Goal: Task Accomplishment & Management: Manage account settings

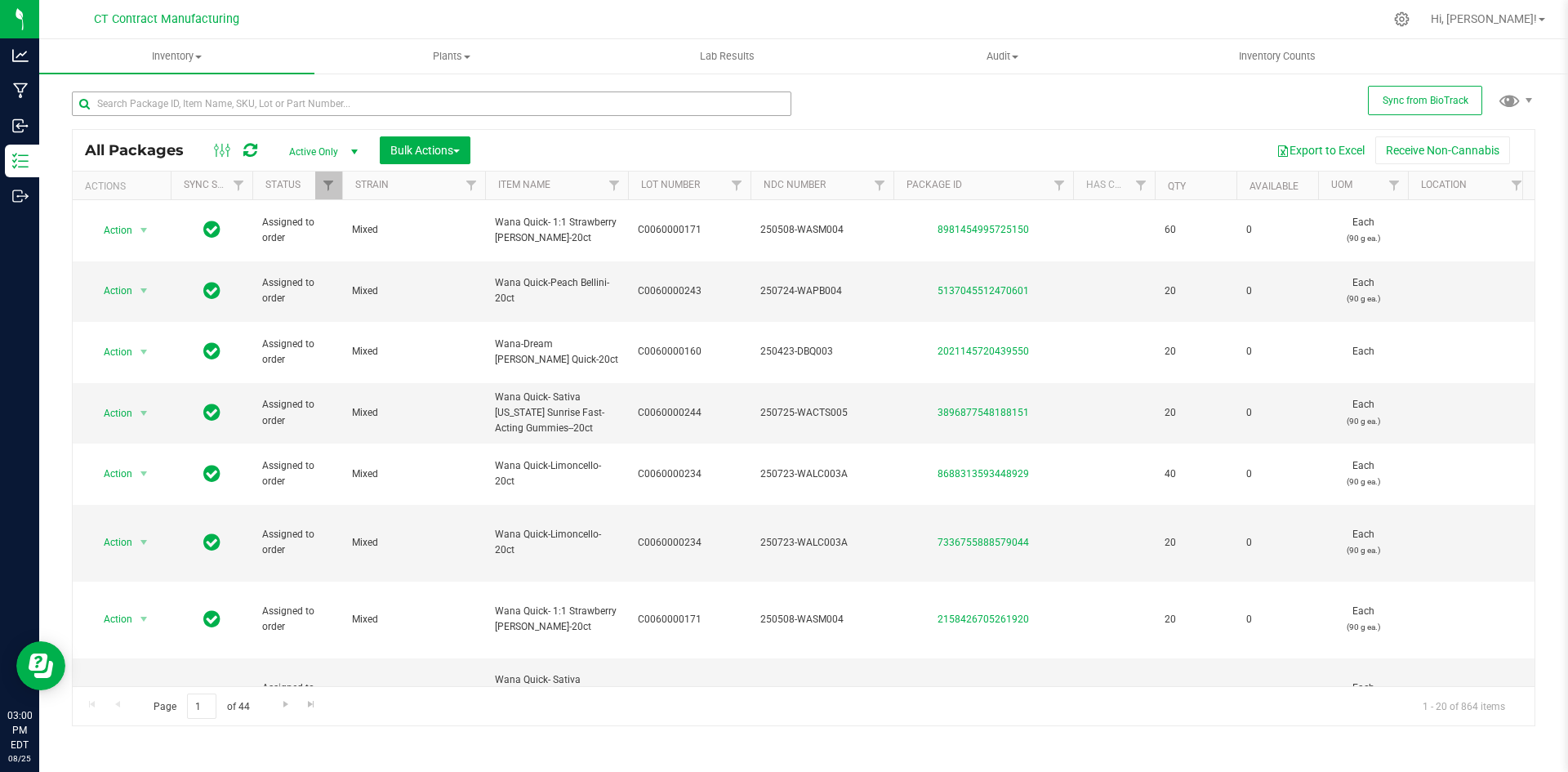
drag, startPoint x: 0, startPoint y: 0, endPoint x: 327, endPoint y: 98, distance: 341.4
click at [327, 98] on input "text" at bounding box center [432, 103] width 720 height 24
type input "83025"
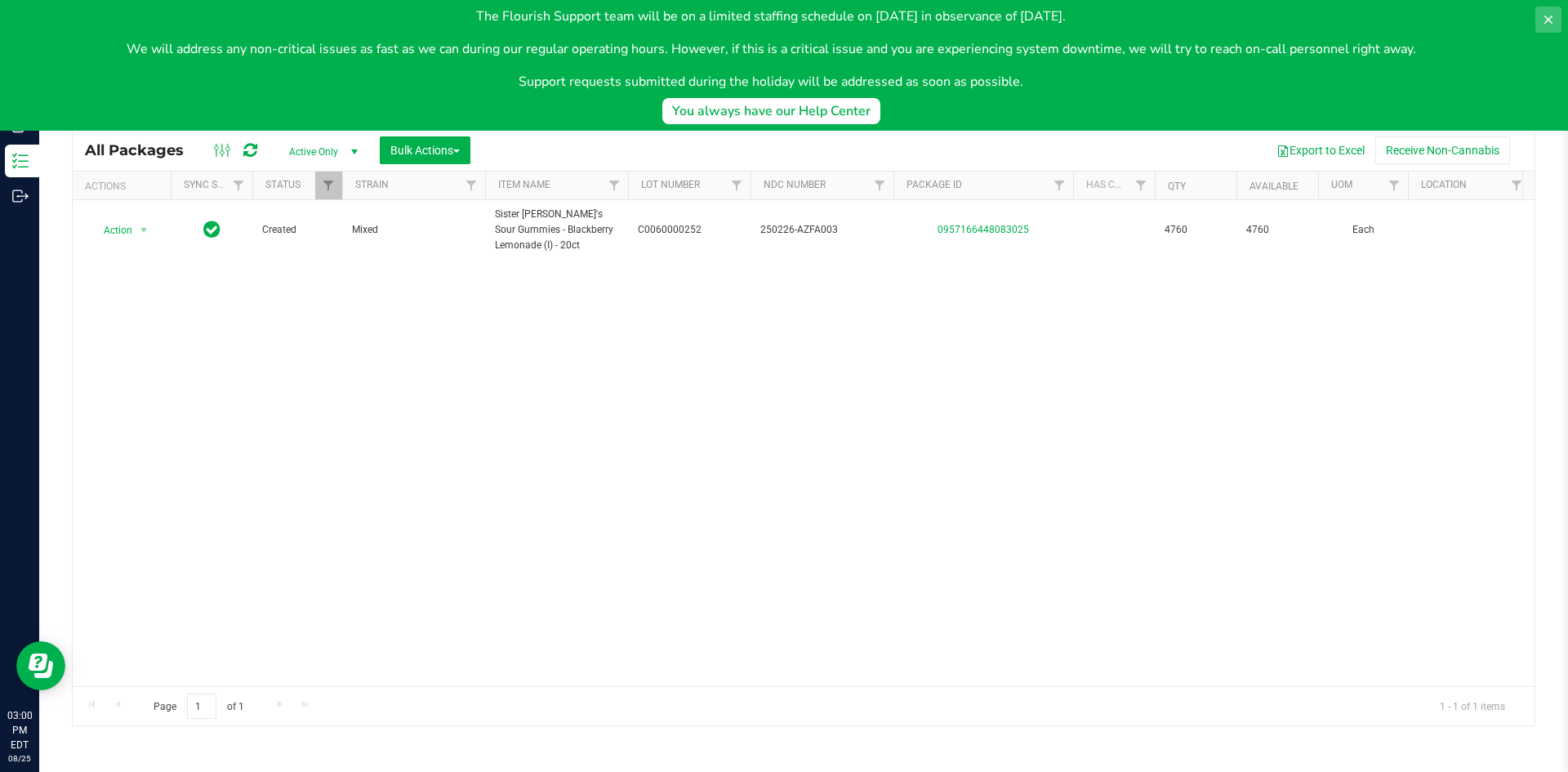
click at [1544, 10] on button at bounding box center [1549, 20] width 26 height 26
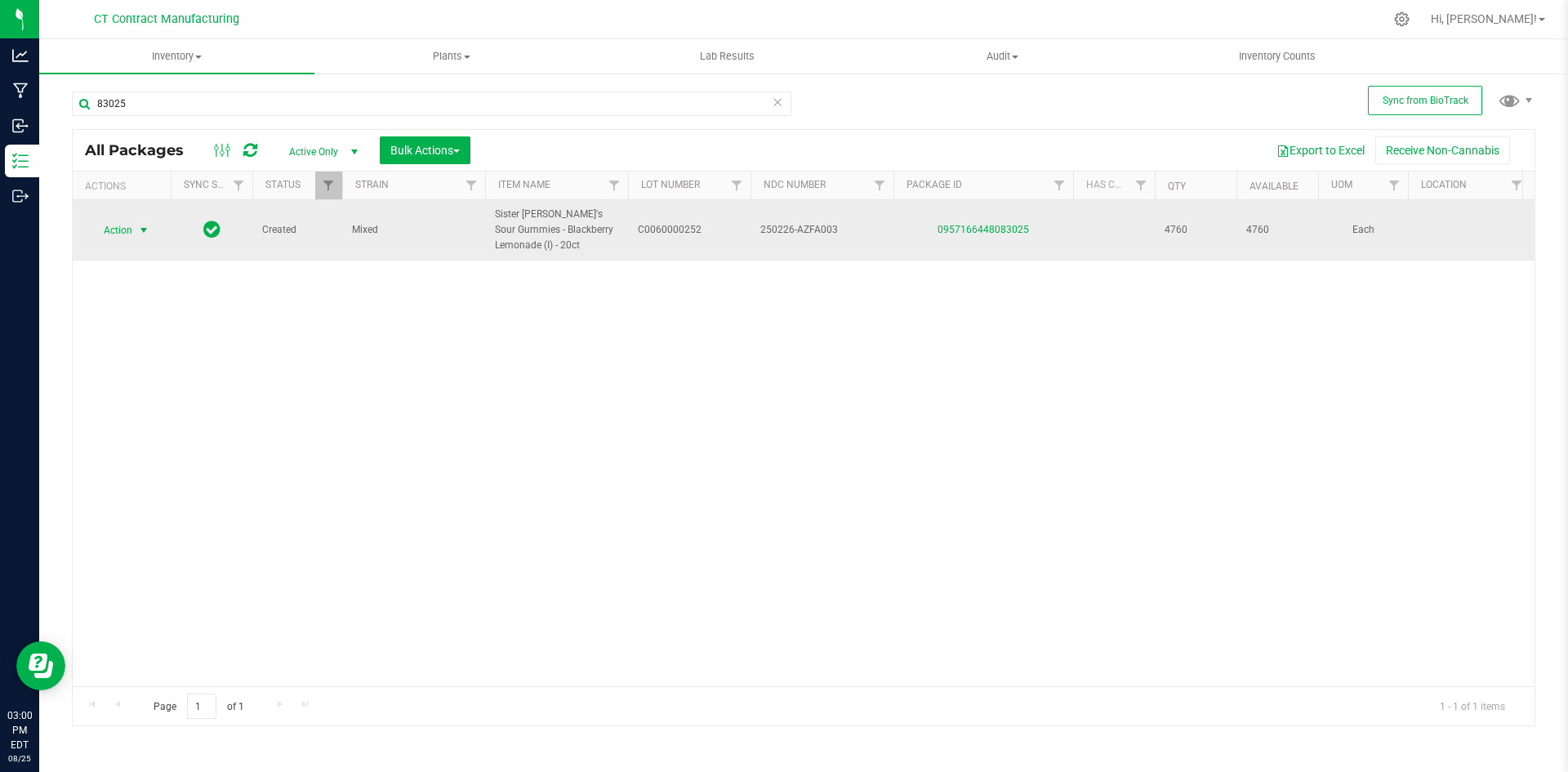
click at [147, 232] on span "select" at bounding box center [143, 230] width 13 height 13
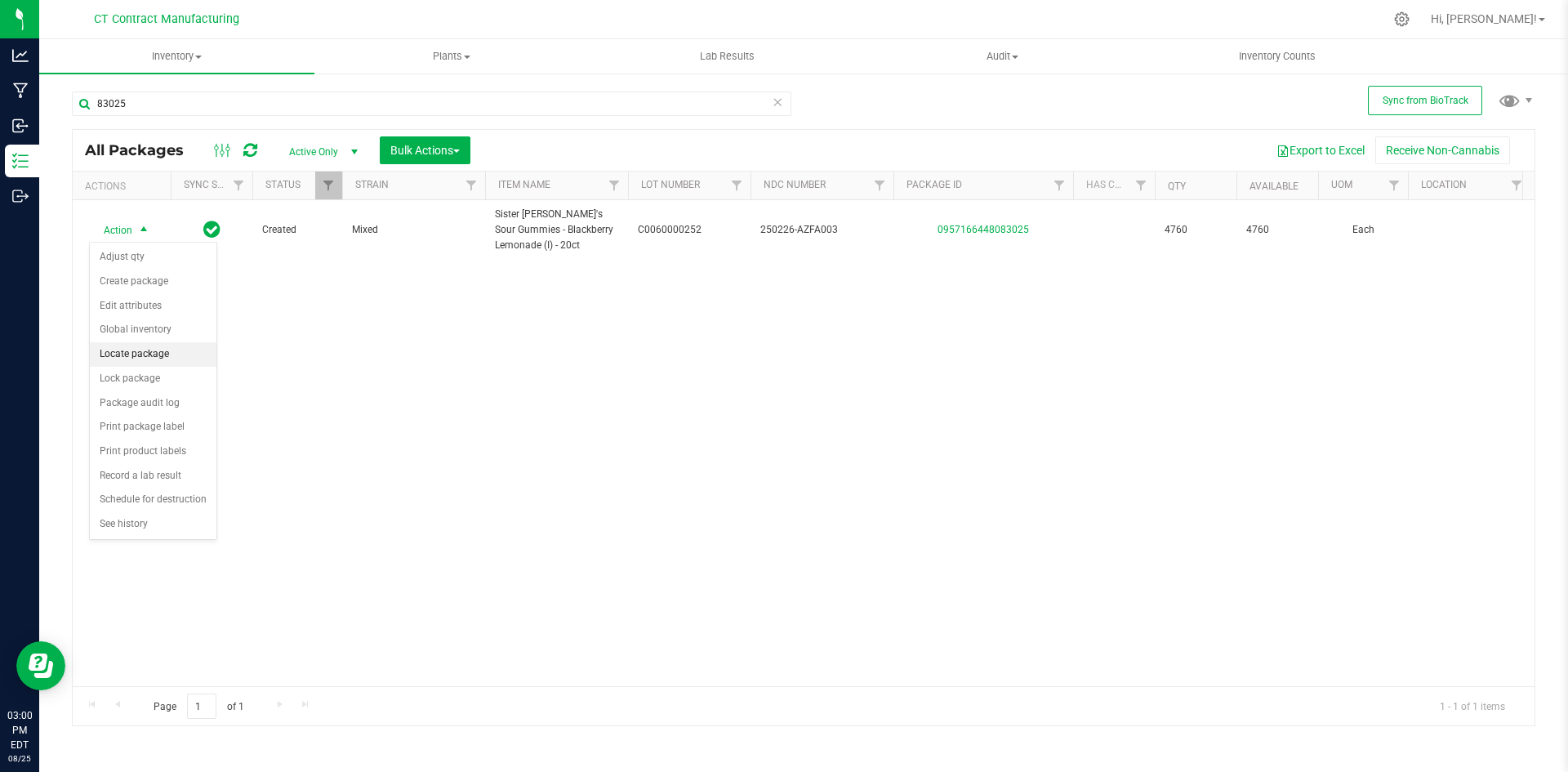
click at [157, 355] on li "Locate package" at bounding box center [154, 355] width 127 height 24
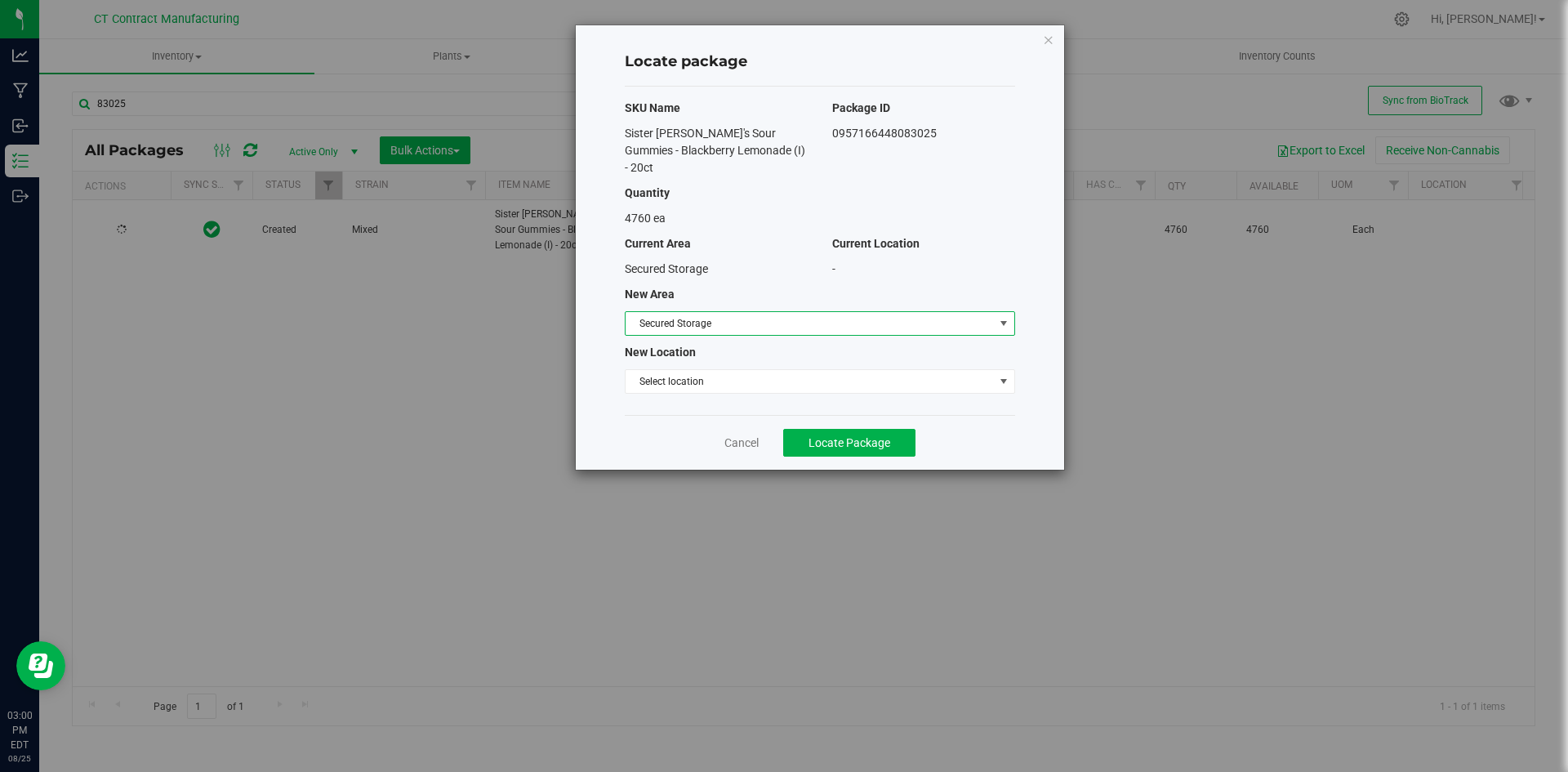
click at [683, 312] on span "Secured Storage" at bounding box center [809, 324] width 369 height 23
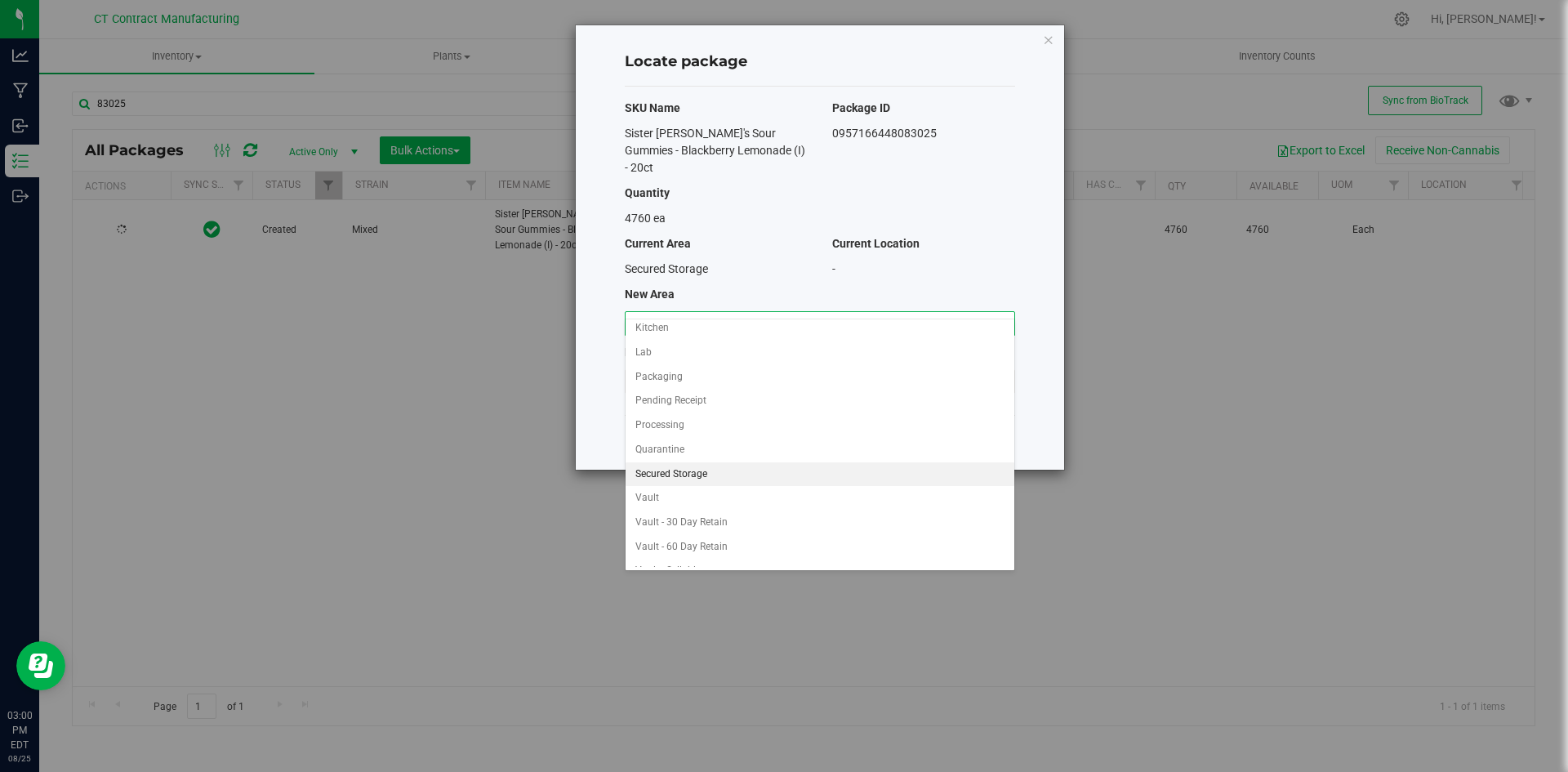
scroll to position [120, 0]
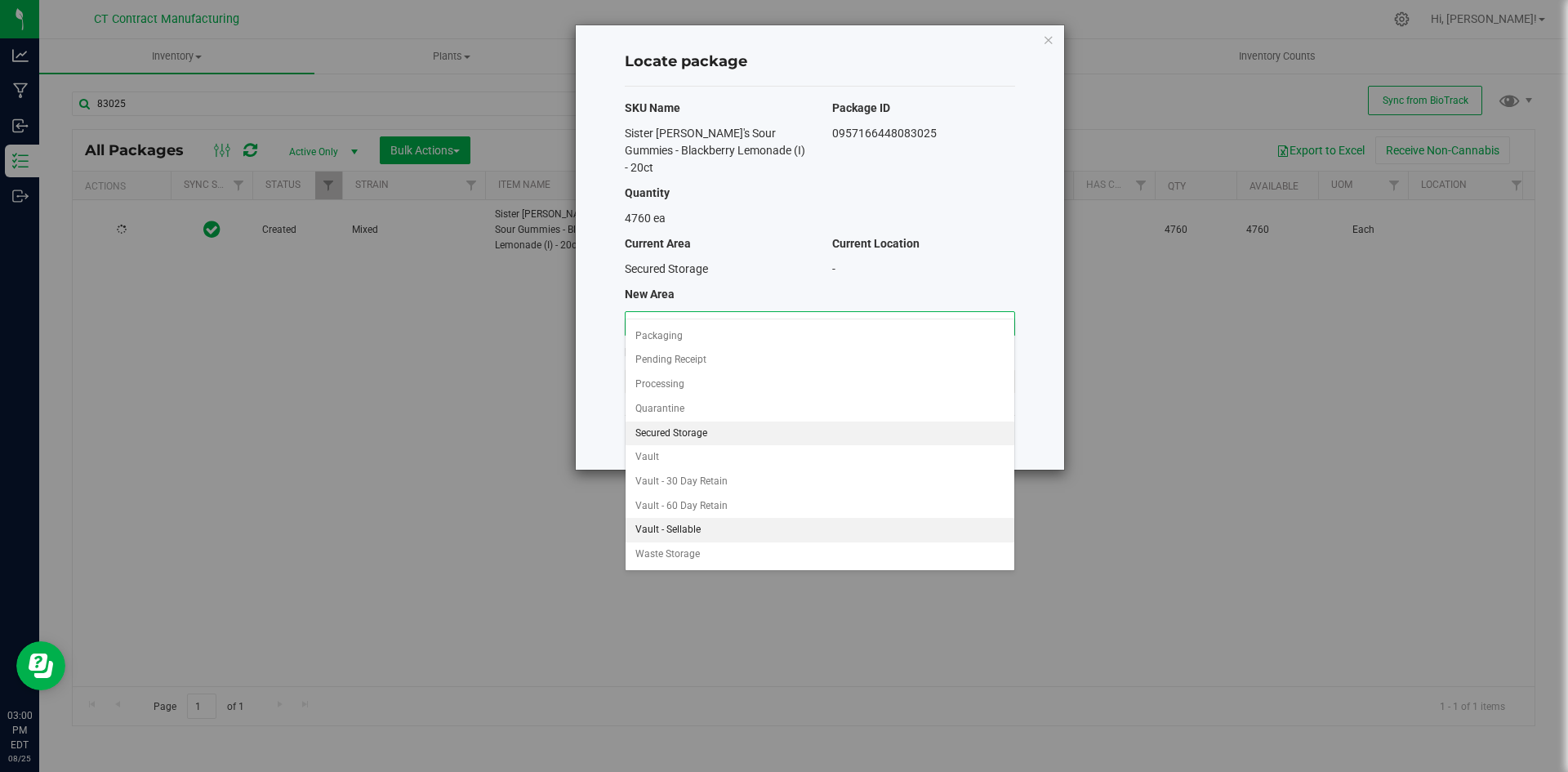
click at [686, 521] on li "Vault - Sellable" at bounding box center [820, 530] width 389 height 24
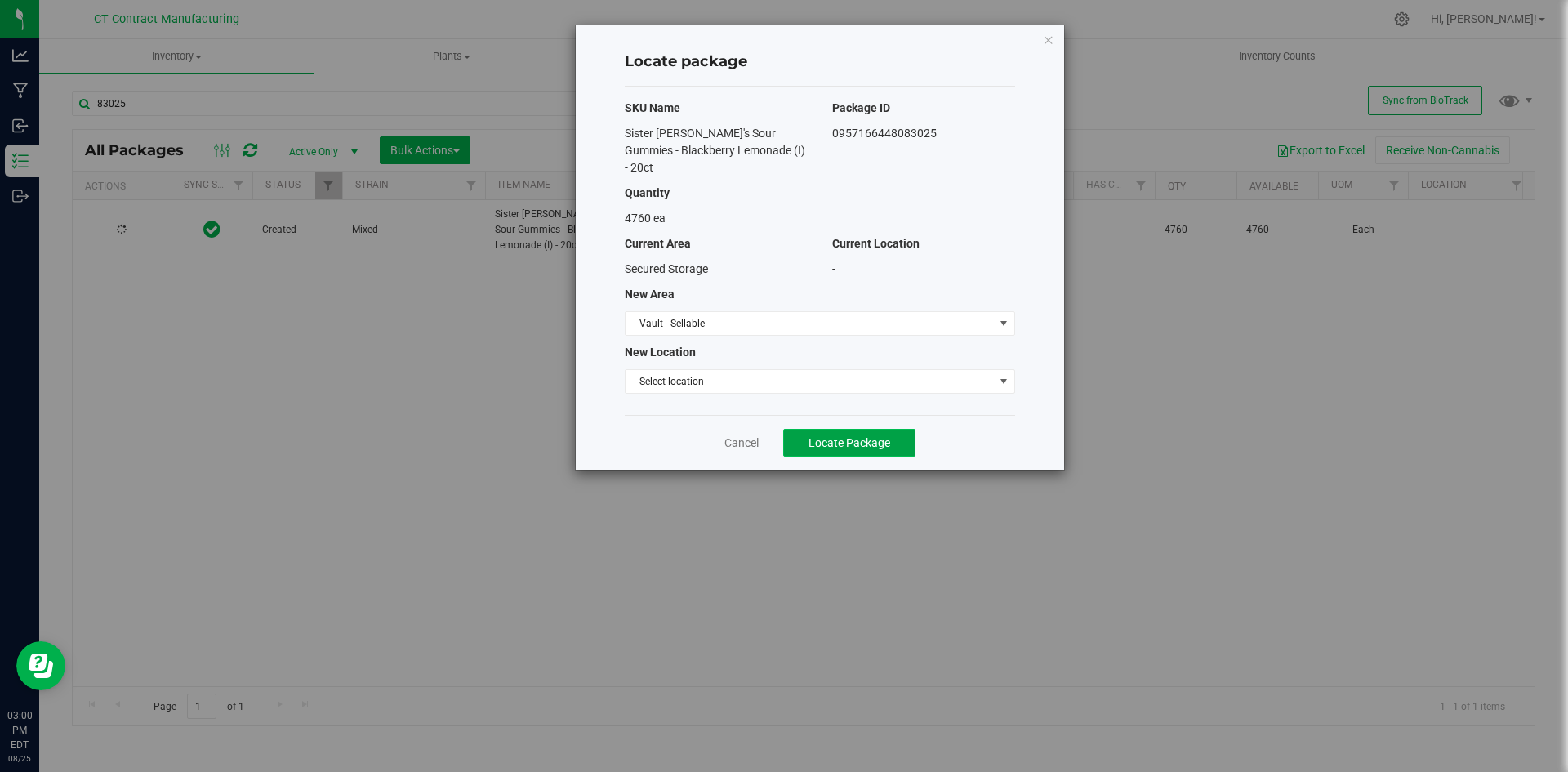
click at [856, 436] on span "Locate Package" at bounding box center [849, 442] width 82 height 13
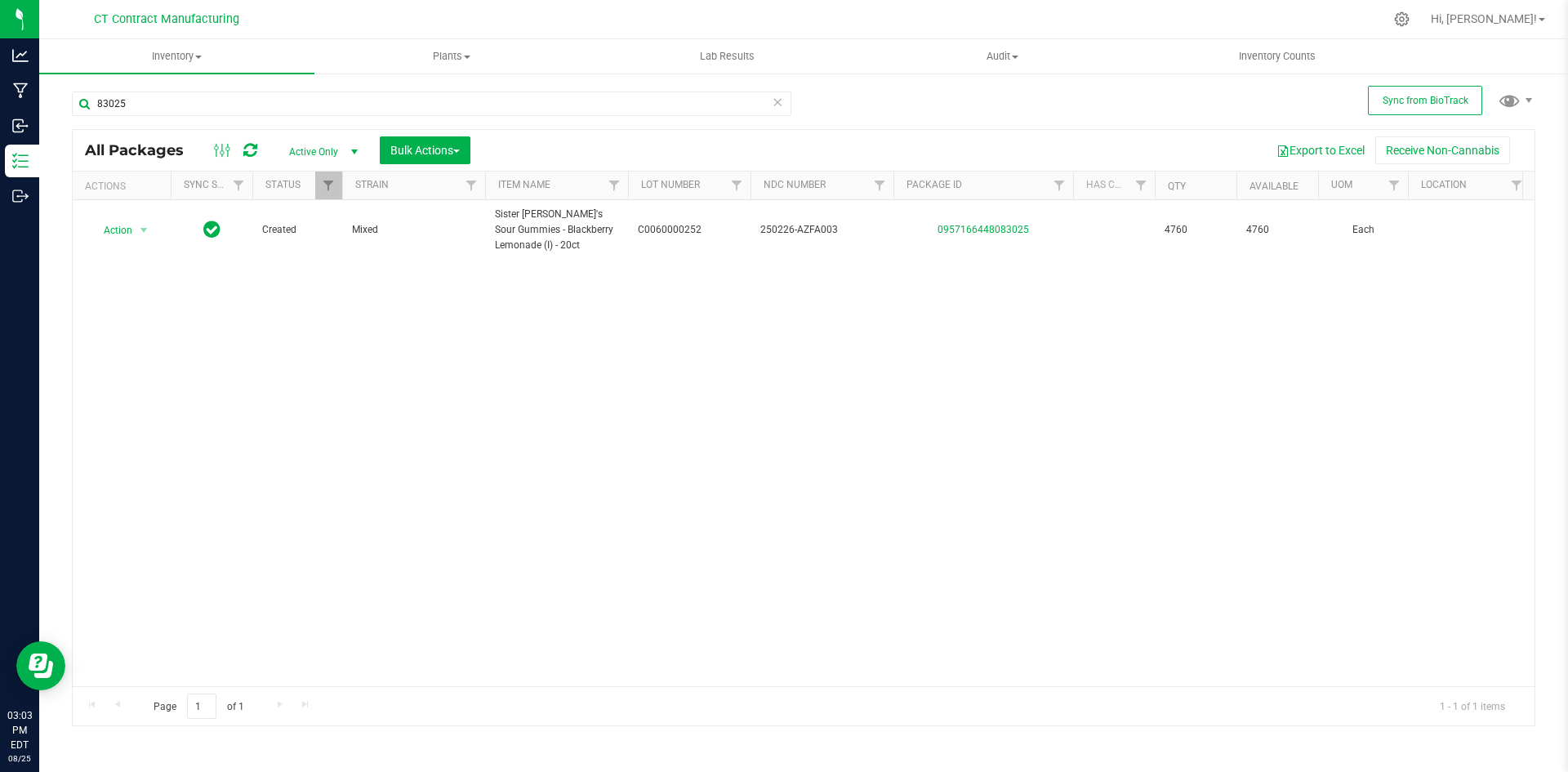
click at [286, 397] on div "Action Action Adjust qty Create package Edit attributes Global inventory Locate…" at bounding box center [804, 443] width 1462 height 486
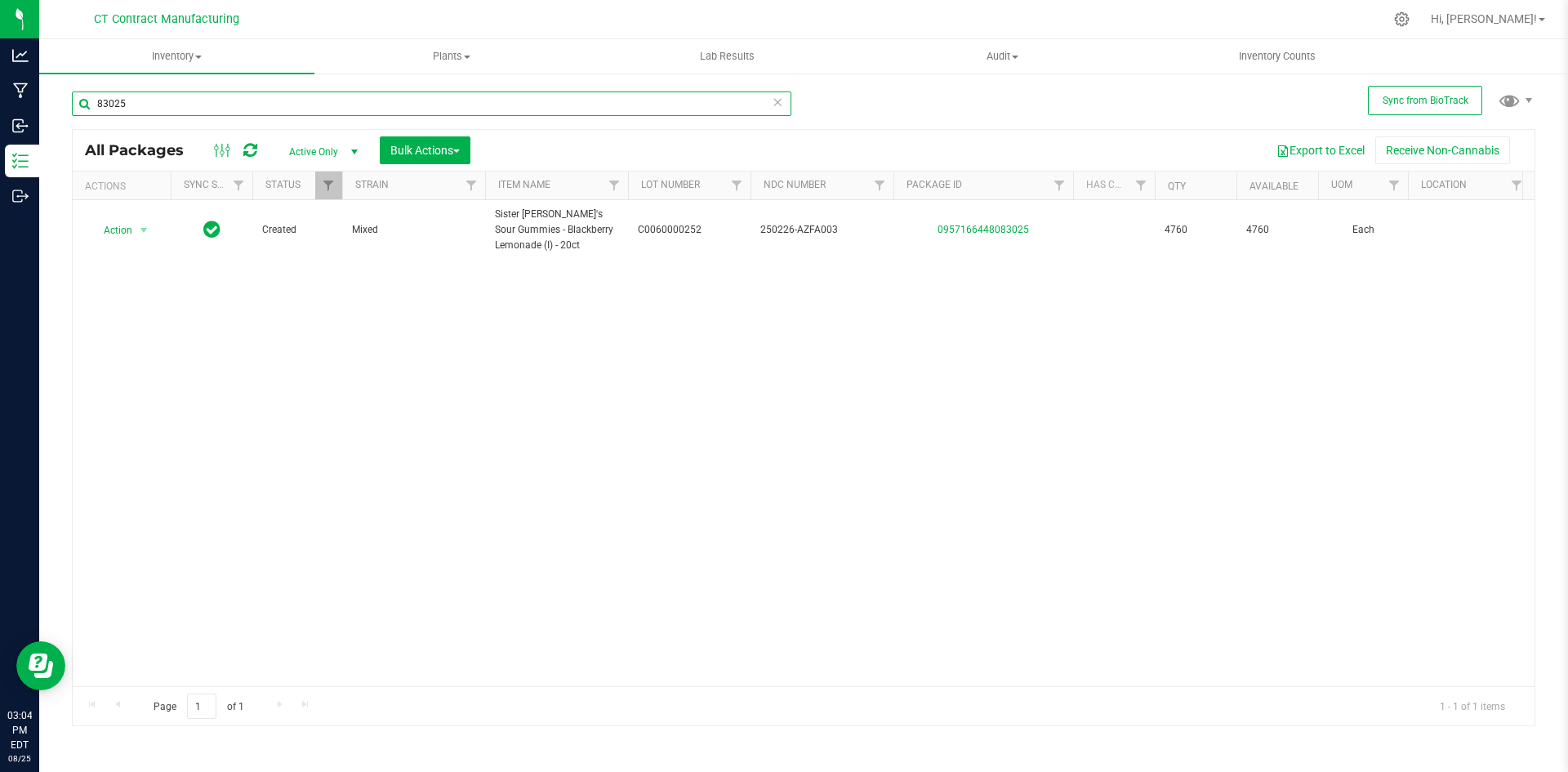
click at [207, 107] on input "83025" at bounding box center [432, 103] width 720 height 24
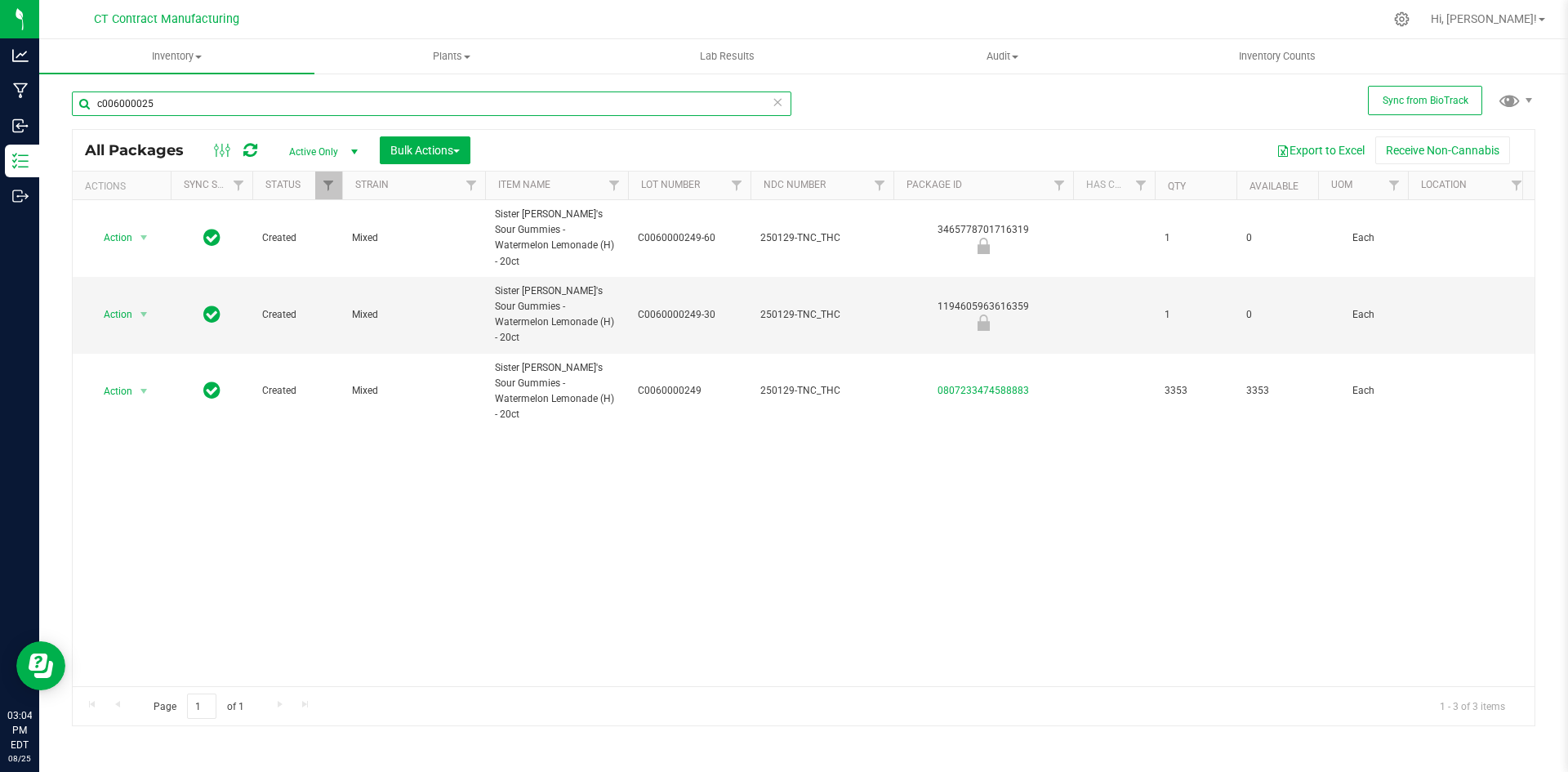
type input "c0060000250"
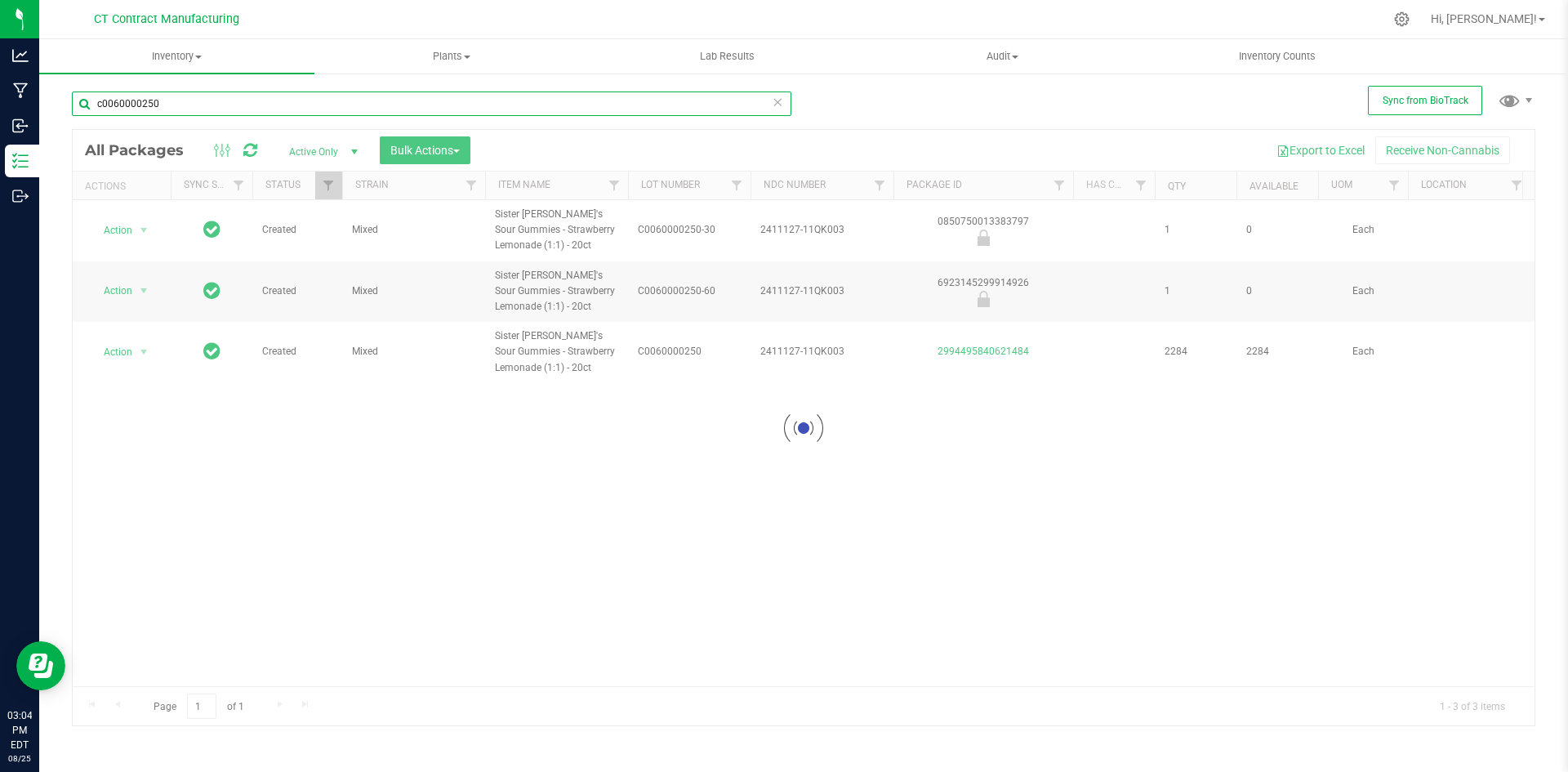
click at [186, 102] on input "c0060000250" at bounding box center [432, 103] width 720 height 24
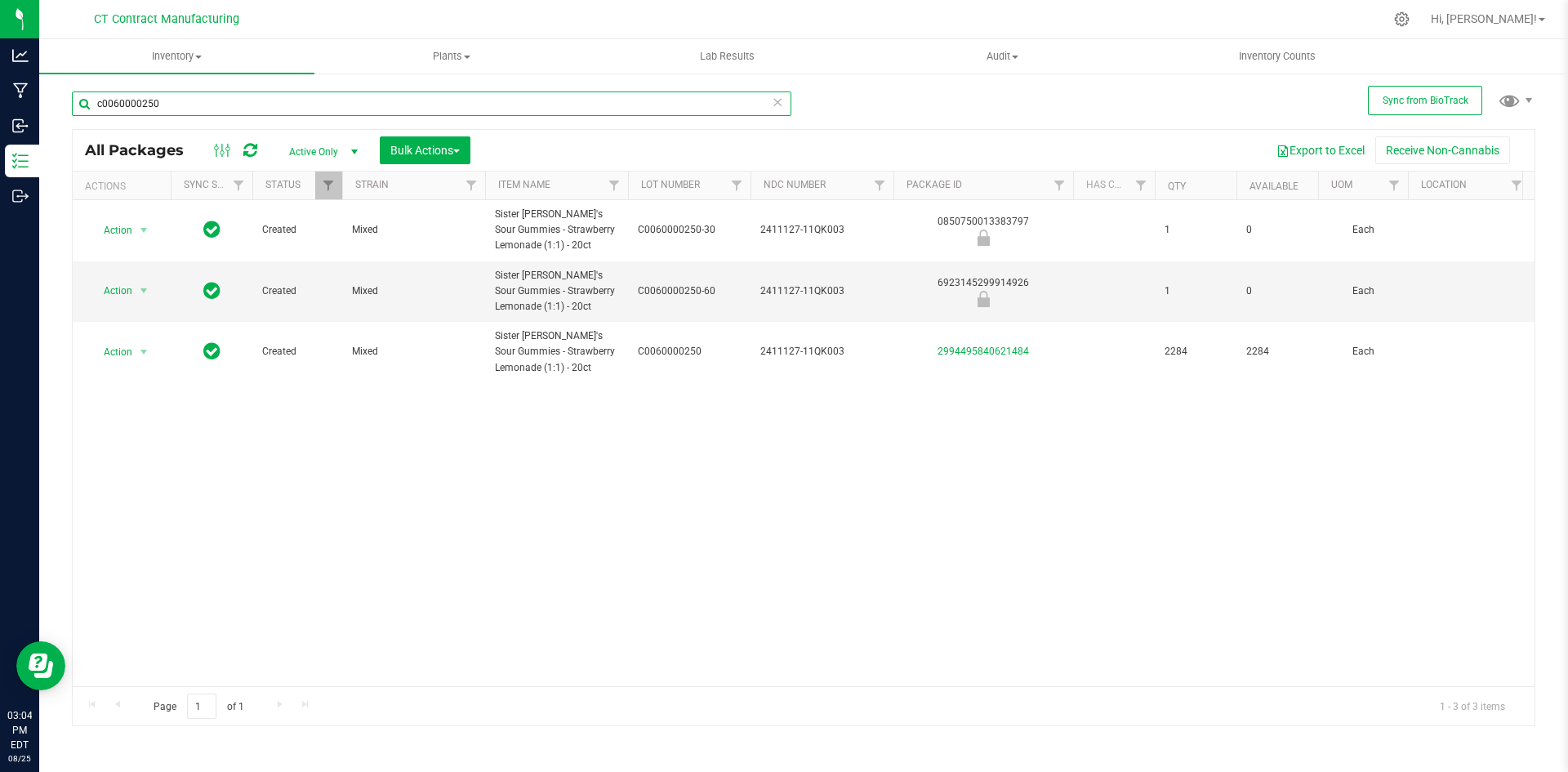
click at [186, 102] on input "c0060000250" at bounding box center [432, 103] width 720 height 24
click at [274, 10] on div "CT Contract Manufacturing" at bounding box center [167, 19] width 238 height 25
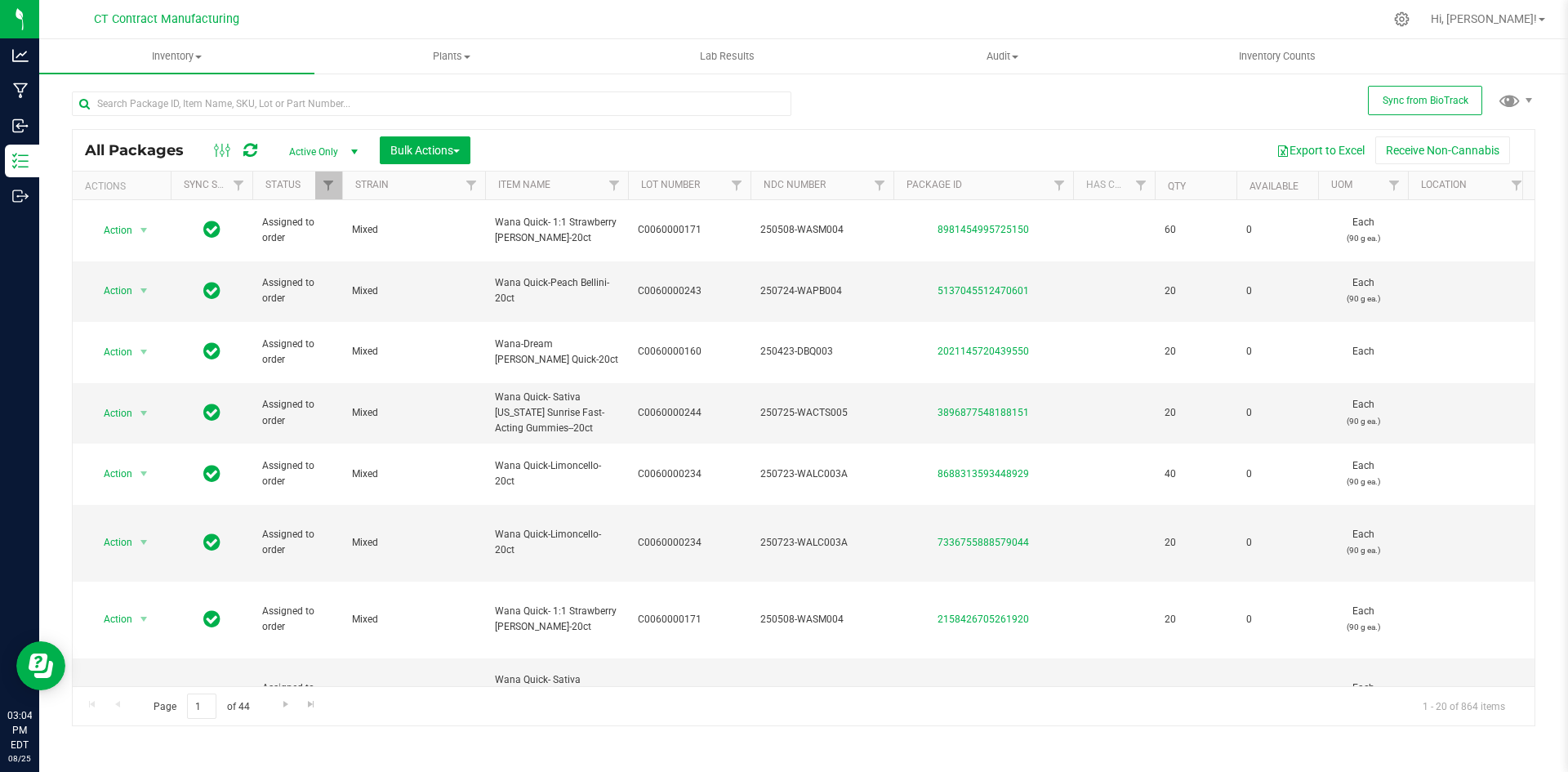
click at [724, 7] on div at bounding box center [838, 19] width 1091 height 32
click at [1050, 21] on div at bounding box center [838, 19] width 1091 height 32
click at [499, 23] on div at bounding box center [838, 19] width 1091 height 32
click at [265, 101] on input "text" at bounding box center [432, 103] width 720 height 24
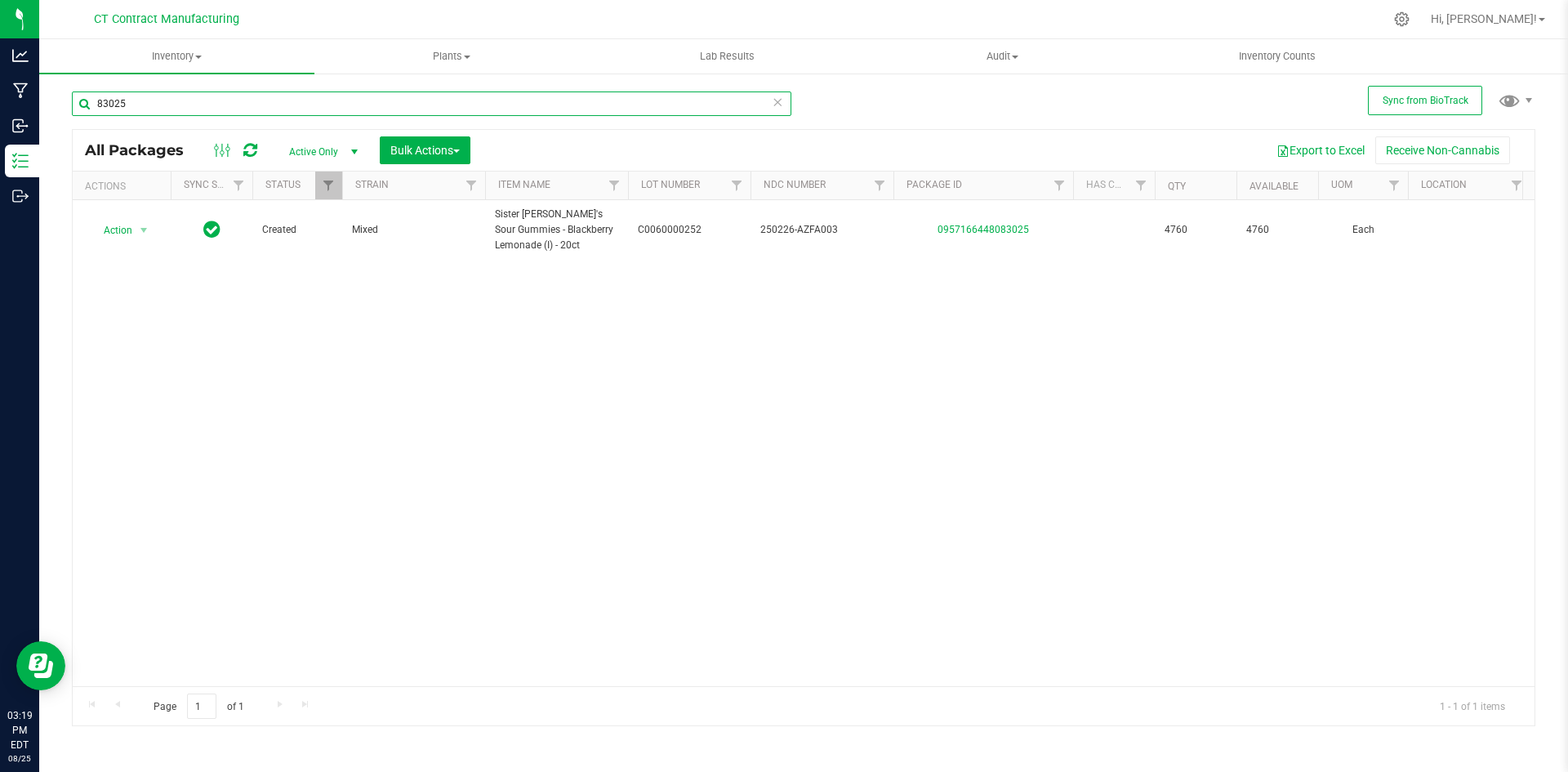
click at [134, 113] on input "83025" at bounding box center [432, 103] width 720 height 24
type input "c0060000170"
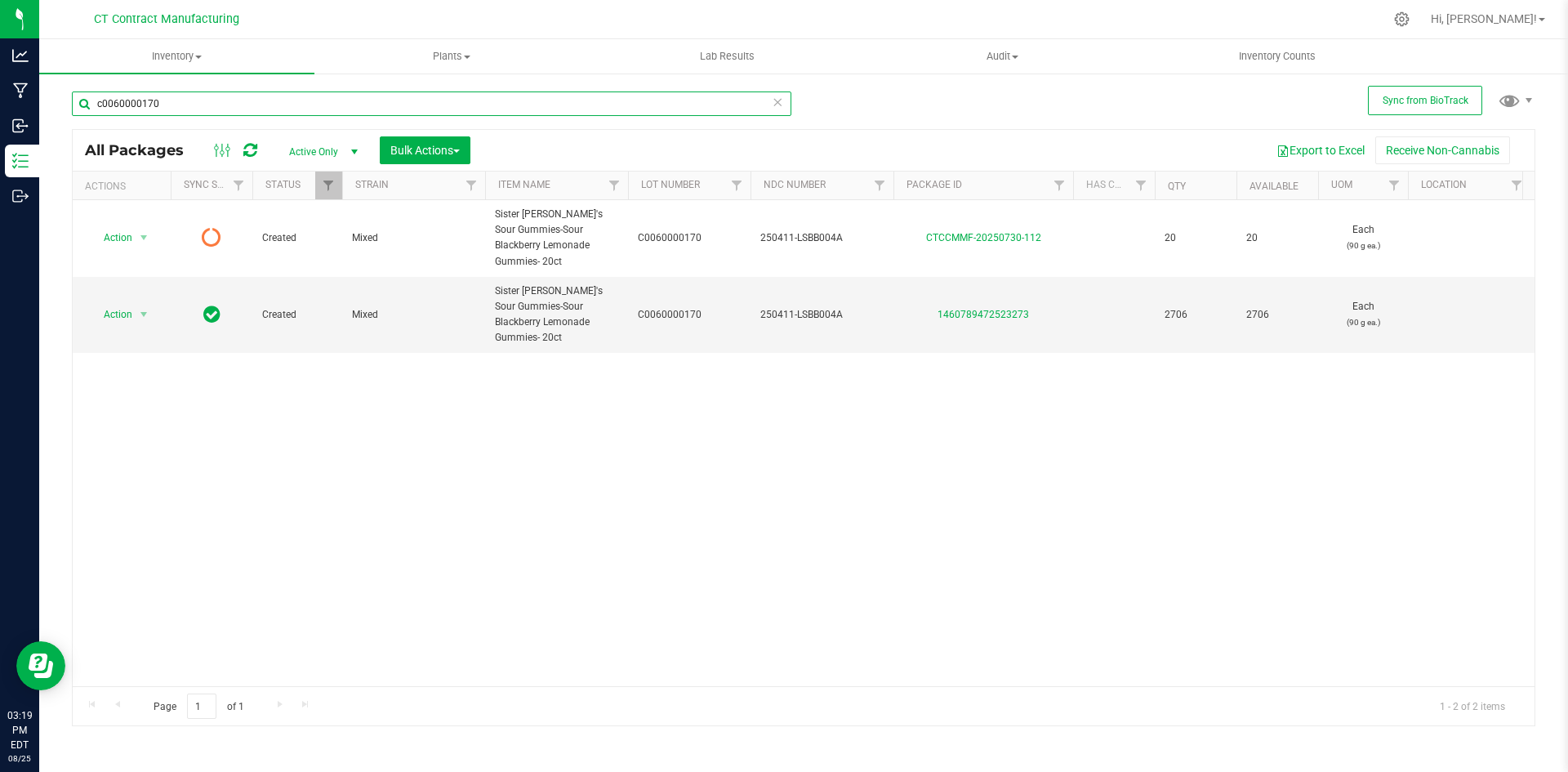
click at [186, 98] on input "c0060000170" at bounding box center [432, 103] width 720 height 24
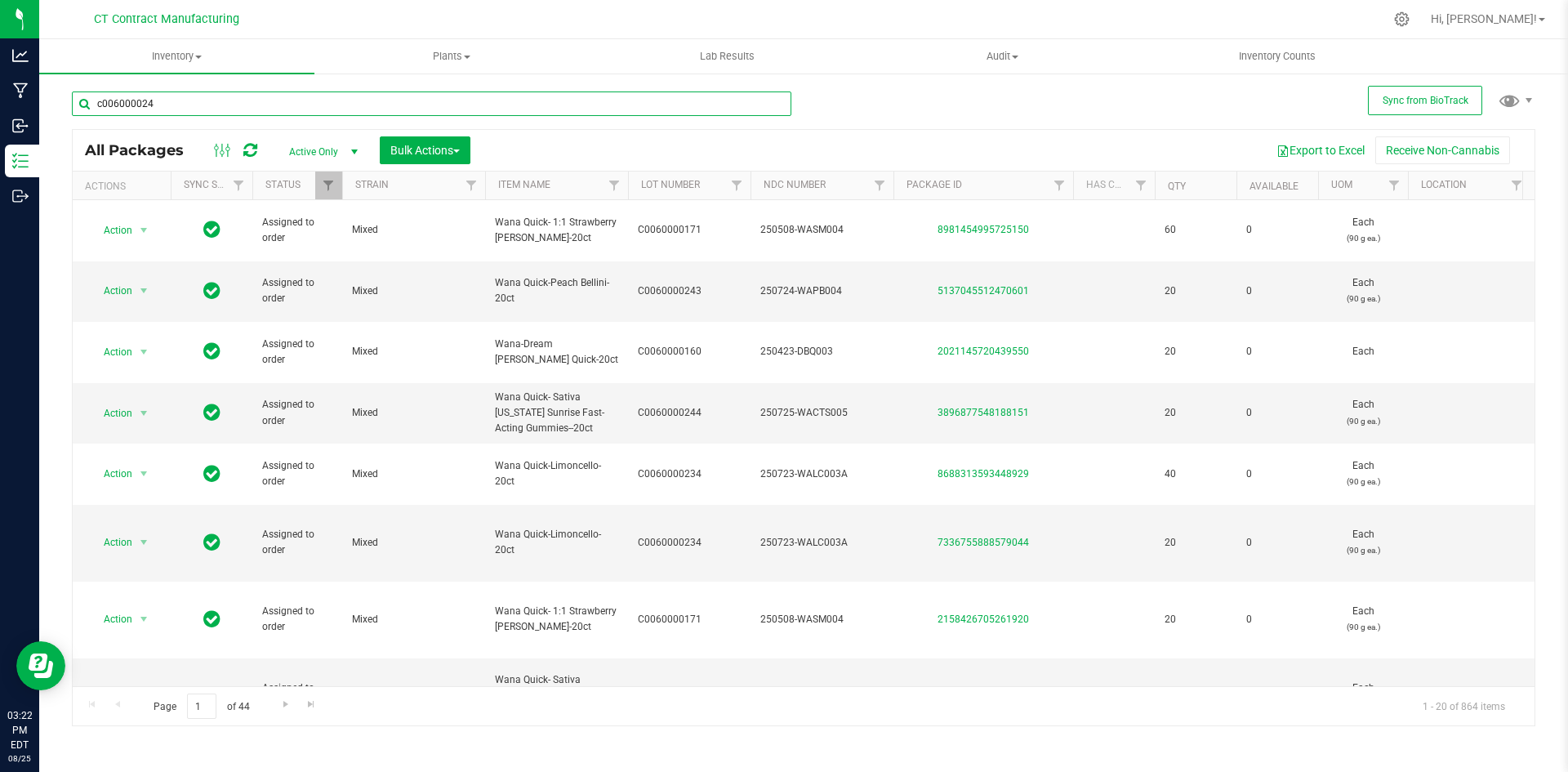
type input "c0060000241"
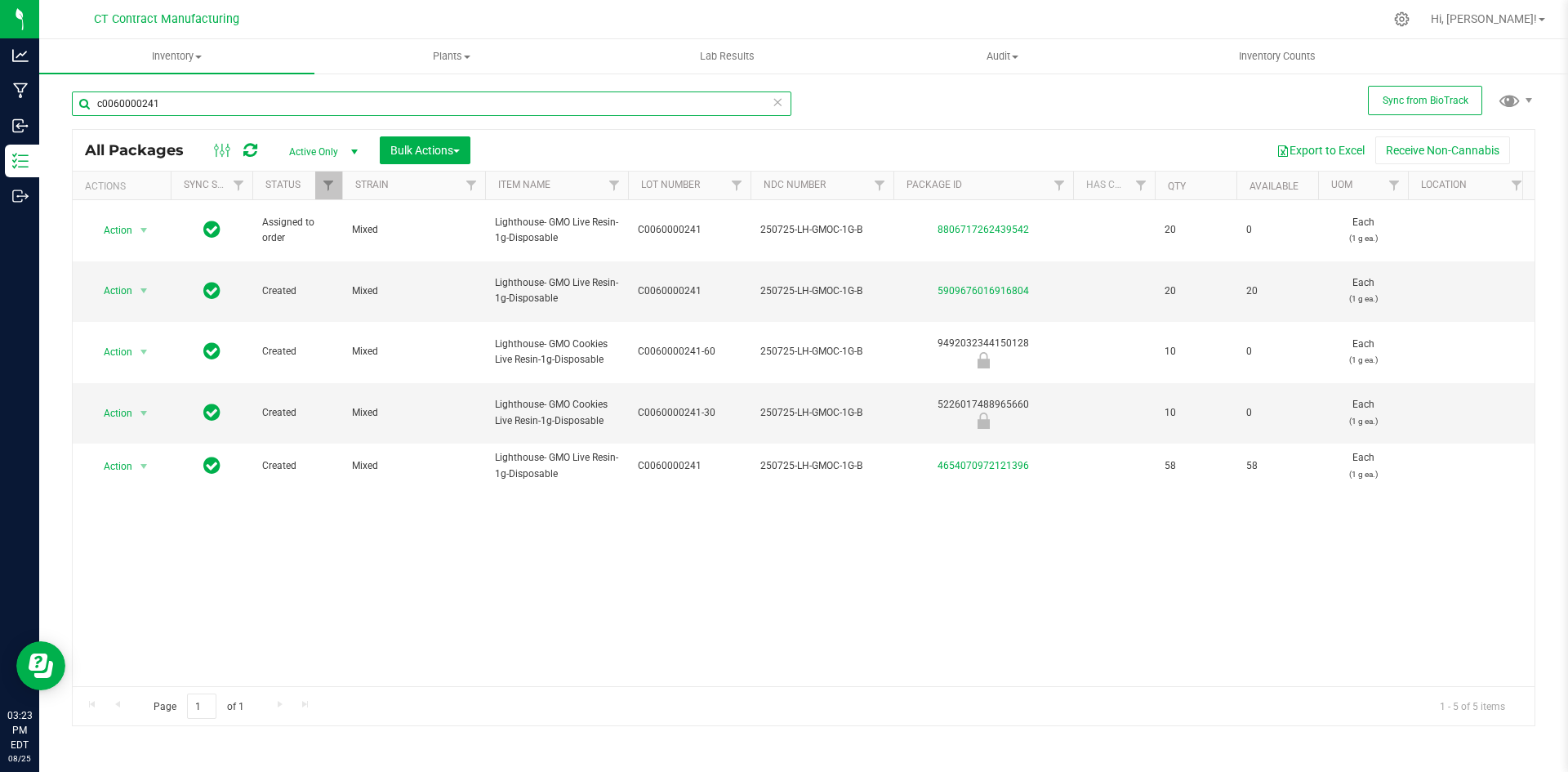
click at [146, 102] on input "c0060000241" at bounding box center [432, 103] width 720 height 24
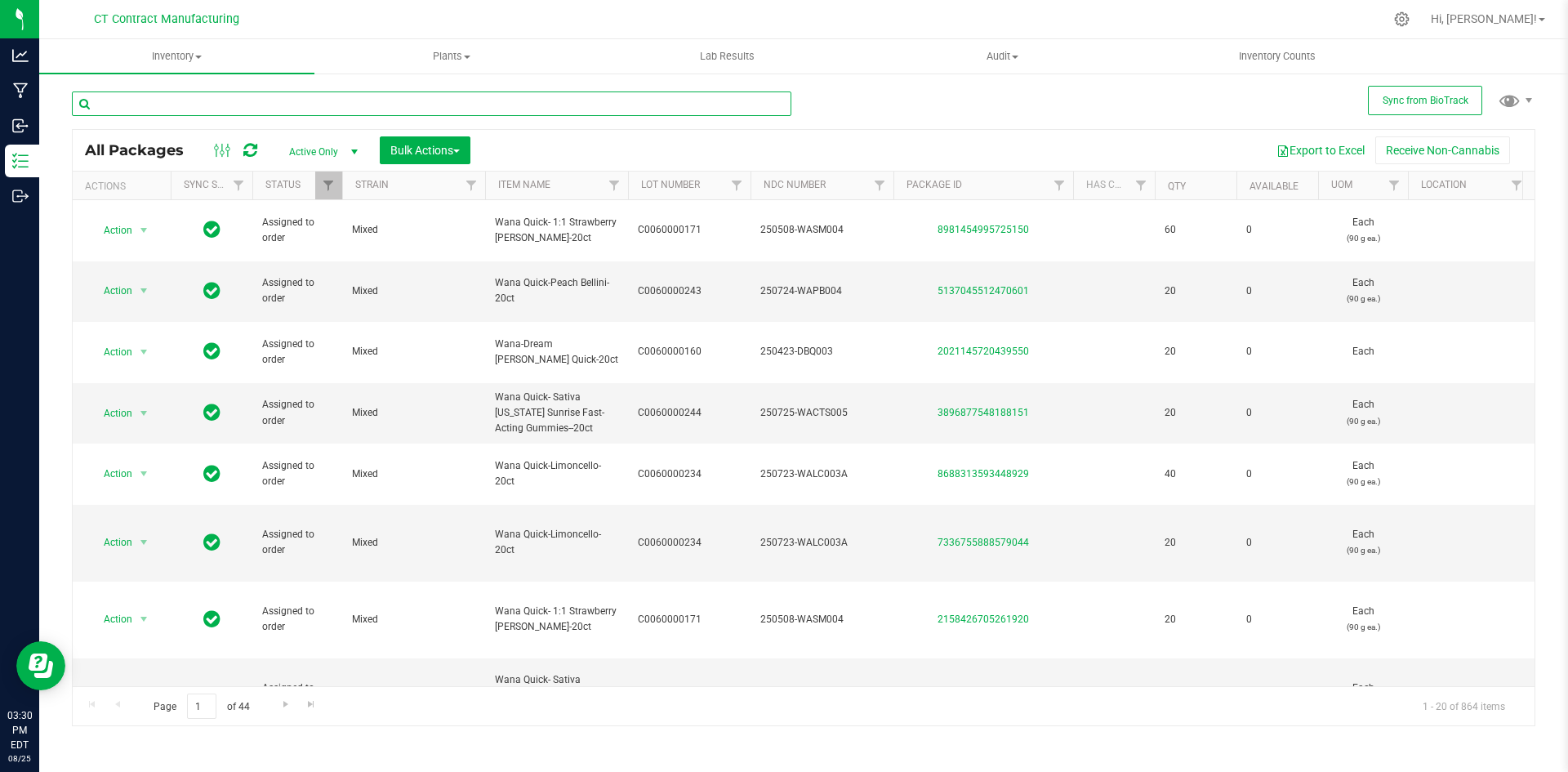
click at [252, 96] on input "text" at bounding box center [432, 103] width 720 height 24
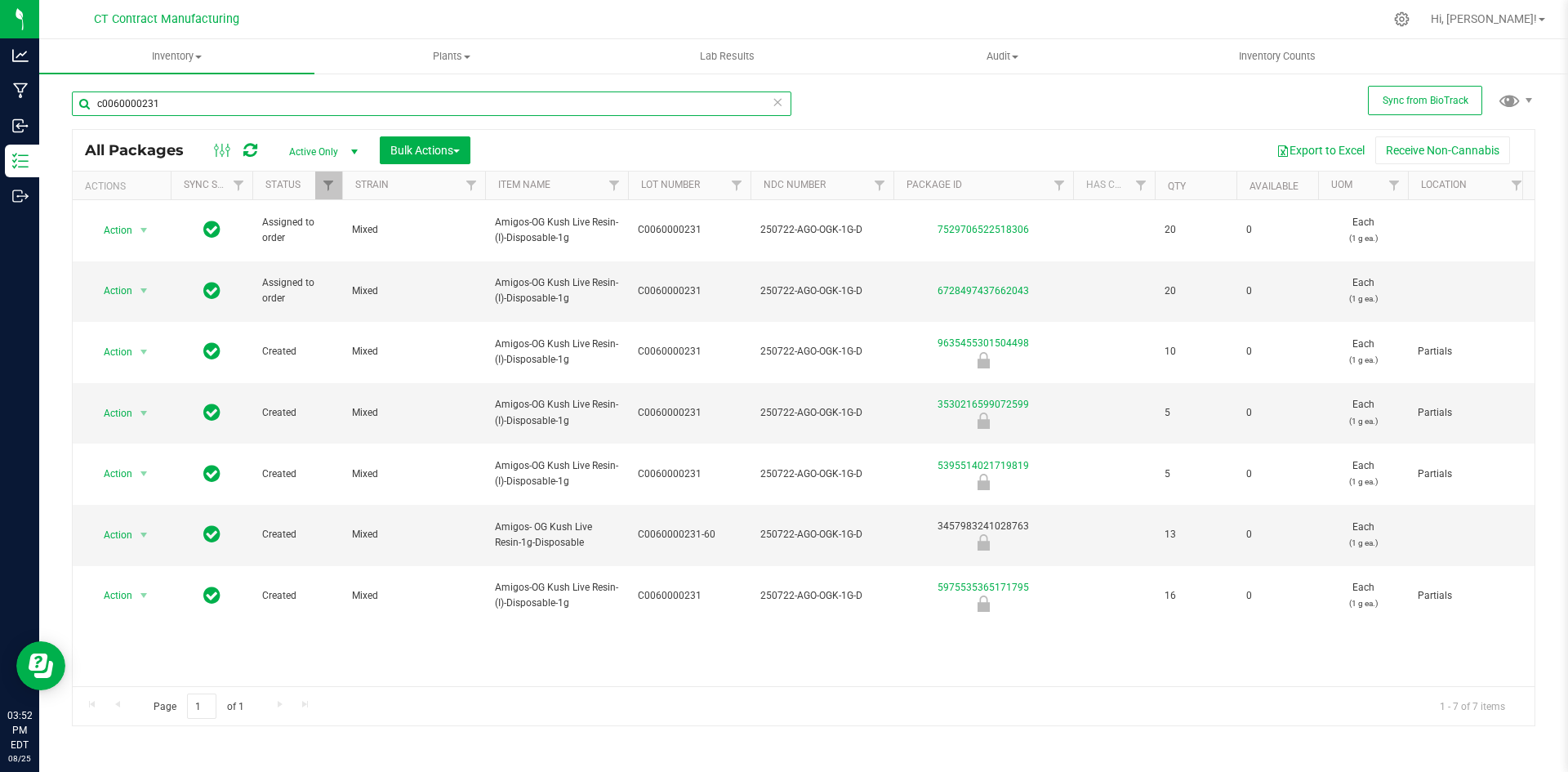
click at [225, 96] on input "c0060000231" at bounding box center [432, 103] width 720 height 24
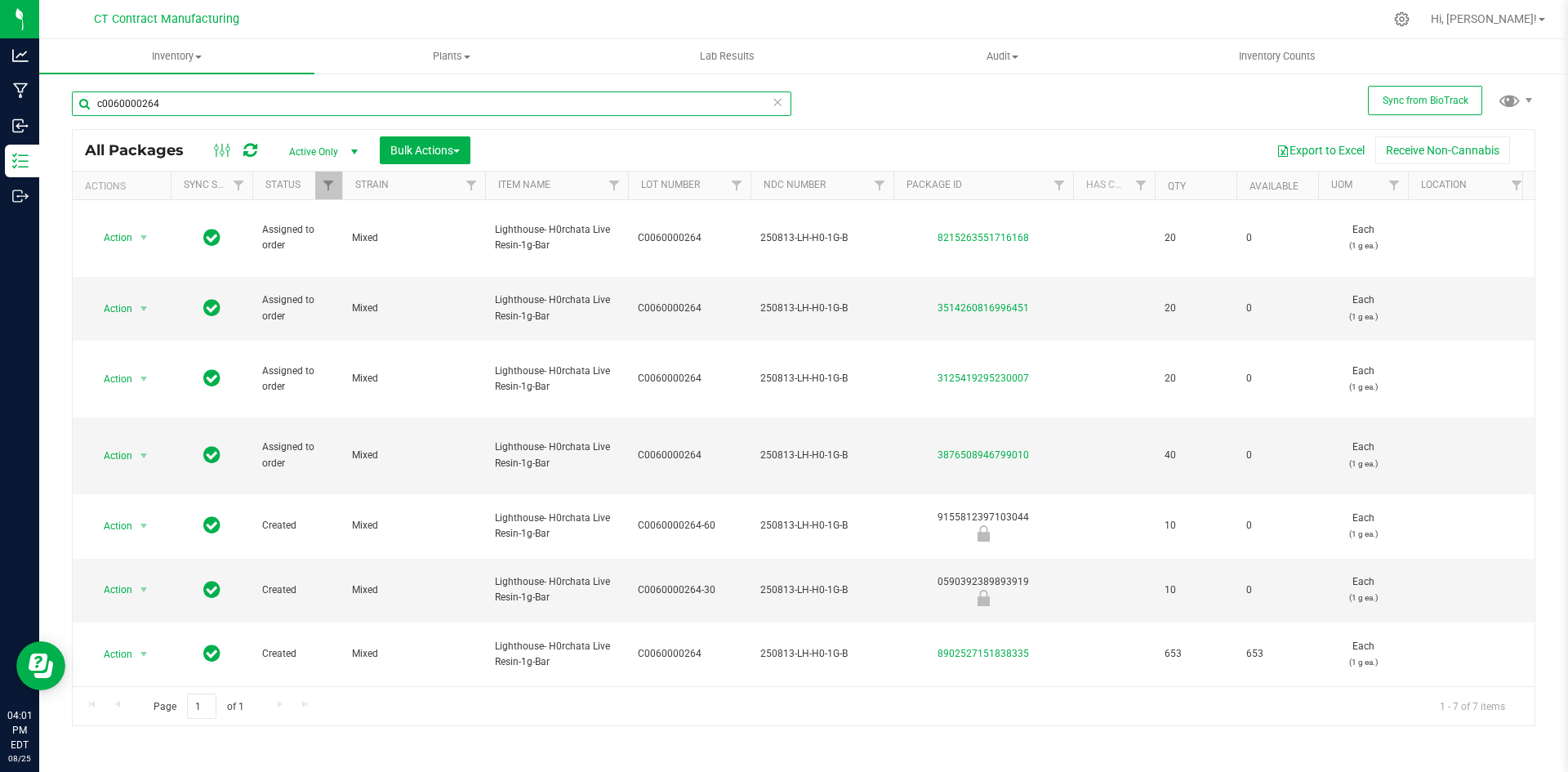
click at [240, 101] on input "c0060000264" at bounding box center [432, 103] width 720 height 24
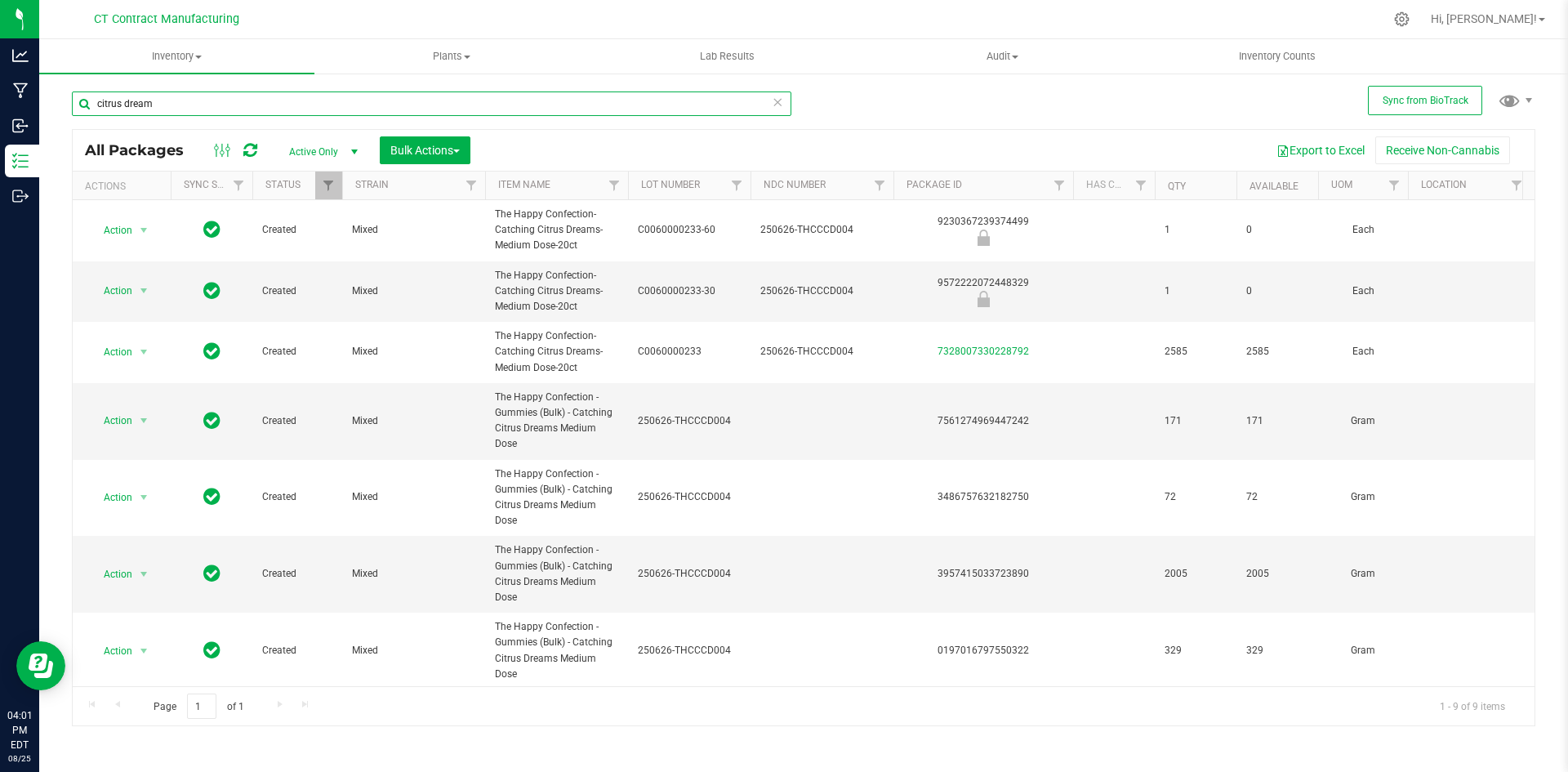
type input "citrus dream"
click at [176, 110] on input "citrus dream" at bounding box center [432, 103] width 720 height 24
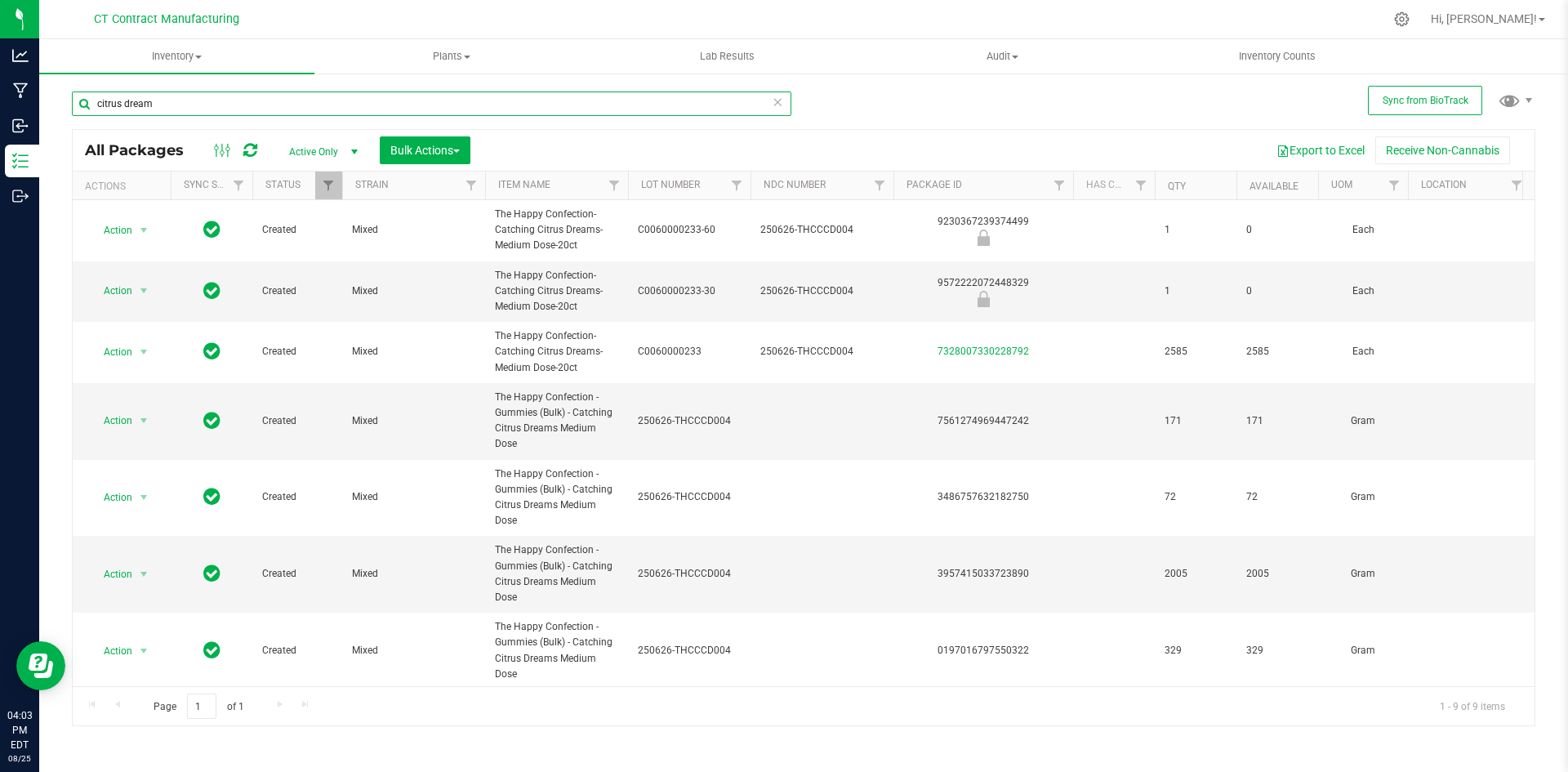
click at [176, 110] on input "citrus dream" at bounding box center [432, 103] width 720 height 24
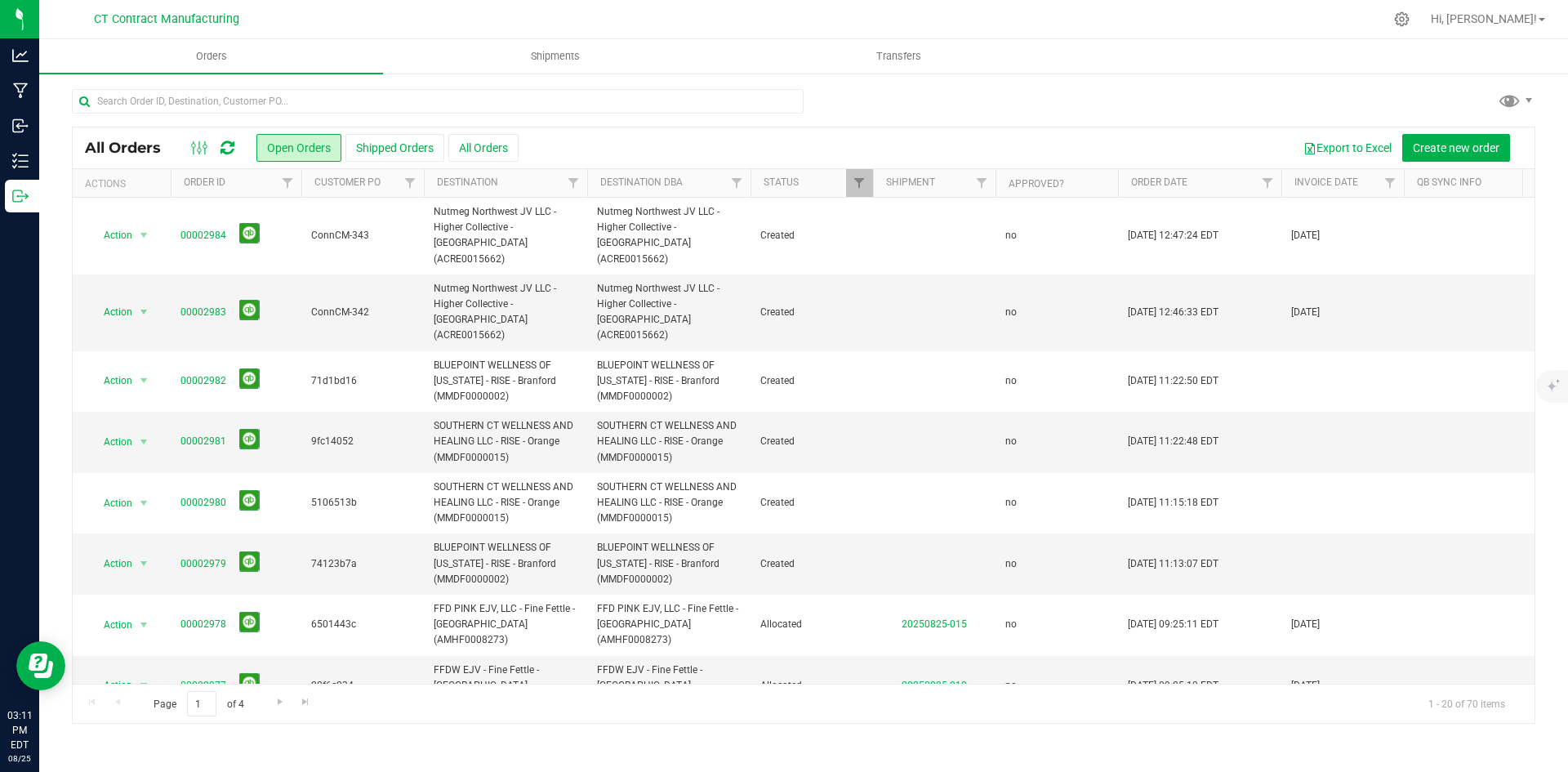
click at [228, 144] on icon at bounding box center [227, 147] width 14 height 16
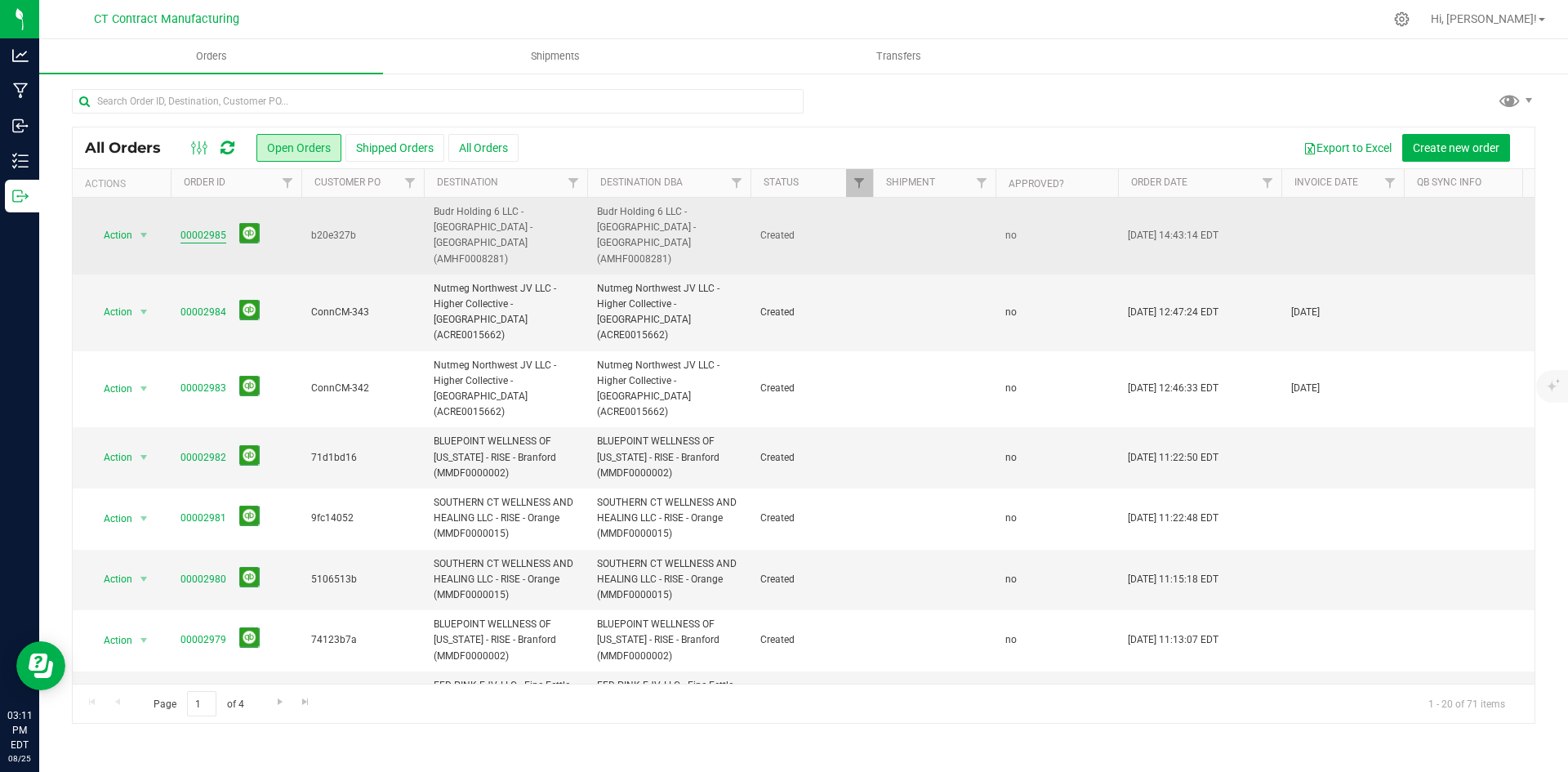
click at [196, 228] on link "00002985" at bounding box center [203, 236] width 46 height 16
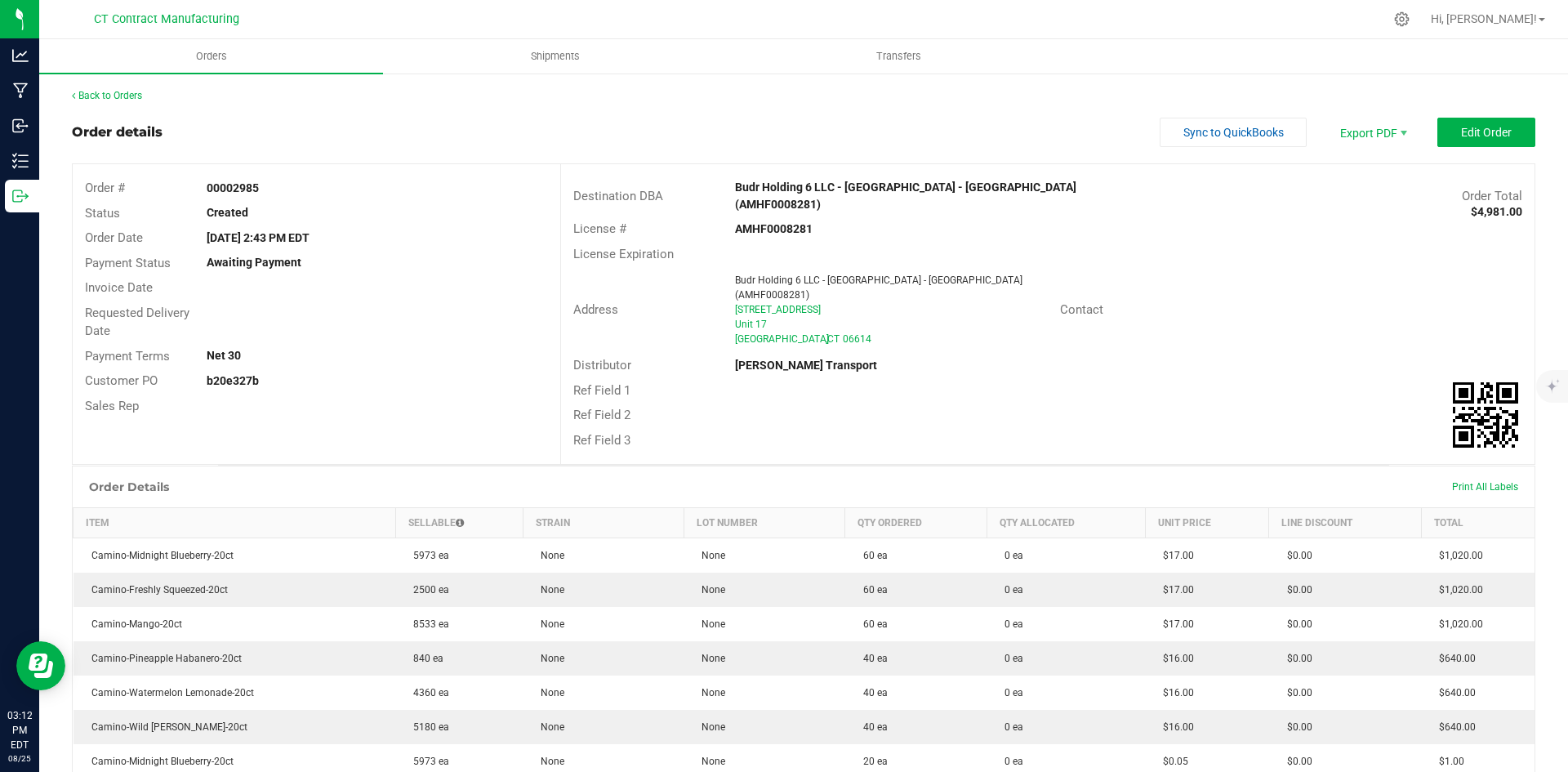
click at [121, 106] on div "Back to Orders Order details Sync to QuickBooks Export PDF Edit Order Order # 0…" at bounding box center [804, 568] width 1464 height 959
click at [125, 100] on link "Back to Orders" at bounding box center [107, 95] width 70 height 11
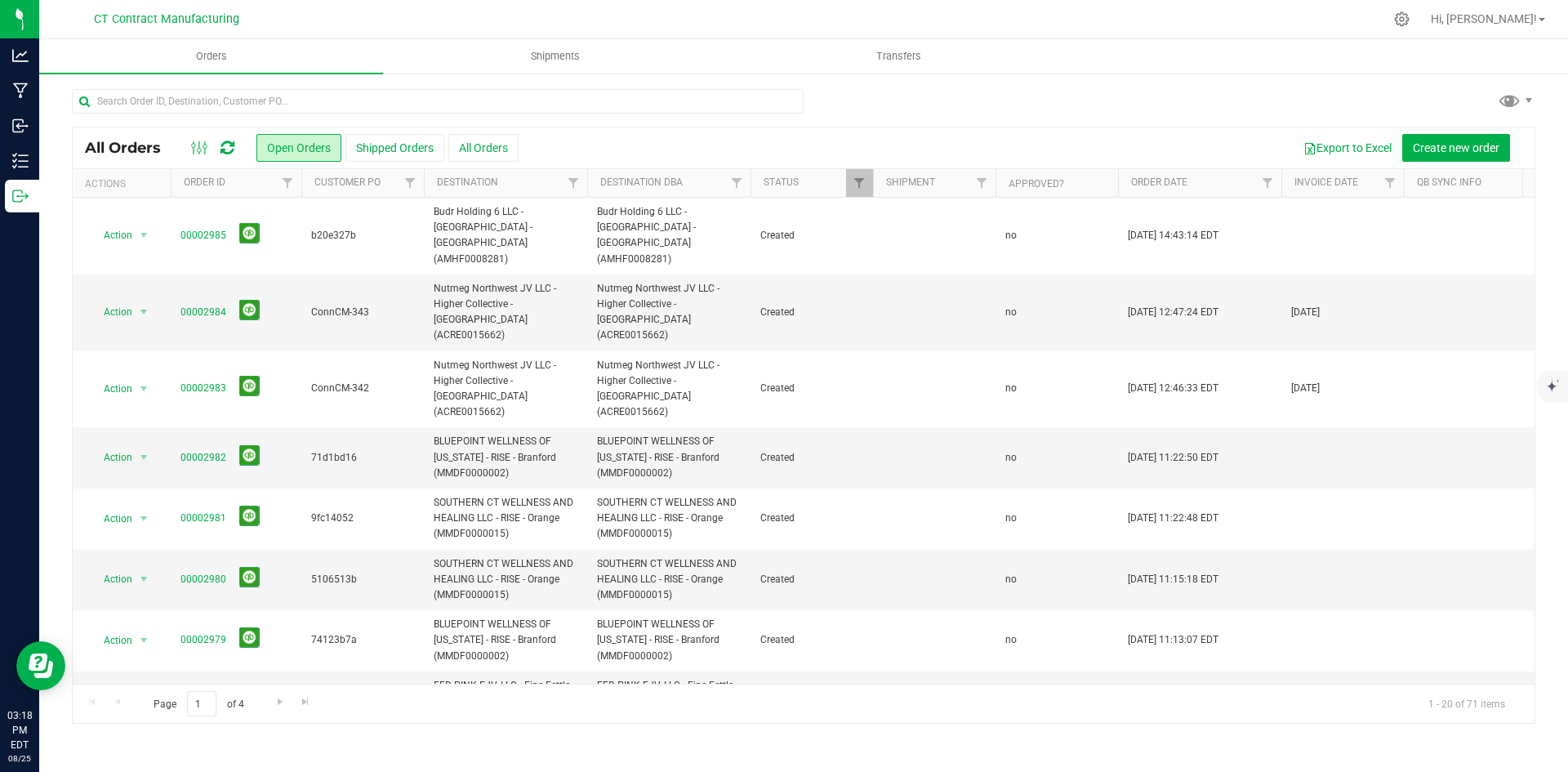
click at [227, 149] on icon at bounding box center [227, 147] width 14 height 16
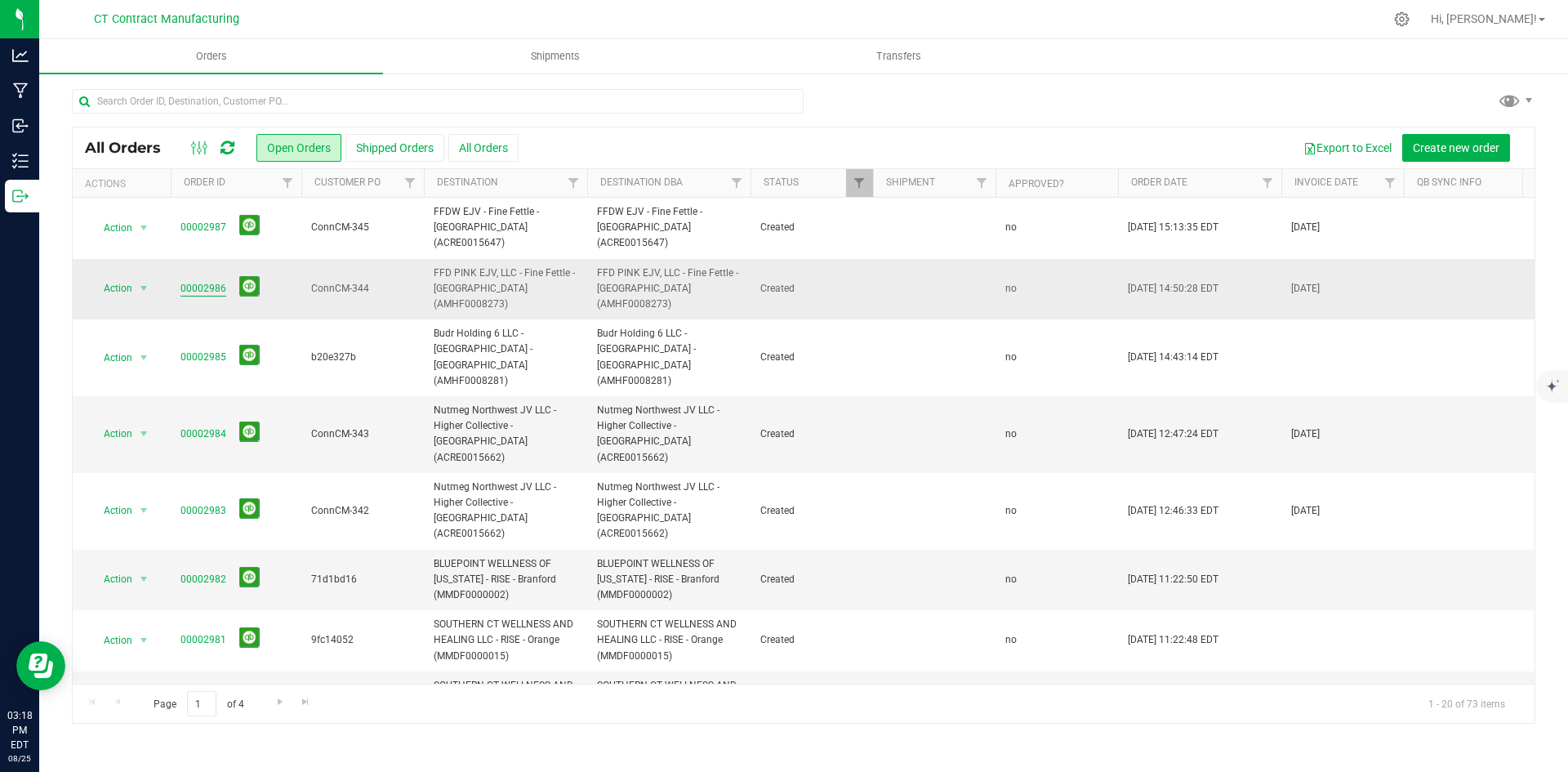
click at [214, 281] on link "00002986" at bounding box center [203, 289] width 46 height 16
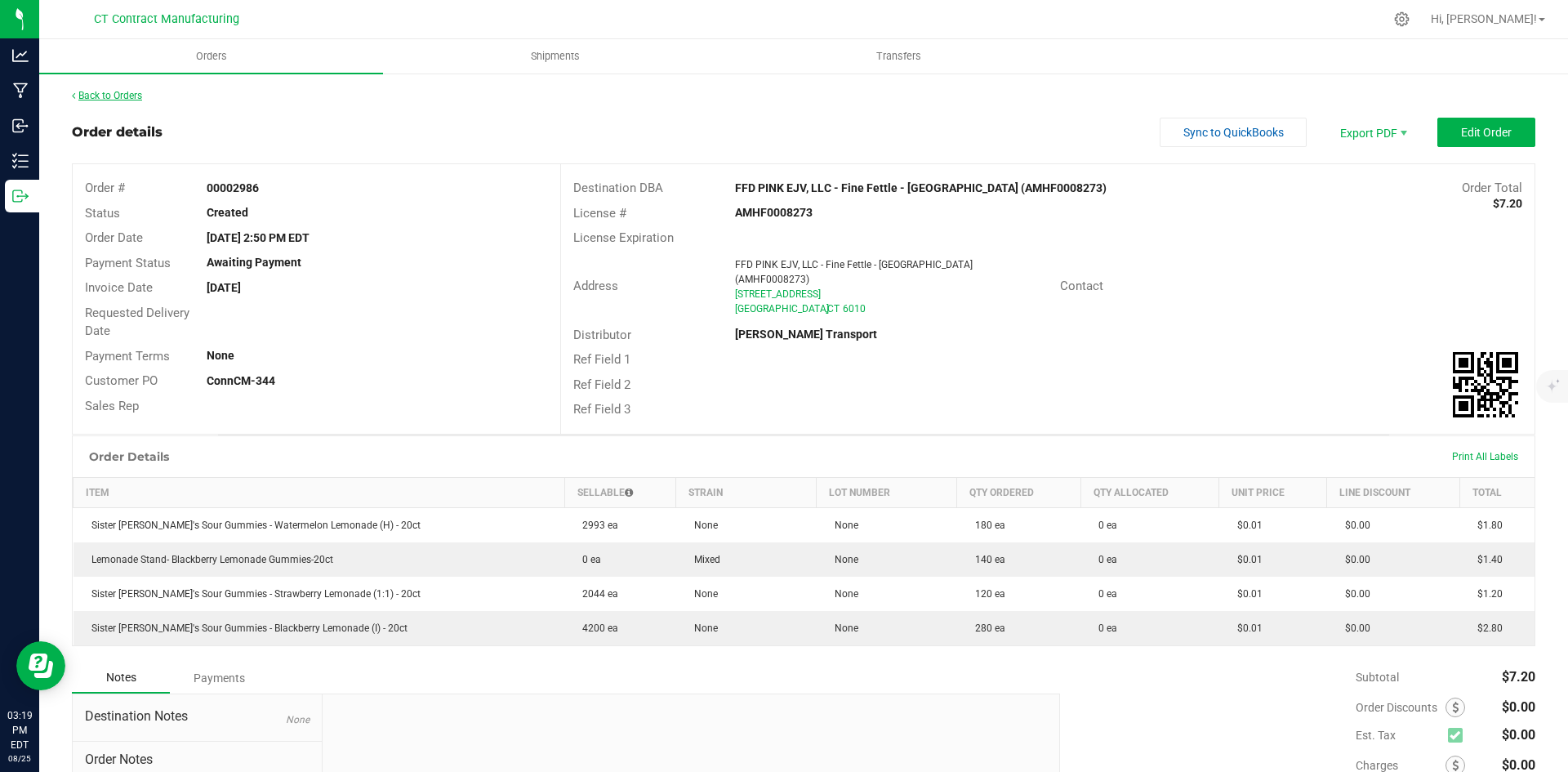
click at [122, 99] on link "Back to Orders" at bounding box center [107, 95] width 70 height 11
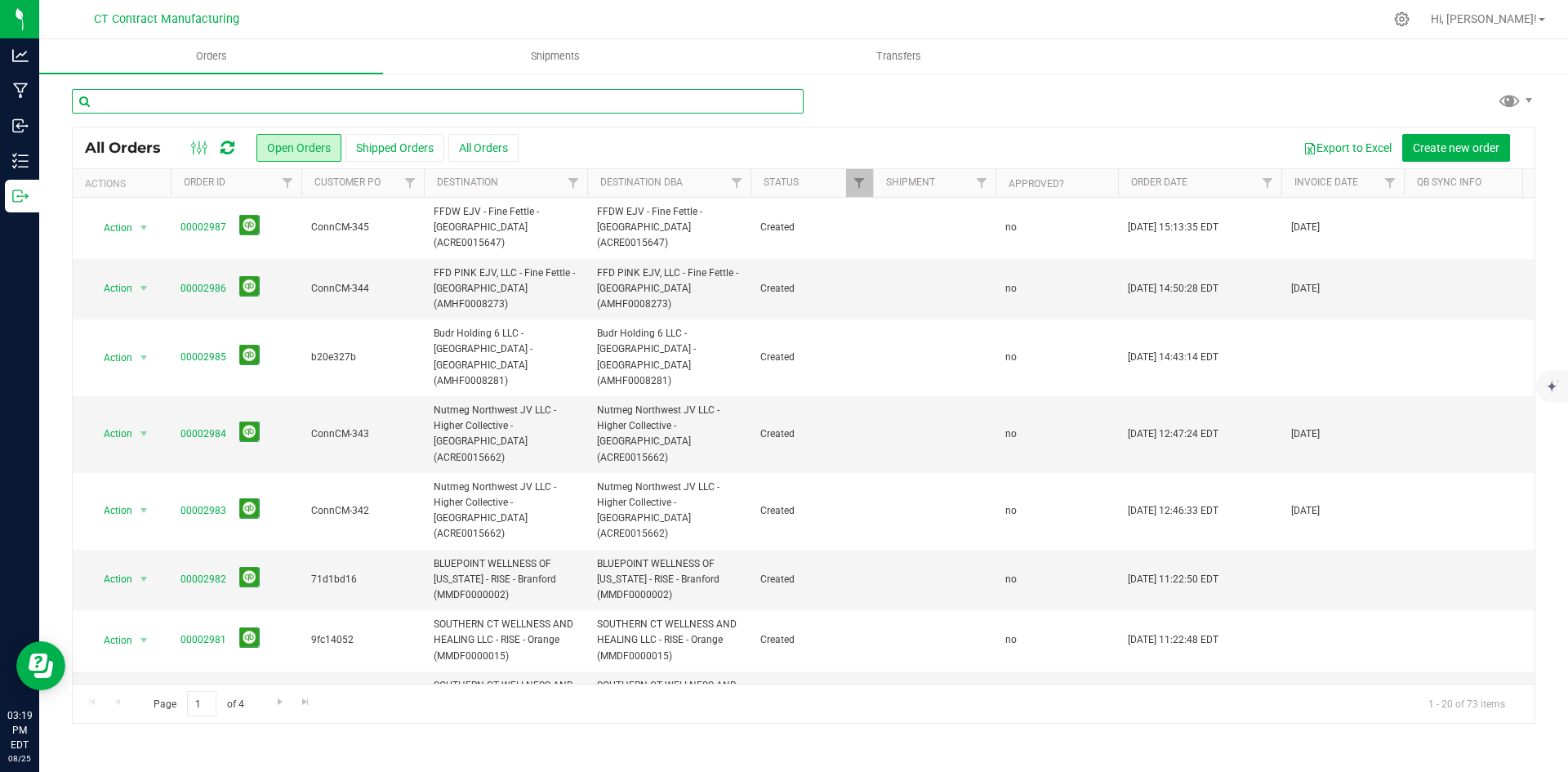
click at [187, 106] on input "text" at bounding box center [438, 101] width 732 height 24
type input "c0060000170"
click at [187, 106] on input "c0060000170" at bounding box center [438, 101] width 732 height 24
click at [233, 152] on icon at bounding box center [227, 147] width 14 height 16
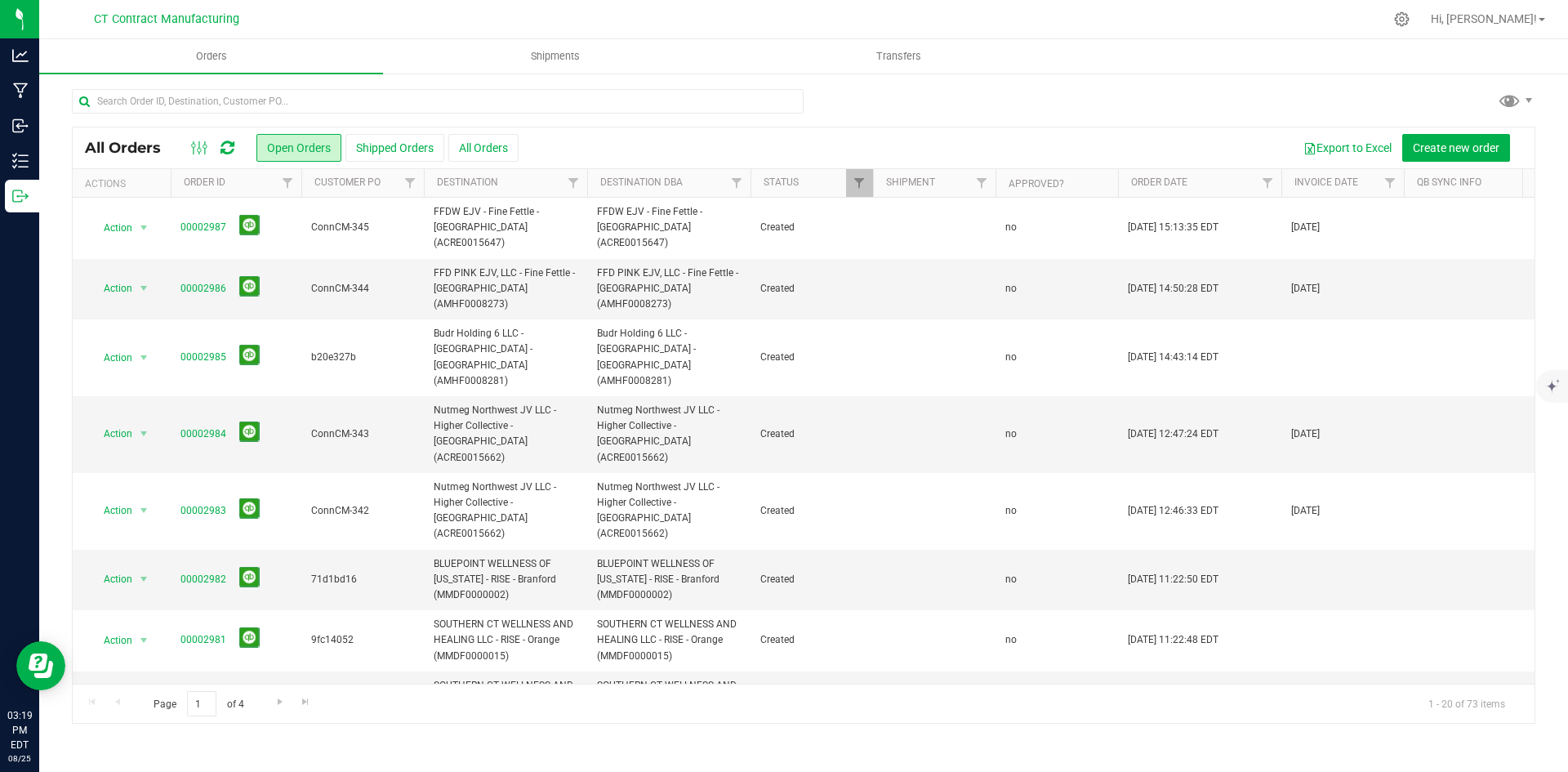
click at [526, 7] on div at bounding box center [838, 19] width 1091 height 32
click at [190, 95] on input "text" at bounding box center [438, 101] width 732 height 24
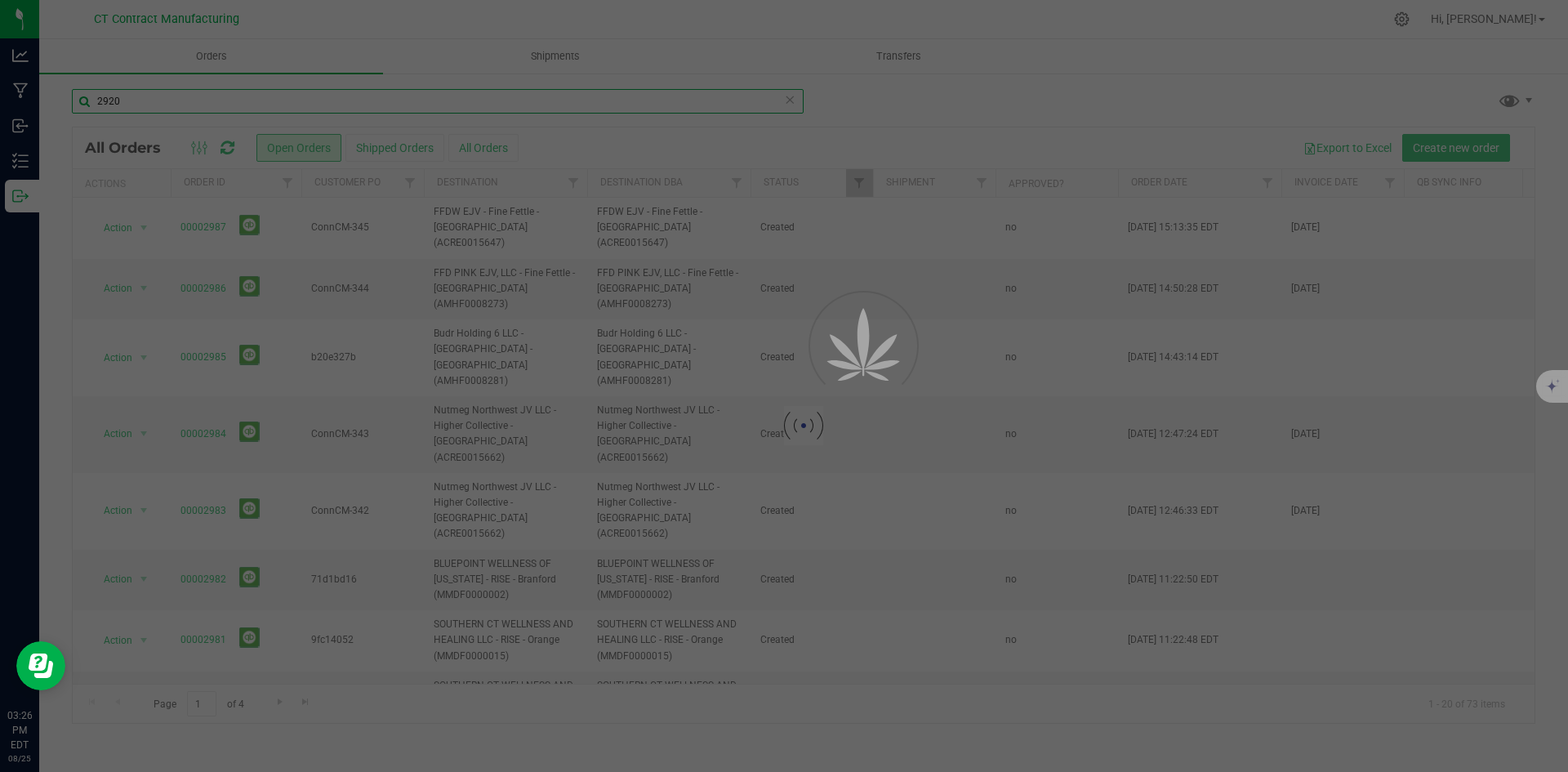
type input "2920"
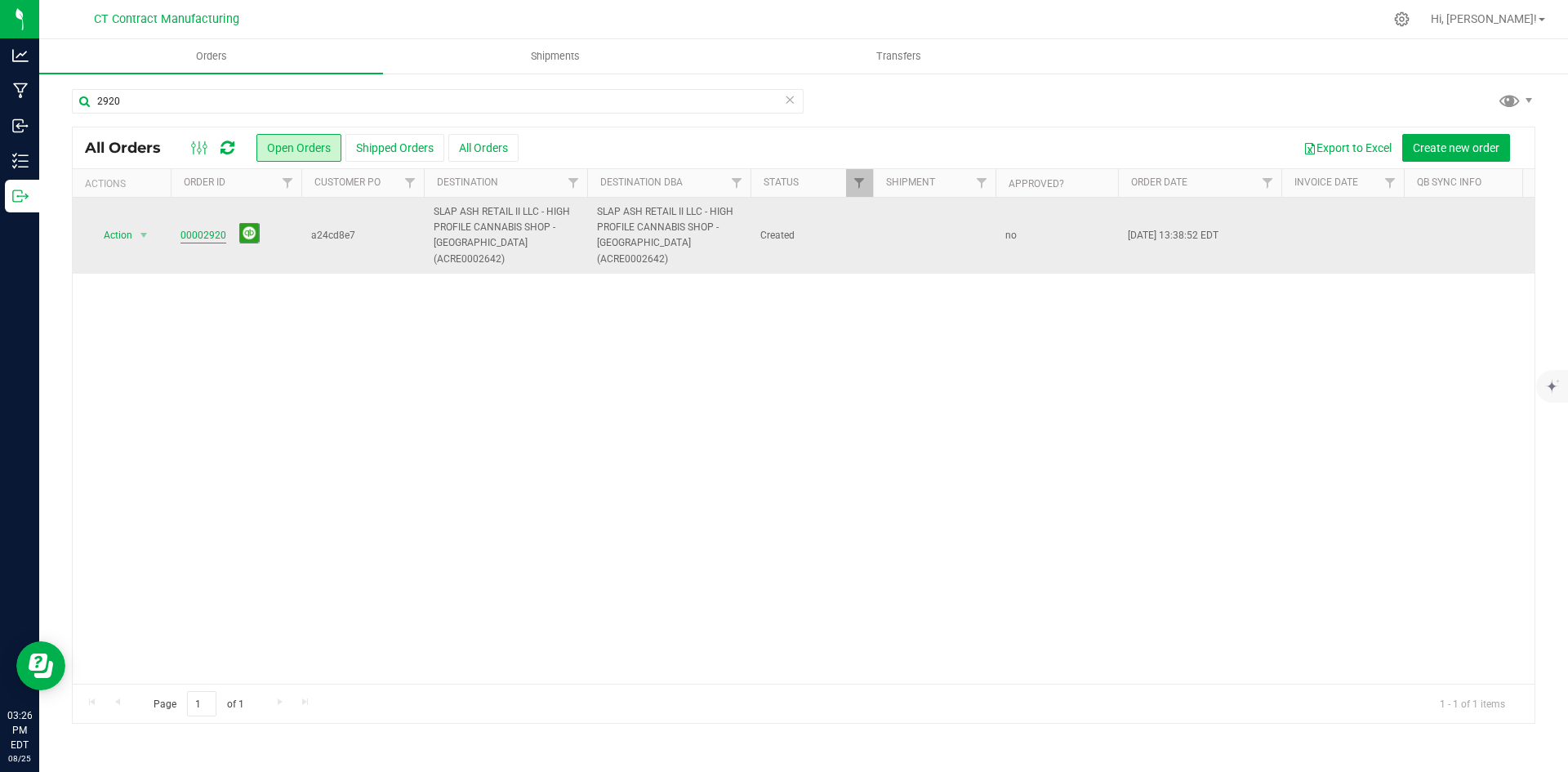
click at [212, 228] on link "00002920" at bounding box center [203, 236] width 46 height 16
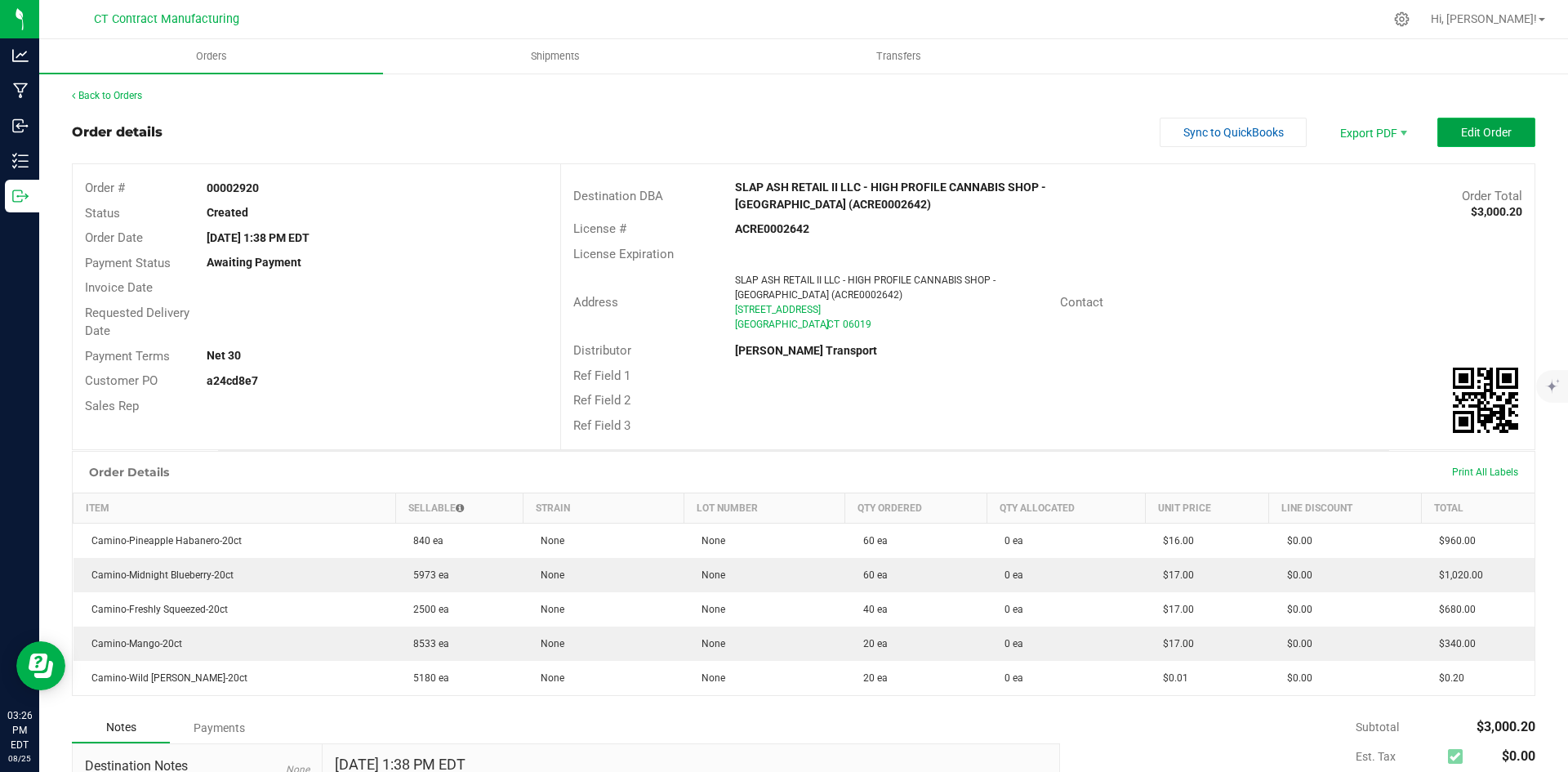
click at [1489, 129] on span "Edit Order" at bounding box center [1486, 132] width 50 height 13
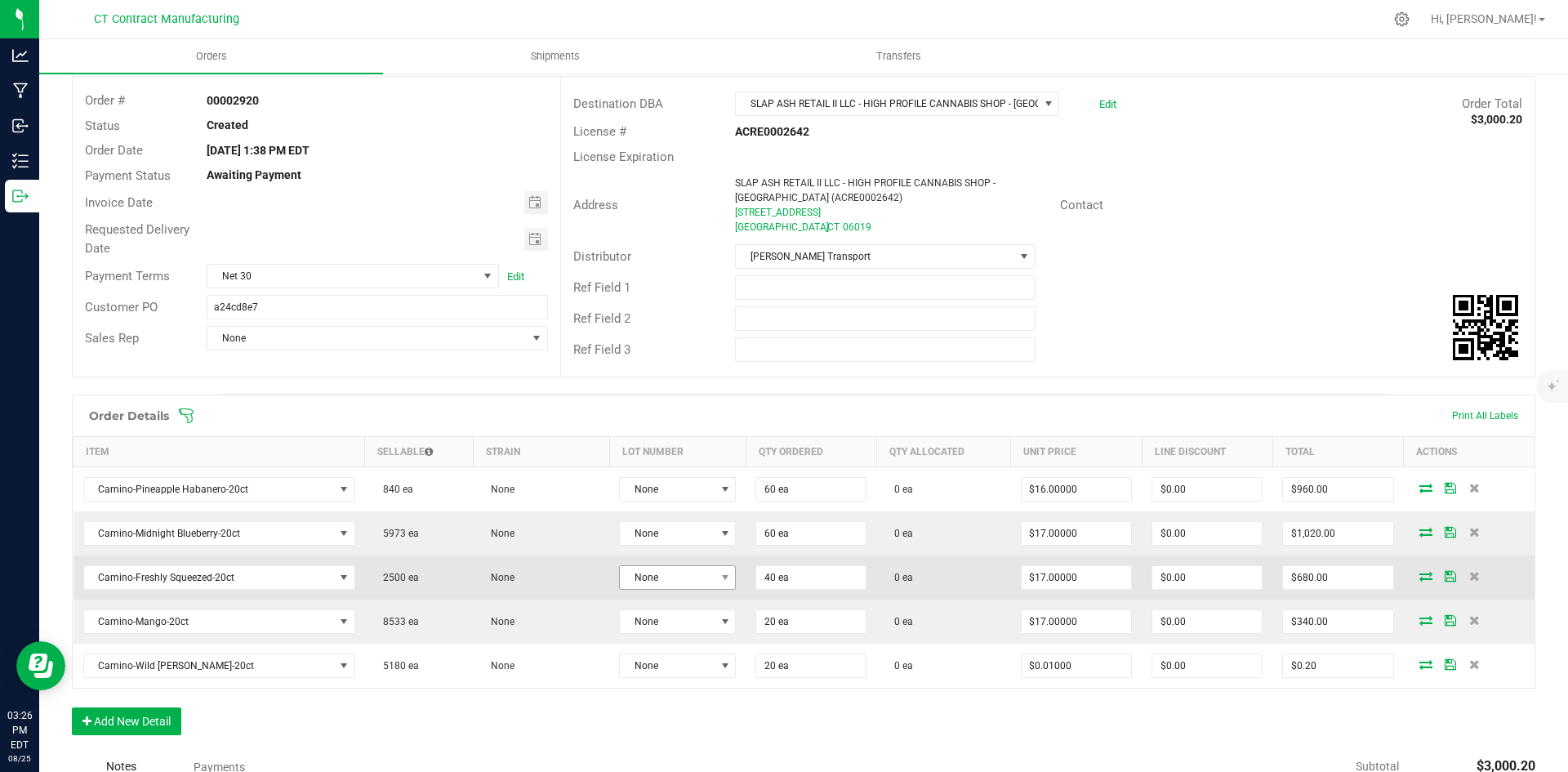
scroll to position [245, 0]
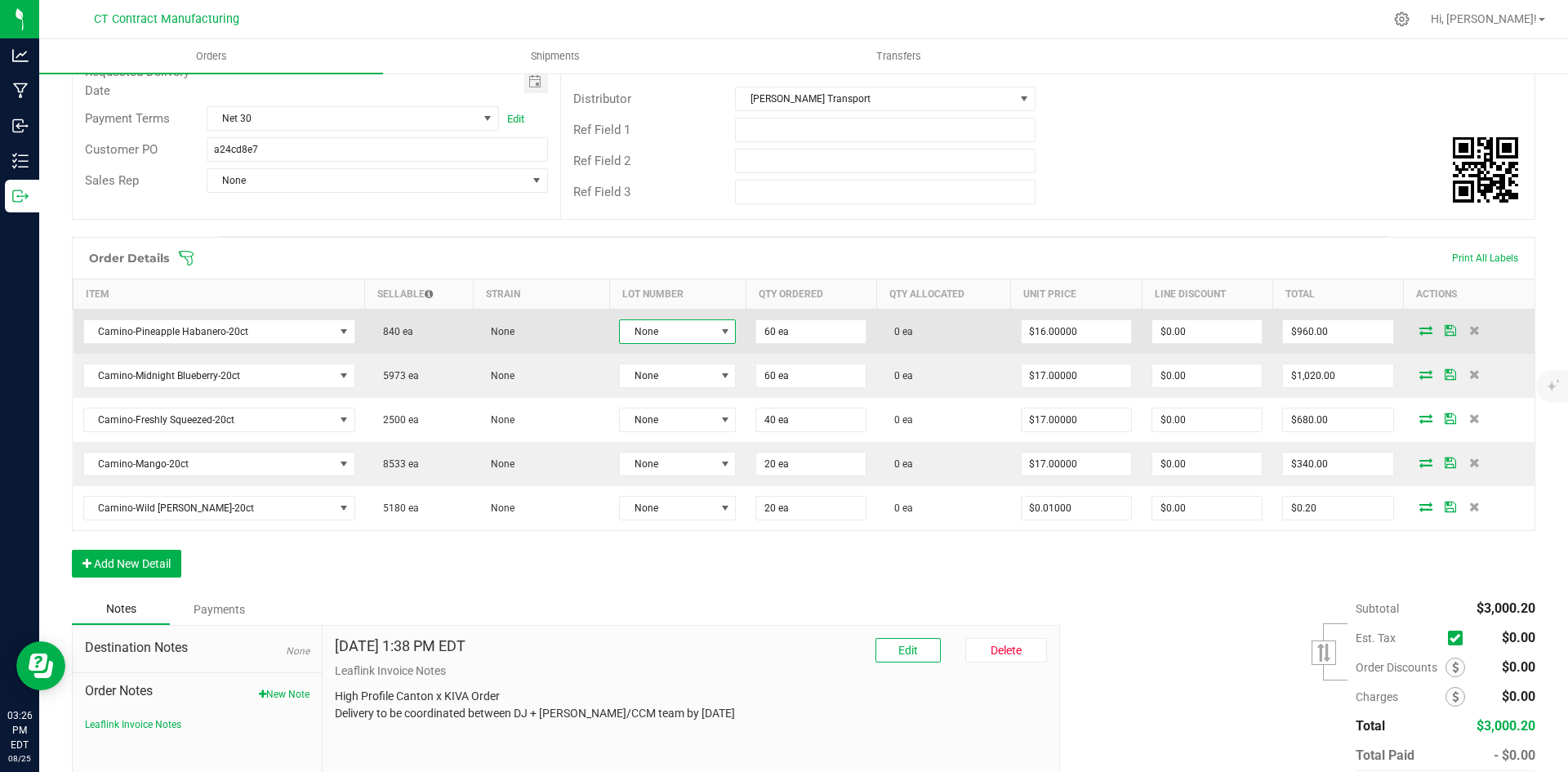
click at [654, 330] on span "None" at bounding box center [667, 331] width 95 height 23
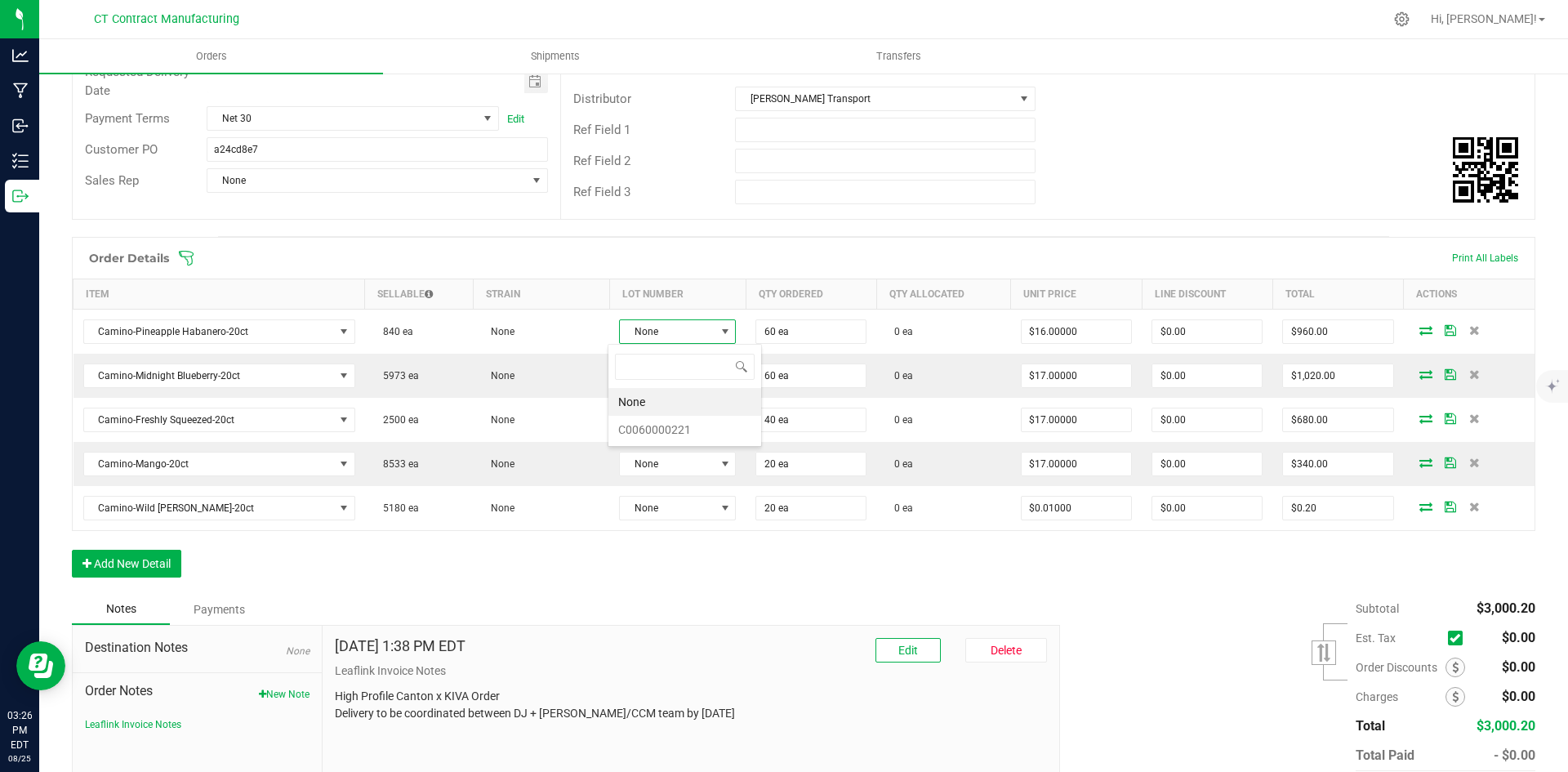
scroll to position [24, 117]
click at [667, 430] on li "C0060000221" at bounding box center [685, 429] width 153 height 28
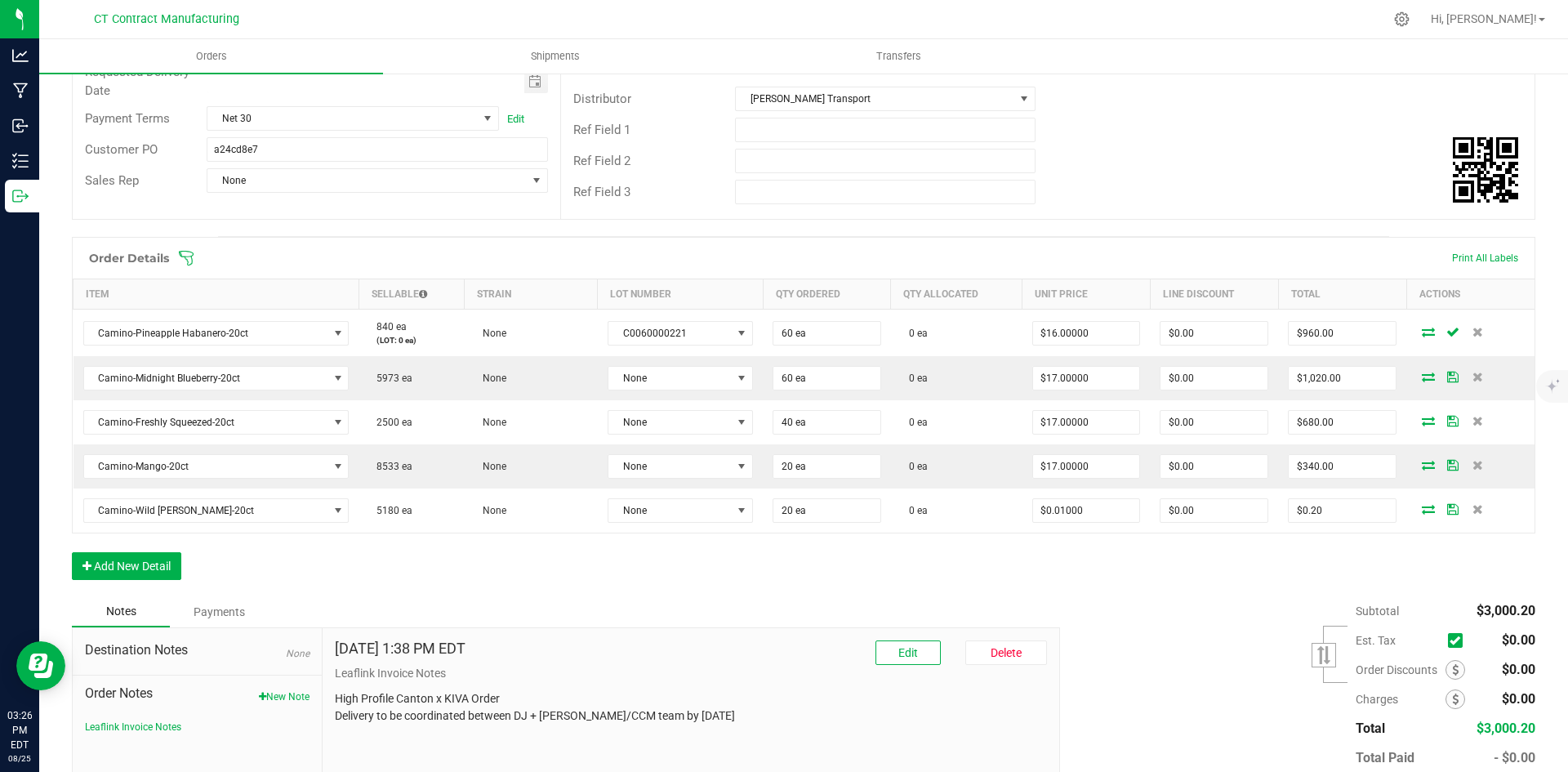
click at [1422, 331] on icon at bounding box center [1428, 331] width 13 height 10
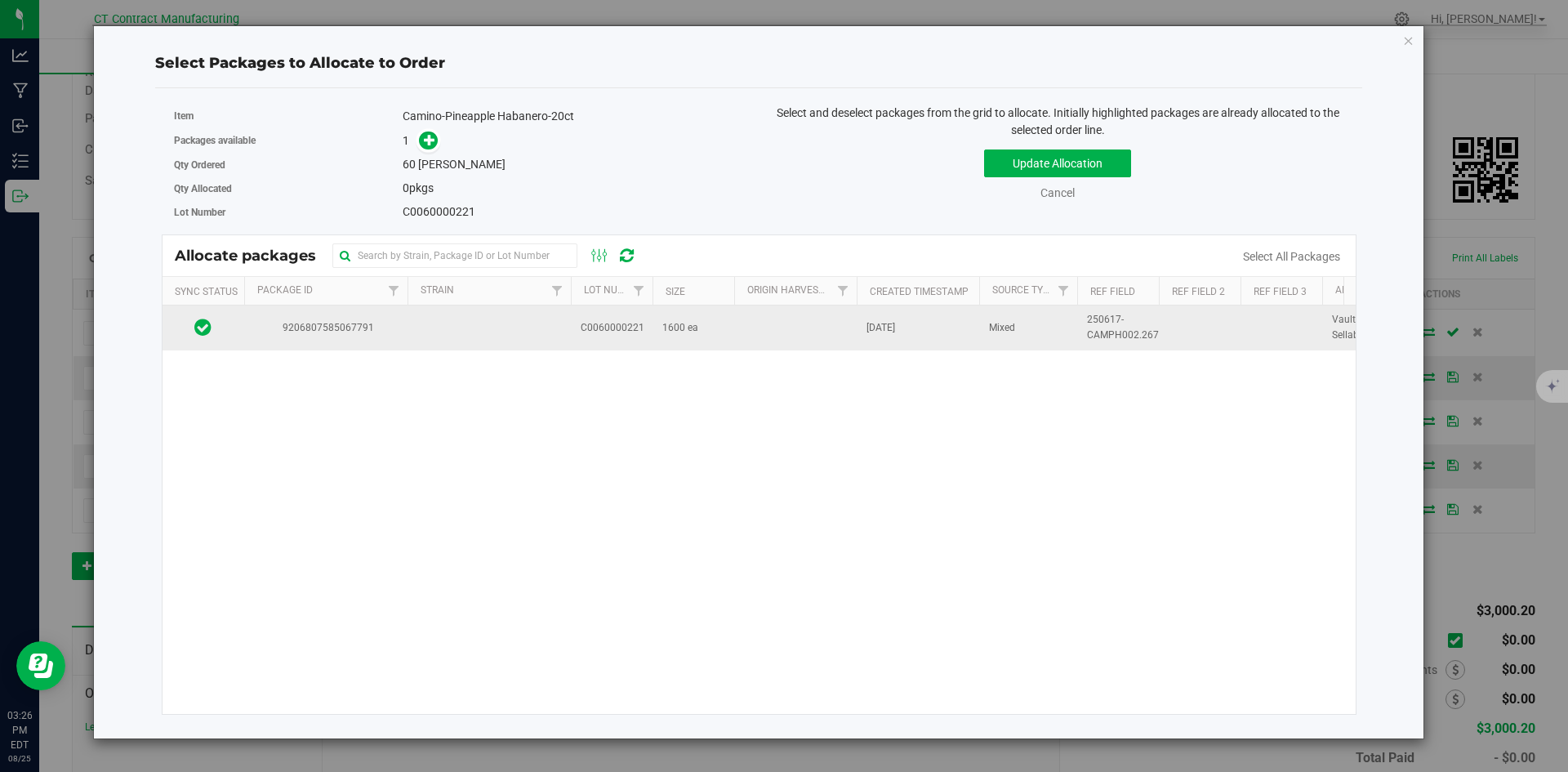
click at [409, 335] on td at bounding box center [489, 327] width 163 height 44
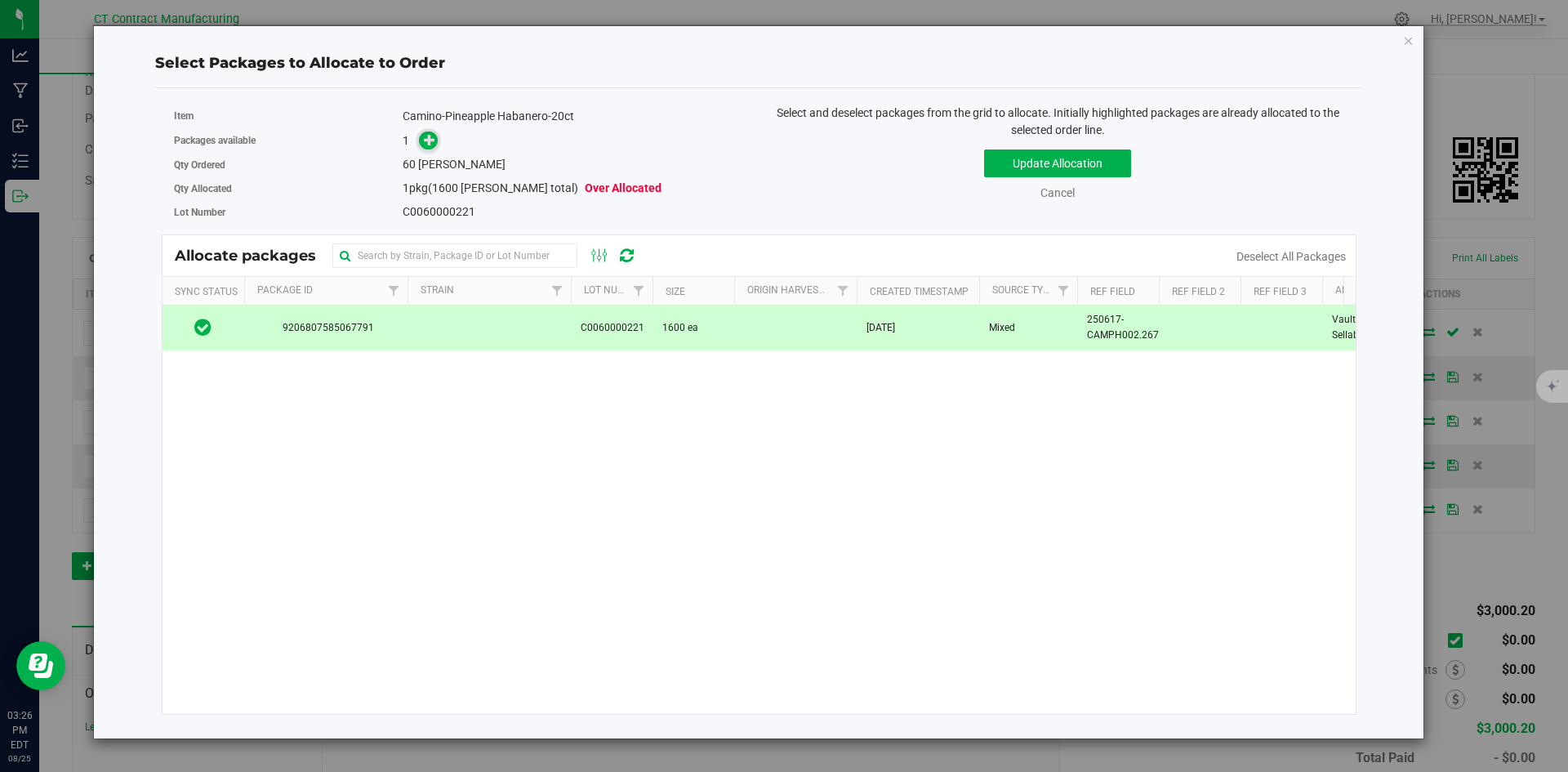
click at [437, 143] on span at bounding box center [428, 141] width 19 height 19
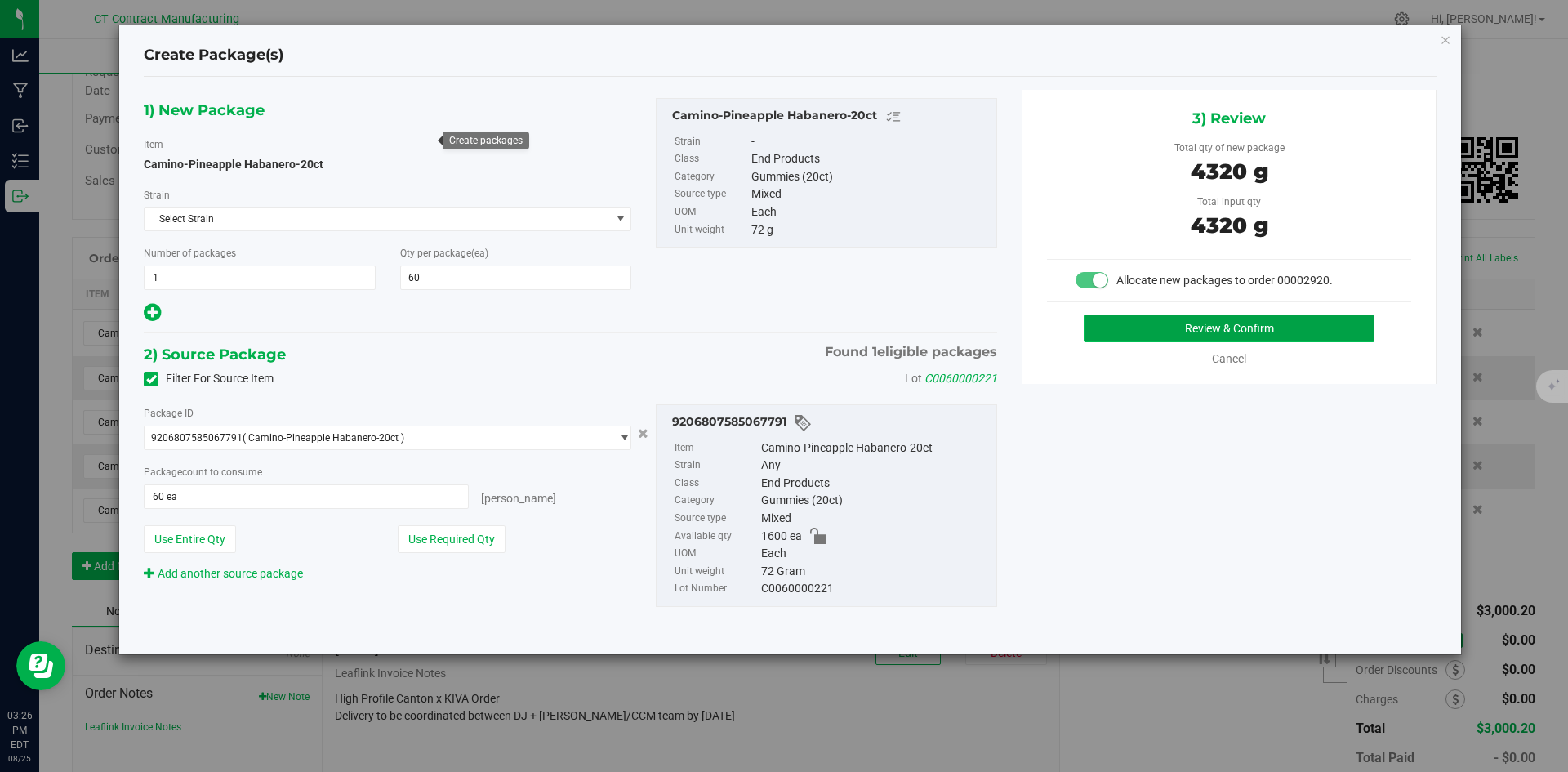
click at [1207, 323] on button "Review & Confirm" at bounding box center [1229, 329] width 291 height 28
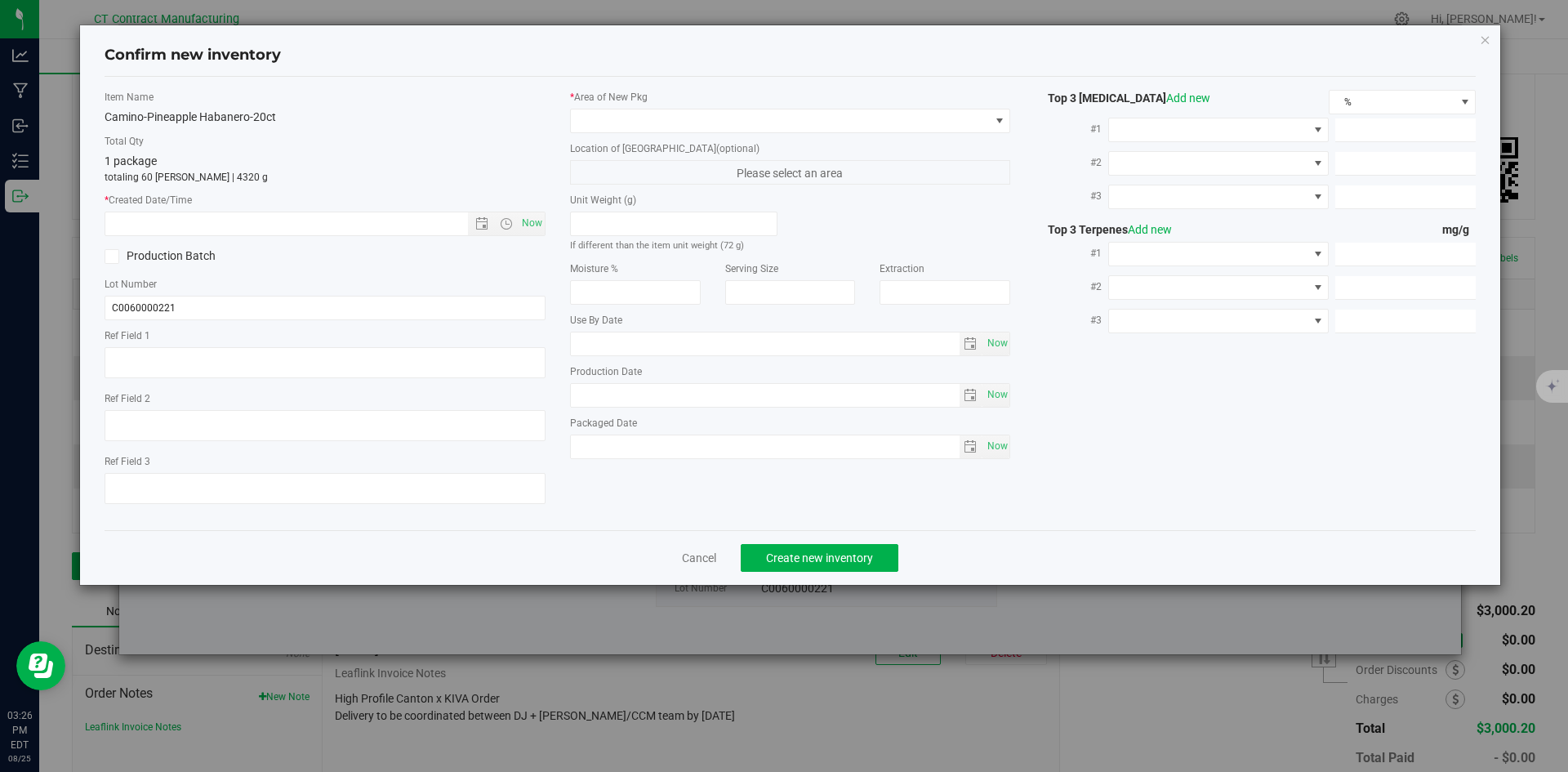
type textarea "250617-CAMPH002.267"
click at [539, 215] on span "Now" at bounding box center [532, 223] width 28 height 23
type input "8/25/2025 3:27 PM"
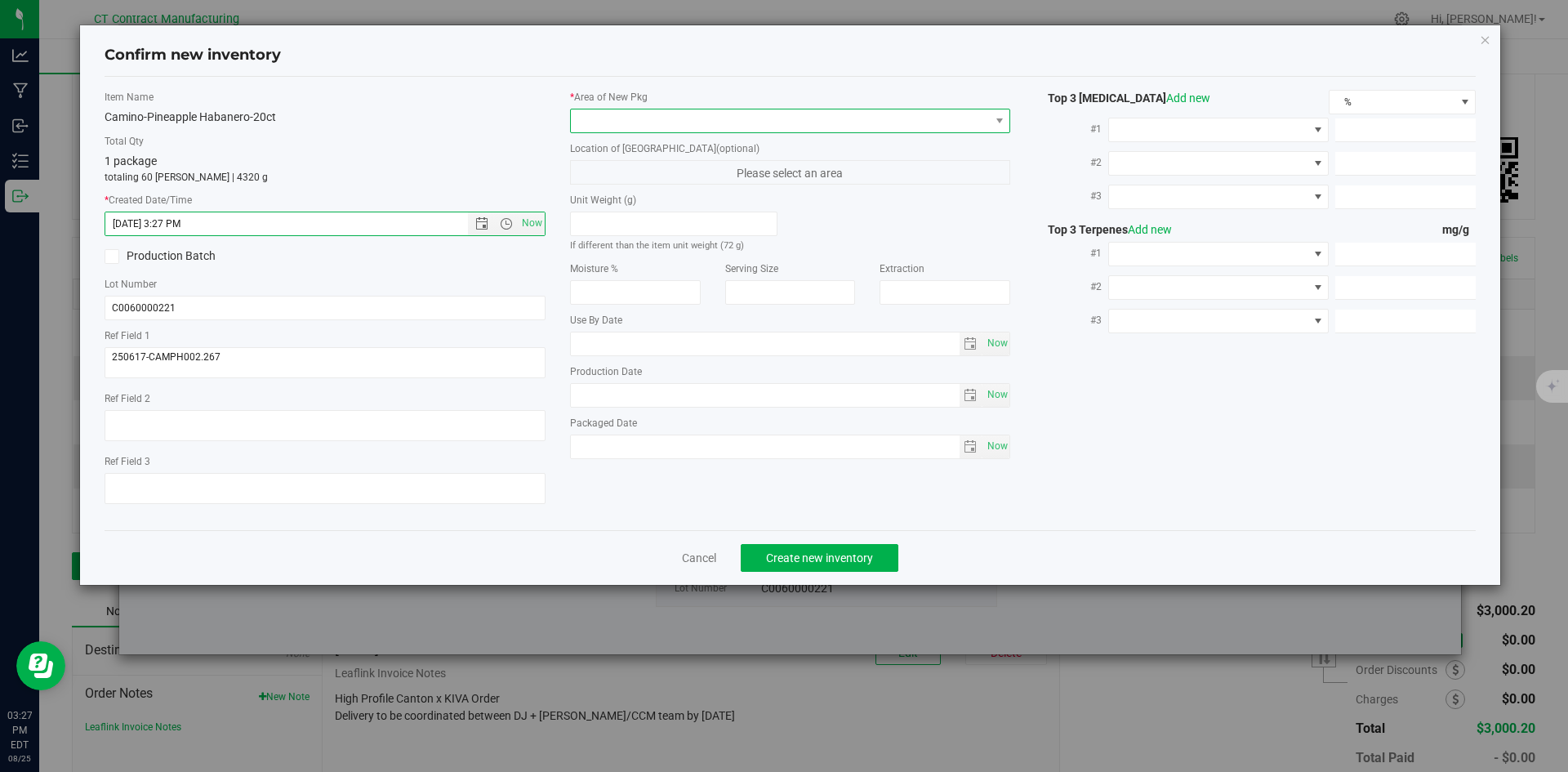
click at [641, 132] on span at bounding box center [780, 121] width 419 height 23
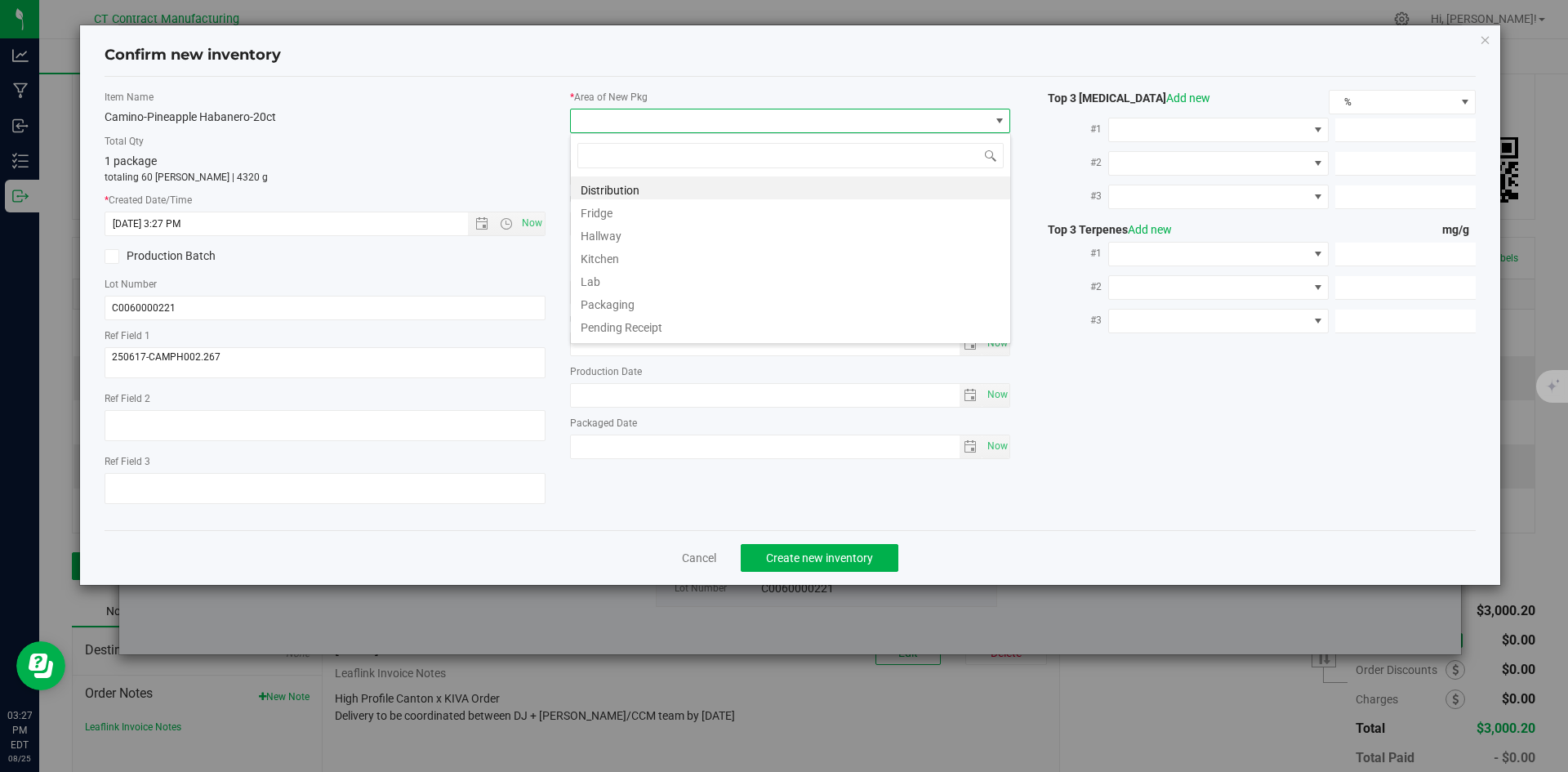
scroll to position [24, 441]
click at [644, 182] on li "Distribution" at bounding box center [790, 187] width 440 height 23
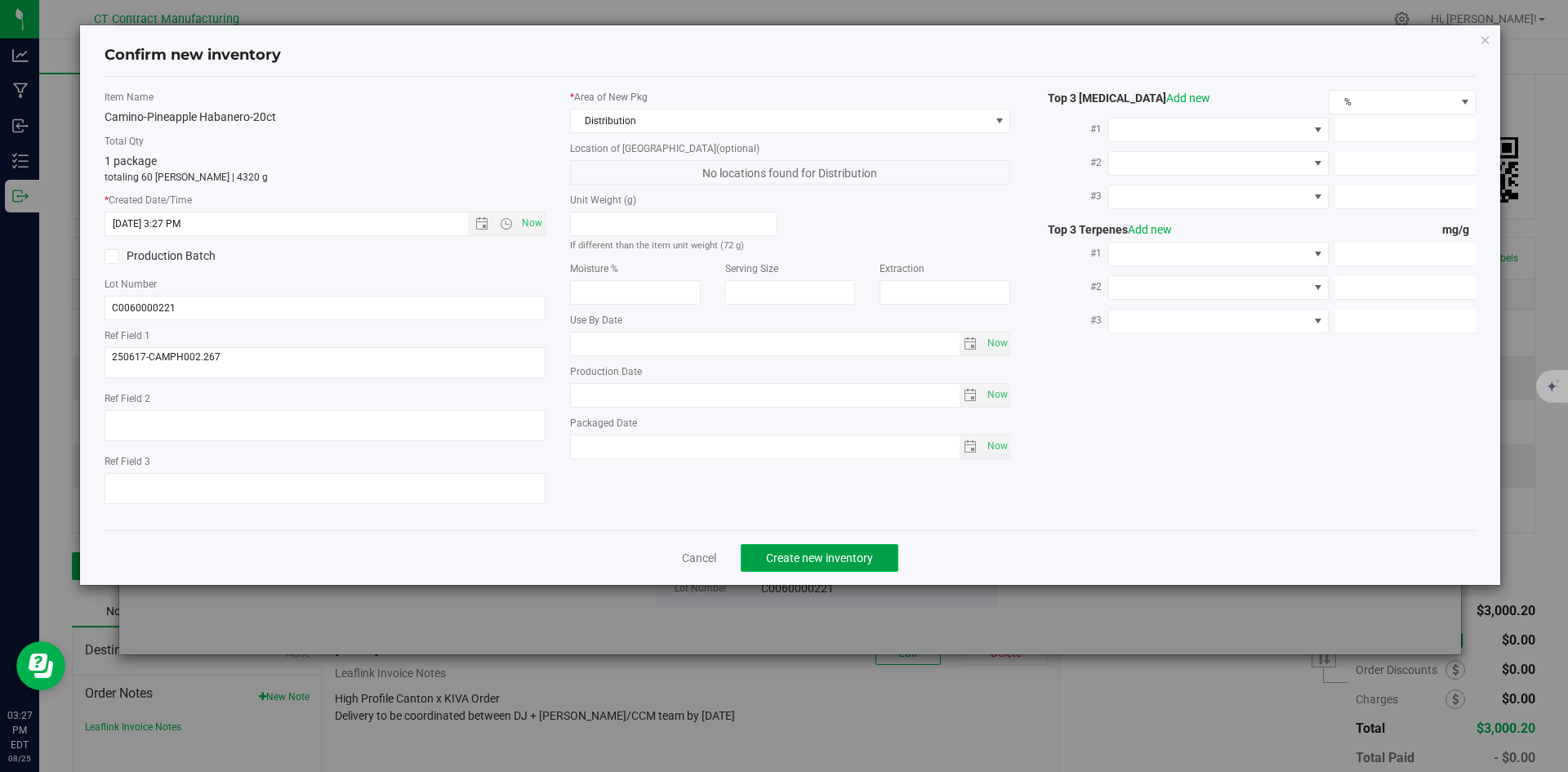
click at [778, 559] on span "Create new inventory" at bounding box center [820, 558] width 107 height 13
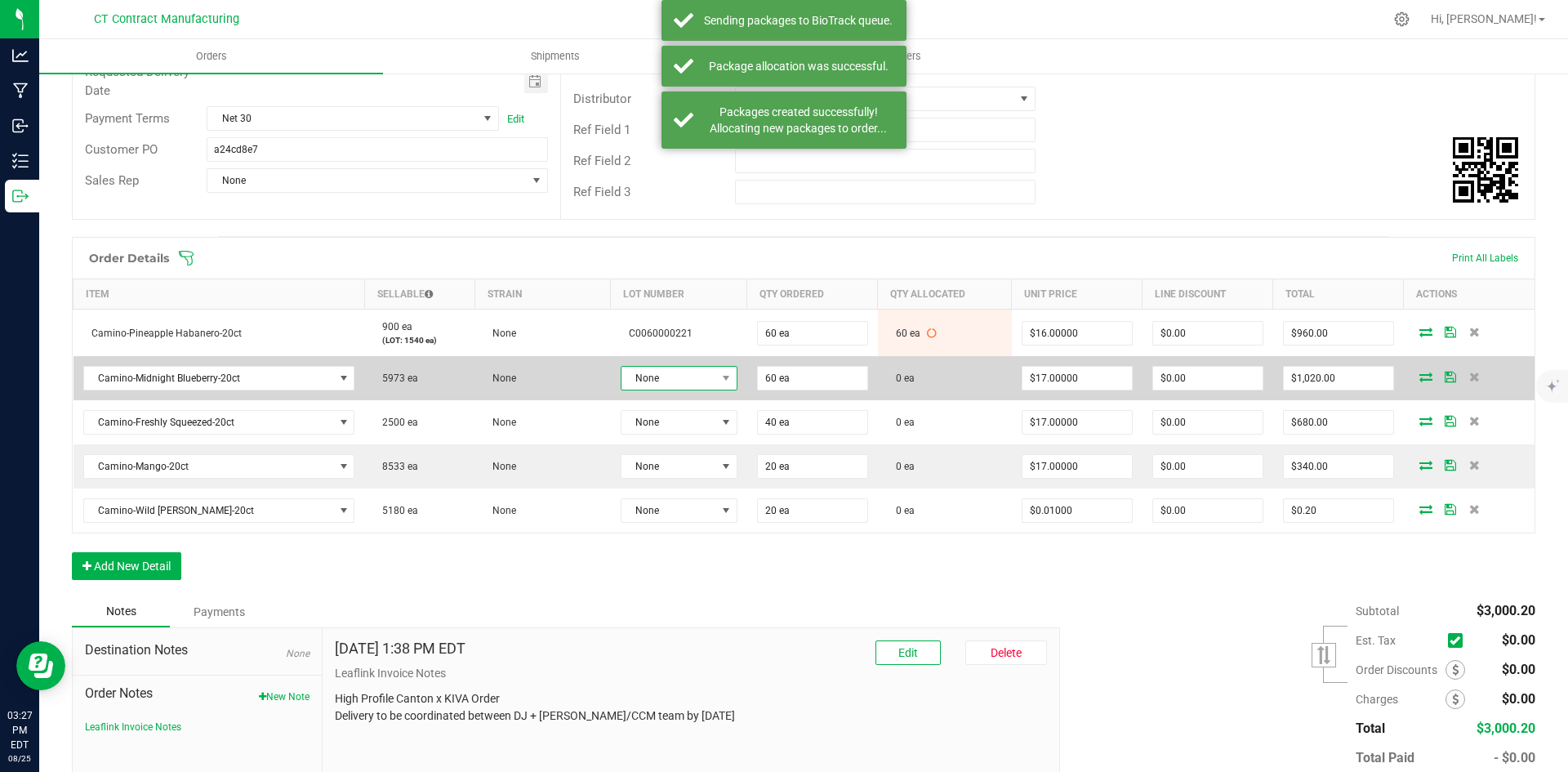
click at [643, 386] on span "None" at bounding box center [669, 378] width 95 height 23
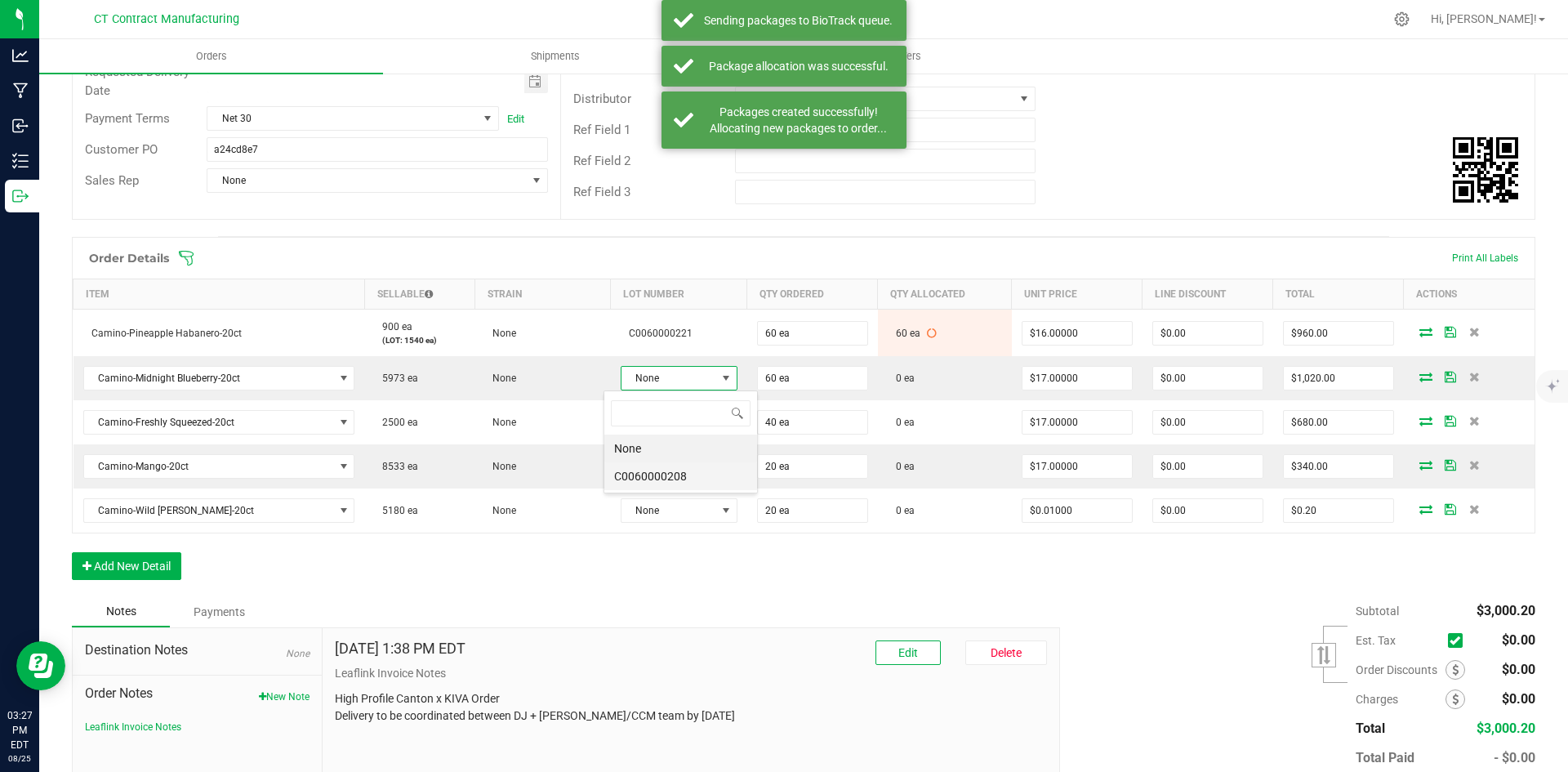
click at [650, 478] on li "C0060000208" at bounding box center [681, 476] width 153 height 28
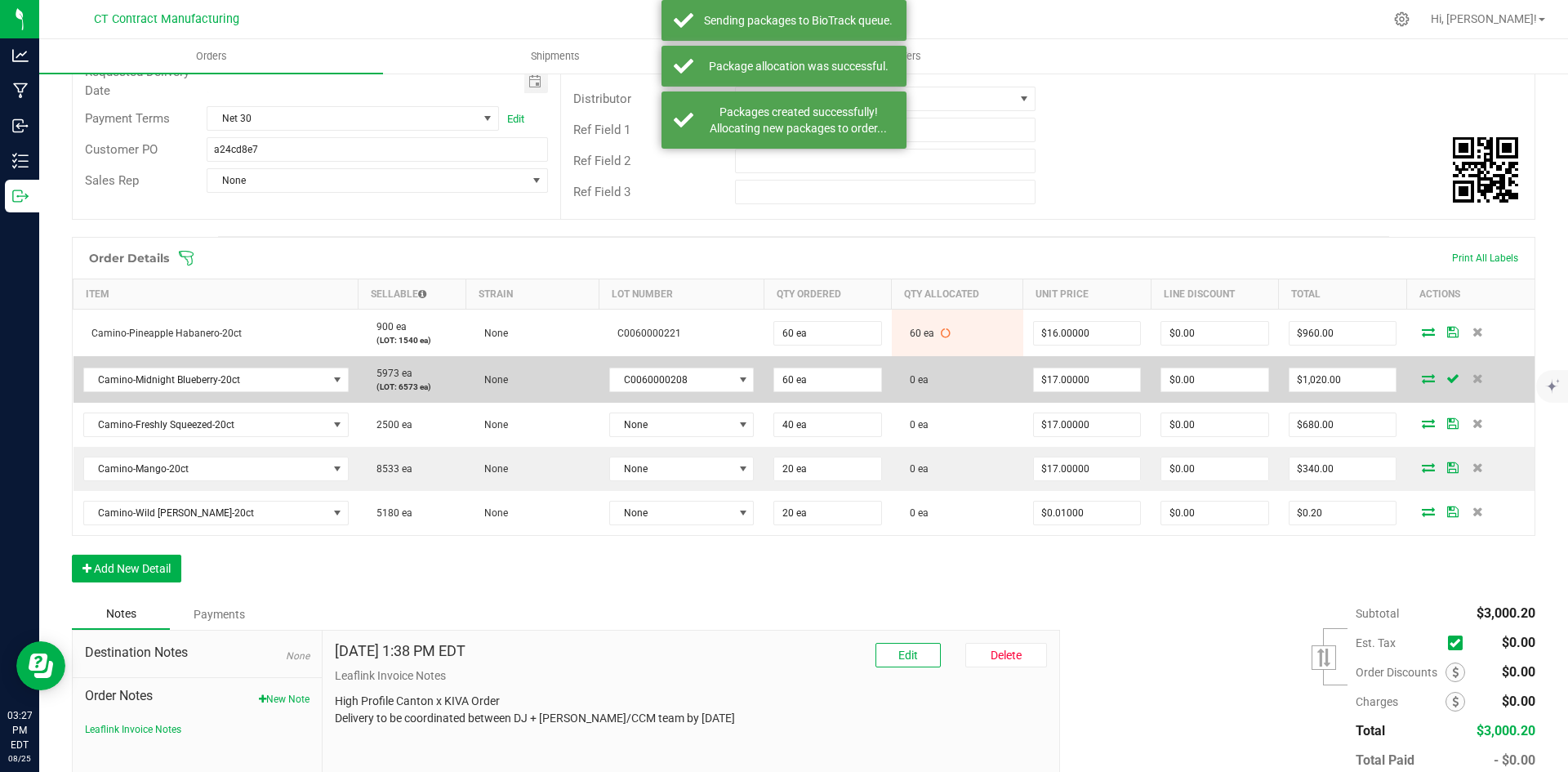
click at [1422, 378] on icon at bounding box center [1428, 377] width 13 height 10
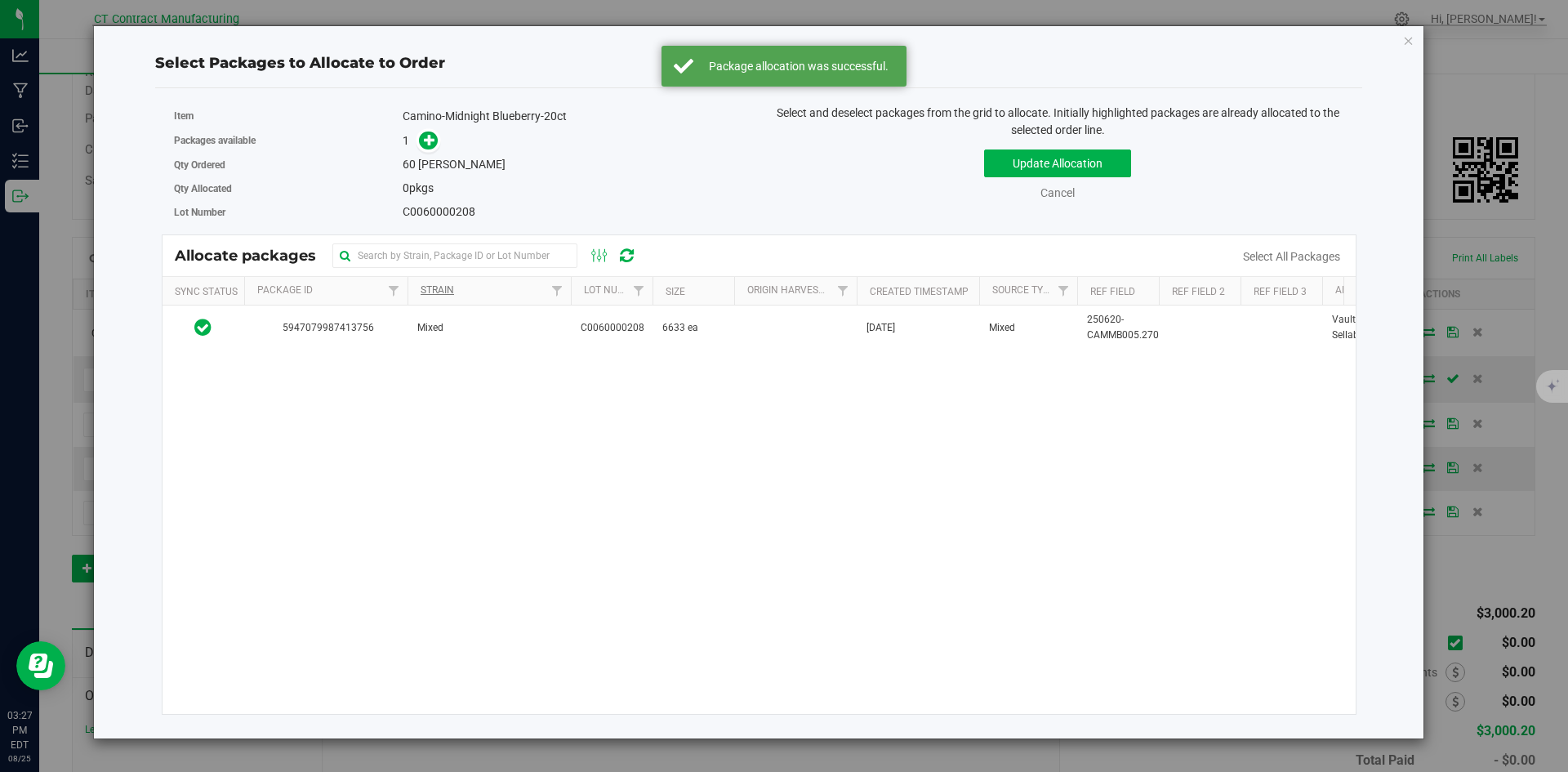
click at [437, 326] on span "Mixed" at bounding box center [430, 328] width 26 height 16
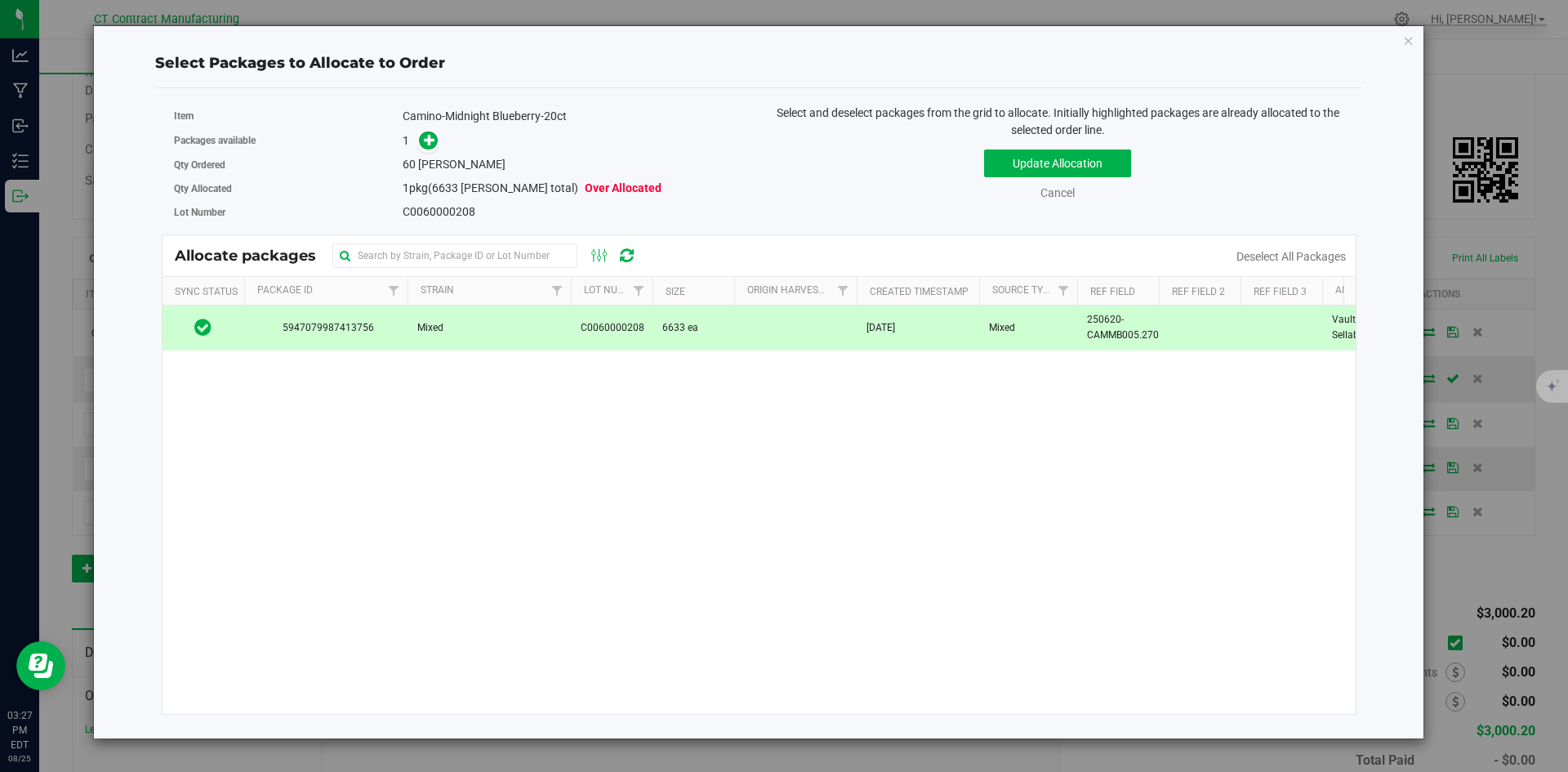
click at [428, 152] on div "Packages available 1" at bounding box center [461, 141] width 573 height 25
click at [428, 138] on icon at bounding box center [429, 139] width 11 height 11
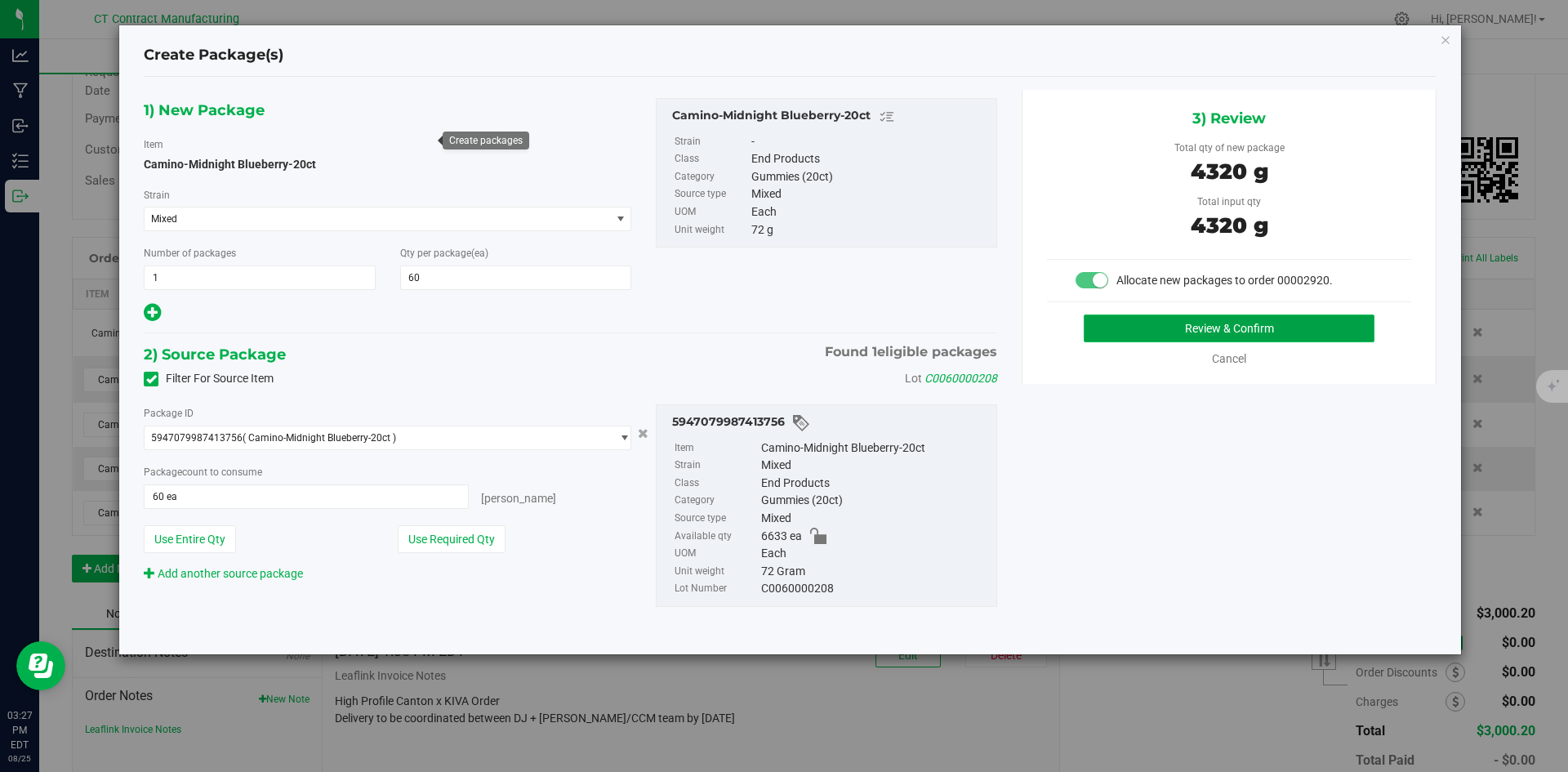
click at [1141, 328] on button "Review & Confirm" at bounding box center [1229, 329] width 291 height 28
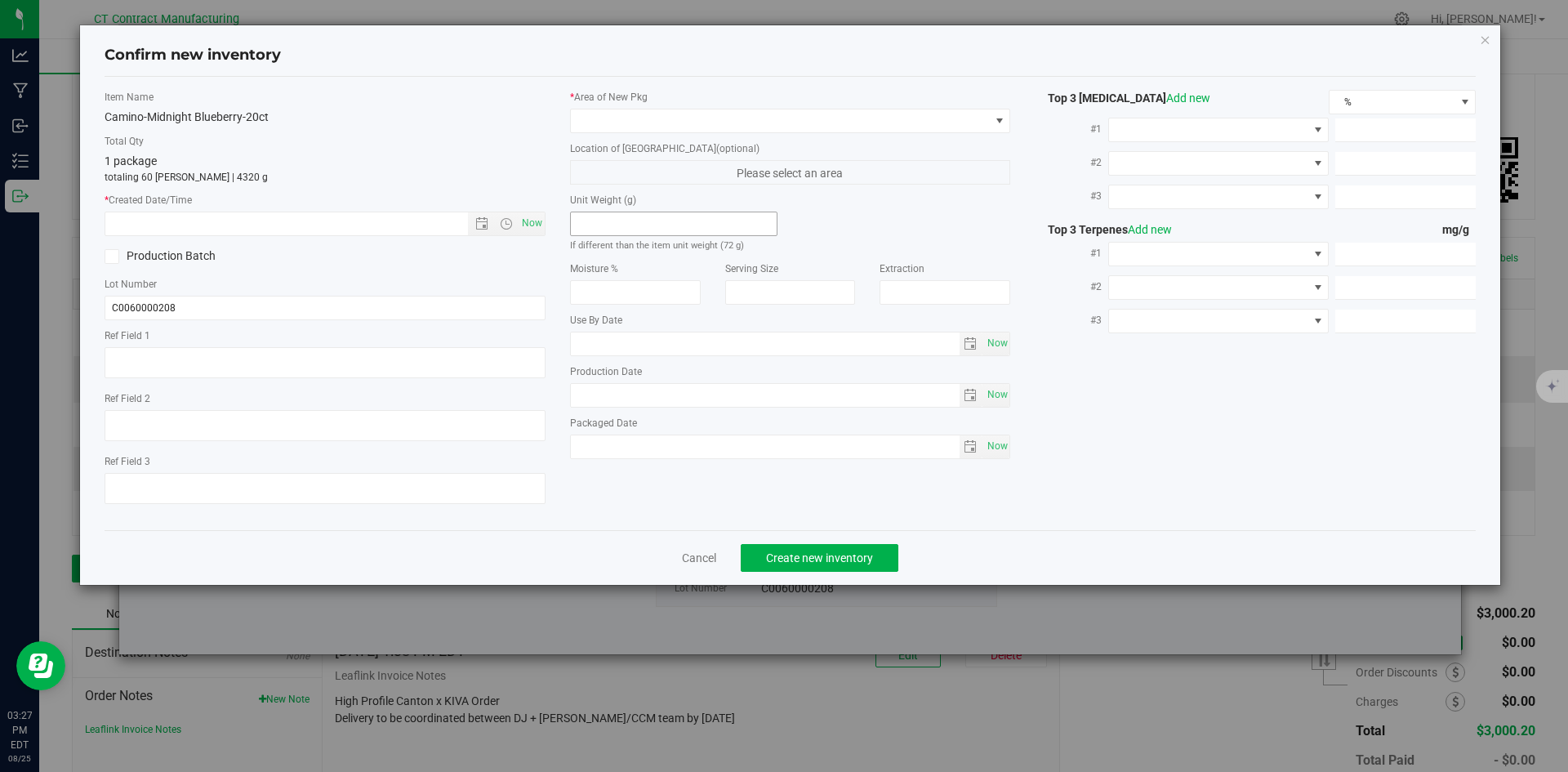
type textarea "250620-CAMMB005.270"
click at [532, 219] on span "Now" at bounding box center [532, 223] width 28 height 23
type input "8/25/2025 3:27 PM"
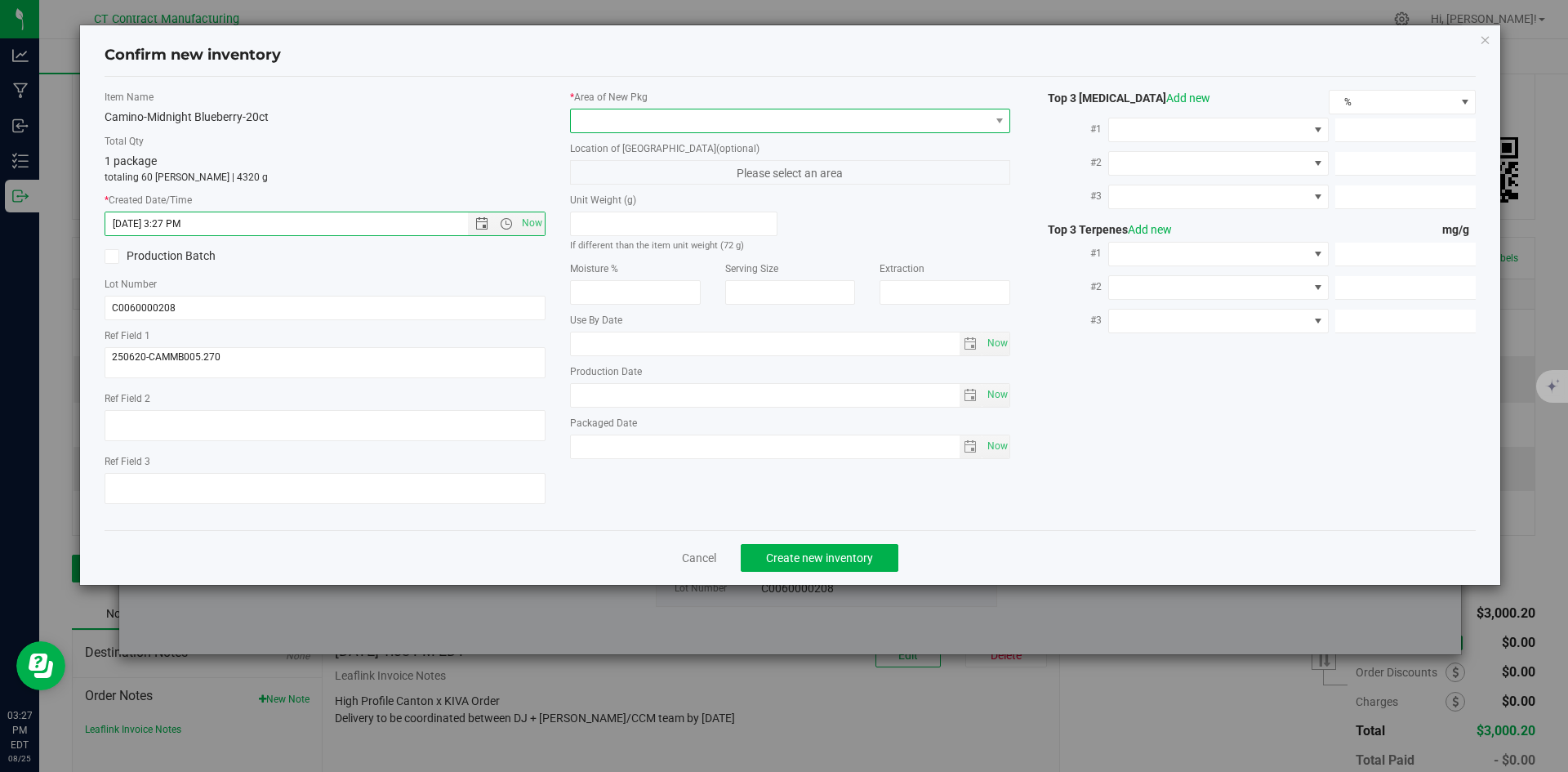
click at [585, 123] on span at bounding box center [780, 121] width 419 height 23
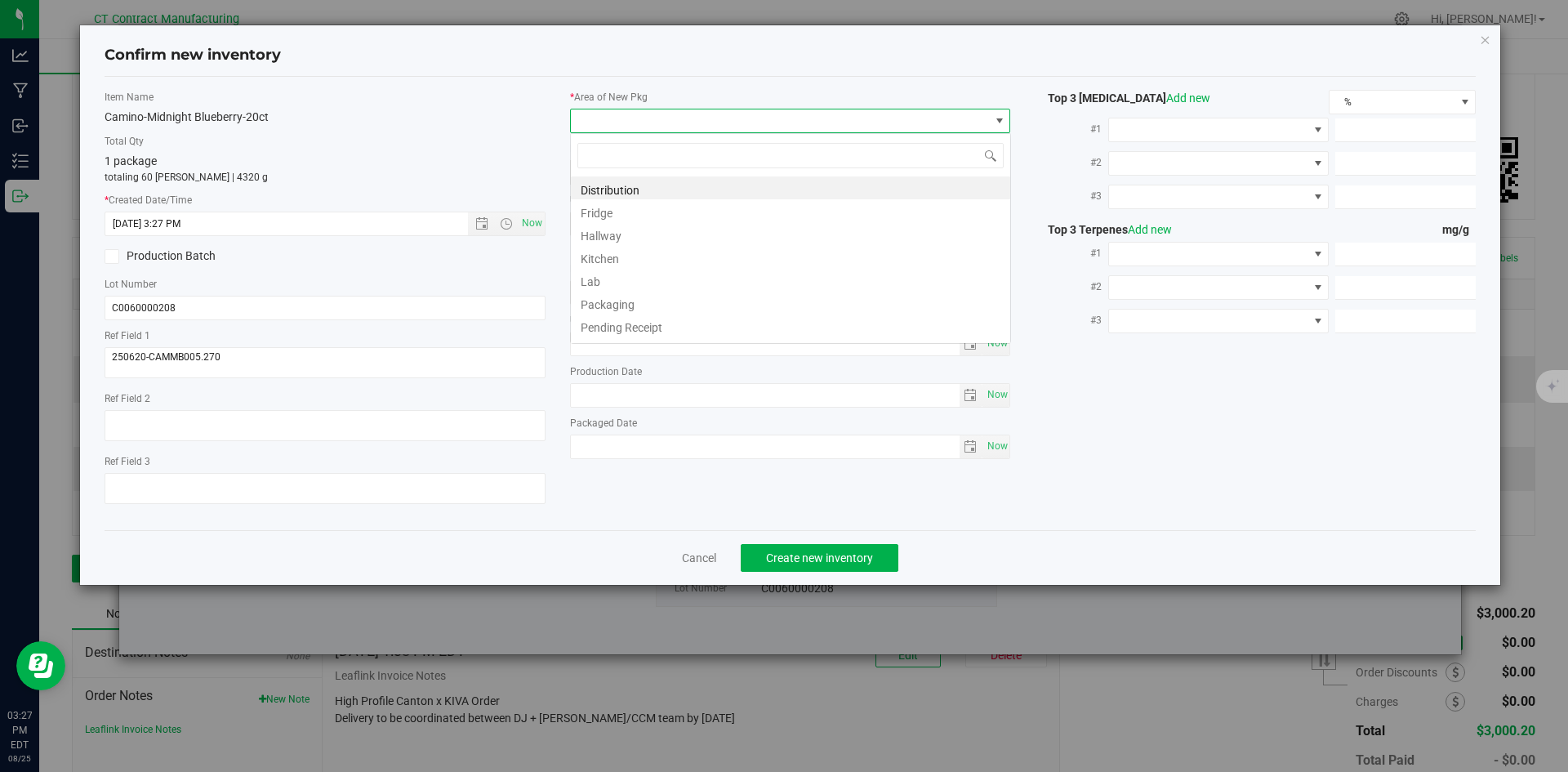
scroll to position [24, 441]
click at [616, 190] on li "Distribution" at bounding box center [790, 187] width 440 height 23
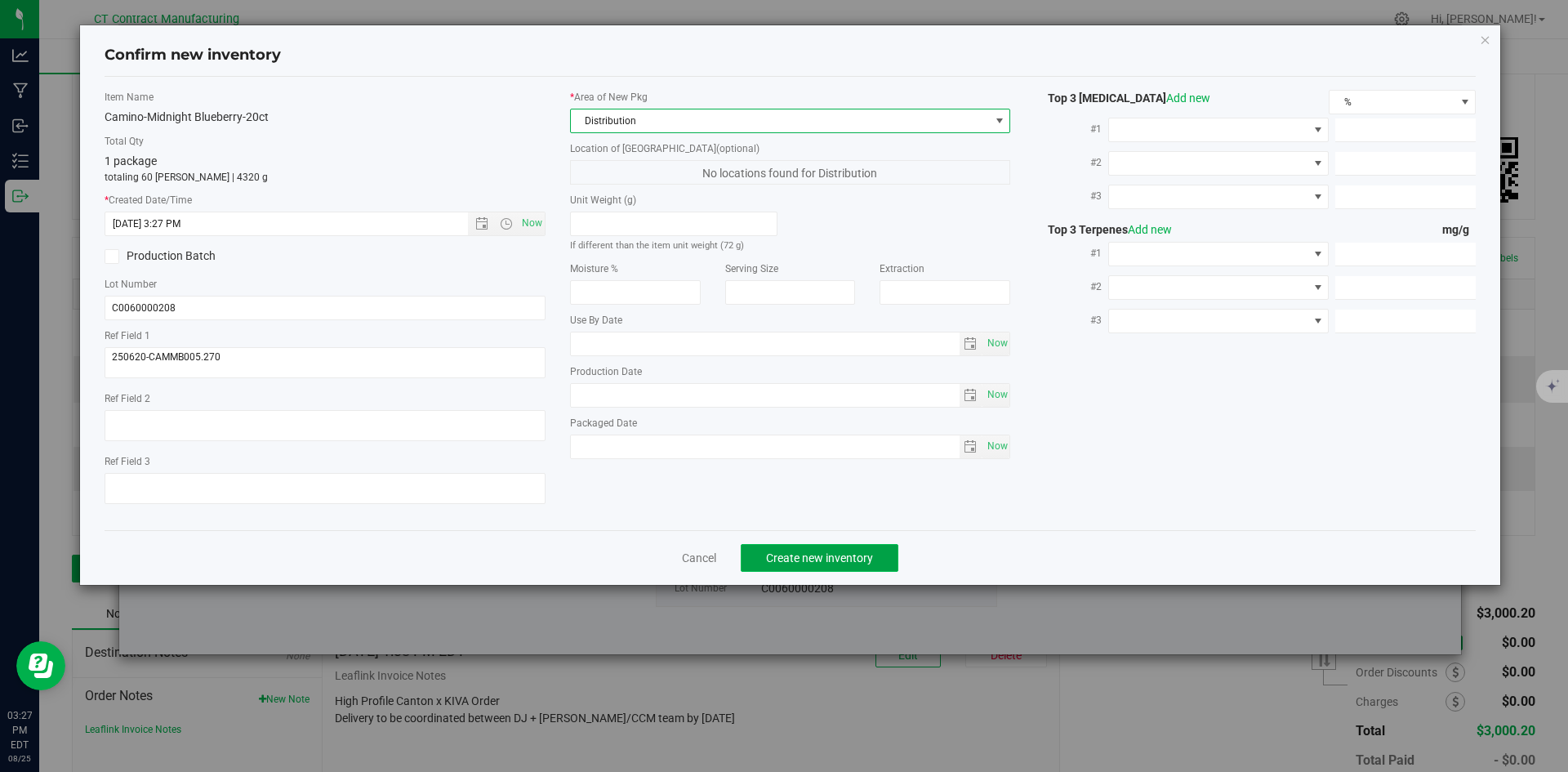
click at [767, 562] on span "Create new inventory" at bounding box center [820, 558] width 107 height 13
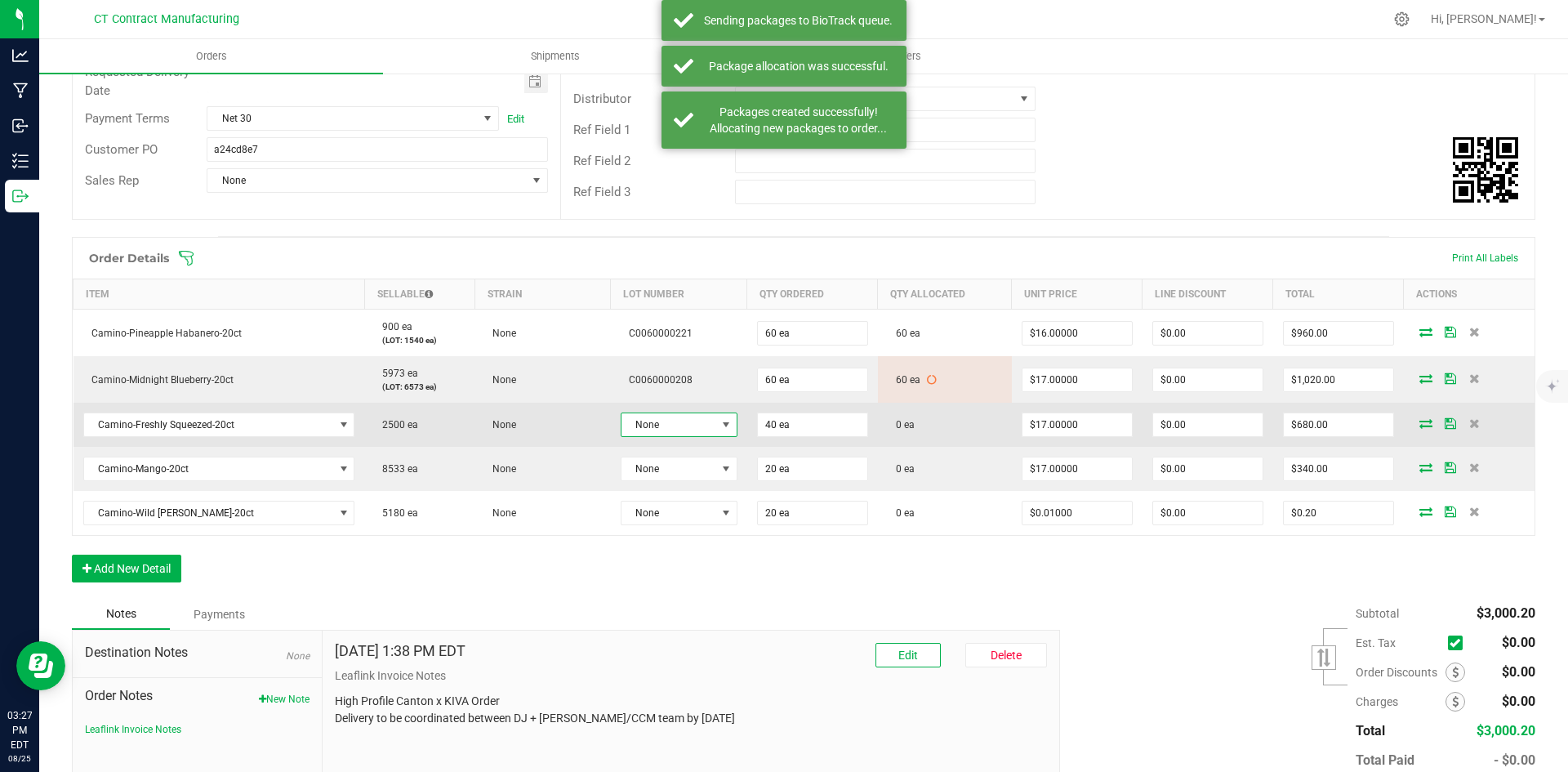
click at [720, 427] on span at bounding box center [726, 424] width 13 height 13
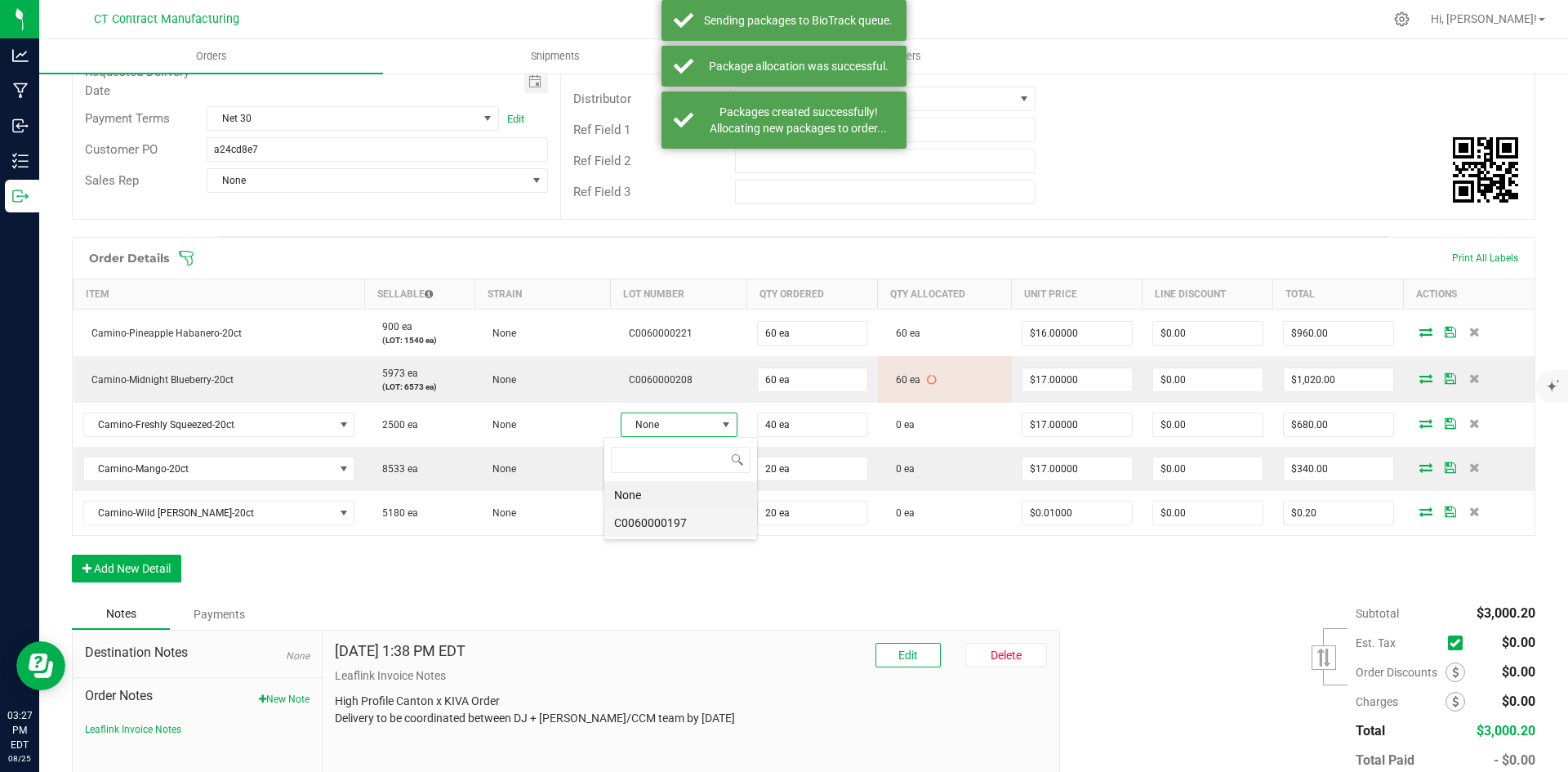
click at [702, 530] on li "C0060000197" at bounding box center [681, 523] width 153 height 28
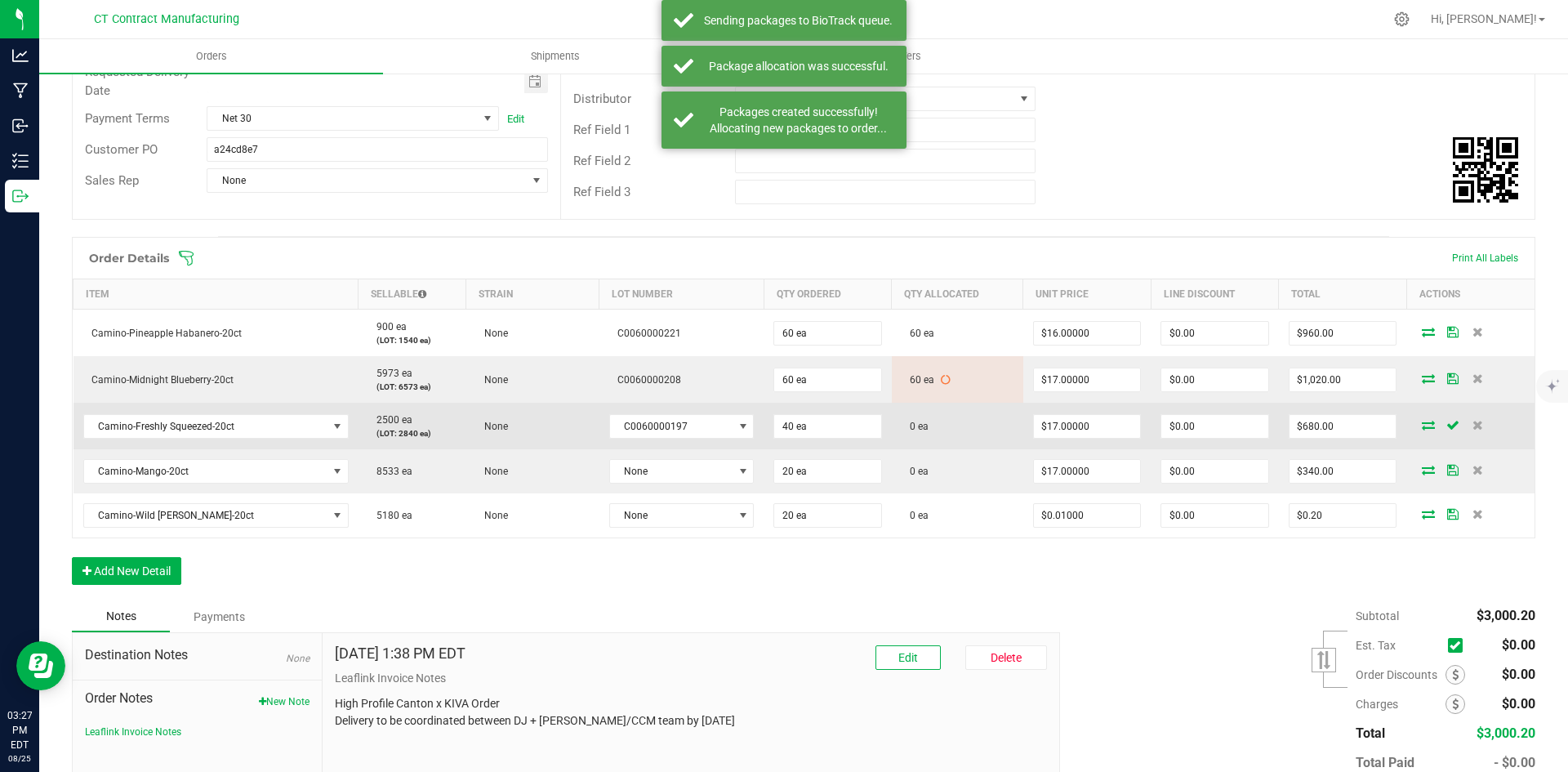
click at [1422, 429] on icon at bounding box center [1428, 424] width 13 height 10
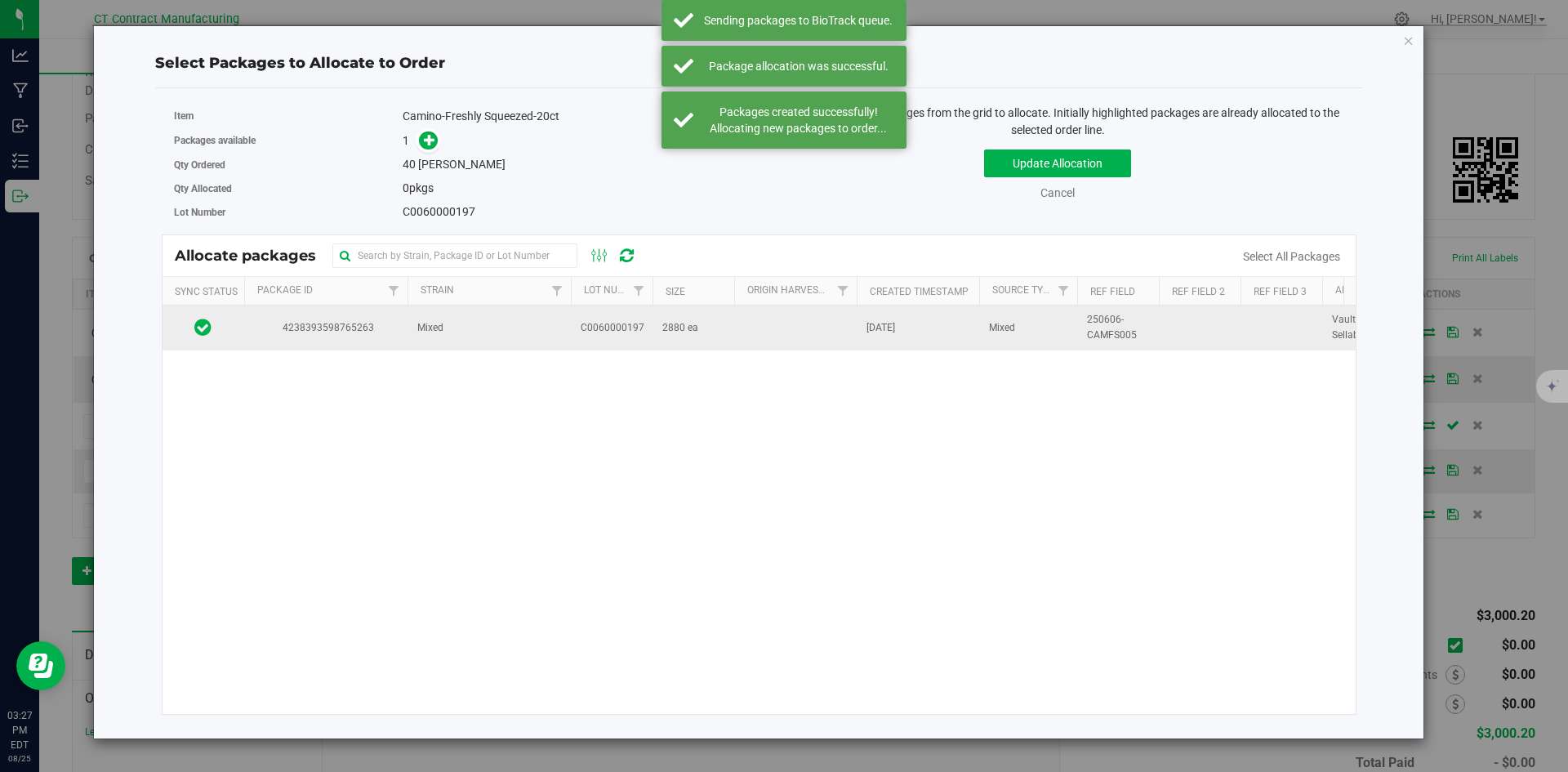
click at [385, 326] on span "4238393598765263" at bounding box center [326, 328] width 144 height 16
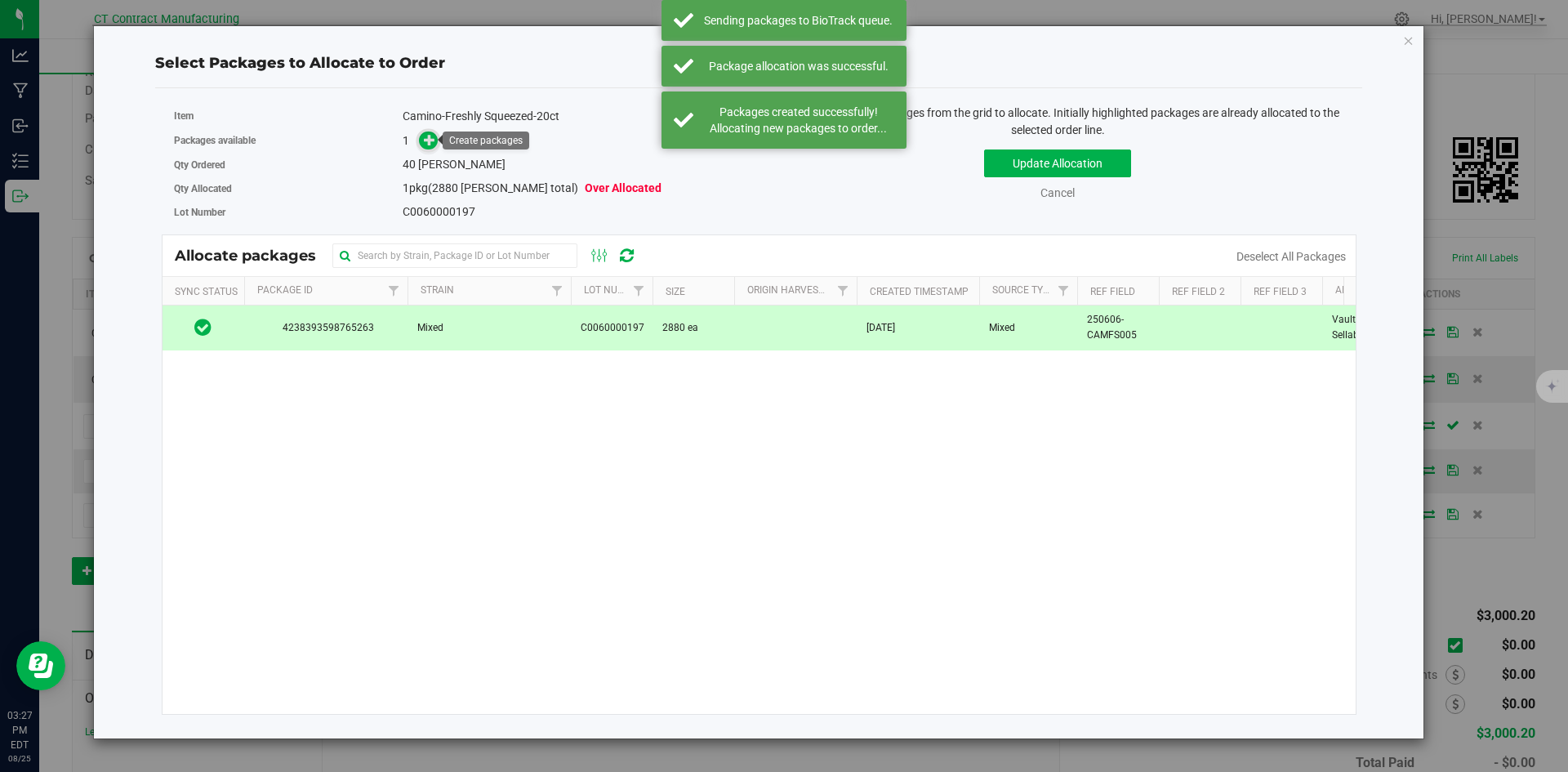
click at [428, 148] on span at bounding box center [428, 141] width 19 height 19
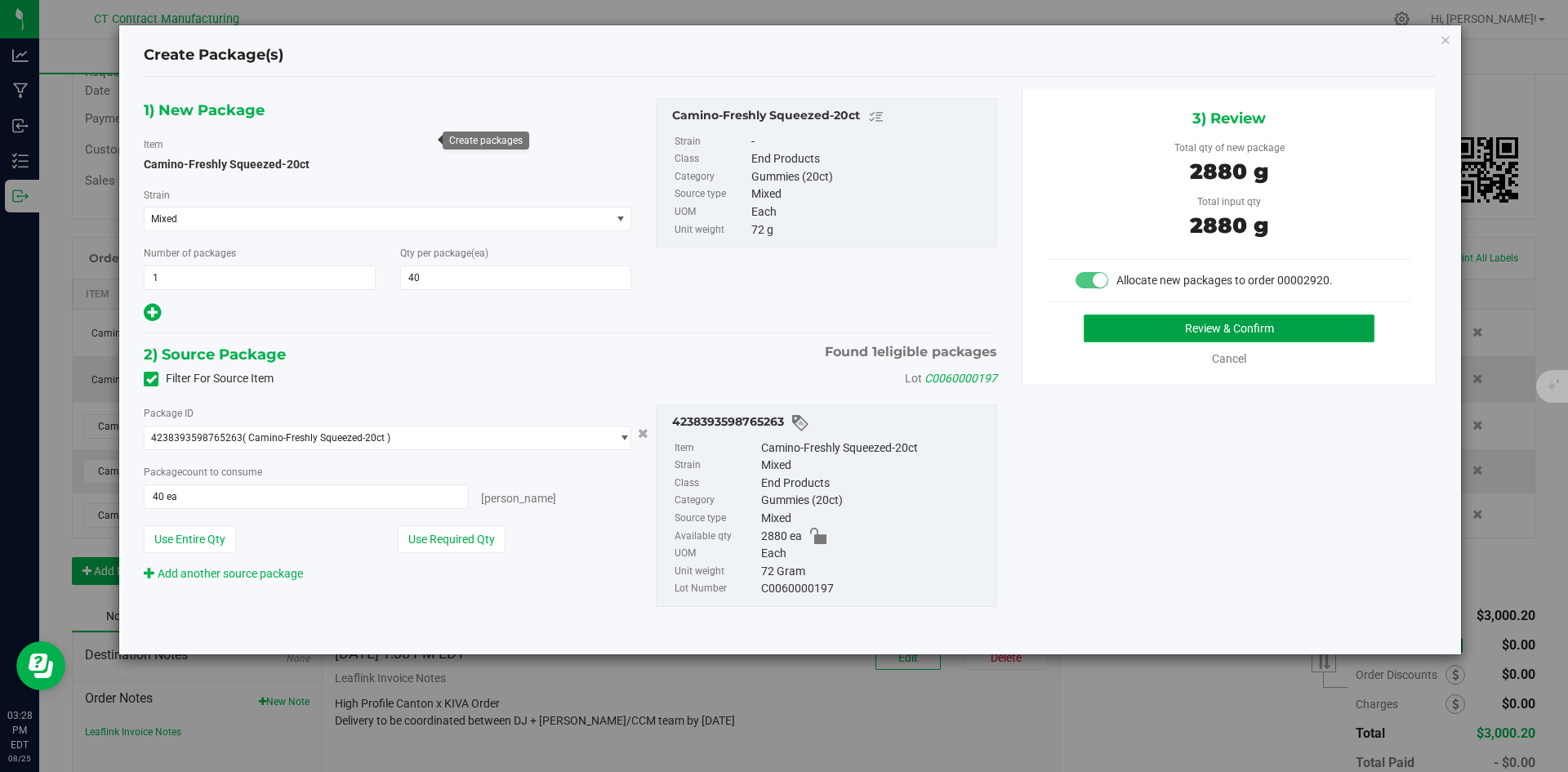
click at [1113, 332] on button "Review & Confirm" at bounding box center [1229, 329] width 291 height 28
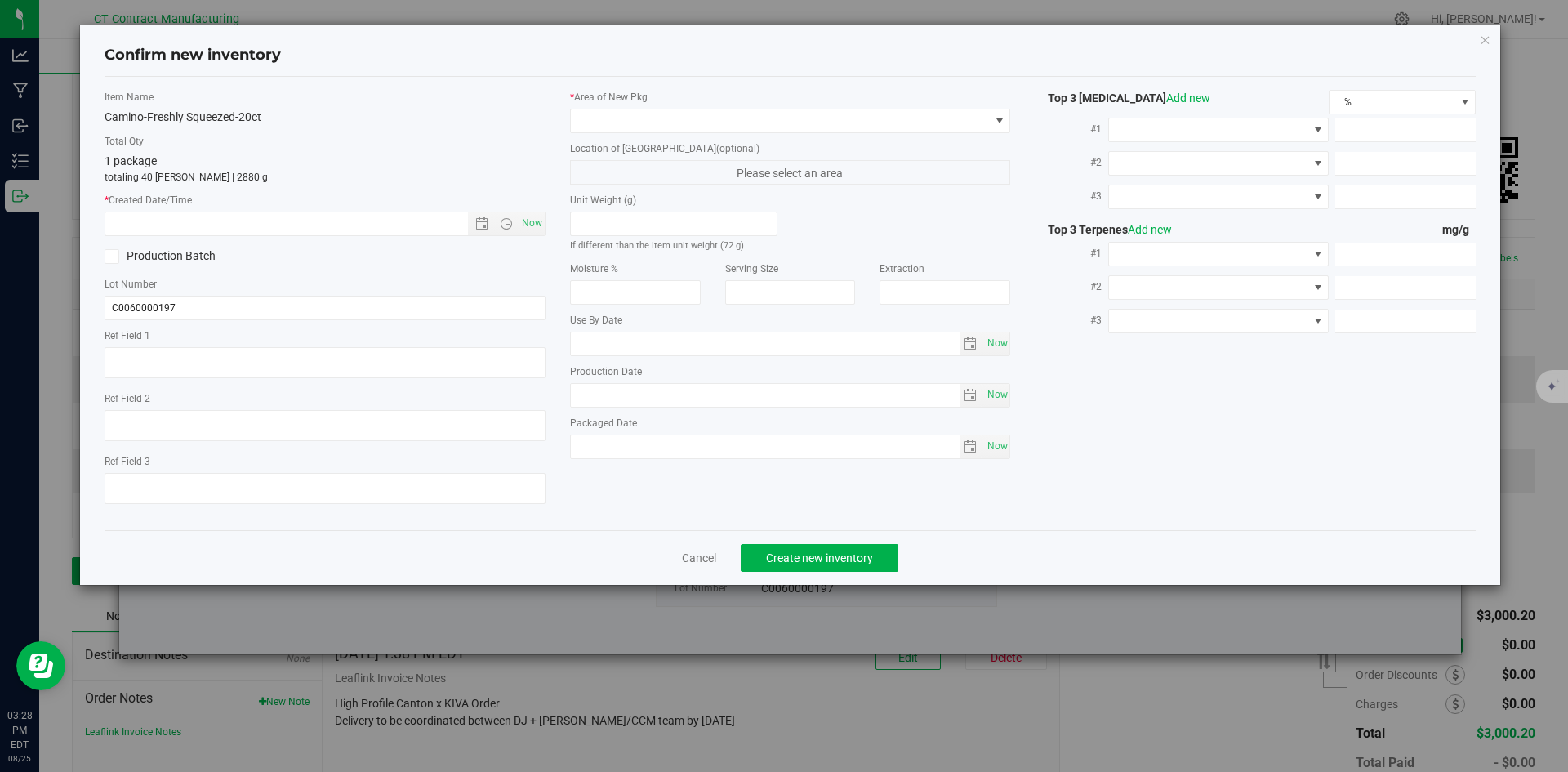
type textarea "250606-CAMFS005"
click at [538, 219] on span "Now" at bounding box center [532, 223] width 28 height 23
type input "8/25/2025 3:28 PM"
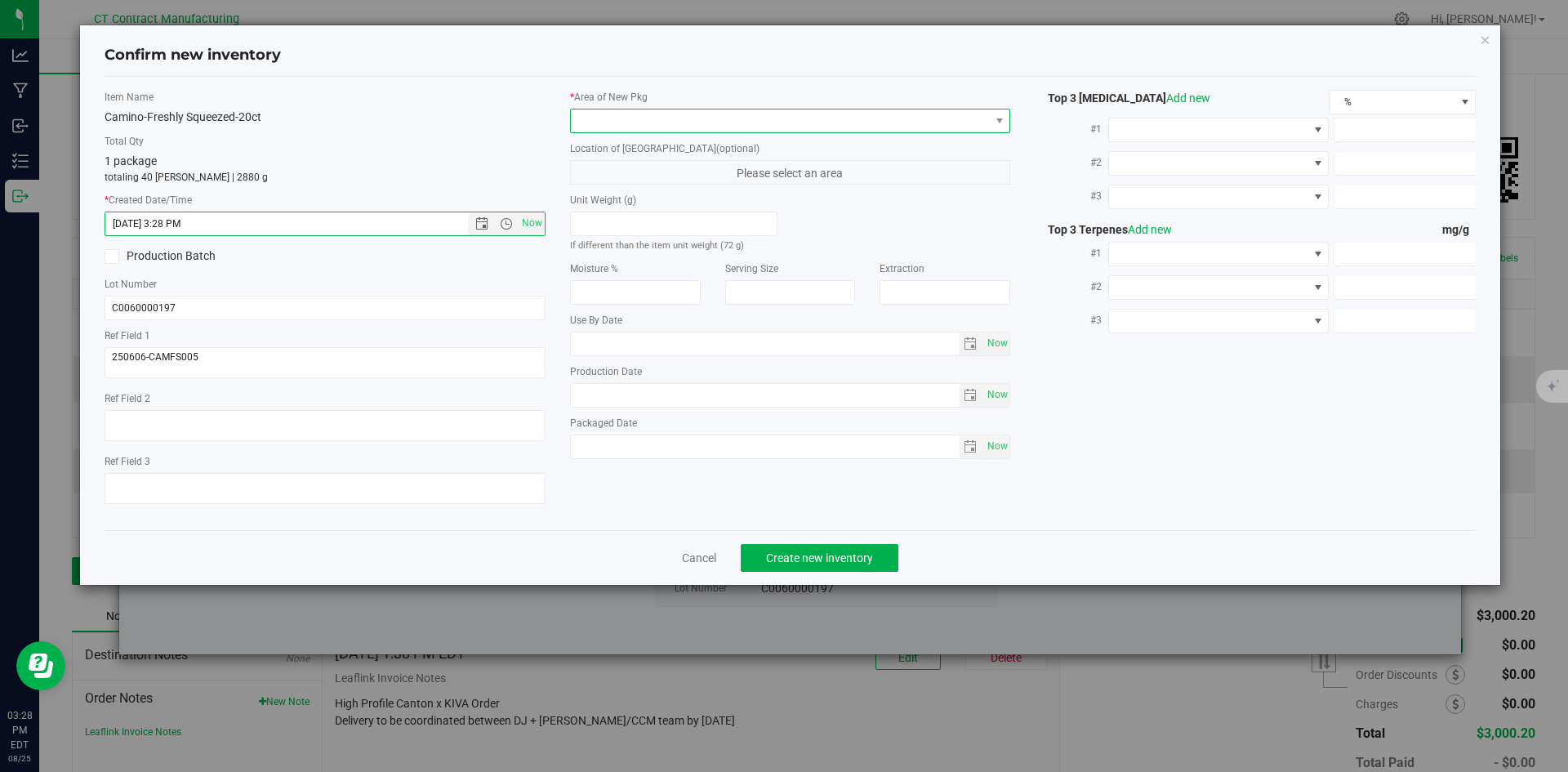
click at [591, 117] on span at bounding box center [780, 121] width 419 height 23
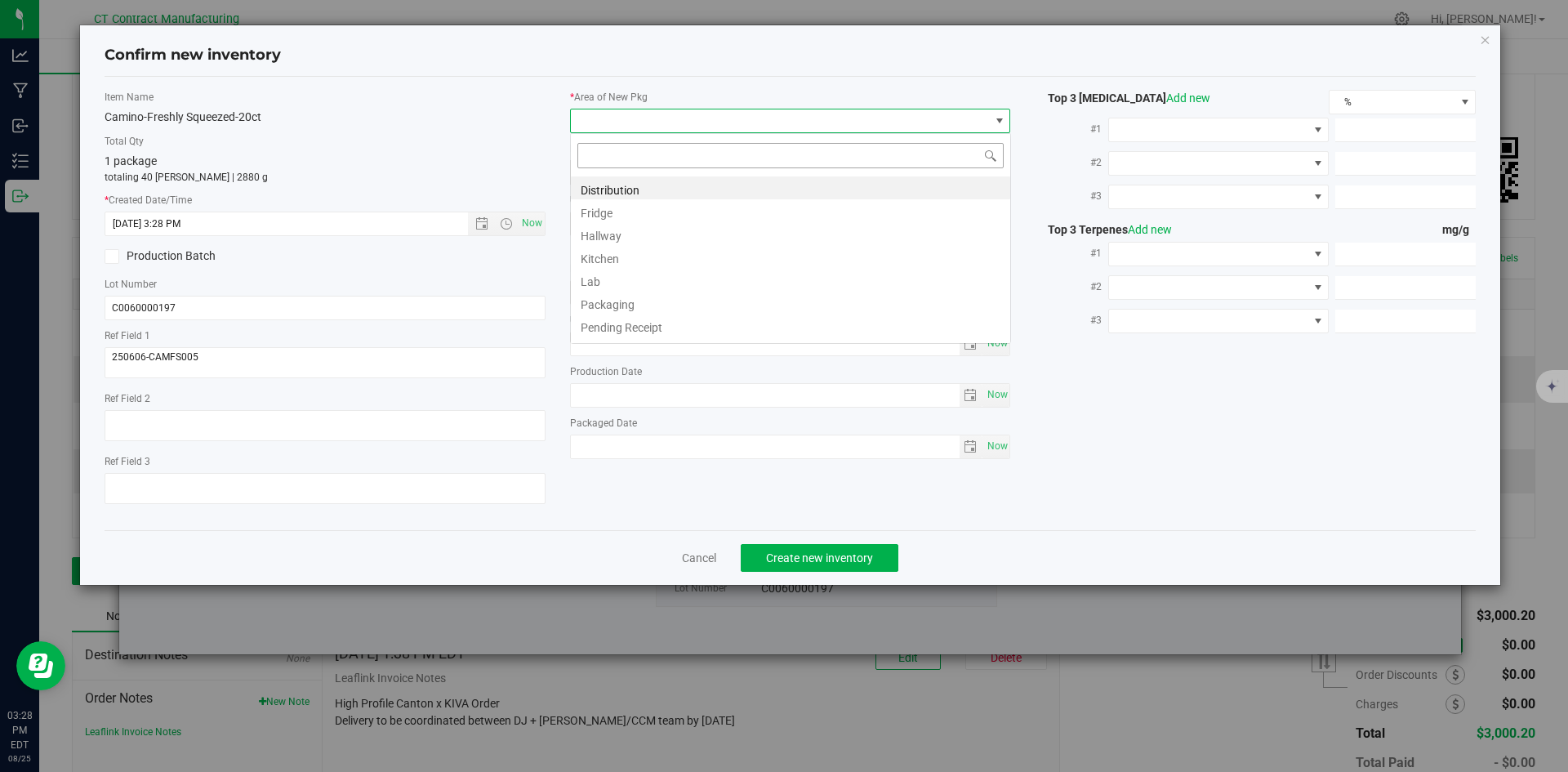
scroll to position [24, 441]
click at [602, 191] on li "Distribution" at bounding box center [790, 187] width 440 height 23
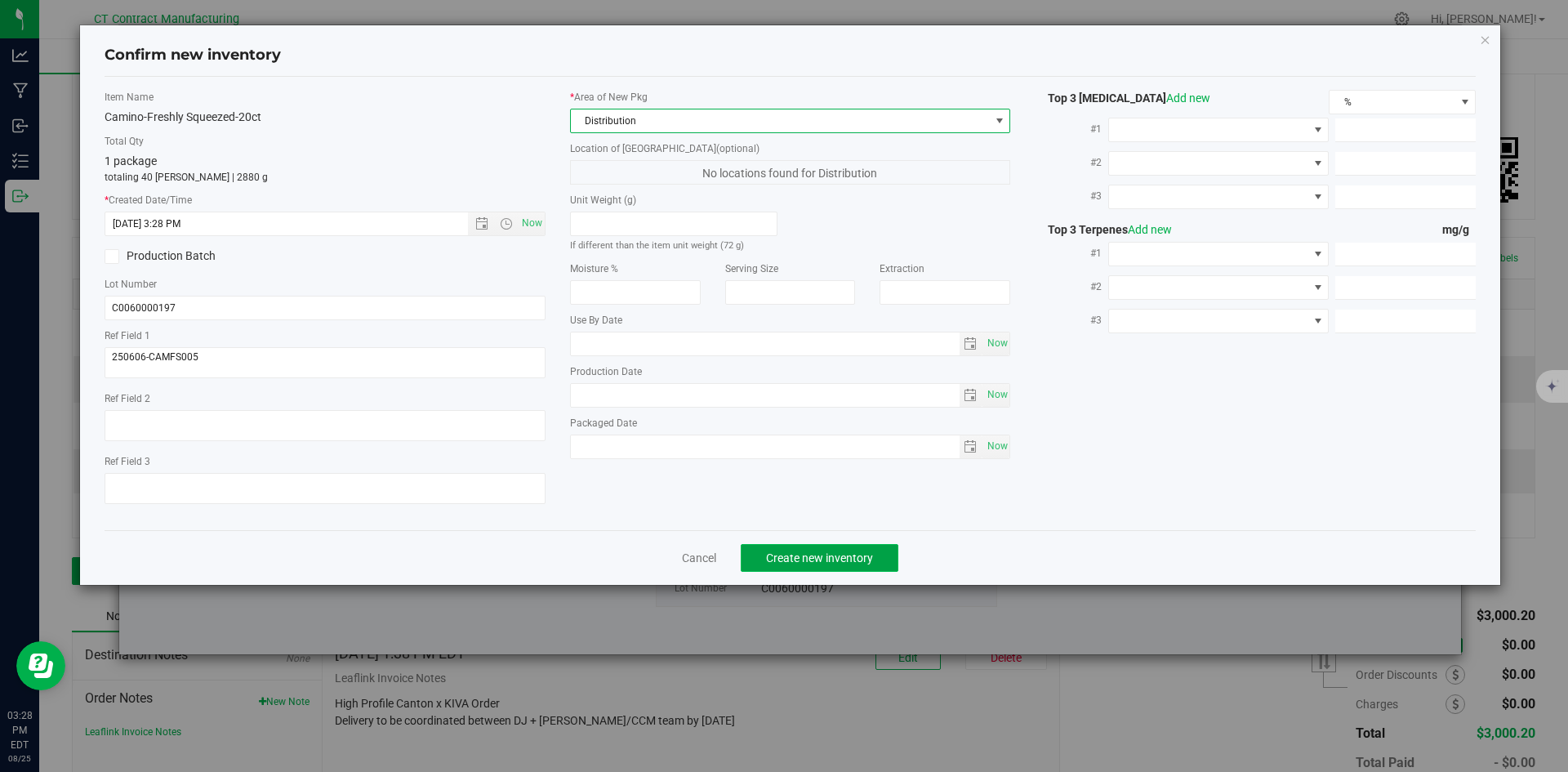
click at [798, 557] on span "Create new inventory" at bounding box center [820, 558] width 107 height 13
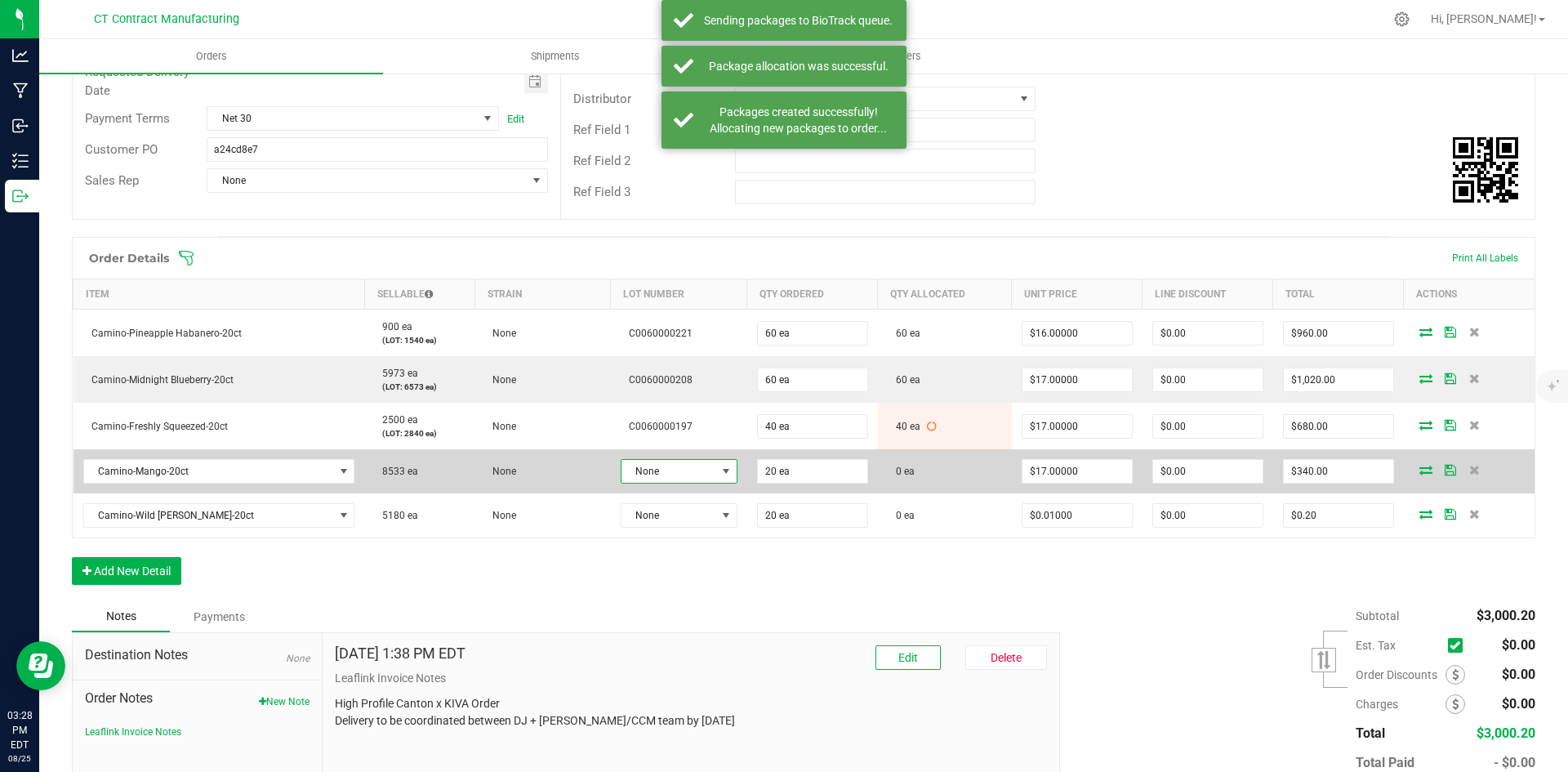
click at [720, 471] on span at bounding box center [726, 471] width 13 height 13
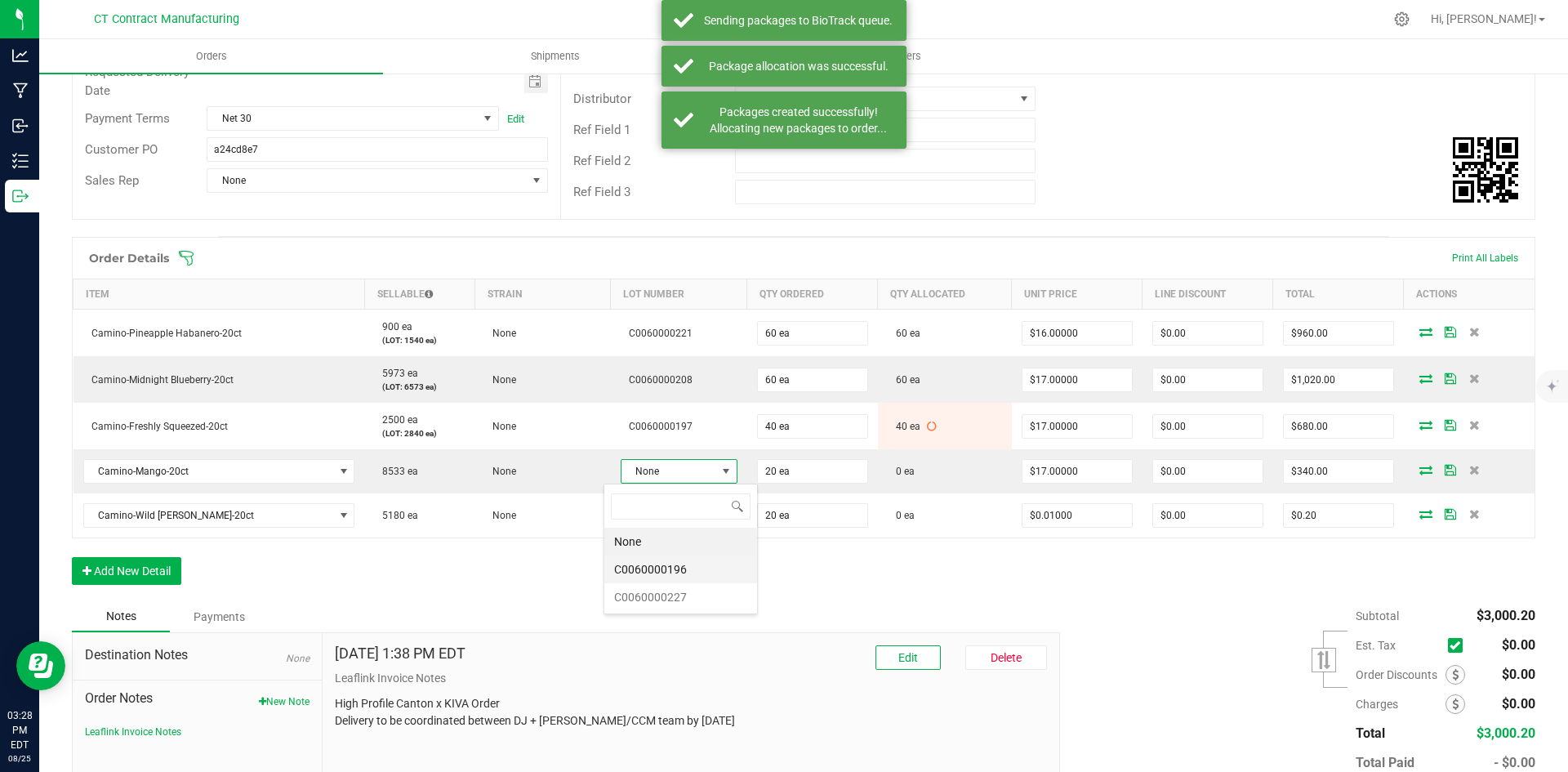
click at [716, 575] on li "C0060000196" at bounding box center [681, 569] width 153 height 28
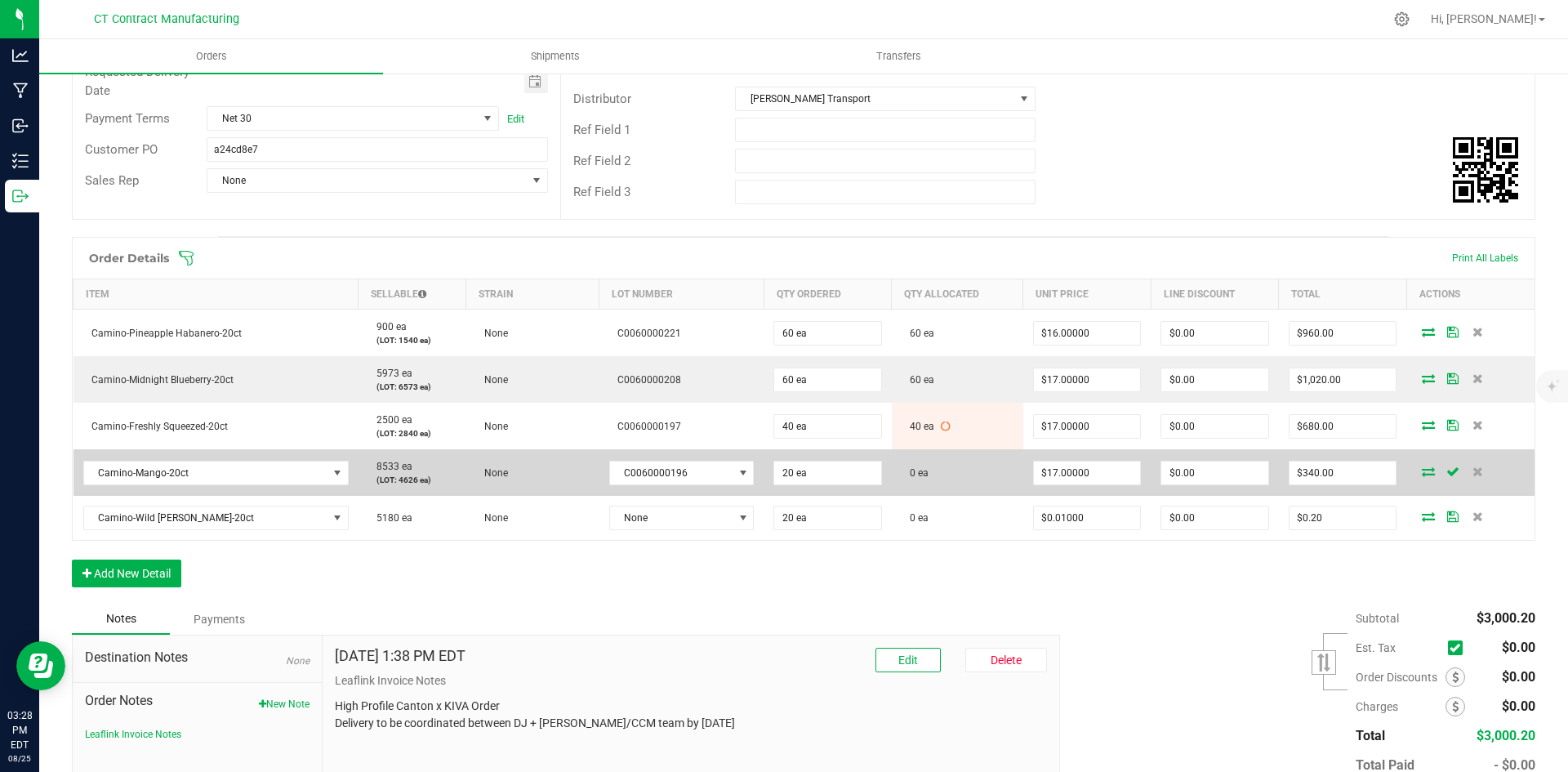
click at [1422, 469] on icon at bounding box center [1428, 471] width 13 height 10
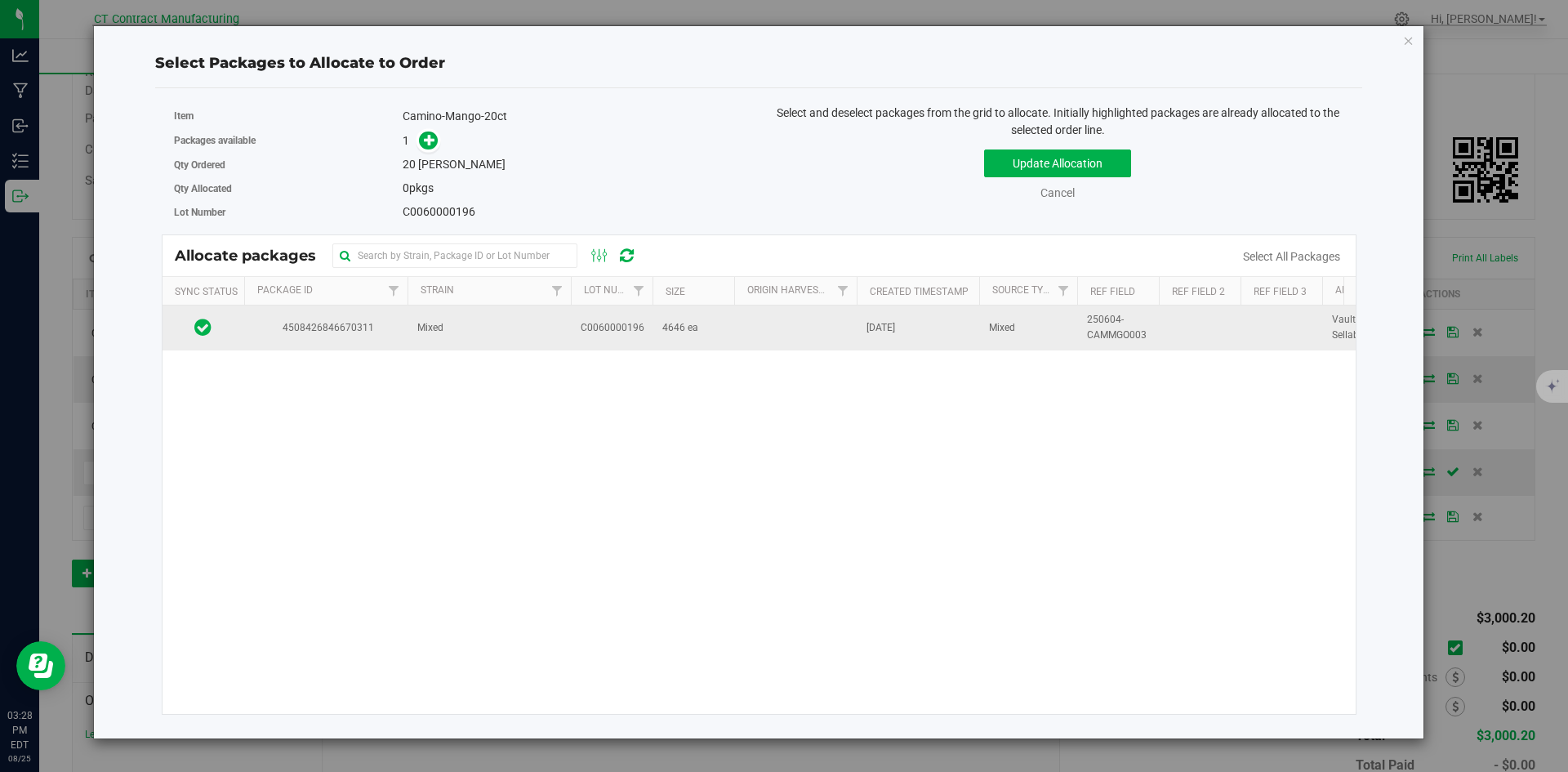
click at [405, 332] on td "4508426846670311" at bounding box center [326, 327] width 163 height 44
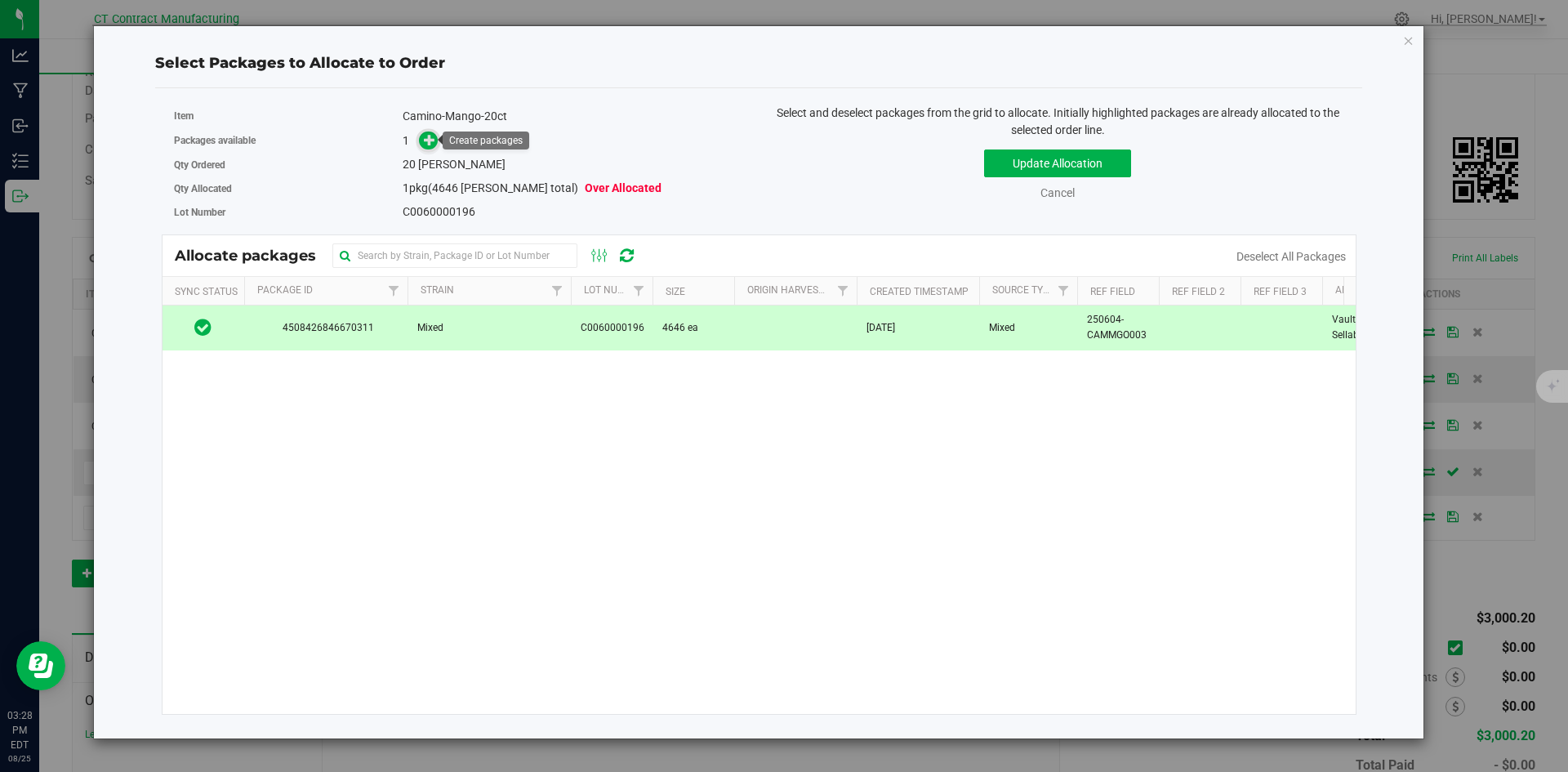
click at [431, 139] on icon at bounding box center [429, 139] width 11 height 11
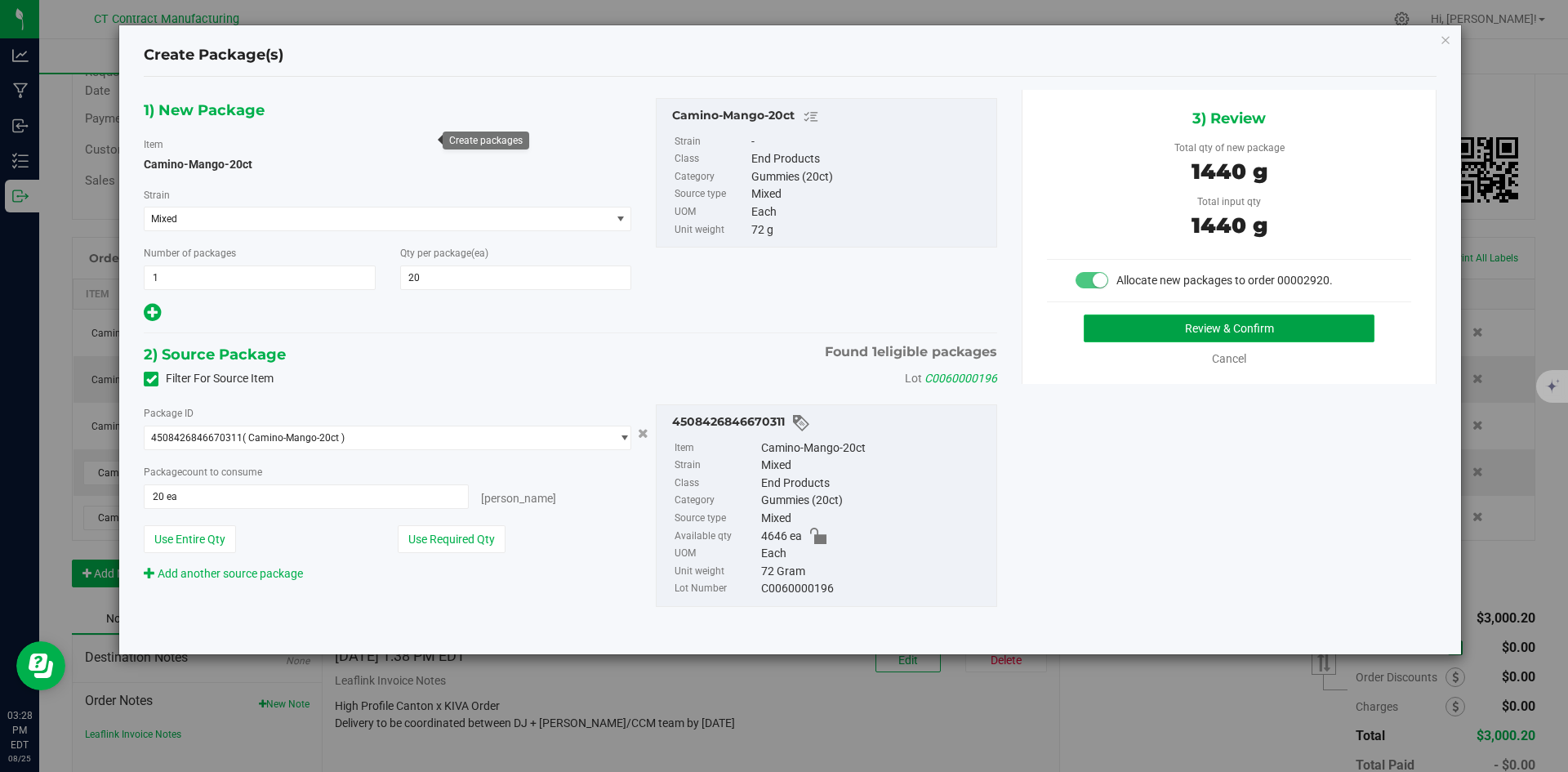
click at [1129, 332] on button "Review & Confirm" at bounding box center [1229, 329] width 291 height 28
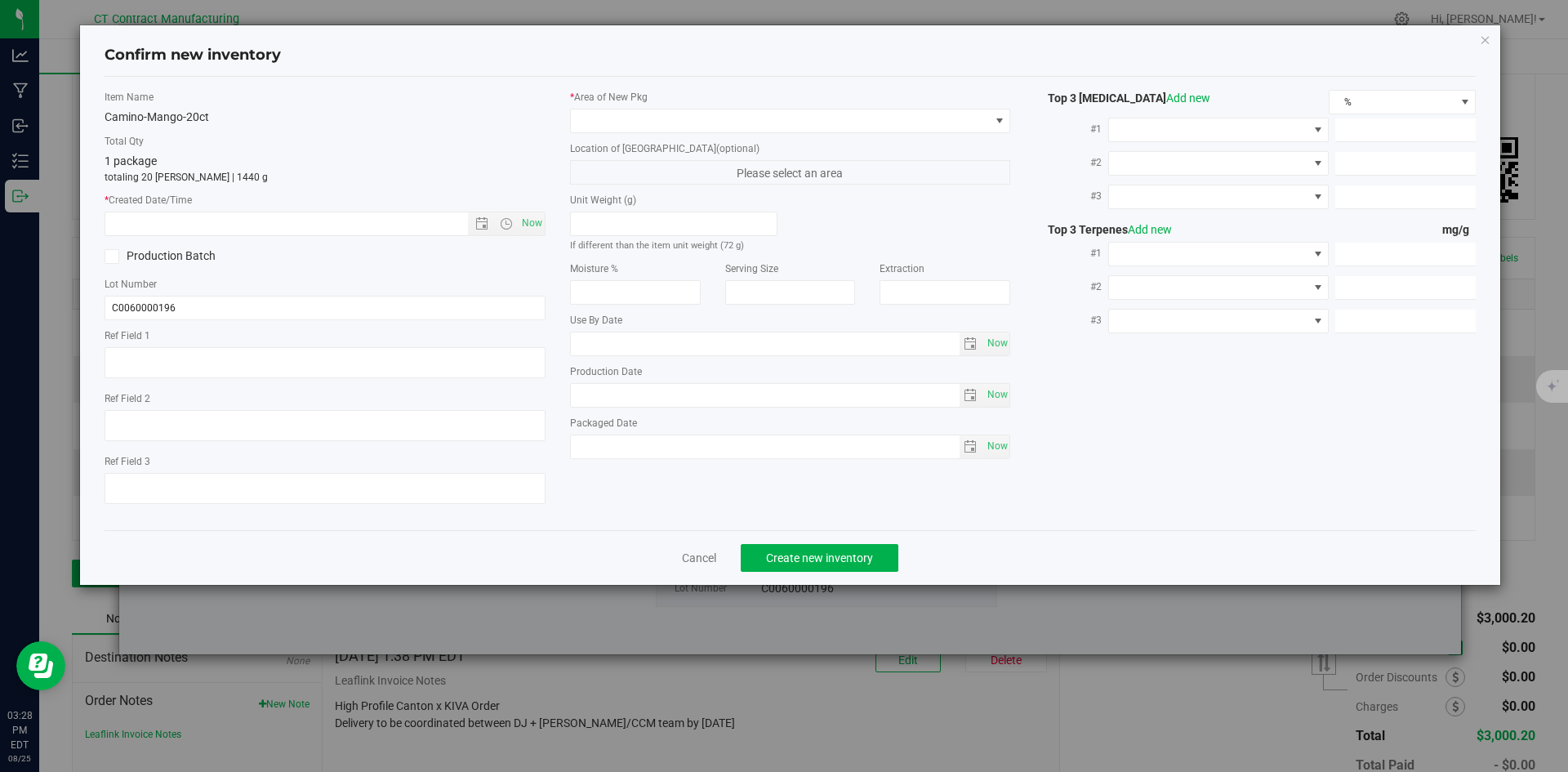
type textarea "250604-CAMMGO003"
click at [527, 229] on span "Now" at bounding box center [532, 223] width 28 height 23
type input "8/25/2025 3:28 PM"
click at [629, 127] on span at bounding box center [780, 121] width 419 height 23
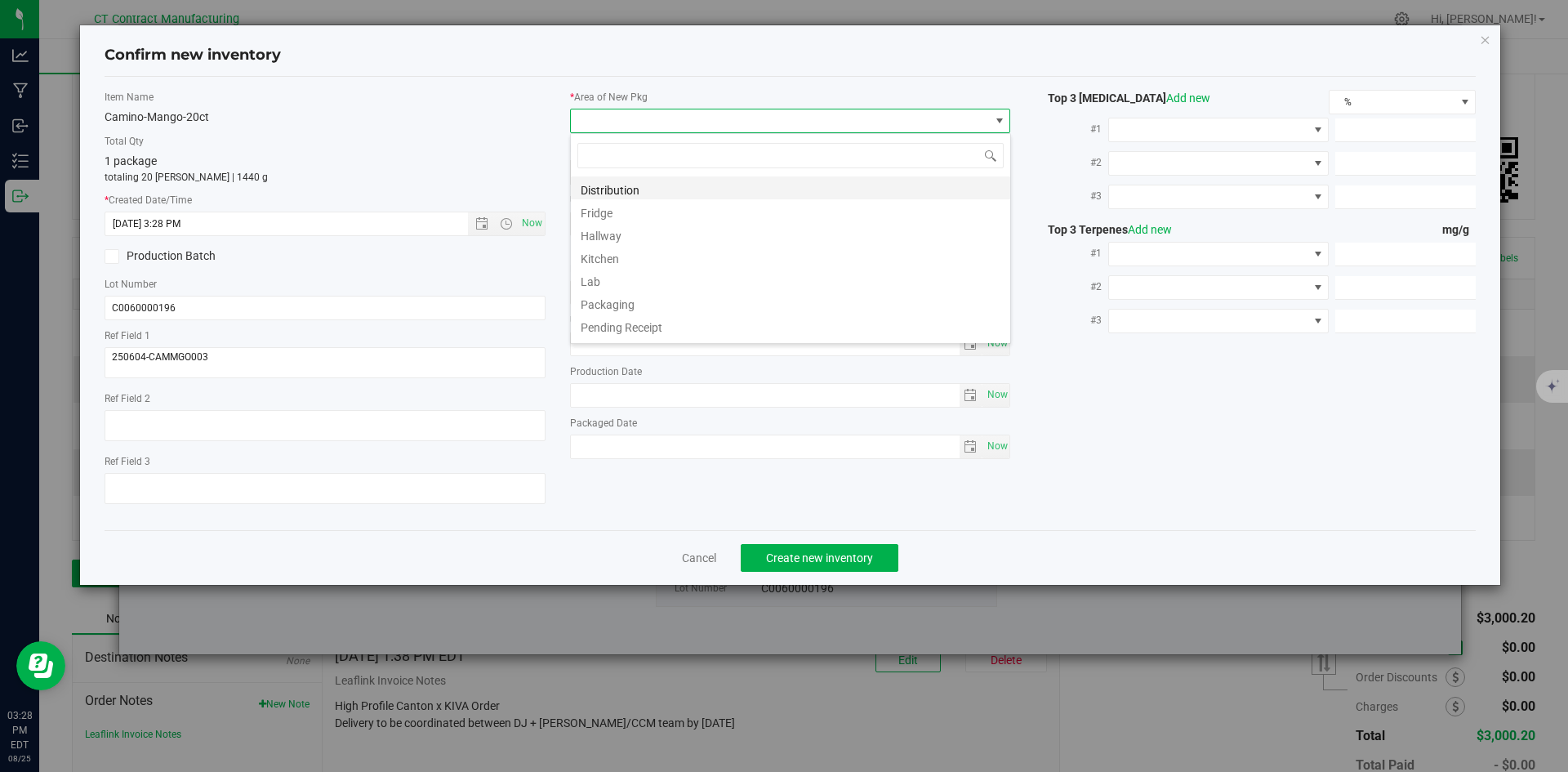
scroll to position [24, 441]
click at [640, 187] on li "Distribution" at bounding box center [790, 187] width 440 height 23
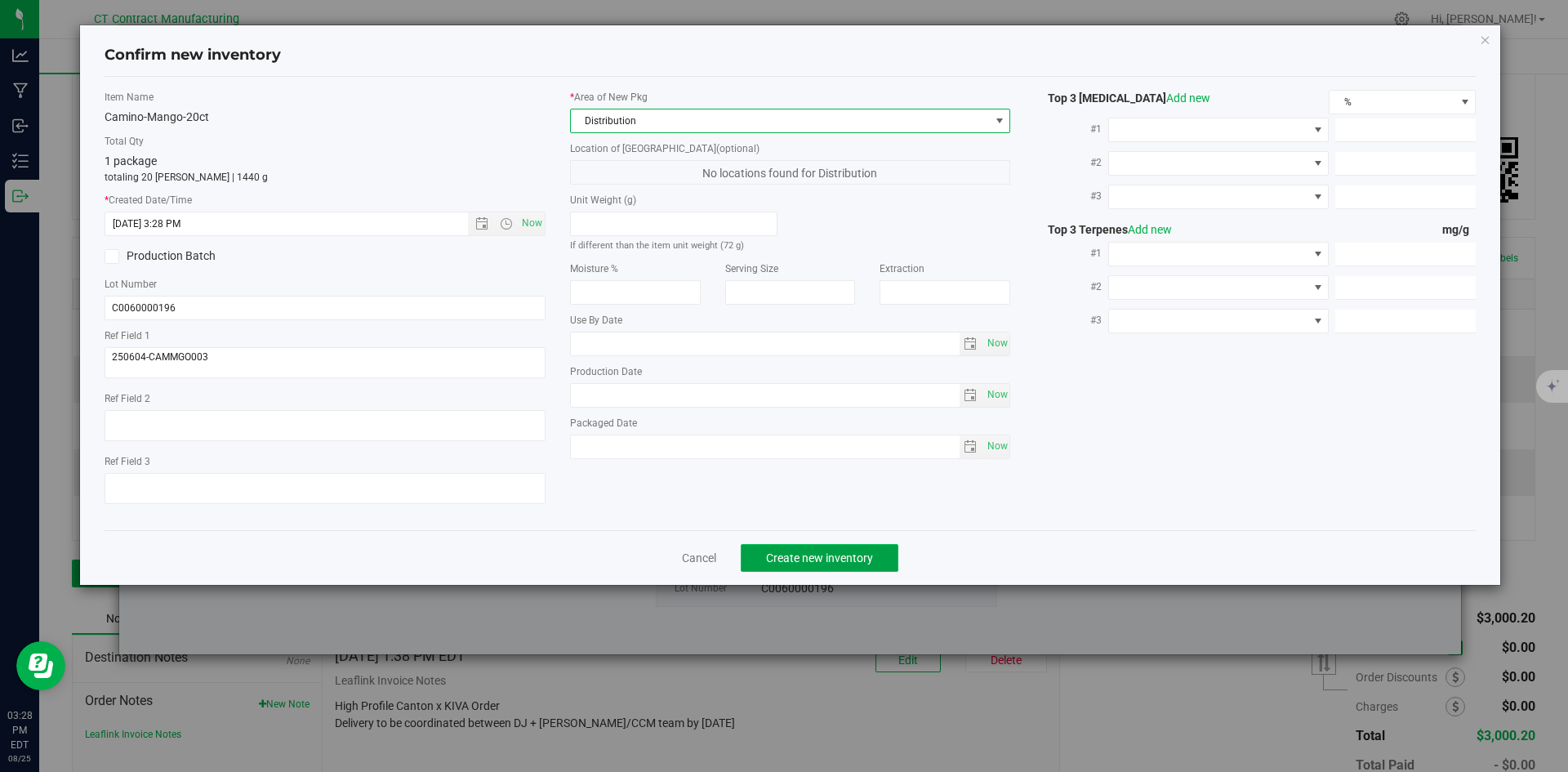
click at [831, 548] on button "Create new inventory" at bounding box center [820, 558] width 158 height 28
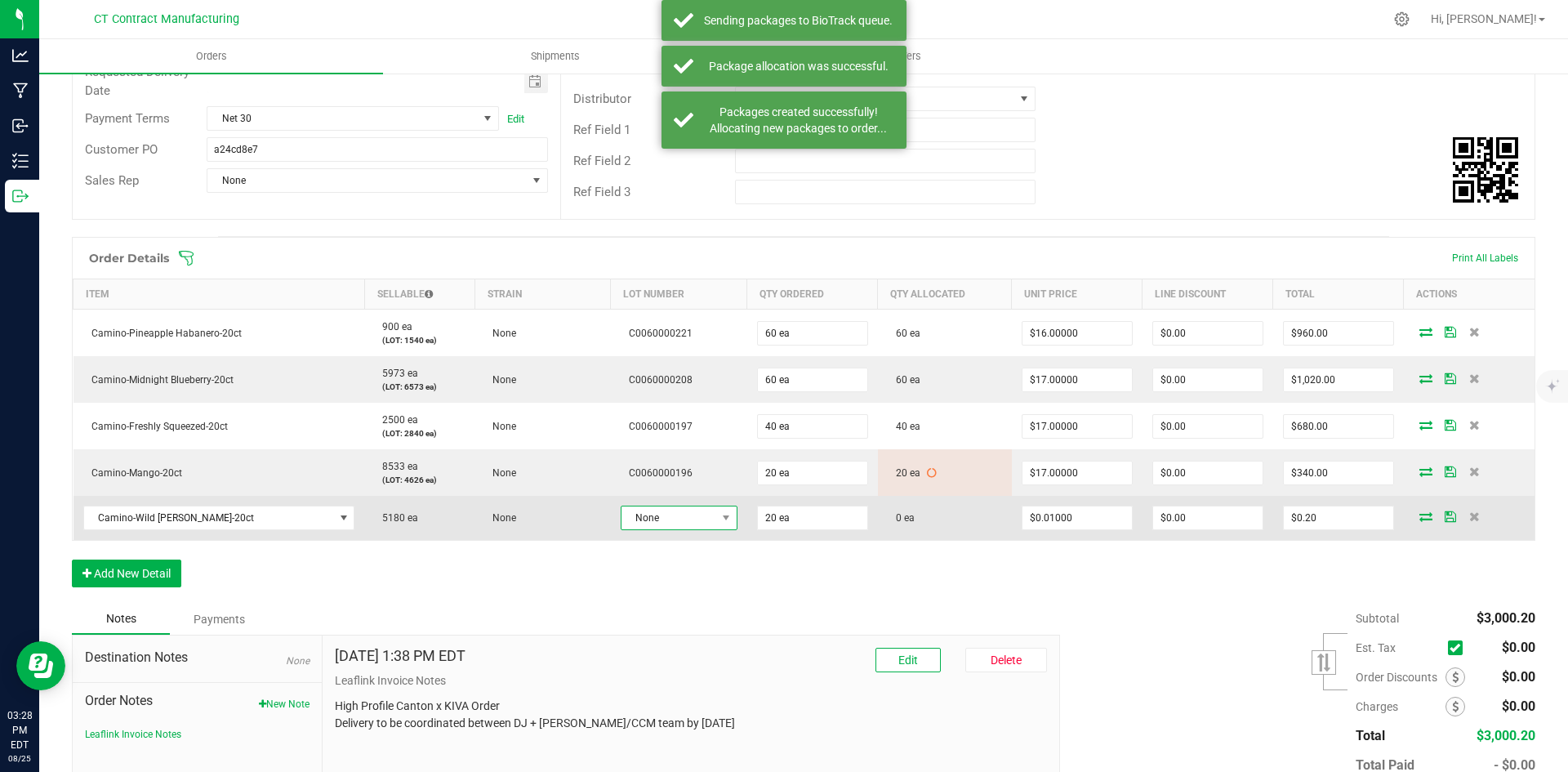
click at [715, 515] on span at bounding box center [726, 518] width 21 height 23
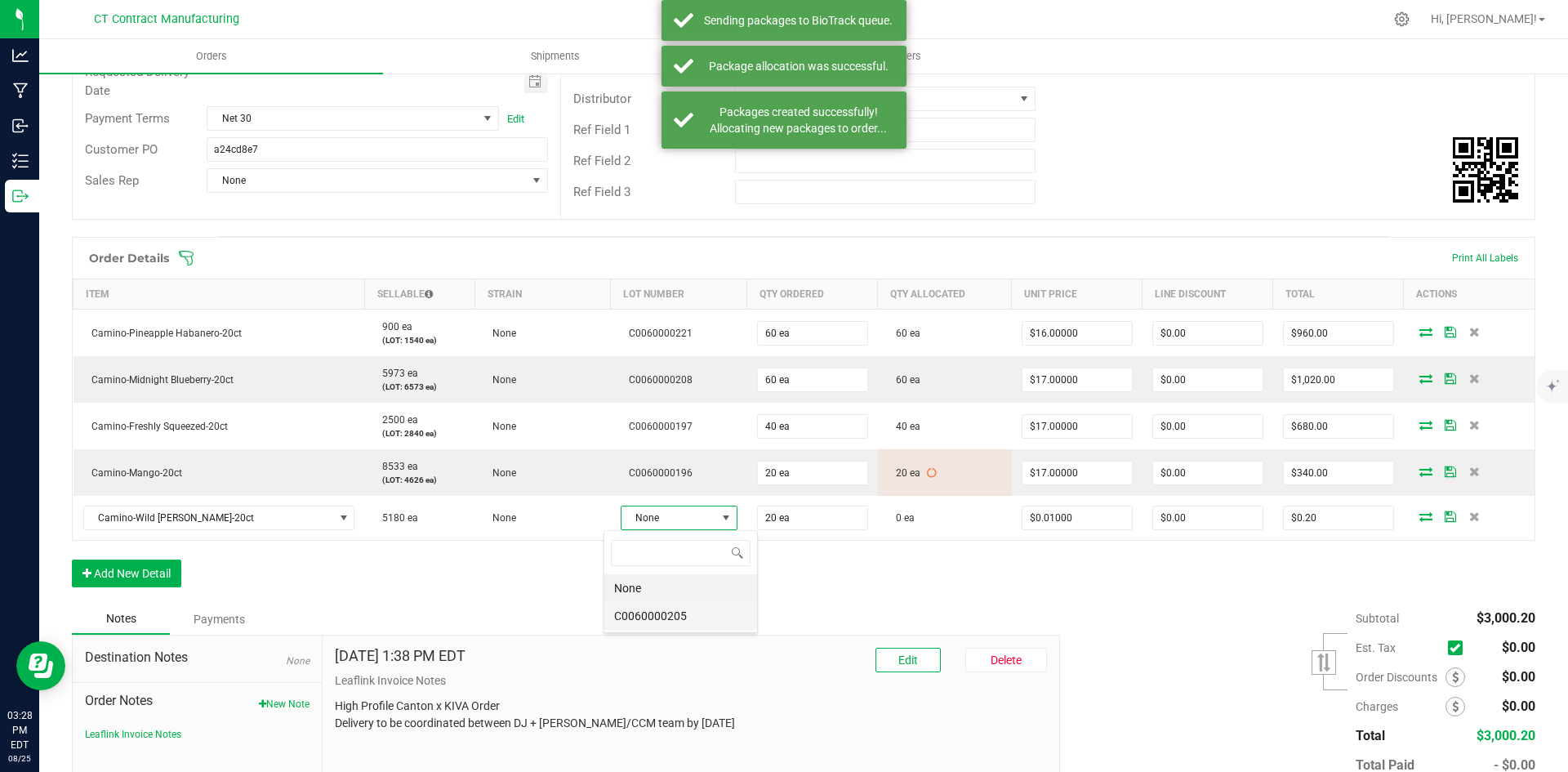
click at [712, 614] on li "C0060000205" at bounding box center [681, 616] width 153 height 28
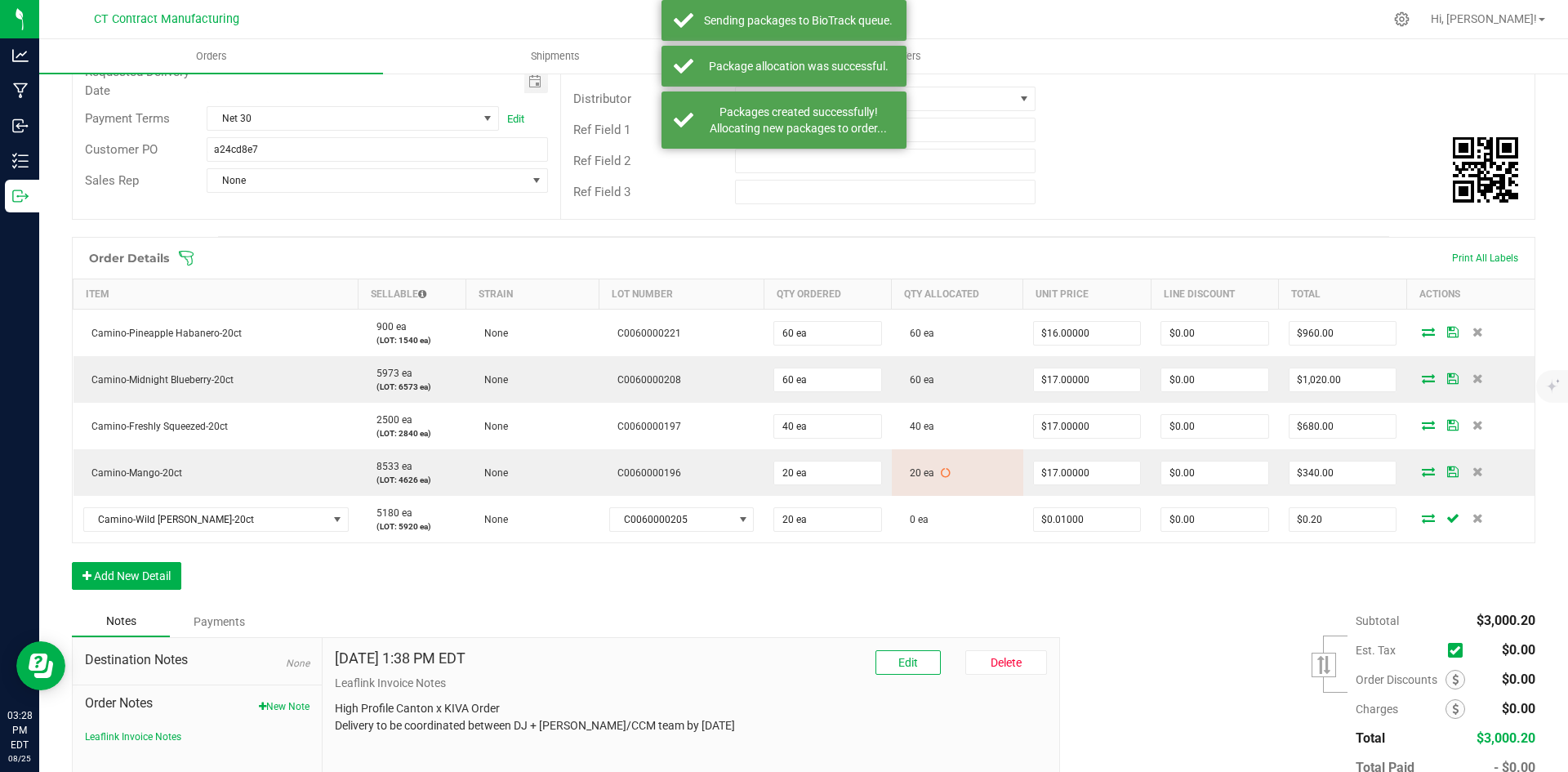
click at [1422, 516] on icon at bounding box center [1428, 518] width 13 height 10
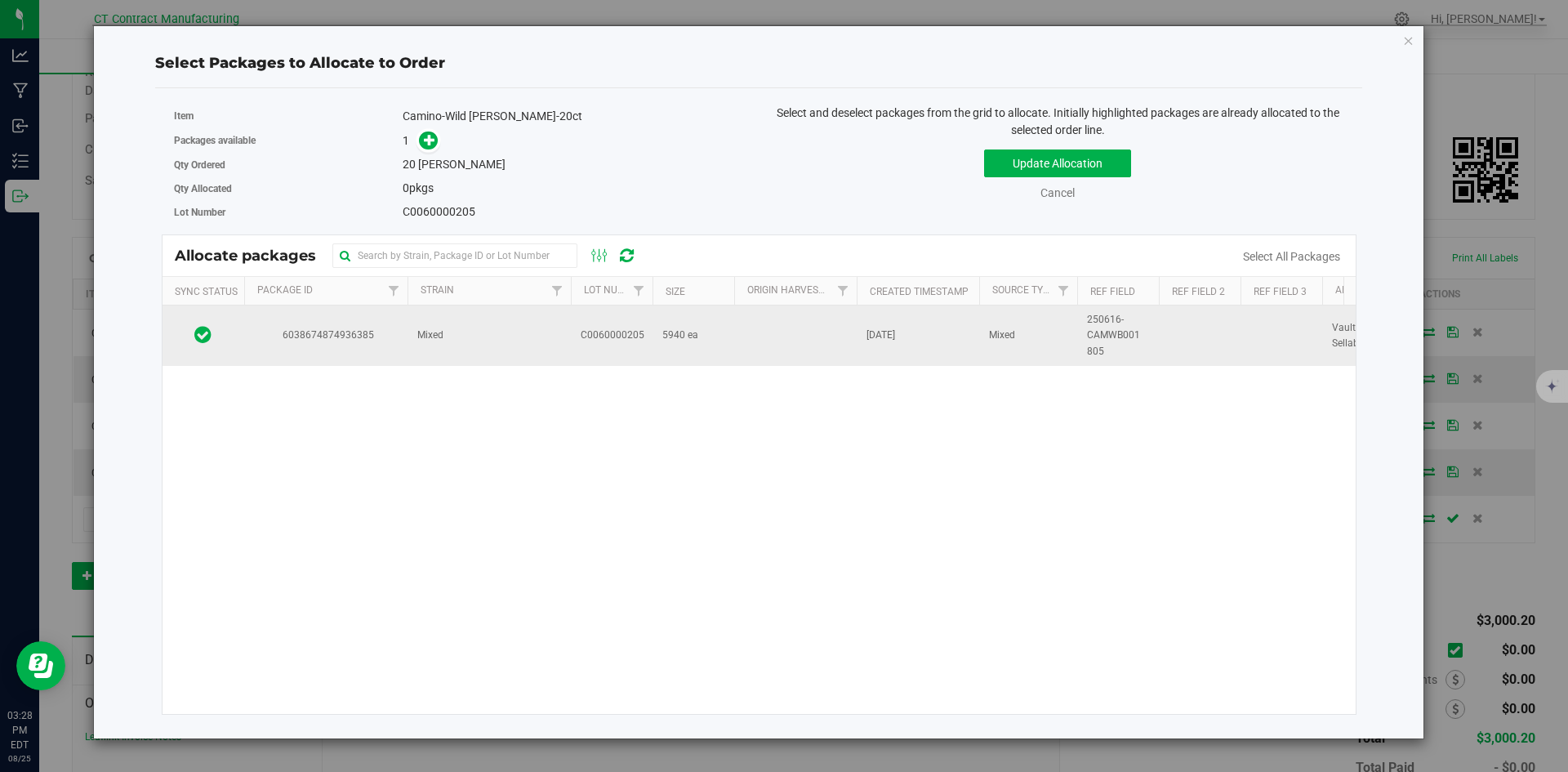
click at [378, 351] on td "6038674874936385" at bounding box center [326, 336] width 163 height 61
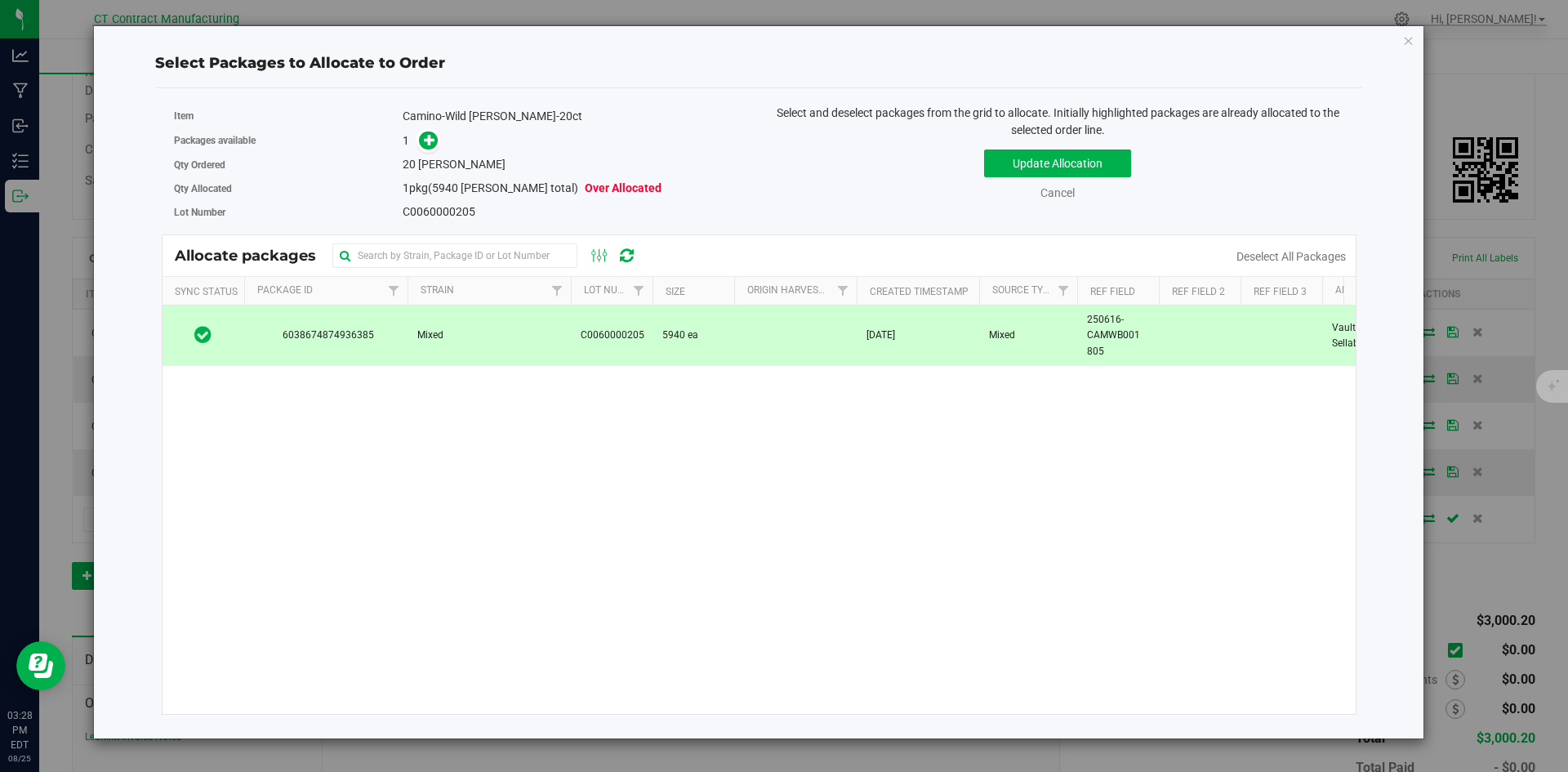
click at [428, 129] on div "Packages available 1" at bounding box center [461, 141] width 573 height 25
click at [432, 142] on icon at bounding box center [429, 139] width 11 height 11
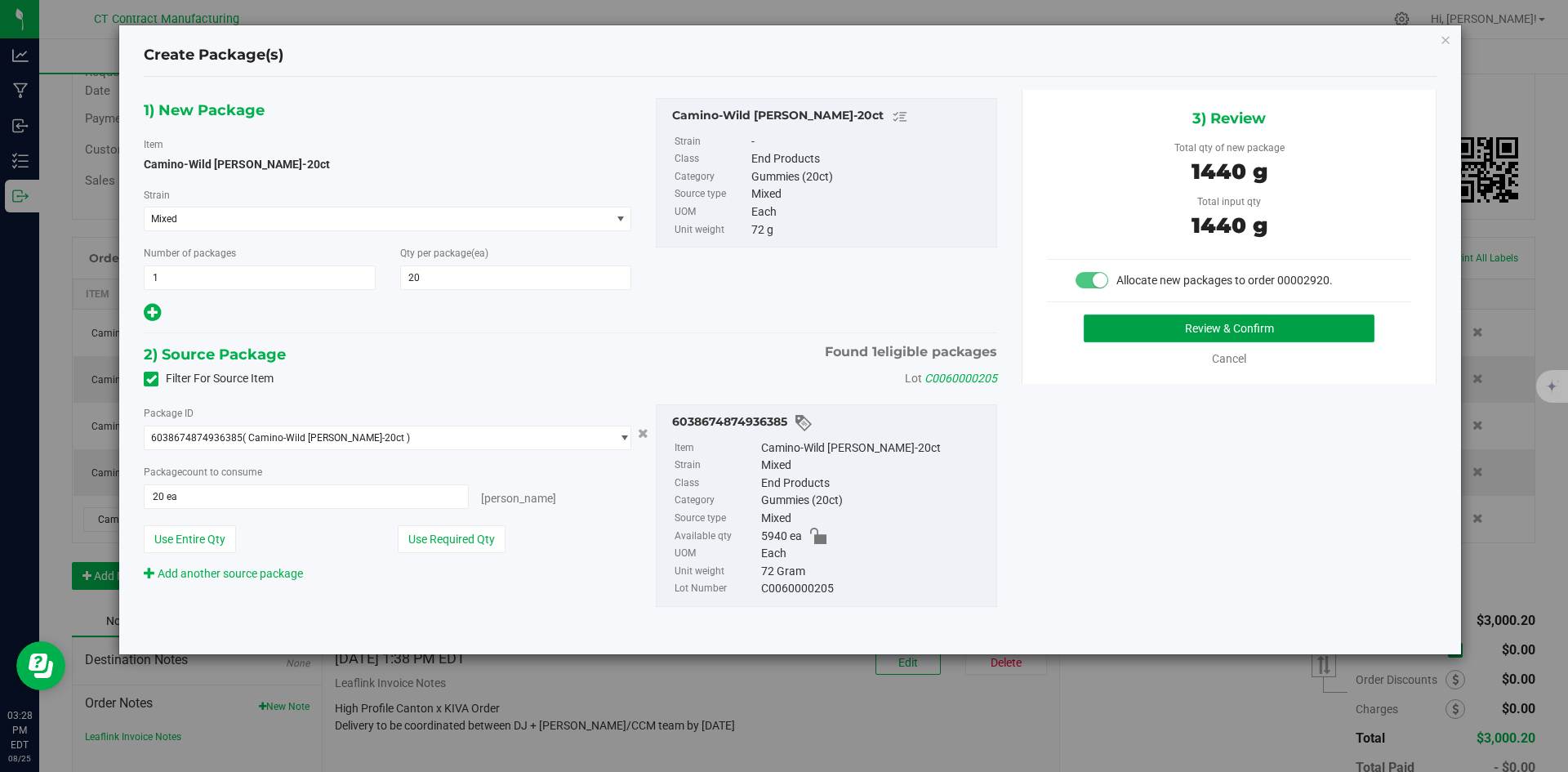
click at [1094, 326] on button "Review & Confirm" at bounding box center [1229, 329] width 291 height 28
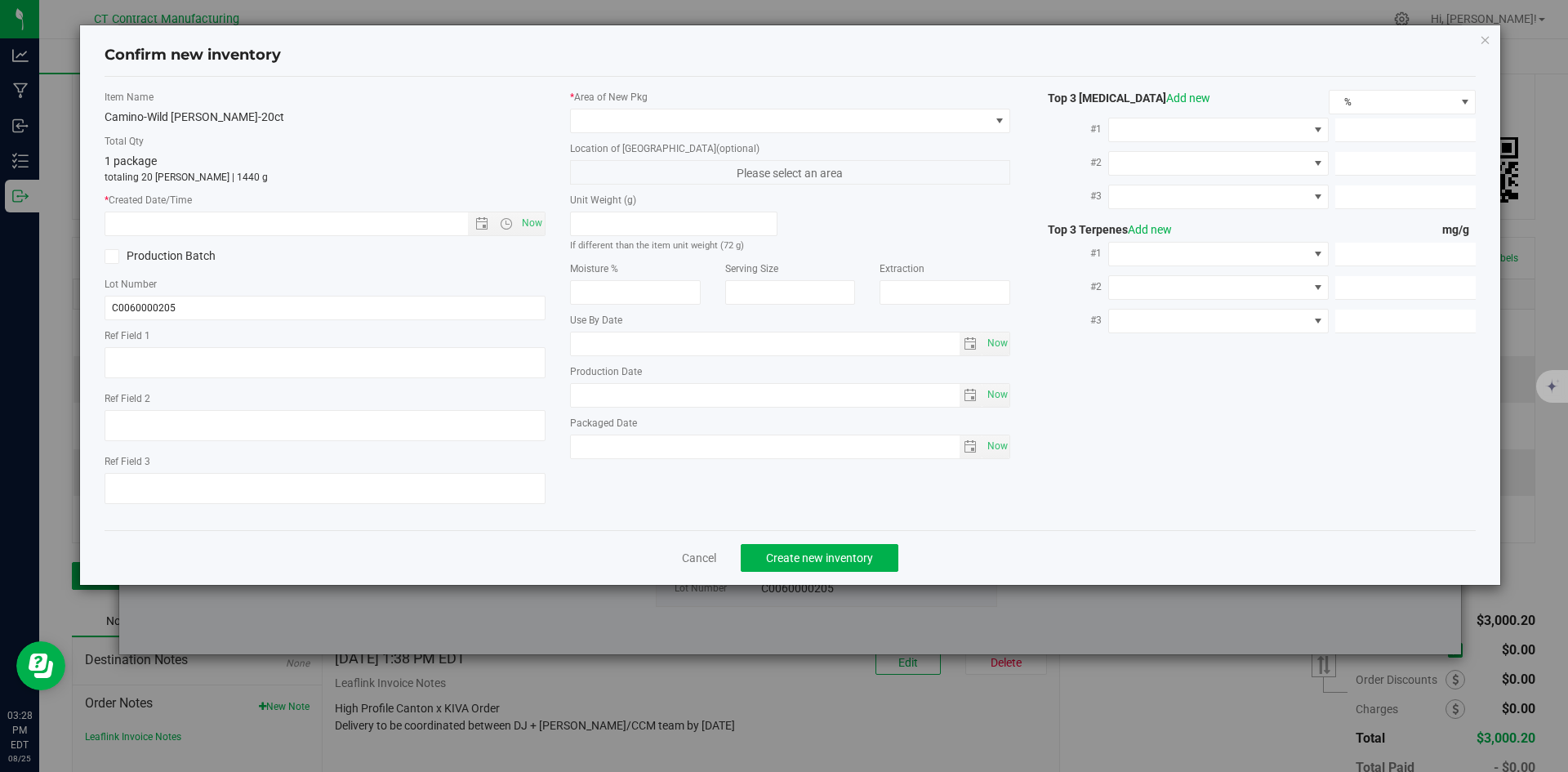
type textarea "250616-CAMWB001 805"
click at [519, 218] on span "Now" at bounding box center [532, 223] width 28 height 23
type input "8/25/2025 3:28 PM"
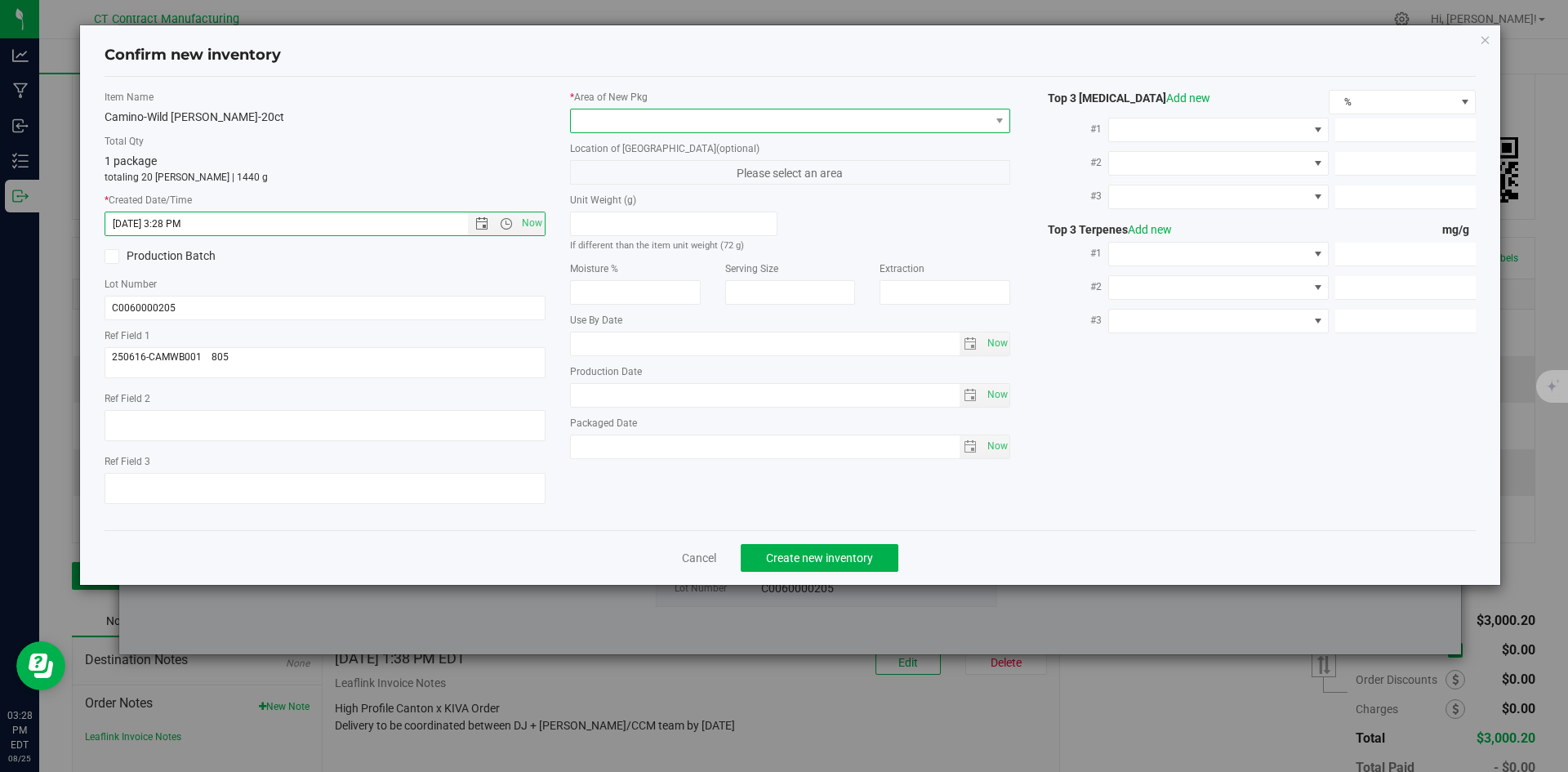
click at [620, 110] on span at bounding box center [780, 121] width 419 height 23
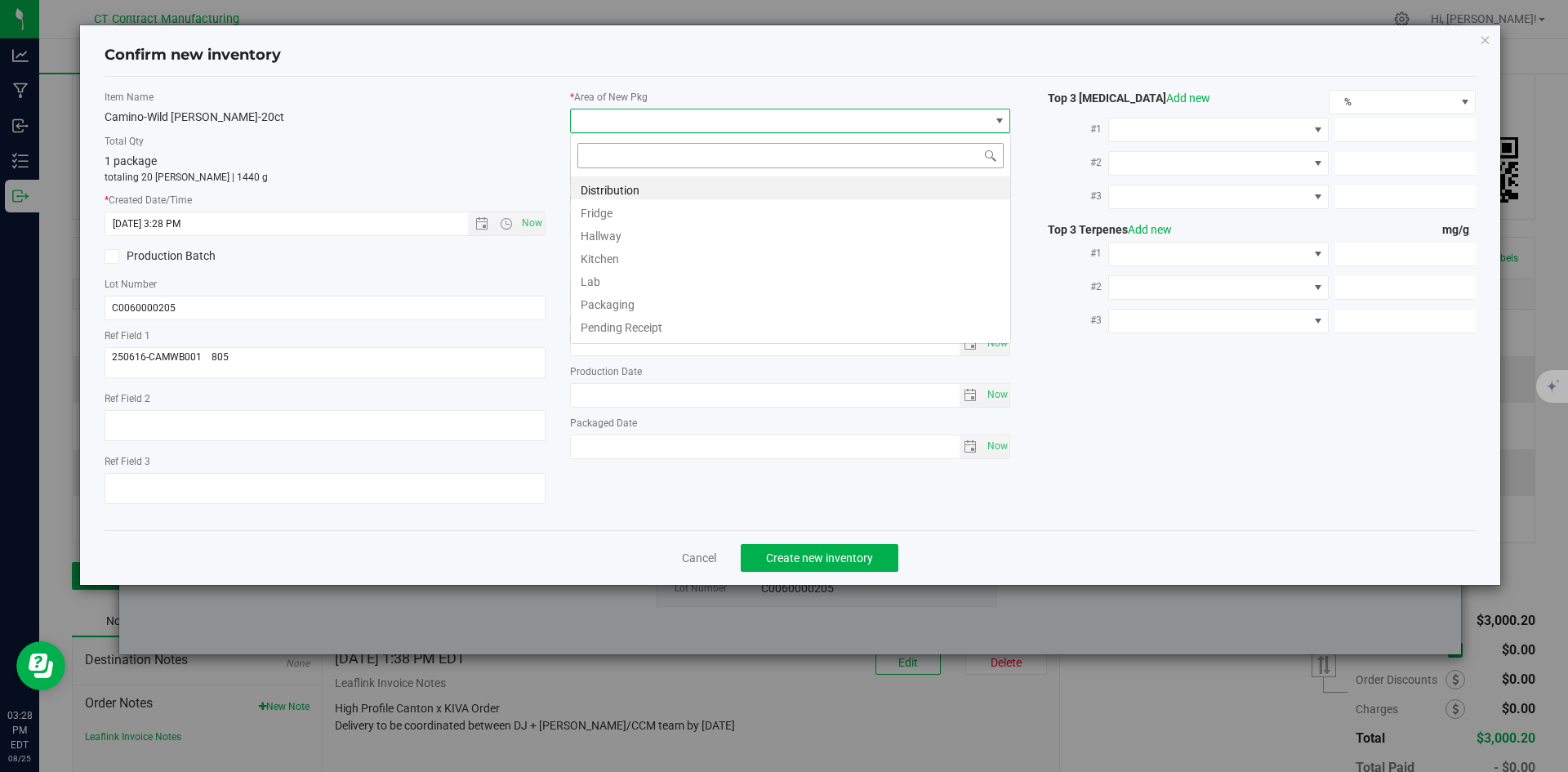
scroll to position [24, 441]
click at [633, 187] on li "Distribution" at bounding box center [790, 187] width 440 height 23
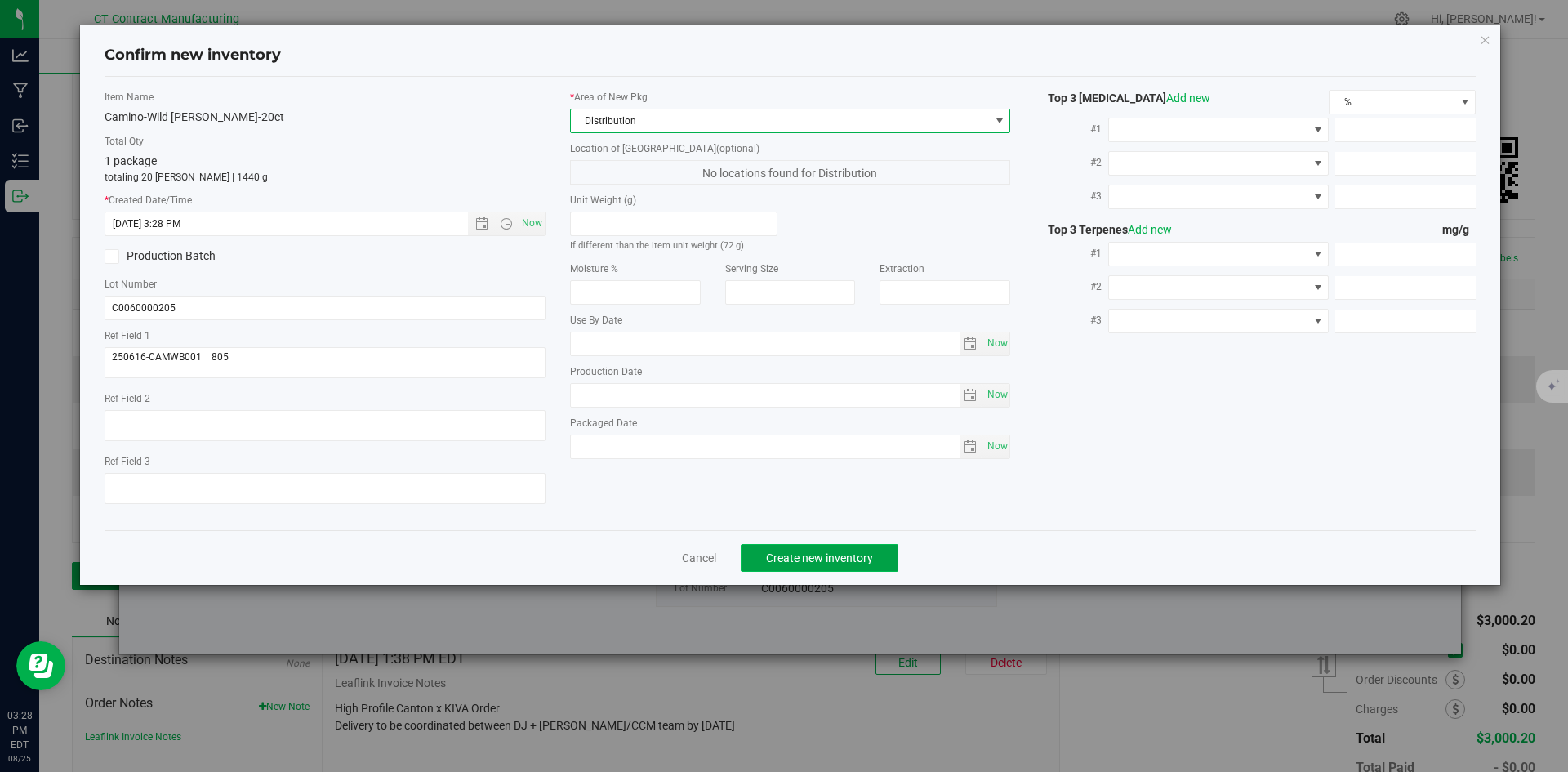
click at [827, 564] on span "Create new inventory" at bounding box center [820, 558] width 107 height 13
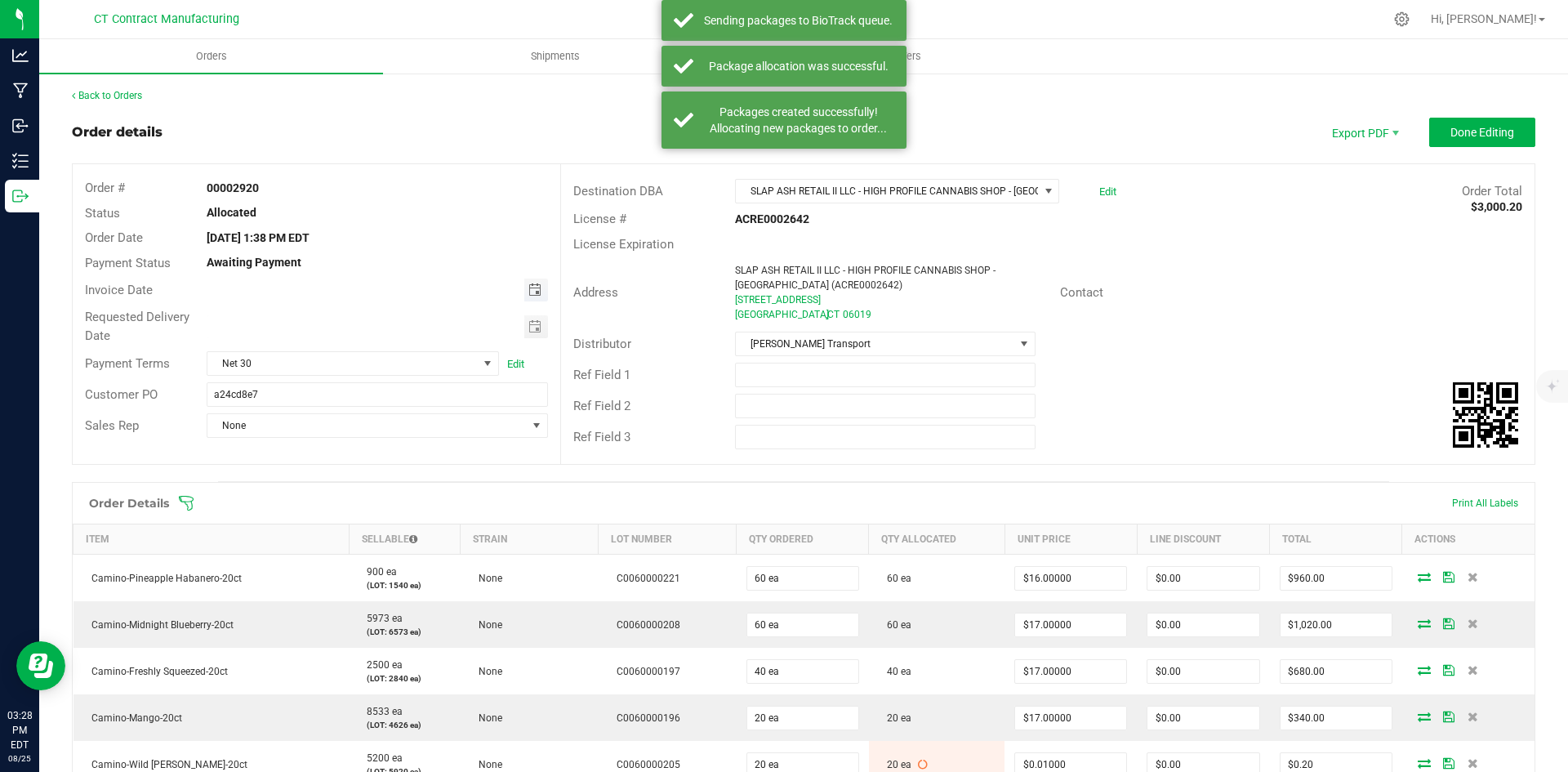
click at [537, 288] on span "Toggle calendar" at bounding box center [534, 290] width 13 height 13
click at [344, 476] on span "27" at bounding box center [351, 476] width 23 height 25
type input "08/27/2025"
click at [384, 360] on span "Net 30" at bounding box center [343, 363] width 271 height 23
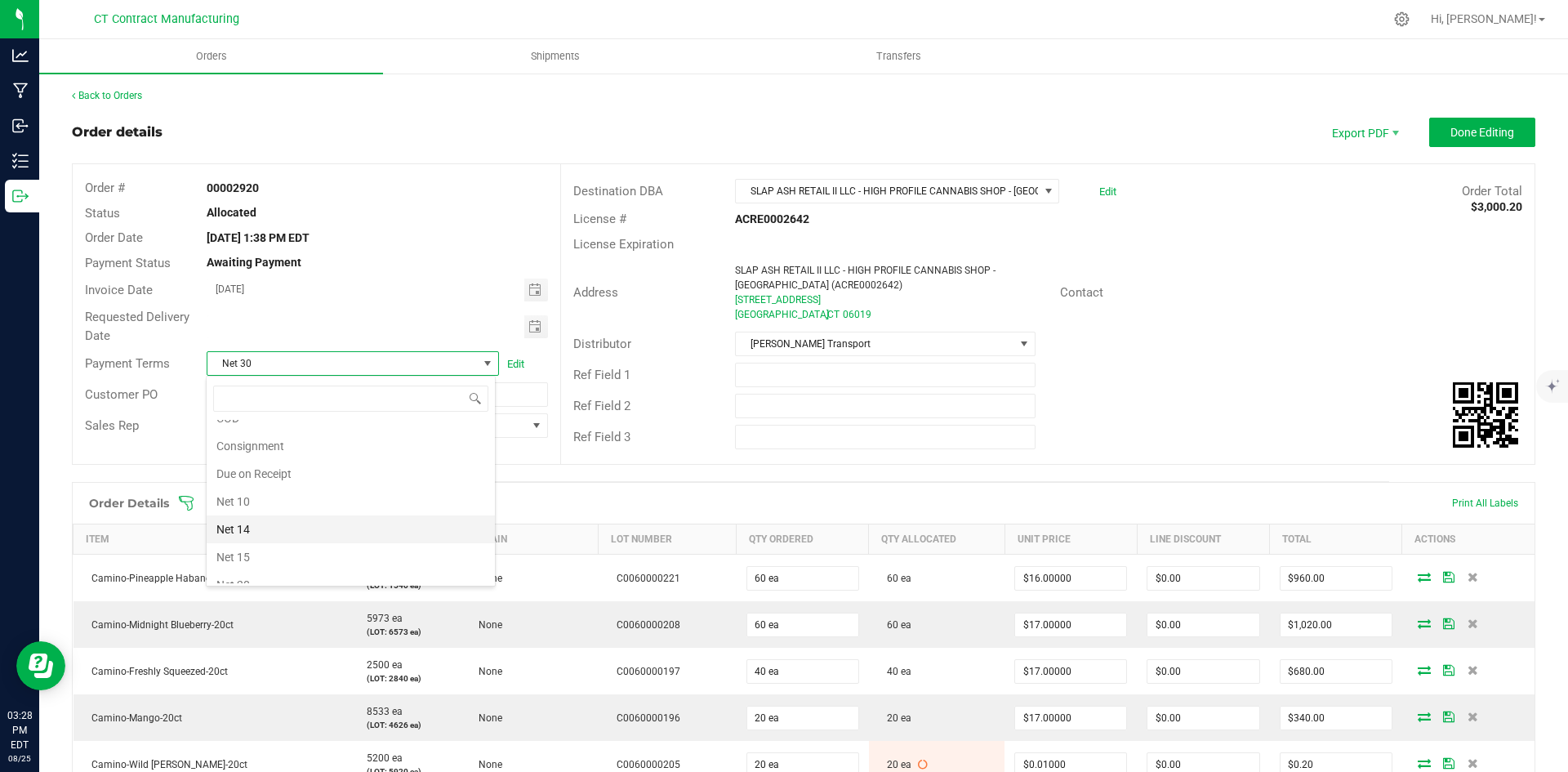
scroll to position [0, 0]
click at [350, 546] on li "Due on Receipt" at bounding box center [350, 545] width 288 height 28
click at [1509, 135] on button "Done Editing" at bounding box center [1482, 133] width 106 height 29
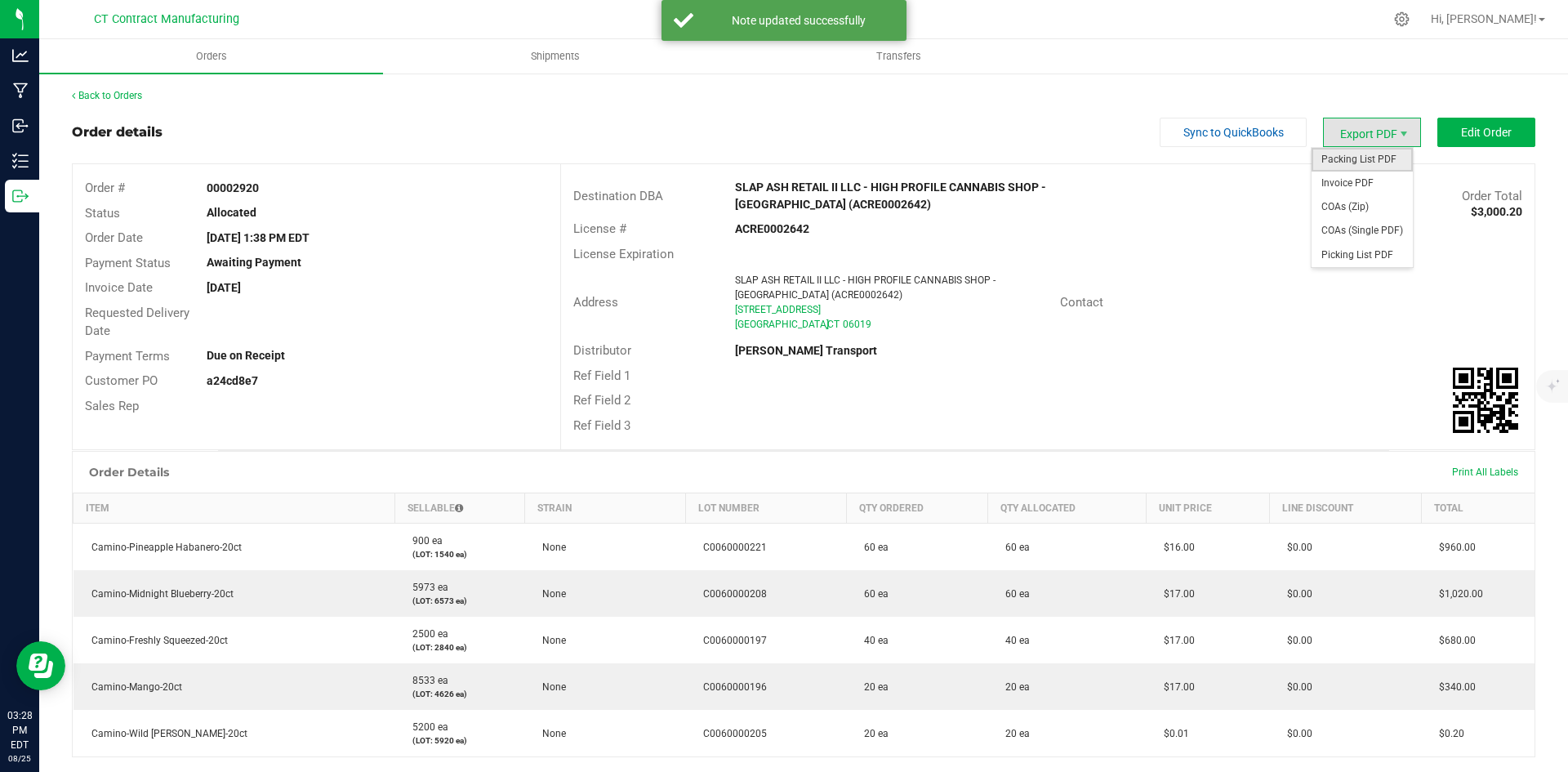
click at [1382, 161] on span "Packing List PDF" at bounding box center [1362, 159] width 101 height 23
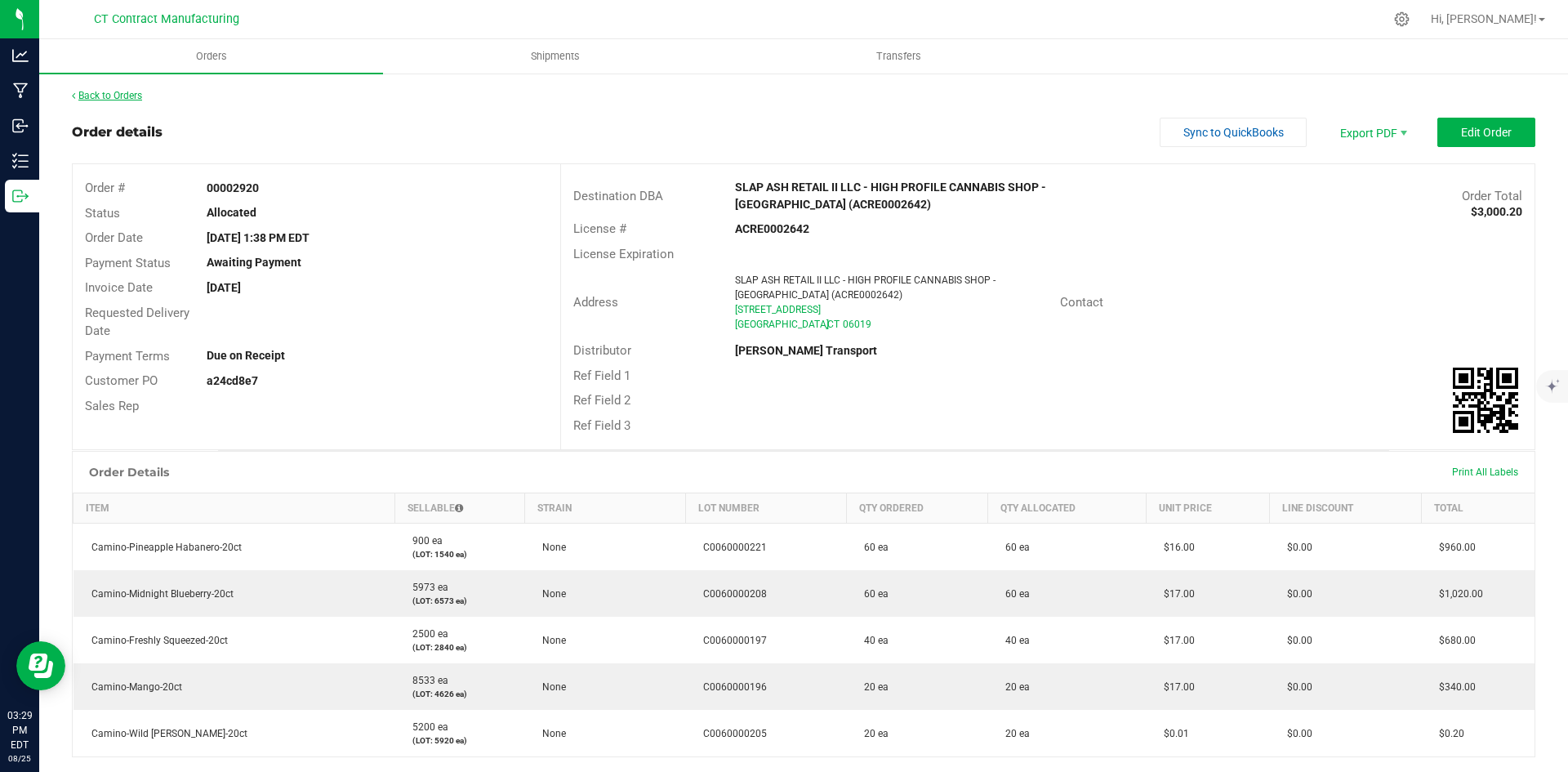
click at [127, 92] on link "Back to Orders" at bounding box center [107, 95] width 70 height 11
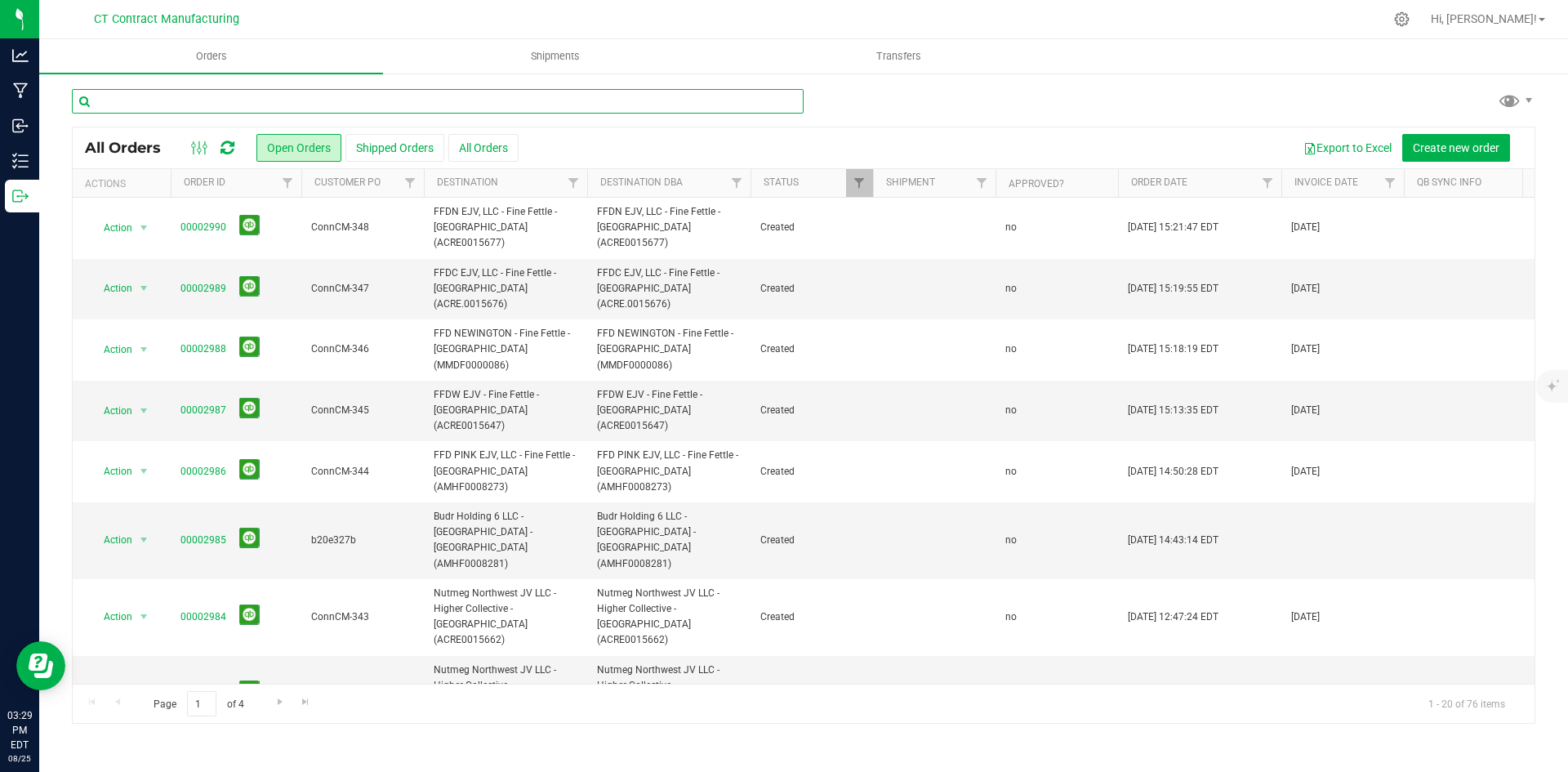
click at [260, 100] on input "text" at bounding box center [438, 101] width 732 height 24
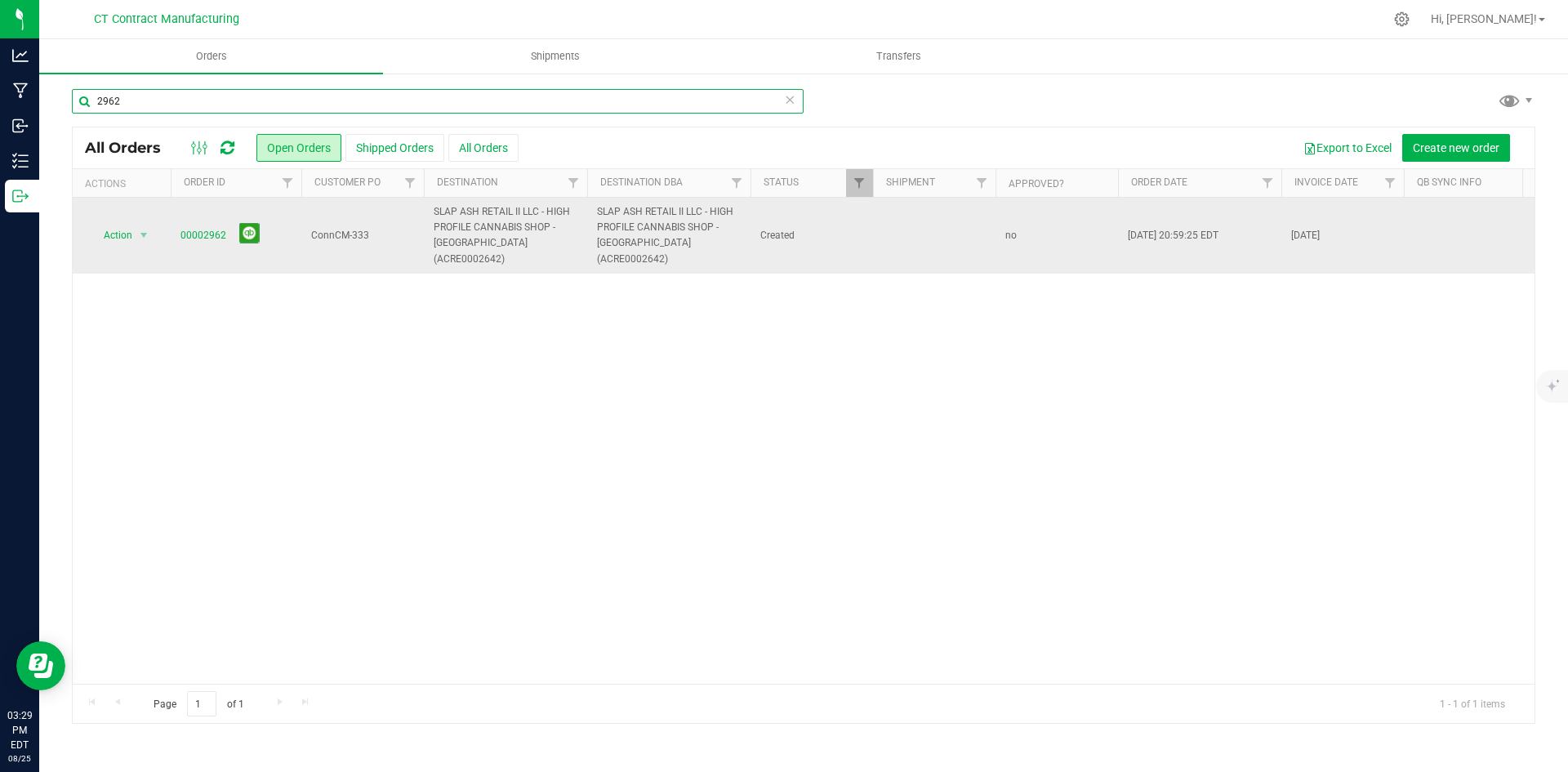
type input "2962"
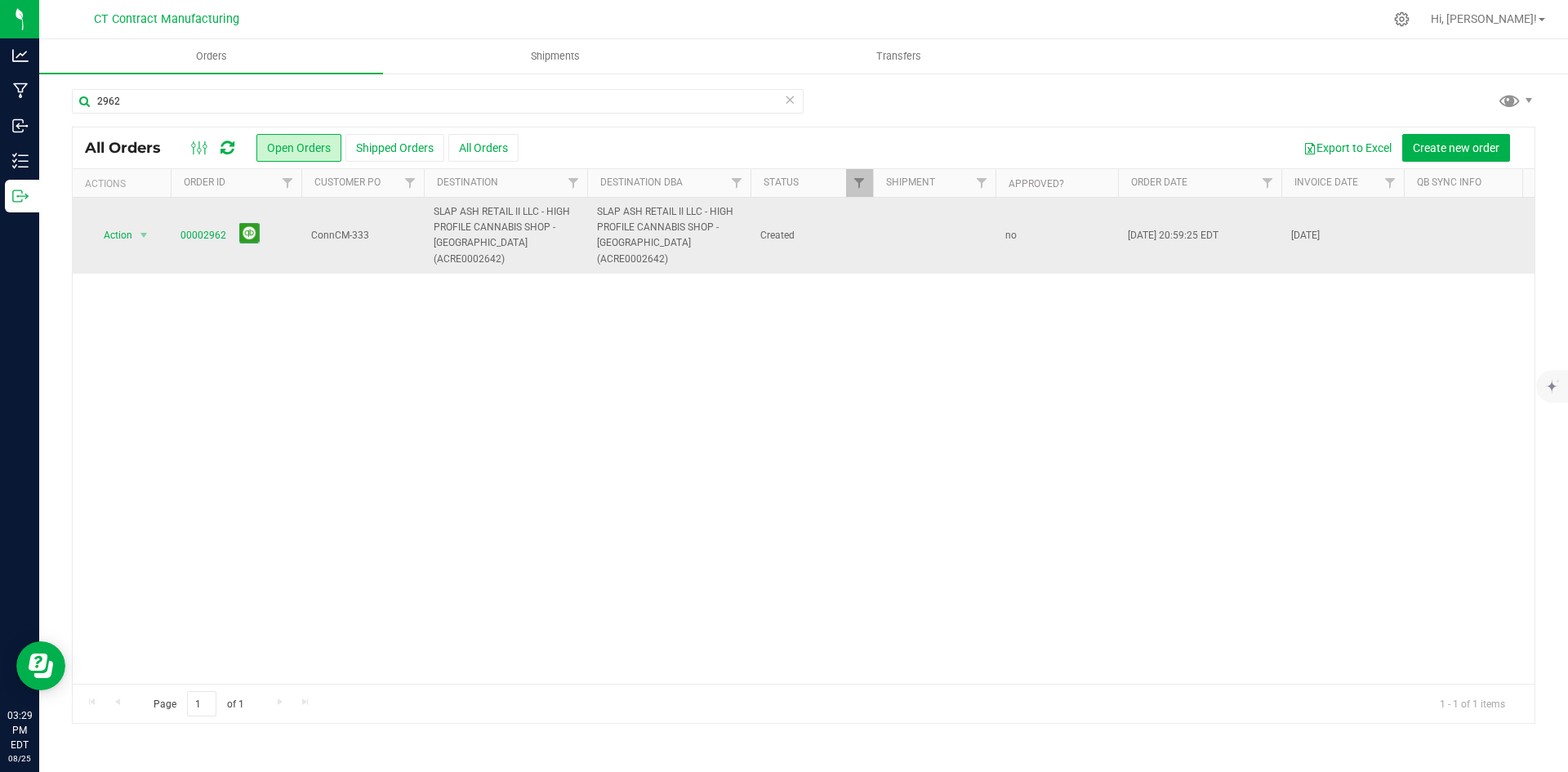
click at [179, 225] on td "00002962" at bounding box center [236, 236] width 131 height 76
click at [216, 228] on link "00002962" at bounding box center [203, 236] width 46 height 16
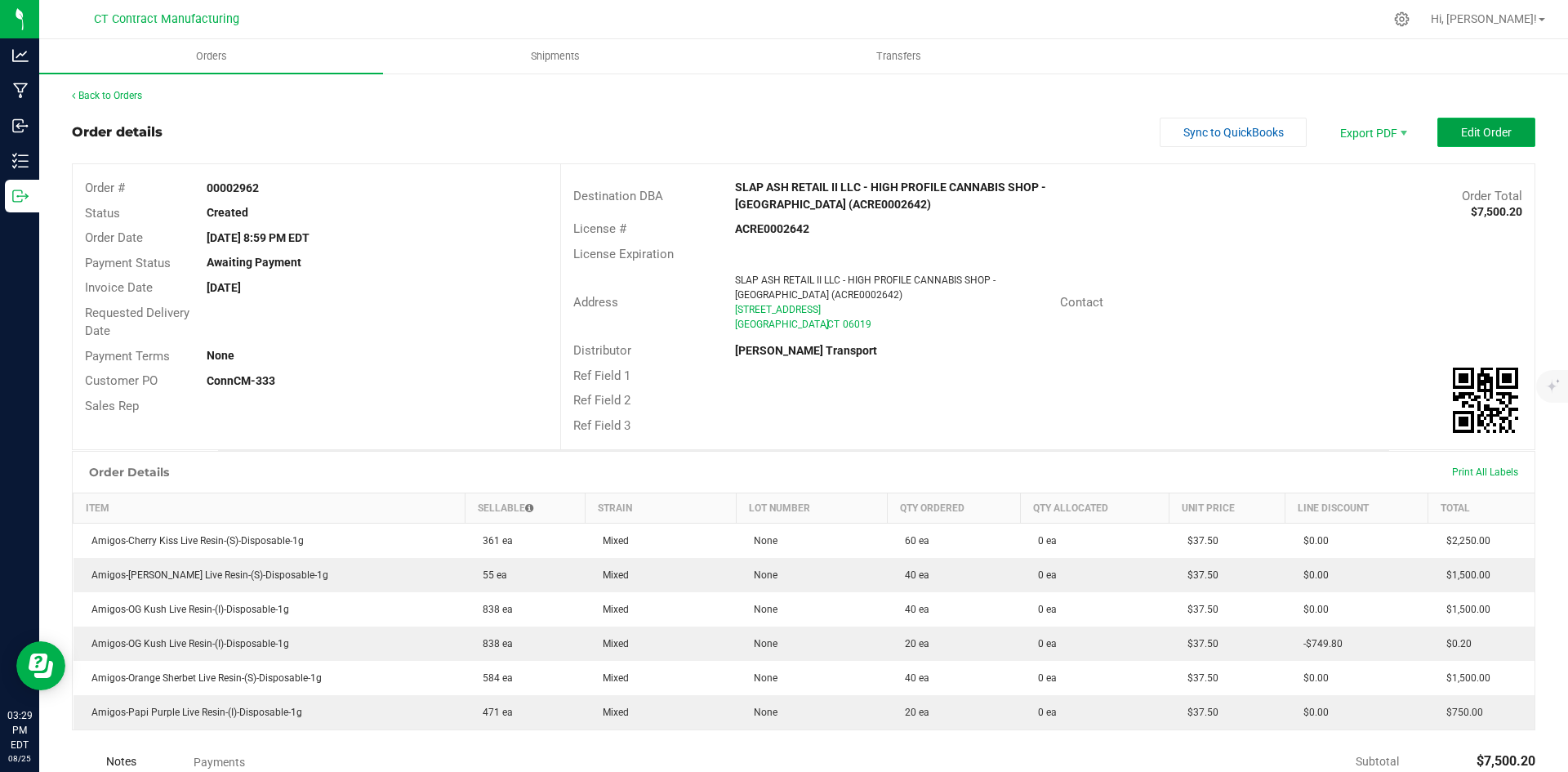
click at [1504, 118] on button "Edit Order" at bounding box center [1486, 133] width 98 height 29
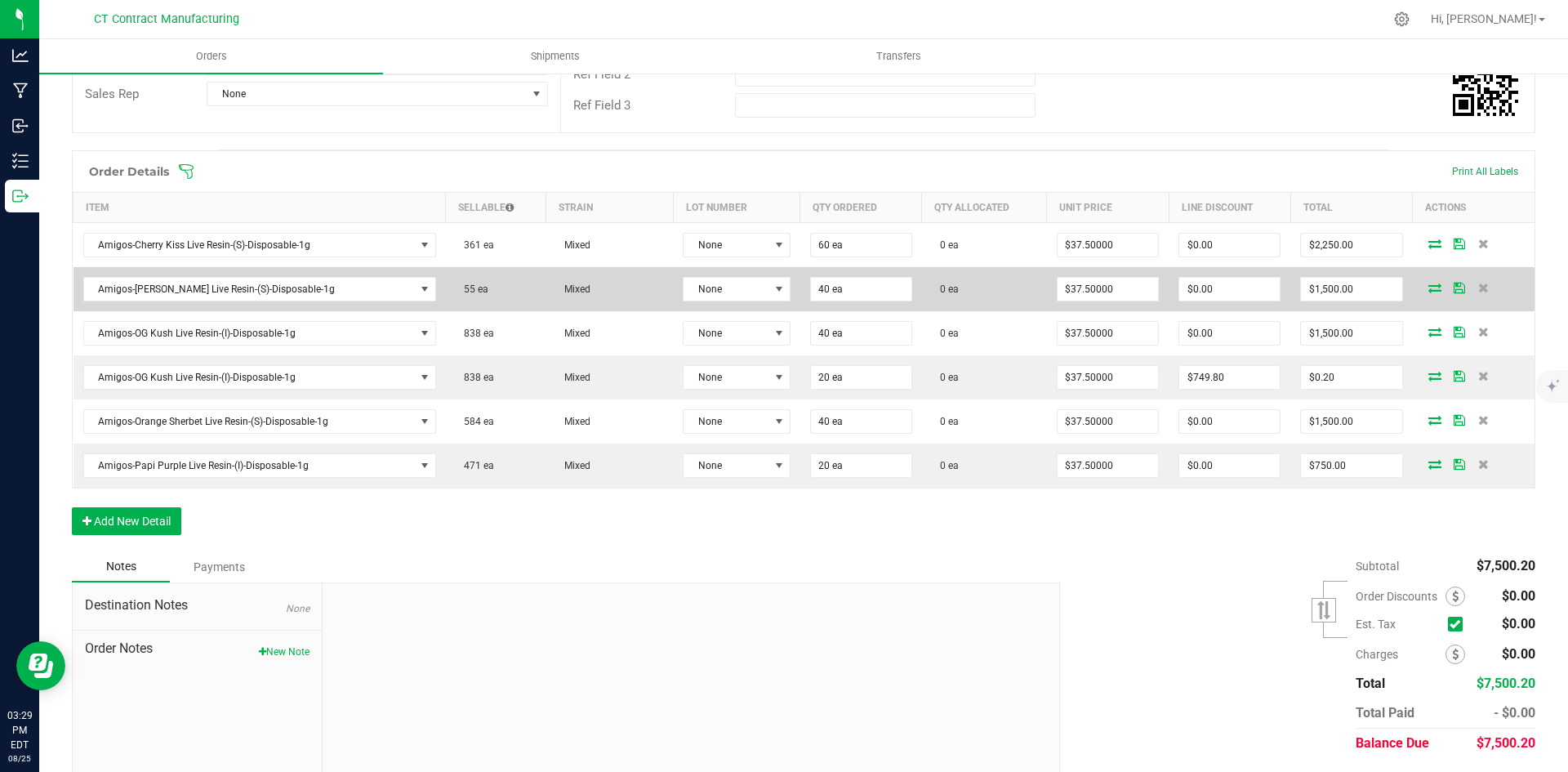
scroll to position [379, 0]
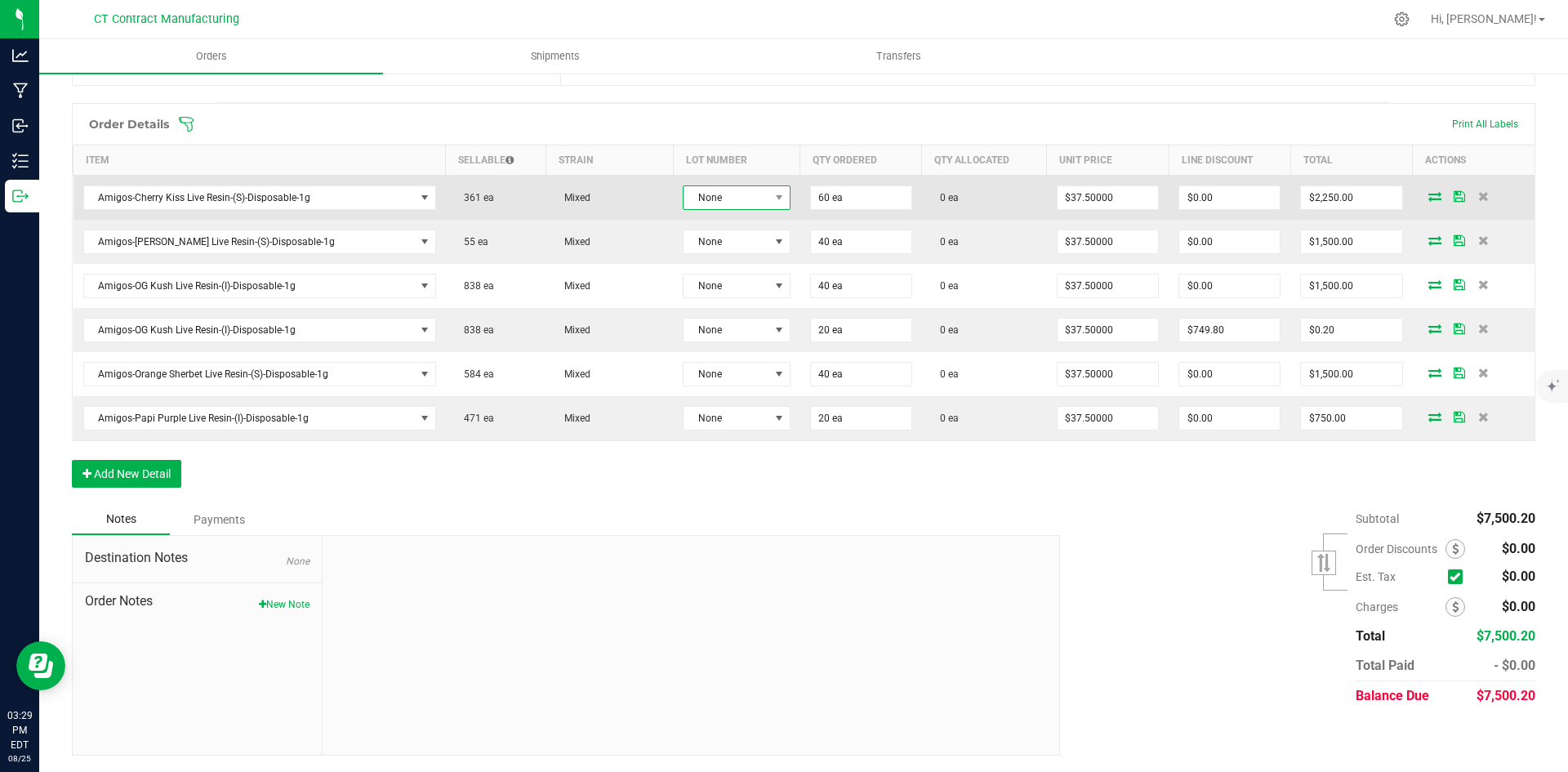
click at [768, 204] on span at bounding box center [779, 198] width 21 height 23
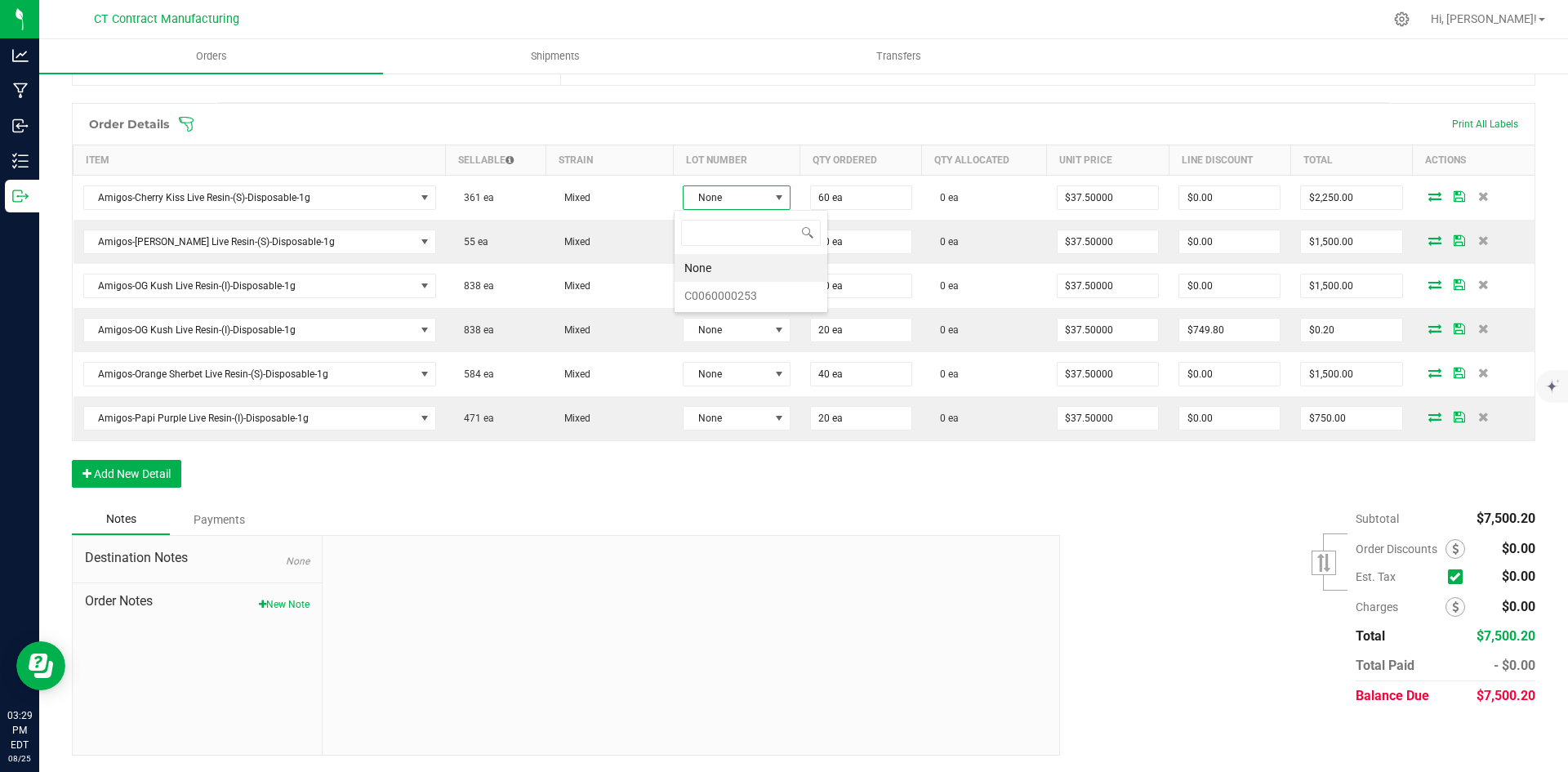
scroll to position [24, 107]
click at [752, 300] on li "C0060000253" at bounding box center [751, 296] width 153 height 28
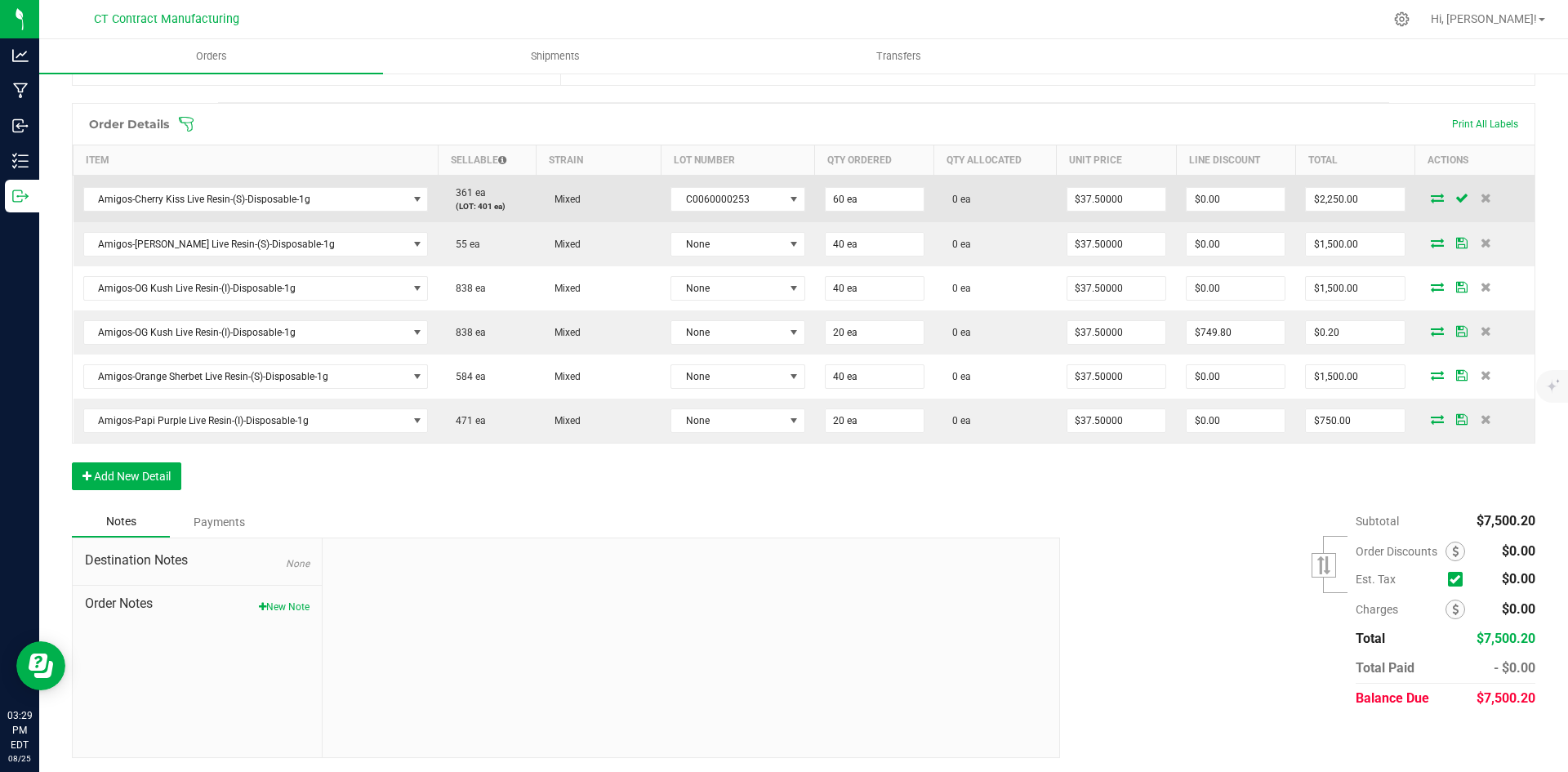
click at [1431, 197] on icon at bounding box center [1437, 197] width 13 height 10
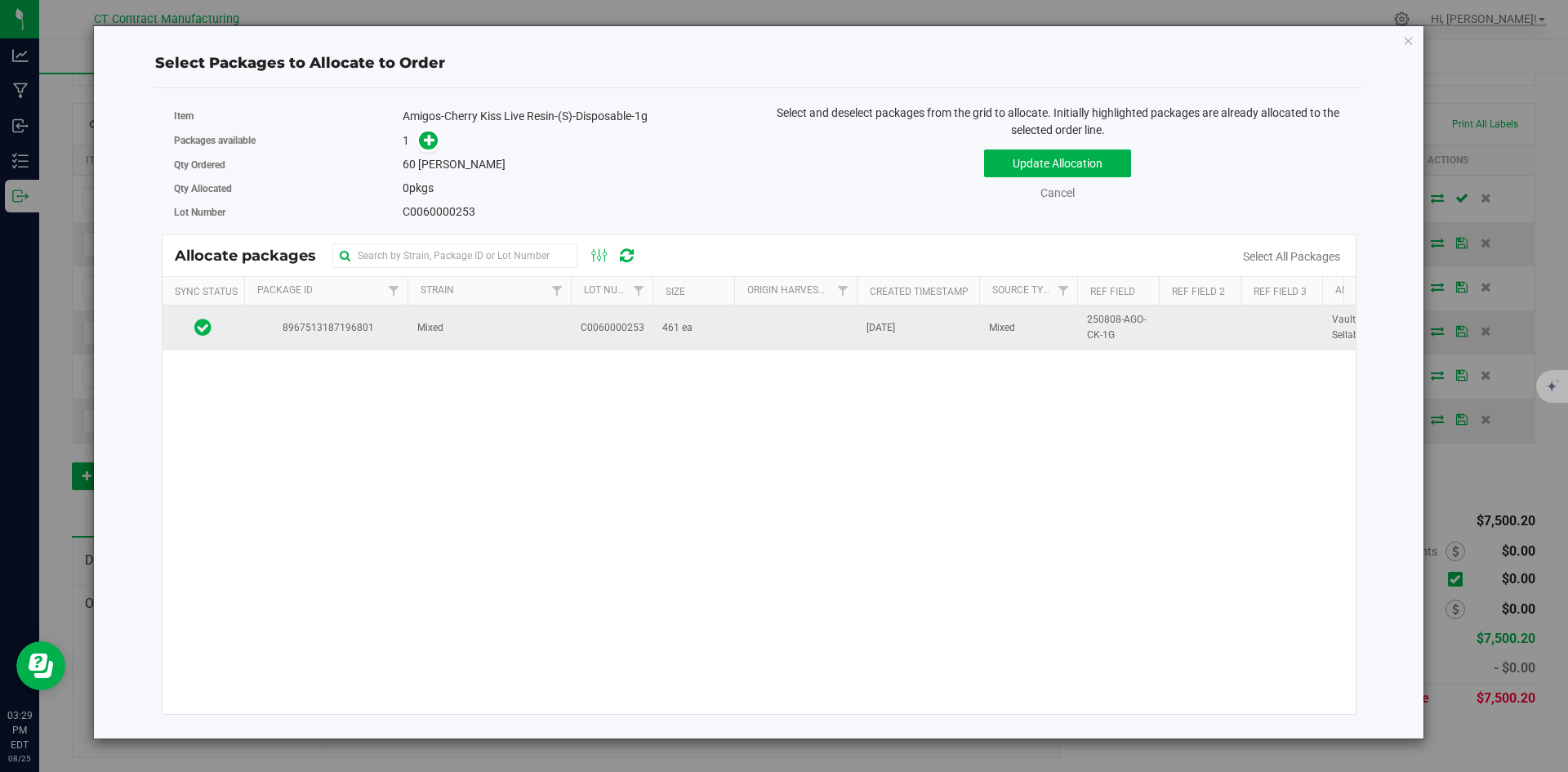
click at [356, 325] on span "8967513187196801" at bounding box center [326, 328] width 144 height 16
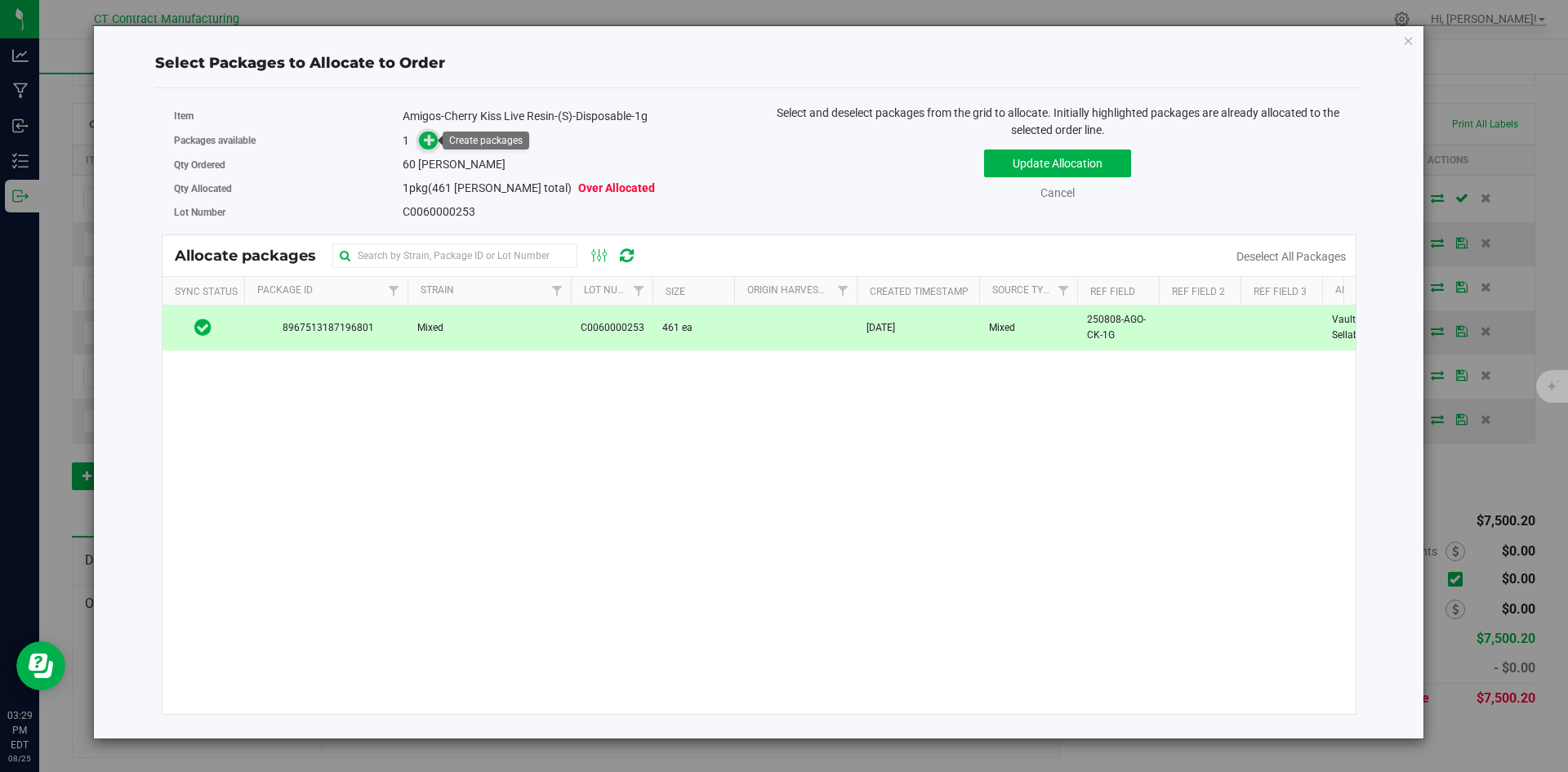
click at [434, 142] on icon at bounding box center [429, 139] width 11 height 11
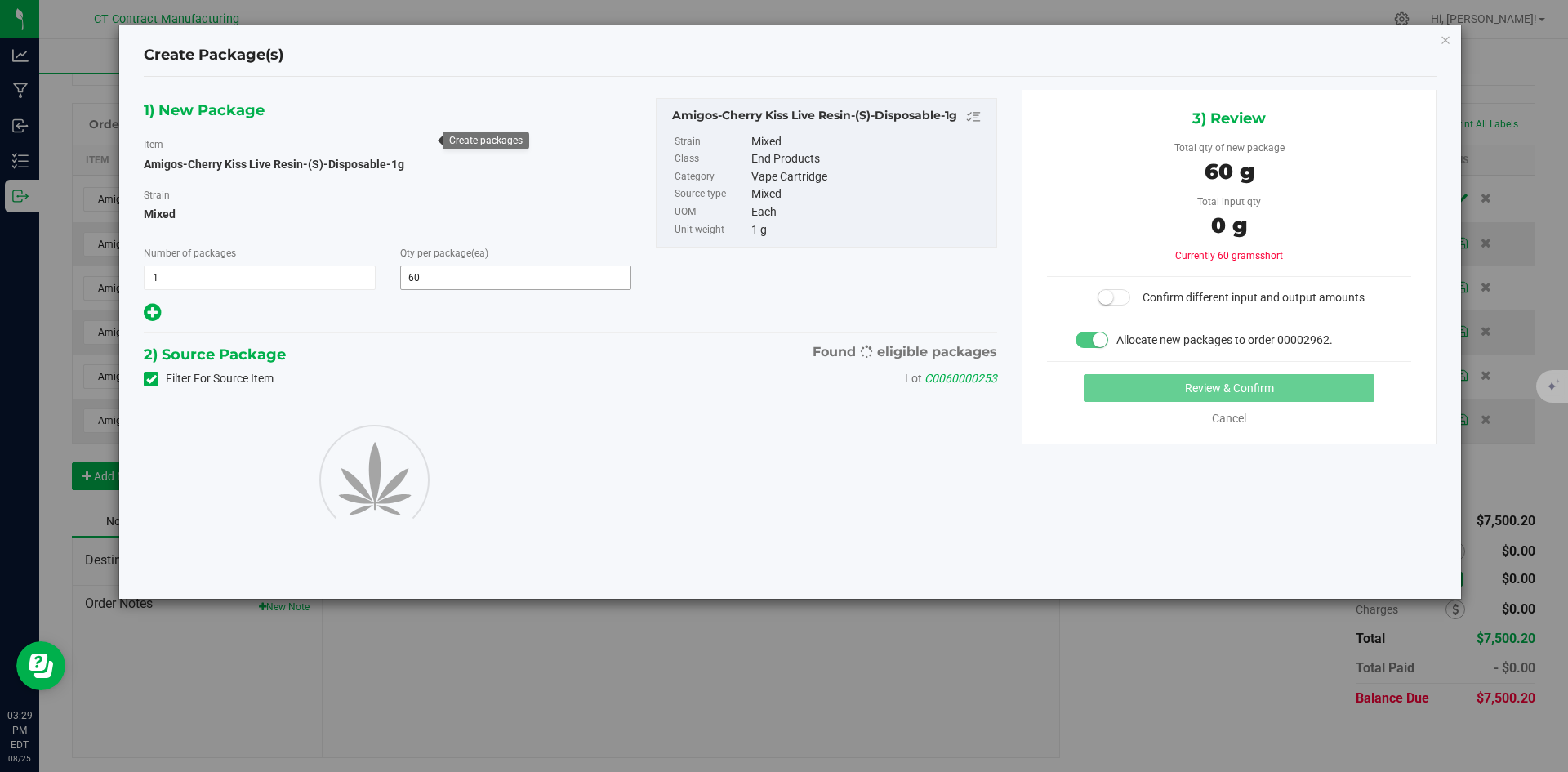
type input "60"
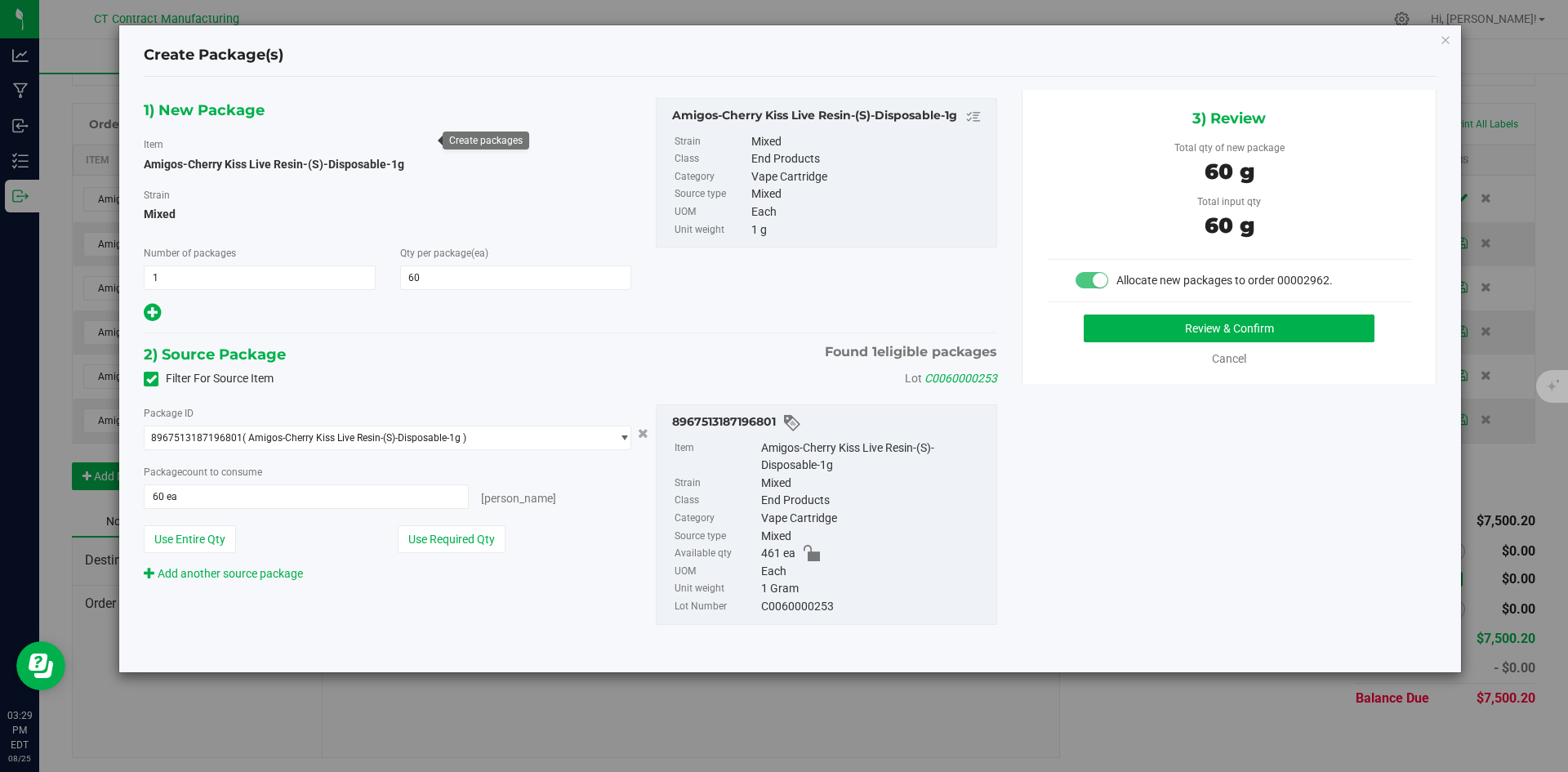
click at [1227, 312] on div "3) Review Total qty of new package 60 g Total input qty 60 g Allocate new packa…" at bounding box center [1229, 237] width 415 height 294
click at [1227, 314] on div "3) Review Total qty of new package 60 g Total input qty 60 g Allocate new packa…" at bounding box center [1229, 237] width 415 height 294
click at [1227, 317] on button "Review & Confirm" at bounding box center [1229, 329] width 291 height 28
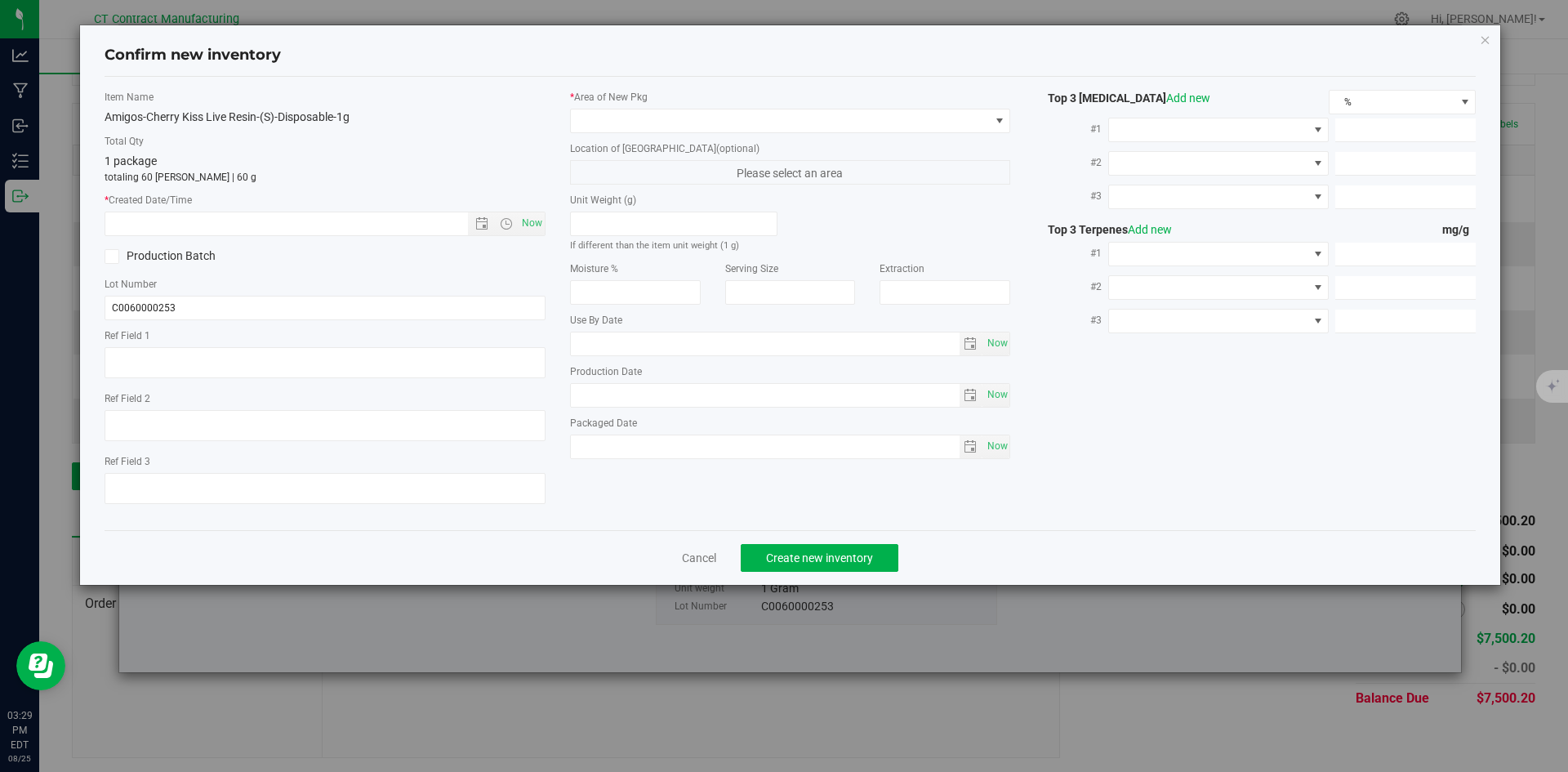
type textarea "250808-AGO-CK-1G"
click at [535, 227] on span "Now" at bounding box center [532, 223] width 28 height 23
type input "8/25/2025 3:29 PM"
click at [604, 108] on span at bounding box center [790, 121] width 441 height 24
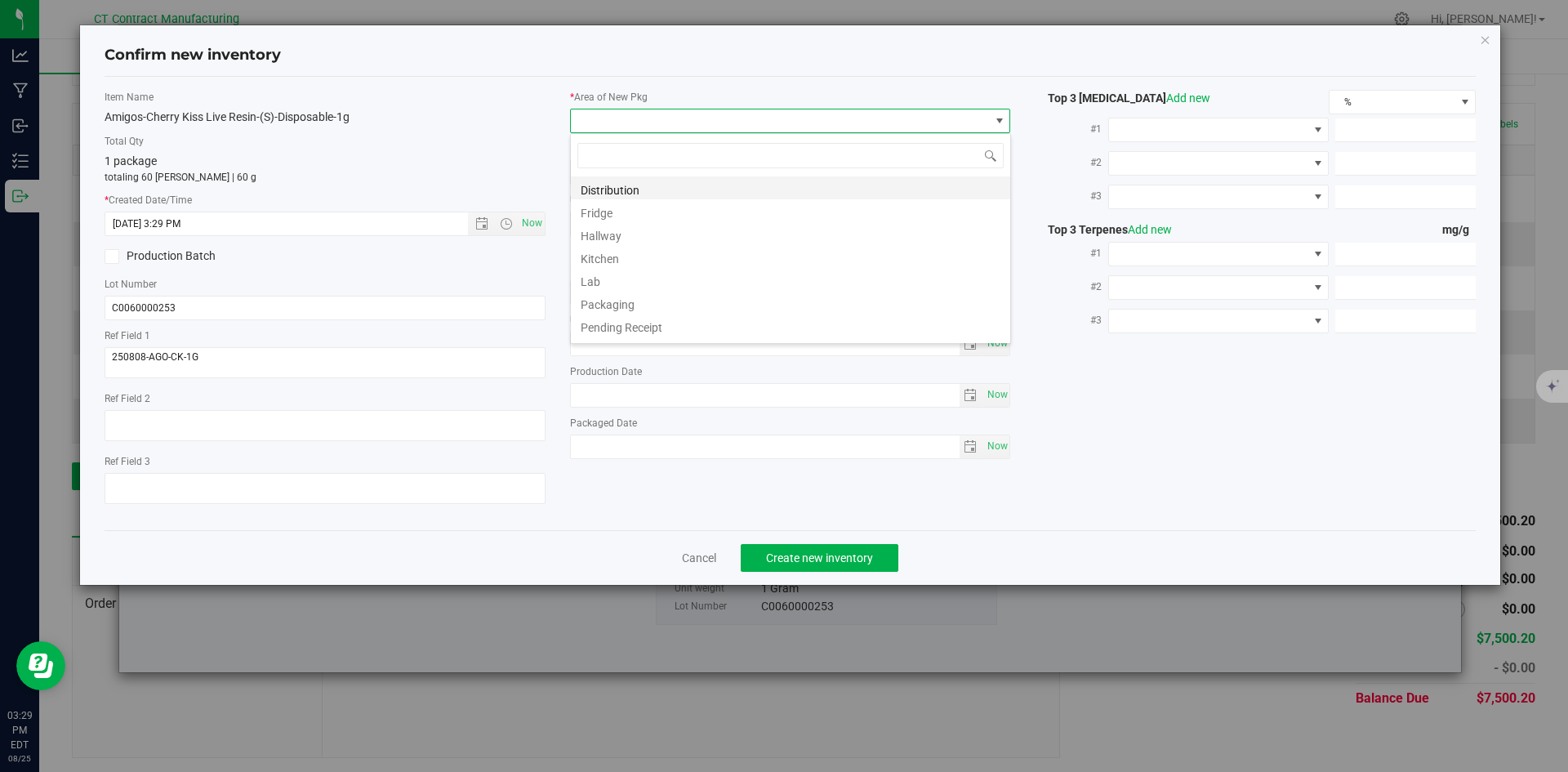
scroll to position [24, 441]
click at [623, 193] on li "Distribution" at bounding box center [790, 187] width 440 height 23
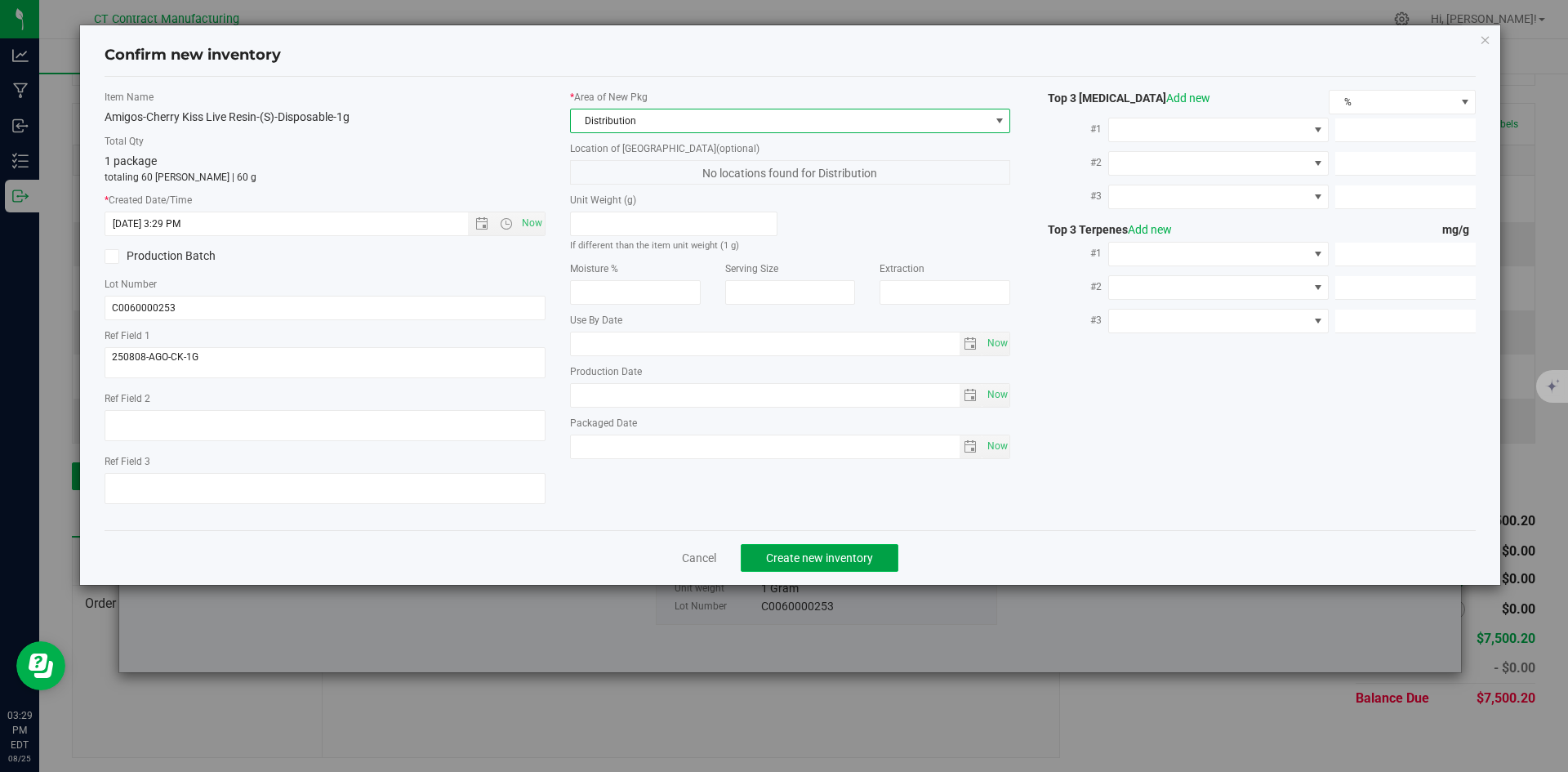
click at [838, 570] on button "Create new inventory" at bounding box center [820, 558] width 158 height 28
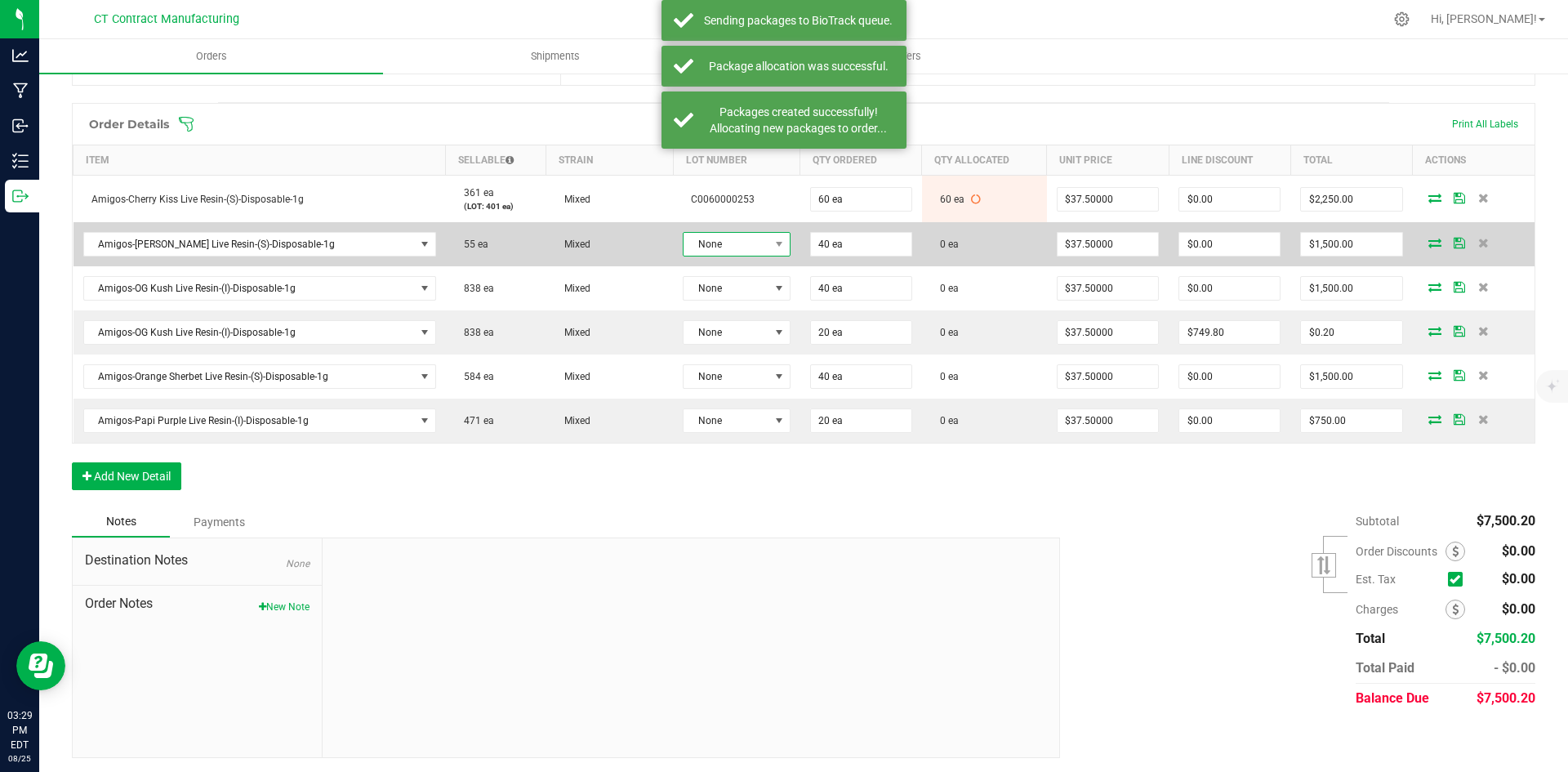
click at [732, 242] on span "None" at bounding box center [726, 244] width 85 height 23
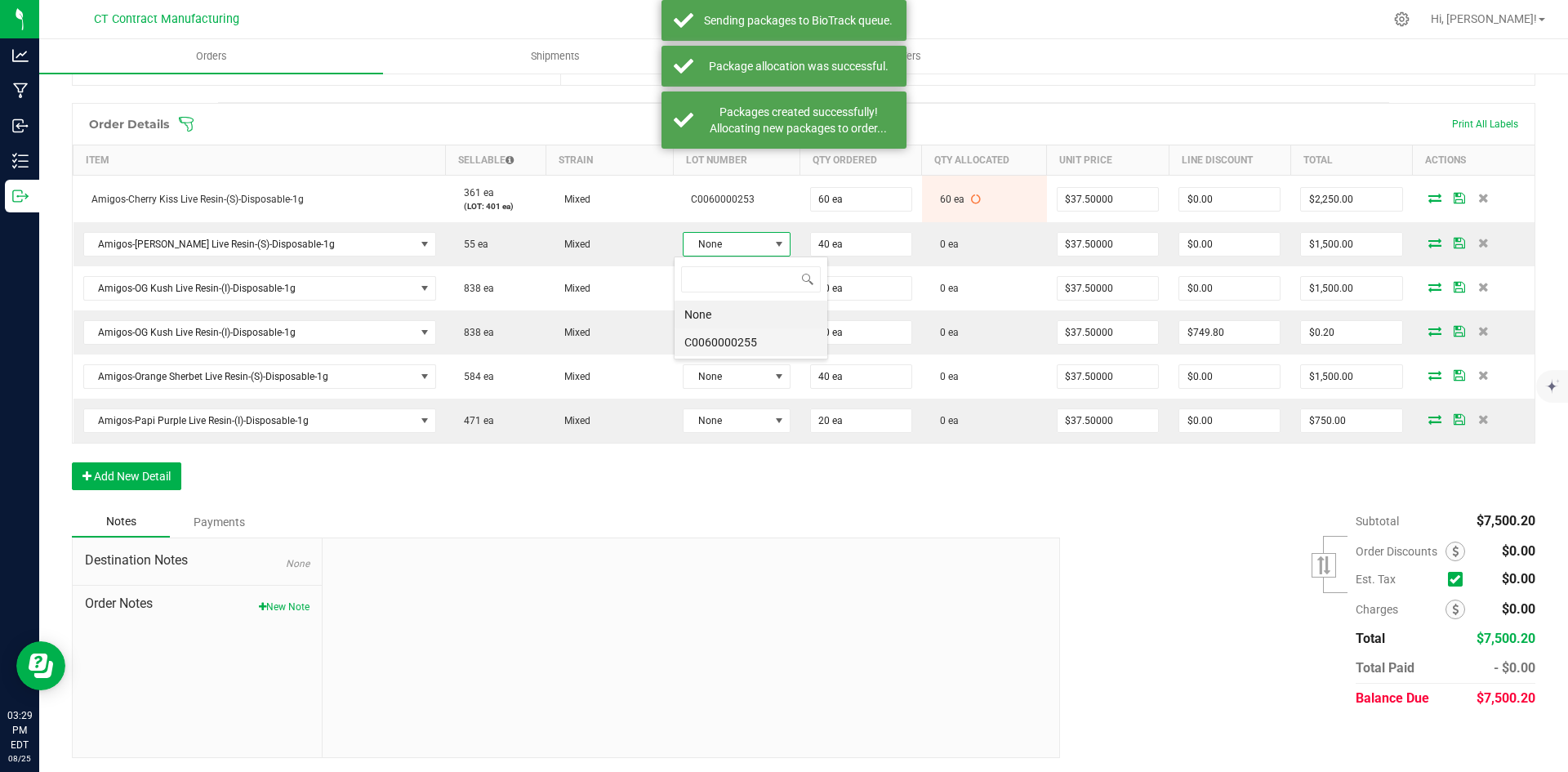
click at [732, 340] on li "C0060000255" at bounding box center [751, 343] width 153 height 28
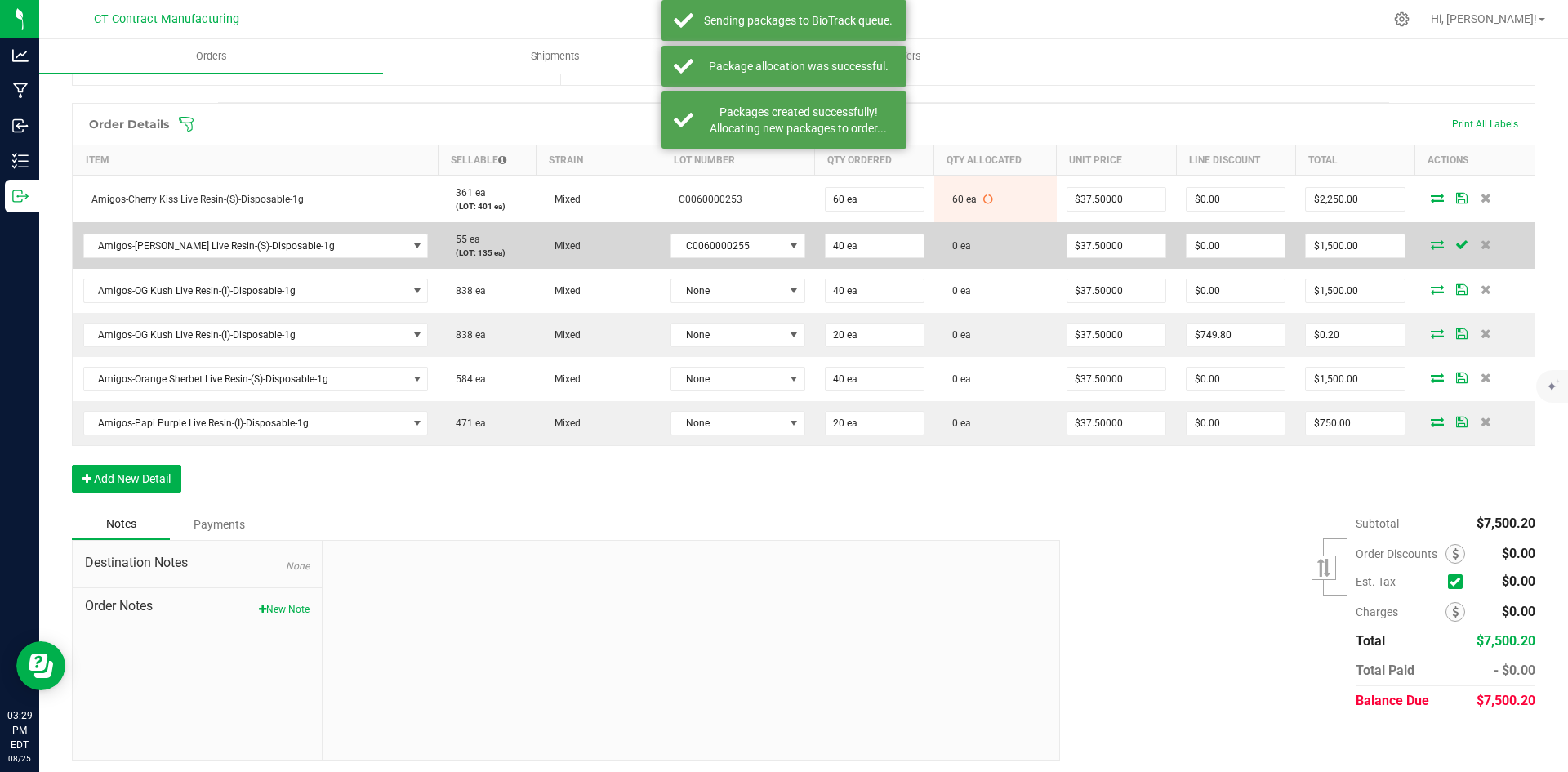
click at [1431, 244] on icon at bounding box center [1437, 244] width 13 height 10
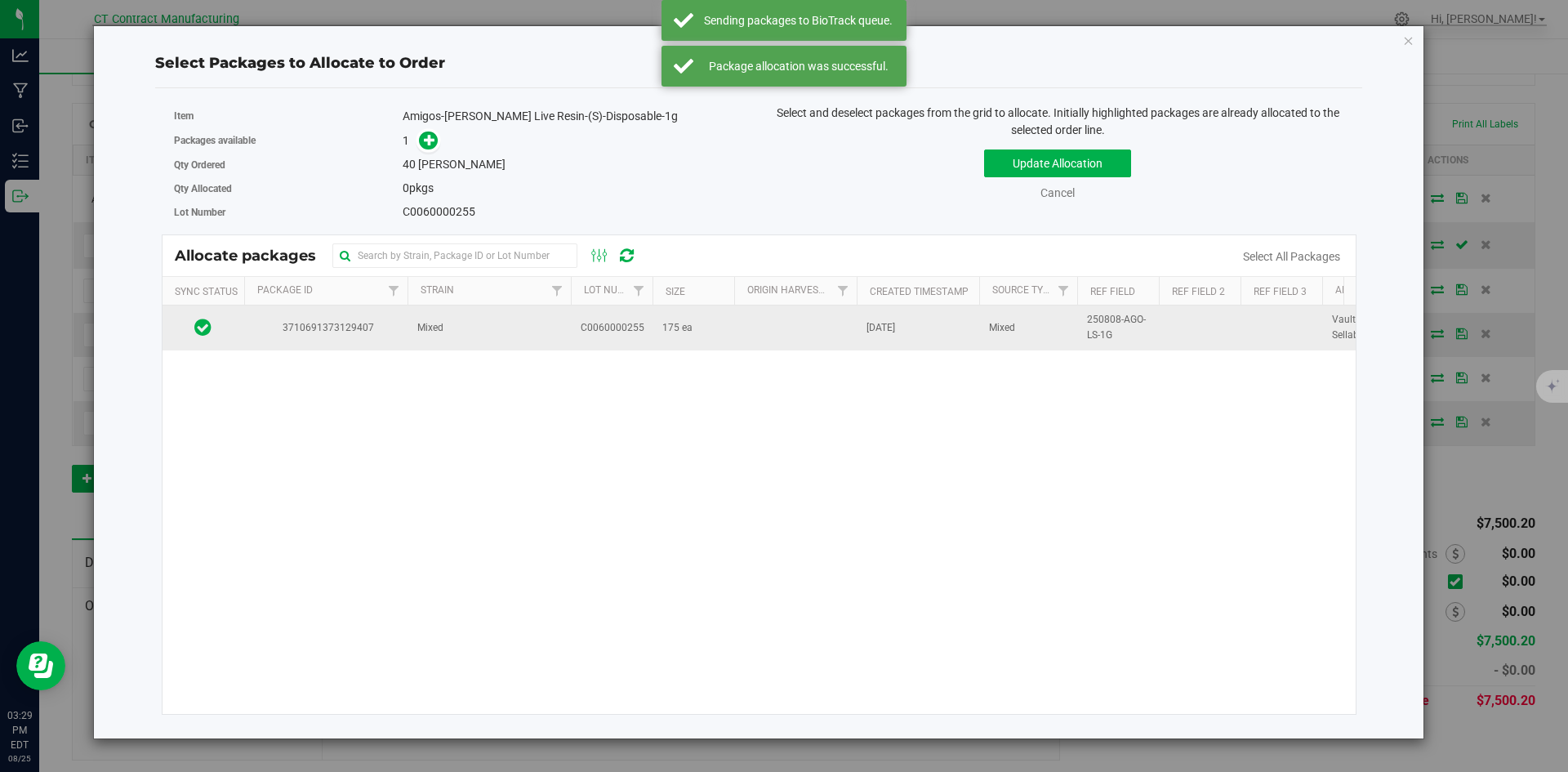
click at [426, 339] on td "Mixed" at bounding box center [489, 327] width 163 height 44
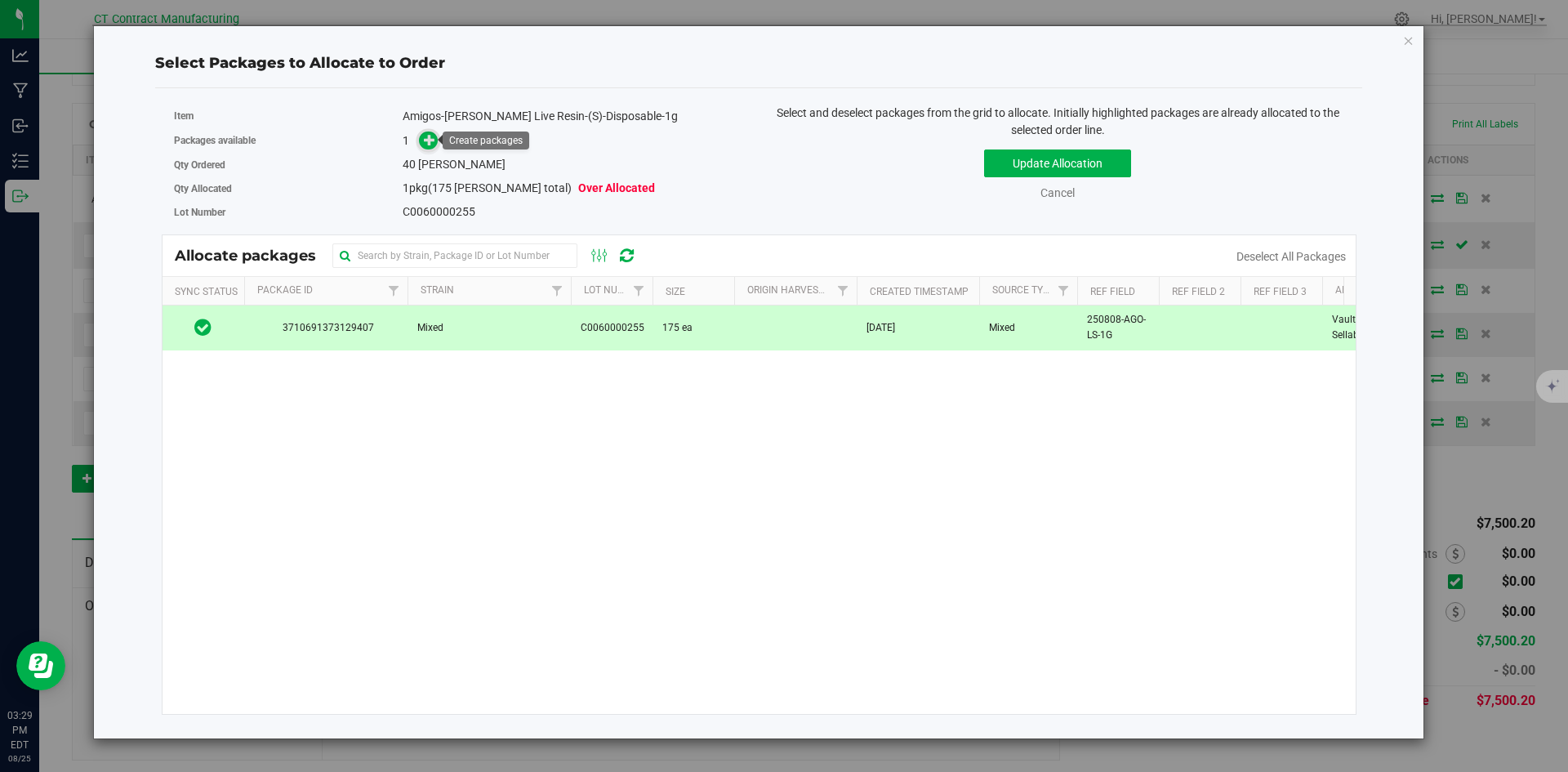
click at [431, 146] on icon at bounding box center [429, 139] width 11 height 11
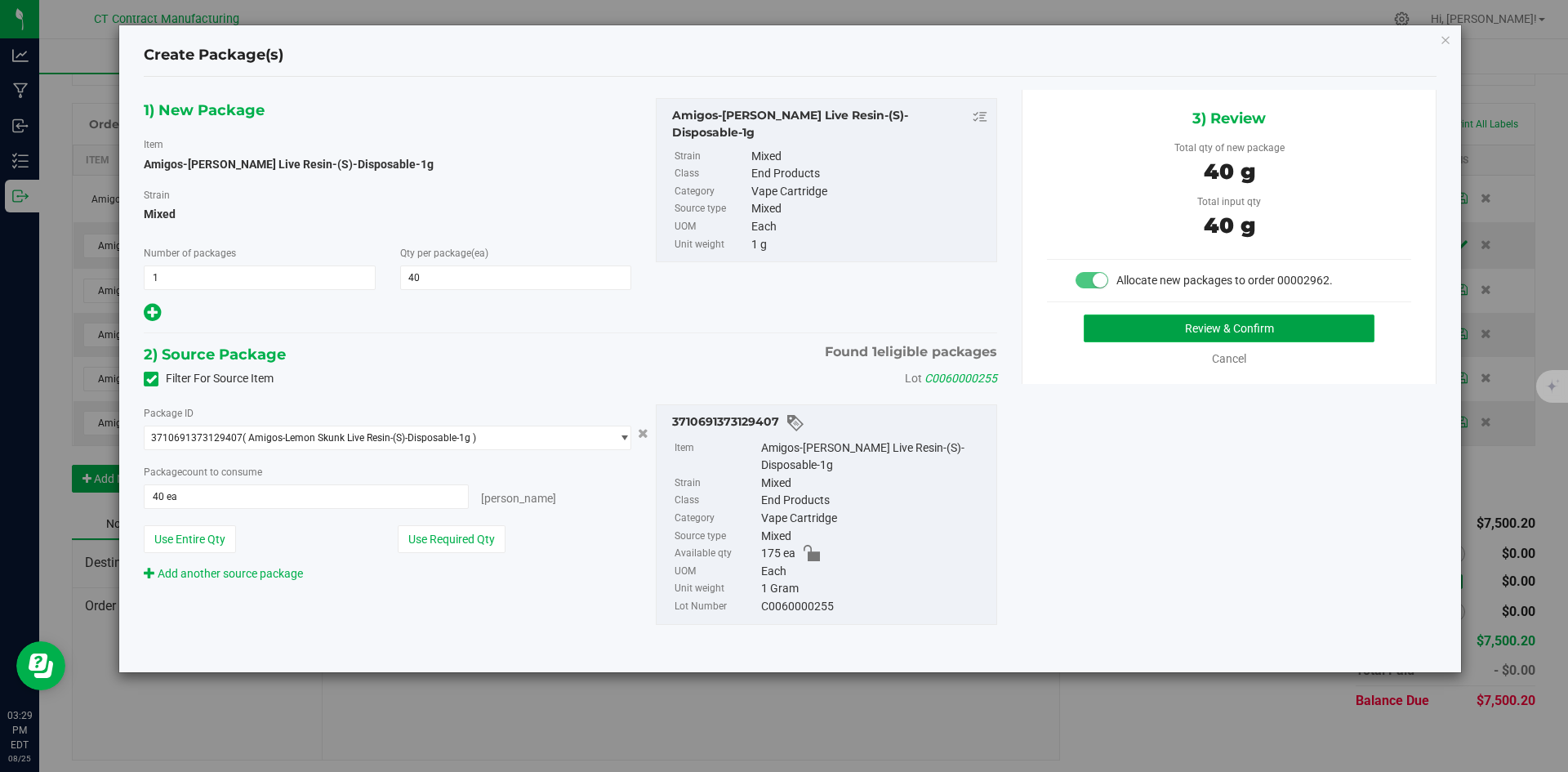
click at [1312, 337] on button "Review & Confirm" at bounding box center [1229, 329] width 291 height 28
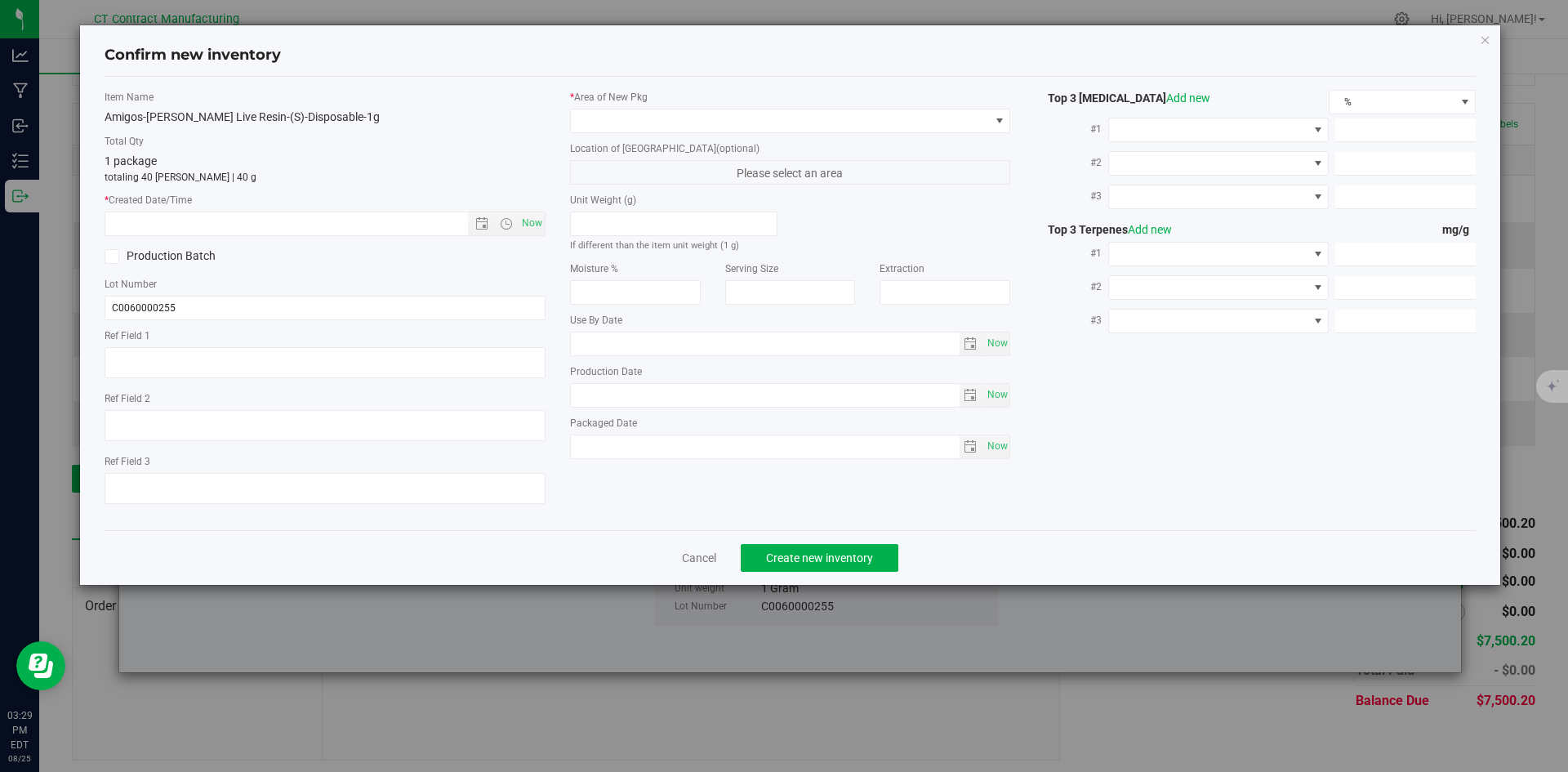
type textarea "250808-AGO-LS-1G"
click at [539, 221] on span "Now" at bounding box center [532, 223] width 28 height 23
type input "8/25/2025 3:29 PM"
click at [615, 114] on span at bounding box center [780, 121] width 419 height 23
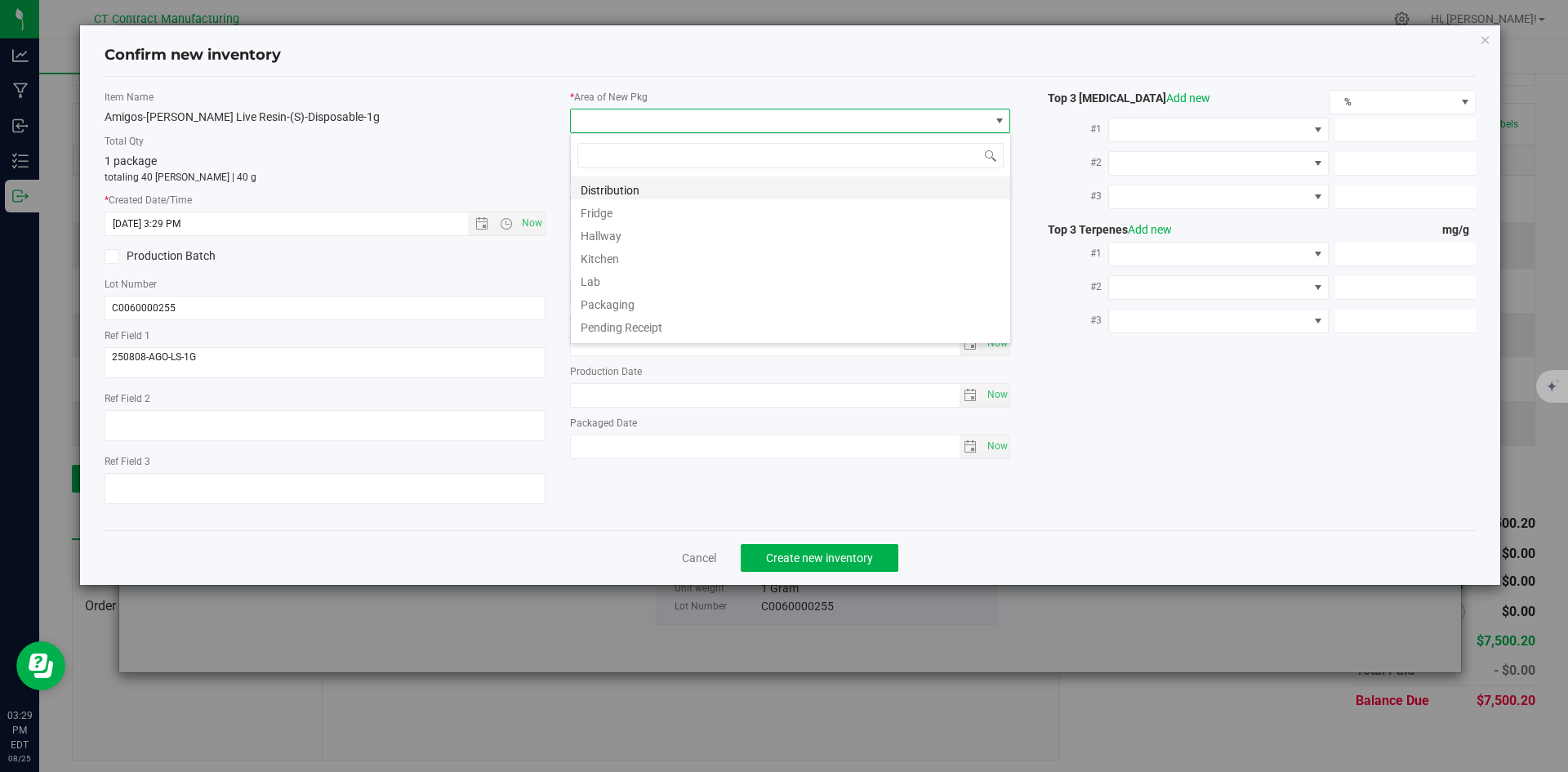
scroll to position [24, 441]
click at [624, 192] on li "Distribution" at bounding box center [790, 187] width 440 height 23
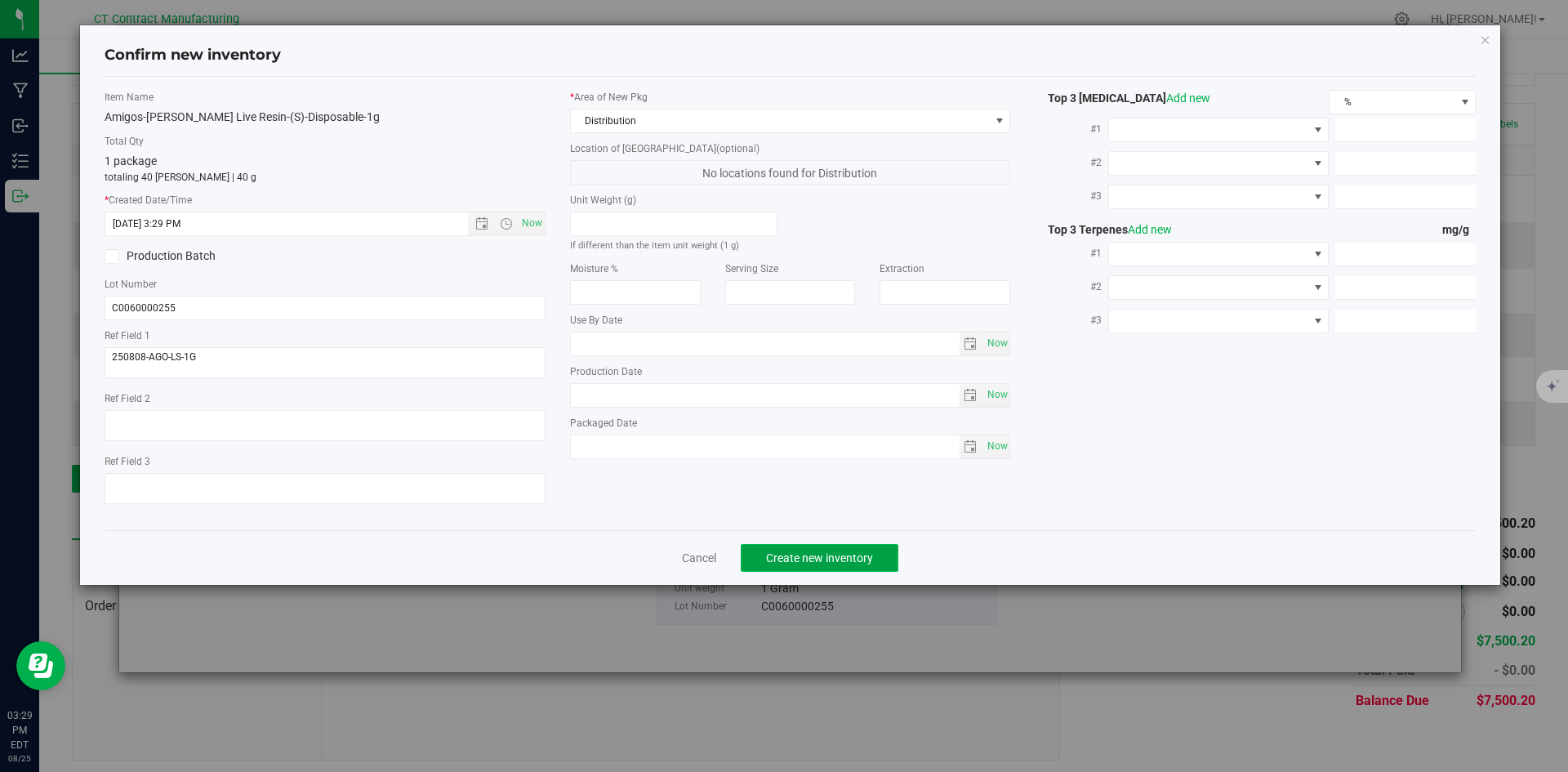
click at [808, 555] on span "Create new inventory" at bounding box center [820, 558] width 107 height 13
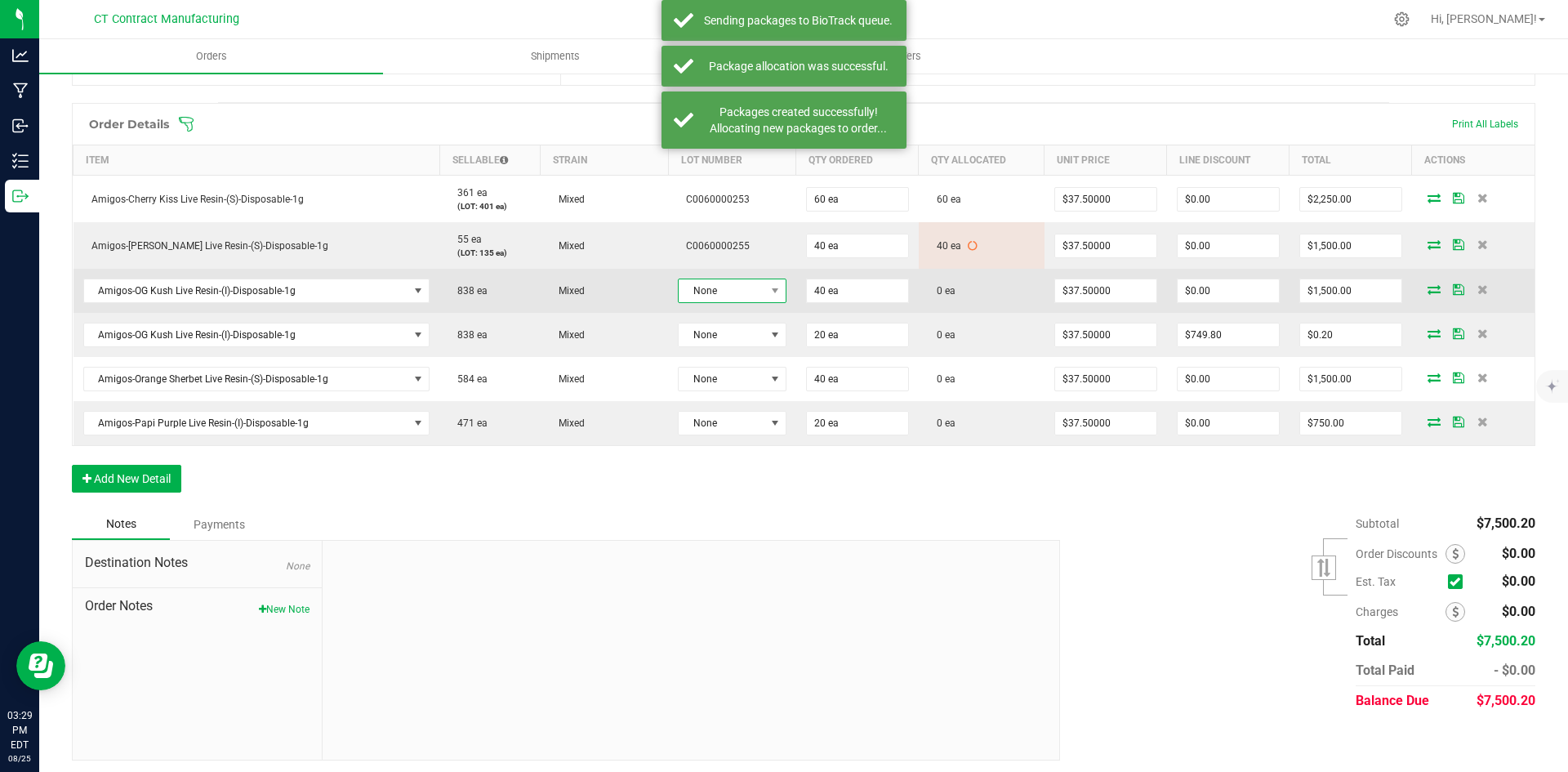
click at [700, 288] on span "None" at bounding box center [722, 291] width 86 height 23
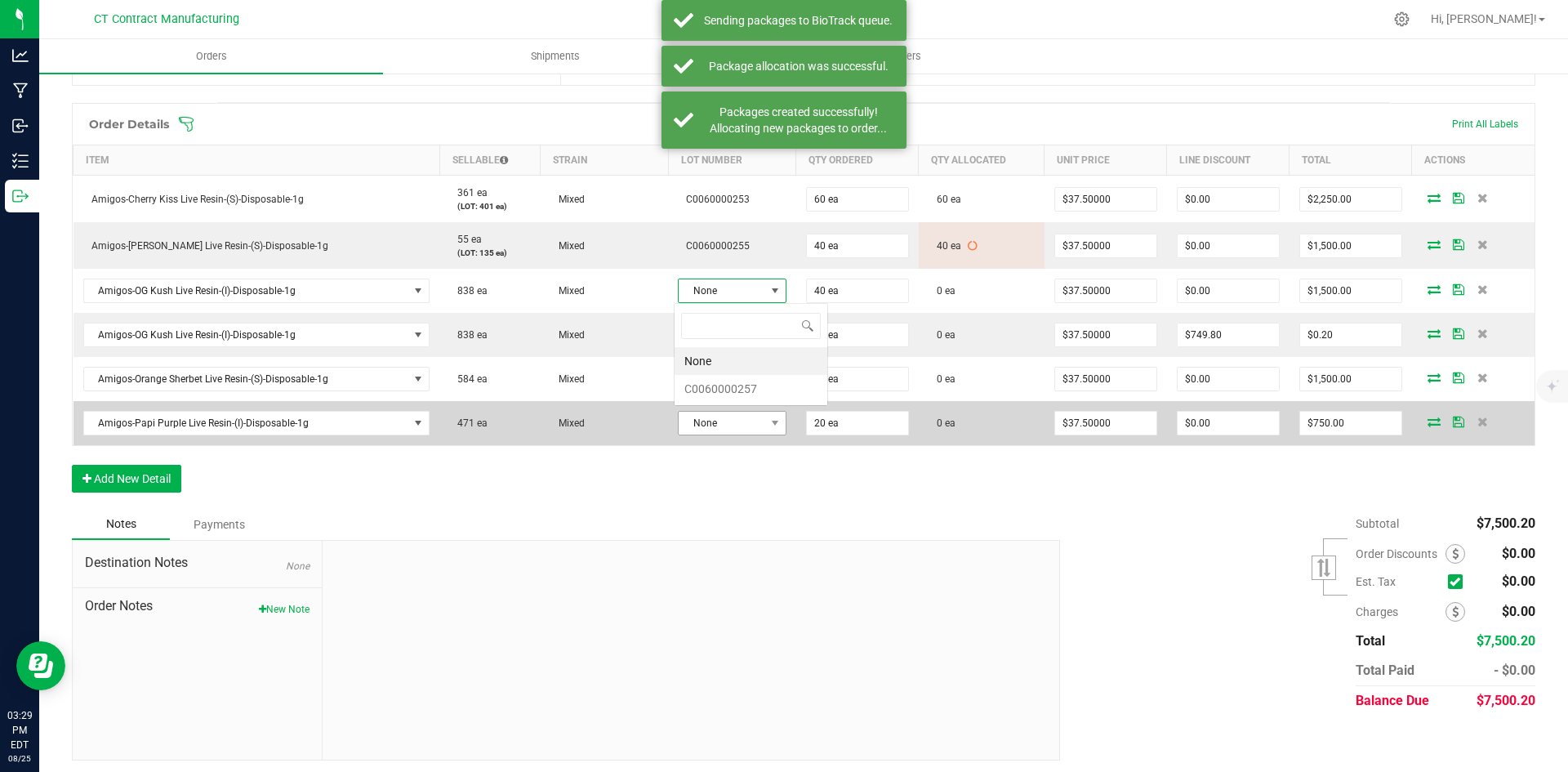
scroll to position [24, 107]
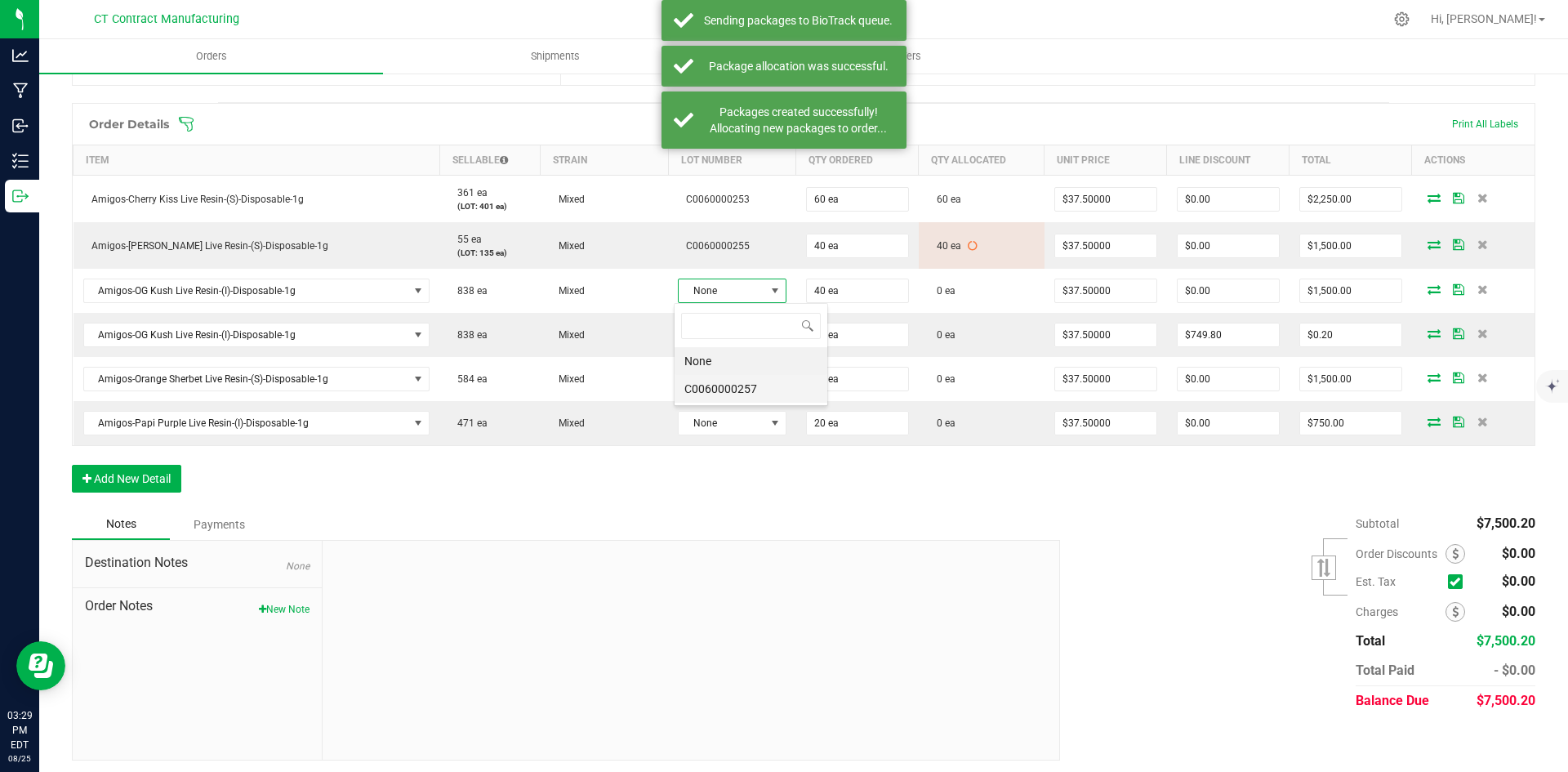
click at [749, 398] on li "C0060000257" at bounding box center [751, 389] width 153 height 28
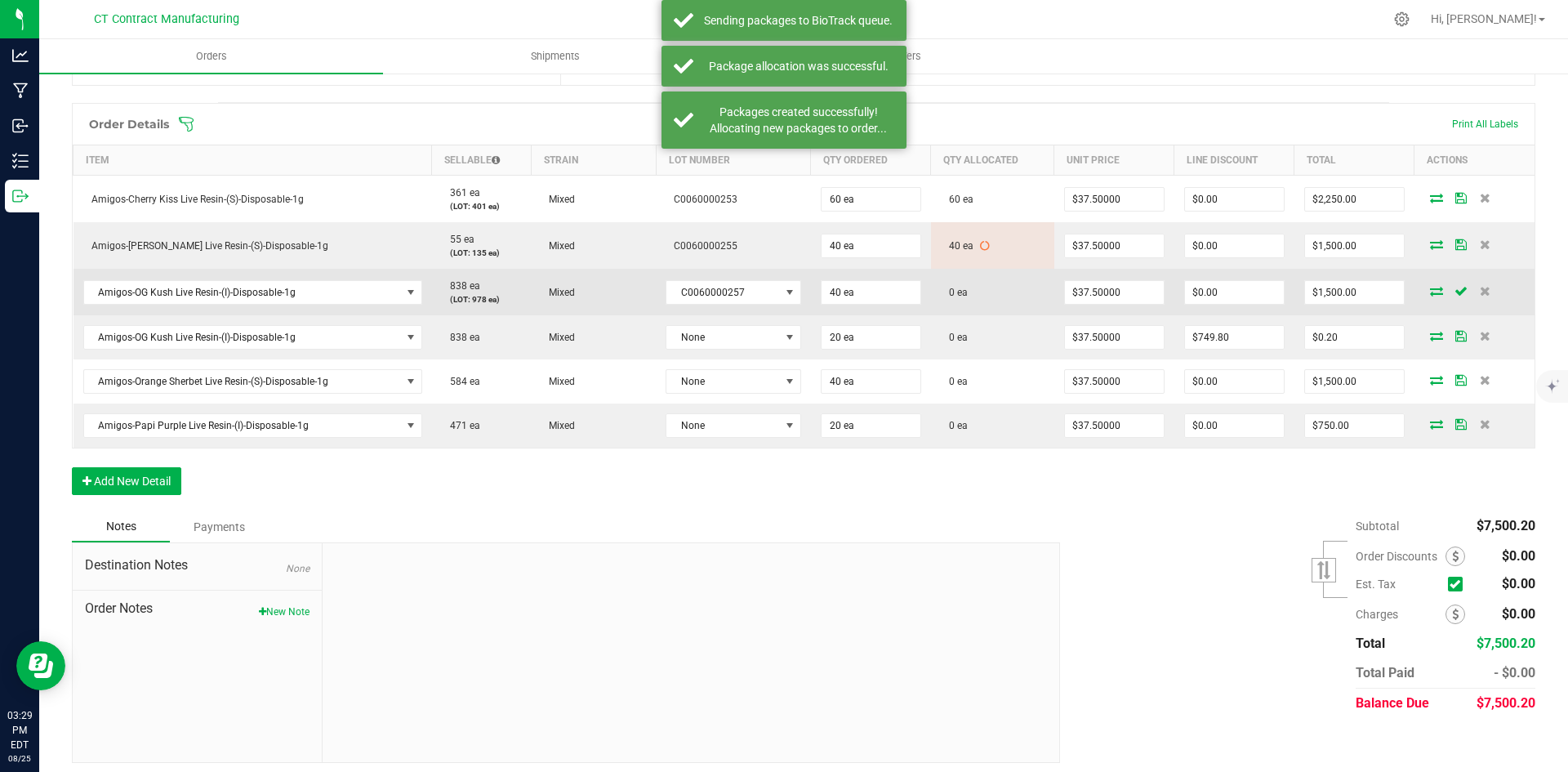
click at [1430, 288] on icon at bounding box center [1436, 291] width 13 height 10
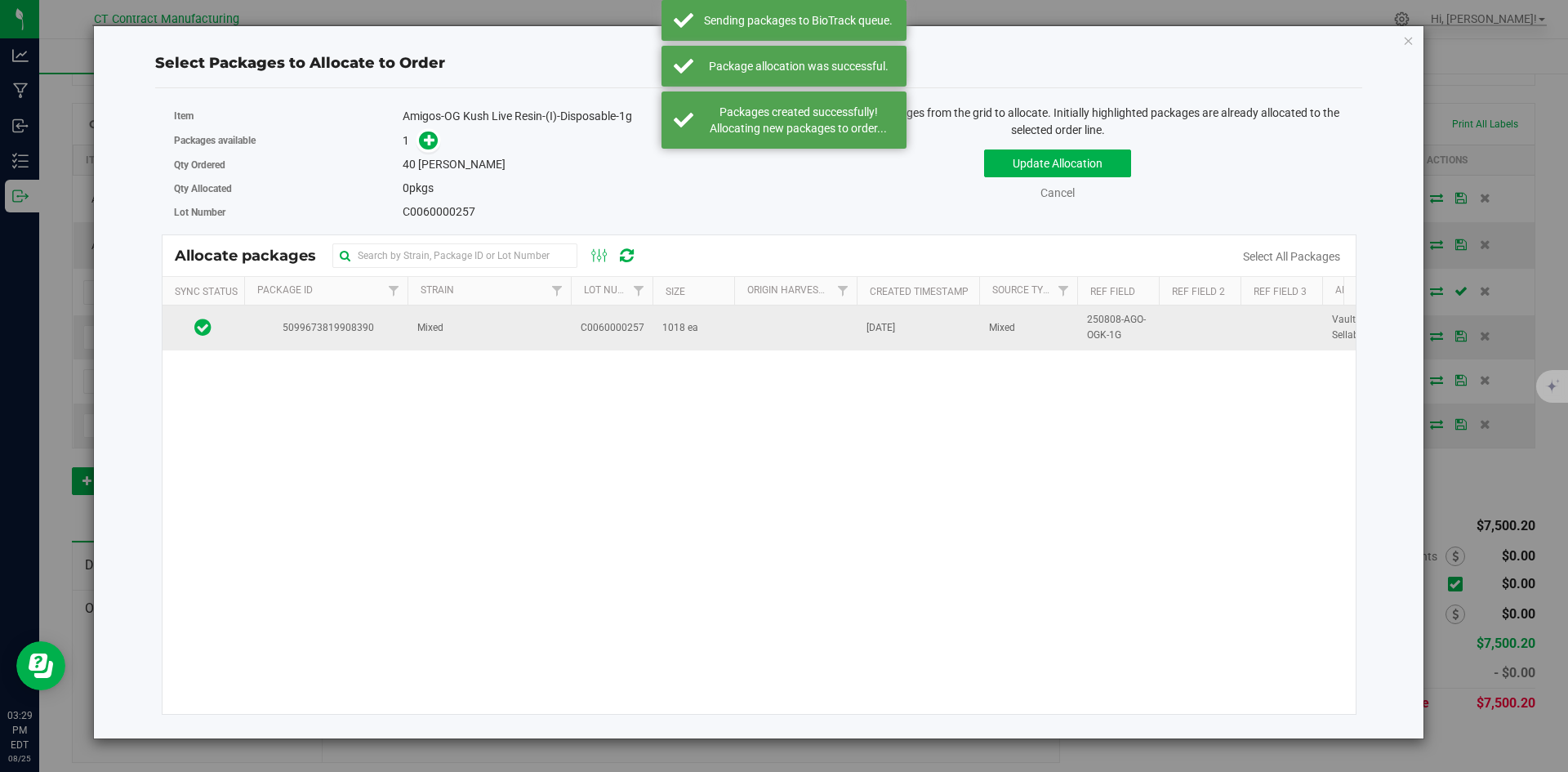
click at [524, 324] on td "Mixed" at bounding box center [489, 327] width 163 height 44
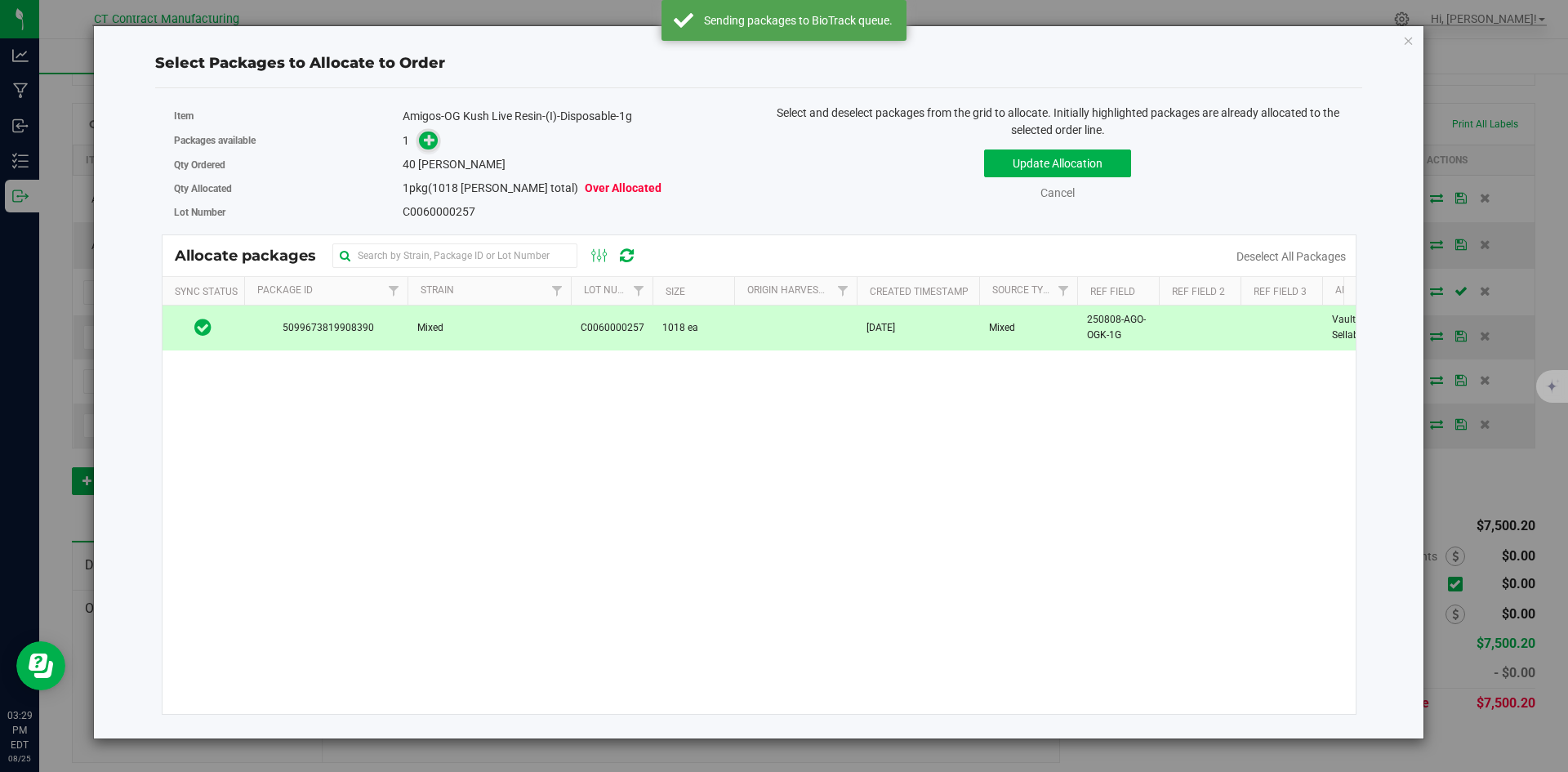
click at [430, 137] on icon at bounding box center [429, 139] width 11 height 11
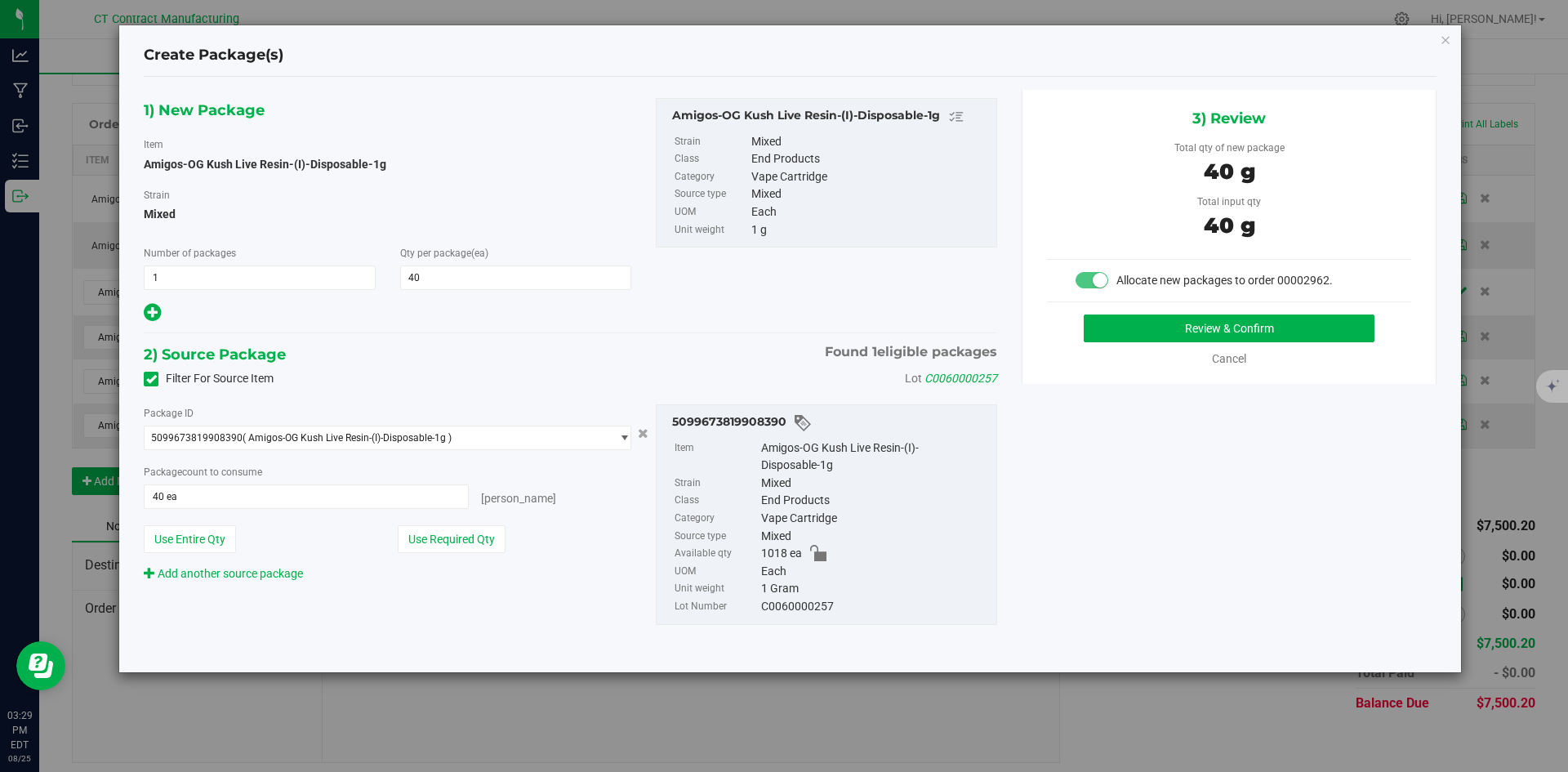
click at [1148, 314] on div "3) Review Total qty of new package 40 g Total input qty 40 g Allocate new packa…" at bounding box center [1229, 237] width 415 height 294
click at [1119, 336] on button "Review & Confirm" at bounding box center [1229, 329] width 291 height 28
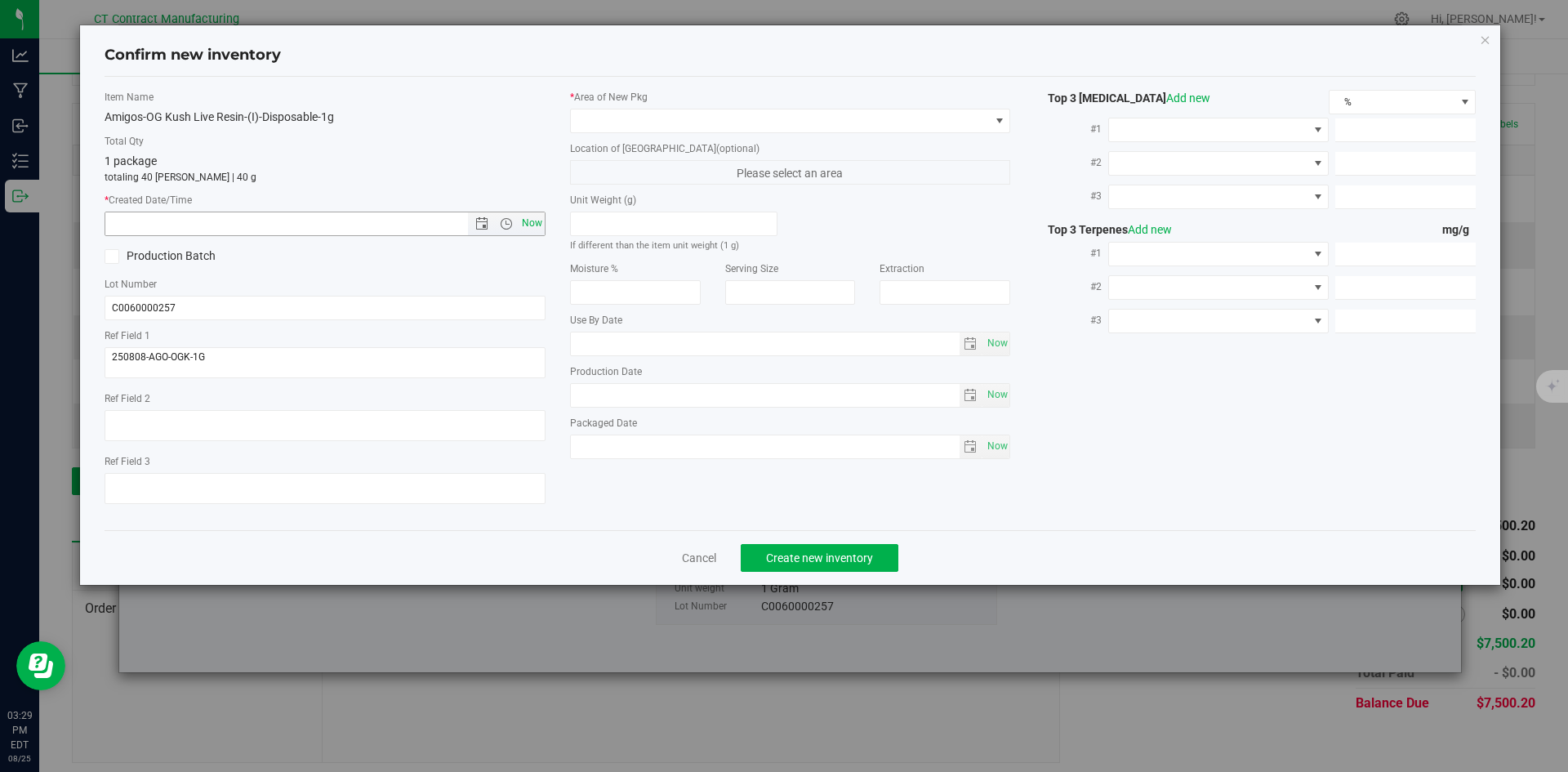
click at [535, 222] on span "Now" at bounding box center [532, 223] width 28 height 23
type input "8/25/2025 3:29 PM"
click at [628, 121] on span at bounding box center [780, 121] width 419 height 23
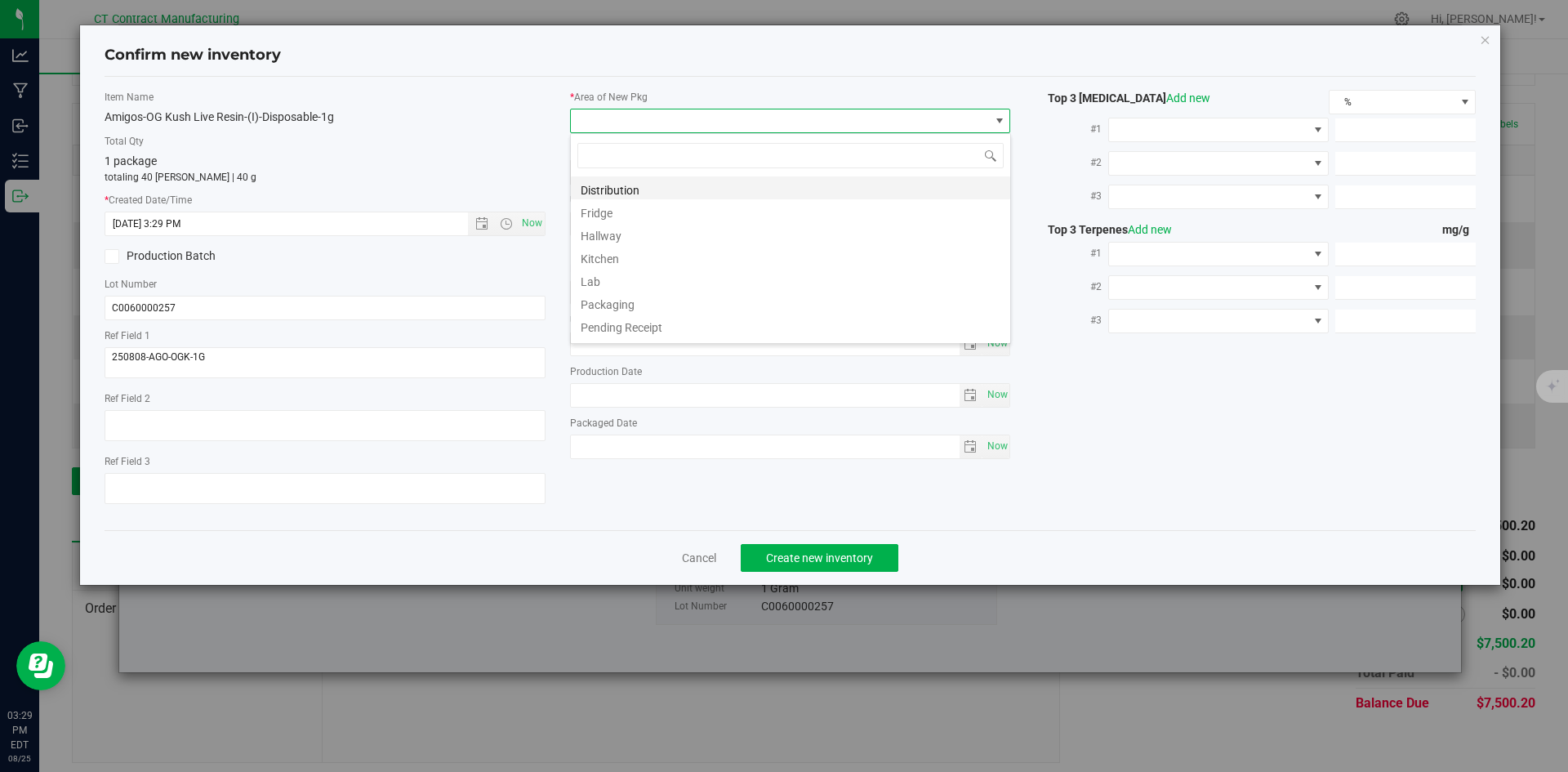
scroll to position [24, 441]
click at [628, 191] on li "Distribution" at bounding box center [790, 187] width 440 height 23
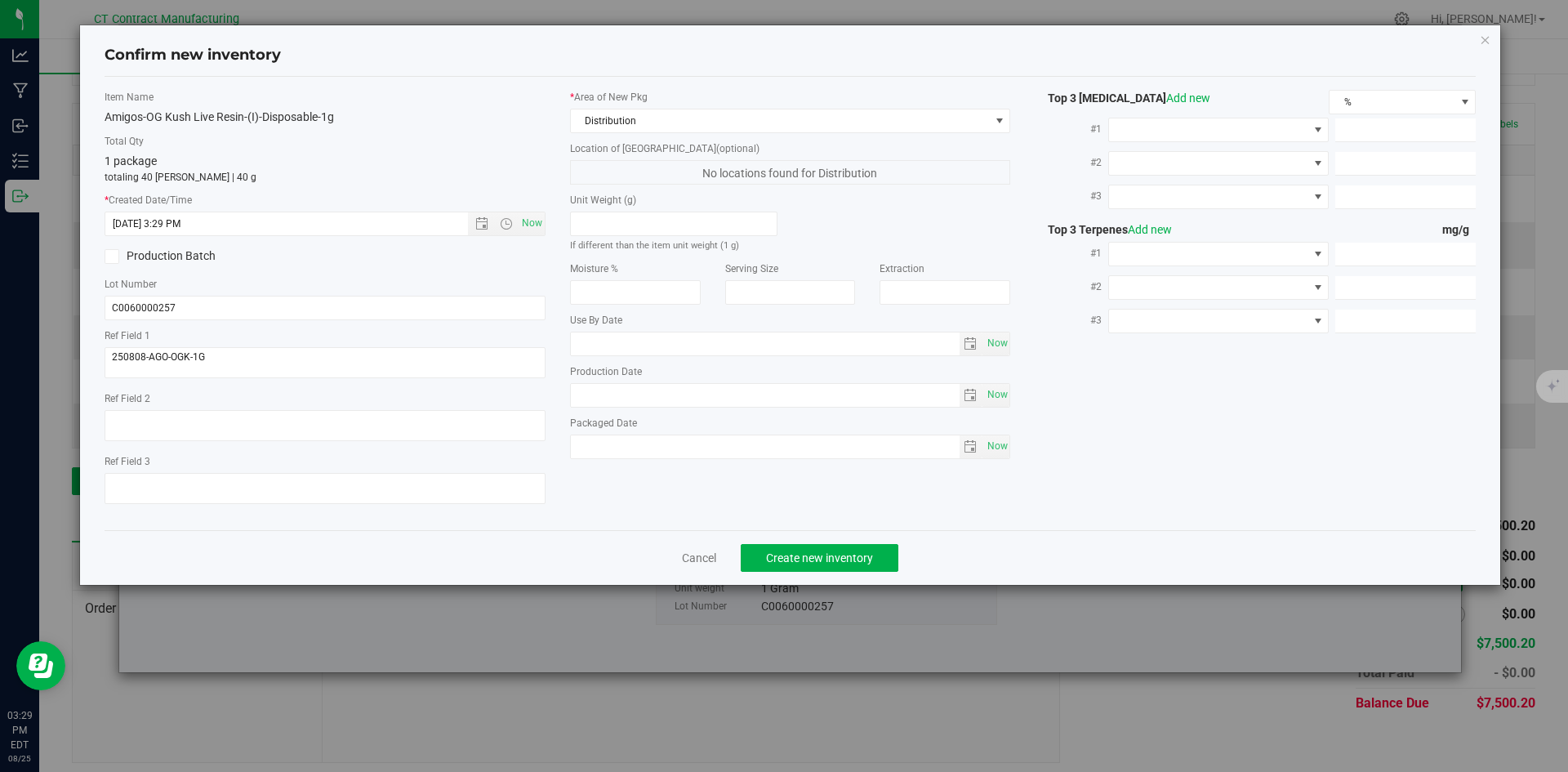
click at [807, 573] on div "Cancel Create new inventory" at bounding box center [791, 557] width 1372 height 55
click at [807, 560] on span "Create new inventory" at bounding box center [820, 558] width 107 height 13
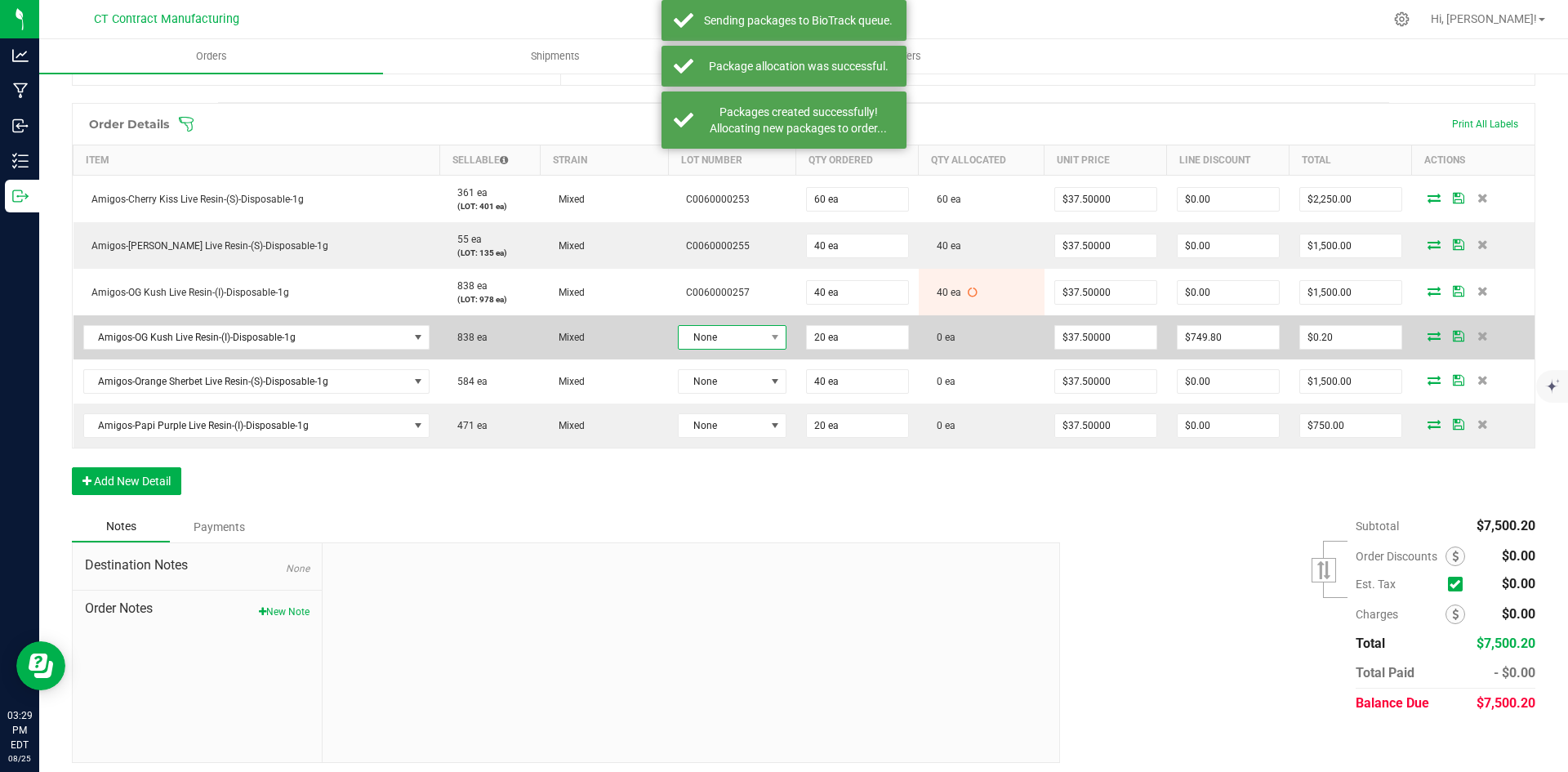
click at [746, 333] on span "None" at bounding box center [722, 337] width 86 height 23
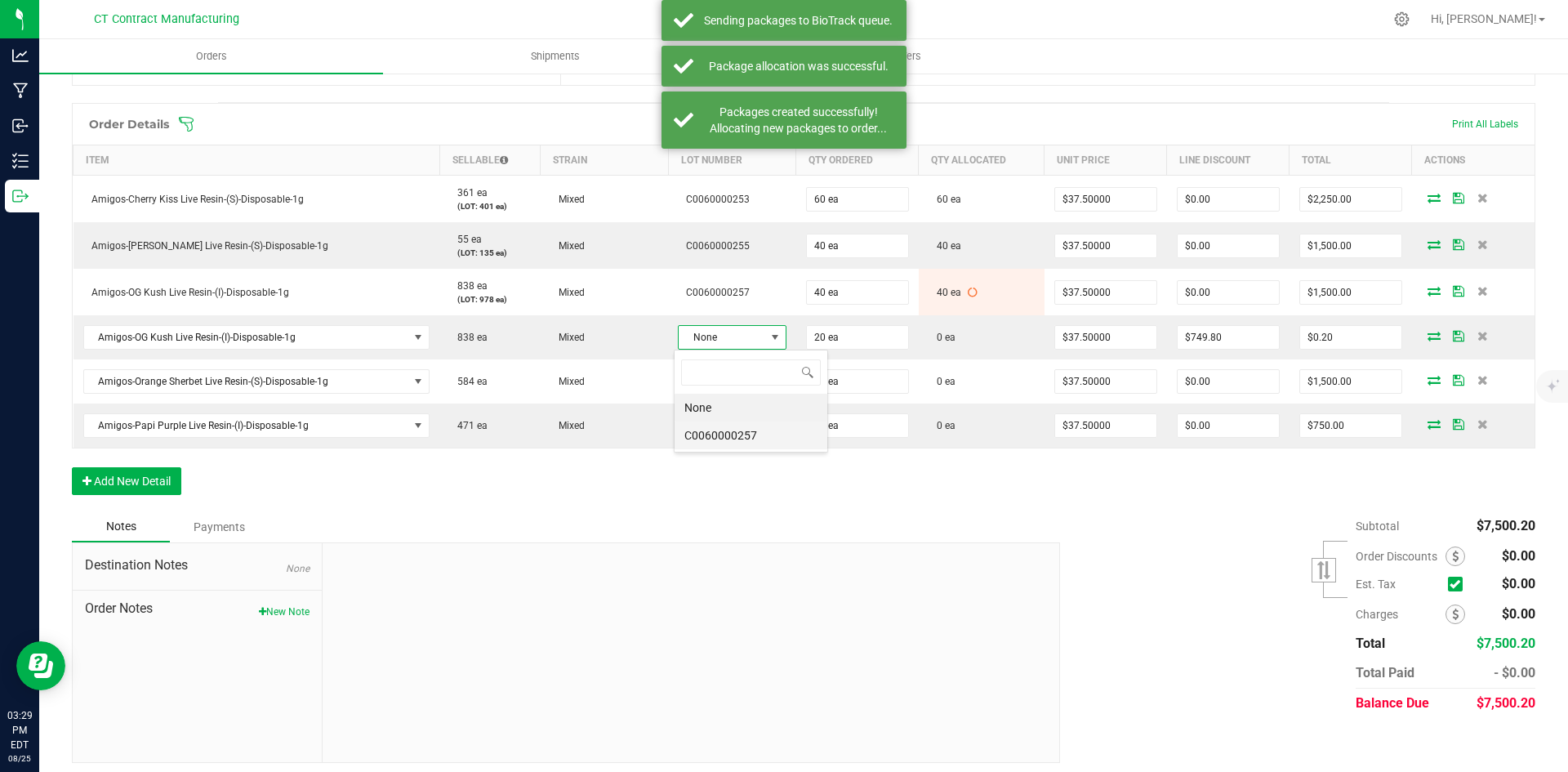
click at [752, 443] on li "C0060000257" at bounding box center [751, 435] width 153 height 28
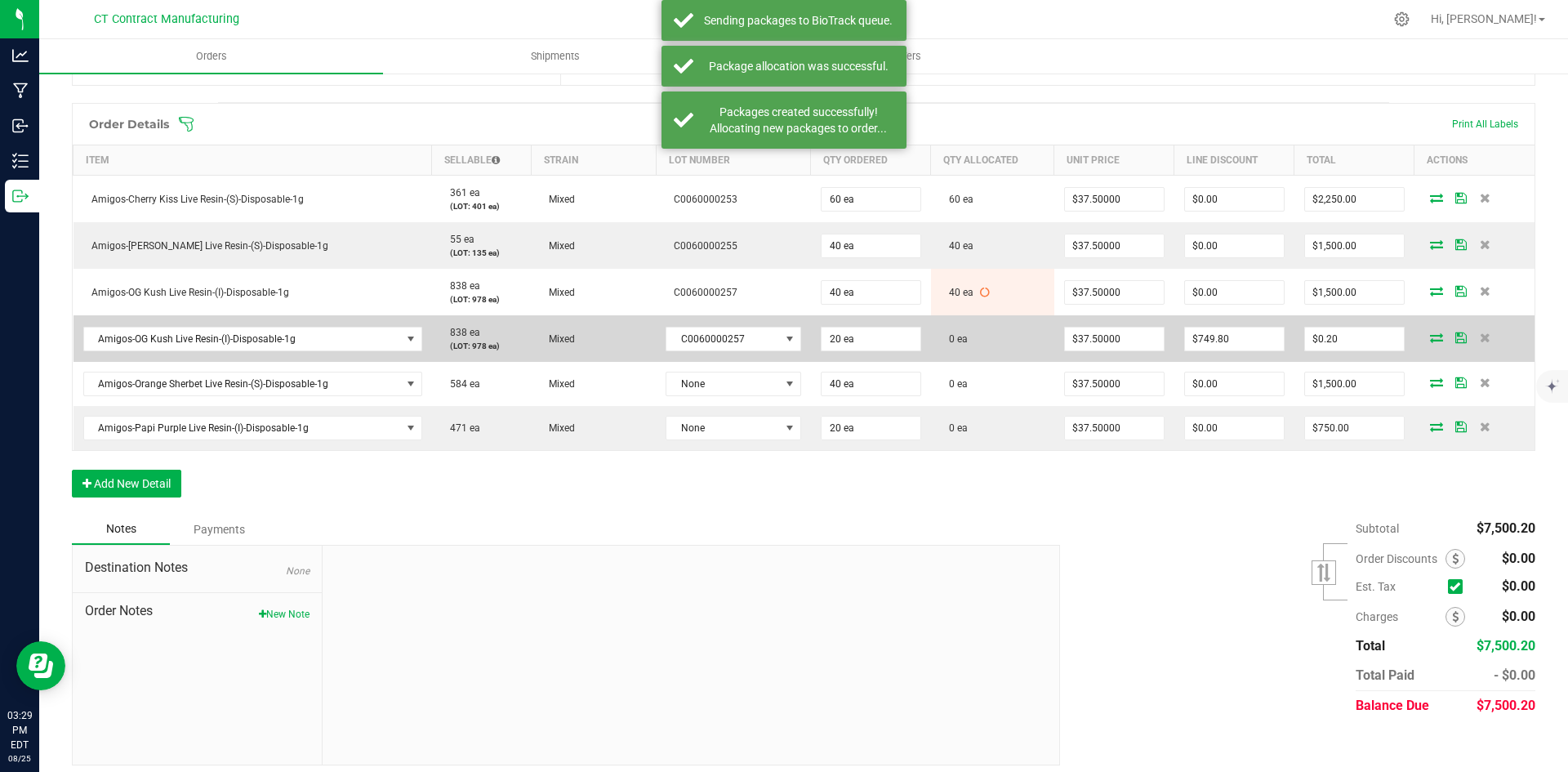
click at [1430, 338] on icon at bounding box center [1436, 337] width 13 height 10
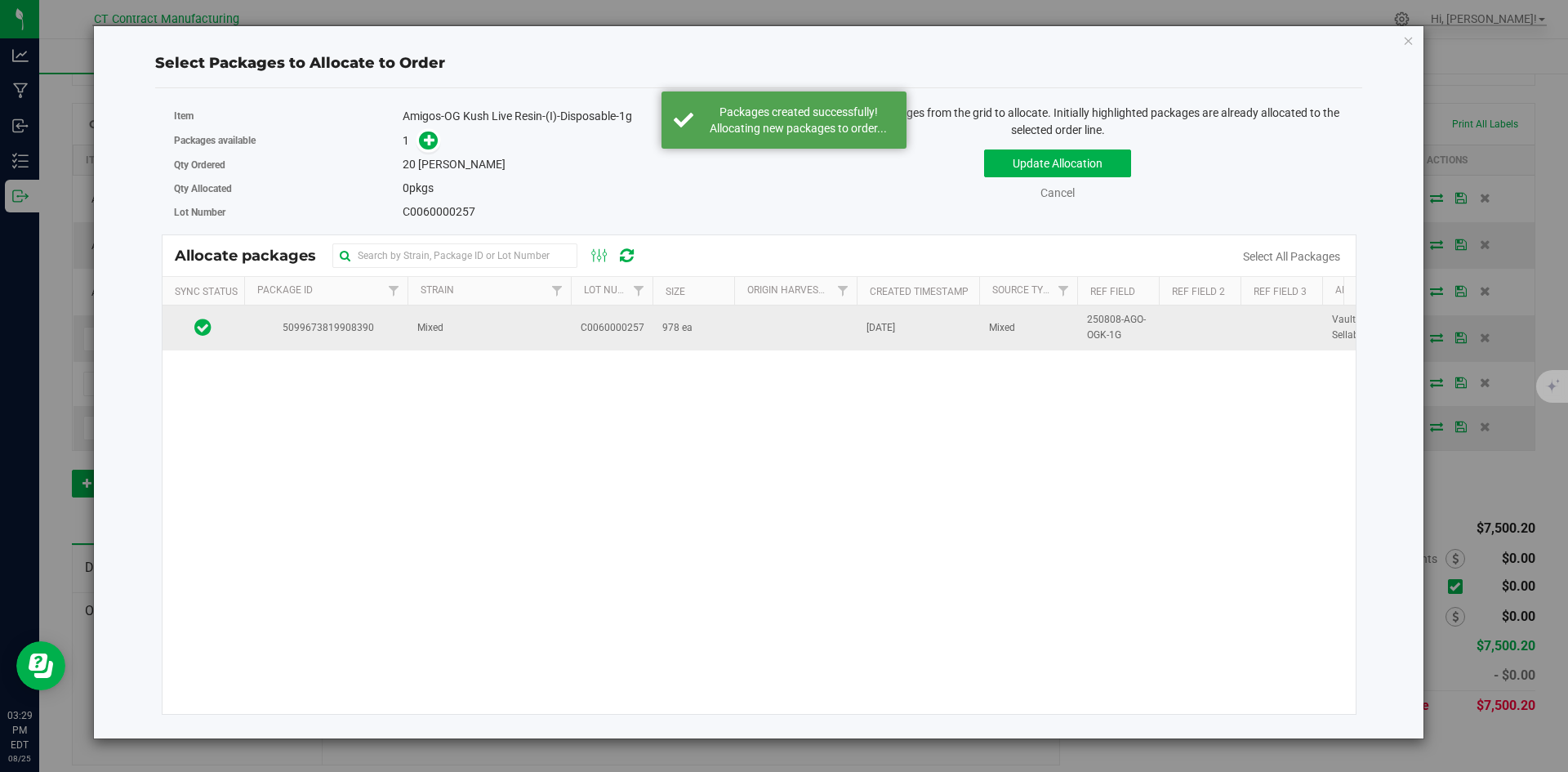
click at [543, 328] on td "Mixed" at bounding box center [489, 327] width 163 height 44
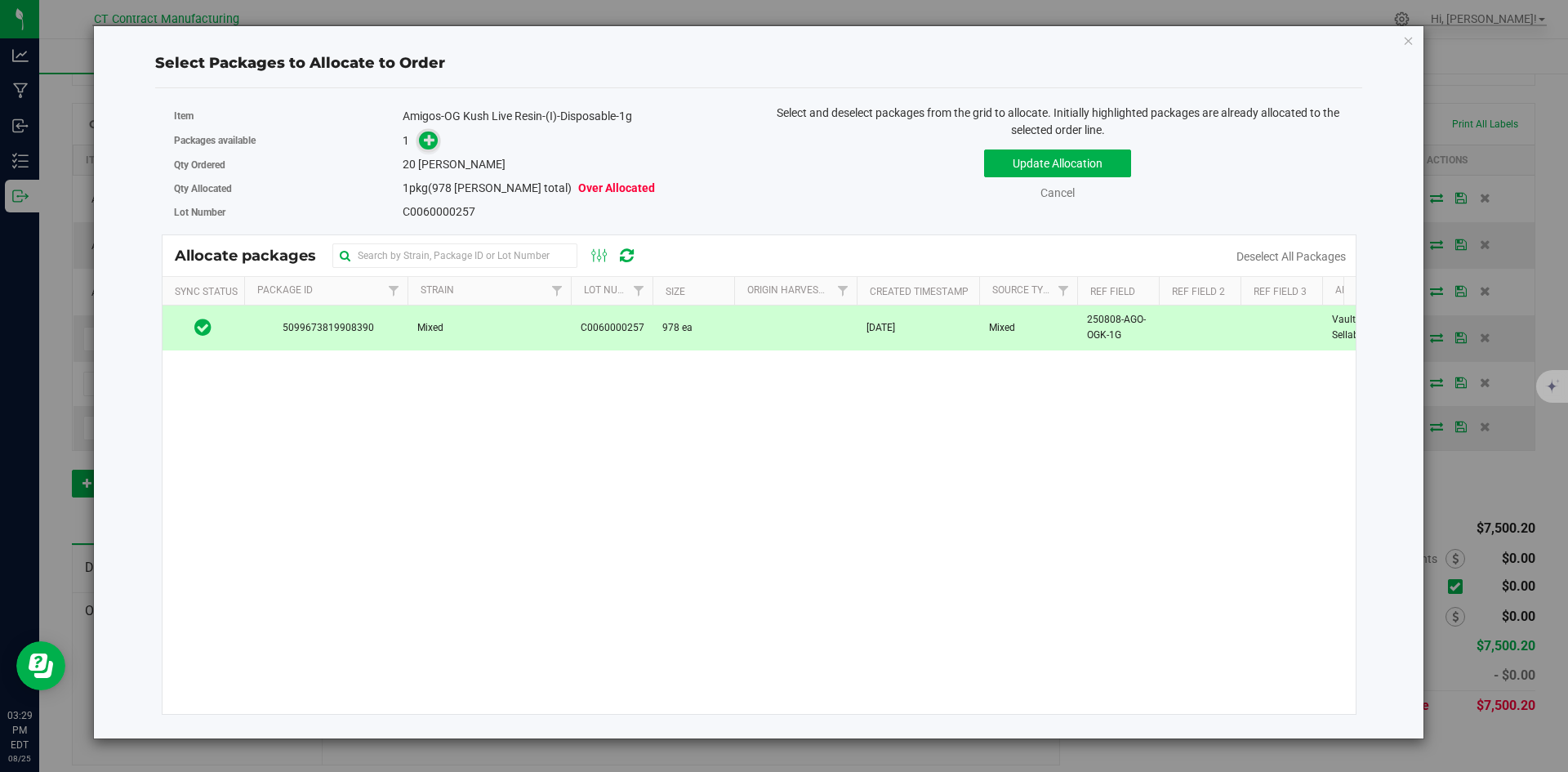
click at [426, 146] on icon at bounding box center [429, 139] width 11 height 11
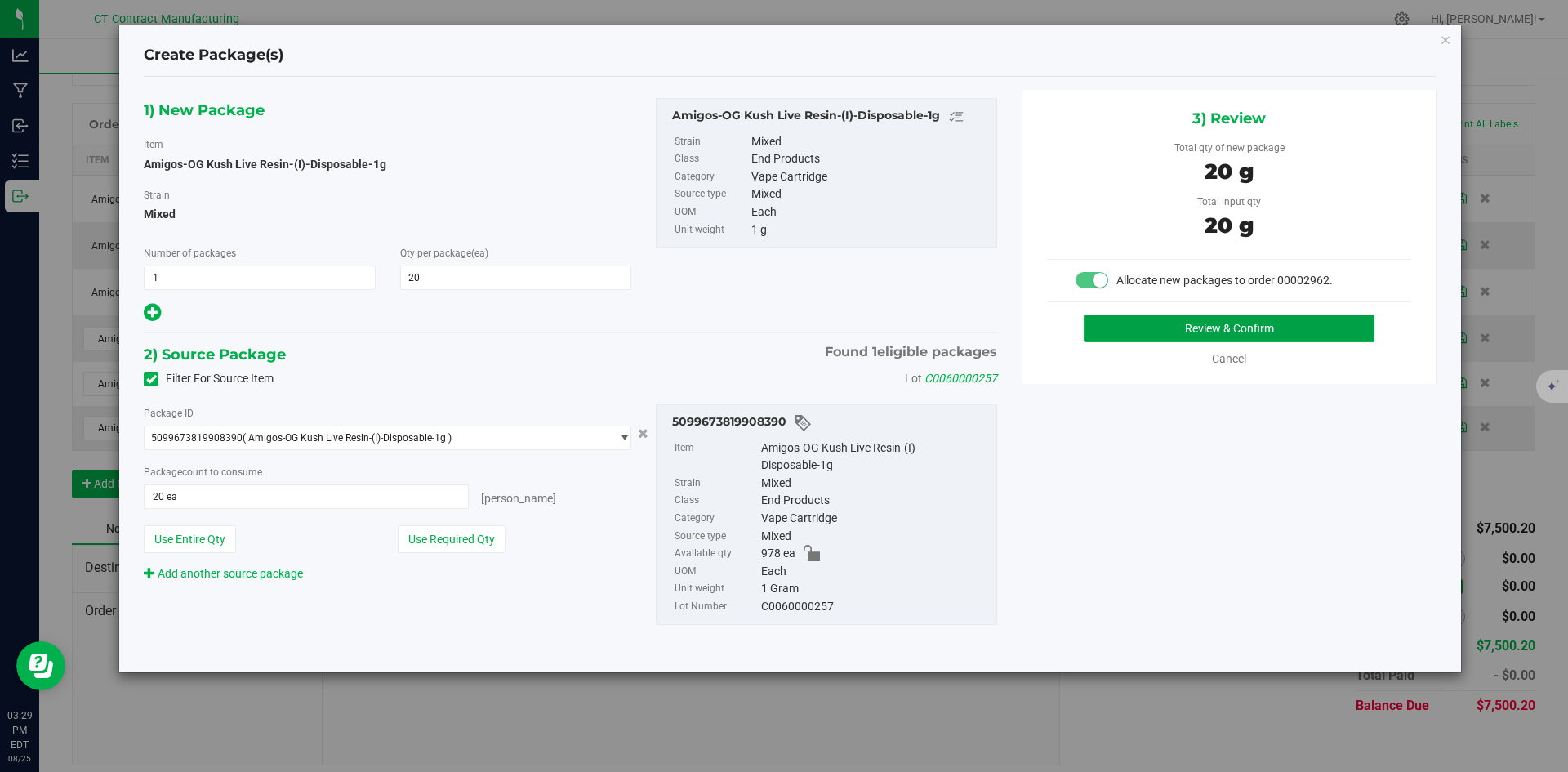
click at [1108, 334] on button "Review & Confirm" at bounding box center [1229, 329] width 291 height 28
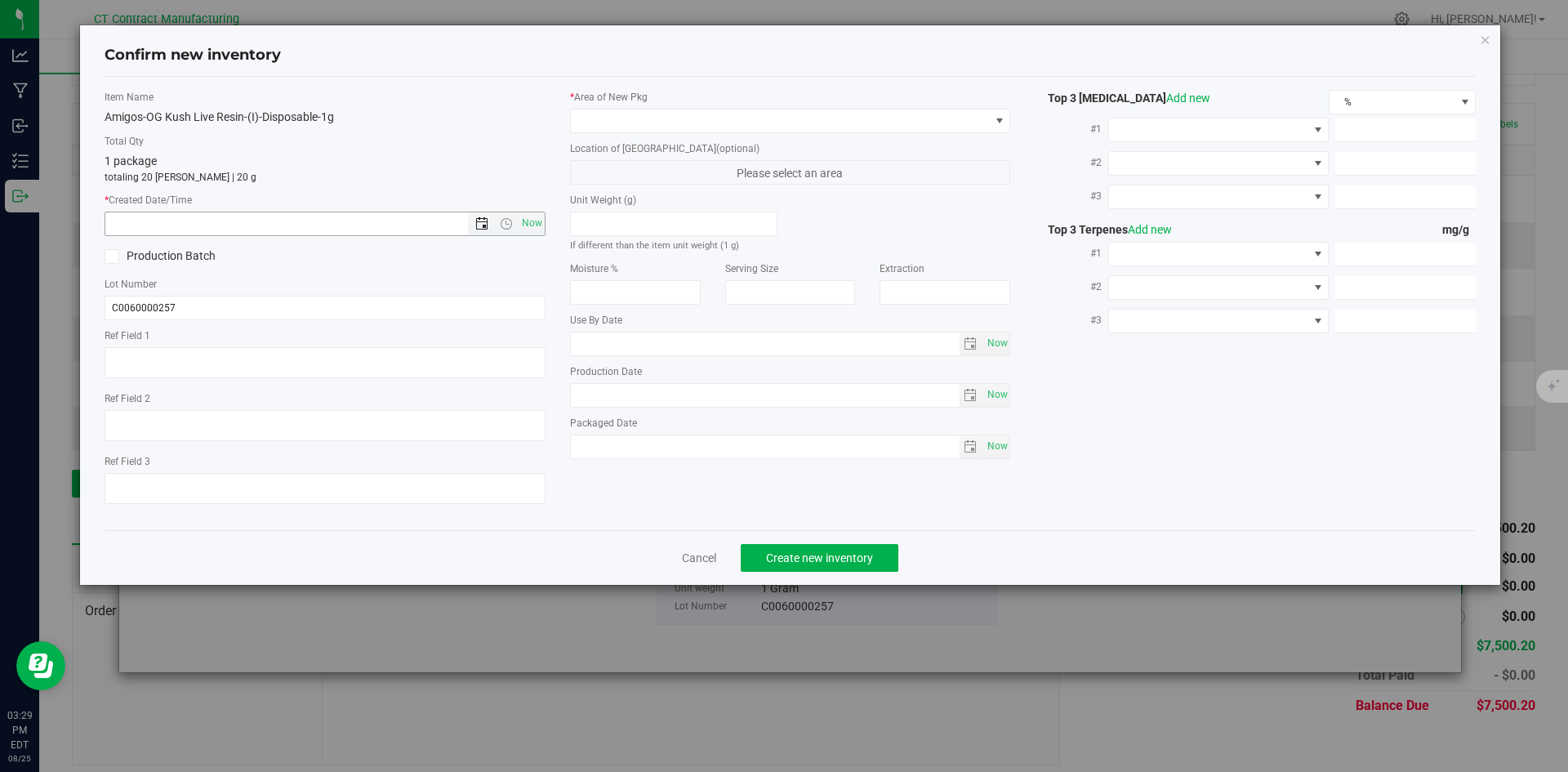
type textarea "250808-AGO-OGK-1G"
click at [531, 225] on span "Now" at bounding box center [532, 223] width 28 height 23
type input "8/25/2025 3:29 PM"
click at [590, 146] on label "Location of [GEOGRAPHIC_DATA] (optional)" at bounding box center [790, 148] width 441 height 15
click at [609, 120] on span at bounding box center [780, 121] width 419 height 23
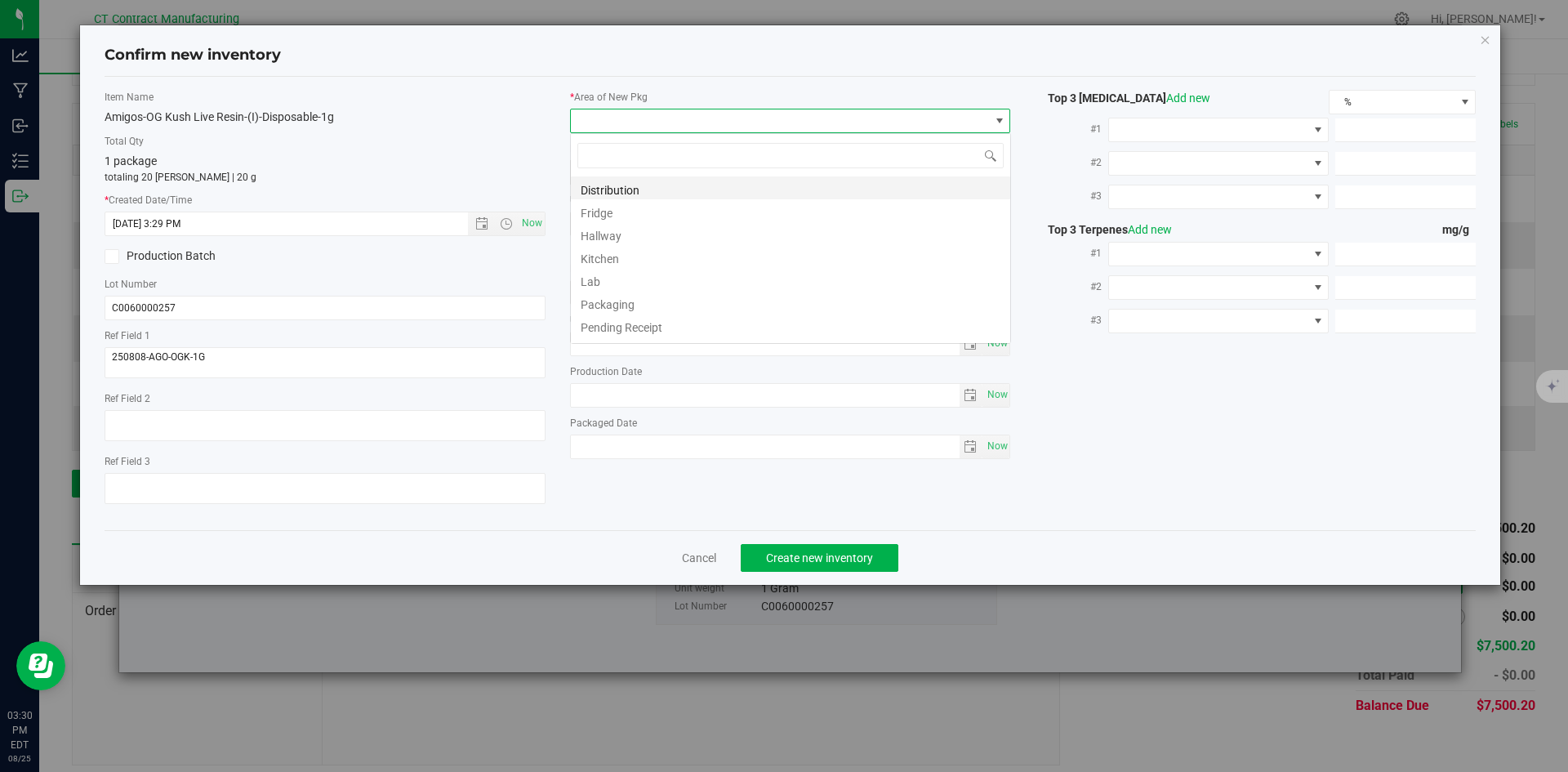
scroll to position [24, 441]
click at [628, 182] on li "Distribution" at bounding box center [790, 187] width 440 height 23
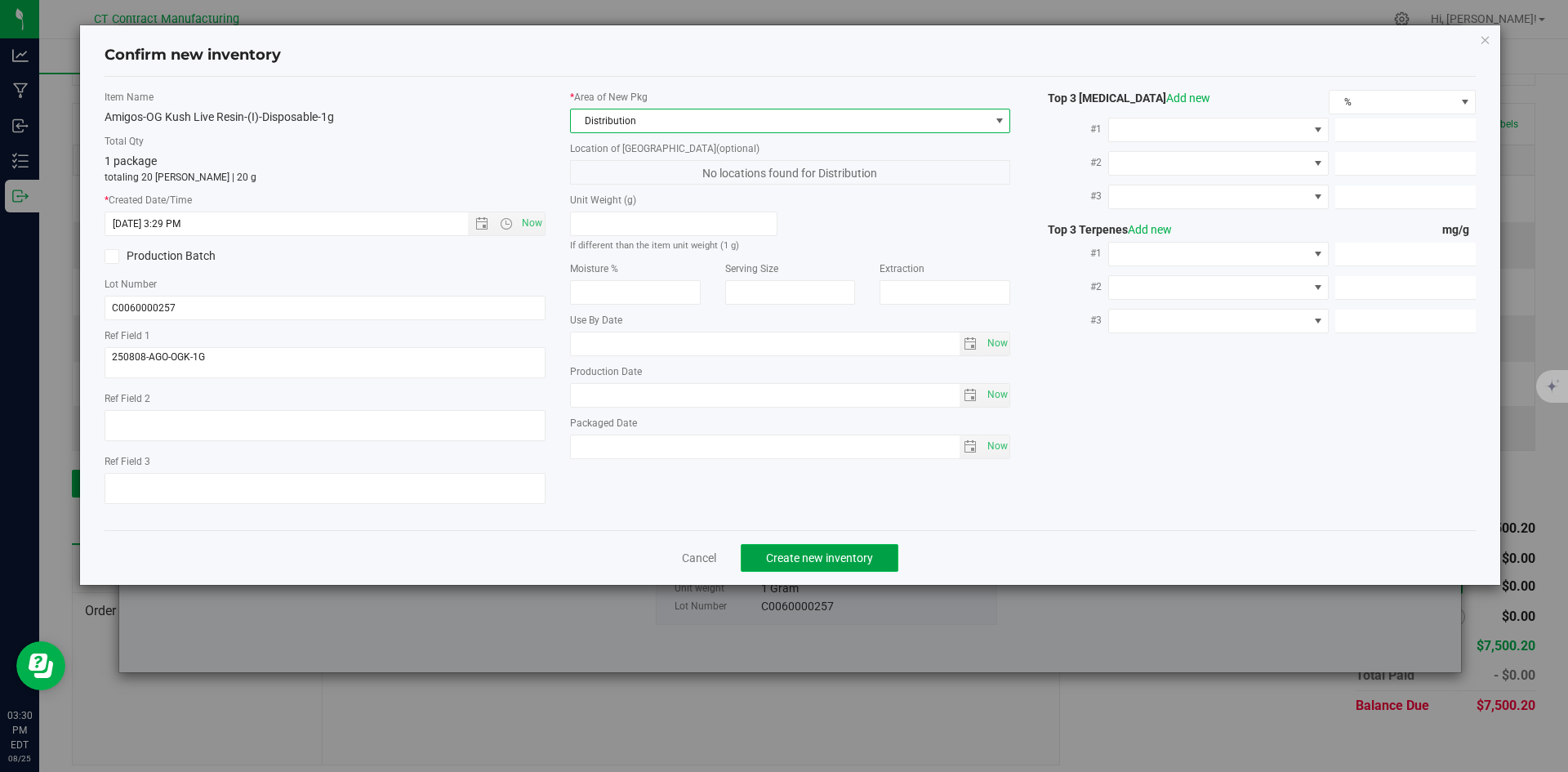
click at [771, 549] on button "Create new inventory" at bounding box center [820, 558] width 158 height 28
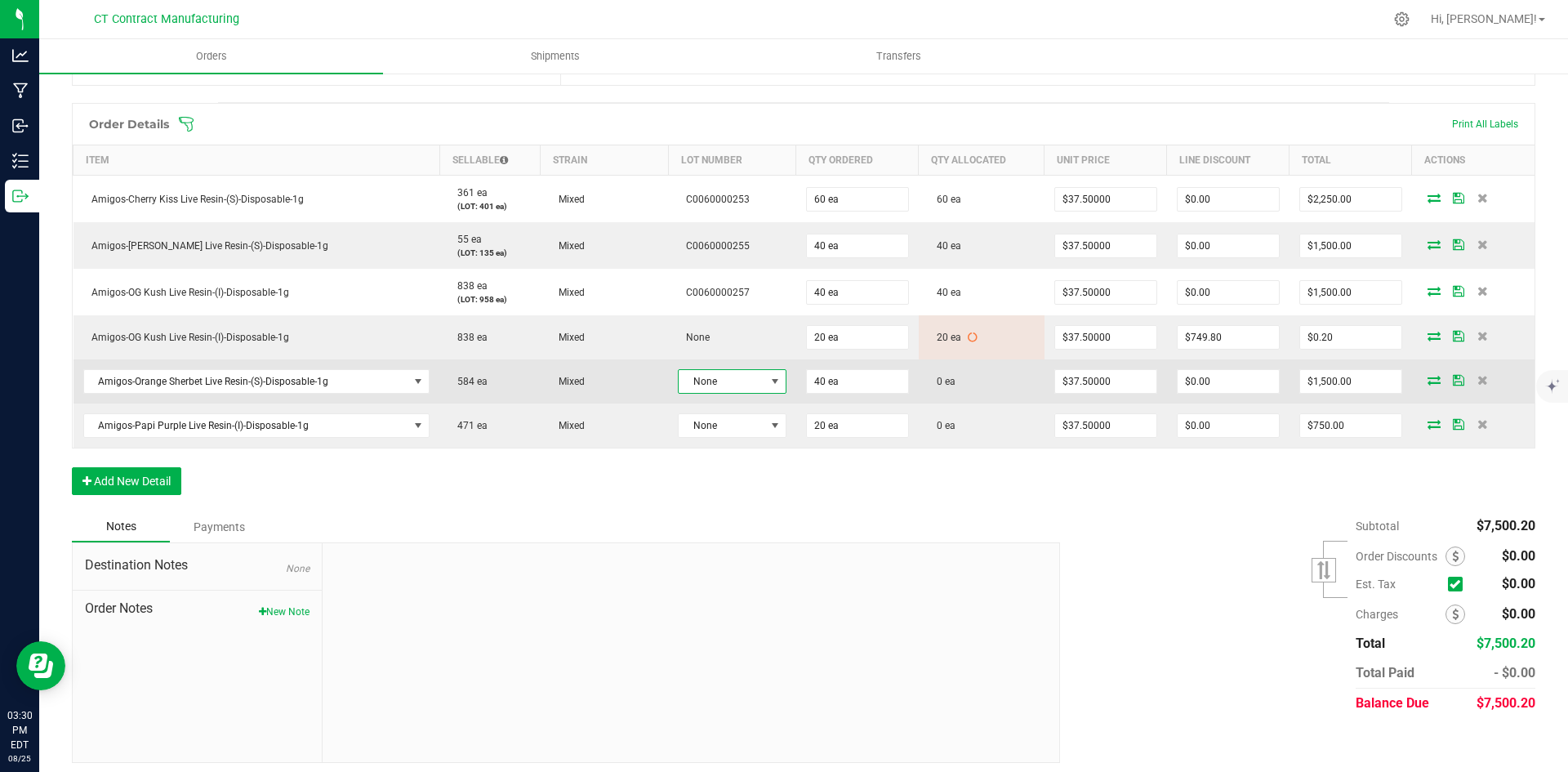
click at [768, 376] on span at bounding box center [774, 381] width 13 height 13
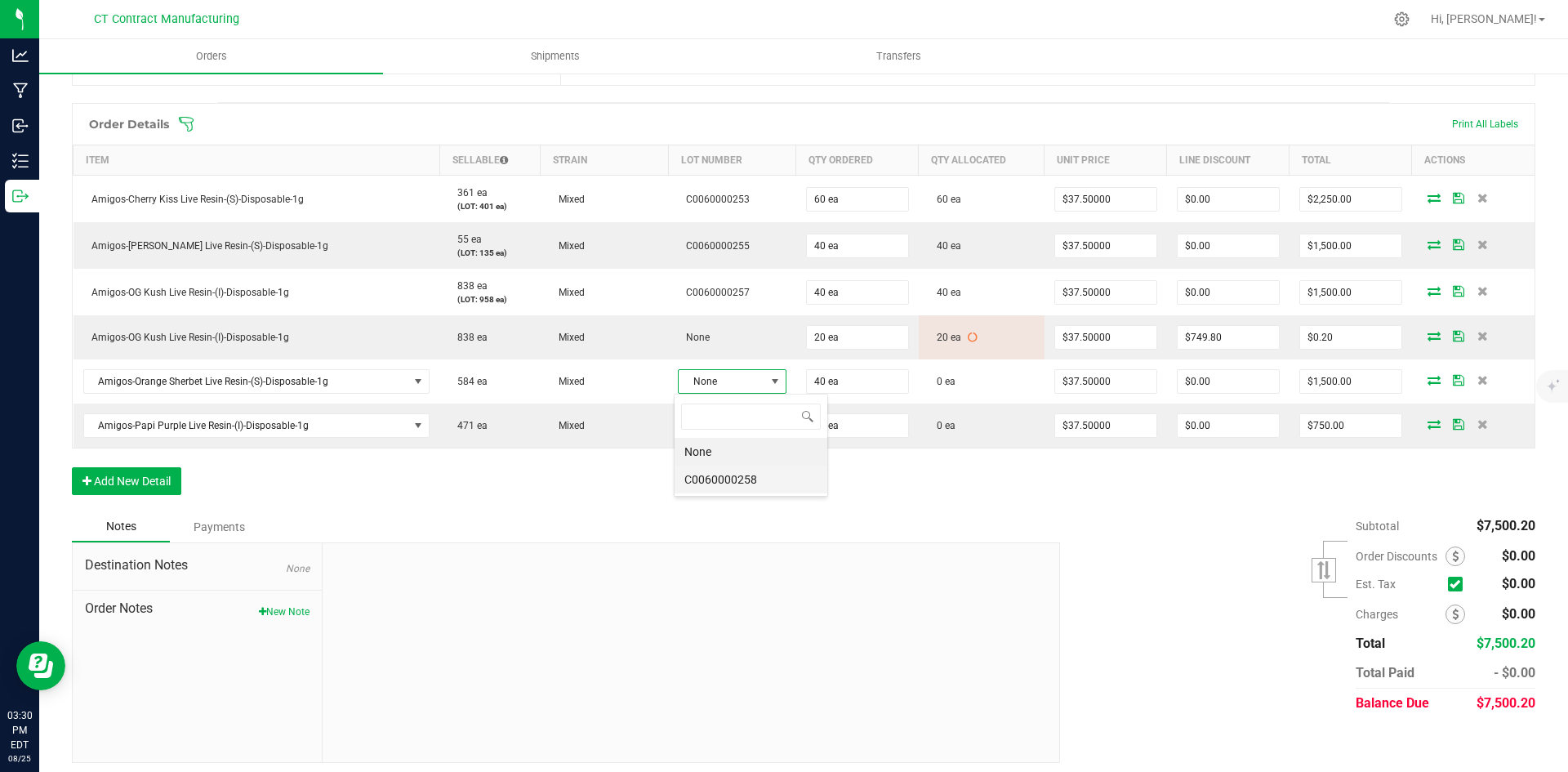
click at [755, 478] on li "C0060000258" at bounding box center [751, 480] width 153 height 28
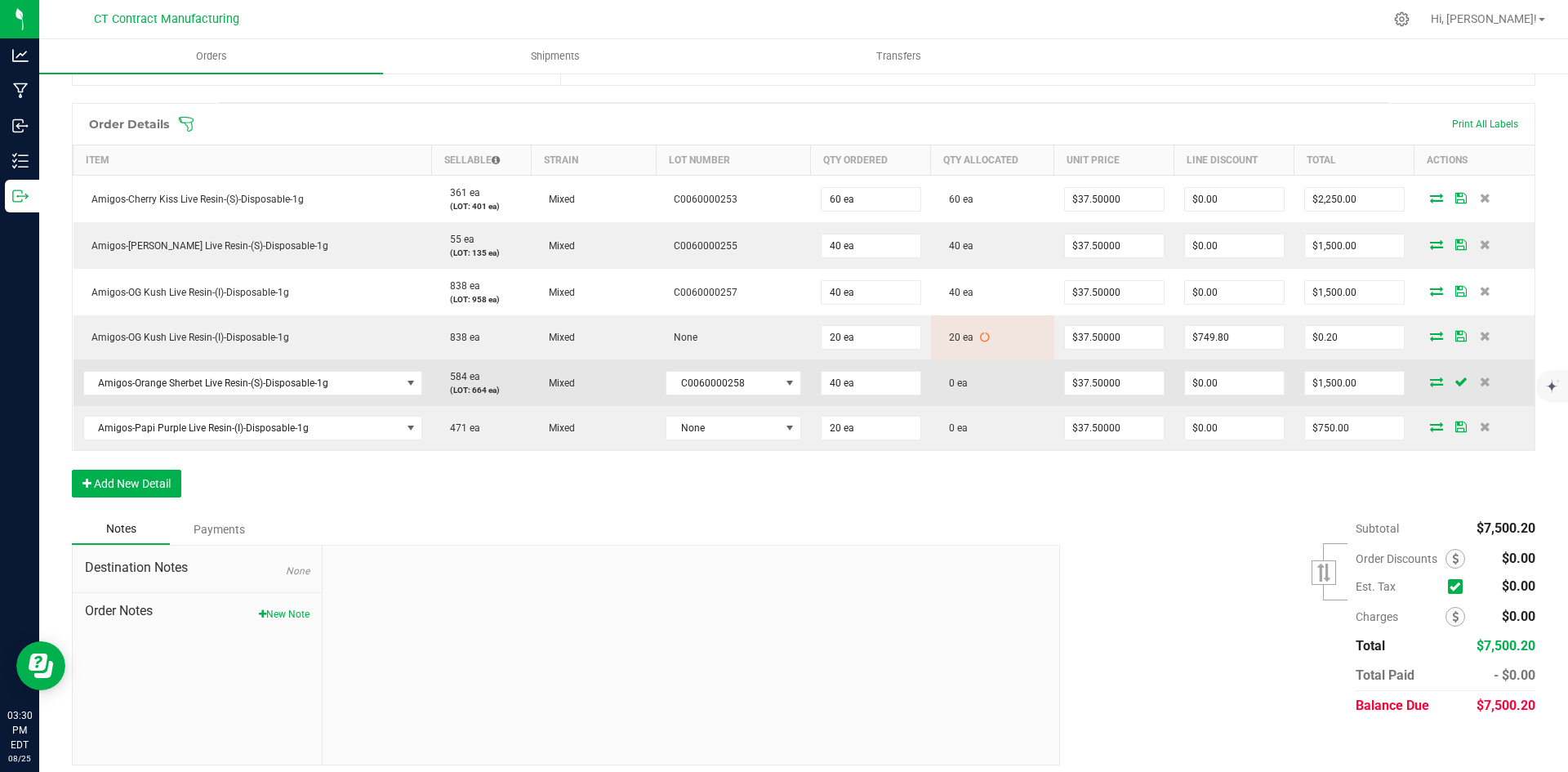
click at [1430, 380] on icon at bounding box center [1436, 381] width 13 height 10
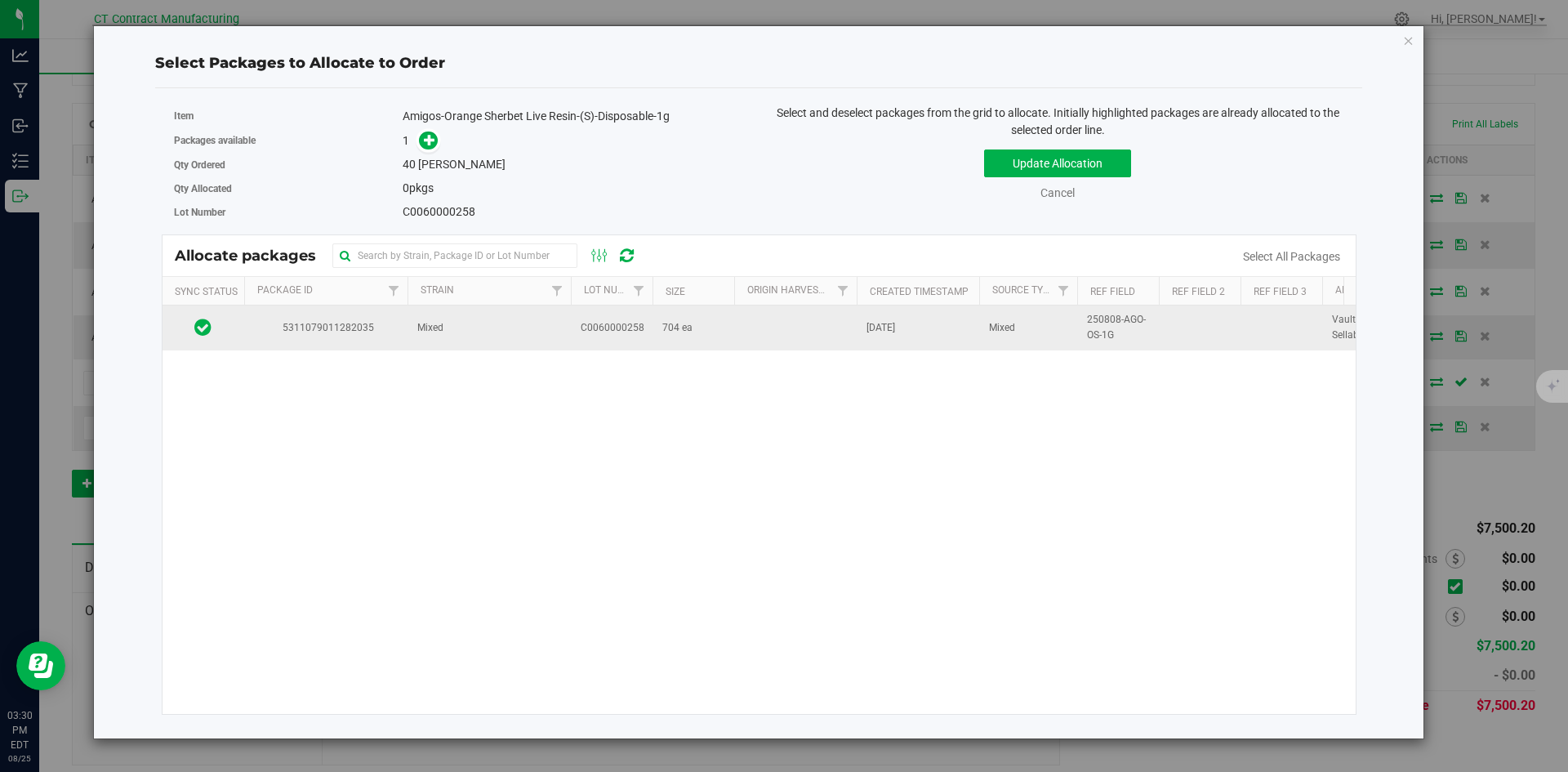
click at [443, 323] on span "Mixed" at bounding box center [430, 328] width 26 height 16
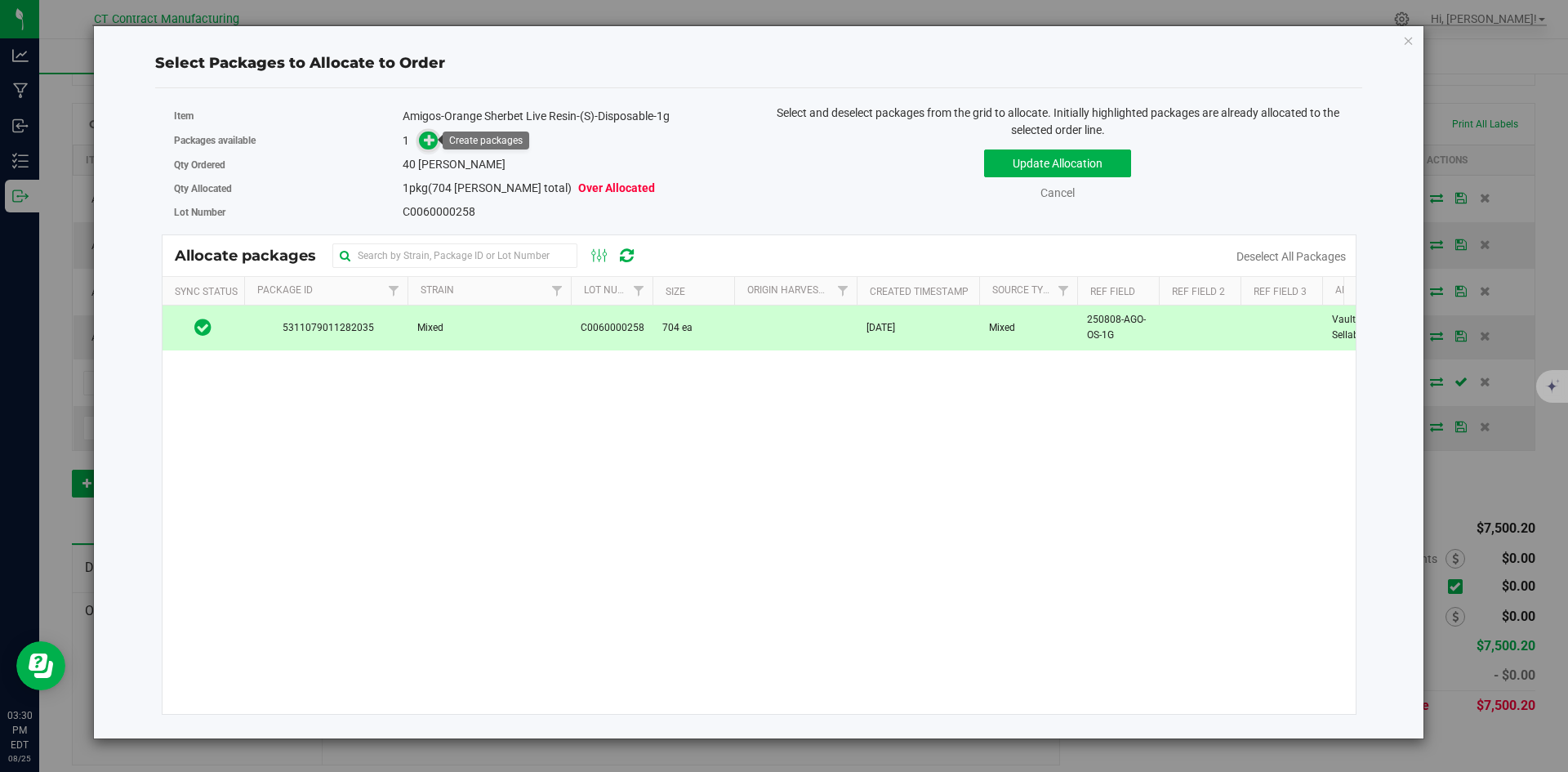
click at [431, 138] on icon at bounding box center [429, 139] width 11 height 11
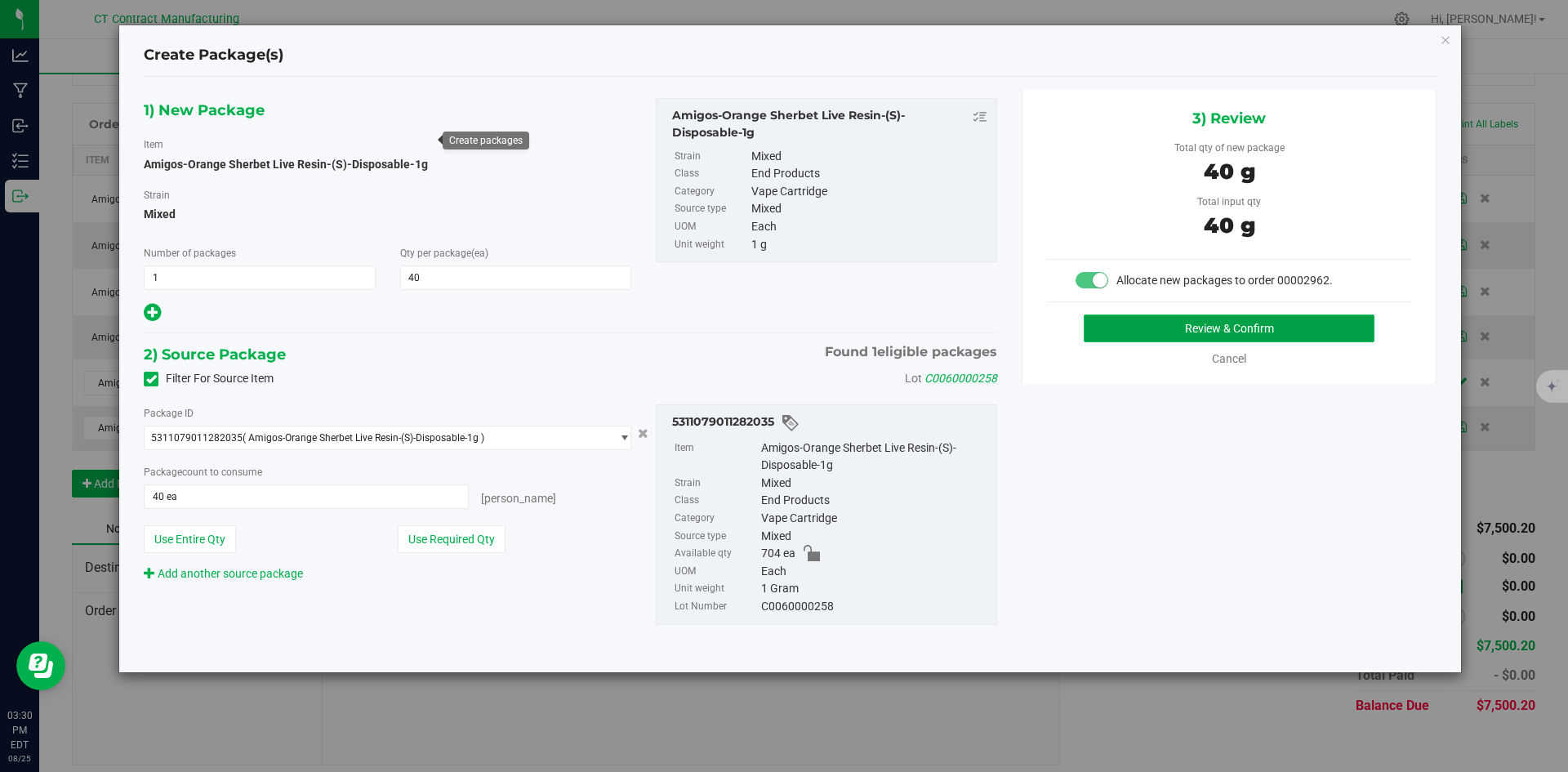
click at [1130, 325] on button "Review & Confirm" at bounding box center [1229, 329] width 291 height 28
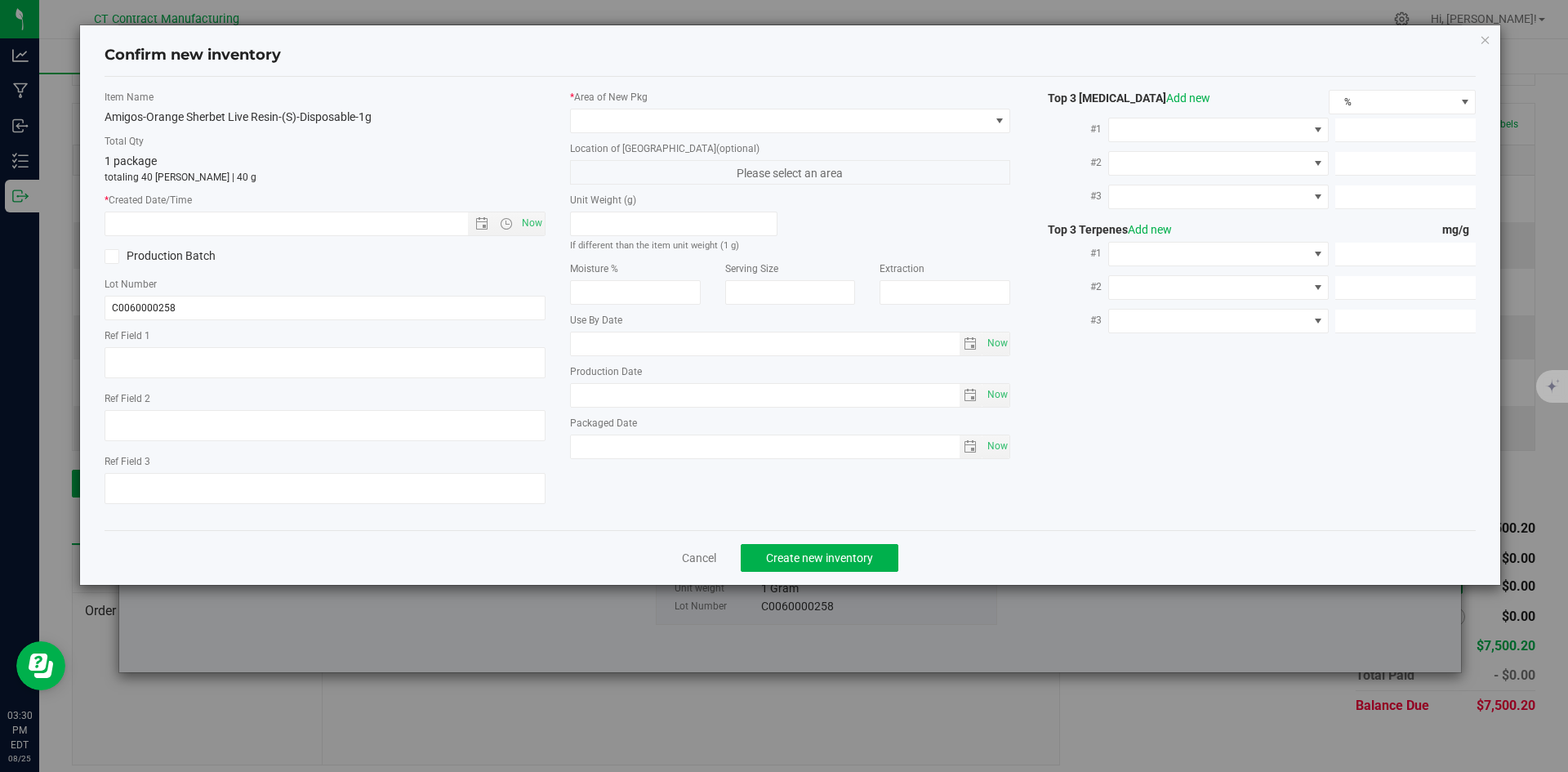
type textarea "250808-AGO-OS-1G"
click at [538, 218] on span "Now" at bounding box center [532, 223] width 28 height 23
type input "8/25/2025 3:30 PM"
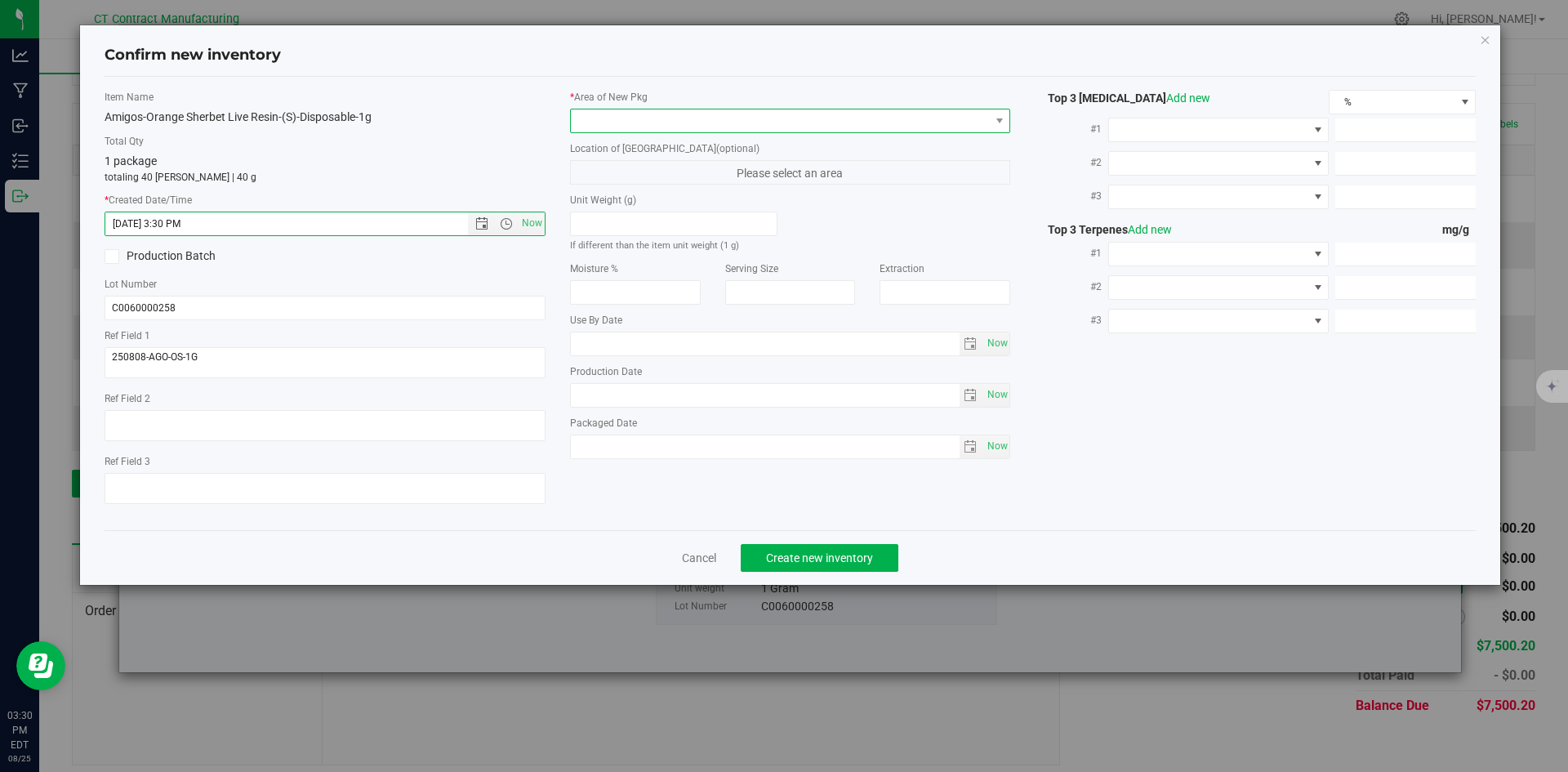
click at [594, 119] on span at bounding box center [780, 121] width 419 height 23
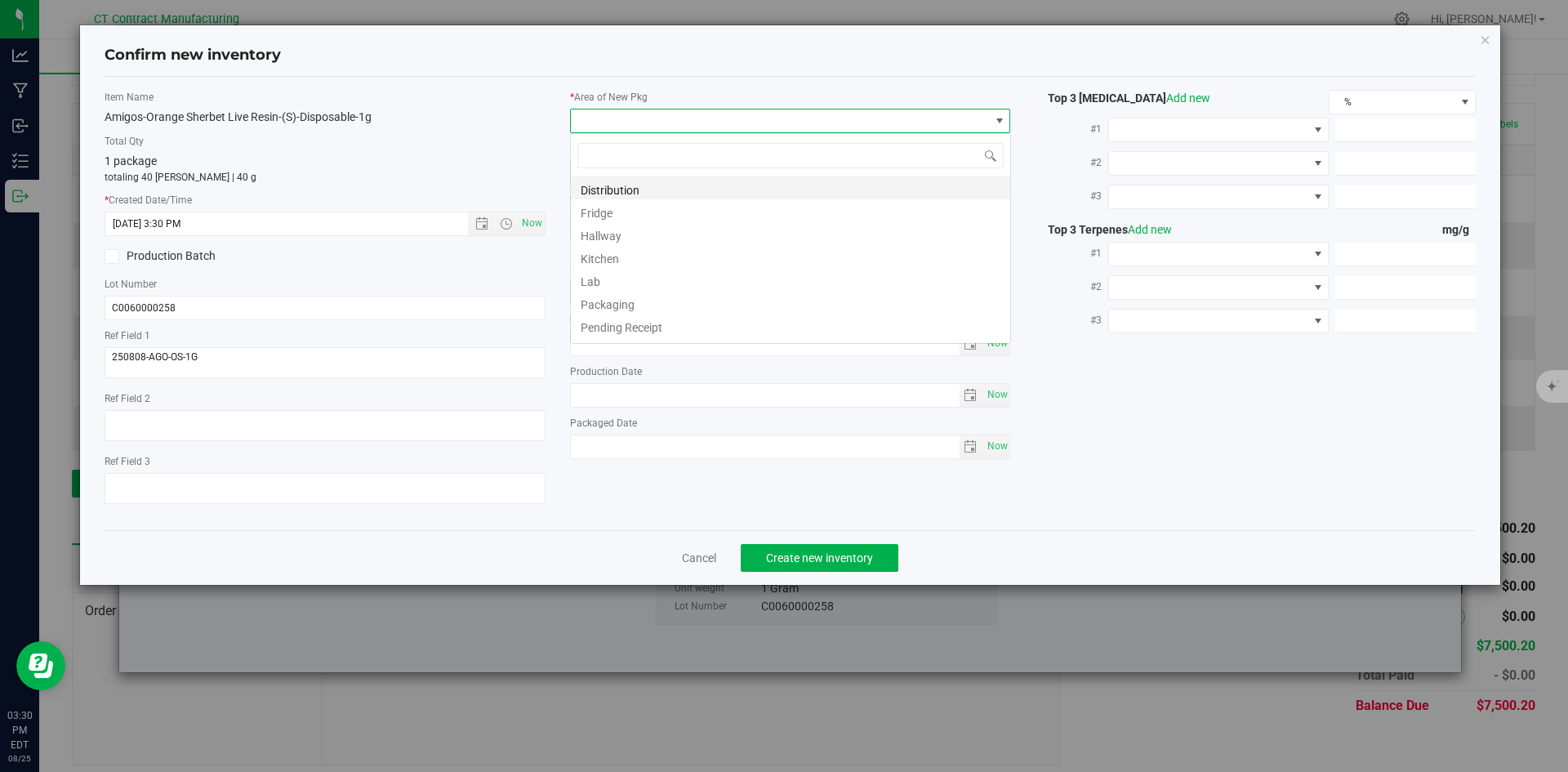
scroll to position [24, 441]
click at [607, 183] on li "Distribution" at bounding box center [790, 187] width 440 height 23
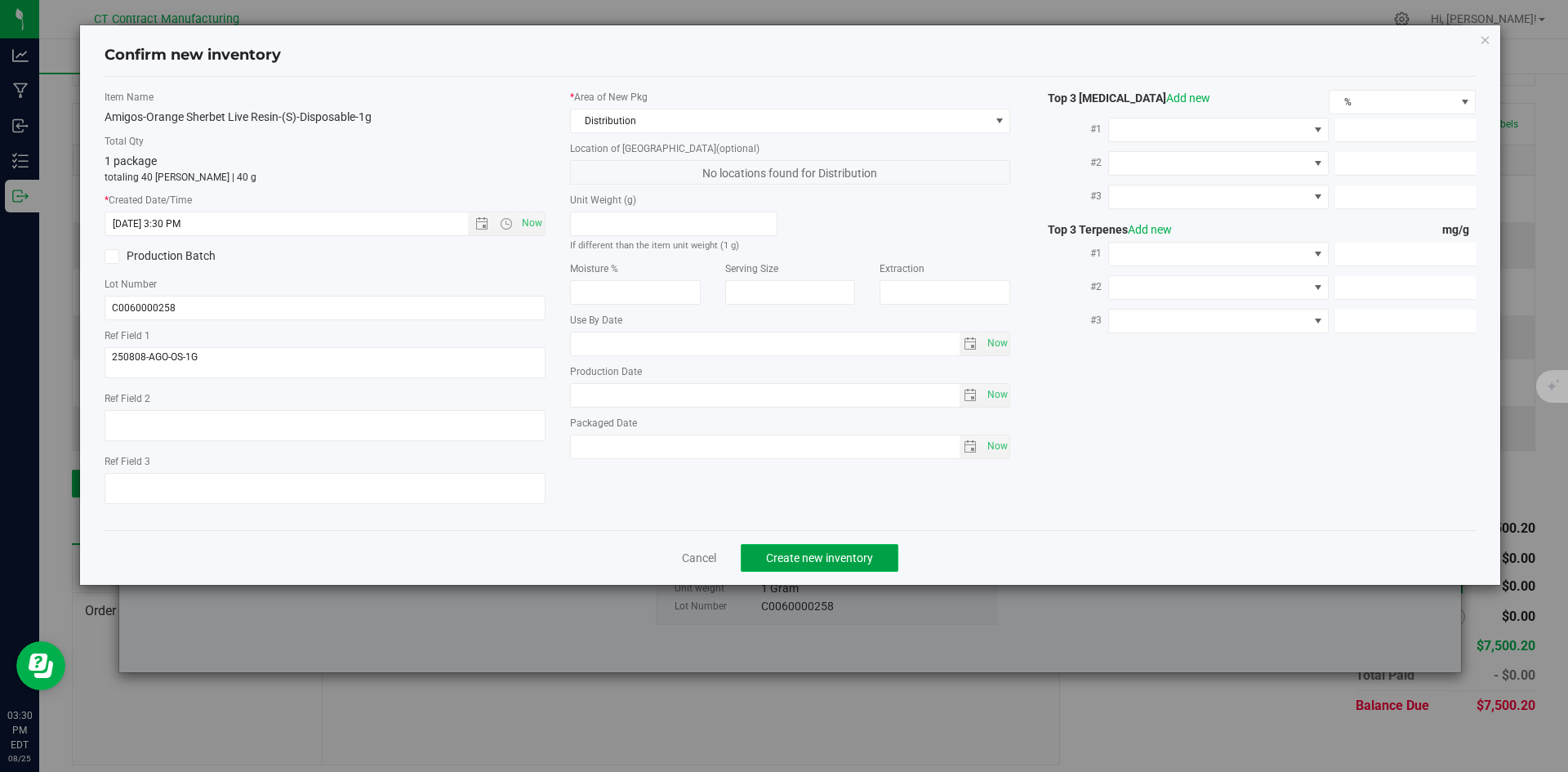
click at [800, 549] on button "Create new inventory" at bounding box center [820, 558] width 158 height 28
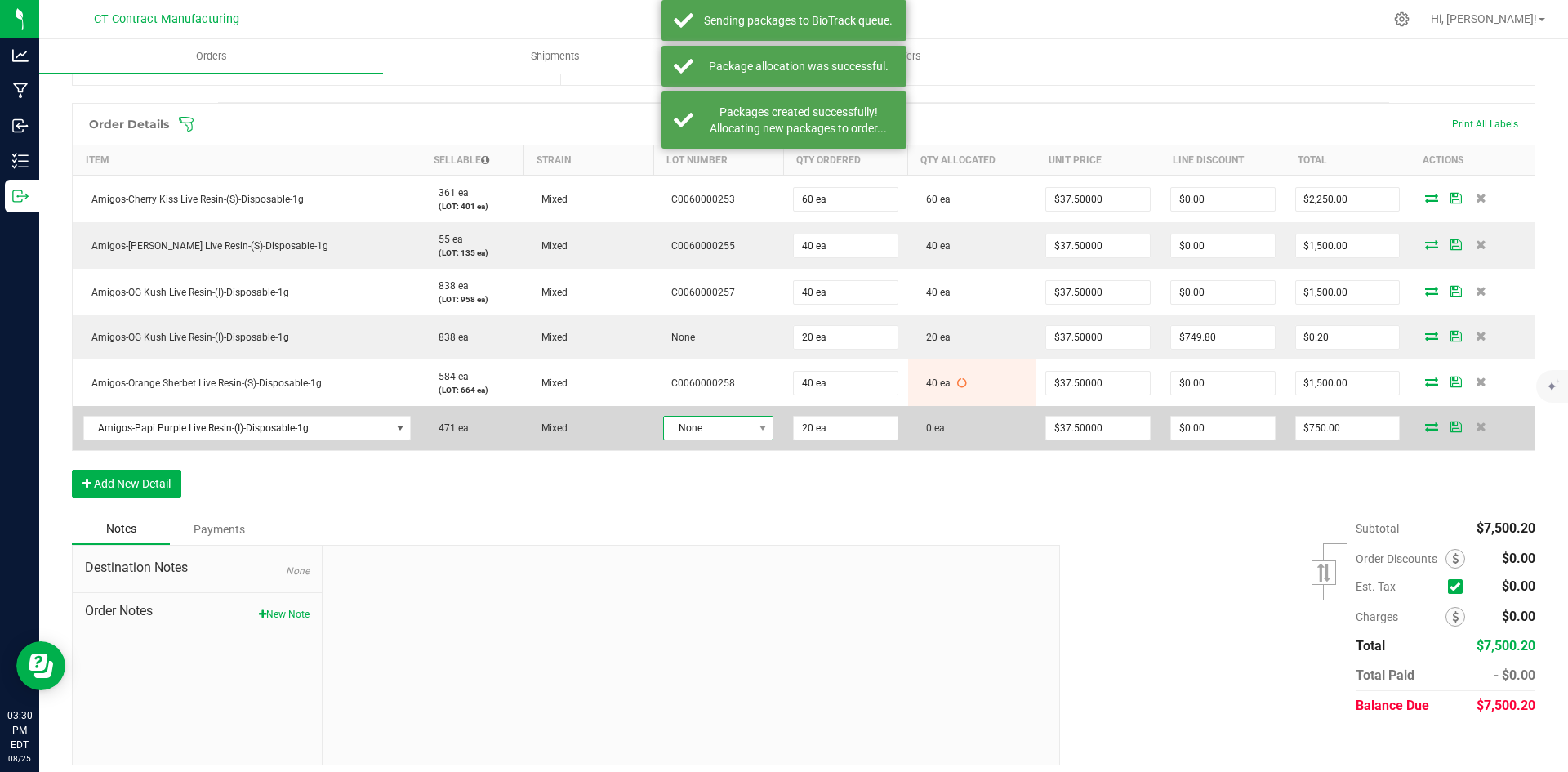
click at [752, 426] on span at bounding box center [762, 428] width 21 height 23
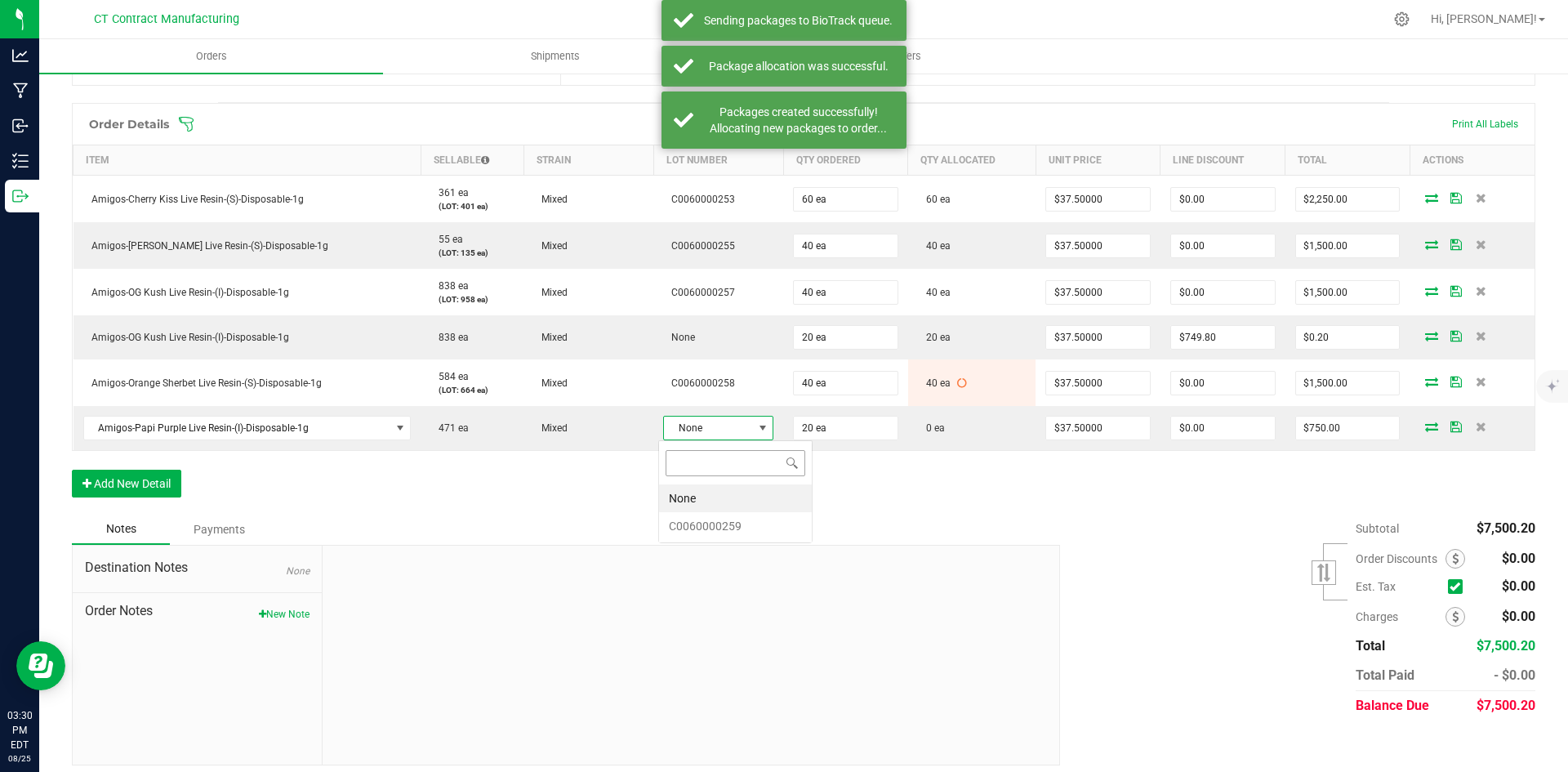
scroll to position [24, 108]
click at [748, 523] on li "C0060000259" at bounding box center [735, 527] width 153 height 28
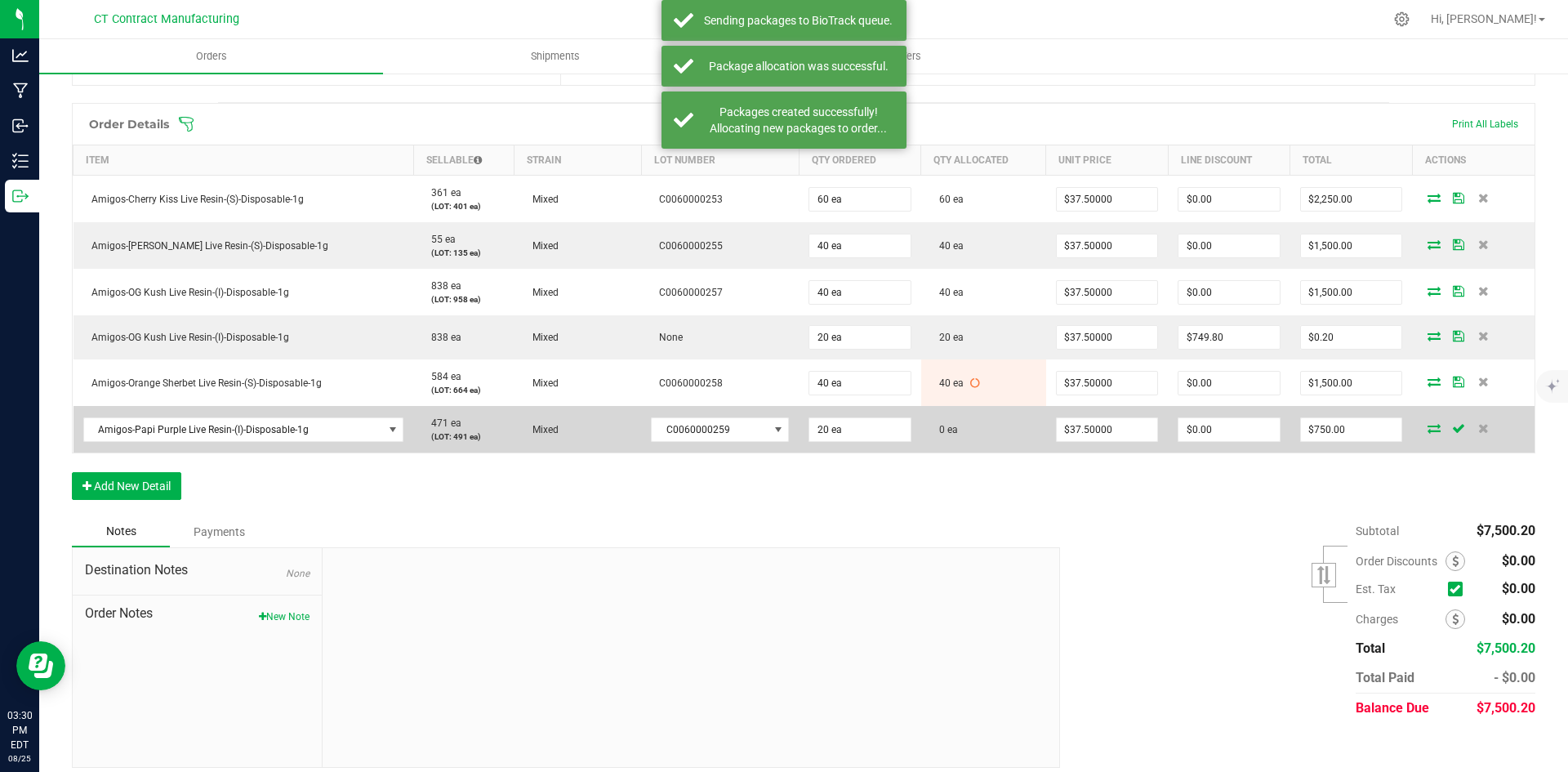
click at [1428, 426] on icon at bounding box center [1434, 428] width 13 height 10
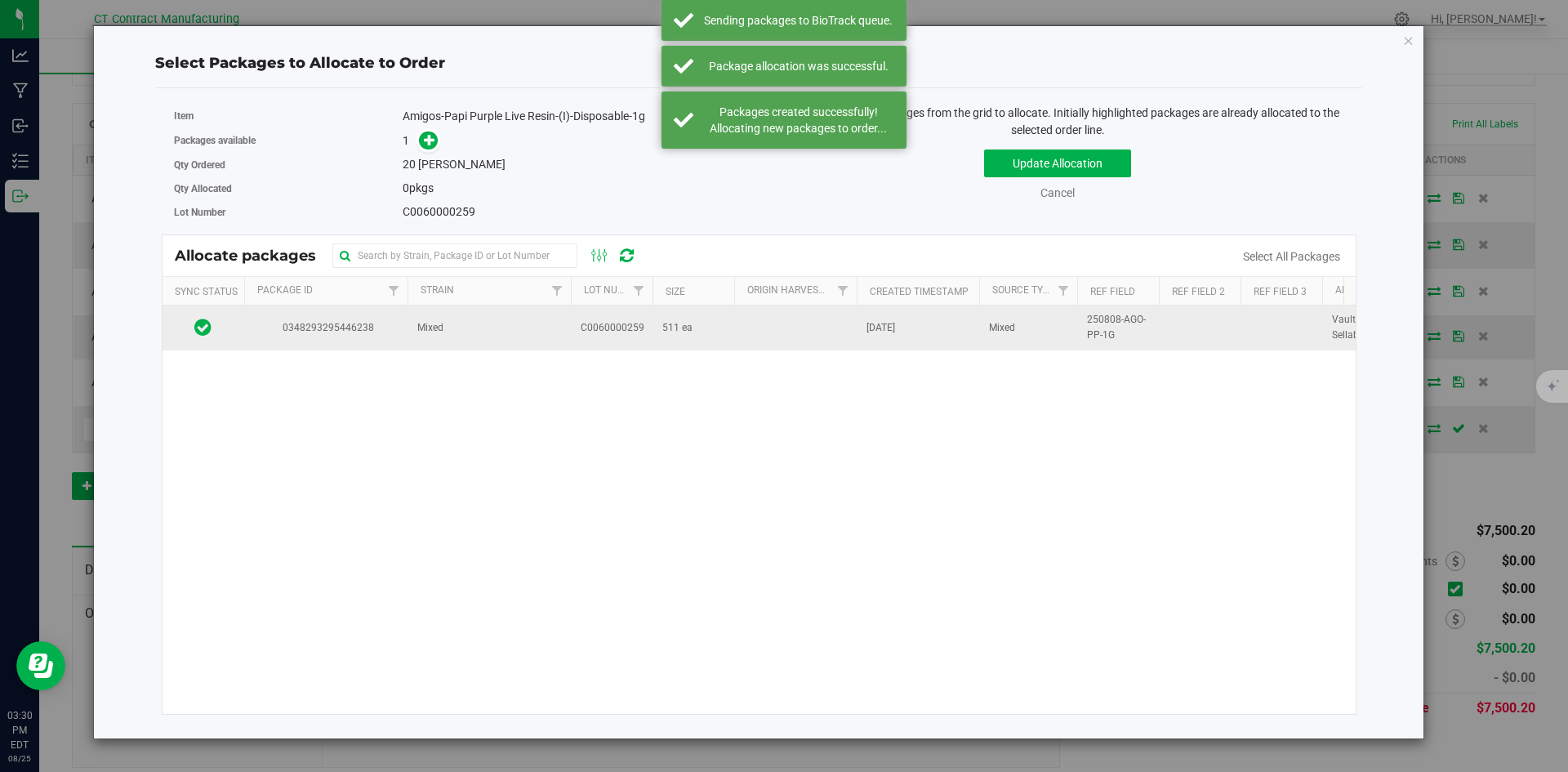
click at [404, 324] on td "0348293295446238" at bounding box center [326, 327] width 163 height 44
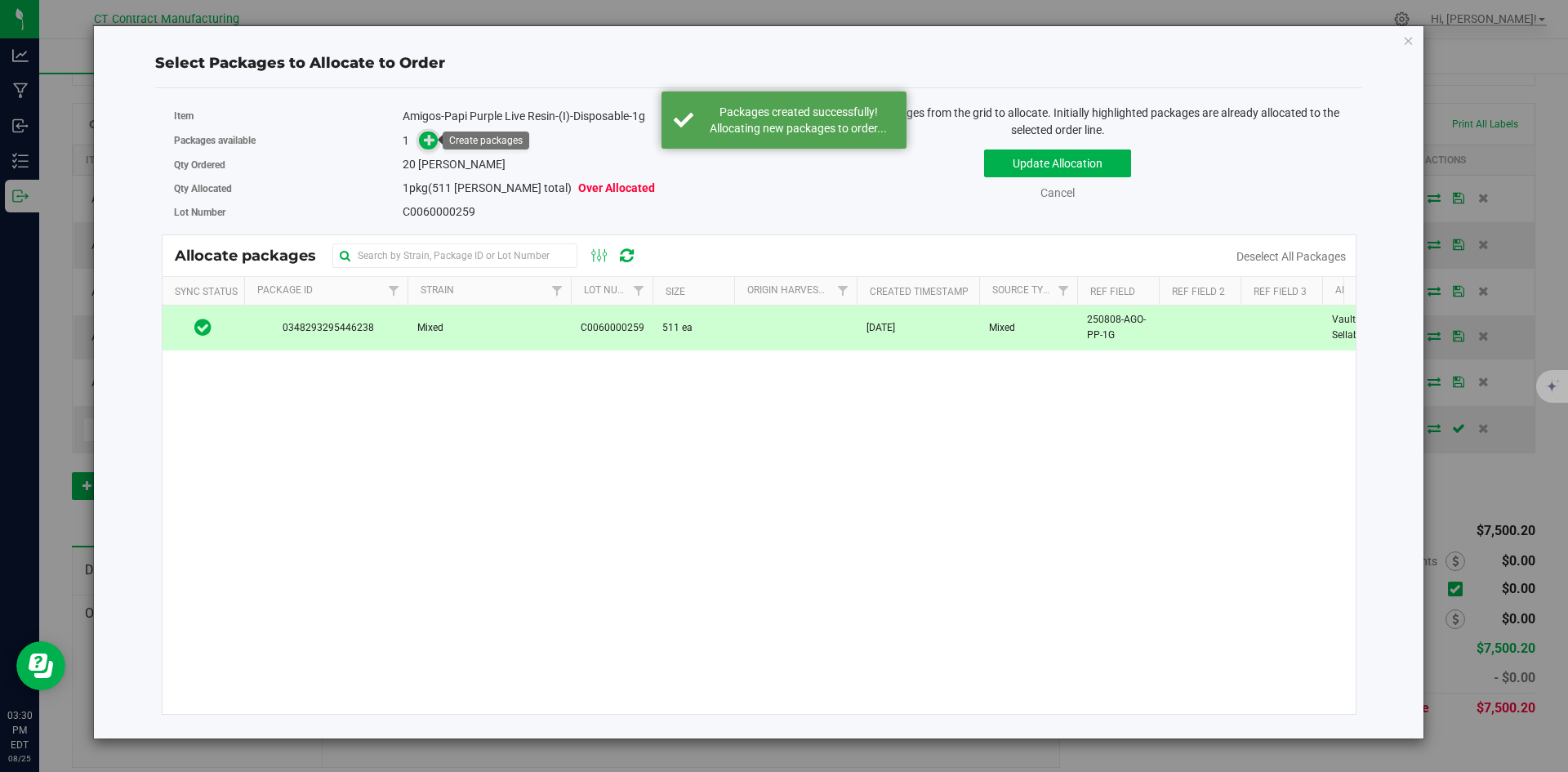
click at [434, 140] on icon at bounding box center [429, 139] width 11 height 11
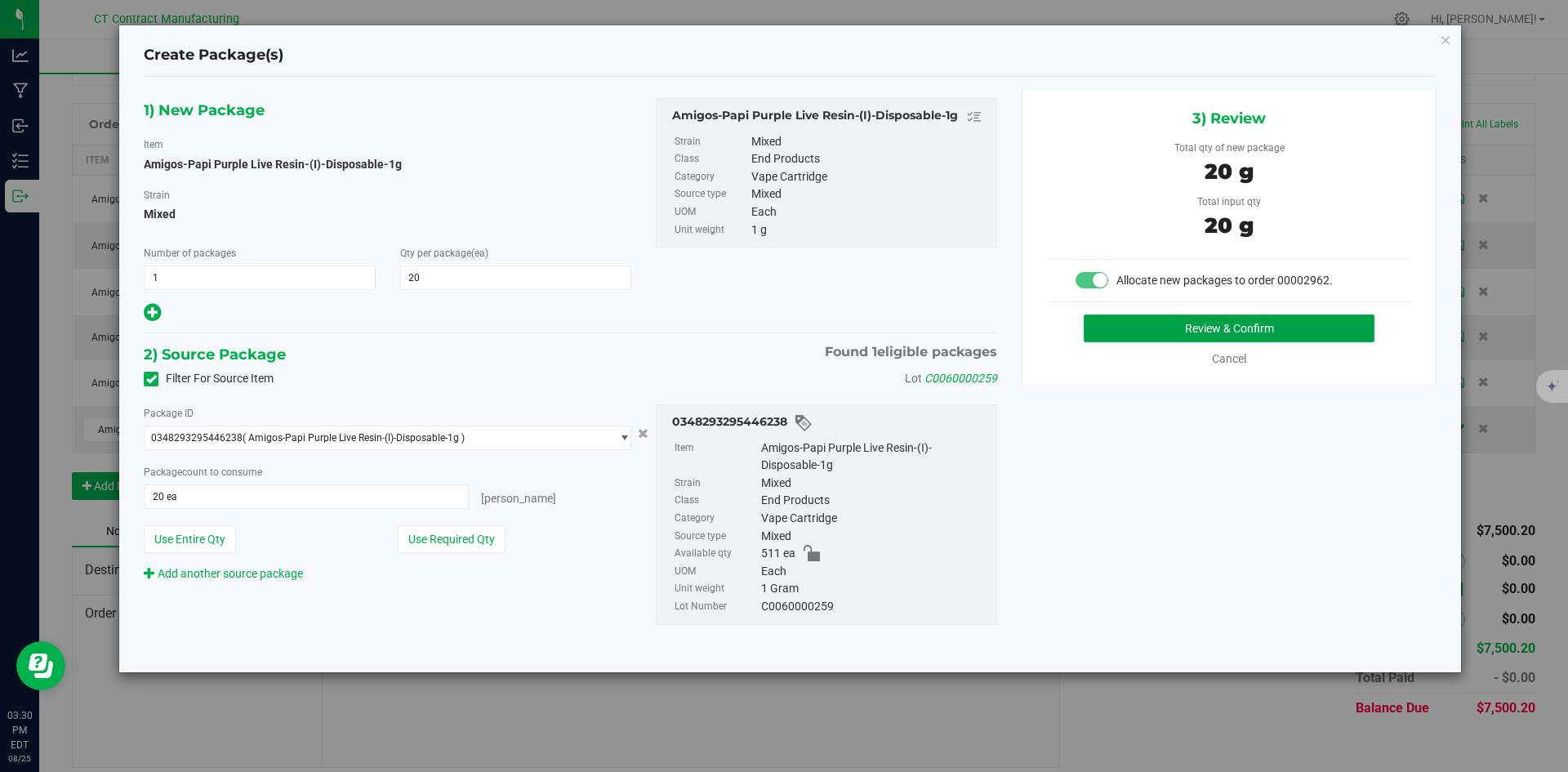
click at [1125, 317] on button "Review & Confirm" at bounding box center [1229, 329] width 291 height 28
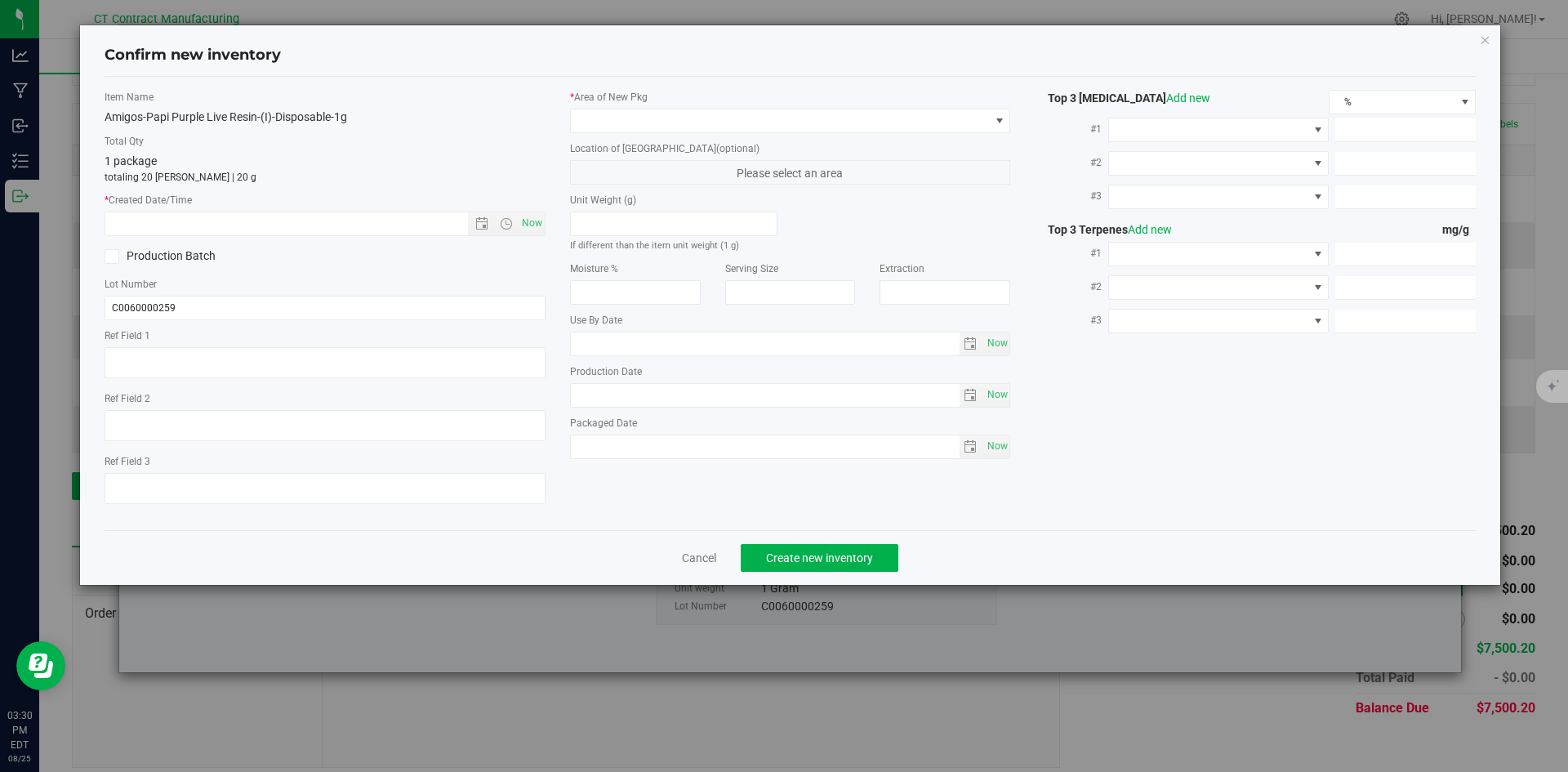
type textarea "250808-AGO-PP-1G"
click at [544, 224] on span "Now" at bounding box center [532, 223] width 28 height 23
type input "8/25/2025 3:30 PM"
click at [592, 107] on div "* Area of New Pkg" at bounding box center [790, 112] width 441 height 43
click at [598, 118] on span at bounding box center [780, 121] width 419 height 23
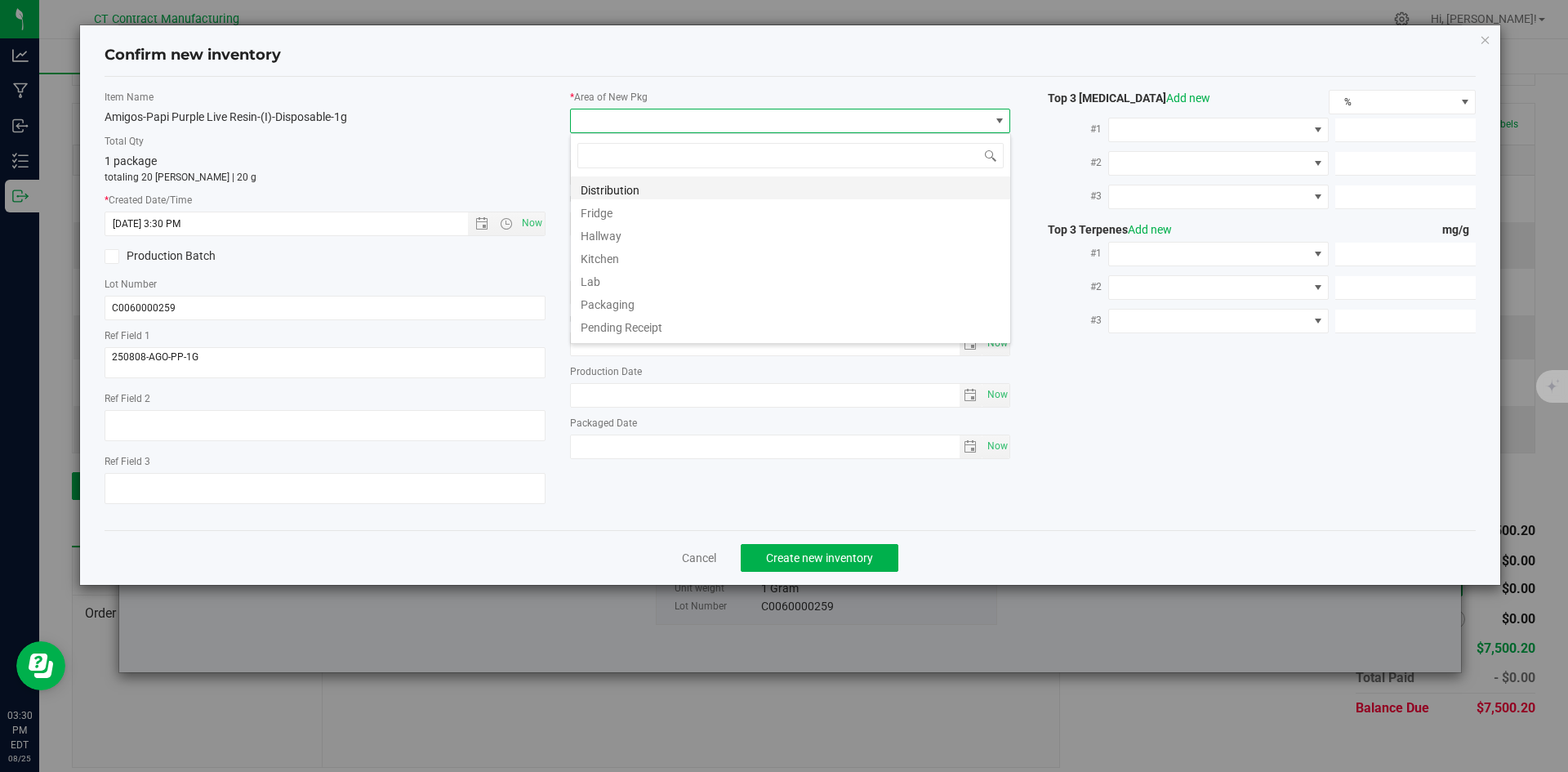
scroll to position [24, 441]
click at [613, 185] on li "Distribution" at bounding box center [790, 187] width 440 height 23
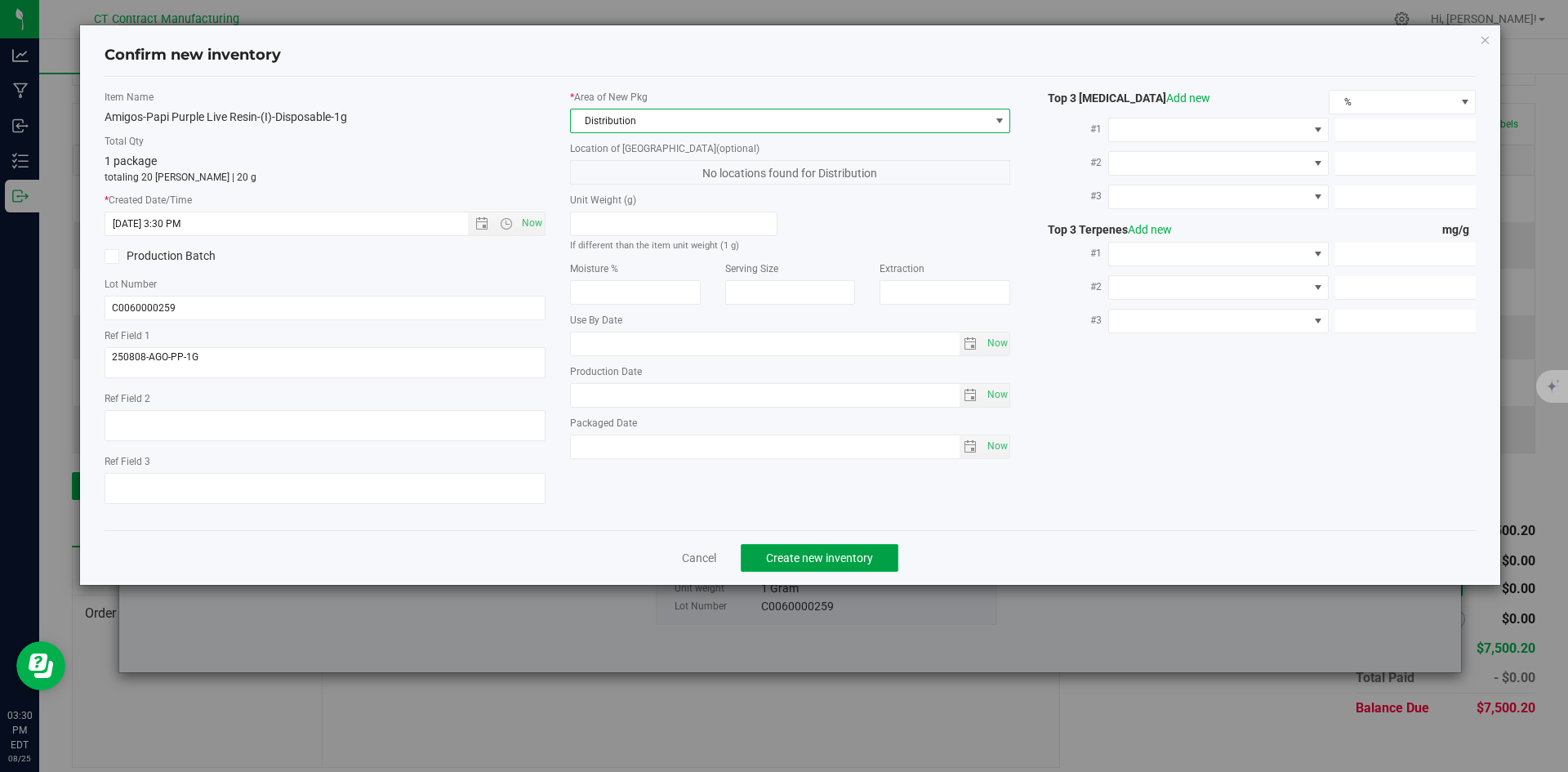
click at [840, 557] on span "Create new inventory" at bounding box center [820, 558] width 107 height 13
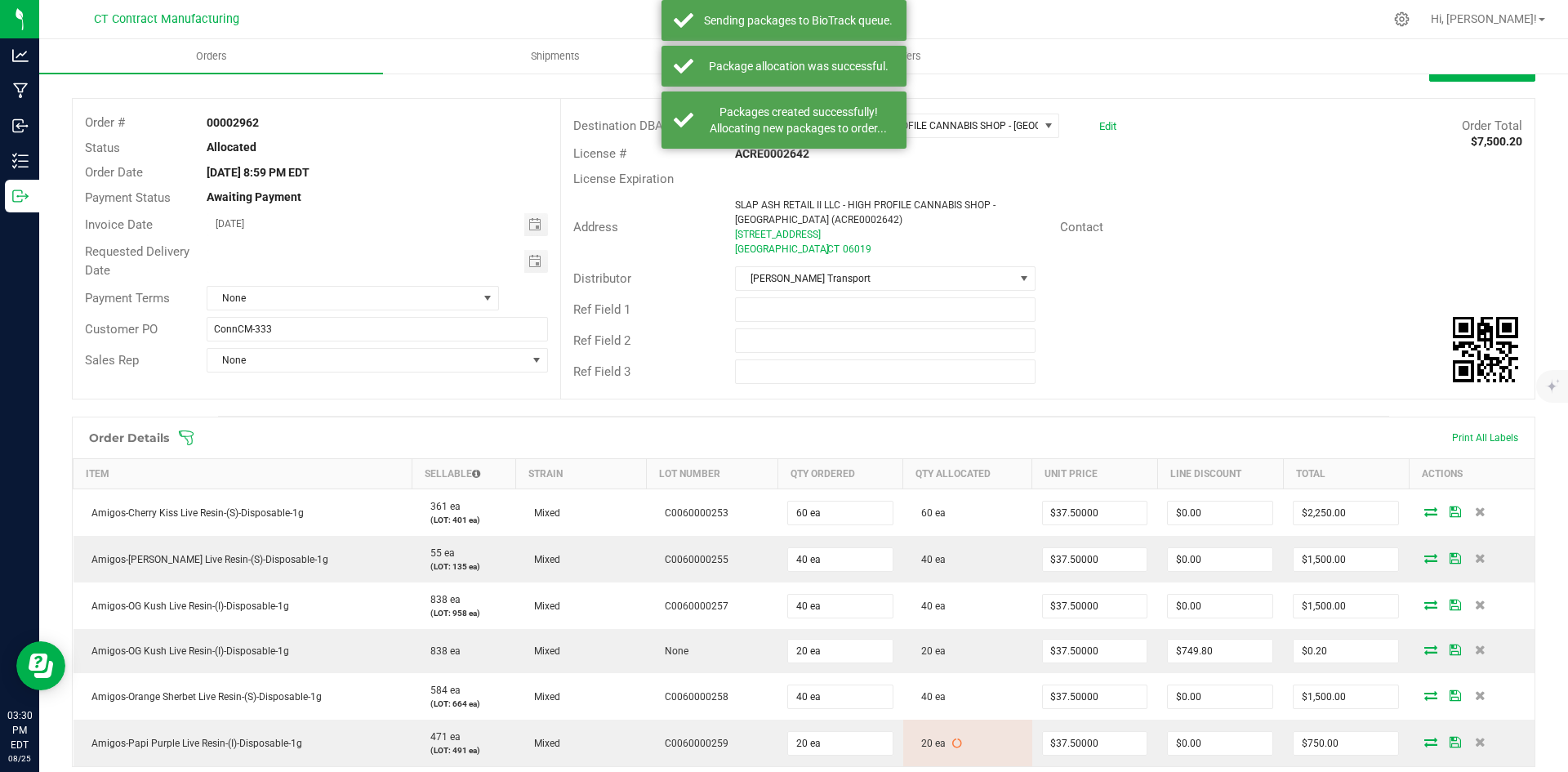
scroll to position [52, 0]
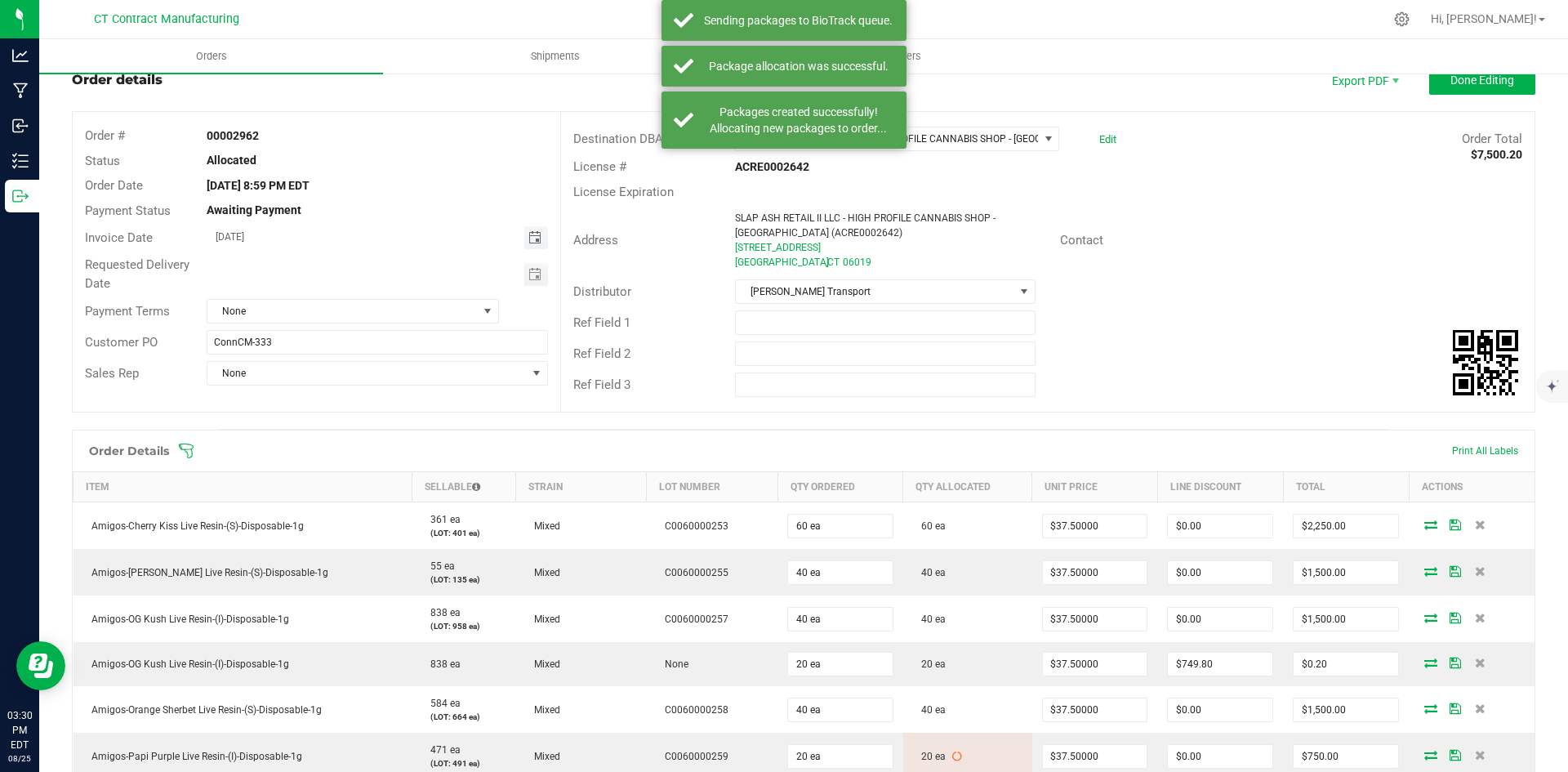
click at [537, 238] on span "Toggle calendar" at bounding box center [534, 238] width 13 height 13
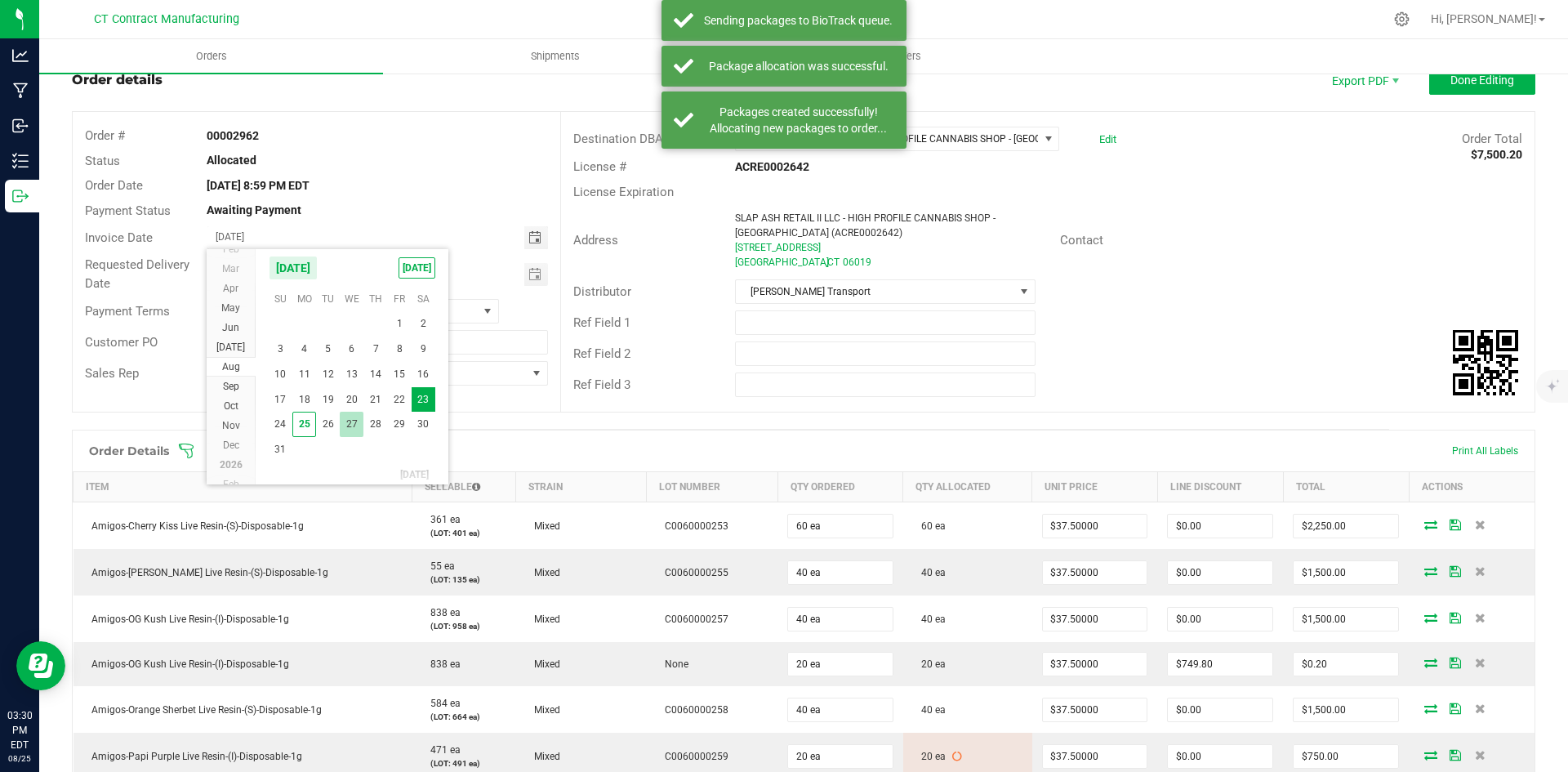
click at [350, 422] on span "27" at bounding box center [351, 424] width 23 height 25
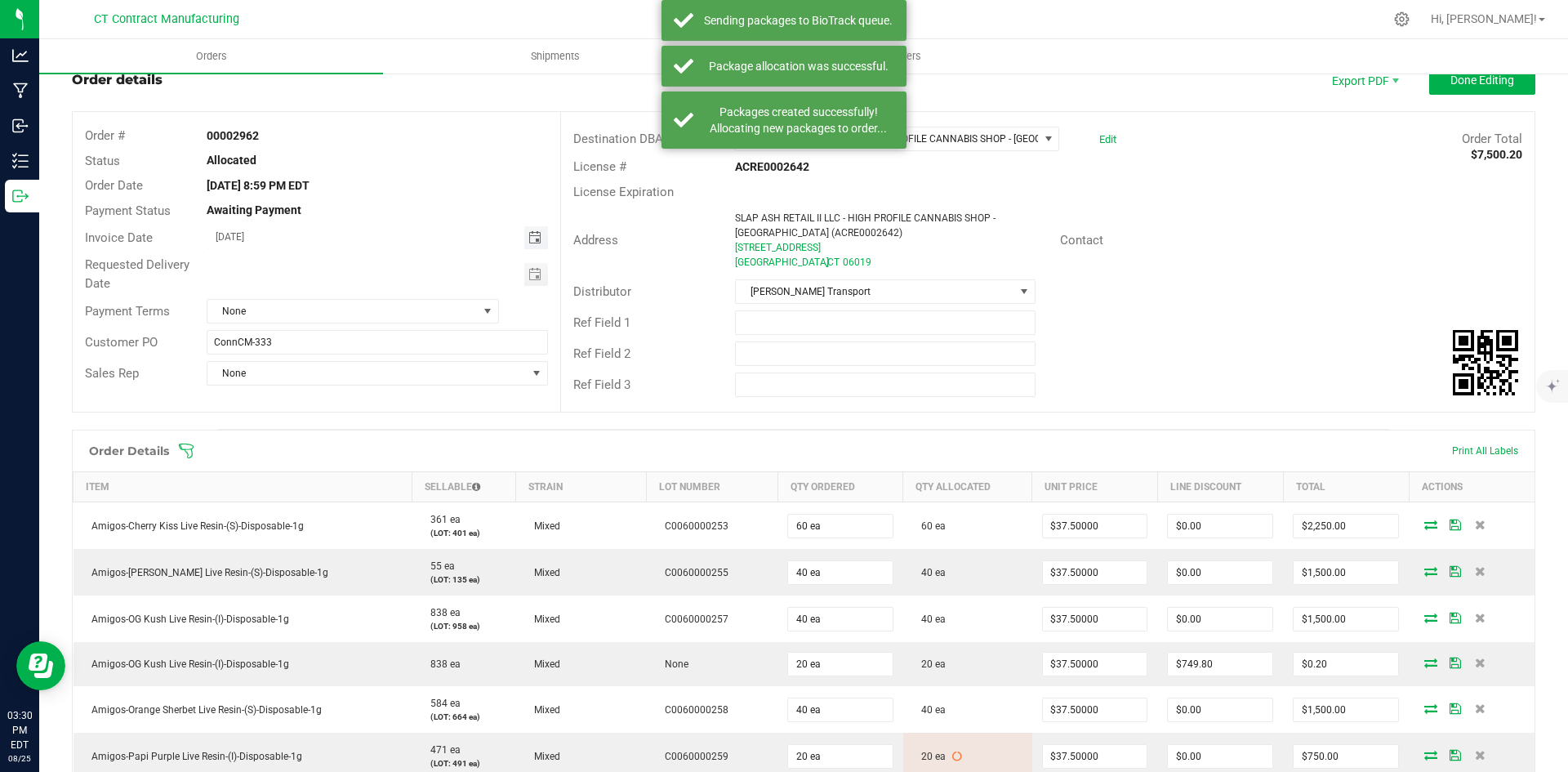
click at [532, 227] on span "Toggle calendar" at bounding box center [536, 238] width 23 height 23
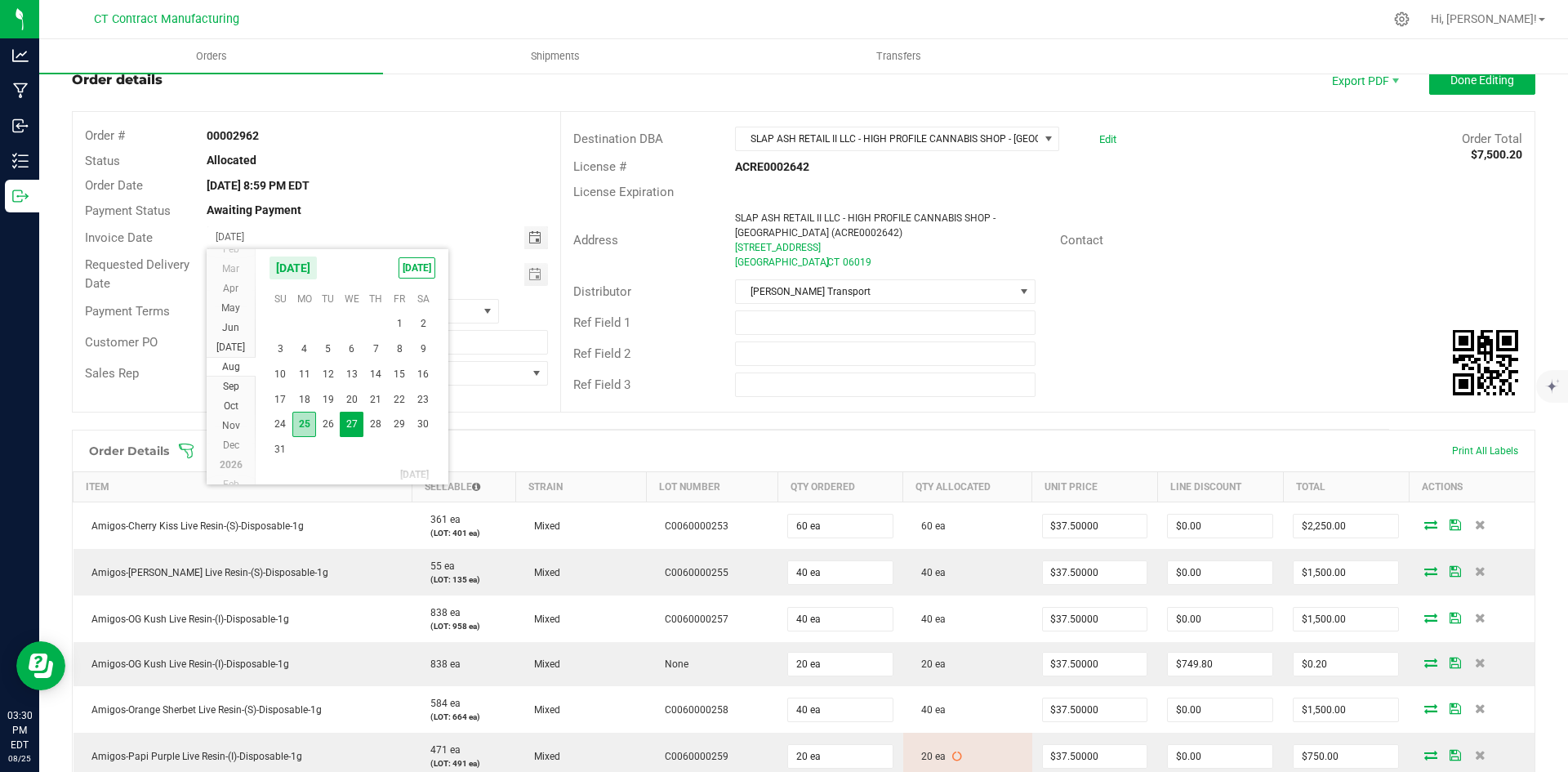
click at [311, 418] on span "25" at bounding box center [304, 424] width 23 height 25
type input "[DATE]"
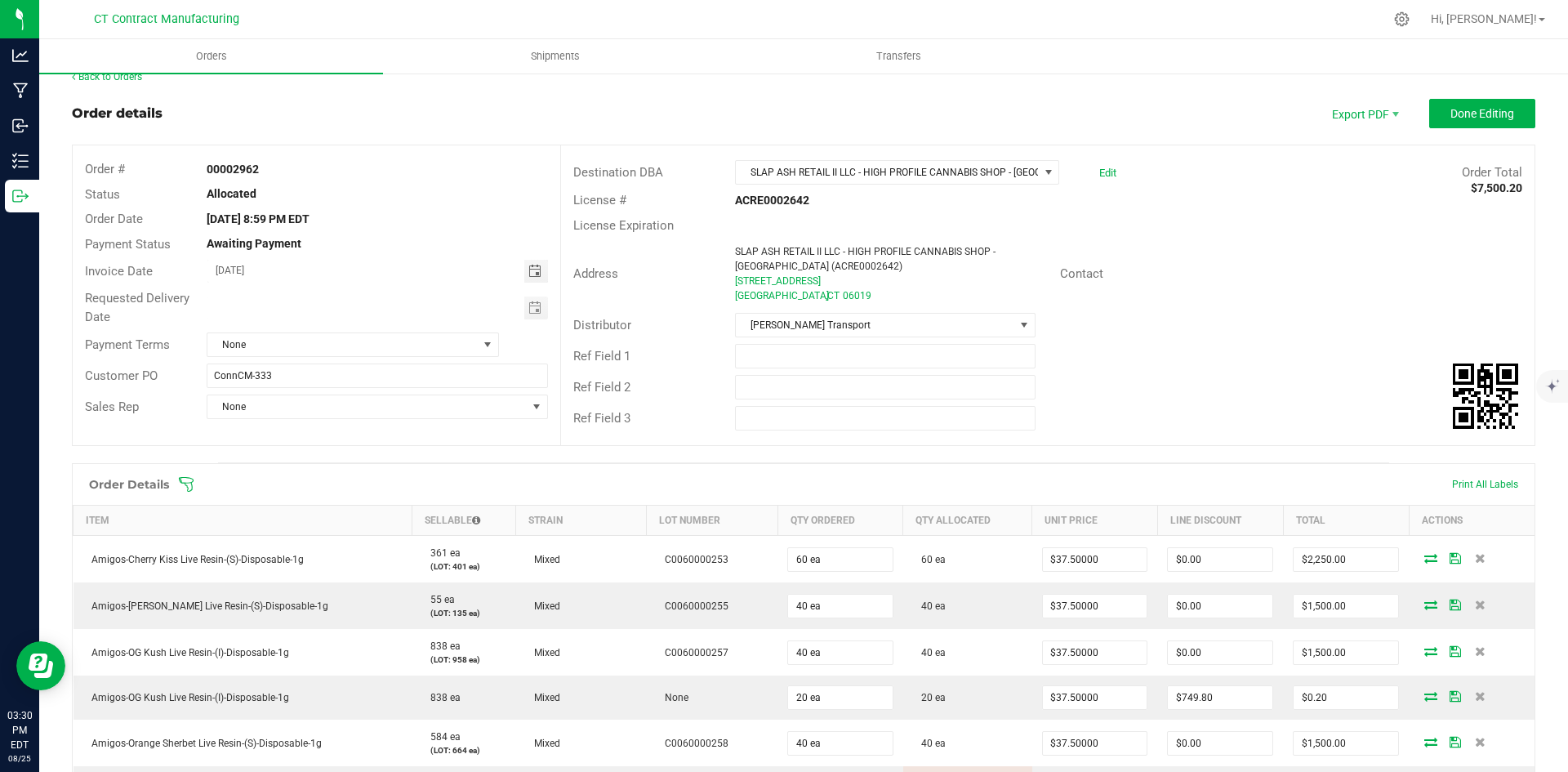
scroll to position [0, 0]
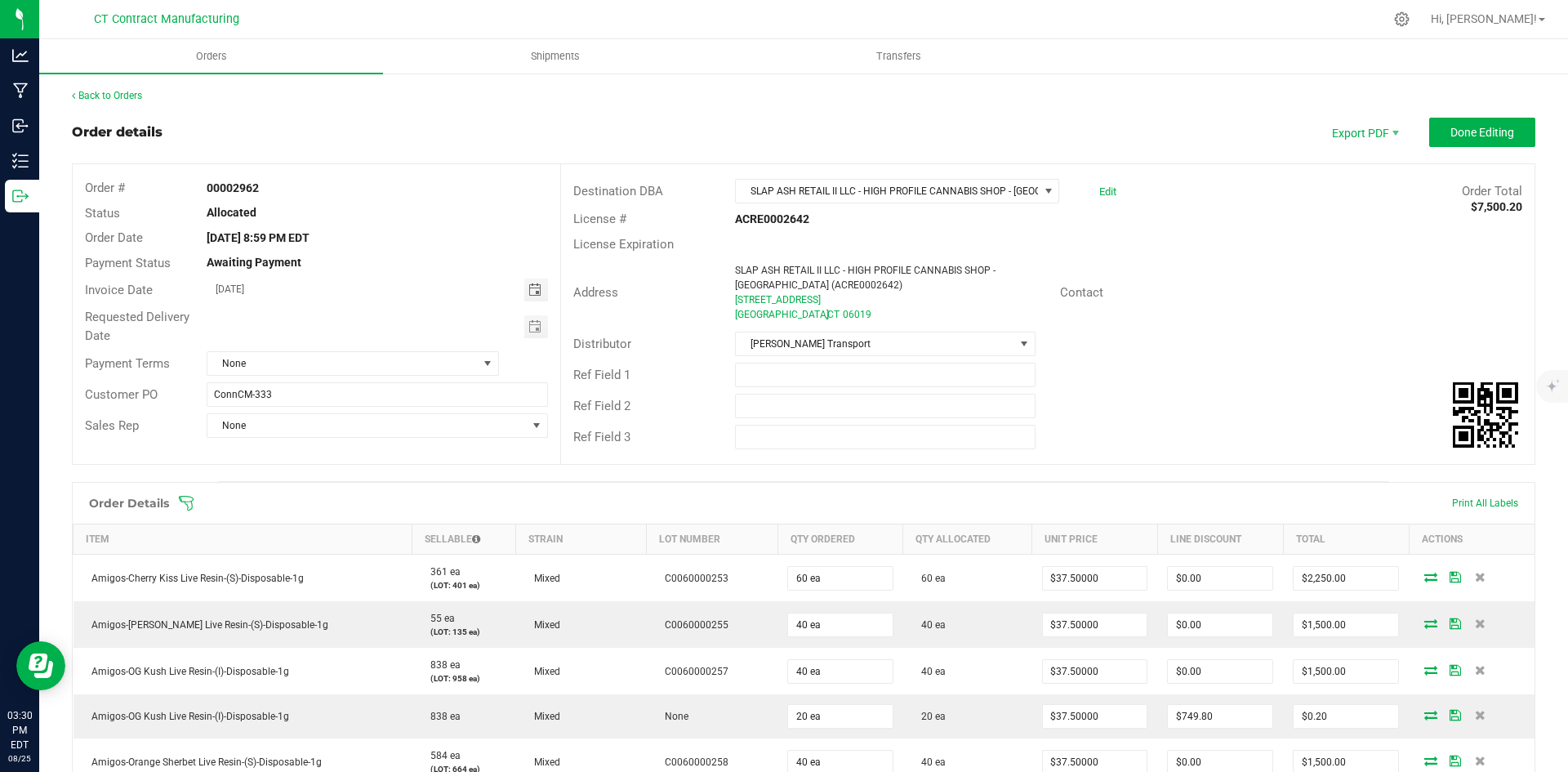
click at [1312, 7] on div at bounding box center [838, 19] width 1091 height 32
click at [132, 96] on link "Back to Orders" at bounding box center [107, 95] width 70 height 11
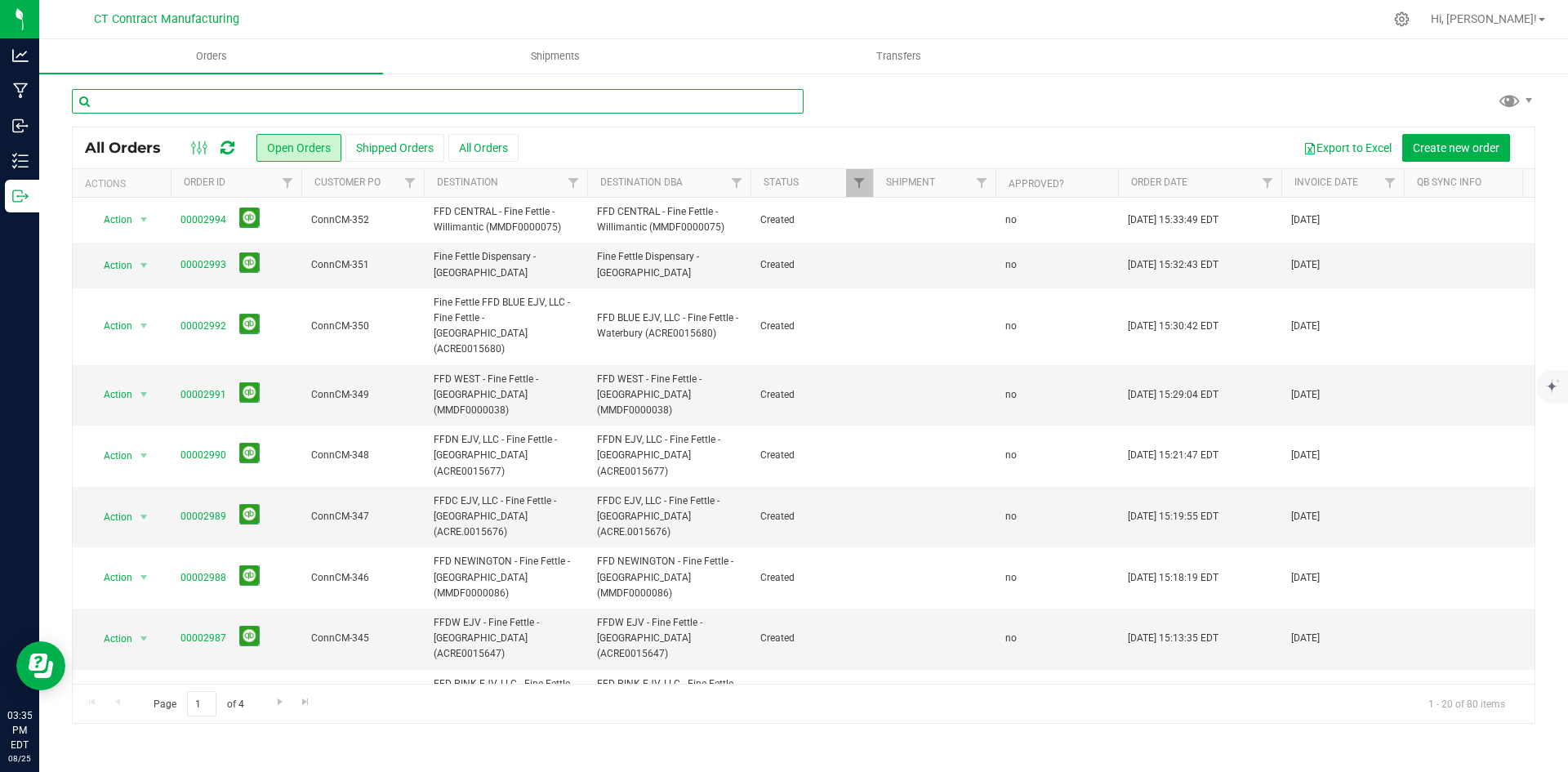
click at [219, 103] on input "text" at bounding box center [438, 101] width 732 height 24
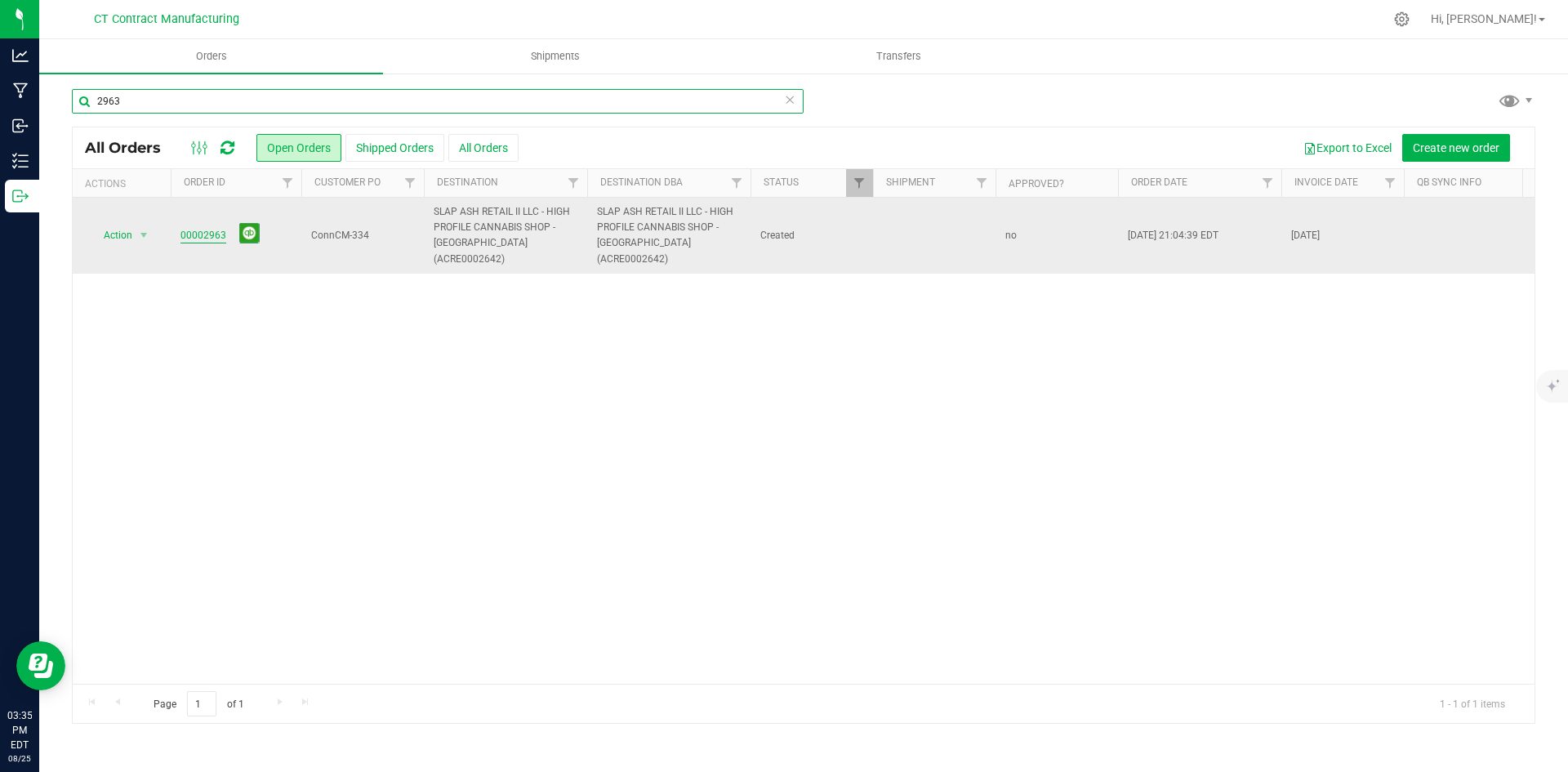
type input "2963"
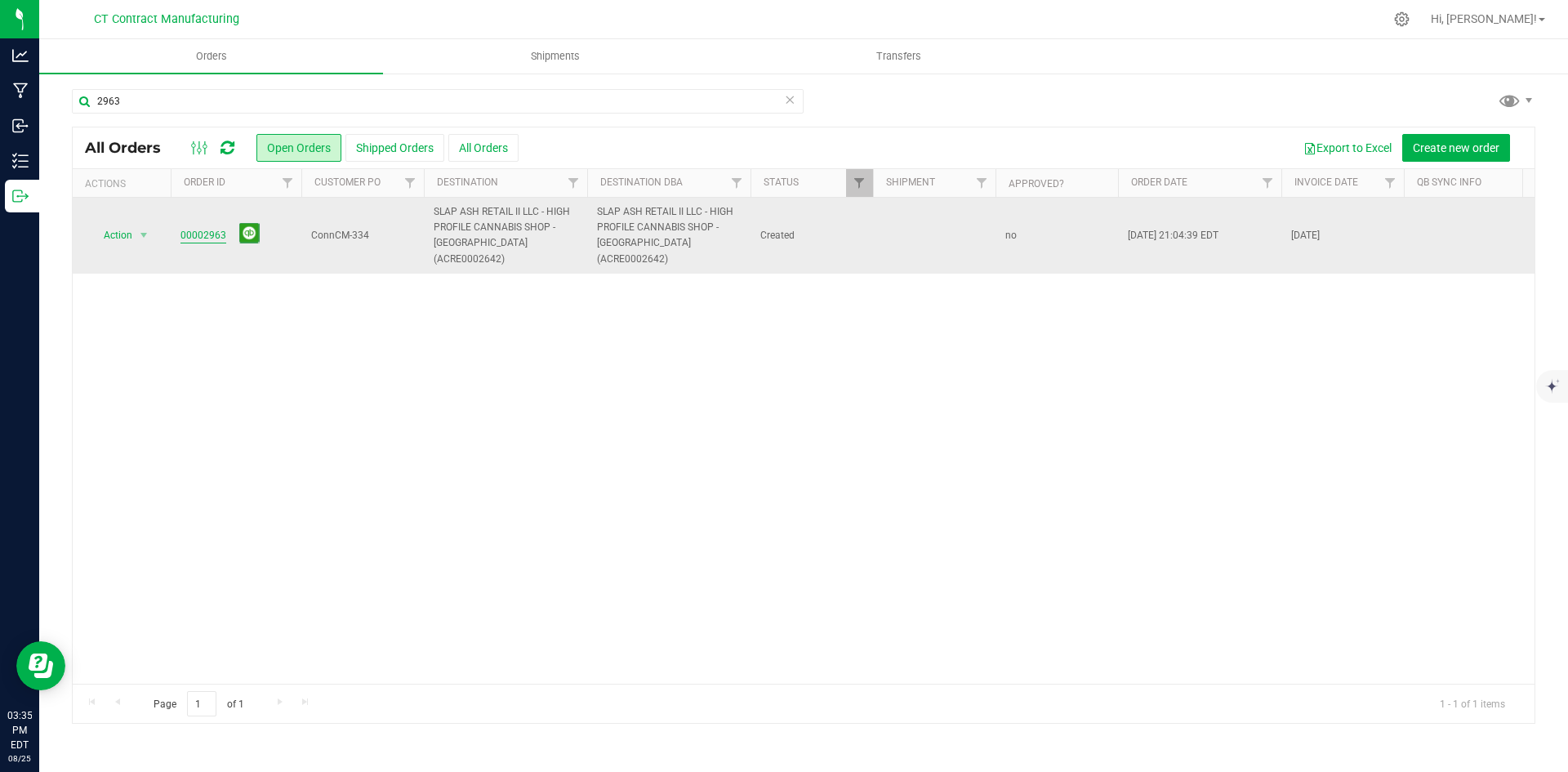
click at [192, 228] on link "00002963" at bounding box center [203, 236] width 46 height 16
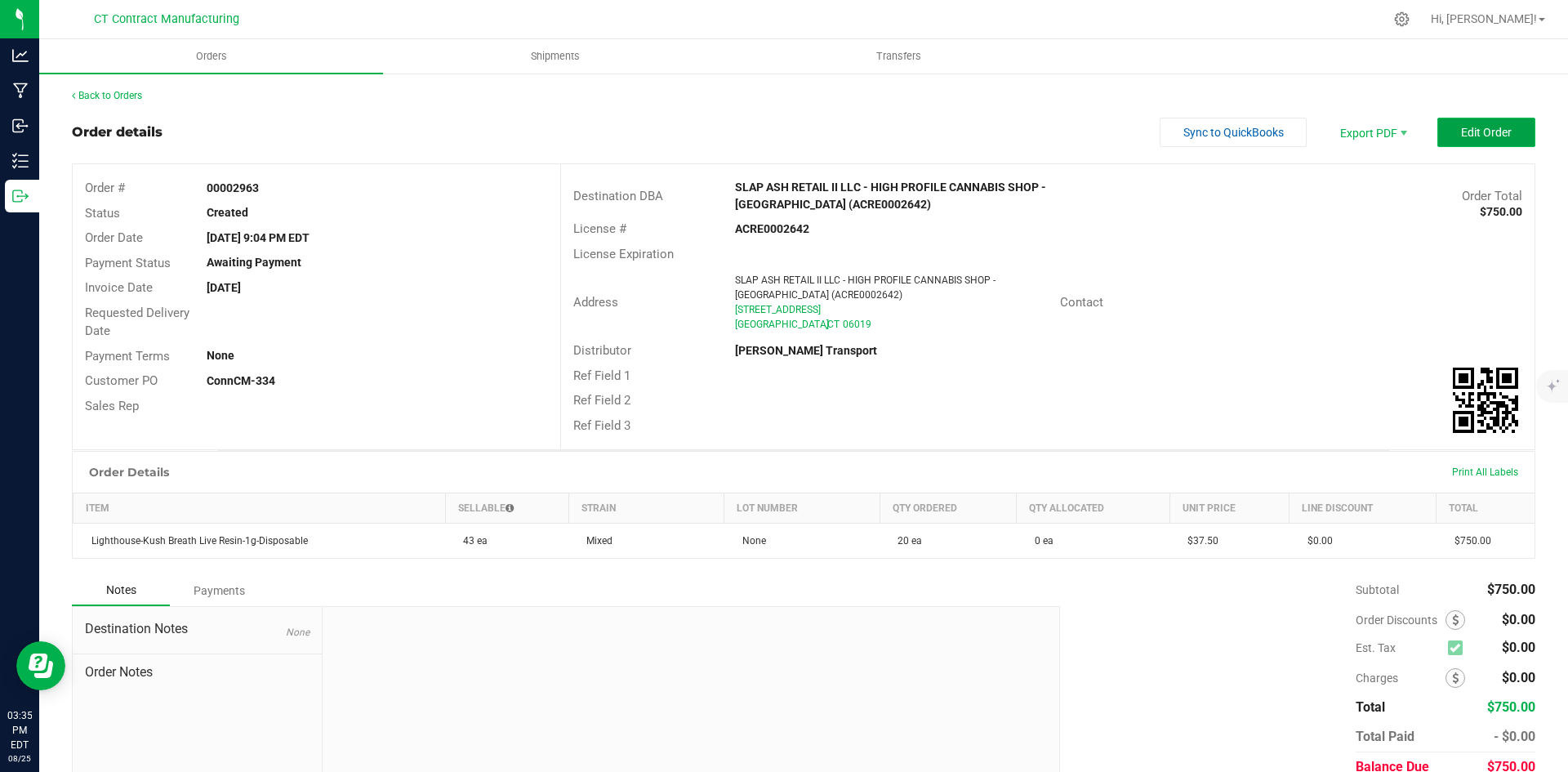
click at [1473, 128] on span "Edit Order" at bounding box center [1486, 132] width 50 height 13
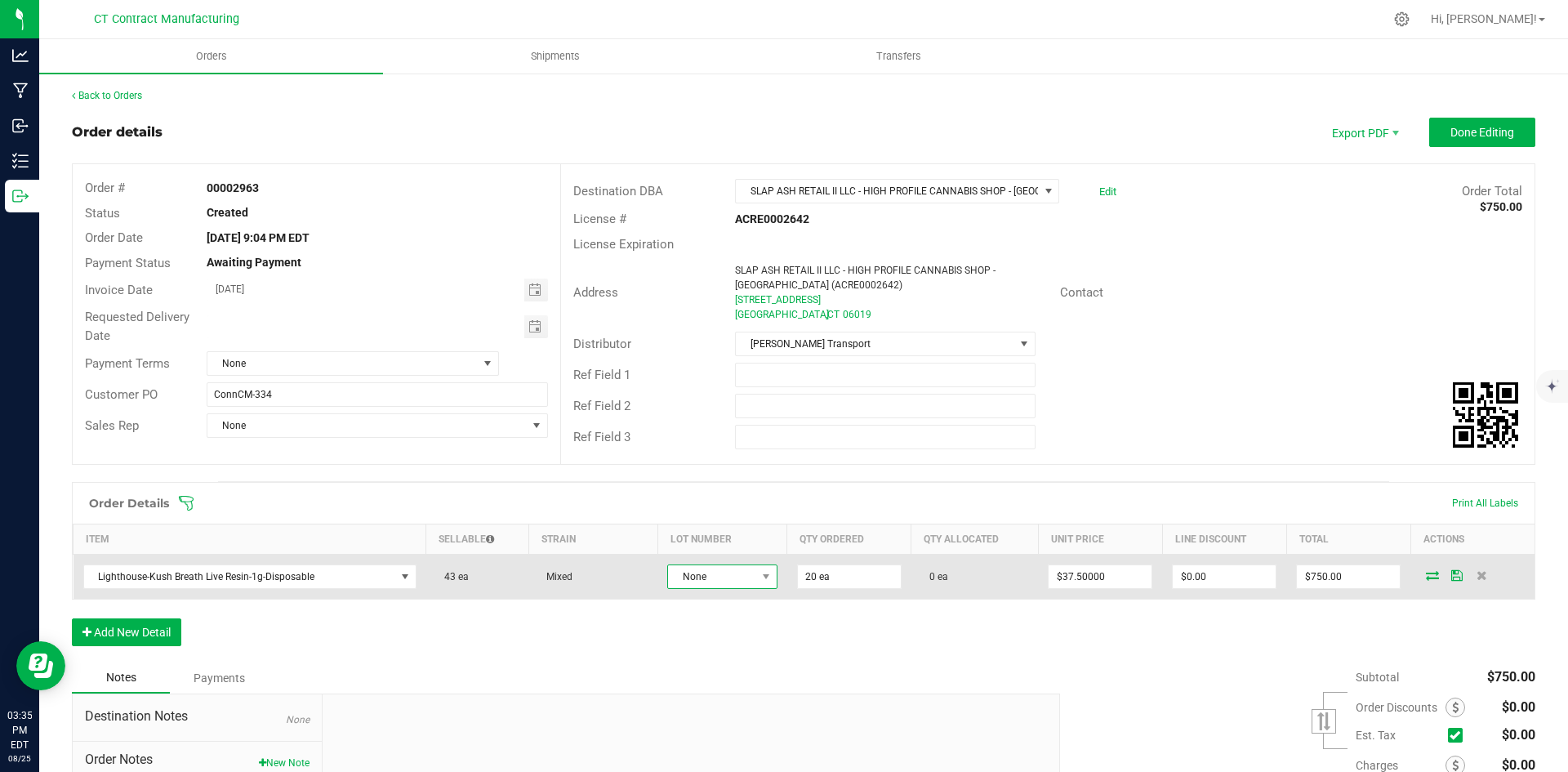
click at [676, 578] on span "None" at bounding box center [711, 577] width 88 height 23
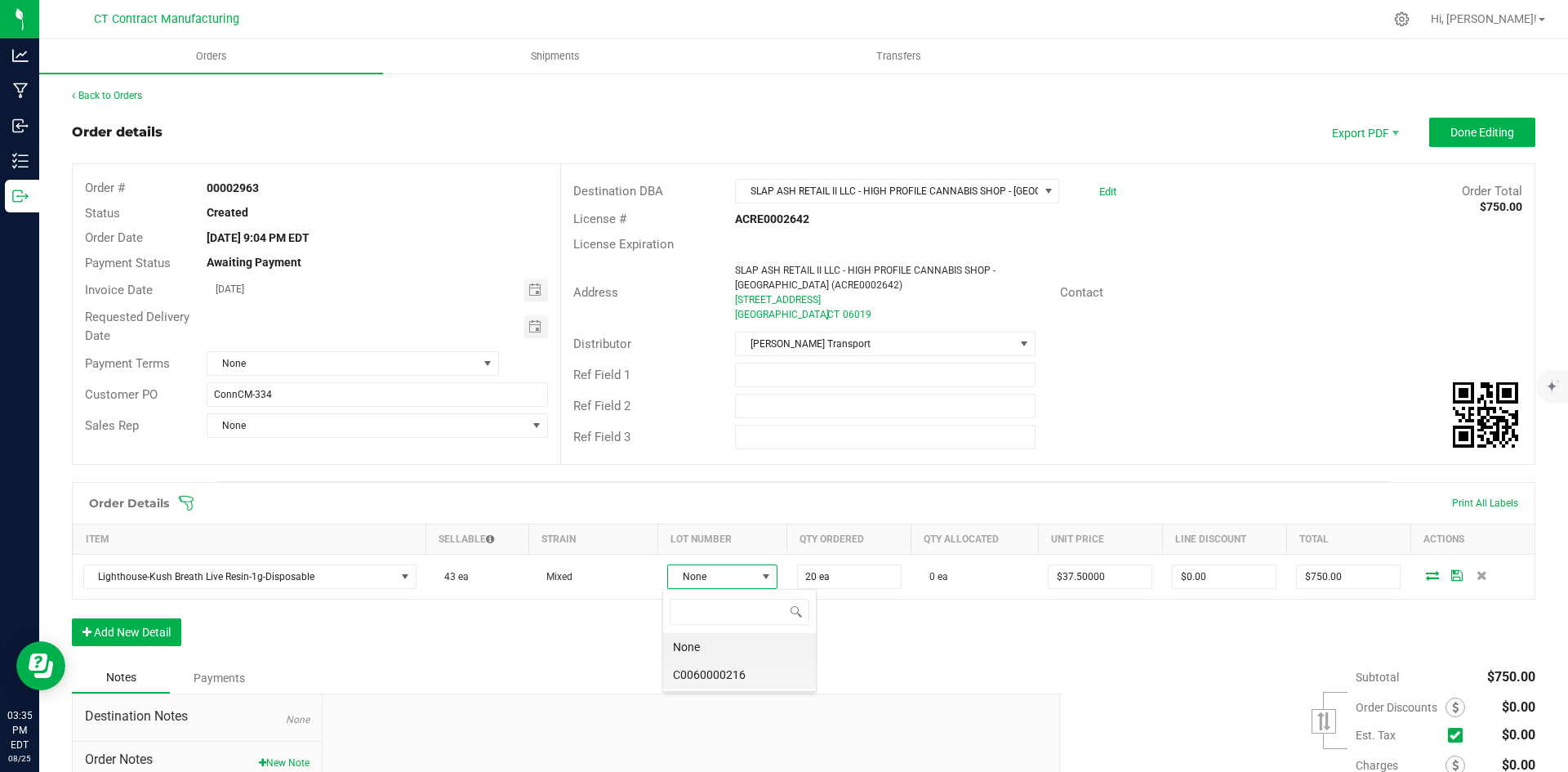
click at [745, 670] on li "C0060000216" at bounding box center [740, 675] width 153 height 28
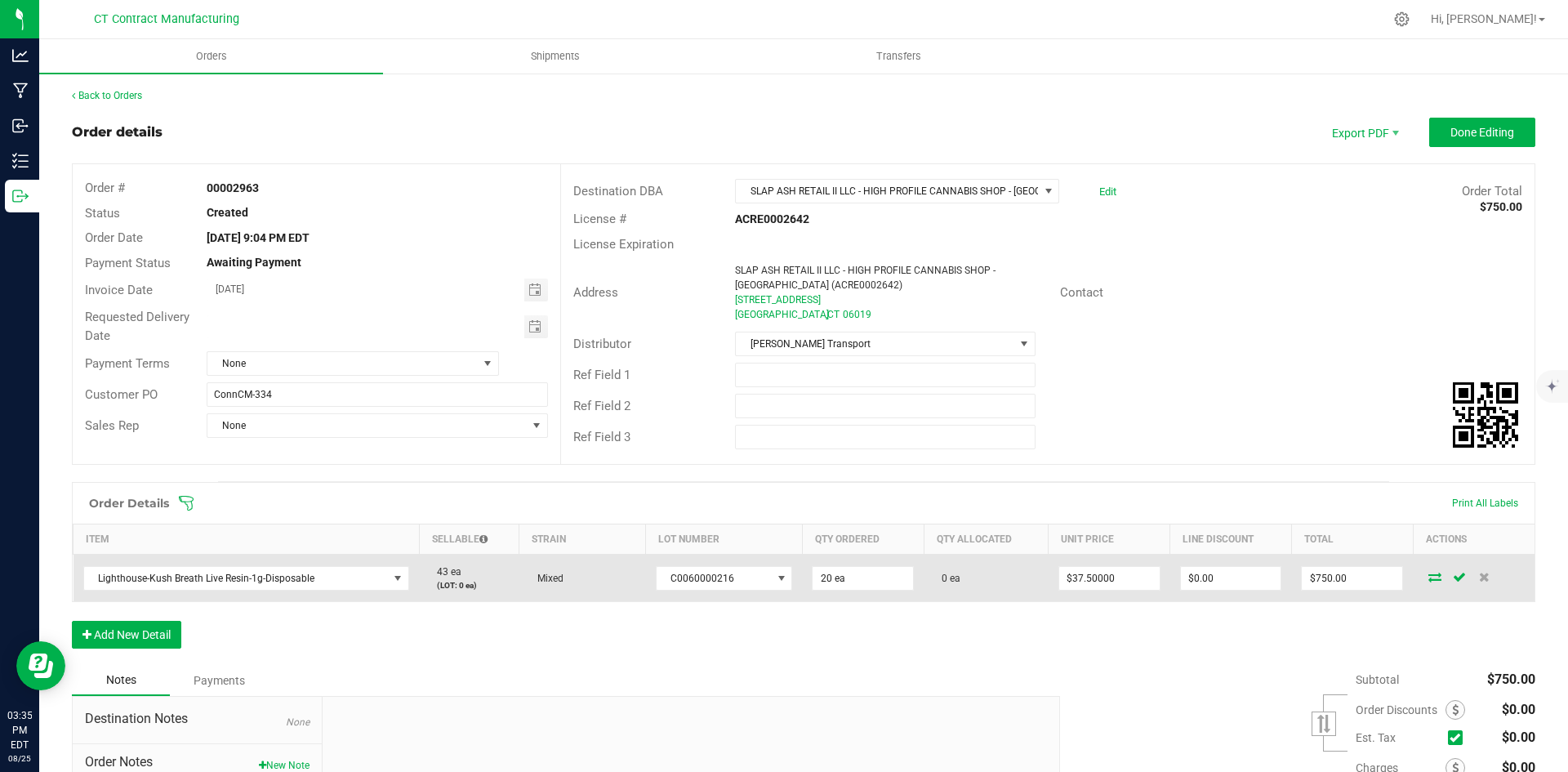
click at [1428, 576] on icon at bounding box center [1434, 576] width 13 height 10
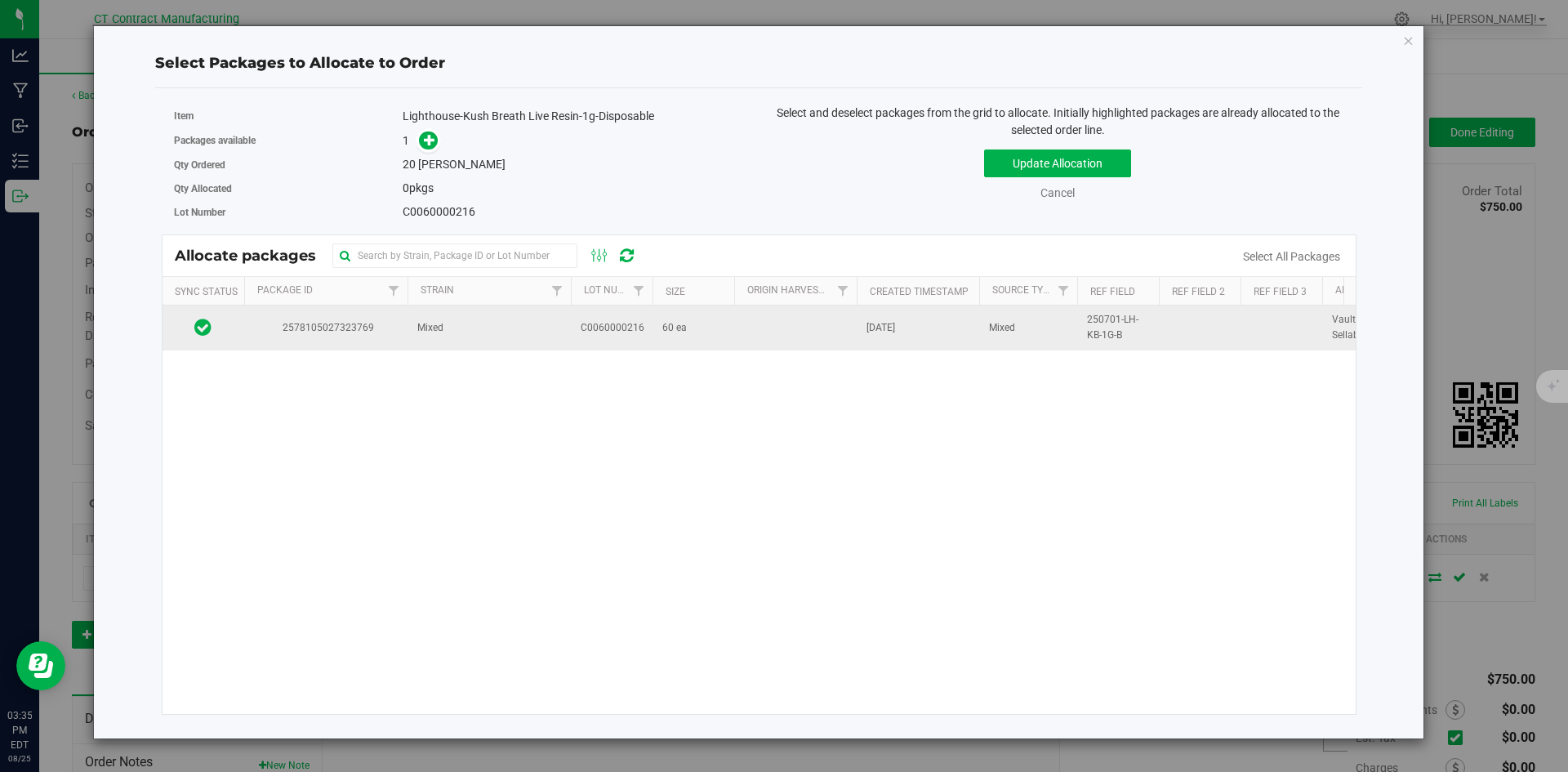
click at [322, 324] on span "2578105027323769" at bounding box center [326, 328] width 144 height 16
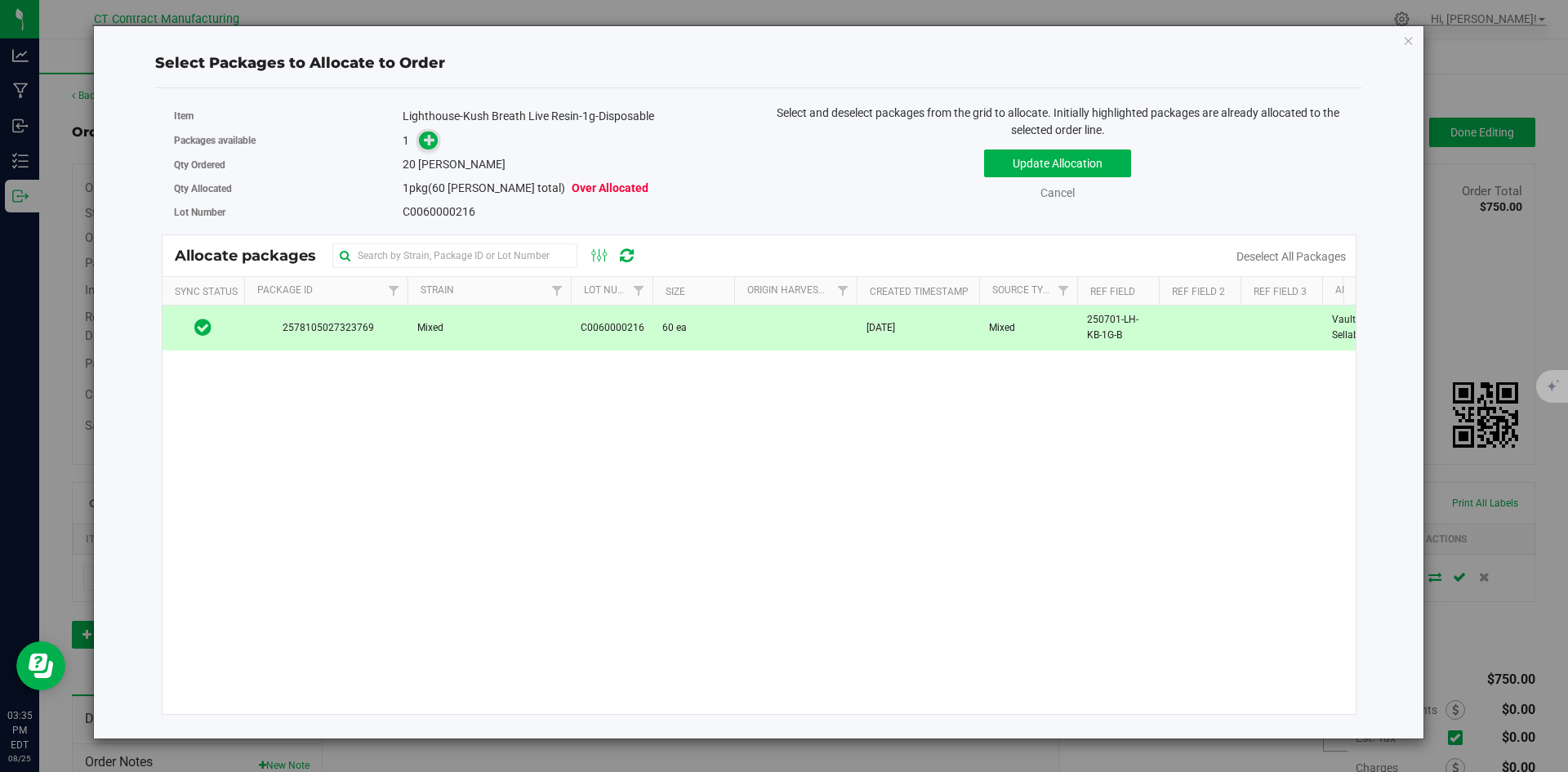
click at [431, 134] on icon at bounding box center [429, 139] width 11 height 11
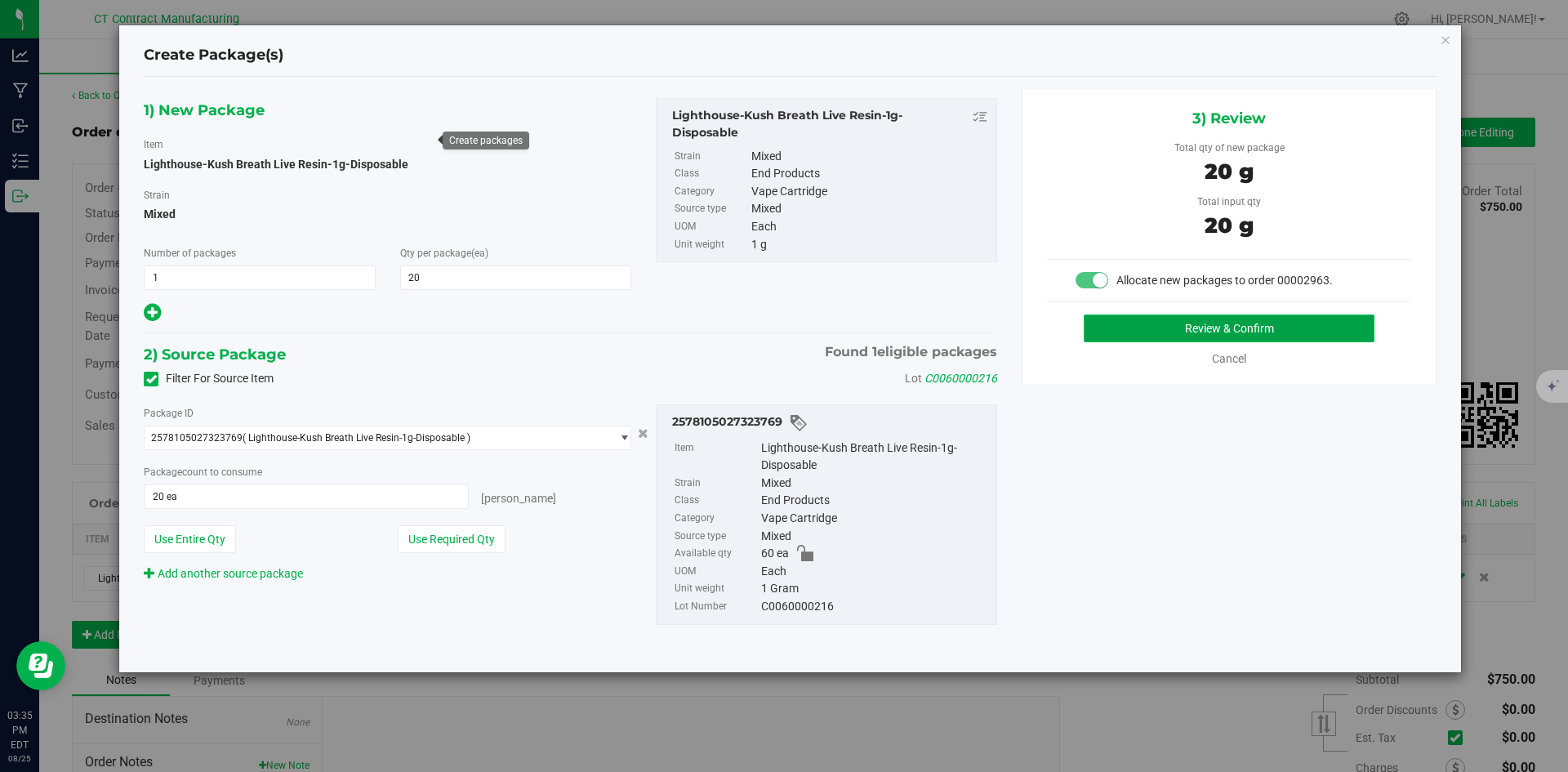
click at [1127, 320] on button "Review & Confirm" at bounding box center [1229, 329] width 291 height 28
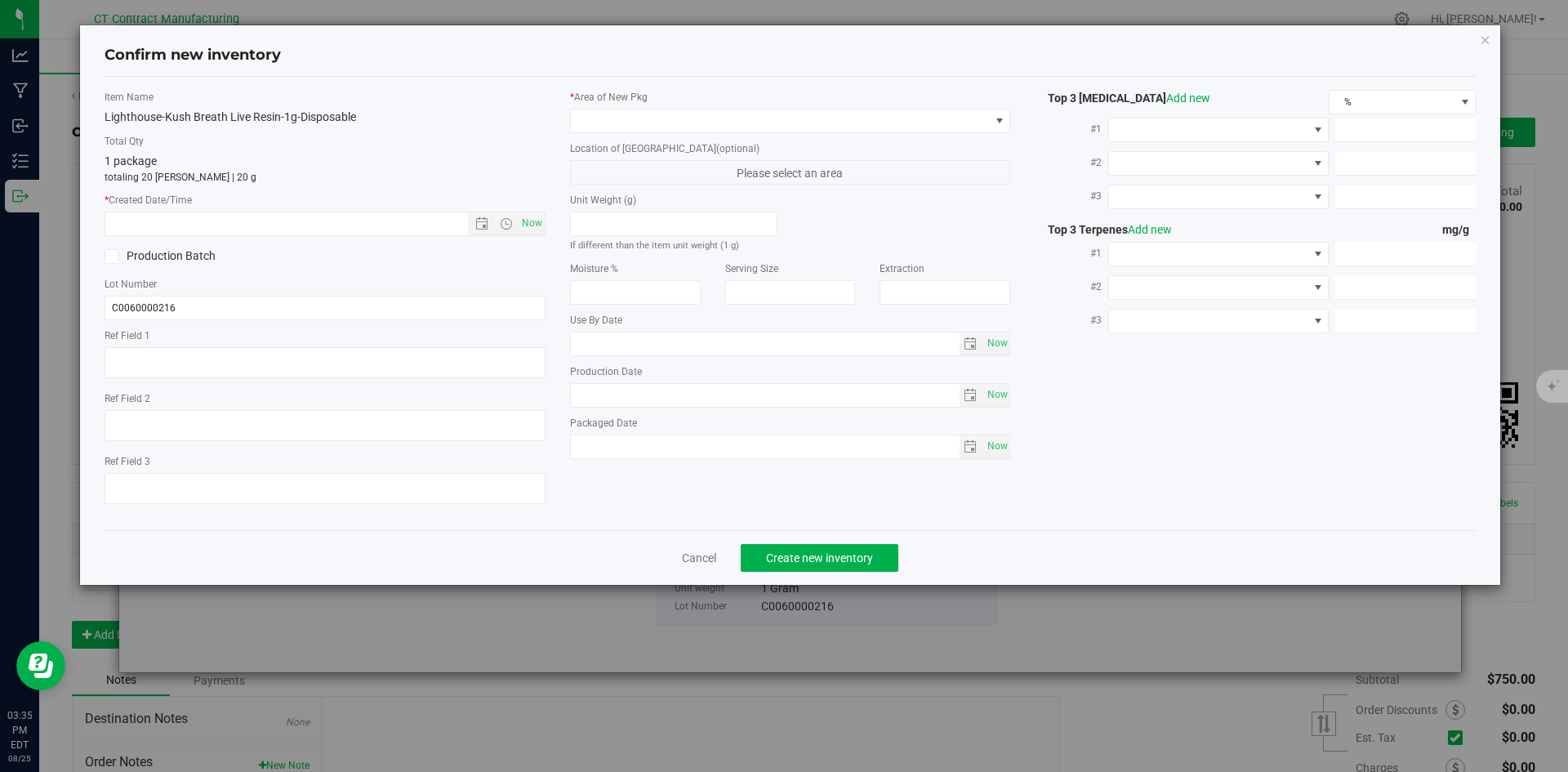
type textarea "250701-LH-KB-1G-B"
click at [532, 215] on span "Now" at bounding box center [532, 223] width 28 height 23
type input "8/25/2025 3:35 PM"
click at [593, 125] on span at bounding box center [780, 121] width 419 height 23
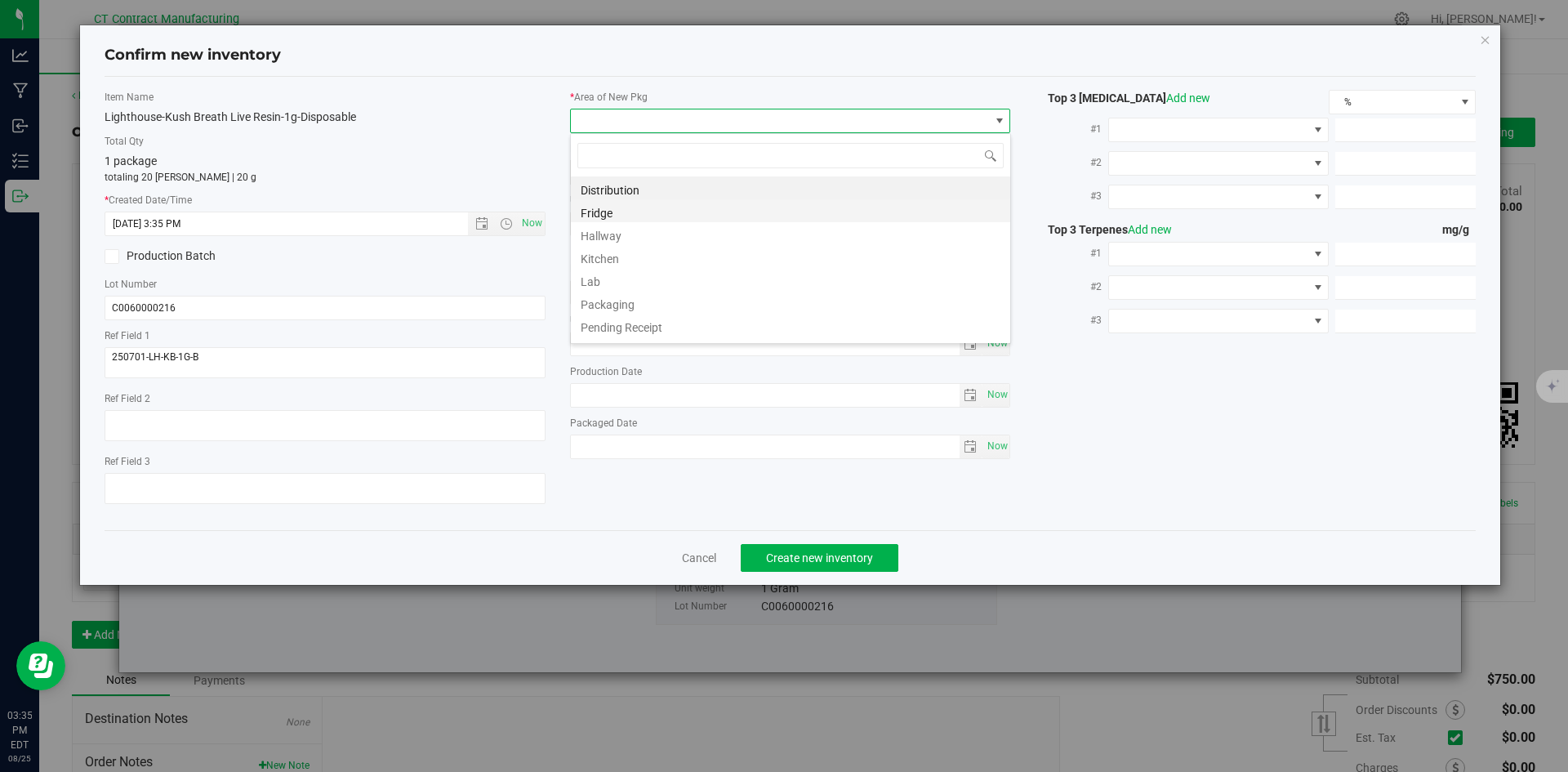
scroll to position [24, 441]
click at [614, 182] on li "Distribution" at bounding box center [790, 187] width 440 height 23
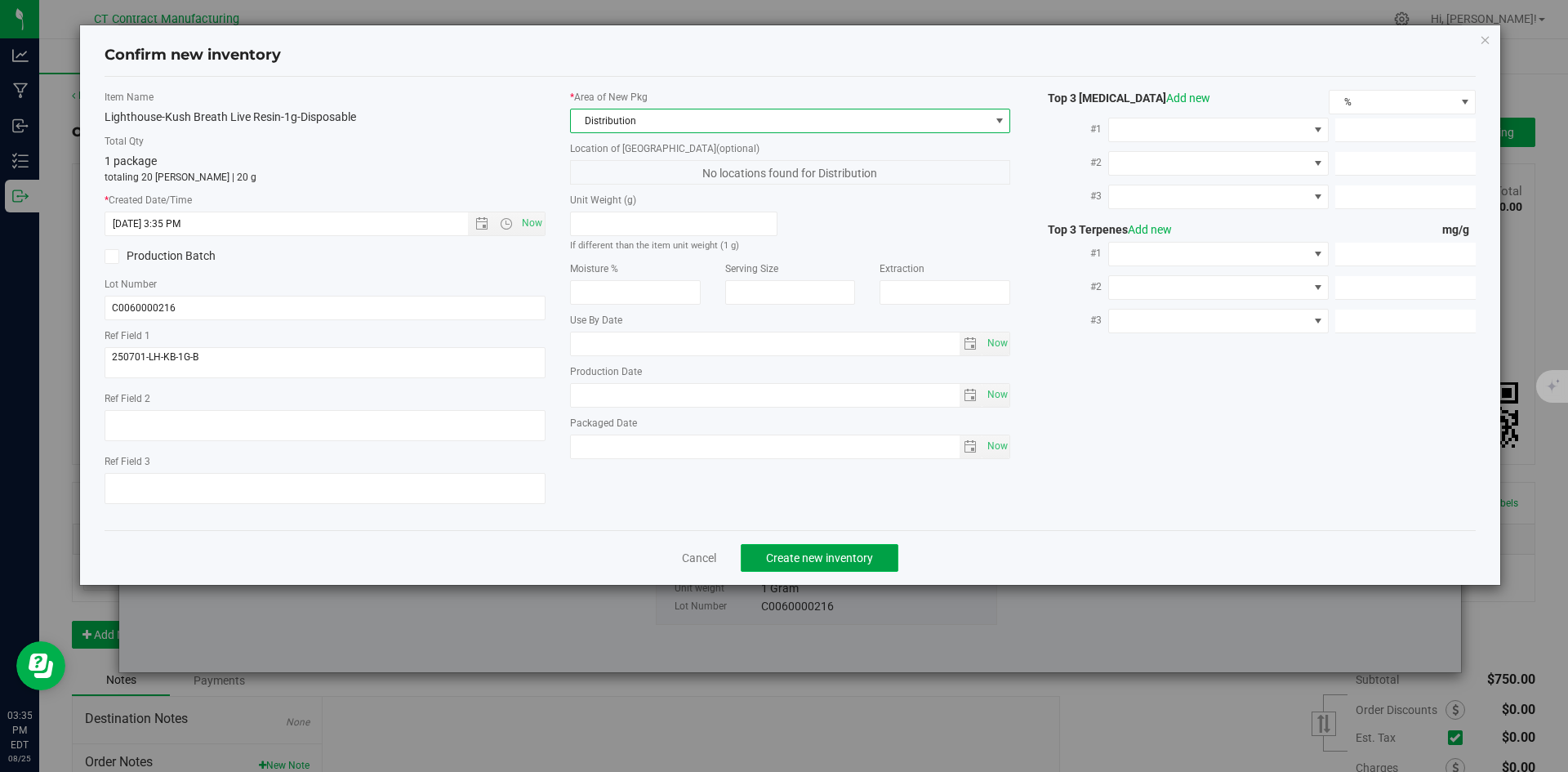
click at [836, 552] on span "Create new inventory" at bounding box center [820, 558] width 107 height 13
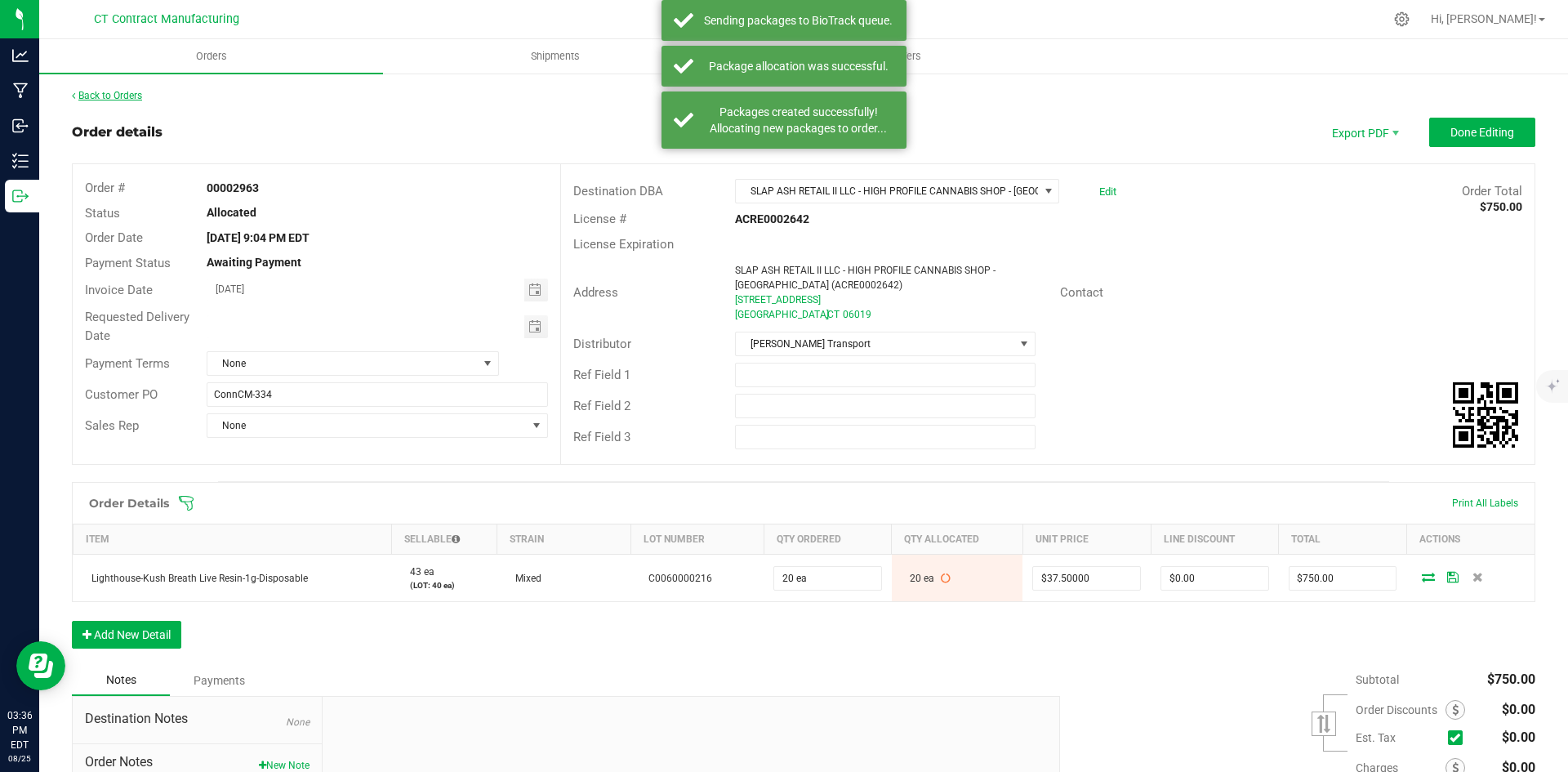
click at [137, 95] on link "Back to Orders" at bounding box center [107, 95] width 70 height 11
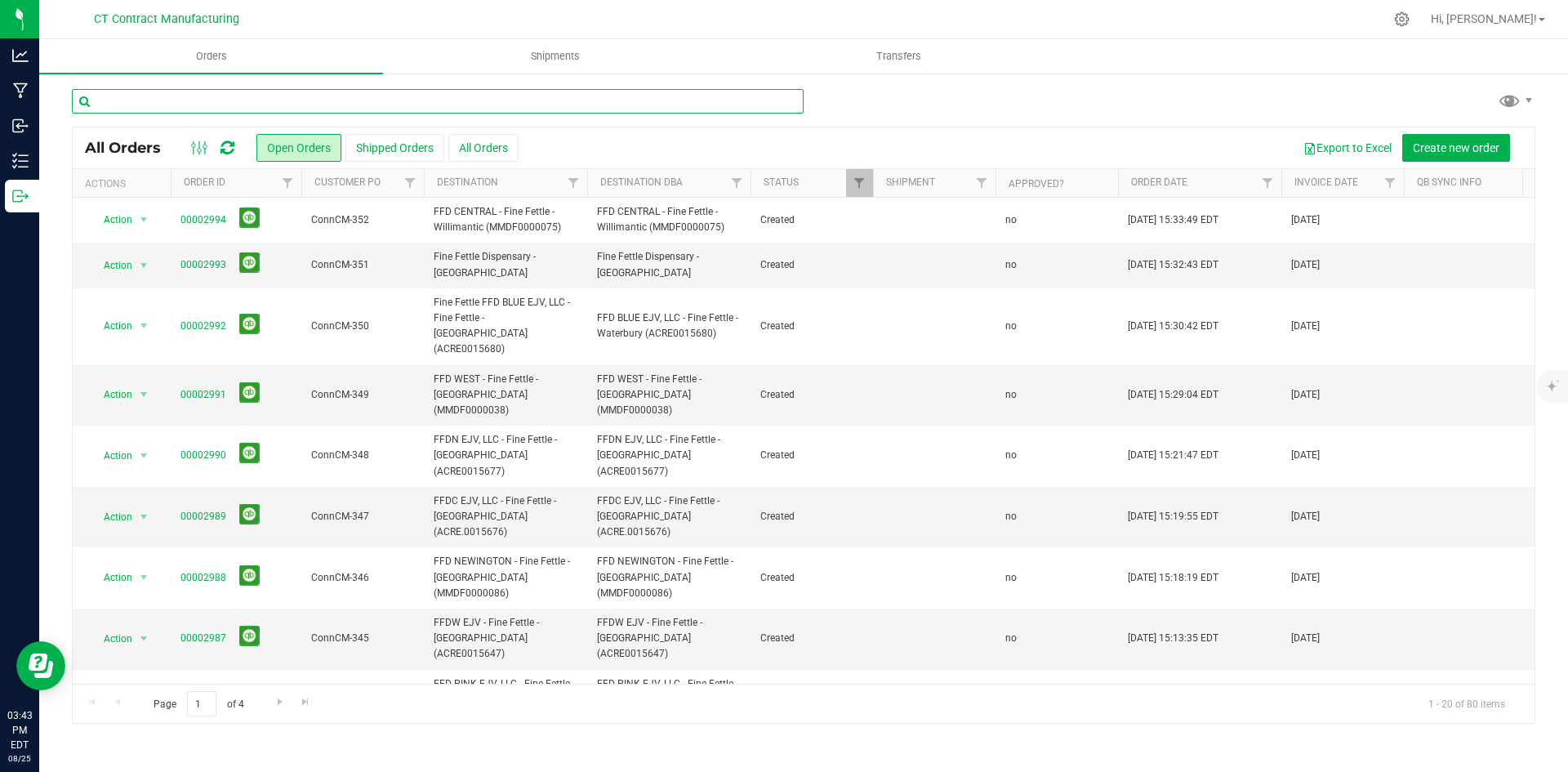
click at [262, 95] on input "text" at bounding box center [438, 101] width 732 height 24
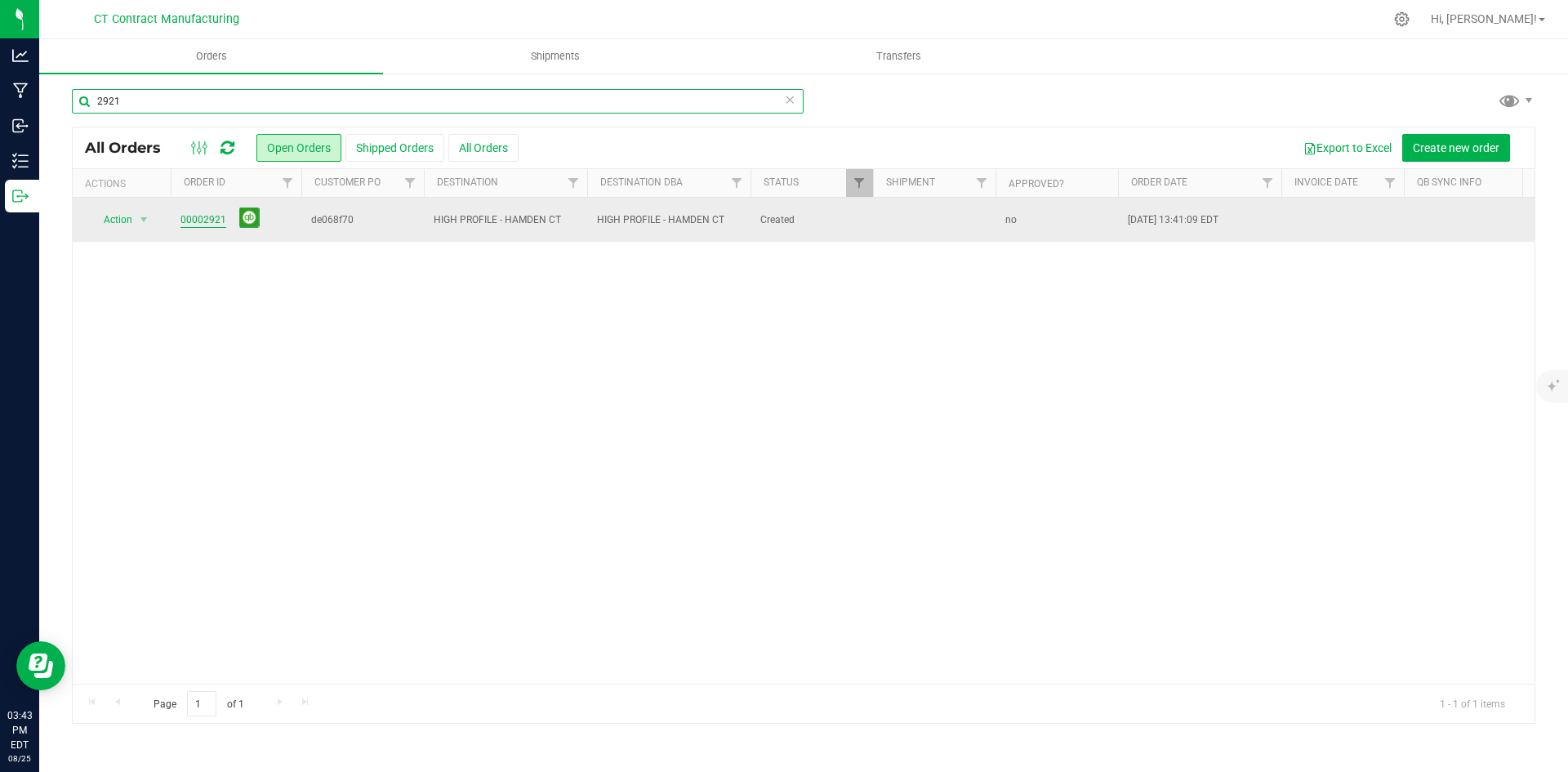
type input "2921"
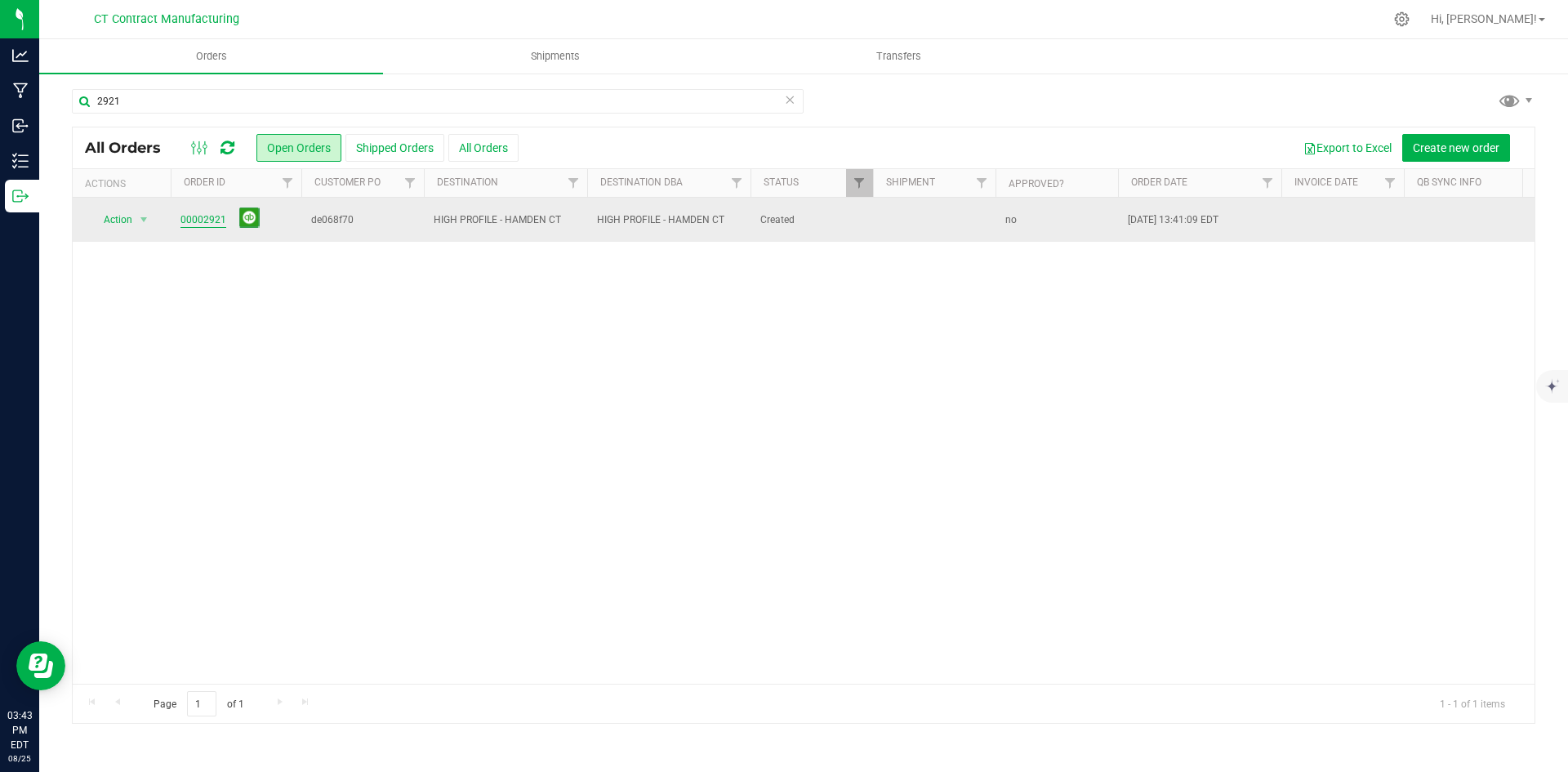
click at [199, 227] on link "00002921" at bounding box center [203, 220] width 46 height 16
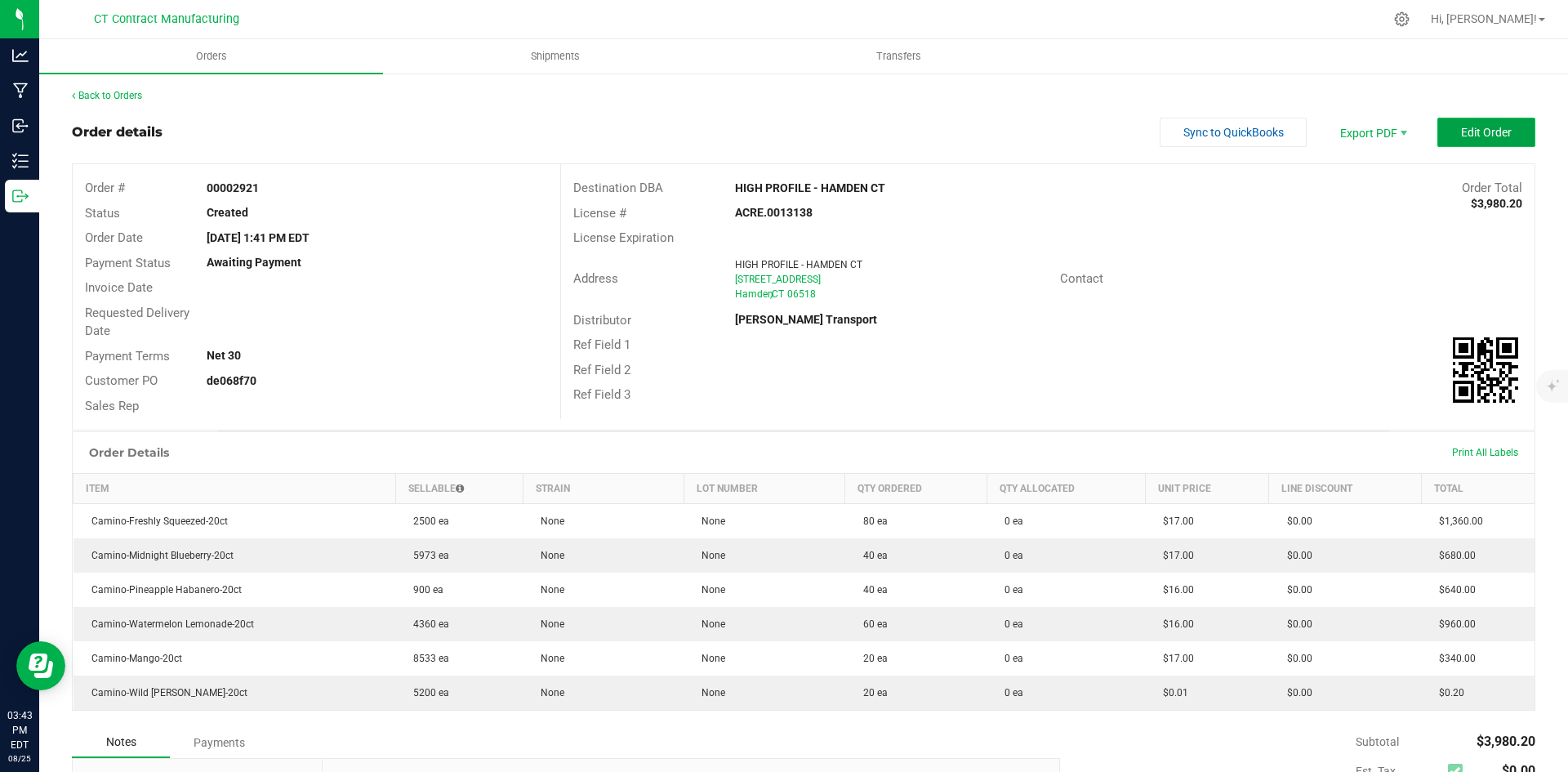
click at [1457, 120] on button "Edit Order" at bounding box center [1486, 133] width 98 height 29
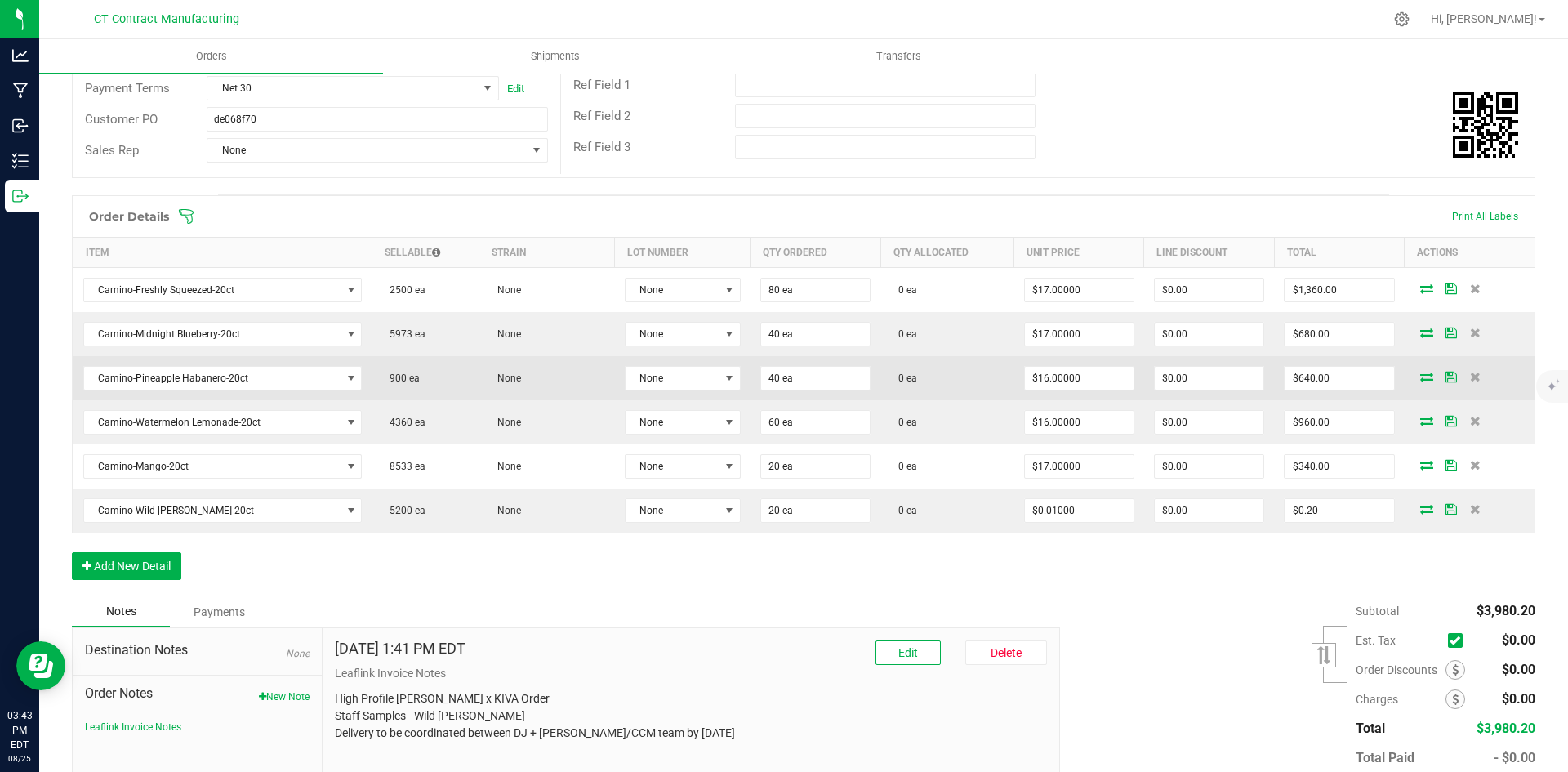
scroll to position [327, 0]
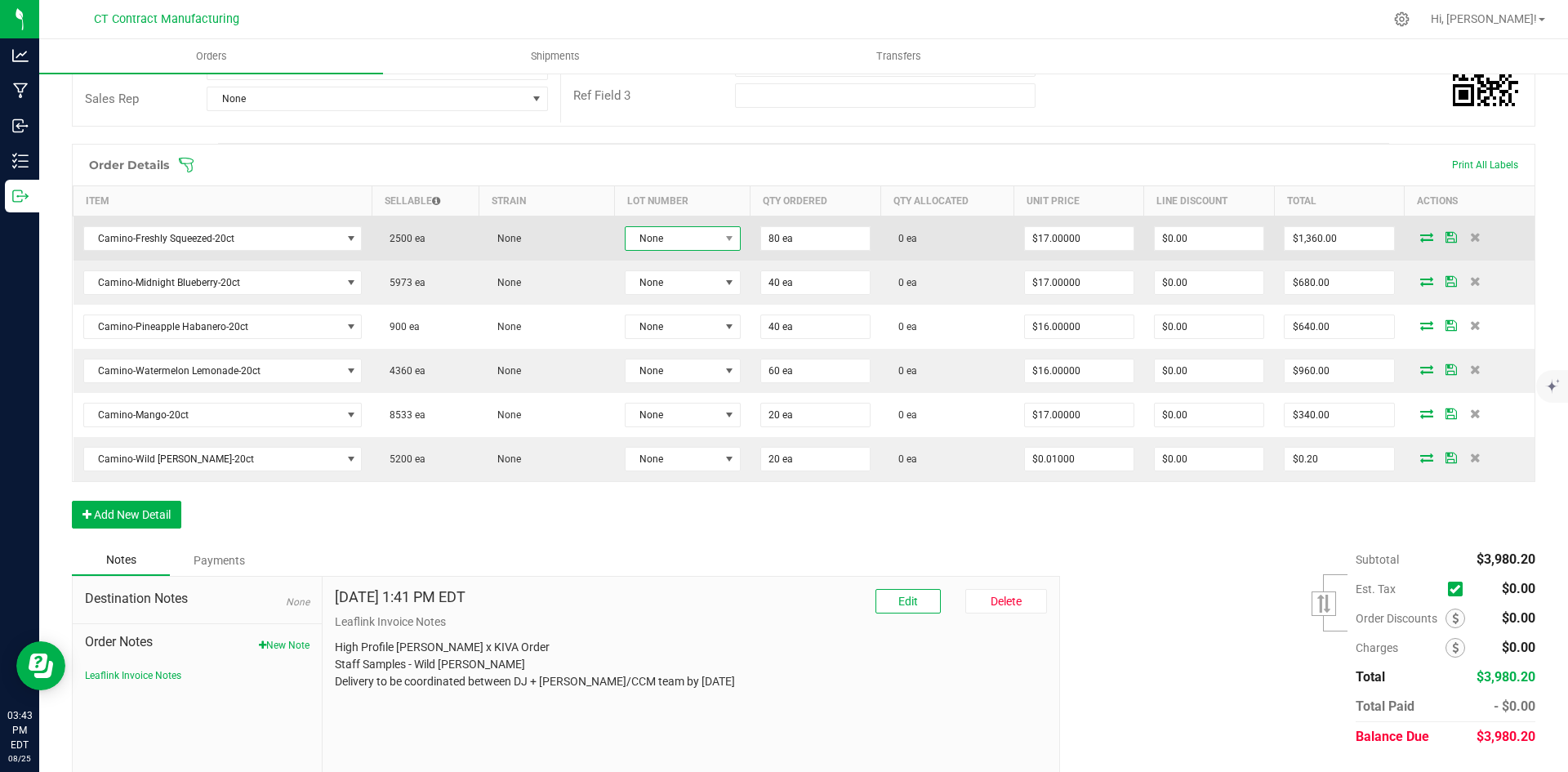
click at [720, 244] on span at bounding box center [730, 239] width 21 height 23
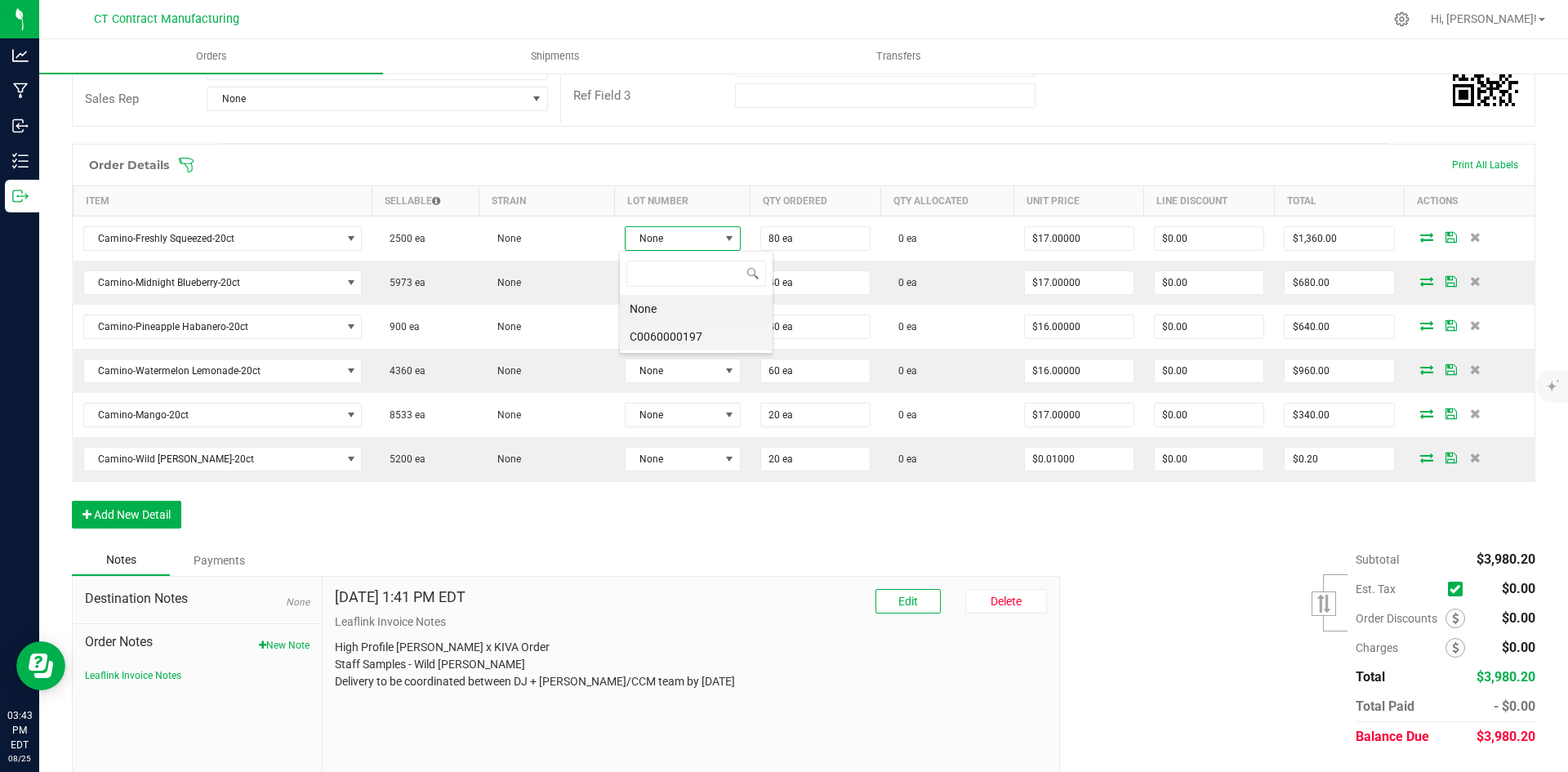
click at [704, 334] on li "C0060000197" at bounding box center [696, 337] width 153 height 28
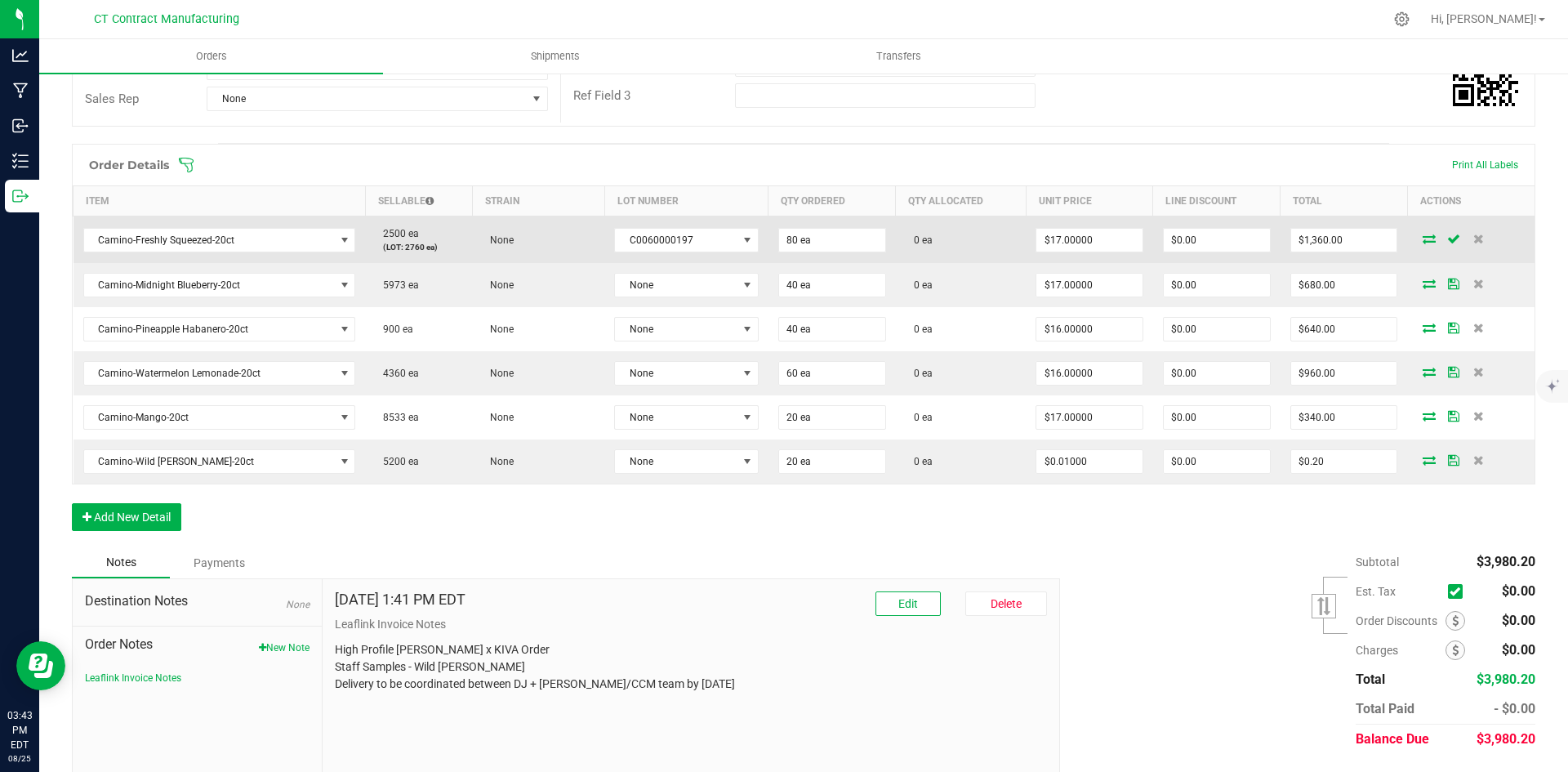
click at [1423, 239] on icon at bounding box center [1429, 238] width 13 height 10
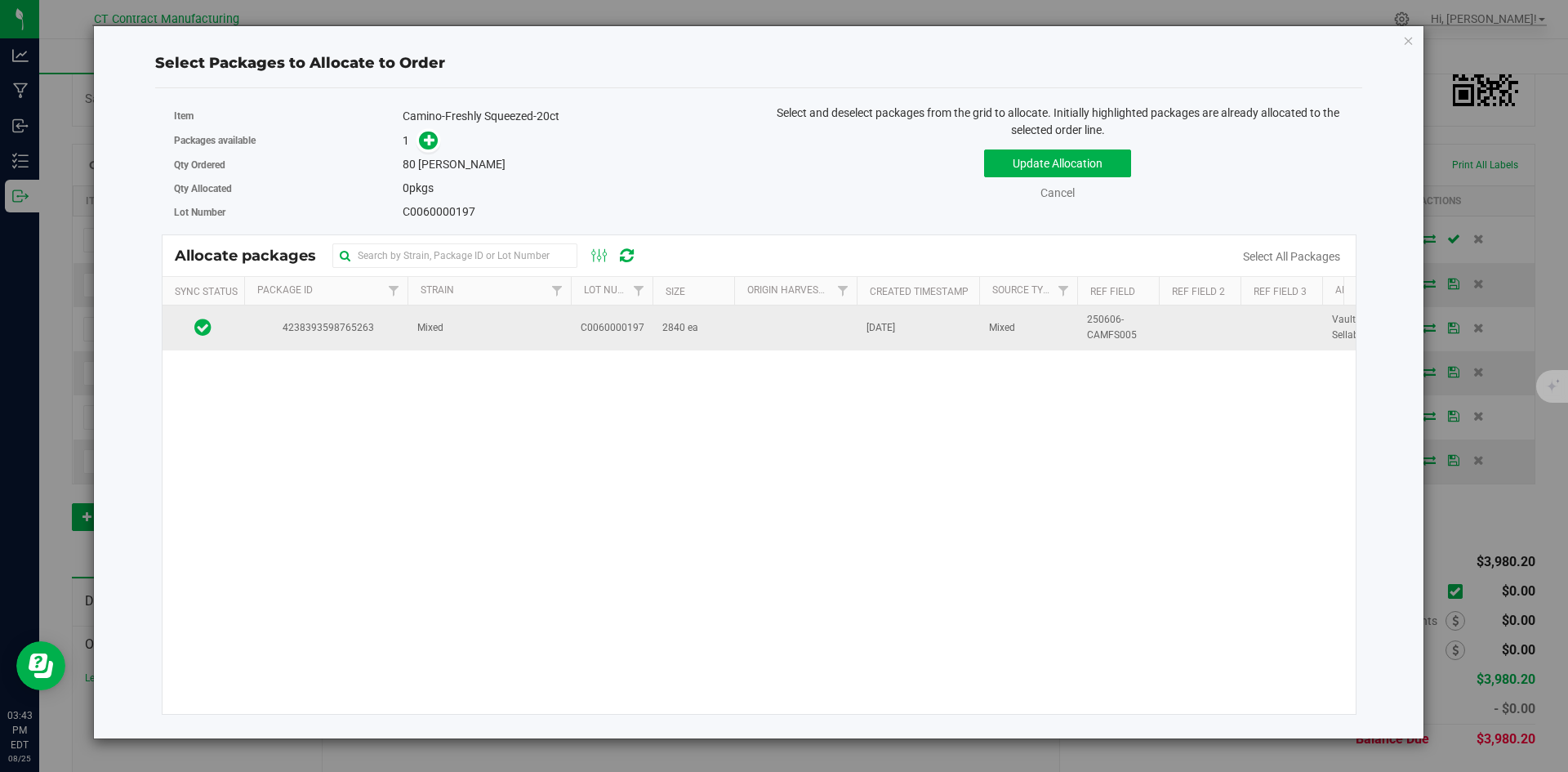
click at [417, 324] on span "Mixed" at bounding box center [430, 328] width 26 height 16
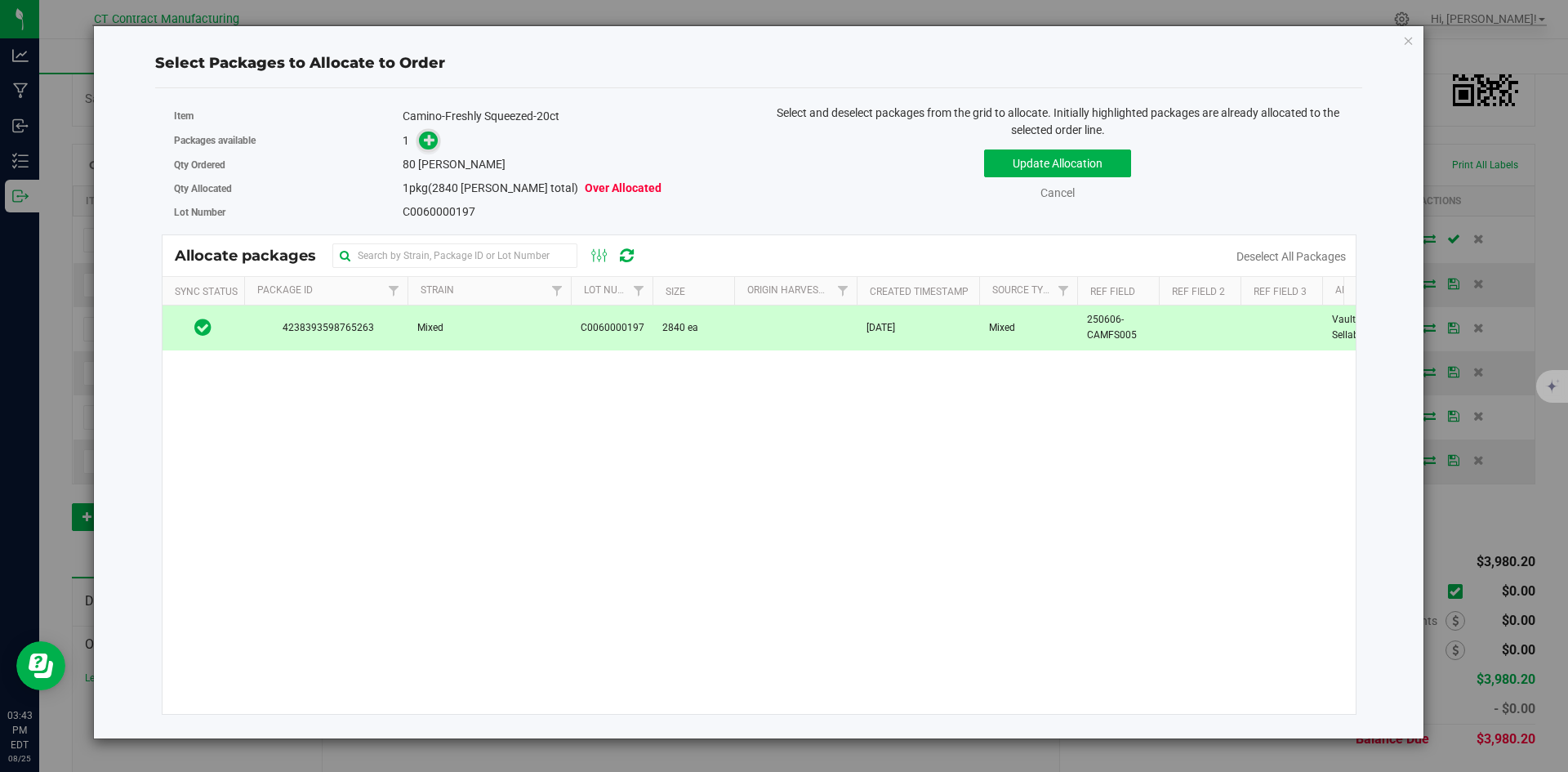
click at [435, 148] on span at bounding box center [428, 141] width 19 height 19
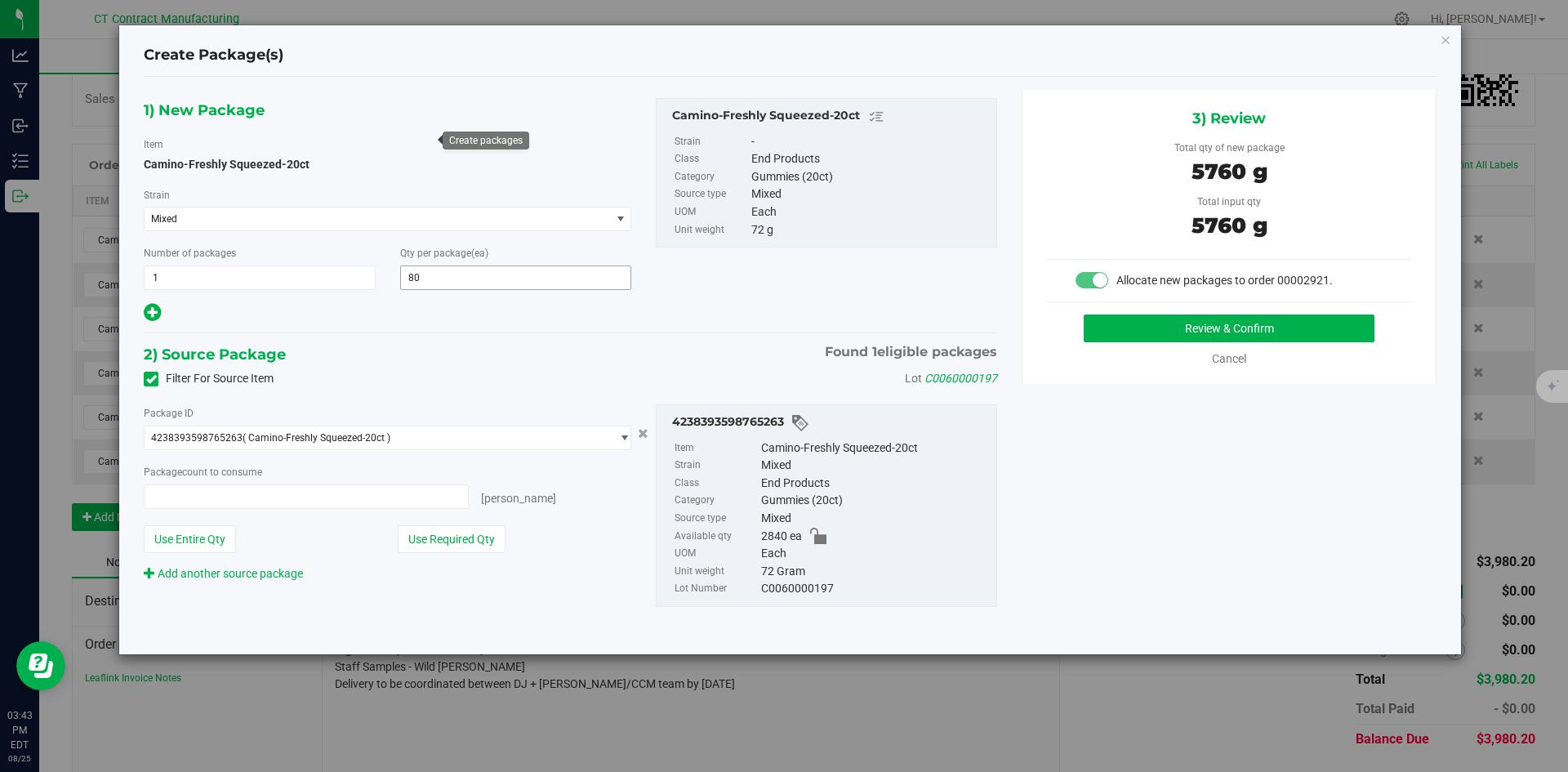
type input "80 ea"
click at [1117, 318] on button "Review & Confirm" at bounding box center [1229, 329] width 291 height 28
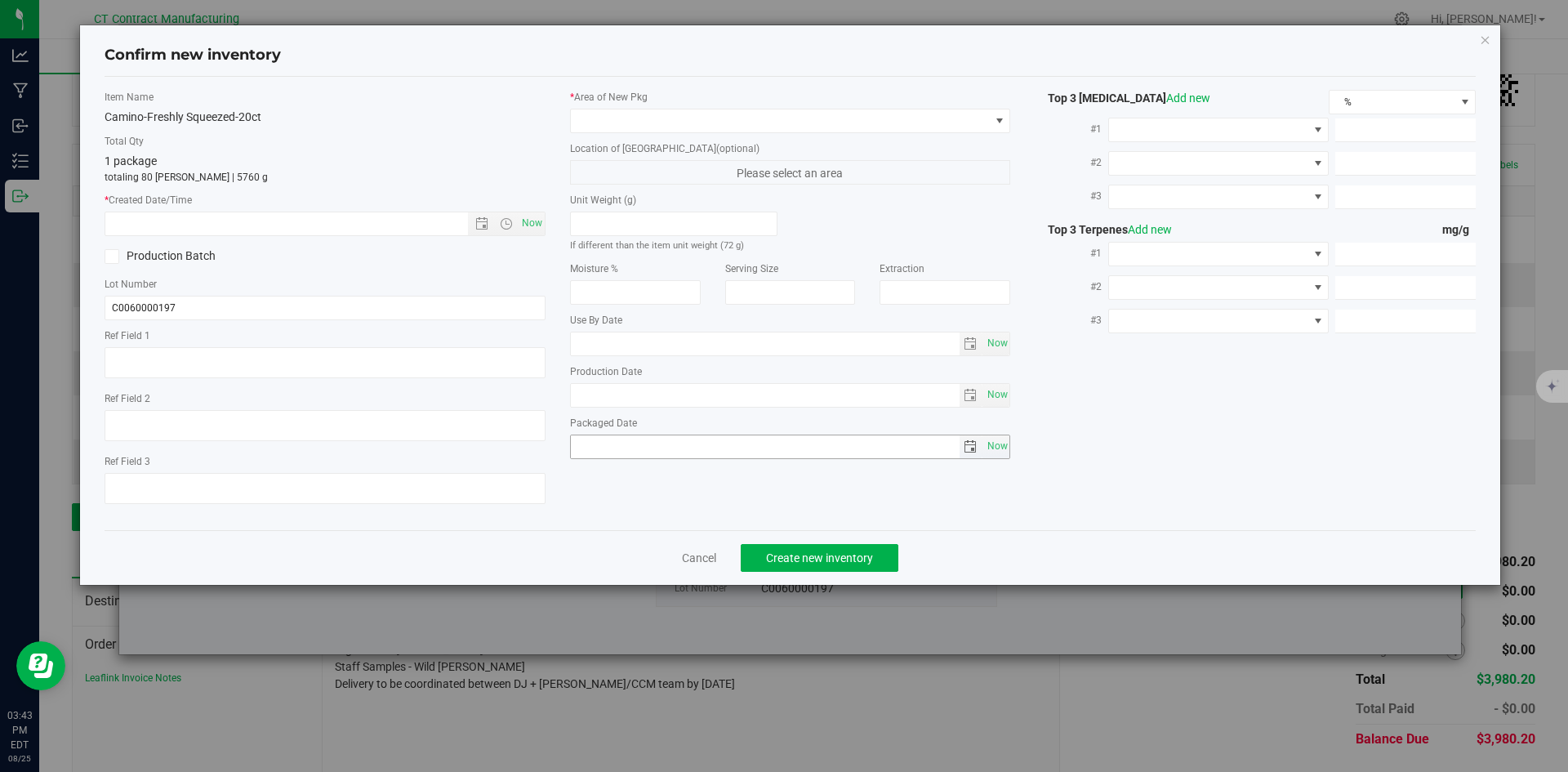
type textarea "250606-CAMFS005"
click at [540, 217] on span "Now" at bounding box center [532, 223] width 28 height 23
type input "8/25/2025 3:43 PM"
click at [602, 114] on span at bounding box center [780, 121] width 419 height 23
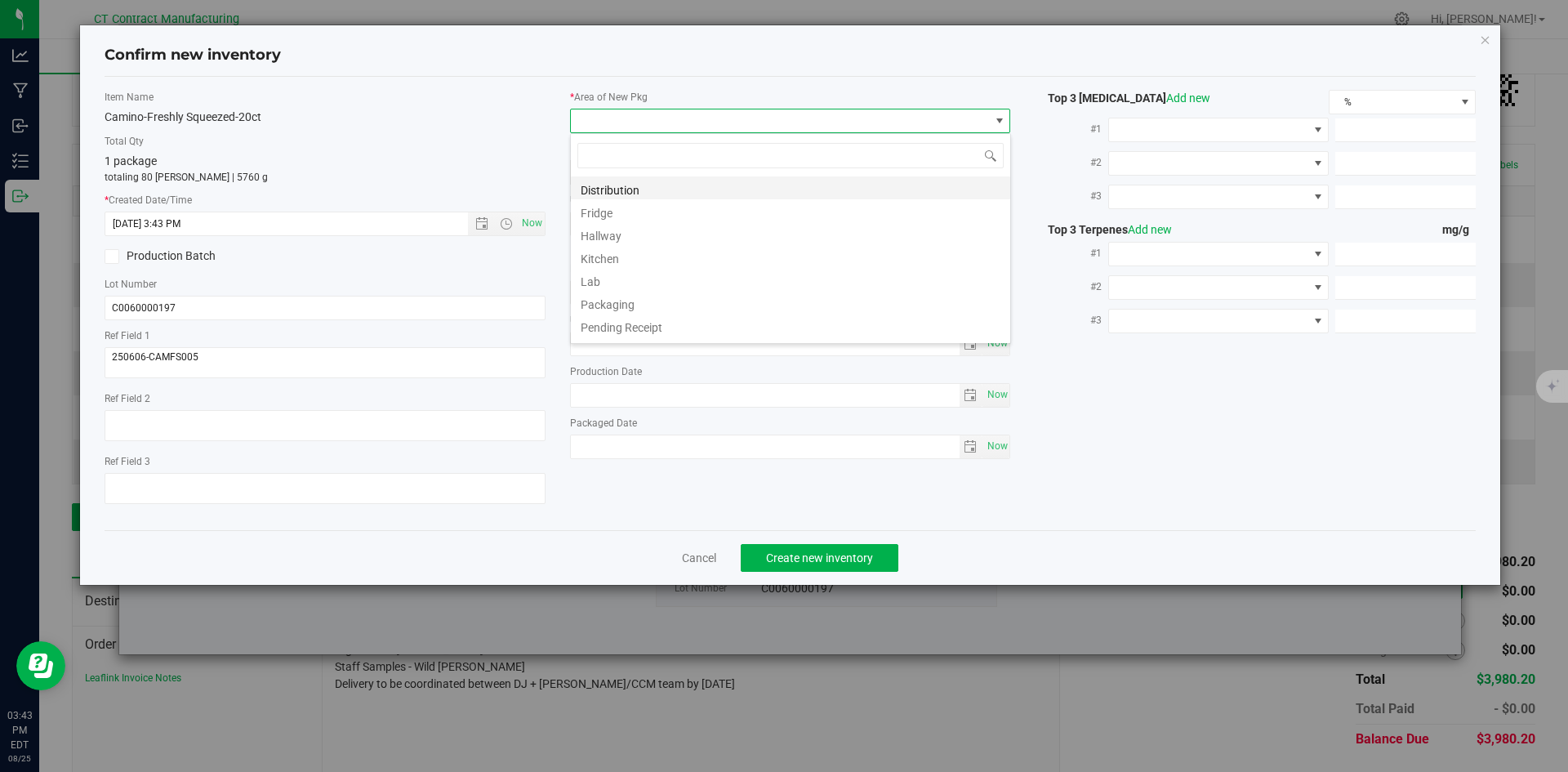
scroll to position [24, 441]
click at [606, 187] on li "Distribution" at bounding box center [790, 187] width 440 height 23
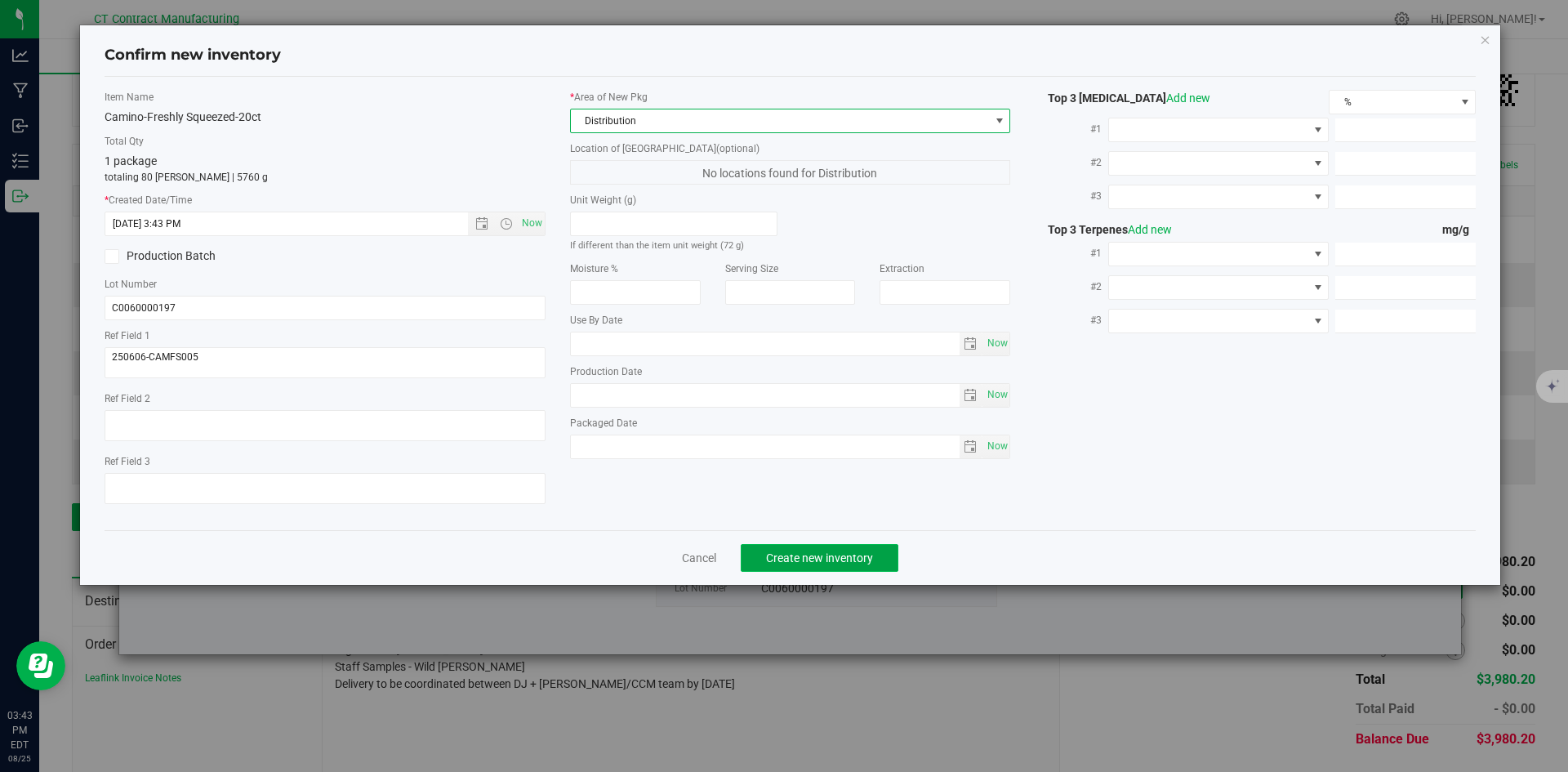
click at [786, 547] on button "Create new inventory" at bounding box center [820, 558] width 158 height 28
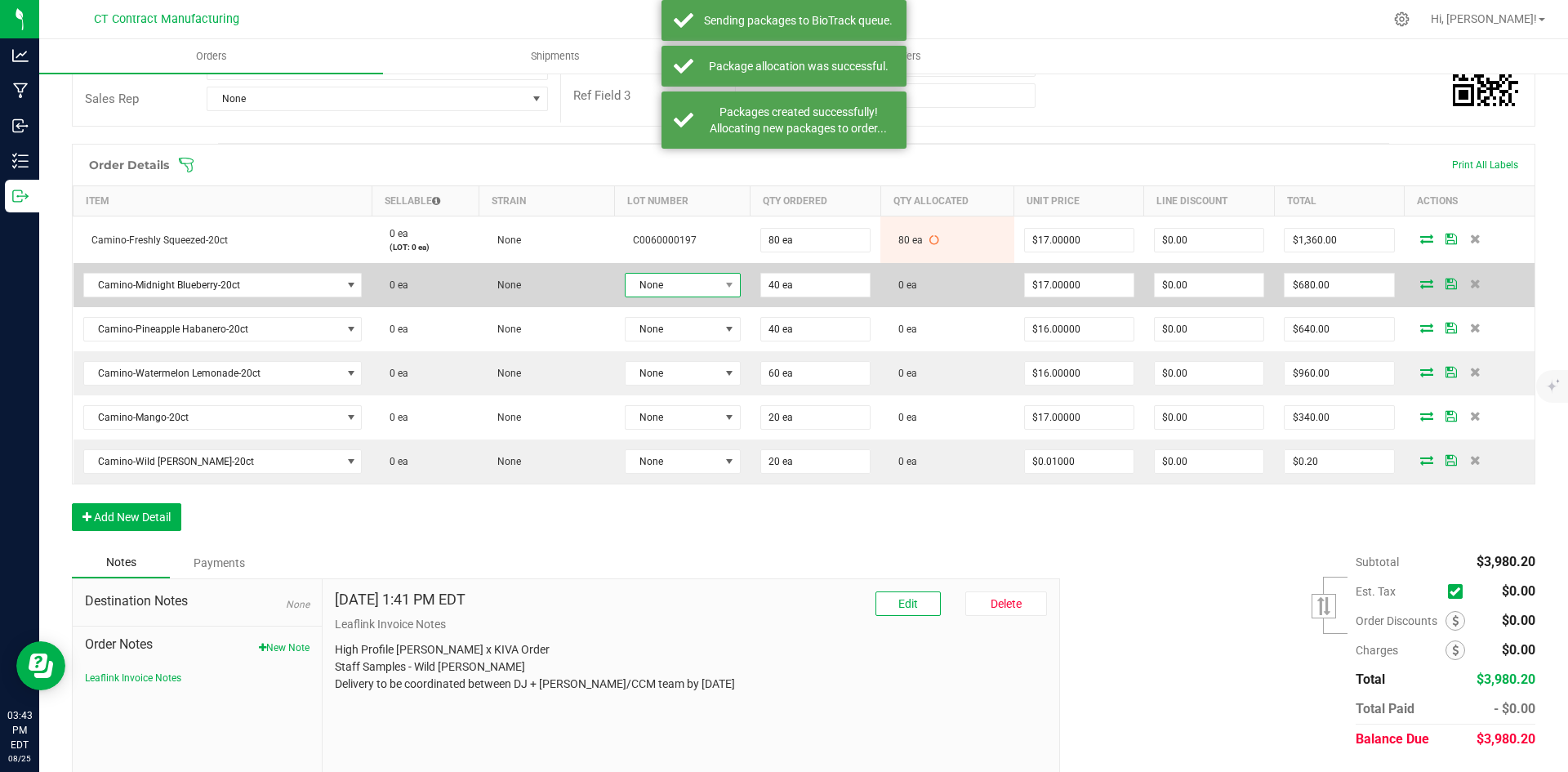
click at [662, 280] on span "None" at bounding box center [672, 285] width 94 height 23
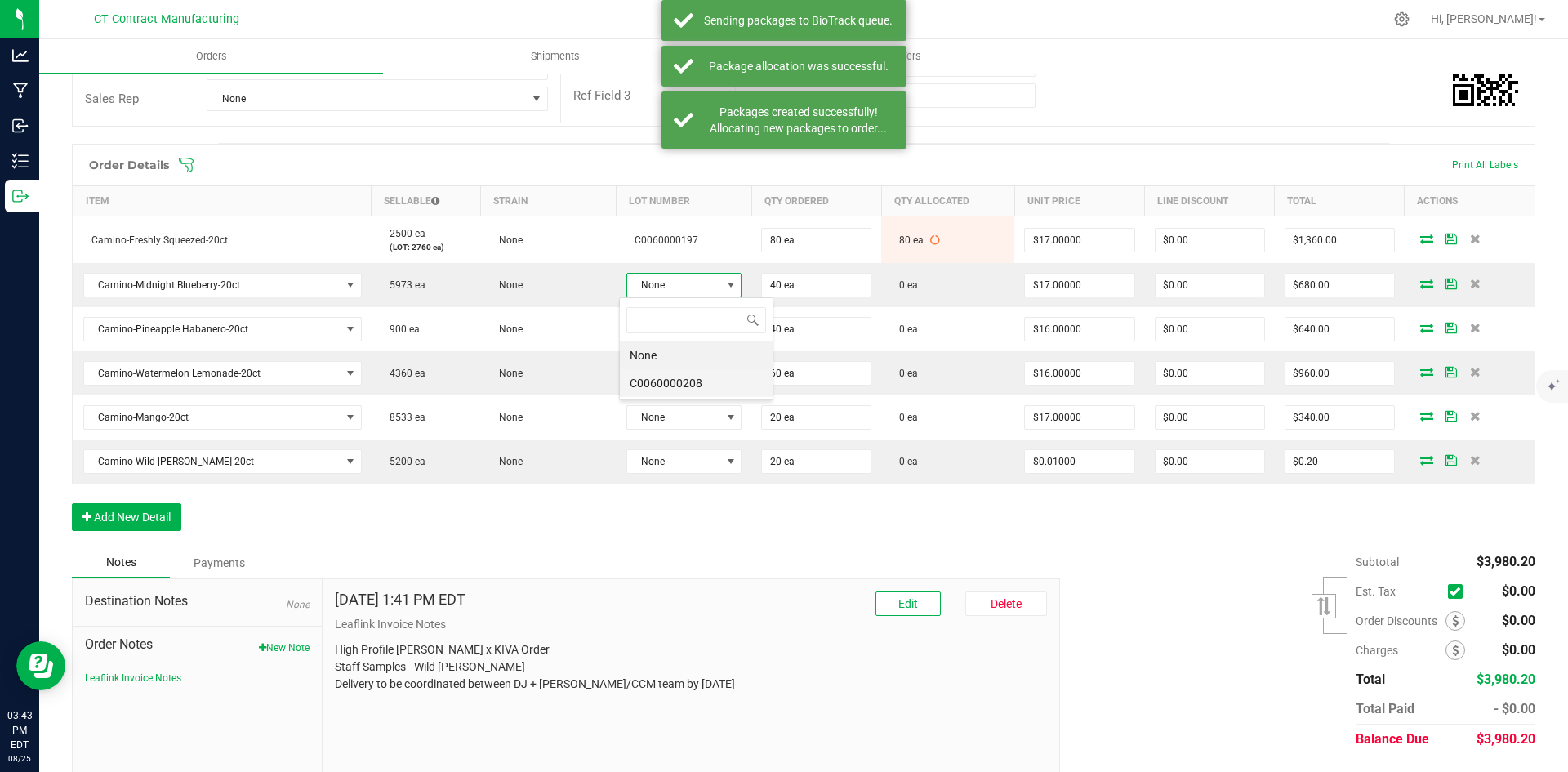
click at [670, 383] on li "C0060000208" at bounding box center [696, 383] width 153 height 28
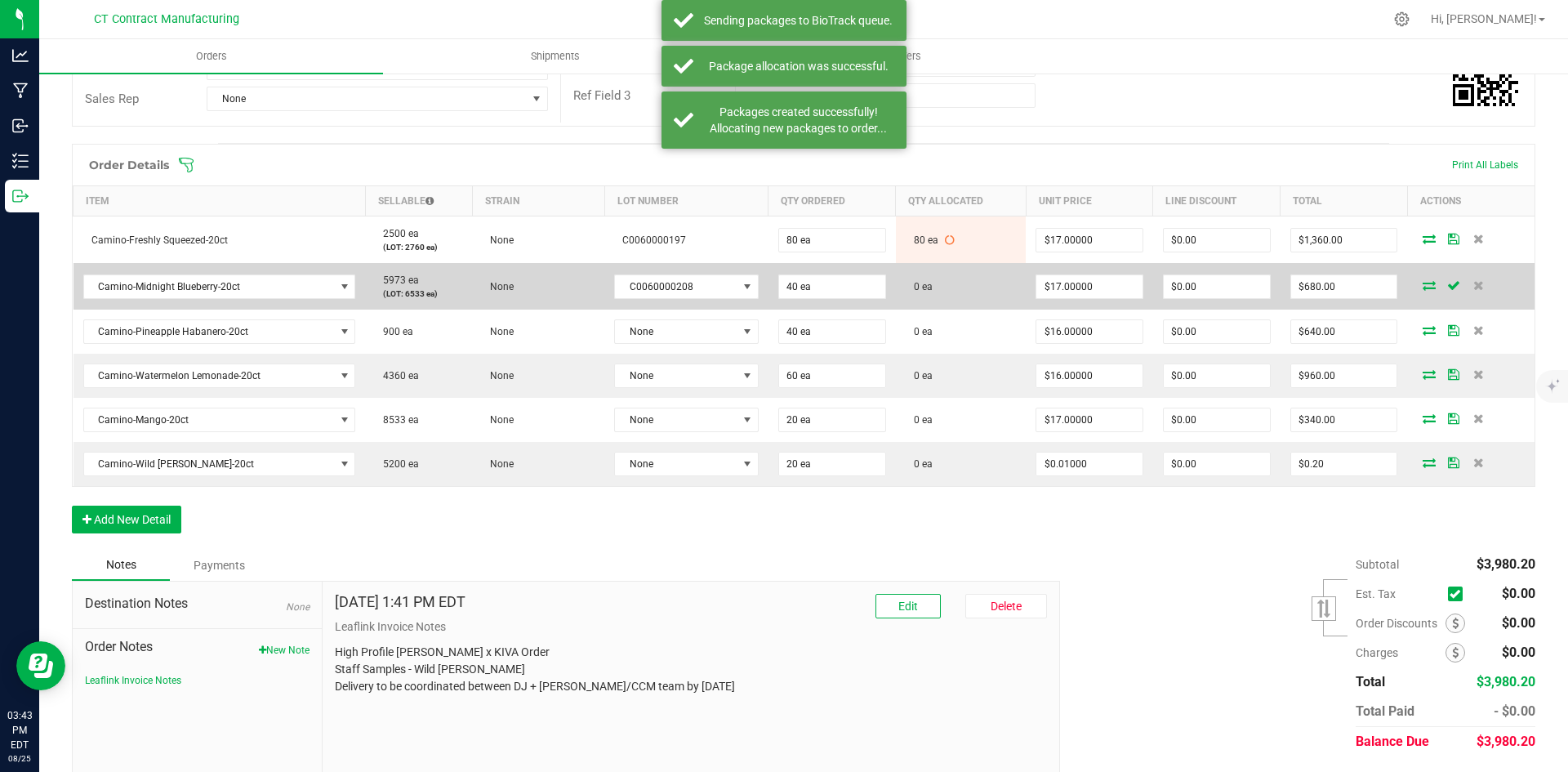
click at [1423, 283] on icon at bounding box center [1429, 285] width 13 height 10
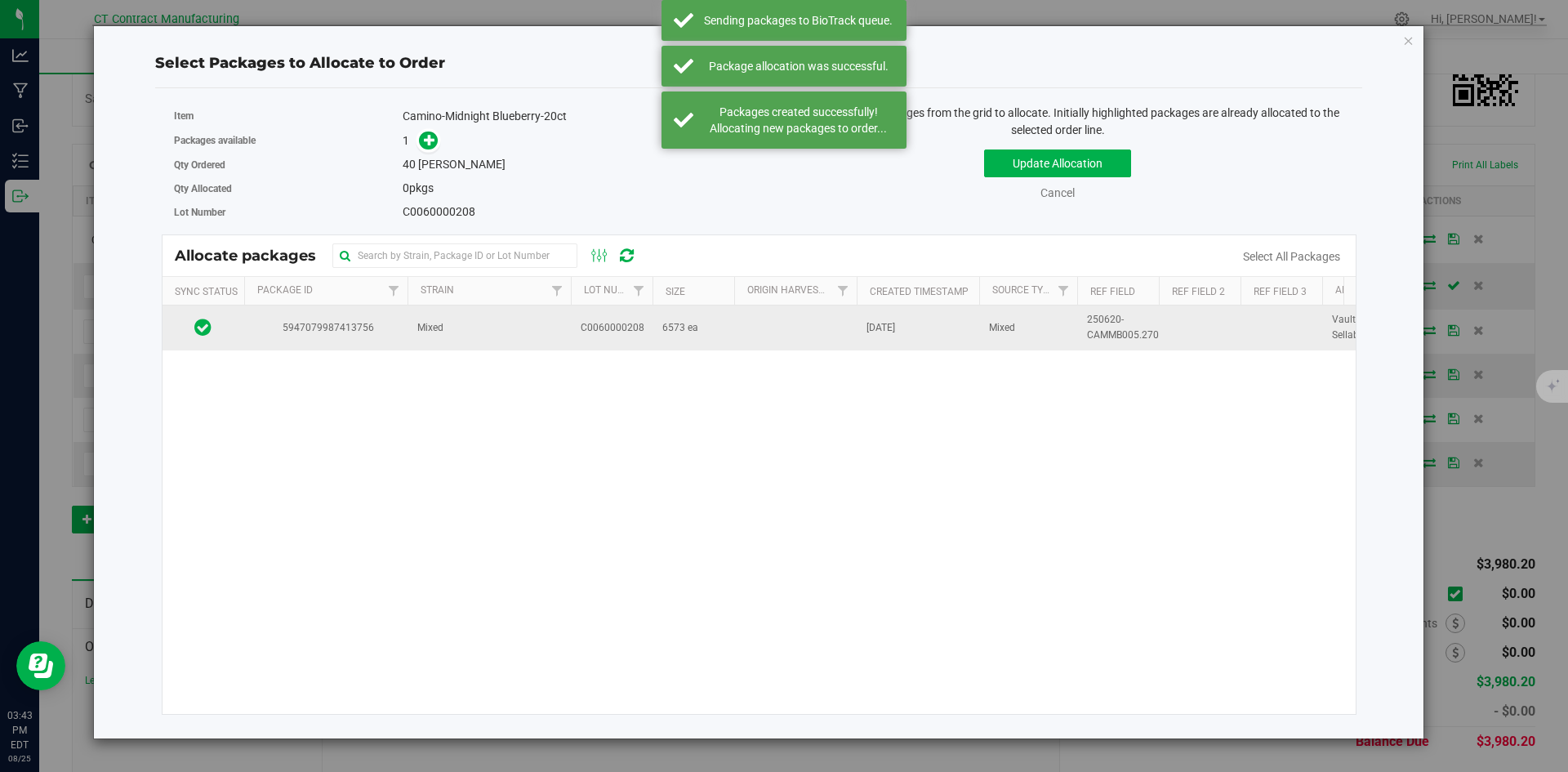
click at [698, 338] on td "6573 ea" at bounding box center [694, 327] width 82 height 44
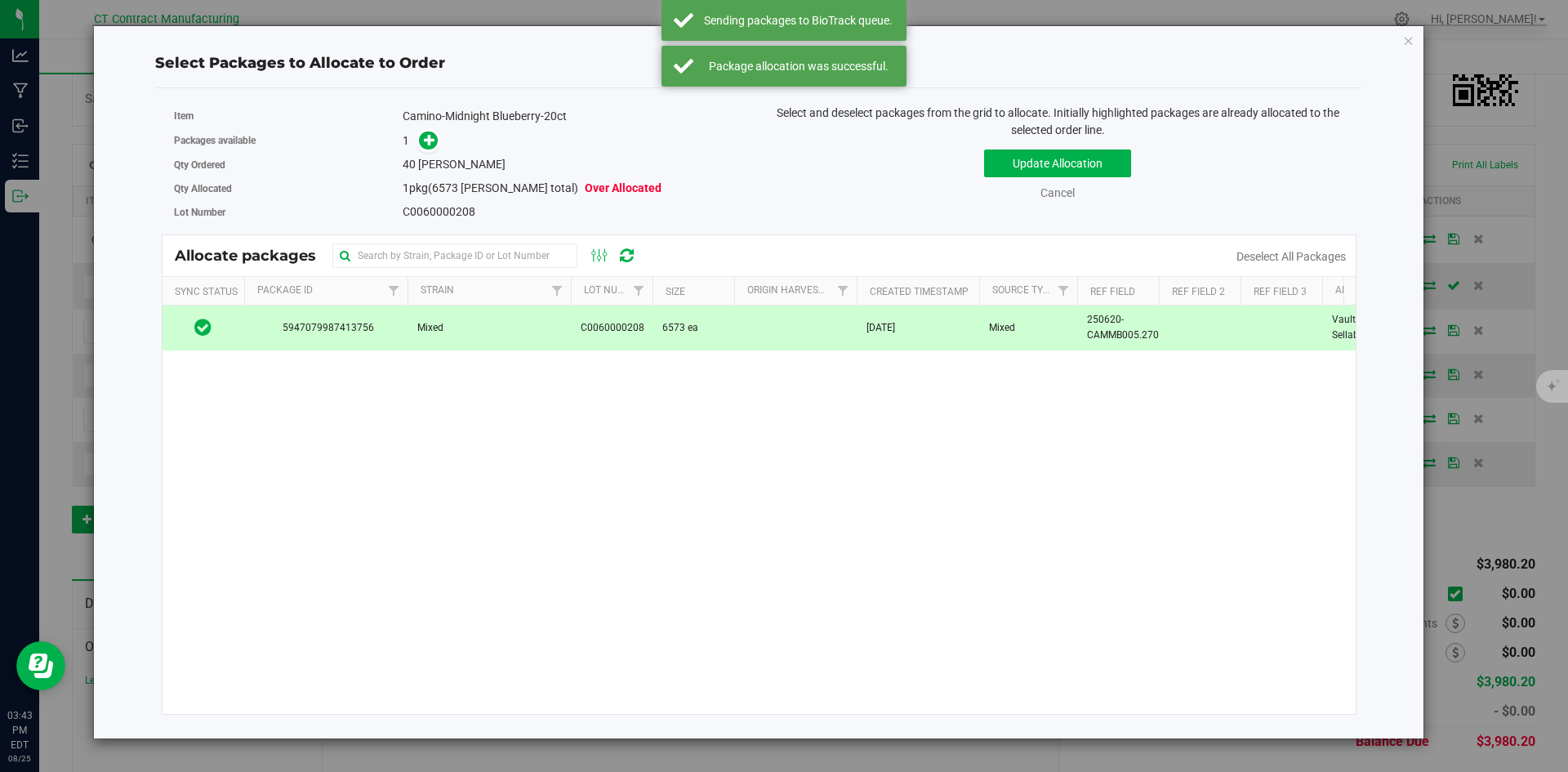
click at [421, 132] on span at bounding box center [425, 141] width 26 height 19
click at [438, 141] on link at bounding box center [428, 140] width 19 height 13
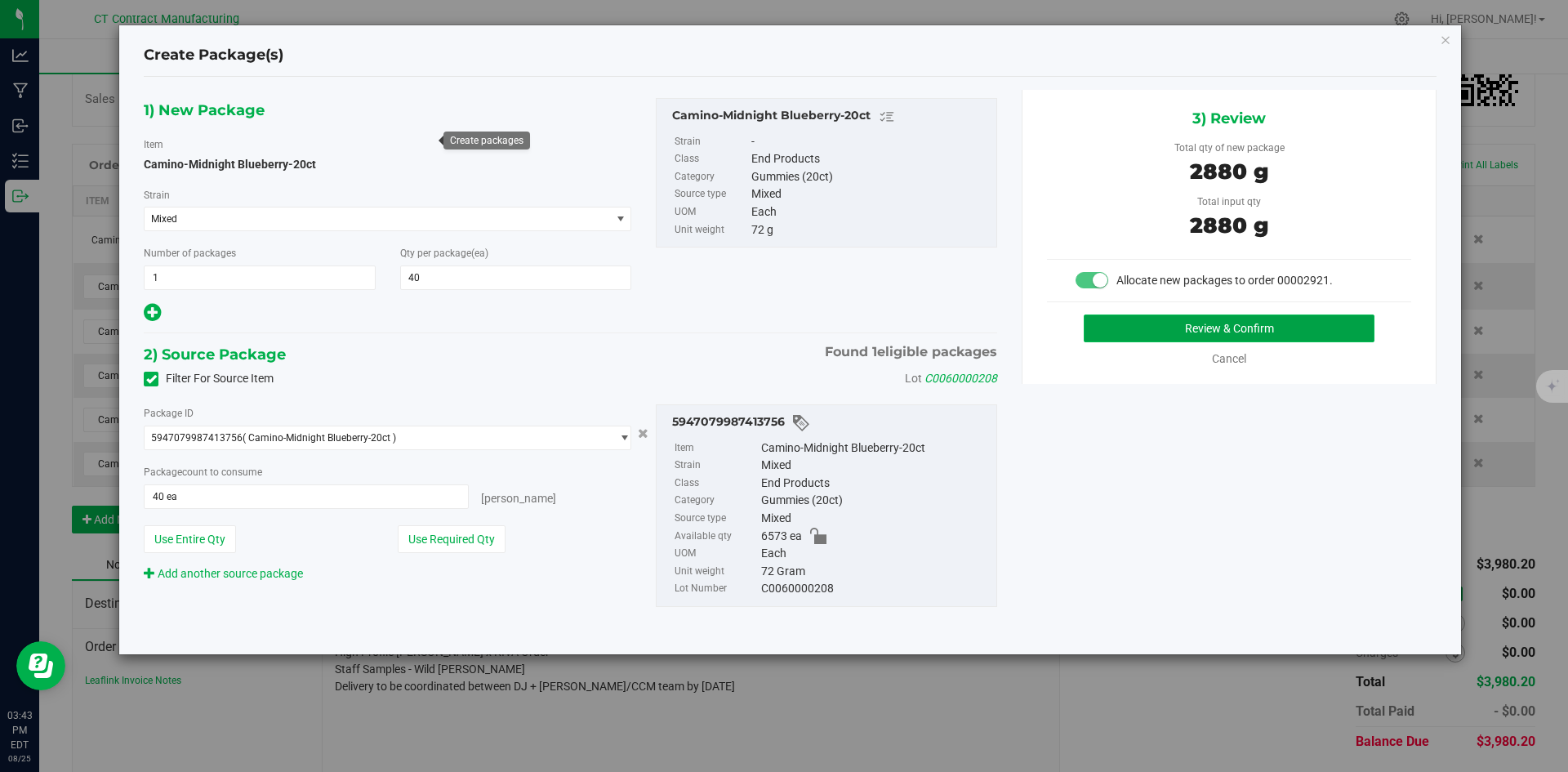
click at [1119, 335] on button "Review & Confirm" at bounding box center [1229, 329] width 291 height 28
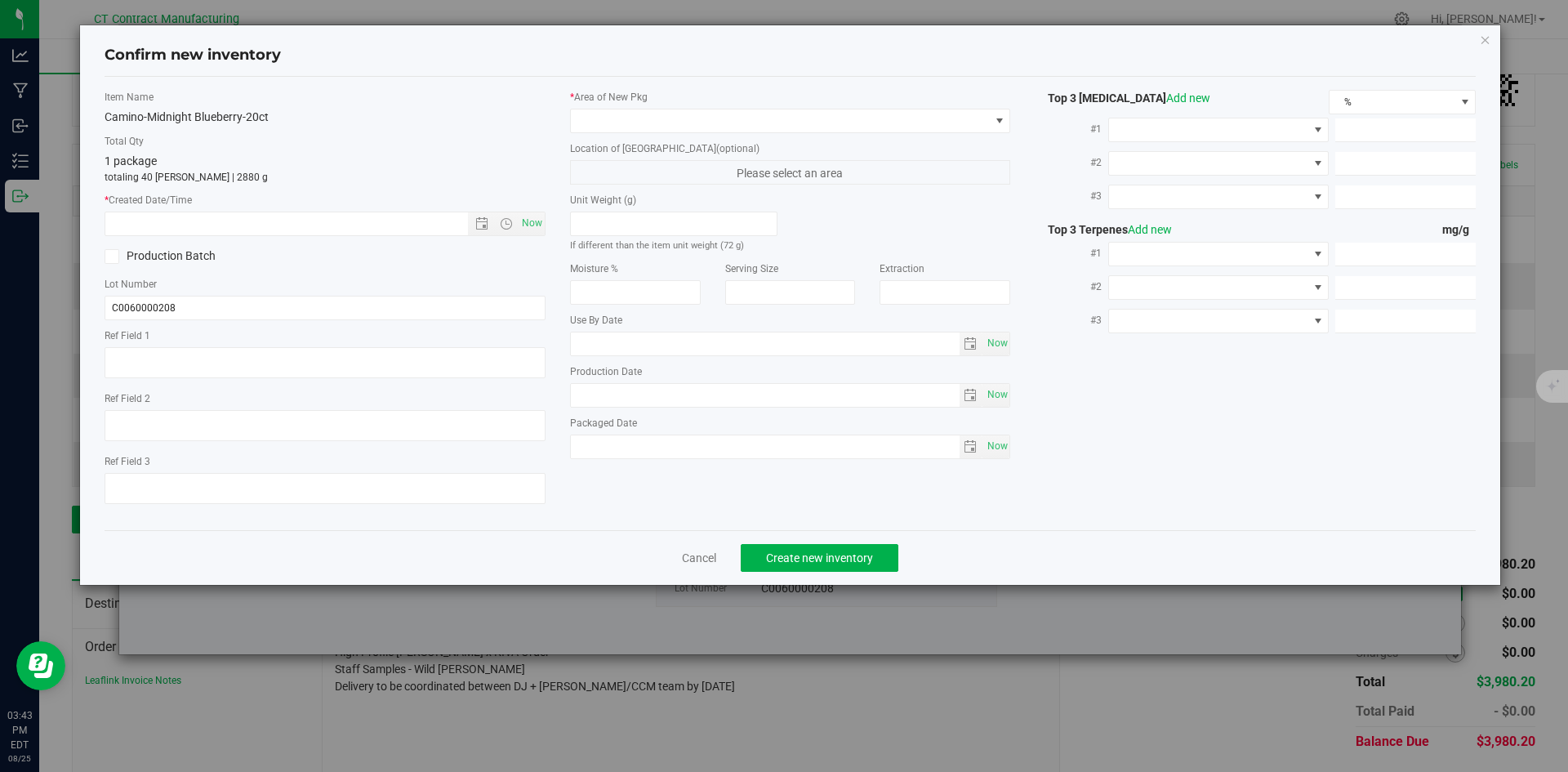
type textarea "250620-CAMMB005.270"
click at [532, 223] on span "Now" at bounding box center [532, 223] width 28 height 23
type input "8/25/2025 3:43 PM"
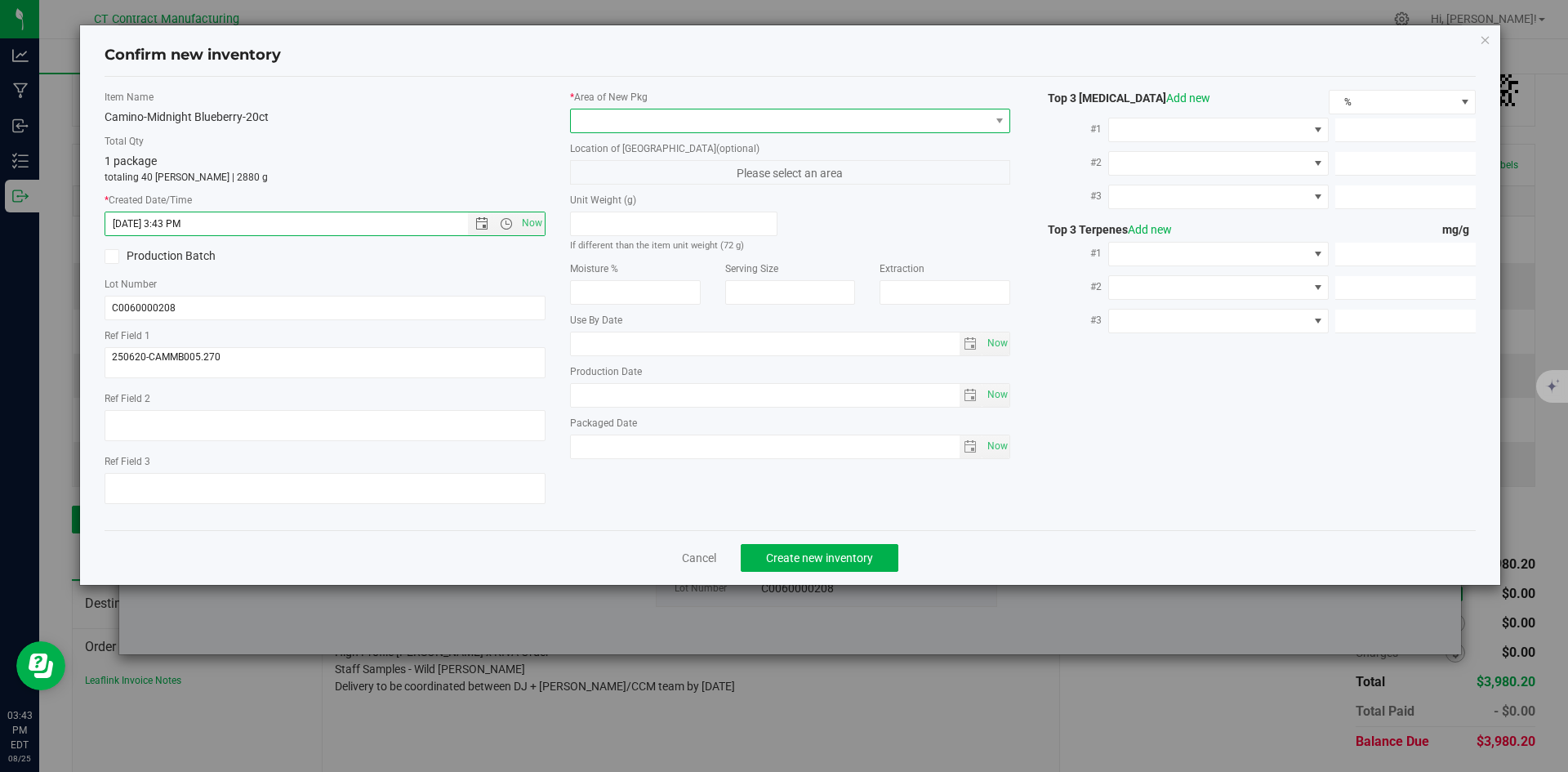
click at [617, 126] on span at bounding box center [780, 121] width 419 height 23
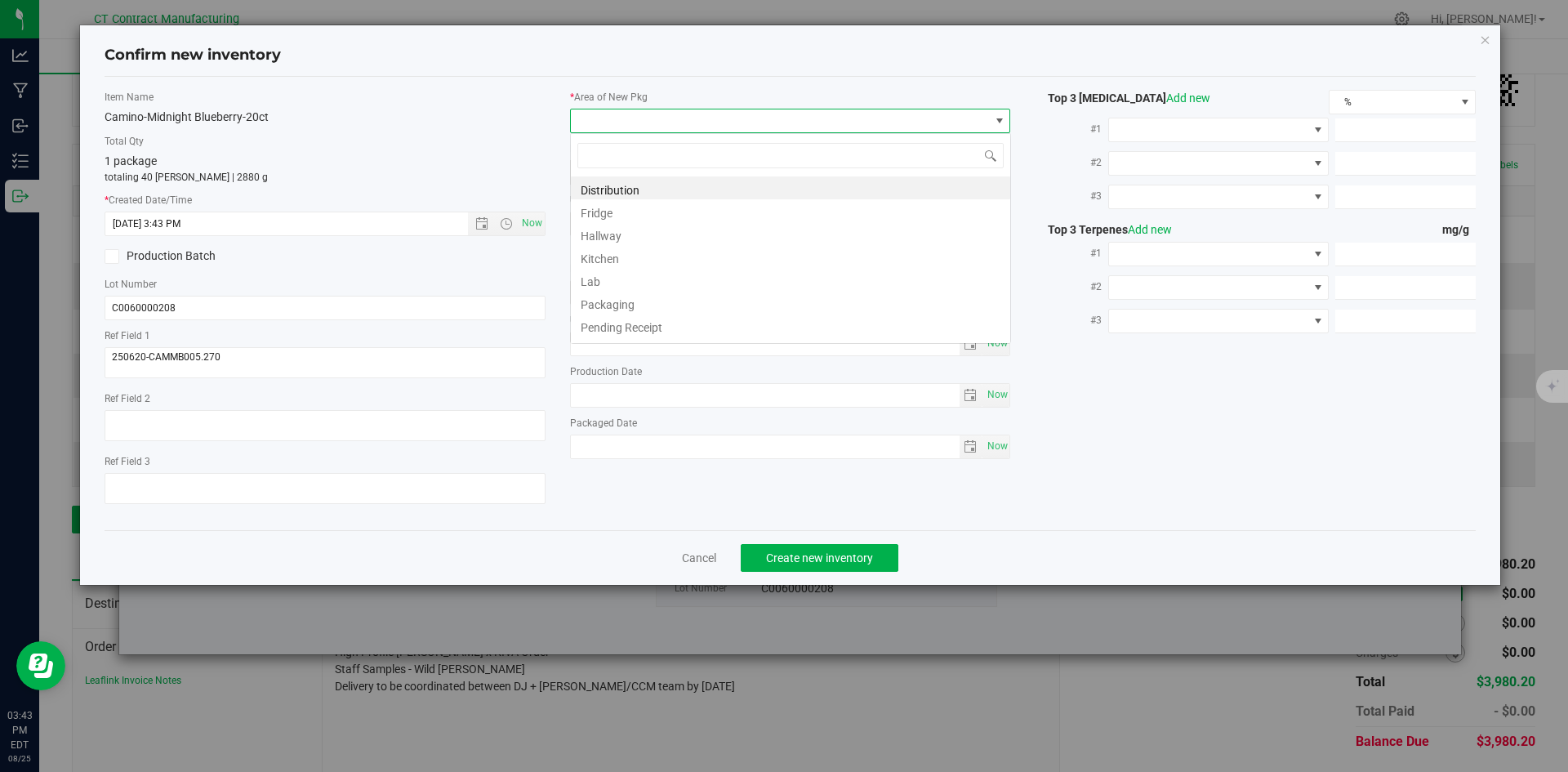
scroll to position [24, 441]
click at [623, 184] on li "Distribution" at bounding box center [790, 187] width 440 height 23
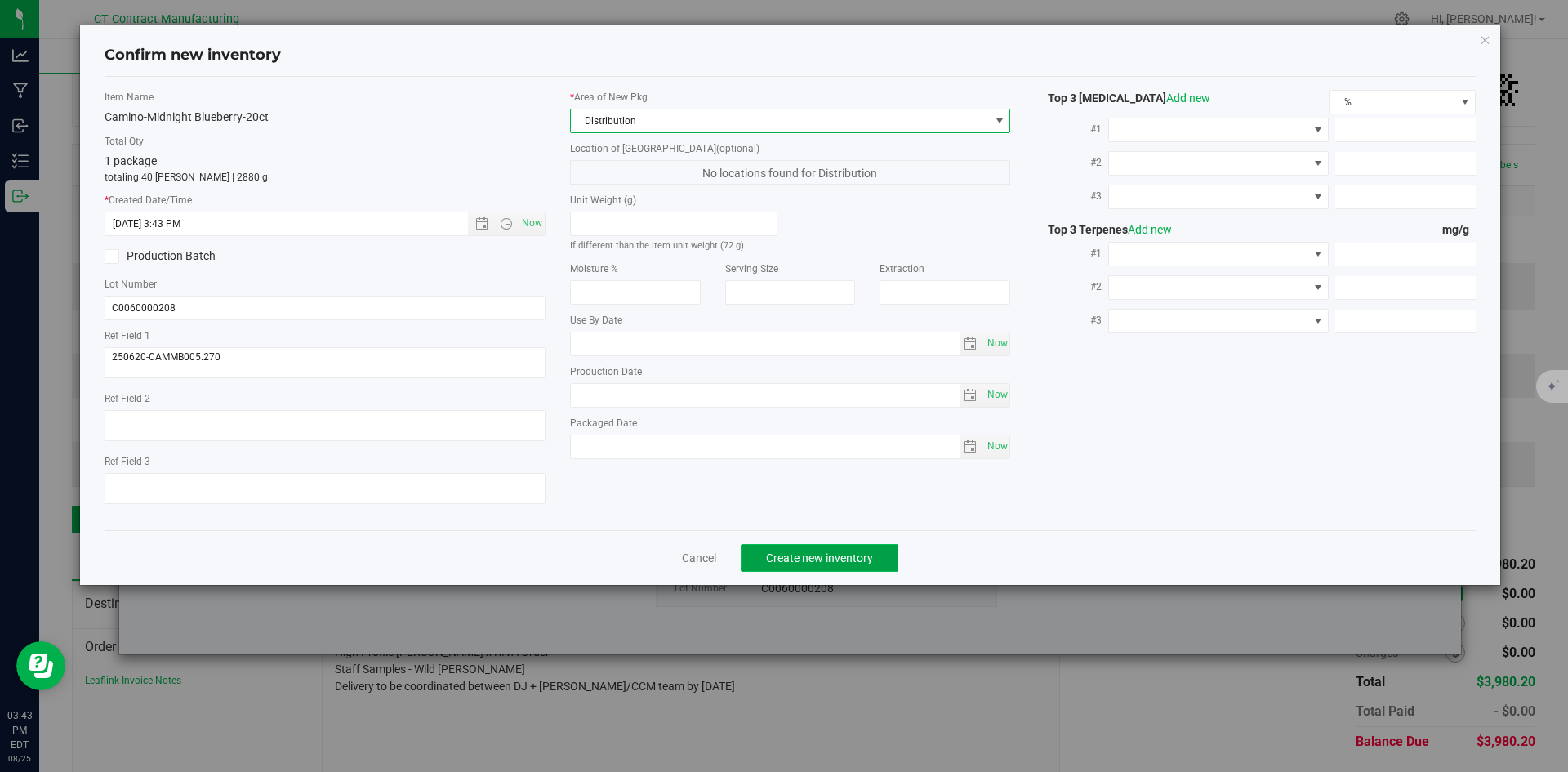
click at [791, 554] on span "Create new inventory" at bounding box center [820, 558] width 107 height 13
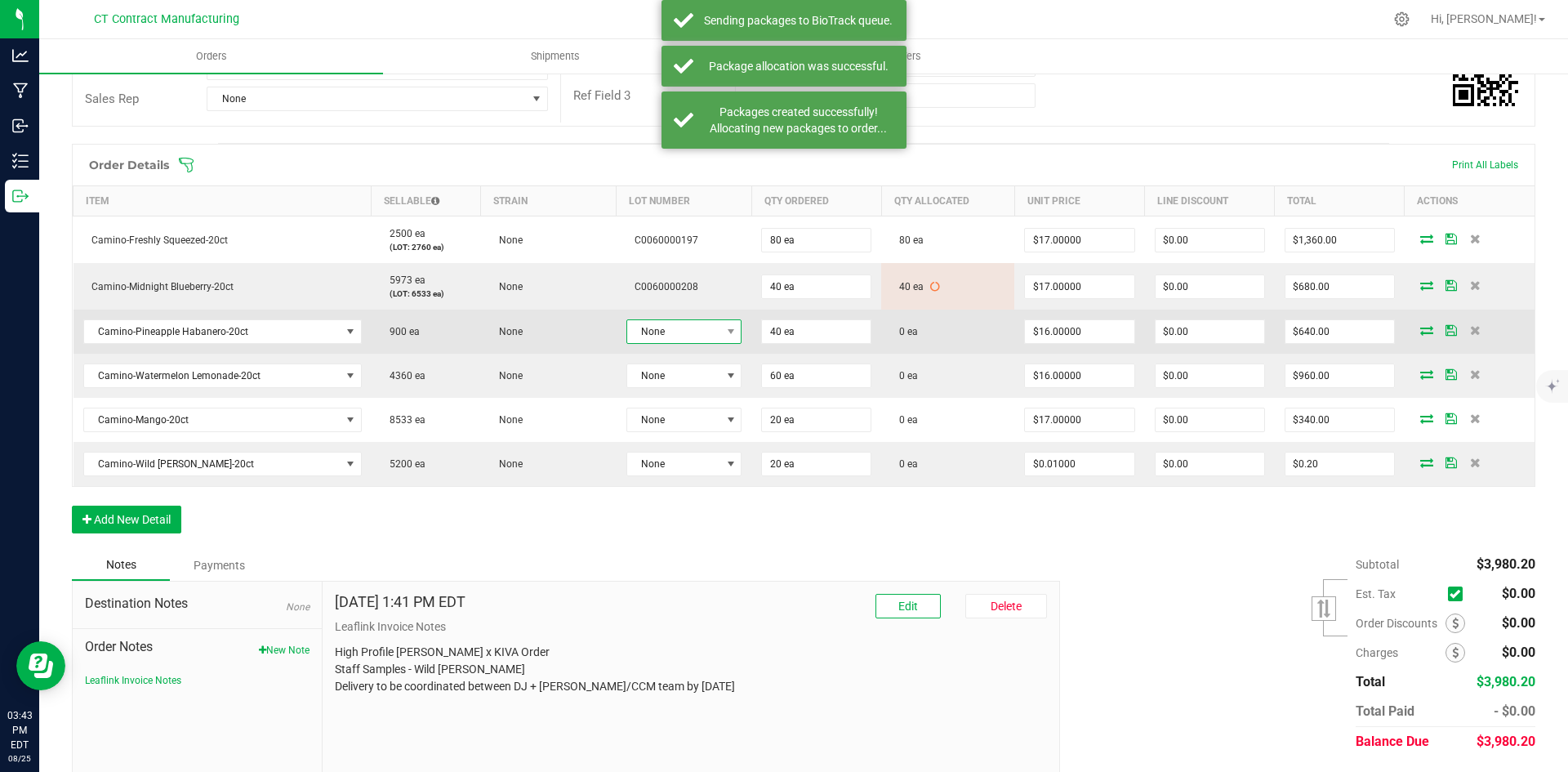
click at [706, 330] on span "None" at bounding box center [674, 331] width 94 height 23
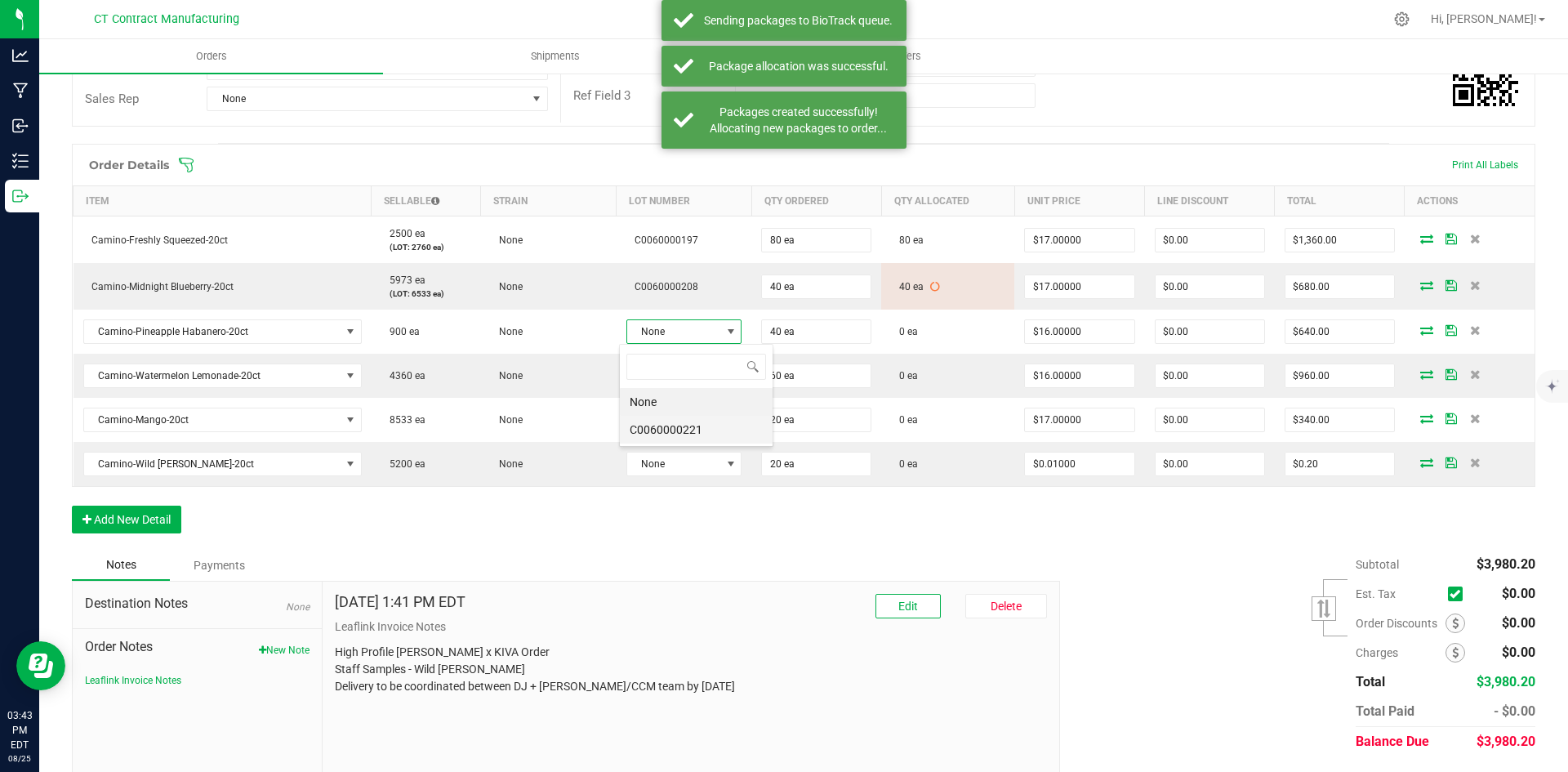
click at [715, 431] on li "C0060000221" at bounding box center [696, 429] width 153 height 28
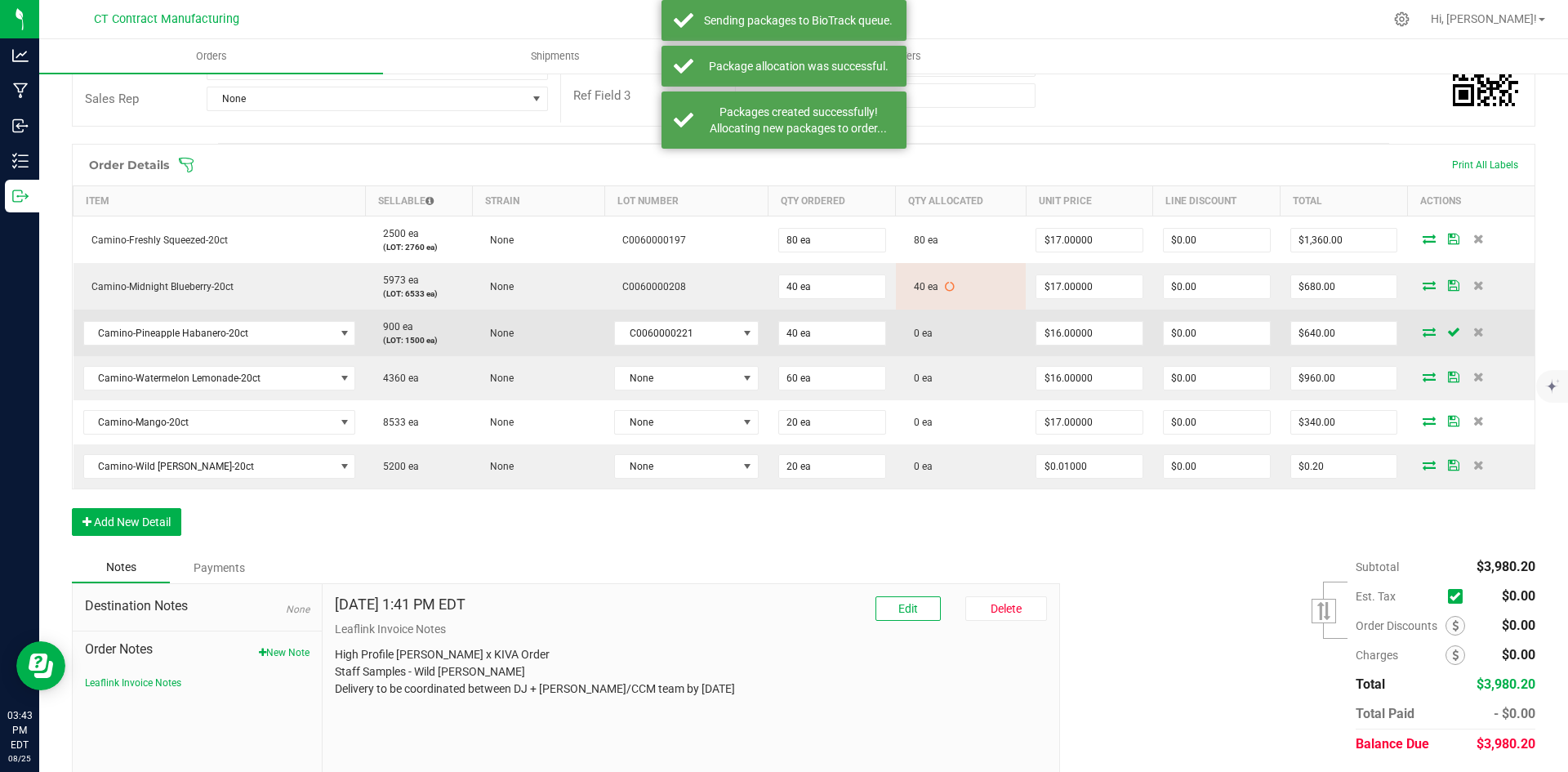
click at [1423, 336] on icon at bounding box center [1429, 331] width 13 height 10
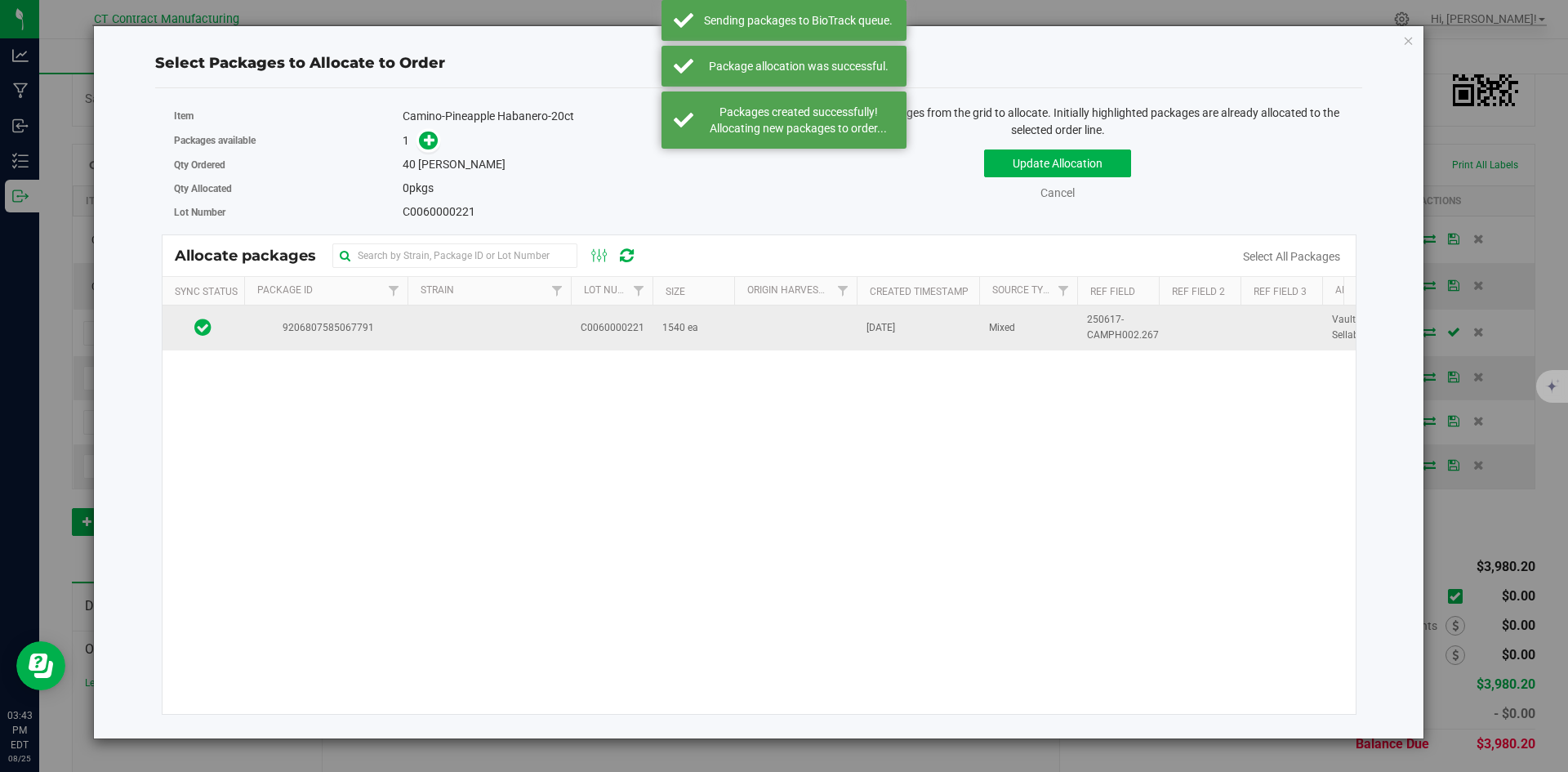
click at [431, 348] on td at bounding box center [489, 327] width 163 height 44
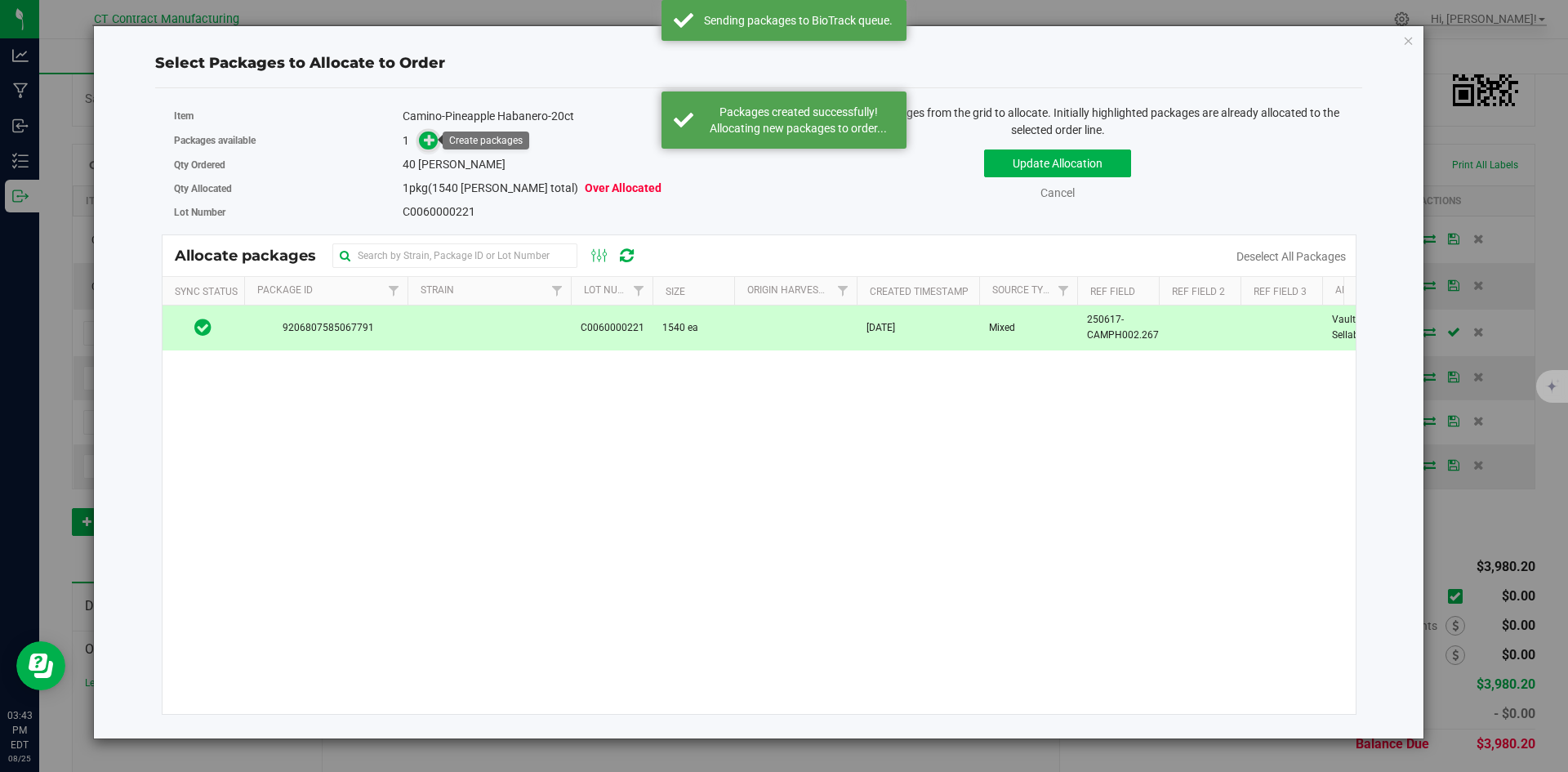
click at [426, 138] on icon at bounding box center [429, 139] width 11 height 11
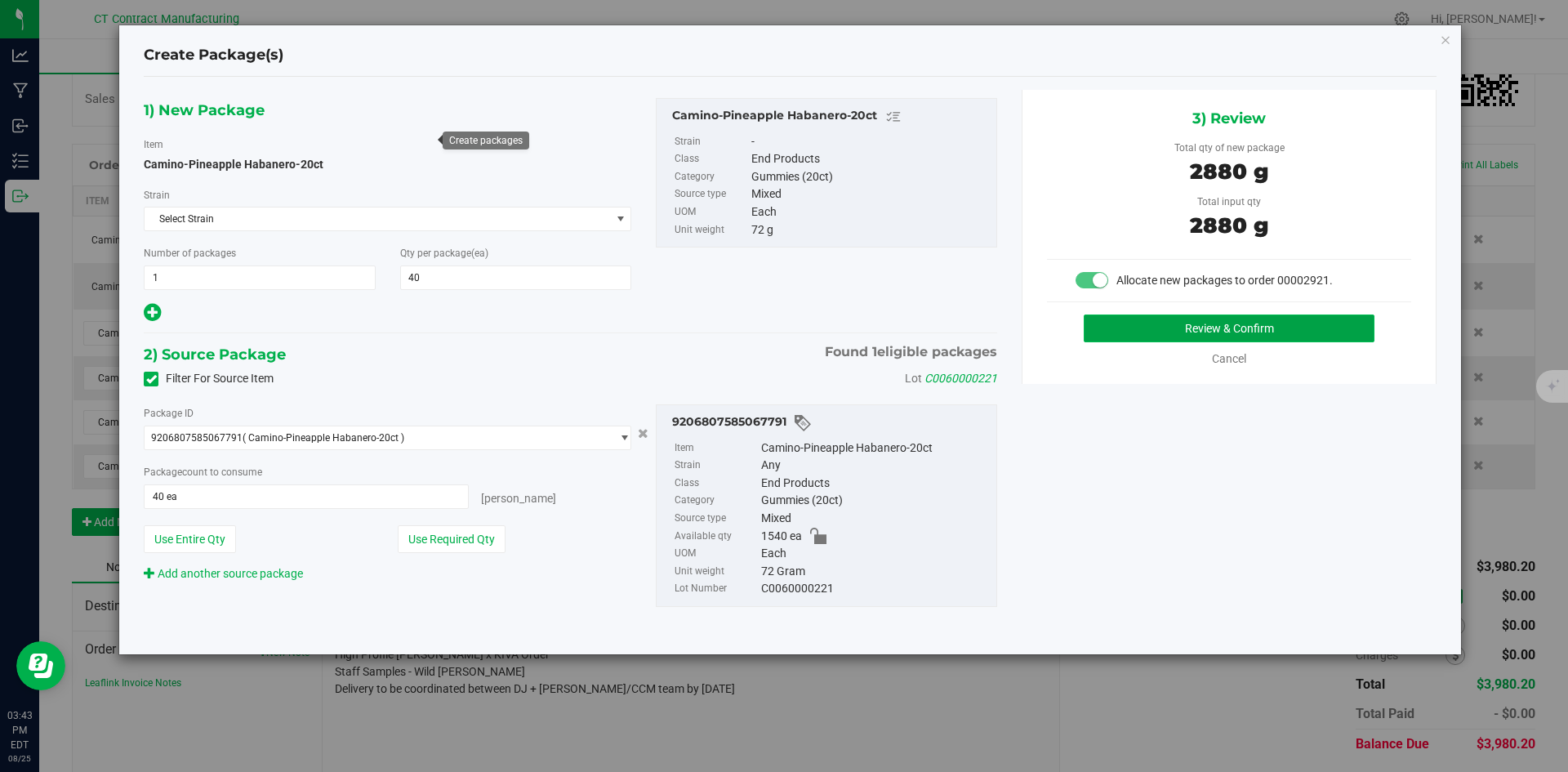
click at [1155, 340] on button "Review & Confirm" at bounding box center [1229, 329] width 291 height 28
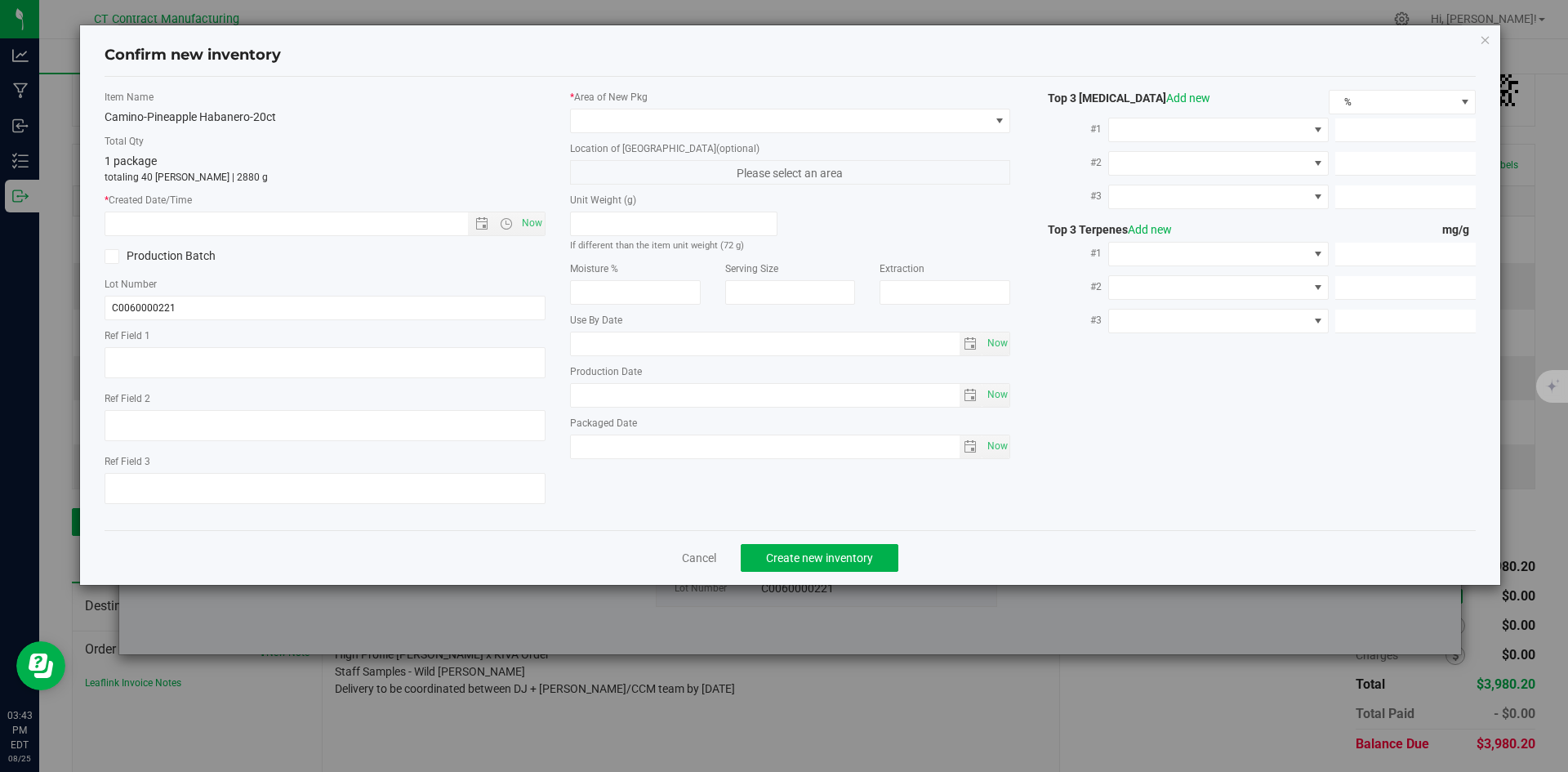
type textarea "250617-CAMPH002.267"
click at [519, 229] on span "Now" at bounding box center [532, 223] width 28 height 23
type input "8/25/2025 3:43 PM"
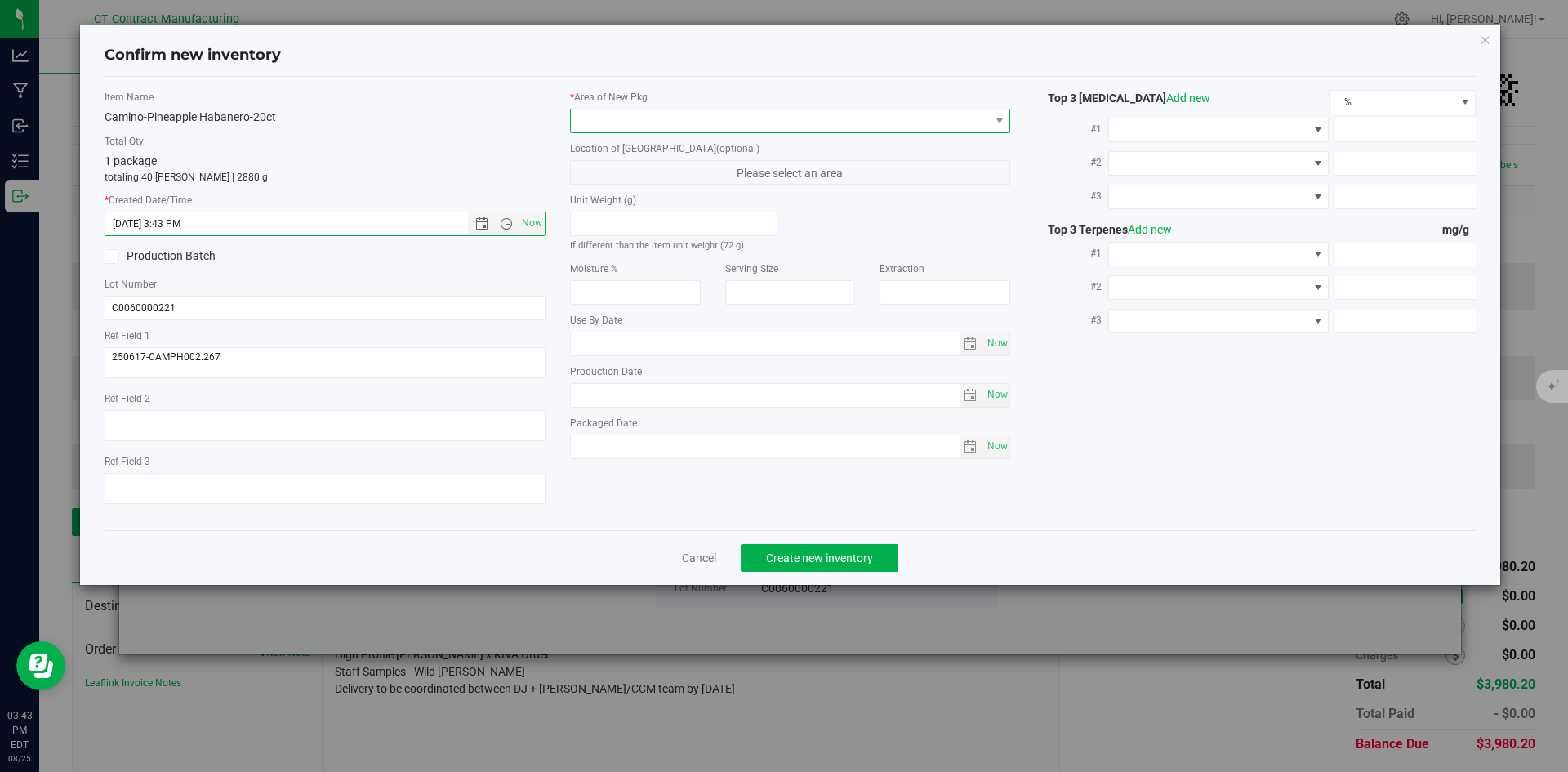
click at [629, 128] on span at bounding box center [780, 121] width 419 height 23
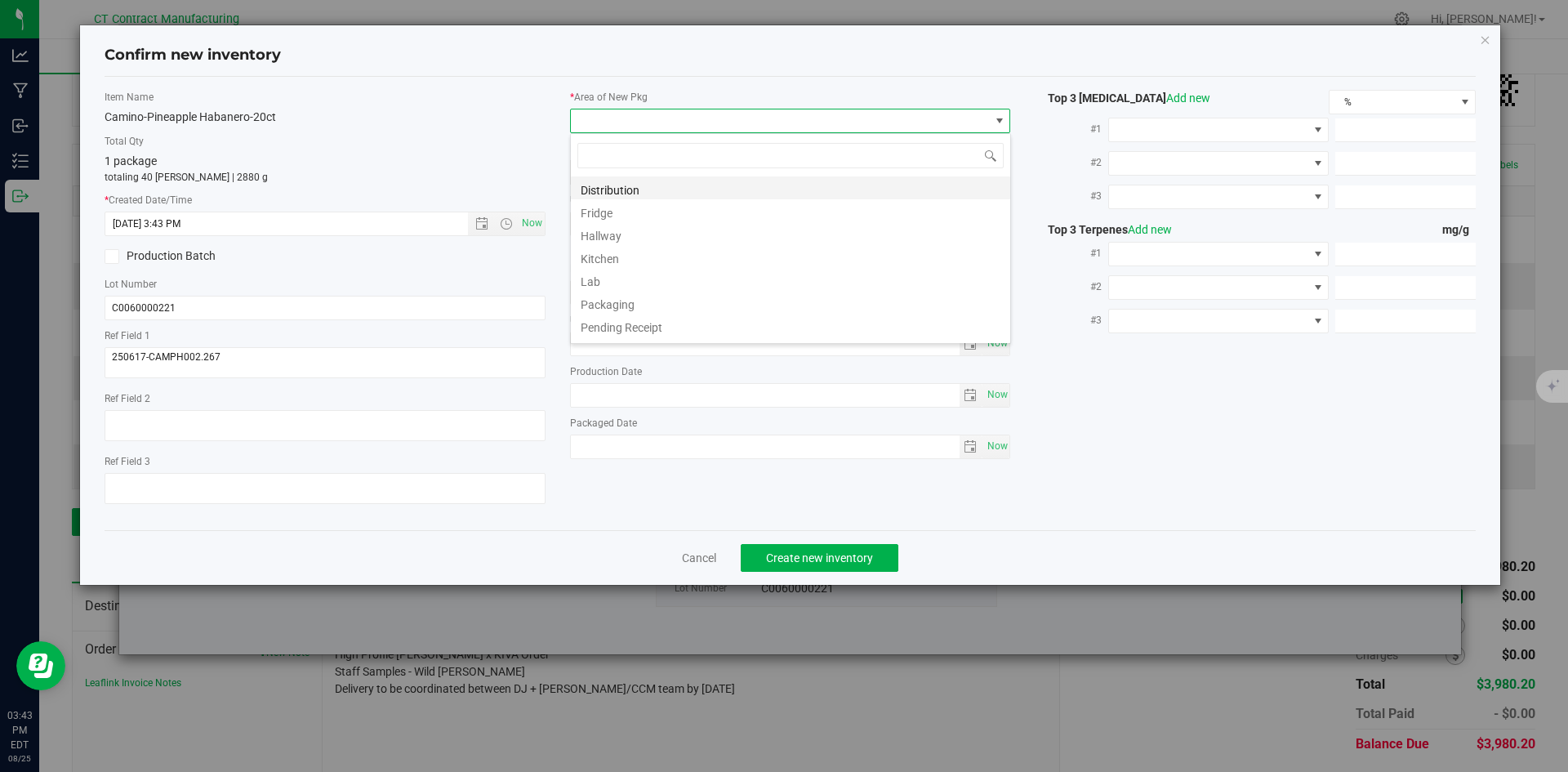
scroll to position [24, 441]
click at [629, 186] on li "Distribution" at bounding box center [790, 187] width 440 height 23
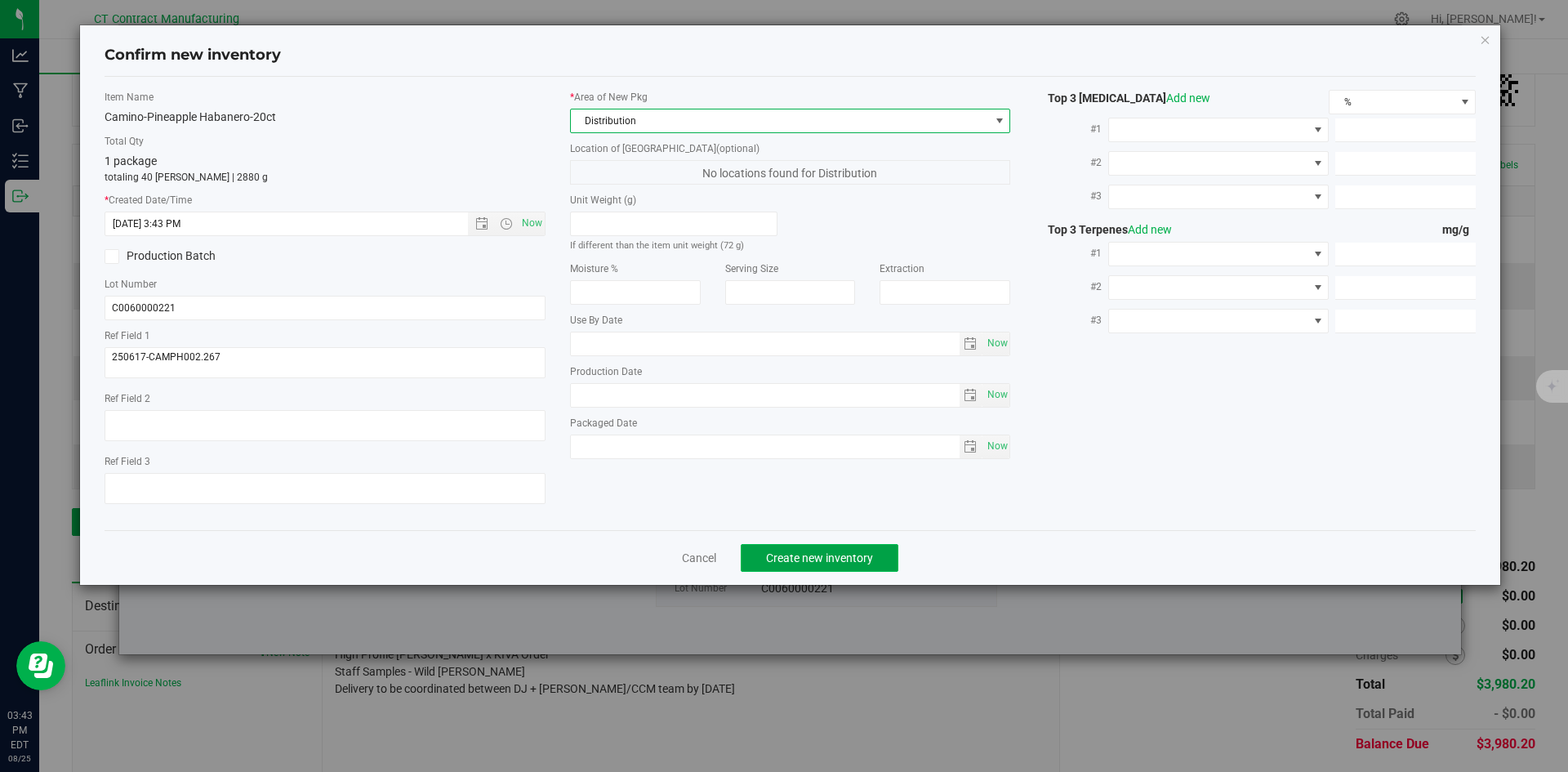
click at [806, 552] on span "Create new inventory" at bounding box center [820, 558] width 107 height 13
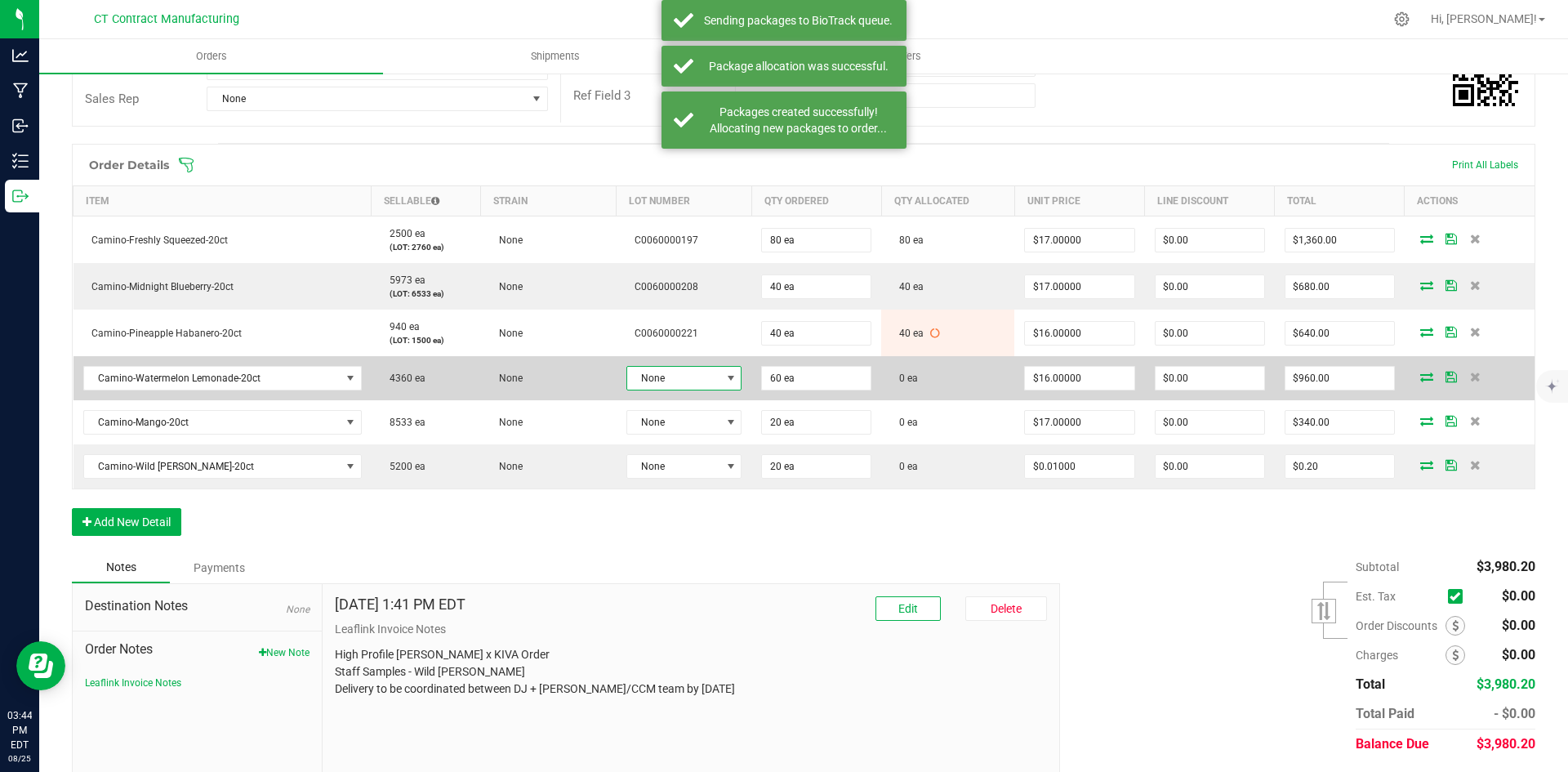
click at [710, 368] on span "None" at bounding box center [674, 378] width 94 height 23
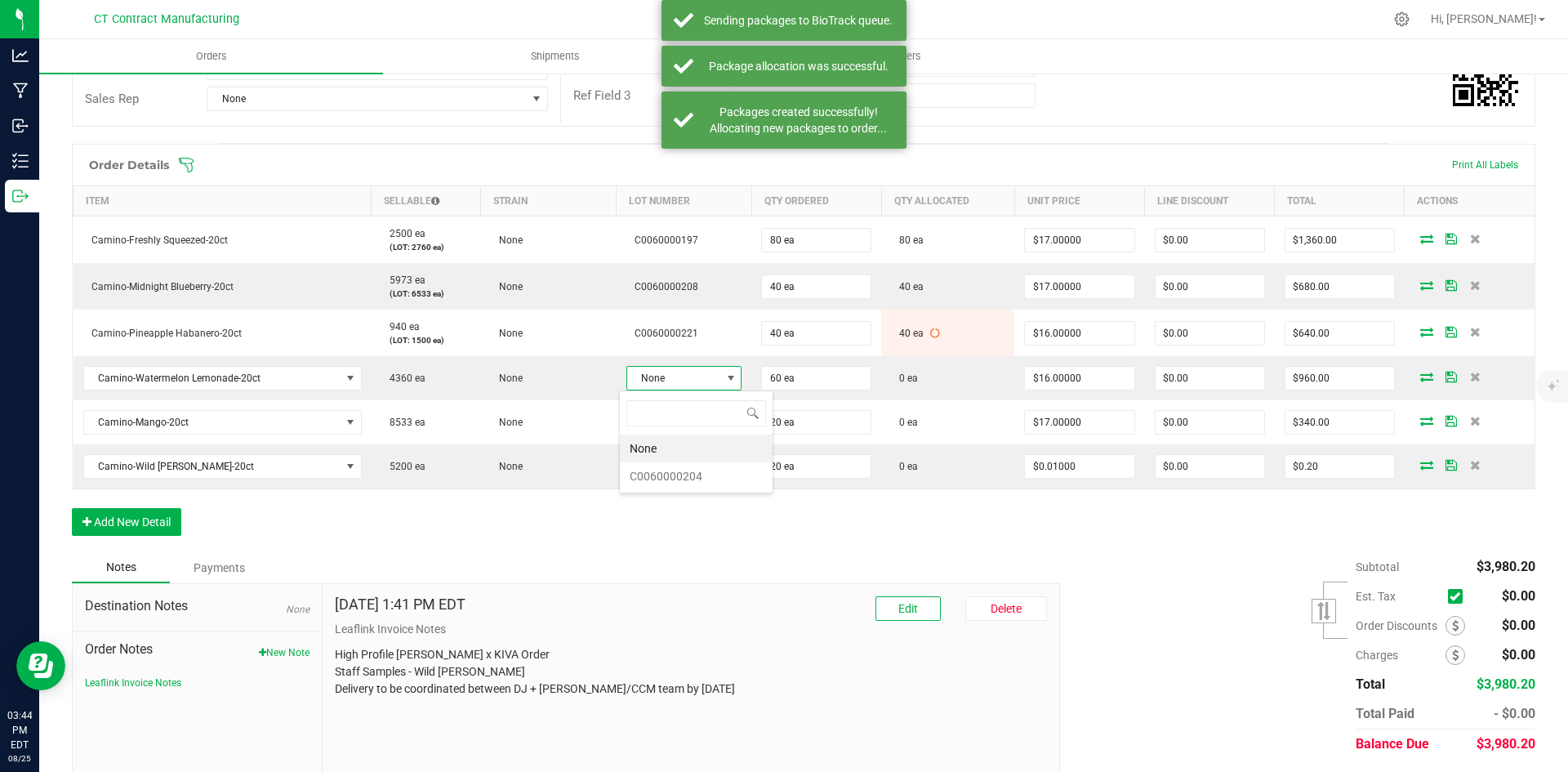
scroll to position [24, 115]
click at [713, 472] on li "C0060000204" at bounding box center [696, 476] width 153 height 28
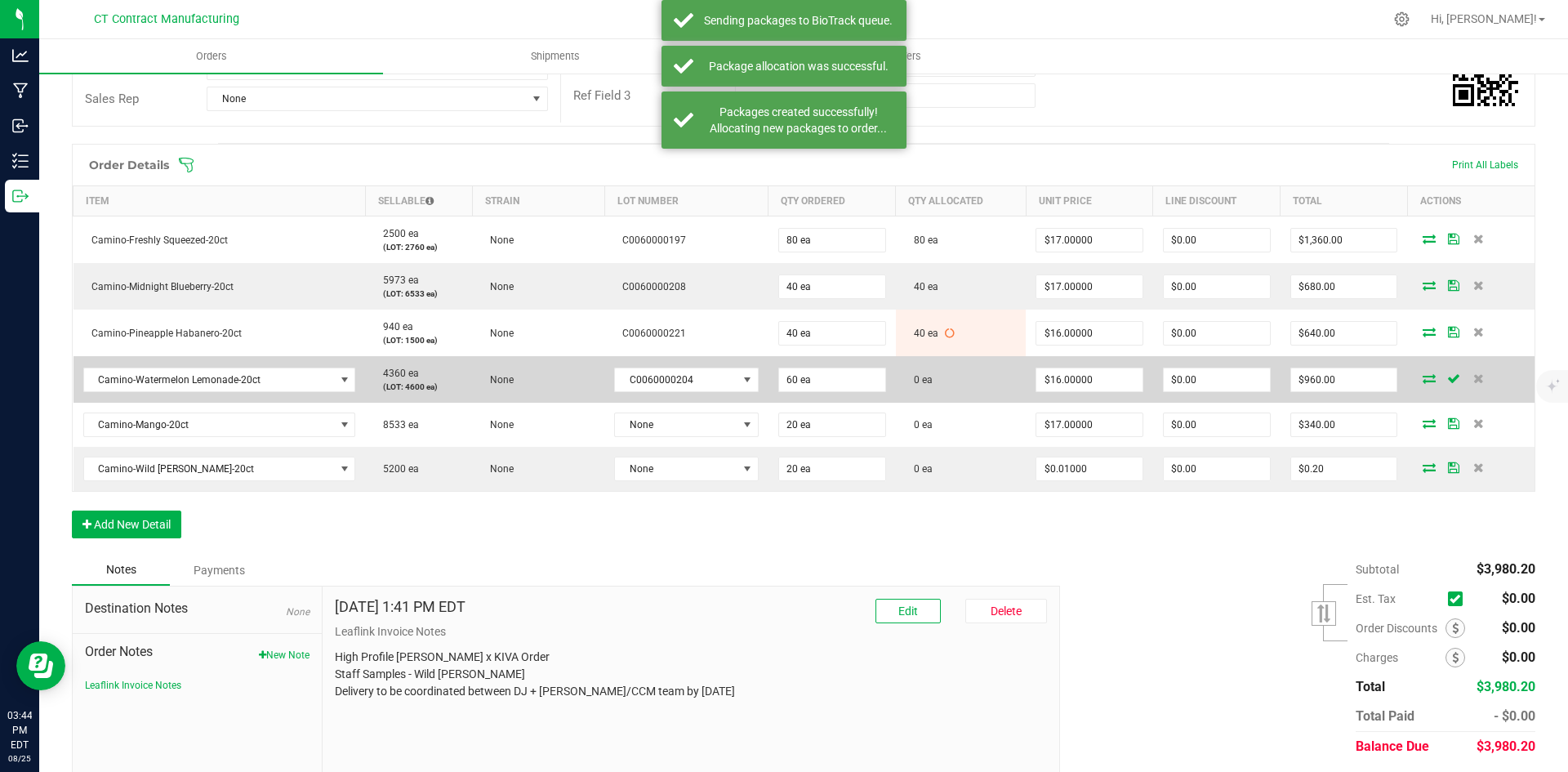
click at [1423, 380] on icon at bounding box center [1429, 377] width 13 height 10
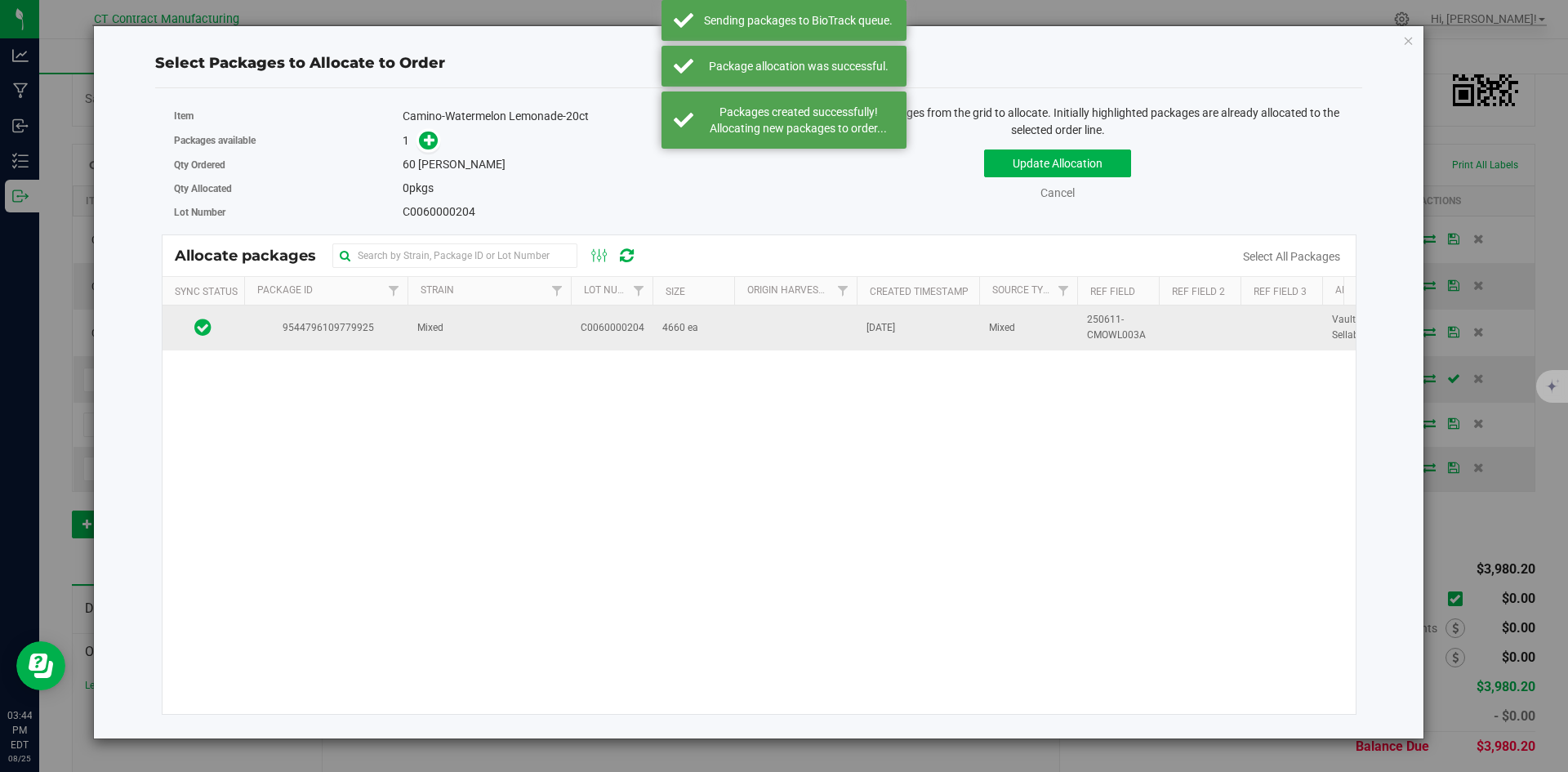
click at [469, 321] on td "Mixed" at bounding box center [489, 327] width 163 height 44
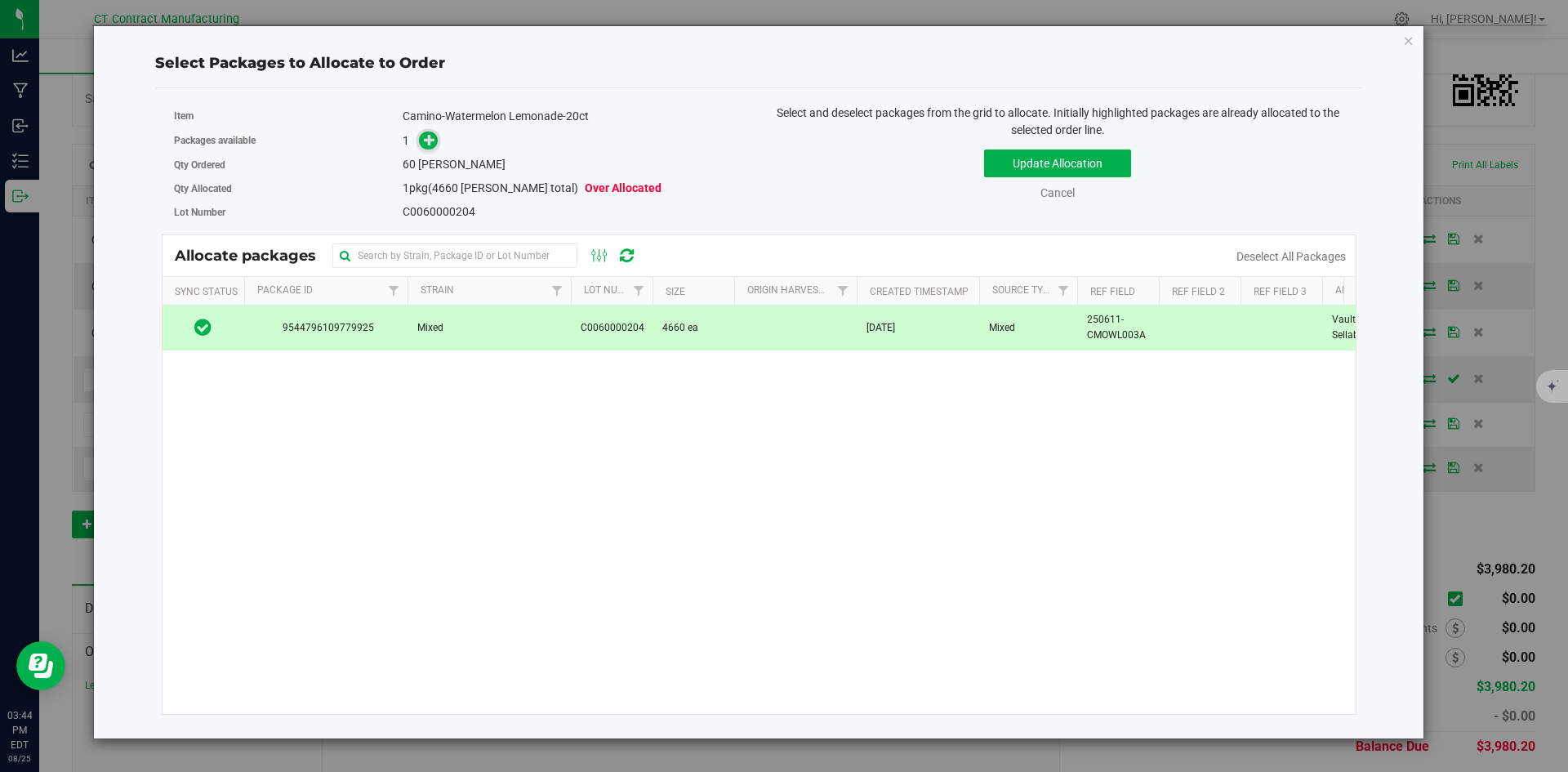
click at [434, 145] on icon at bounding box center [429, 139] width 11 height 11
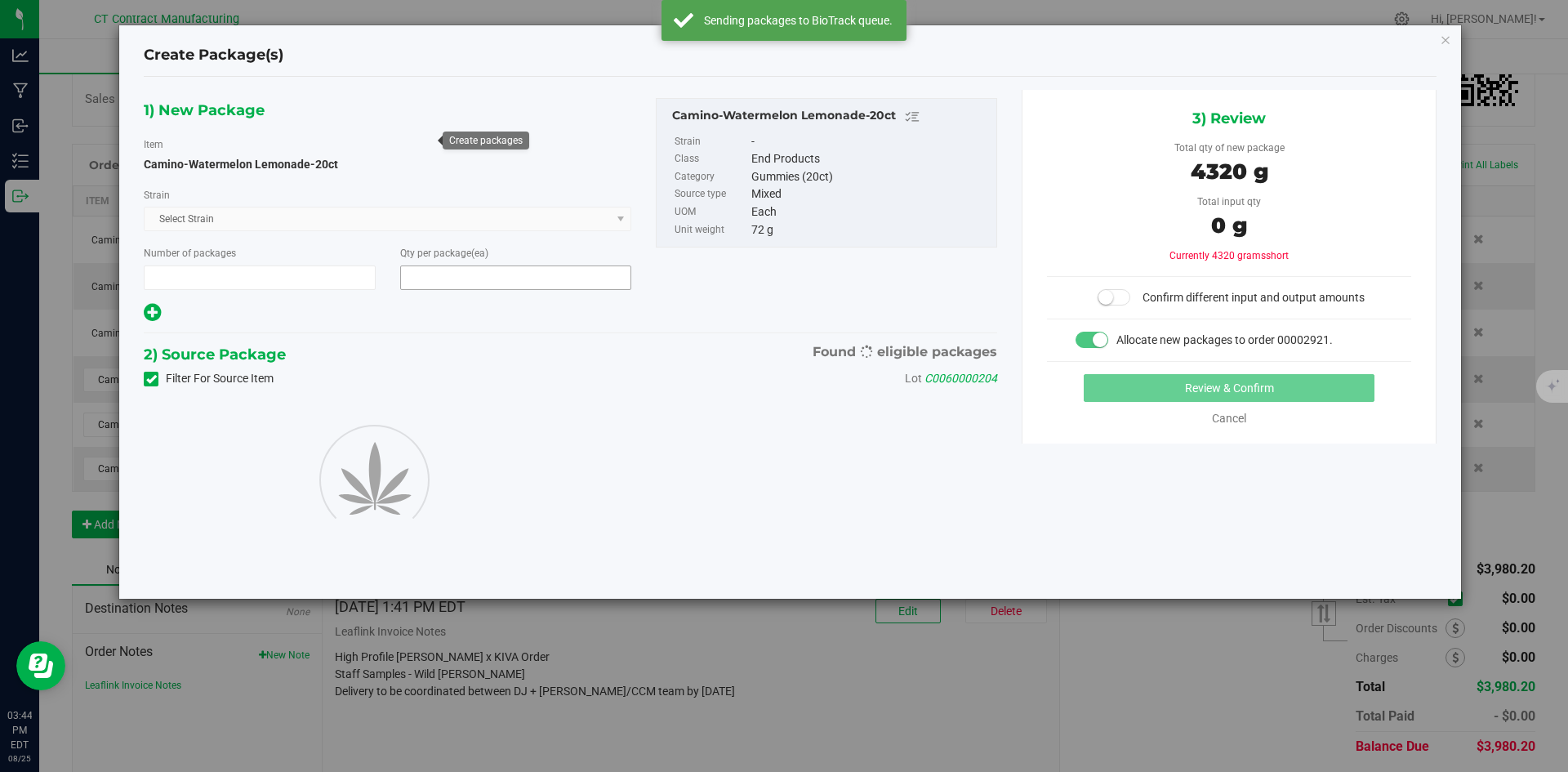
type input "1"
type input "60"
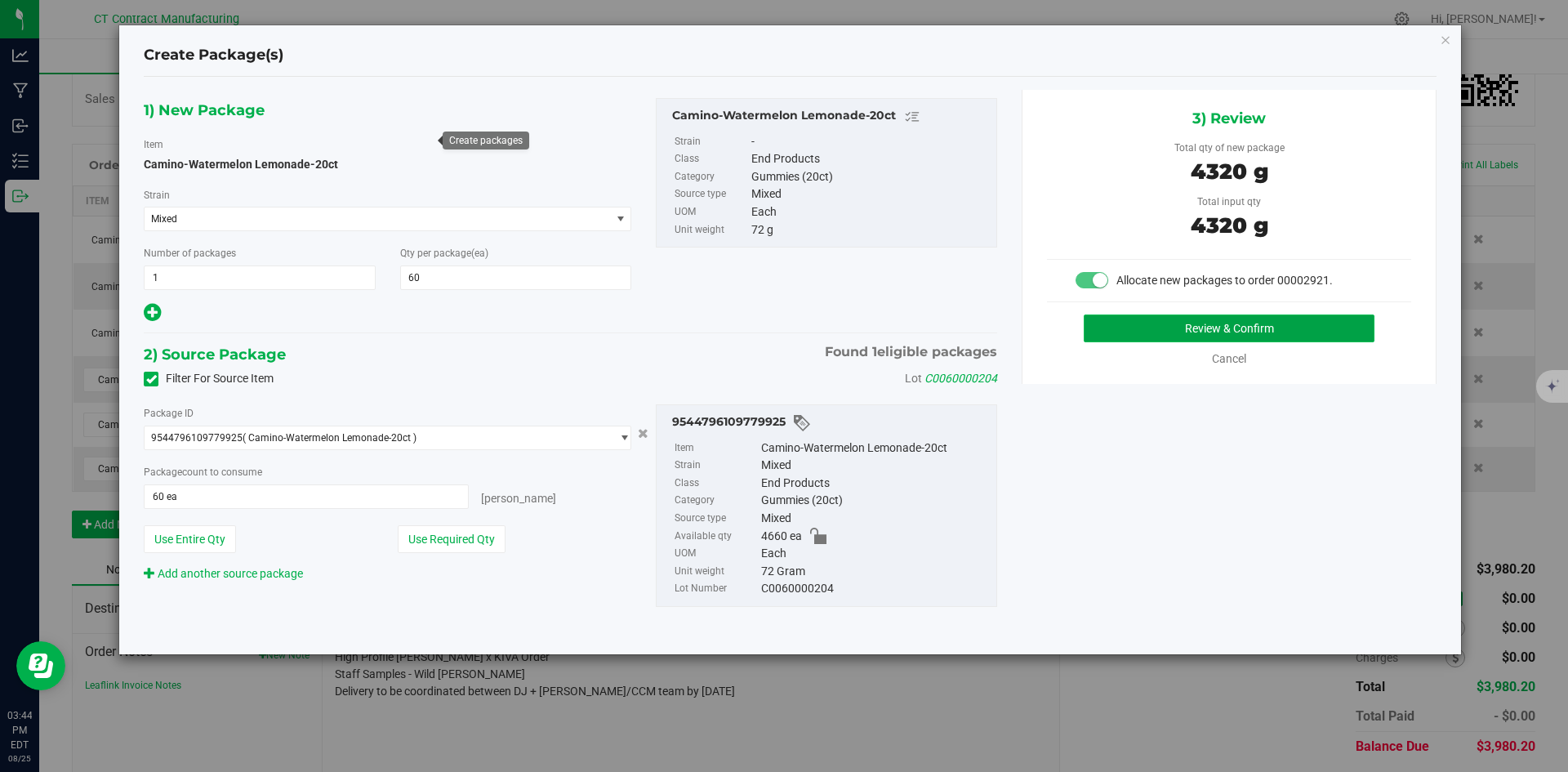
click at [1187, 316] on button "Review & Confirm" at bounding box center [1229, 329] width 291 height 28
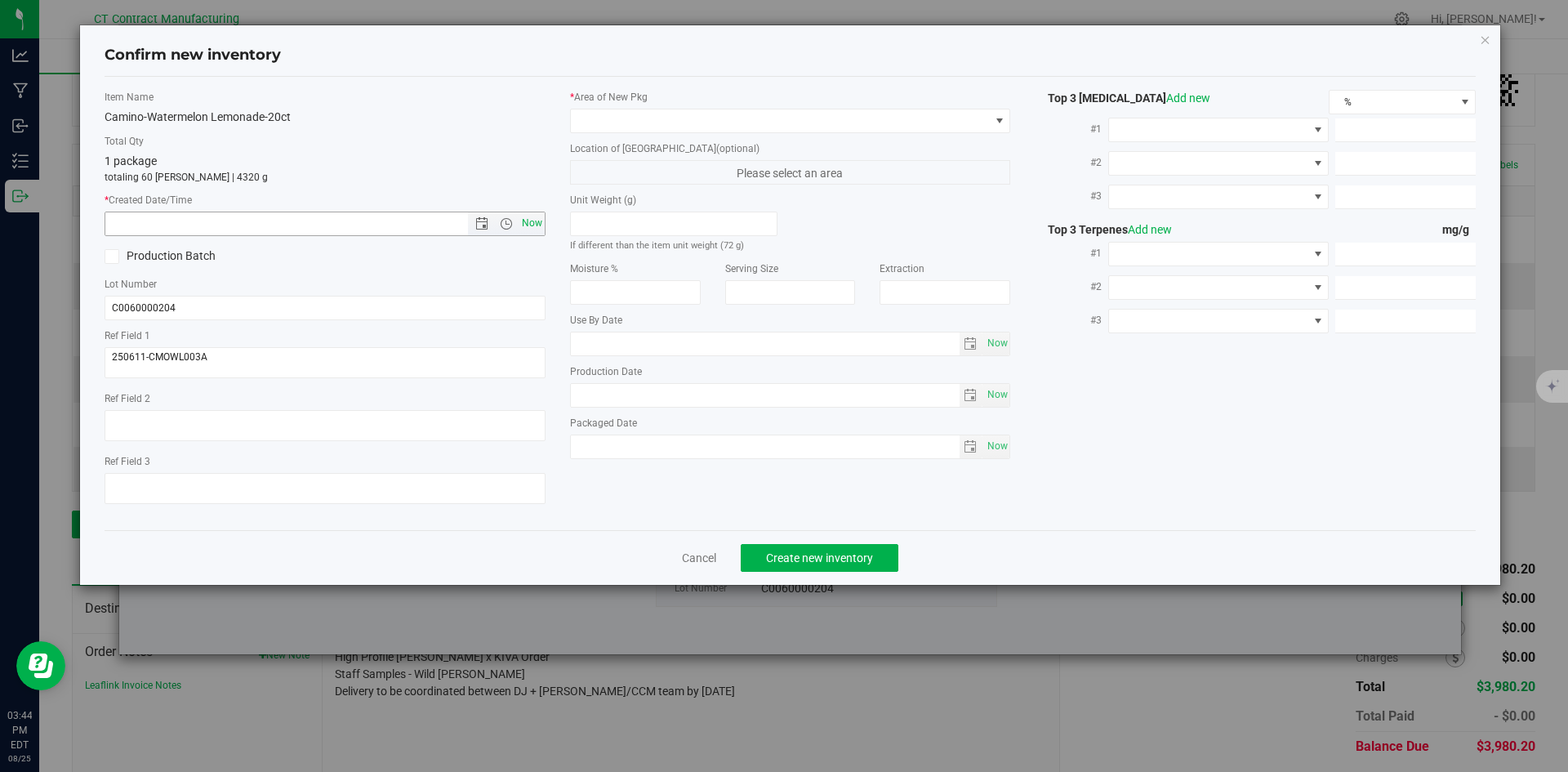
click at [539, 224] on span "Now" at bounding box center [532, 223] width 28 height 23
type input "8/25/2025 3:44 PM"
click at [606, 114] on span at bounding box center [780, 121] width 419 height 23
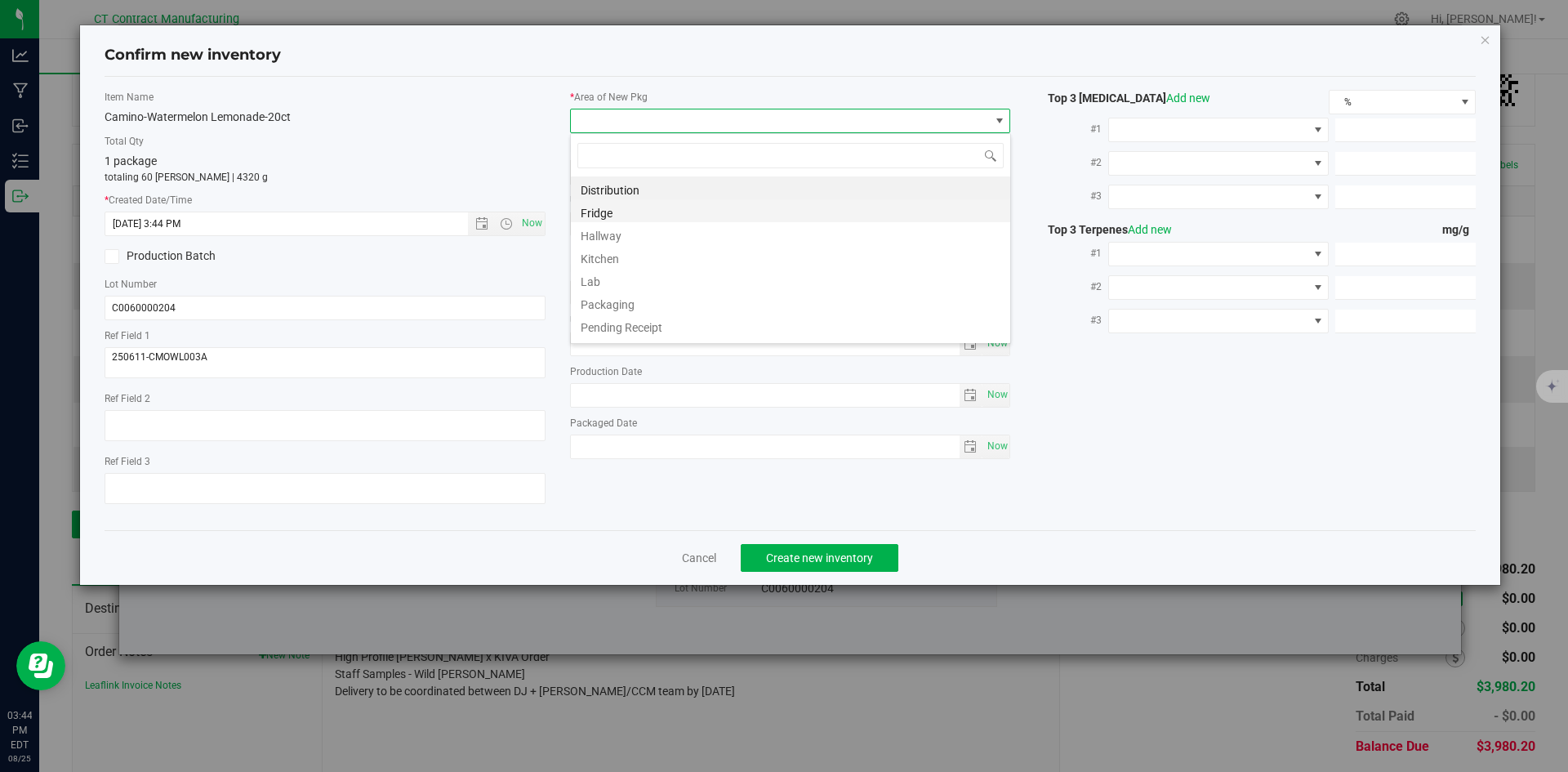
scroll to position [24, 441]
click at [612, 187] on li "Distribution" at bounding box center [790, 187] width 440 height 23
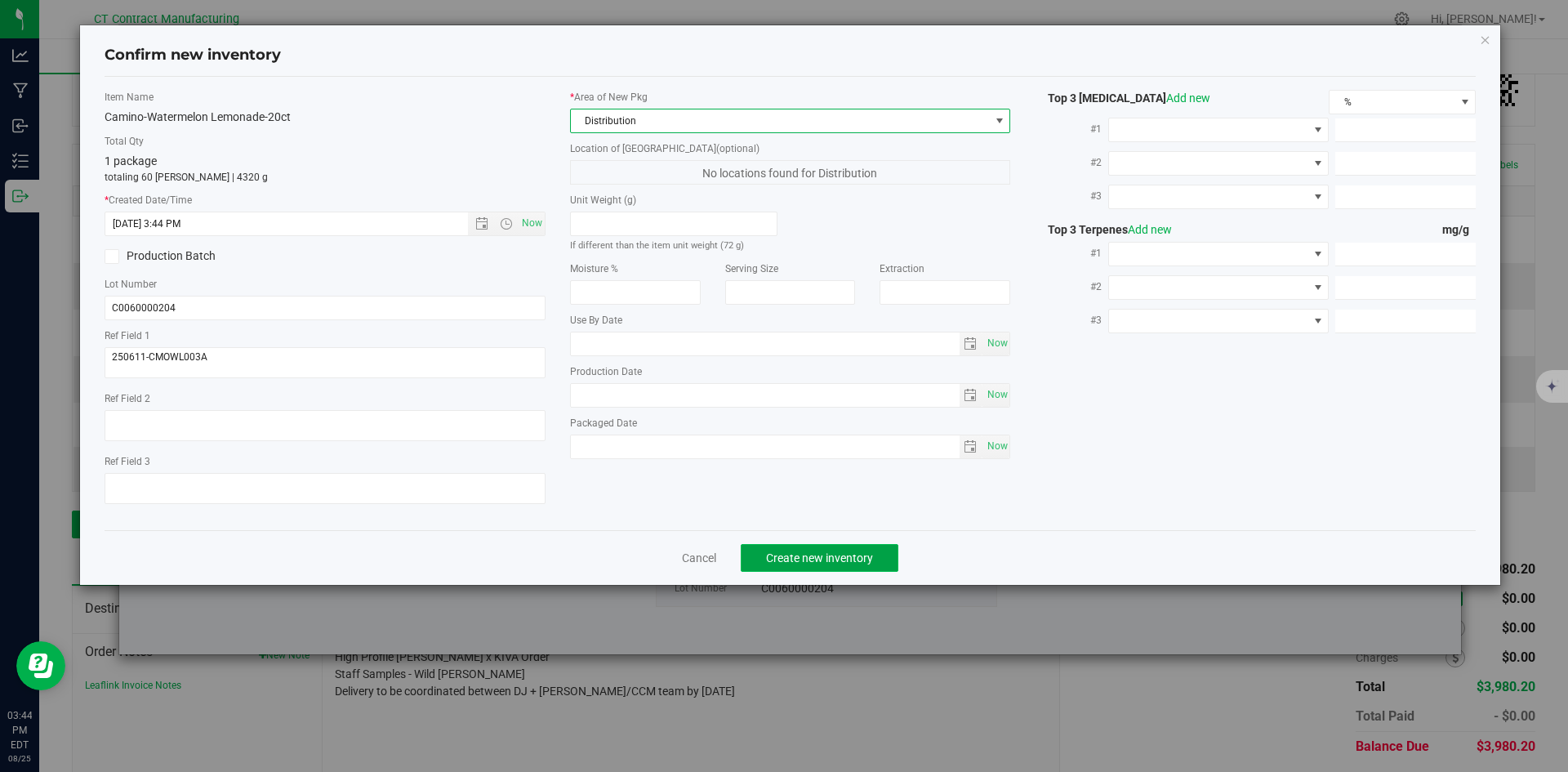
click at [774, 554] on span "Create new inventory" at bounding box center [820, 558] width 107 height 13
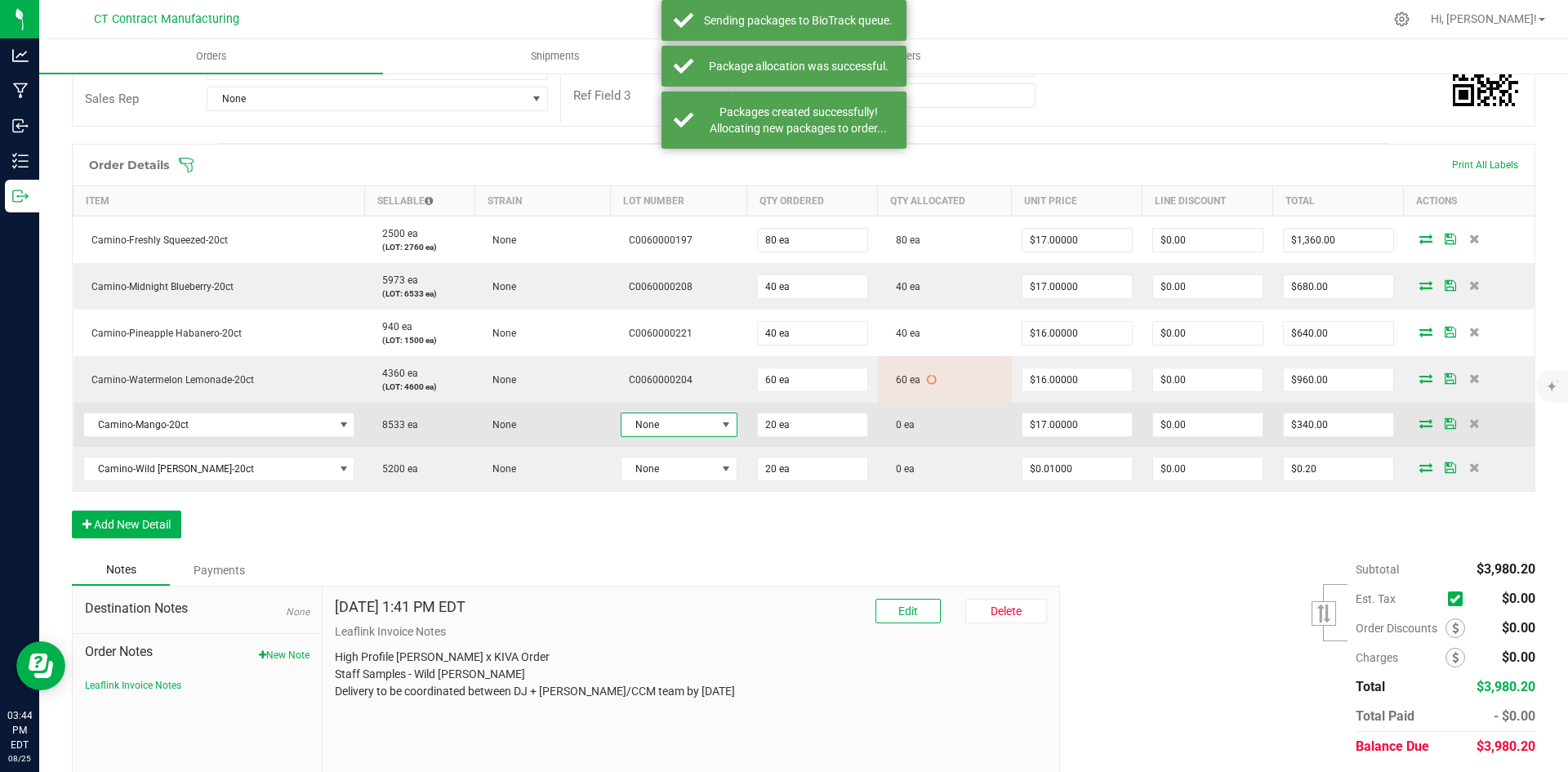
click at [715, 434] on span at bounding box center [726, 425] width 21 height 23
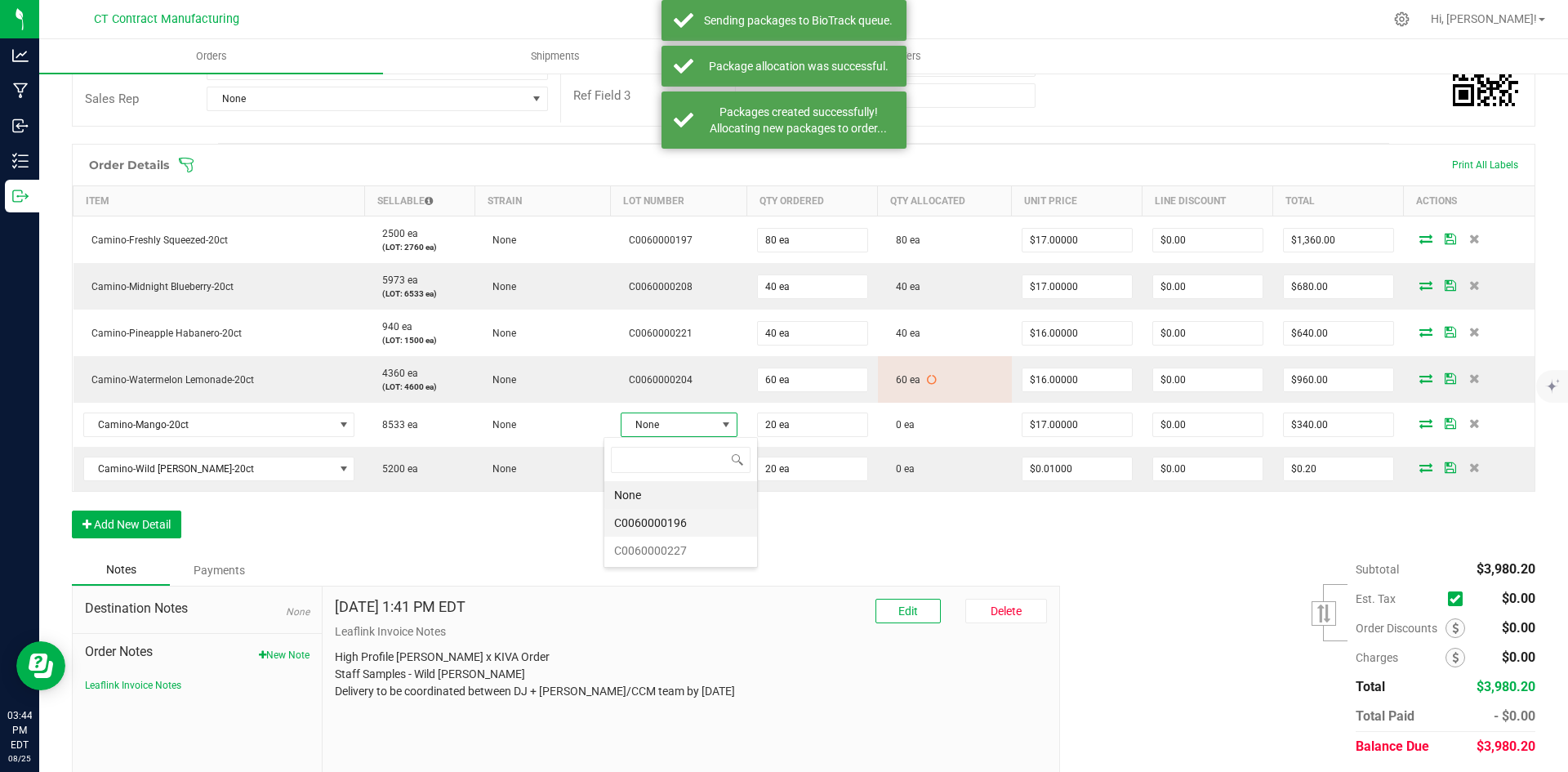
click at [710, 526] on li "C0060000196" at bounding box center [681, 523] width 153 height 28
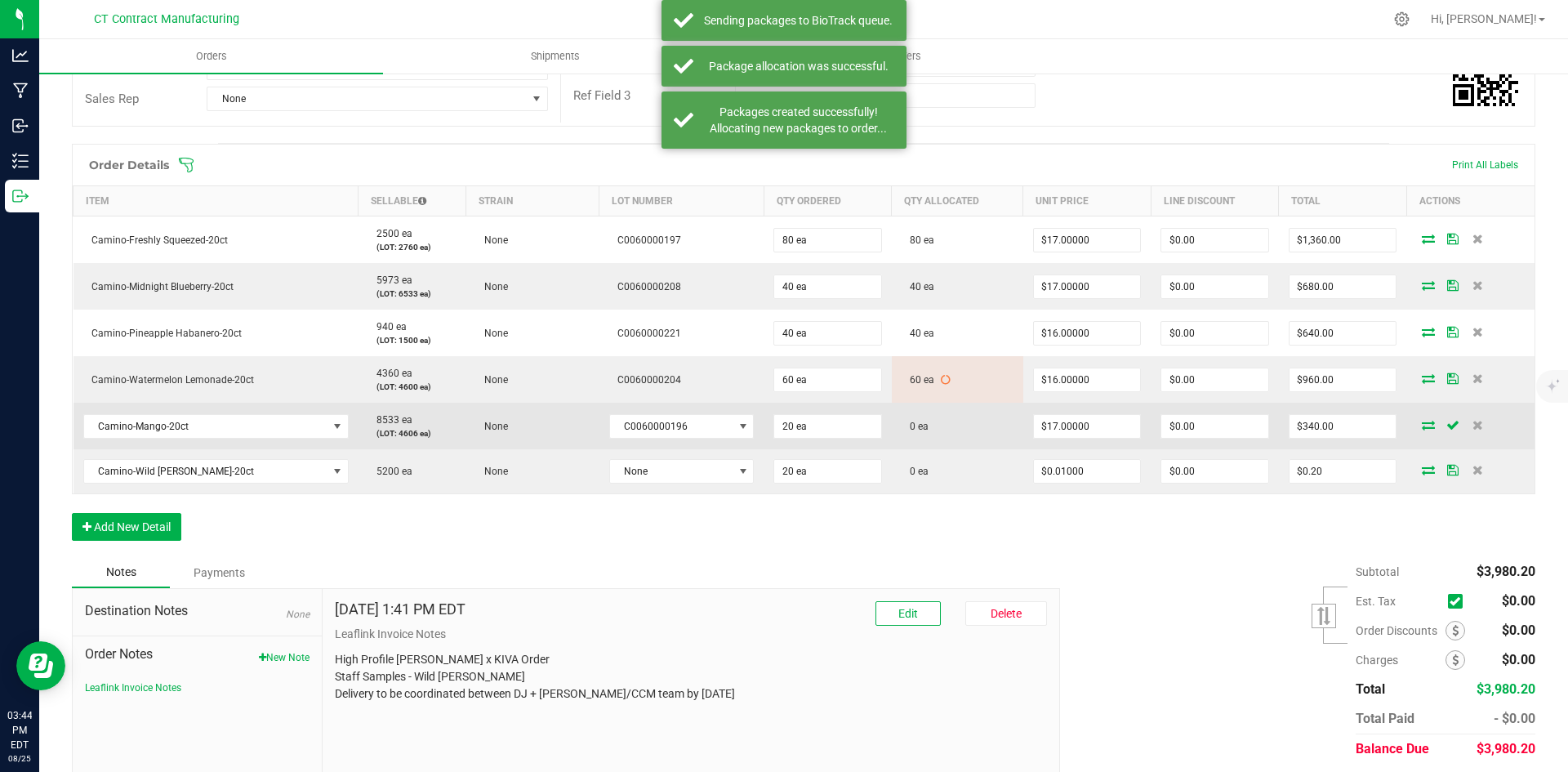
click at [1422, 422] on icon at bounding box center [1428, 424] width 13 height 10
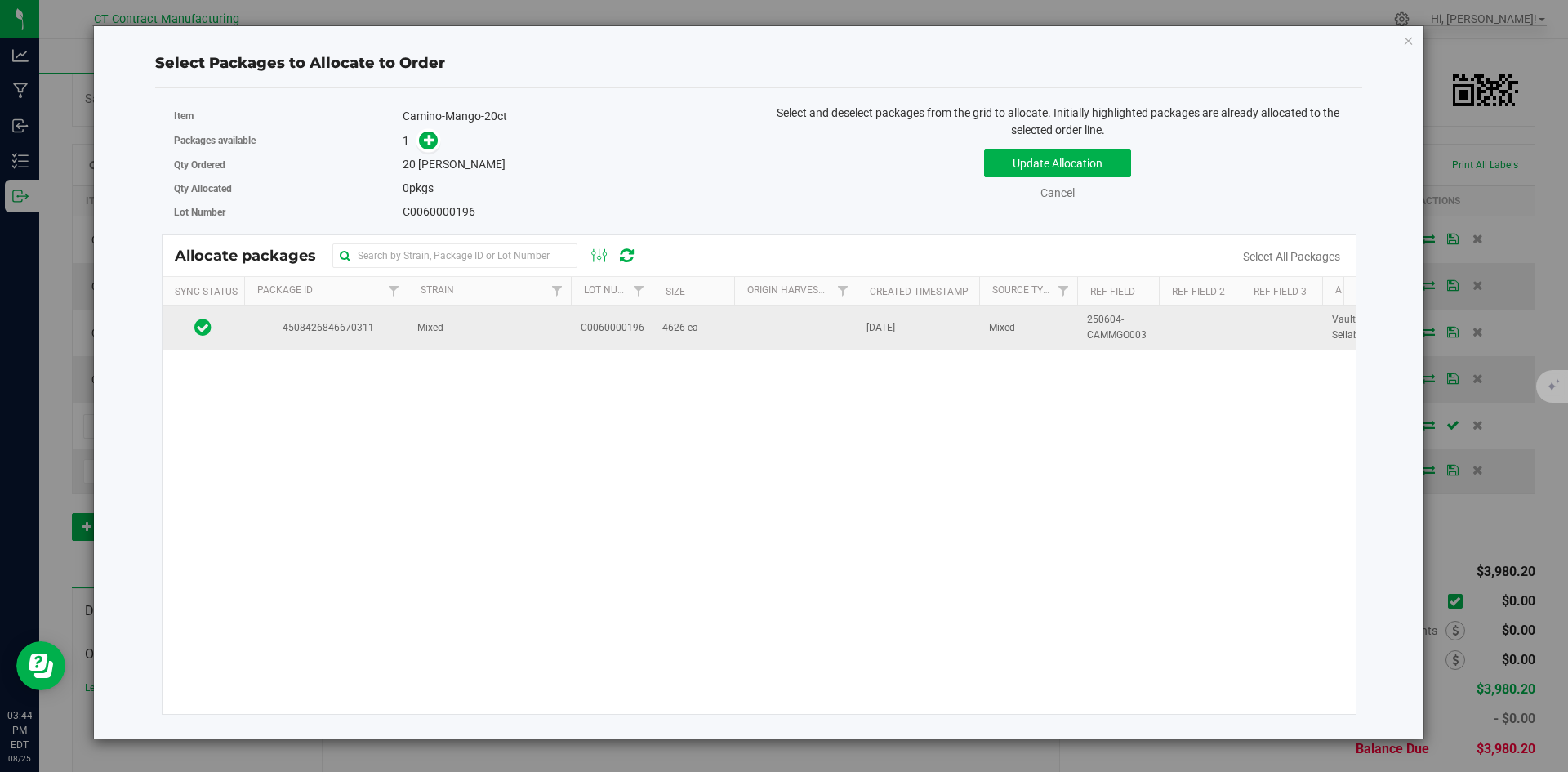
click at [503, 330] on td "Mixed" at bounding box center [489, 327] width 163 height 44
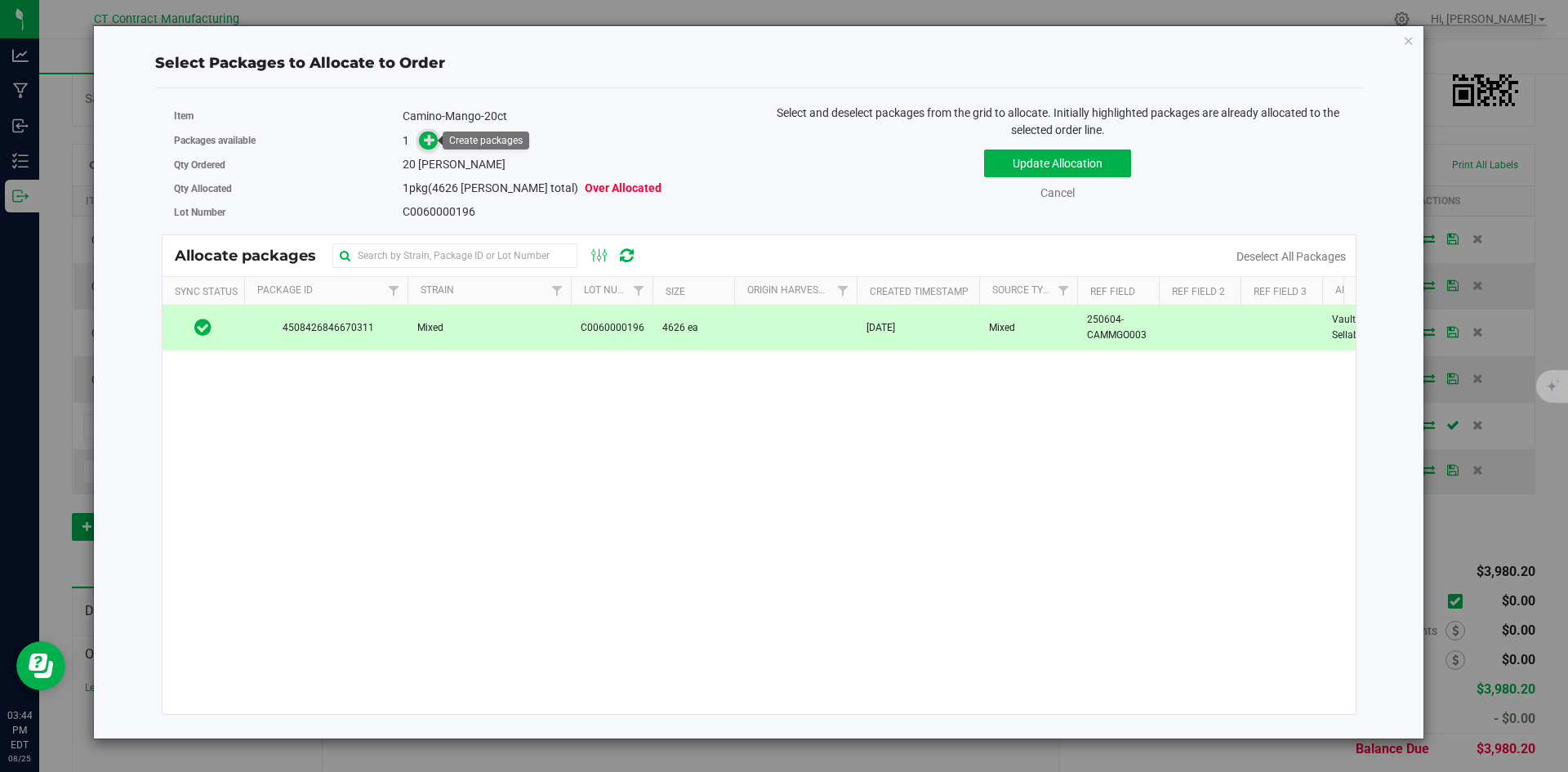
click at [428, 138] on icon at bounding box center [429, 139] width 11 height 11
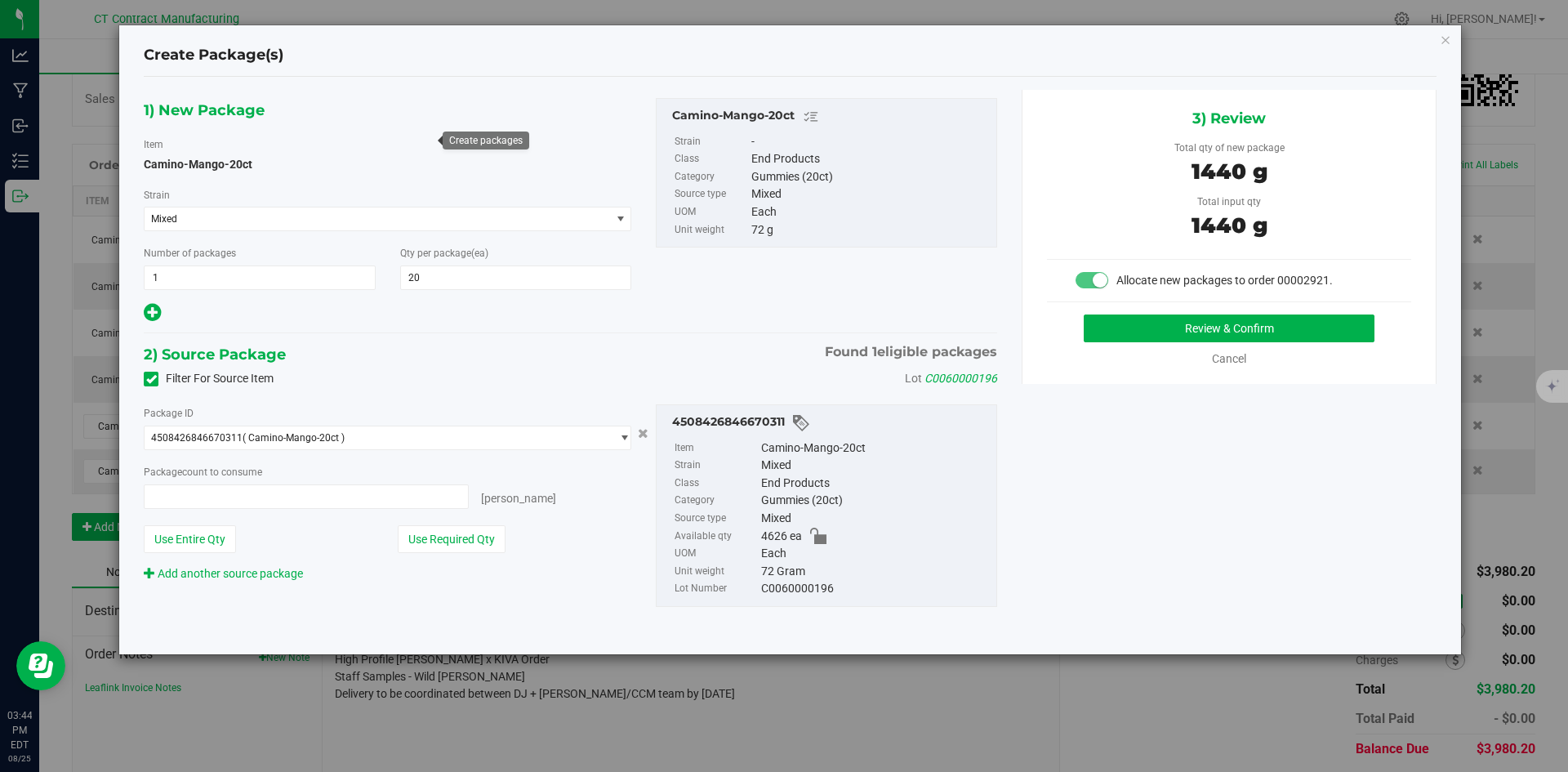
type input "20 ea"
click at [1206, 331] on button "Review & Confirm" at bounding box center [1229, 329] width 291 height 28
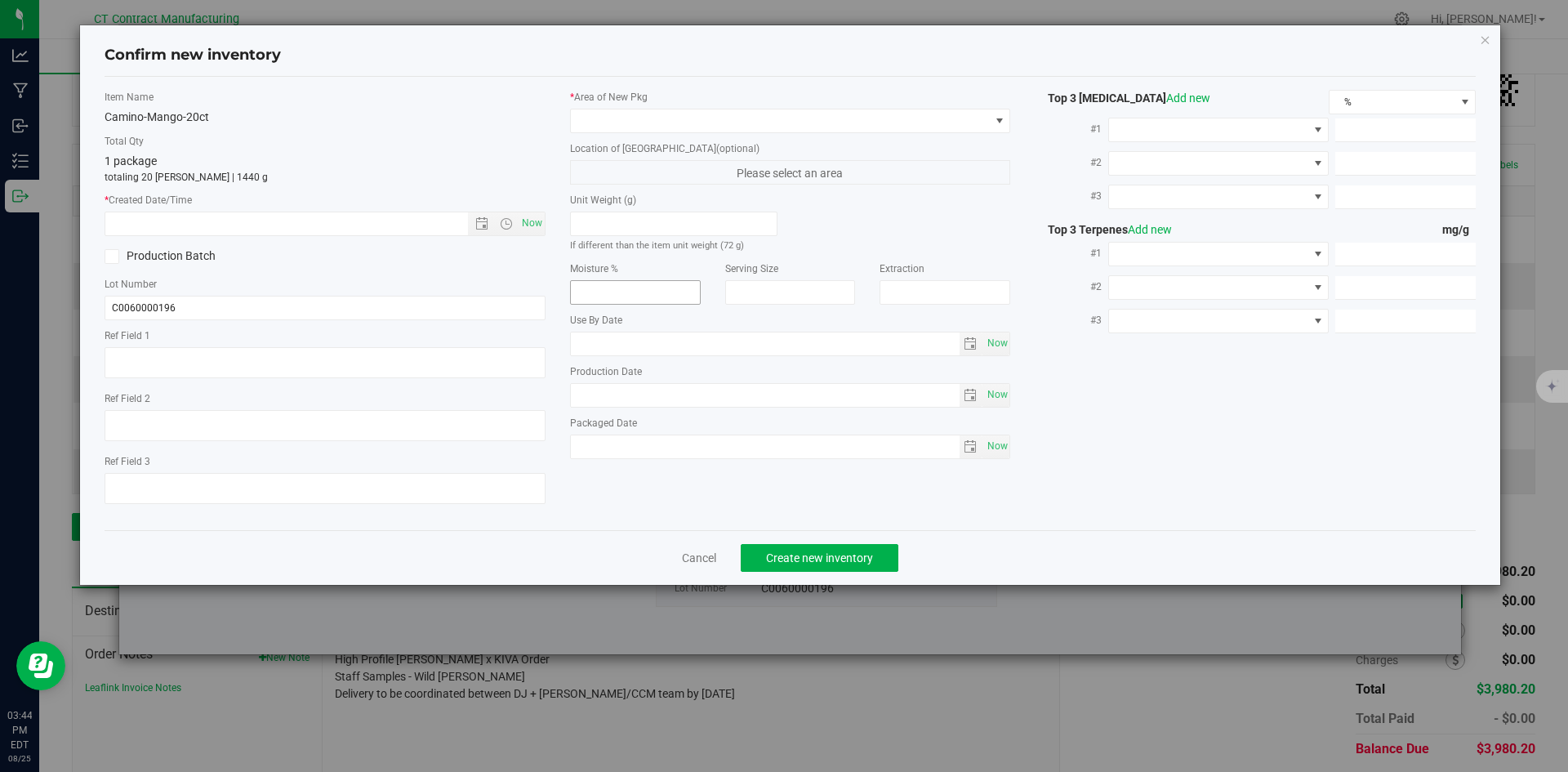
type textarea "250604-CAMMGO003"
click at [534, 232] on span "Now" at bounding box center [532, 223] width 28 height 23
type input "8/25/2025 3:44 PM"
click at [631, 136] on div "* Area of [GEOGRAPHIC_DATA] Location of [GEOGRAPHIC_DATA] (optional) Please sel…" at bounding box center [790, 278] width 466 height 377
click at [640, 126] on span at bounding box center [780, 121] width 419 height 23
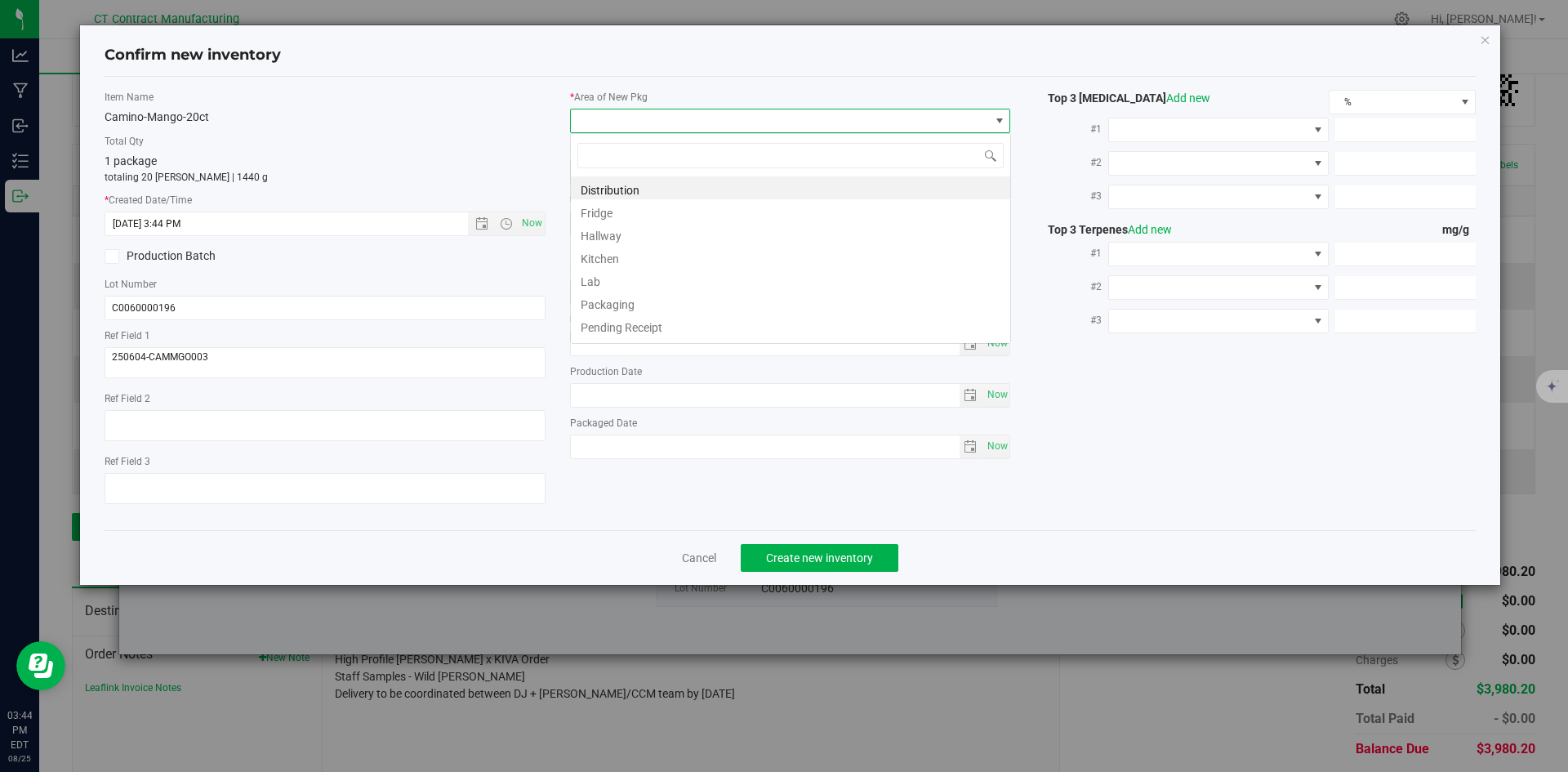
scroll to position [24, 441]
click at [646, 187] on li "Distribution" at bounding box center [790, 187] width 440 height 23
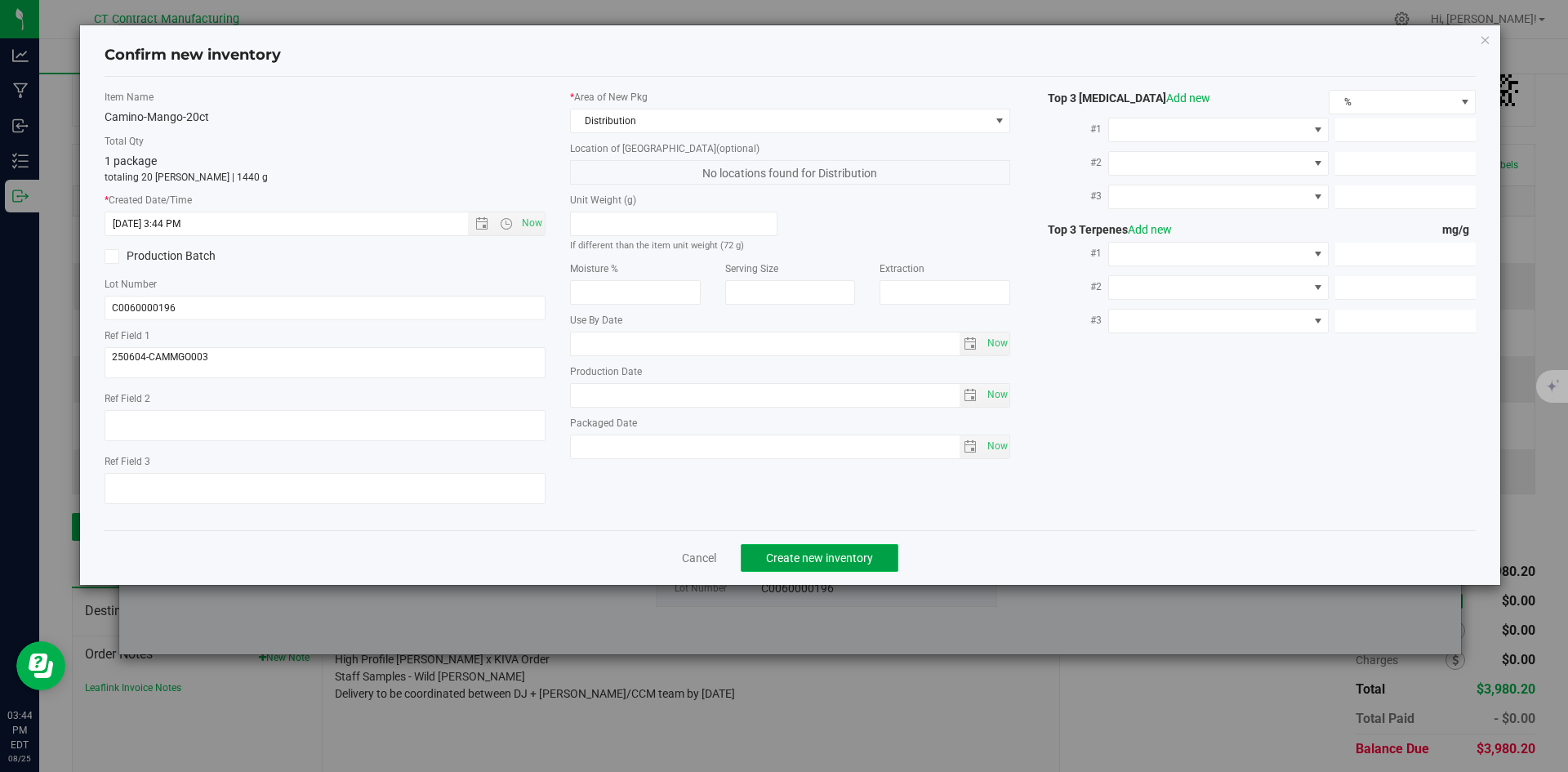
click at [822, 556] on span "Create new inventory" at bounding box center [820, 558] width 107 height 13
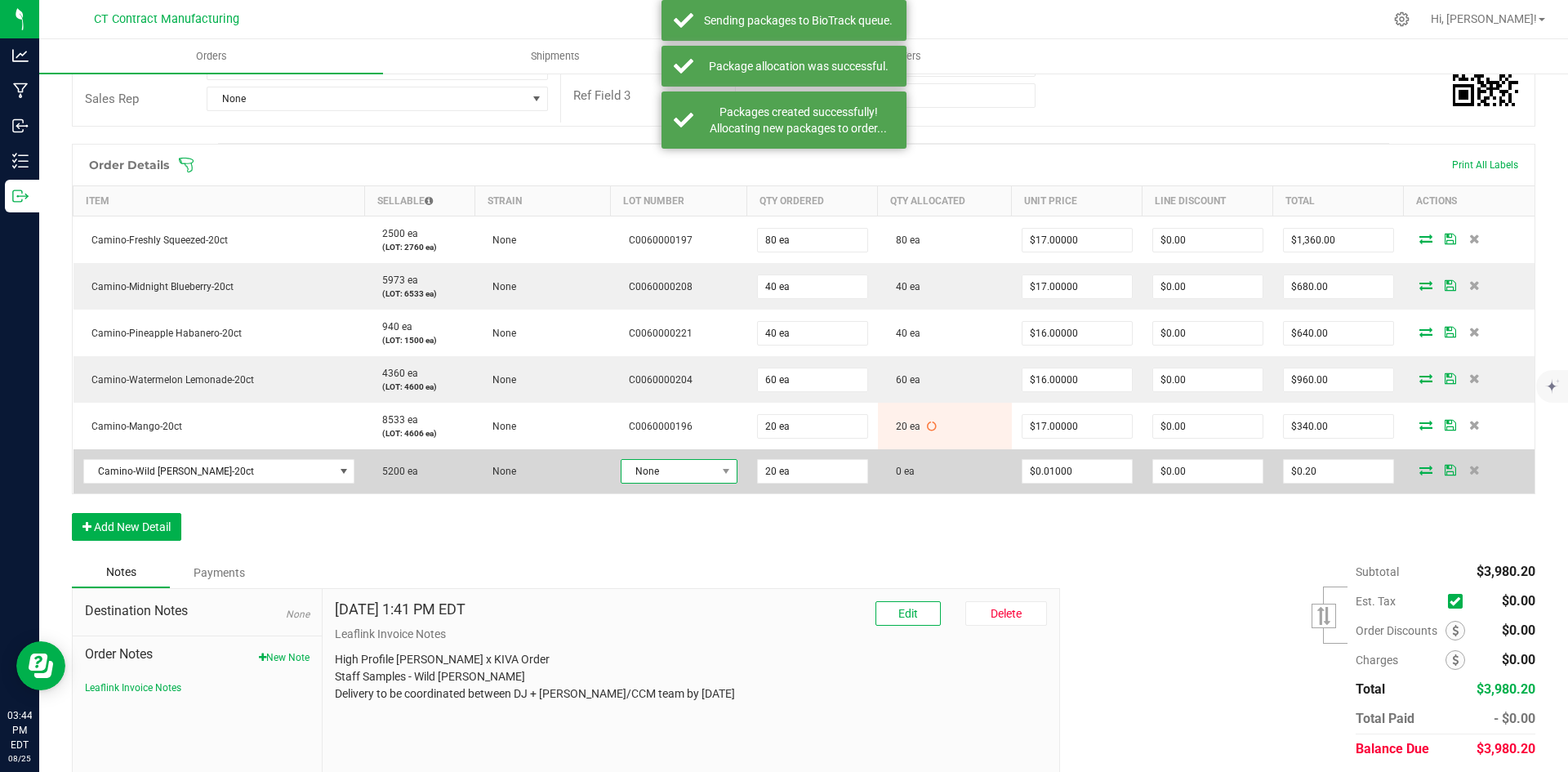
click at [665, 474] on span "None" at bounding box center [669, 471] width 95 height 23
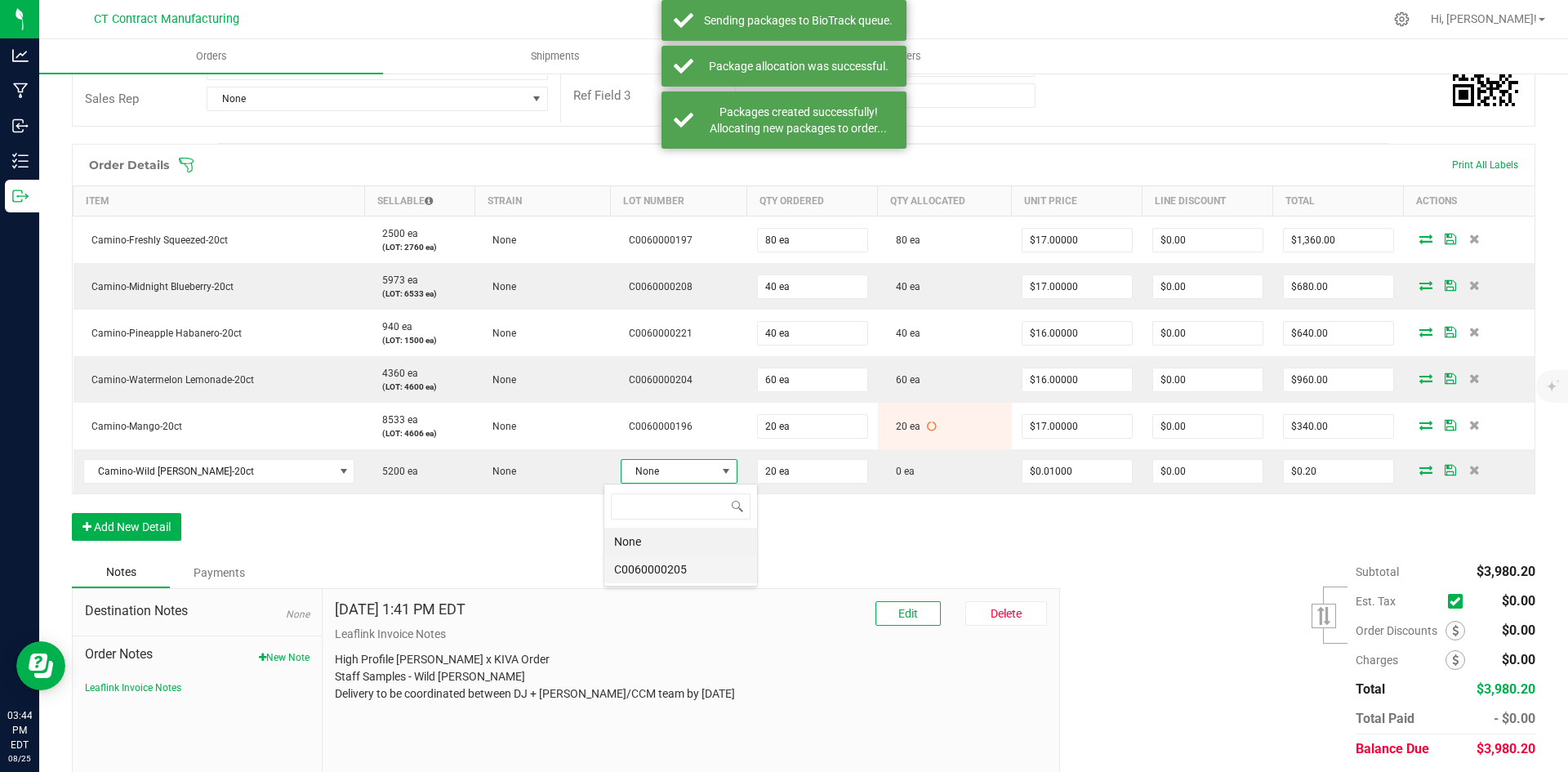
click at [685, 561] on li "C0060000205" at bounding box center [681, 569] width 153 height 28
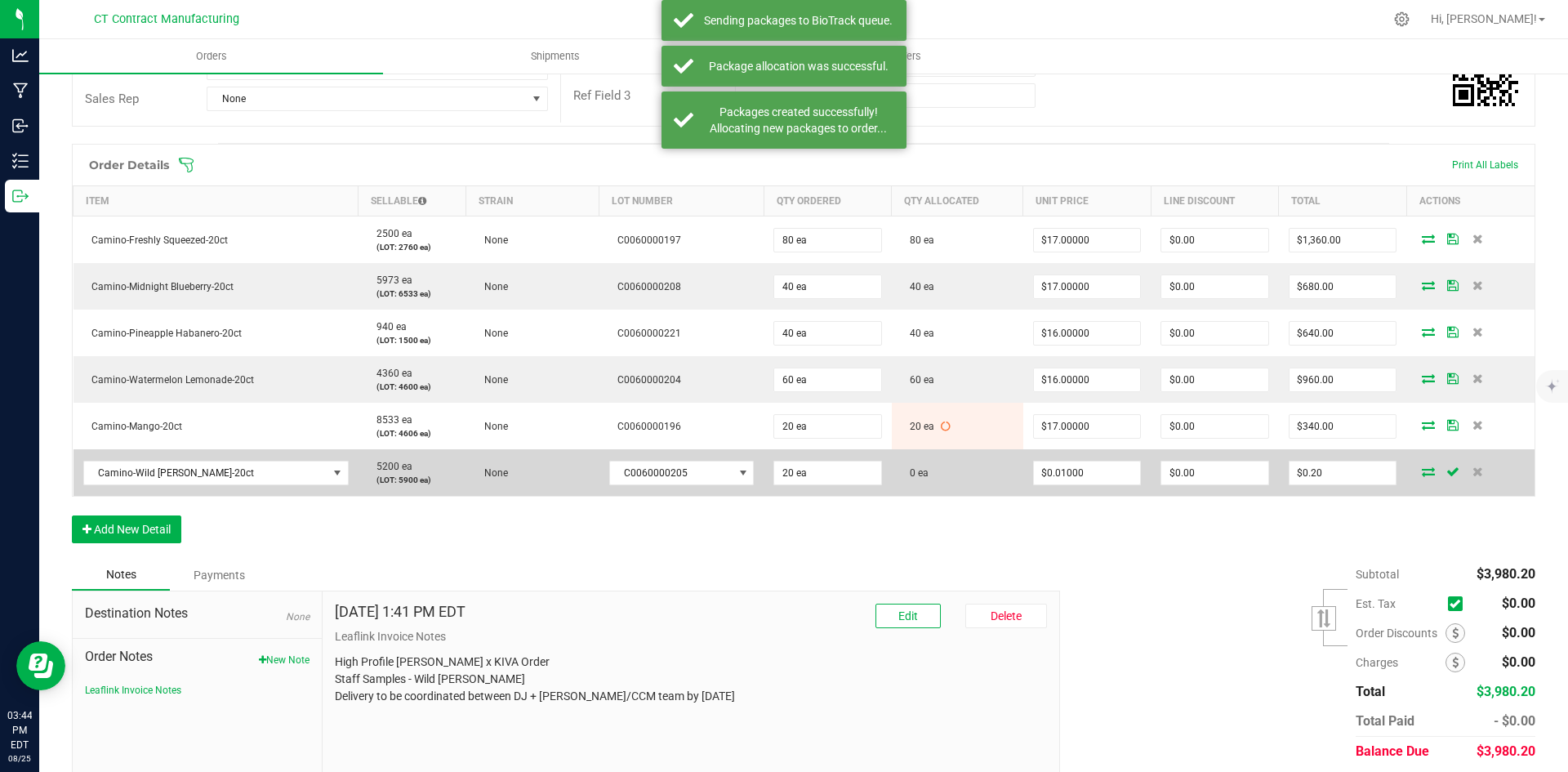
click at [1422, 473] on icon at bounding box center [1428, 471] width 13 height 10
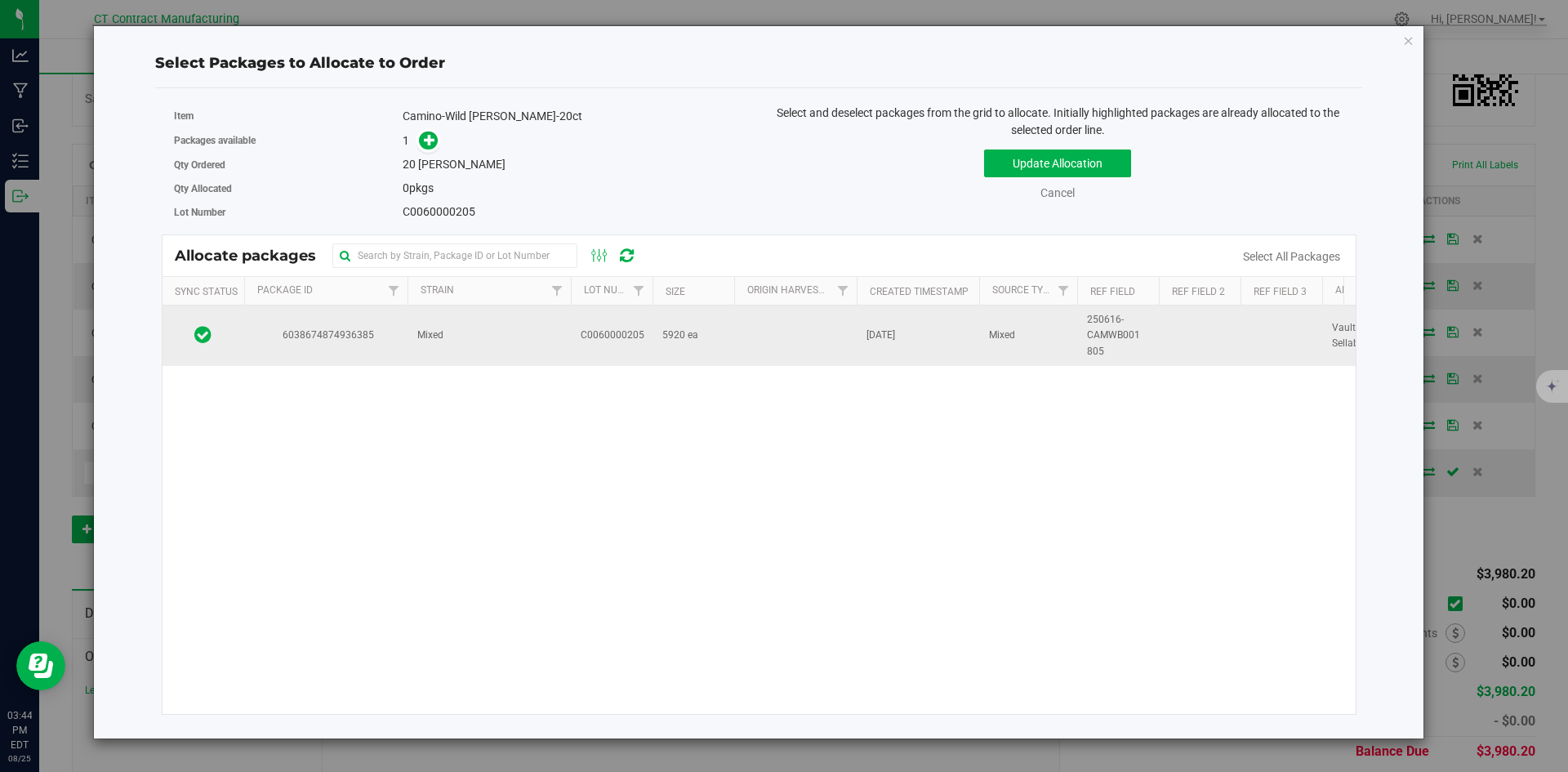
click at [508, 333] on td "Mixed" at bounding box center [489, 336] width 163 height 61
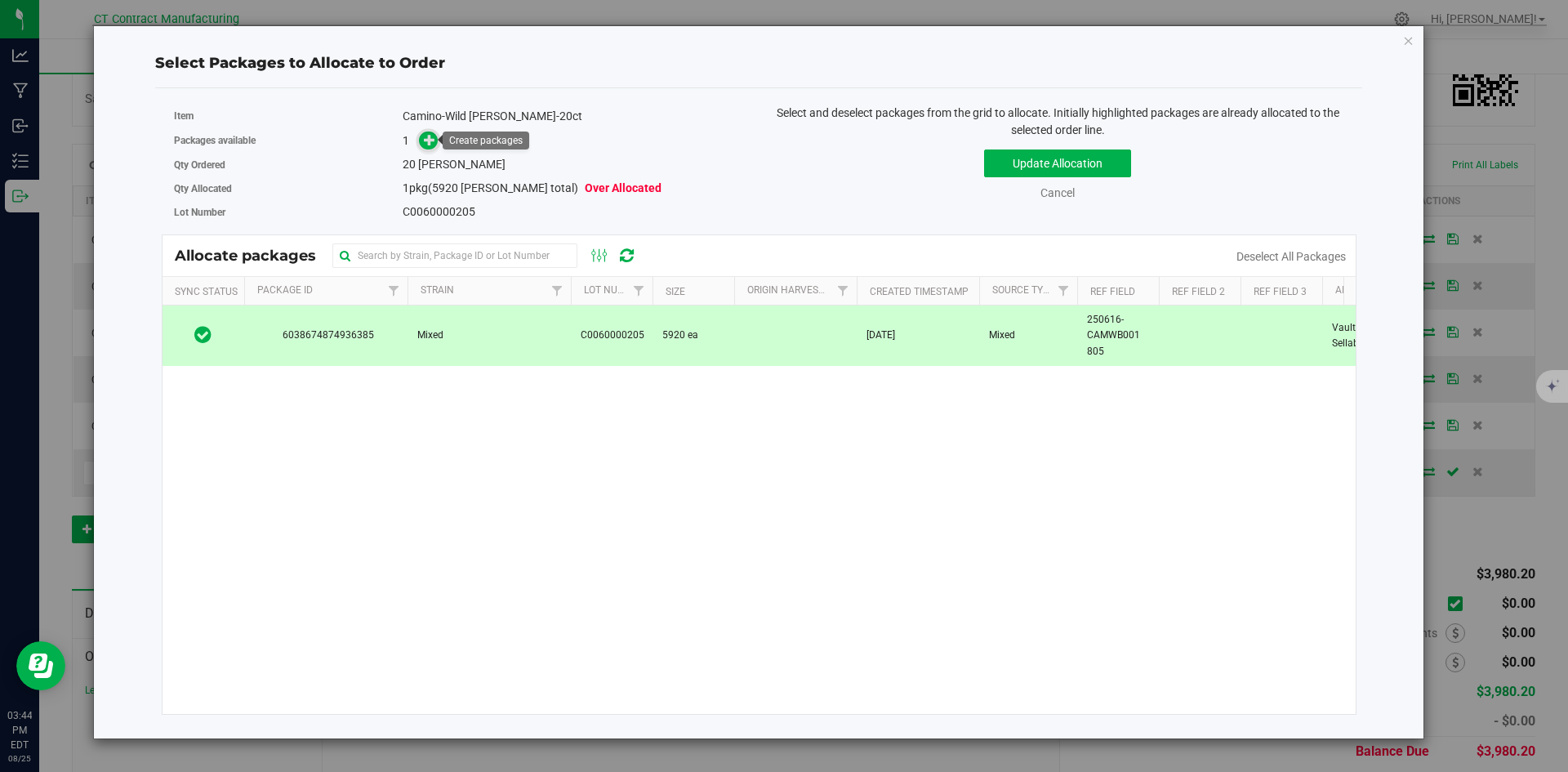
click at [434, 141] on icon at bounding box center [429, 139] width 11 height 11
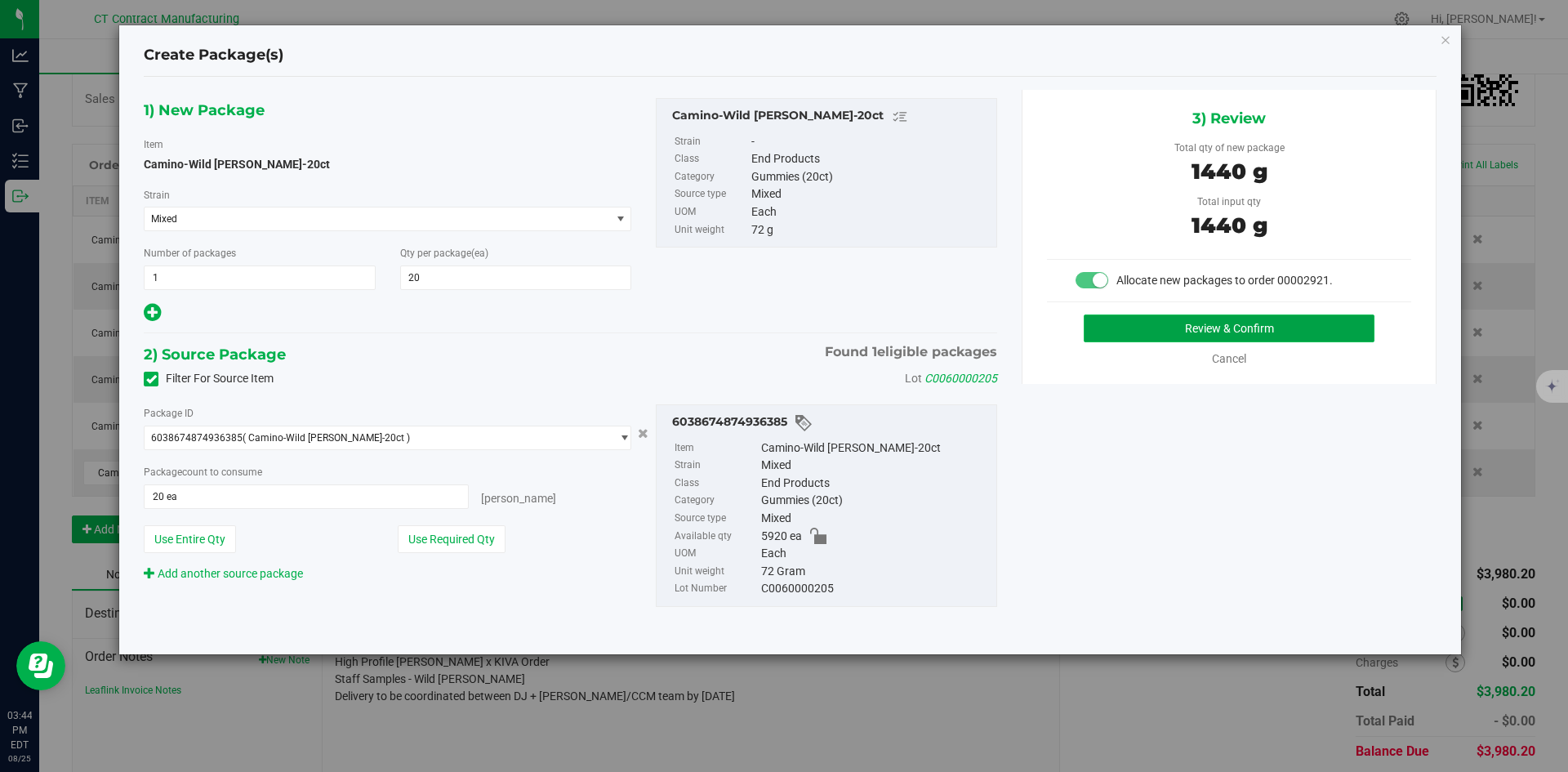
click at [1185, 329] on button "Review & Confirm" at bounding box center [1229, 329] width 291 height 28
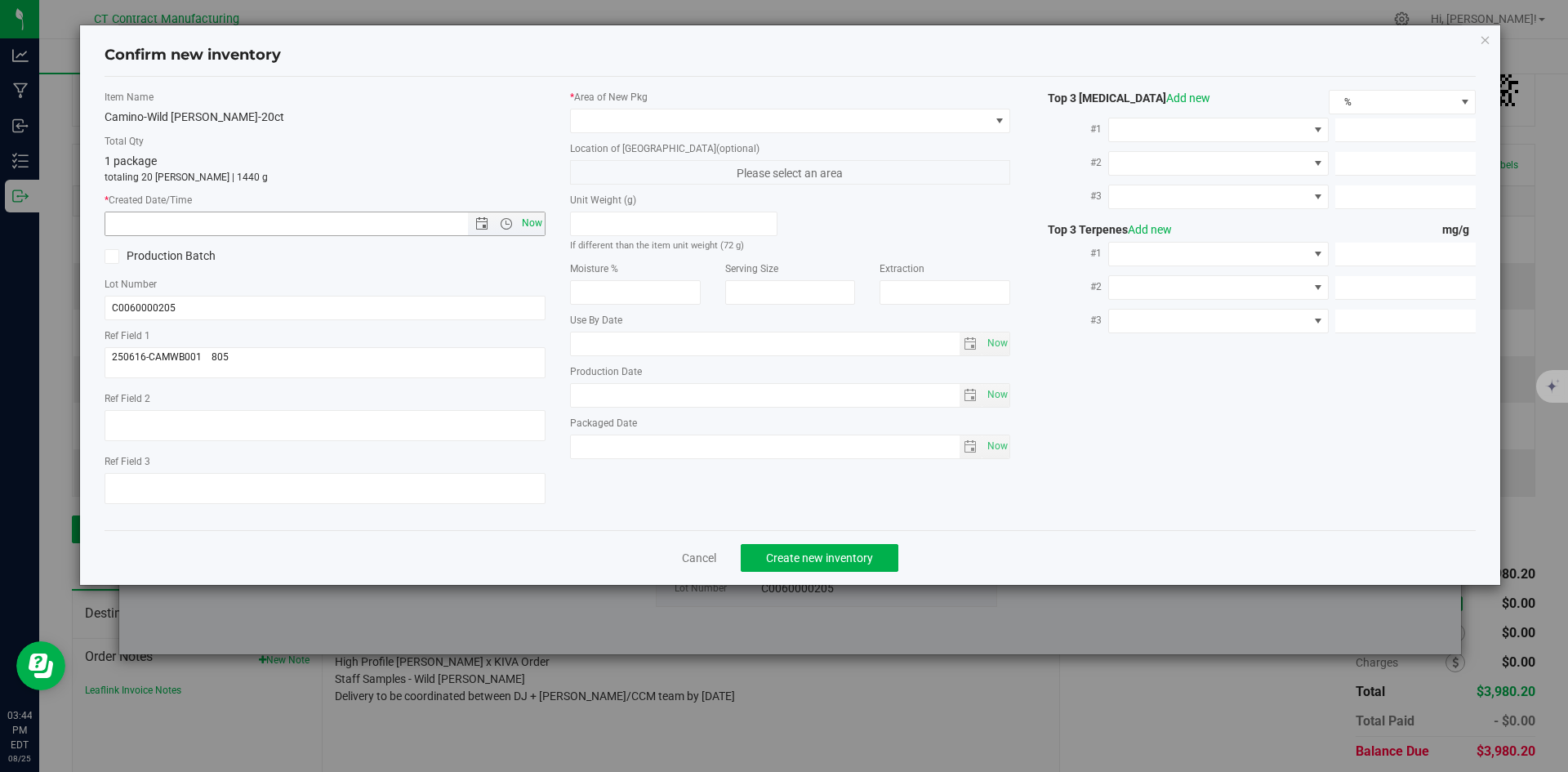
click at [538, 218] on span "Now" at bounding box center [532, 223] width 28 height 23
type input "8/25/2025 3:44 PM"
click at [588, 128] on span at bounding box center [780, 121] width 419 height 23
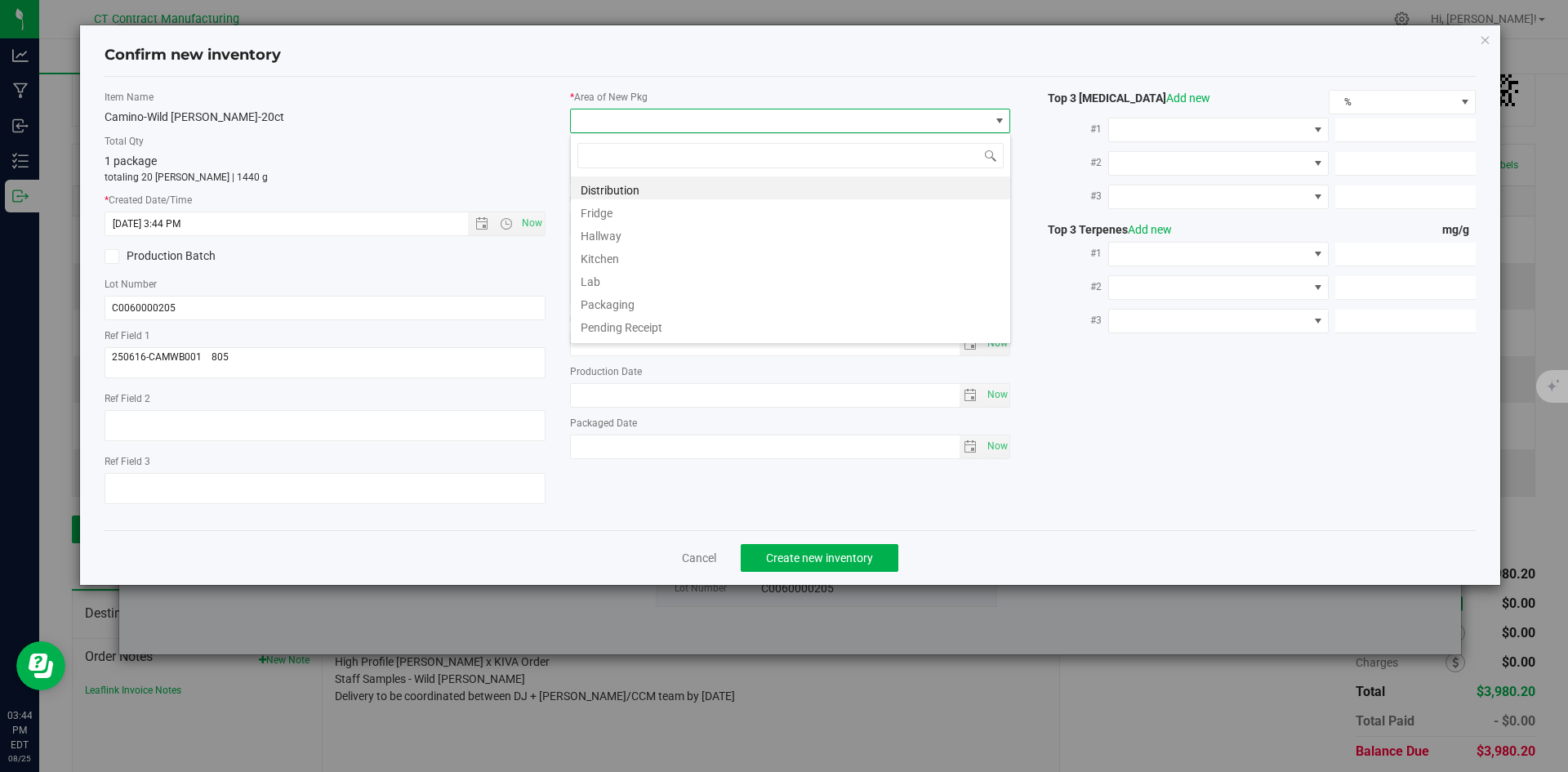
scroll to position [24, 441]
click at [605, 187] on li "Distribution" at bounding box center [790, 187] width 440 height 23
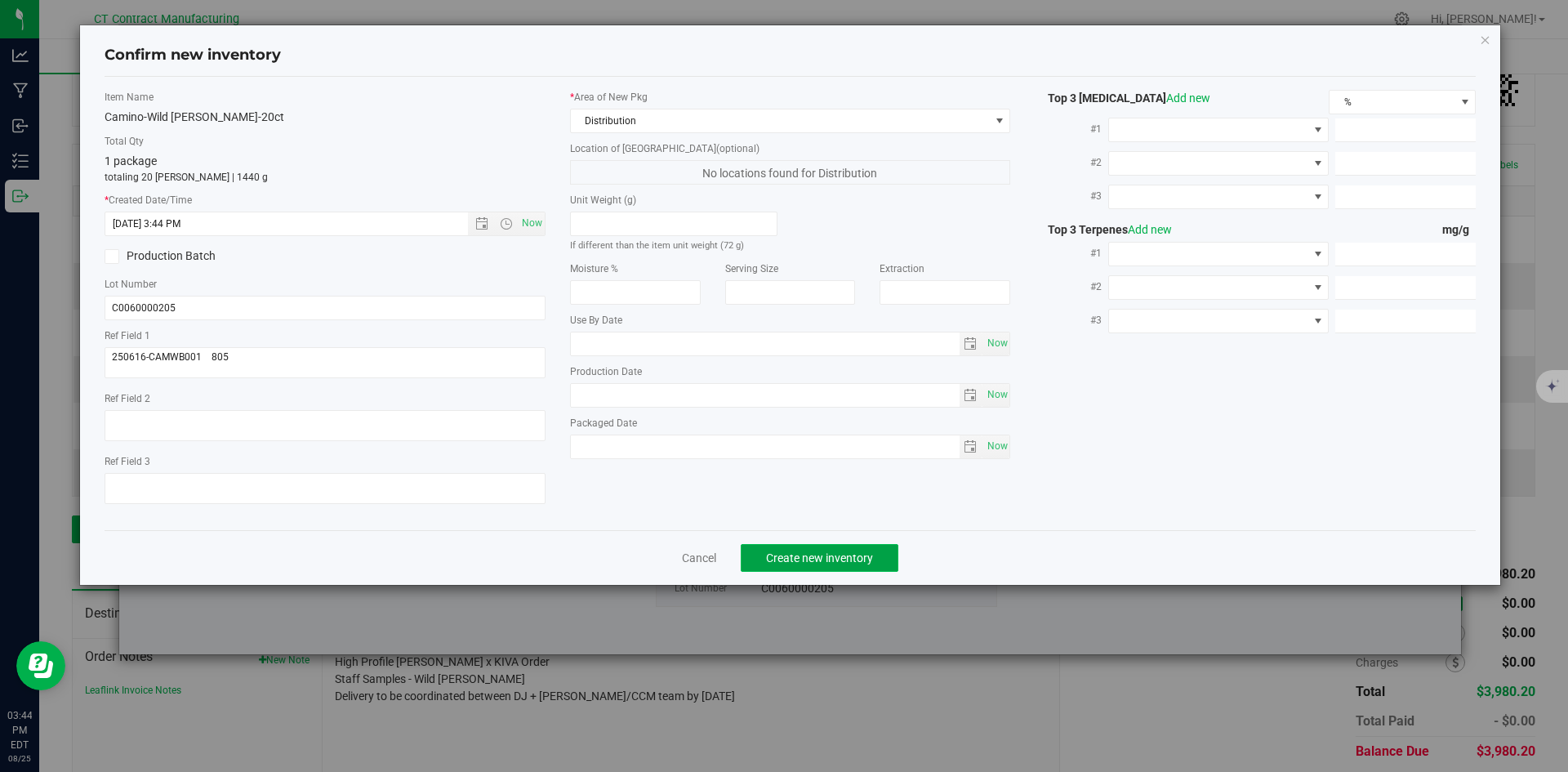
click at [774, 558] on span "Create new inventory" at bounding box center [820, 558] width 107 height 13
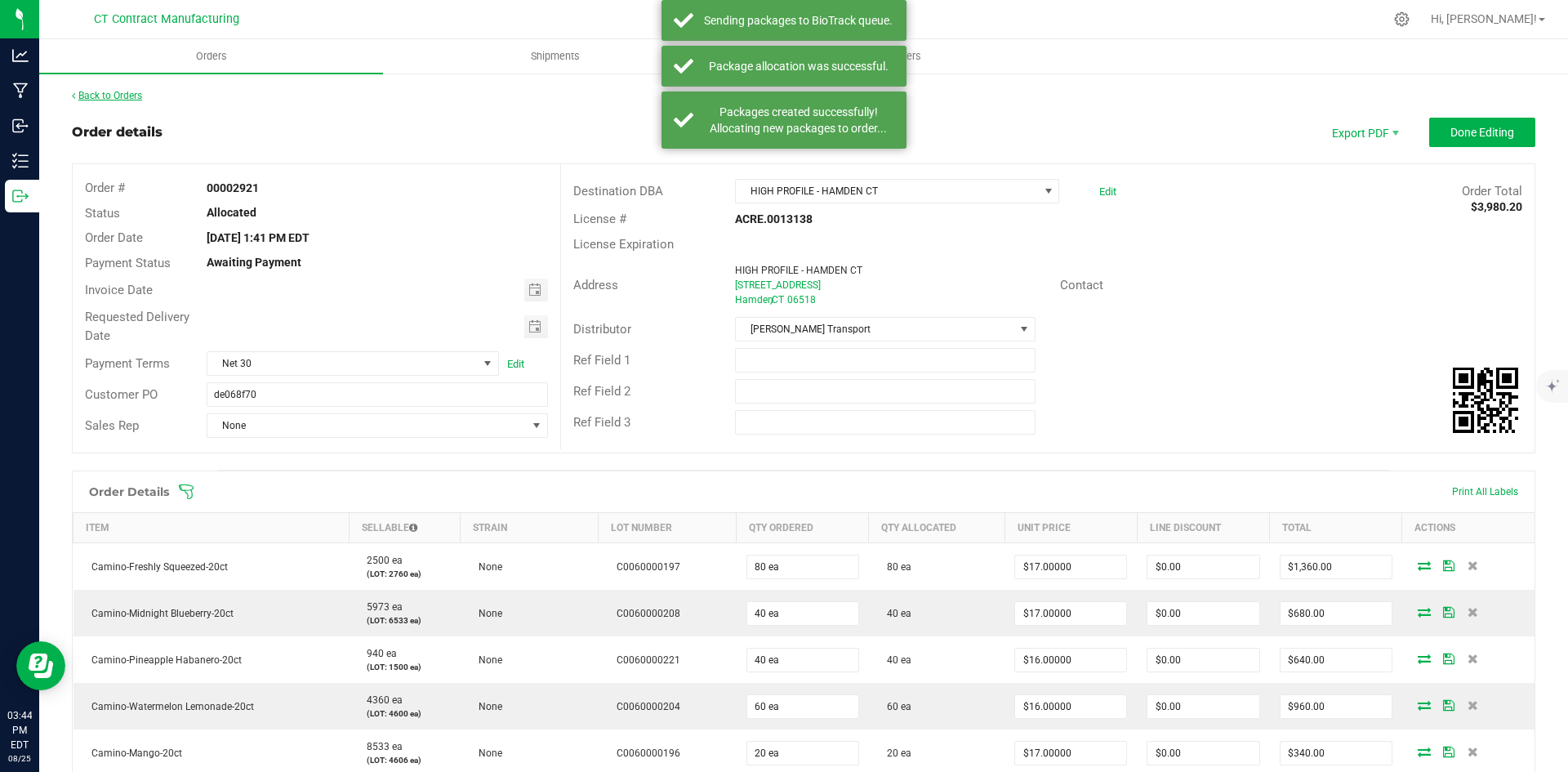
click at [121, 97] on link "Back to Orders" at bounding box center [107, 95] width 70 height 11
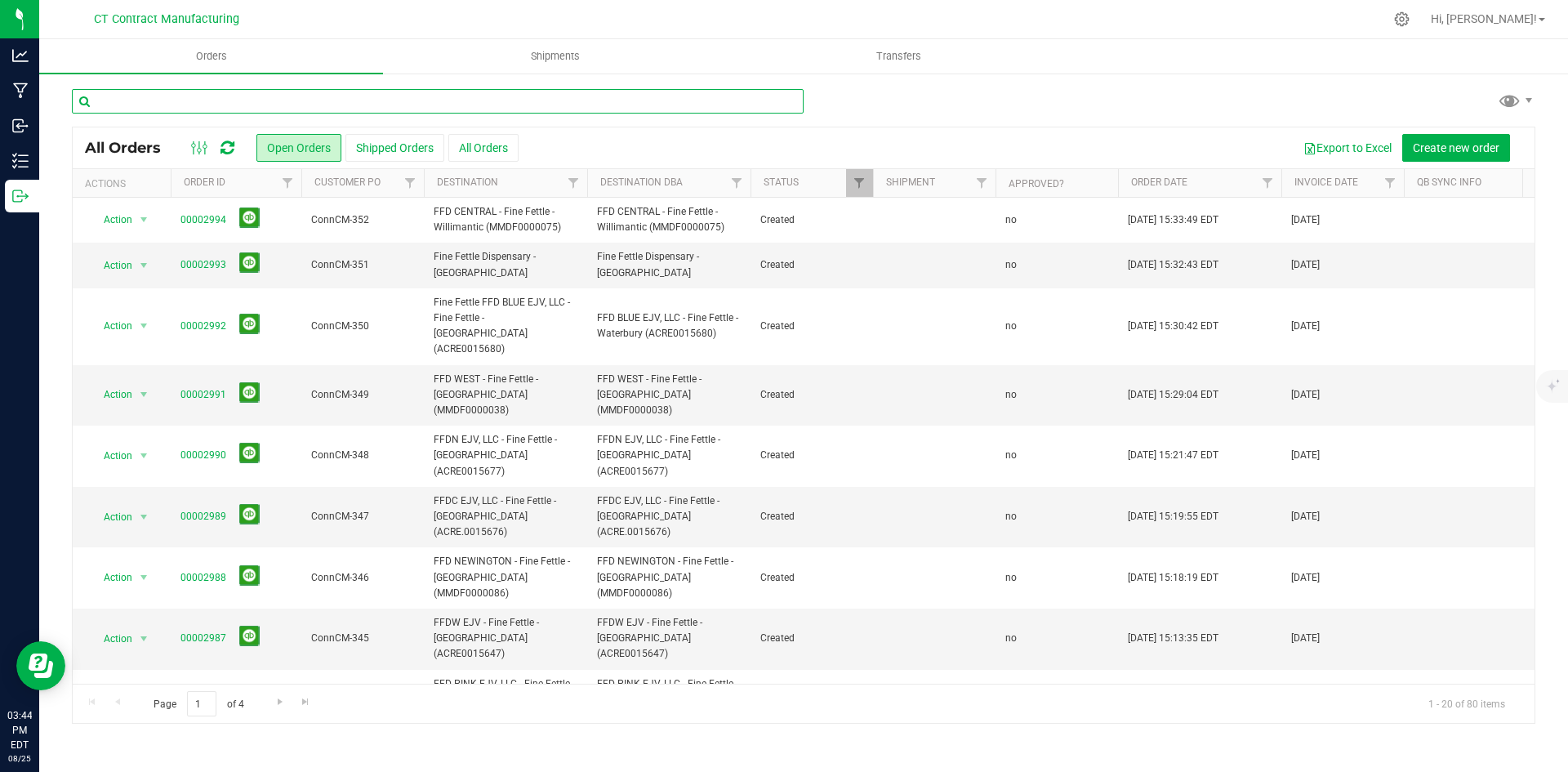
click at [226, 106] on input "text" at bounding box center [438, 101] width 732 height 24
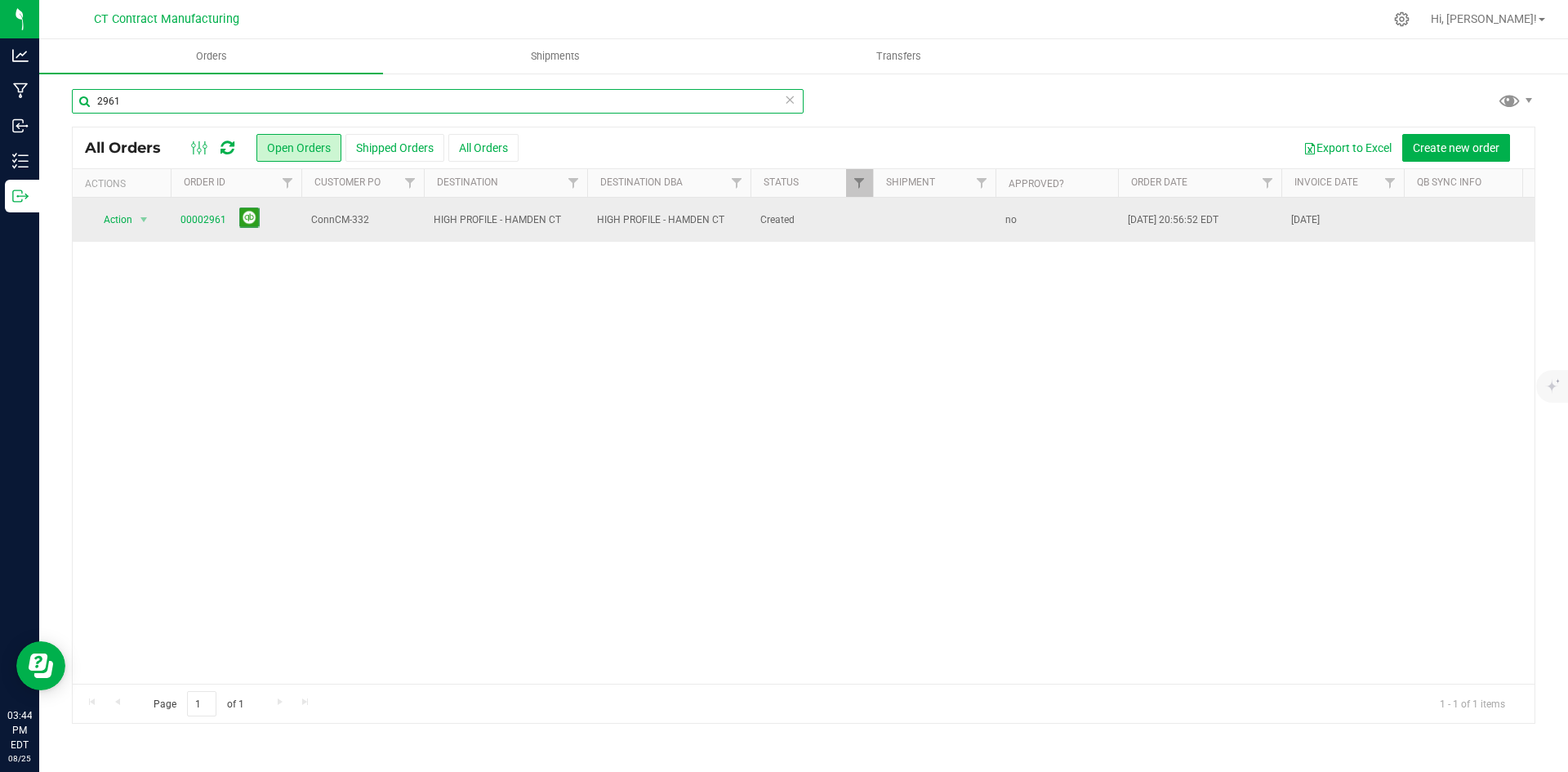
type input "2961"
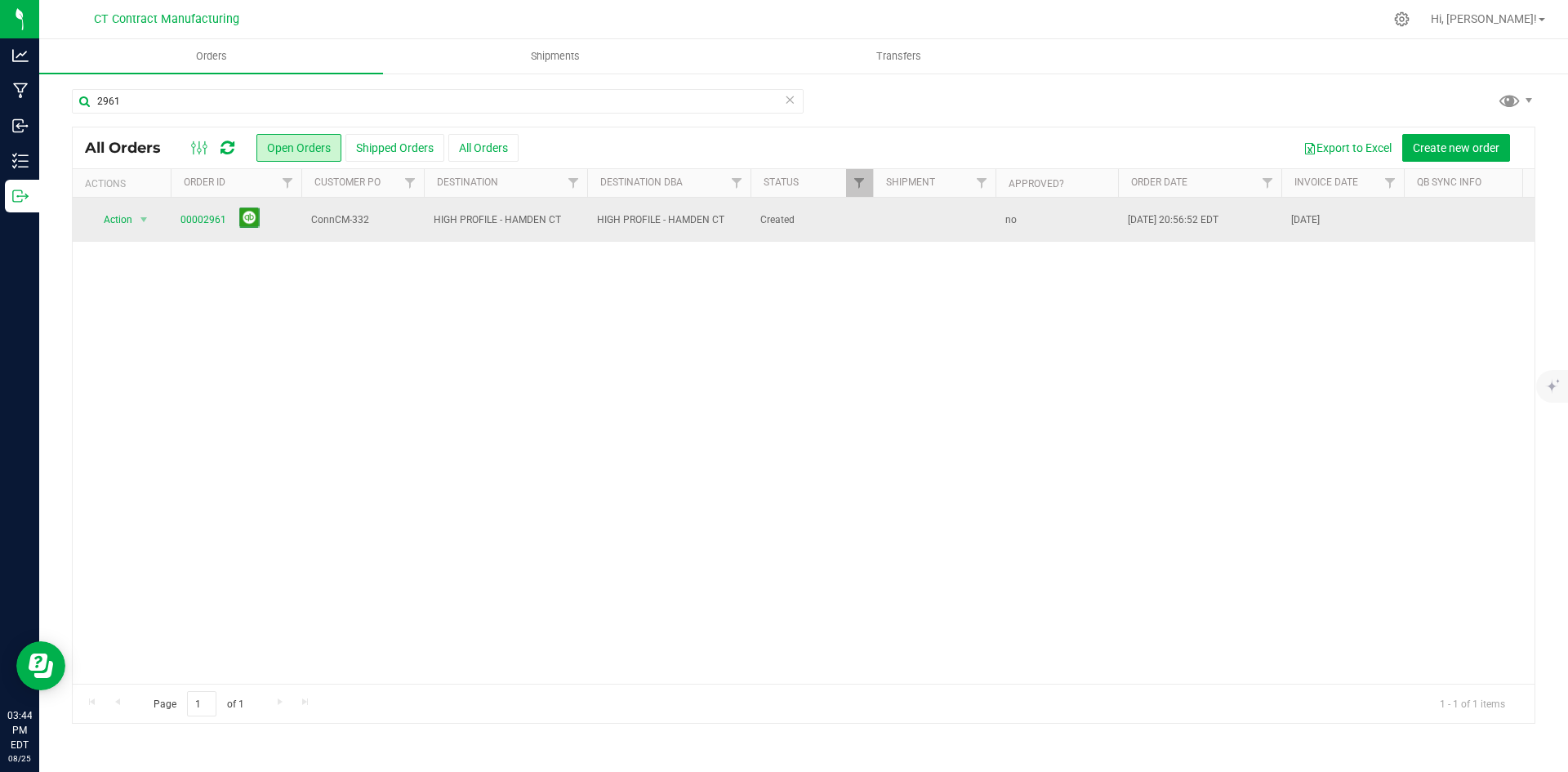
click at [212, 211] on span "00002961" at bounding box center [236, 219] width 111 height 25
click at [214, 219] on link "00002961" at bounding box center [203, 220] width 46 height 16
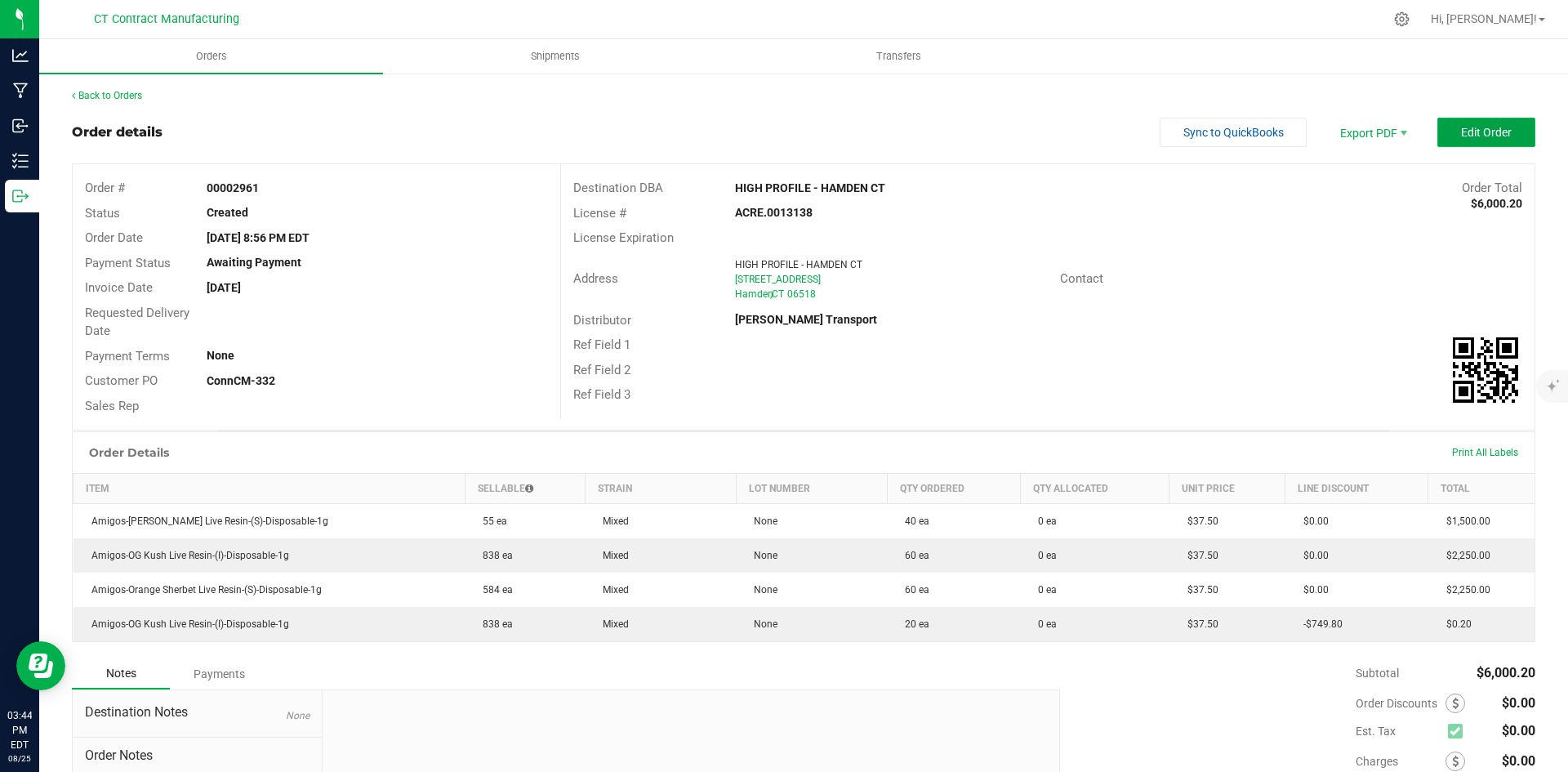
click at [1469, 144] on button "Edit Order" at bounding box center [1486, 133] width 98 height 29
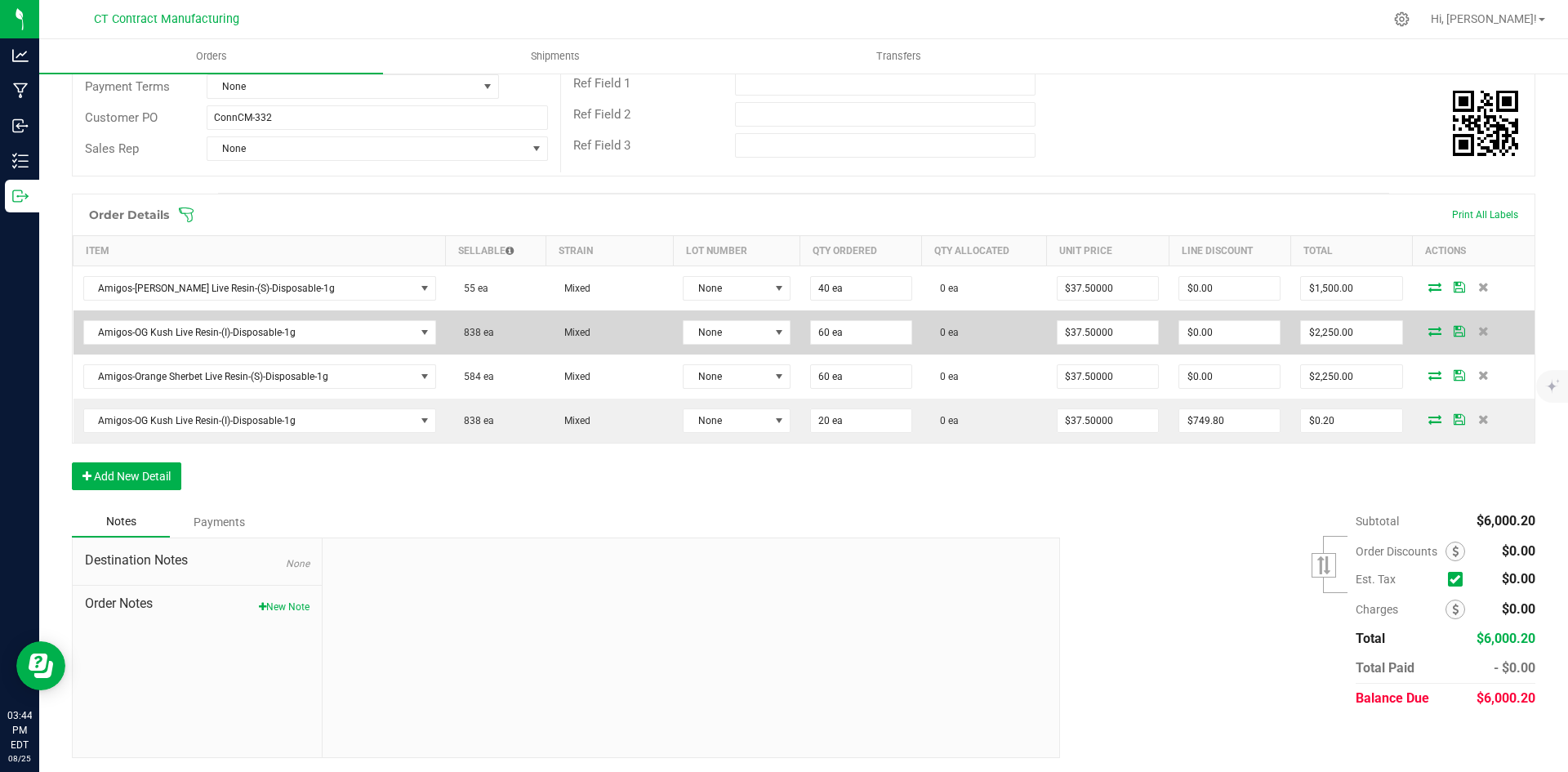
scroll to position [279, 0]
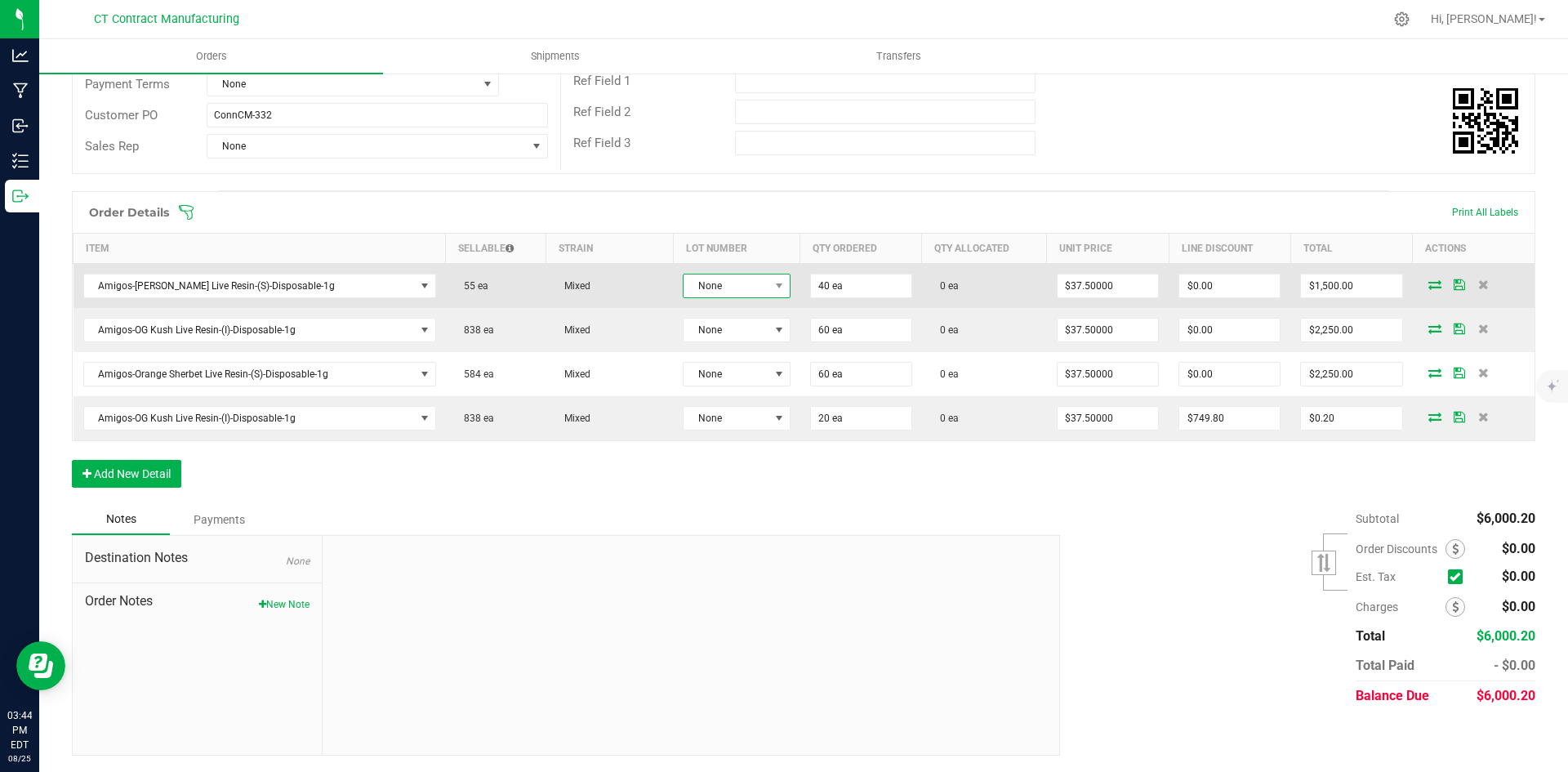
click at [745, 286] on span "None" at bounding box center [726, 285] width 85 height 23
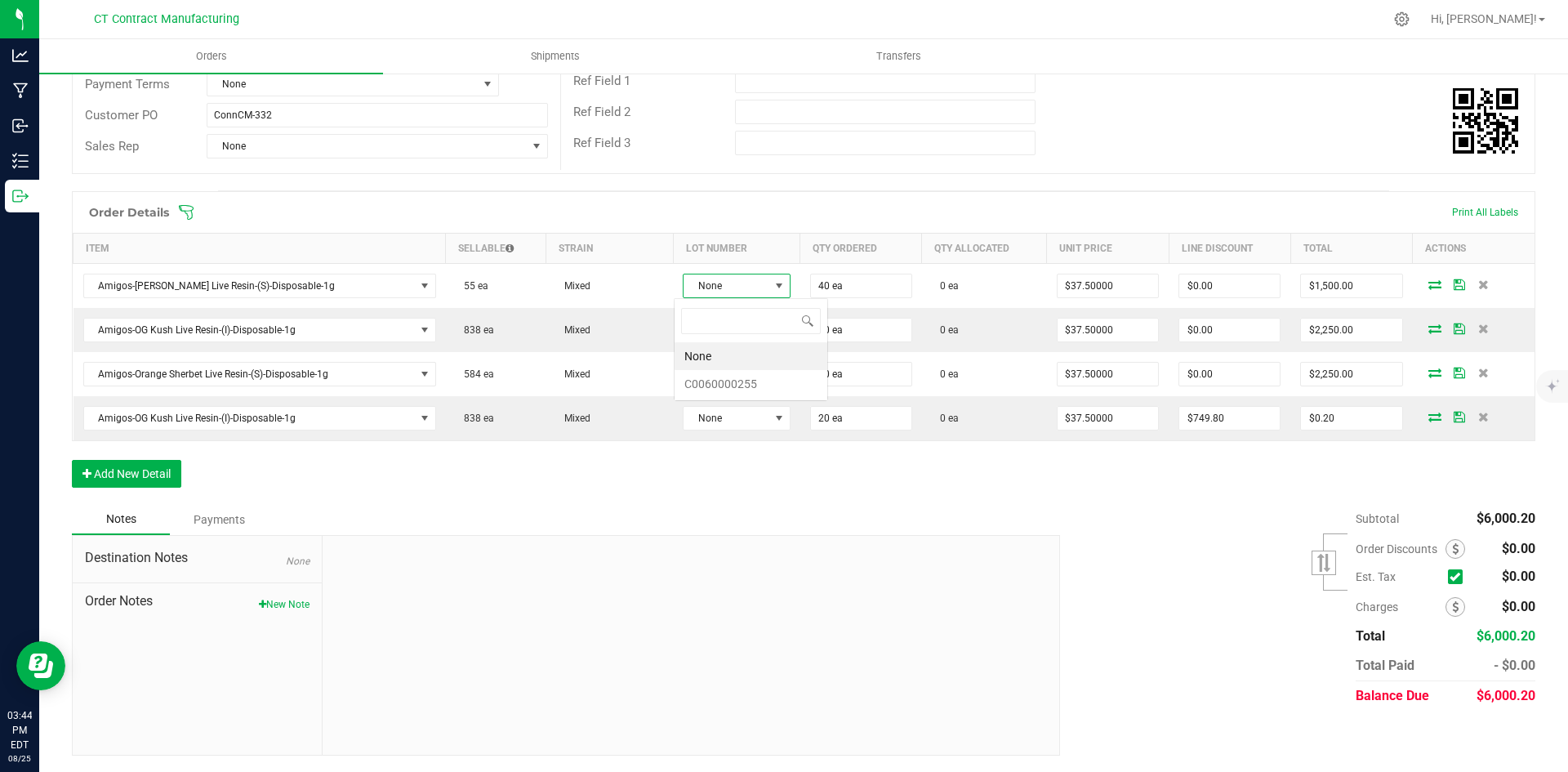
scroll to position [24, 107]
click at [752, 377] on li "C0060000255" at bounding box center [751, 384] width 153 height 28
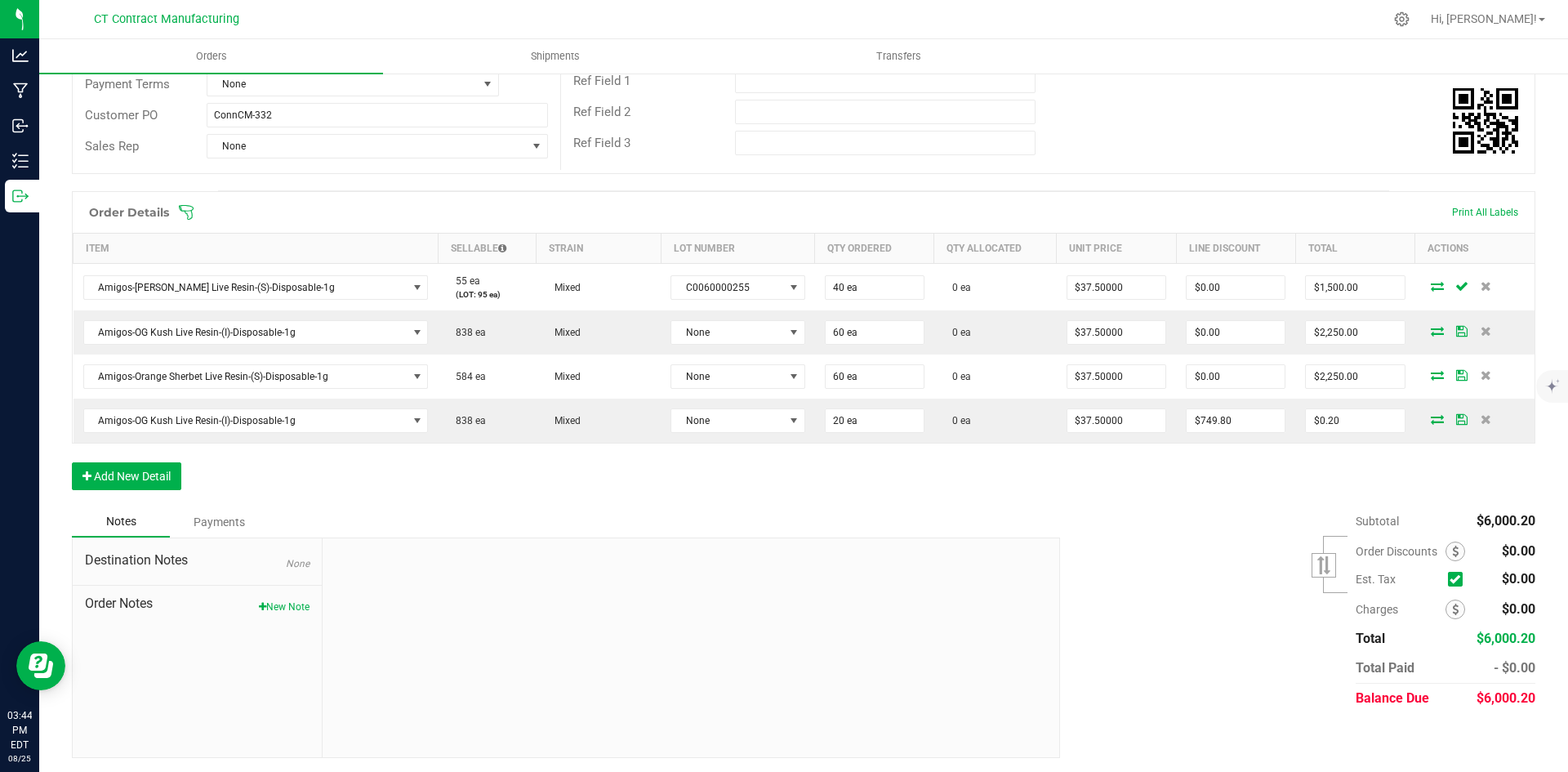
click at [1431, 285] on icon at bounding box center [1437, 285] width 13 height 10
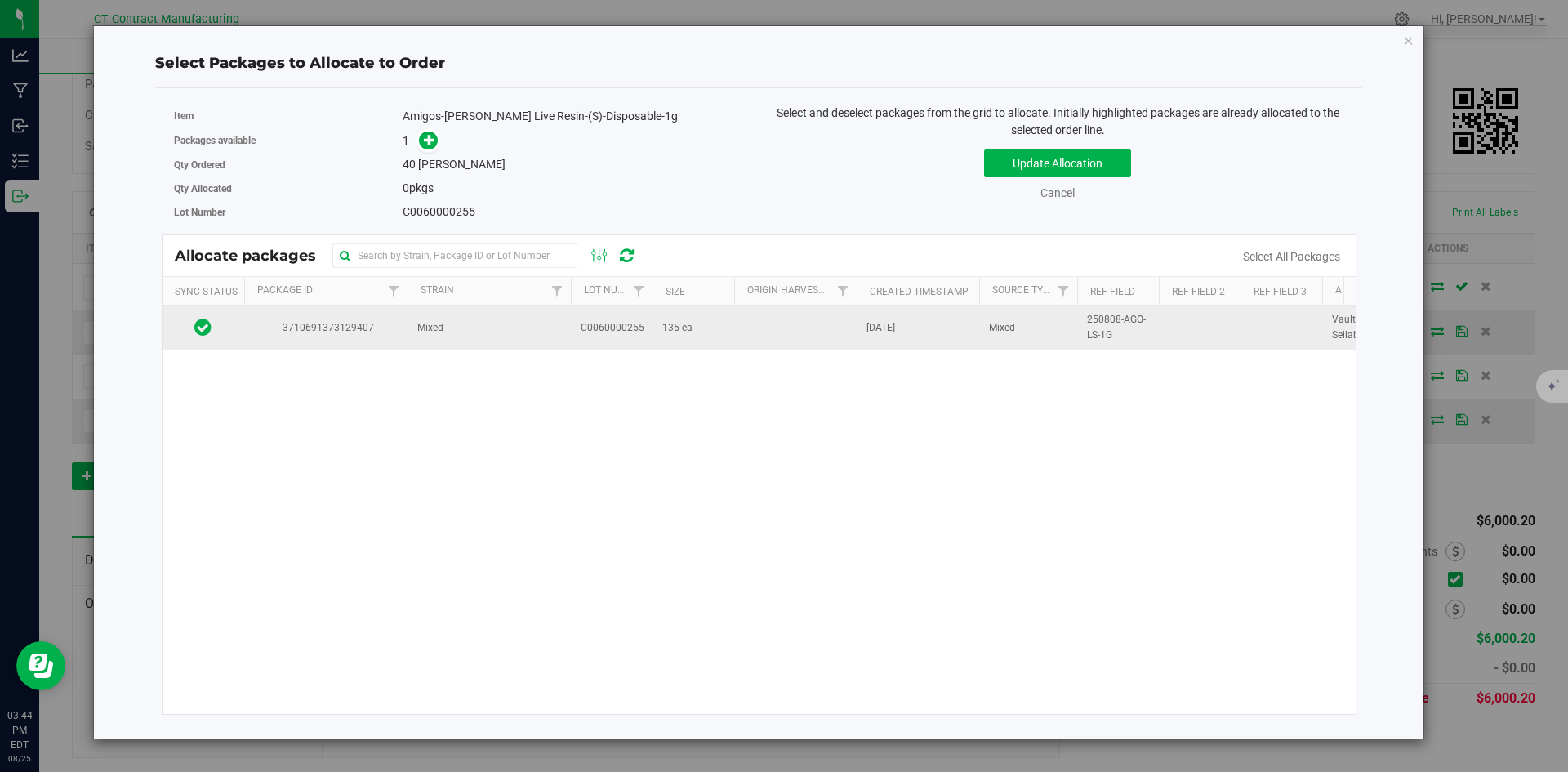
click at [385, 324] on span "3710691373129407" at bounding box center [326, 328] width 144 height 16
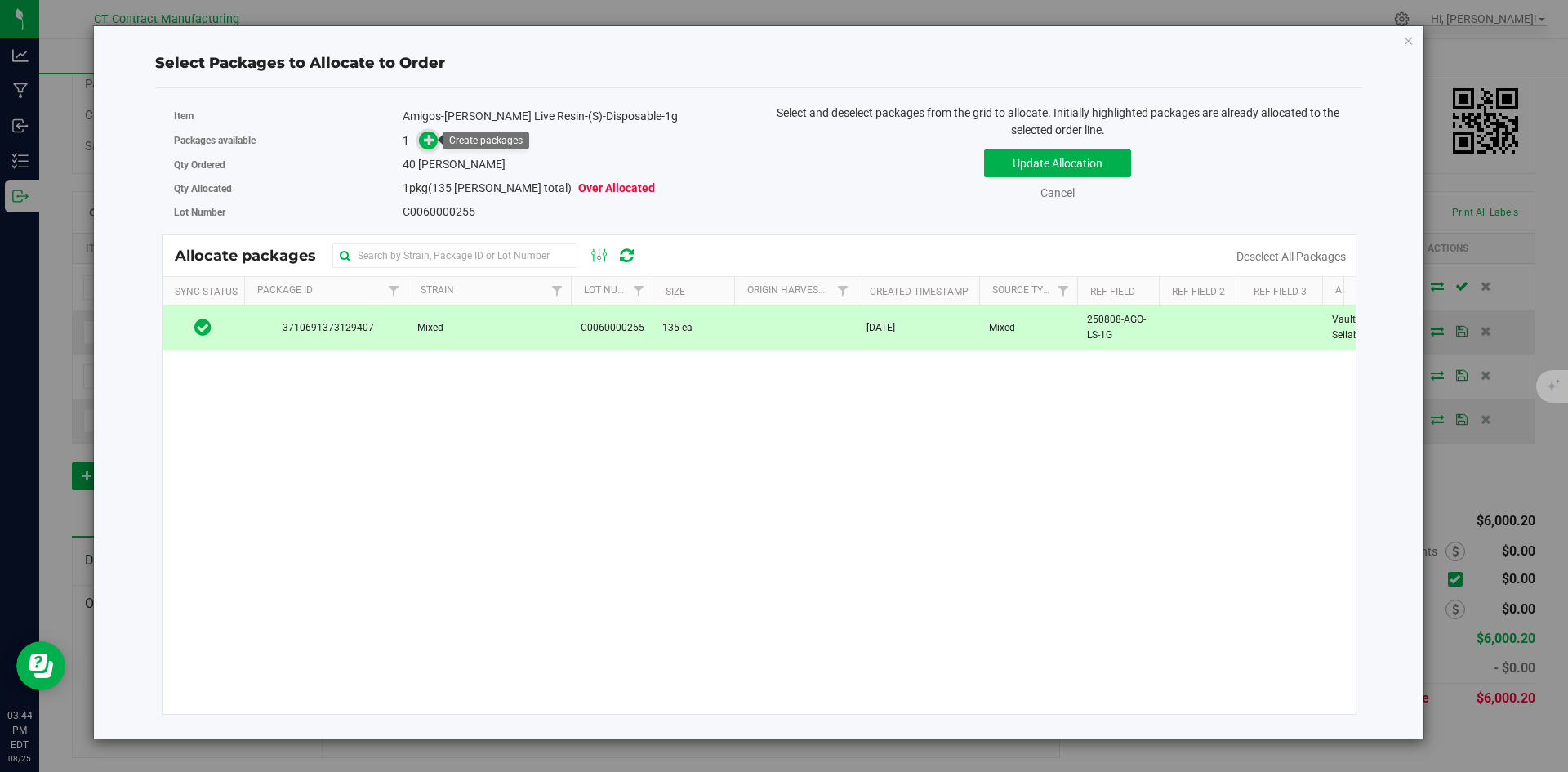
click at [431, 134] on icon at bounding box center [429, 139] width 11 height 11
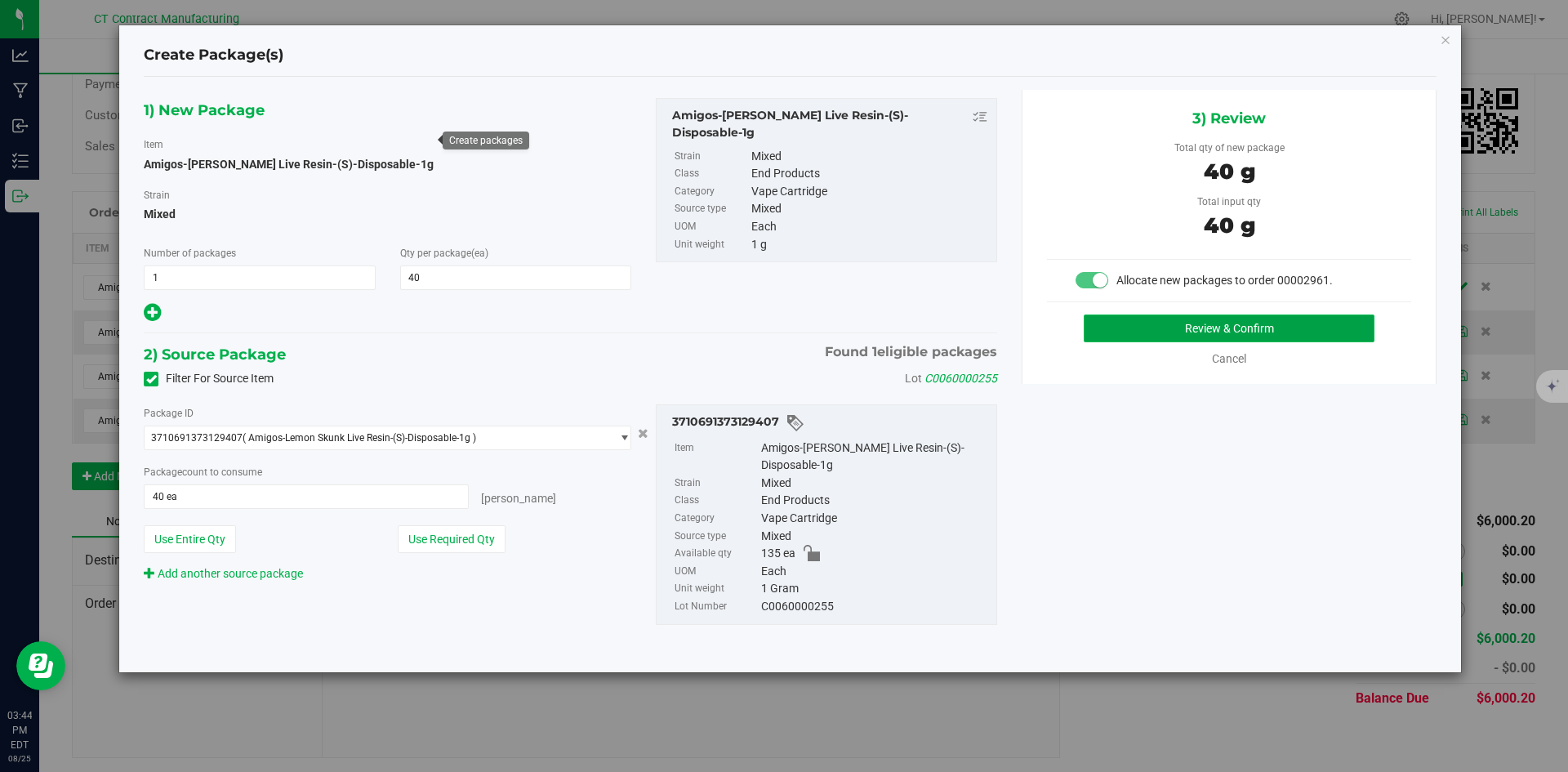
click at [1186, 337] on button "Review & Confirm" at bounding box center [1229, 329] width 291 height 28
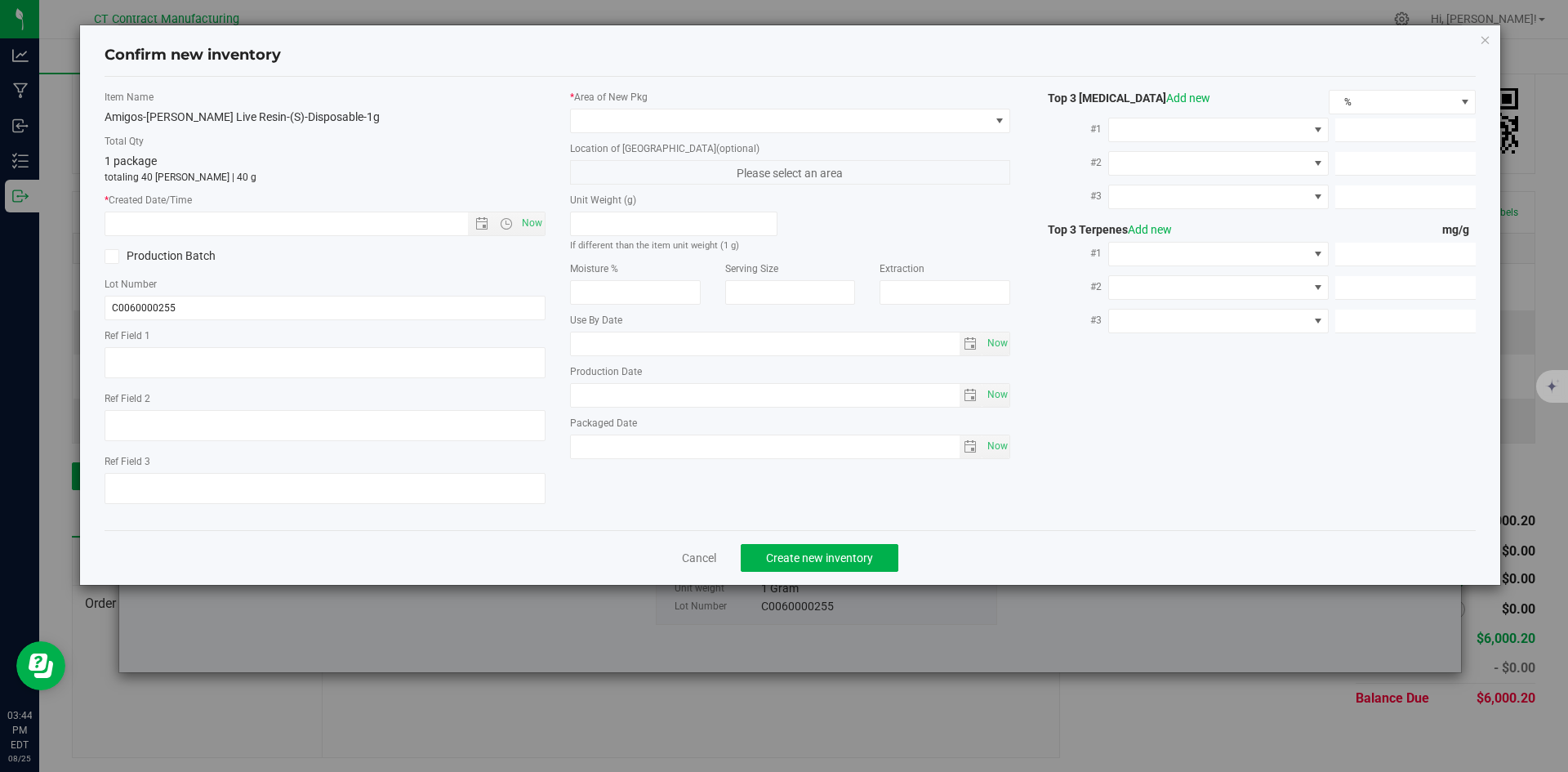
type textarea "250808-AGO-LS-1G"
click at [521, 219] on span "Now" at bounding box center [532, 223] width 28 height 23
type input "8/25/2025 3:44 PM"
click at [616, 121] on span at bounding box center [780, 121] width 419 height 23
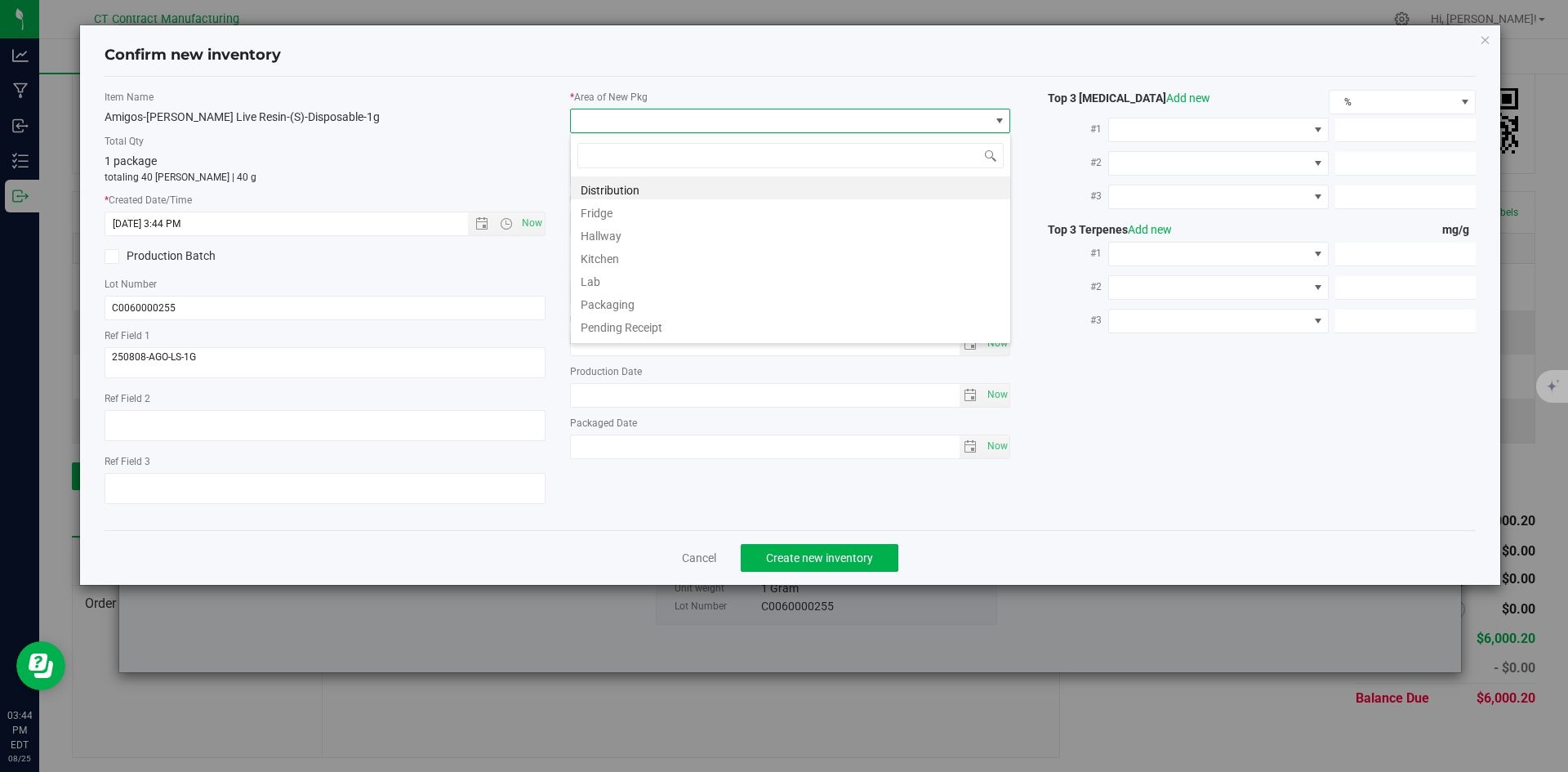
scroll to position [24, 441]
click at [618, 184] on li "Distribution" at bounding box center [790, 187] width 440 height 23
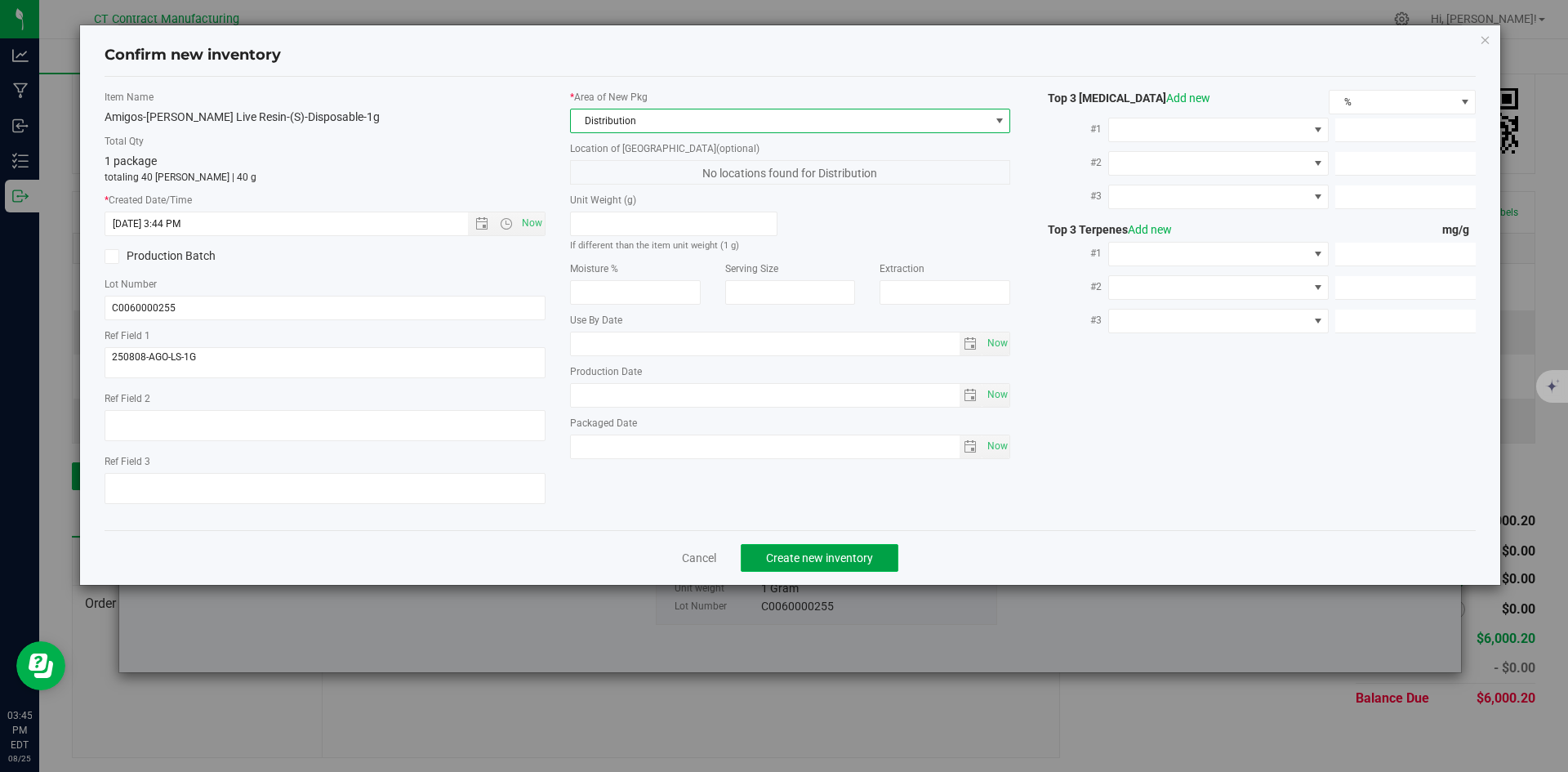
click at [848, 556] on span "Create new inventory" at bounding box center [820, 558] width 107 height 13
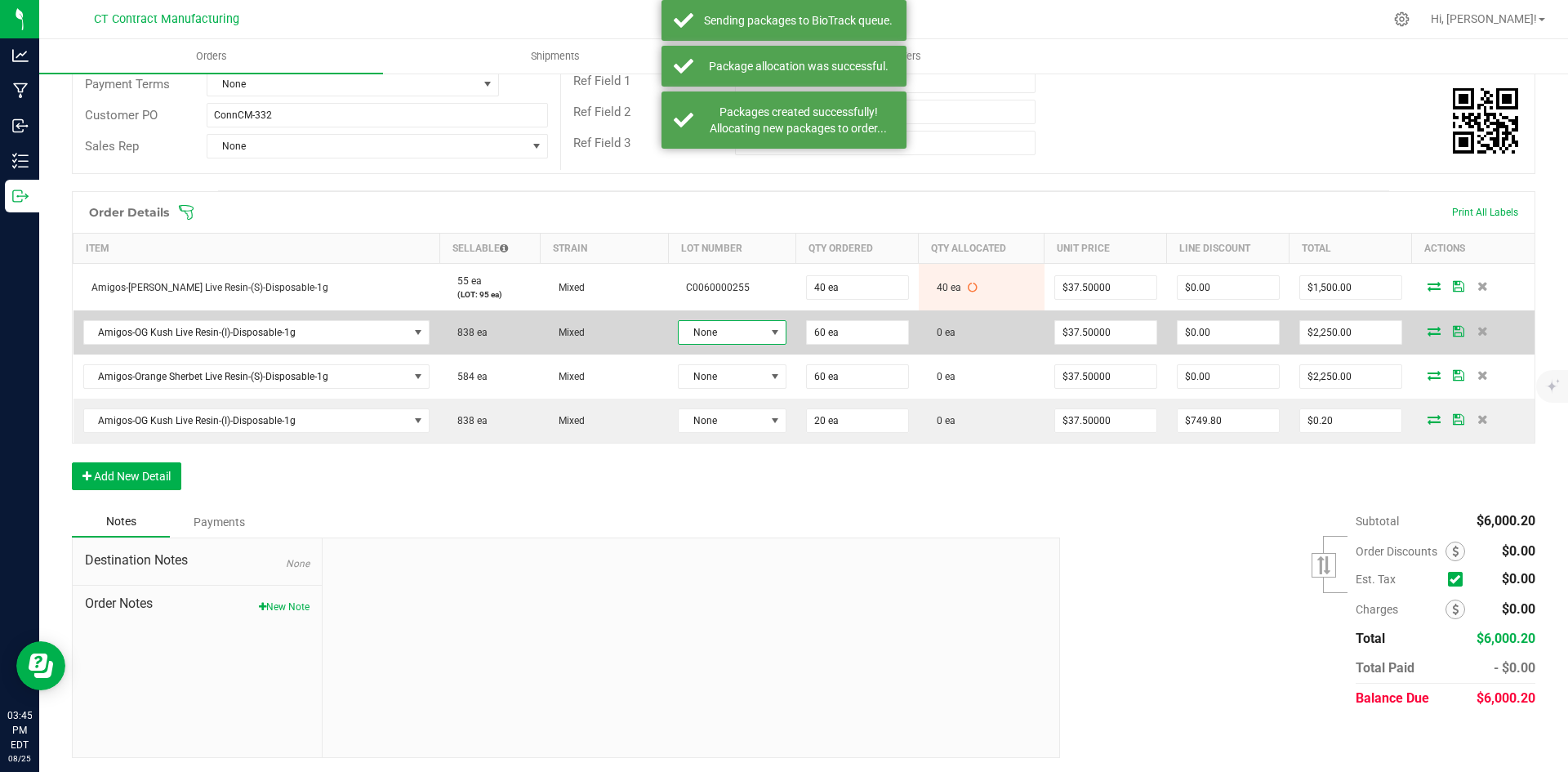
click at [755, 331] on span "None" at bounding box center [722, 332] width 86 height 23
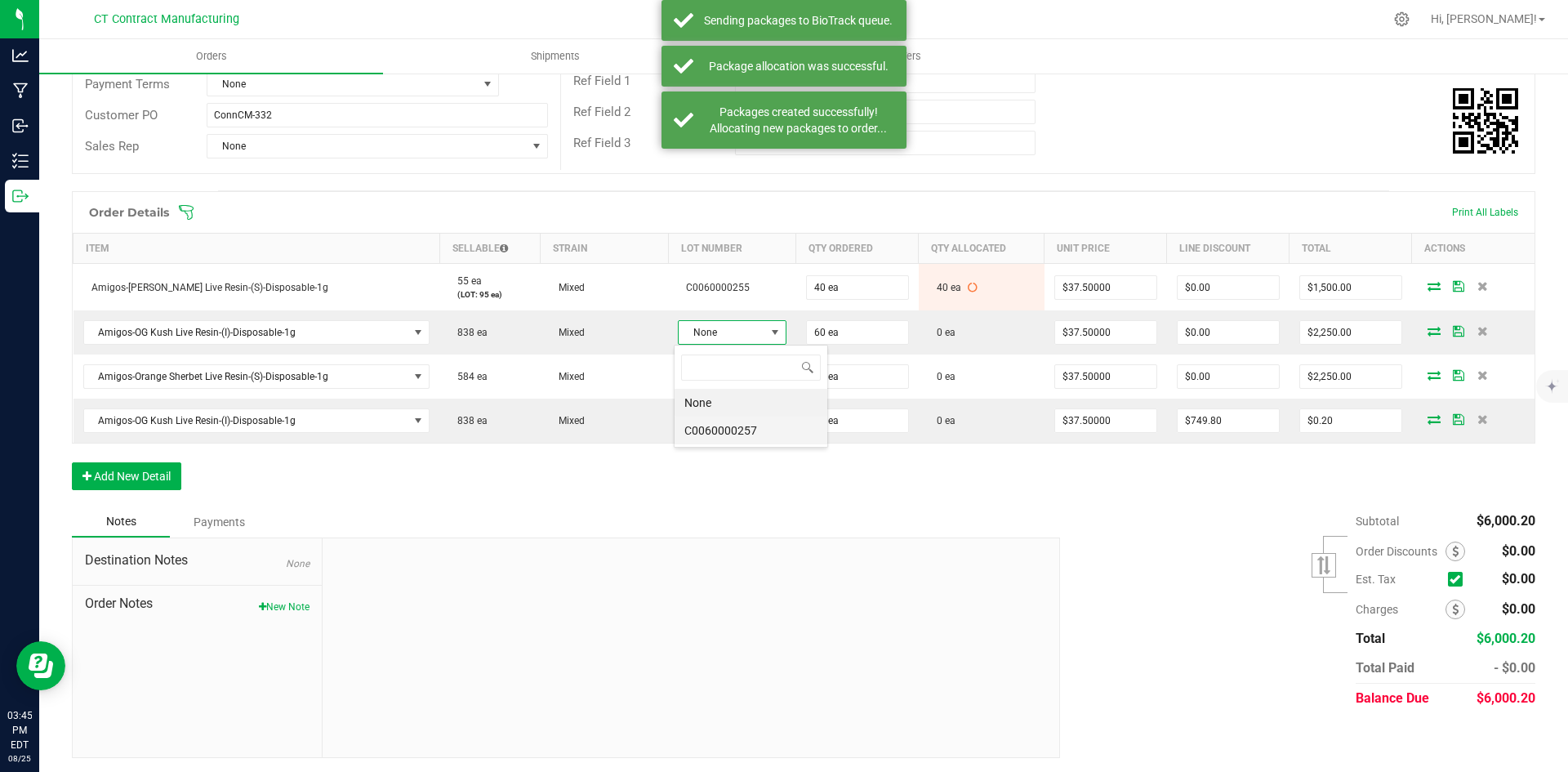
scroll to position [24, 107]
click at [738, 429] on li "C0060000257" at bounding box center [751, 430] width 153 height 28
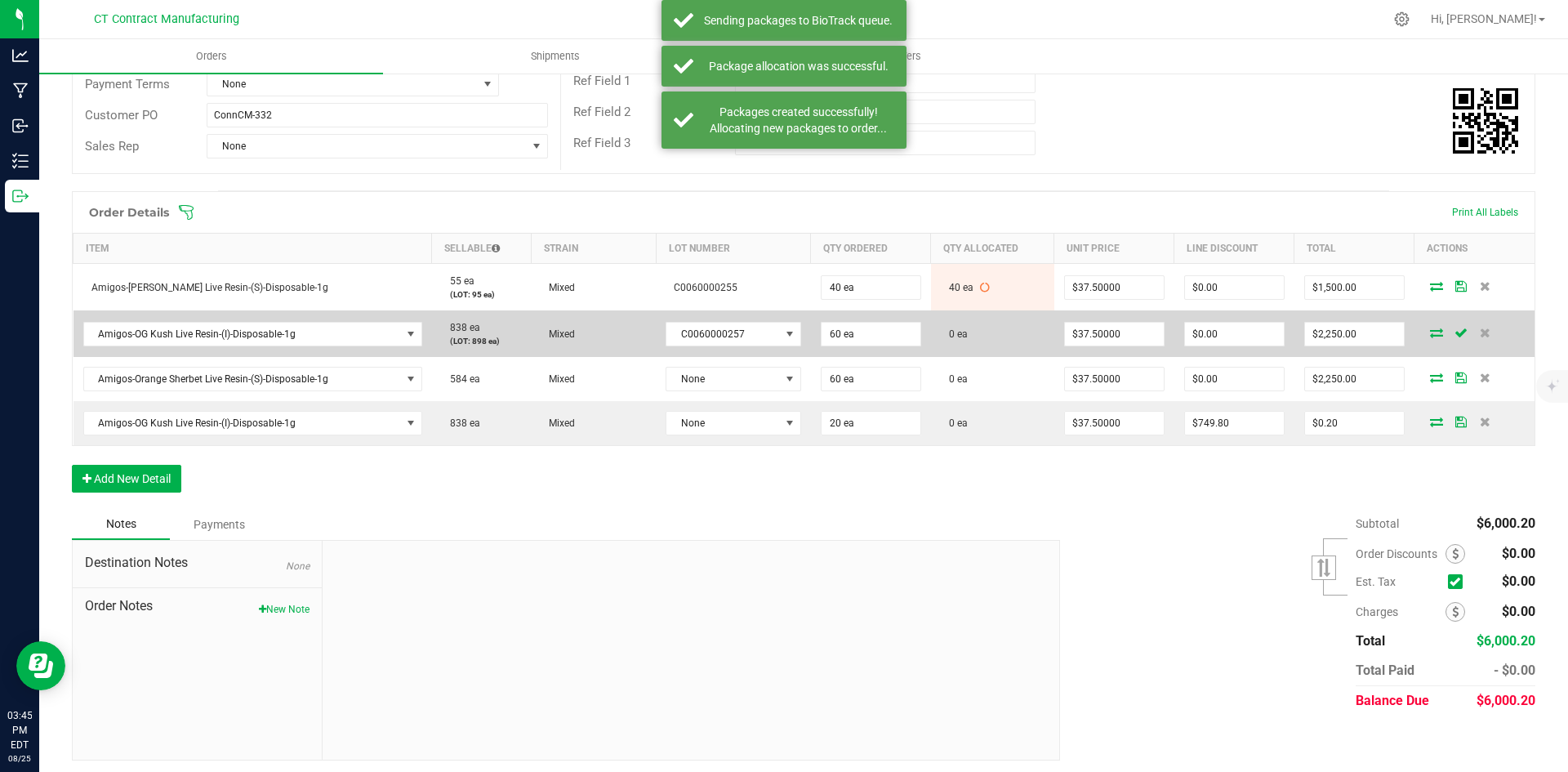
click at [1430, 332] on icon at bounding box center [1436, 332] width 13 height 10
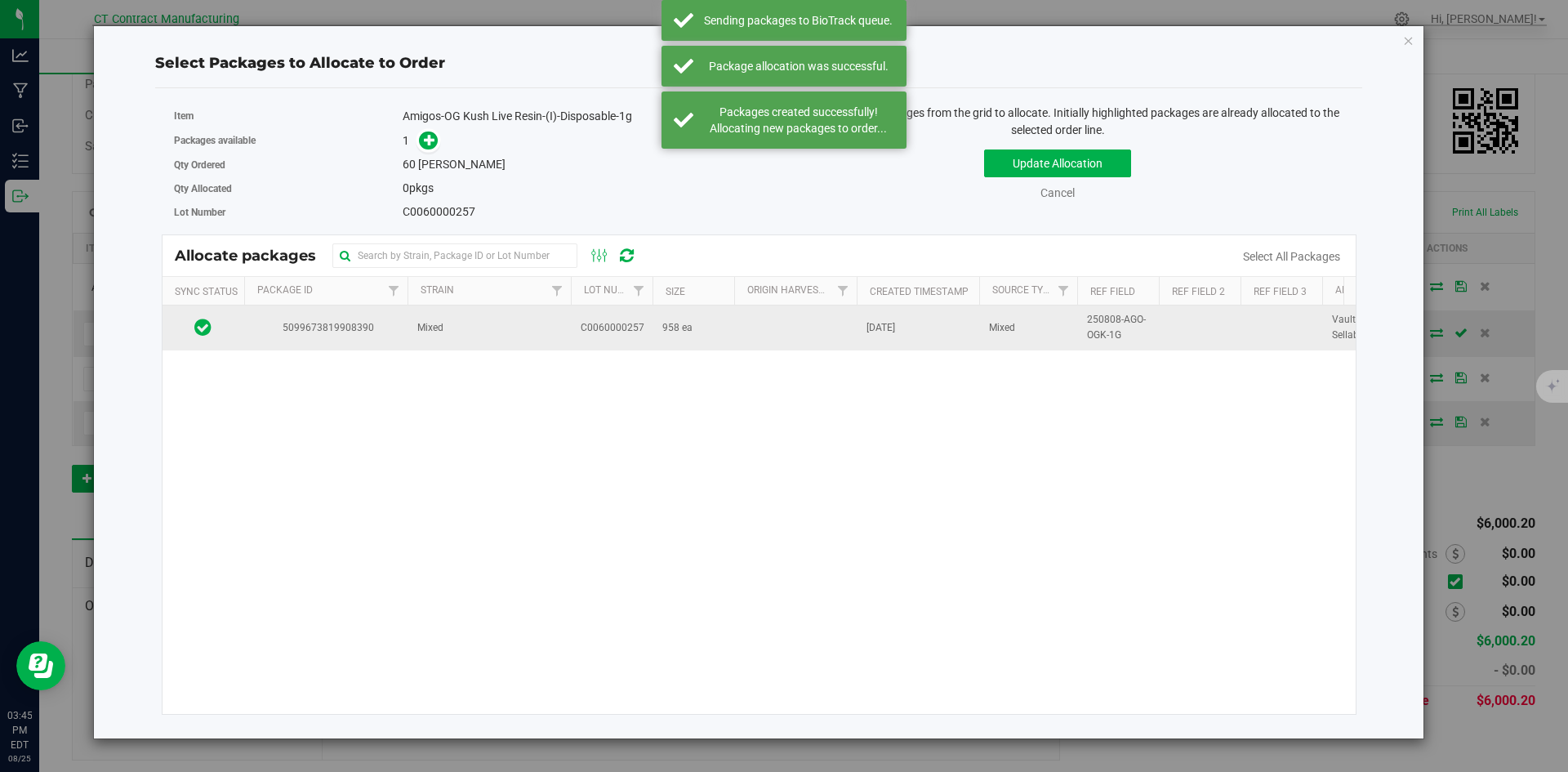
click at [284, 334] on span "5099673819908390" at bounding box center [326, 328] width 144 height 16
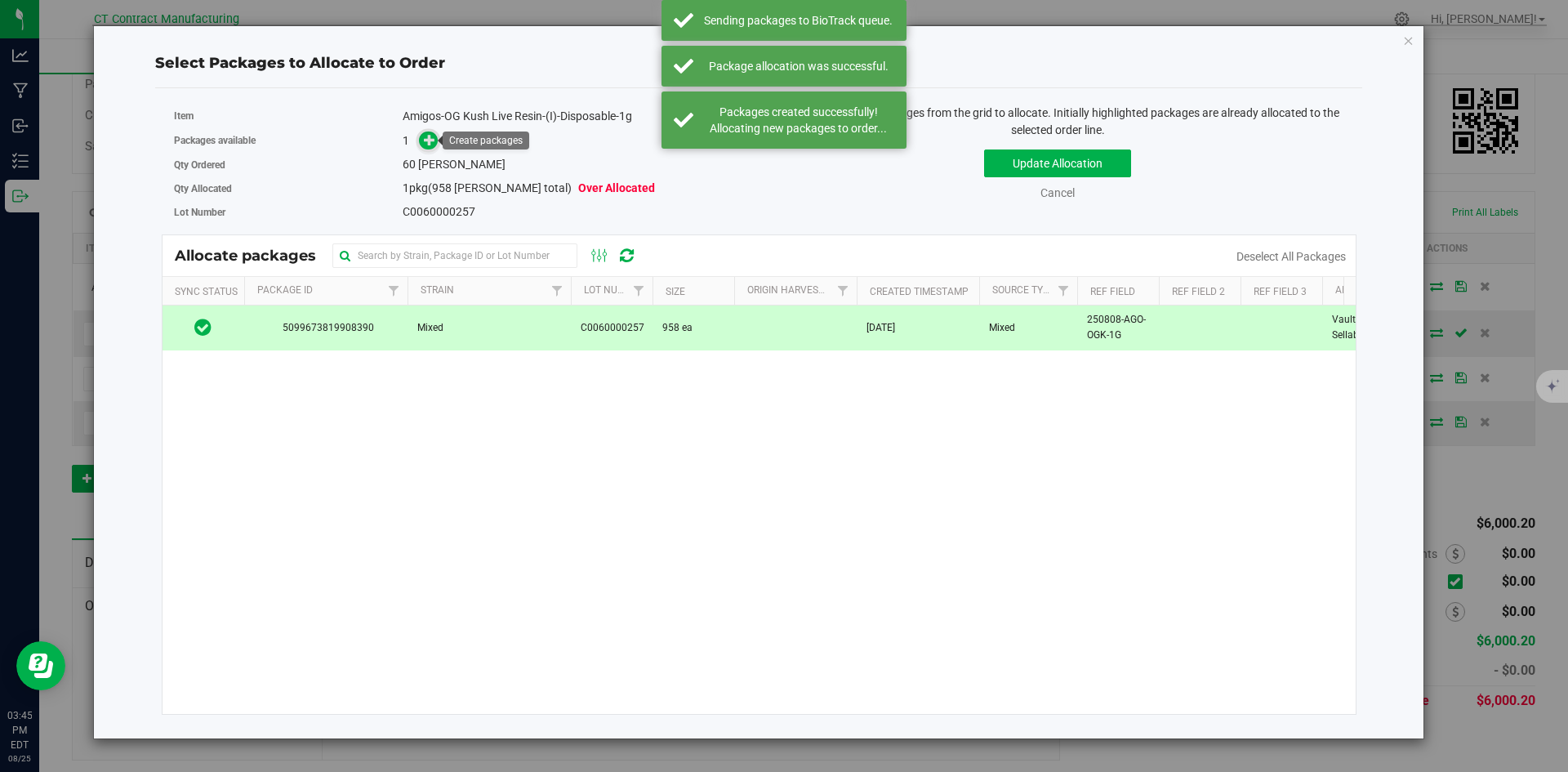
click at [428, 140] on icon at bounding box center [429, 139] width 11 height 11
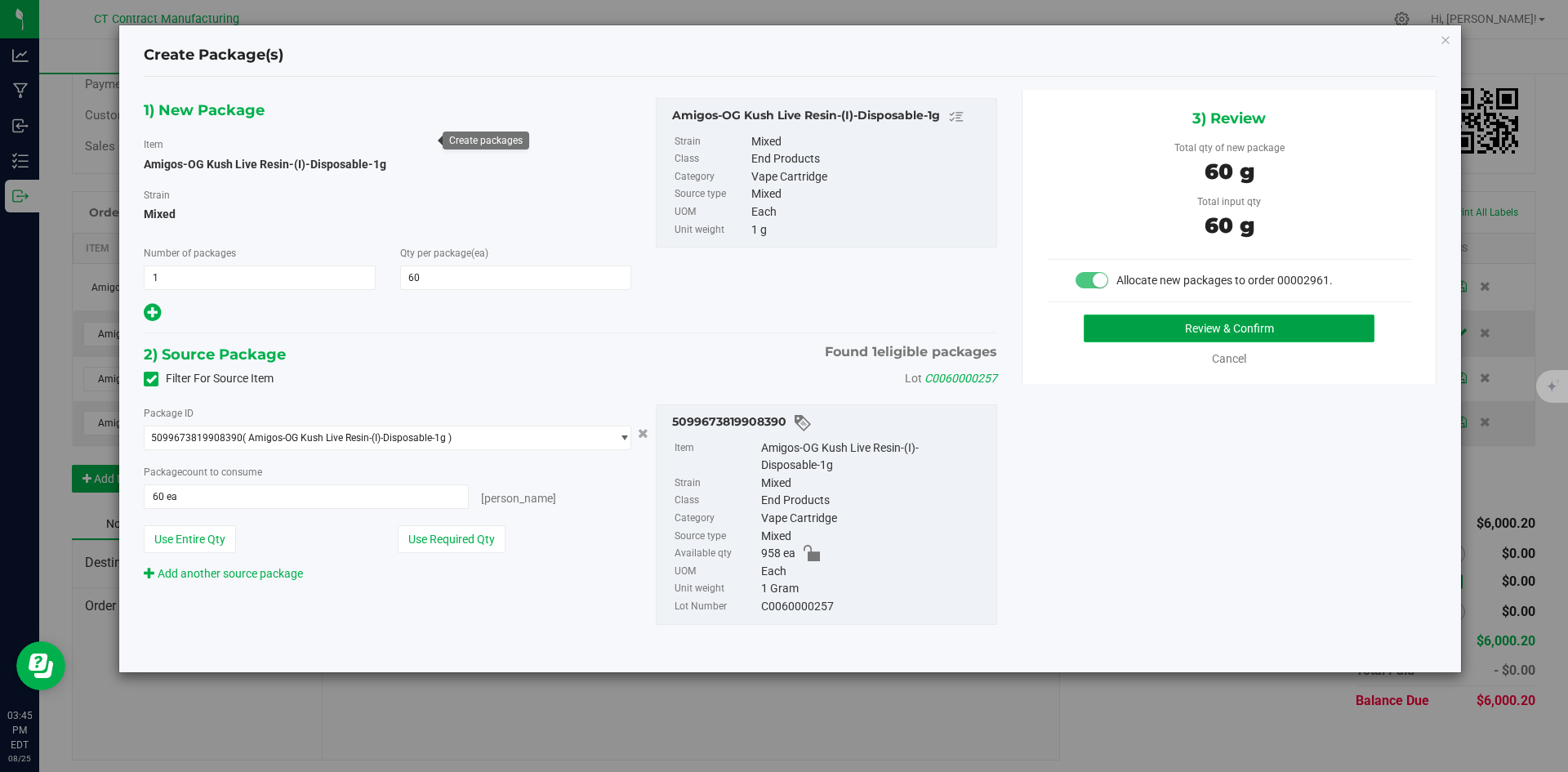
click at [1143, 327] on button "Review & Confirm" at bounding box center [1229, 329] width 291 height 28
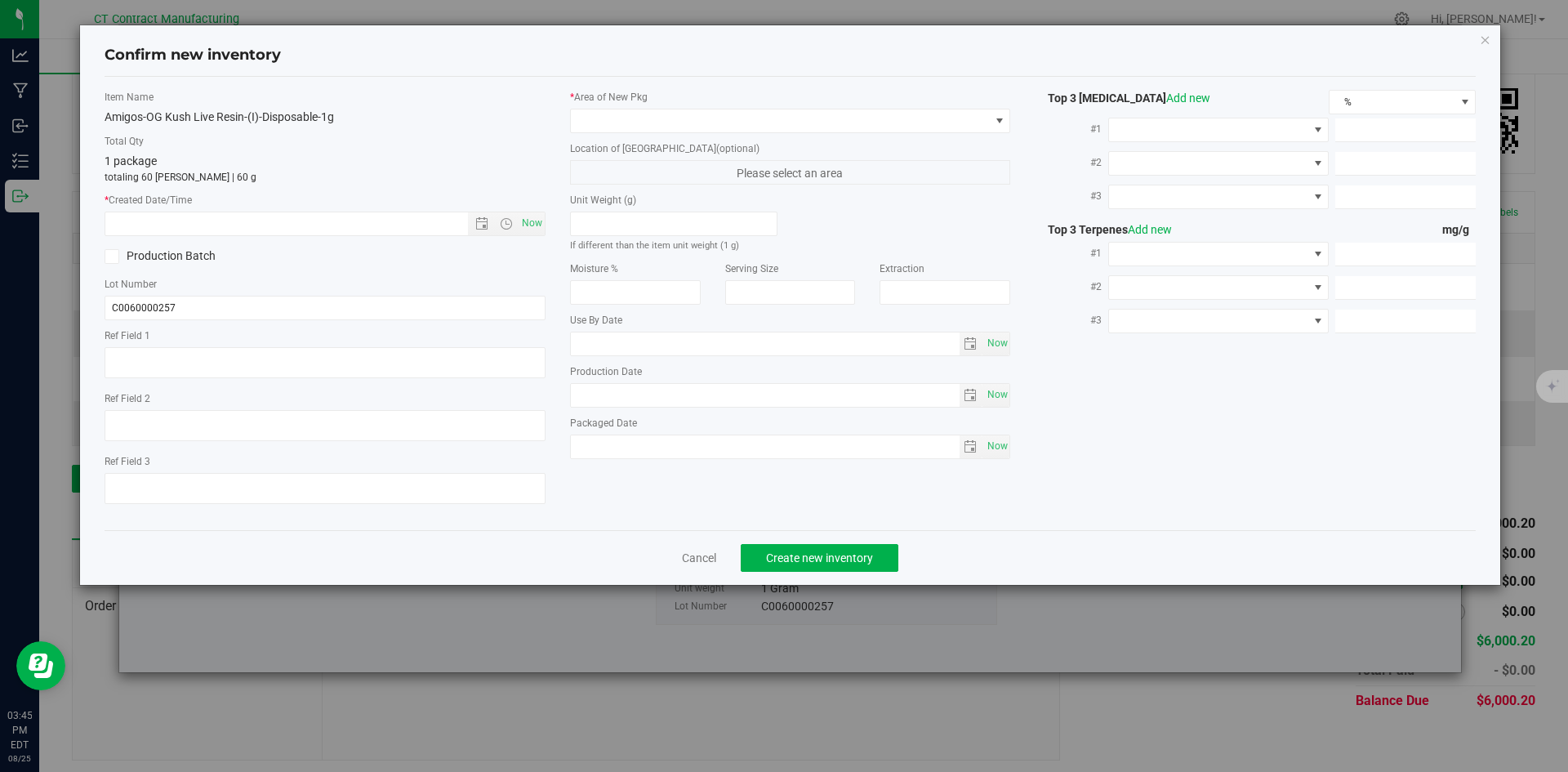
type textarea "250808-AGO-OGK-1G"
click at [527, 227] on span "Now" at bounding box center [532, 223] width 28 height 23
type input "[DATE] 3:45 PM"
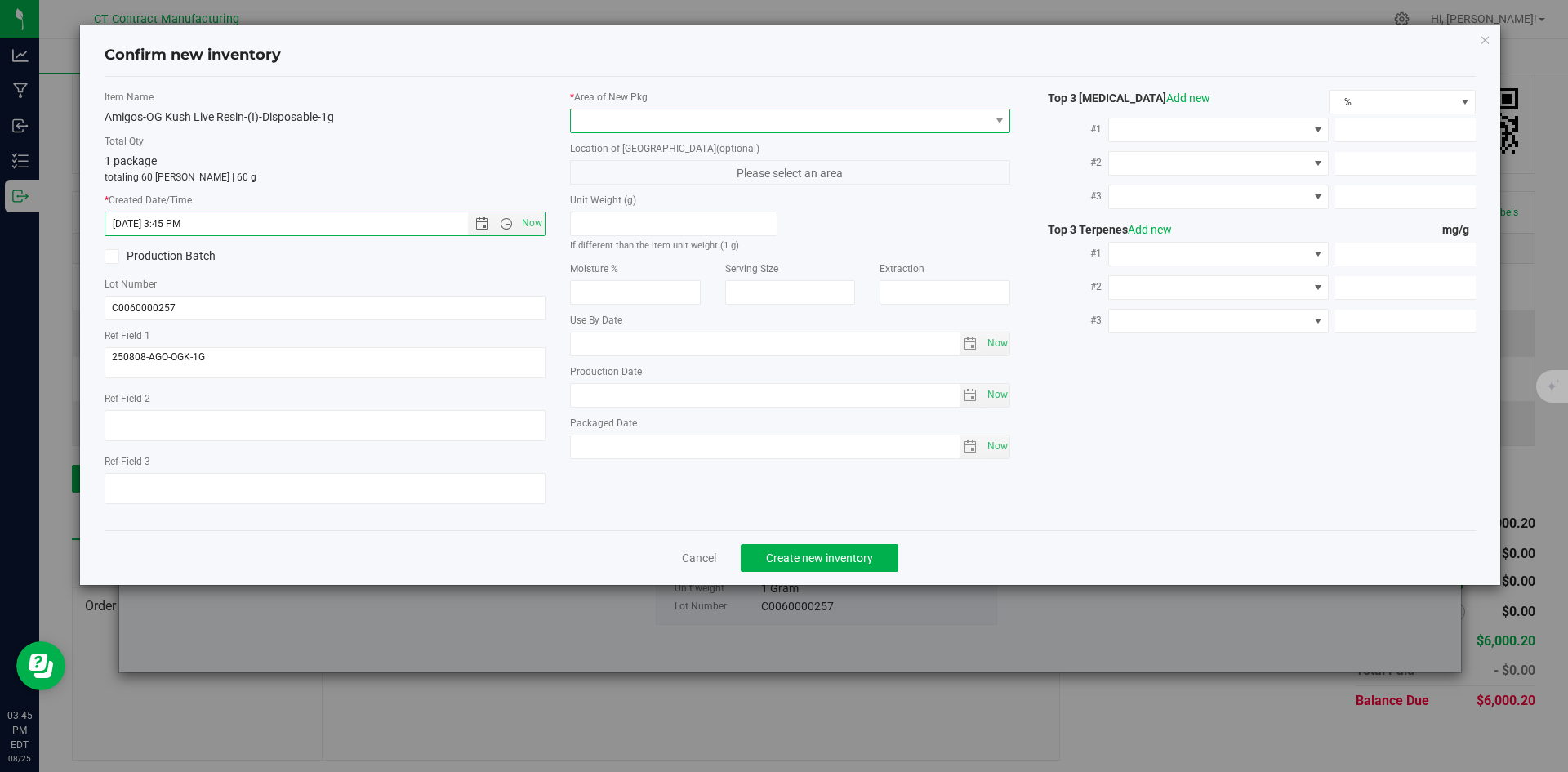
click at [602, 113] on span at bounding box center [780, 121] width 419 height 23
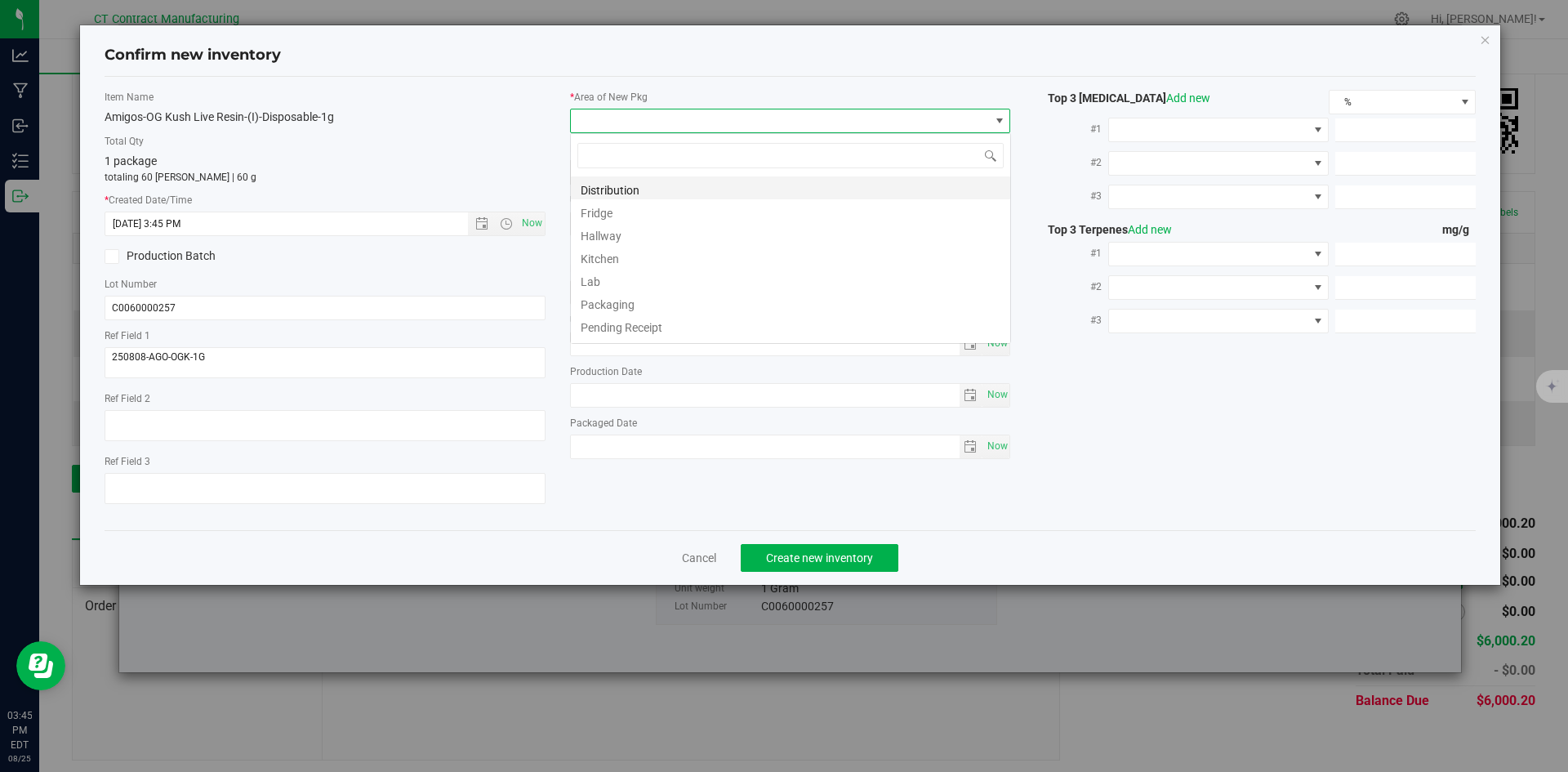
scroll to position [24, 441]
click at [604, 195] on li "Distribution" at bounding box center [790, 187] width 440 height 23
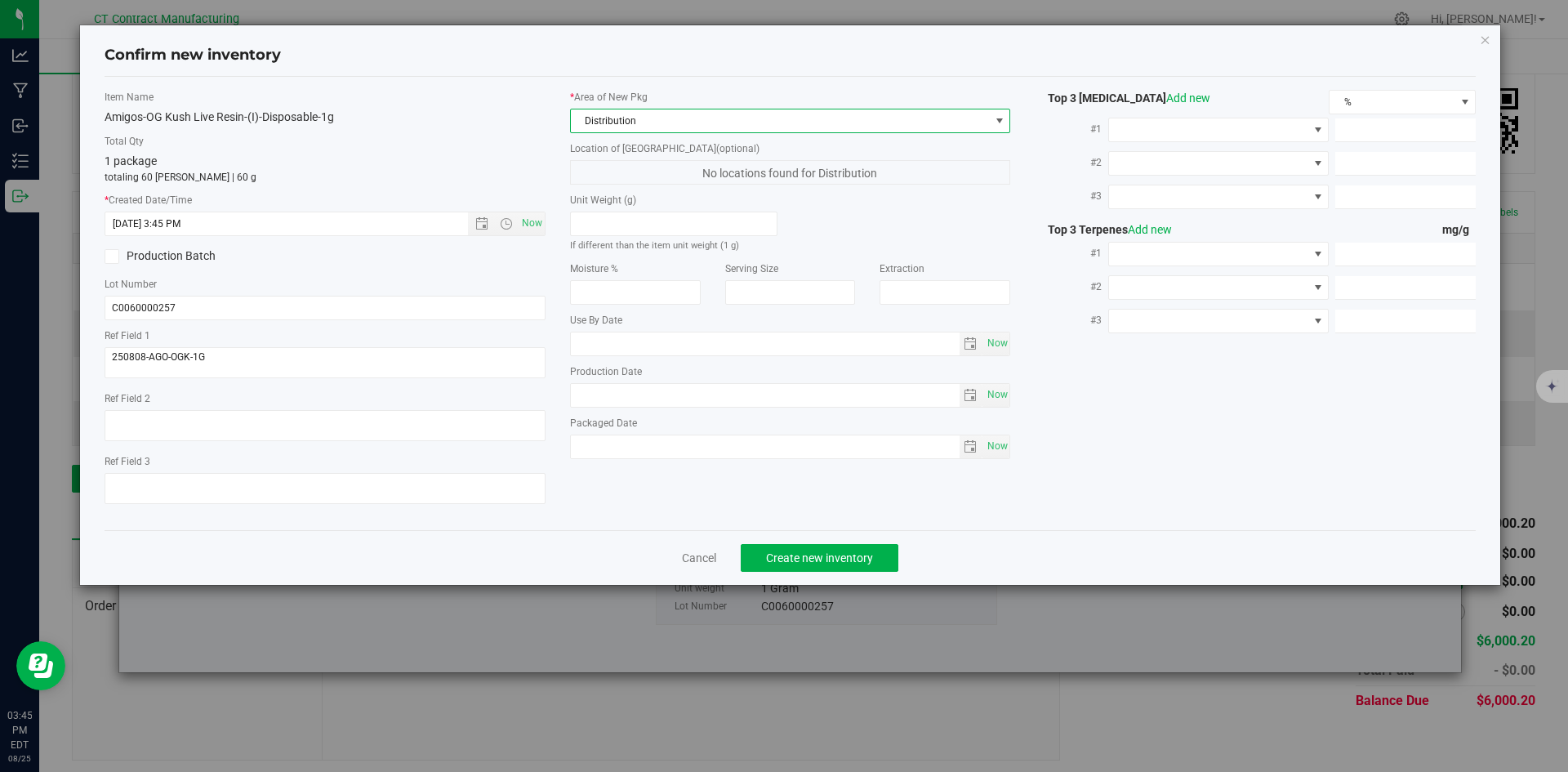
click at [802, 575] on div "Cancel Create new inventory" at bounding box center [791, 557] width 1372 height 55
click at [805, 559] on span "Create new inventory" at bounding box center [820, 558] width 107 height 13
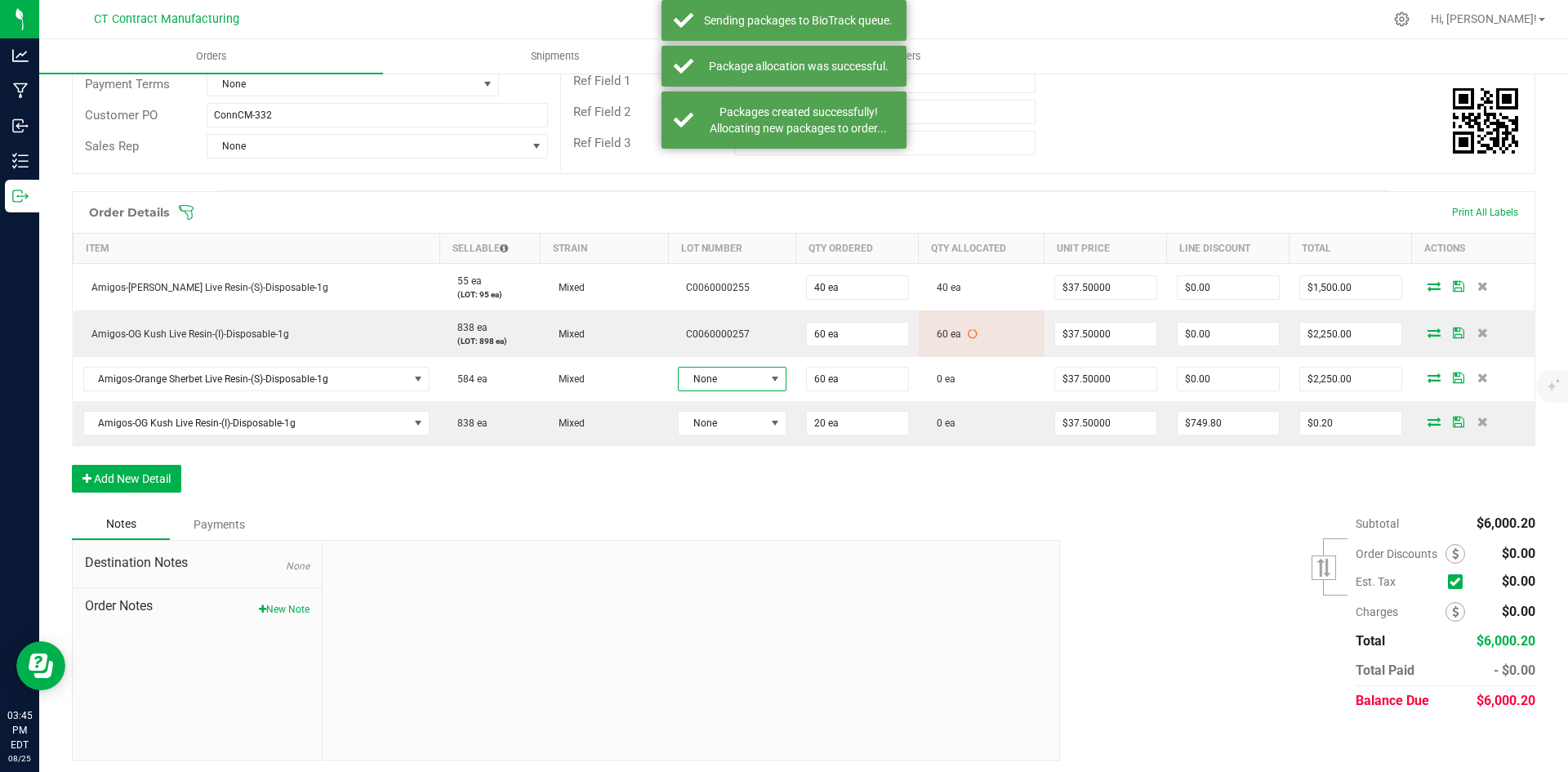
click at [704, 383] on span "None" at bounding box center [722, 379] width 86 height 23
click at [719, 480] on li "C0060000258" at bounding box center [751, 477] width 153 height 28
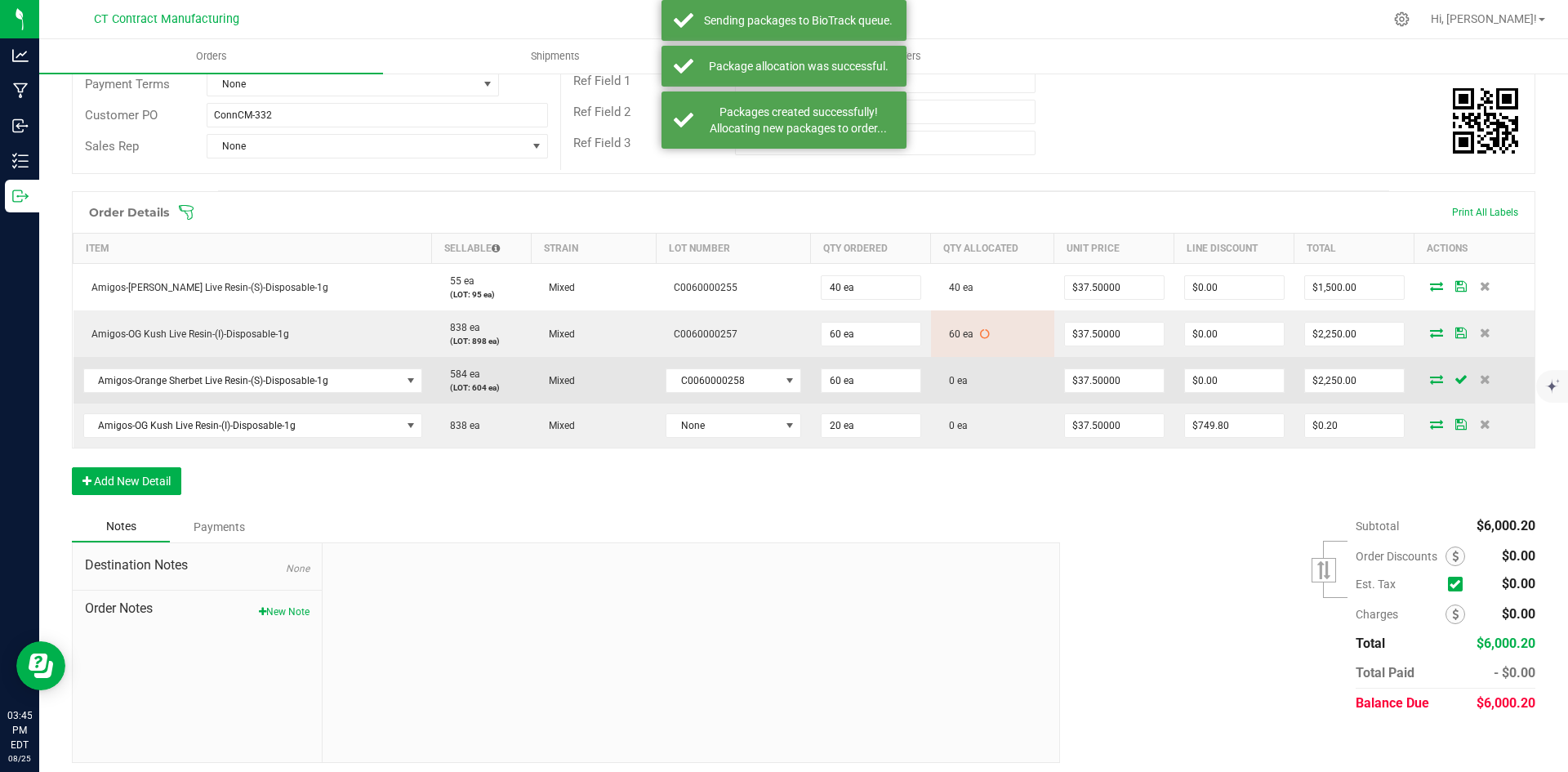
click at [1430, 374] on icon at bounding box center [1436, 378] width 13 height 10
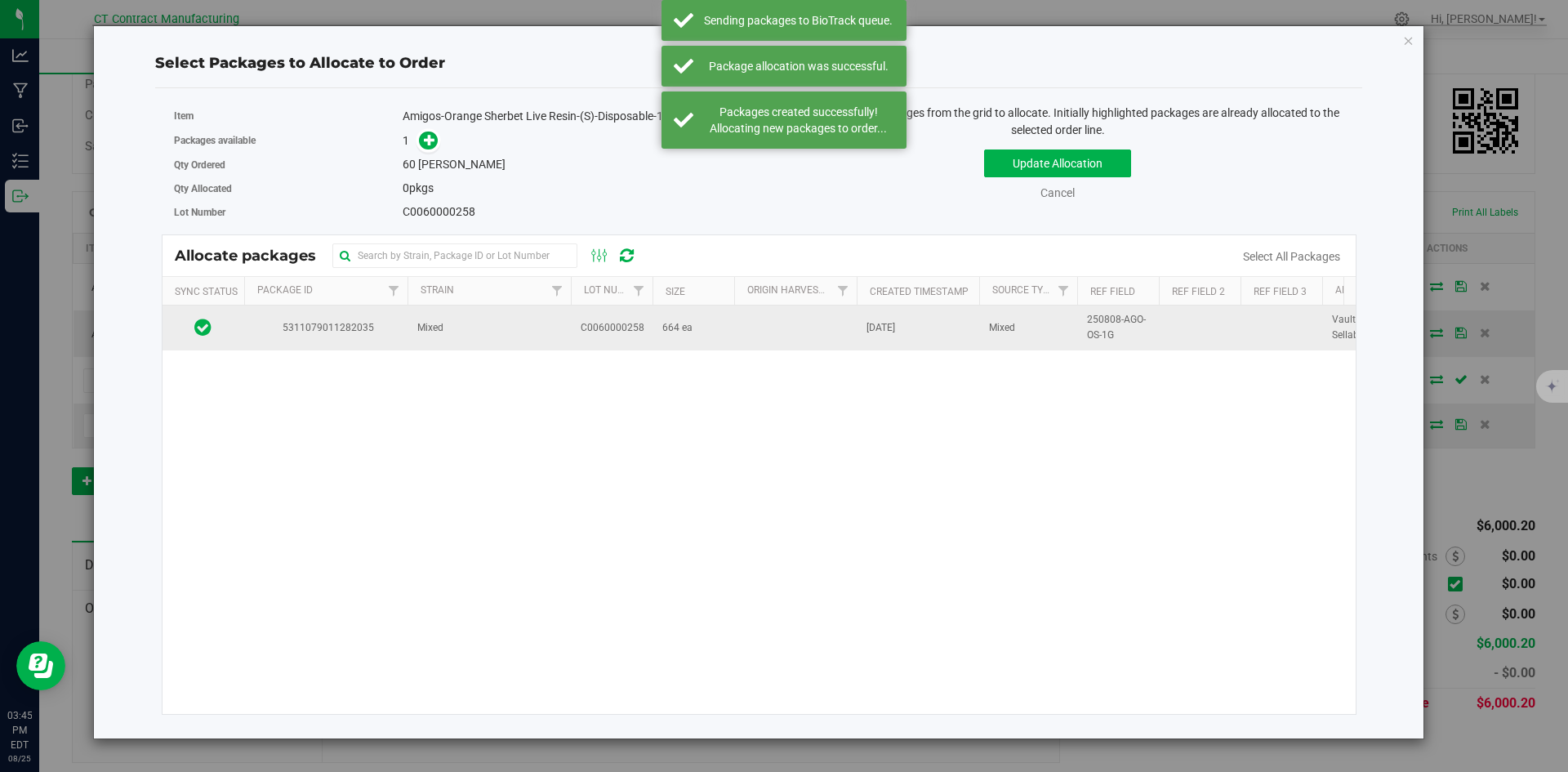
click at [332, 346] on td "5311079011282035" at bounding box center [326, 327] width 163 height 44
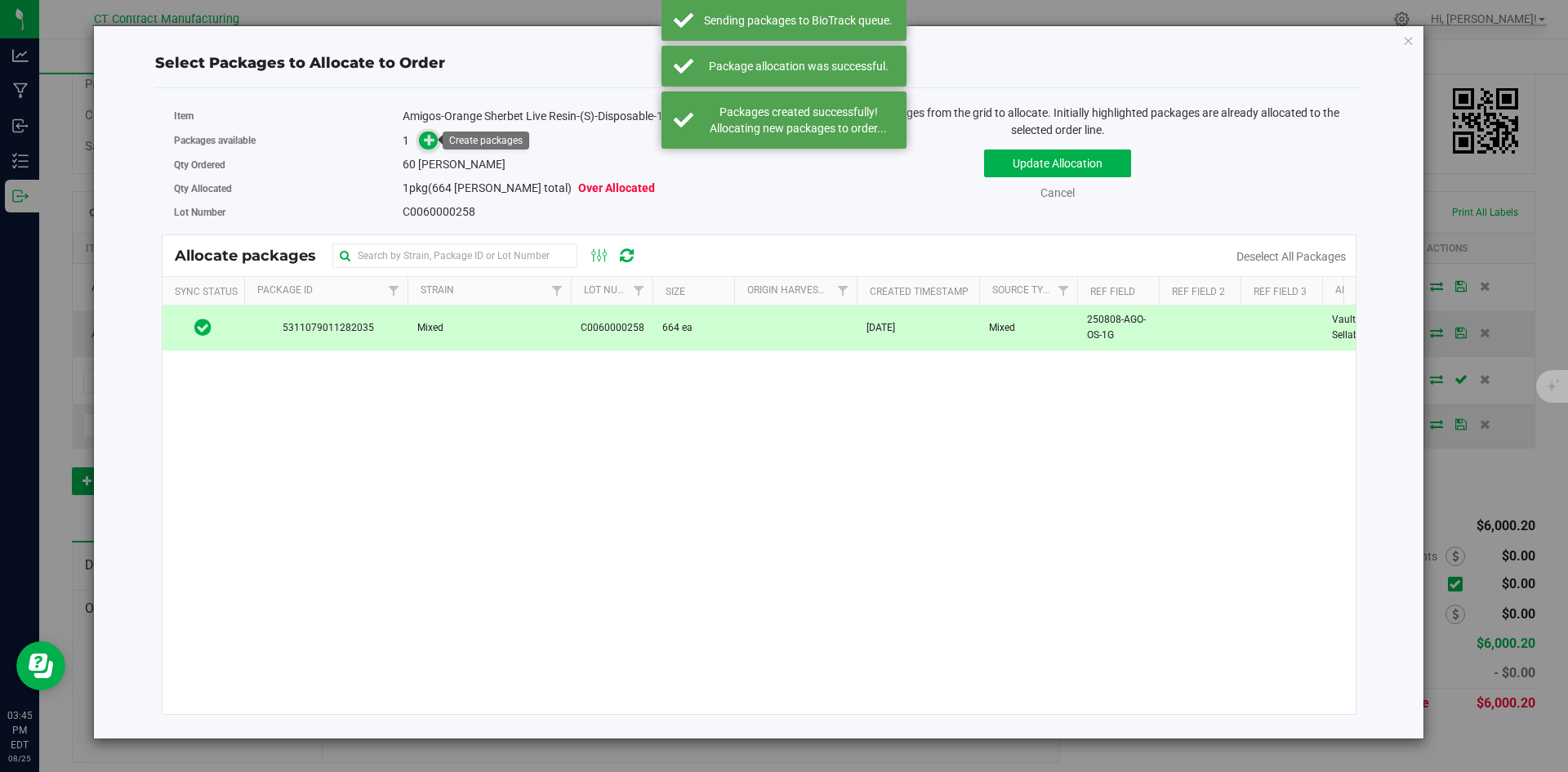
click at [424, 148] on span at bounding box center [428, 141] width 19 height 19
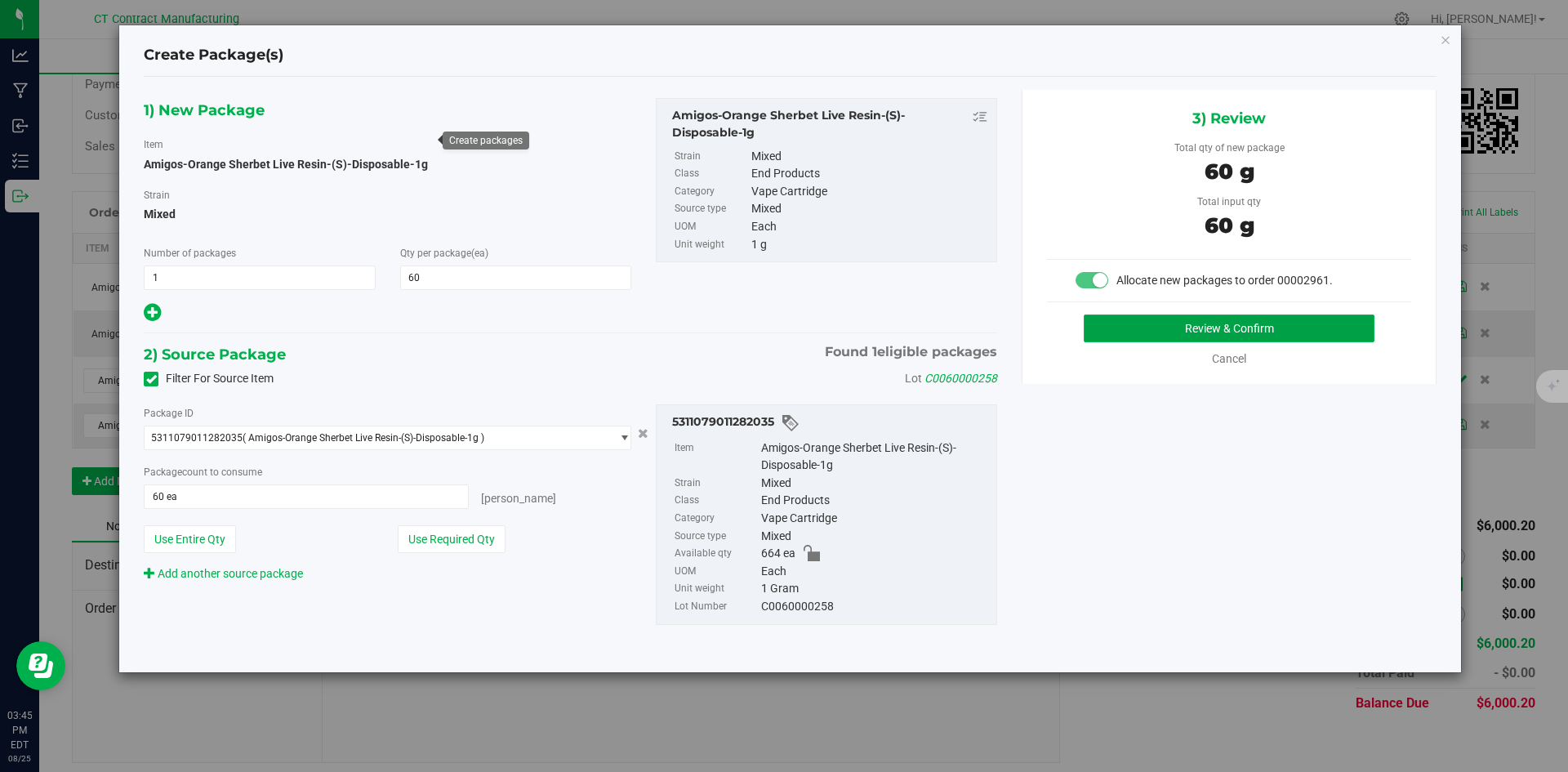
click at [1179, 335] on button "Review & Confirm" at bounding box center [1229, 329] width 291 height 28
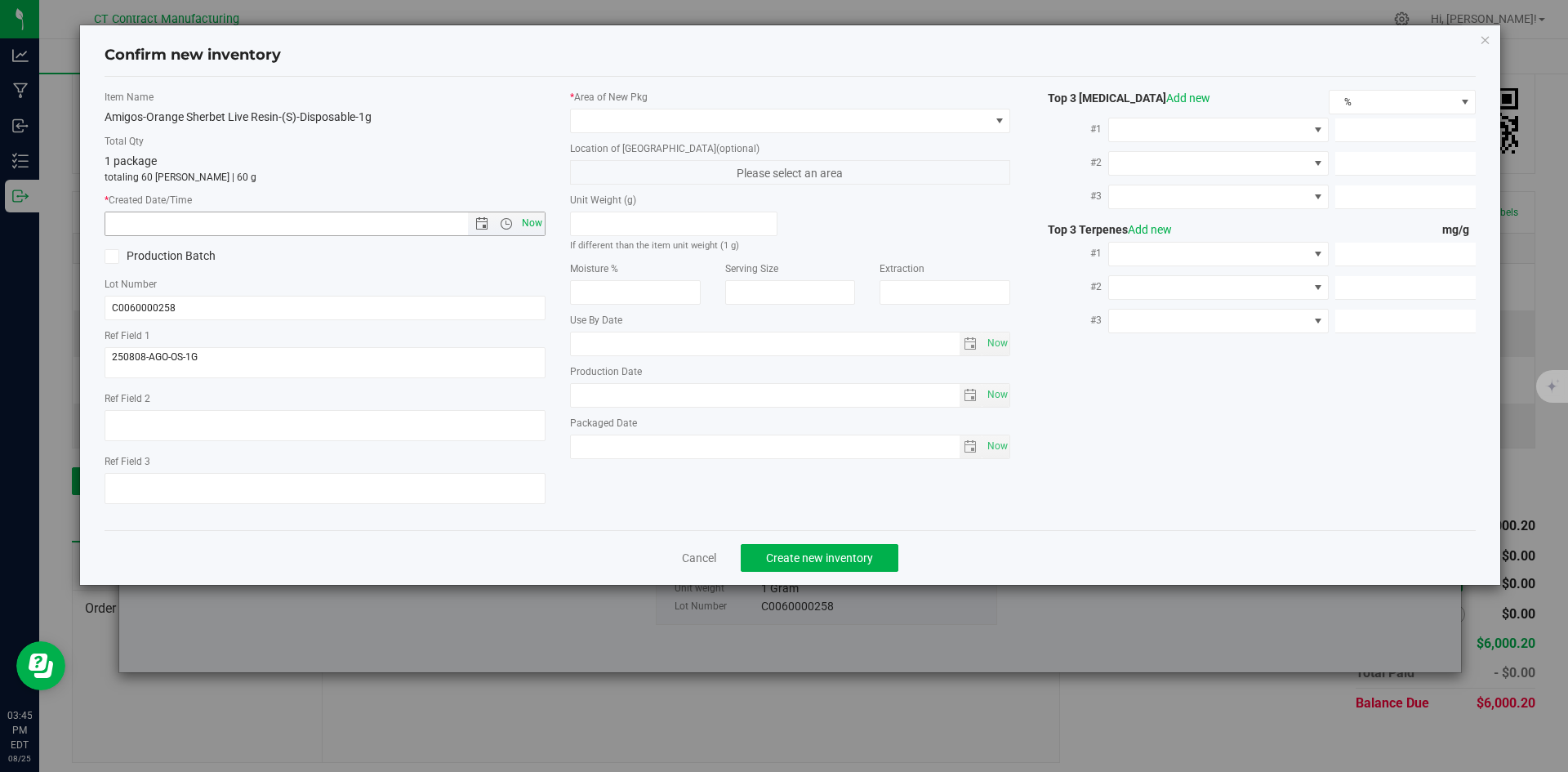
click at [536, 225] on span "Now" at bounding box center [532, 223] width 28 height 23
type input "[DATE] 3:45 PM"
click at [589, 124] on span at bounding box center [780, 121] width 419 height 23
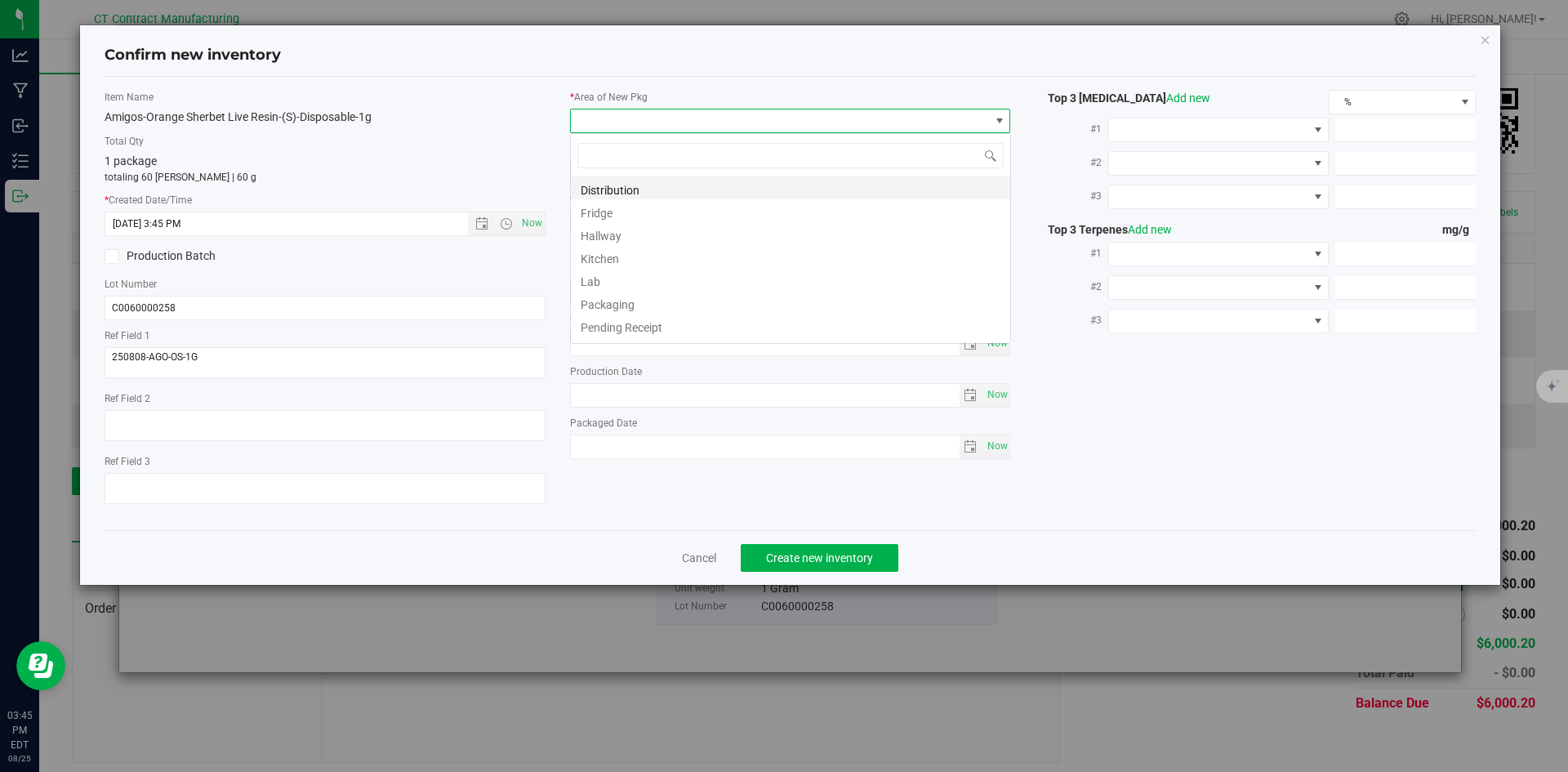
scroll to position [24, 441]
click at [615, 184] on li "Distribution" at bounding box center [790, 187] width 440 height 23
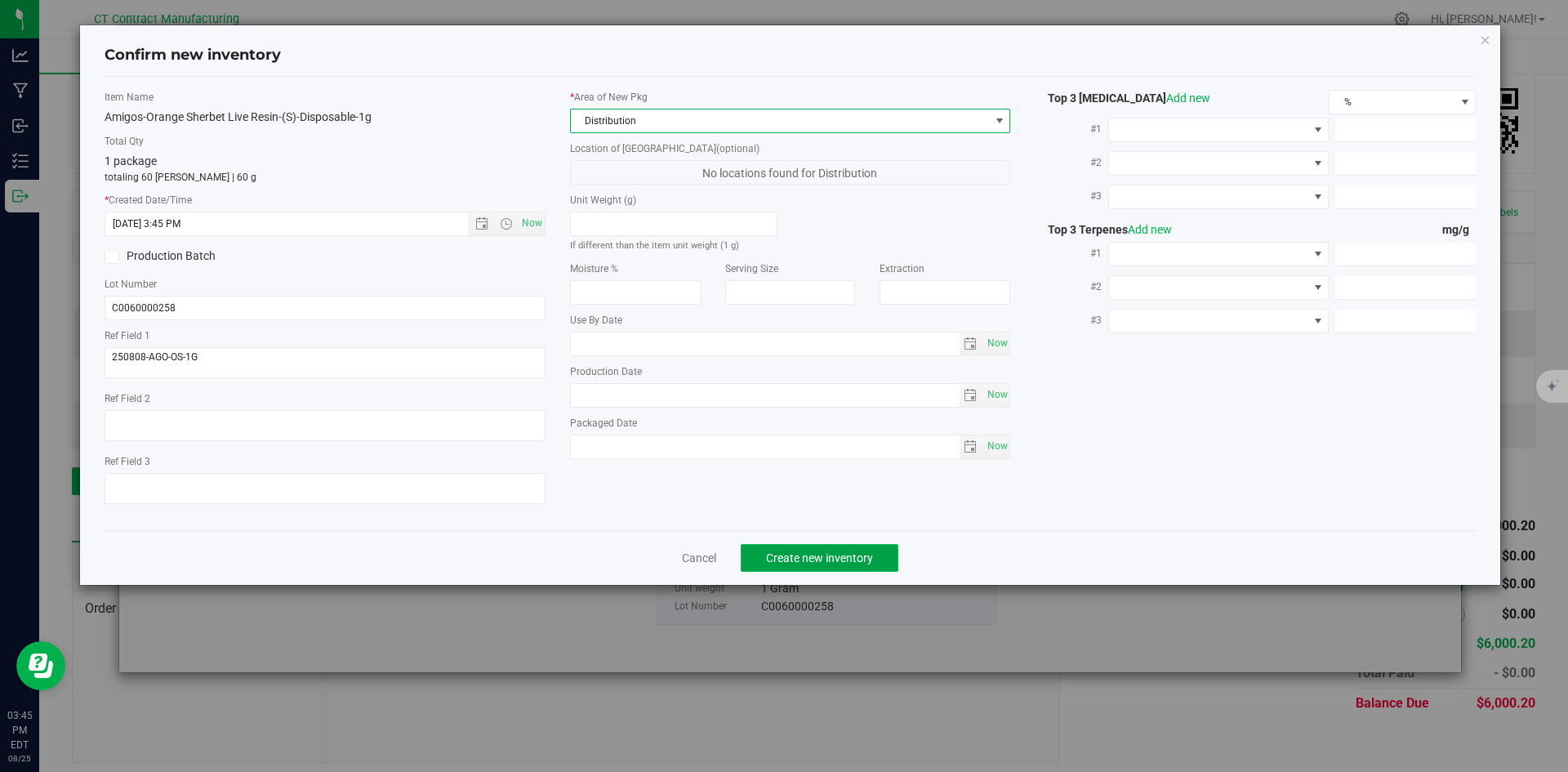
click at [792, 568] on button "Create new inventory" at bounding box center [820, 558] width 158 height 28
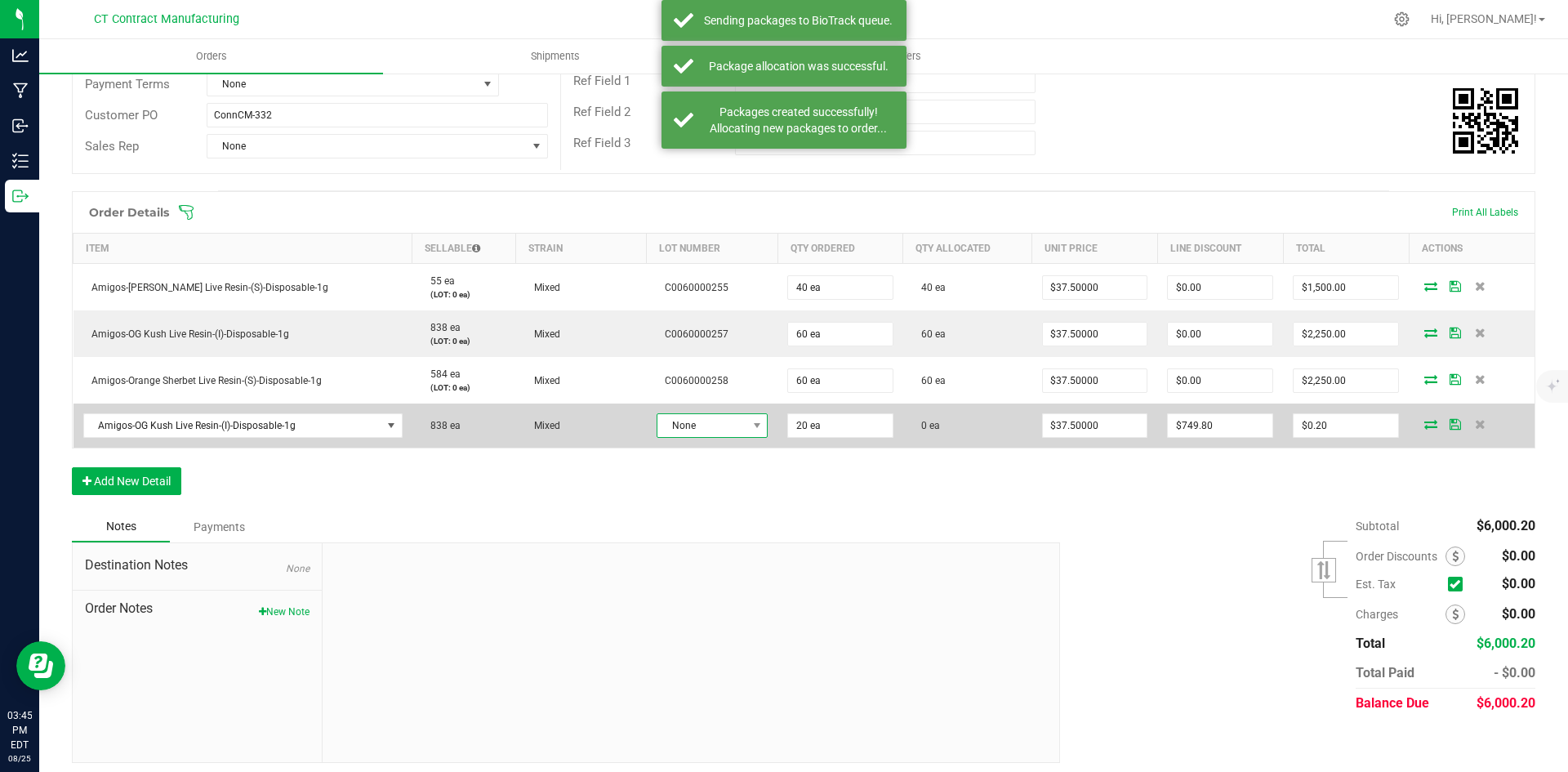
click at [731, 429] on span "None" at bounding box center [702, 426] width 89 height 23
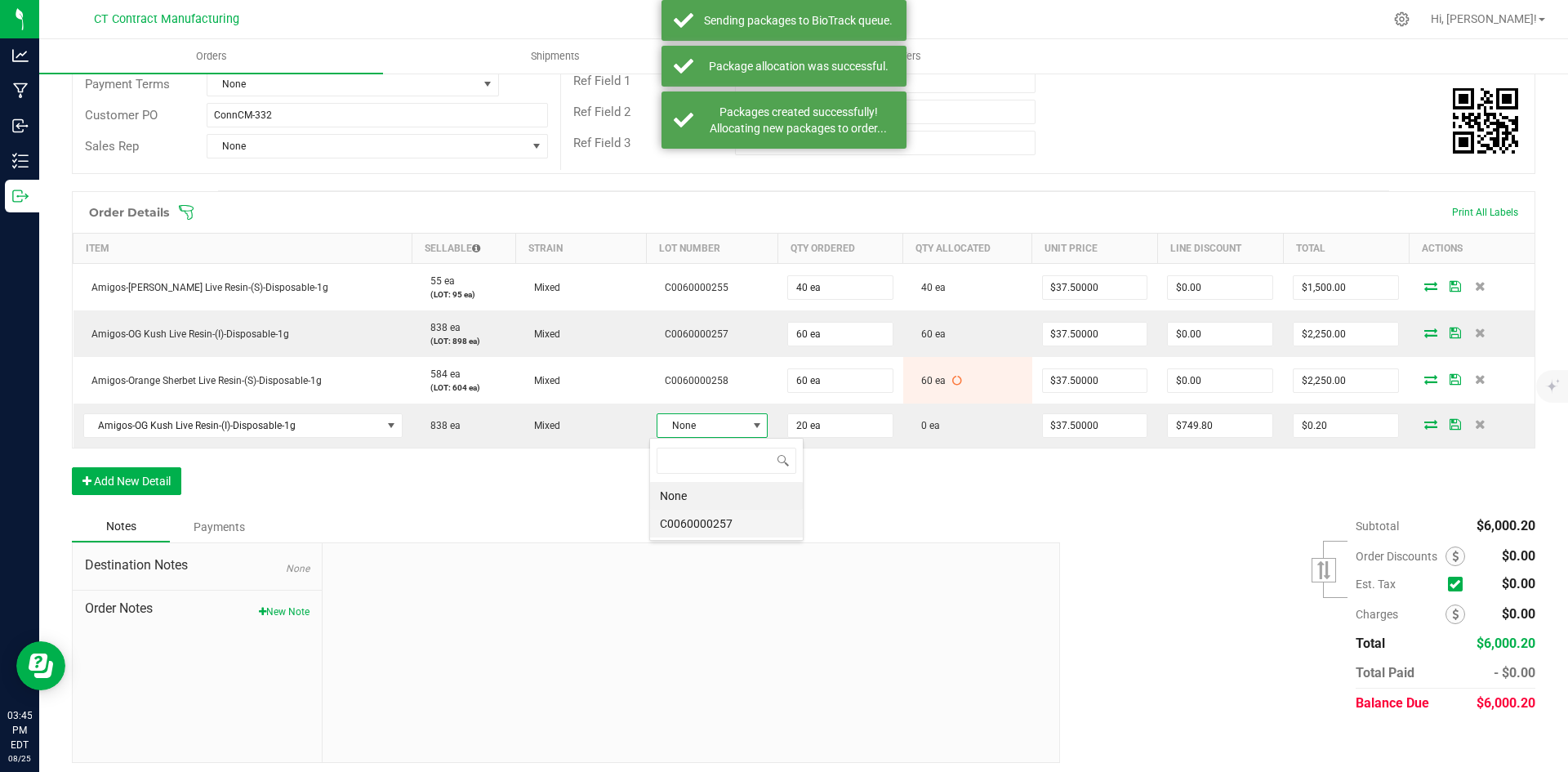
click at [736, 525] on li "C0060000257" at bounding box center [727, 524] width 153 height 28
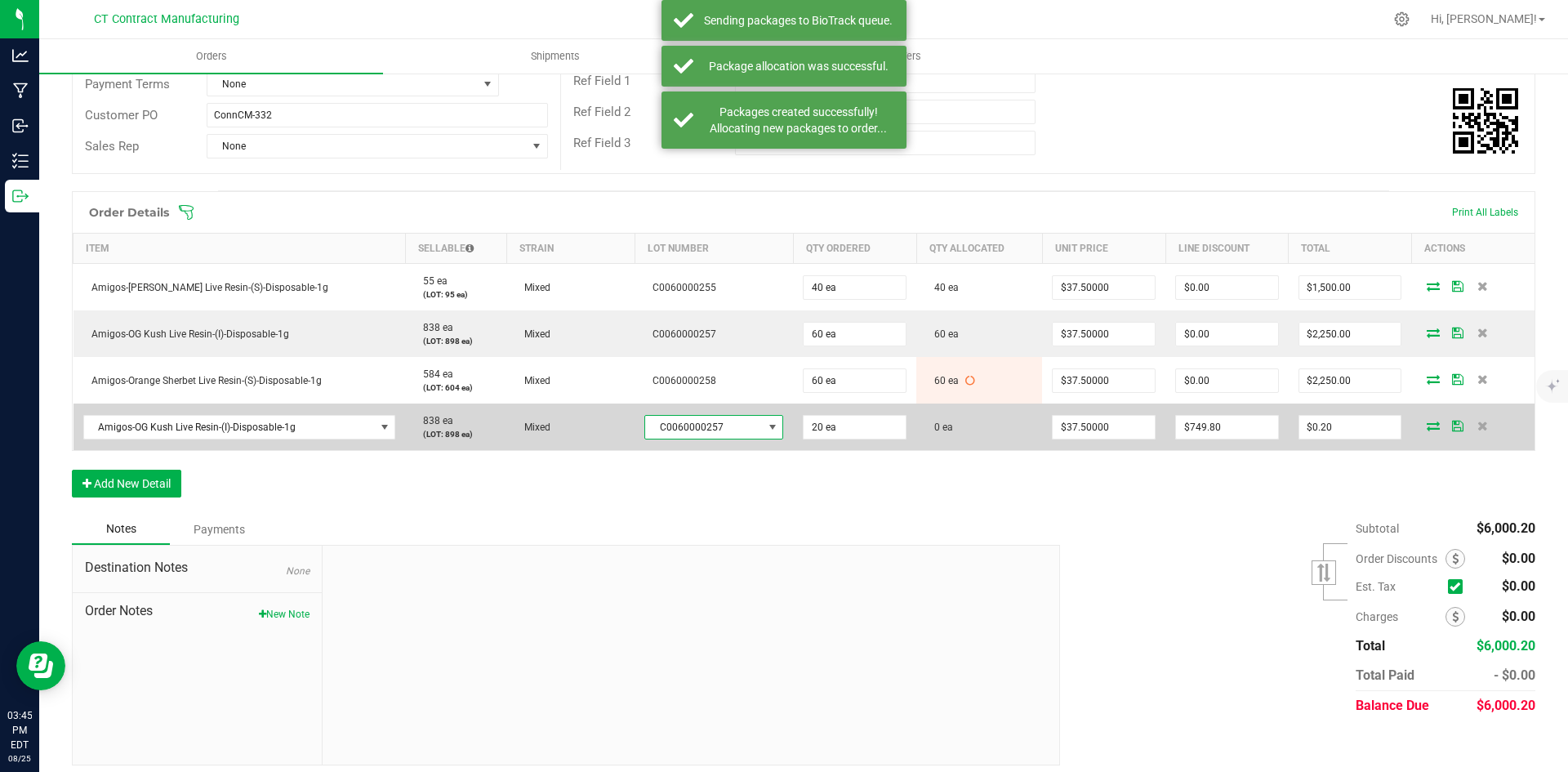
click at [1428, 423] on icon at bounding box center [1434, 425] width 13 height 10
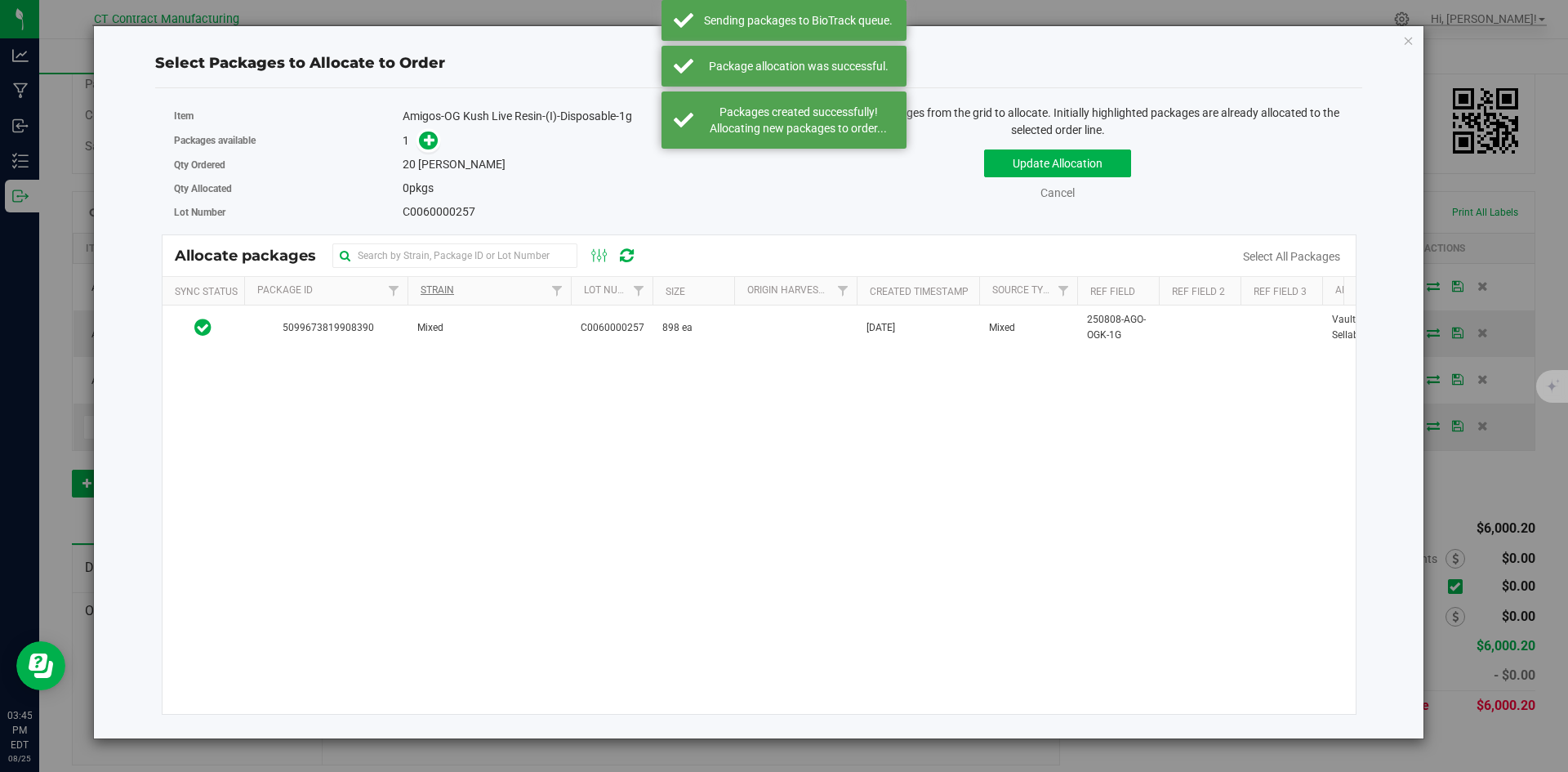
drag, startPoint x: 435, startPoint y: 340, endPoint x: 434, endPoint y: 285, distance: 55.0
click at [435, 340] on td "Mixed" at bounding box center [489, 327] width 163 height 44
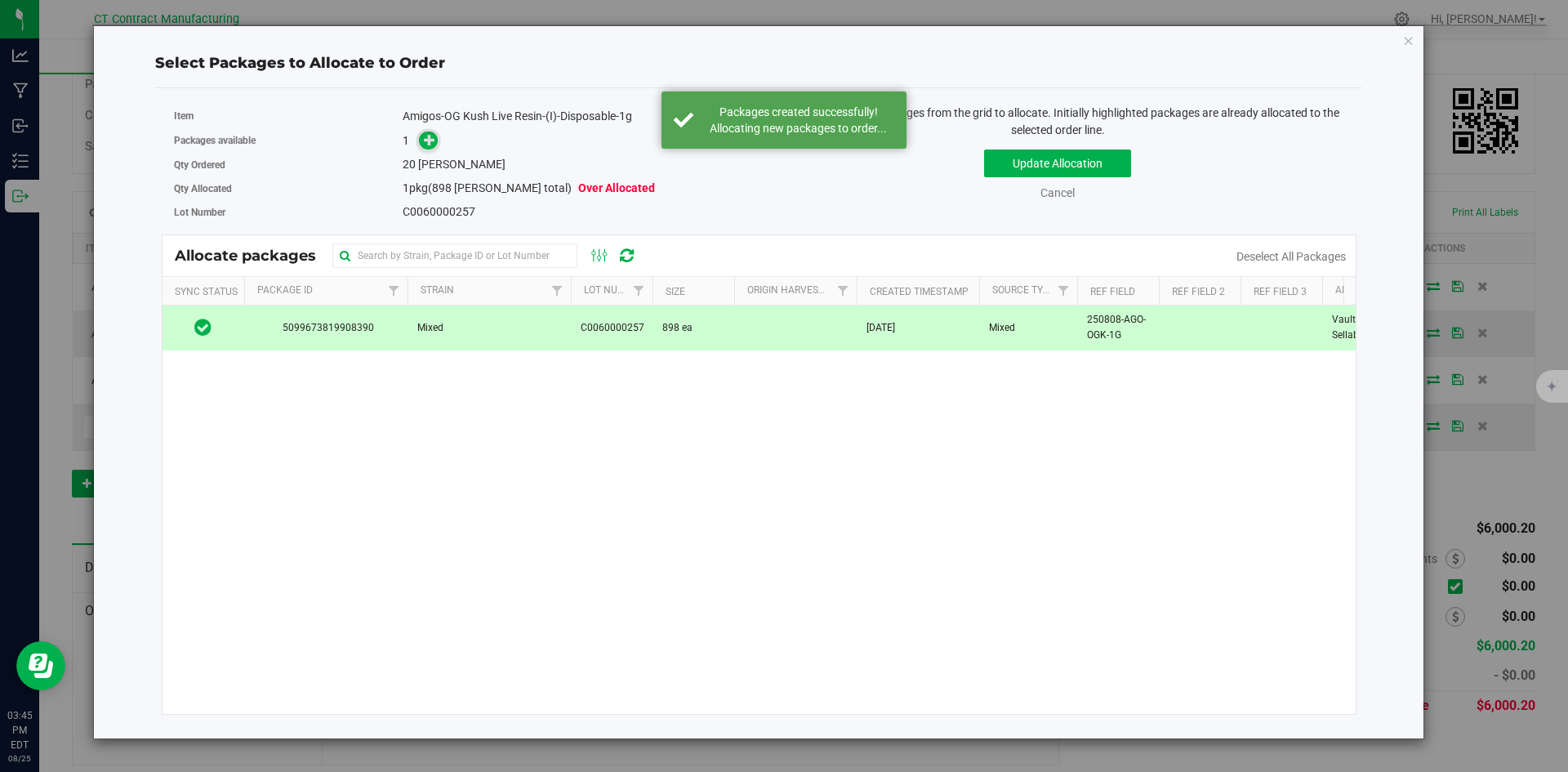
click at [435, 141] on icon at bounding box center [429, 139] width 11 height 11
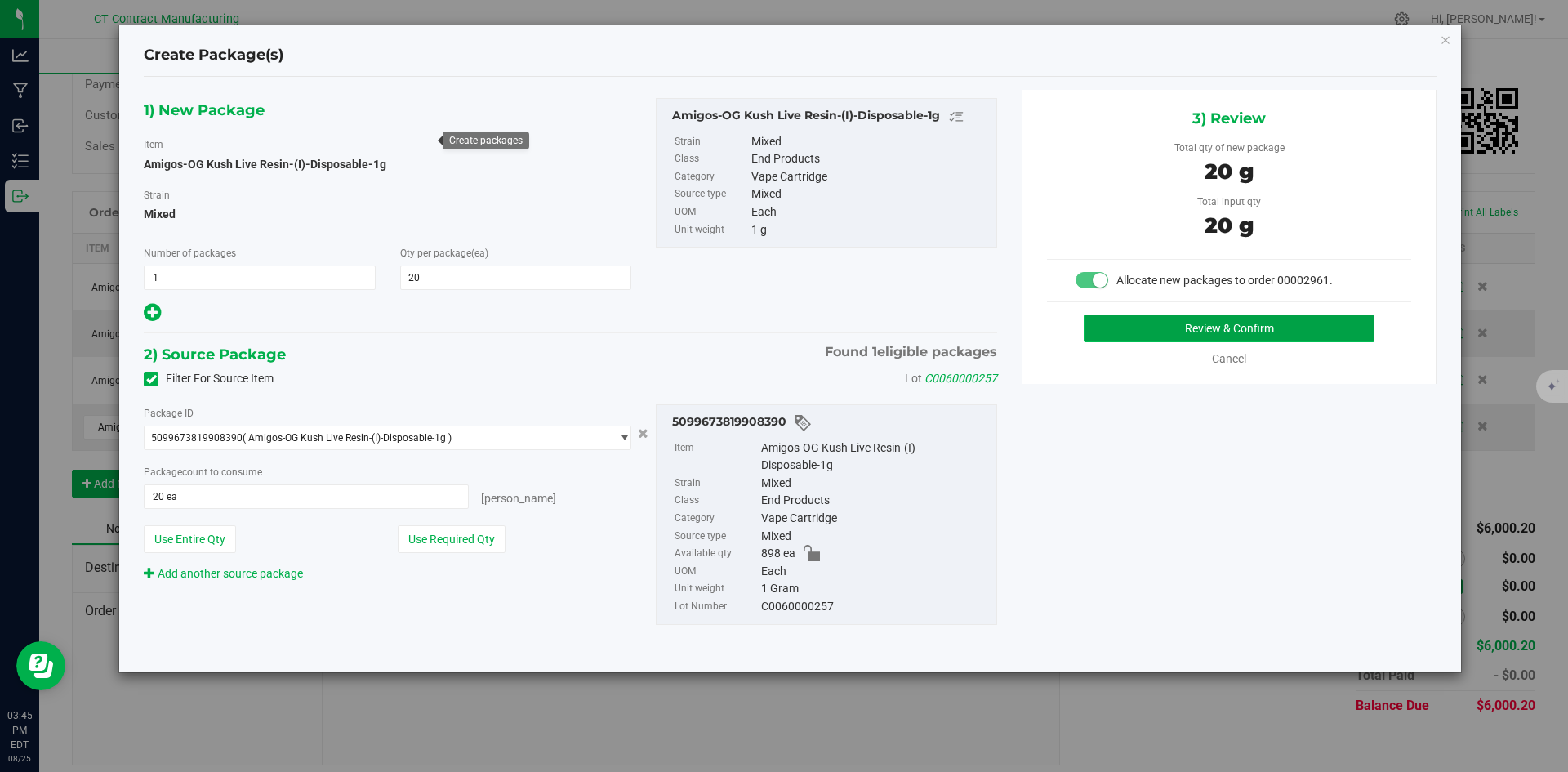
click at [1146, 330] on button "Review & Confirm" at bounding box center [1229, 329] width 291 height 28
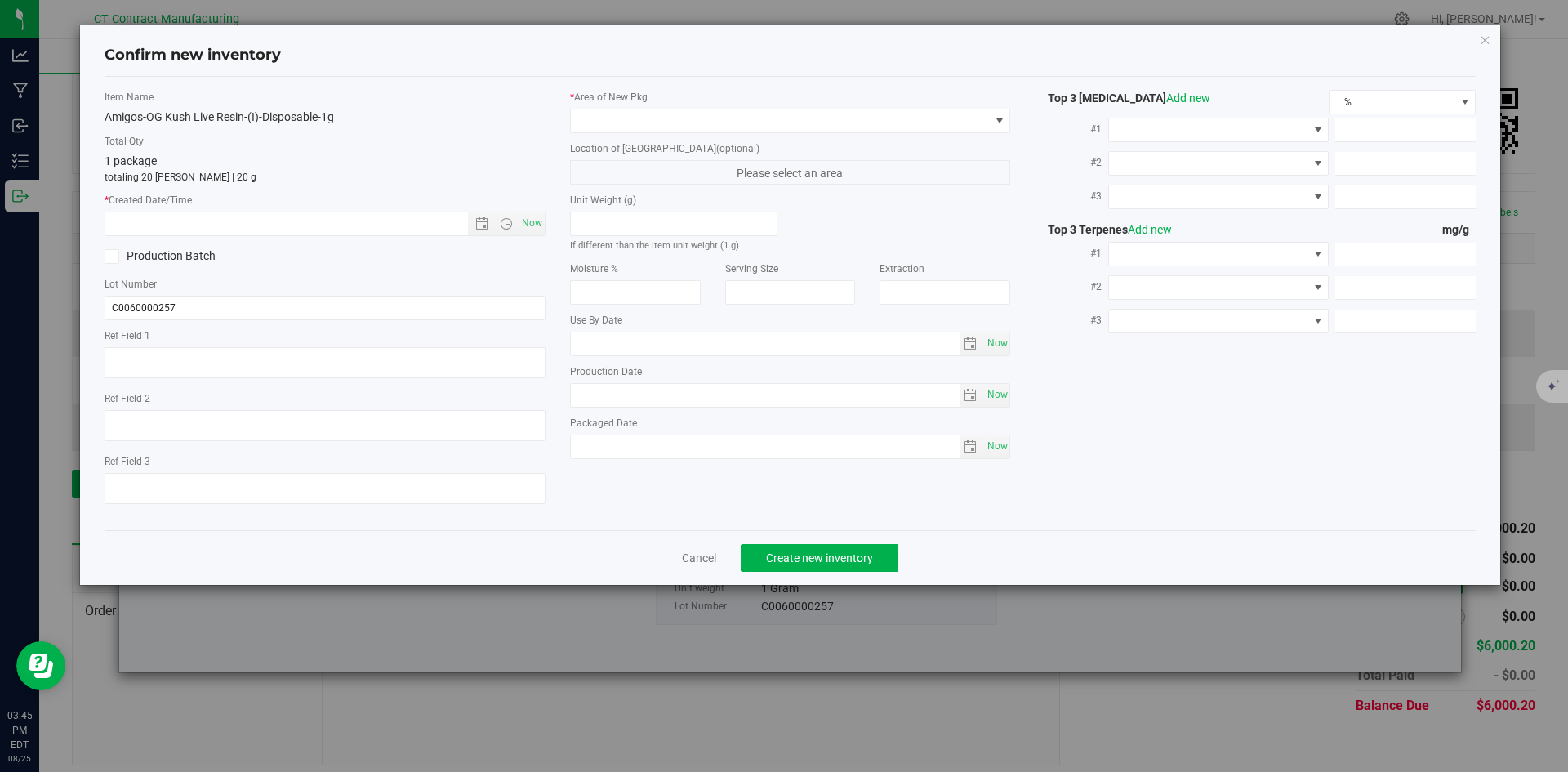
type textarea "250808-AGO-OGK-1G"
click at [532, 224] on span "Now" at bounding box center [532, 223] width 28 height 23
type input "[DATE] 3:45 PM"
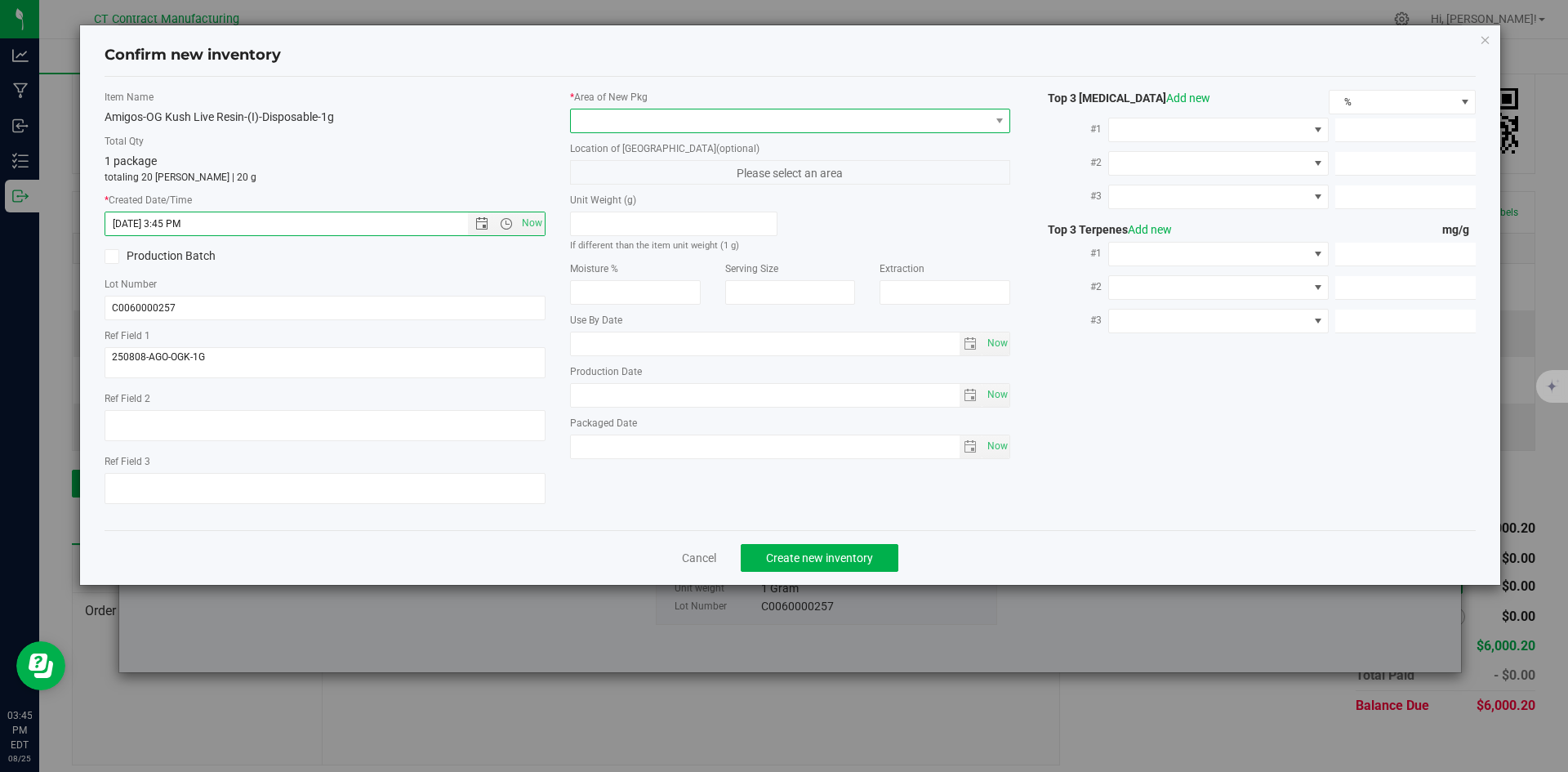
click at [598, 121] on span at bounding box center [780, 121] width 419 height 23
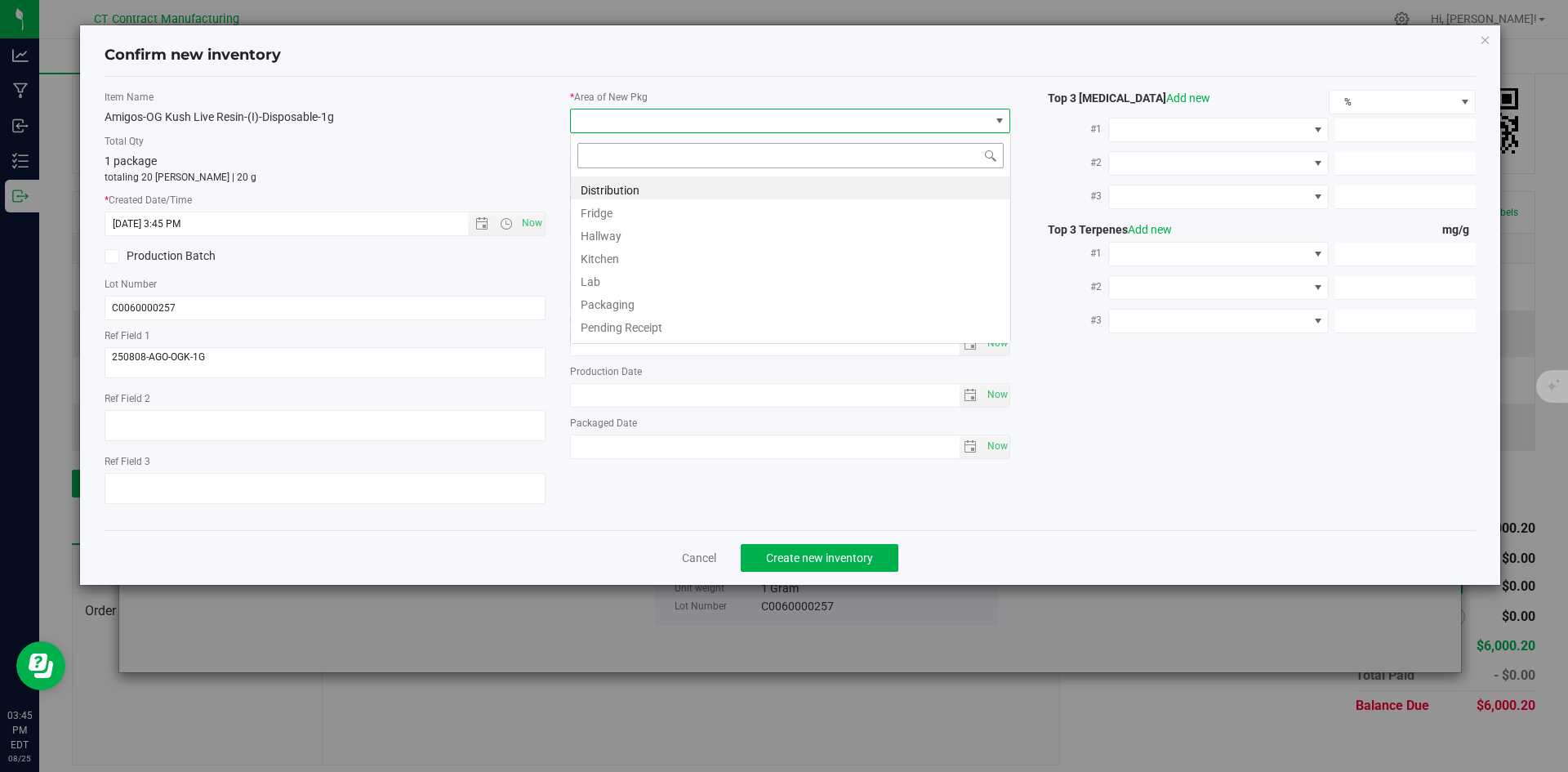
scroll to position [24, 441]
click at [615, 186] on li "Distribution" at bounding box center [790, 187] width 440 height 23
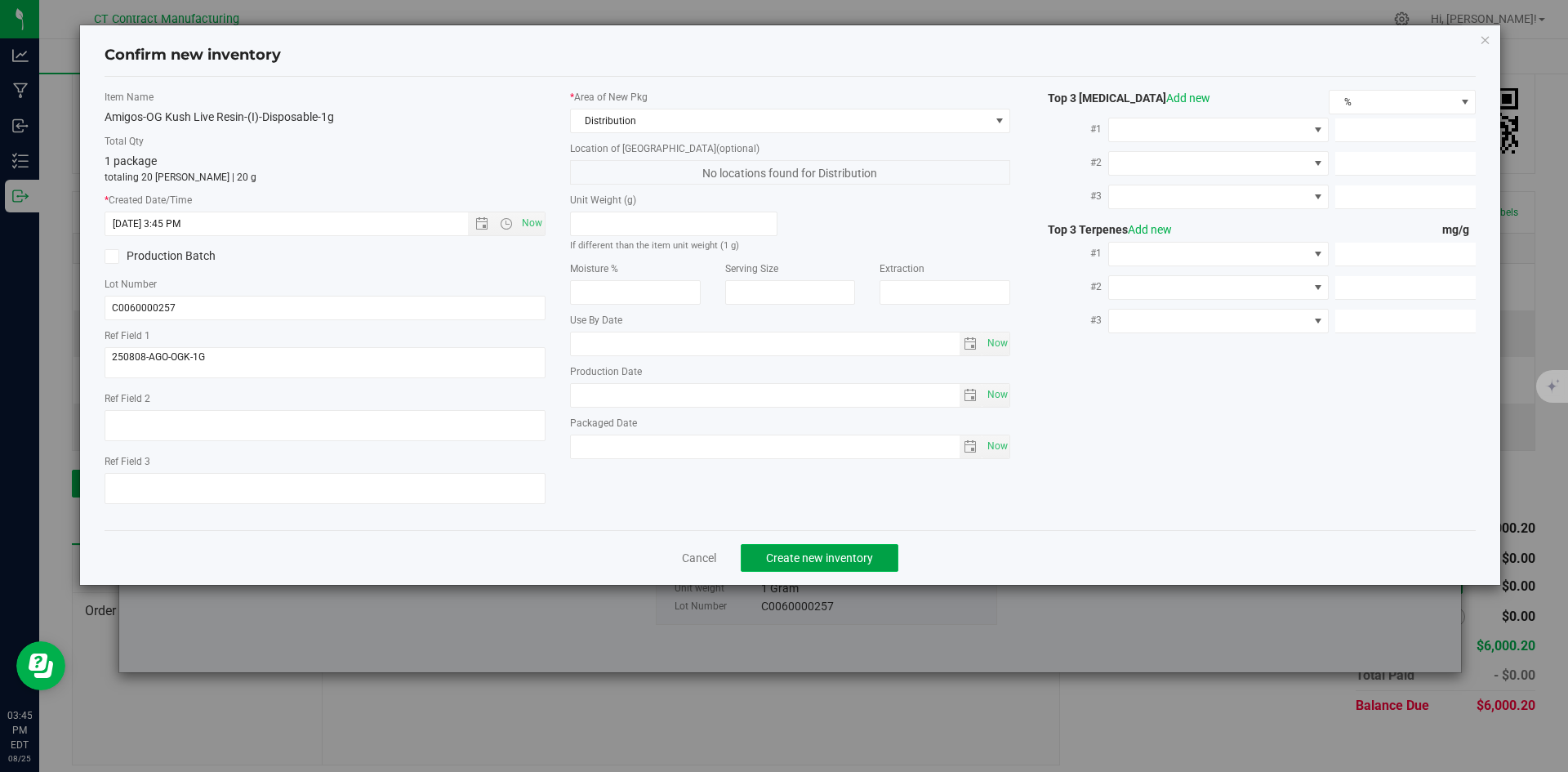
click at [840, 553] on span "Create new inventory" at bounding box center [820, 558] width 107 height 13
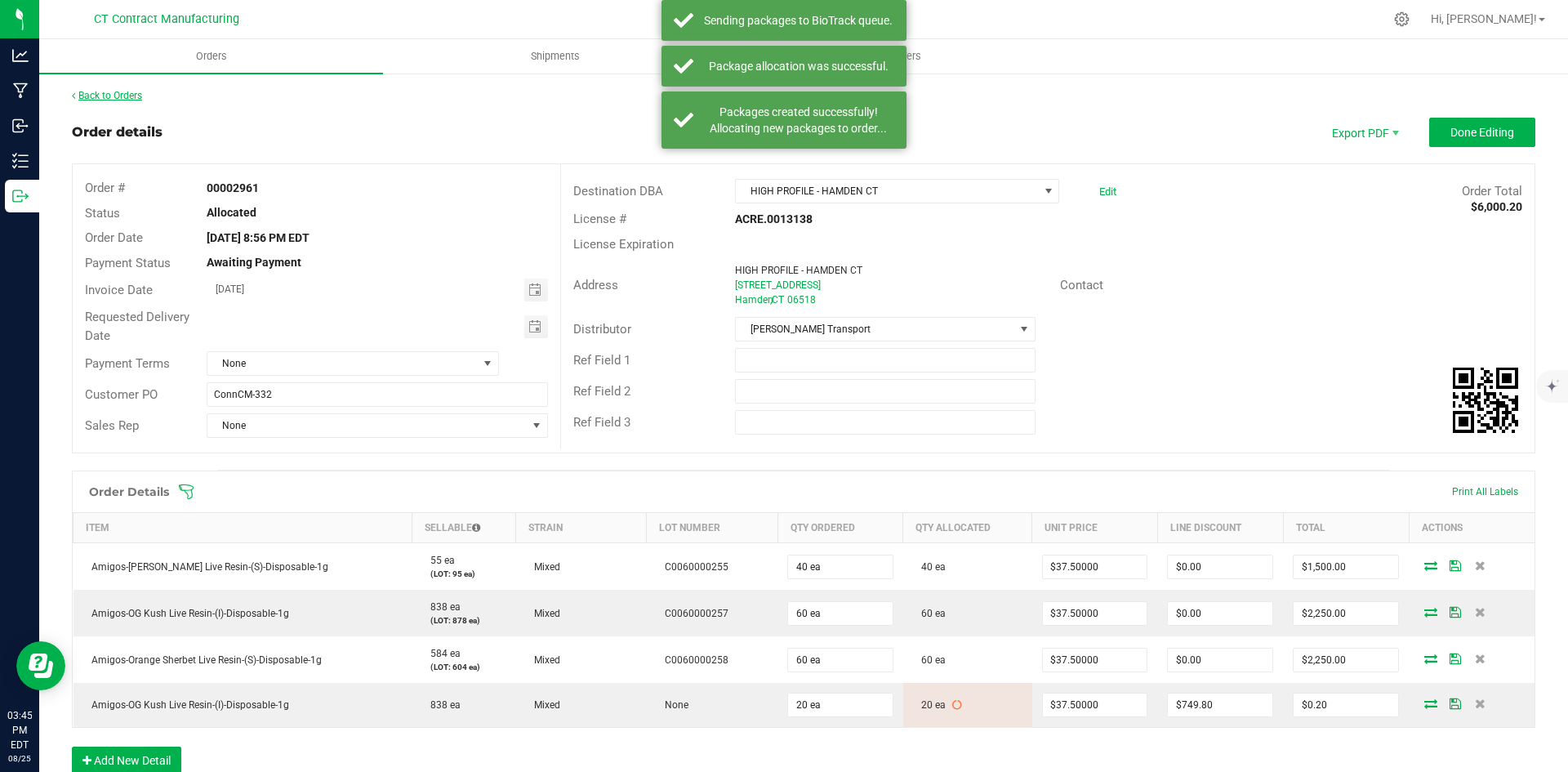
click at [128, 95] on link "Back to Orders" at bounding box center [107, 95] width 70 height 11
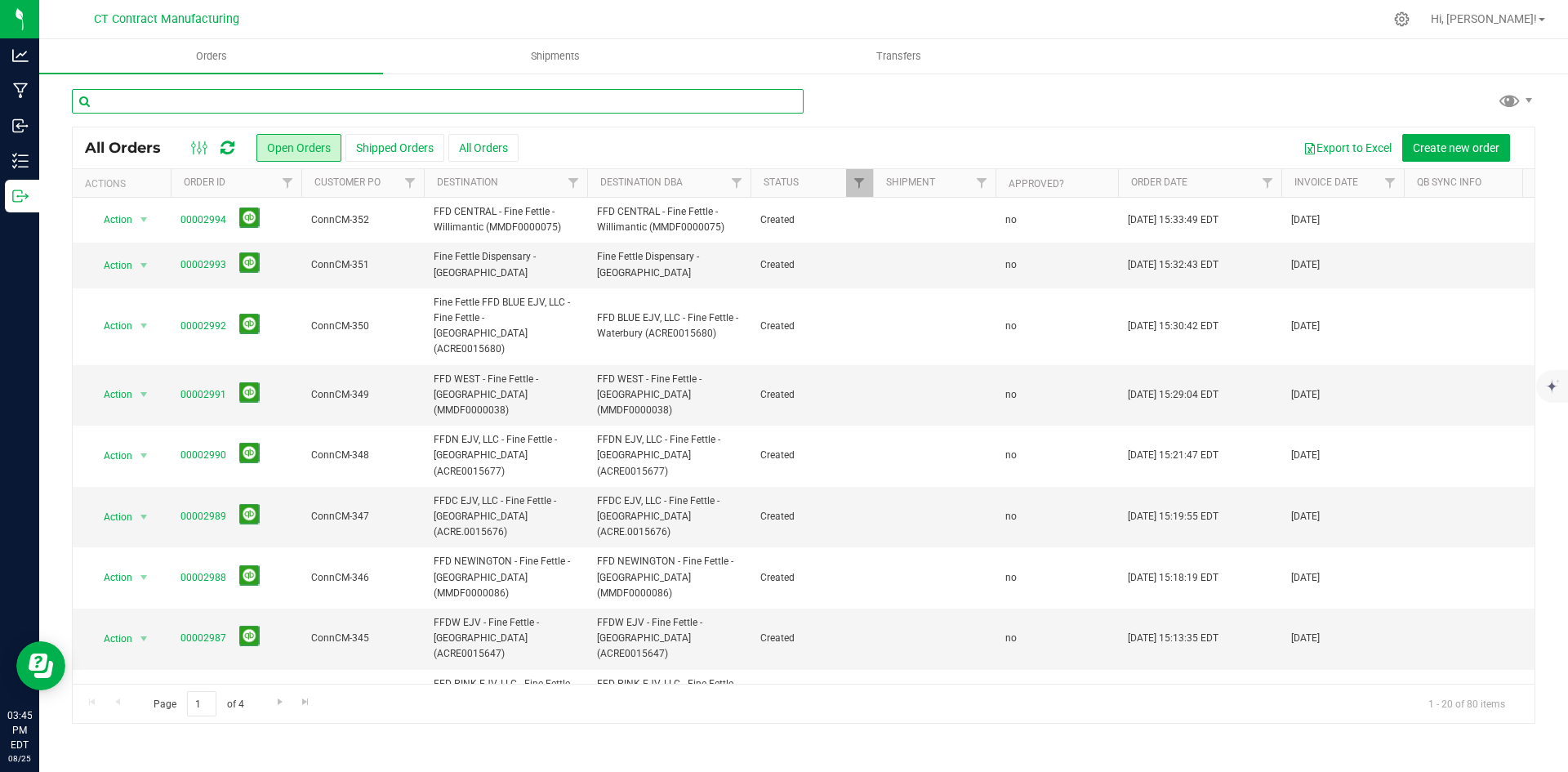
click at [308, 92] on input "text" at bounding box center [438, 101] width 732 height 24
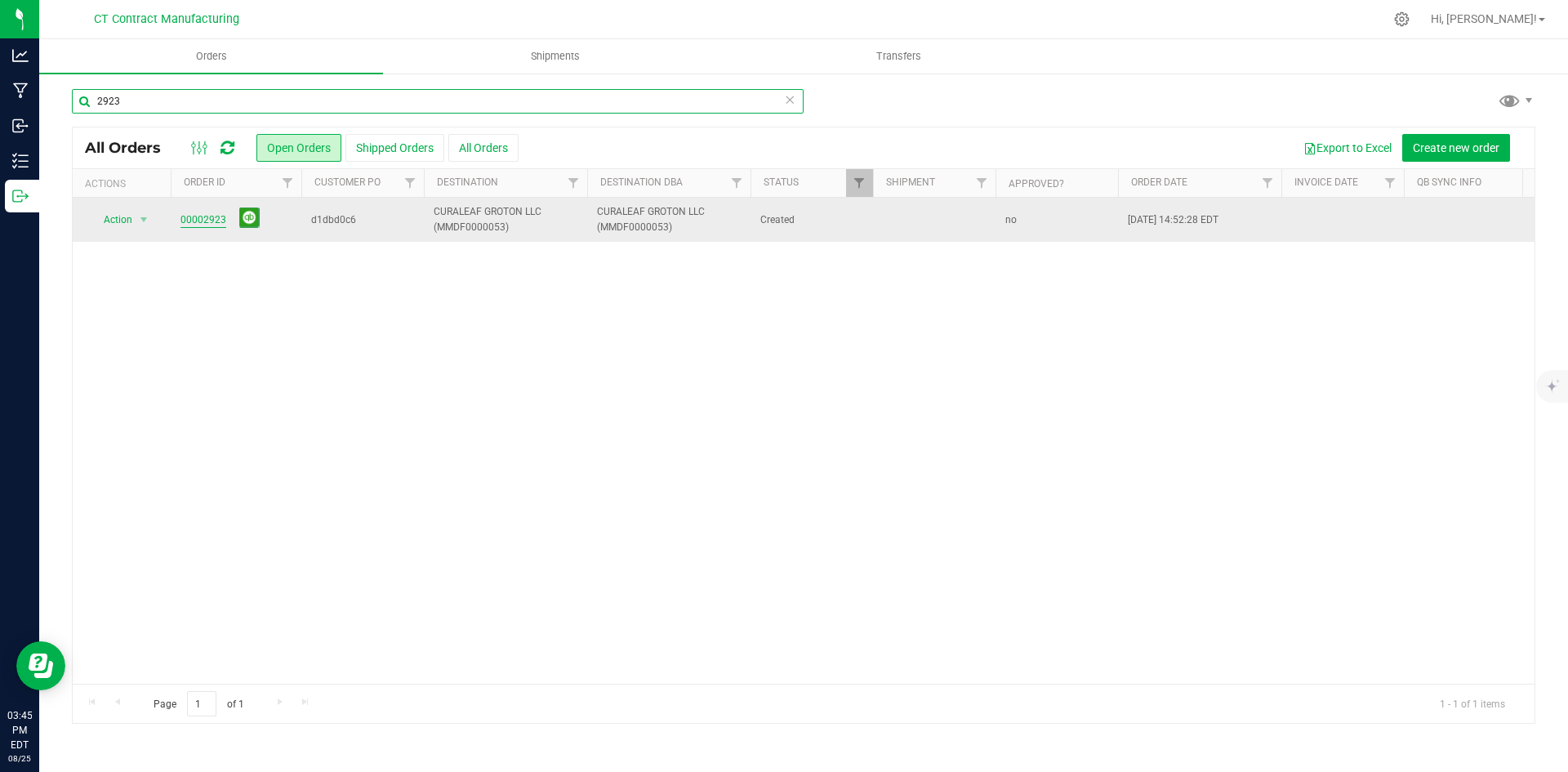
type input "2923"
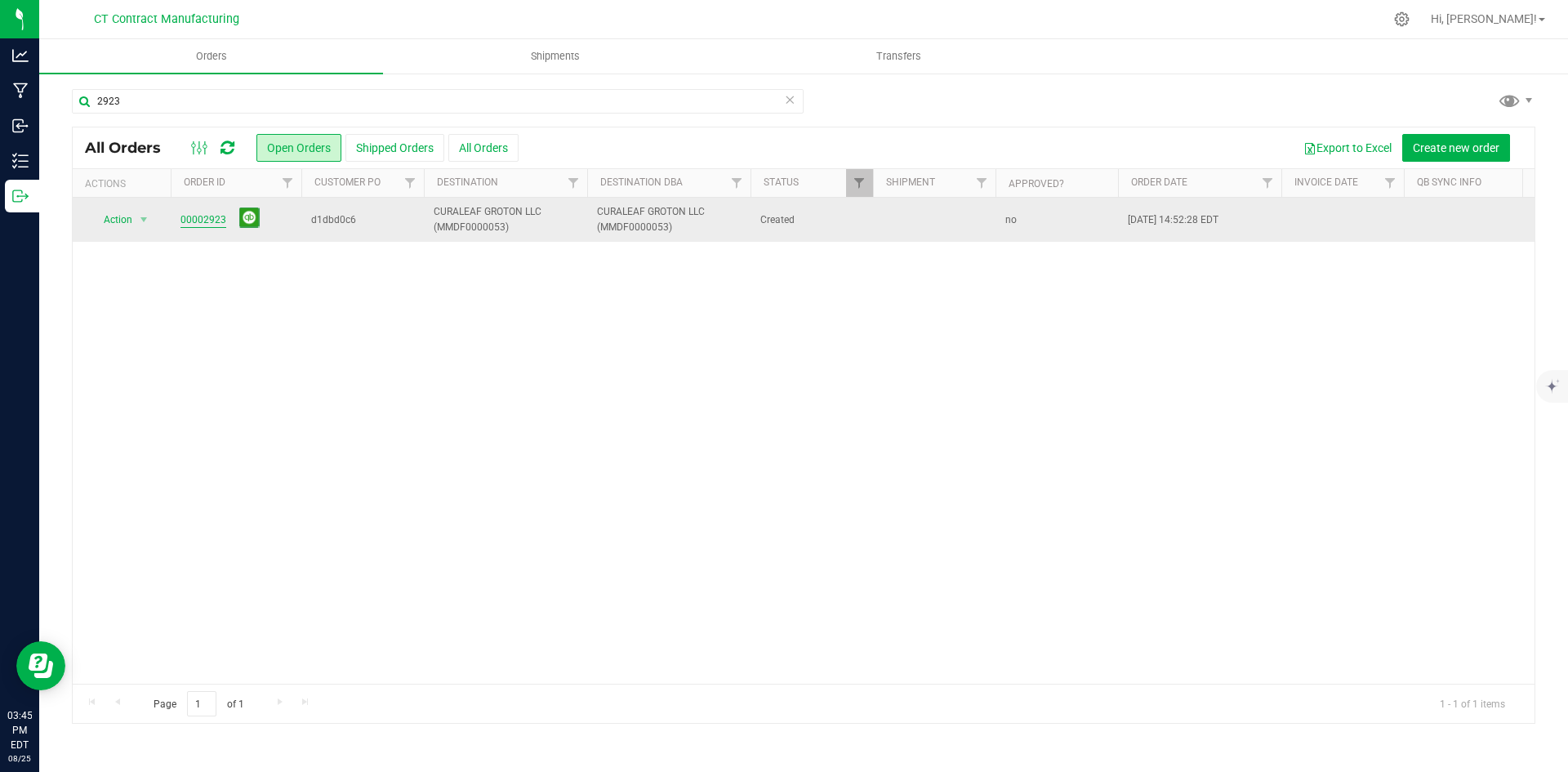
click at [206, 225] on link "00002923" at bounding box center [203, 220] width 46 height 16
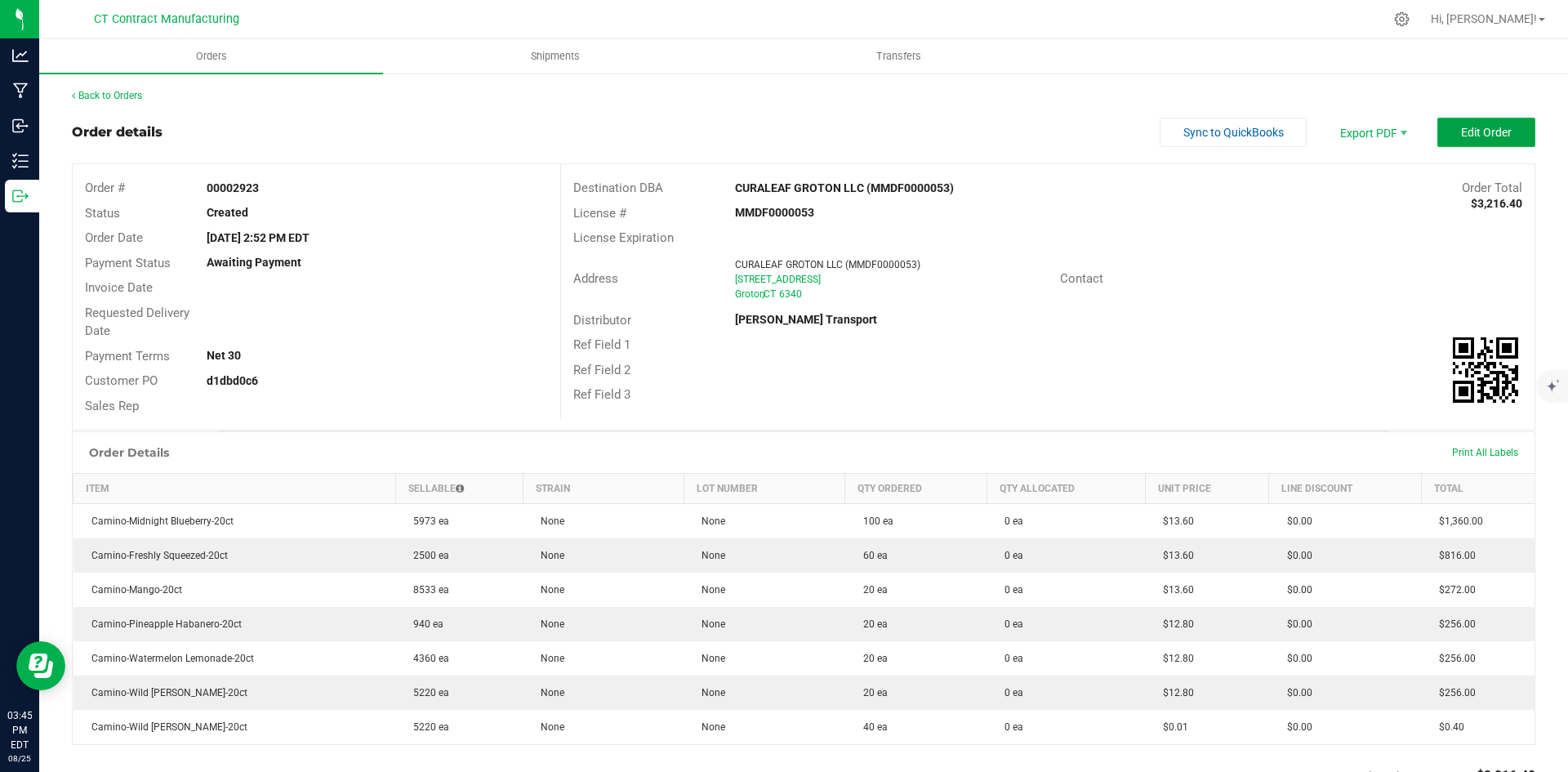
click at [1469, 145] on button "Edit Order" at bounding box center [1486, 133] width 98 height 29
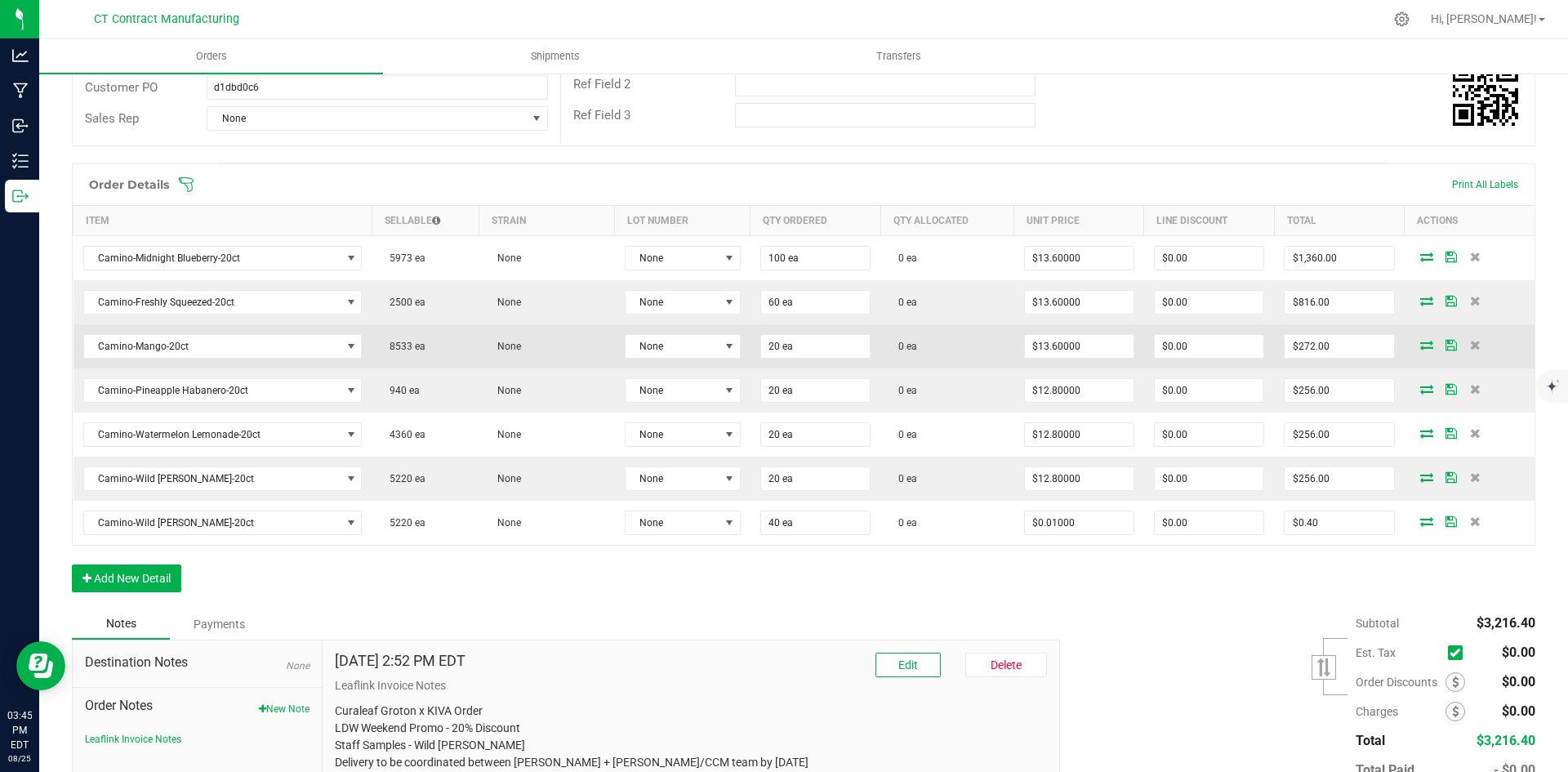
scroll to position [327, 0]
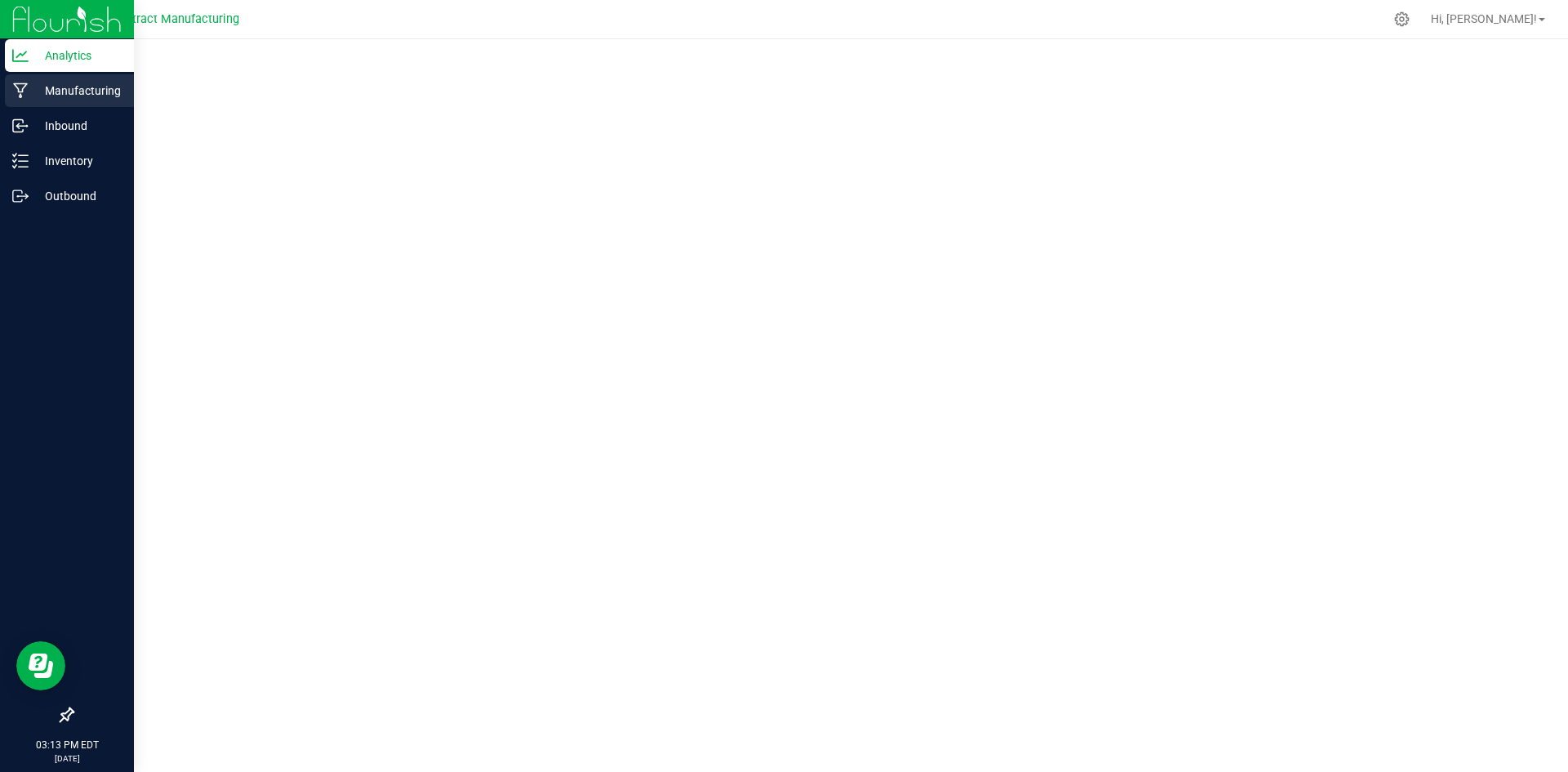
click at [44, 95] on p "Manufacturing" at bounding box center [77, 90] width 98 height 20
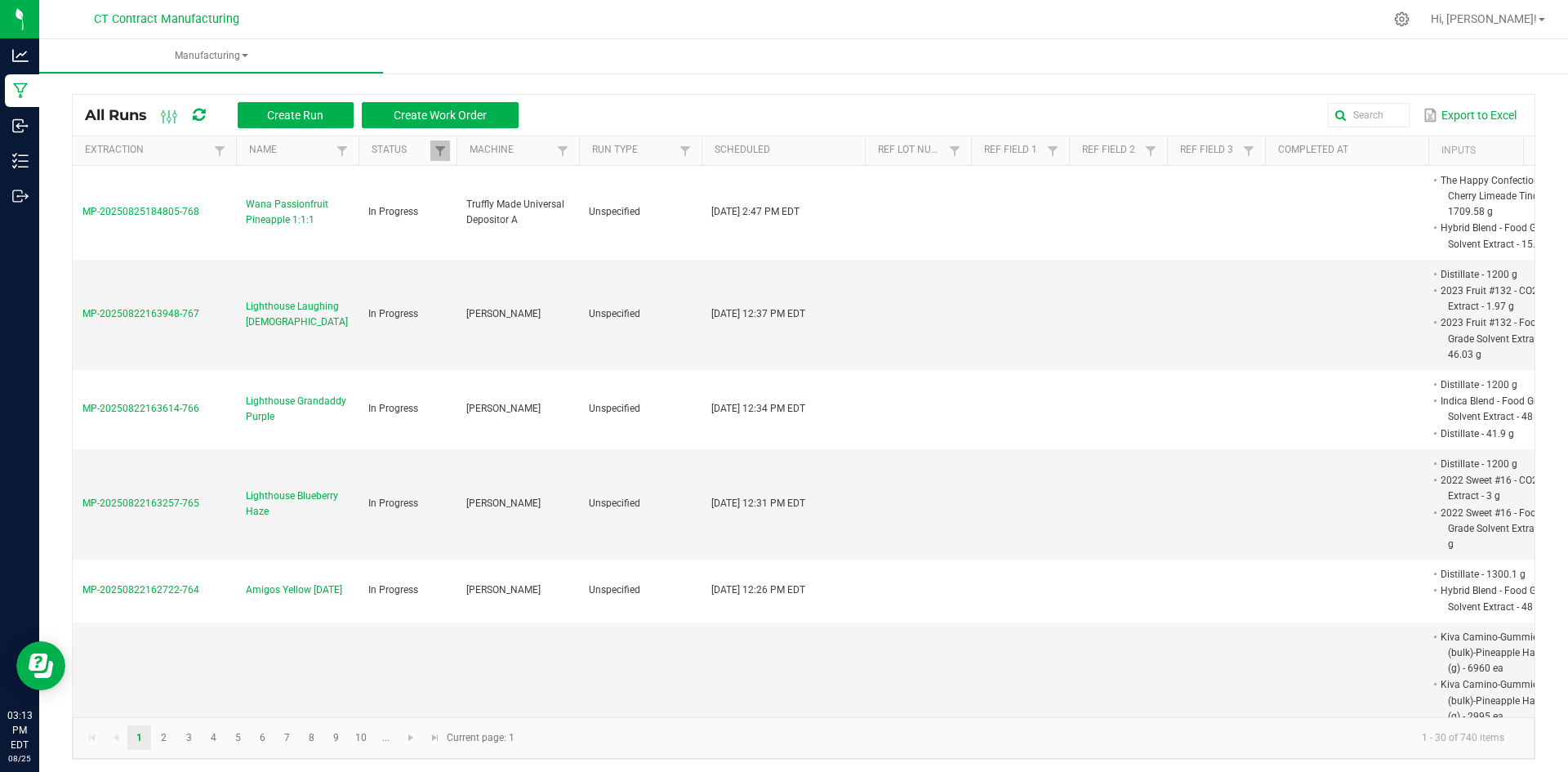
click at [729, 15] on div at bounding box center [838, 19] width 1091 height 32
click at [197, 114] on icon at bounding box center [199, 114] width 12 height 15
click at [668, 6] on div at bounding box center [838, 19] width 1091 height 32
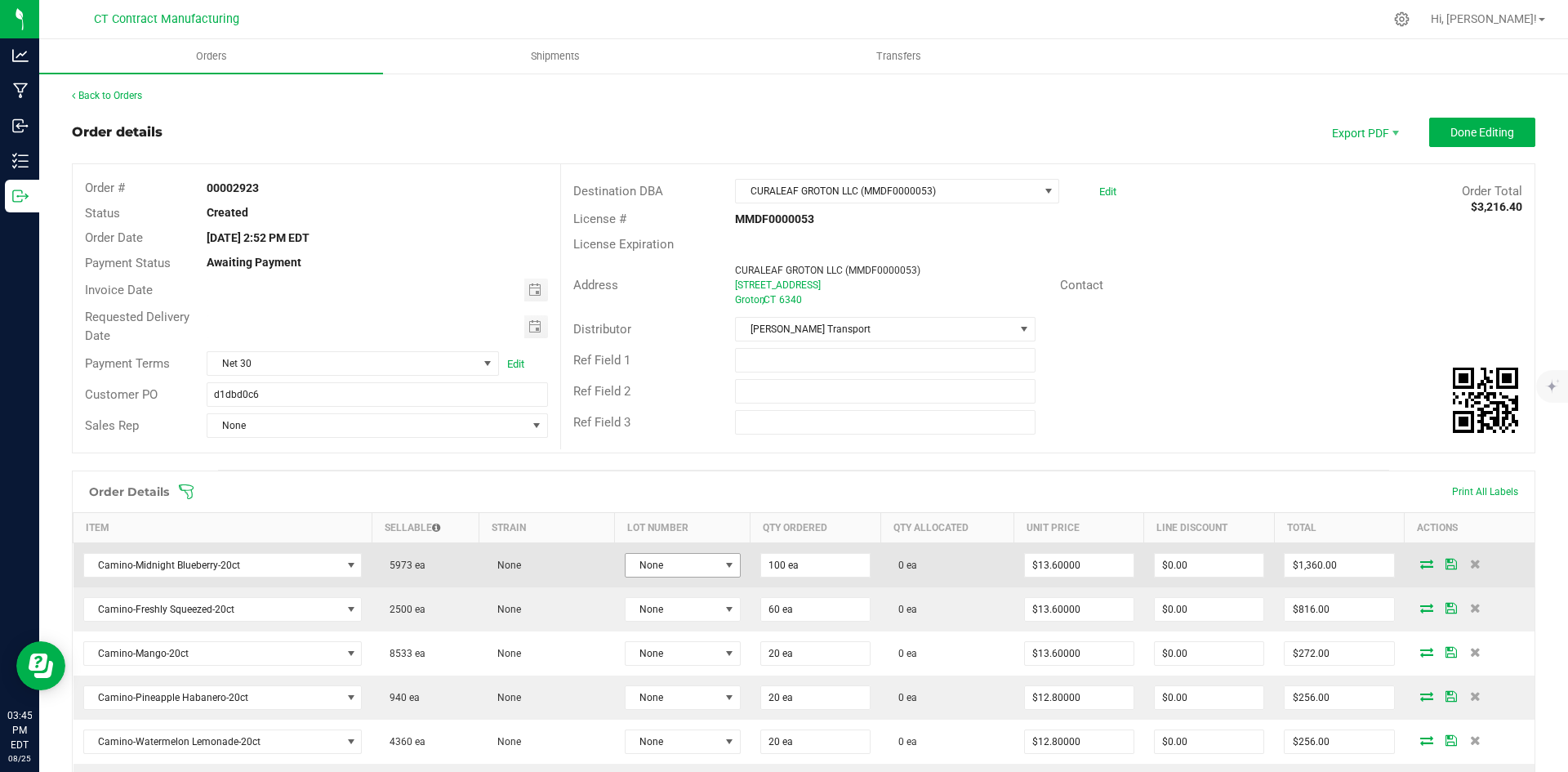
scroll to position [327, 0]
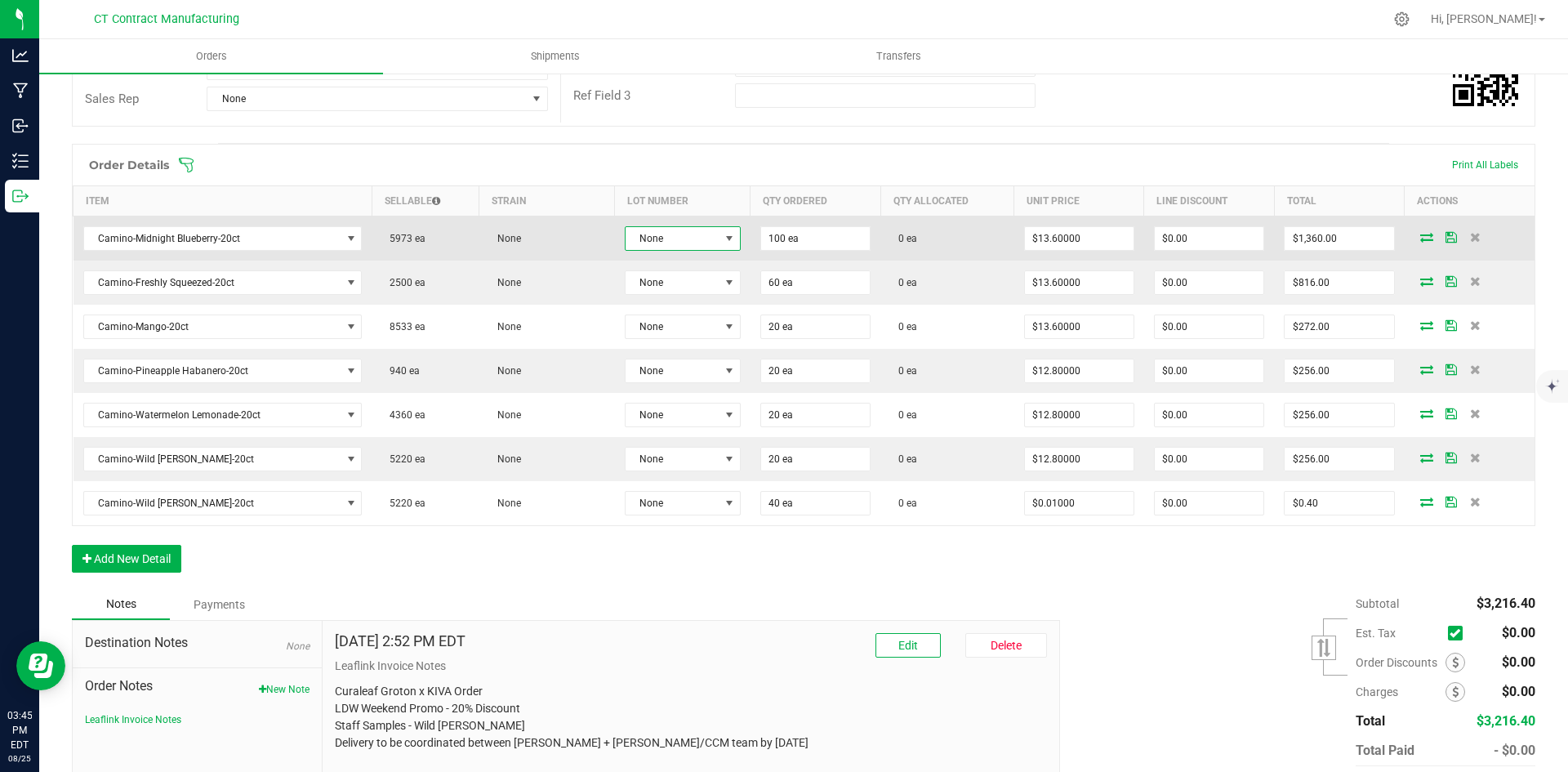
click at [723, 237] on span at bounding box center [729, 238] width 13 height 13
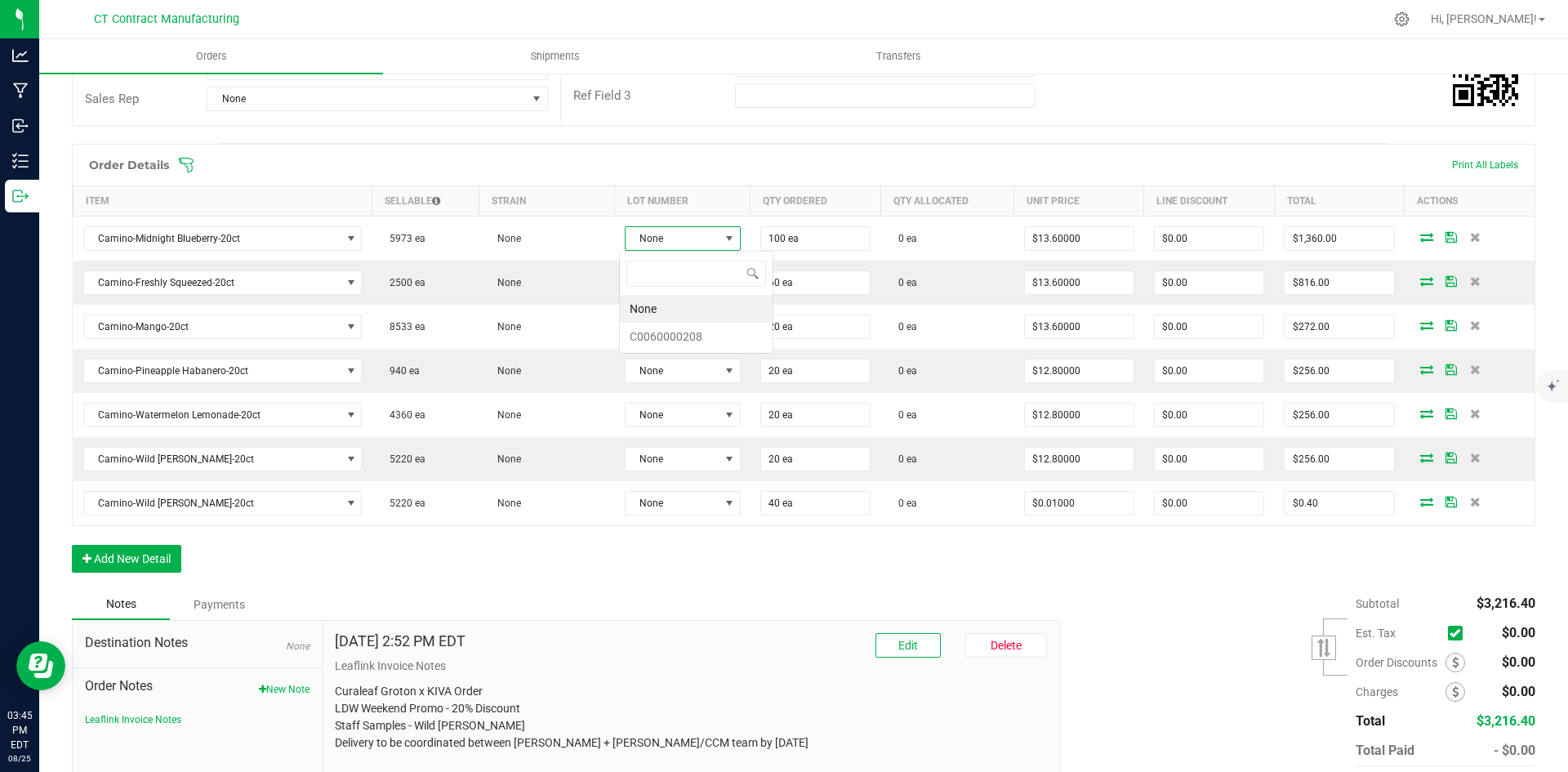
scroll to position [24, 115]
click at [703, 337] on li "C0060000208" at bounding box center [696, 337] width 153 height 28
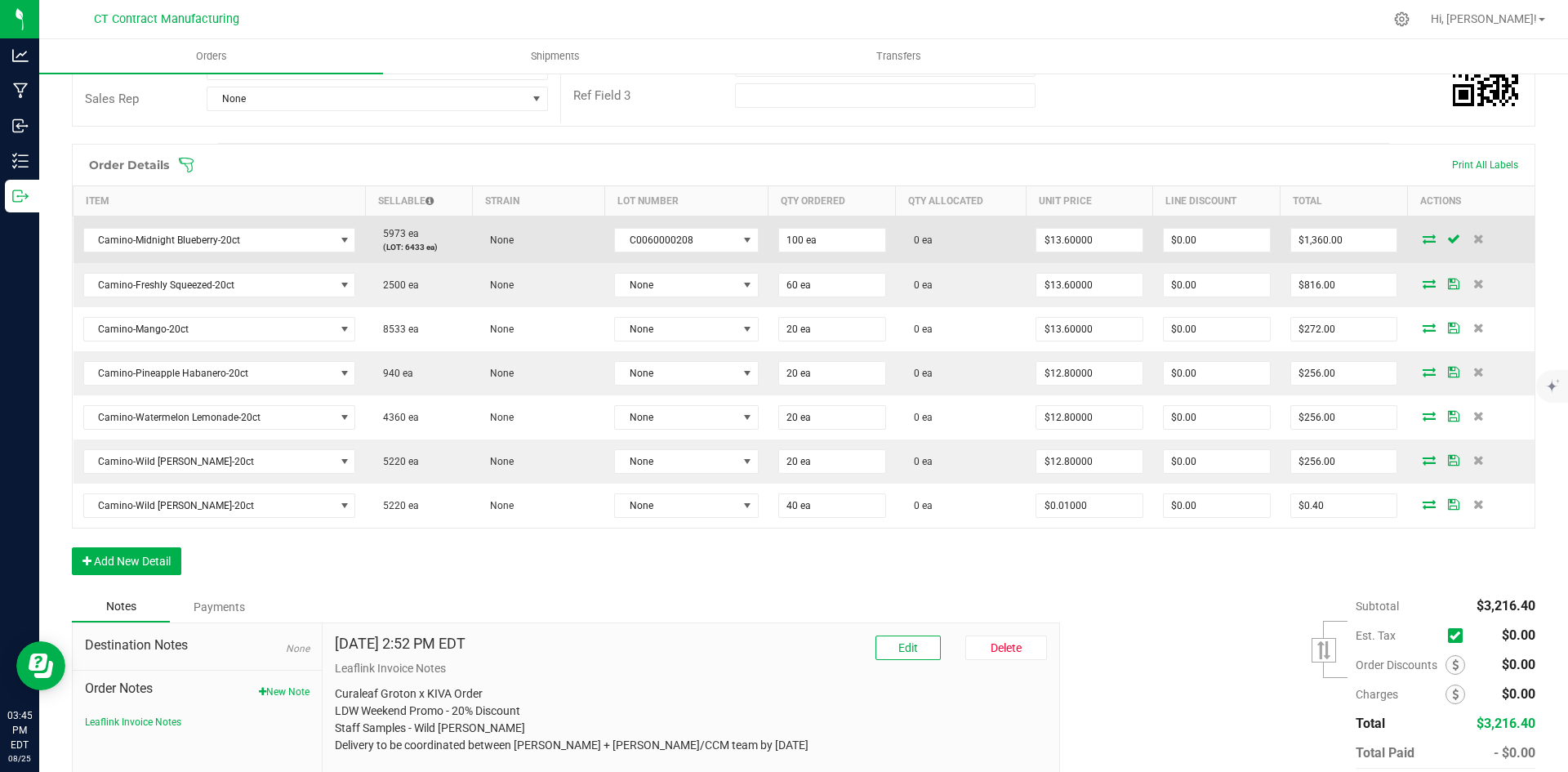
click at [1423, 237] on icon at bounding box center [1429, 238] width 13 height 10
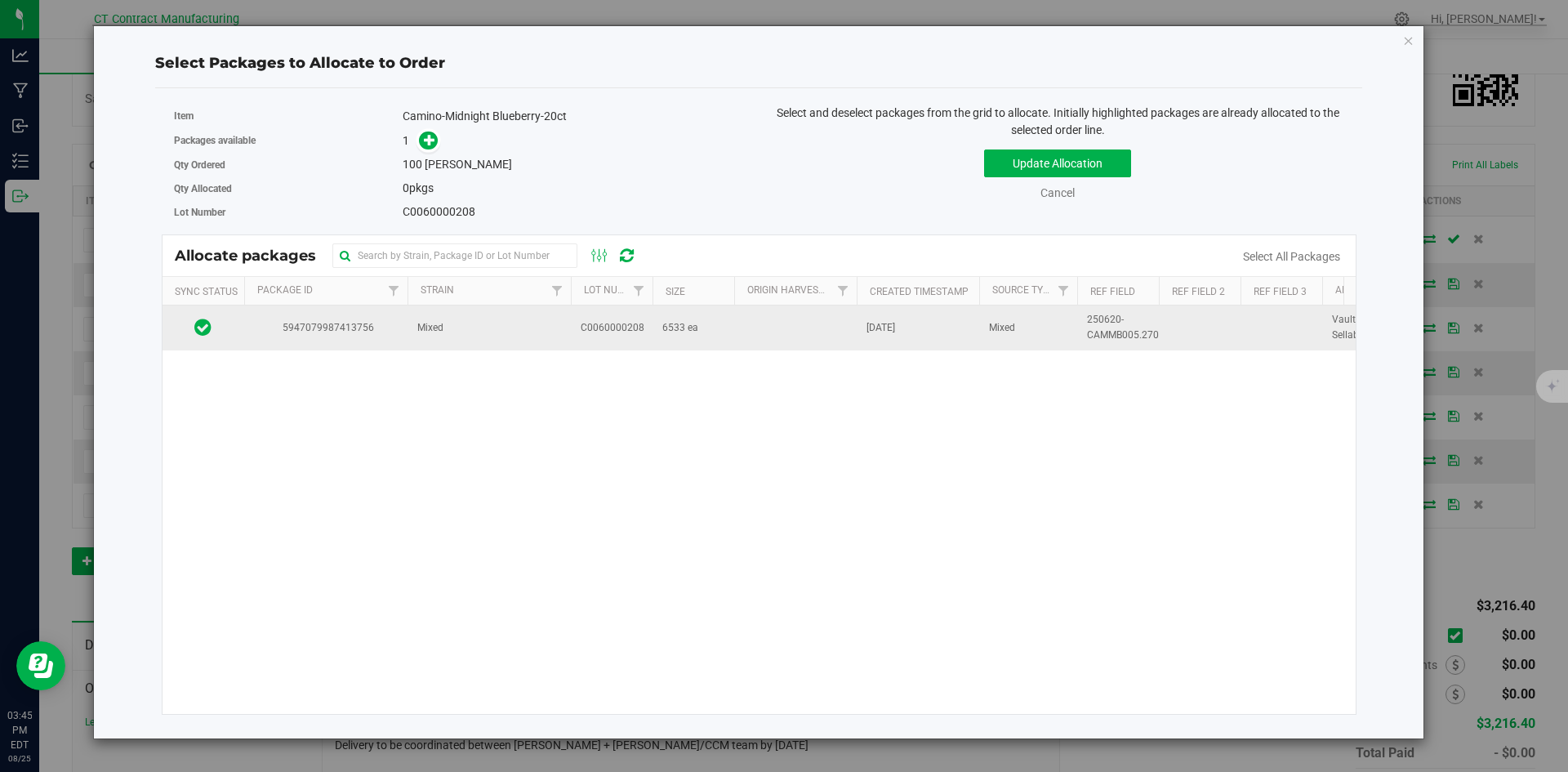
click at [401, 337] on td "5947079987413756" at bounding box center [326, 327] width 163 height 44
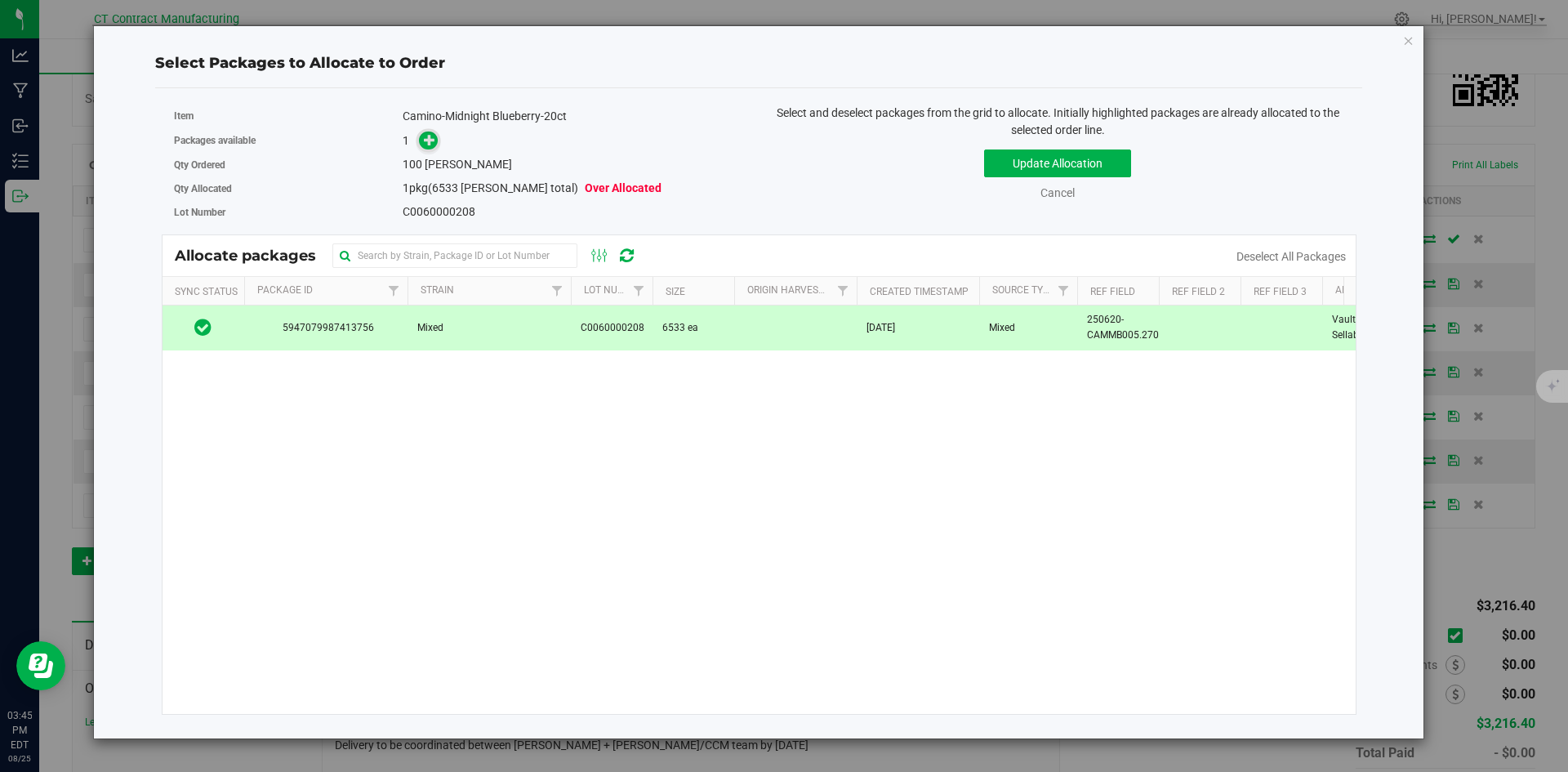
click at [433, 135] on icon at bounding box center [429, 139] width 11 height 11
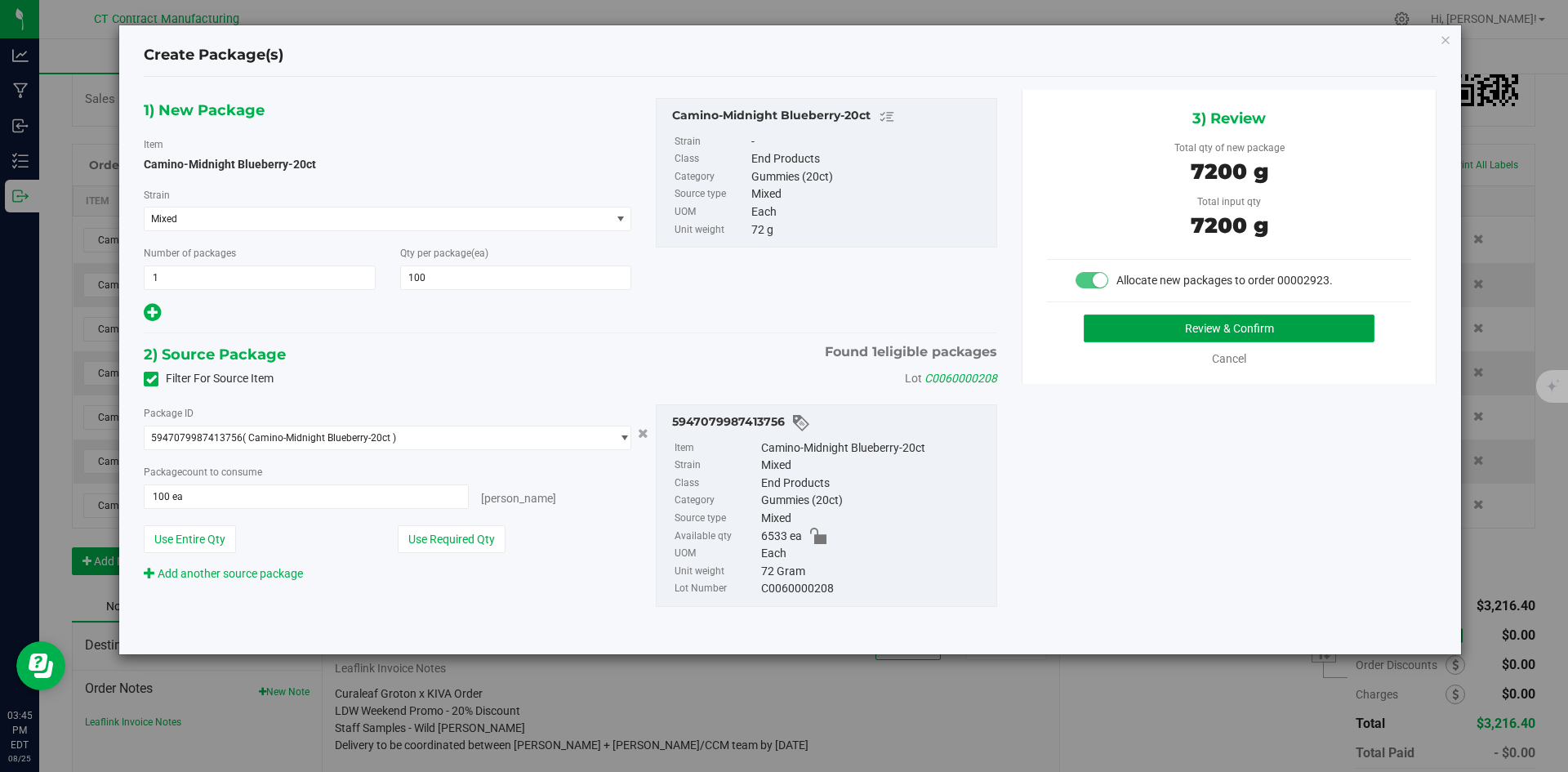
click at [1149, 334] on button "Review & Confirm" at bounding box center [1229, 329] width 291 height 28
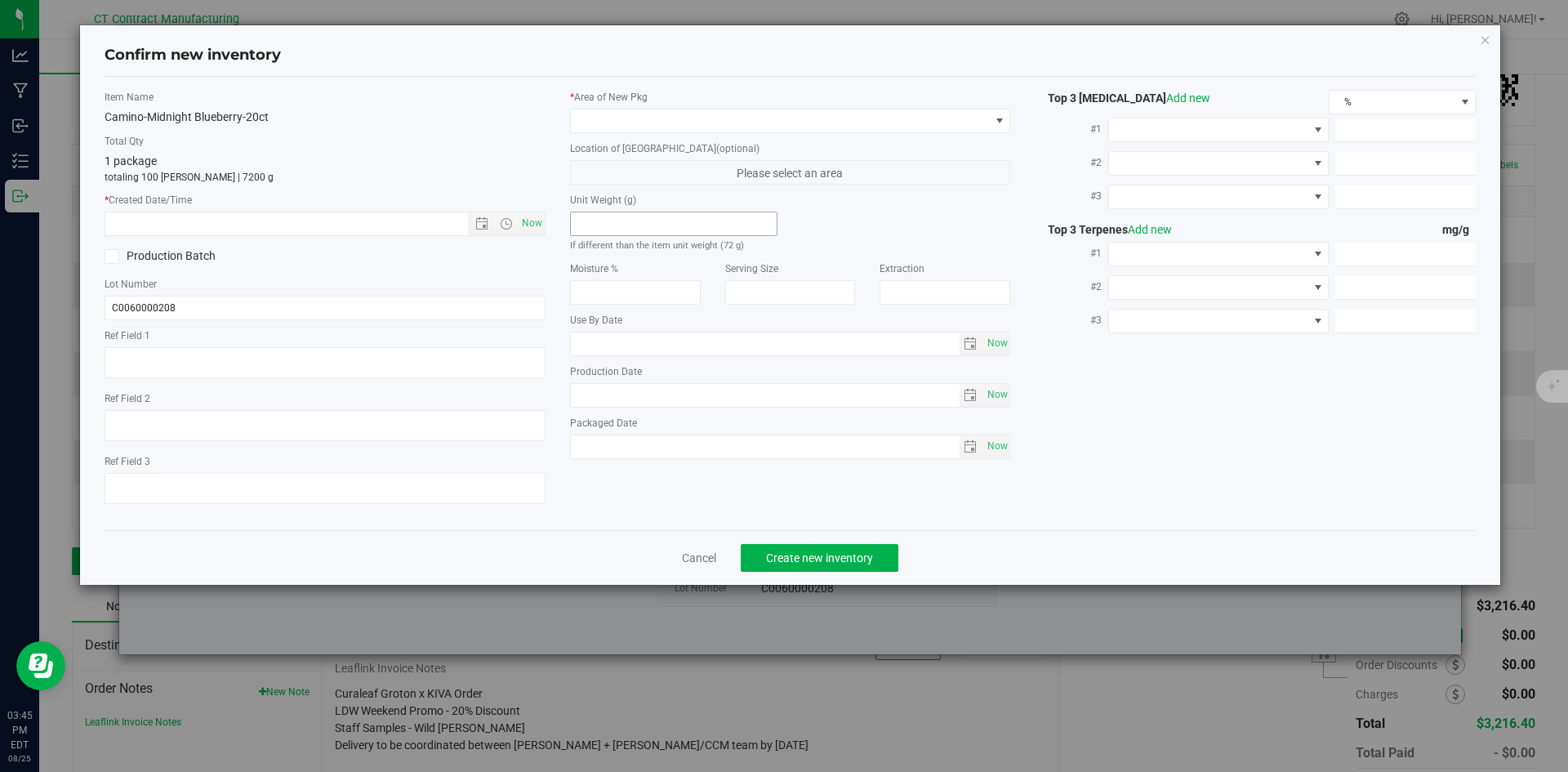
type textarea "250620-CAMMB005.270"
click at [536, 219] on span "Now" at bounding box center [532, 223] width 28 height 23
type input "[DATE] 3:45 PM"
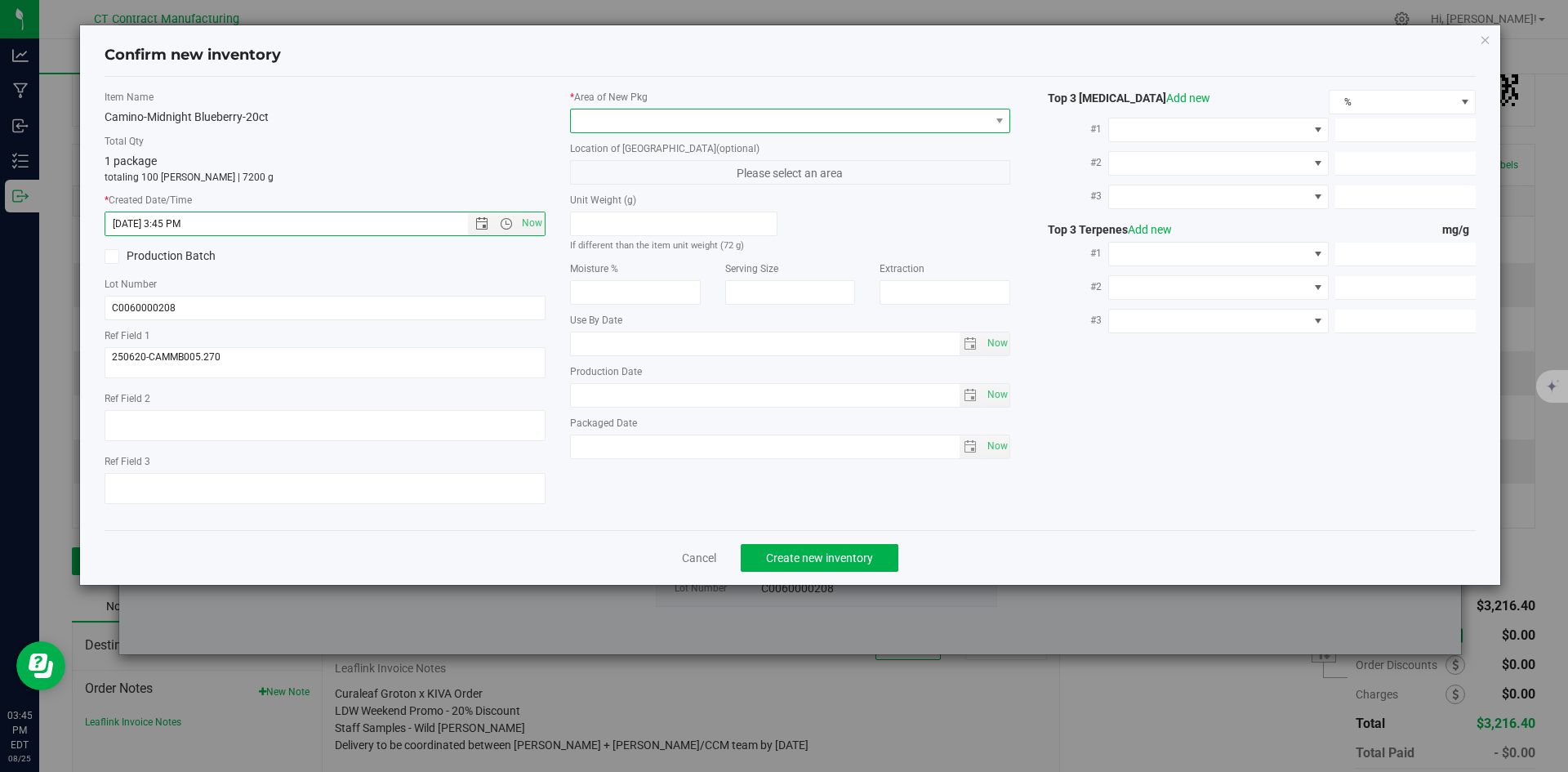
click at [596, 119] on span at bounding box center [780, 121] width 419 height 23
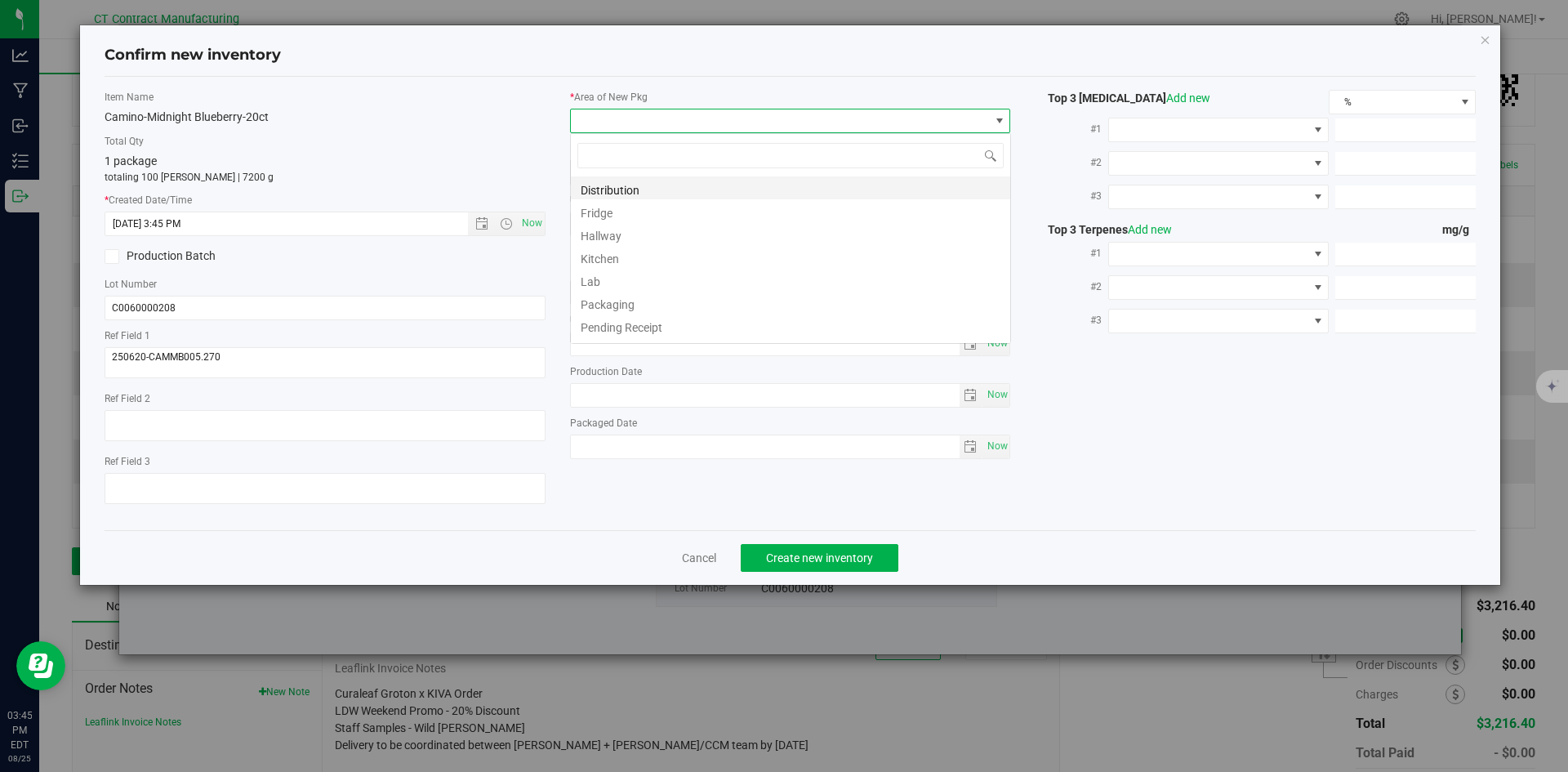
scroll to position [24, 441]
click at [607, 196] on li "Distribution" at bounding box center [790, 187] width 440 height 23
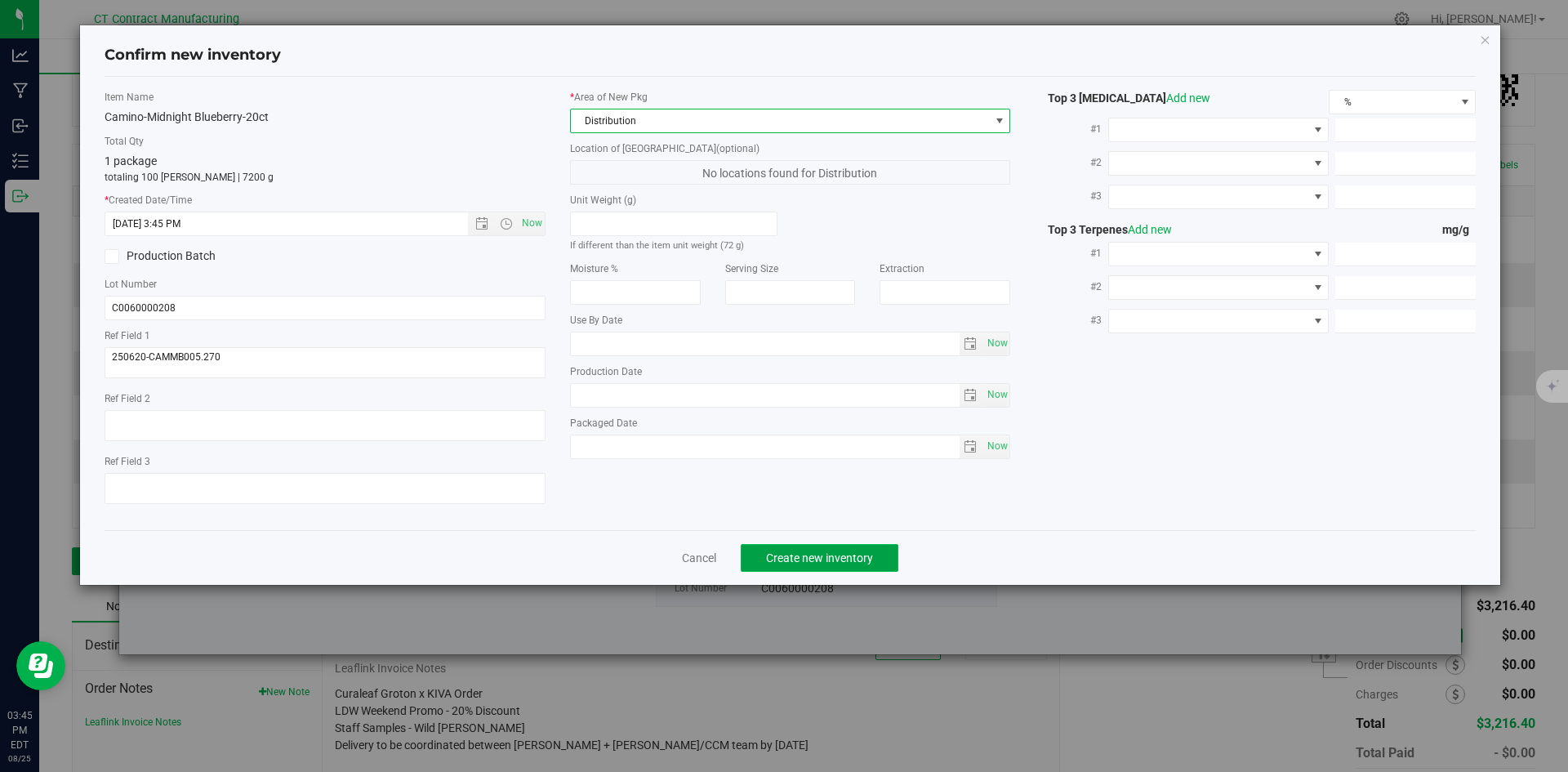
click at [797, 554] on span "Create new inventory" at bounding box center [820, 558] width 107 height 13
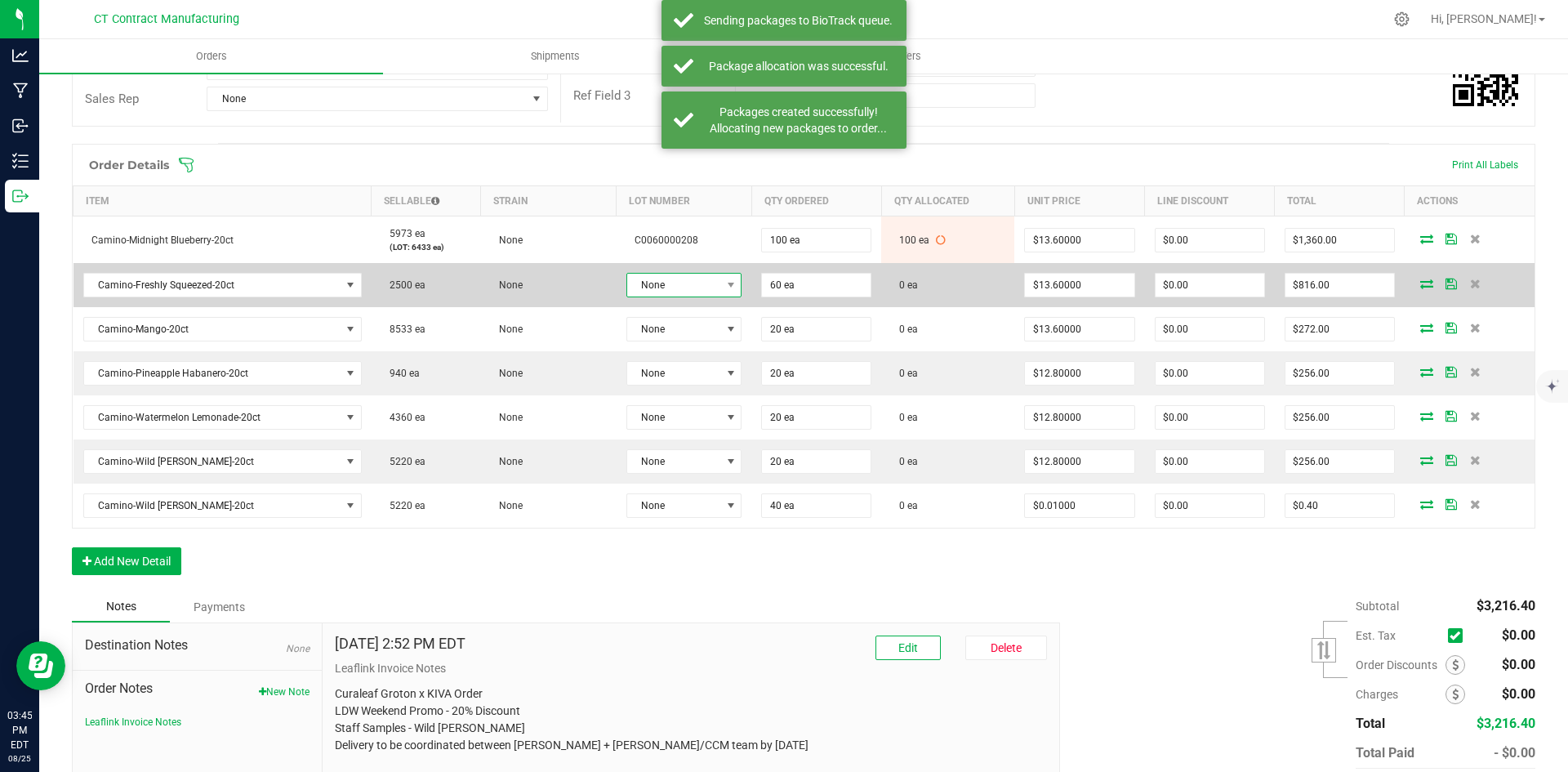
click at [676, 285] on span "None" at bounding box center [674, 285] width 94 height 23
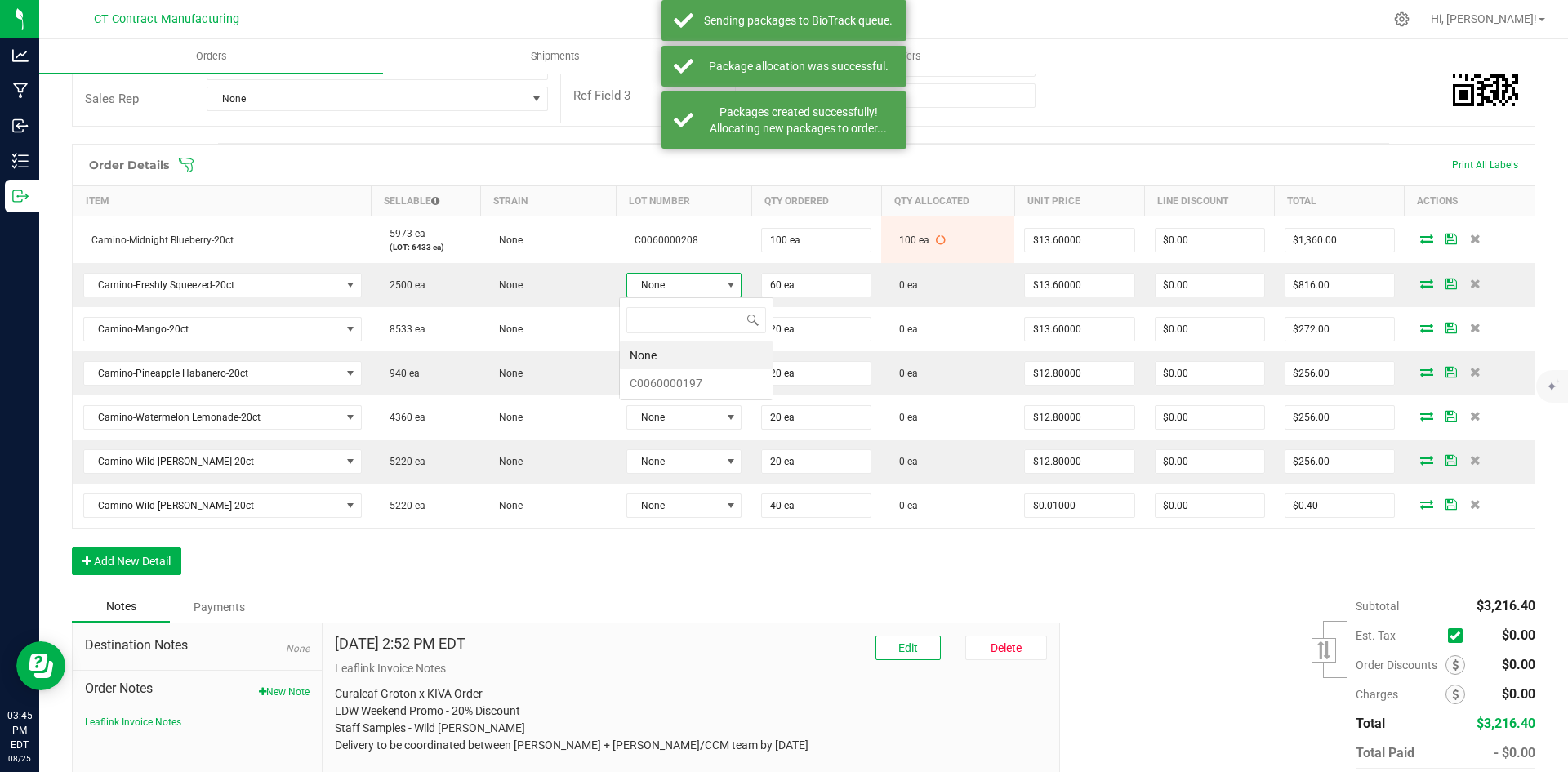
scroll to position [24, 115]
click at [683, 386] on li "C0060000197" at bounding box center [696, 383] width 153 height 28
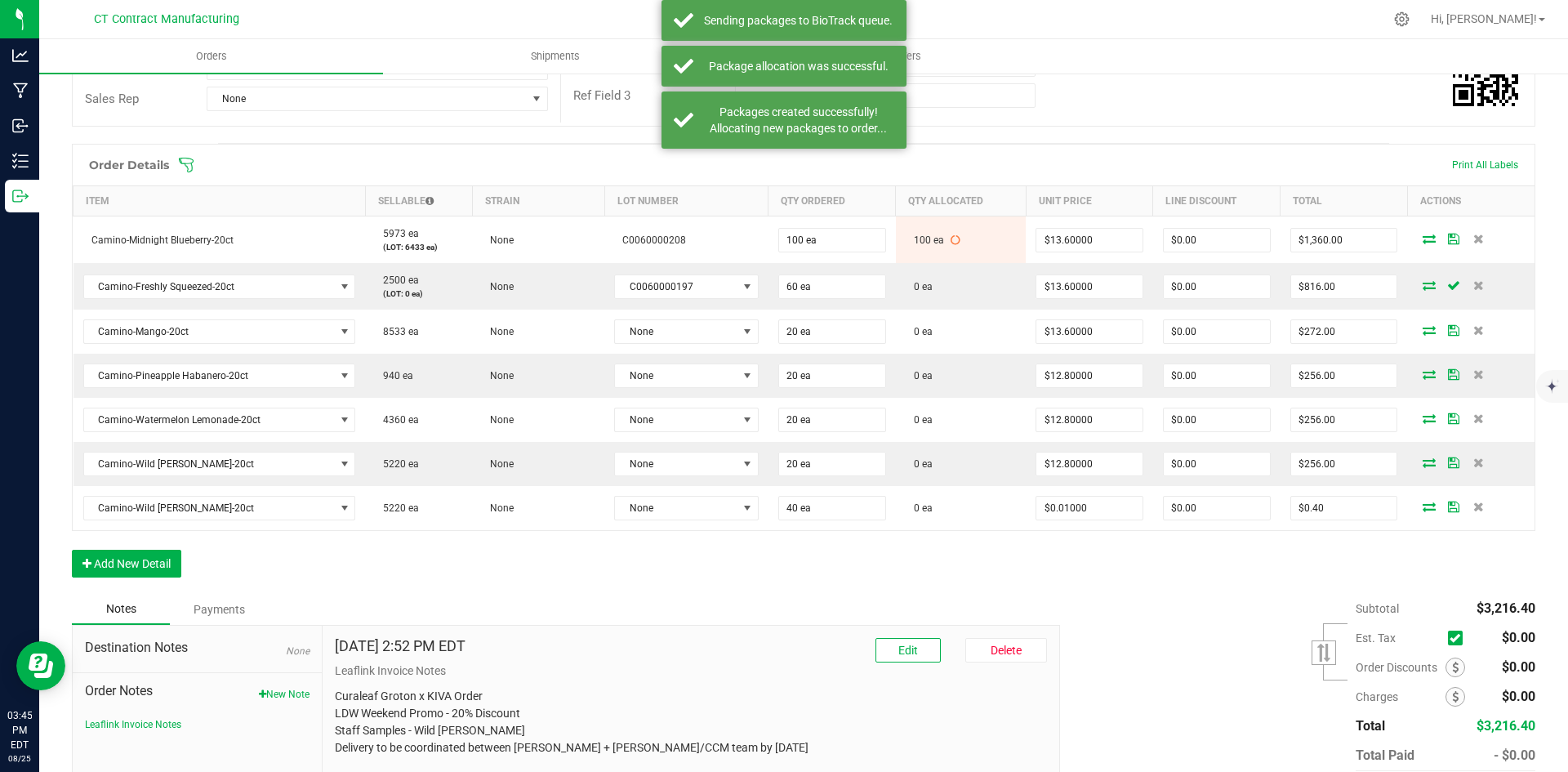
click at [1423, 285] on icon at bounding box center [1429, 285] width 13 height 10
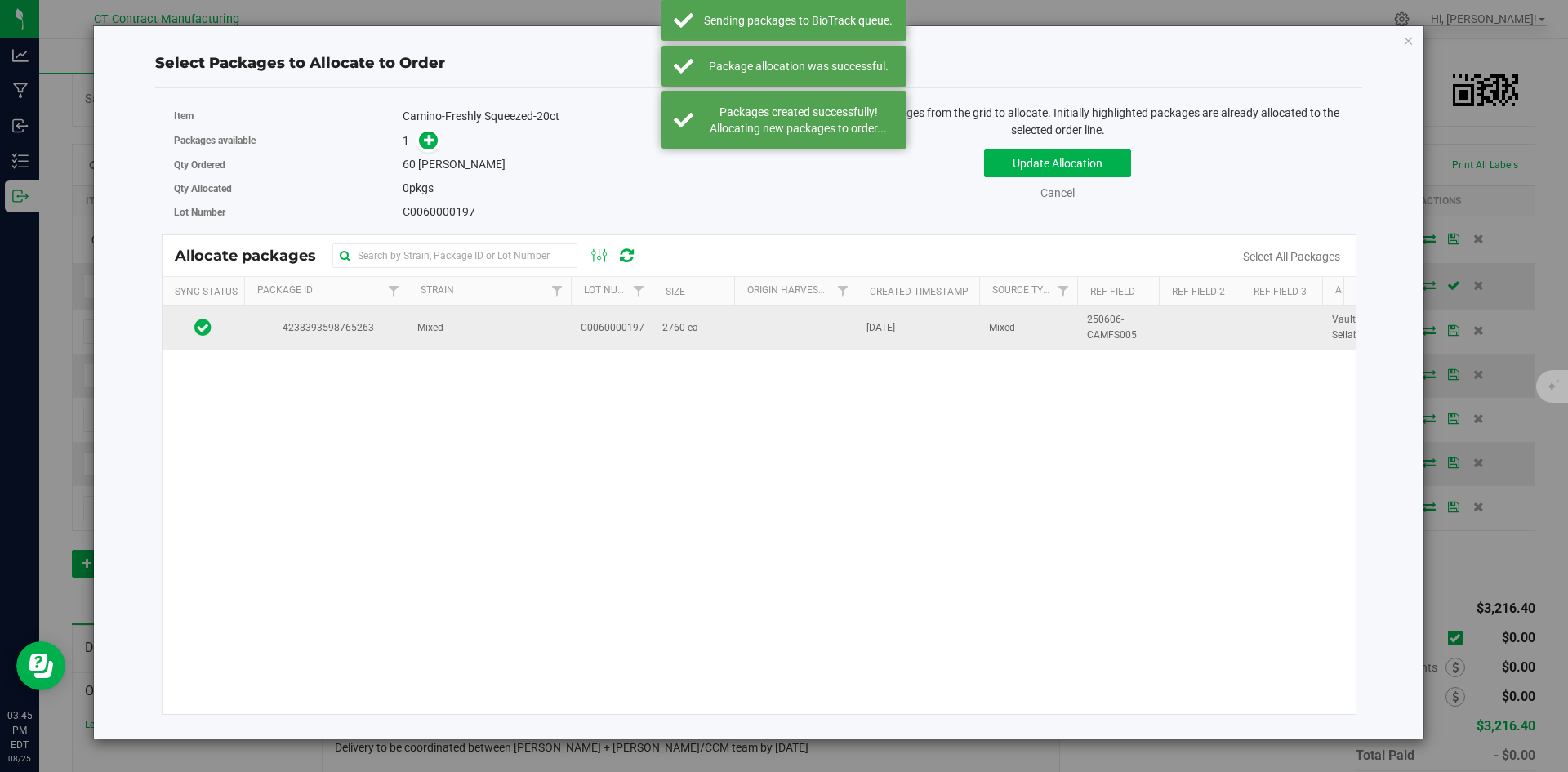
click at [482, 322] on td "Mixed" at bounding box center [489, 327] width 163 height 44
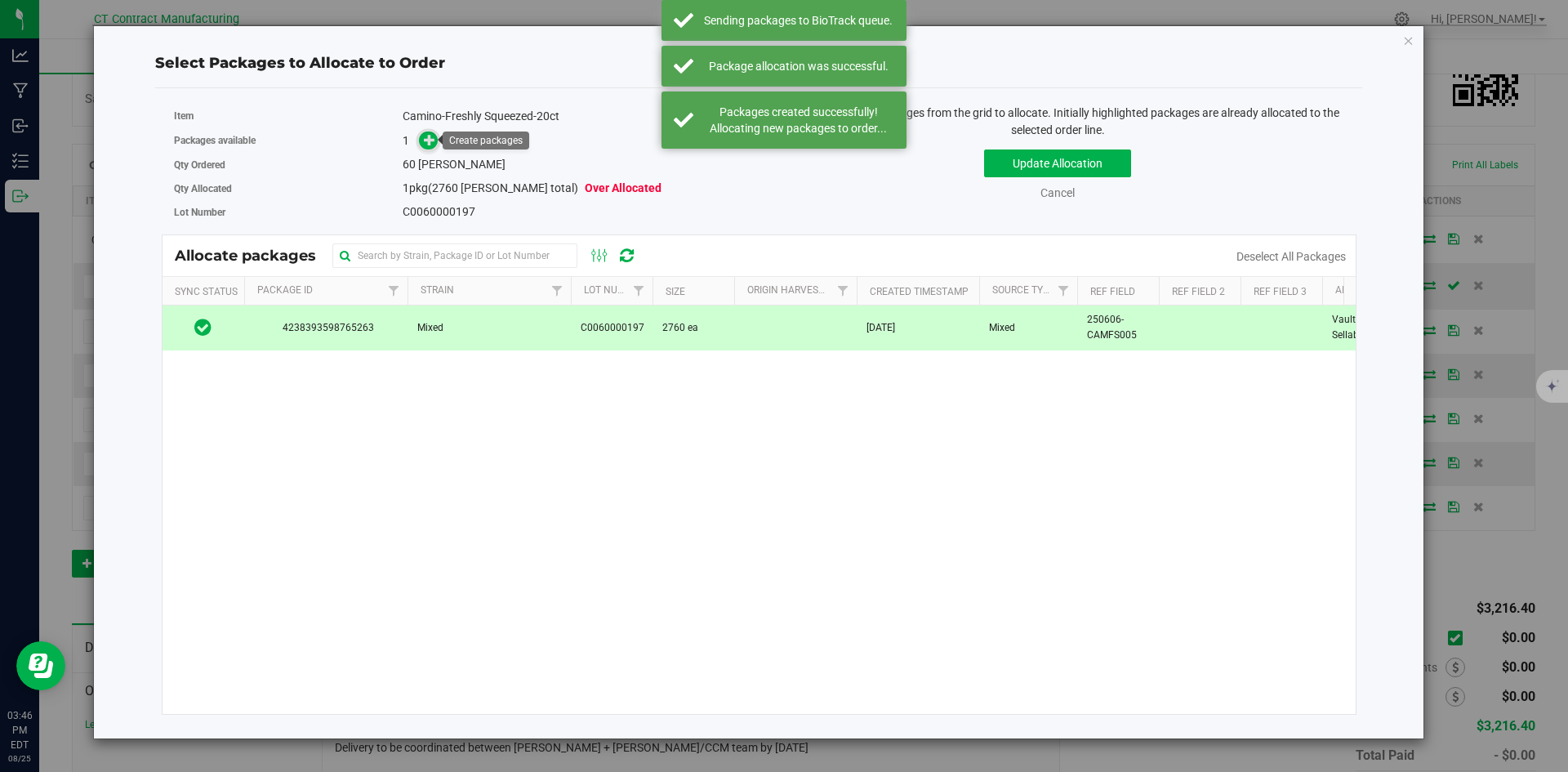
click at [421, 135] on span at bounding box center [428, 141] width 19 height 19
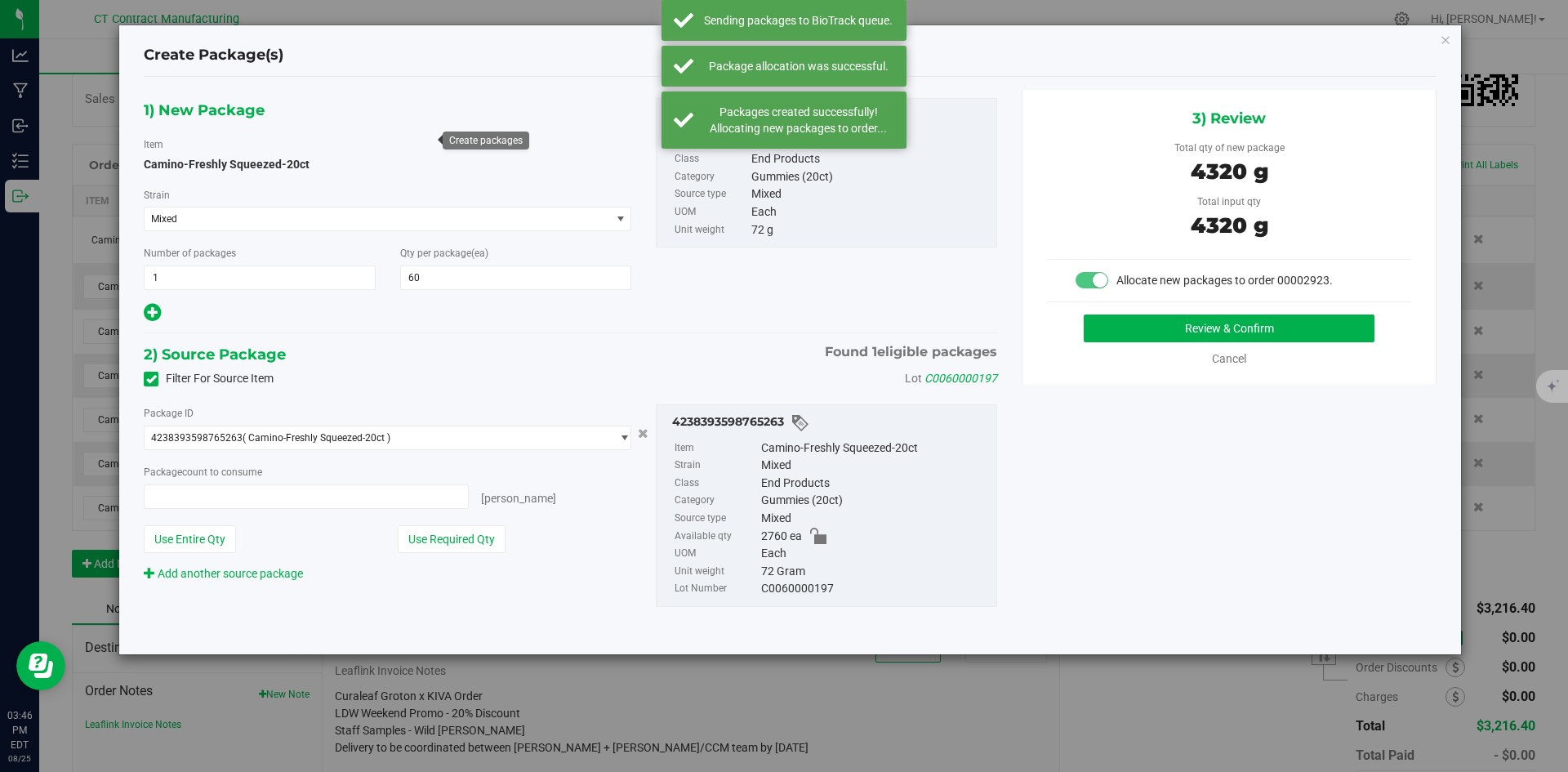
type input "60 ea"
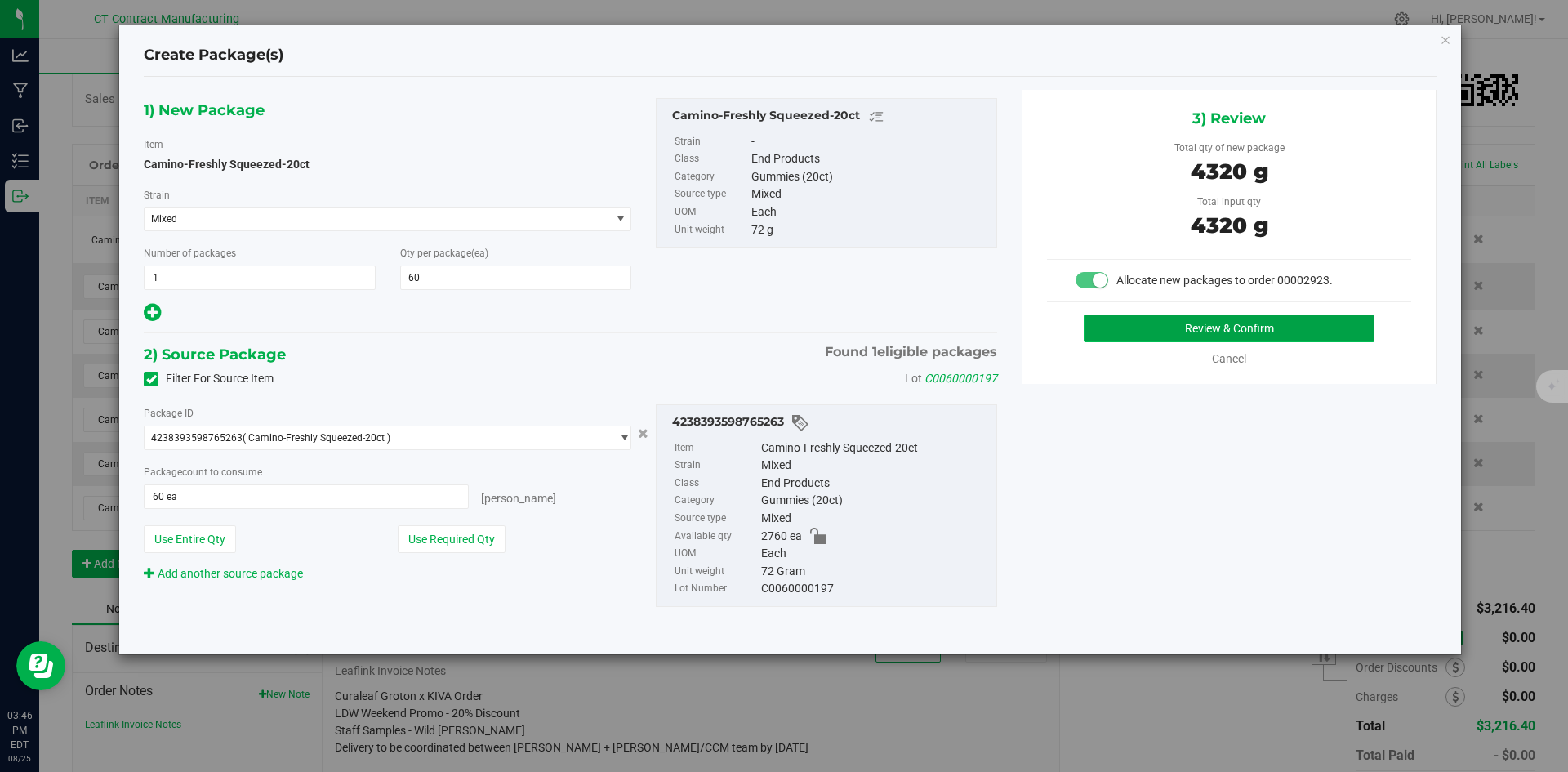
click at [1142, 340] on button "Review & Confirm" at bounding box center [1229, 329] width 291 height 28
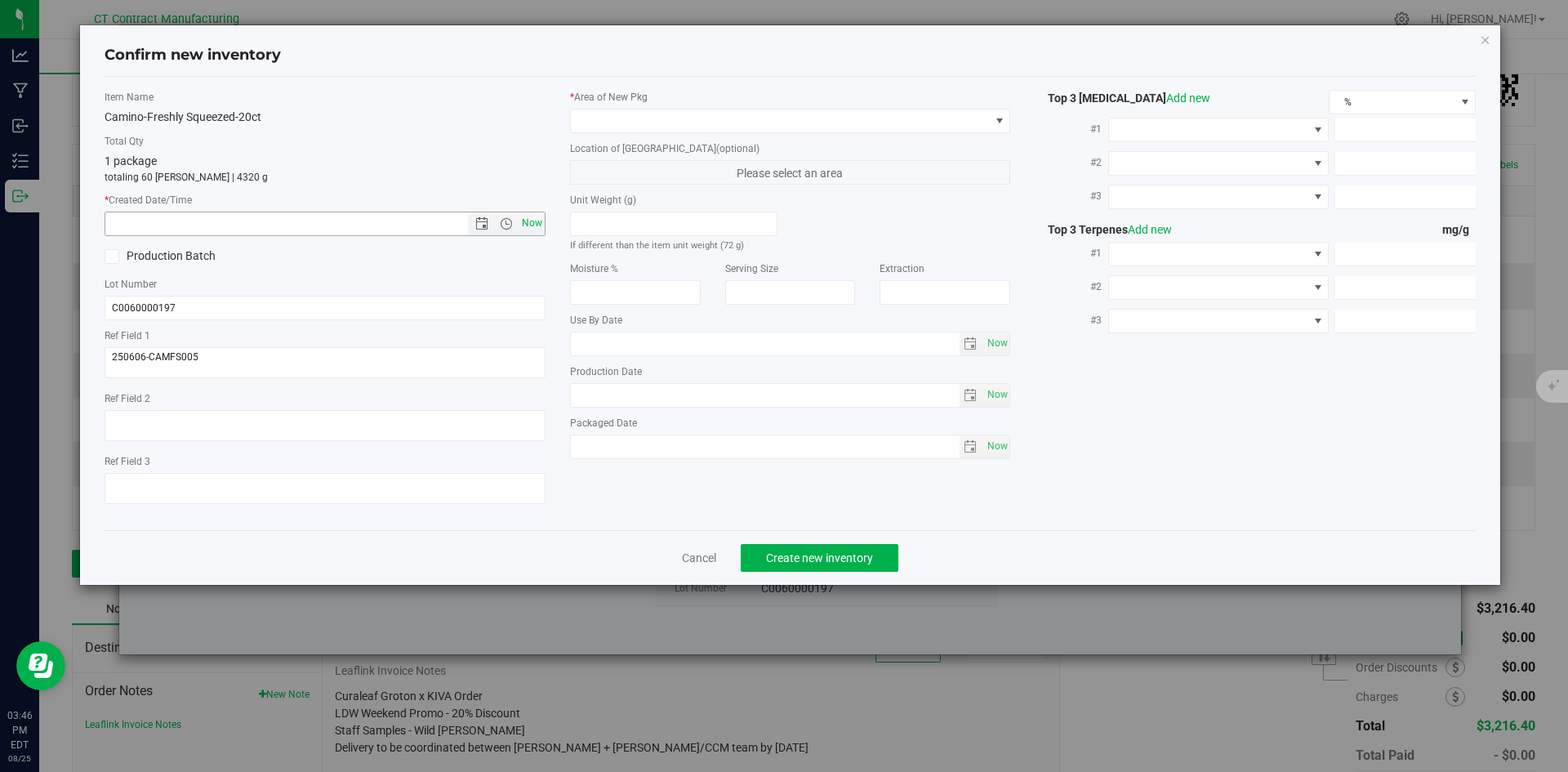
click at [542, 224] on span "Now" at bounding box center [532, 223] width 28 height 23
type input "[DATE] 3:46 PM"
click at [598, 144] on label "Location of [GEOGRAPHIC_DATA] (optional)" at bounding box center [790, 148] width 441 height 15
click at [609, 128] on span at bounding box center [780, 121] width 419 height 23
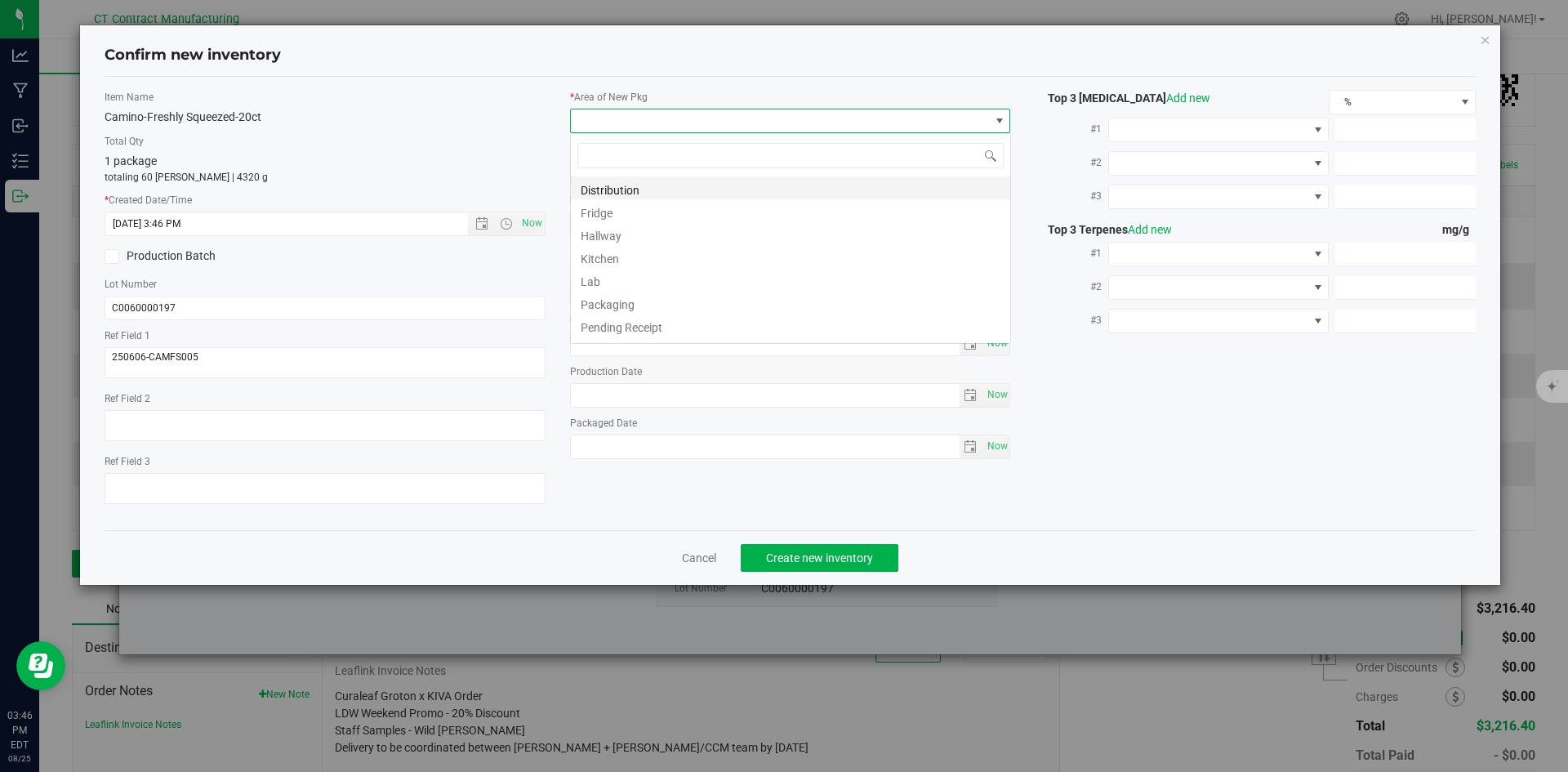
scroll to position [24, 441]
click at [623, 184] on li "Distribution" at bounding box center [790, 187] width 440 height 23
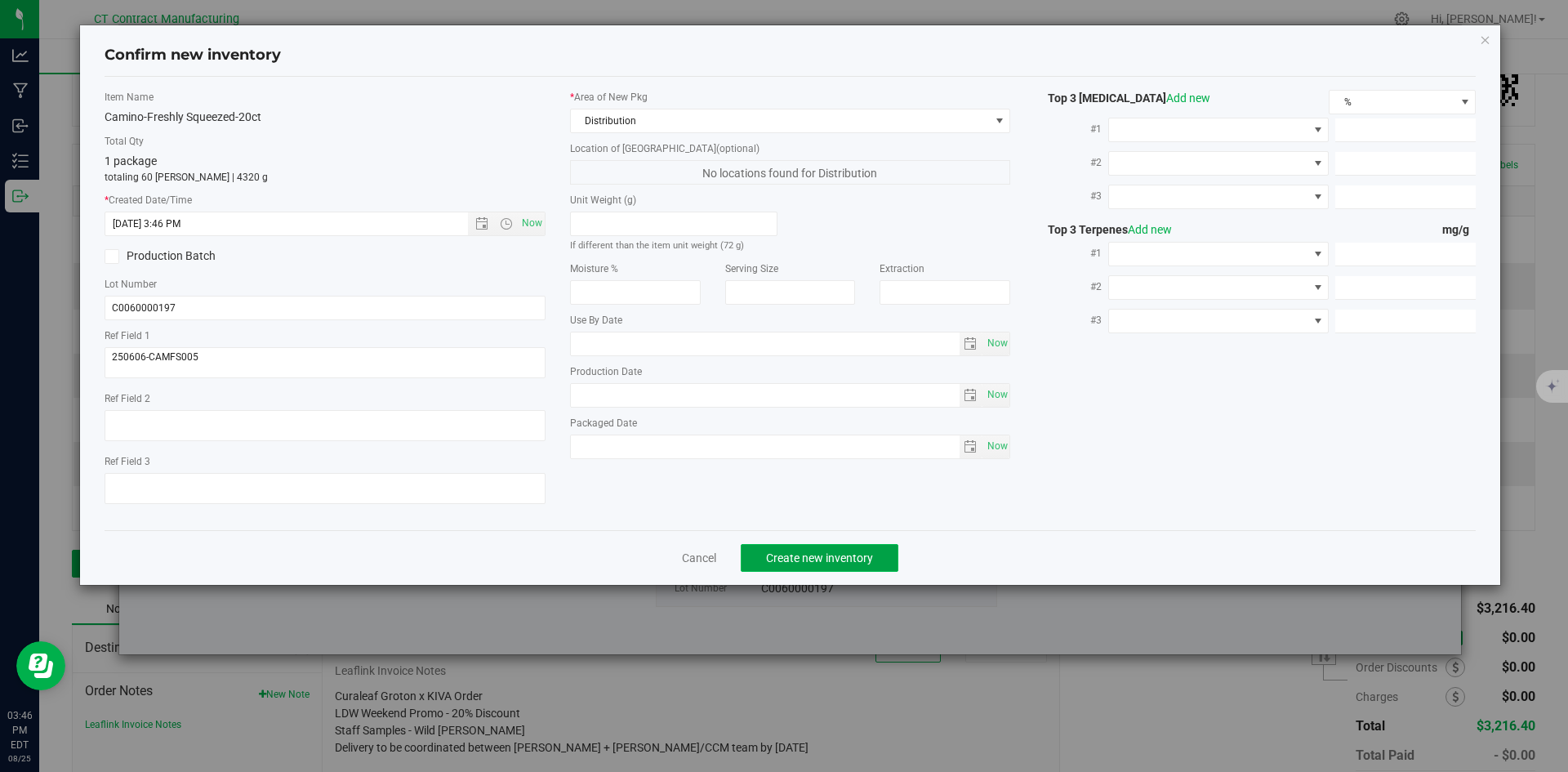
click at [799, 554] on span "Create new inventory" at bounding box center [820, 558] width 107 height 13
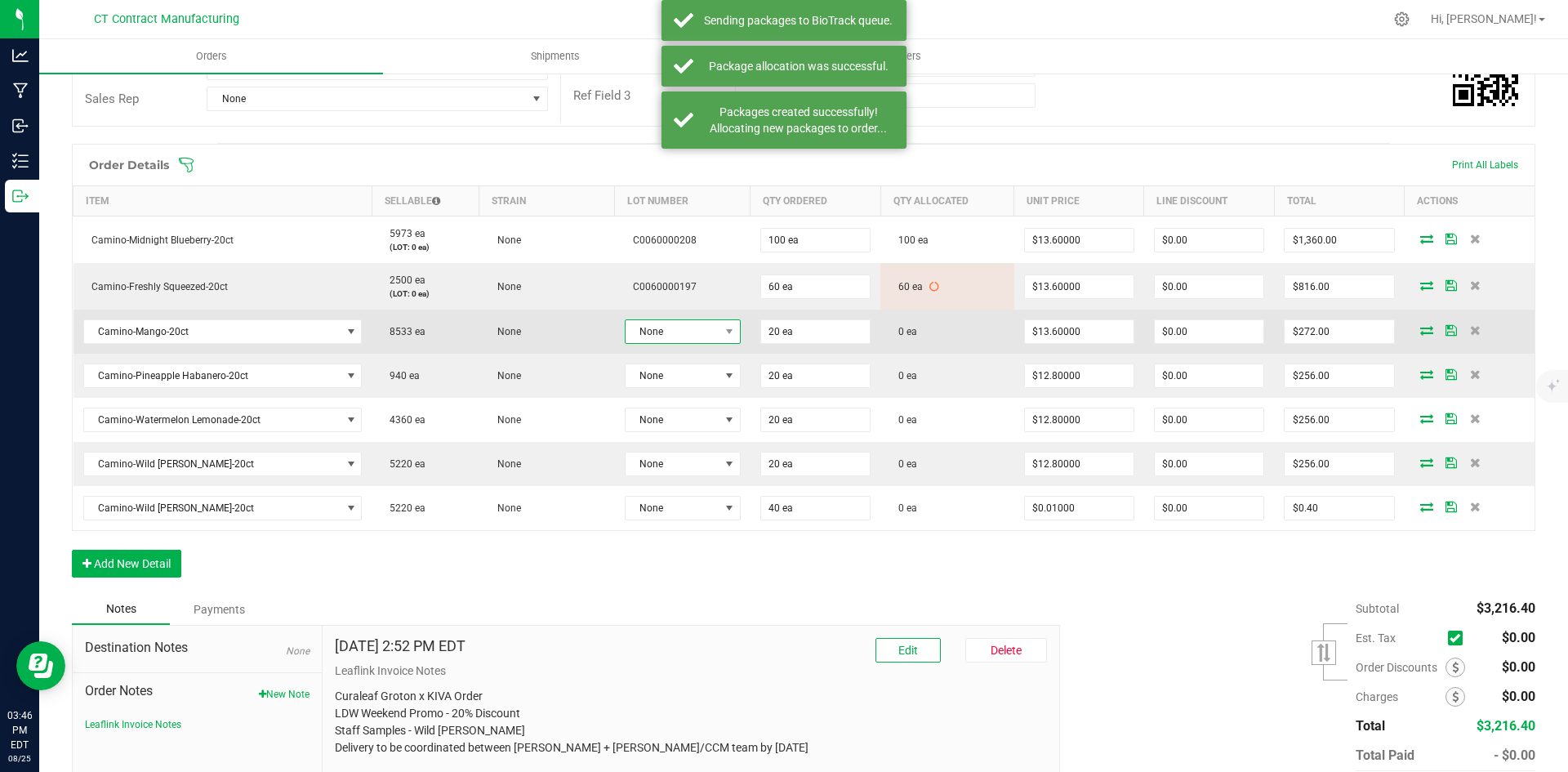
click at [696, 327] on span "None" at bounding box center [672, 331] width 94 height 23
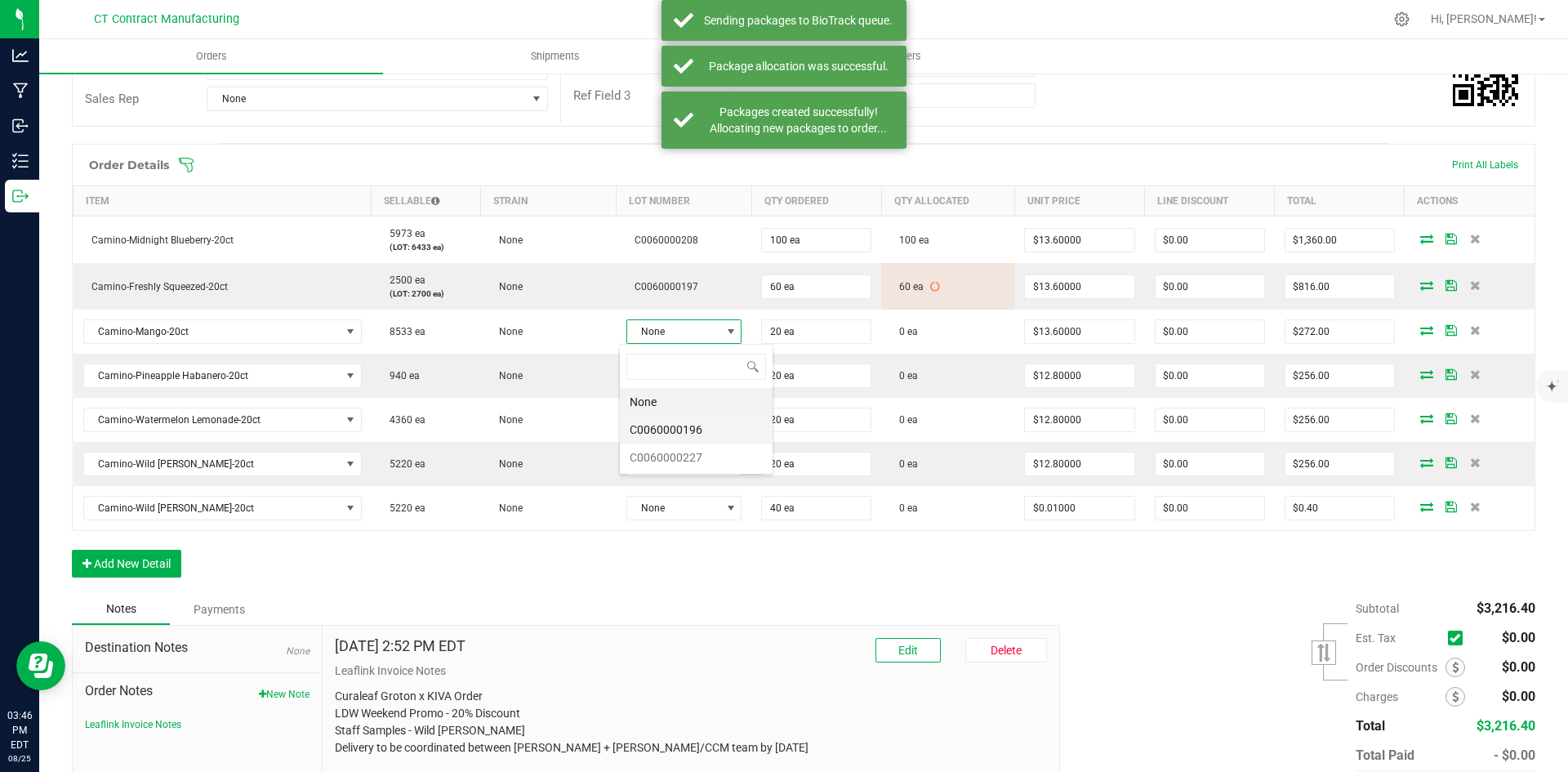
click at [700, 436] on li "C0060000196" at bounding box center [696, 429] width 153 height 28
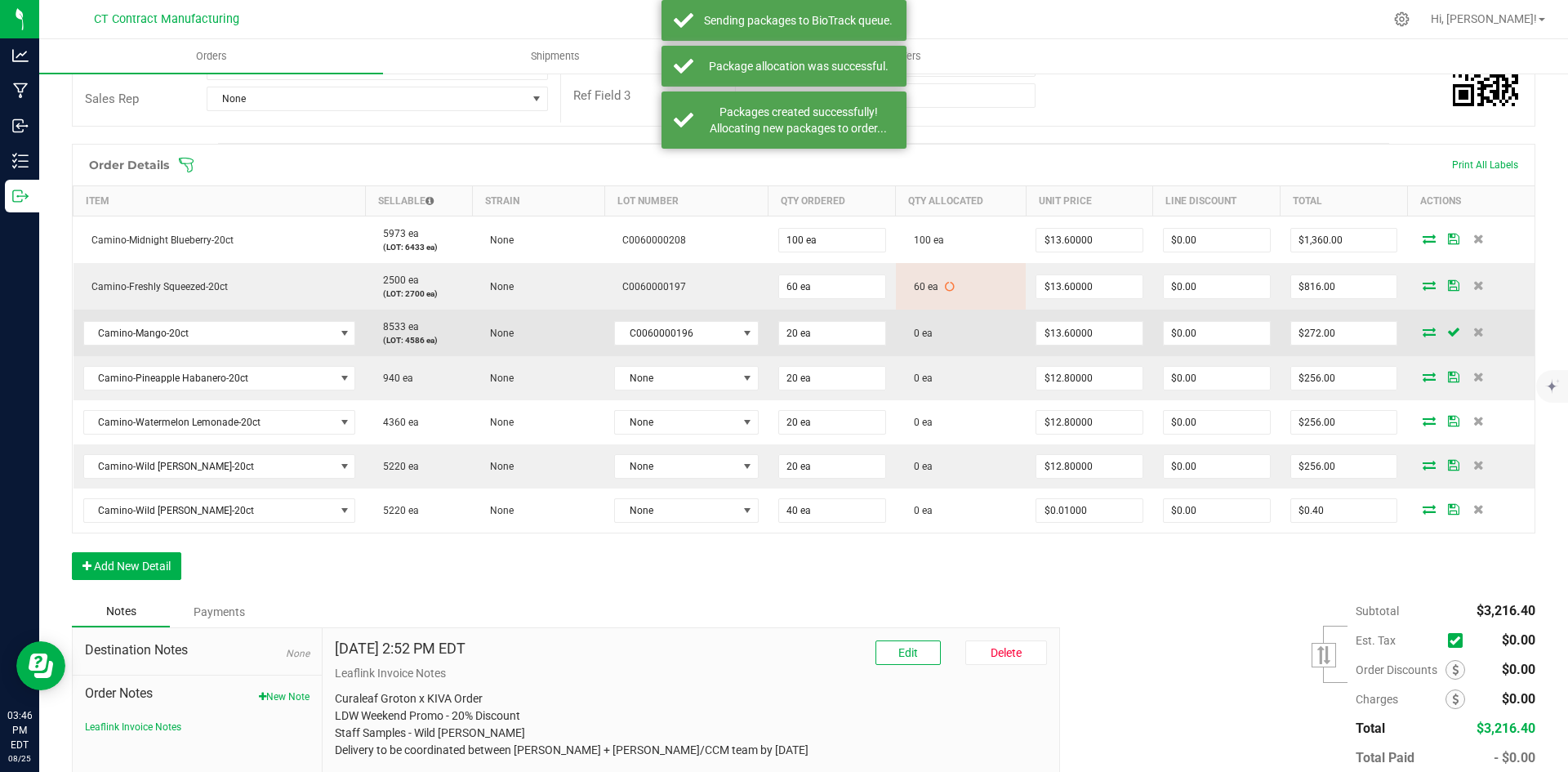
click at [1423, 336] on icon at bounding box center [1429, 331] width 13 height 10
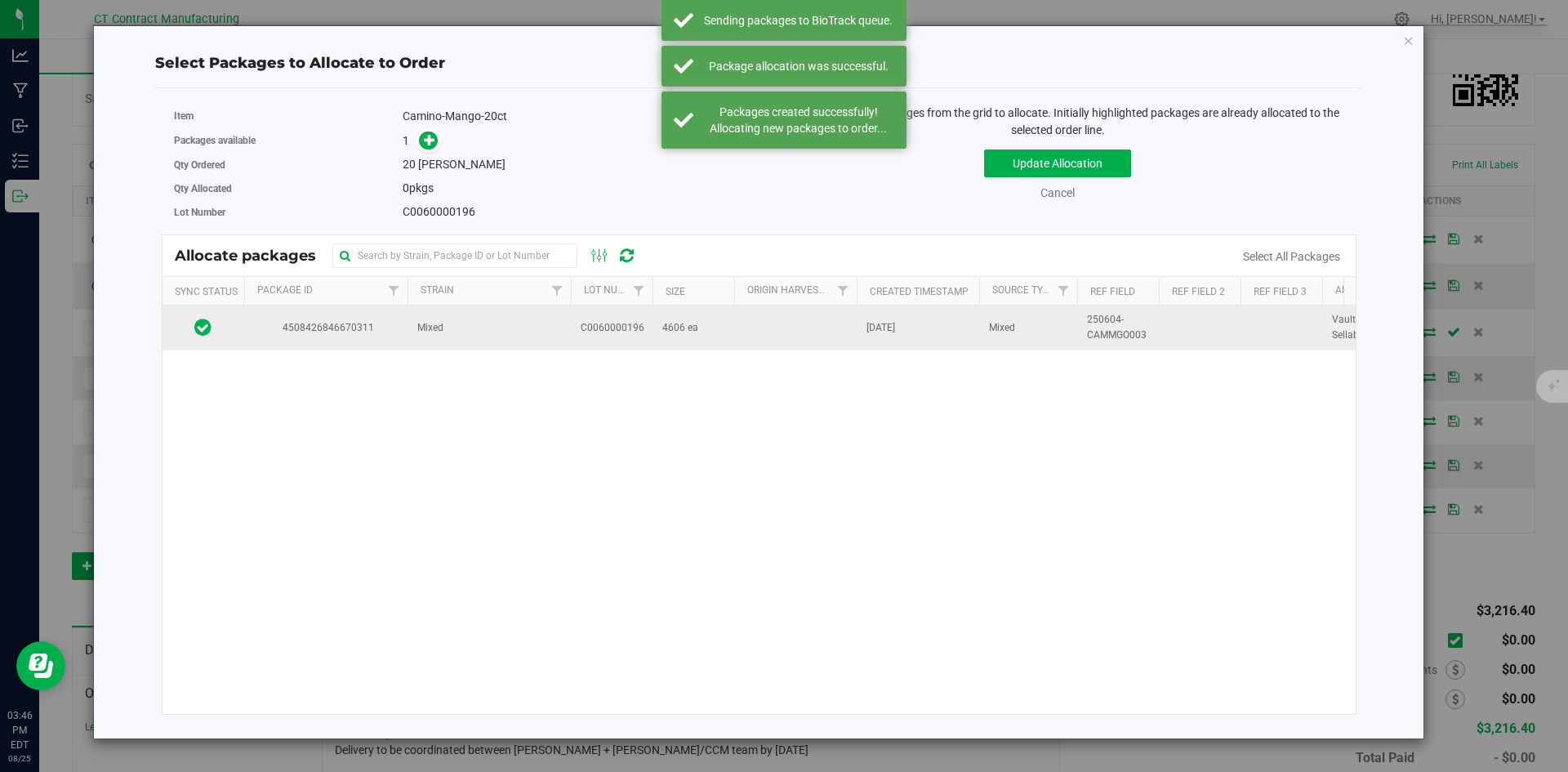
click at [397, 349] on td "4508426846670311" at bounding box center [326, 327] width 163 height 44
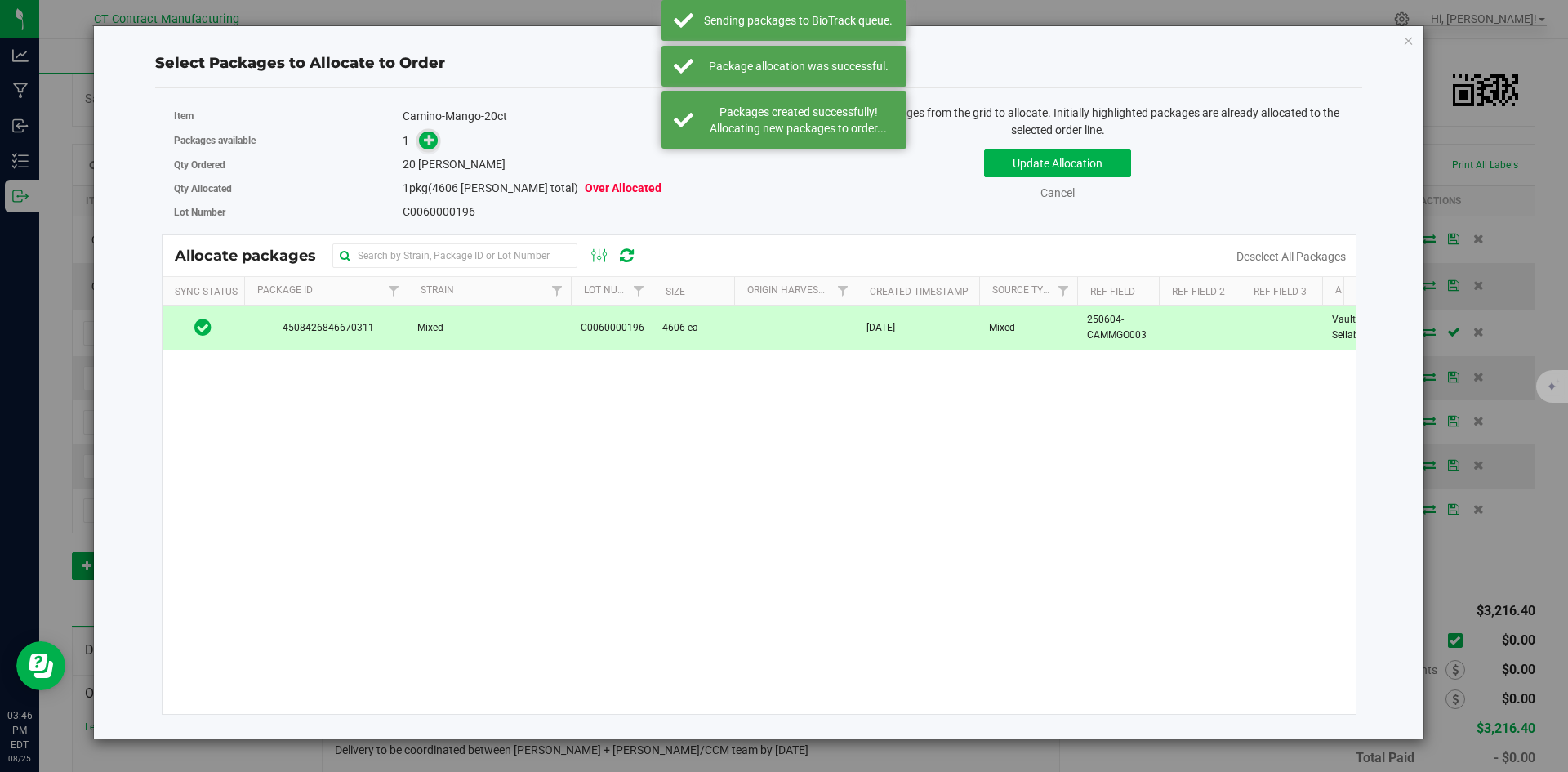
click at [429, 140] on icon at bounding box center [429, 139] width 11 height 11
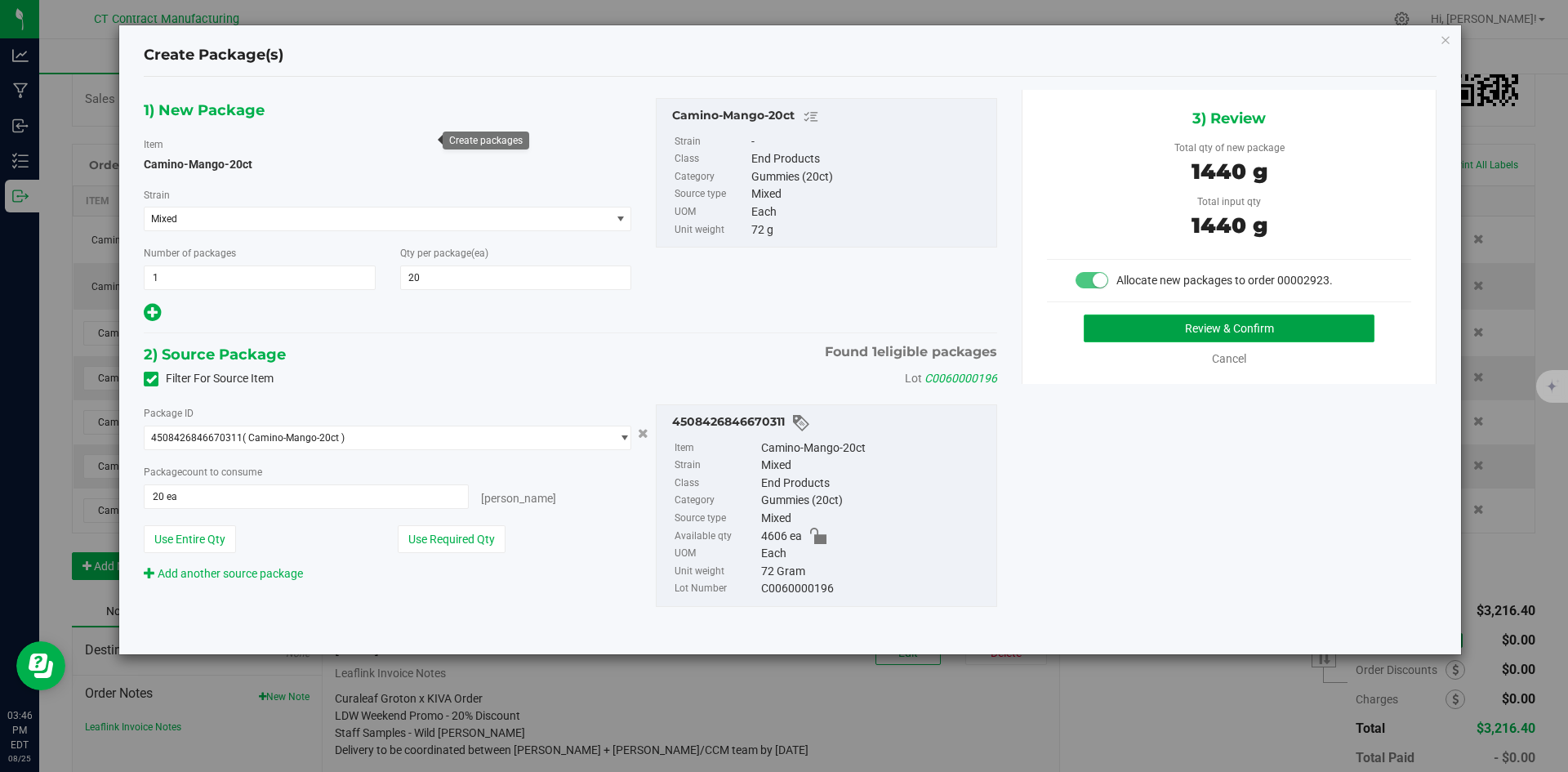
click at [1220, 325] on button "Review & Confirm" at bounding box center [1229, 329] width 291 height 28
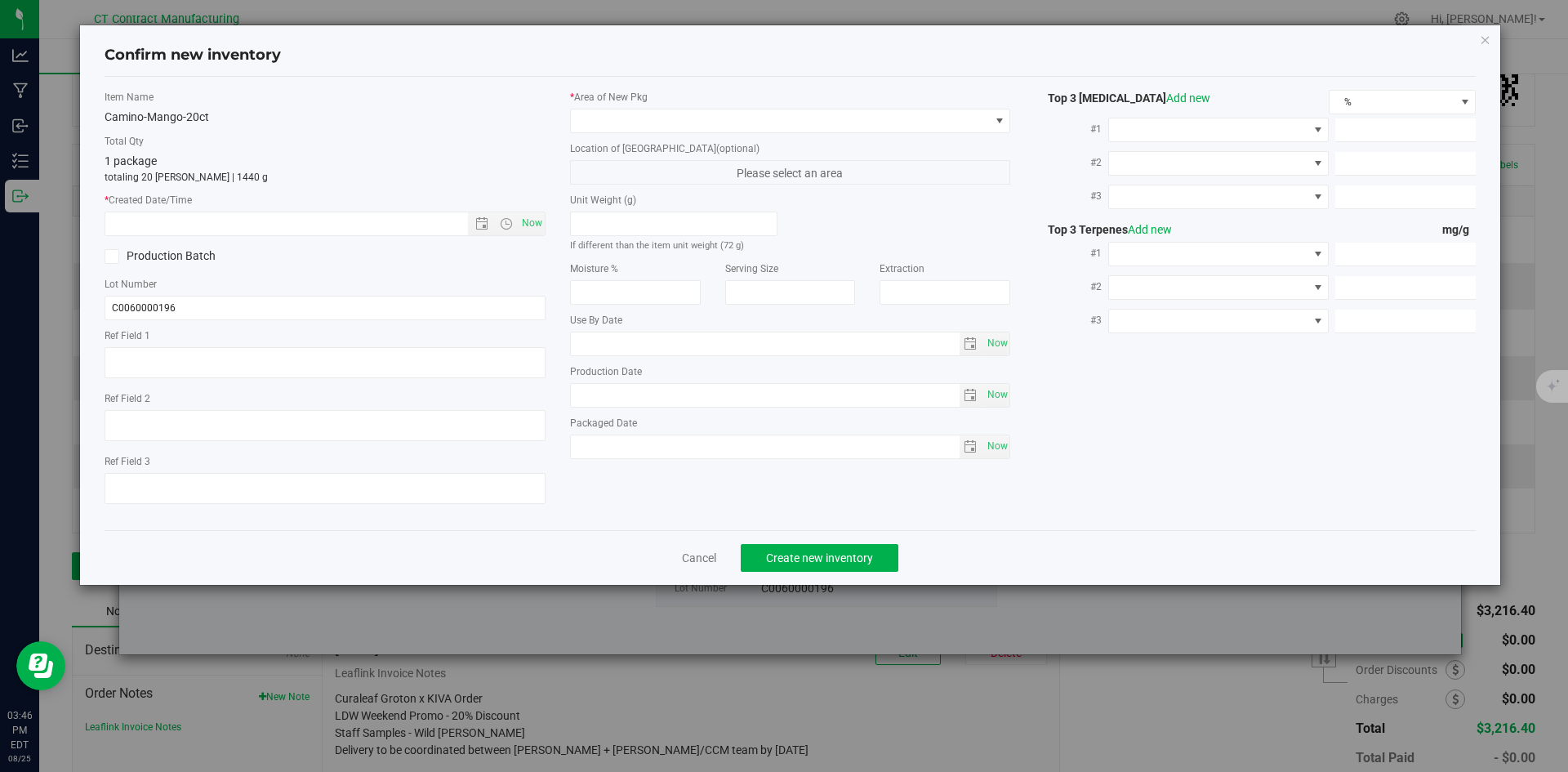
type textarea "250604-CAMMGO003"
click at [517, 219] on span "Open the time view" at bounding box center [506, 224] width 28 height 13
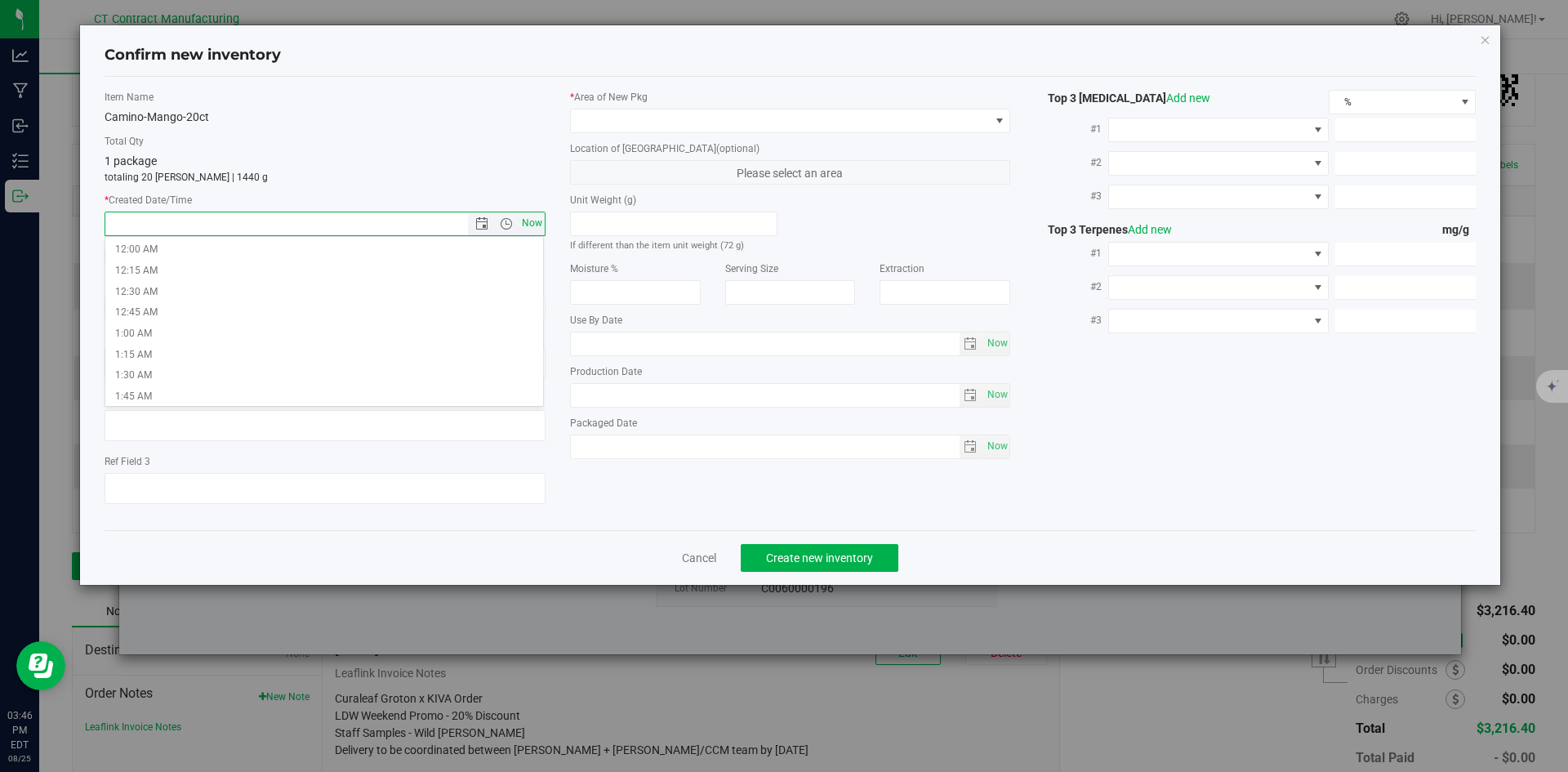
click at [534, 222] on span "Now" at bounding box center [532, 223] width 28 height 23
type input "[DATE] 3:46 PM"
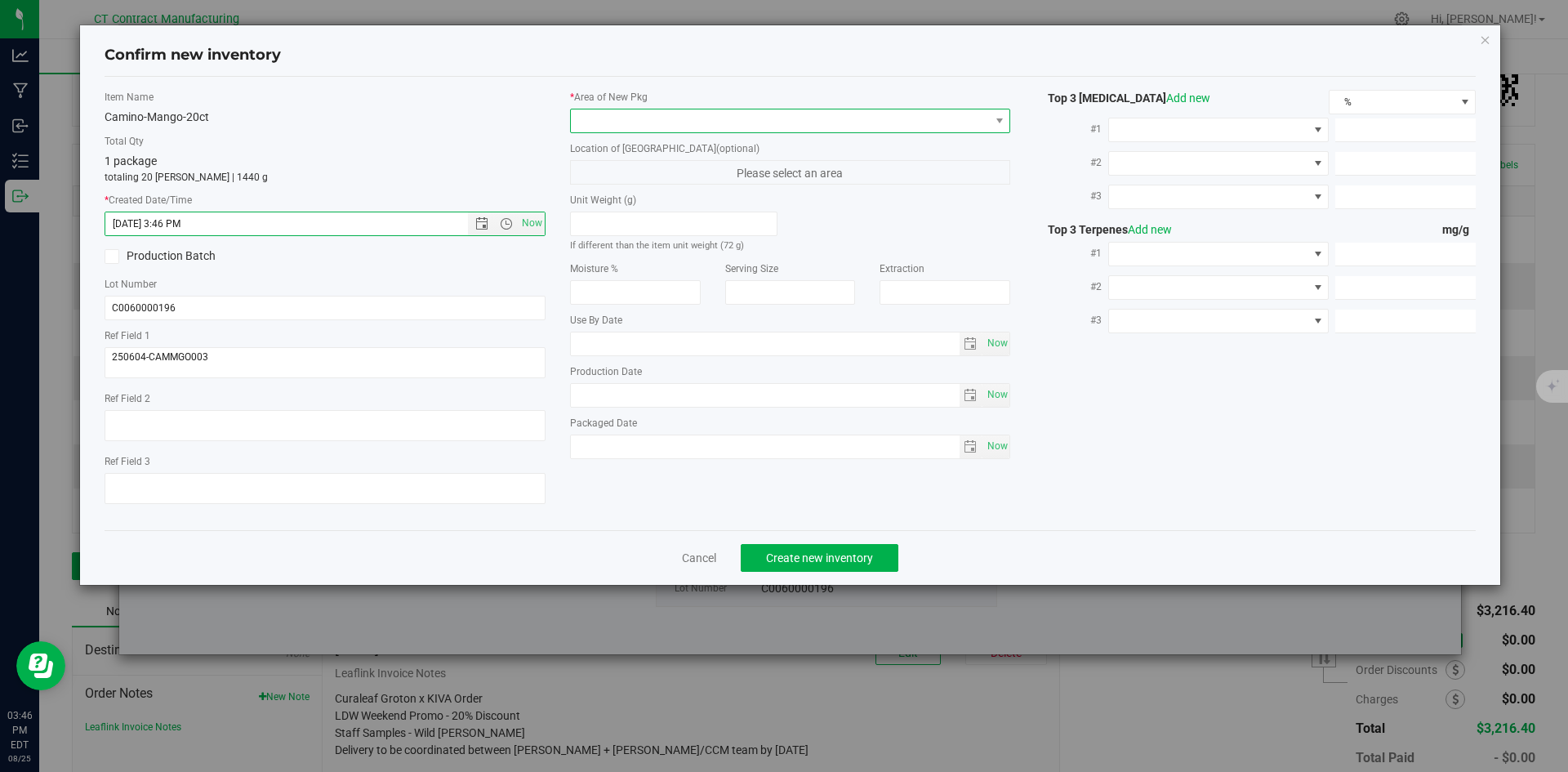
click at [615, 116] on span at bounding box center [780, 121] width 419 height 23
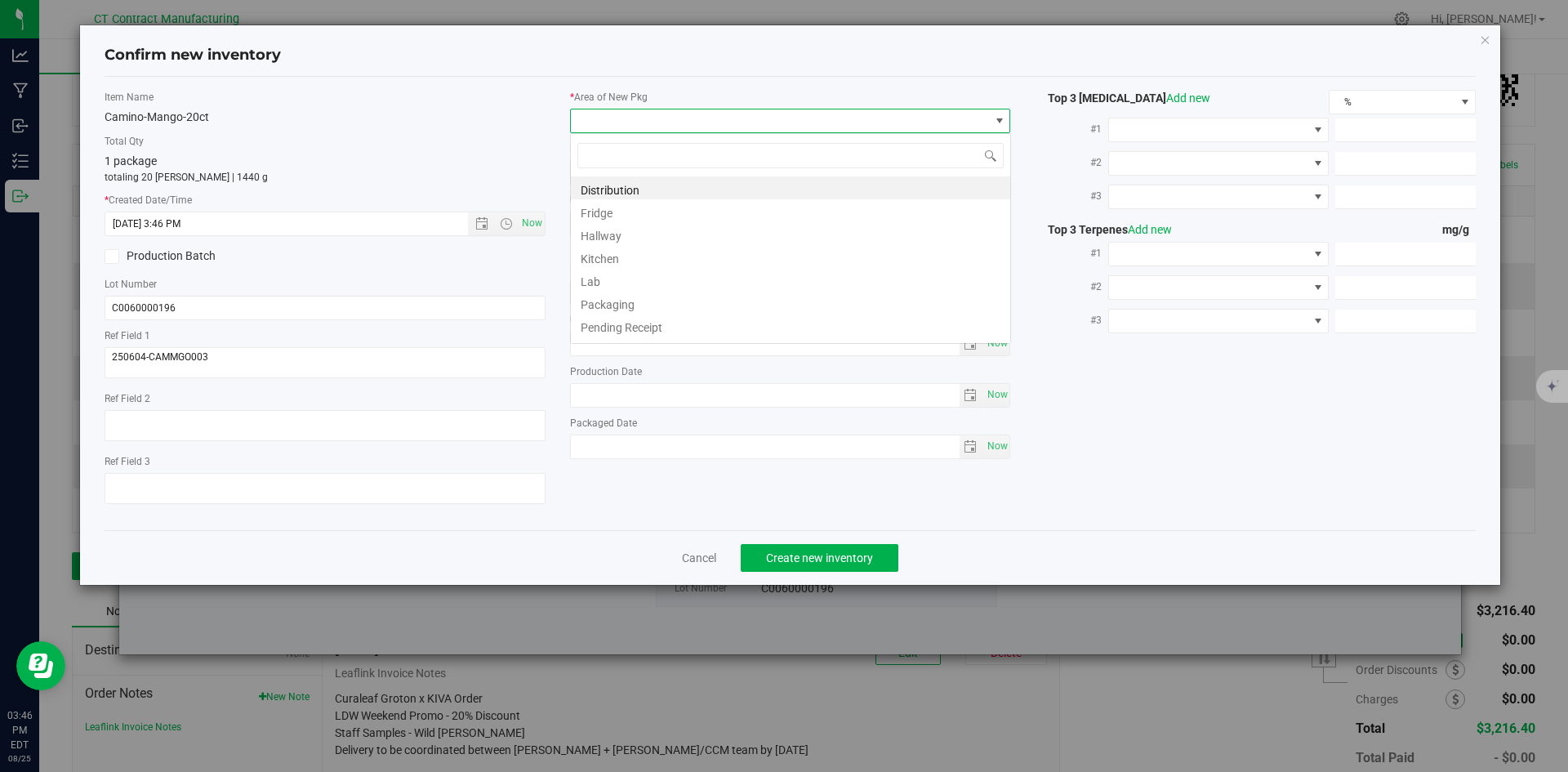
scroll to position [24, 441]
click at [619, 196] on li "Distribution" at bounding box center [790, 187] width 440 height 23
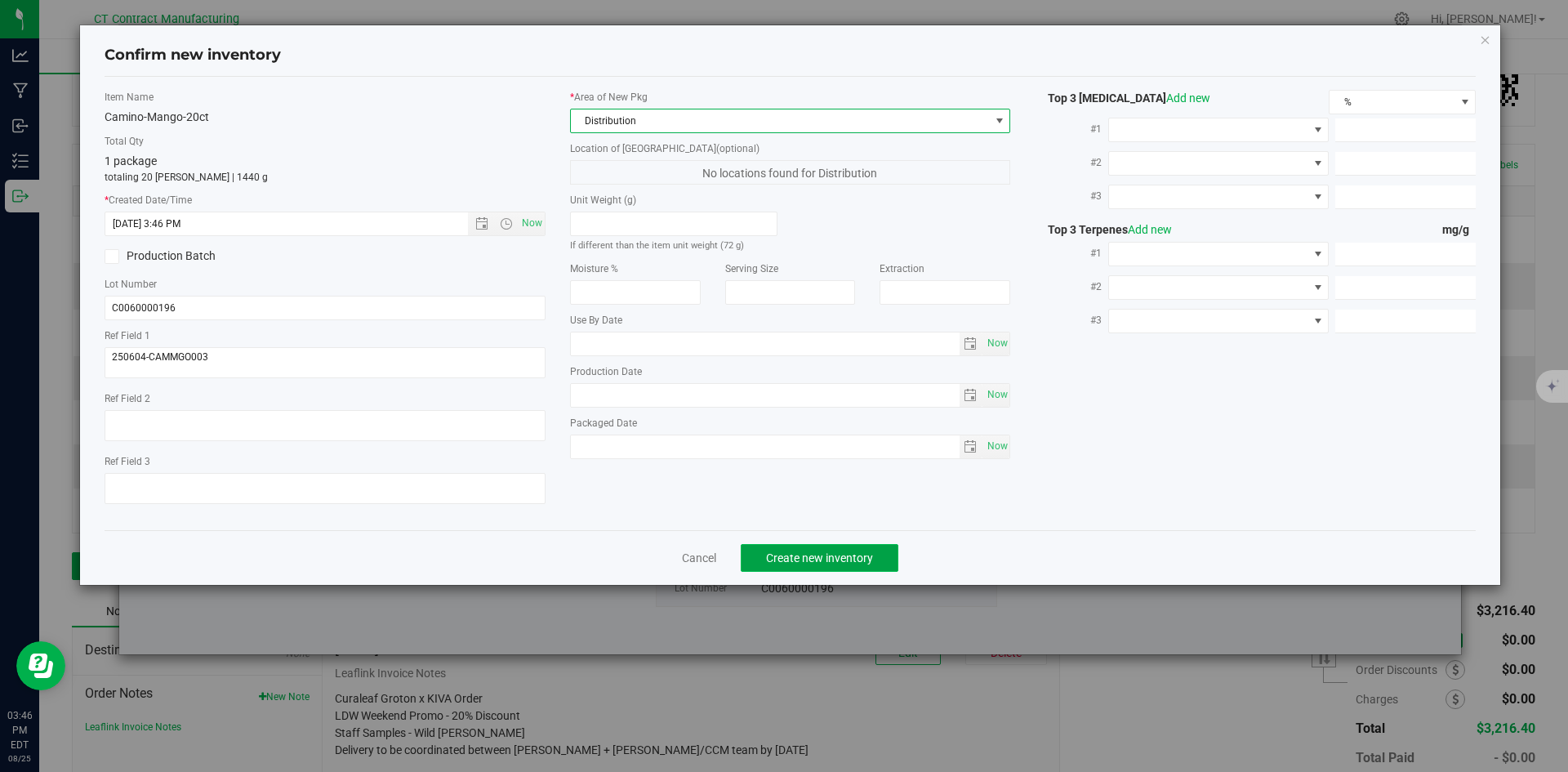
click at [781, 558] on span "Create new inventory" at bounding box center [820, 558] width 107 height 13
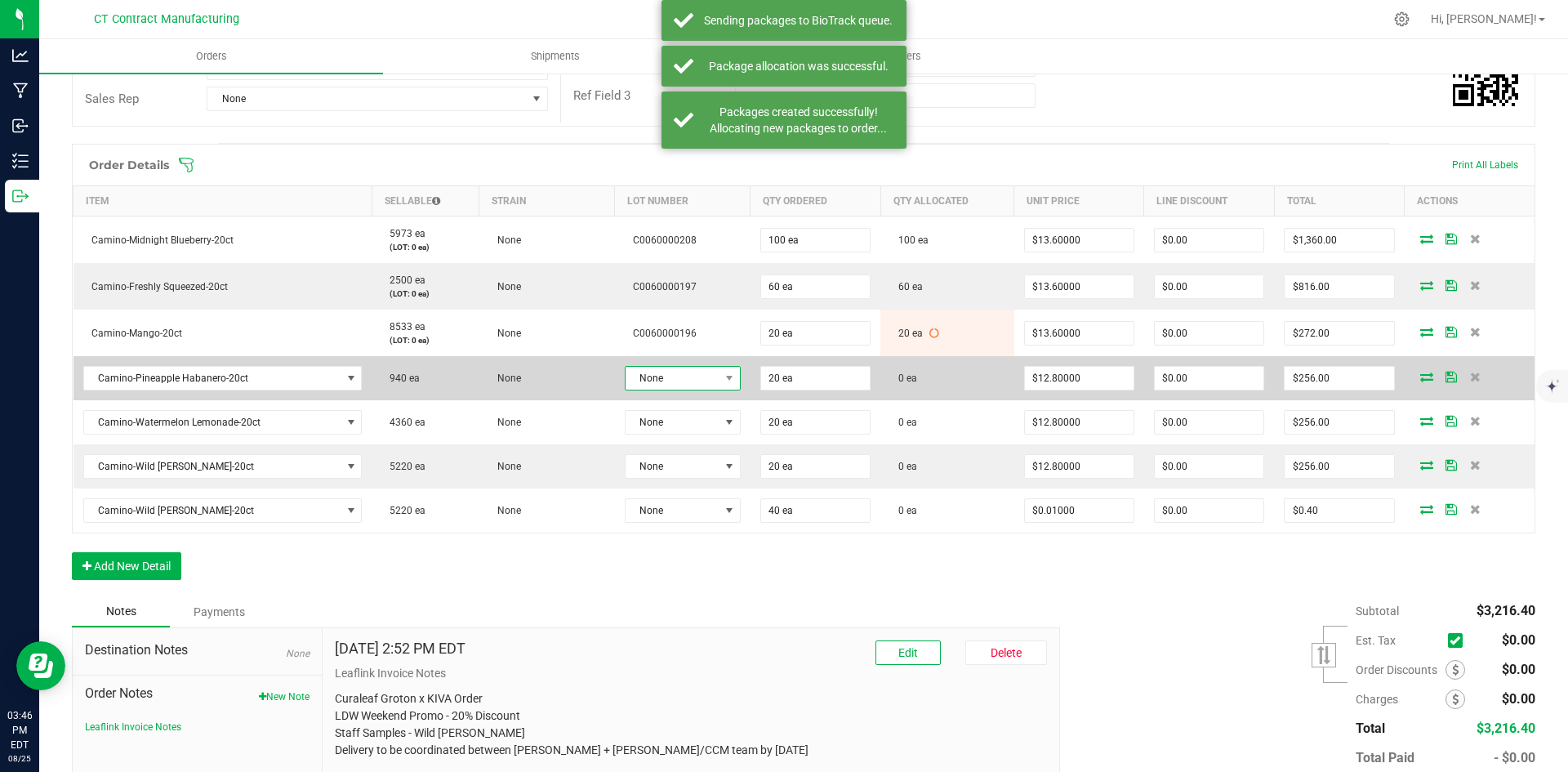
click at [700, 373] on span "None" at bounding box center [672, 378] width 94 height 23
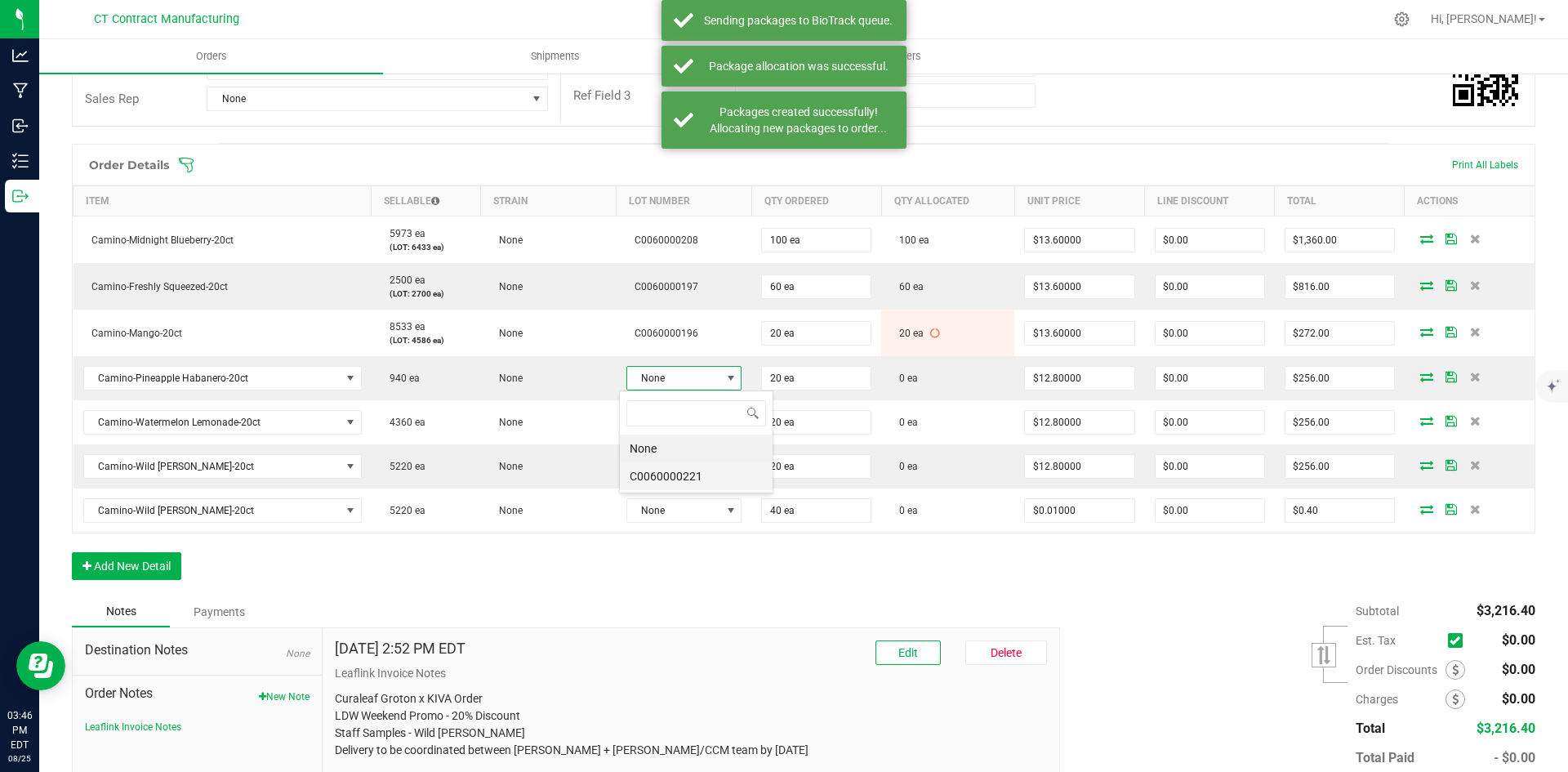
click at [711, 482] on li "C0060000221" at bounding box center [696, 476] width 153 height 28
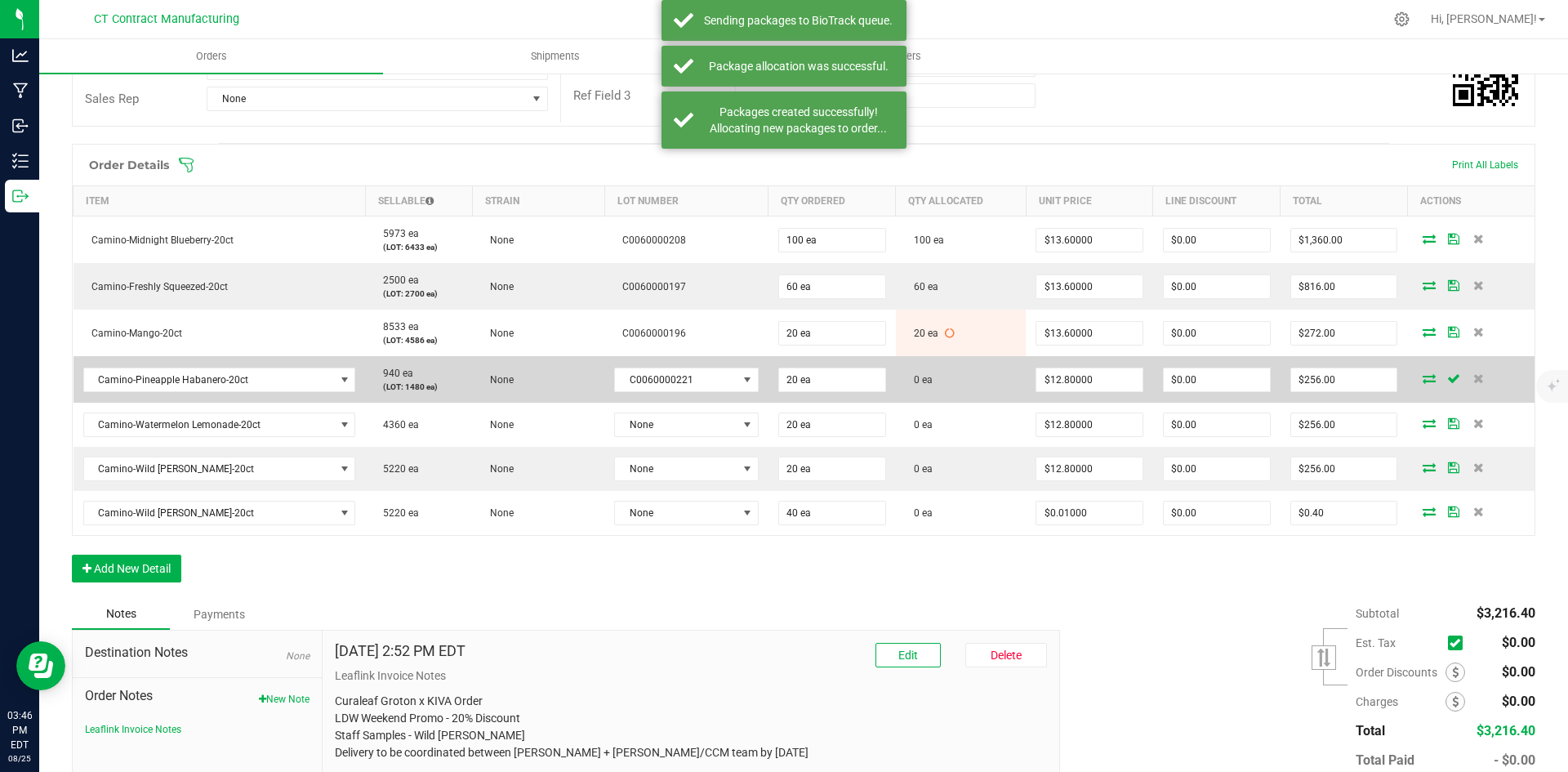
click at [1423, 381] on icon at bounding box center [1429, 377] width 13 height 10
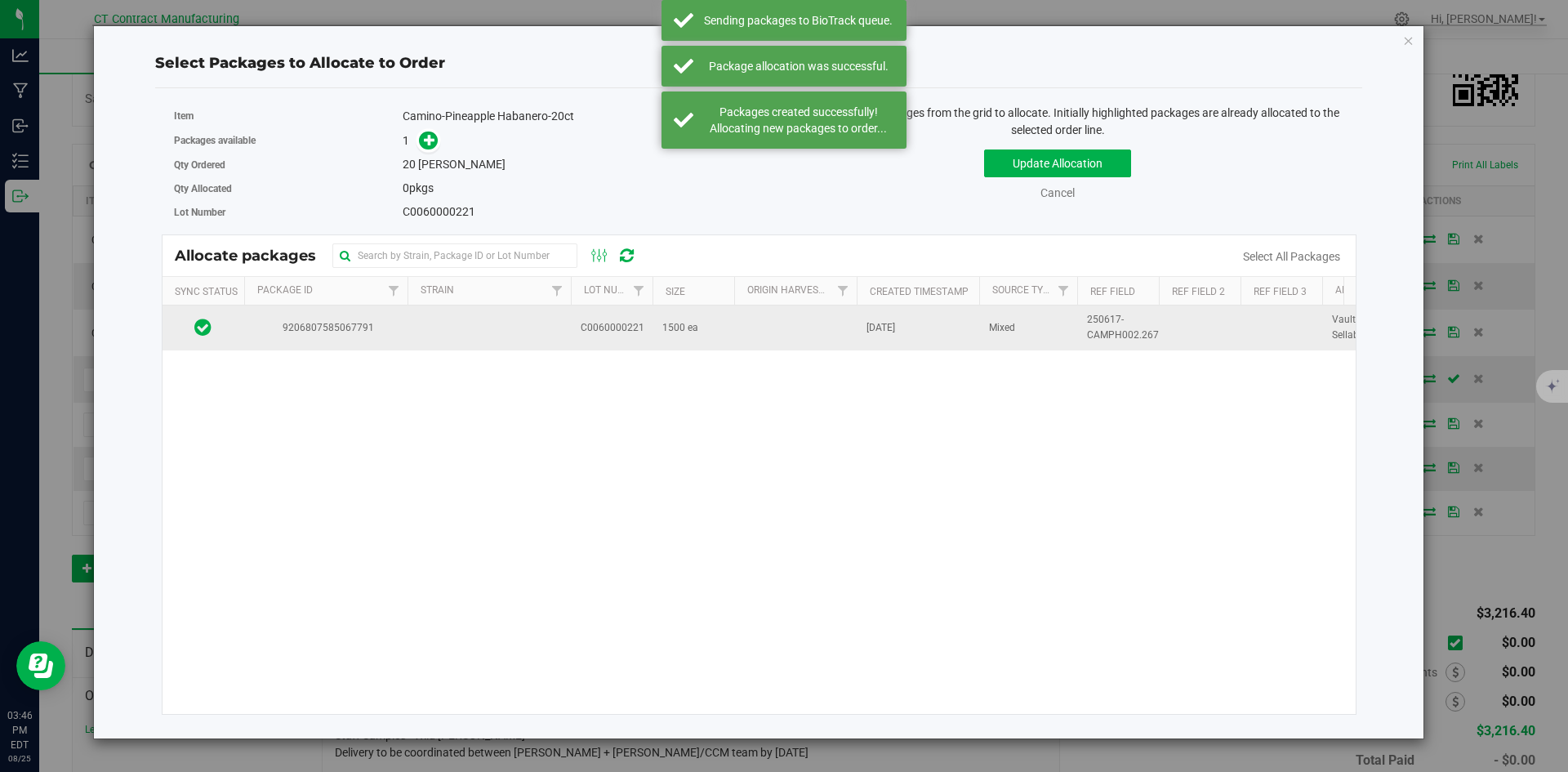
drag, startPoint x: 441, startPoint y: 335, endPoint x: 437, endPoint y: 317, distance: 18.4
click at [441, 335] on td at bounding box center [489, 327] width 163 height 44
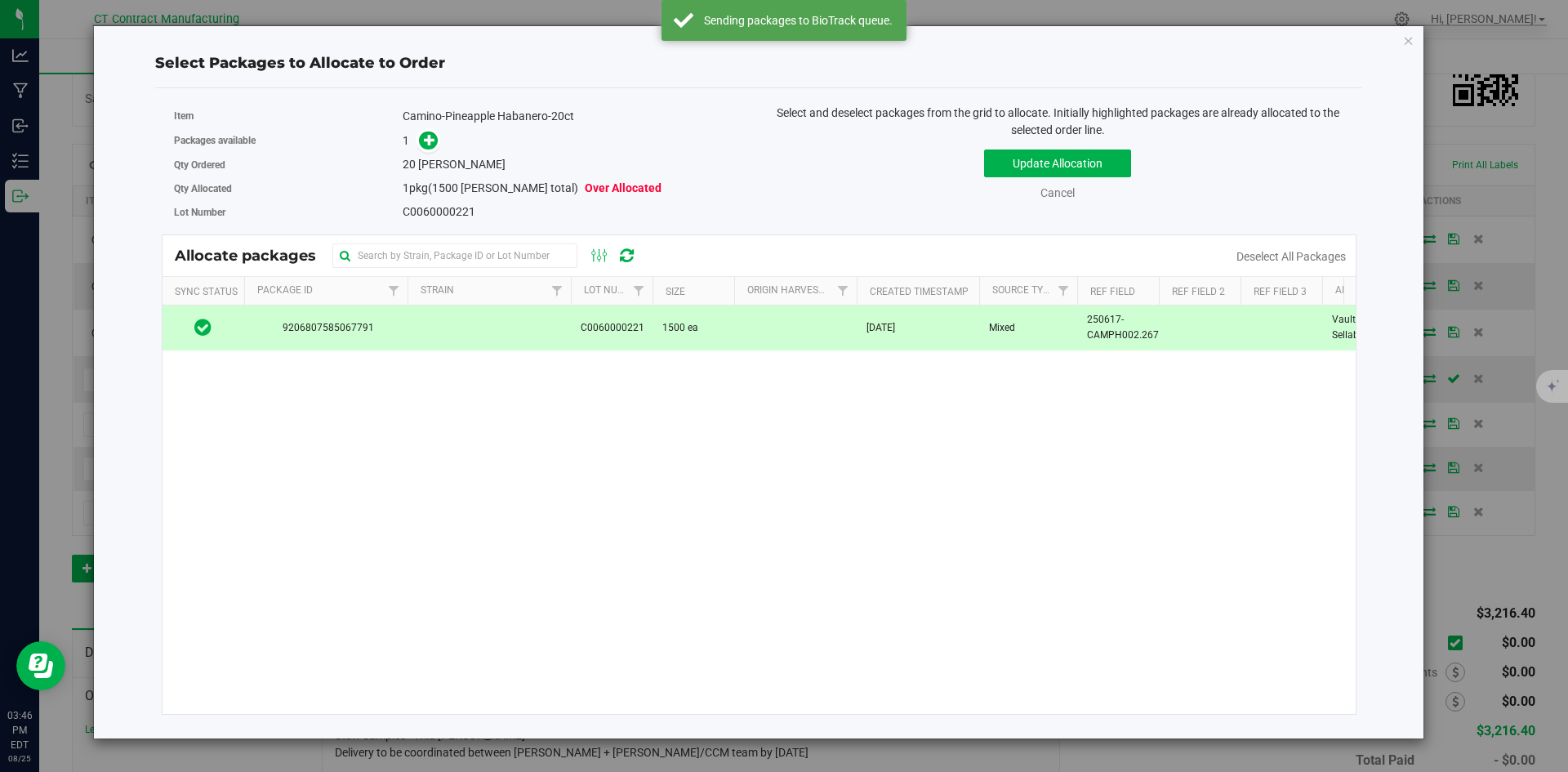
click at [435, 156] on div "20 [PERSON_NAME]" at bounding box center [574, 165] width 344 height 17
click at [435, 146] on icon at bounding box center [430, 140] width 12 height 12
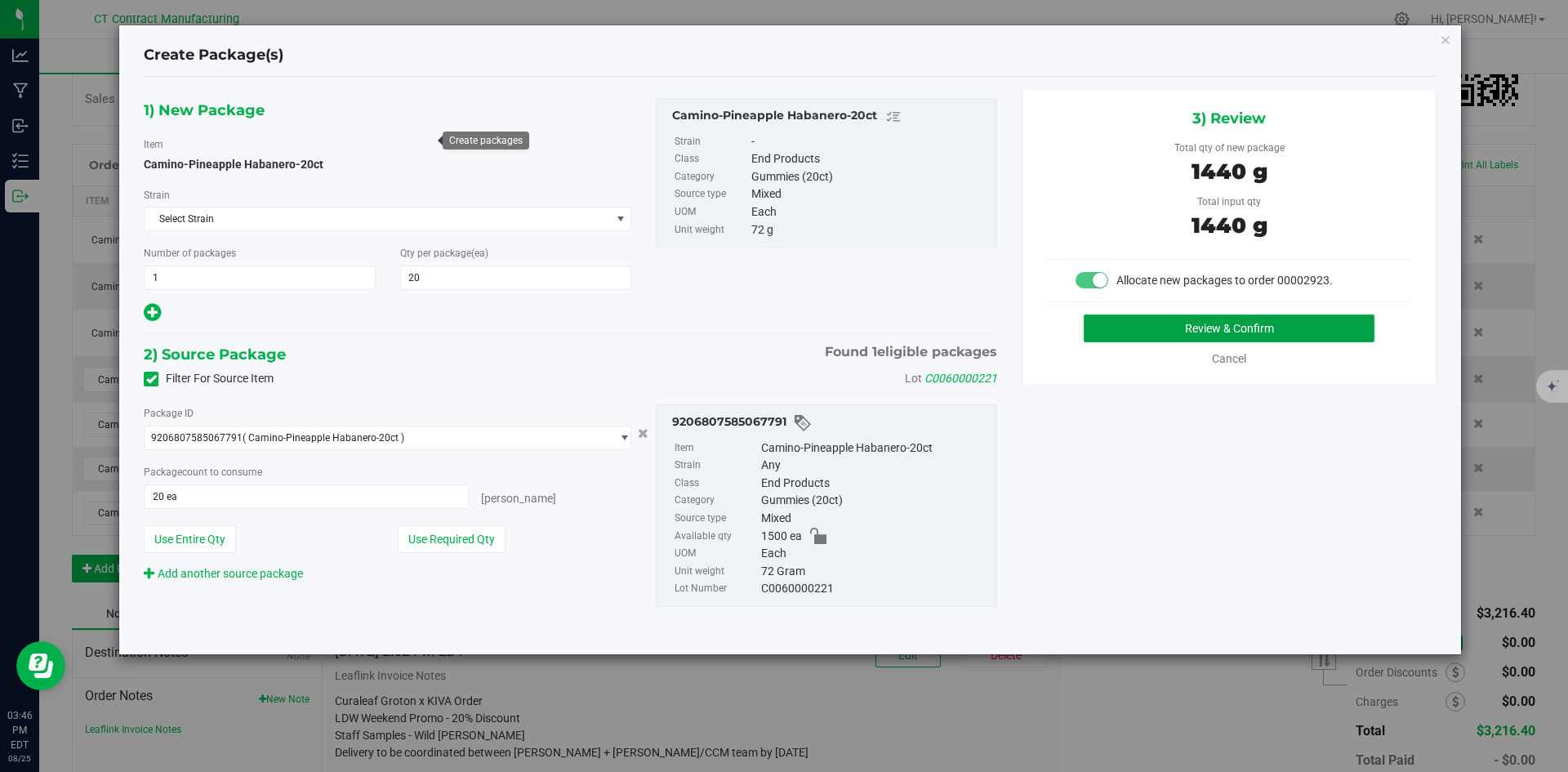
click at [1169, 319] on button "Review & Confirm" at bounding box center [1229, 329] width 291 height 28
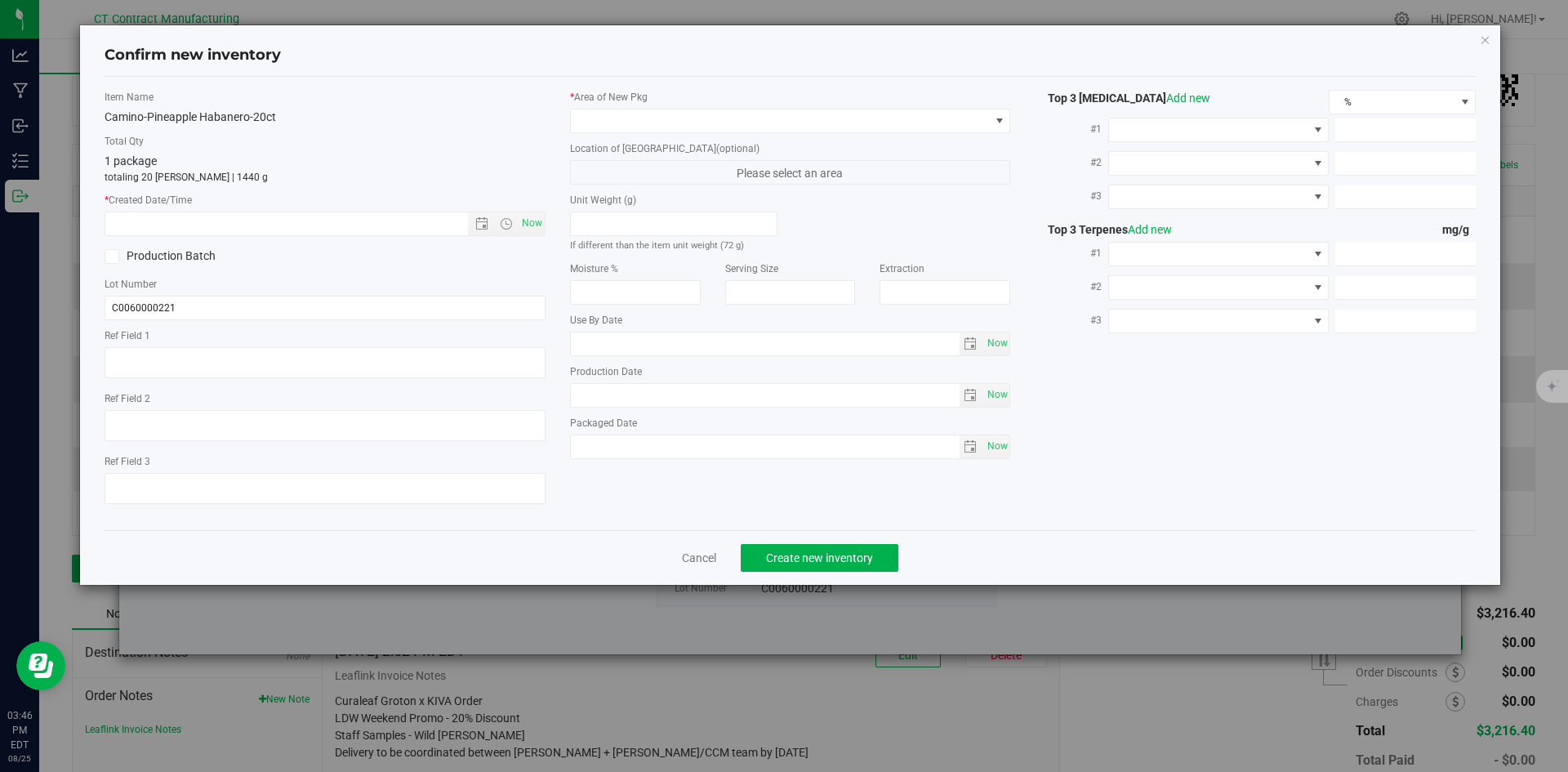
type textarea "250617-CAMPH002.267"
click at [532, 225] on span "Now" at bounding box center [532, 223] width 28 height 23
type input "[DATE] 3:46 PM"
click at [611, 138] on div "* Area of [GEOGRAPHIC_DATA] Location of [GEOGRAPHIC_DATA] (optional) Please sel…" at bounding box center [790, 278] width 466 height 377
click at [633, 123] on span at bounding box center [780, 121] width 419 height 23
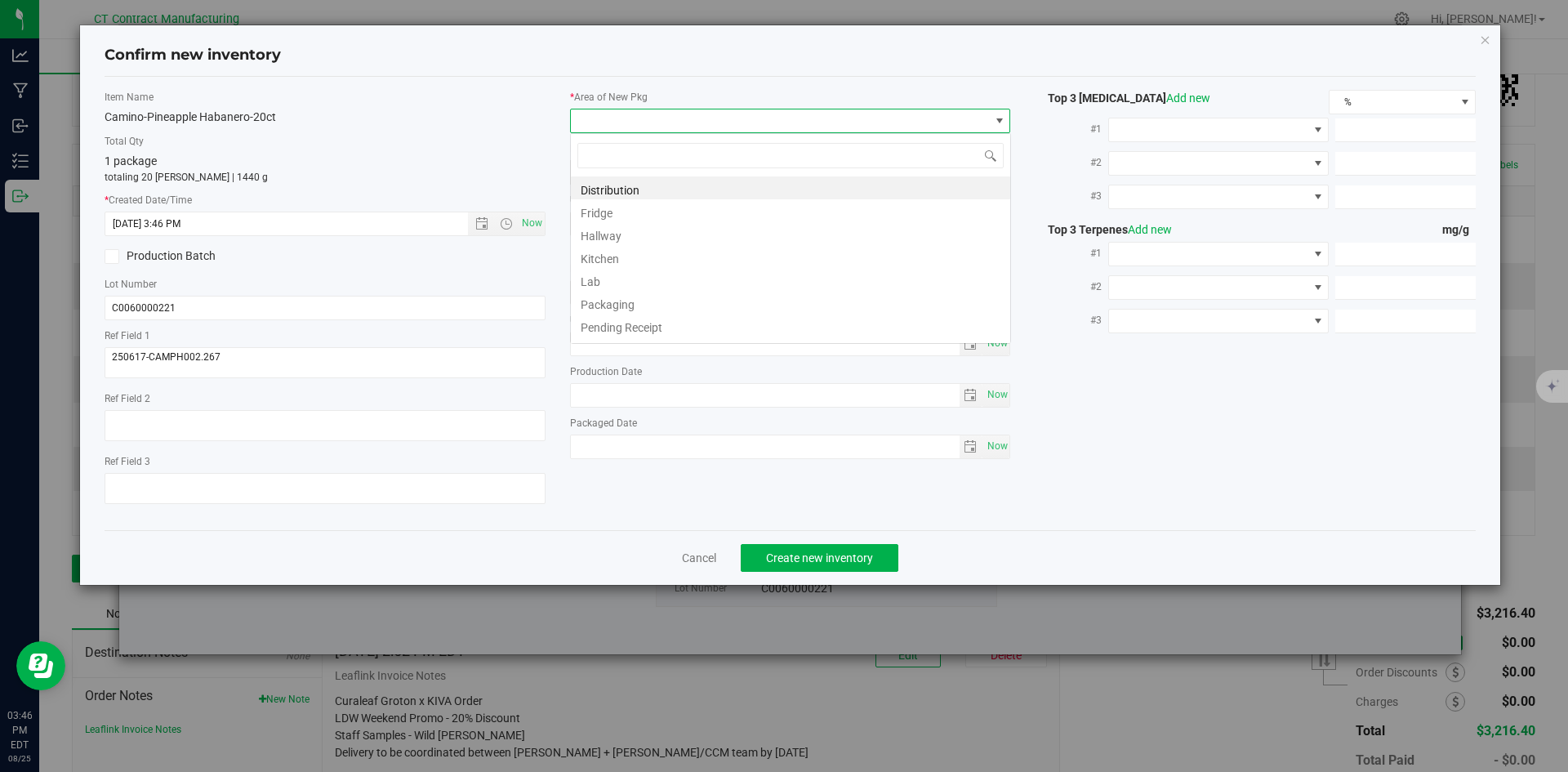
scroll to position [24, 441]
click at [666, 179] on li "Distribution" at bounding box center [790, 187] width 440 height 23
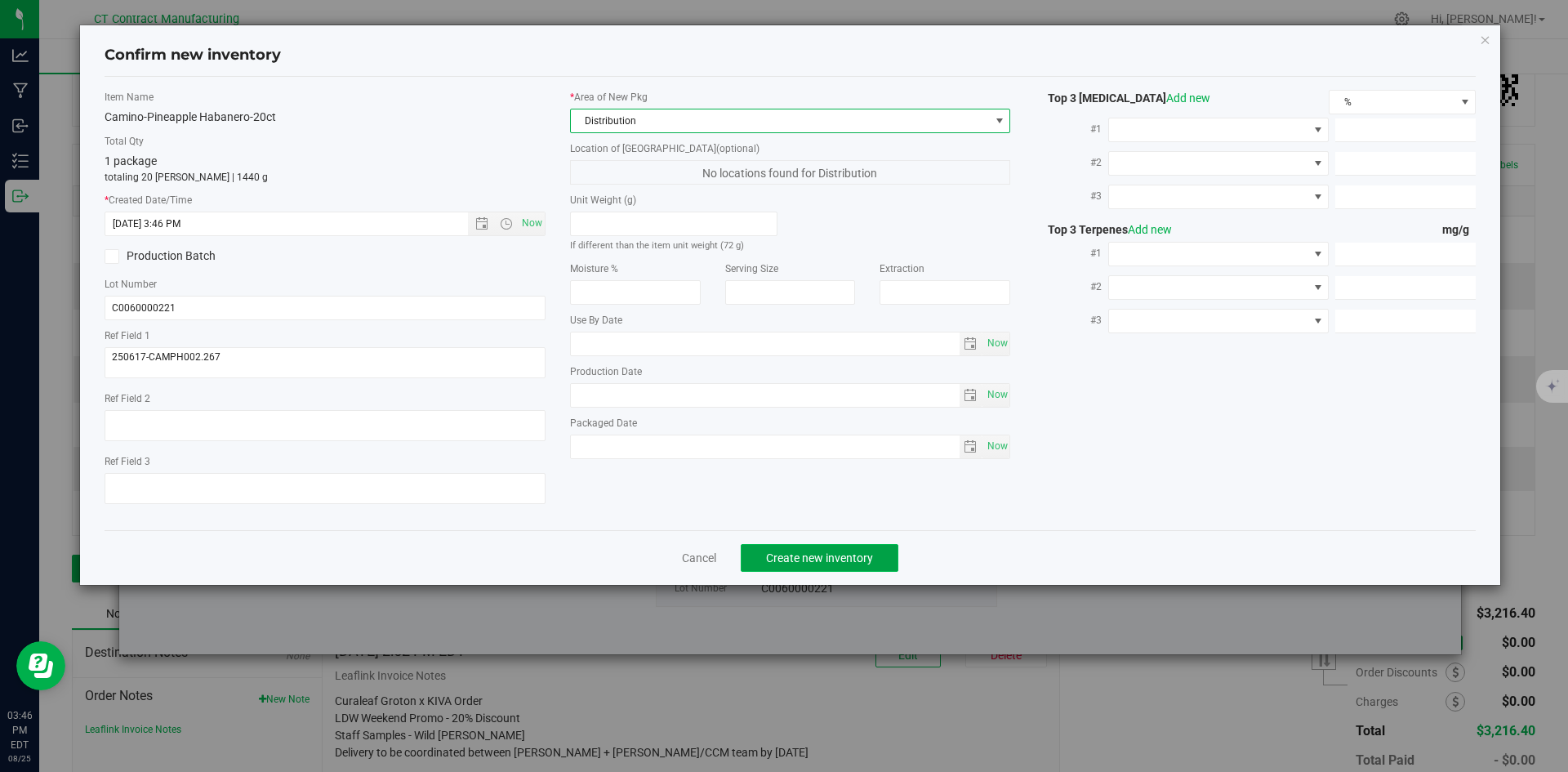
click at [805, 560] on span "Create new inventory" at bounding box center [820, 558] width 107 height 13
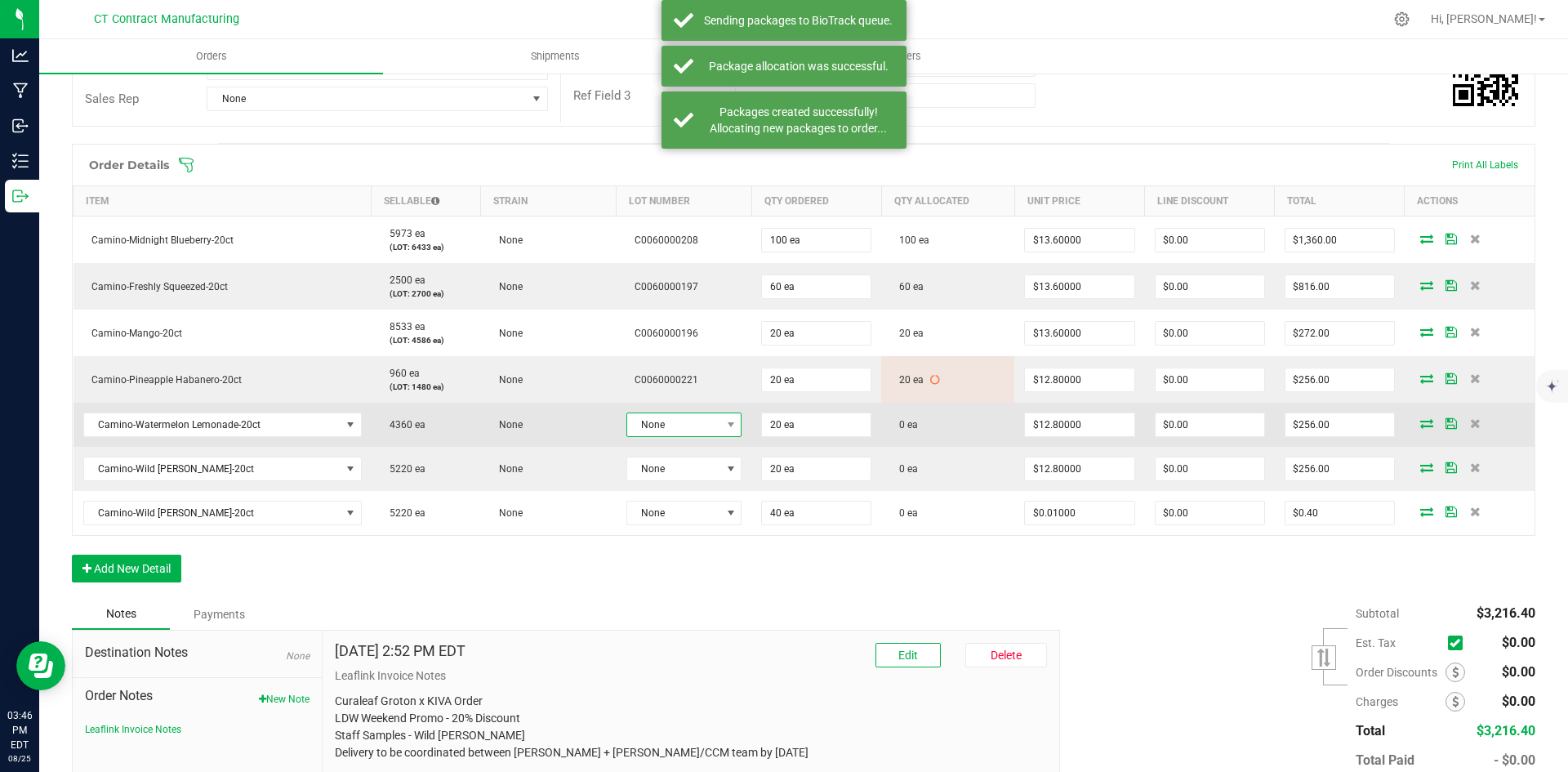
click at [656, 429] on span "None" at bounding box center [674, 425] width 94 height 23
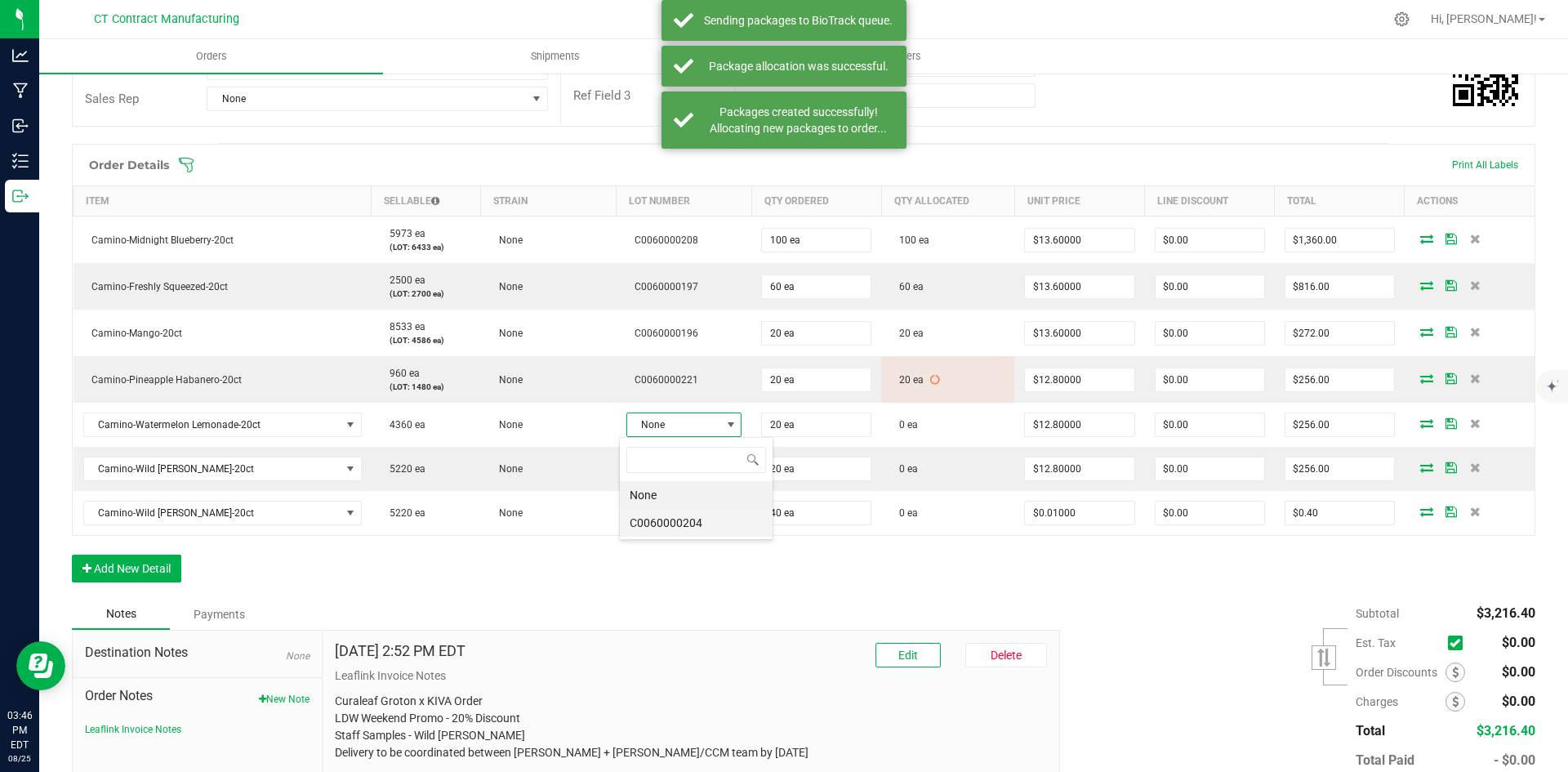
click at [689, 529] on li "C0060000204" at bounding box center [696, 523] width 153 height 28
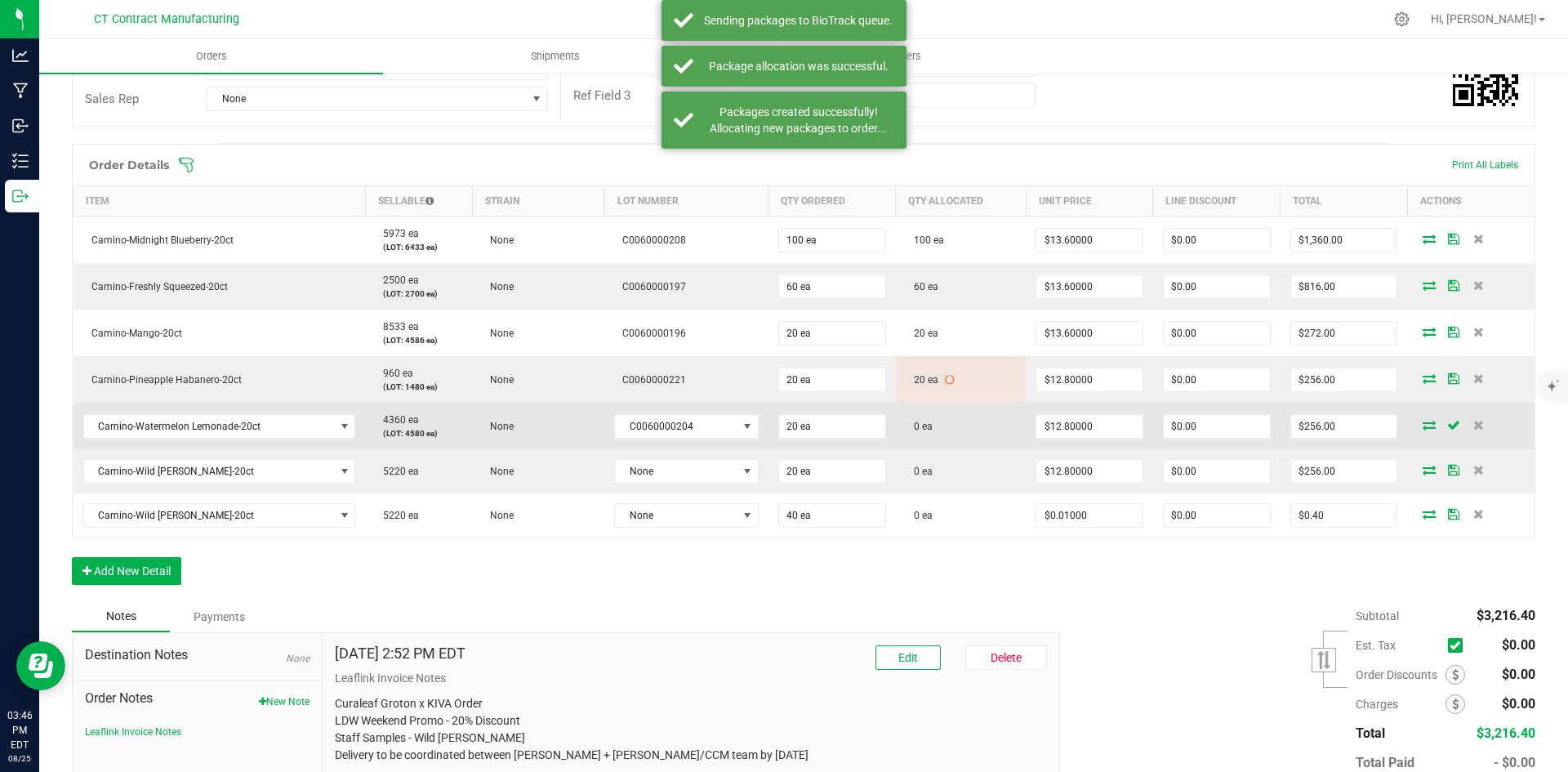
click at [1423, 424] on icon at bounding box center [1429, 424] width 13 height 10
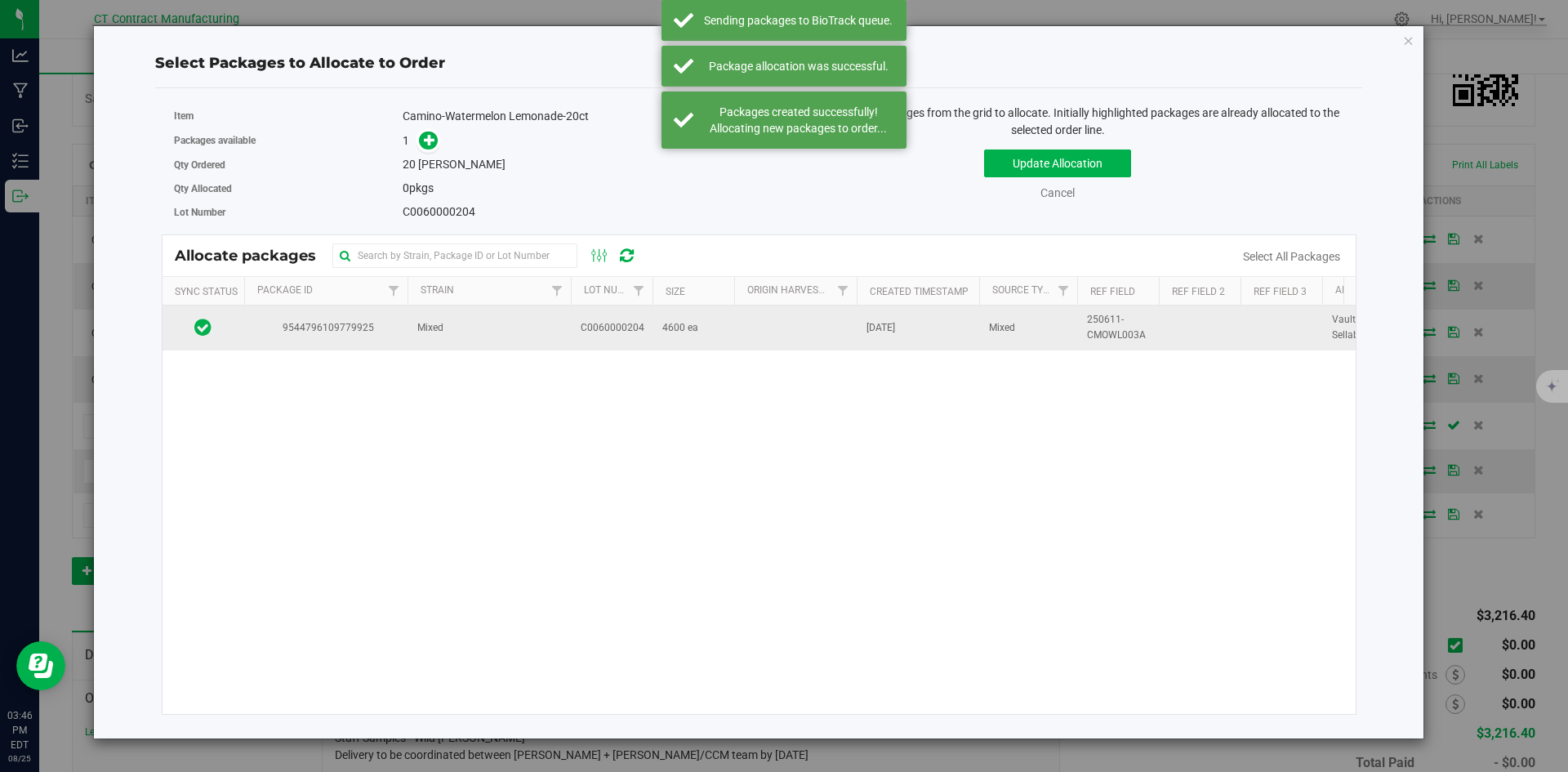
click at [554, 335] on td "Mixed" at bounding box center [489, 327] width 163 height 44
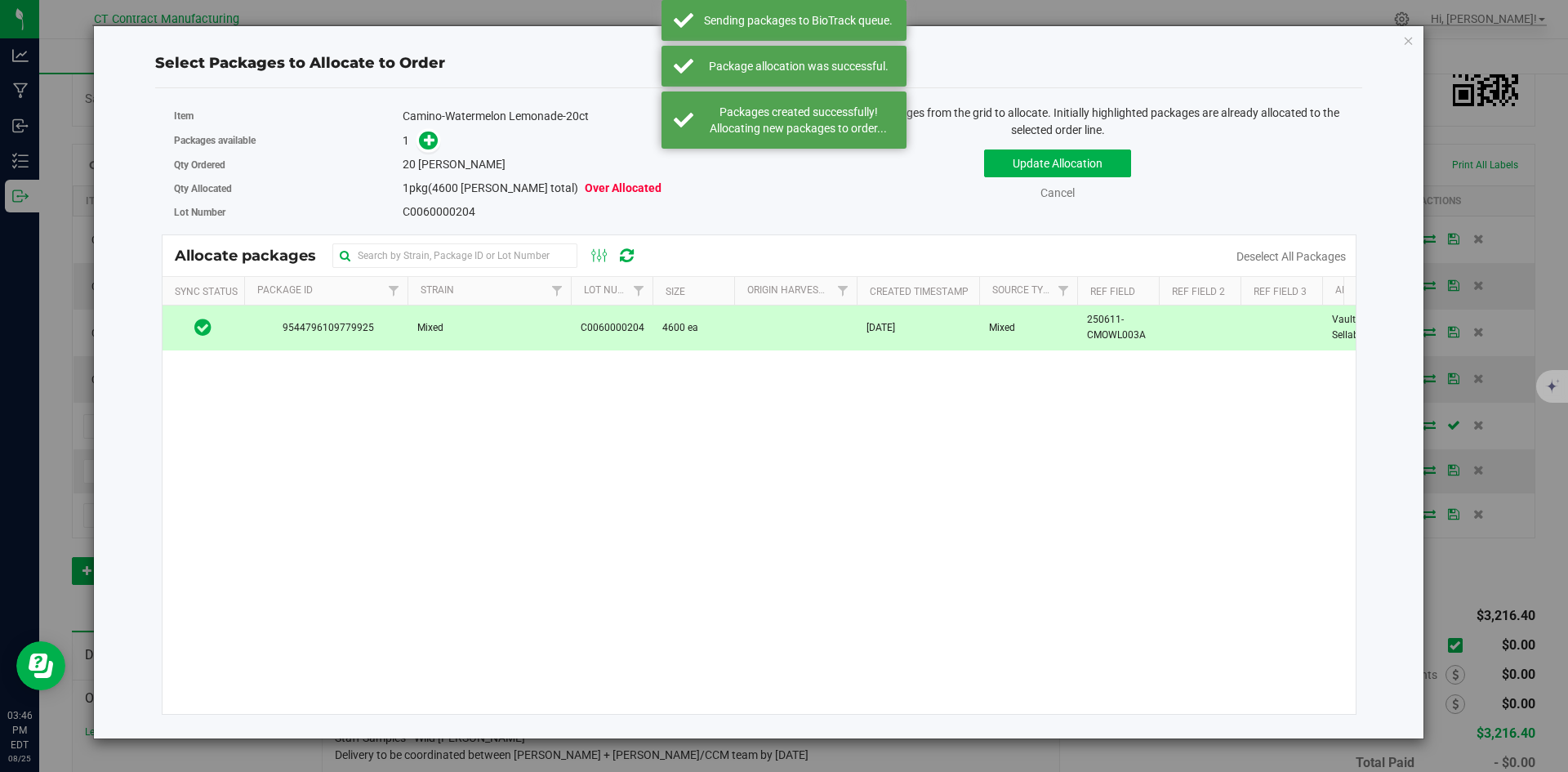
click at [418, 138] on span at bounding box center [425, 141] width 26 height 19
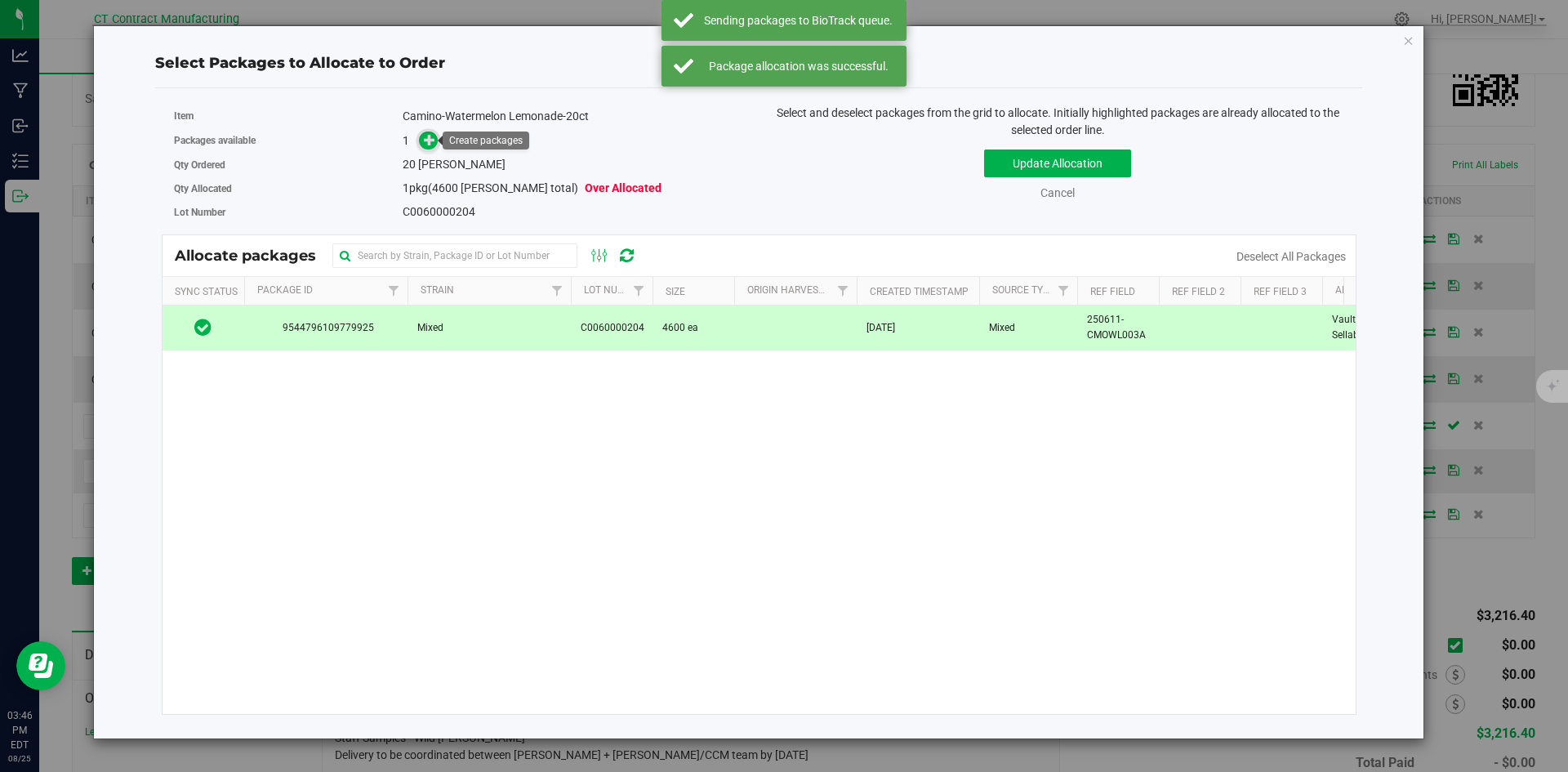
click at [426, 139] on icon at bounding box center [429, 139] width 11 height 11
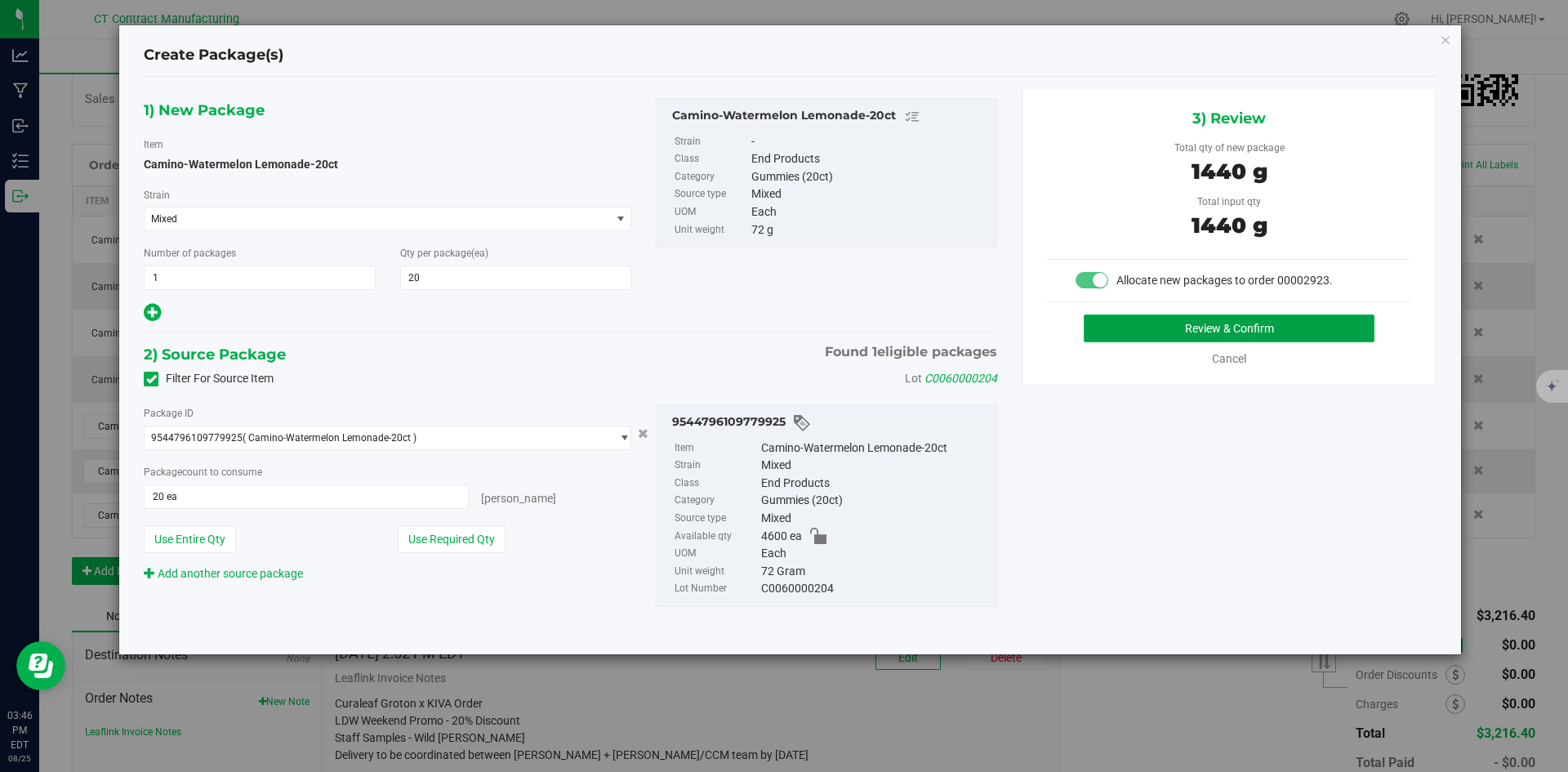
click at [1138, 318] on button "Review & Confirm" at bounding box center [1229, 329] width 291 height 28
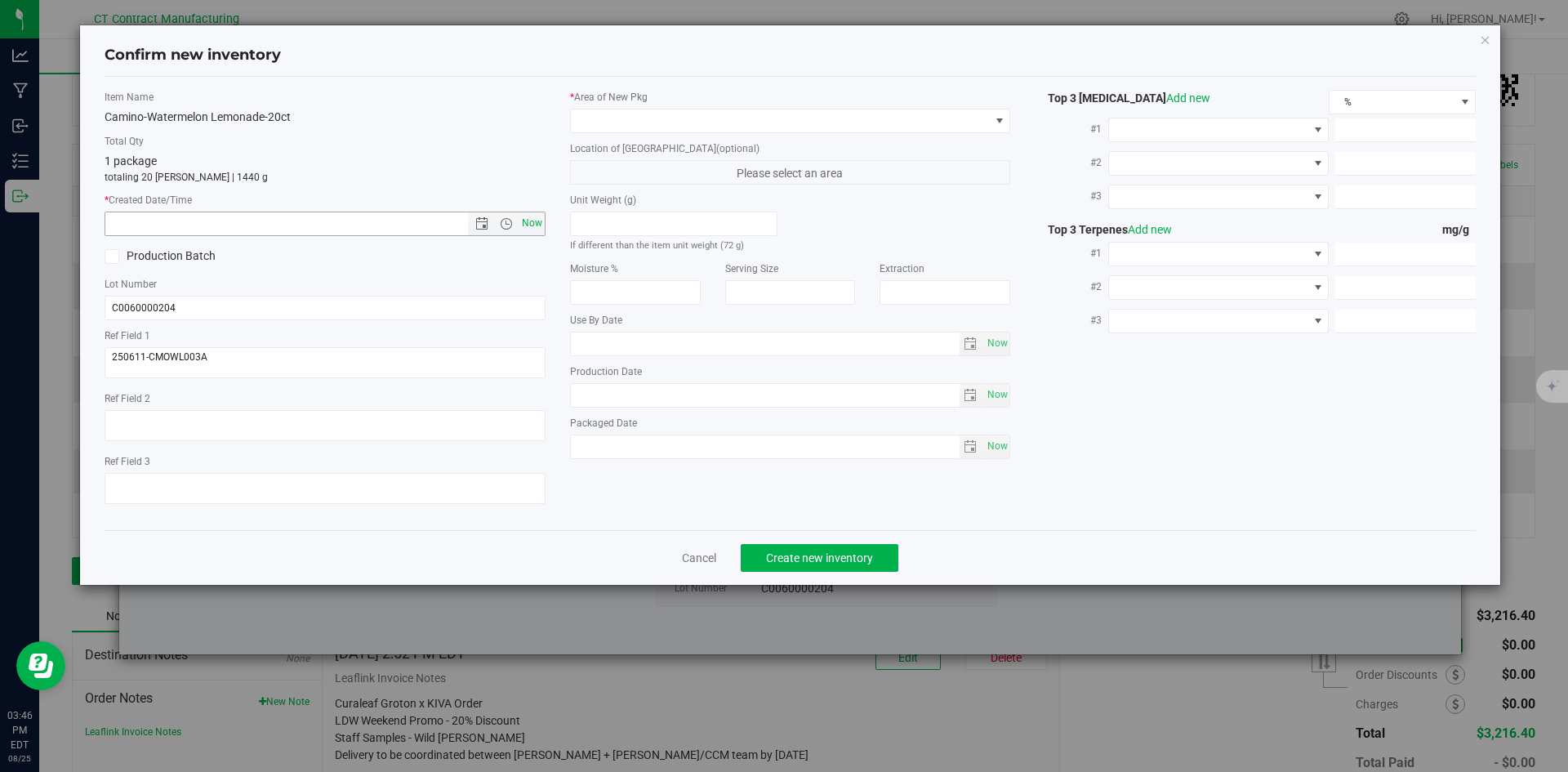
click at [532, 218] on span "Now" at bounding box center [532, 223] width 28 height 23
type input "[DATE] 3:46 PM"
click at [605, 138] on div "* Area of [GEOGRAPHIC_DATA] Location of [GEOGRAPHIC_DATA] (optional) Please sel…" at bounding box center [790, 278] width 466 height 377
click at [620, 124] on span at bounding box center [780, 121] width 419 height 23
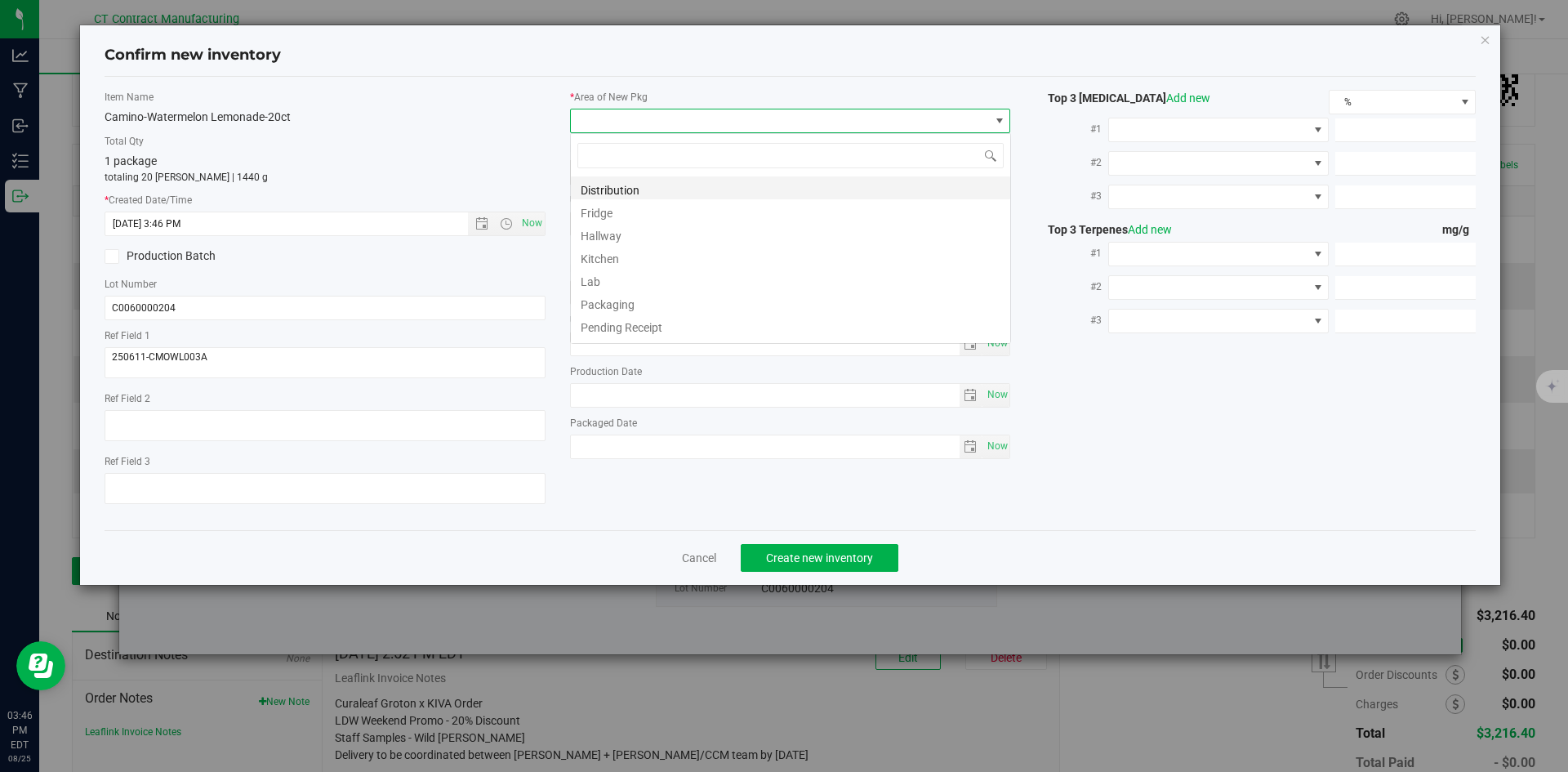
scroll to position [24, 441]
click at [631, 181] on li "Distribution" at bounding box center [790, 187] width 440 height 23
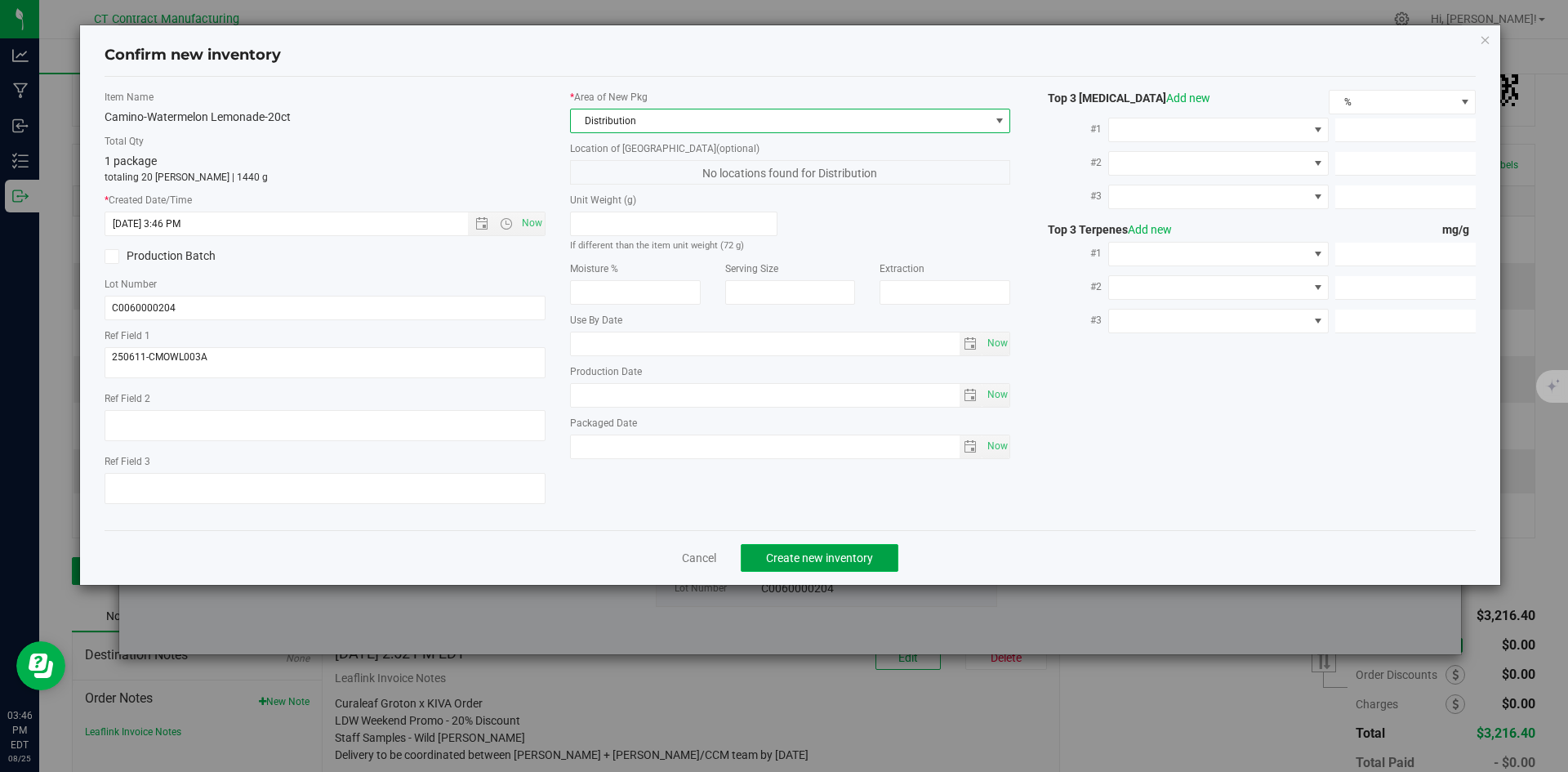
click at [780, 560] on span "Create new inventory" at bounding box center [820, 558] width 107 height 13
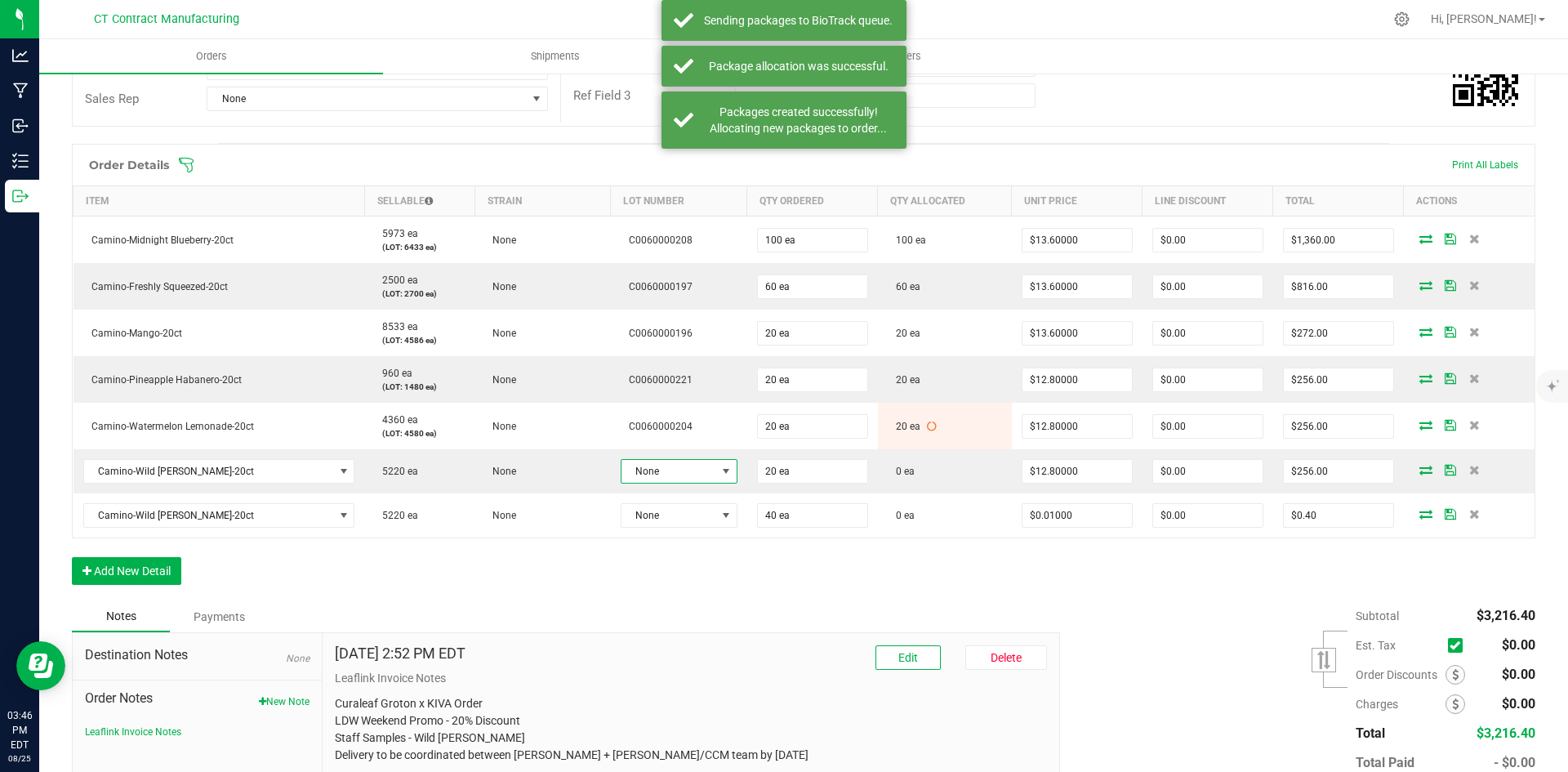
click at [692, 470] on span "None" at bounding box center [669, 471] width 95 height 23
click at [703, 570] on li "C0060000205" at bounding box center [681, 569] width 153 height 28
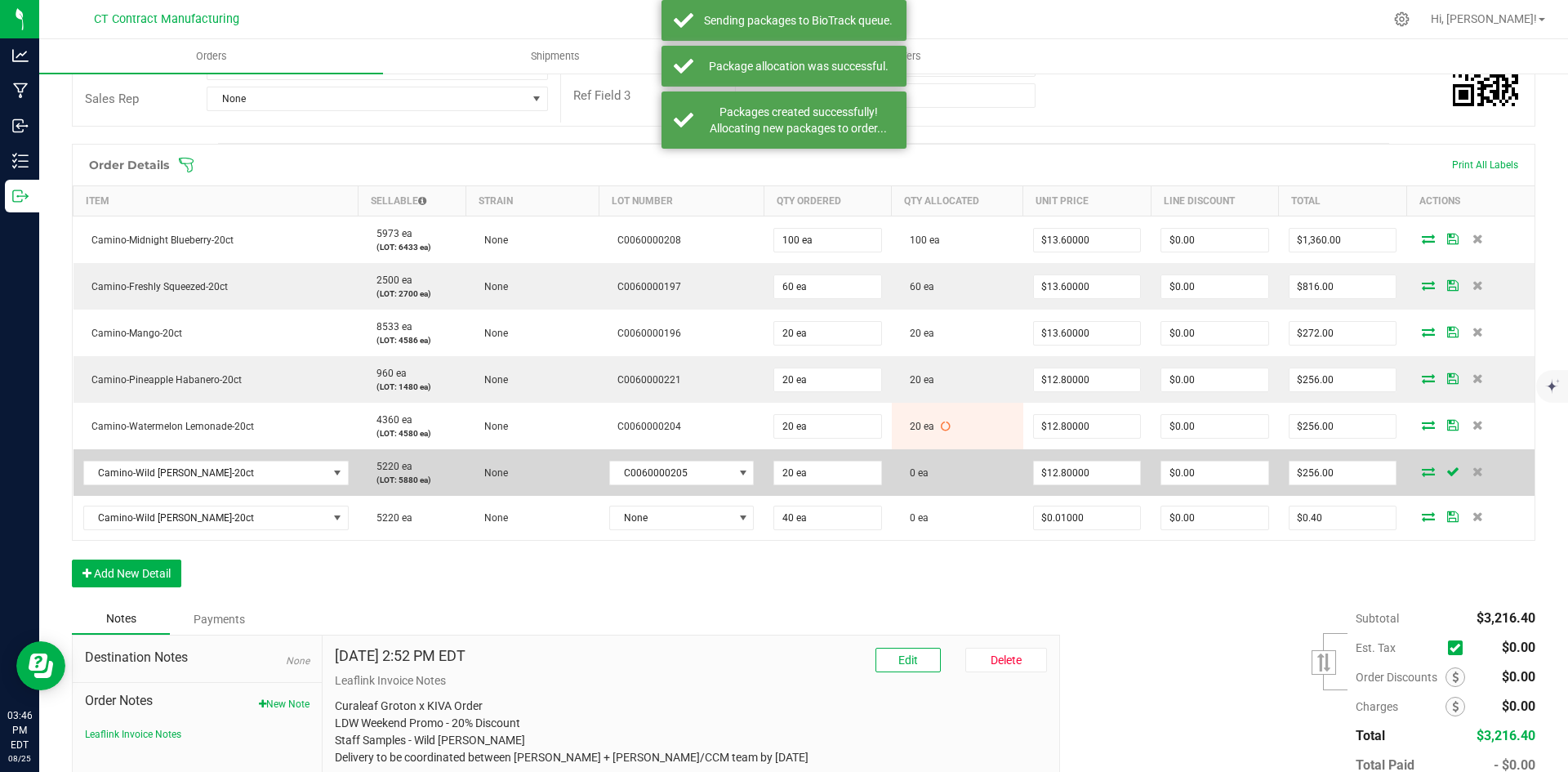
click at [1422, 472] on icon at bounding box center [1428, 471] width 13 height 10
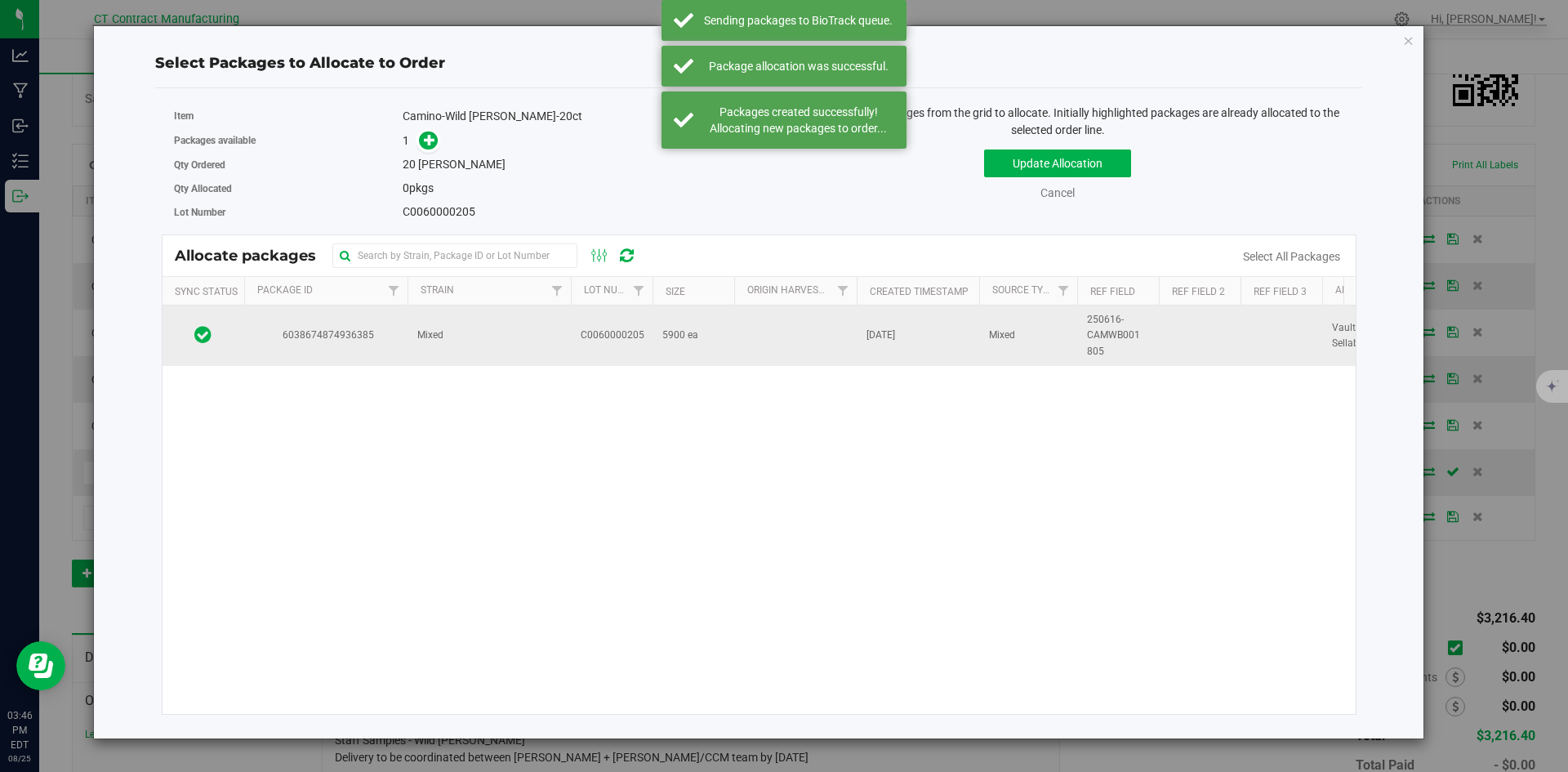
click at [427, 342] on span "Mixed" at bounding box center [430, 336] width 26 height 16
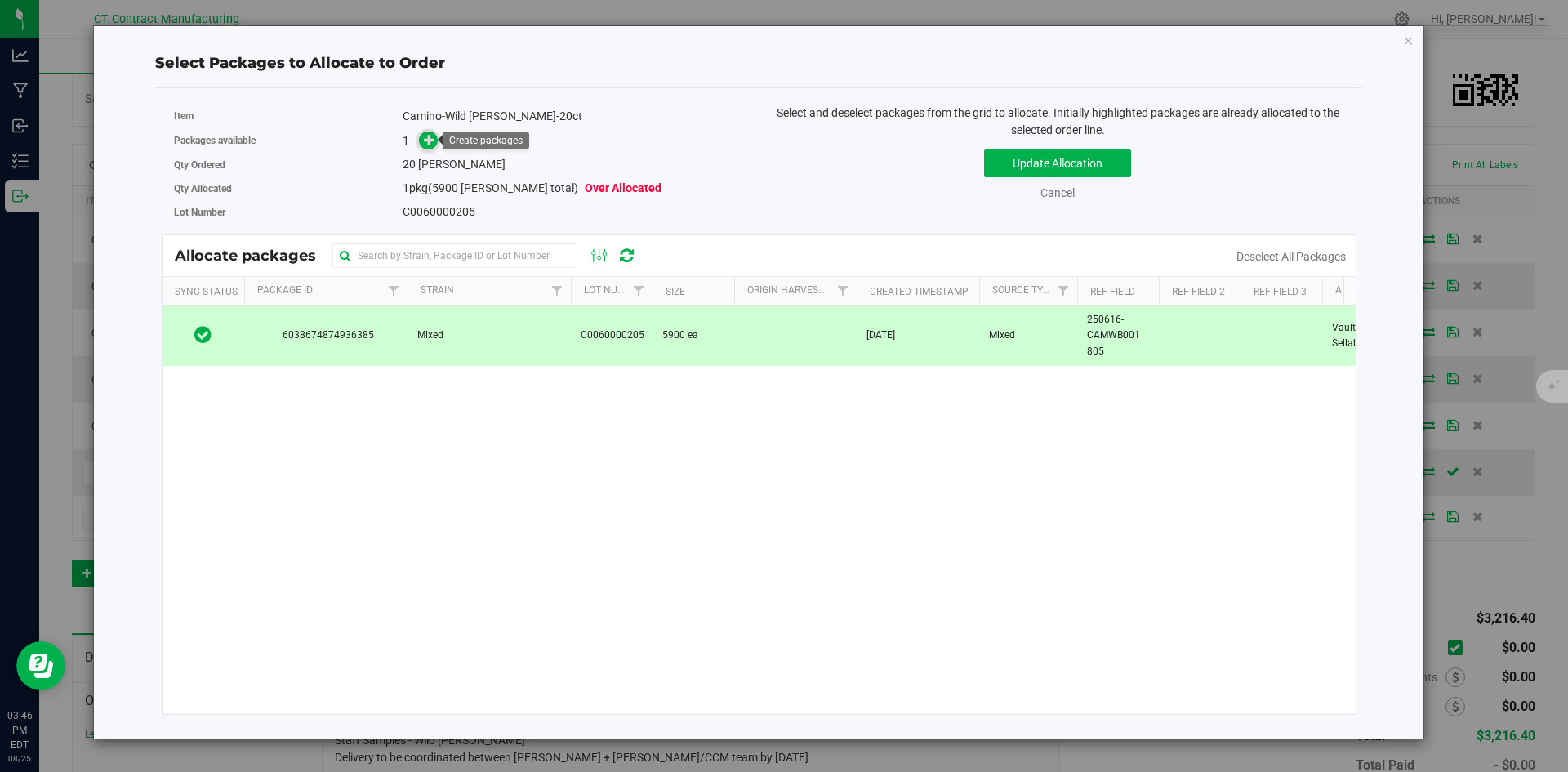
click at [429, 147] on span at bounding box center [428, 141] width 19 height 19
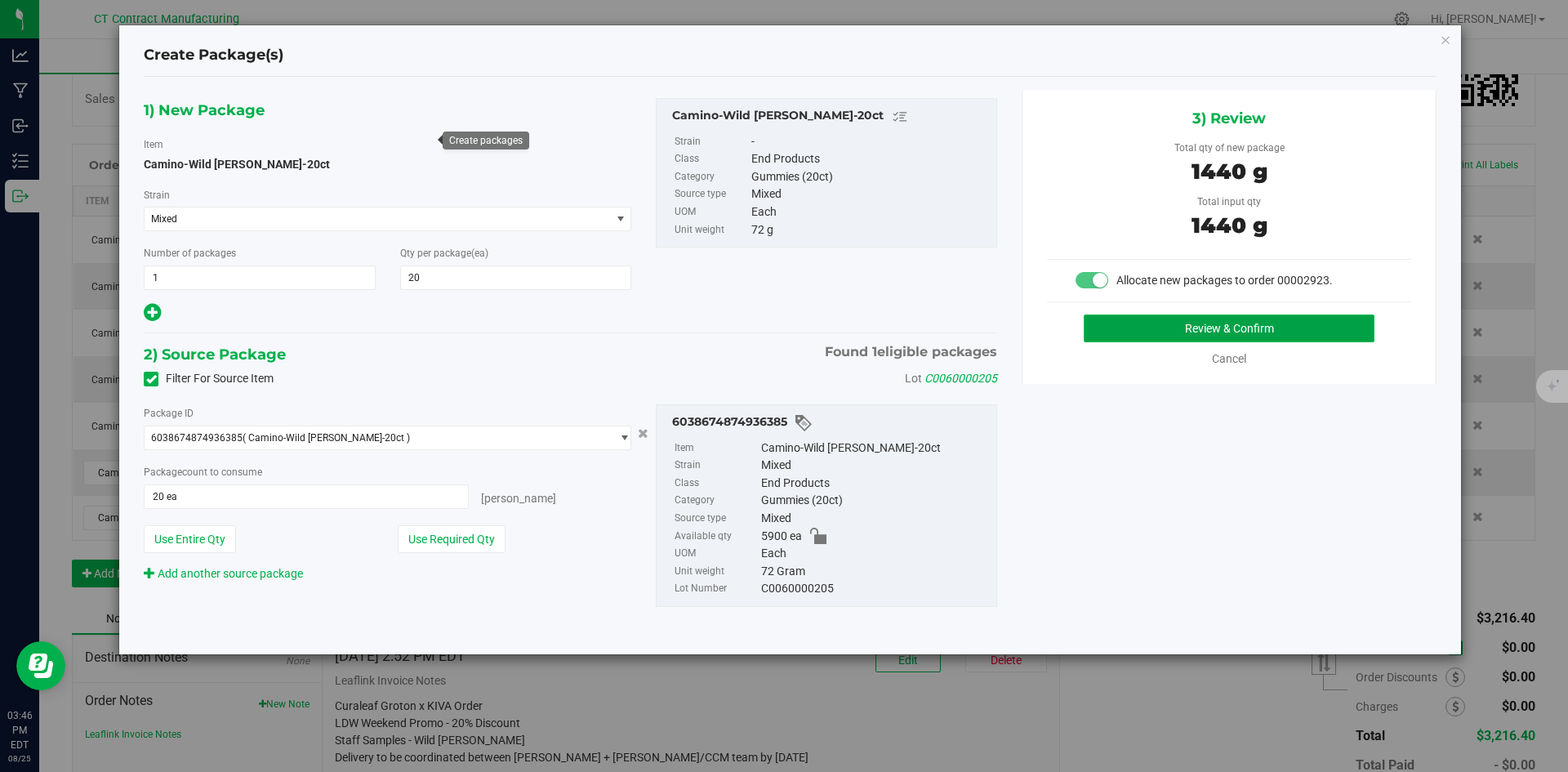
click at [1169, 330] on button "Review & Confirm" at bounding box center [1229, 329] width 291 height 28
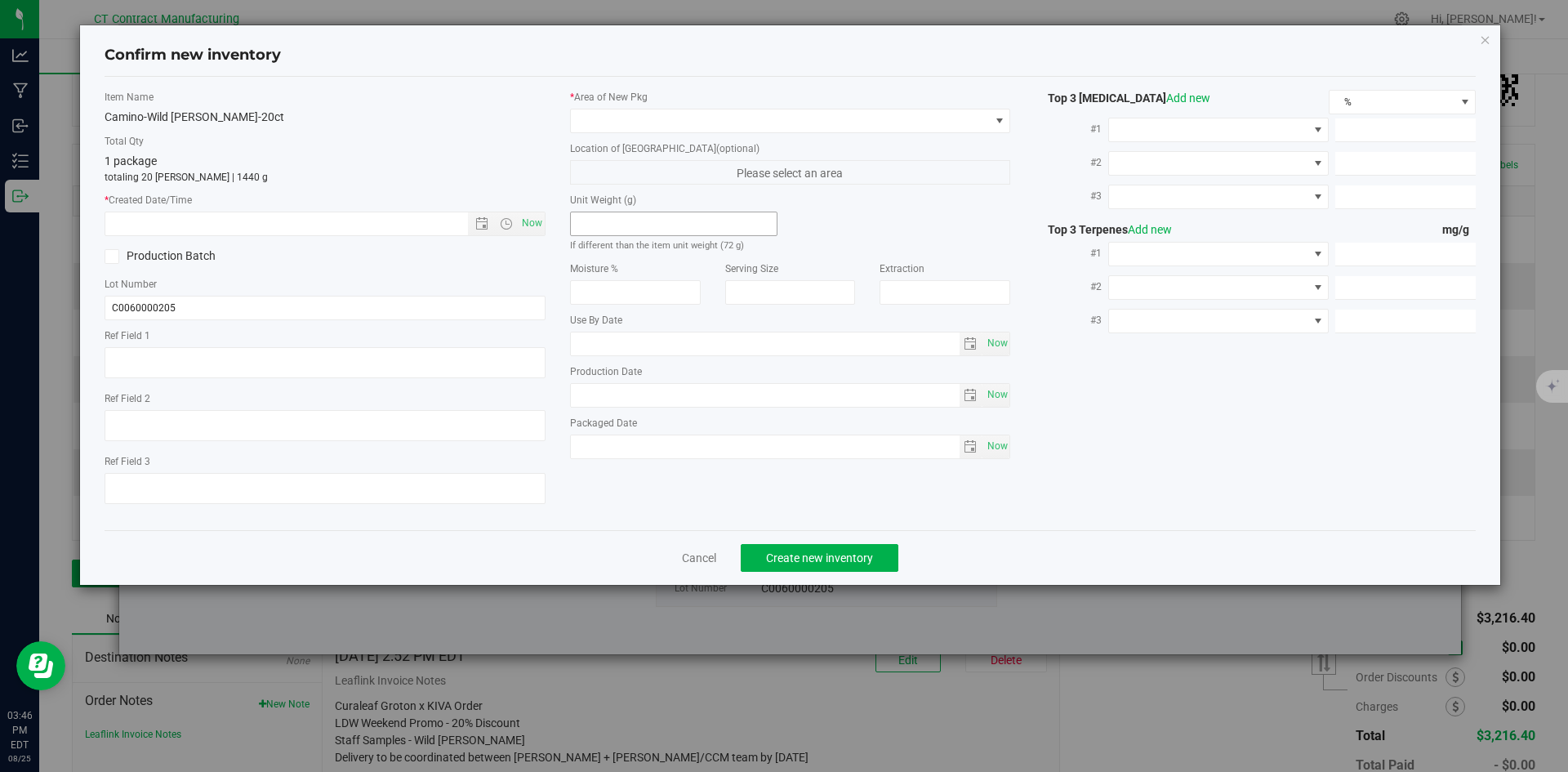
type textarea "250616-CAMWB001 805"
click at [531, 218] on span "Now" at bounding box center [532, 223] width 28 height 23
type input "[DATE] 3:46 PM"
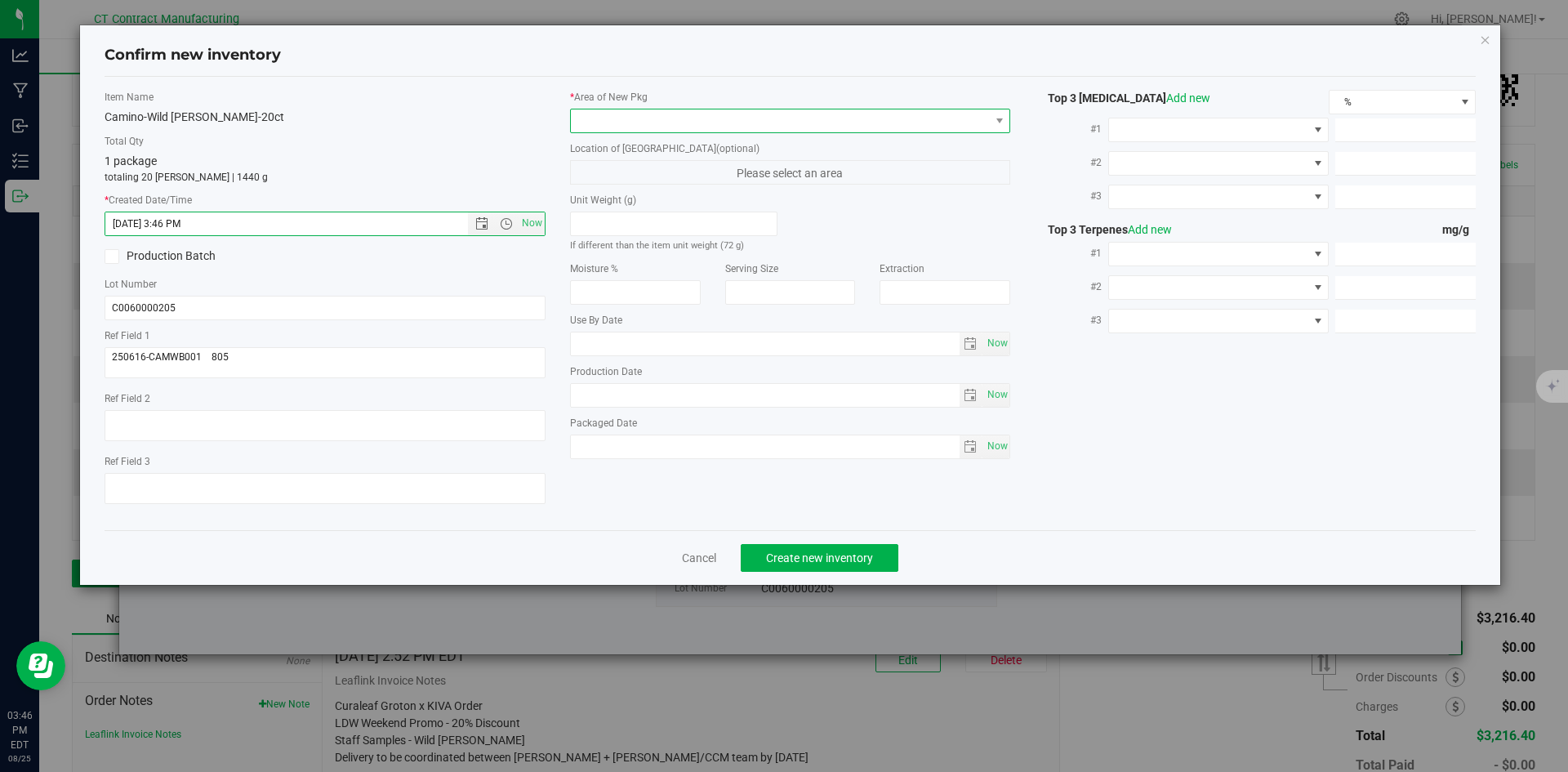
click at [605, 132] on span at bounding box center [780, 121] width 419 height 23
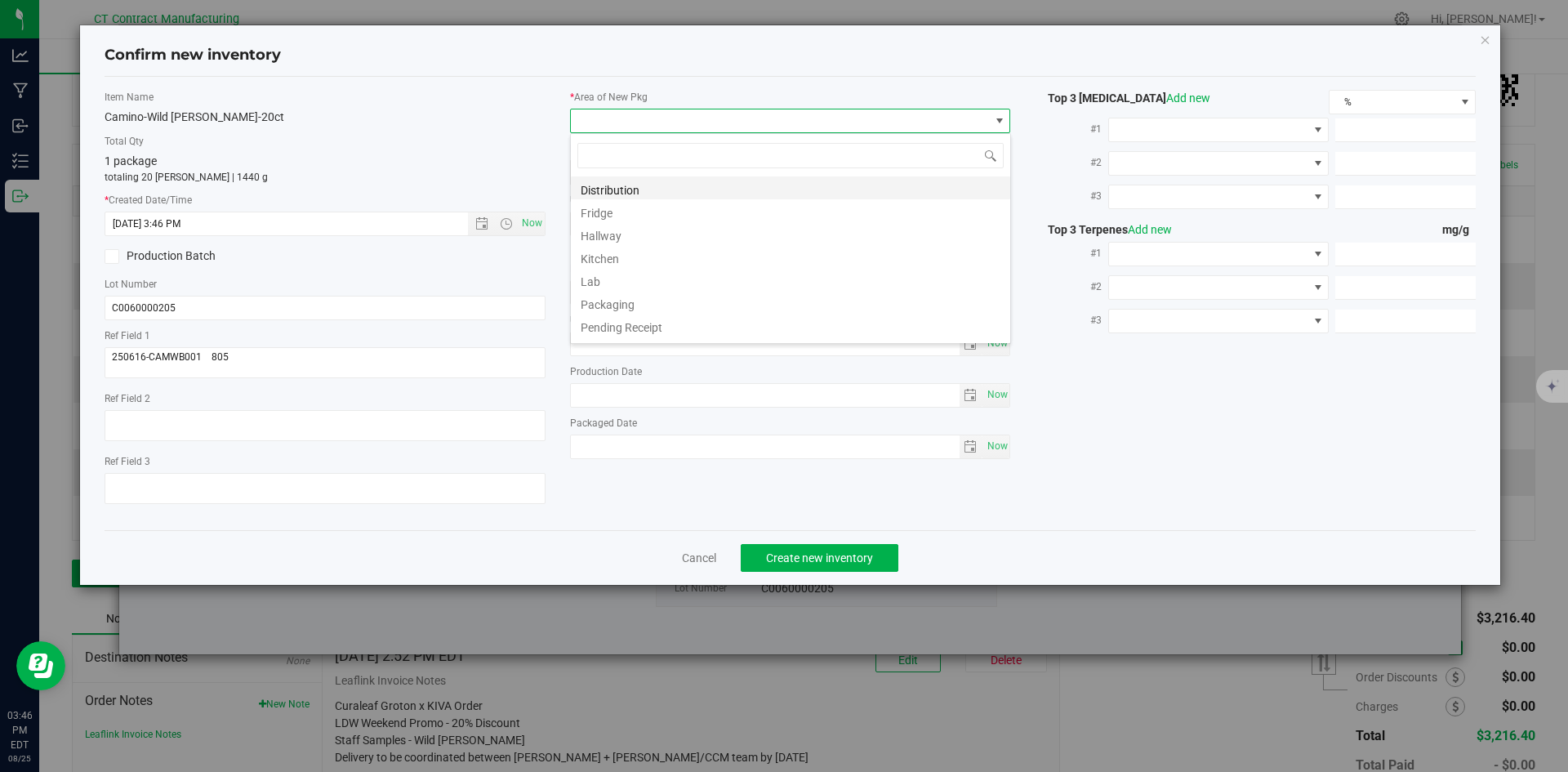
scroll to position [24, 441]
click at [622, 187] on li "Distribution" at bounding box center [790, 187] width 440 height 23
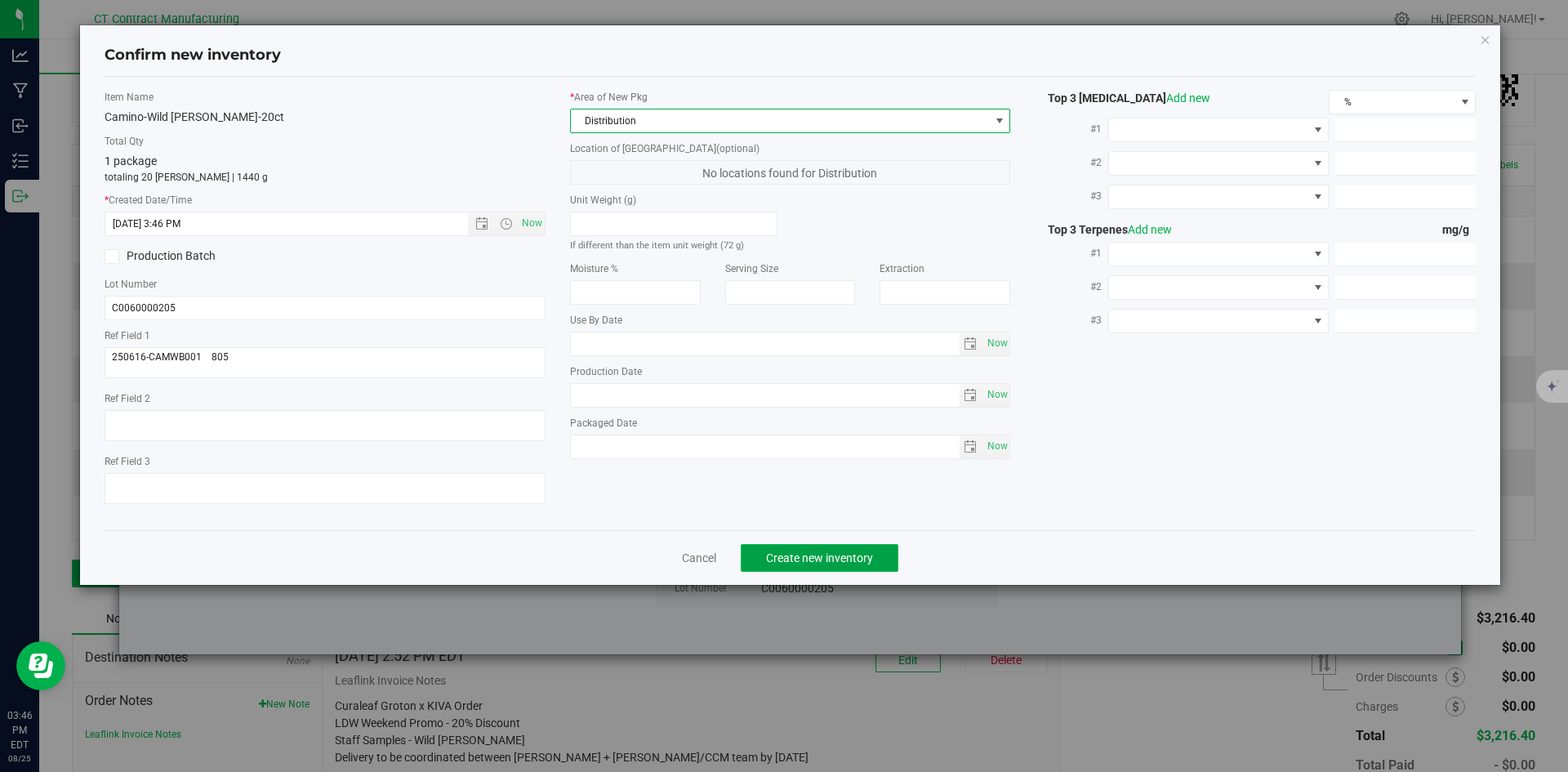
click at [797, 558] on span "Create new inventory" at bounding box center [820, 558] width 107 height 13
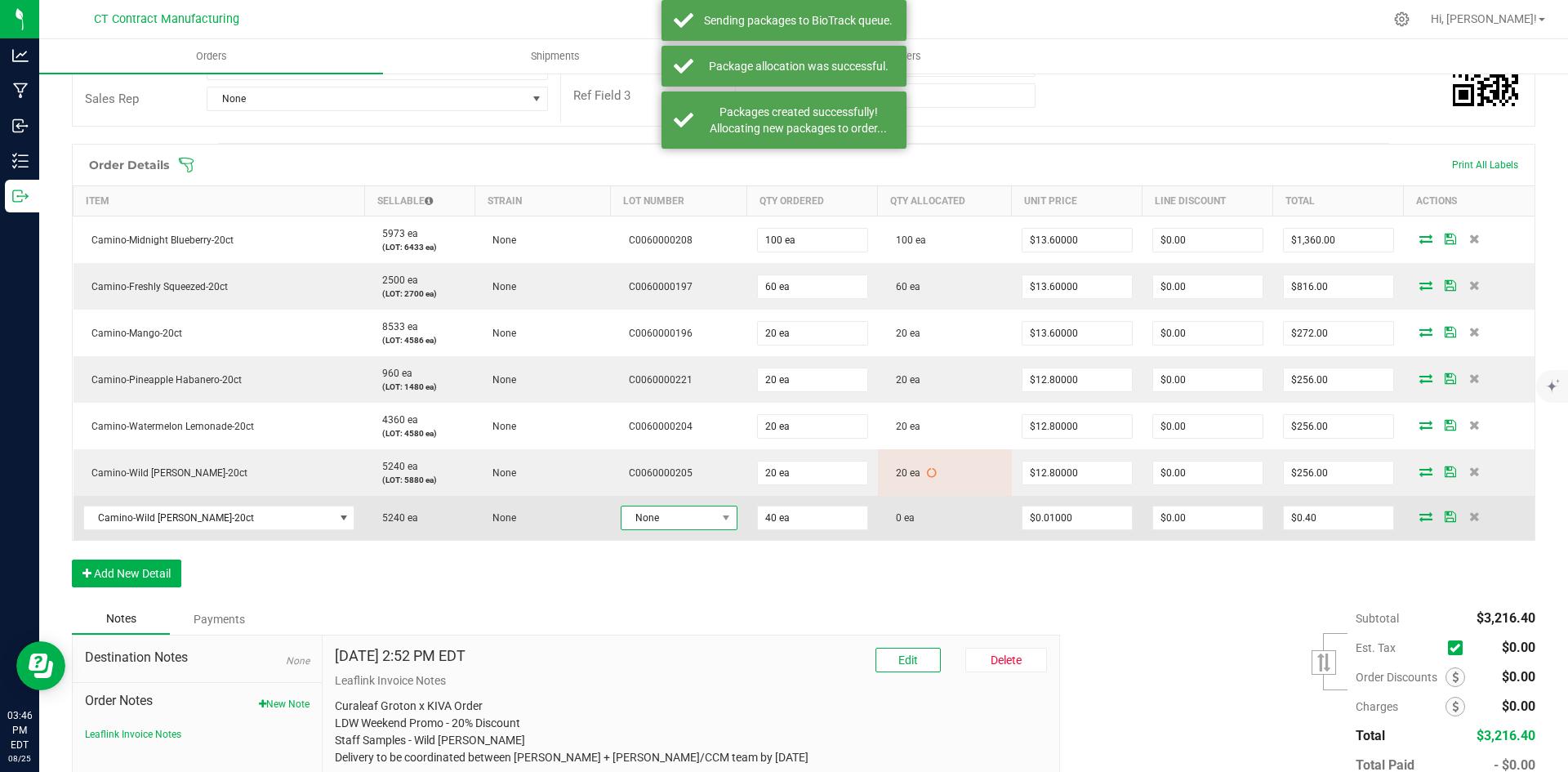
click at [691, 523] on span "None" at bounding box center [669, 518] width 95 height 23
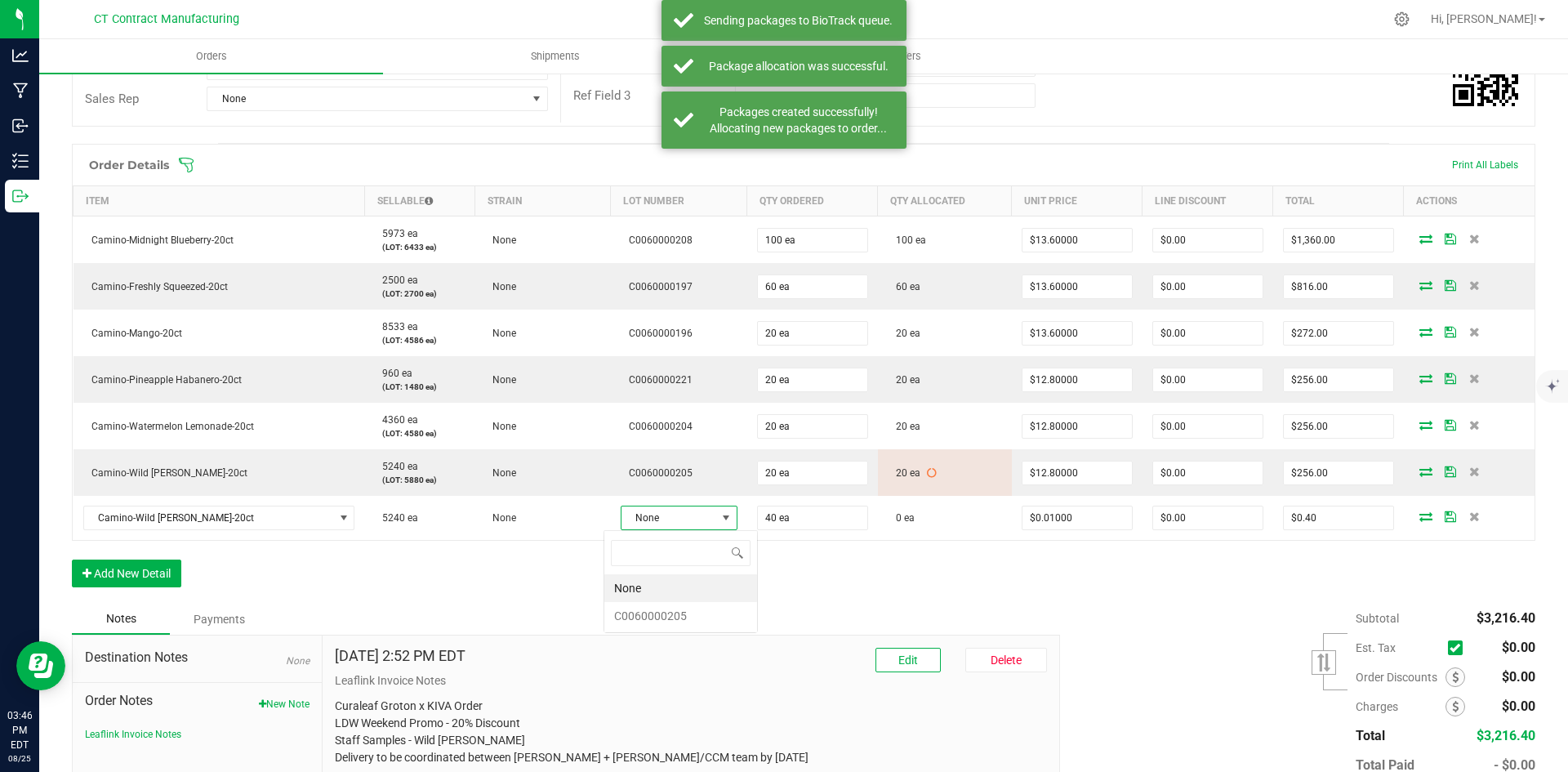
scroll to position [24, 117]
click at [701, 610] on li "C0060000205" at bounding box center [681, 616] width 153 height 28
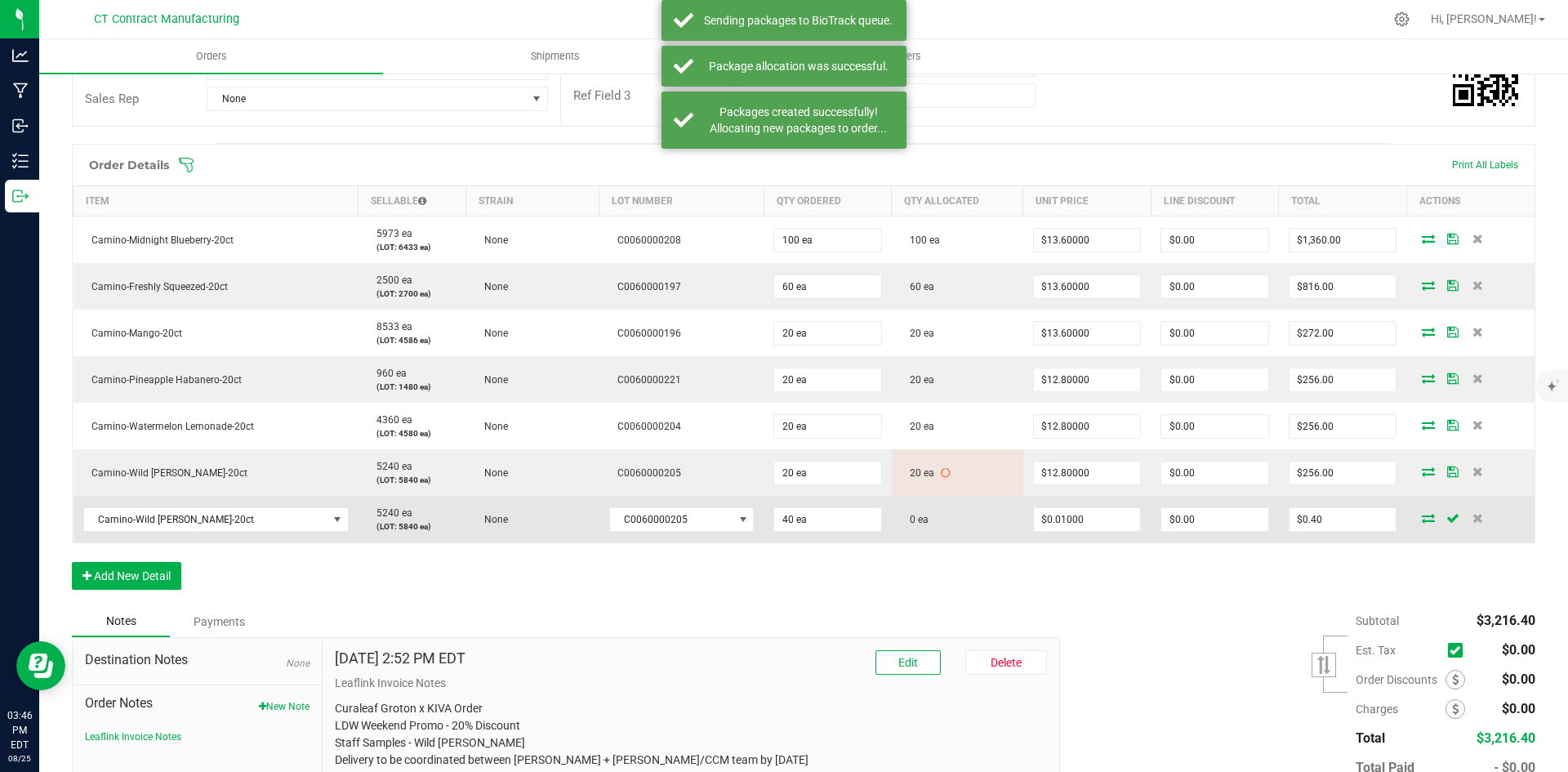
click at [1422, 520] on icon at bounding box center [1428, 518] width 13 height 10
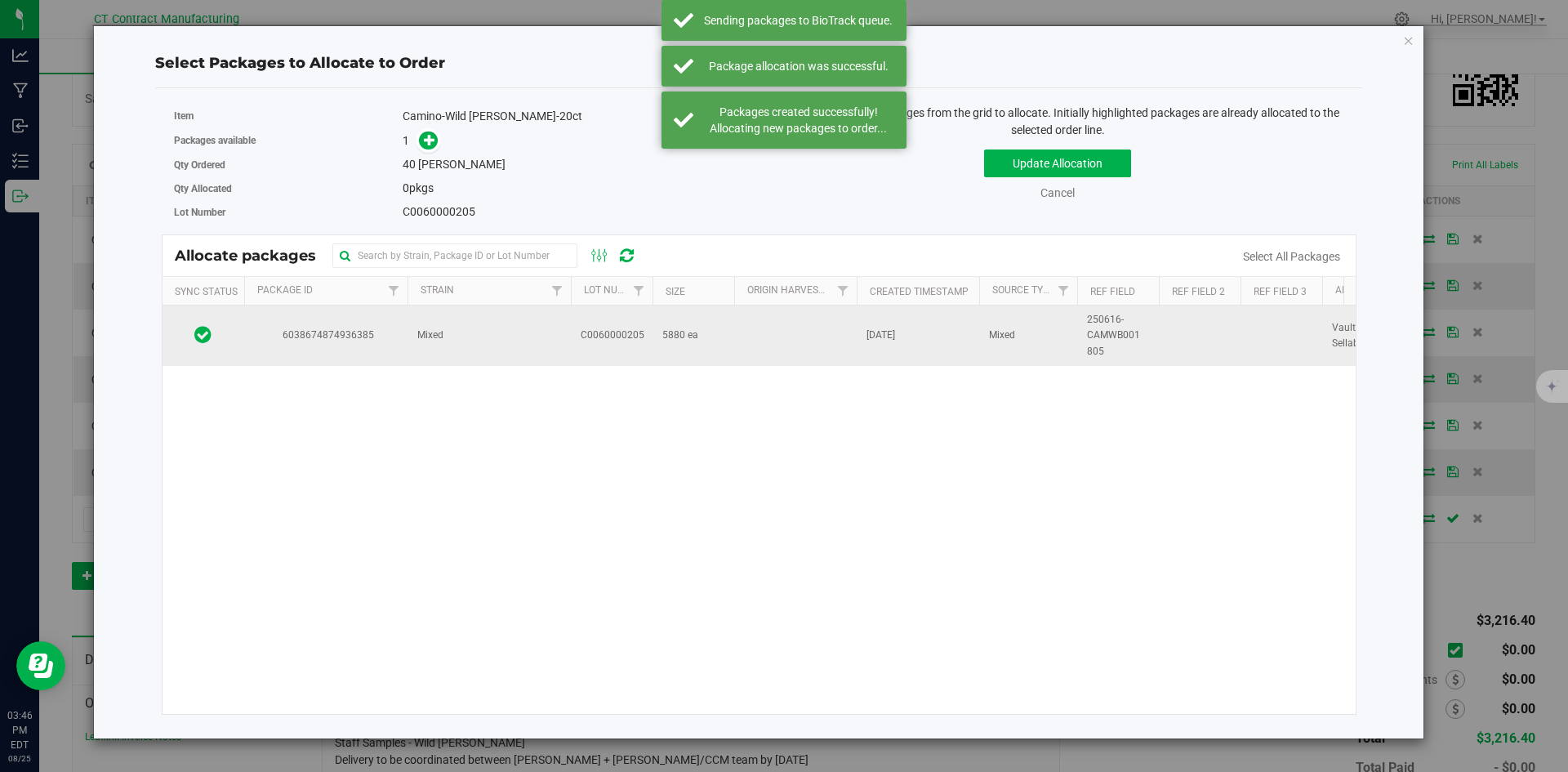
click at [449, 359] on td "Mixed" at bounding box center [489, 336] width 163 height 61
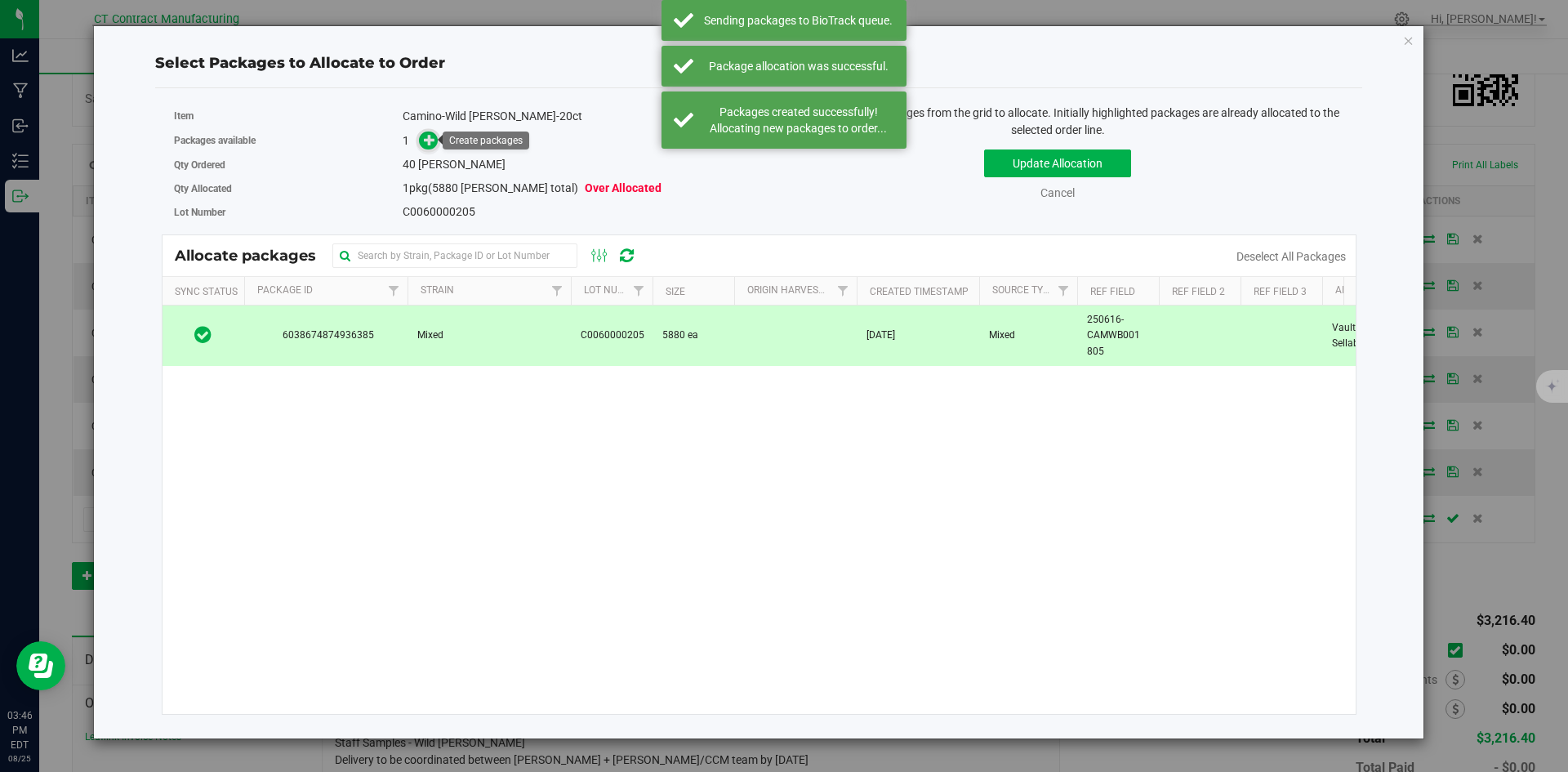
click at [432, 138] on icon at bounding box center [429, 139] width 11 height 11
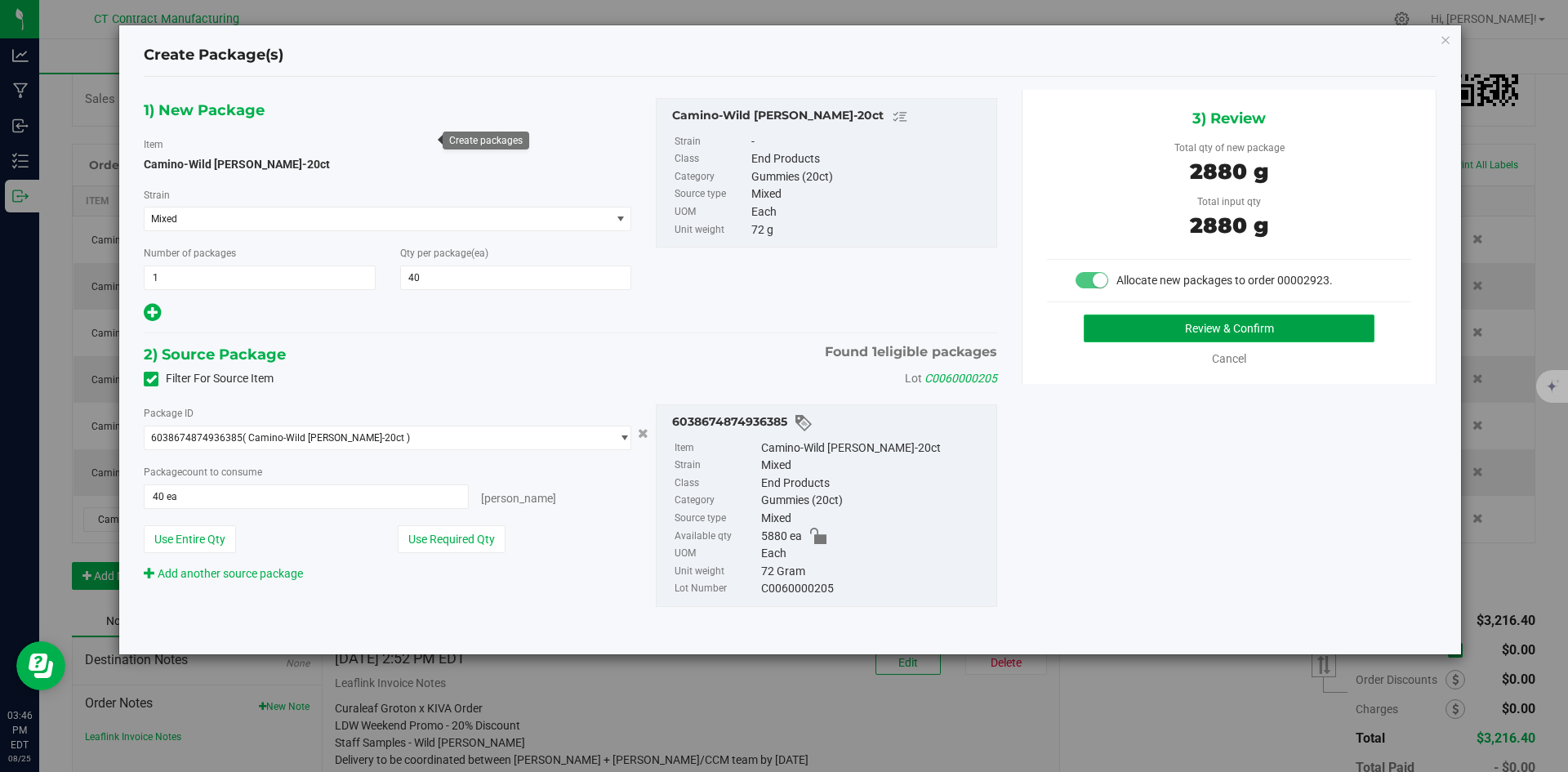
click at [1202, 330] on button "Review & Confirm" at bounding box center [1229, 329] width 291 height 28
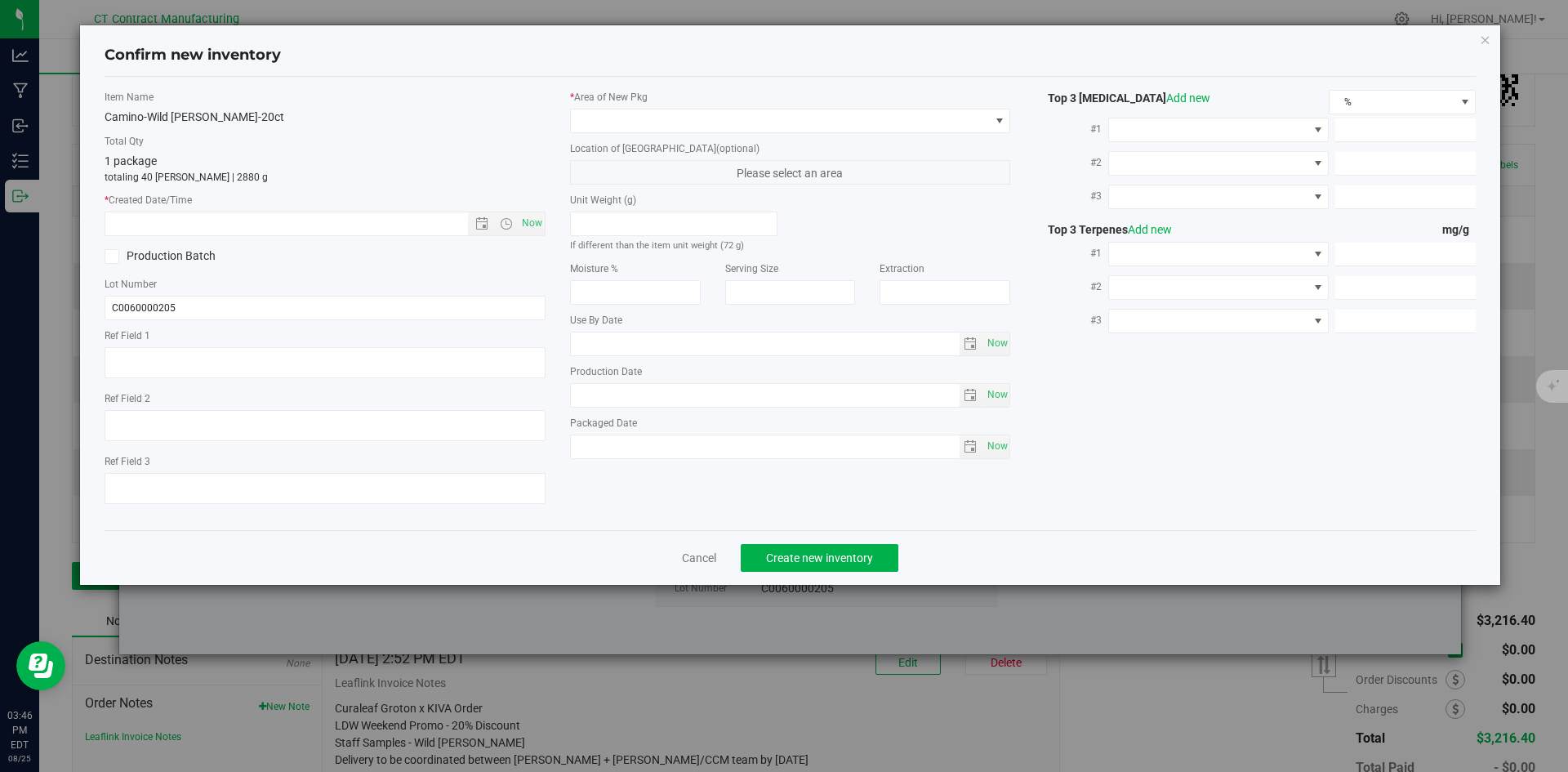
type textarea "250616-CAMWB001 805"
click at [534, 220] on span "Now" at bounding box center [532, 223] width 28 height 23
type input "[DATE] 3:46 PM"
click at [604, 132] on span at bounding box center [780, 121] width 419 height 23
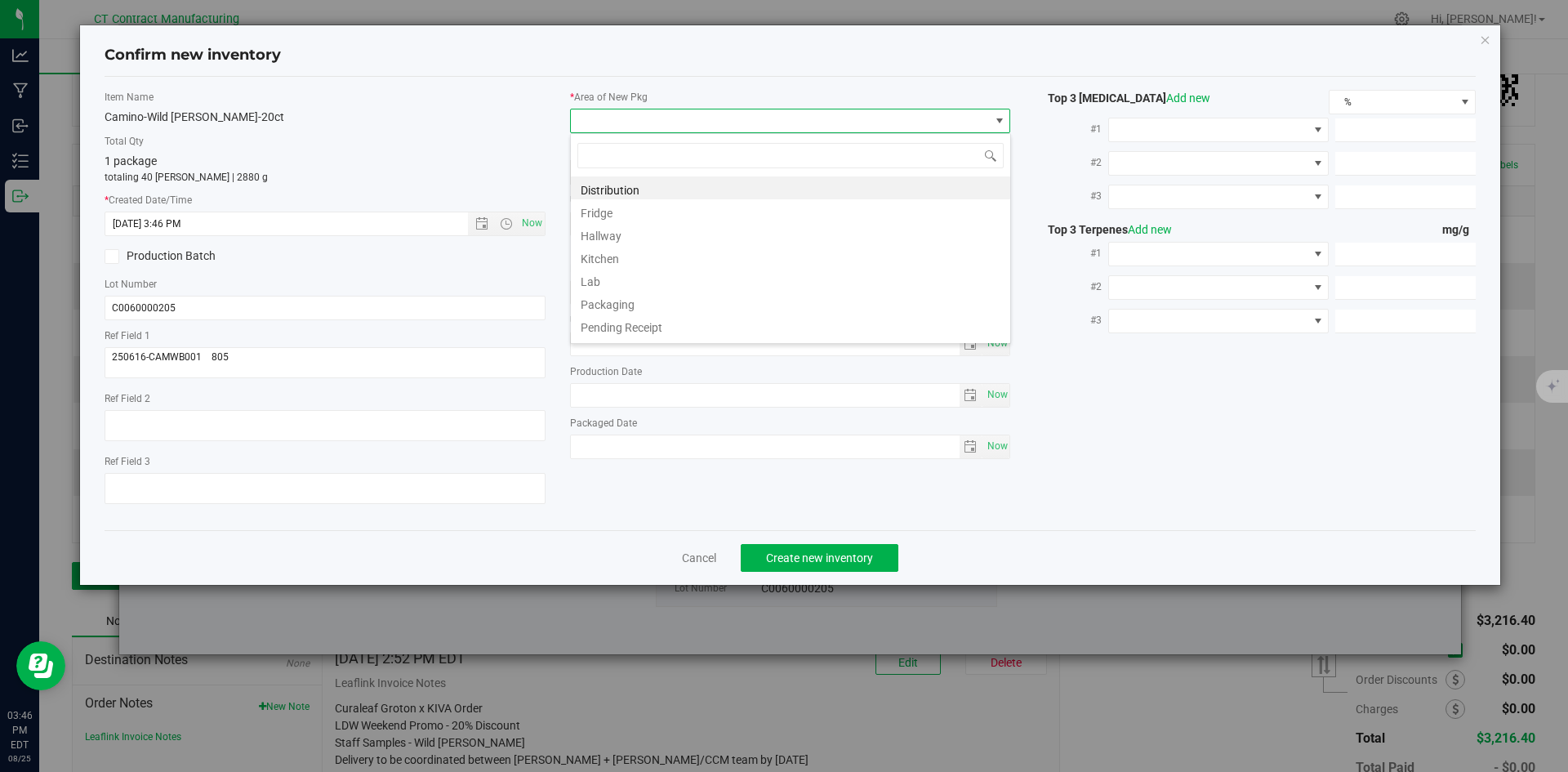
scroll to position [24, 441]
click at [612, 186] on li "Distribution" at bounding box center [790, 187] width 440 height 23
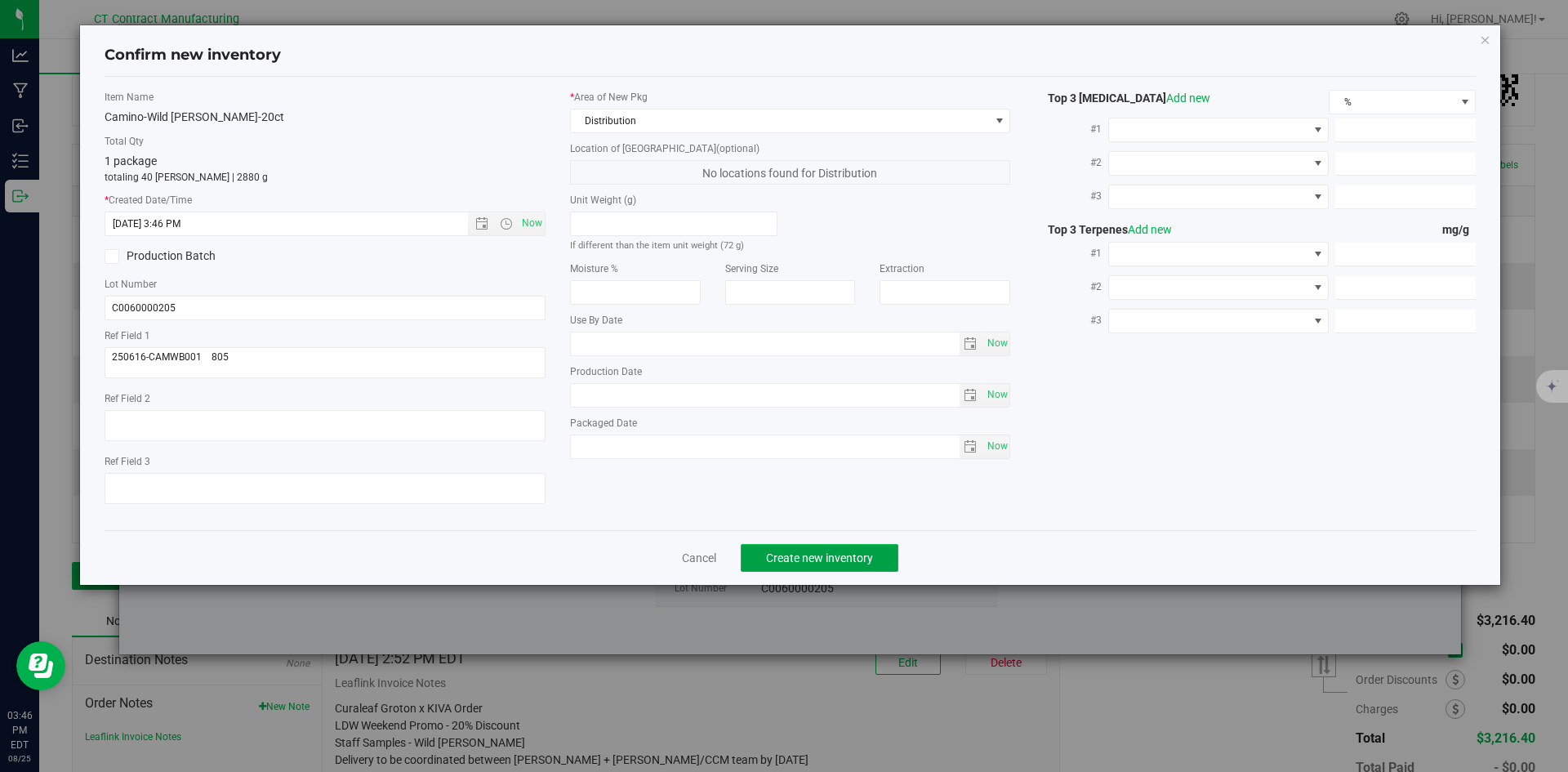
click at [788, 553] on span "Create new inventory" at bounding box center [820, 558] width 107 height 13
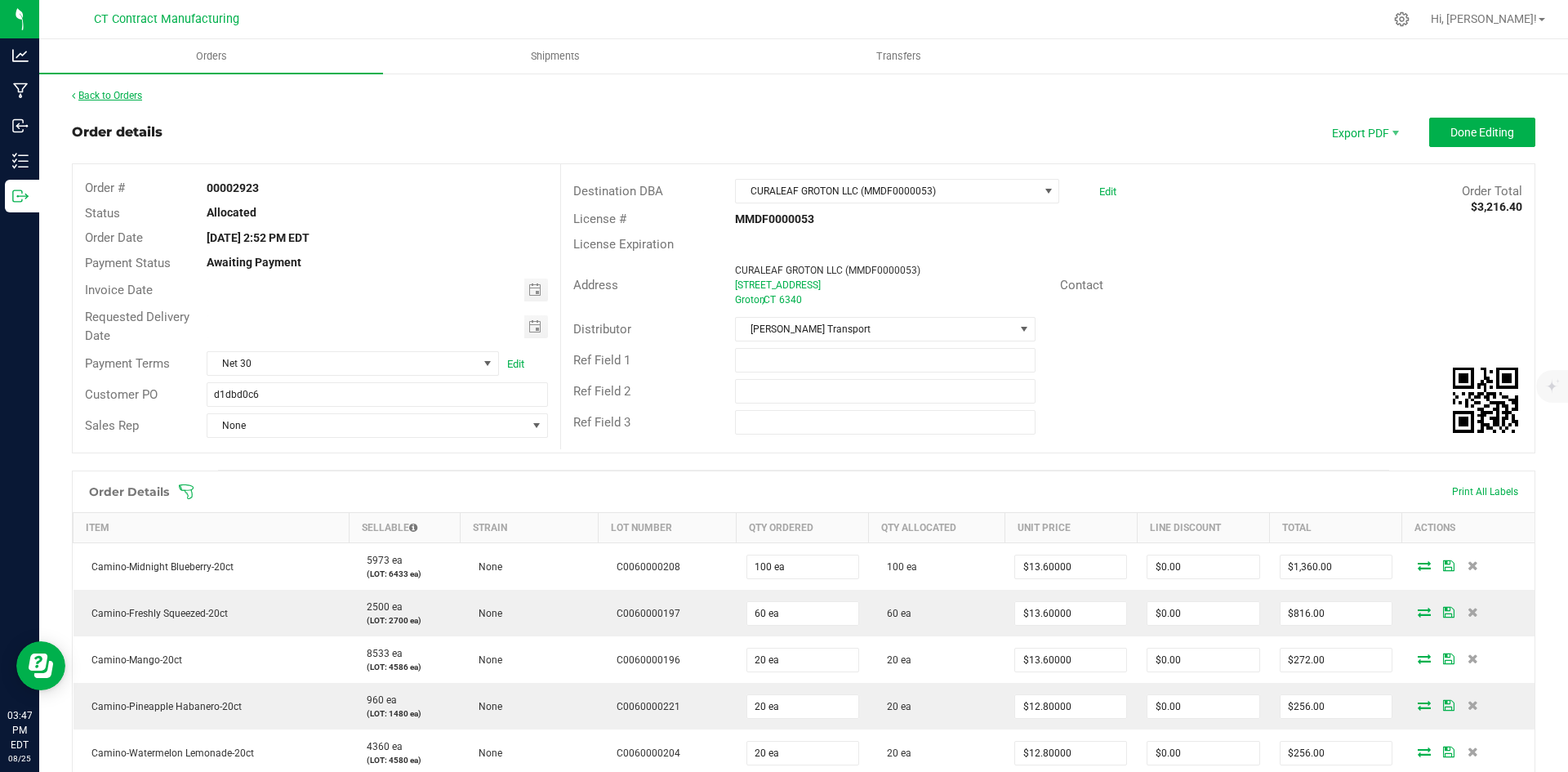
click at [111, 93] on link "Back to Orders" at bounding box center [107, 95] width 70 height 11
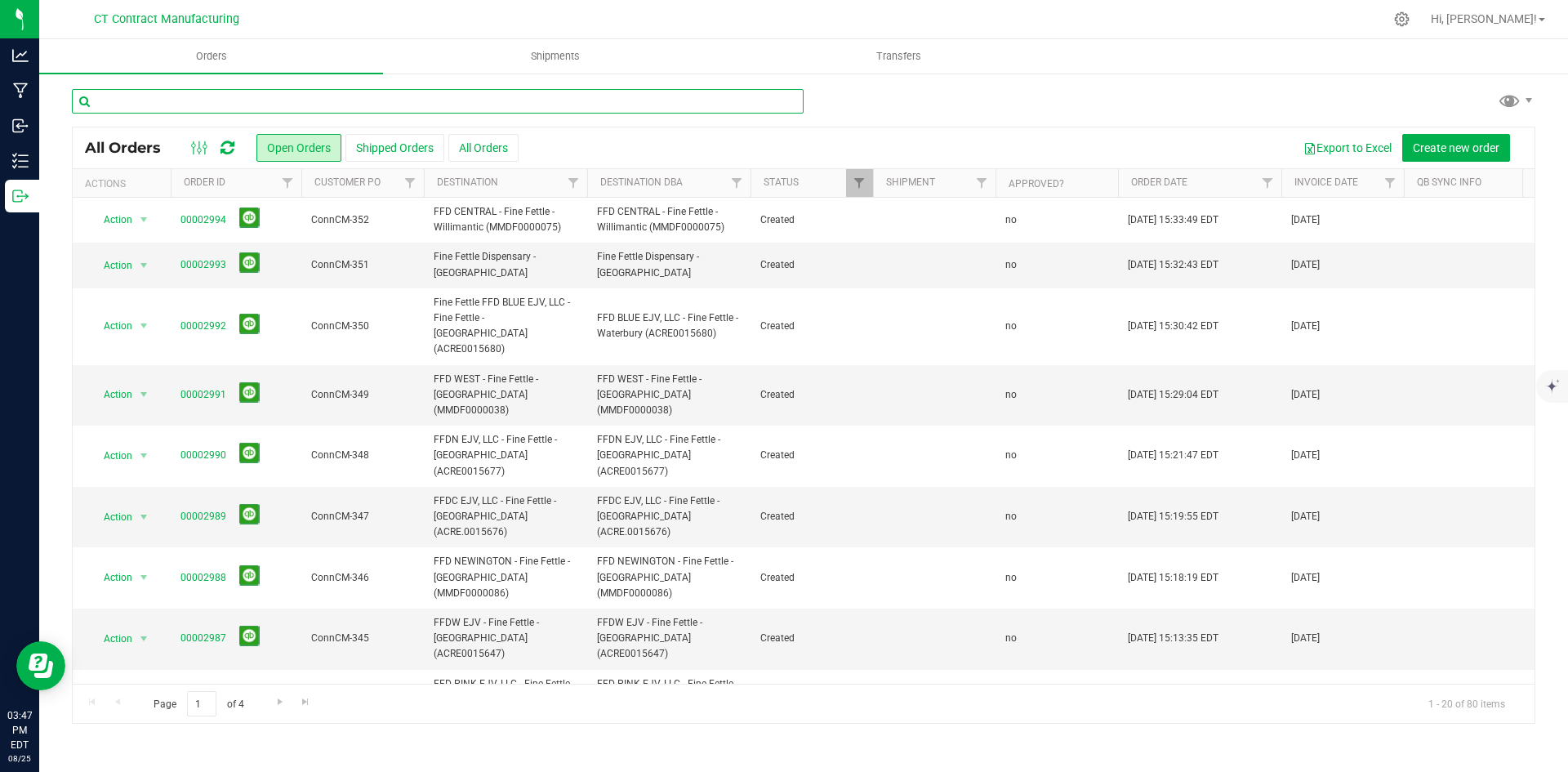
click at [243, 107] on input "text" at bounding box center [438, 101] width 732 height 24
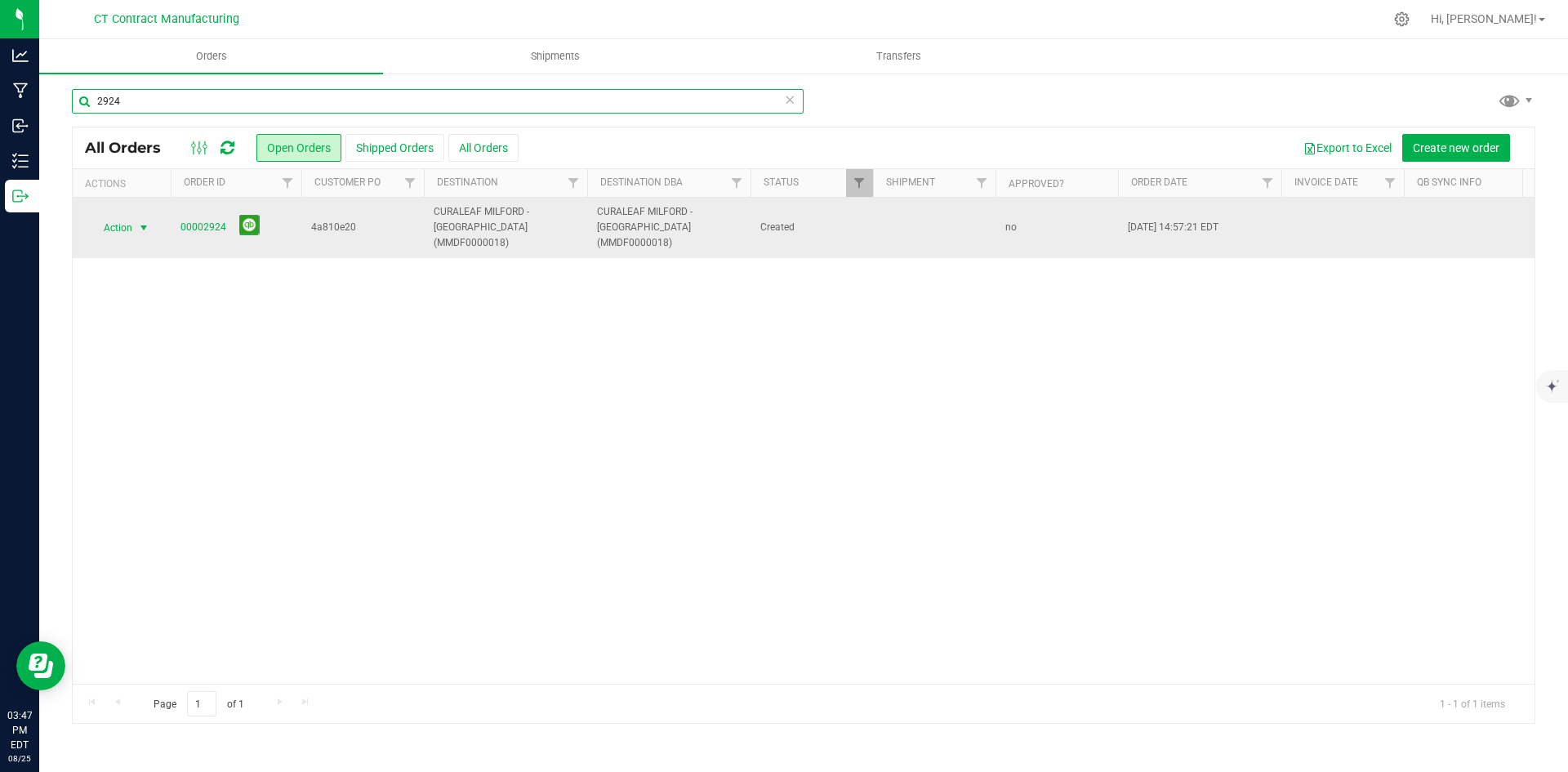
type input "2924"
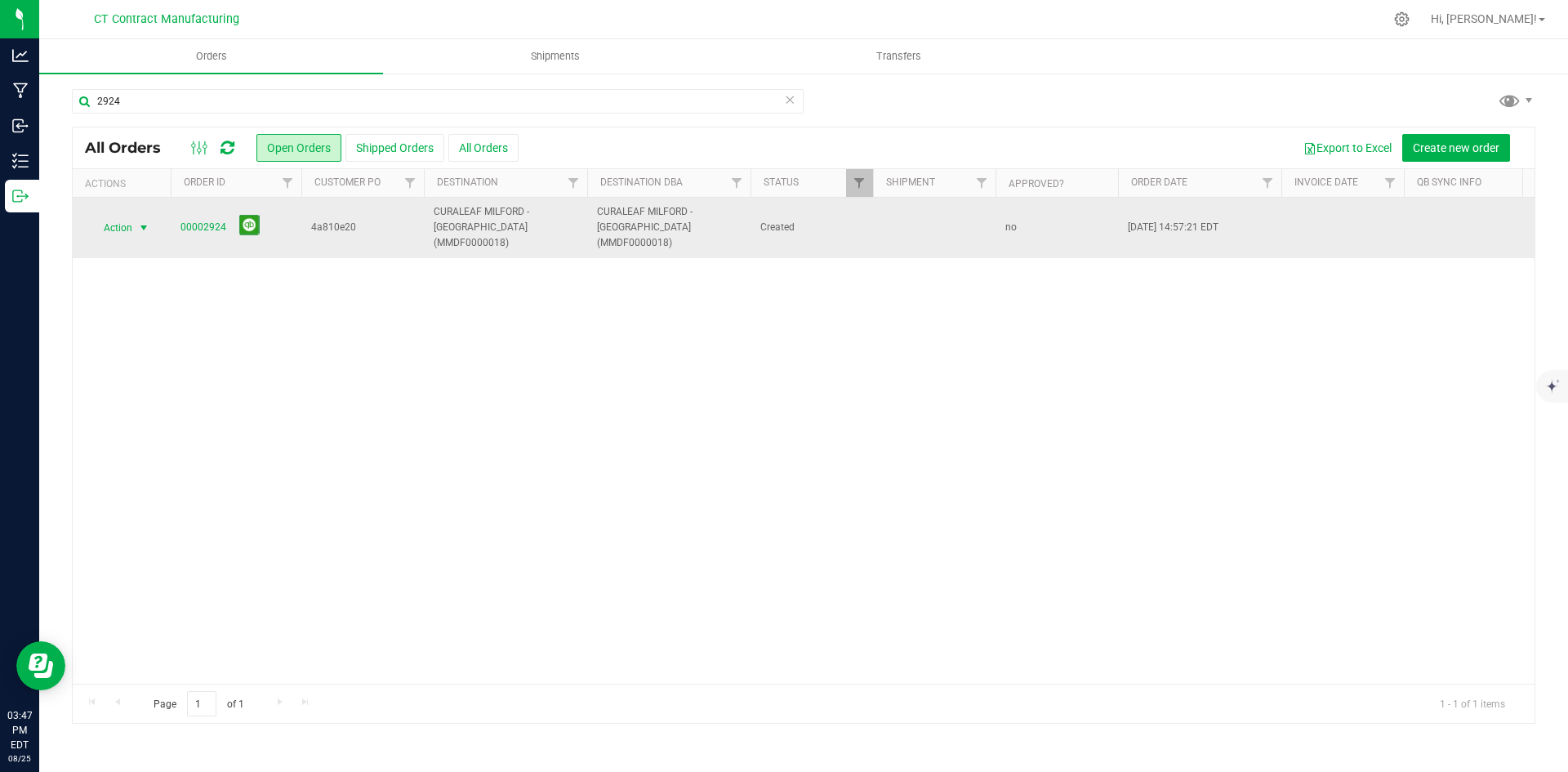
click at [147, 221] on span "select" at bounding box center [143, 227] width 13 height 13
click at [214, 219] on link "00002924" at bounding box center [203, 227] width 46 height 16
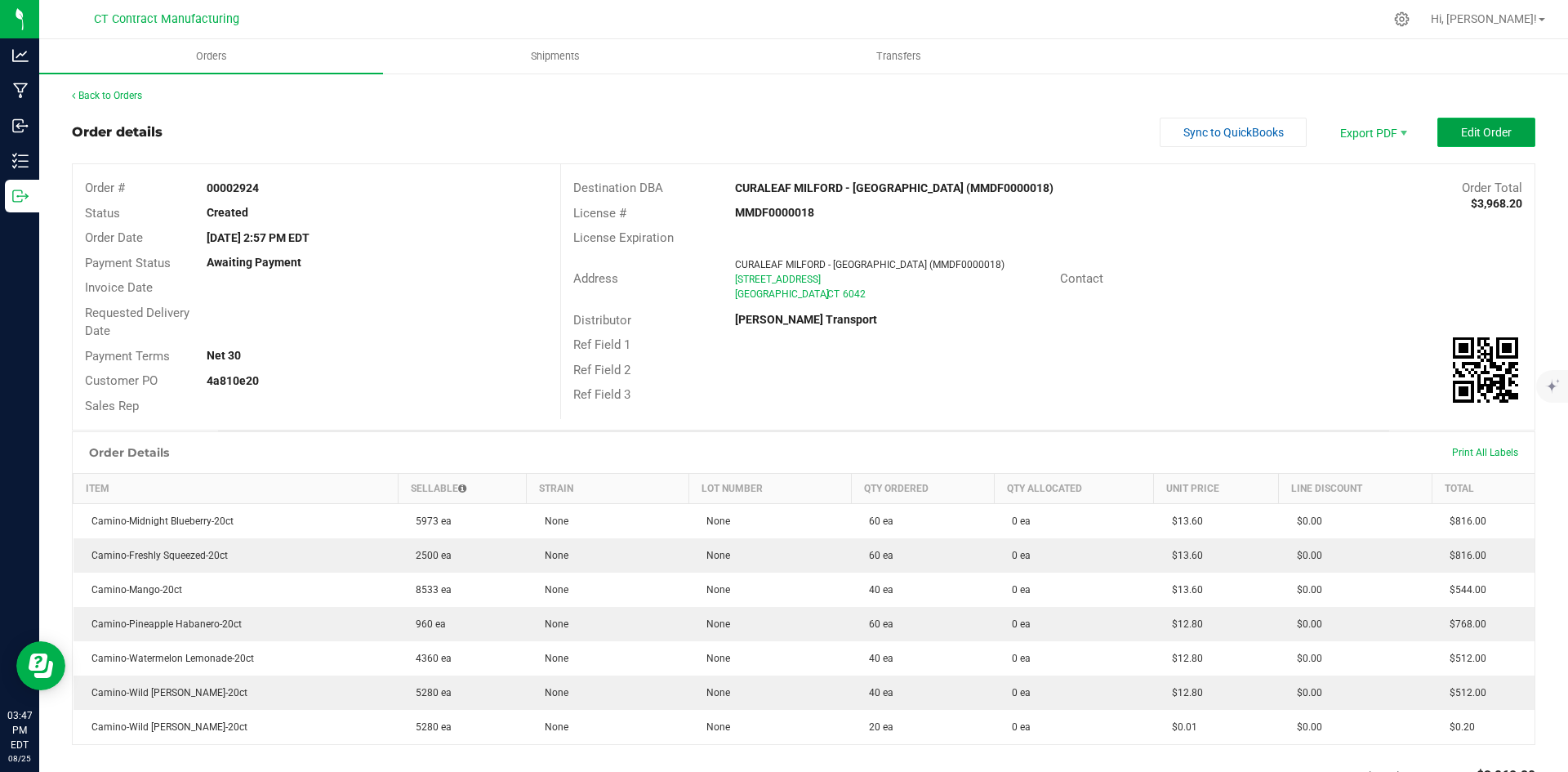
click at [1466, 123] on button "Edit Order" at bounding box center [1486, 133] width 98 height 29
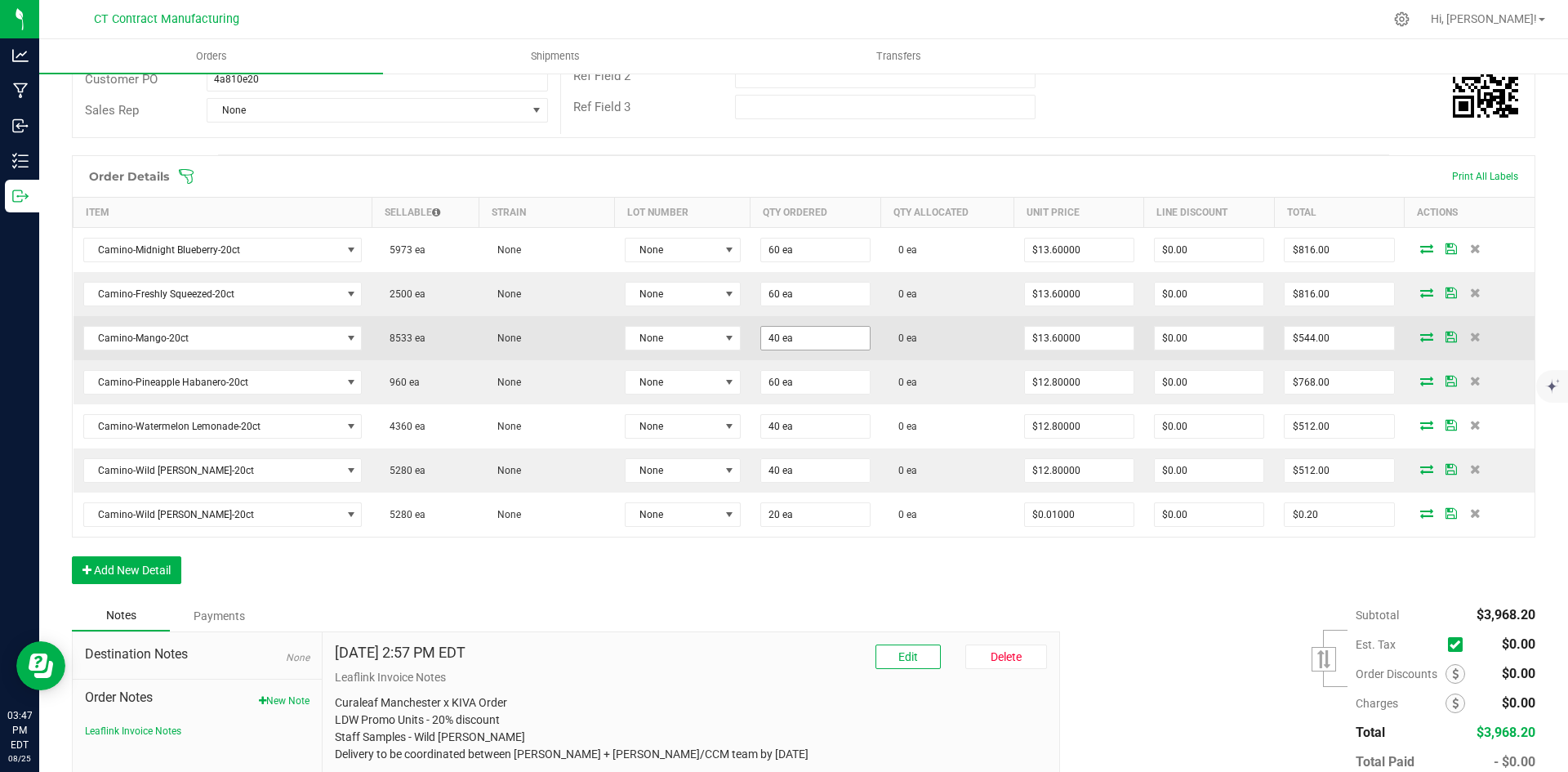
scroll to position [327, 0]
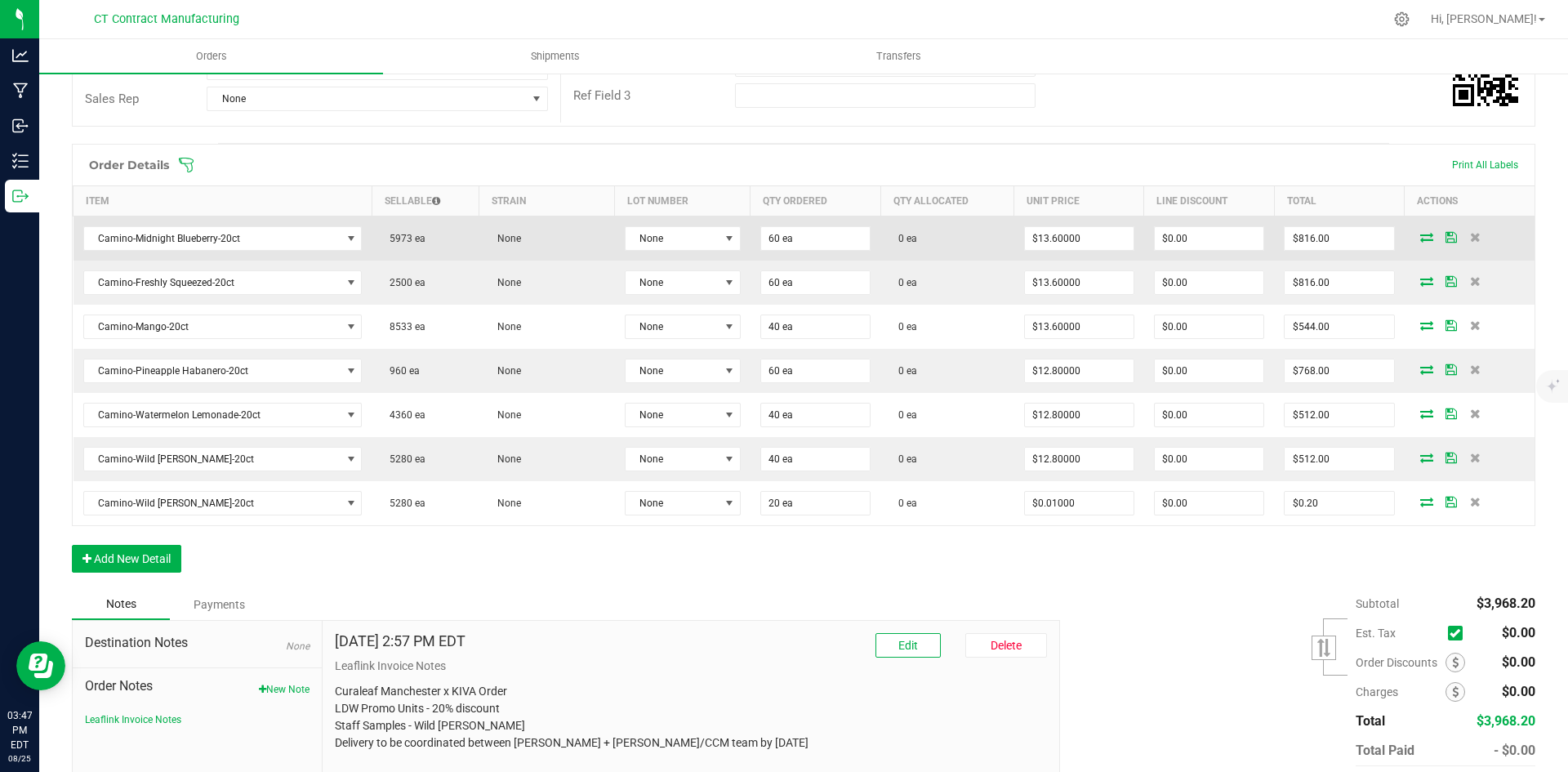
click at [735, 240] on td "None" at bounding box center [683, 239] width 135 height 45
click at [725, 241] on span at bounding box center [729, 238] width 13 height 13
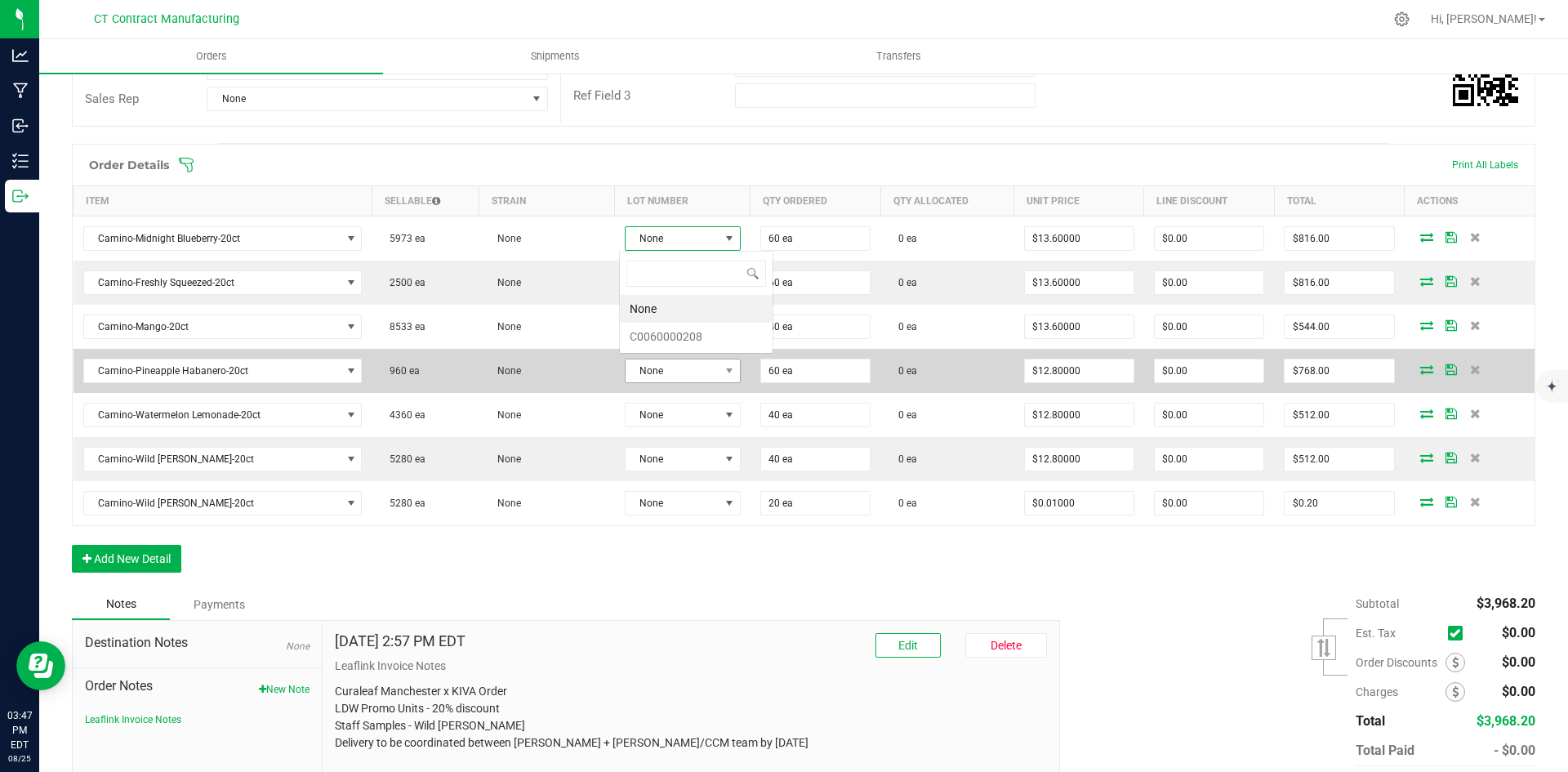
scroll to position [24, 115]
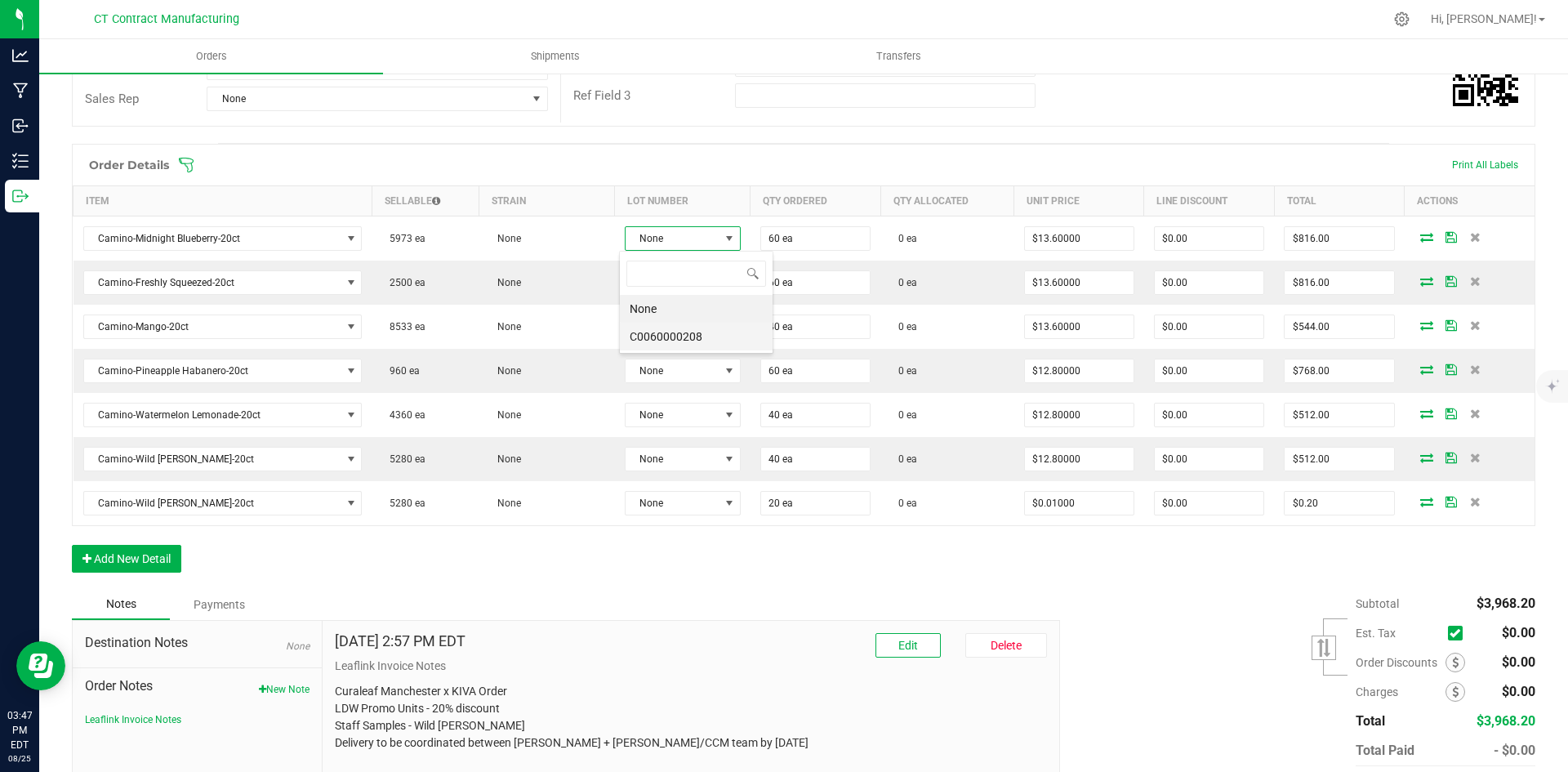
click at [701, 334] on li "C0060000208" at bounding box center [696, 337] width 153 height 28
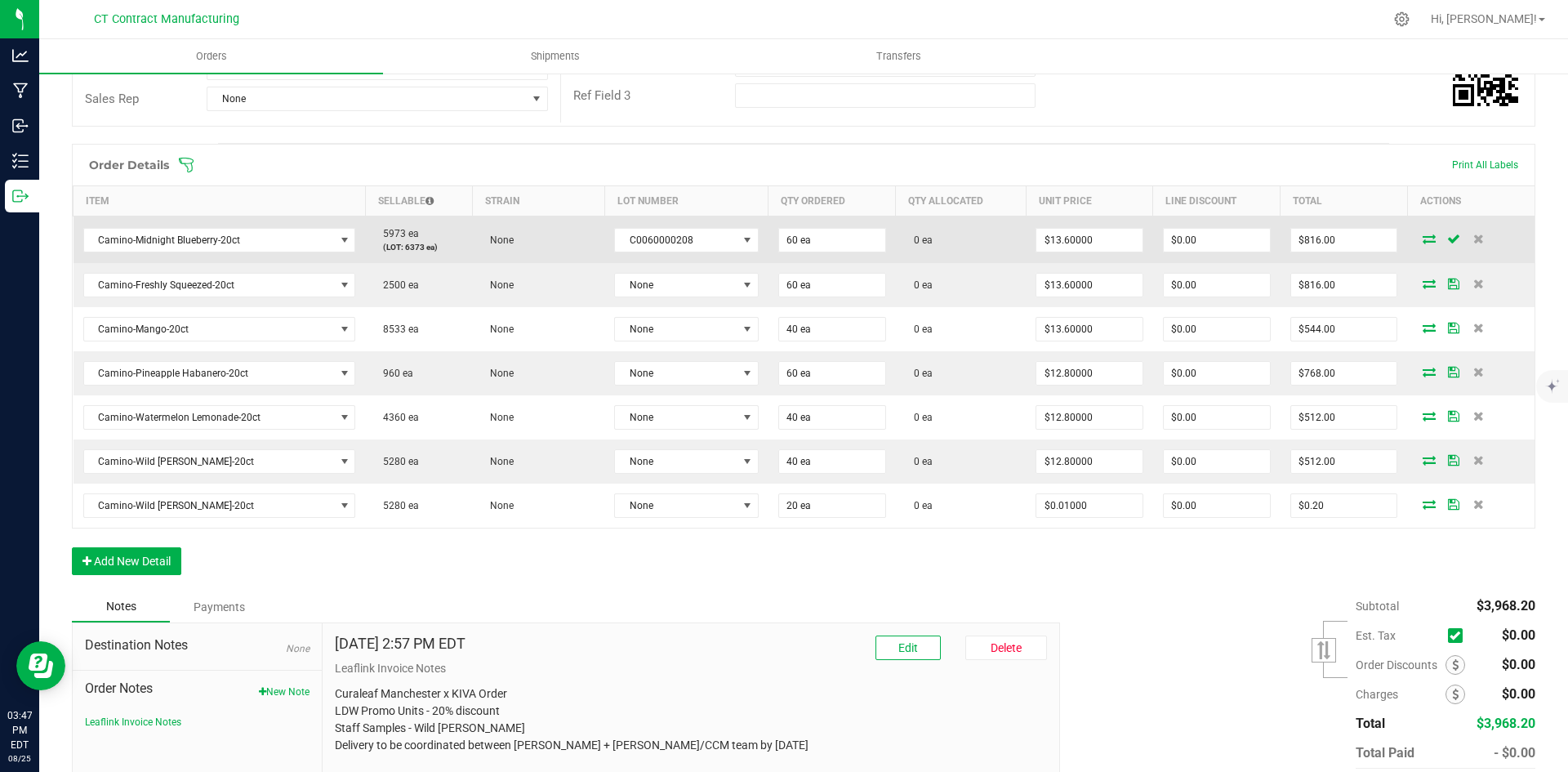
click at [1423, 236] on icon at bounding box center [1429, 238] width 13 height 10
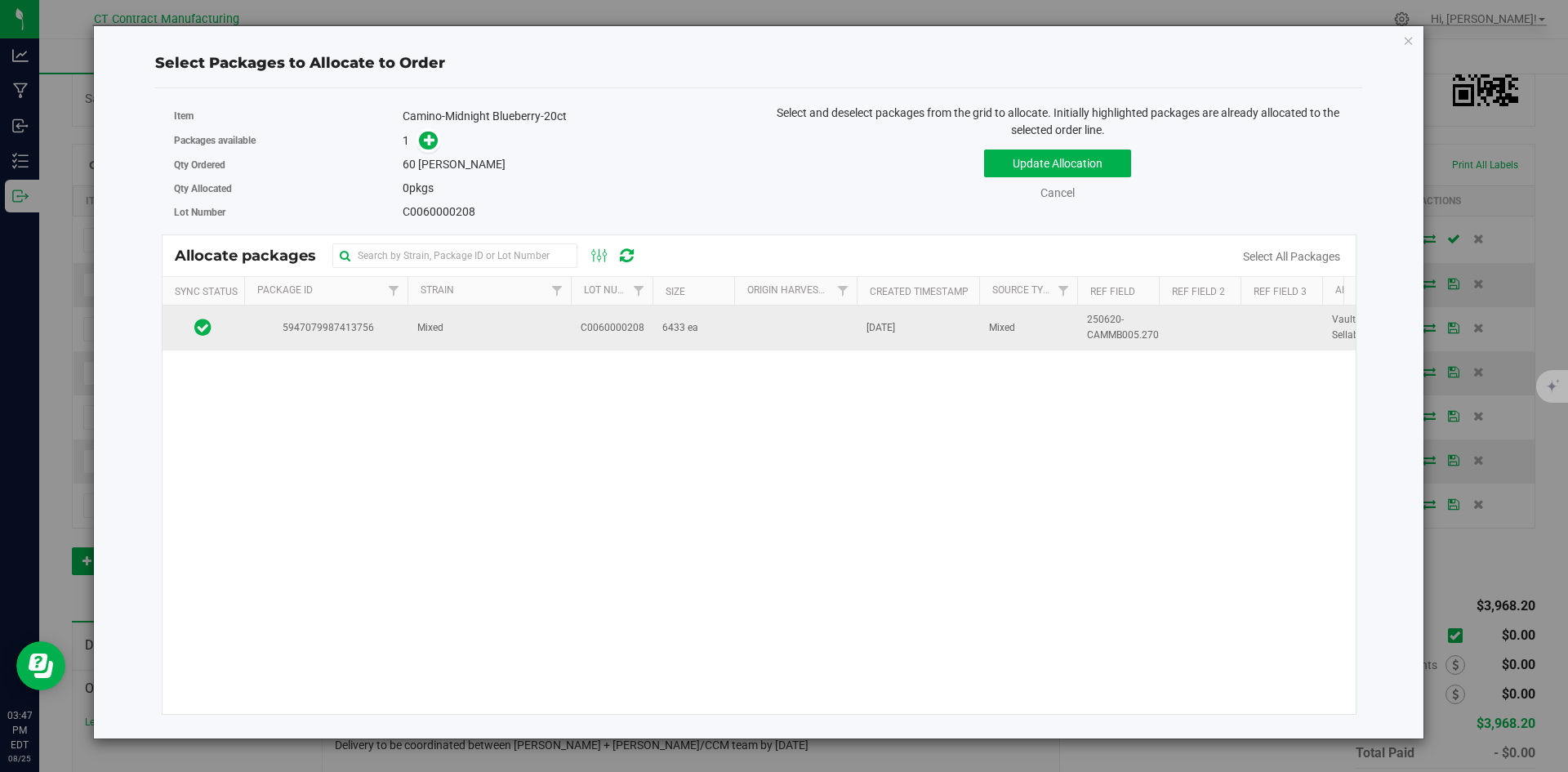
click at [278, 330] on span "5947079987413756" at bounding box center [326, 328] width 144 height 16
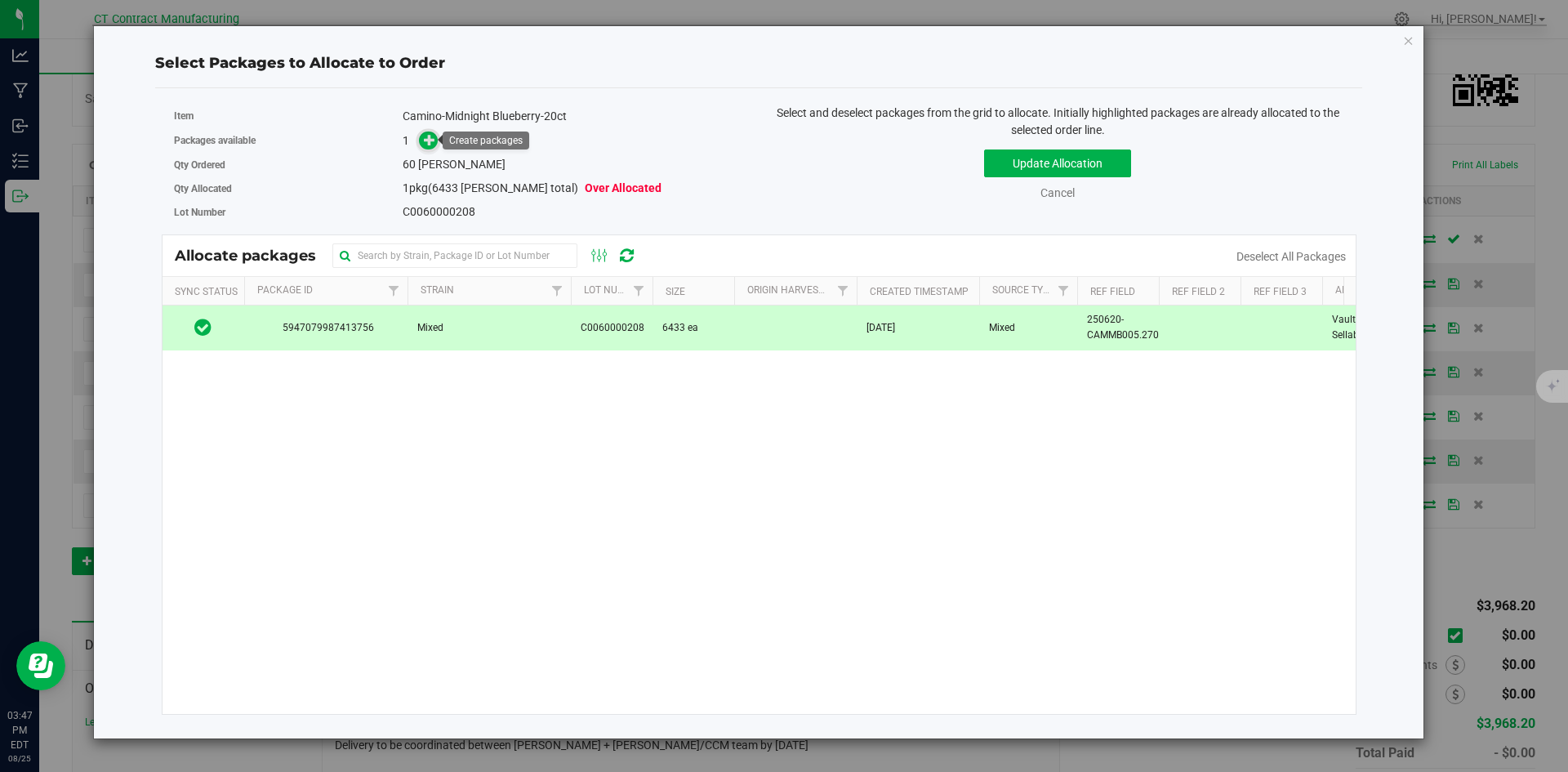
click at [427, 134] on icon at bounding box center [429, 139] width 11 height 11
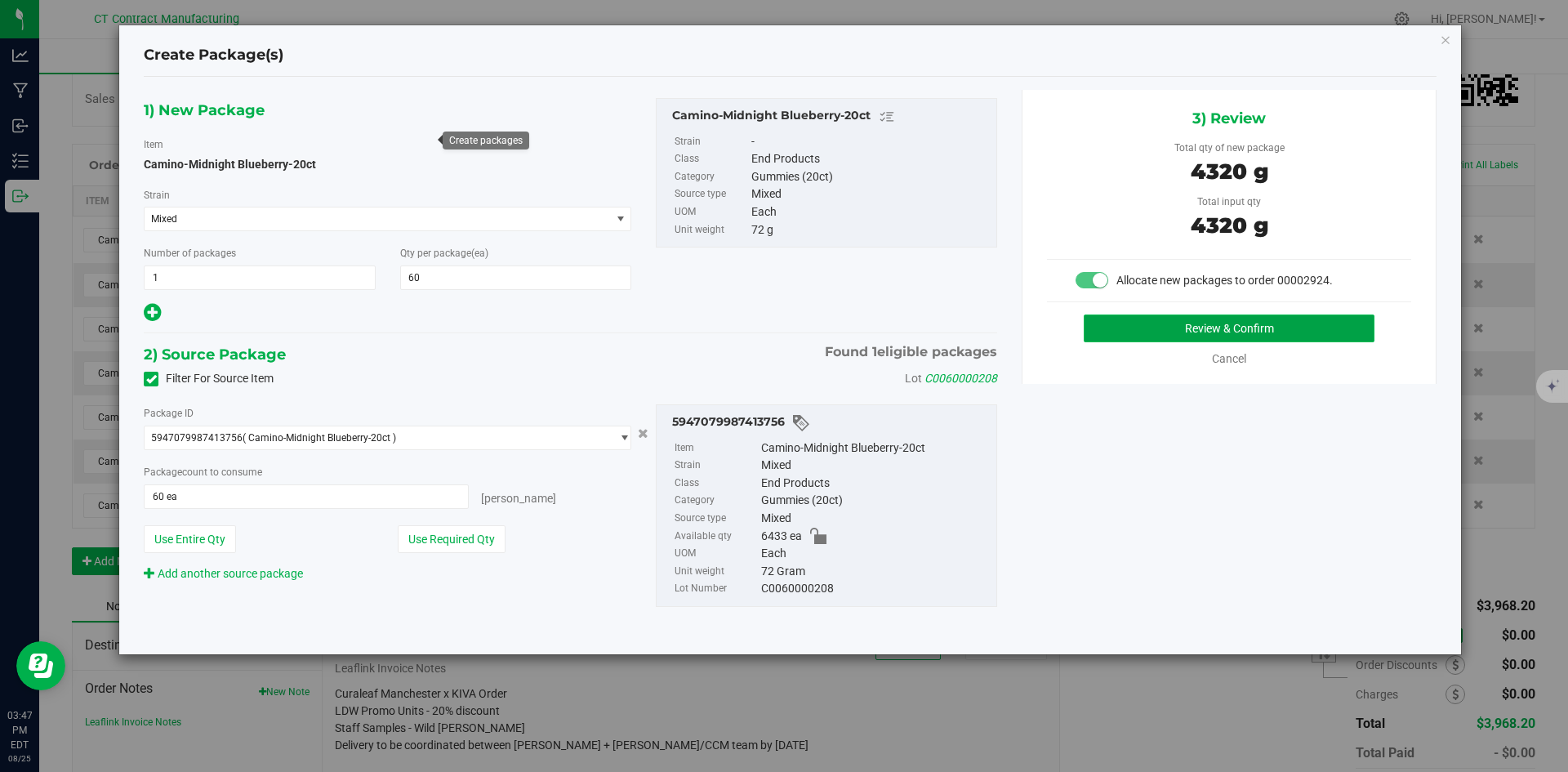
click at [1144, 318] on button "Review & Confirm" at bounding box center [1229, 329] width 291 height 28
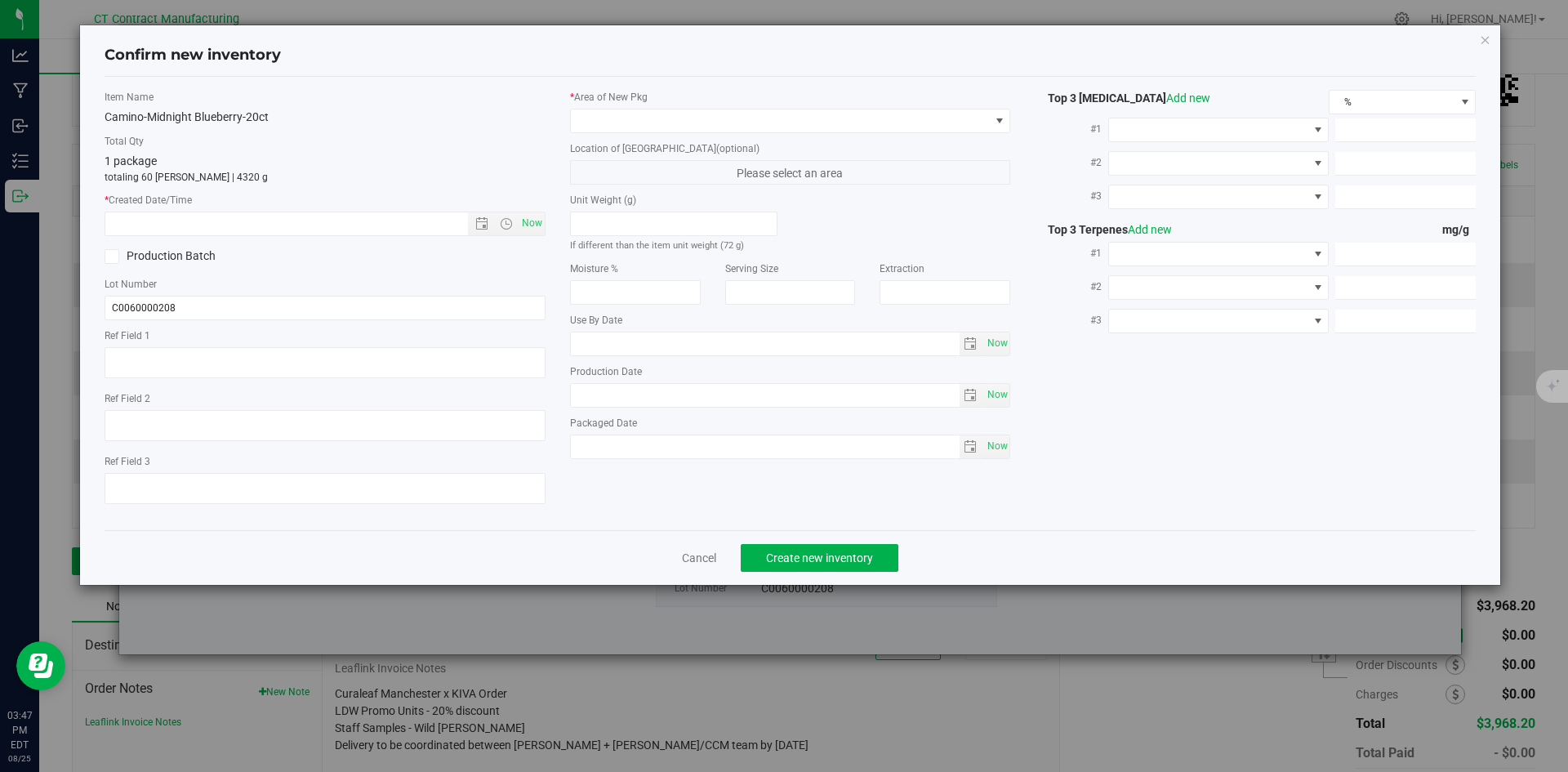
type textarea "250620-CAMMB005.270"
click at [531, 226] on span "Now" at bounding box center [532, 223] width 28 height 23
type input "[DATE] 3:47 PM"
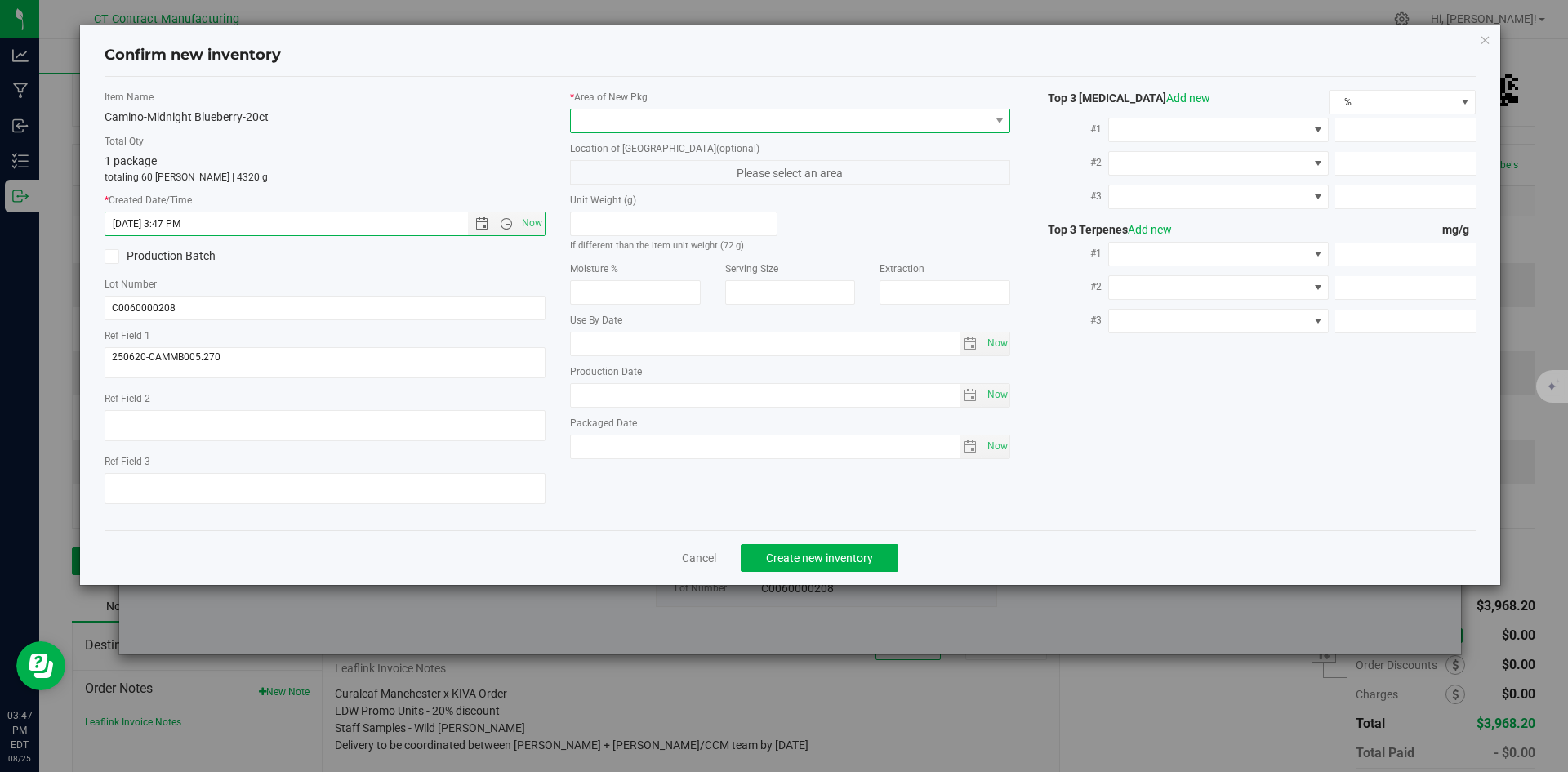
click at [608, 109] on span at bounding box center [780, 121] width 419 height 23
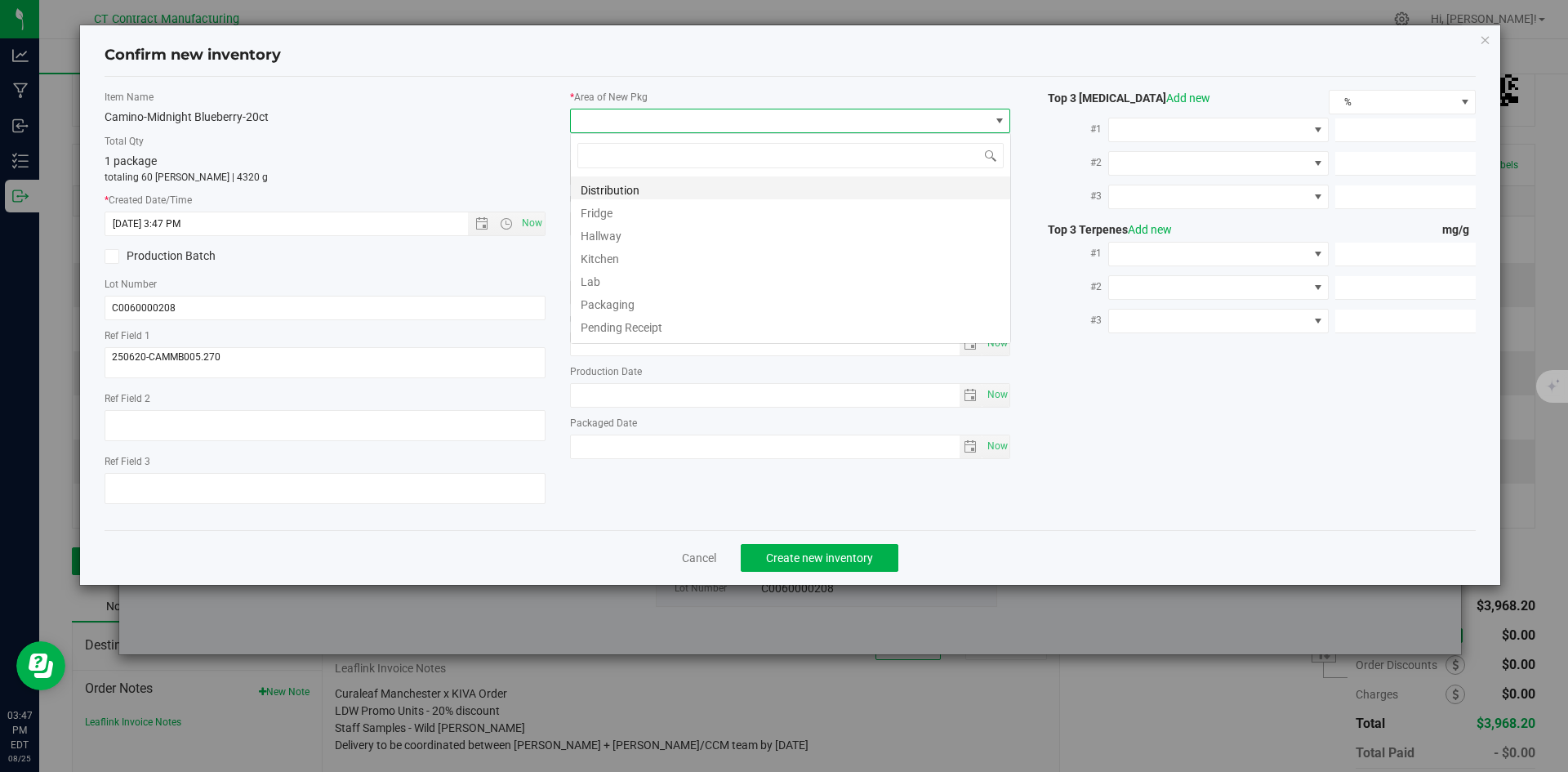
scroll to position [24, 441]
click at [626, 190] on li "Distribution" at bounding box center [790, 187] width 440 height 23
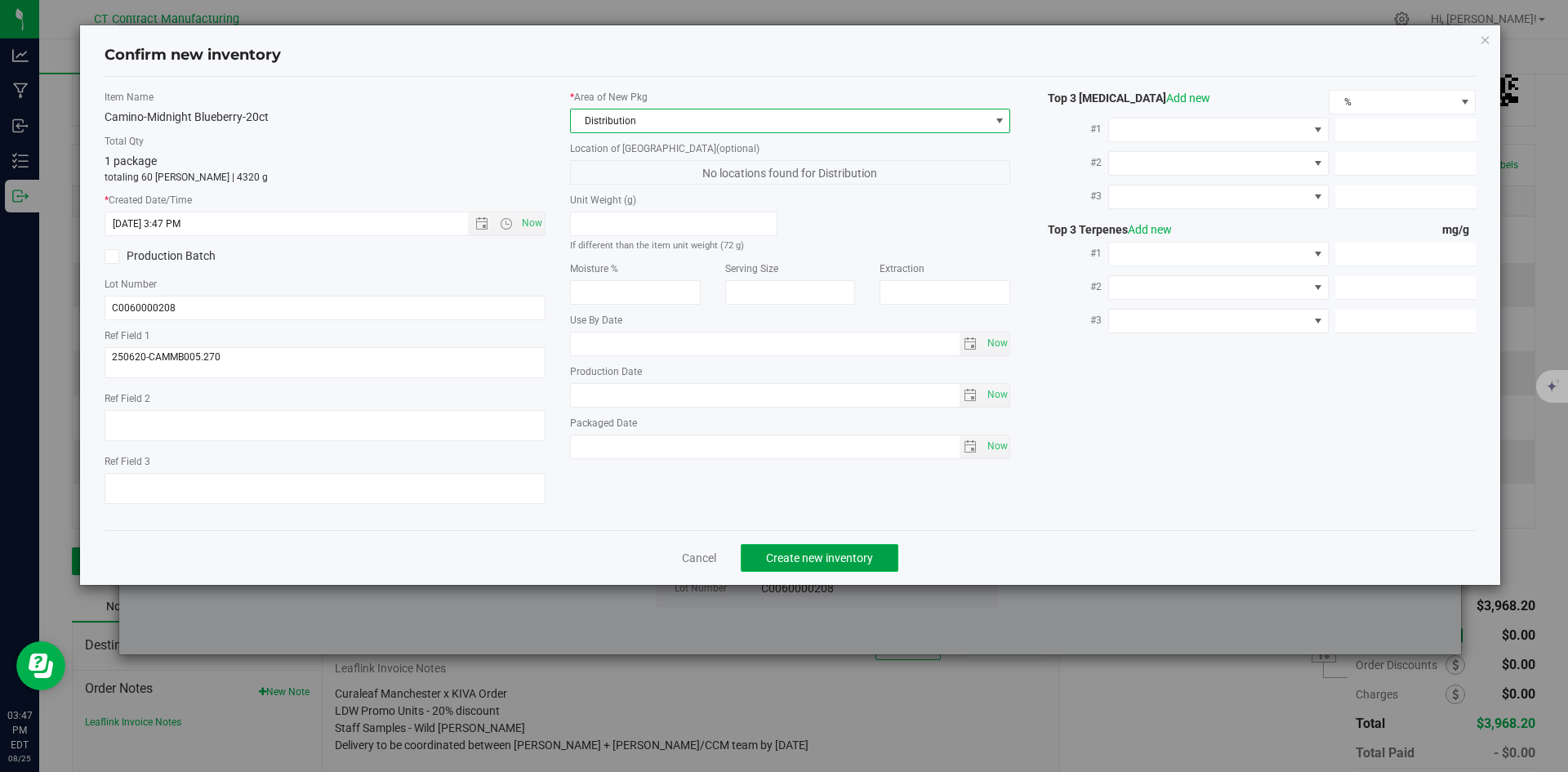
click at [834, 554] on span "Create new inventory" at bounding box center [820, 558] width 107 height 13
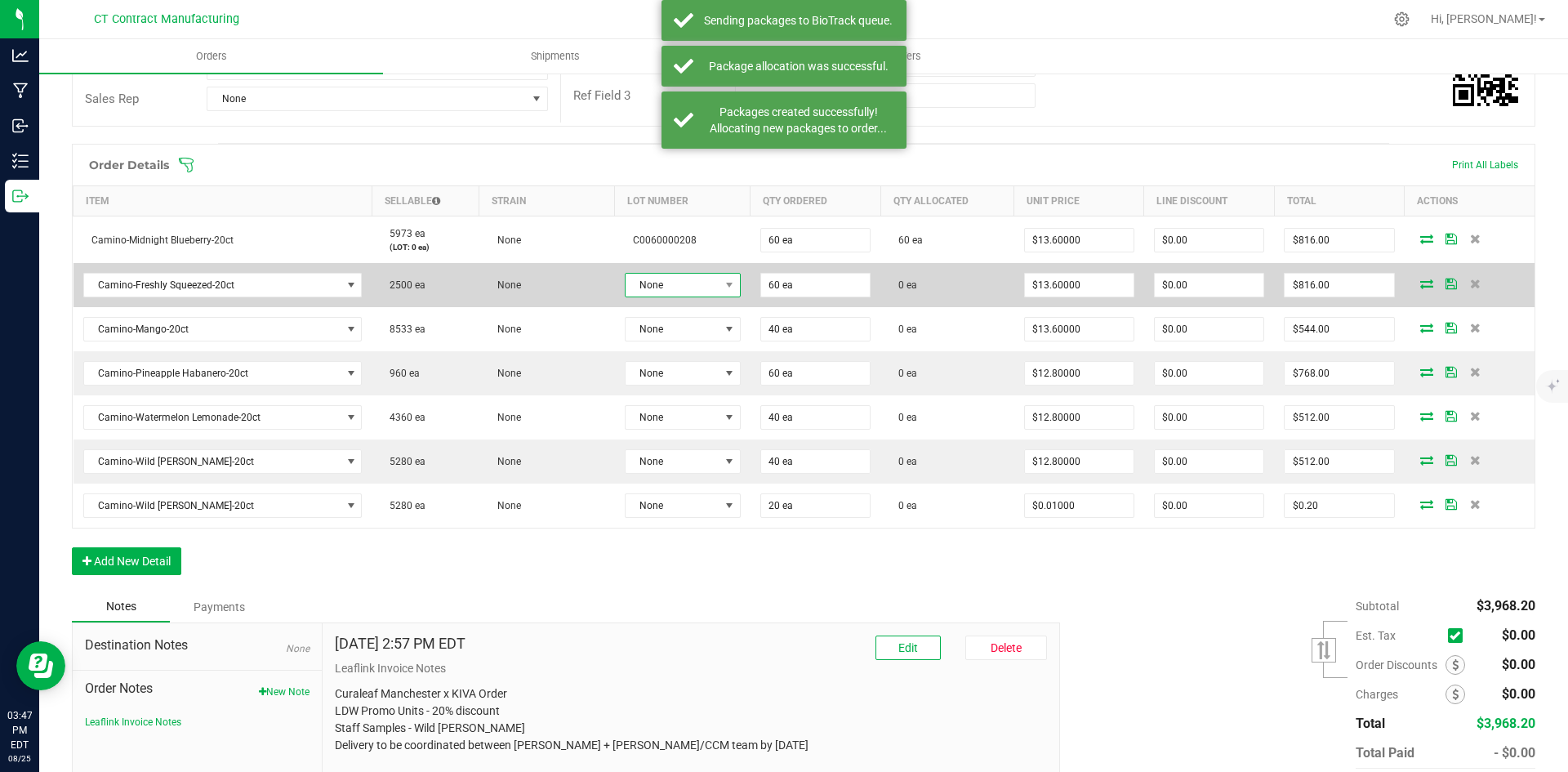
click at [706, 286] on span "None" at bounding box center [672, 285] width 94 height 23
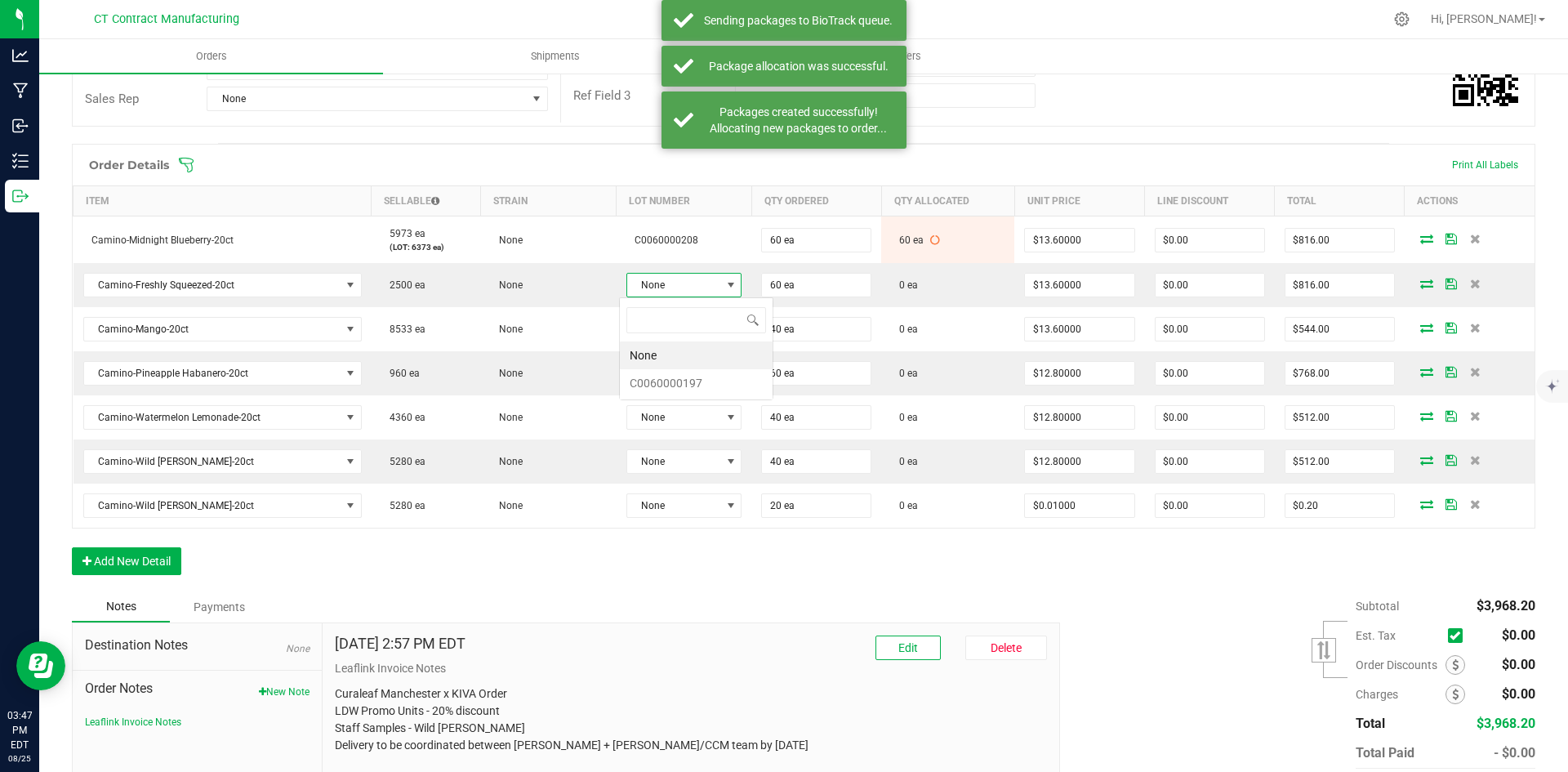
scroll to position [24, 115]
click at [722, 387] on li "C0060000197" at bounding box center [696, 383] width 153 height 28
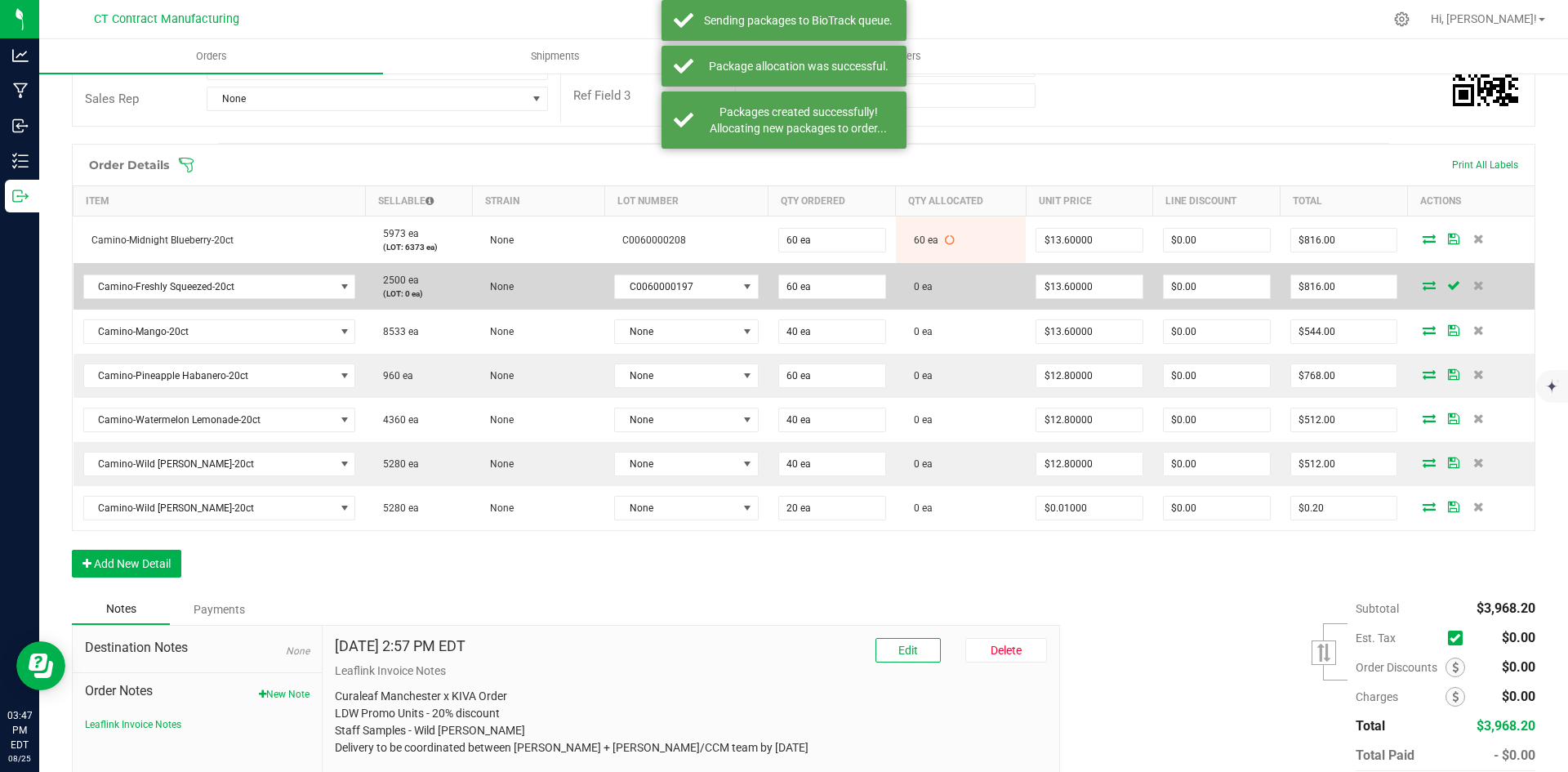
click at [1421, 291] on td at bounding box center [1471, 286] width 127 height 47
click at [1423, 281] on icon at bounding box center [1429, 285] width 13 height 10
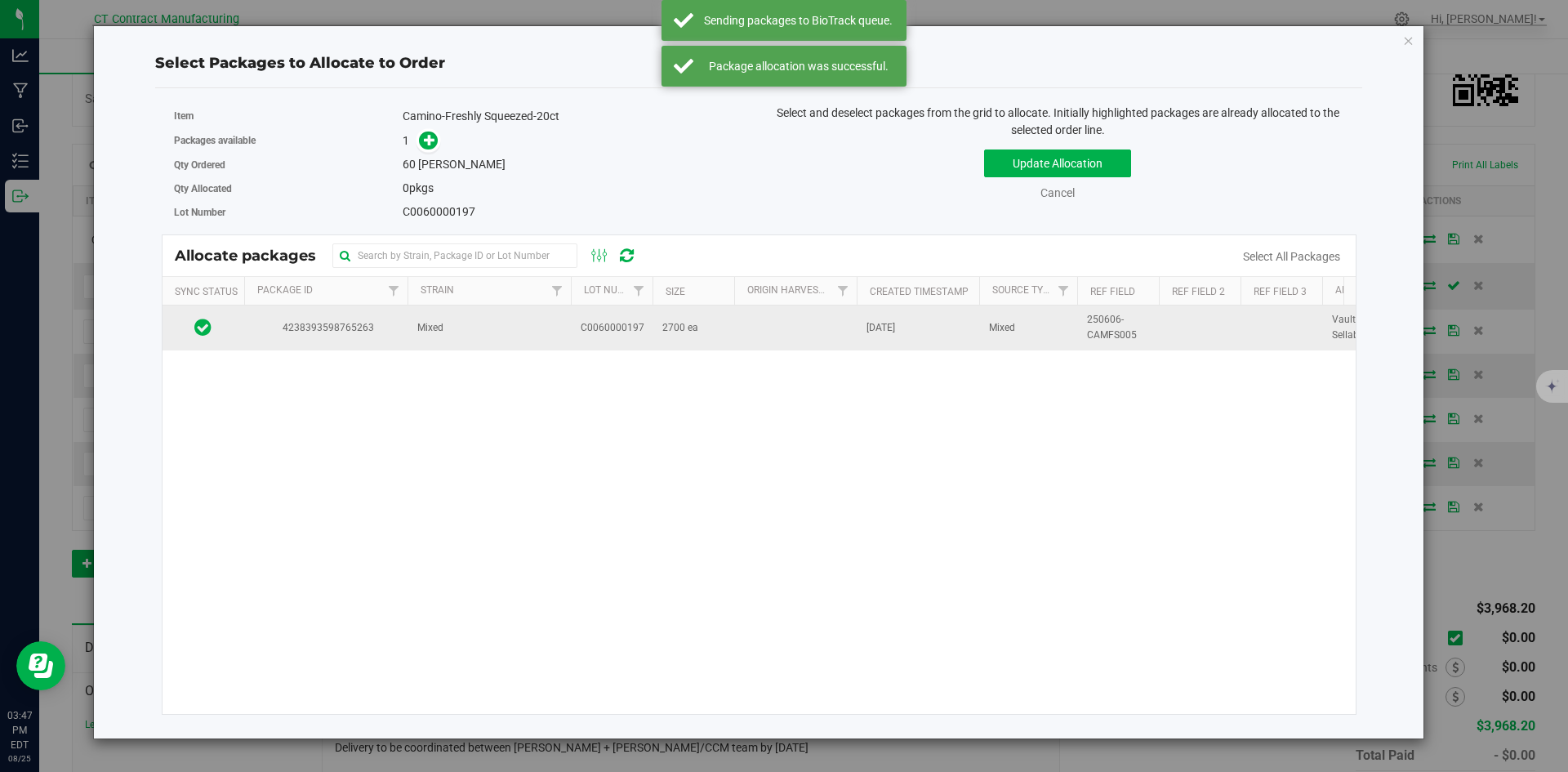
click at [428, 318] on td "Mixed" at bounding box center [489, 327] width 163 height 44
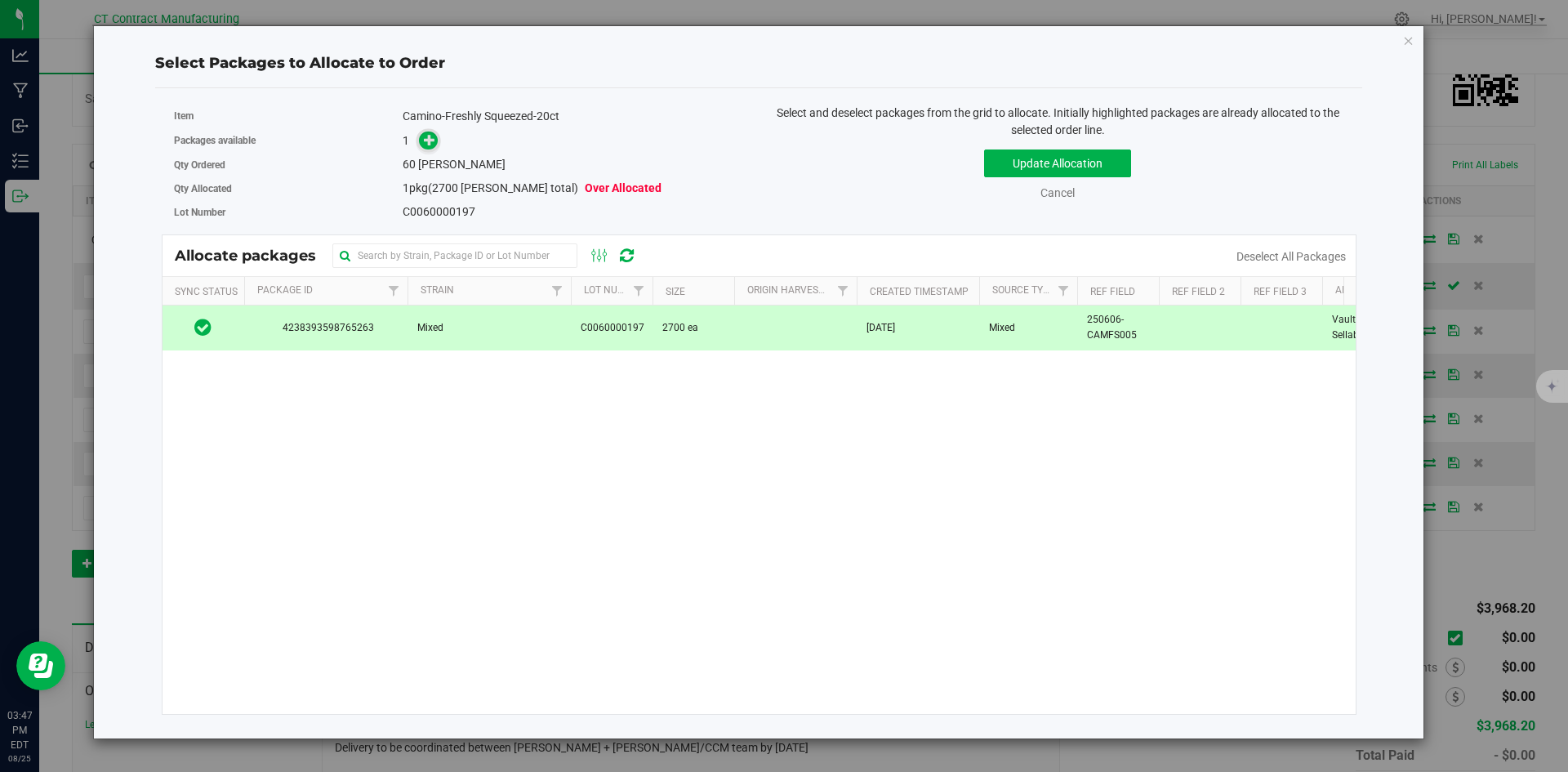
click at [428, 148] on span at bounding box center [428, 141] width 20 height 20
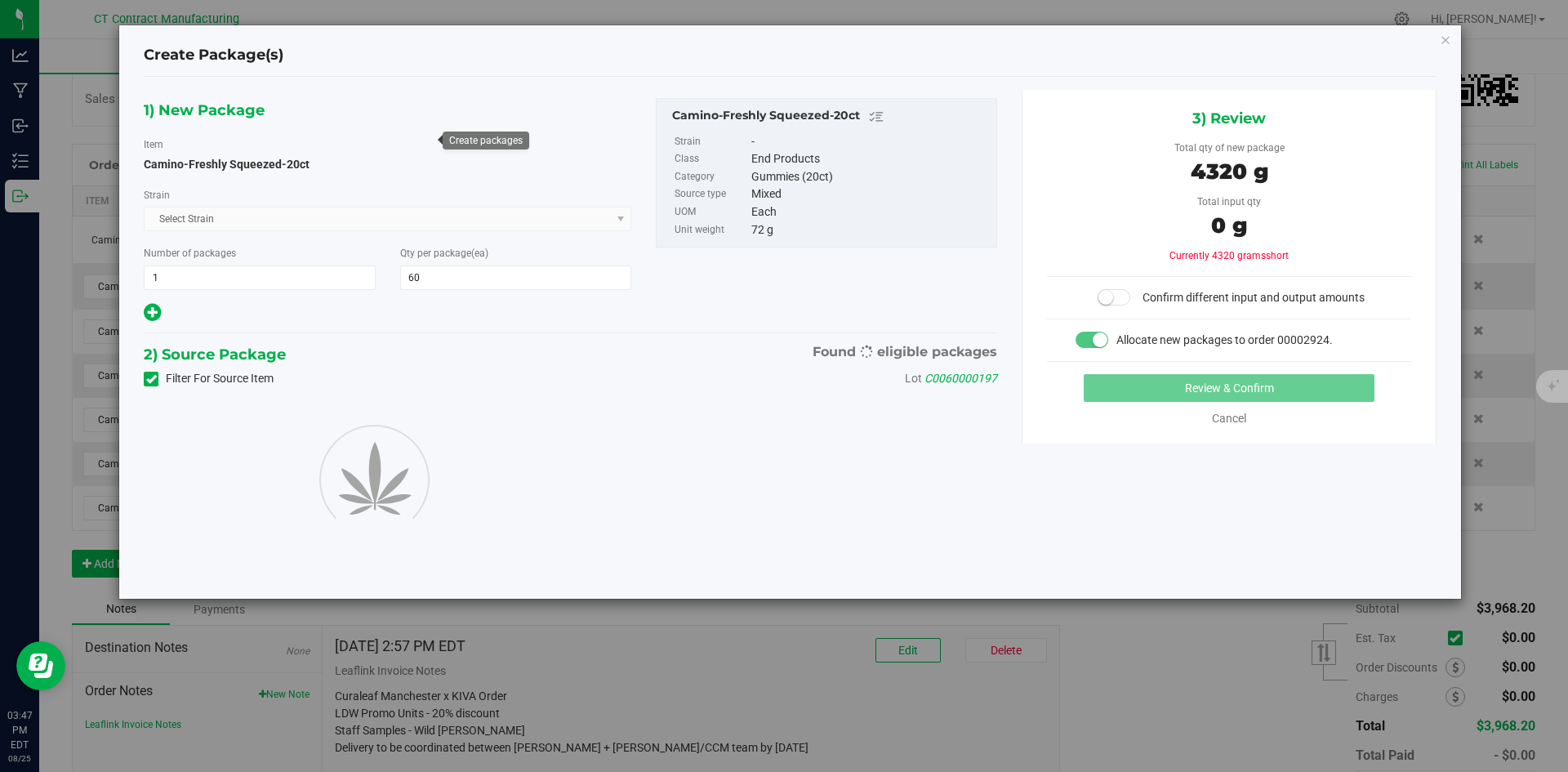
type input "60"
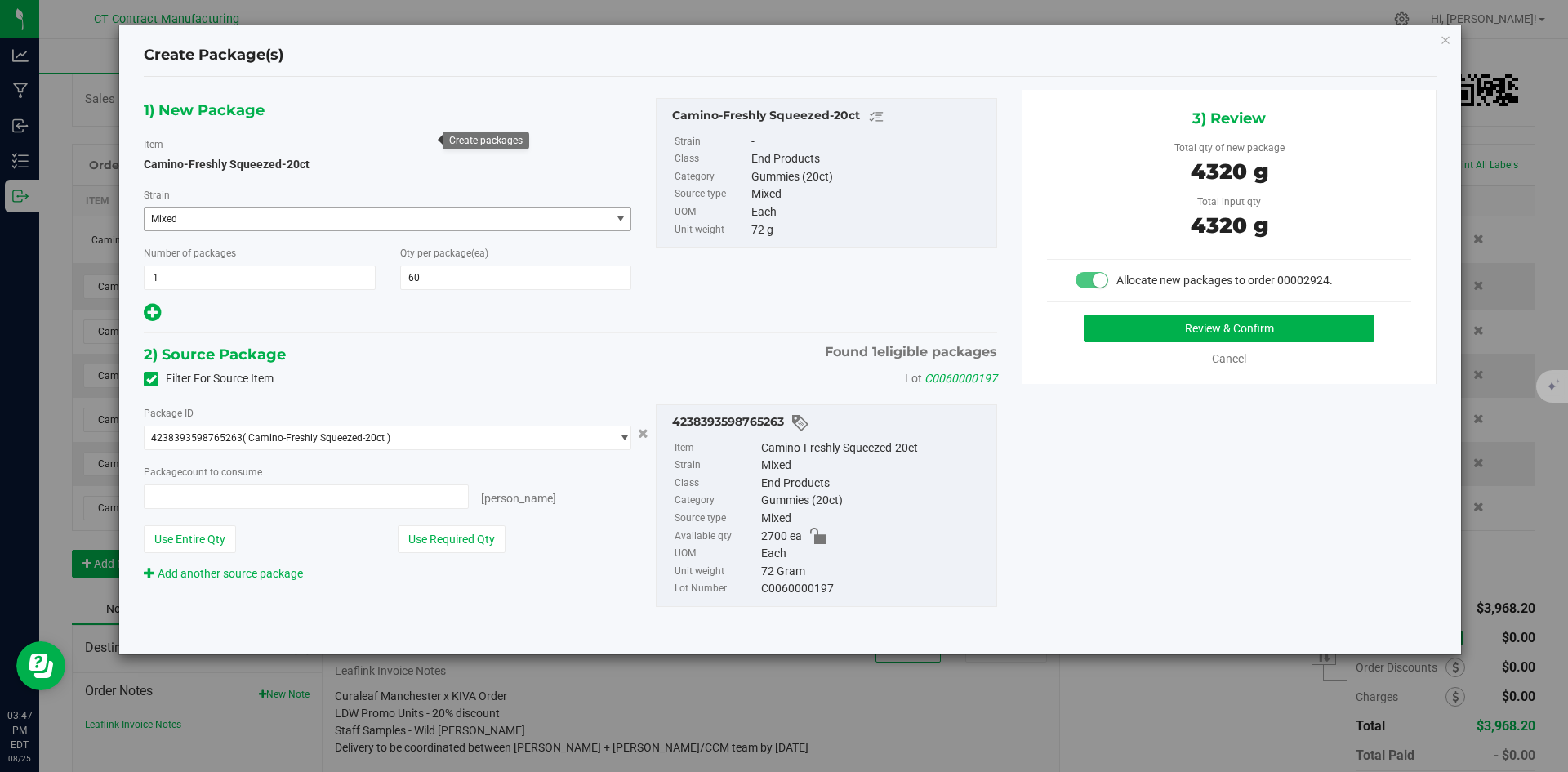
type input "60 ea"
click at [1112, 341] on button "Review & Confirm" at bounding box center [1229, 329] width 291 height 28
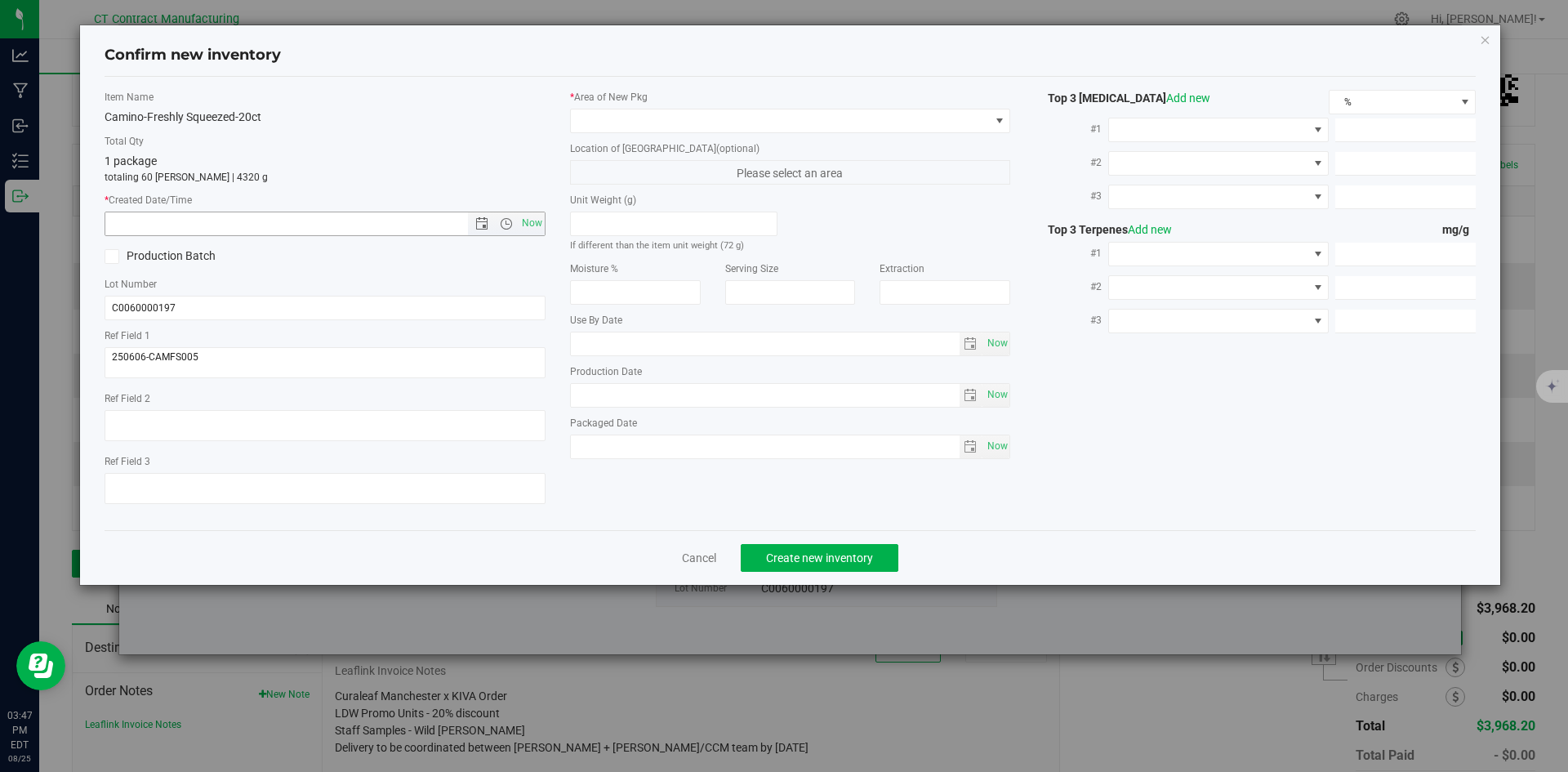
click at [532, 229] on span "Now" at bounding box center [532, 223] width 28 height 23
type input "[DATE] 3:47 PM"
click at [604, 113] on span at bounding box center [780, 121] width 419 height 23
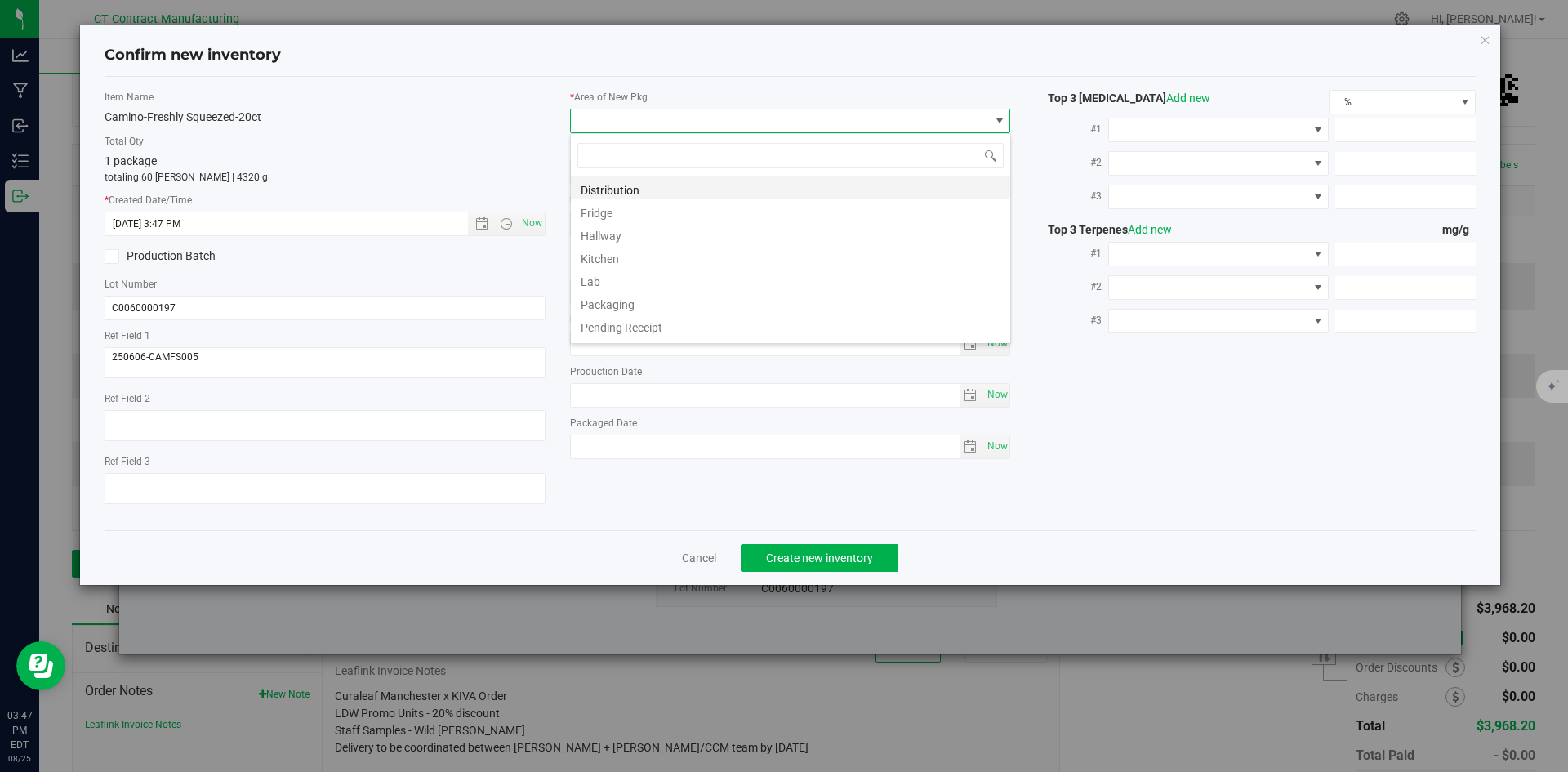
scroll to position [24, 441]
click at [609, 186] on li "Distribution" at bounding box center [790, 187] width 440 height 23
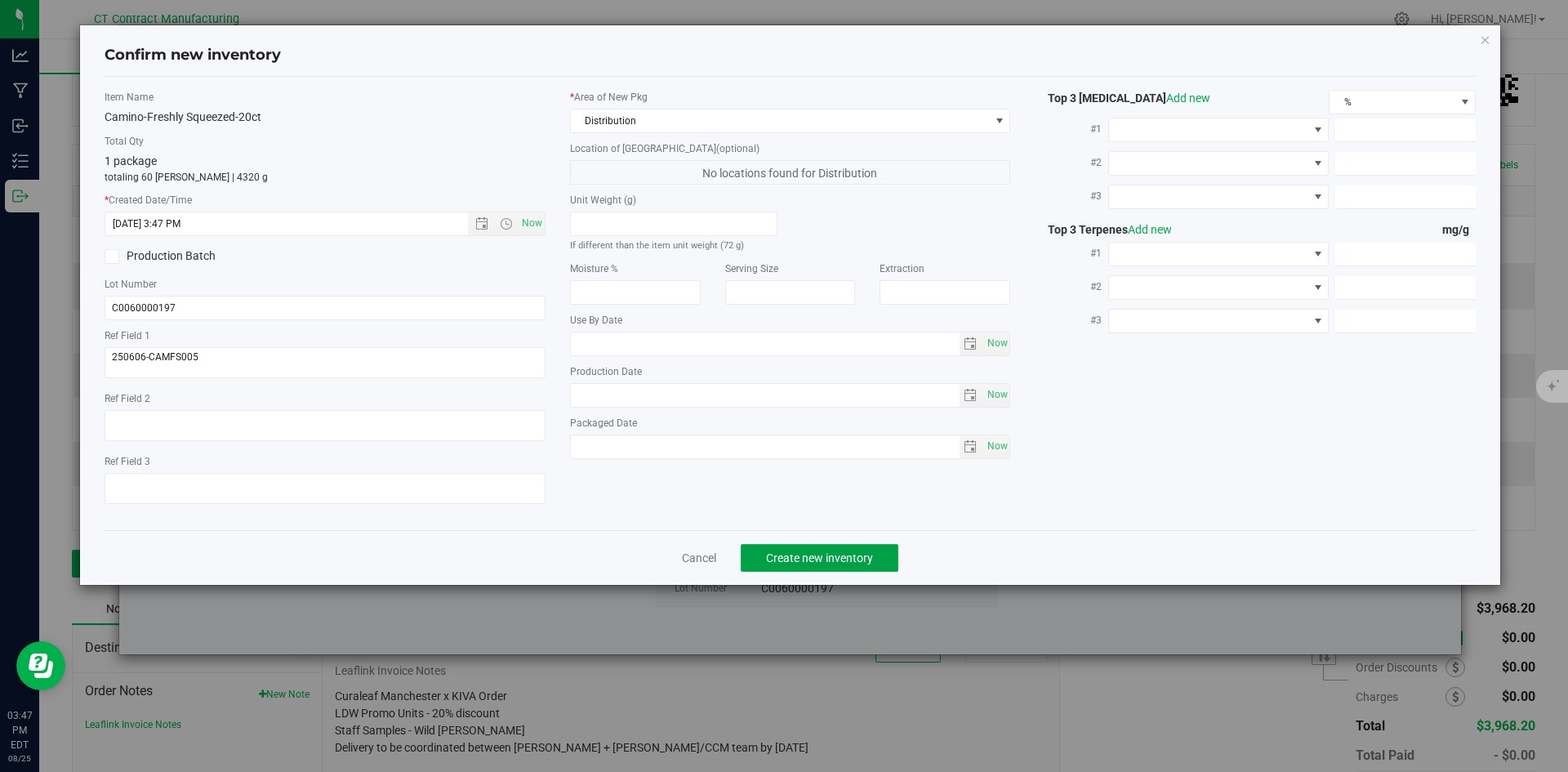
click at [799, 552] on span "Create new inventory" at bounding box center [820, 558] width 107 height 13
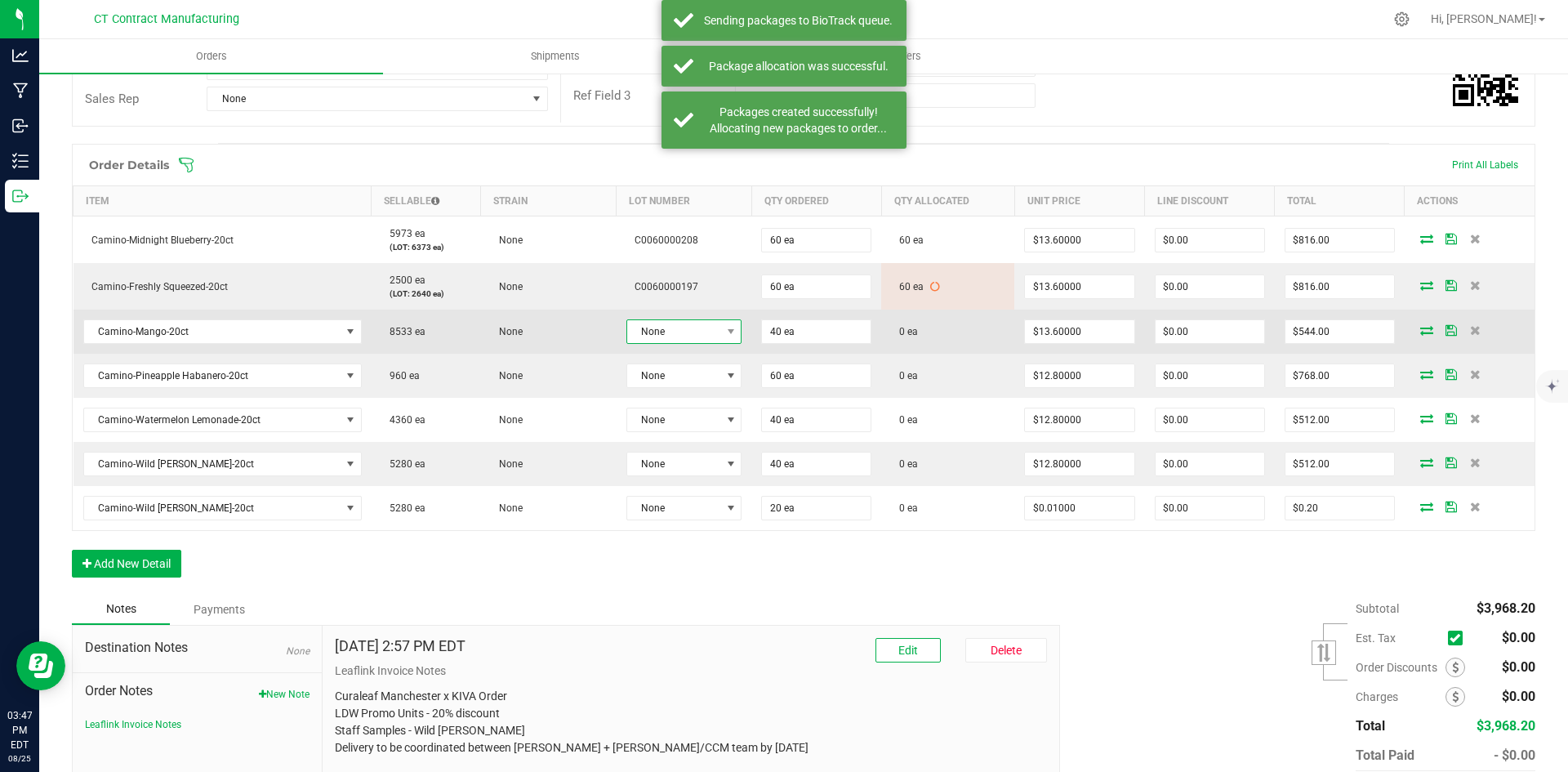
click at [706, 332] on span "None" at bounding box center [674, 331] width 94 height 23
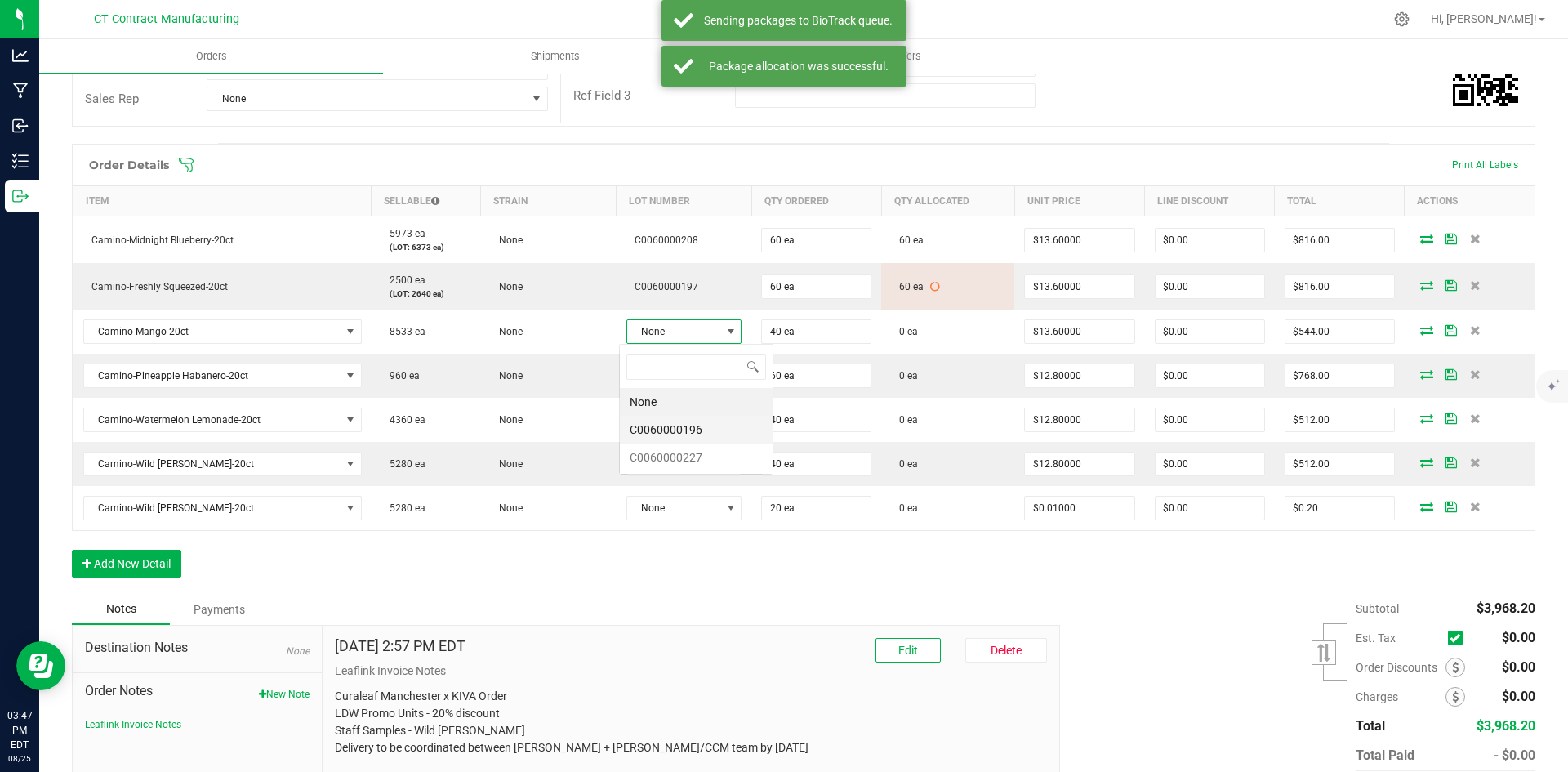
scroll to position [24, 115]
click at [700, 433] on li "C0060000196" at bounding box center [696, 429] width 153 height 28
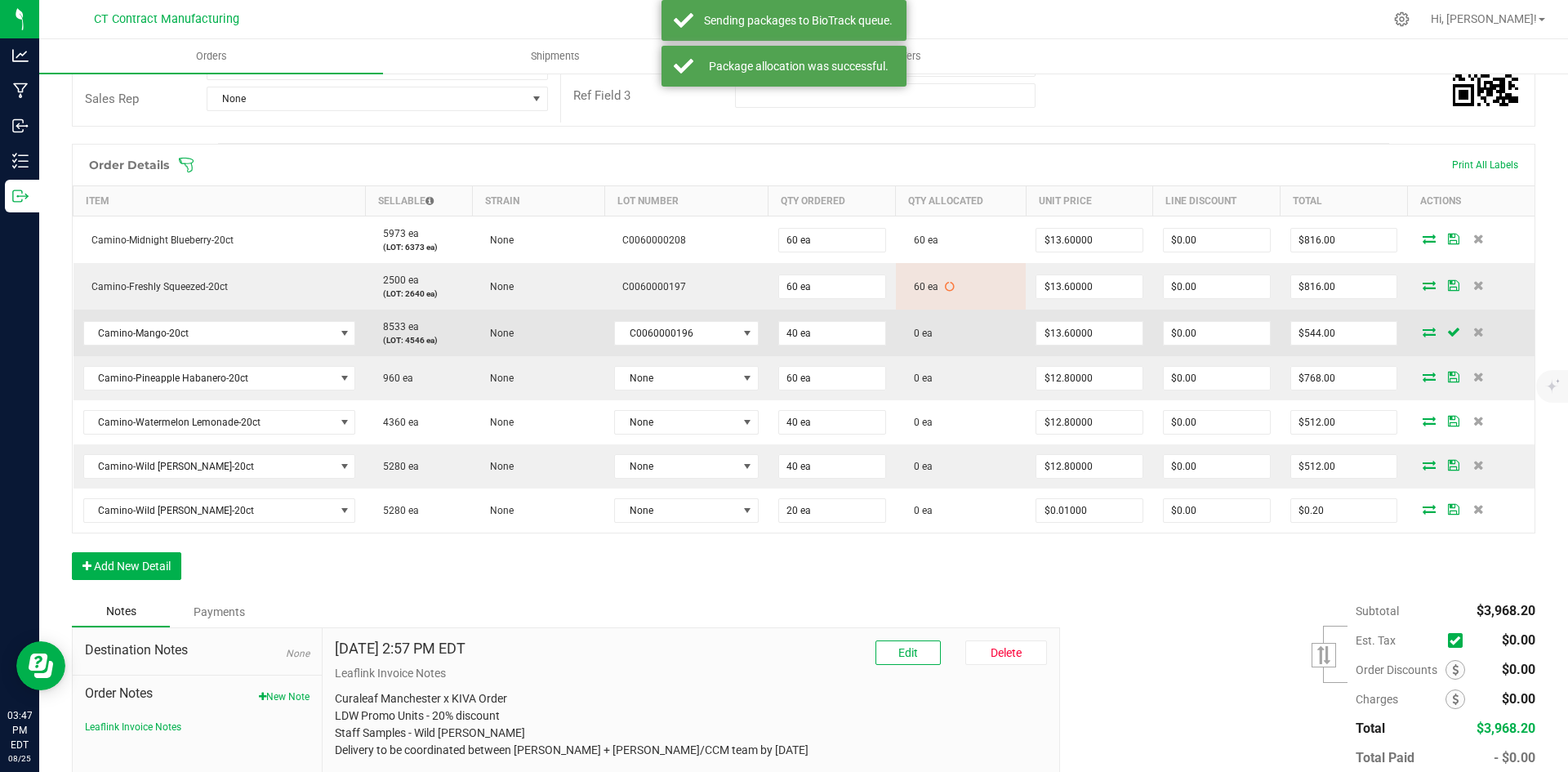
click at [1423, 332] on icon at bounding box center [1429, 331] width 13 height 10
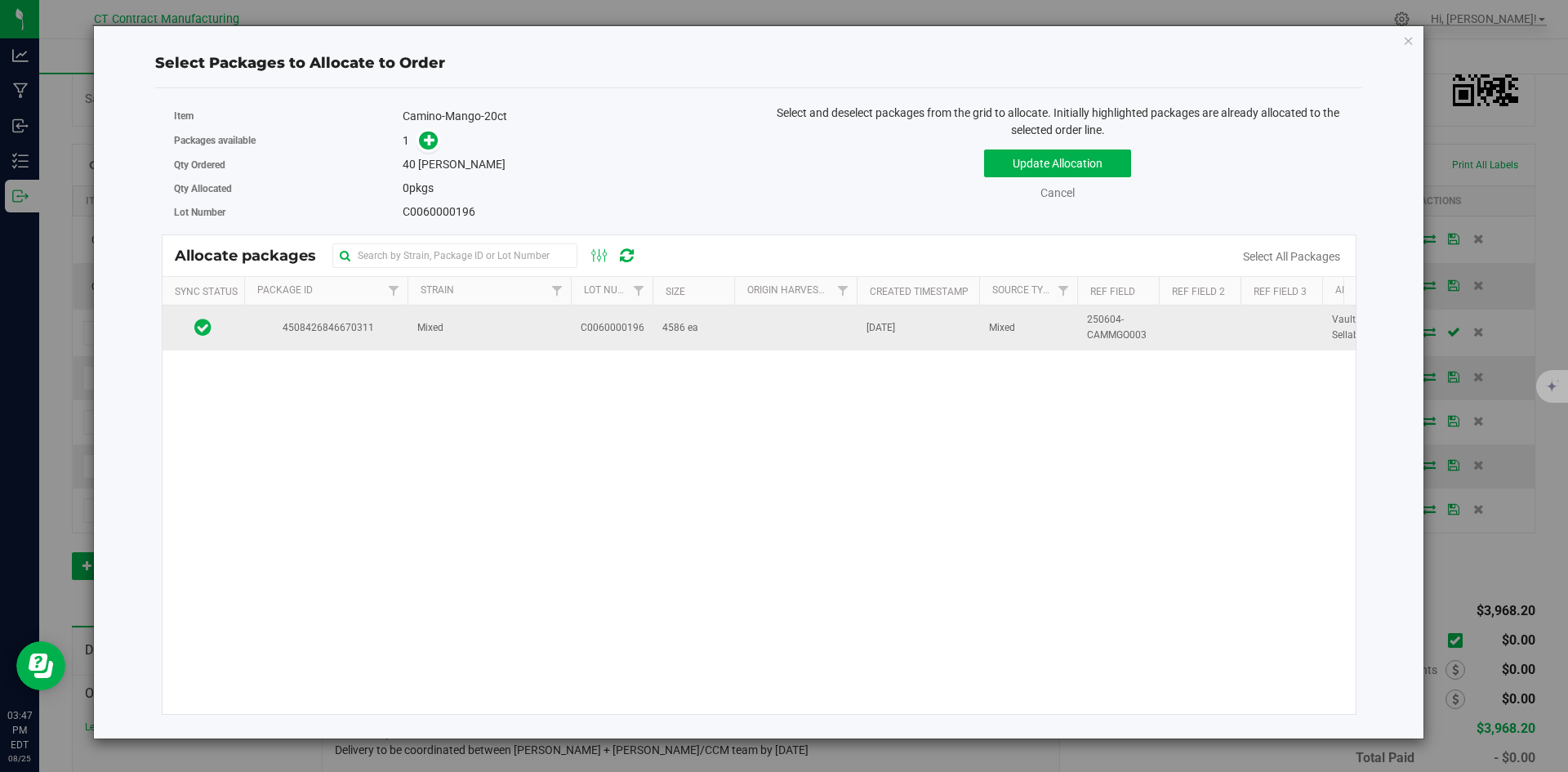
click at [428, 333] on span "Mixed" at bounding box center [430, 328] width 26 height 16
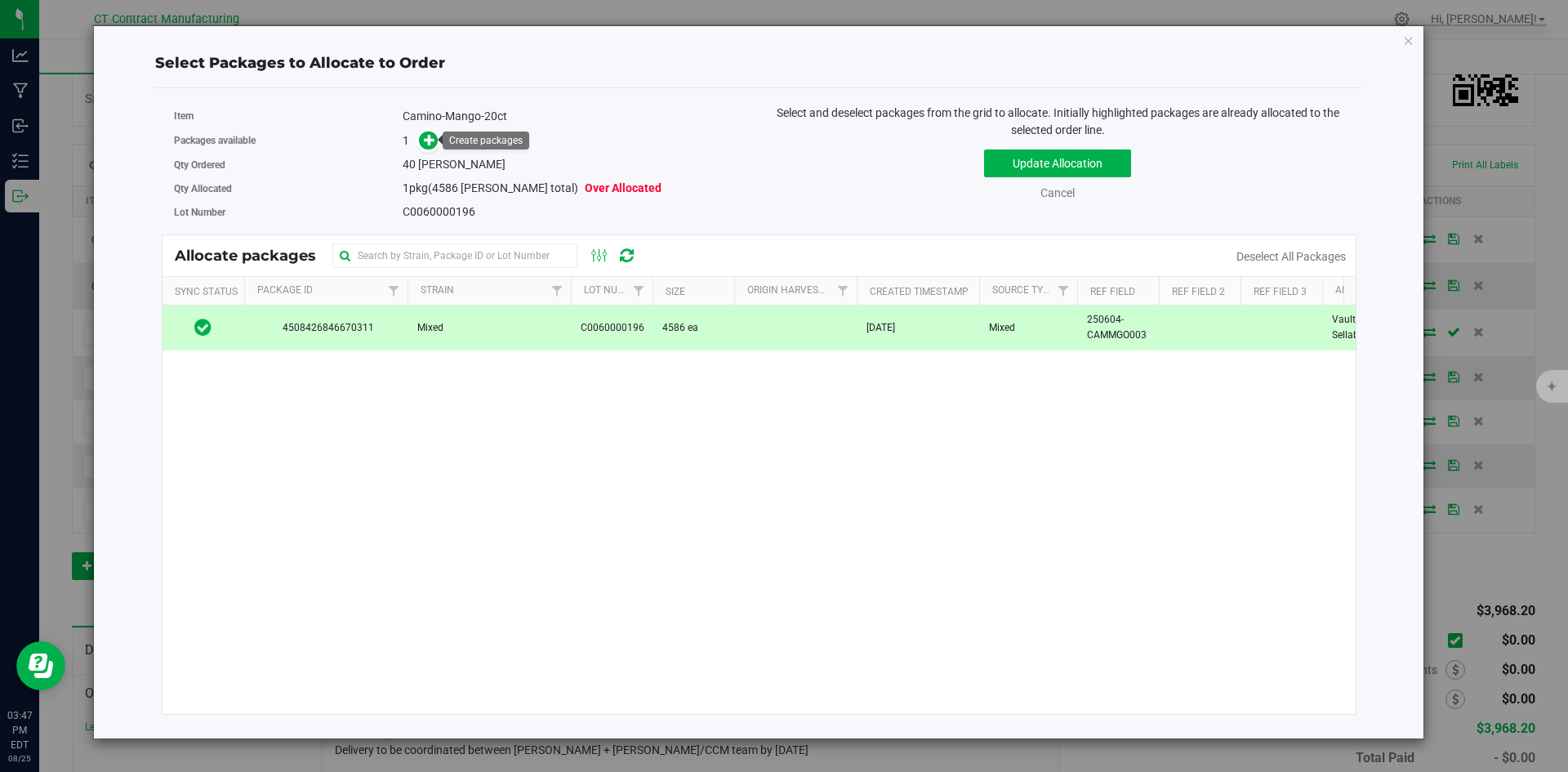
click at [440, 147] on div "1" at bounding box center [574, 141] width 344 height 19
click at [436, 144] on span at bounding box center [428, 141] width 19 height 19
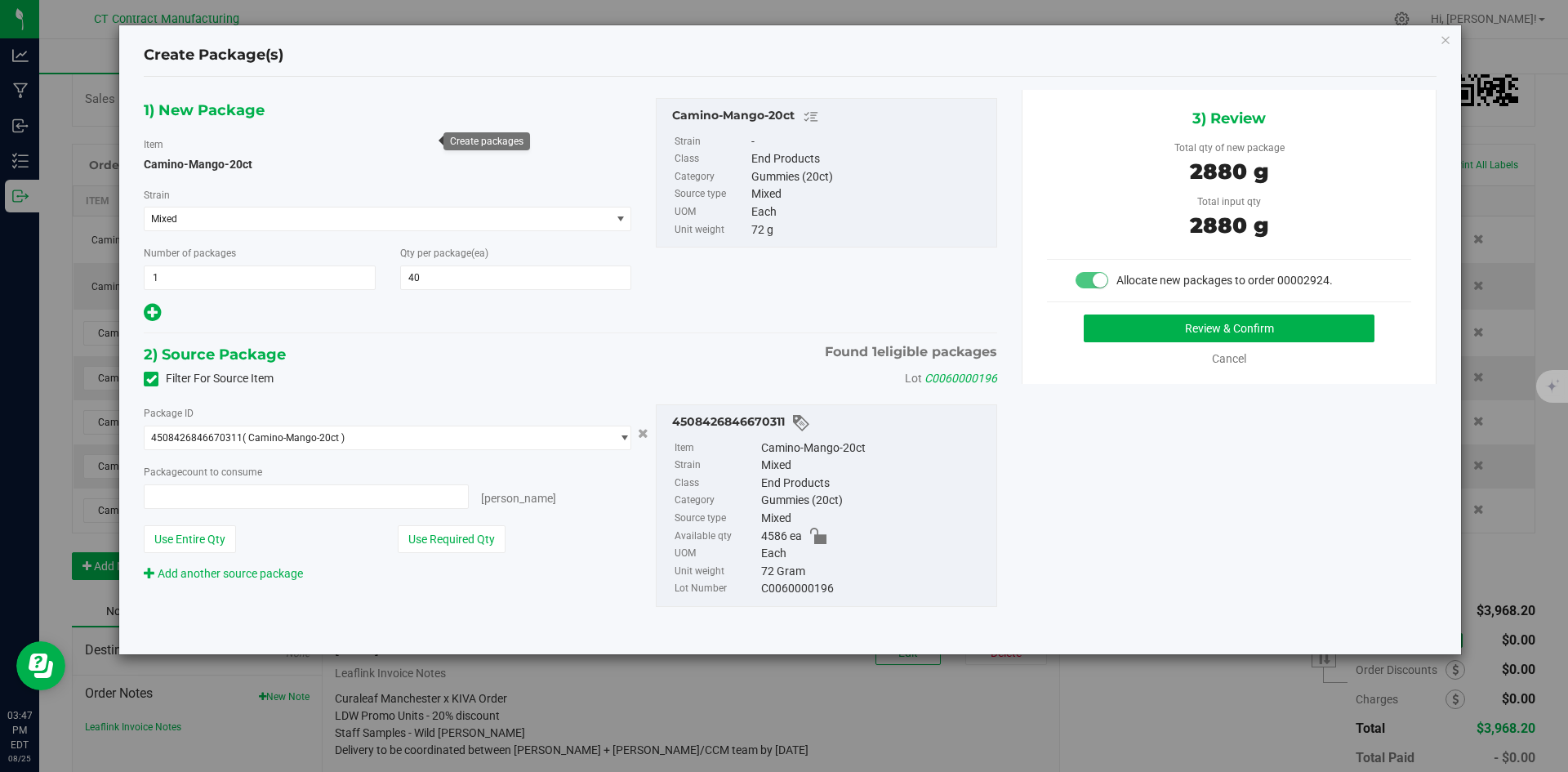
type input "40 ea"
click at [1152, 326] on button "Review & Confirm" at bounding box center [1229, 329] width 291 height 28
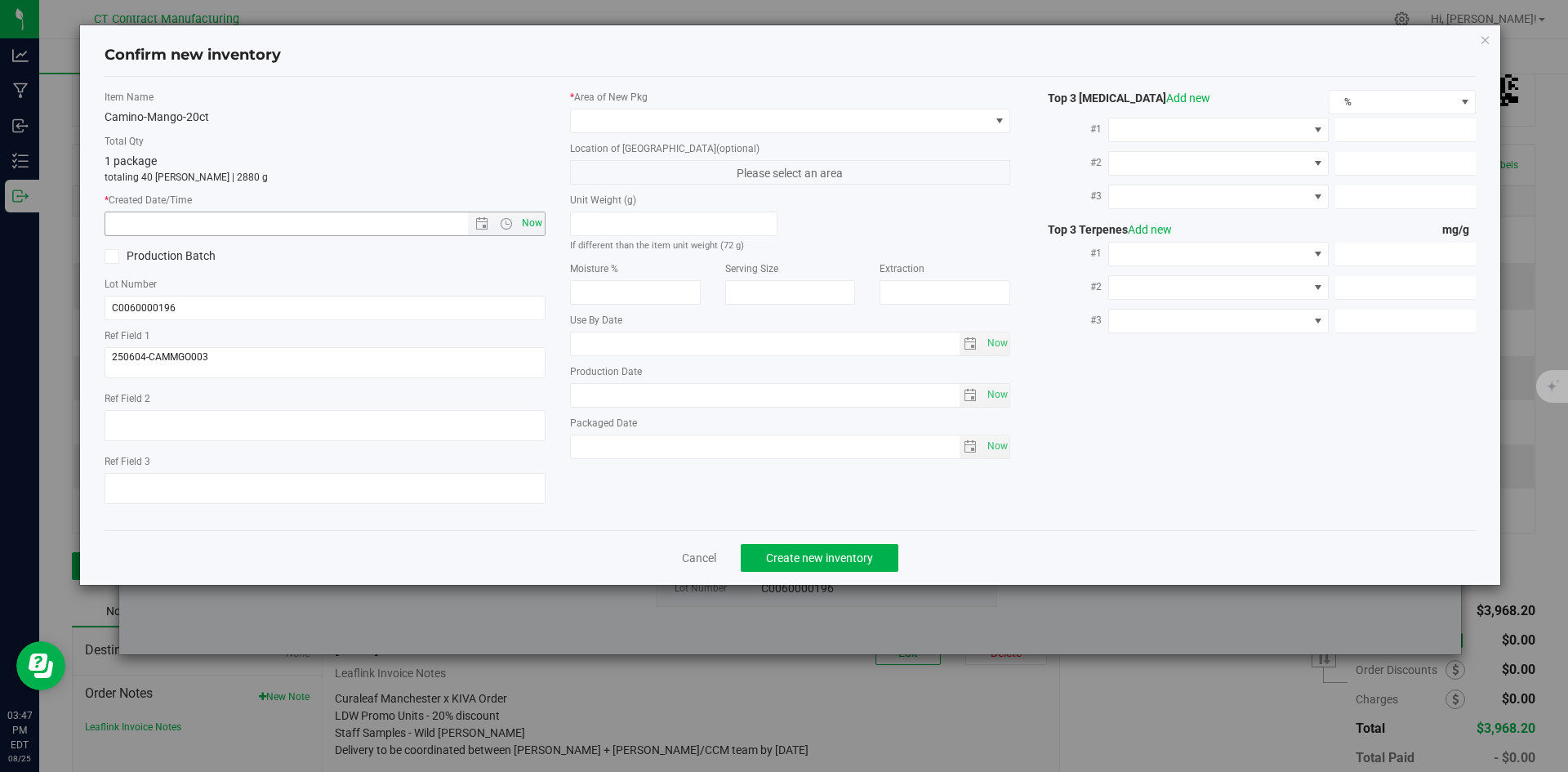
click at [527, 218] on span "Now" at bounding box center [532, 223] width 28 height 23
type input "[DATE] 3:47 PM"
click at [585, 125] on span at bounding box center [780, 121] width 419 height 23
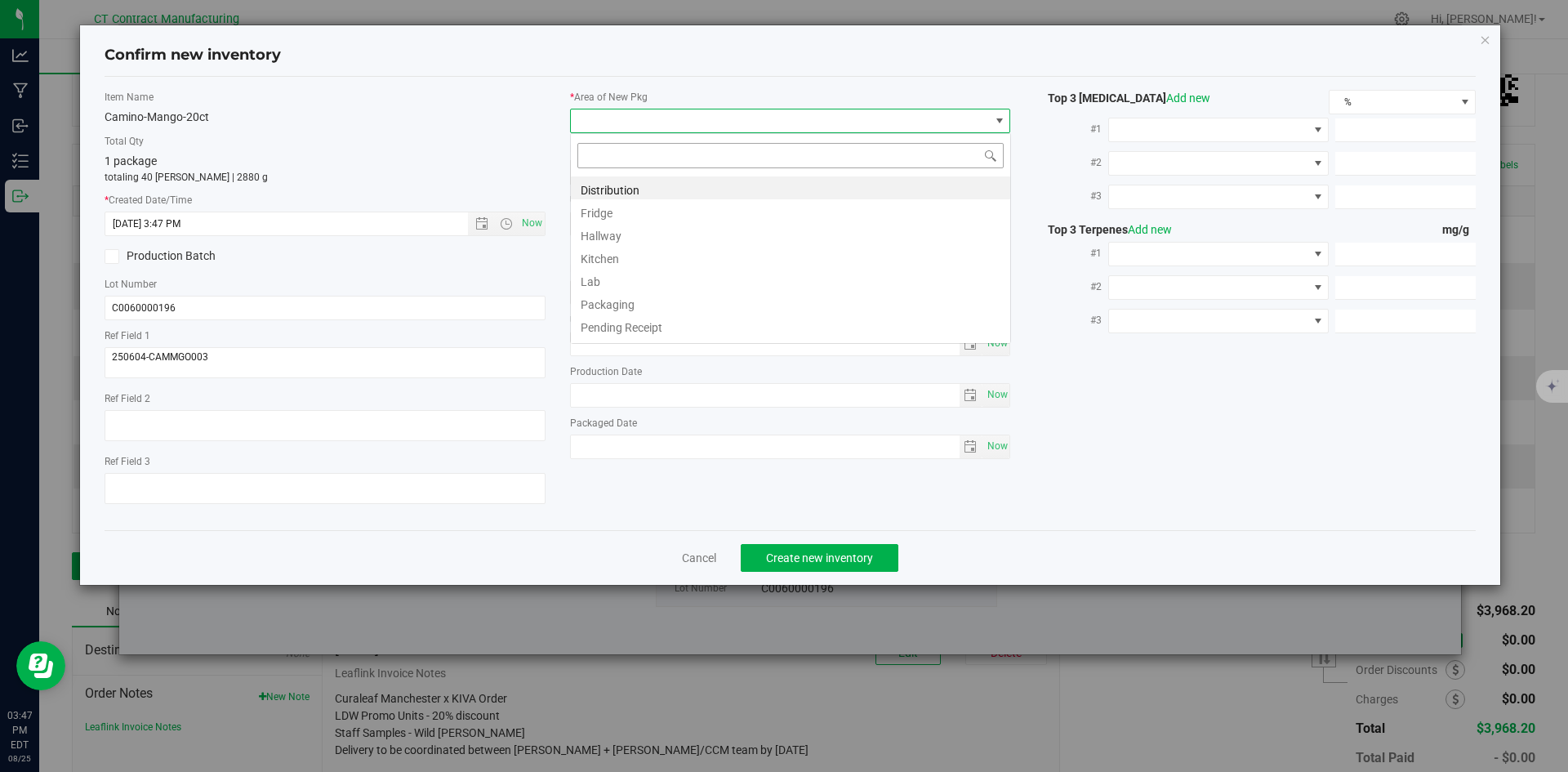
scroll to position [24, 441]
click at [592, 184] on li "Distribution" at bounding box center [790, 187] width 440 height 23
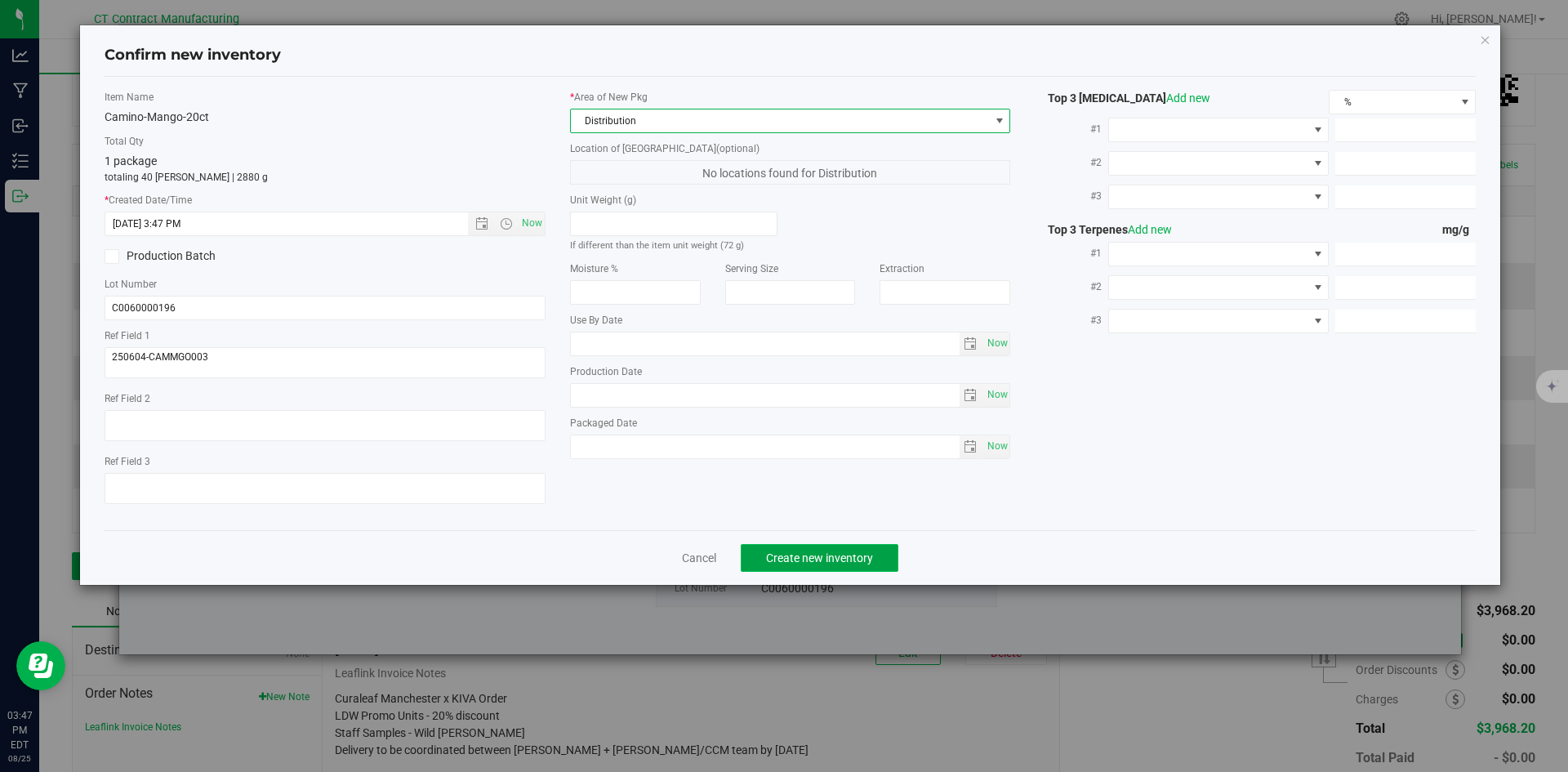
click at [793, 567] on button "Create new inventory" at bounding box center [820, 558] width 158 height 28
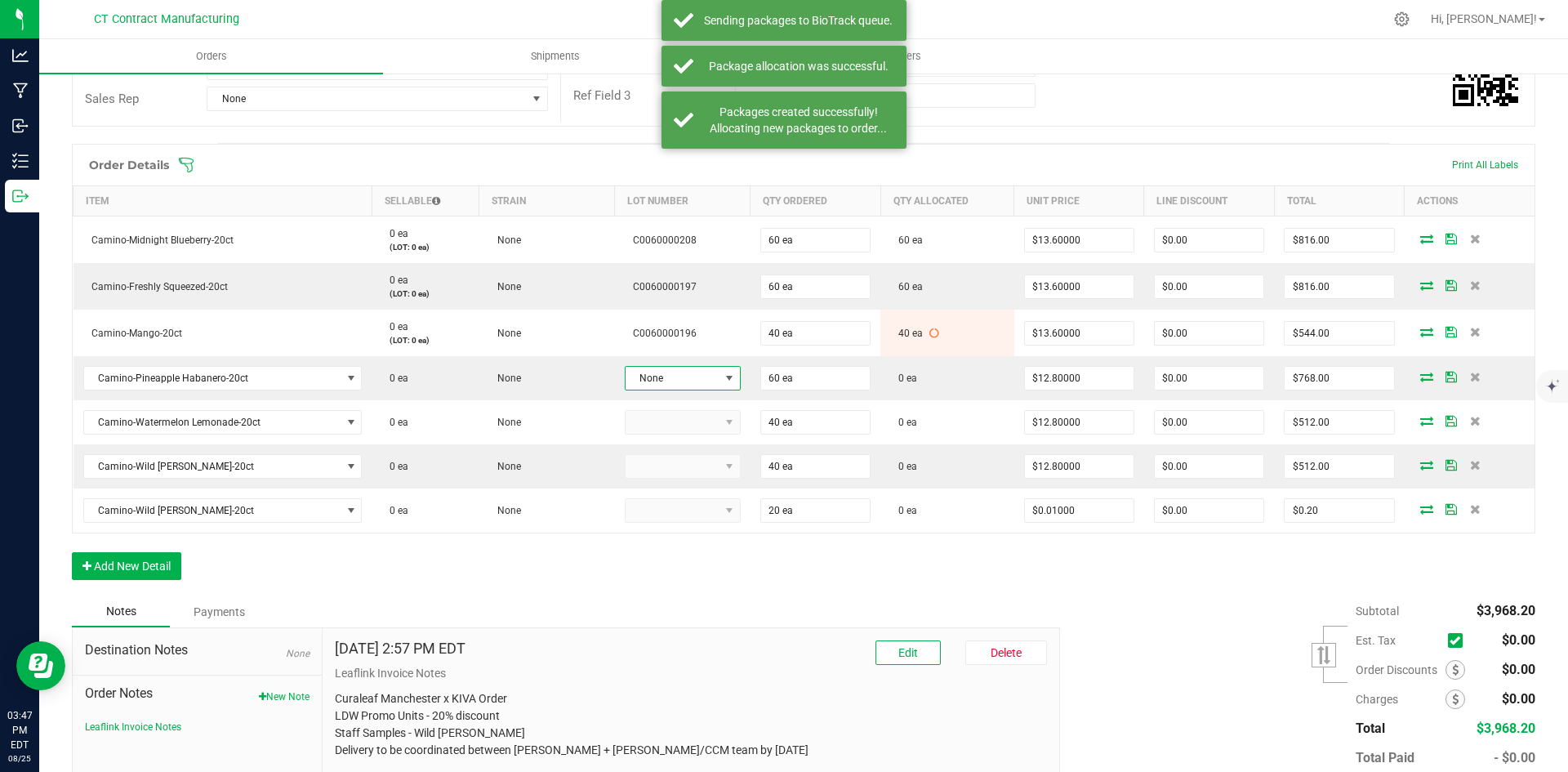
click at [661, 379] on span "None" at bounding box center [672, 378] width 94 height 23
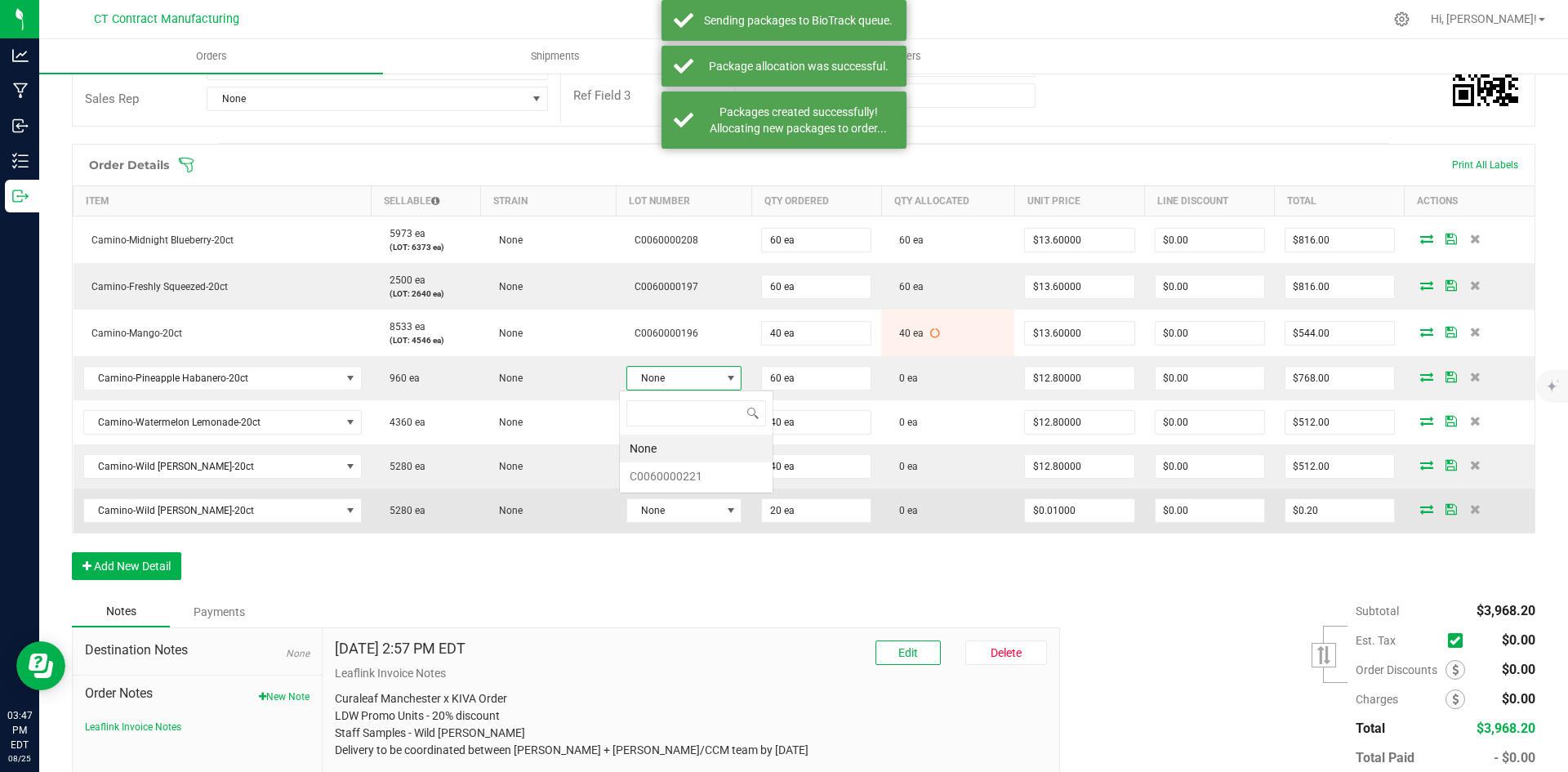
scroll to position [24, 115]
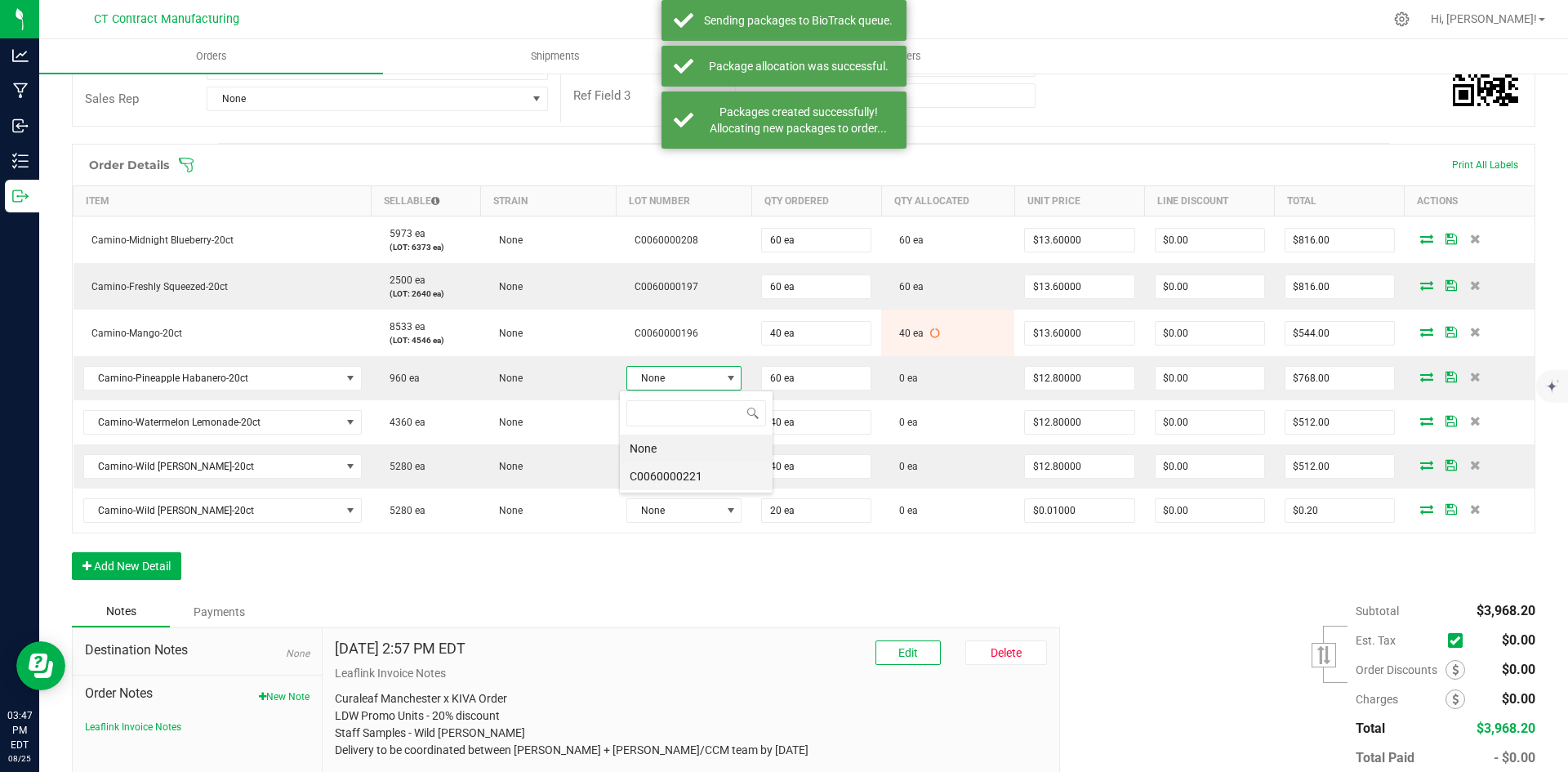
click at [689, 478] on li "C0060000221" at bounding box center [696, 476] width 153 height 28
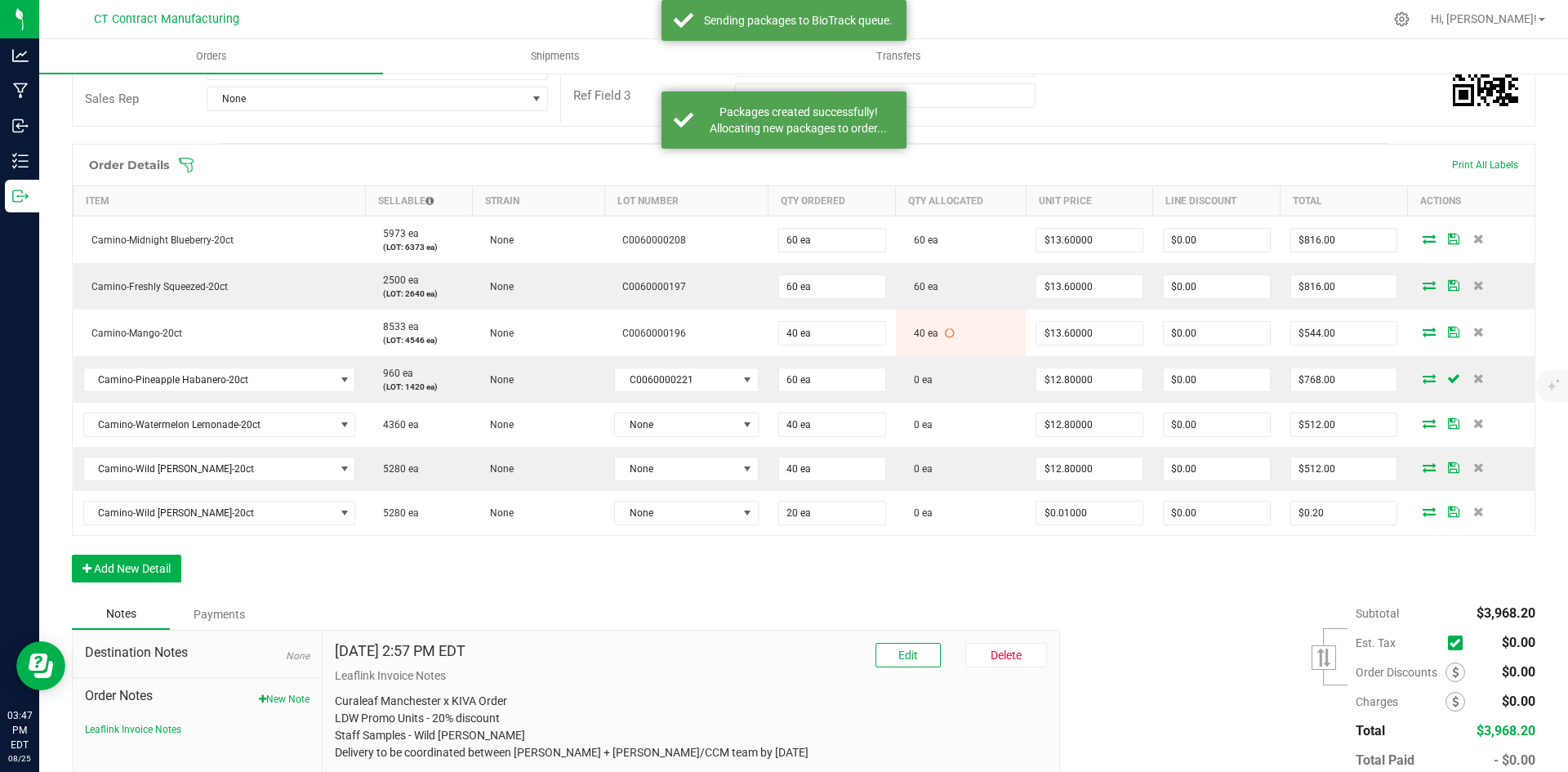
click at [1423, 377] on icon at bounding box center [1429, 377] width 13 height 10
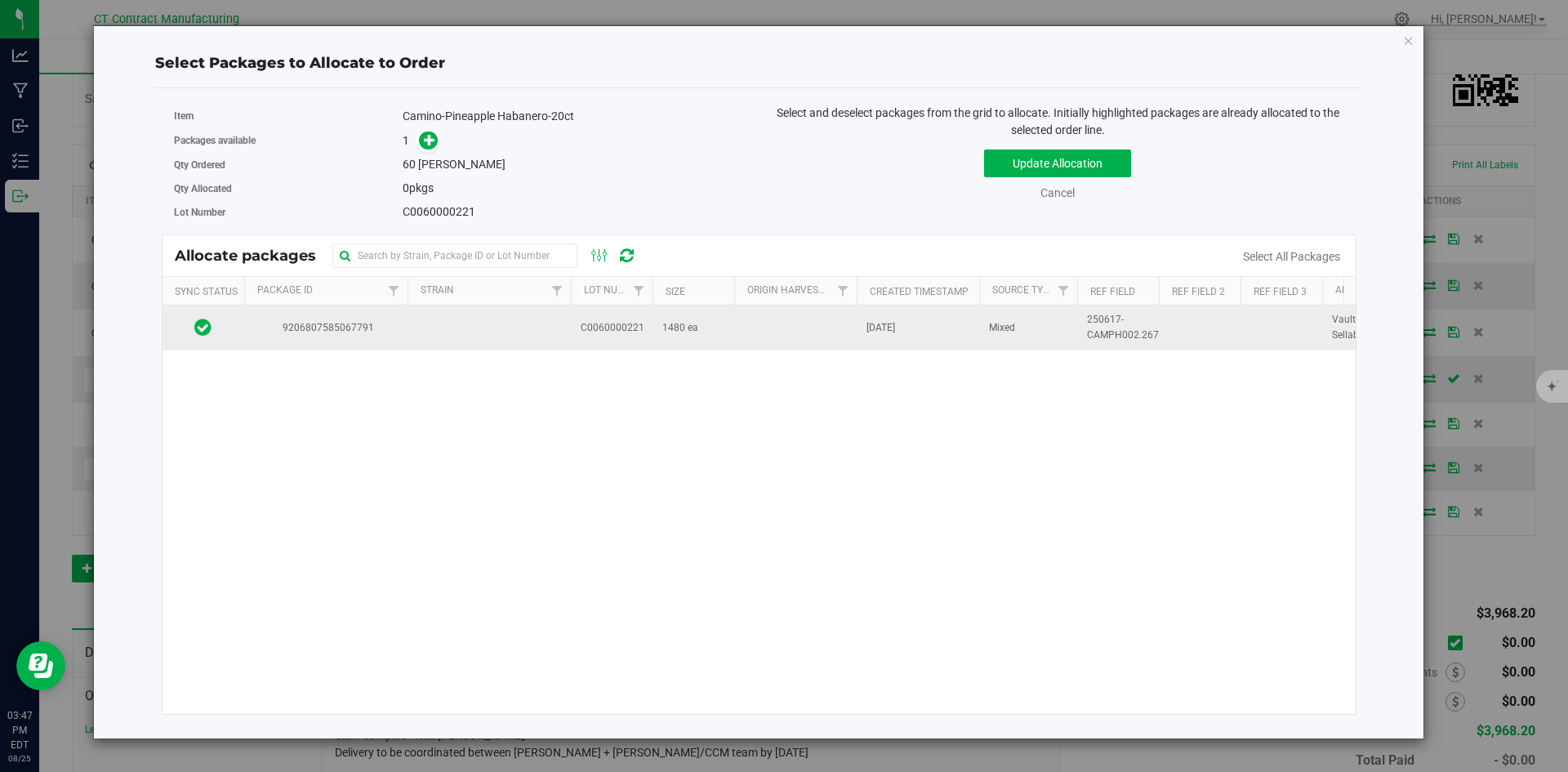
click at [343, 327] on span "9206807585067791" at bounding box center [326, 328] width 144 height 16
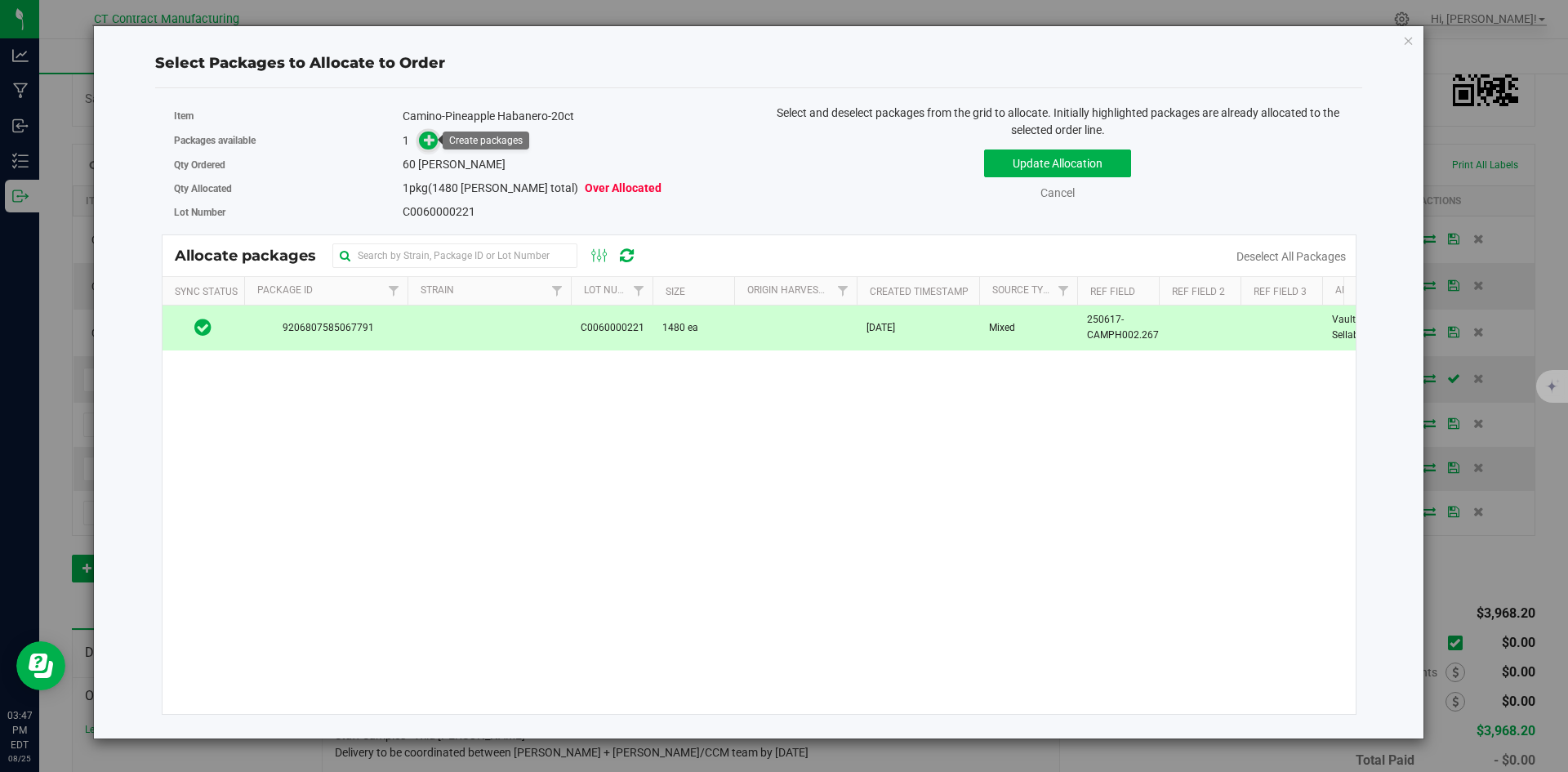
click at [421, 137] on span at bounding box center [428, 141] width 19 height 19
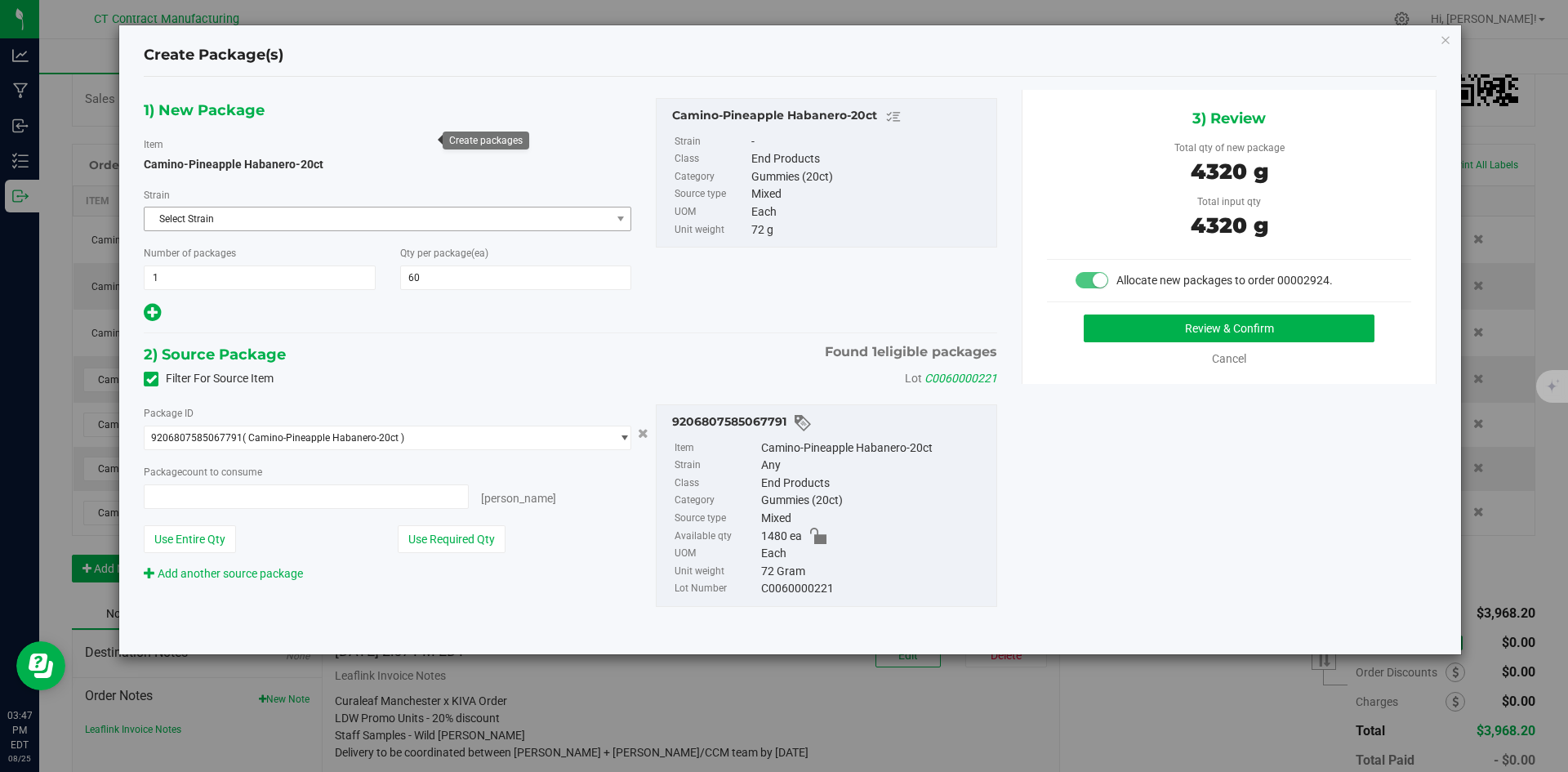
type input "60 ea"
click at [1117, 319] on button "Review & Confirm" at bounding box center [1229, 329] width 291 height 28
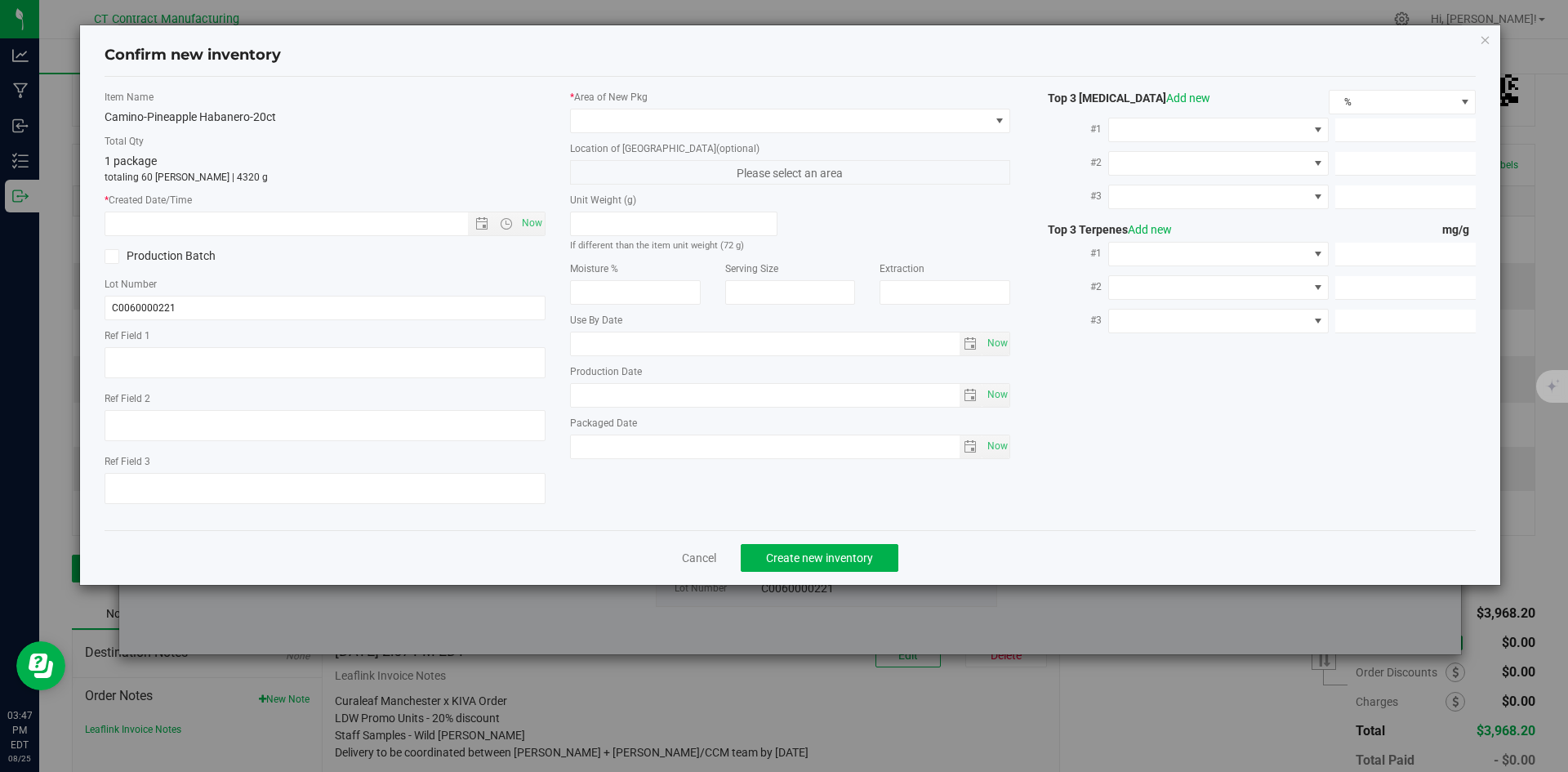
type textarea "250617-CAMPH002.267"
click at [540, 225] on span "Now" at bounding box center [532, 223] width 28 height 23
type input "[DATE] 3:47 PM"
click at [590, 142] on label "Location of [GEOGRAPHIC_DATA] (optional)" at bounding box center [790, 148] width 441 height 15
click at [599, 131] on span at bounding box center [780, 121] width 419 height 23
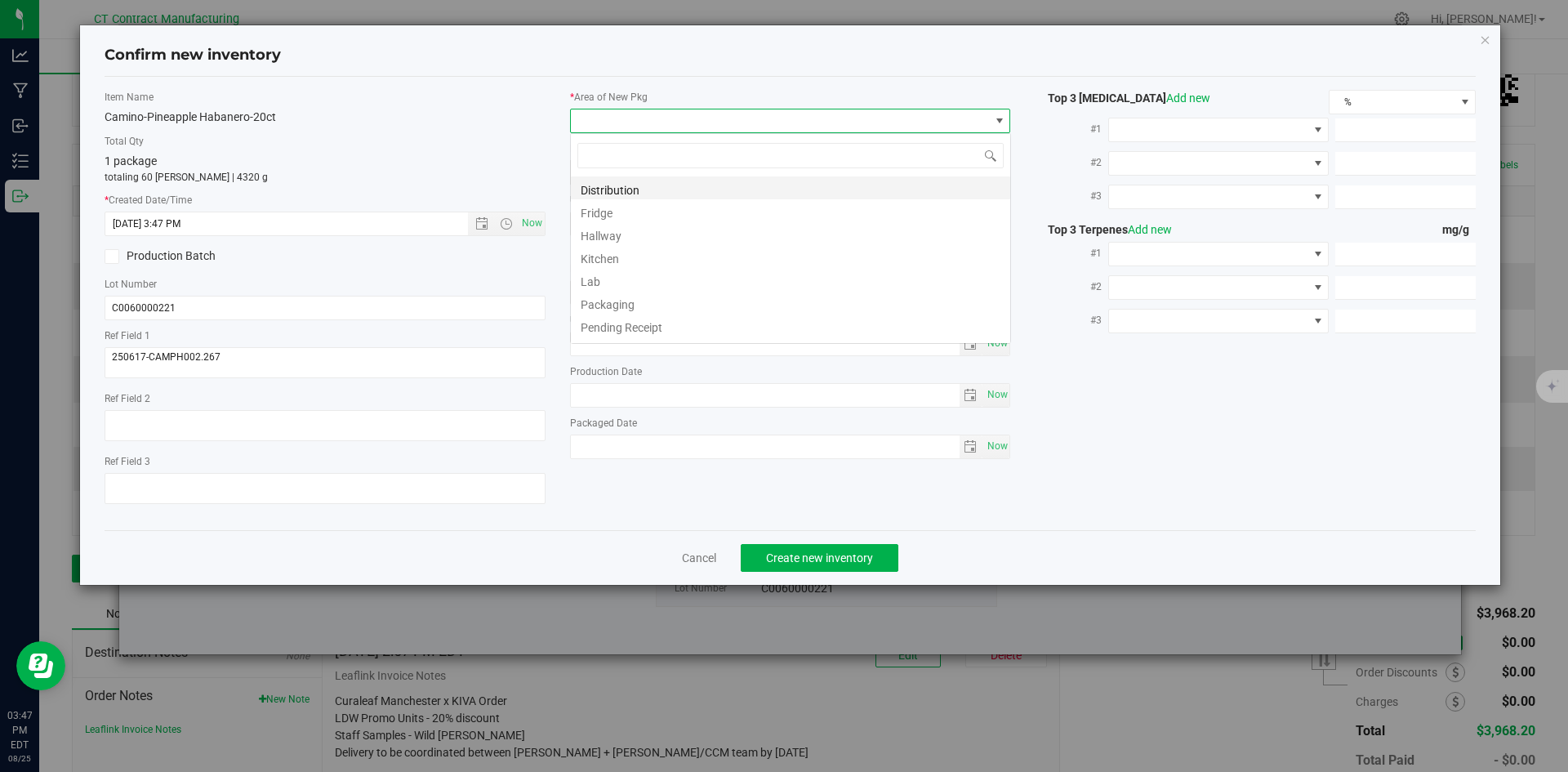
scroll to position [24, 441]
click at [609, 186] on li "Distribution" at bounding box center [790, 187] width 440 height 23
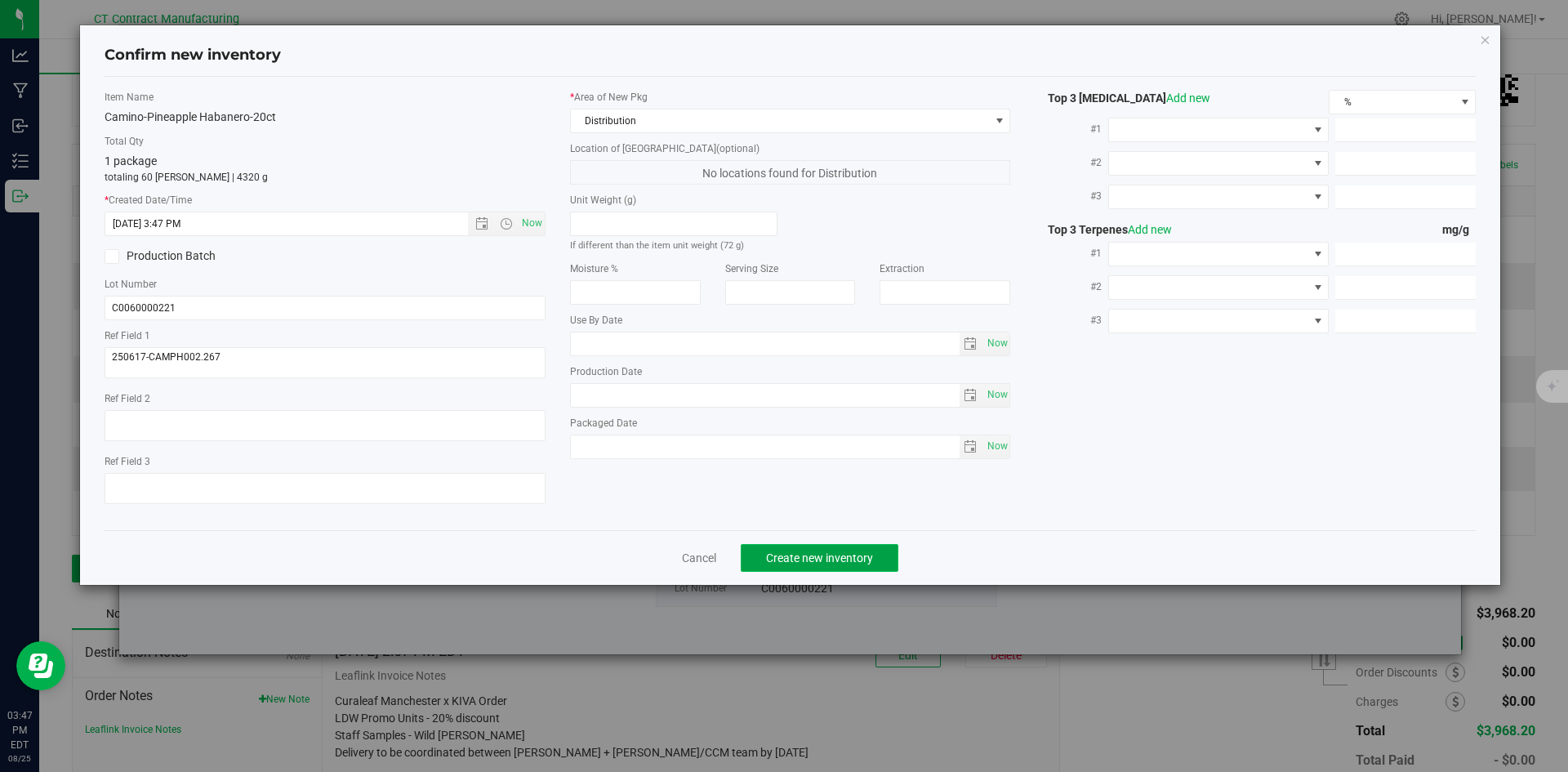
click at [781, 559] on span "Create new inventory" at bounding box center [820, 558] width 107 height 13
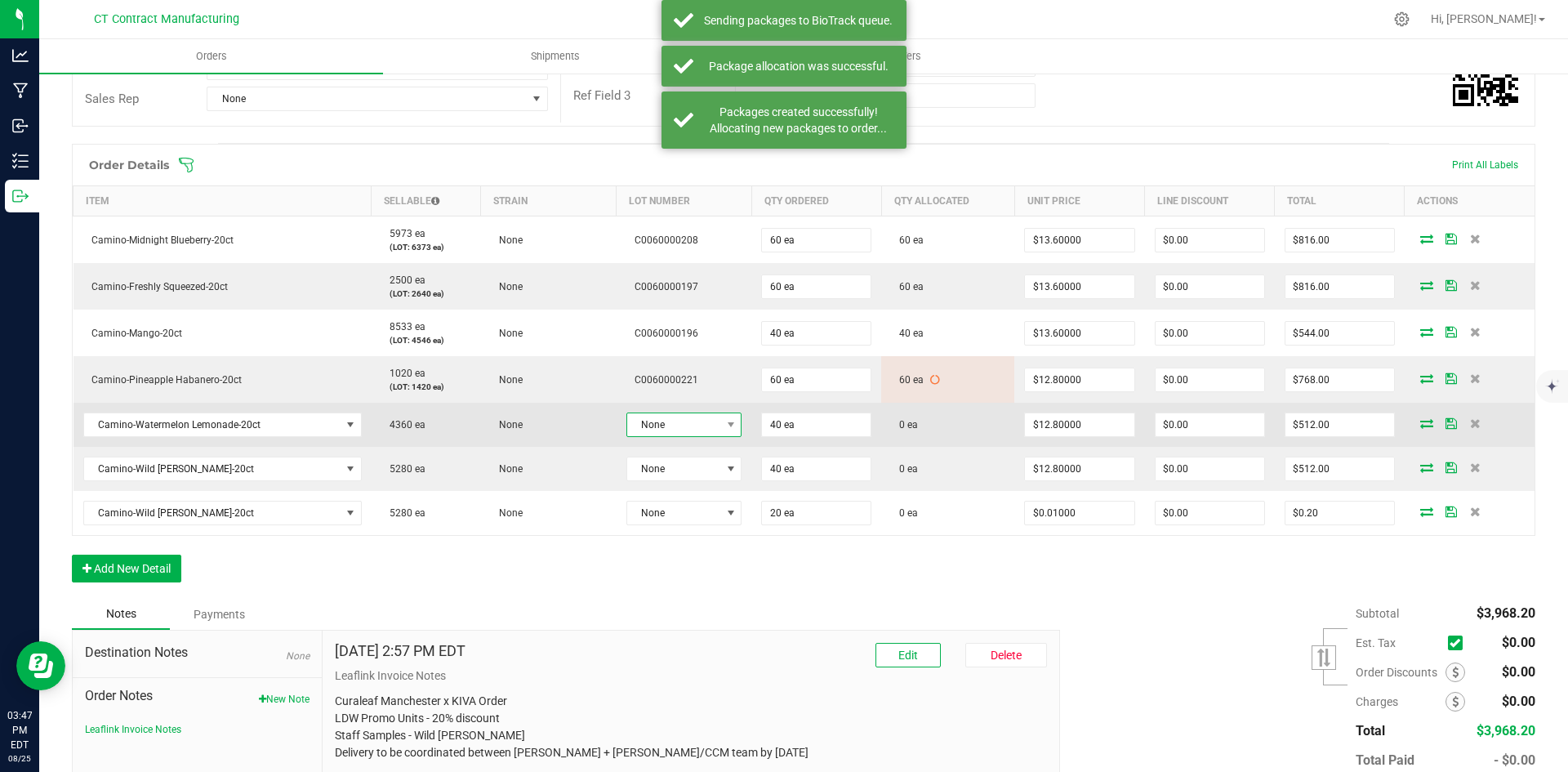
click at [703, 425] on span "None" at bounding box center [674, 425] width 94 height 23
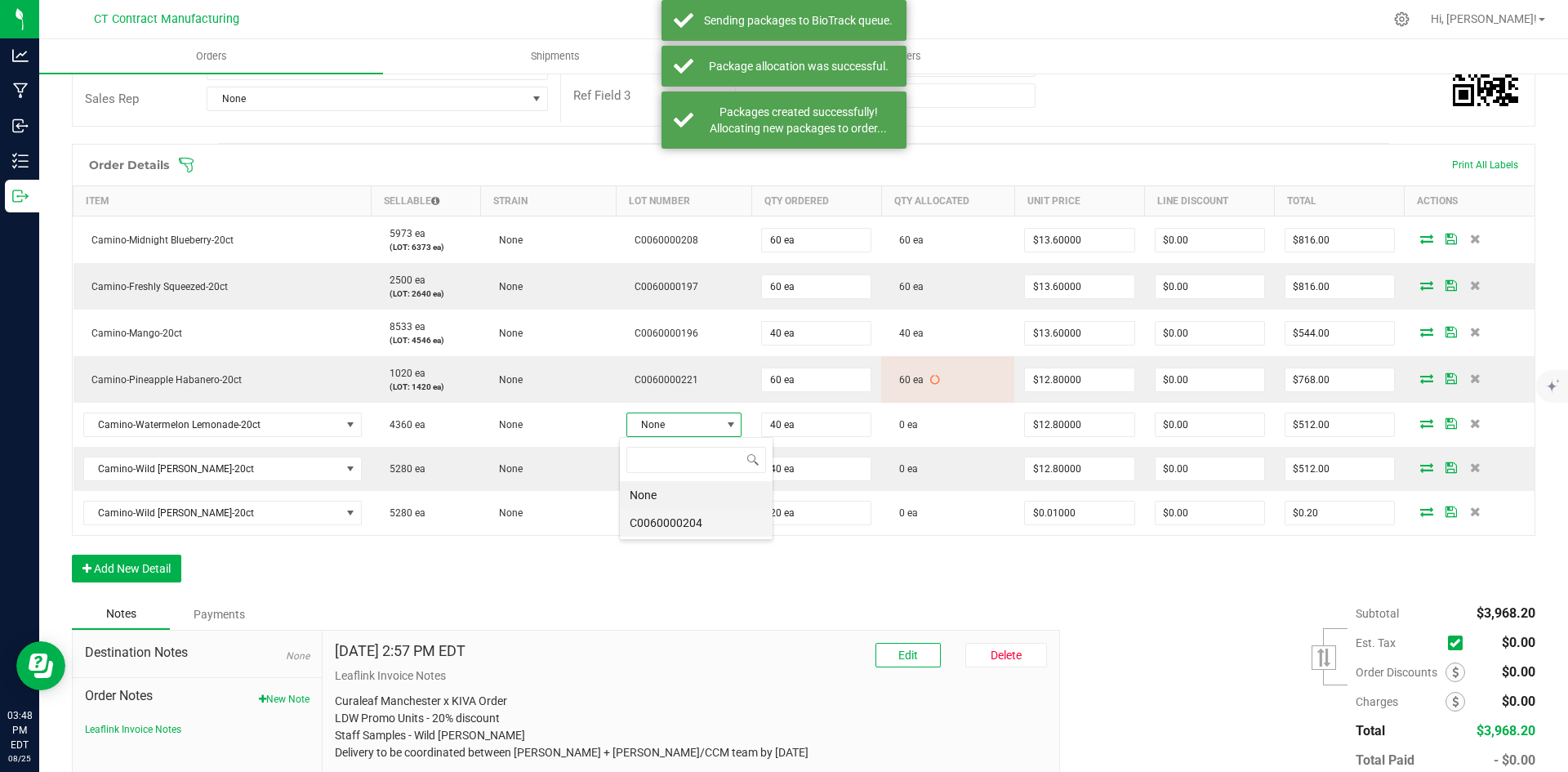
click at [693, 526] on li "C0060000204" at bounding box center [696, 523] width 153 height 28
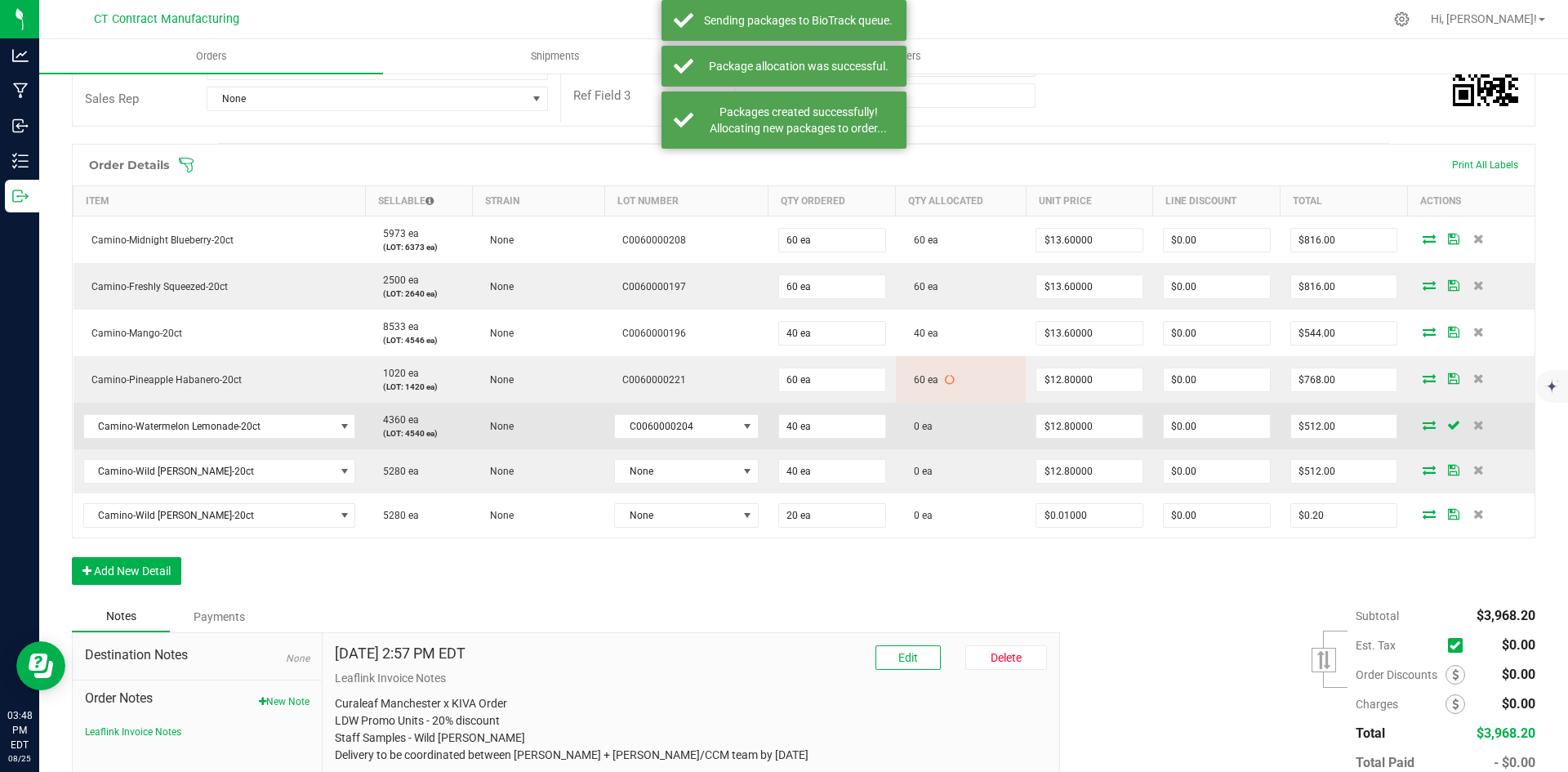
click at [1423, 426] on icon at bounding box center [1429, 424] width 13 height 10
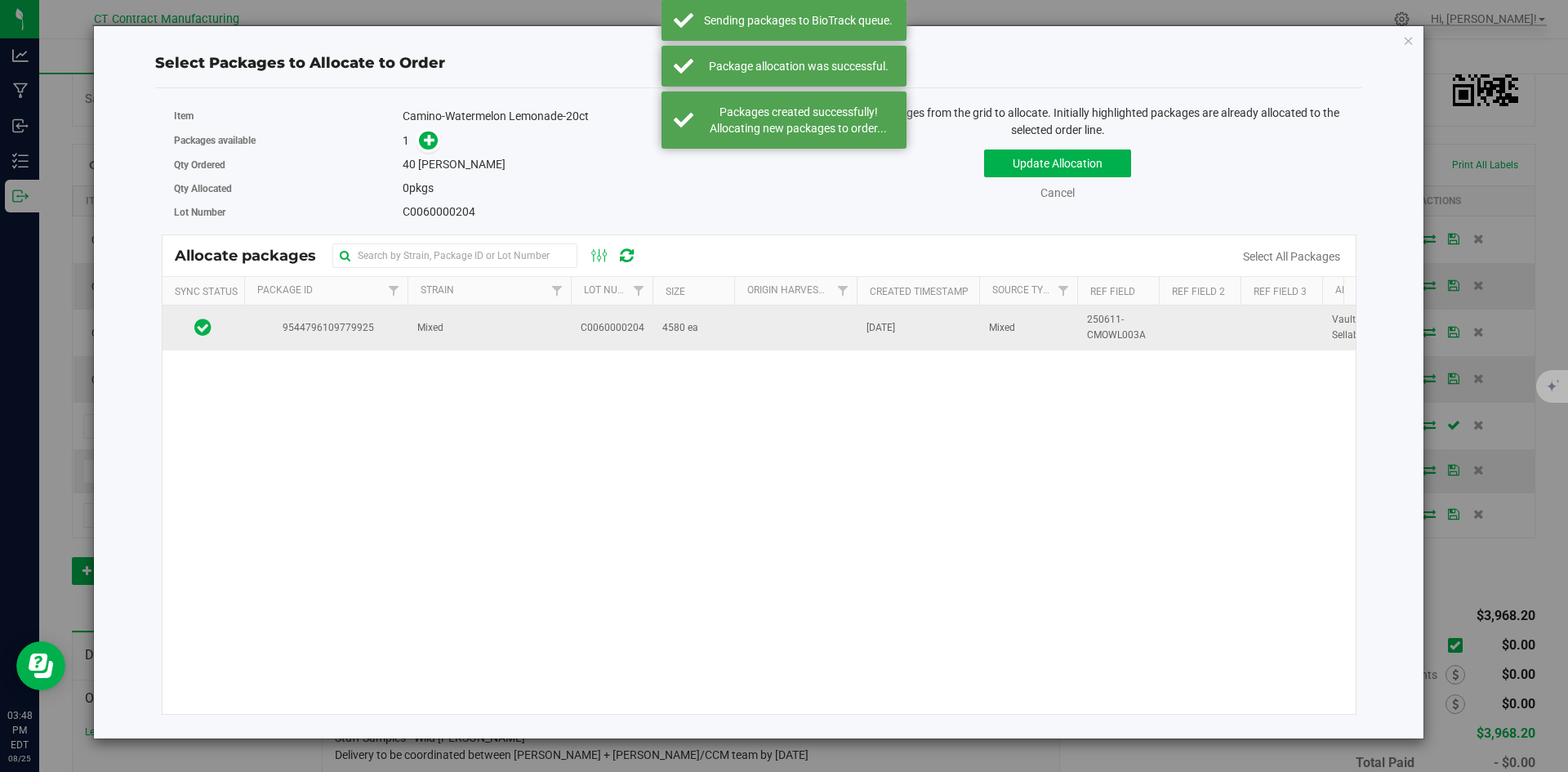
click at [389, 322] on span "9544796109779925" at bounding box center [326, 328] width 144 height 16
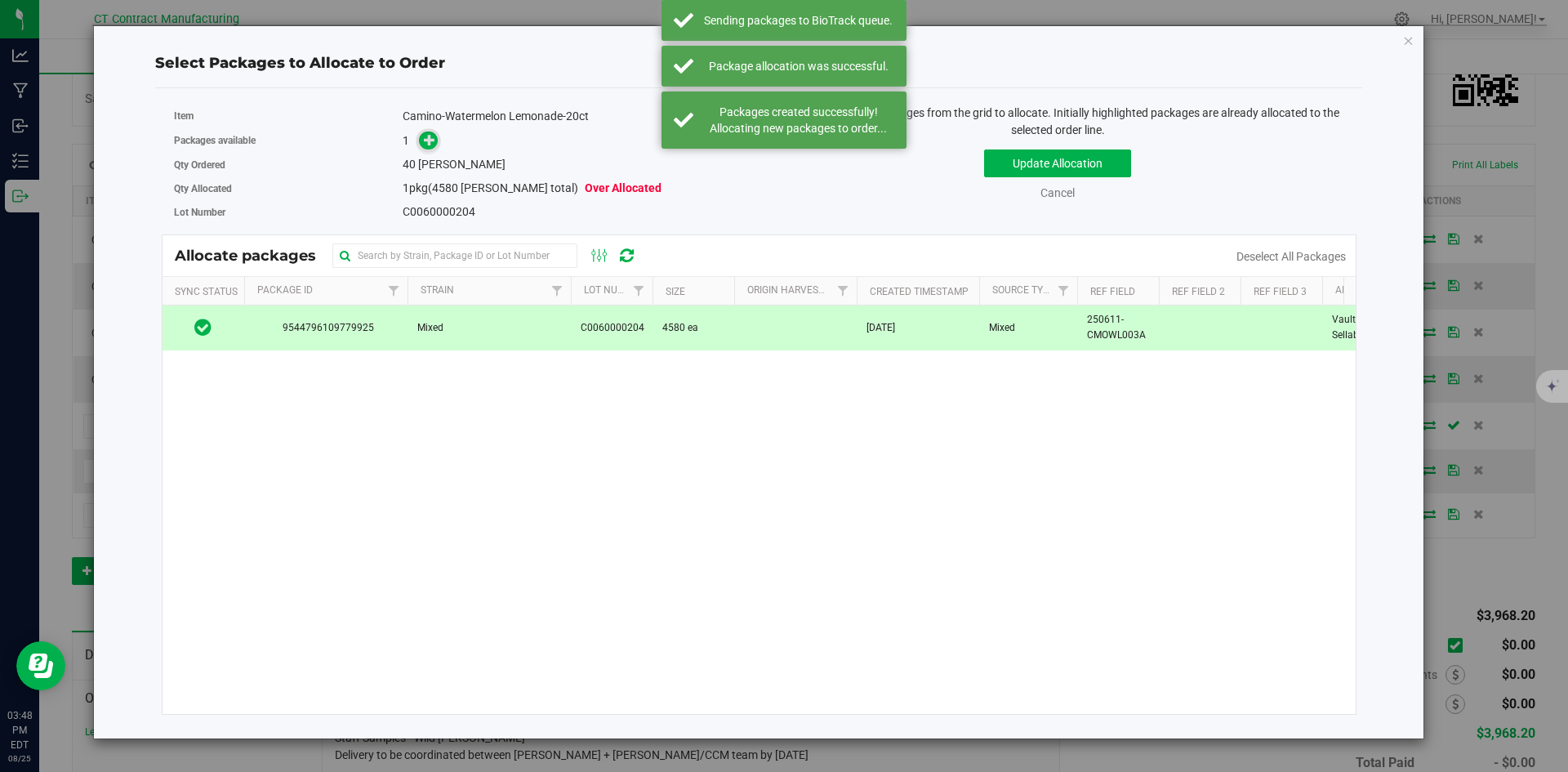
click at [428, 150] on span at bounding box center [429, 141] width 21 height 21
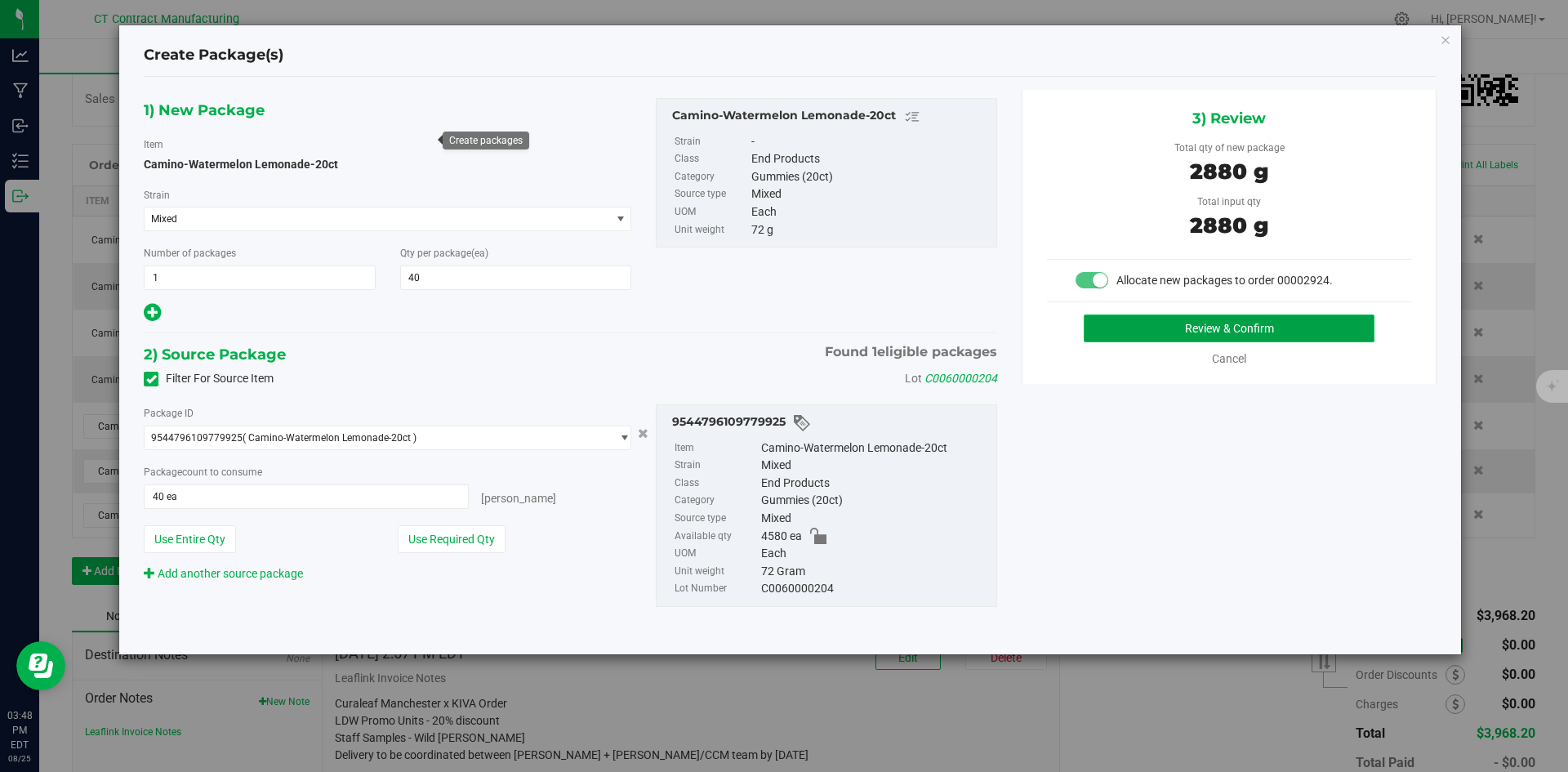
click at [1160, 317] on button "Review & Confirm" at bounding box center [1229, 329] width 291 height 28
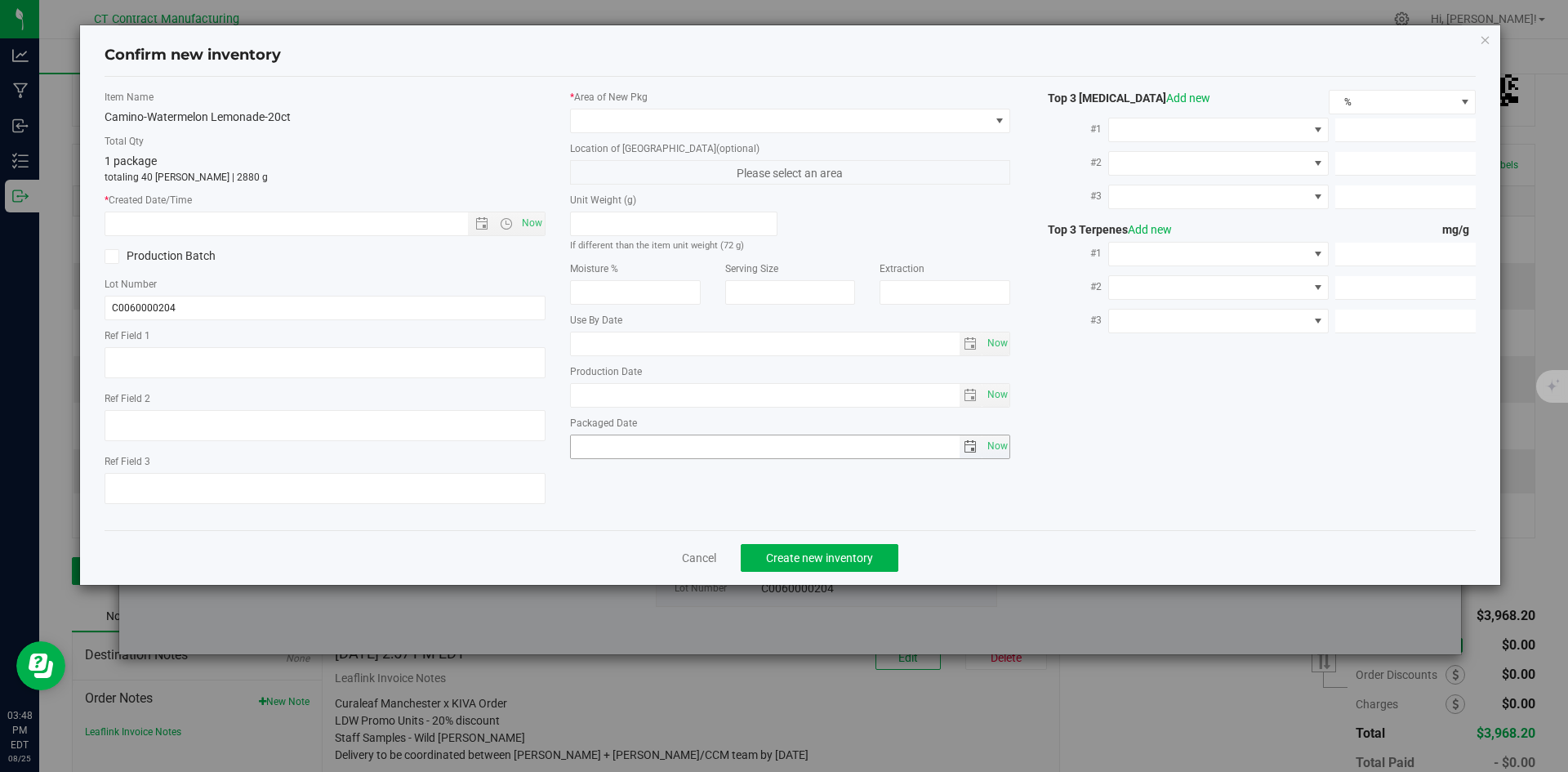
type textarea "250611-CMOWL003A"
click at [540, 226] on span "Now" at bounding box center [532, 223] width 28 height 23
type input "[DATE] 3:48 PM"
click at [600, 121] on span at bounding box center [780, 121] width 419 height 23
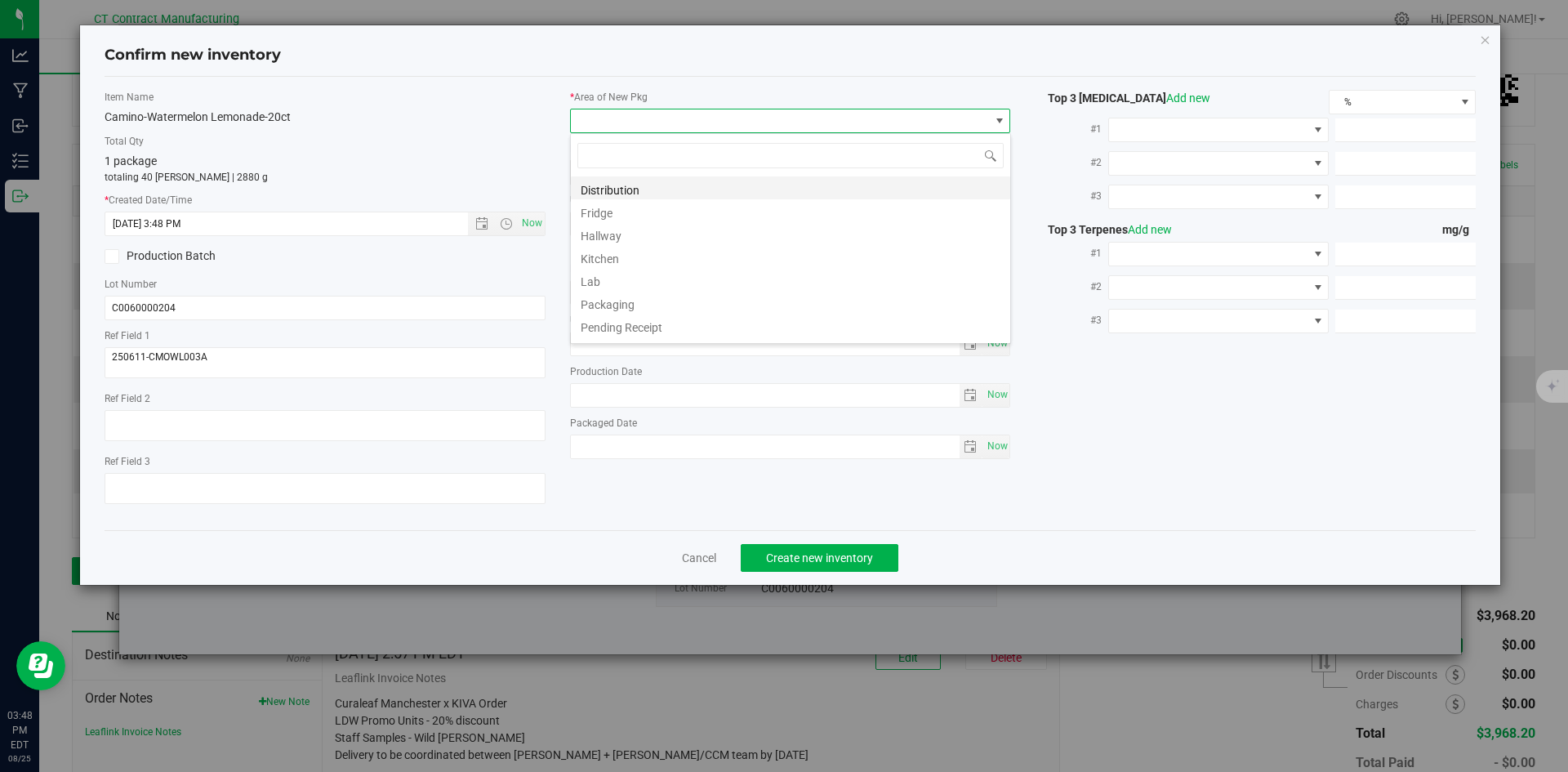
scroll to position [24, 441]
click at [611, 182] on li "Distribution" at bounding box center [790, 187] width 440 height 23
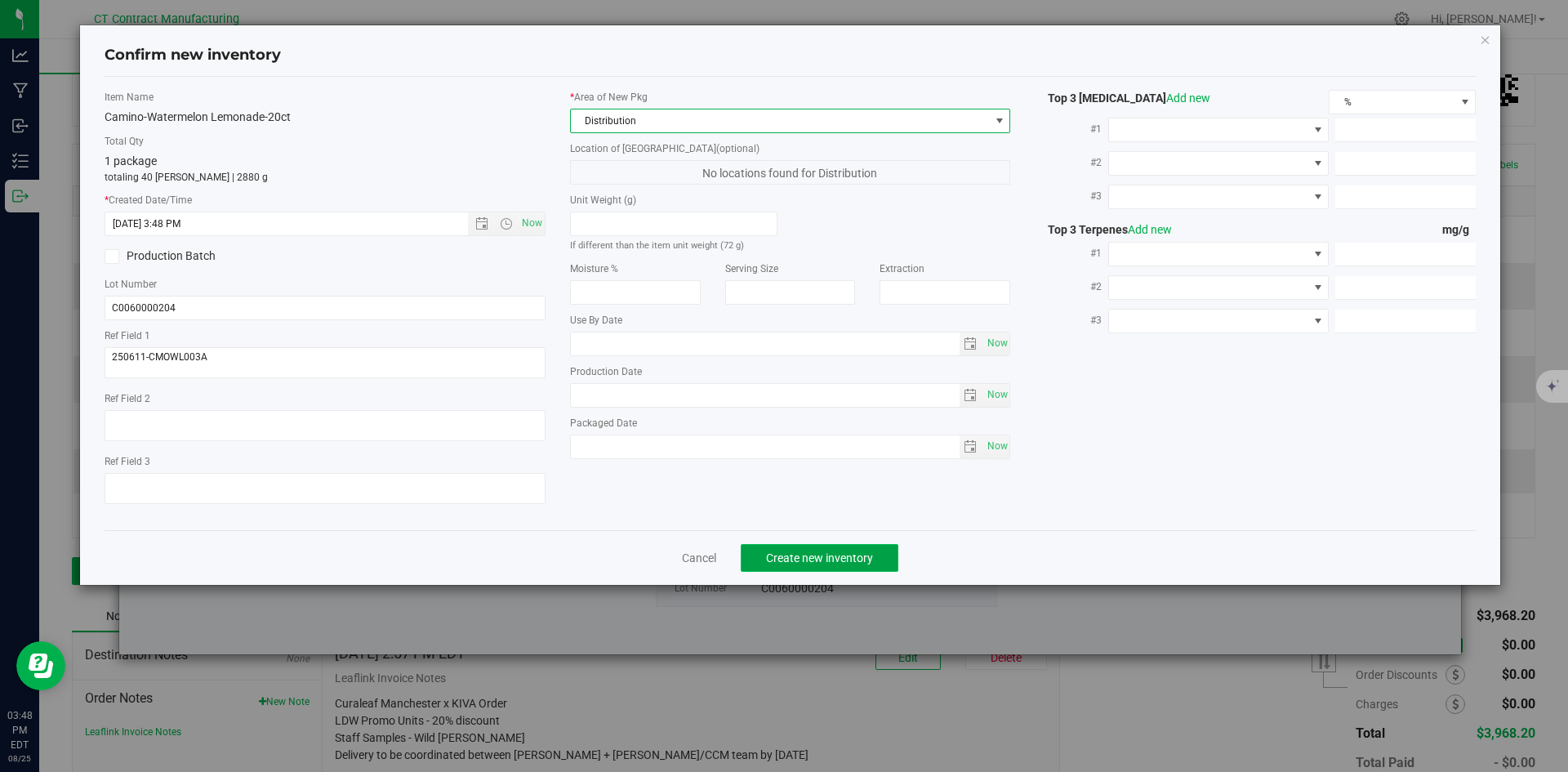
click at [794, 559] on span "Create new inventory" at bounding box center [820, 558] width 107 height 13
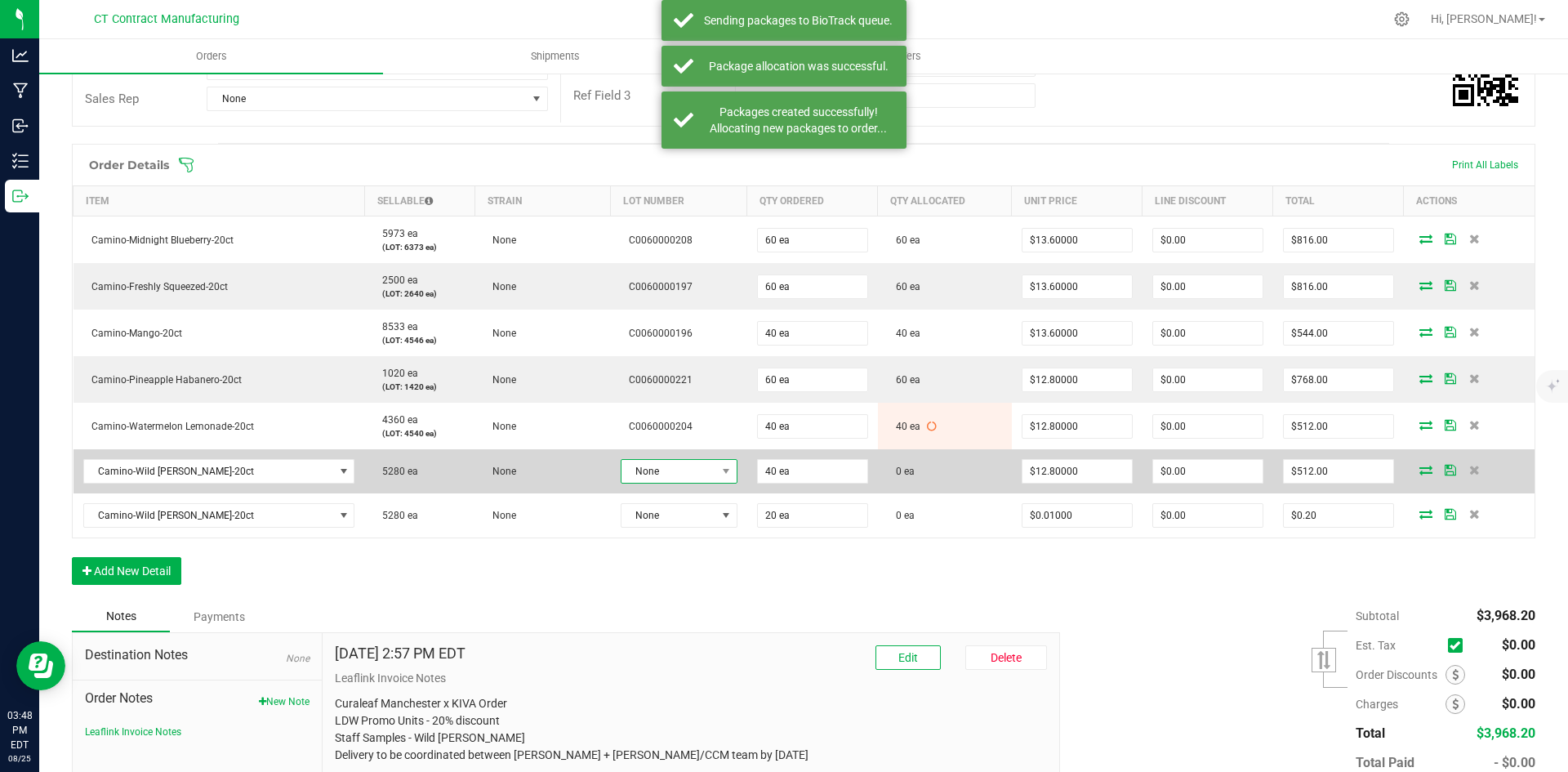
click at [682, 474] on span "None" at bounding box center [669, 471] width 95 height 23
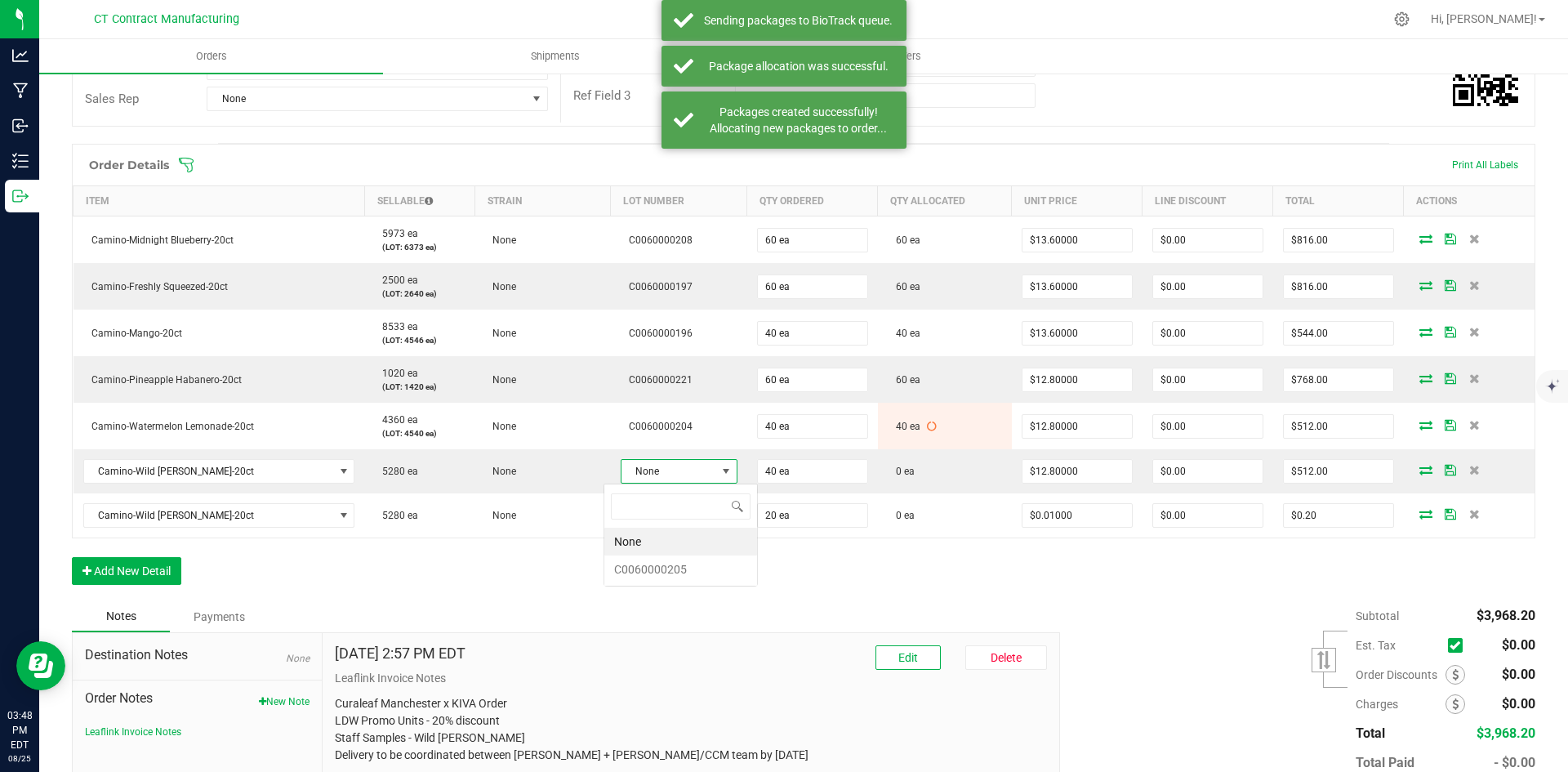
scroll to position [24, 117]
click at [682, 566] on li "C0060000205" at bounding box center [681, 569] width 153 height 28
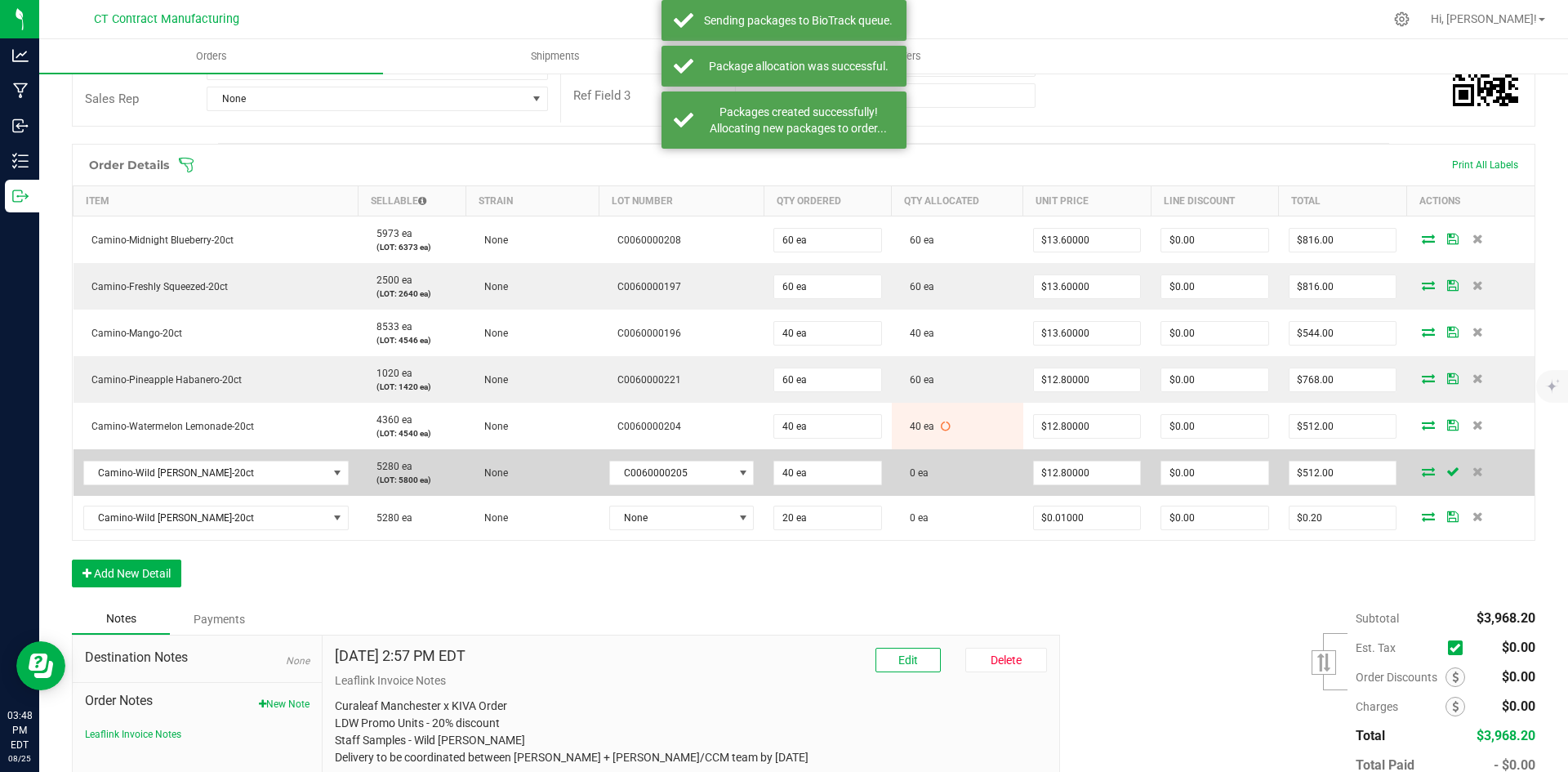
click at [1422, 474] on icon at bounding box center [1428, 471] width 13 height 10
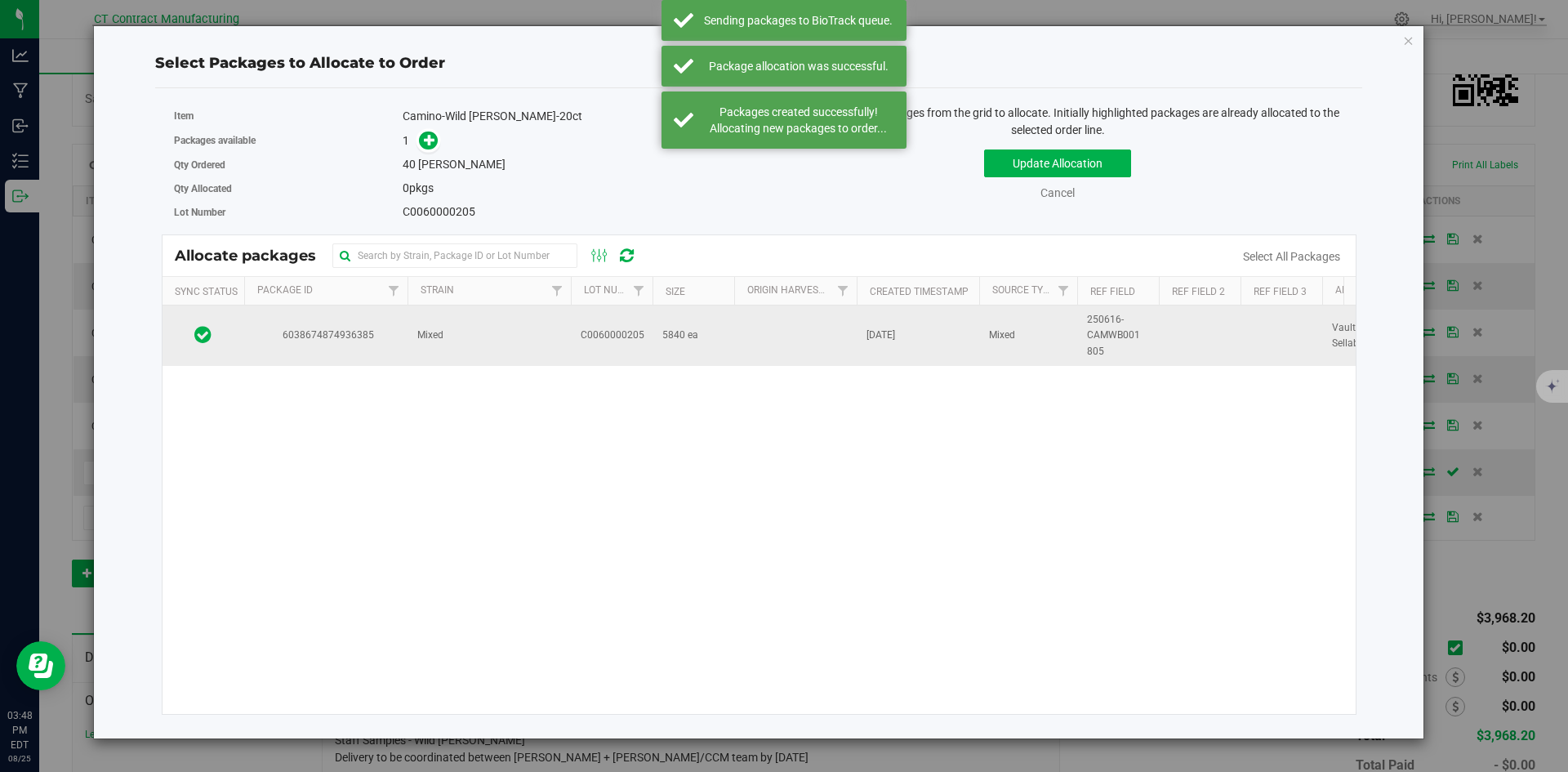
click at [370, 350] on td "6038674874936385" at bounding box center [326, 336] width 163 height 61
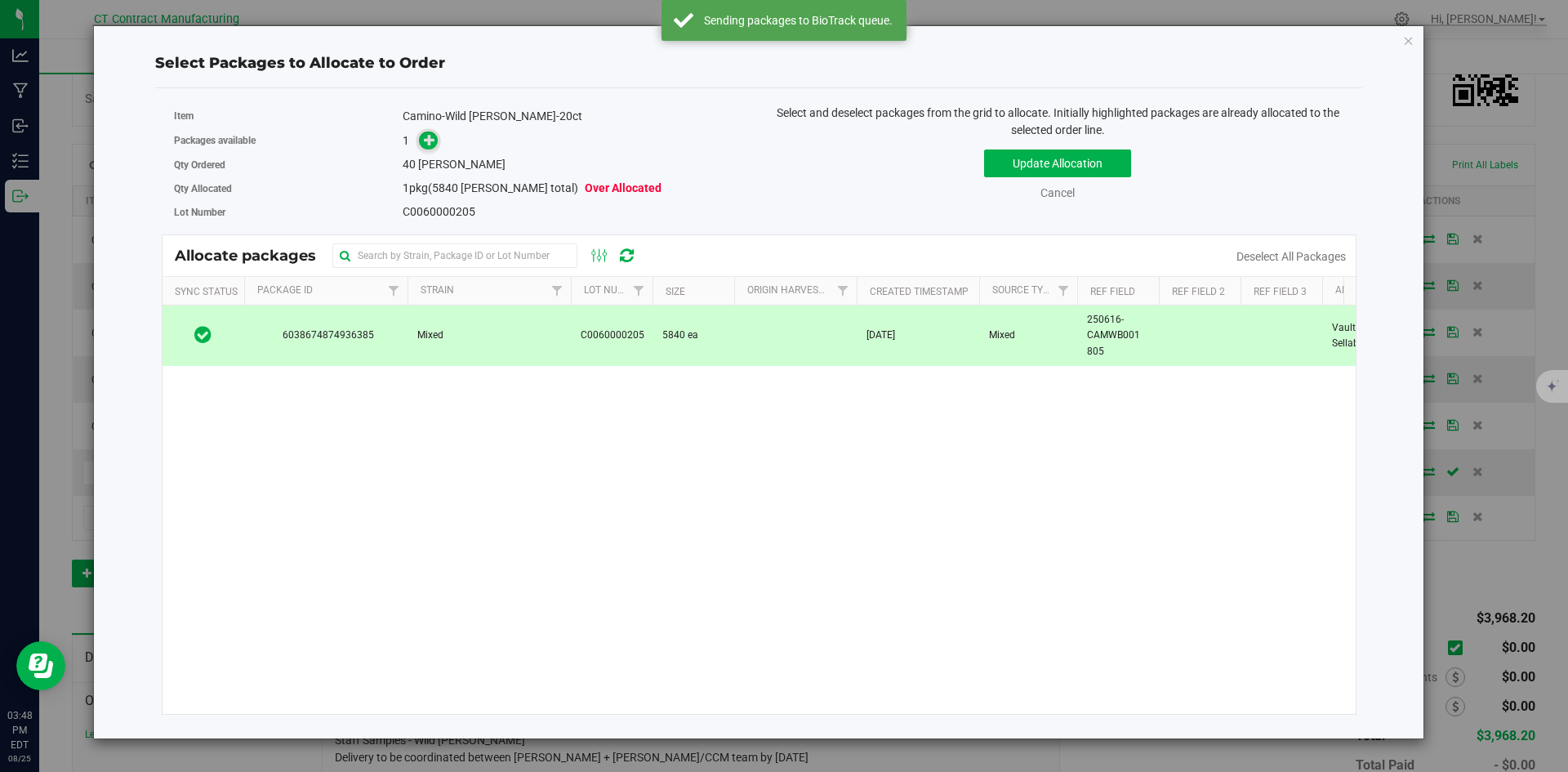
click at [431, 142] on icon at bounding box center [429, 139] width 11 height 11
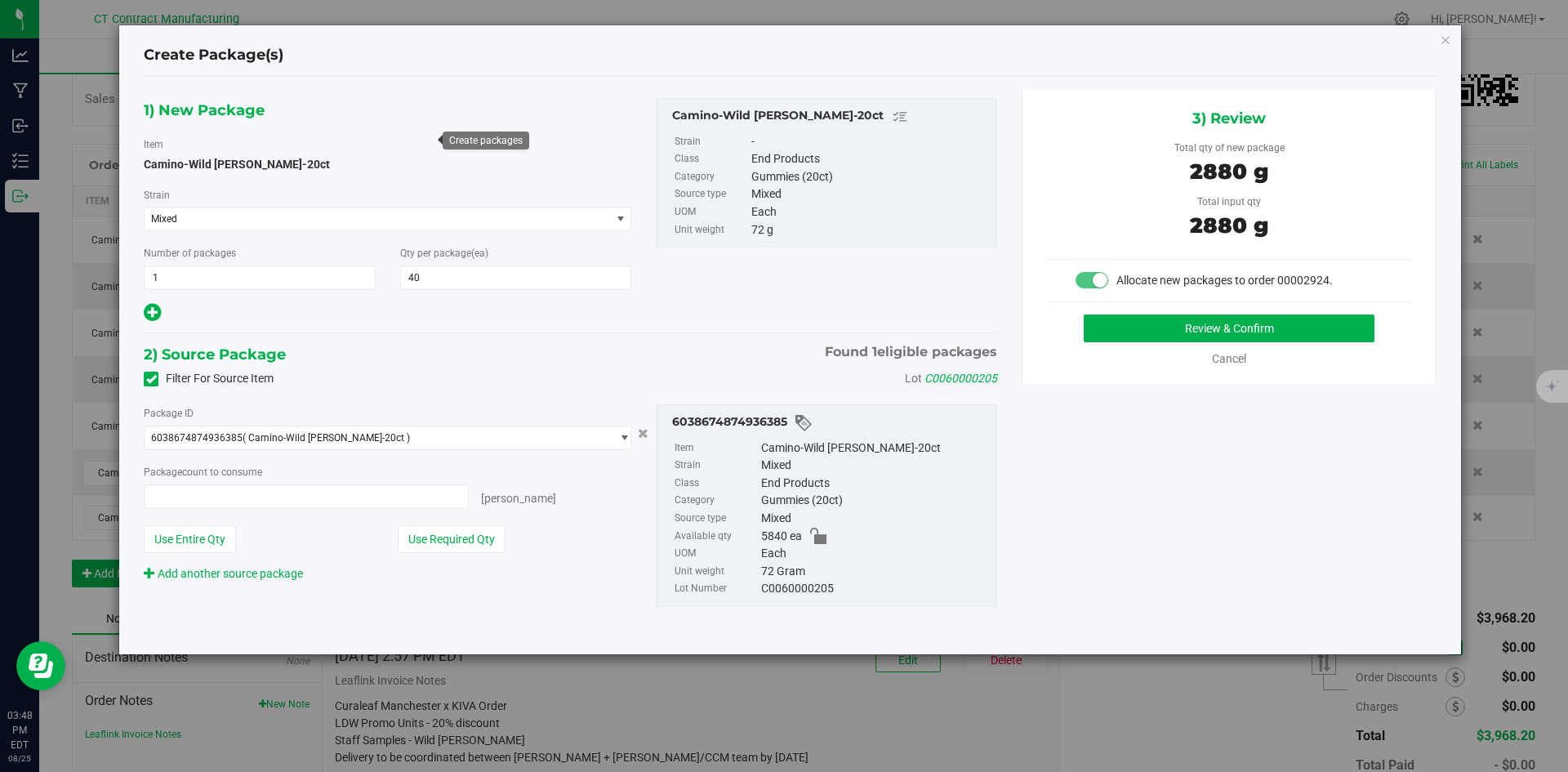
type input "40 ea"
click at [1244, 326] on button "Review & Confirm" at bounding box center [1229, 329] width 291 height 28
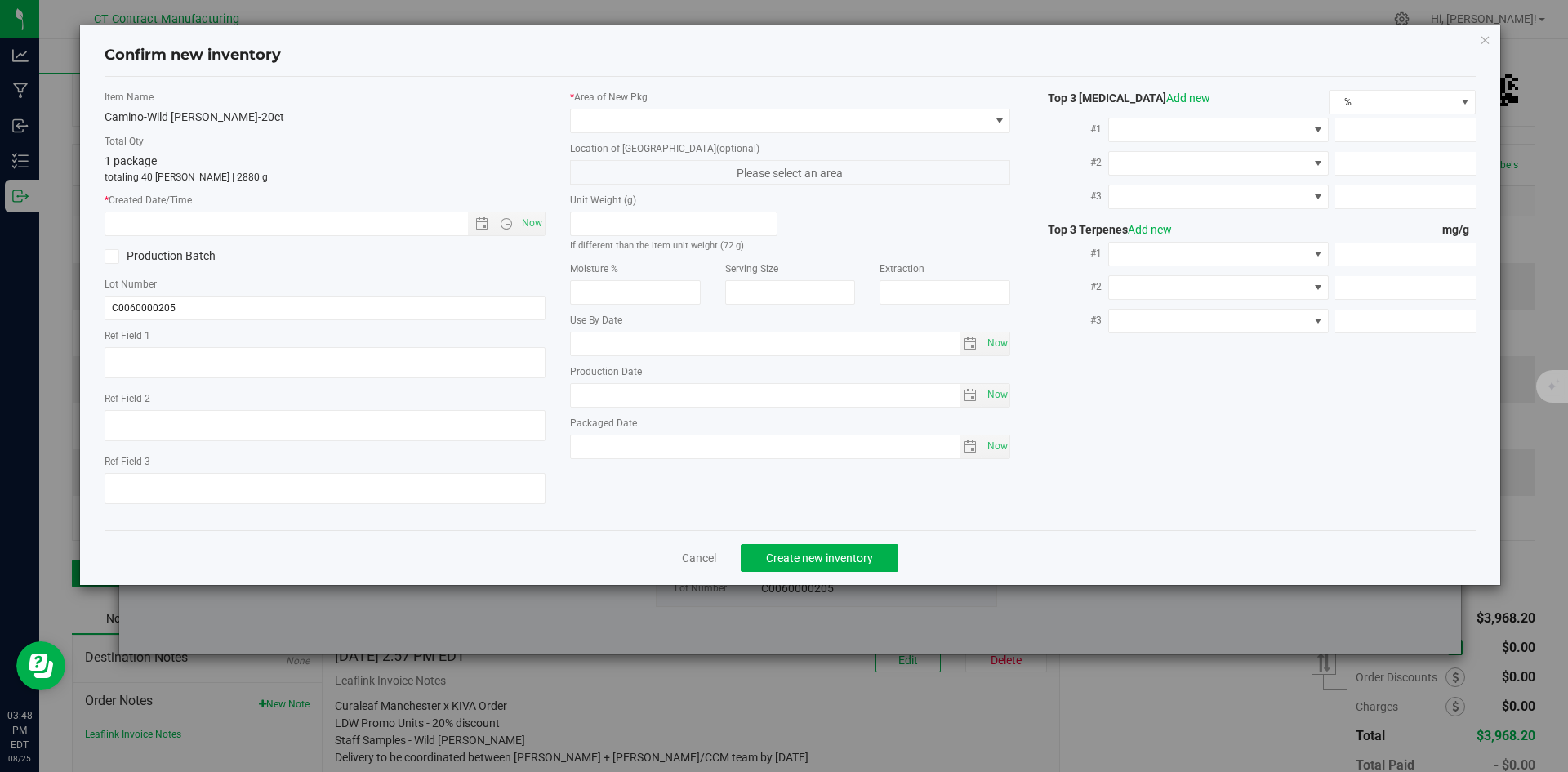
type textarea "250616-CAMWB001 805"
click at [533, 222] on span "Now" at bounding box center [532, 223] width 28 height 23
type input "[DATE] 3:48 PM"
click at [624, 126] on span at bounding box center [780, 121] width 419 height 23
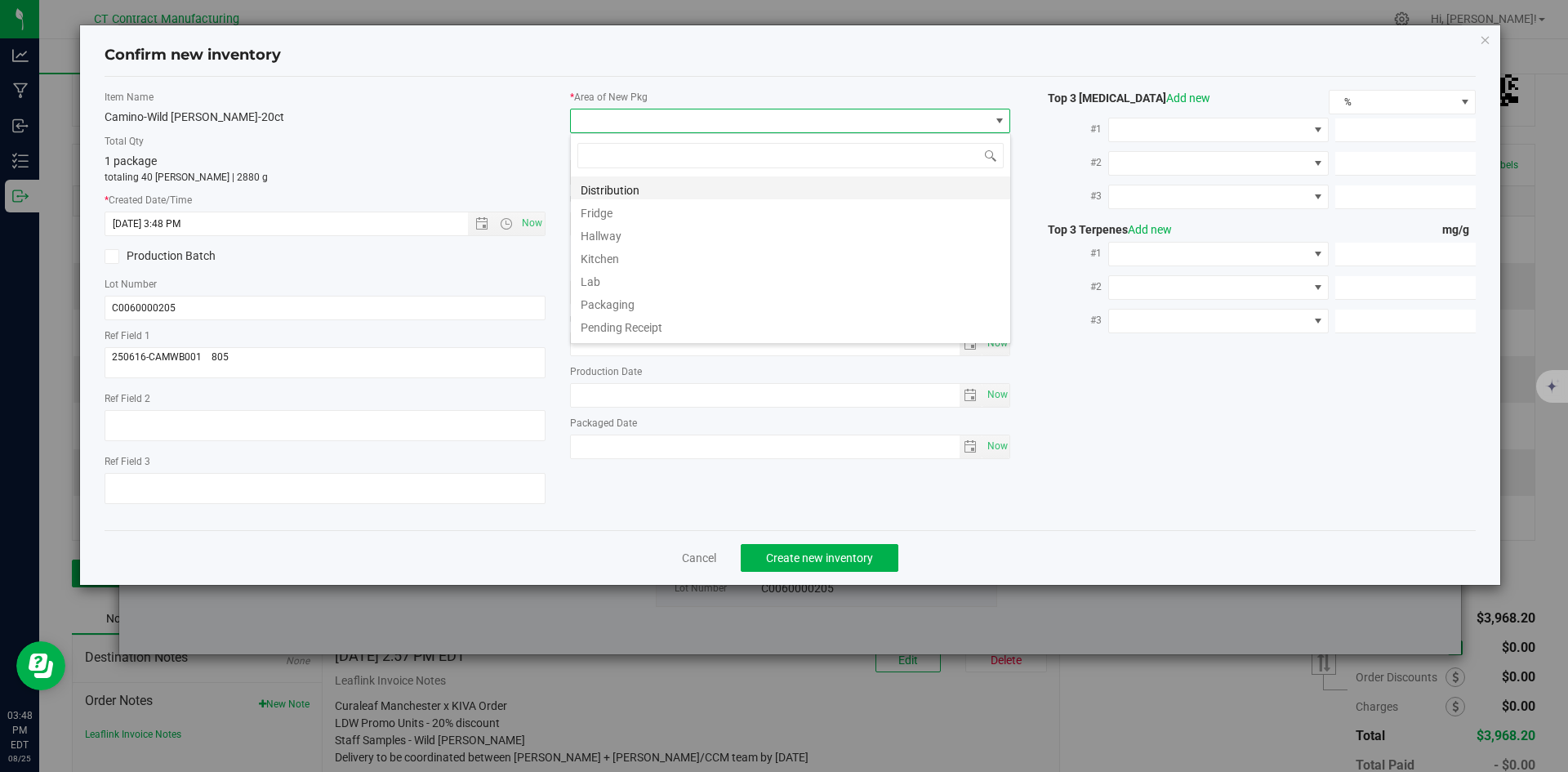
scroll to position [24, 441]
click at [626, 185] on li "Distribution" at bounding box center [790, 187] width 440 height 23
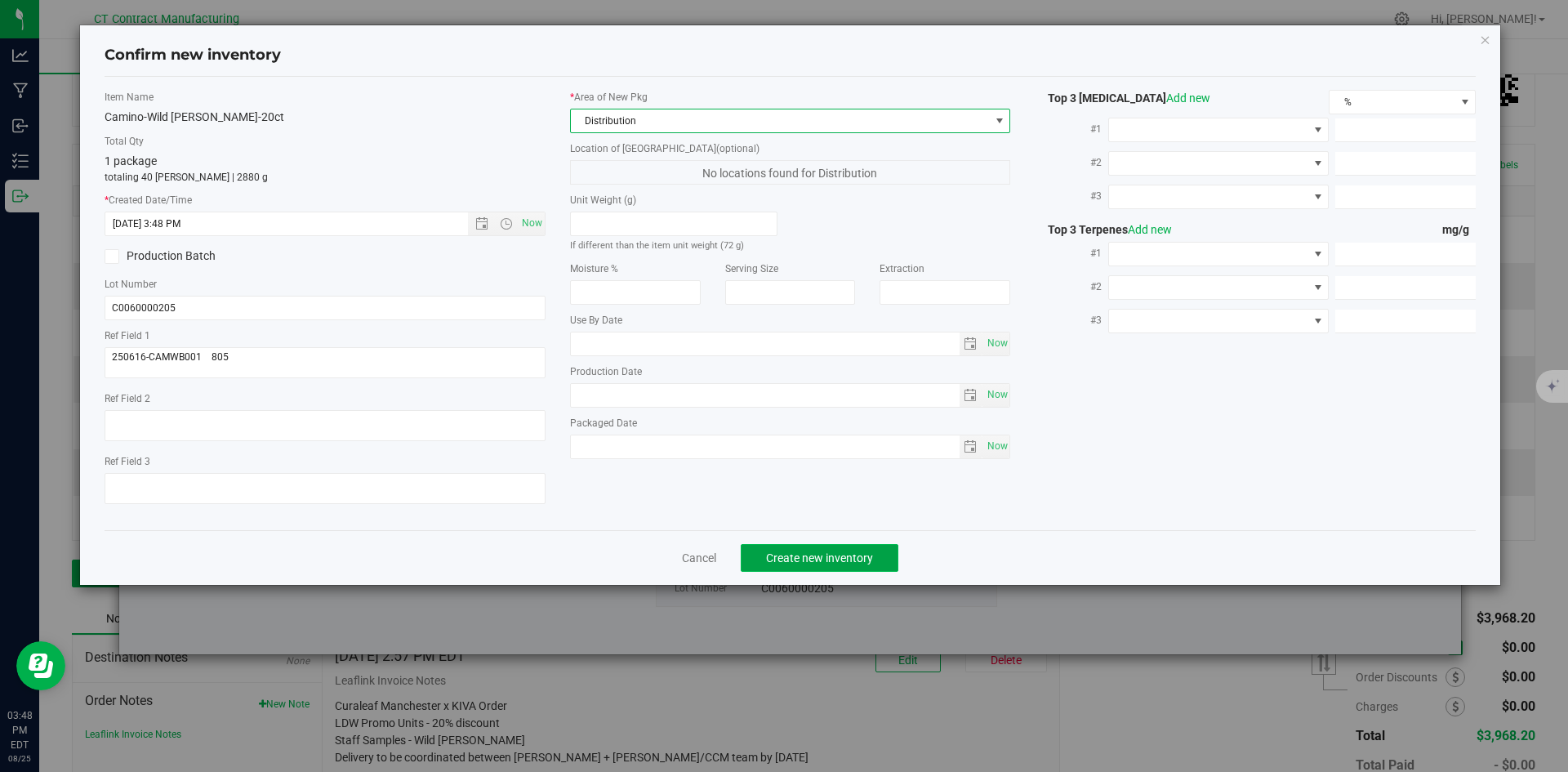
click at [761, 547] on button "Create new inventory" at bounding box center [820, 558] width 158 height 28
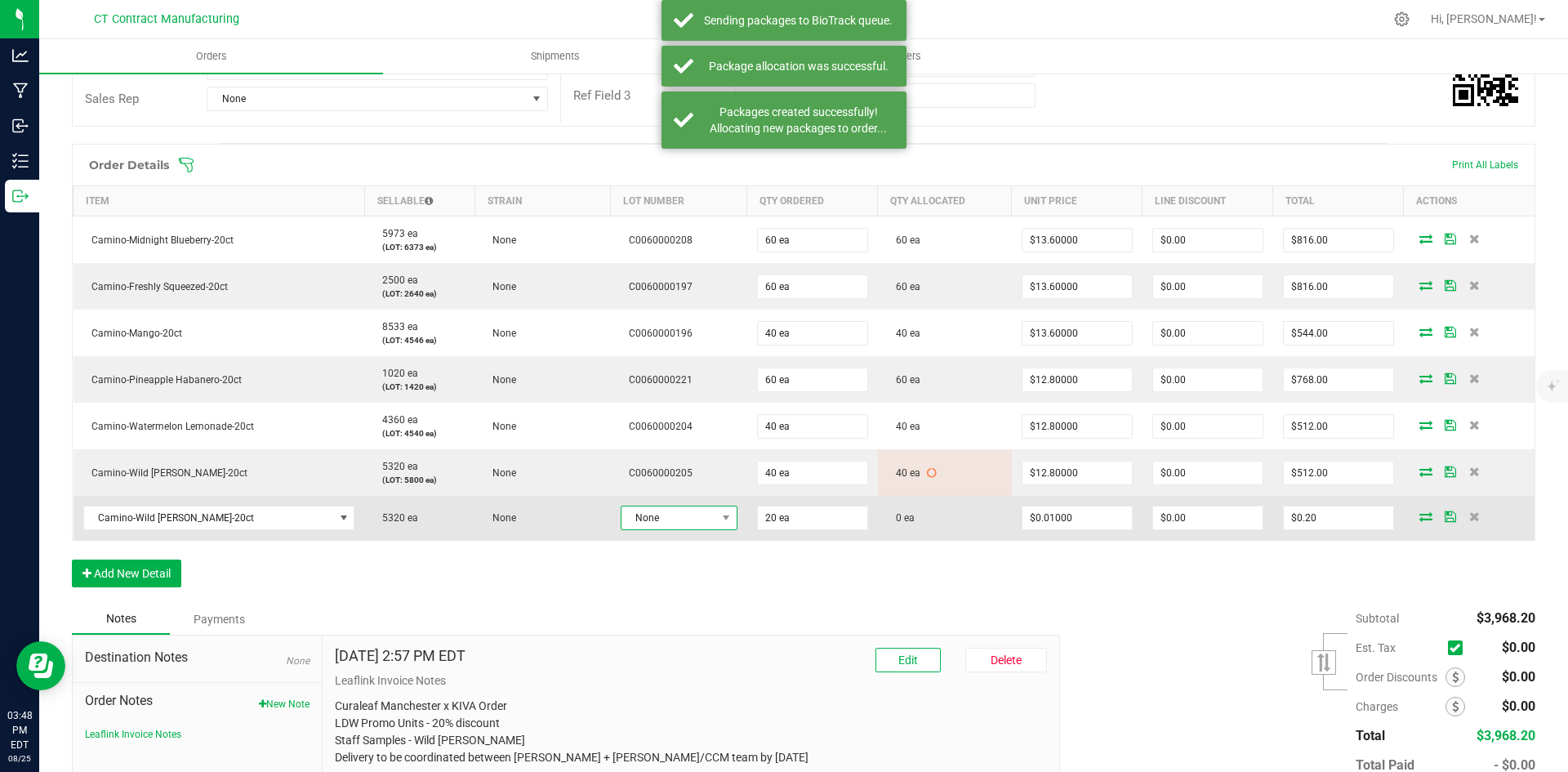
click at [715, 519] on span at bounding box center [726, 518] width 21 height 23
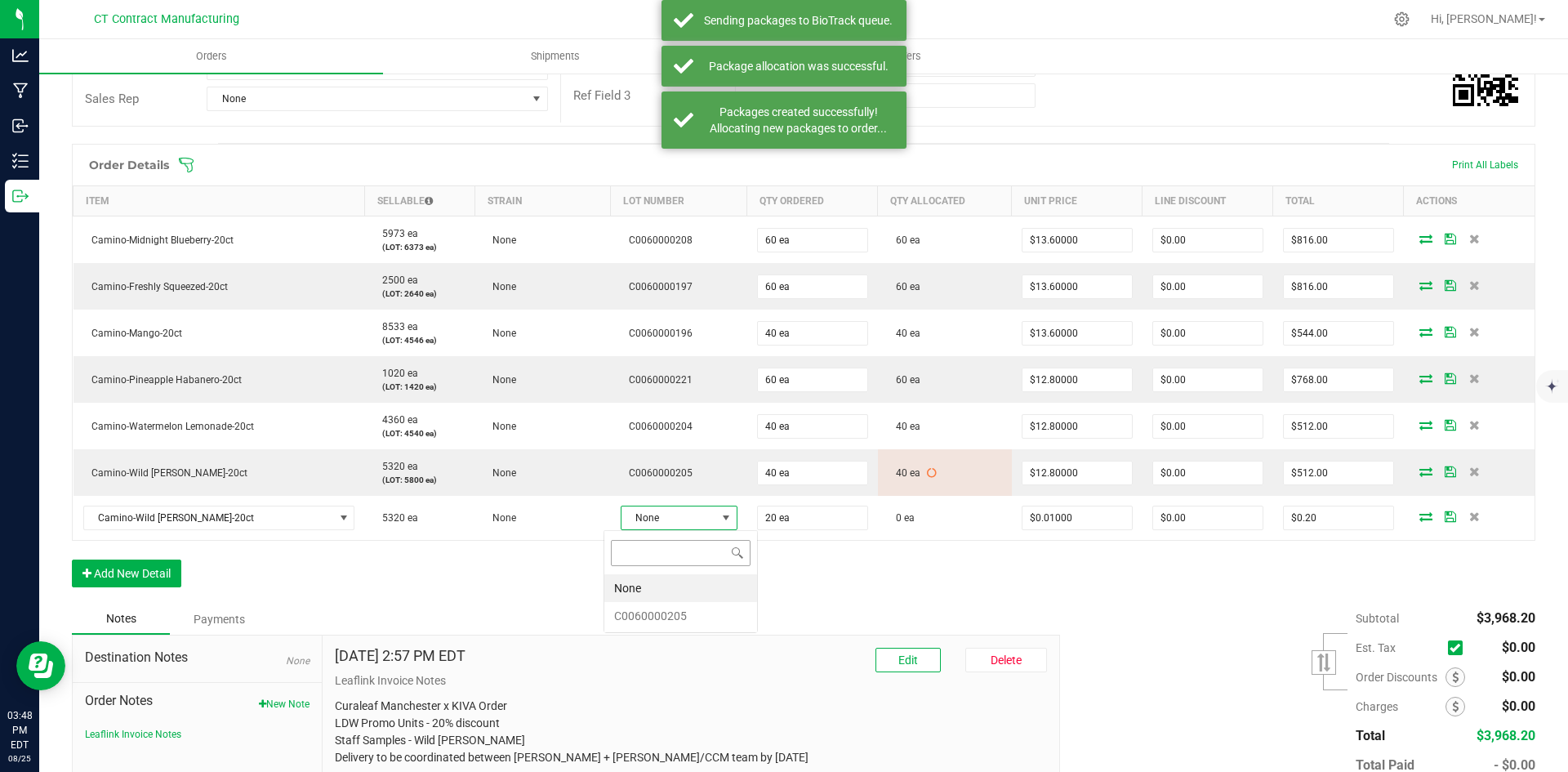
scroll to position [24, 117]
click at [692, 618] on li "C0060000205" at bounding box center [681, 616] width 153 height 28
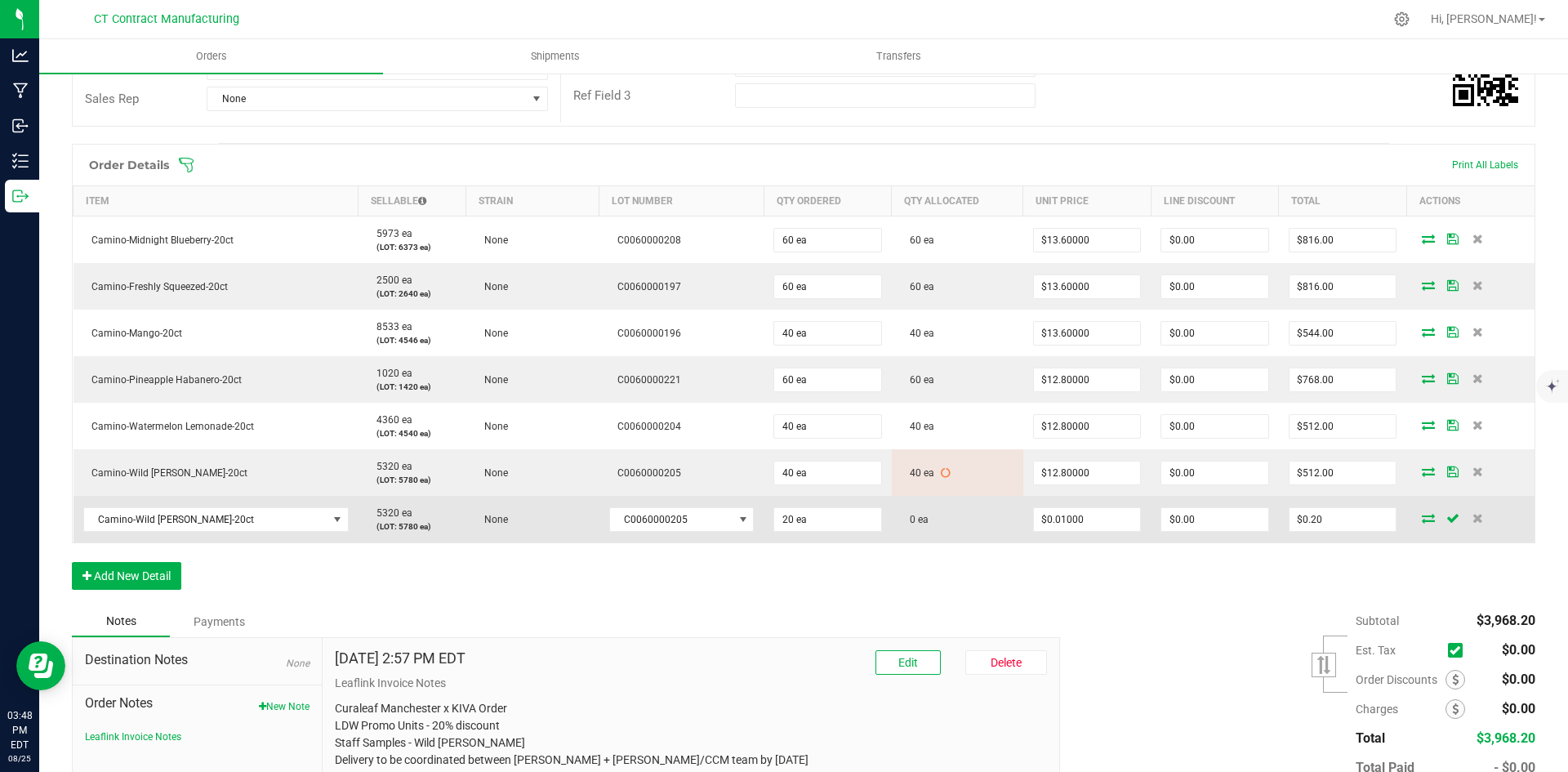
click at [1422, 518] on icon at bounding box center [1428, 518] width 13 height 10
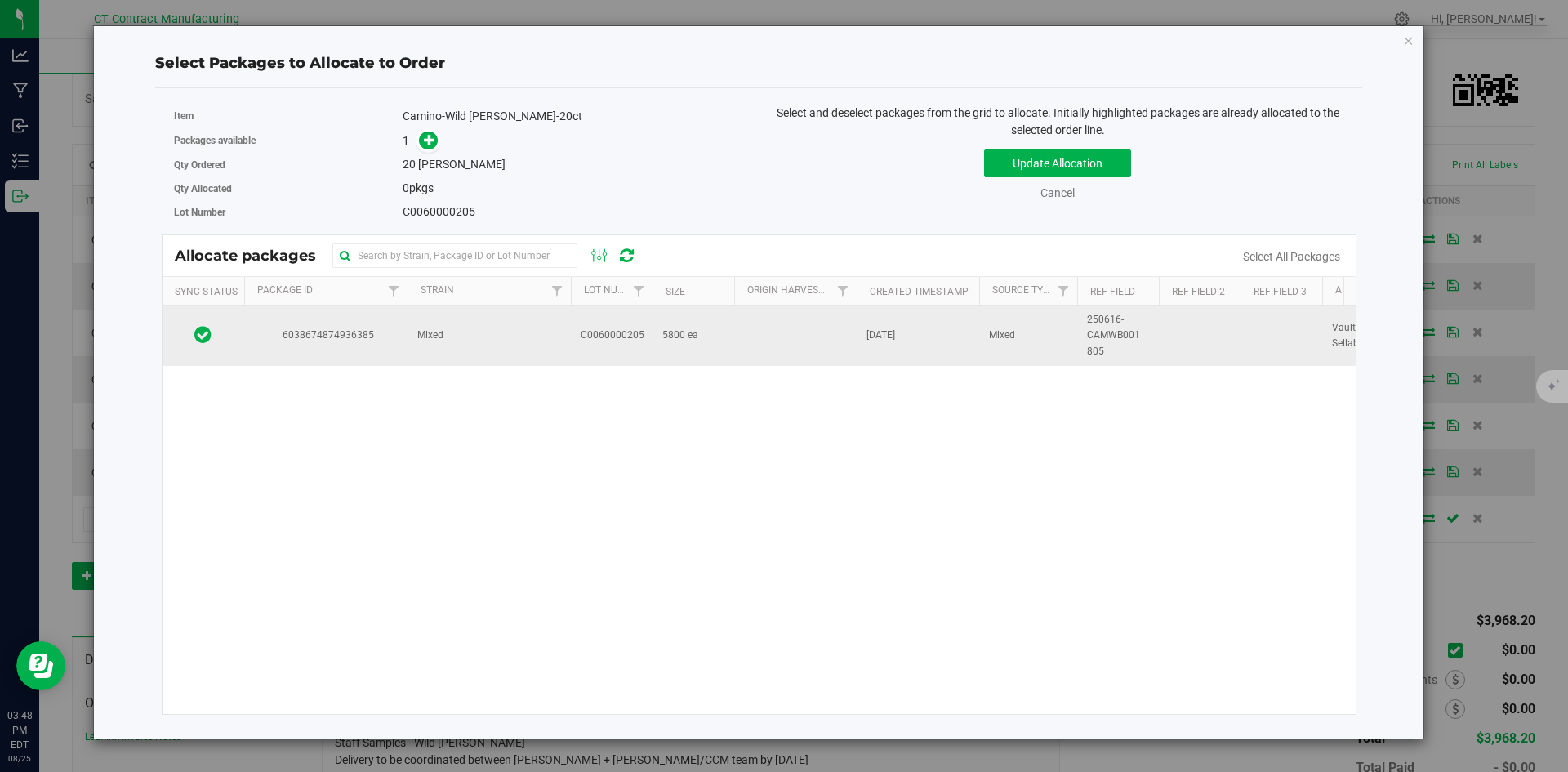
click at [440, 346] on td "Mixed" at bounding box center [489, 336] width 163 height 61
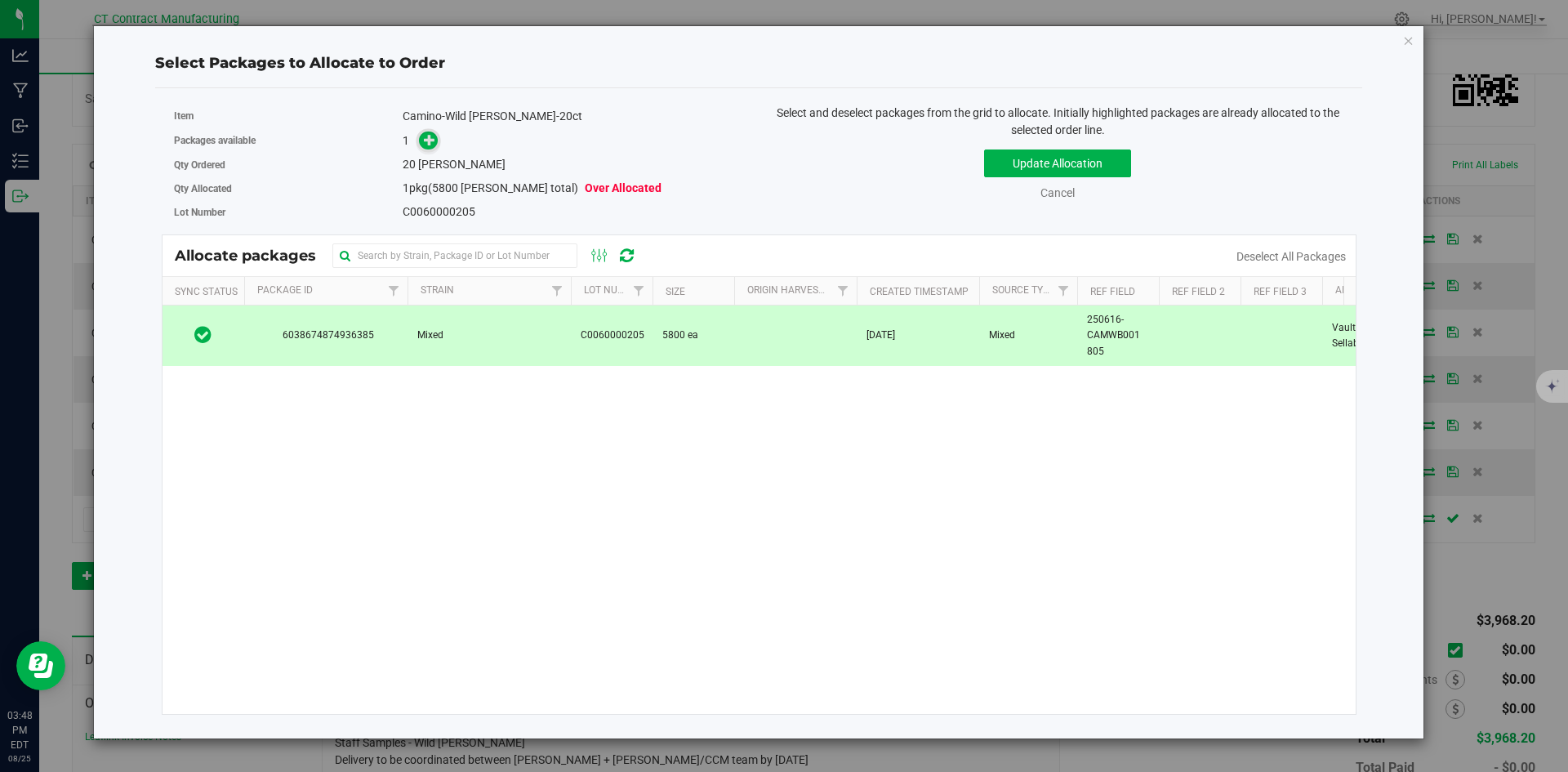
click at [428, 130] on div "Packages available 1" at bounding box center [461, 141] width 573 height 25
click at [437, 143] on span at bounding box center [428, 141] width 19 height 19
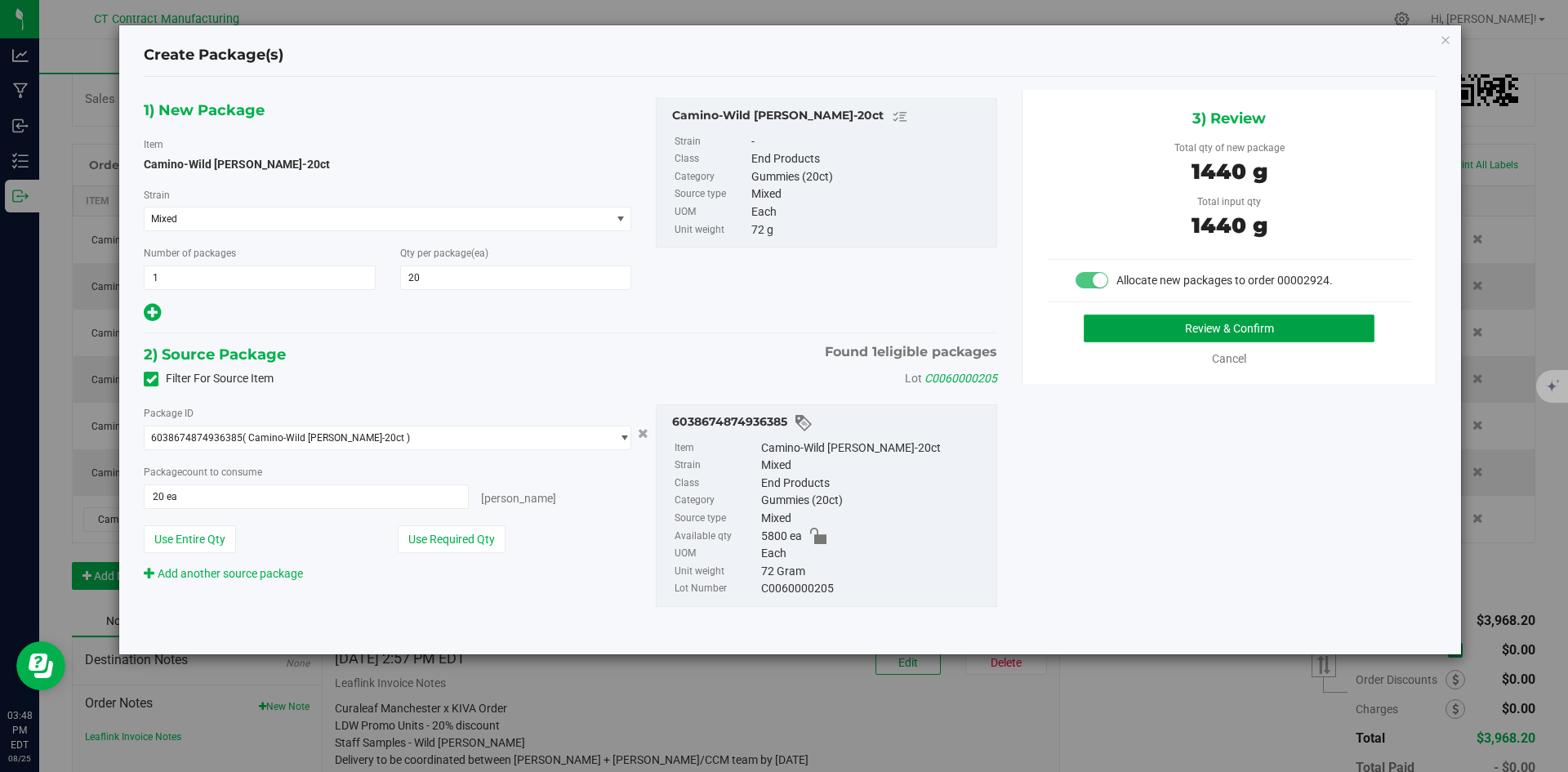
click at [1111, 333] on button "Review & Confirm" at bounding box center [1229, 329] width 291 height 28
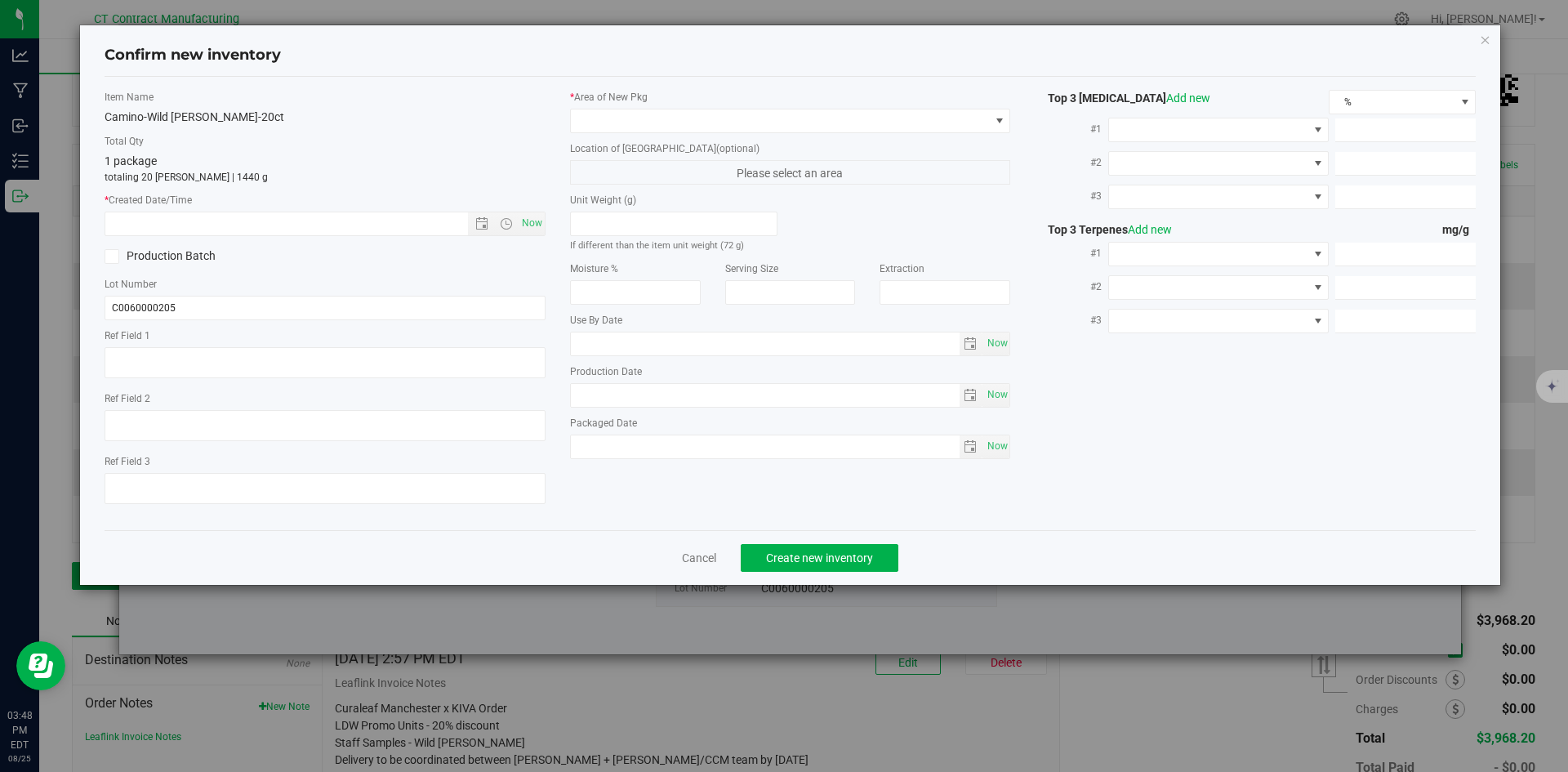
type textarea "250616-CAMWB001 805"
click at [526, 219] on span "Now" at bounding box center [532, 223] width 28 height 23
type input "[DATE] 3:48 PM"
click at [632, 126] on span at bounding box center [780, 121] width 419 height 23
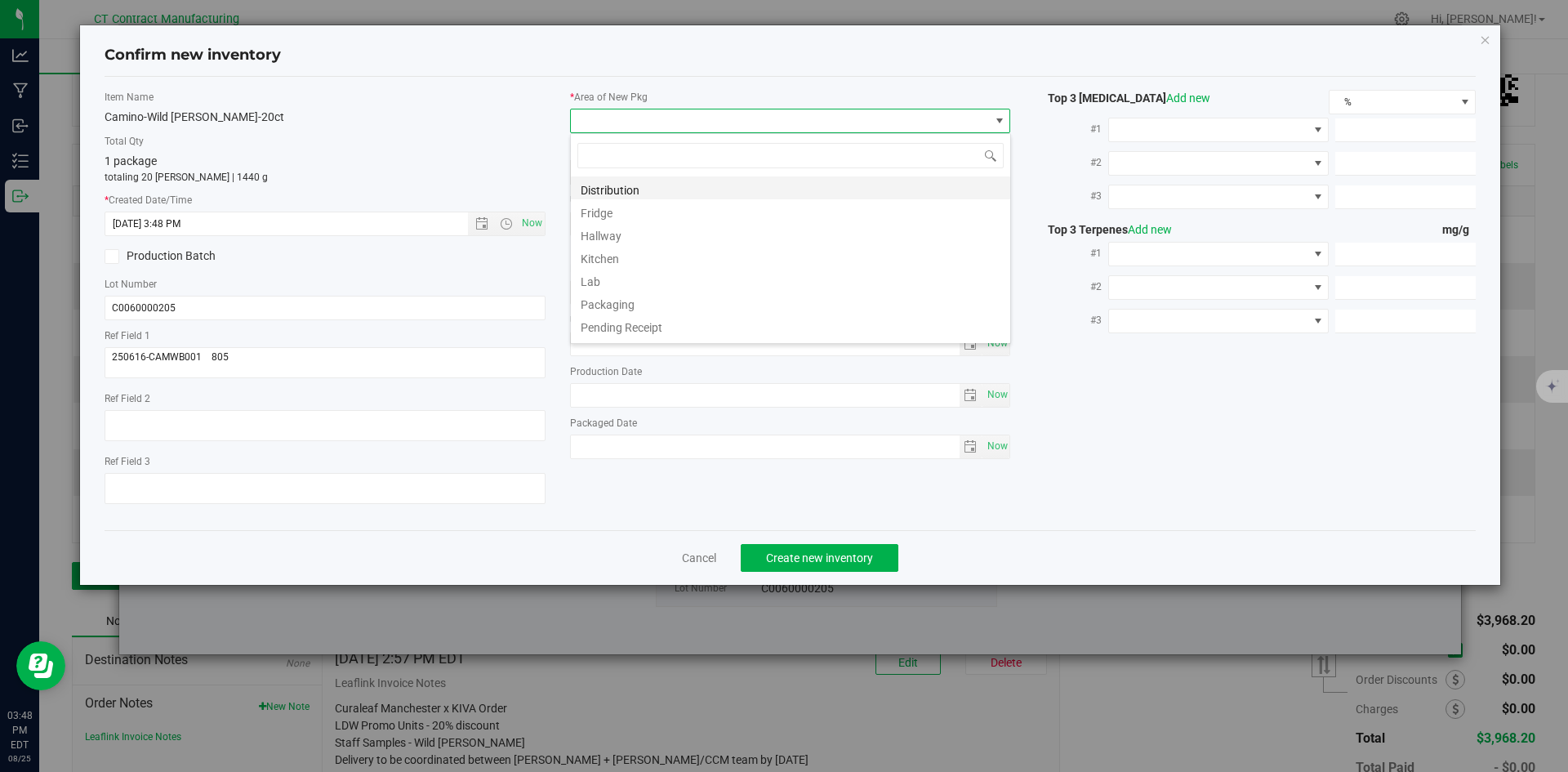
scroll to position [24, 441]
click at [645, 182] on li "Distribution" at bounding box center [790, 187] width 440 height 23
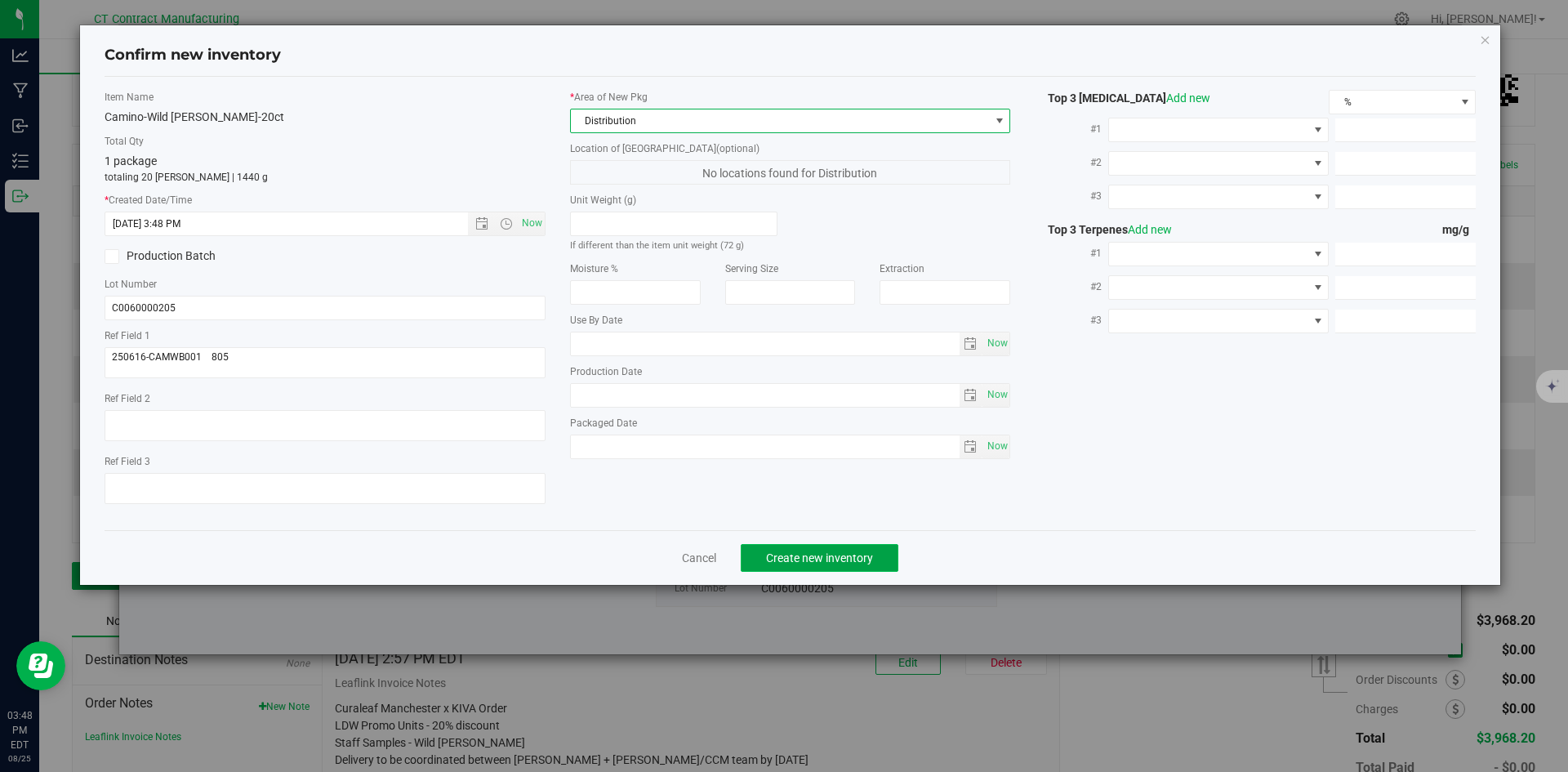
click at [838, 557] on span "Create new inventory" at bounding box center [820, 558] width 107 height 13
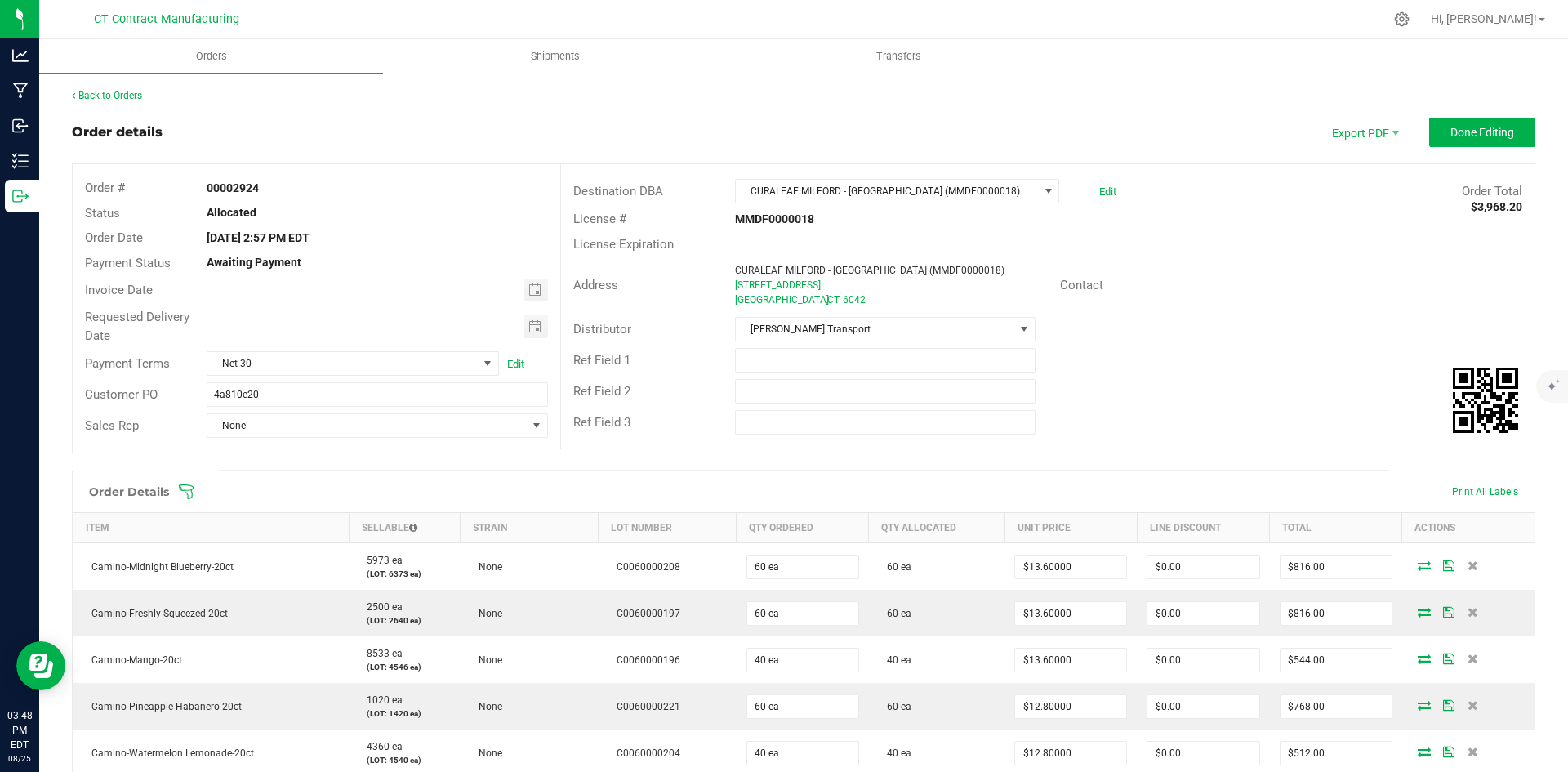
click at [110, 95] on link "Back to Orders" at bounding box center [107, 95] width 70 height 11
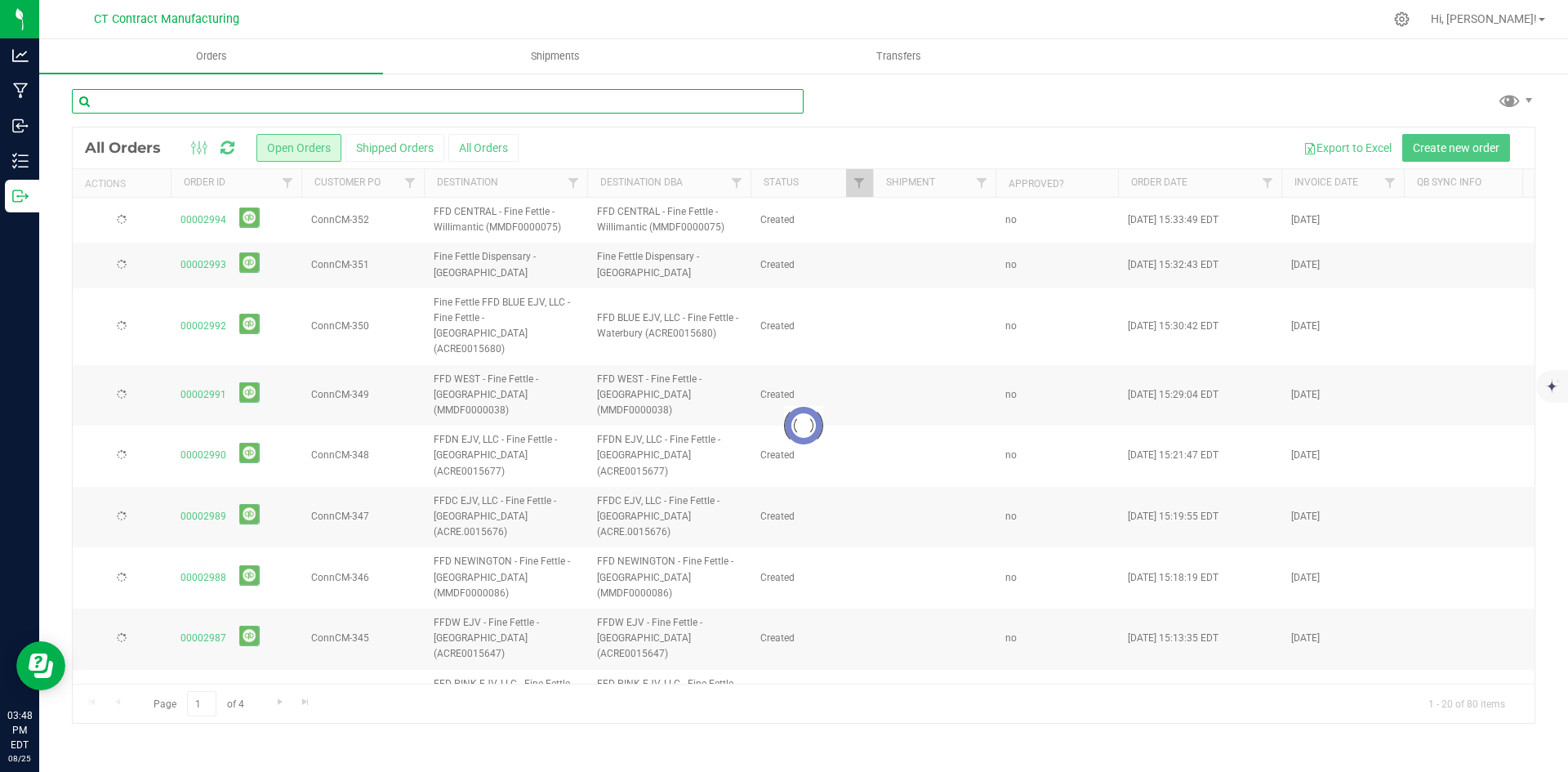
click at [189, 98] on input "text" at bounding box center [438, 101] width 732 height 24
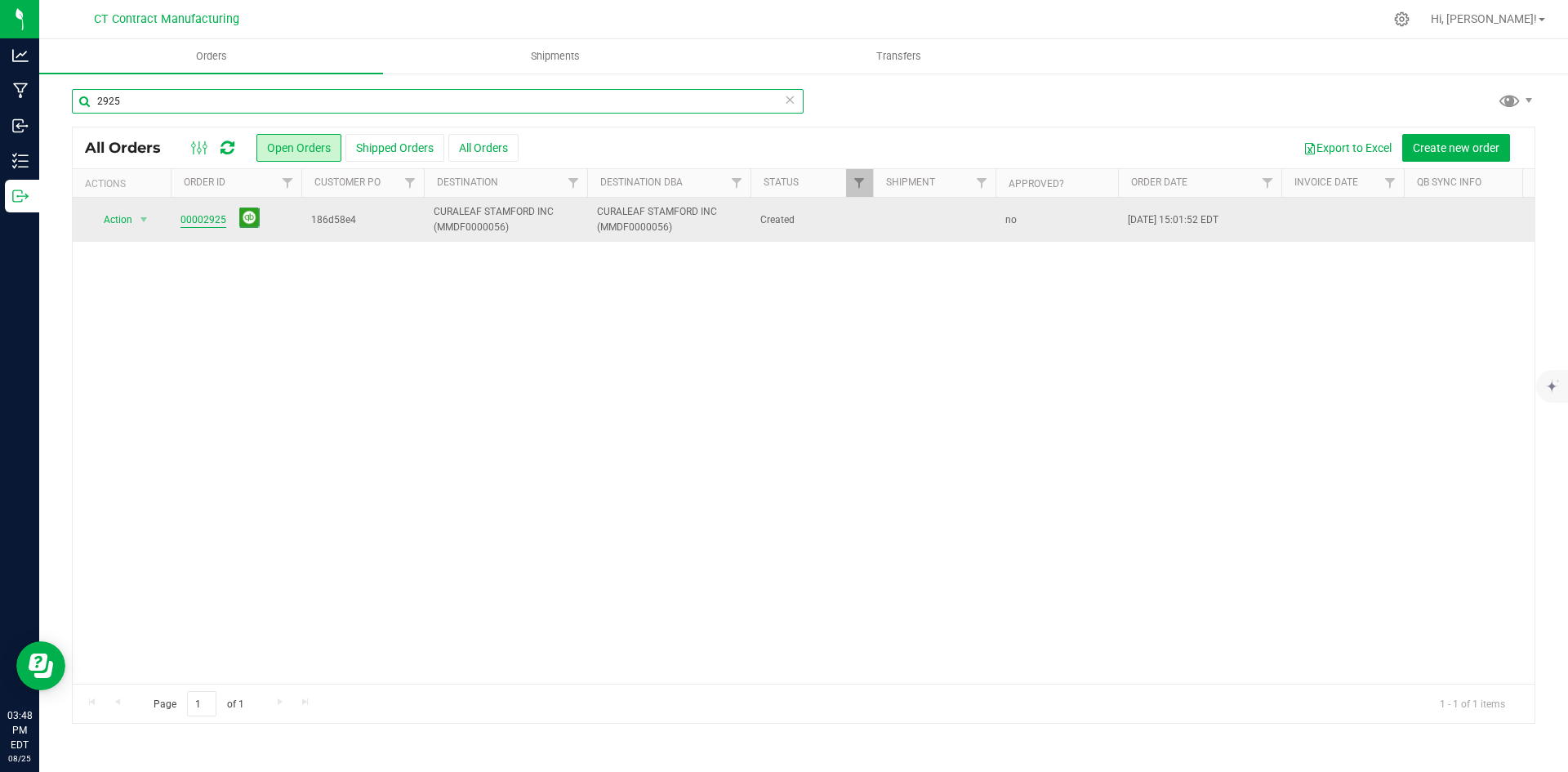
type input "2925"
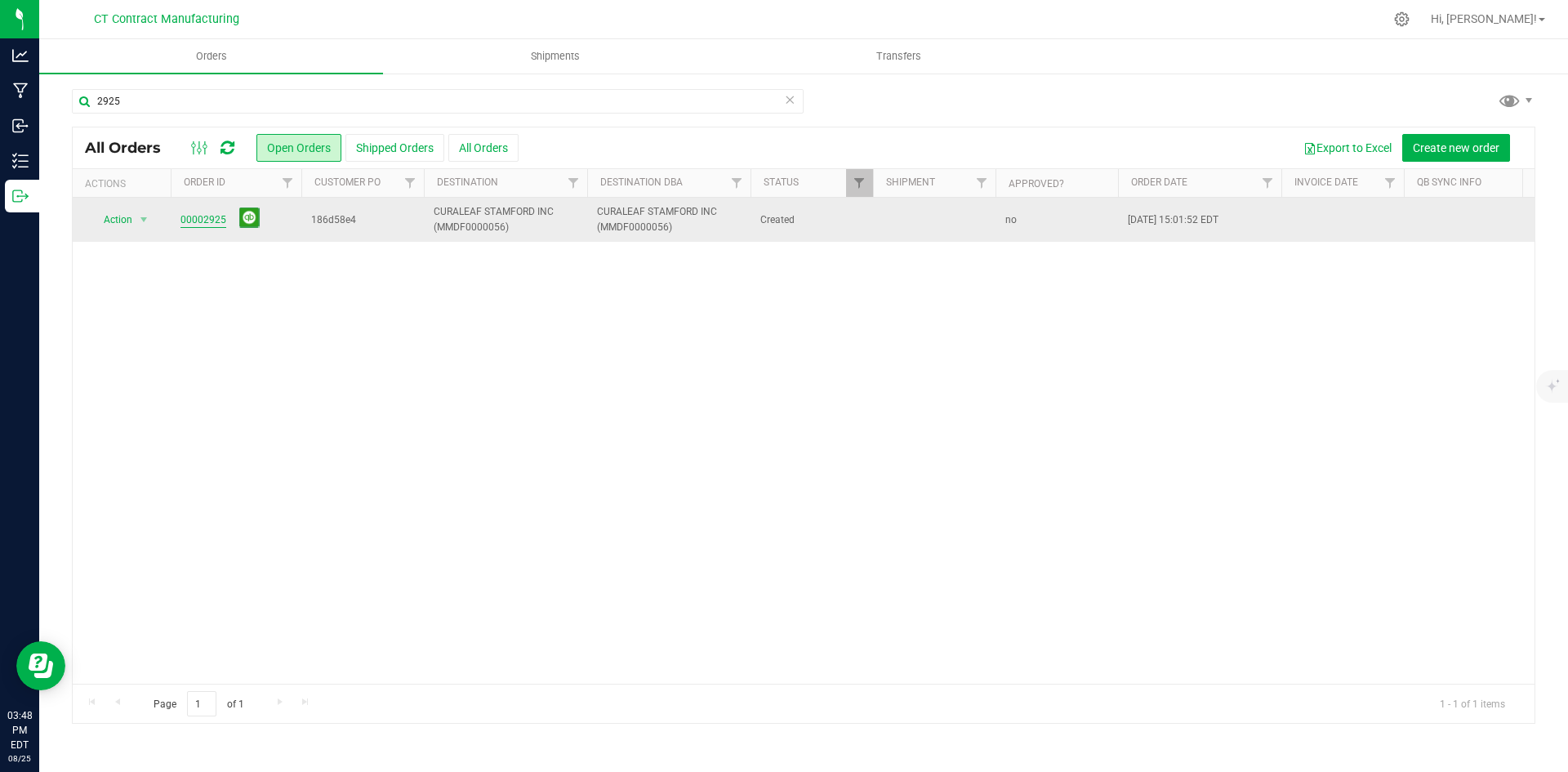
click at [207, 219] on link "00002925" at bounding box center [203, 220] width 46 height 16
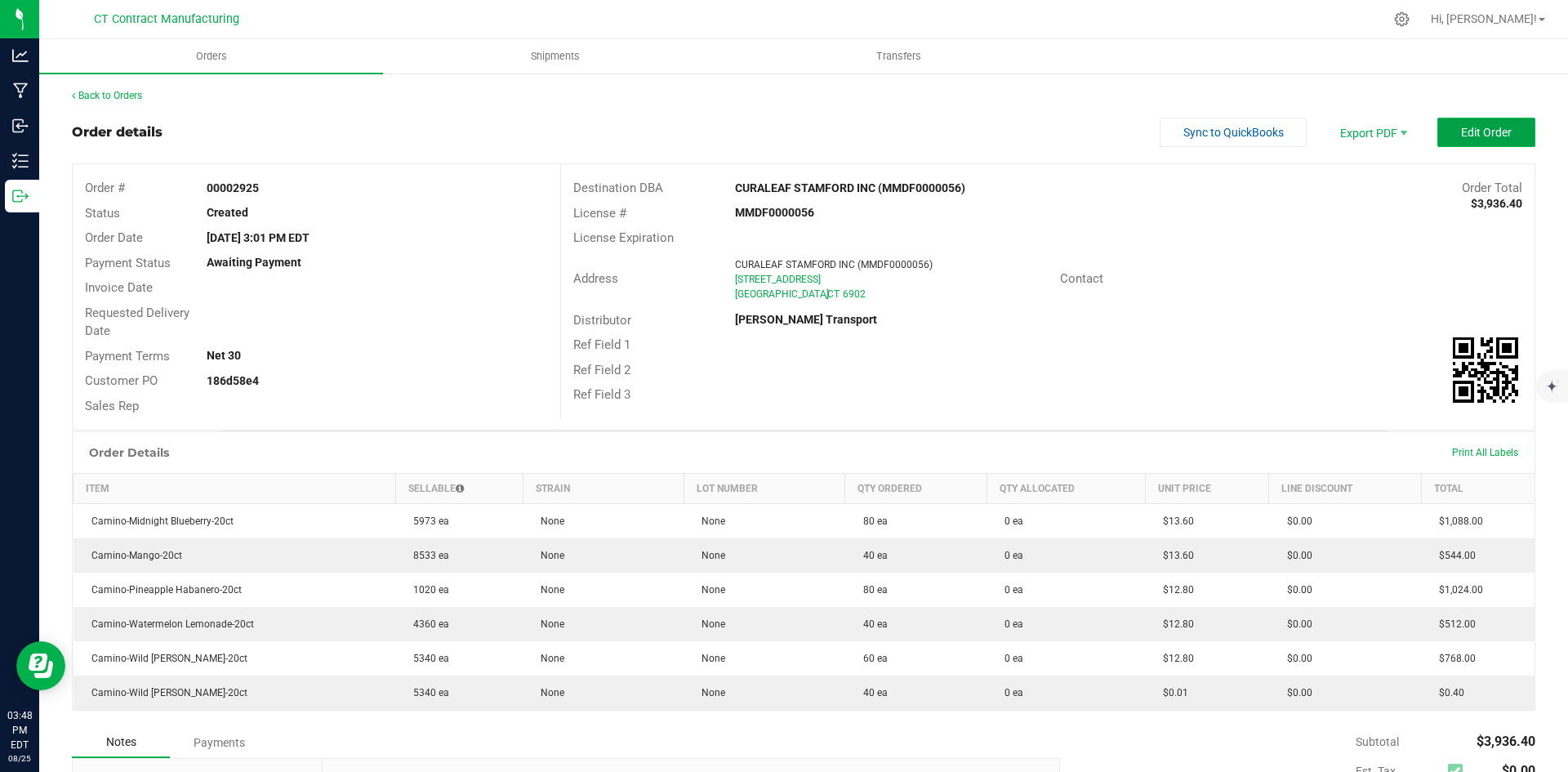
click at [1487, 131] on span "Edit Order" at bounding box center [1486, 132] width 50 height 13
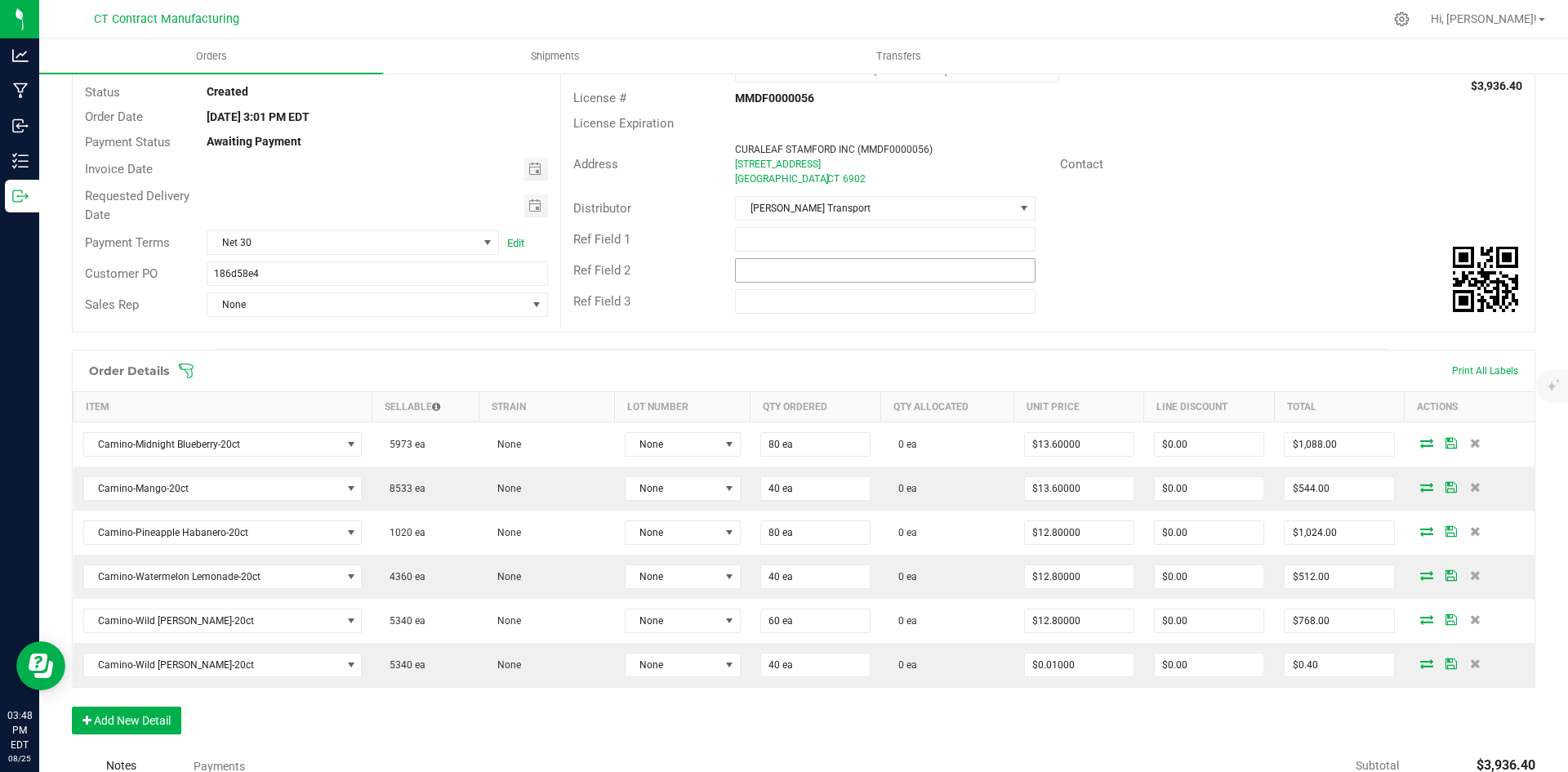
scroll to position [368, 0]
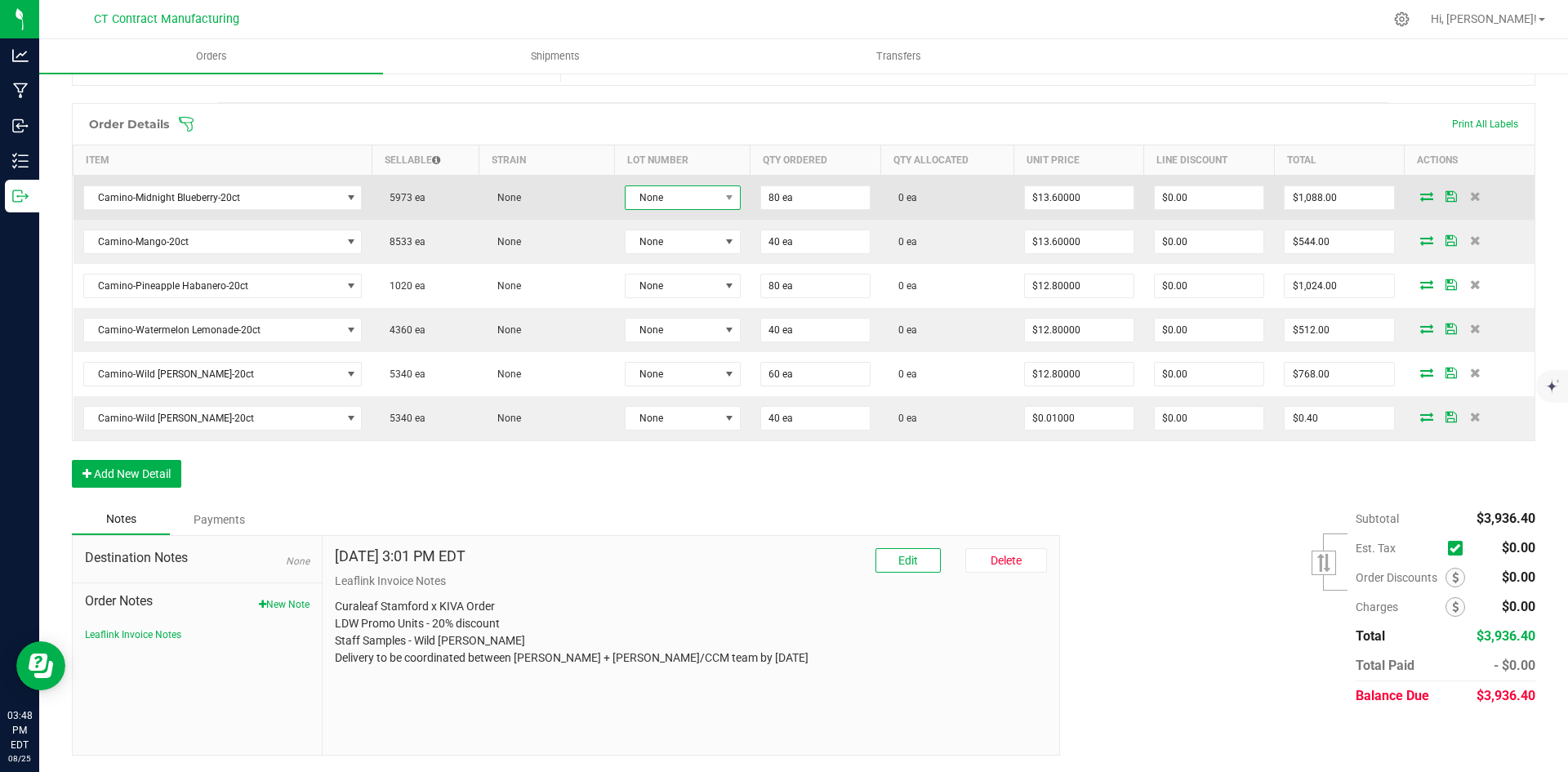
click at [688, 201] on span "None" at bounding box center [672, 198] width 94 height 23
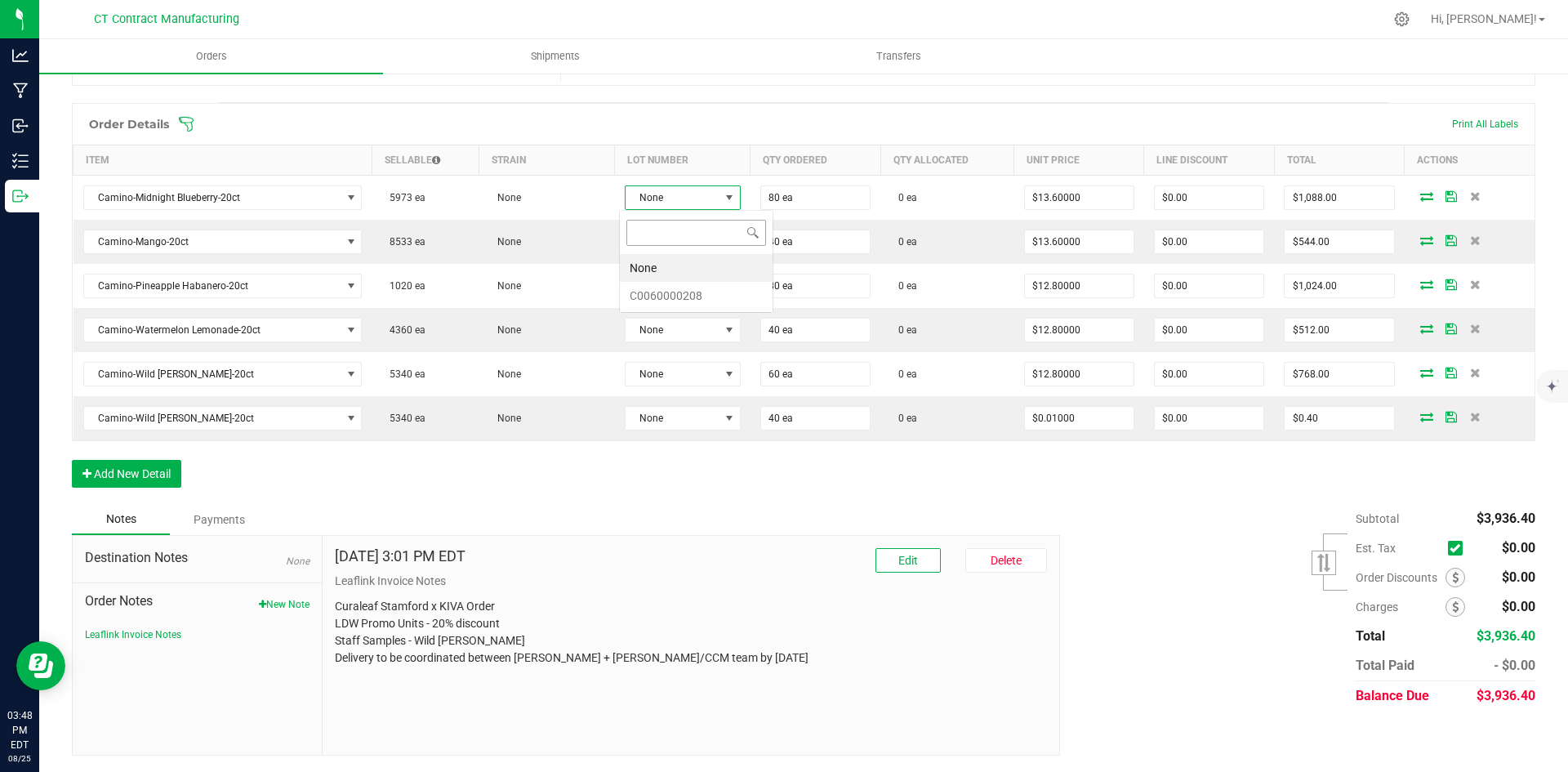
scroll to position [24, 115]
click at [696, 298] on li "C0060000208" at bounding box center [696, 296] width 153 height 28
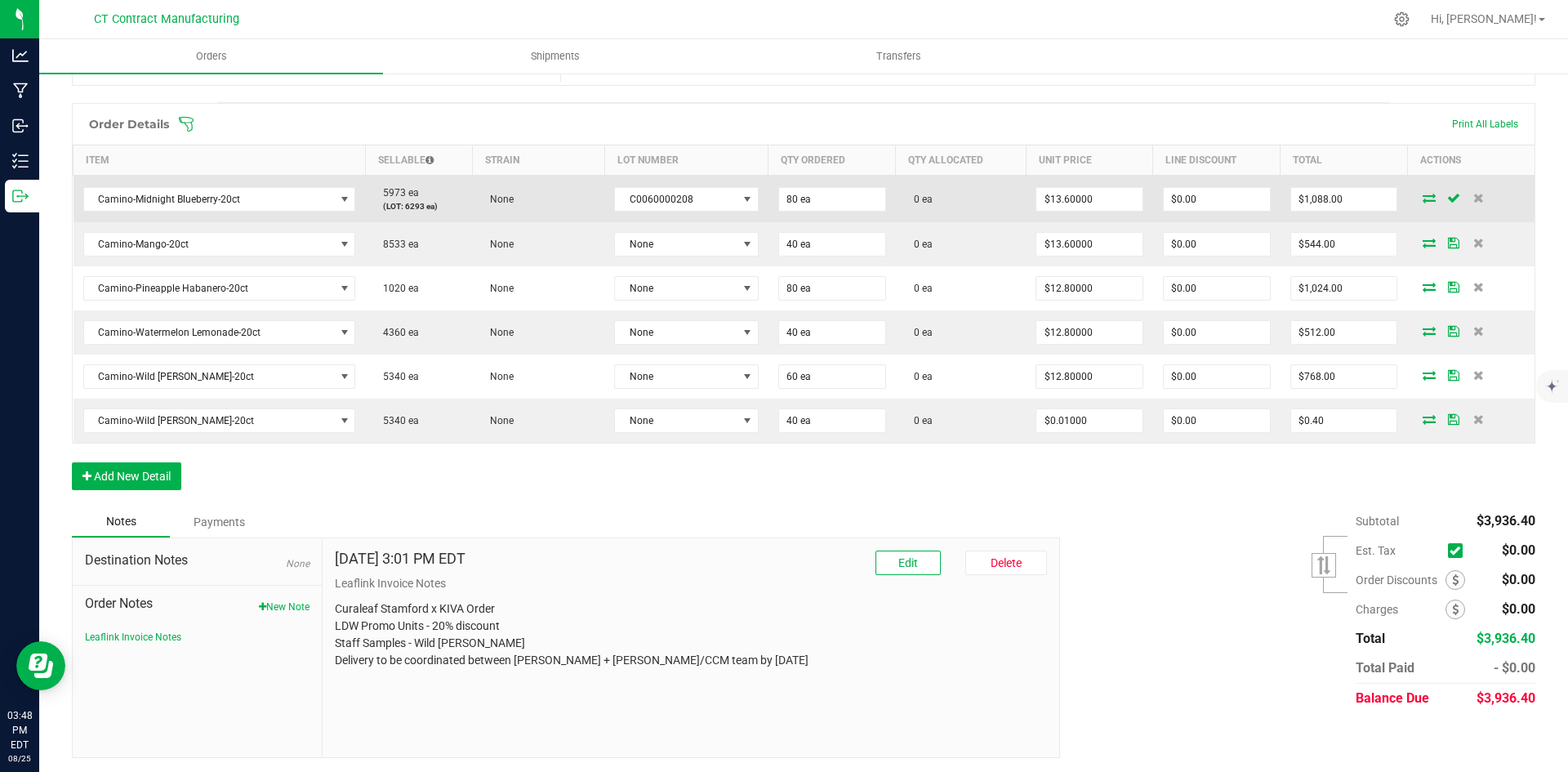
click at [1423, 200] on icon at bounding box center [1429, 197] width 13 height 10
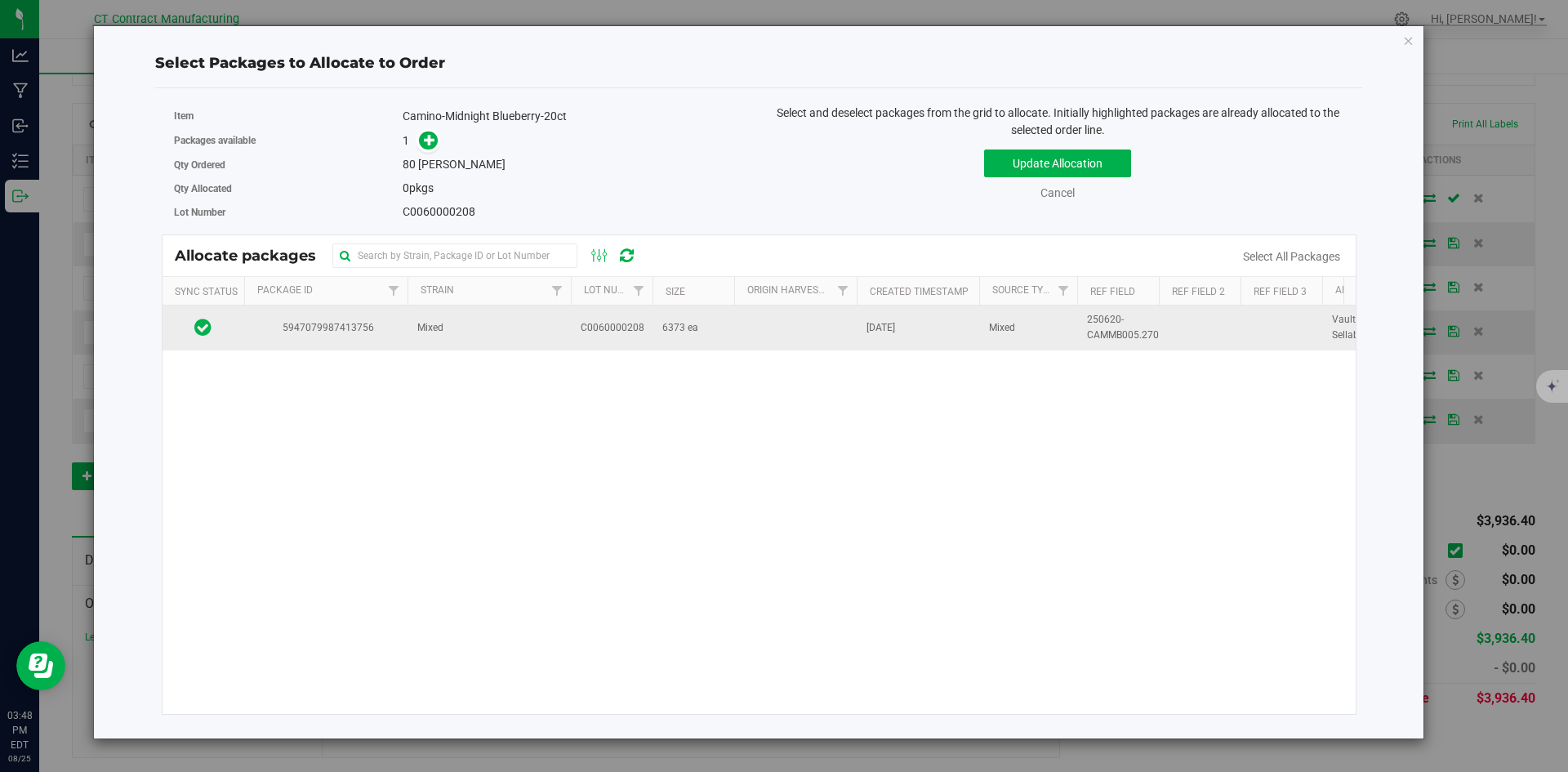
click at [284, 321] on span "5947079987413756" at bounding box center [326, 328] width 144 height 16
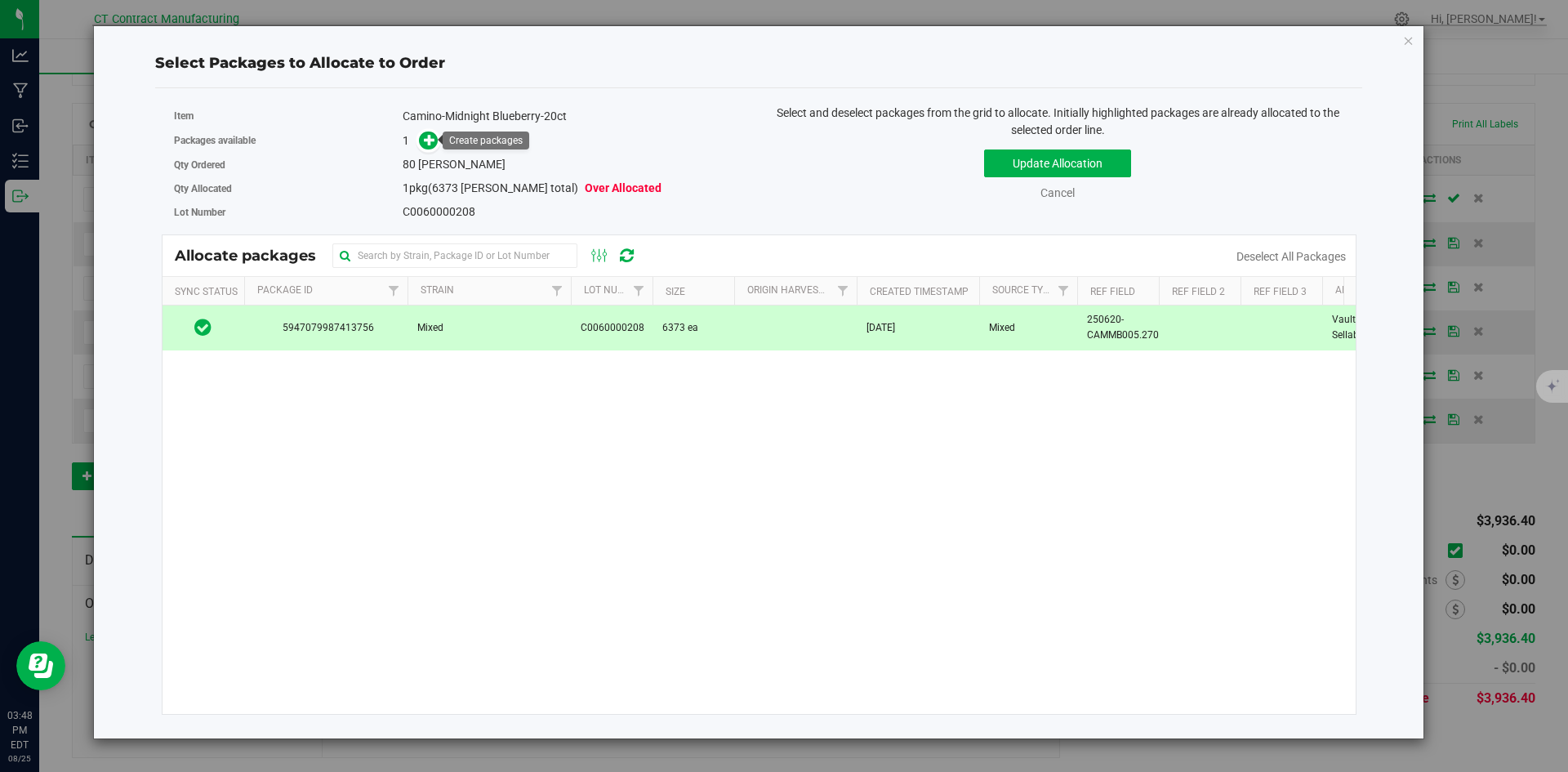
click at [444, 143] on div "Create packages" at bounding box center [487, 141] width 87 height 18
click at [428, 141] on icon at bounding box center [429, 139] width 11 height 11
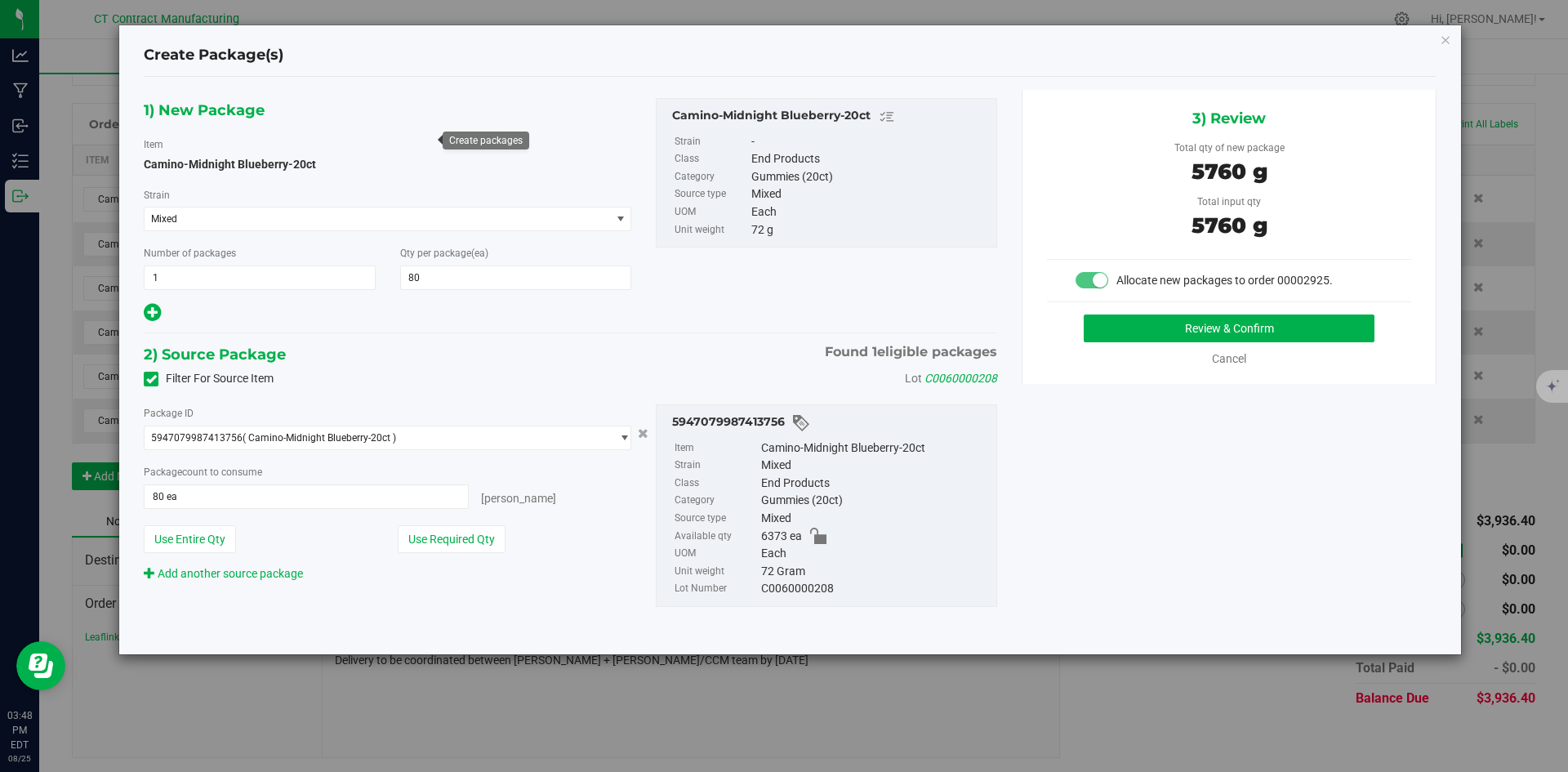
click at [1116, 309] on div "3) Review Total qty of new package 5760 g Total input qty 5760 g Allocate new p…" at bounding box center [1229, 237] width 415 height 294
click at [1116, 326] on button "Review & Confirm" at bounding box center [1229, 329] width 291 height 28
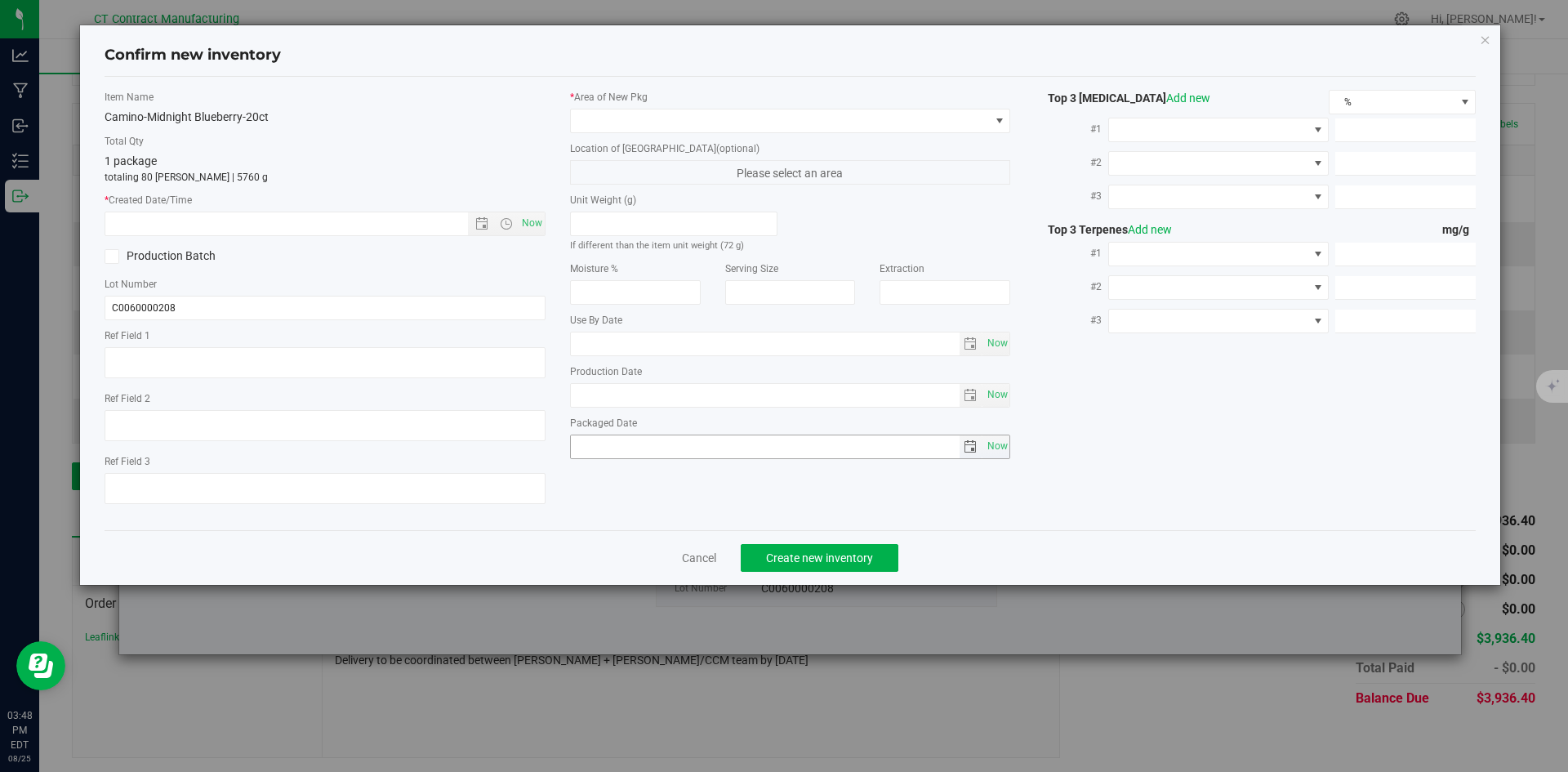
type textarea "250620-CAMMB005.270"
click at [532, 219] on span "Now" at bounding box center [532, 223] width 28 height 23
type input "[DATE] 3:48 PM"
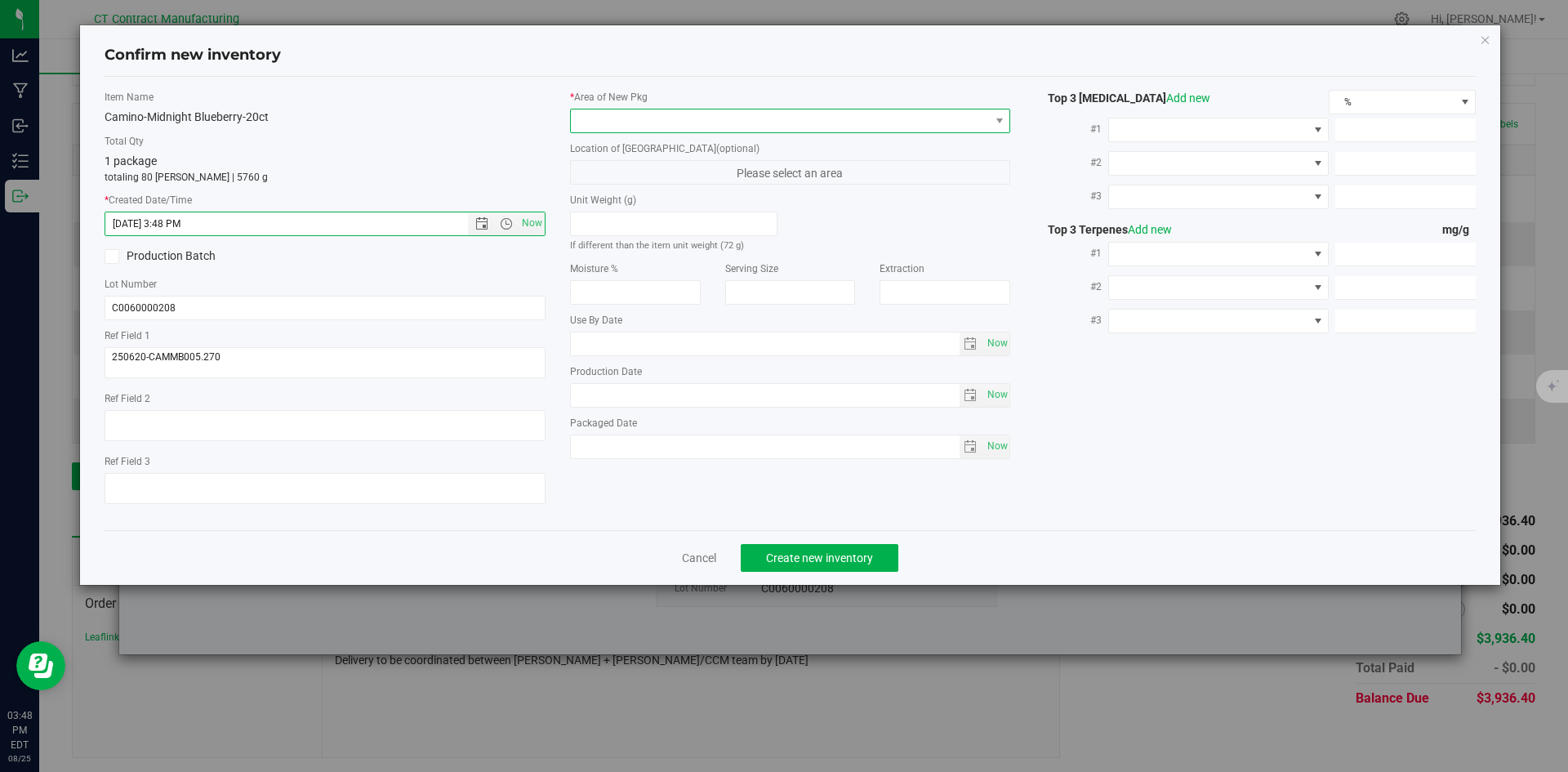
click at [621, 121] on span at bounding box center [780, 121] width 419 height 23
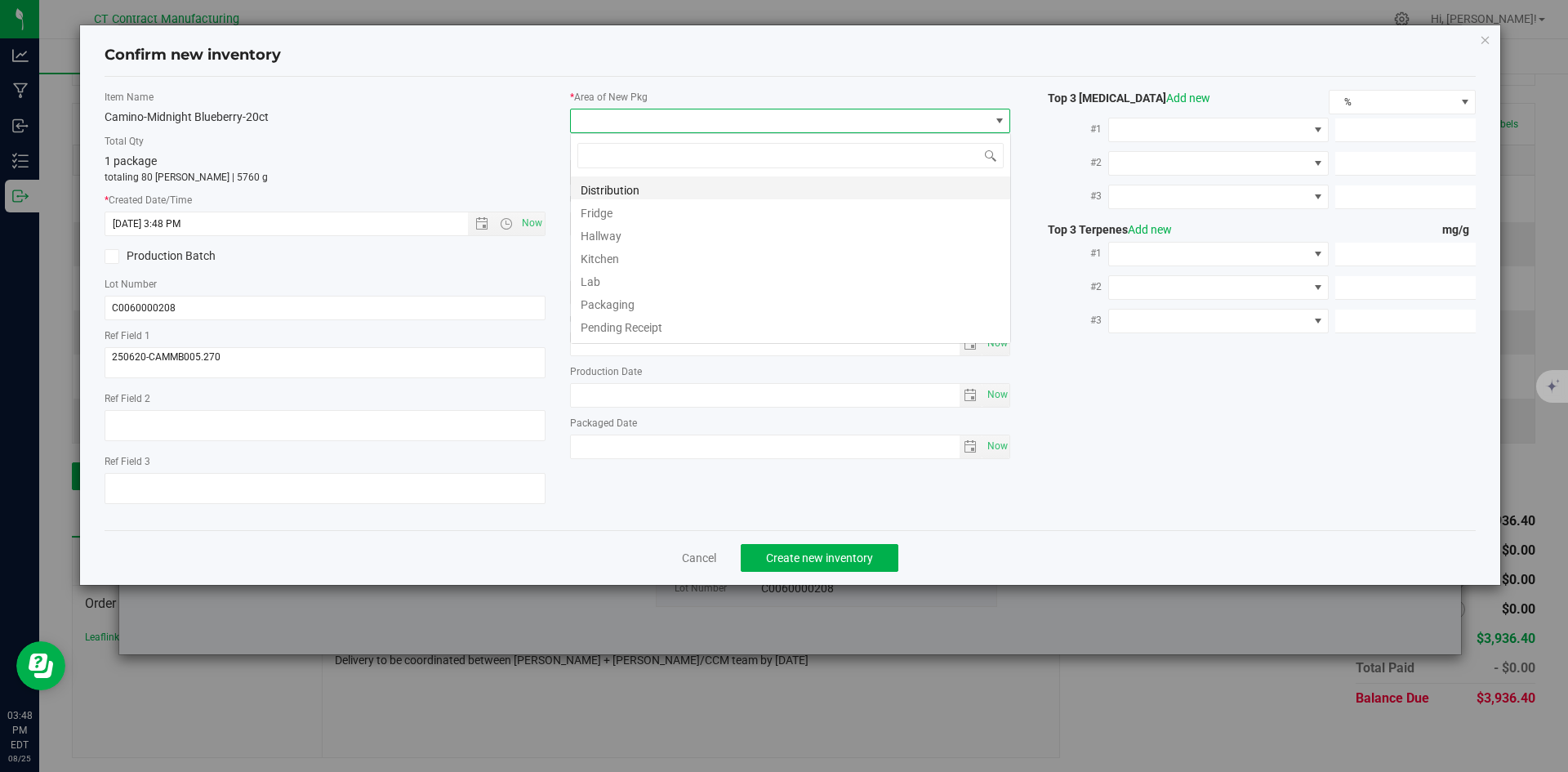
scroll to position [24, 441]
click at [639, 182] on li "Distribution" at bounding box center [790, 187] width 440 height 23
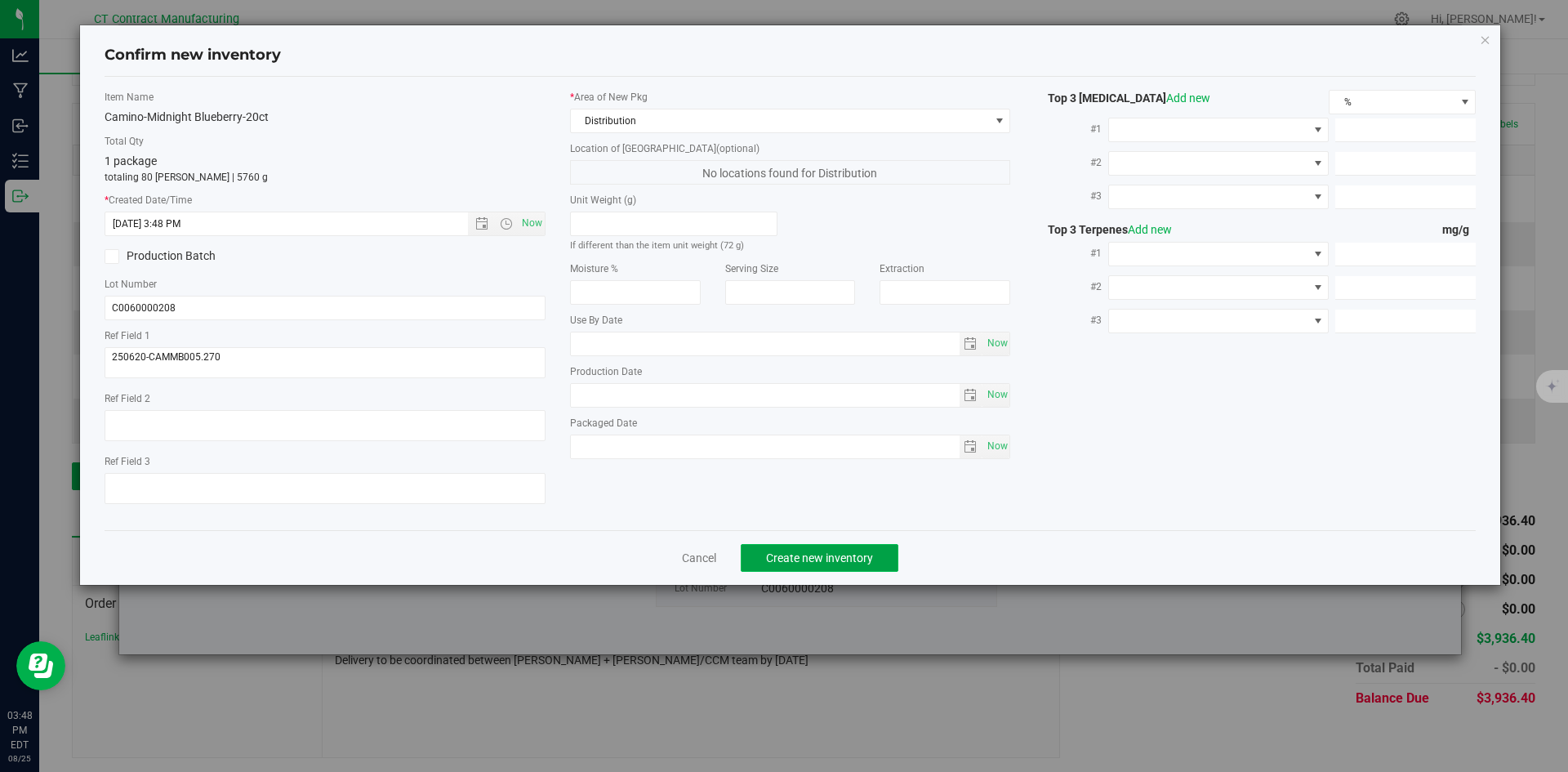
click at [778, 555] on span "Create new inventory" at bounding box center [820, 558] width 107 height 13
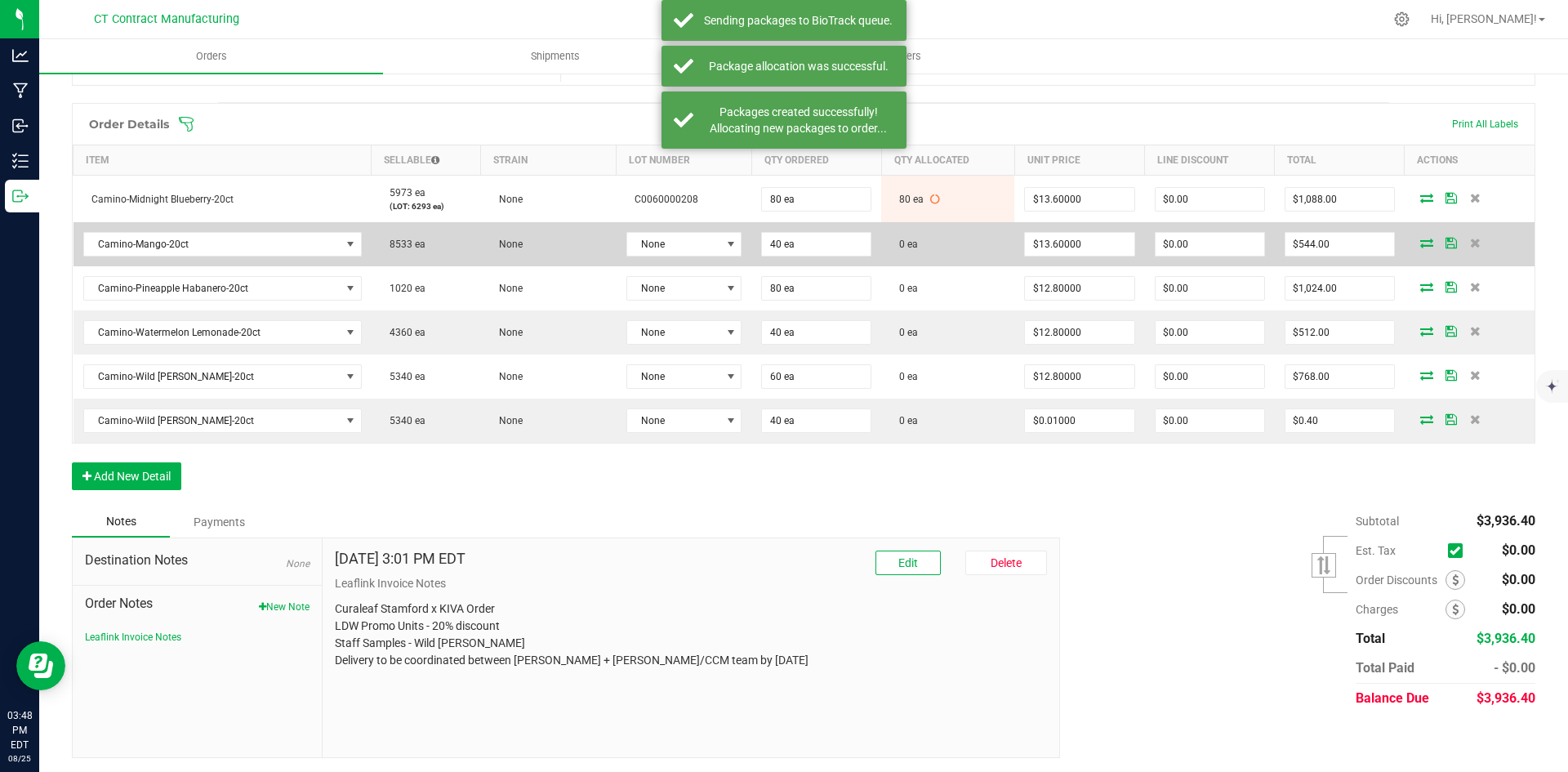
click at [659, 229] on td "None" at bounding box center [684, 244] width 135 height 44
click at [655, 232] on td "None" at bounding box center [684, 244] width 135 height 44
click at [657, 252] on span "None" at bounding box center [674, 244] width 94 height 23
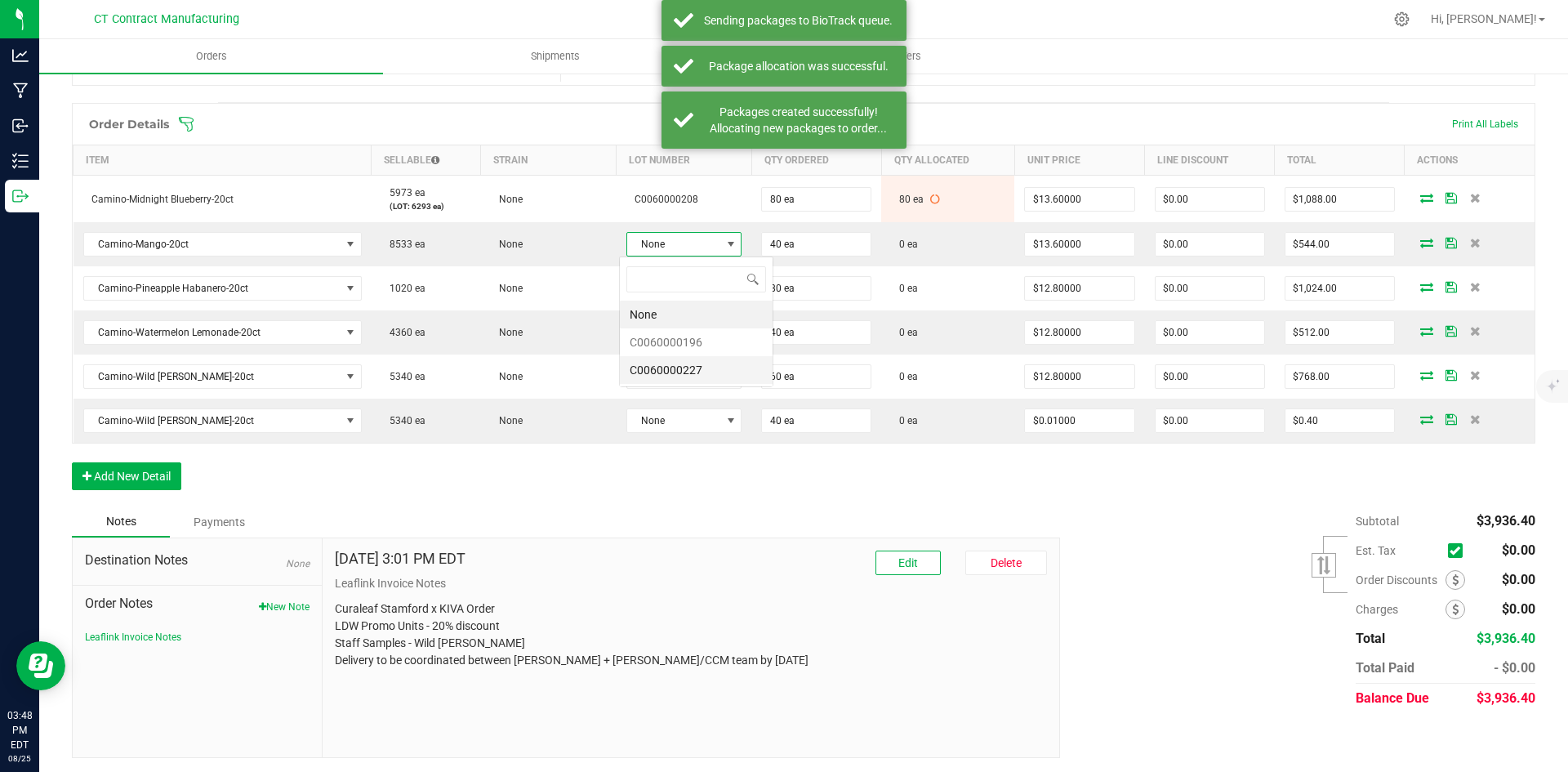
scroll to position [24, 115]
click at [691, 347] on li "C0060000196" at bounding box center [696, 343] width 153 height 28
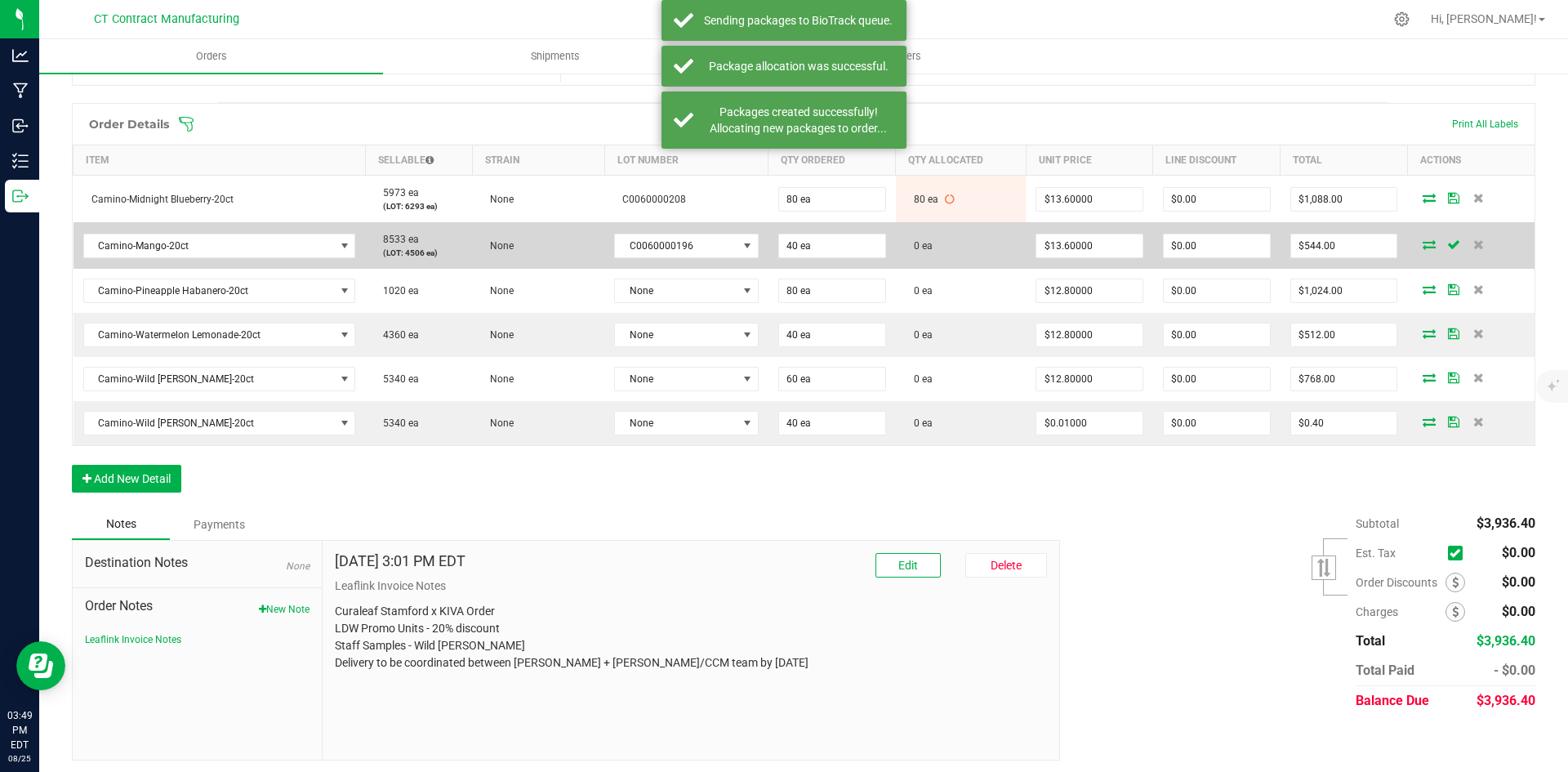
click at [1423, 247] on icon at bounding box center [1429, 244] width 13 height 10
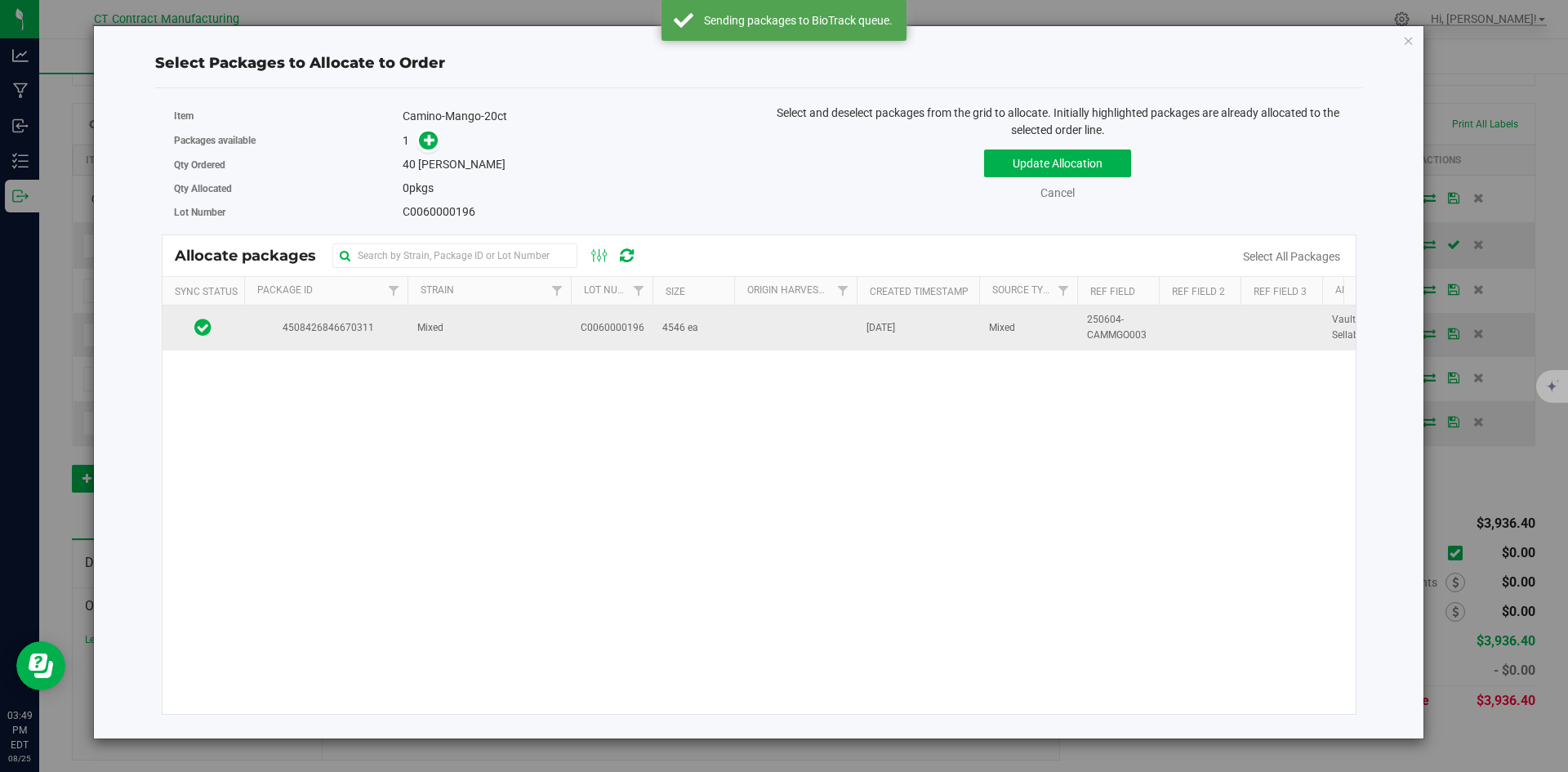
click at [414, 337] on td "Mixed" at bounding box center [489, 327] width 163 height 44
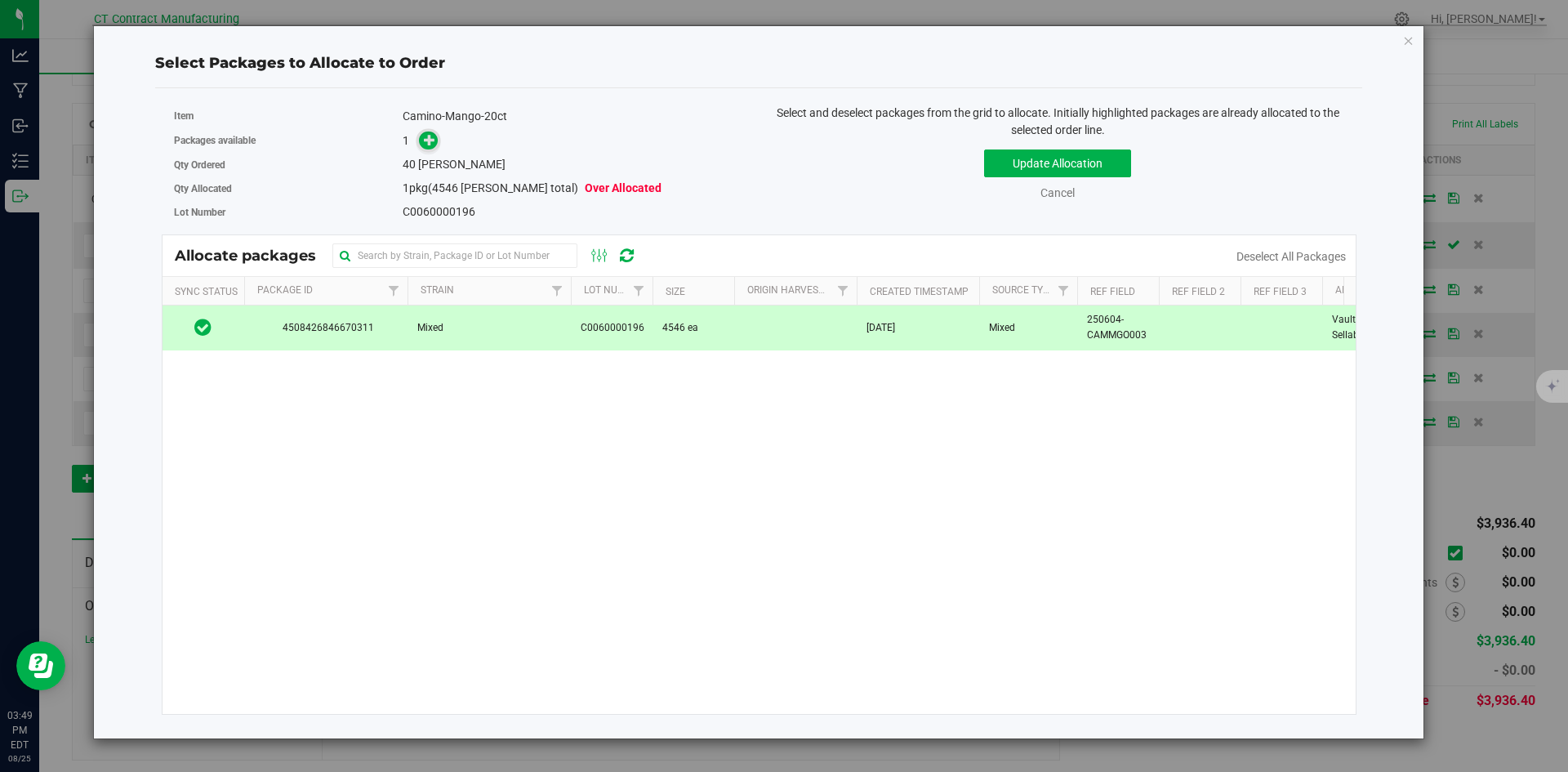
click at [430, 142] on icon at bounding box center [429, 139] width 11 height 11
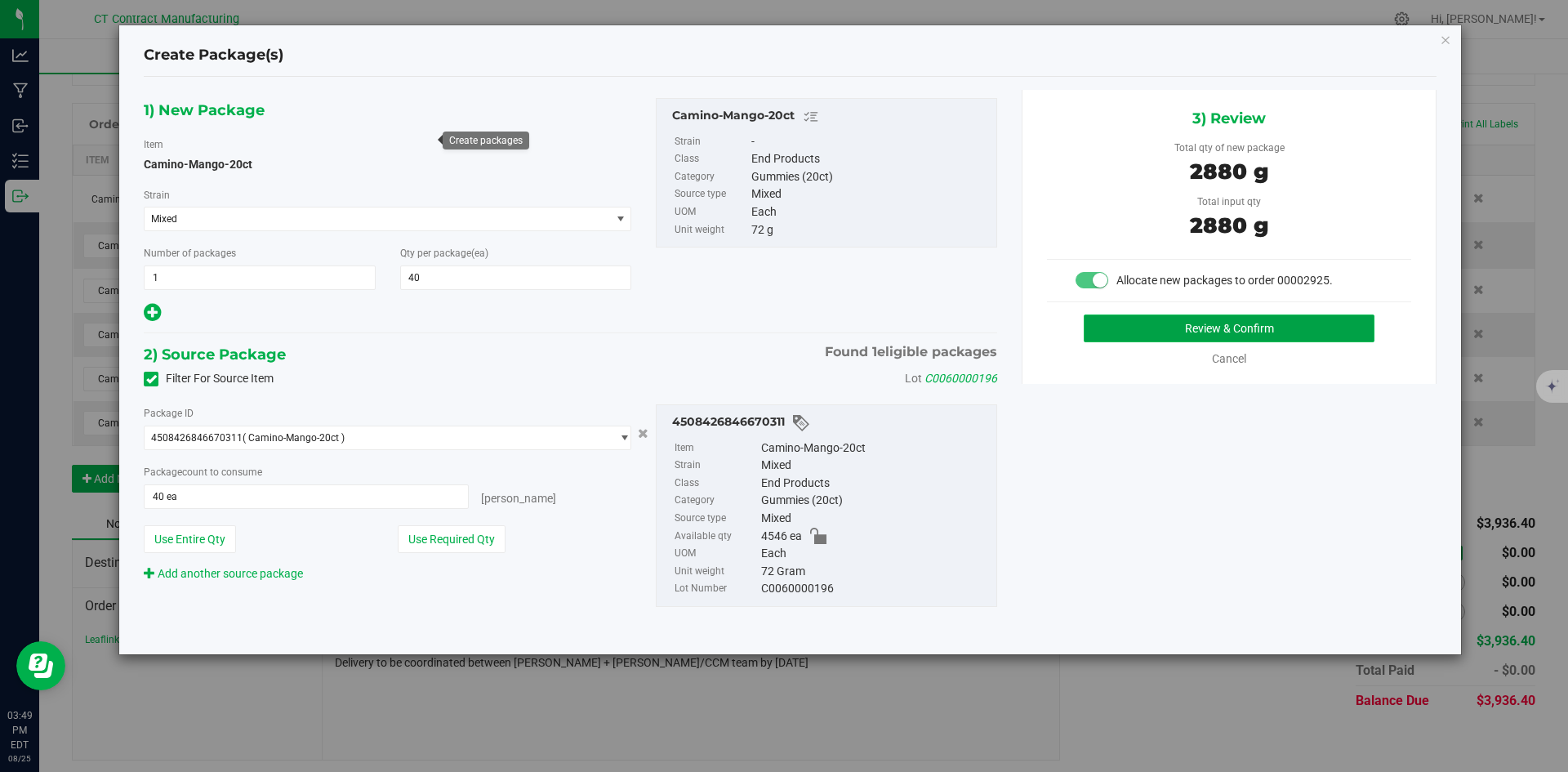
click at [1177, 330] on button "Review & Confirm" at bounding box center [1229, 329] width 291 height 28
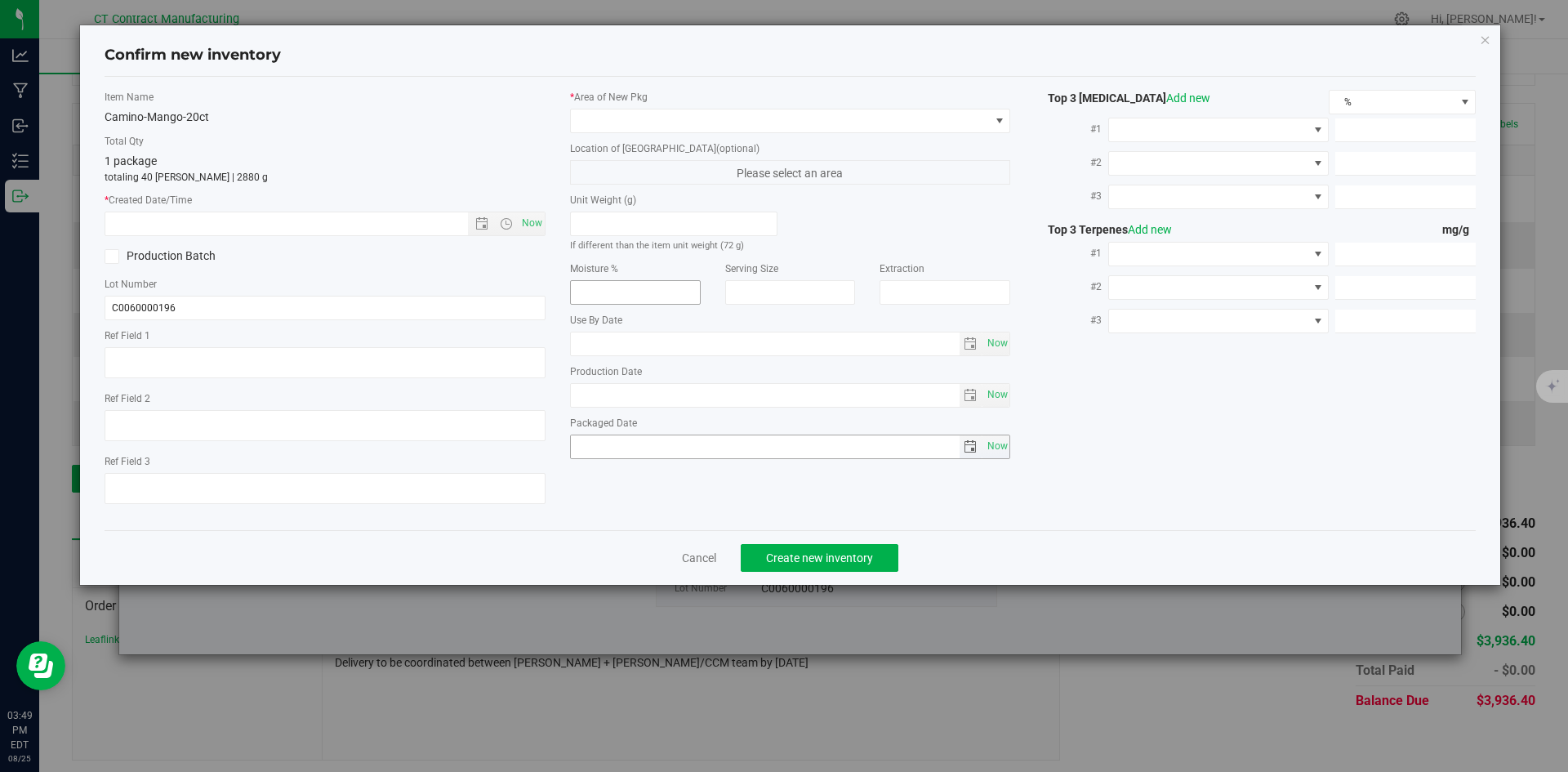
type textarea "250604-CAMMGO003"
click at [533, 234] on span "Now" at bounding box center [532, 223] width 28 height 23
type input "[DATE] 3:49 PM"
click at [569, 121] on div "* Area of [GEOGRAPHIC_DATA] Location of [GEOGRAPHIC_DATA] (optional) Please sel…" at bounding box center [790, 278] width 466 height 377
click at [589, 127] on span at bounding box center [780, 121] width 419 height 23
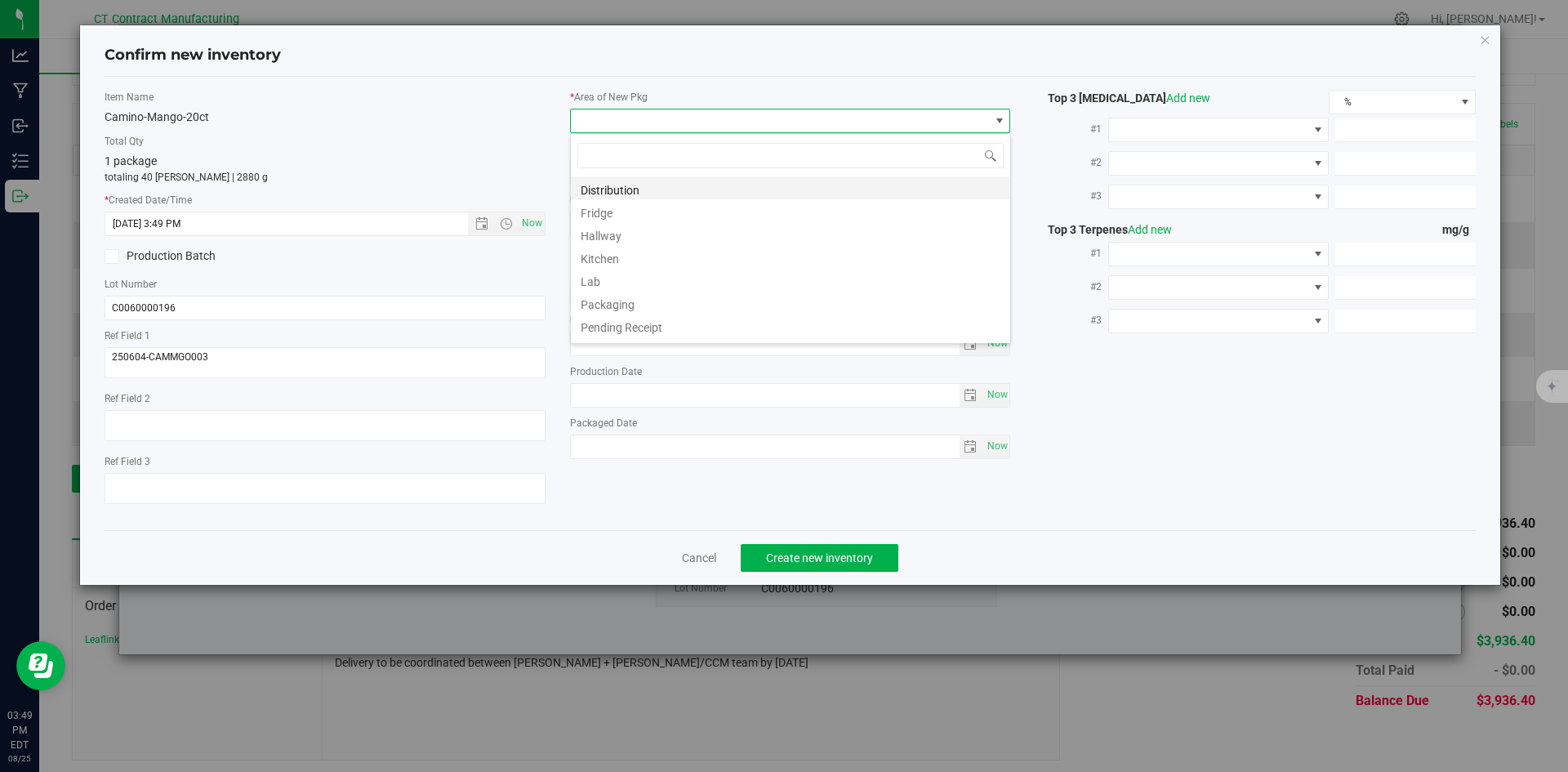
scroll to position [24, 441]
drag, startPoint x: 592, startPoint y: 183, endPoint x: 631, endPoint y: 213, distance: 49.2
click at [592, 183] on li "Distribution" at bounding box center [790, 187] width 440 height 23
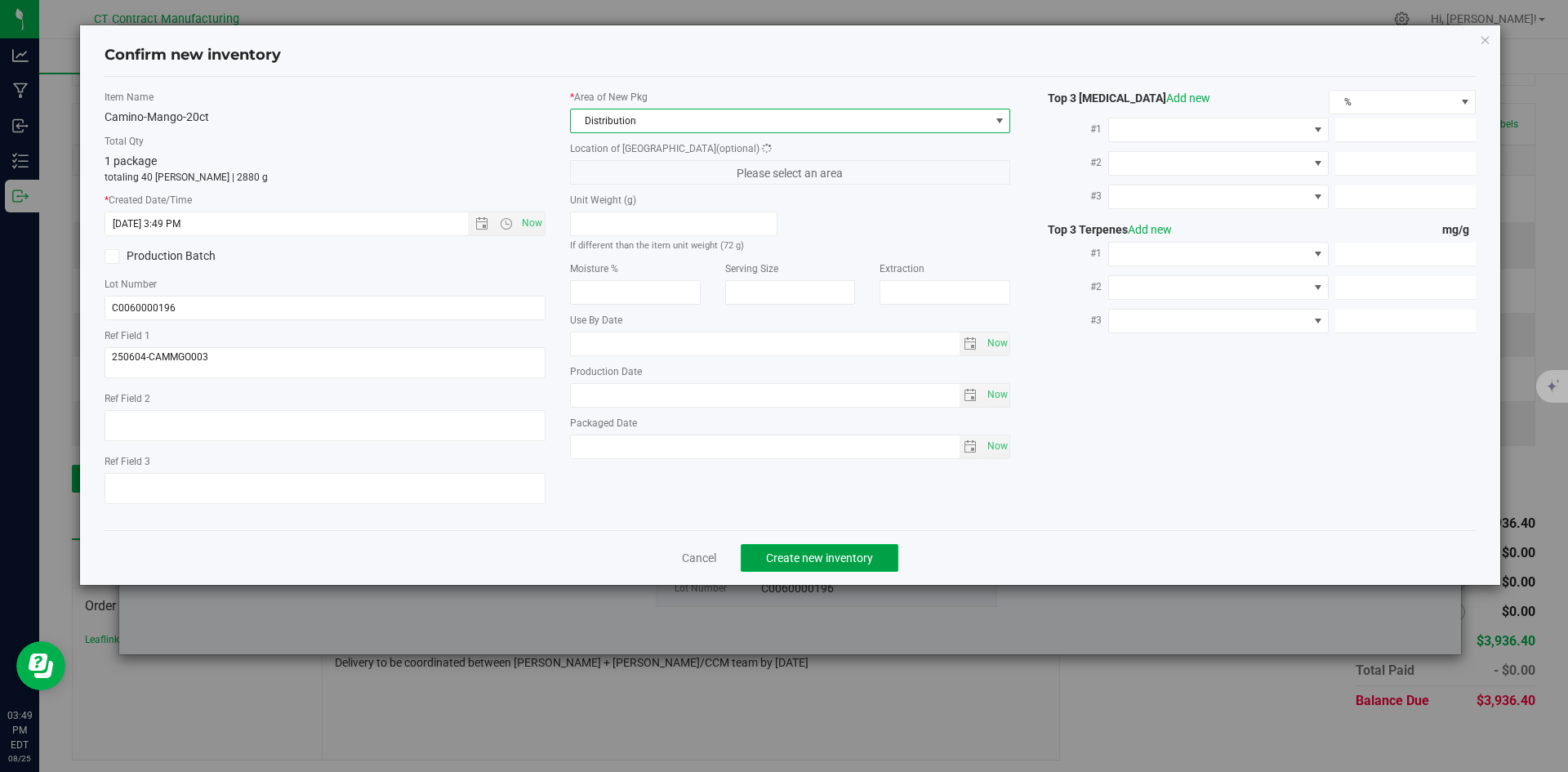
click at [803, 562] on span "Create new inventory" at bounding box center [820, 558] width 107 height 13
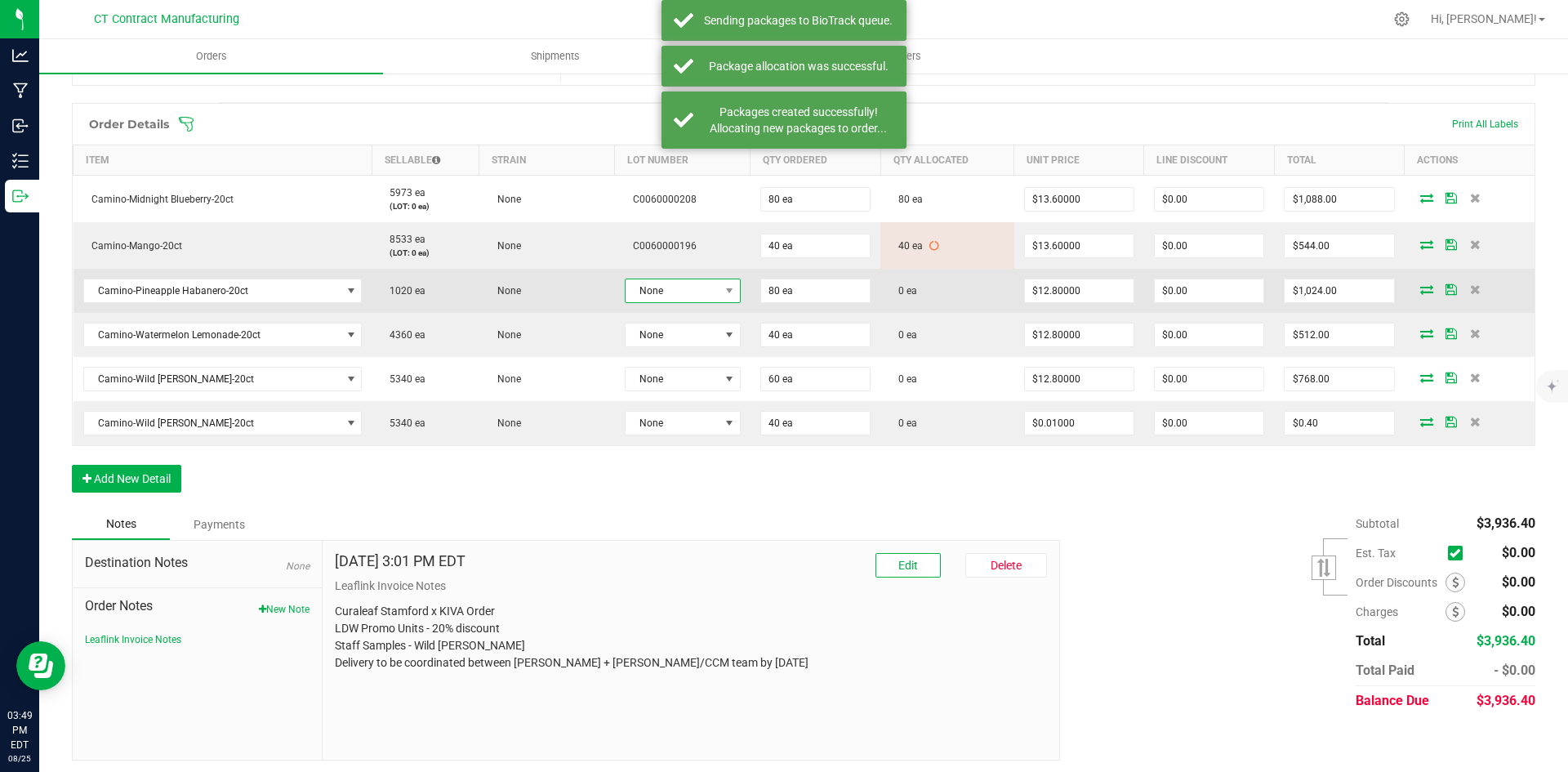
click at [695, 289] on span "None" at bounding box center [672, 291] width 94 height 23
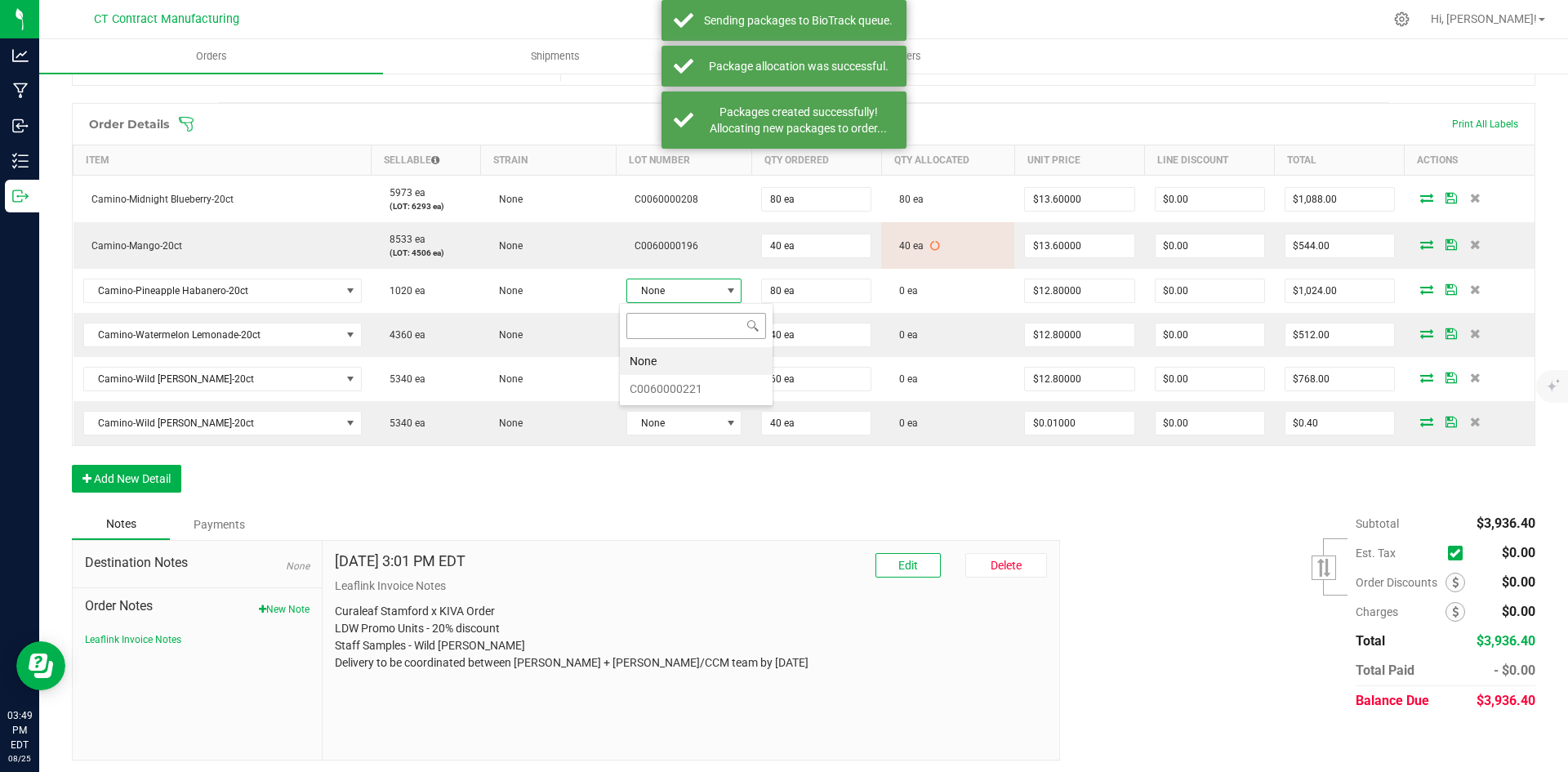
scroll to position [24, 115]
click at [678, 378] on li "C0060000221" at bounding box center [696, 389] width 153 height 28
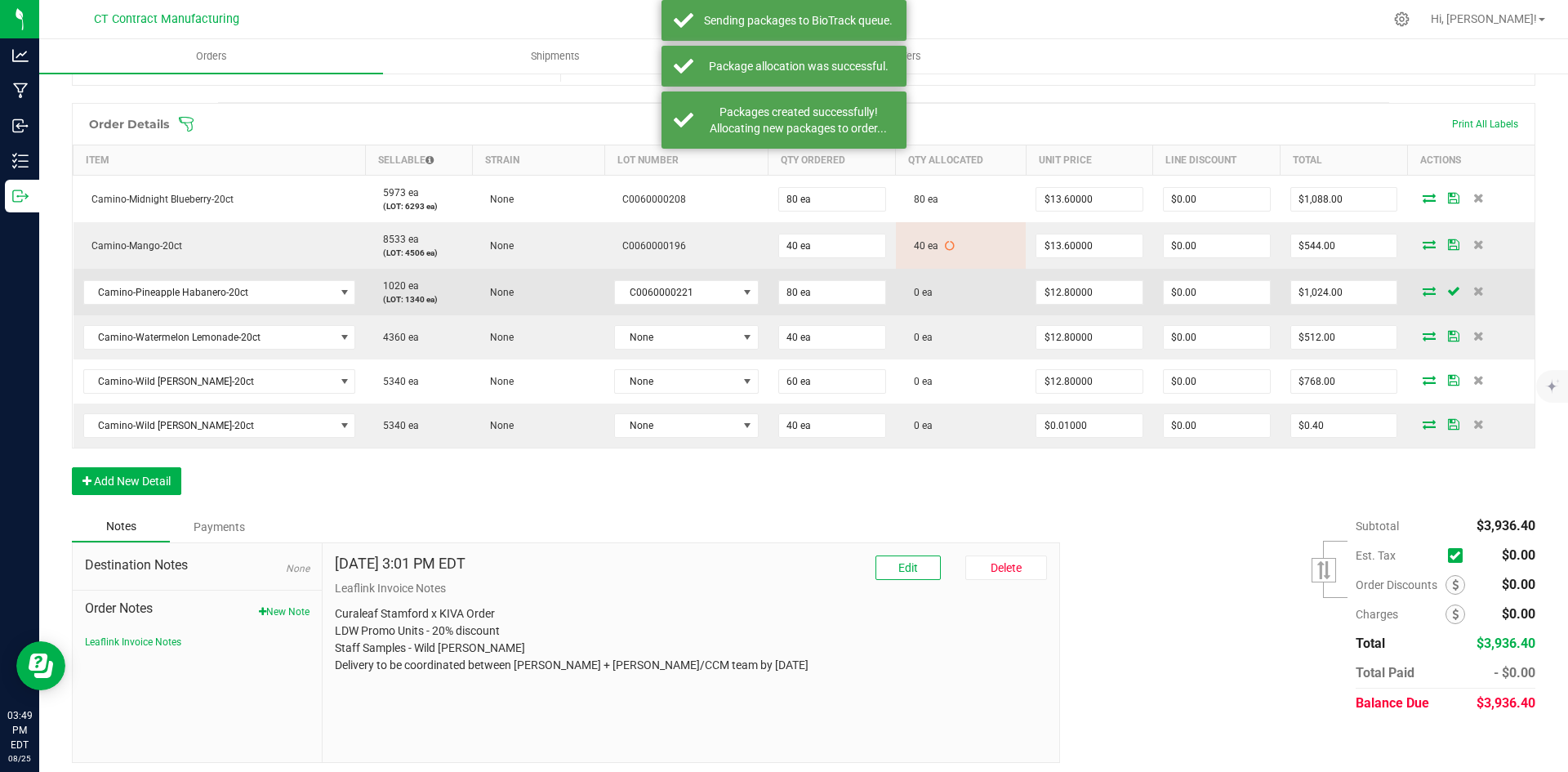
click at [1424, 288] on icon at bounding box center [1429, 291] width 13 height 10
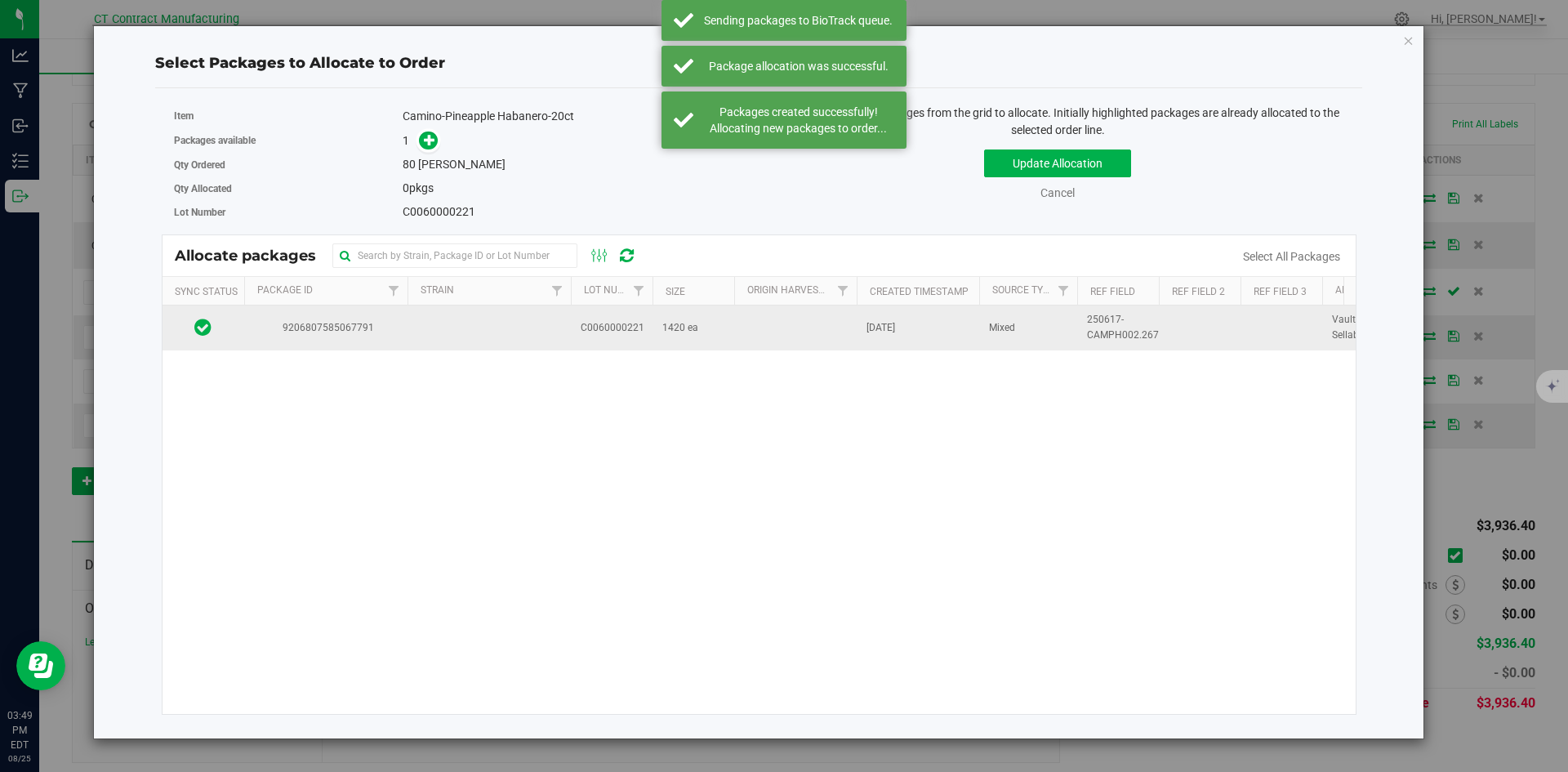
click at [501, 347] on td at bounding box center [489, 327] width 163 height 44
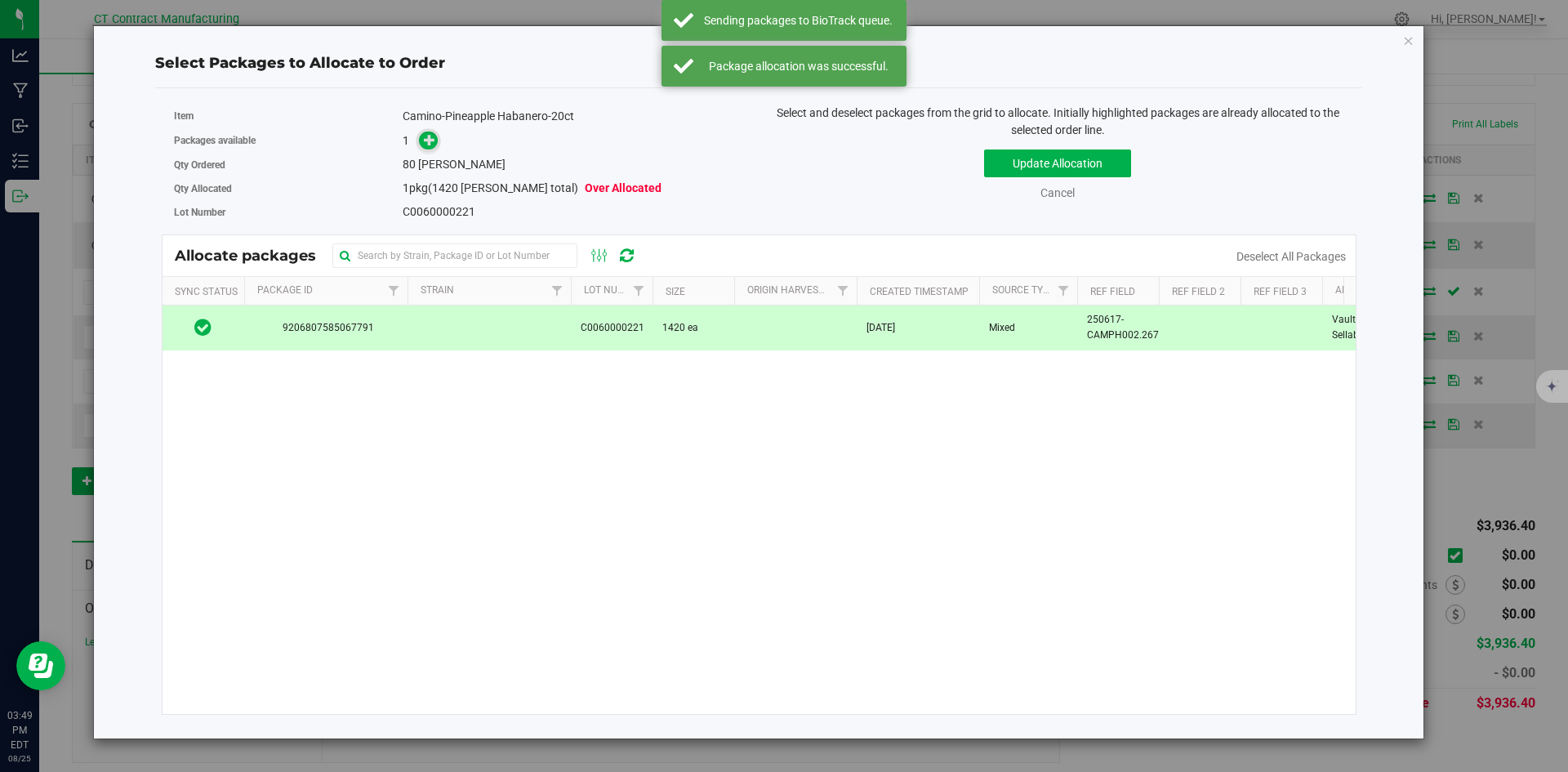
click at [435, 139] on icon at bounding box center [429, 139] width 11 height 11
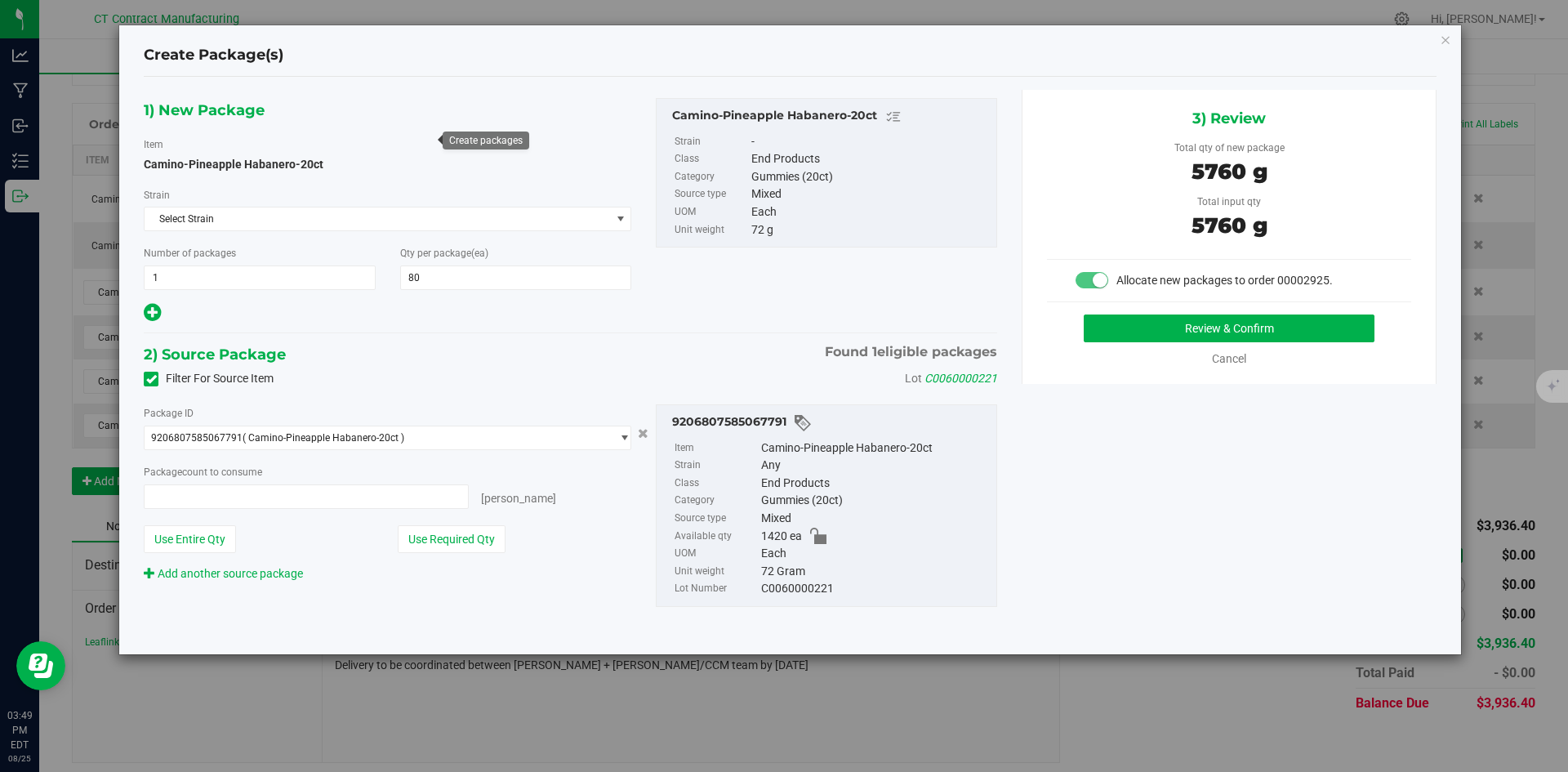
type input "80 ea"
click at [1129, 328] on button "Review & Confirm" at bounding box center [1229, 329] width 291 height 28
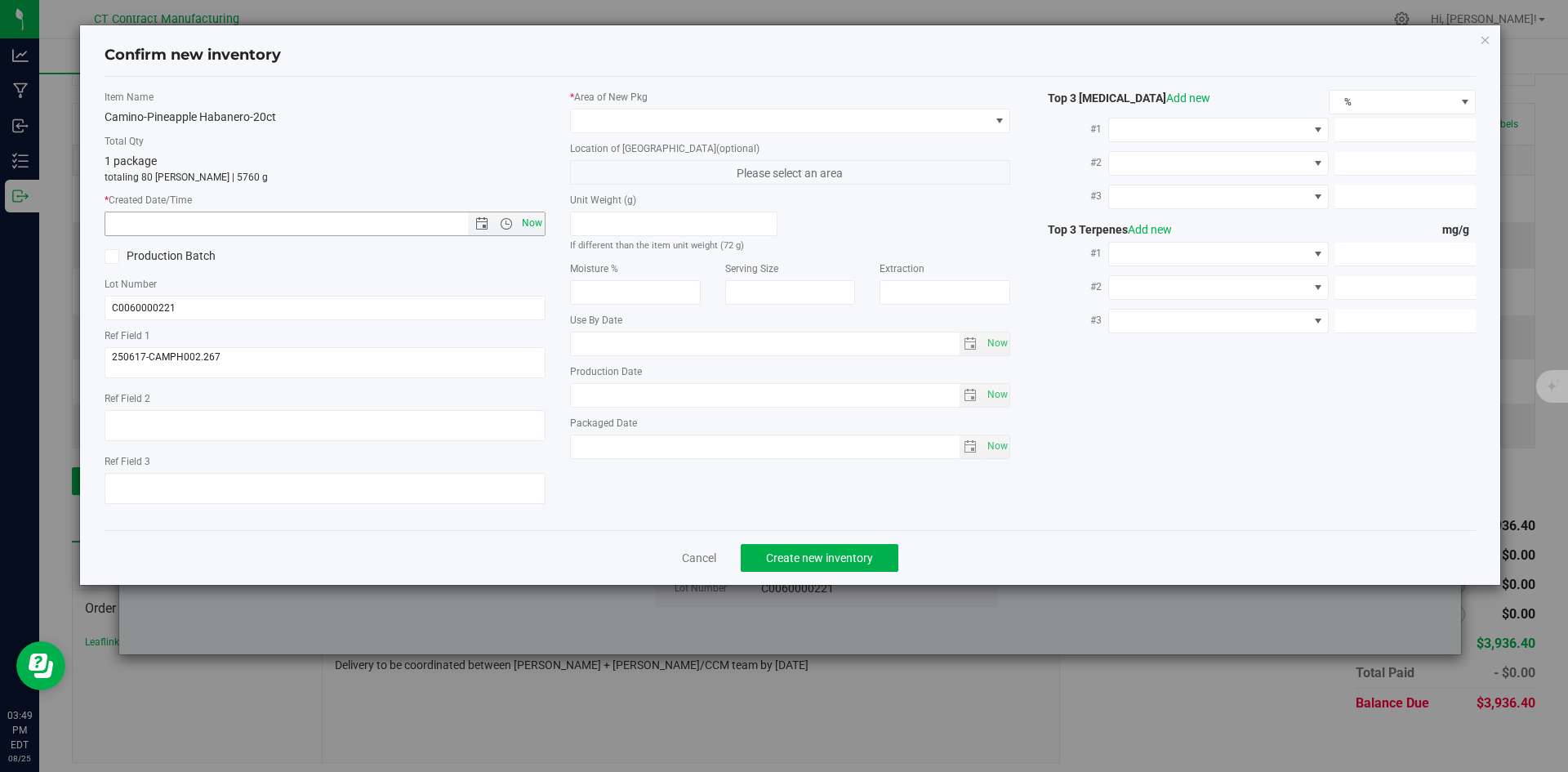
click at [539, 220] on span "Now" at bounding box center [532, 223] width 28 height 23
type input "[DATE] 3:49 PM"
click at [601, 113] on span at bounding box center [780, 121] width 419 height 23
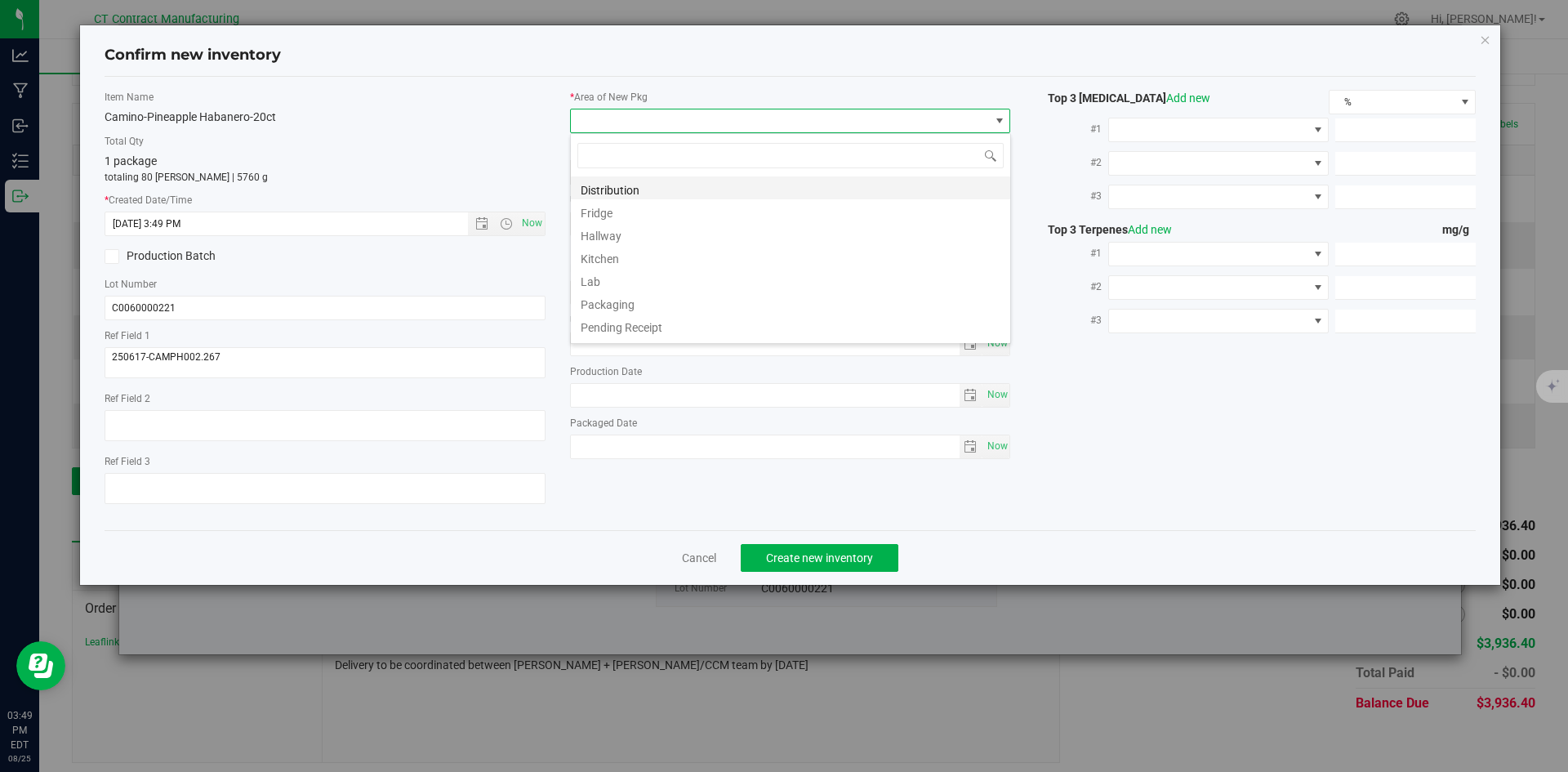
scroll to position [24, 441]
click at [608, 193] on li "Distribution" at bounding box center [790, 187] width 440 height 23
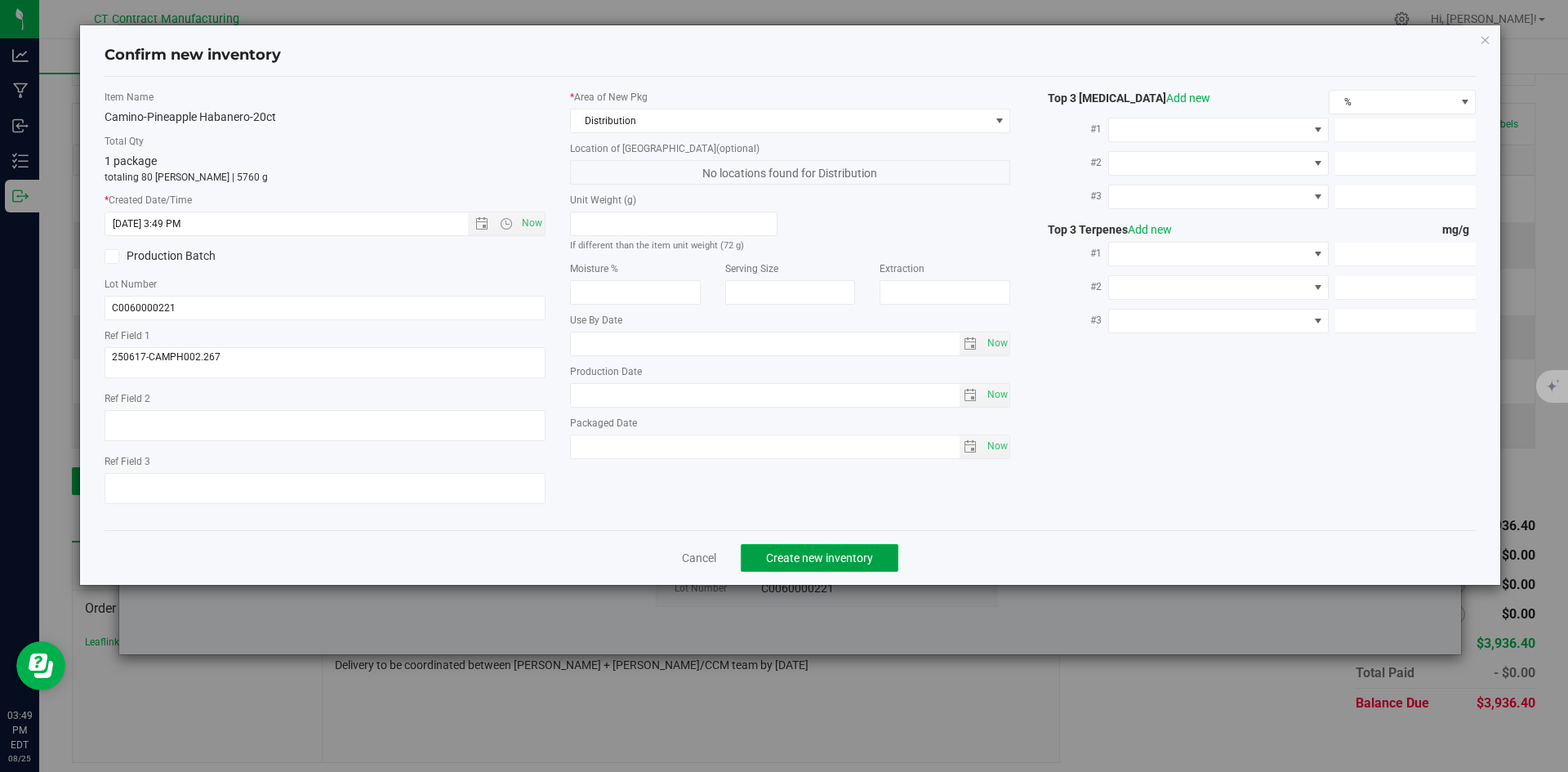
click at [866, 555] on span "Create new inventory" at bounding box center [820, 558] width 107 height 13
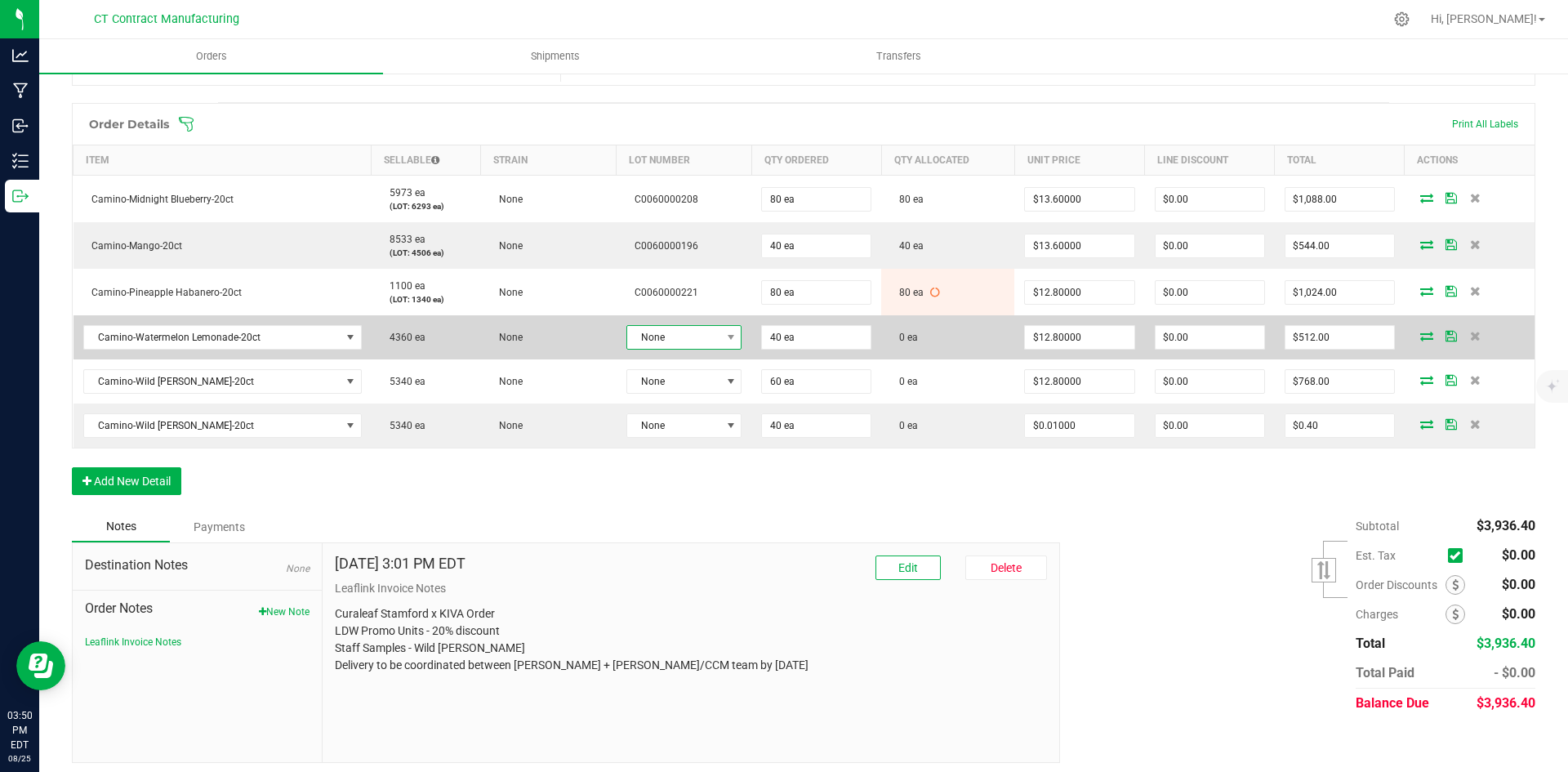
click at [709, 343] on span "None" at bounding box center [674, 337] width 94 height 23
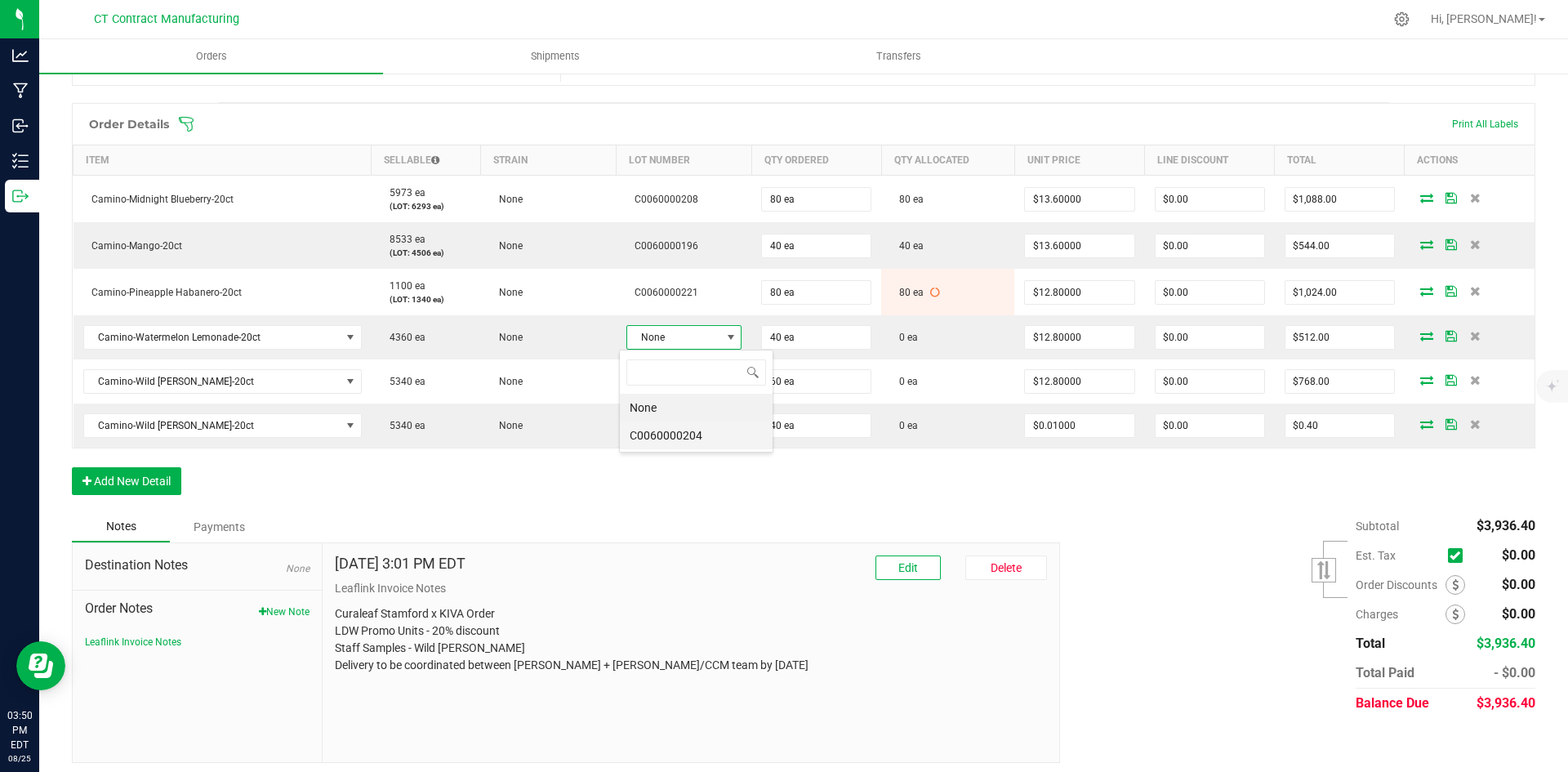
scroll to position [24, 115]
click at [682, 443] on li "C0060000204" at bounding box center [696, 435] width 153 height 28
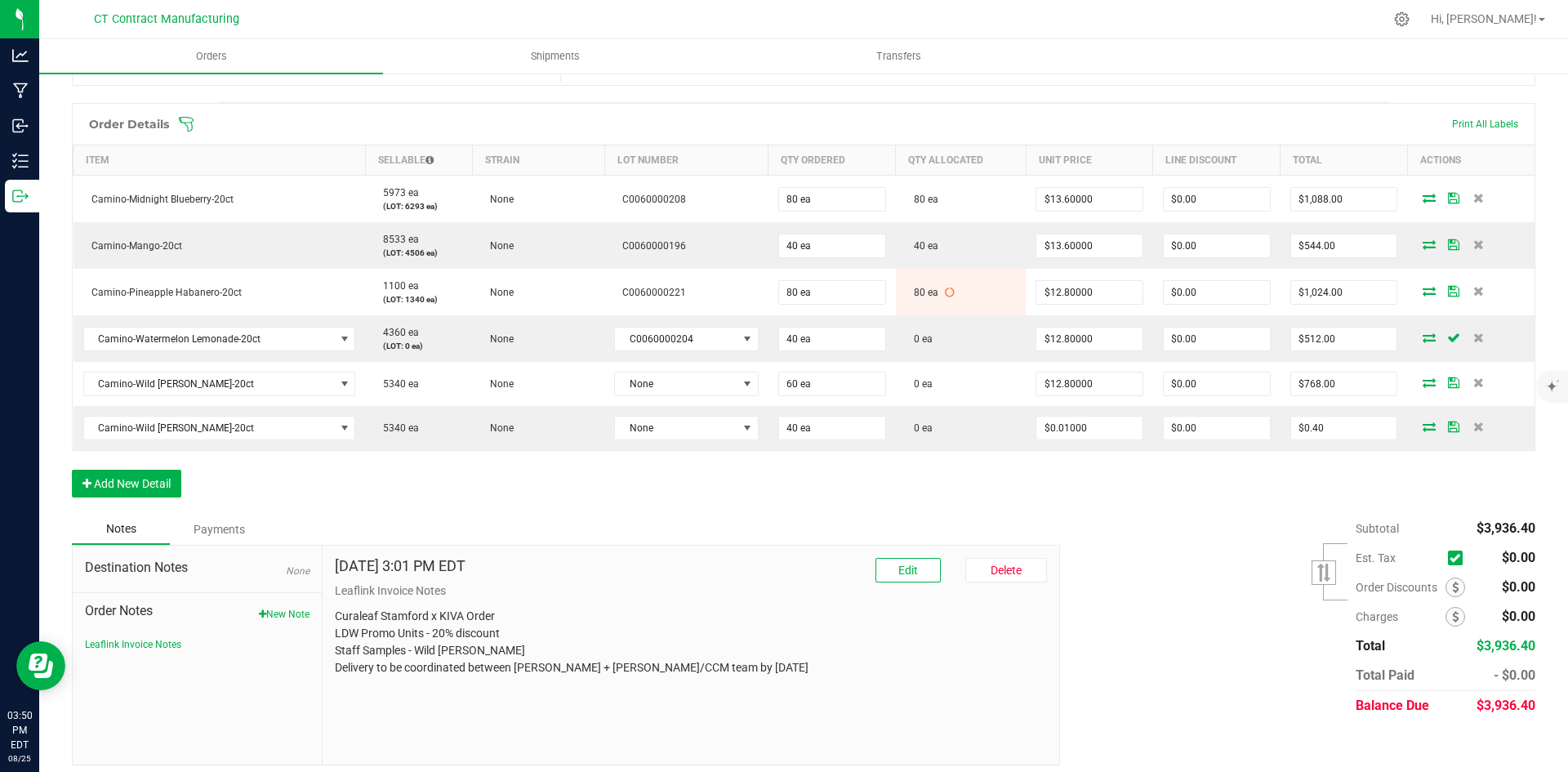
click at [1424, 337] on span at bounding box center [1429, 337] width 24 height 10
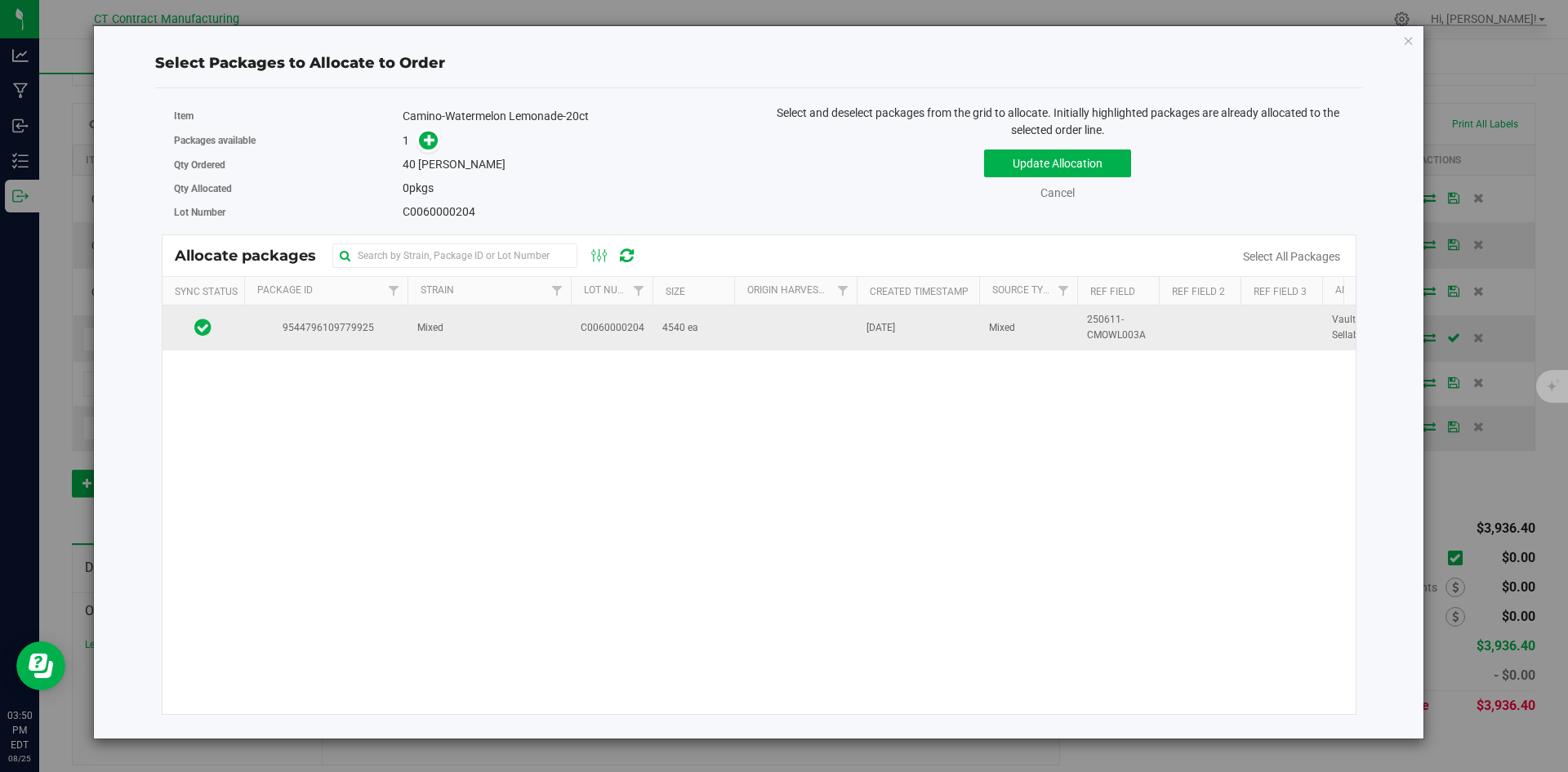
drag, startPoint x: 573, startPoint y: 339, endPoint x: 559, endPoint y: 311, distance: 31.3
click at [573, 339] on td "C0060000204" at bounding box center [611, 327] width 82 height 44
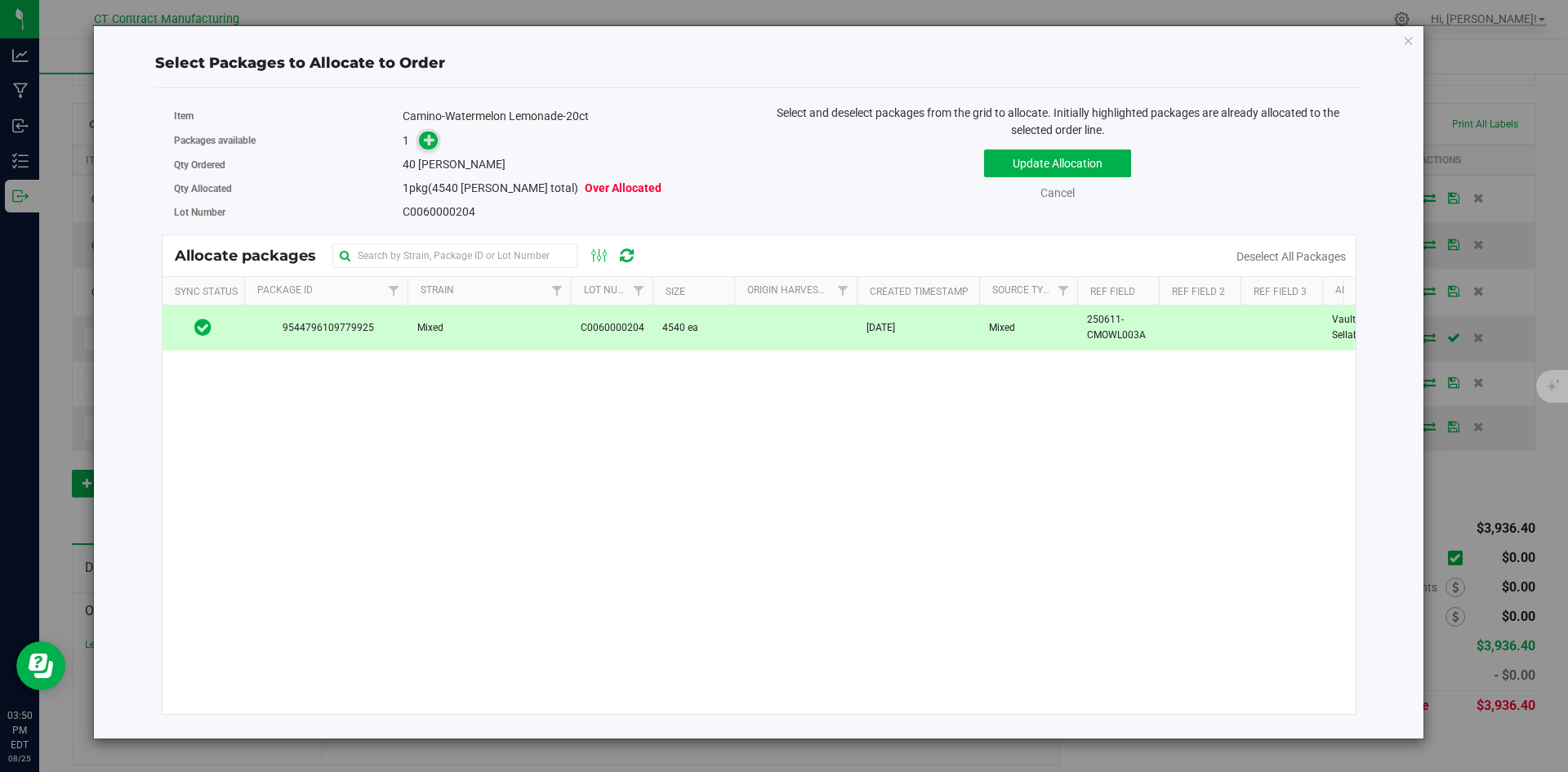
click at [430, 142] on icon at bounding box center [429, 139] width 11 height 11
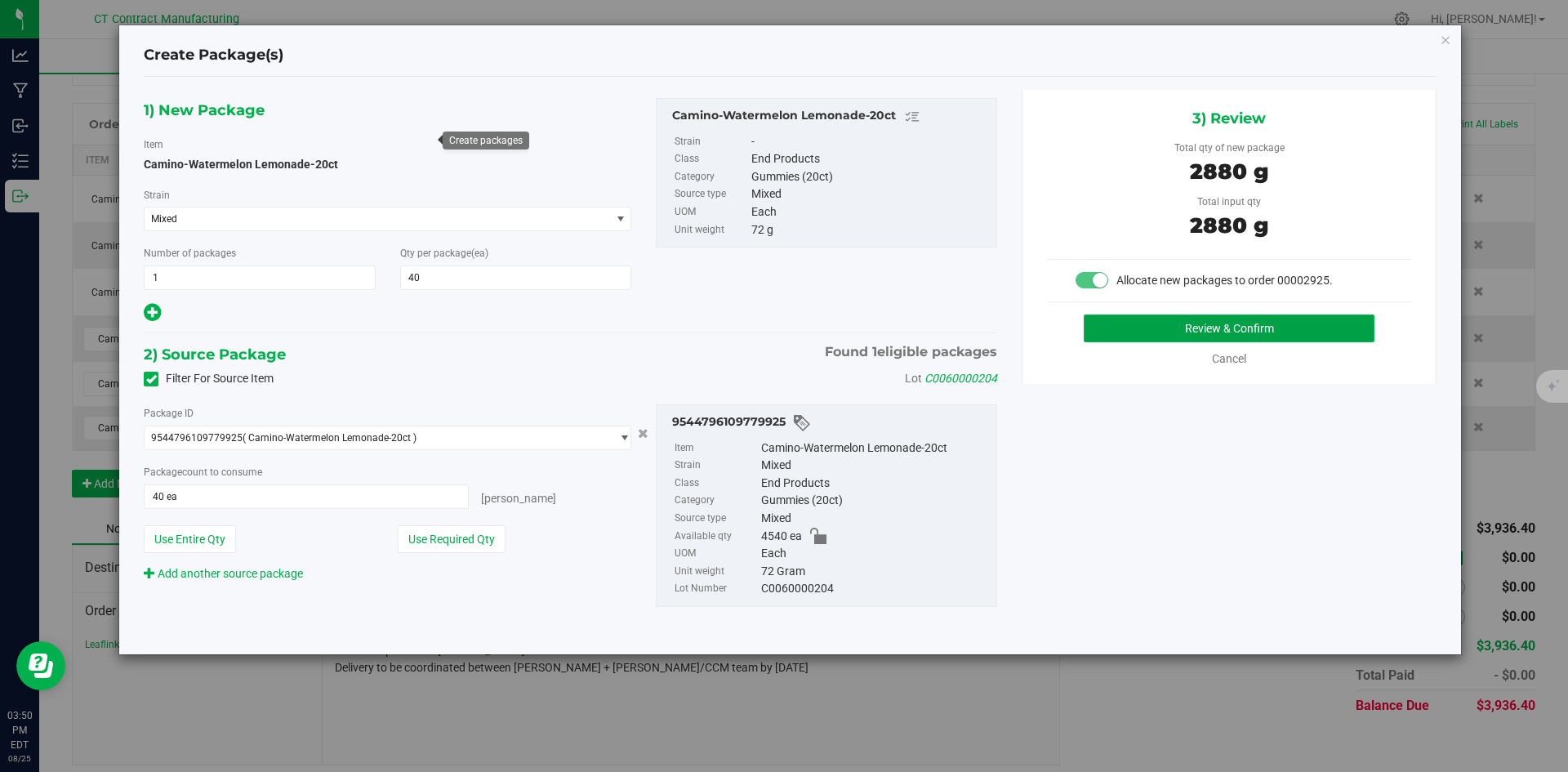
click at [1121, 330] on button "Review & Confirm" at bounding box center [1229, 329] width 291 height 28
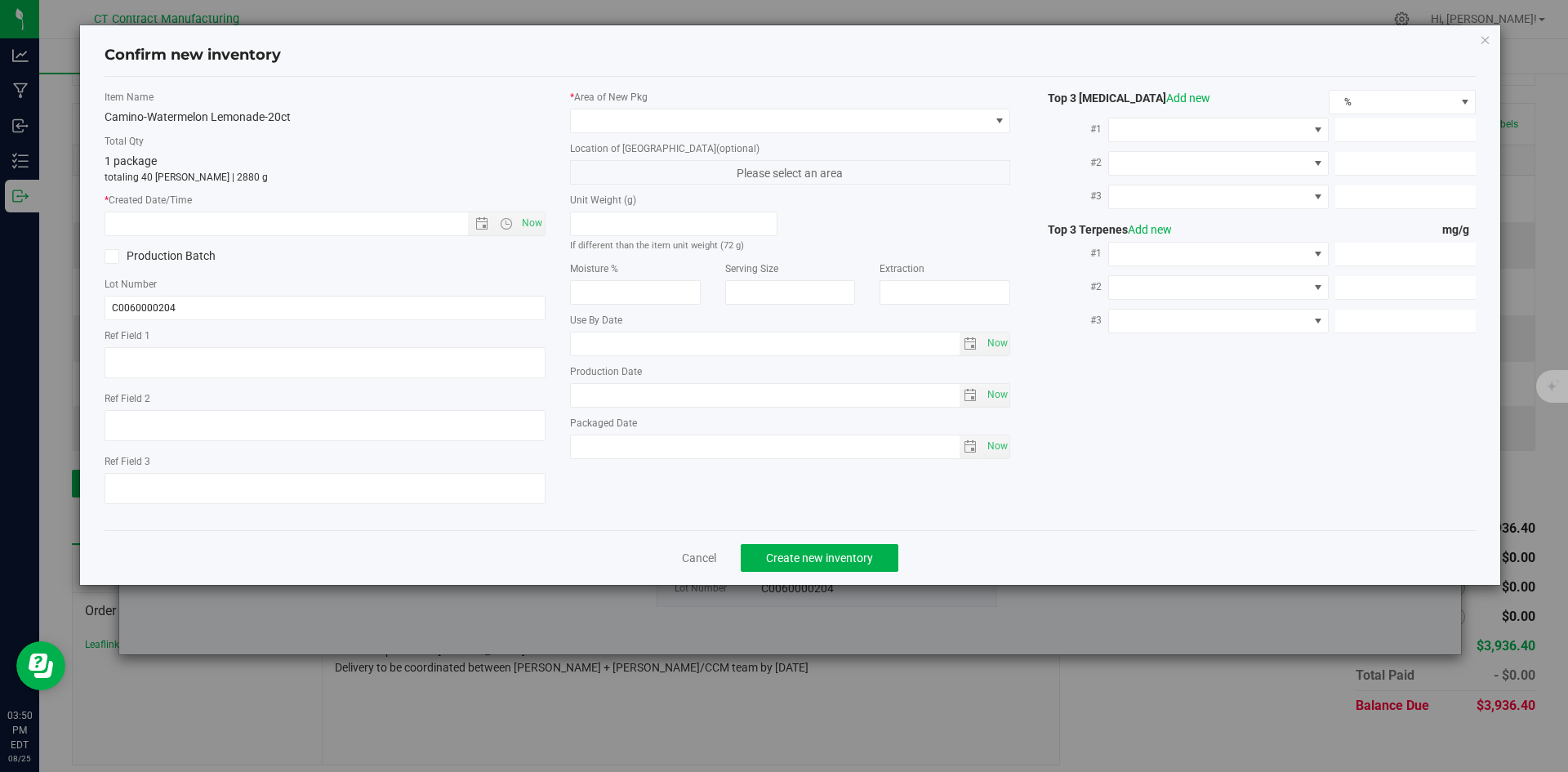
type textarea "250611-CMOWL003A"
click at [519, 225] on span "Now" at bounding box center [532, 223] width 28 height 23
type input "[DATE] 3:50 PM"
click at [592, 114] on span at bounding box center [780, 121] width 419 height 23
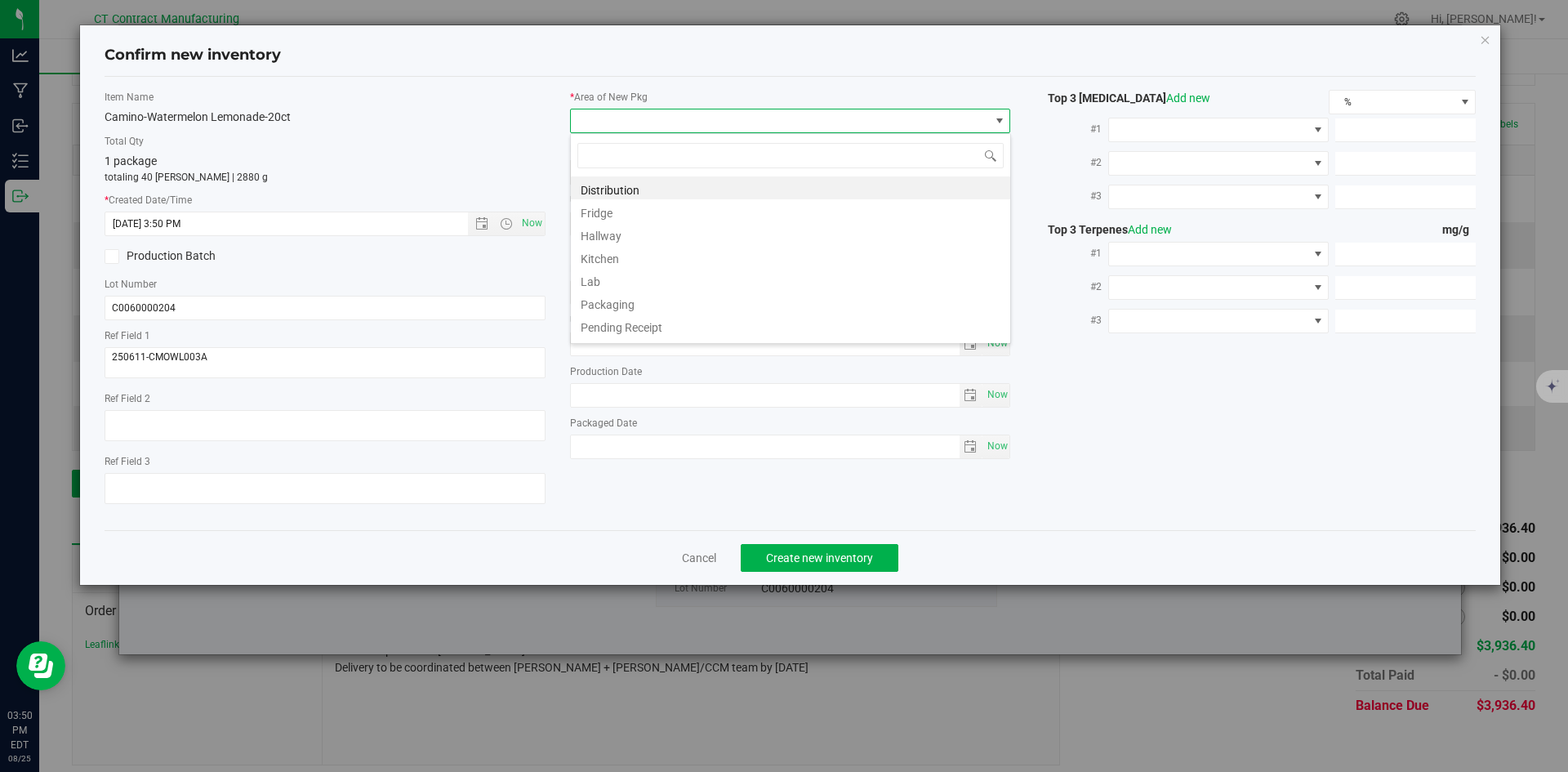
scroll to position [24, 441]
click at [600, 190] on li "Distribution" at bounding box center [790, 187] width 440 height 23
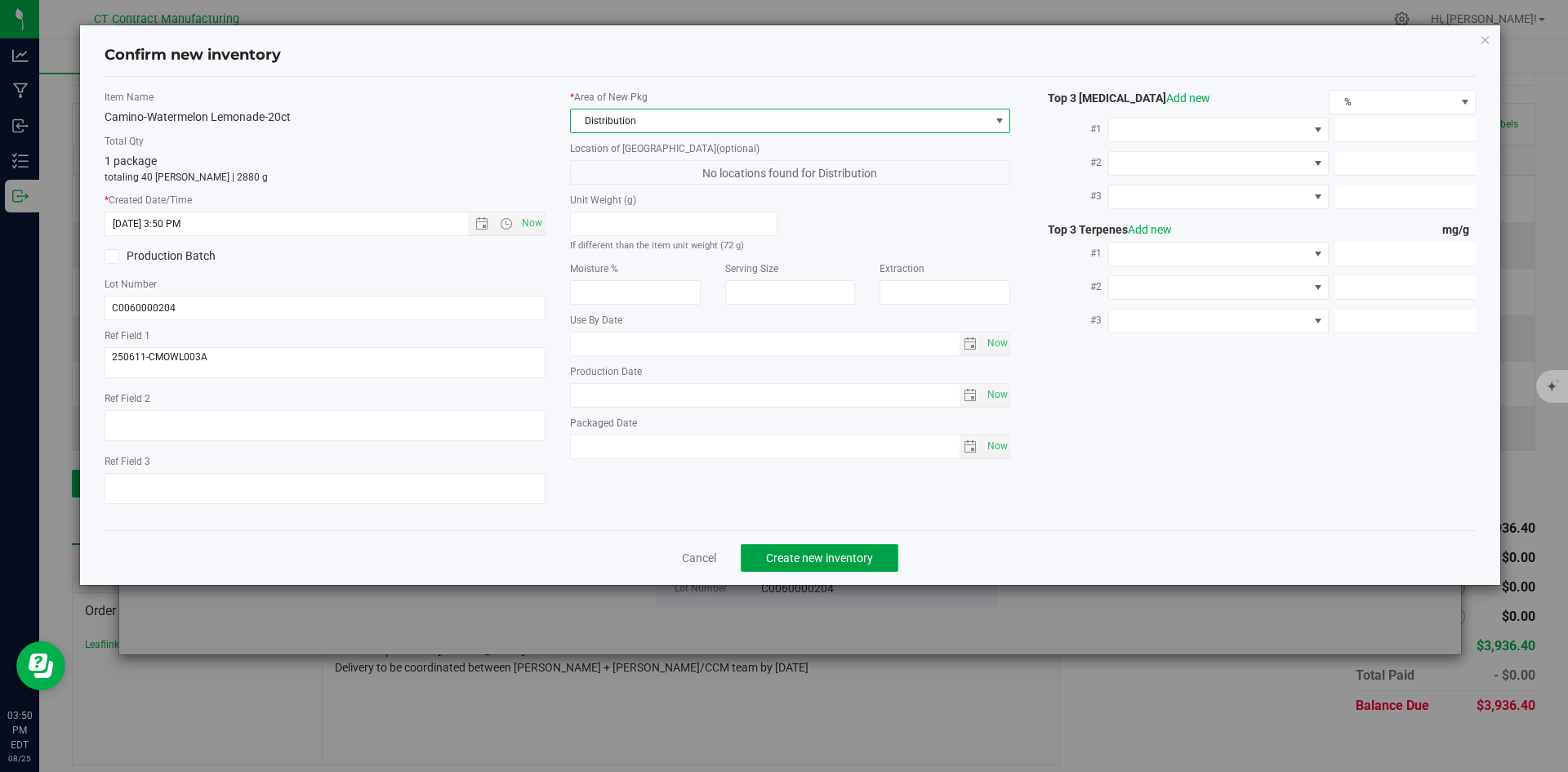
click at [787, 562] on span "Create new inventory" at bounding box center [820, 558] width 107 height 13
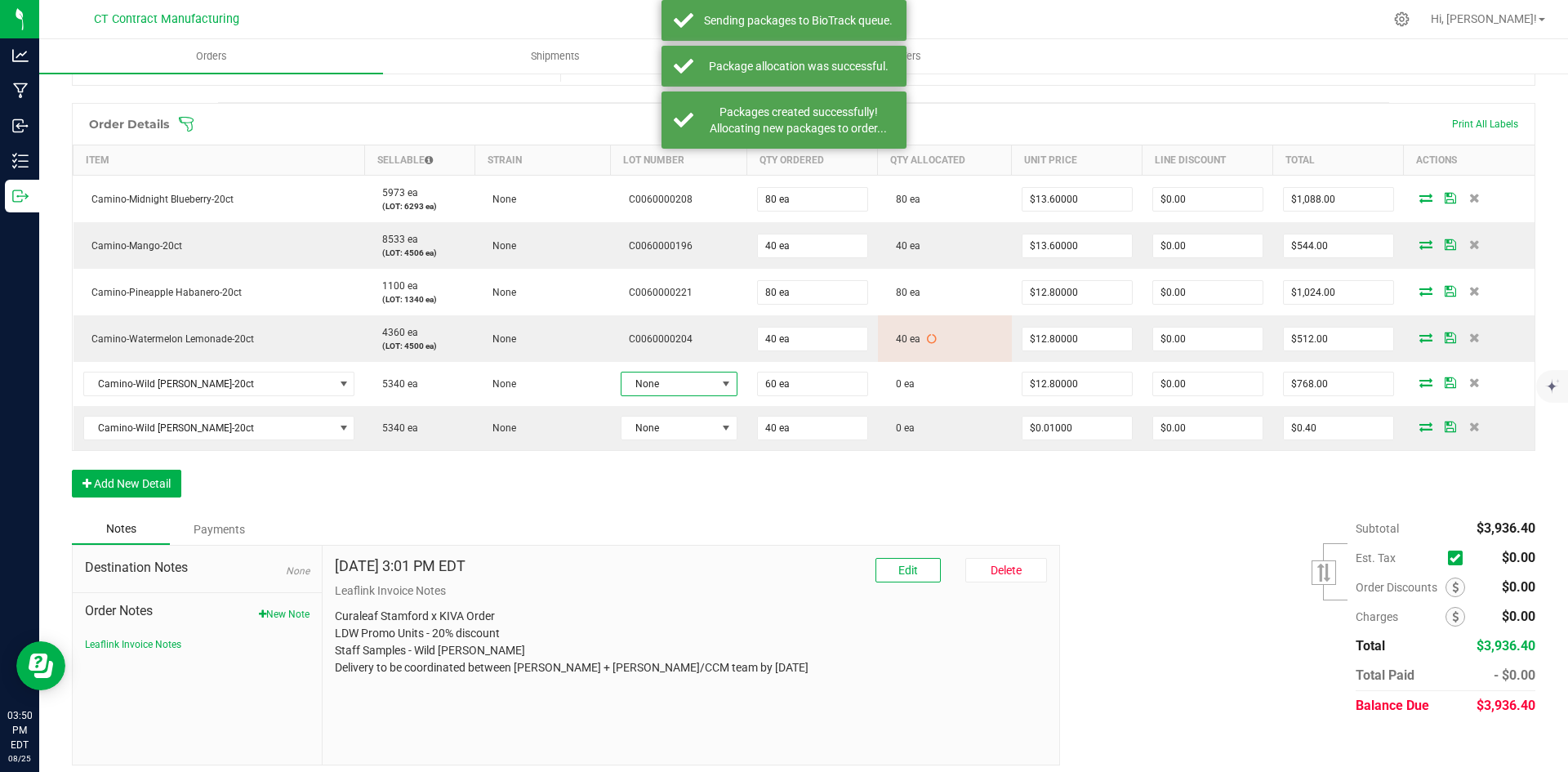
click at [720, 387] on span at bounding box center [726, 383] width 13 height 13
click at [710, 481] on li "C0060000205" at bounding box center [681, 482] width 153 height 28
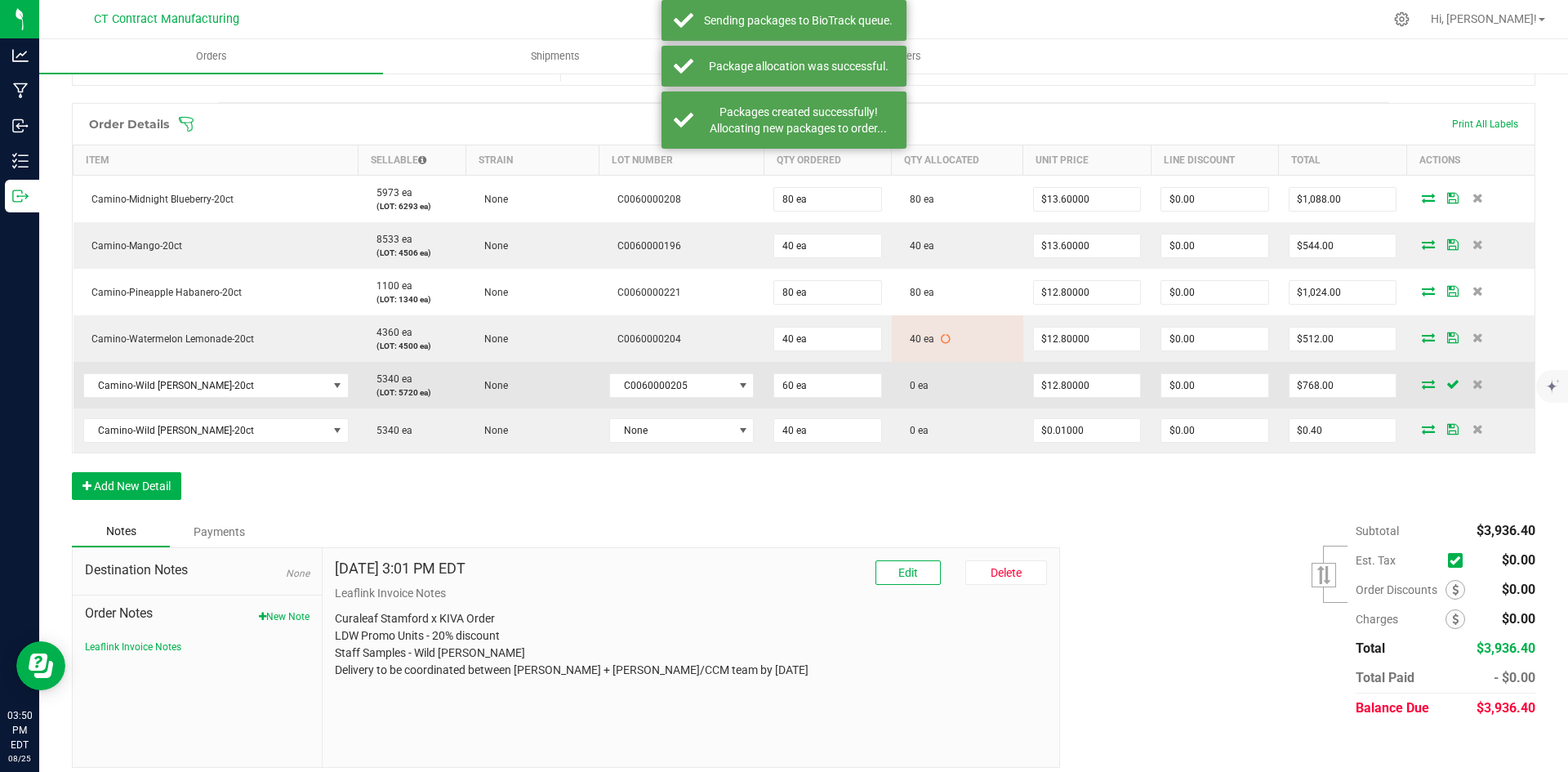
click at [1422, 381] on icon at bounding box center [1428, 383] width 13 height 10
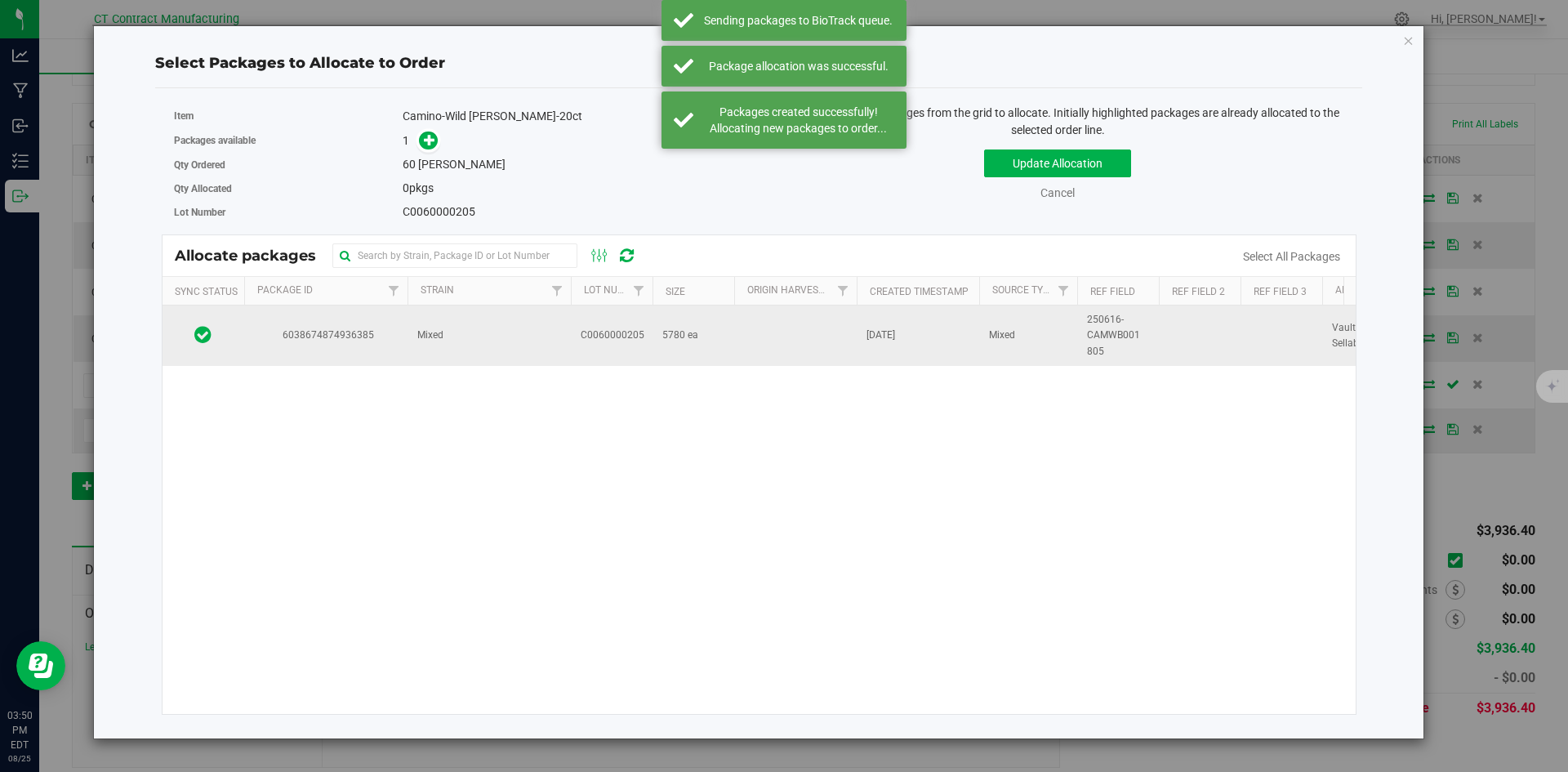
click at [395, 339] on span "6038674874936385" at bounding box center [326, 336] width 144 height 16
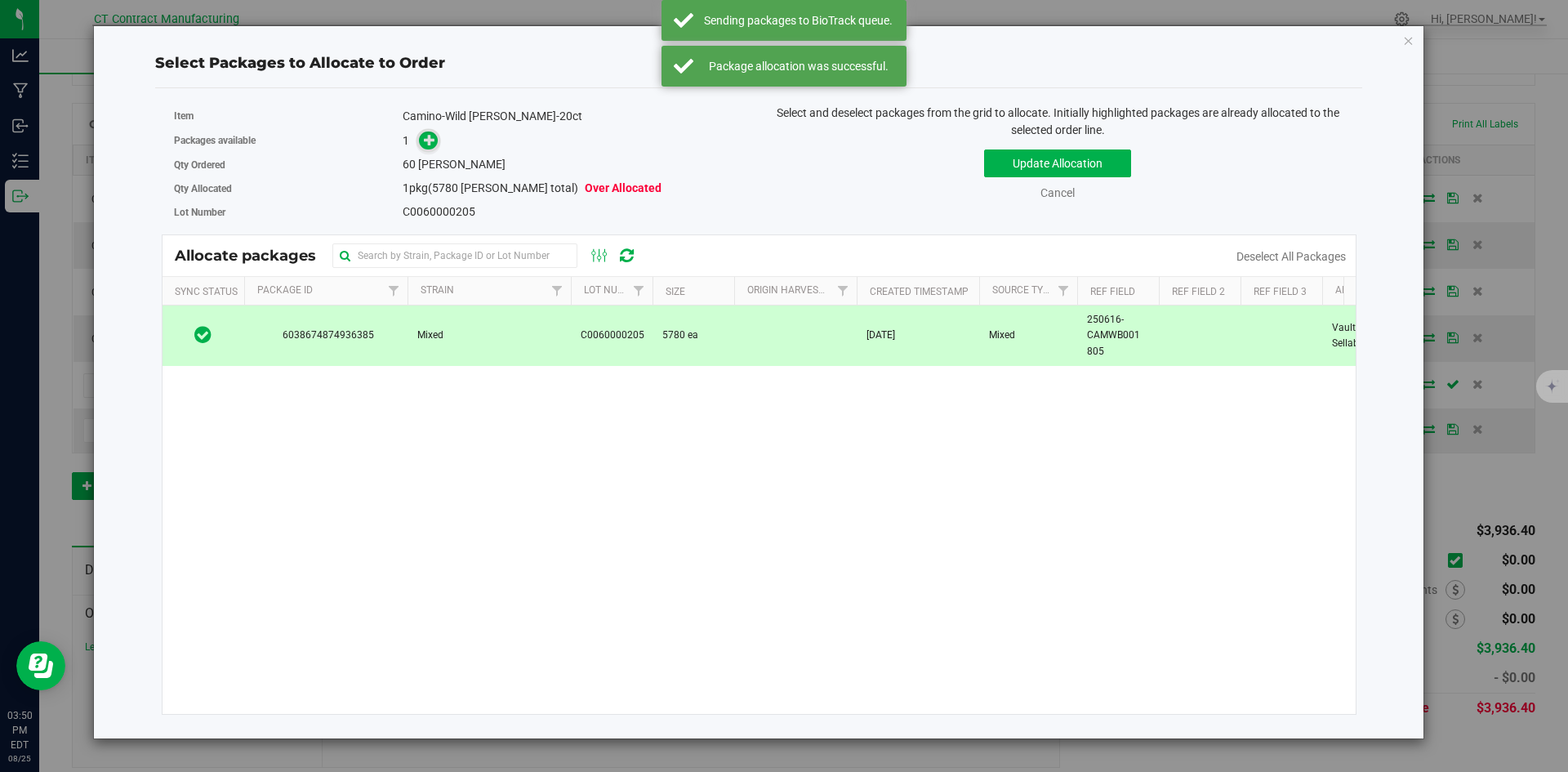
click at [434, 146] on icon at bounding box center [429, 139] width 11 height 11
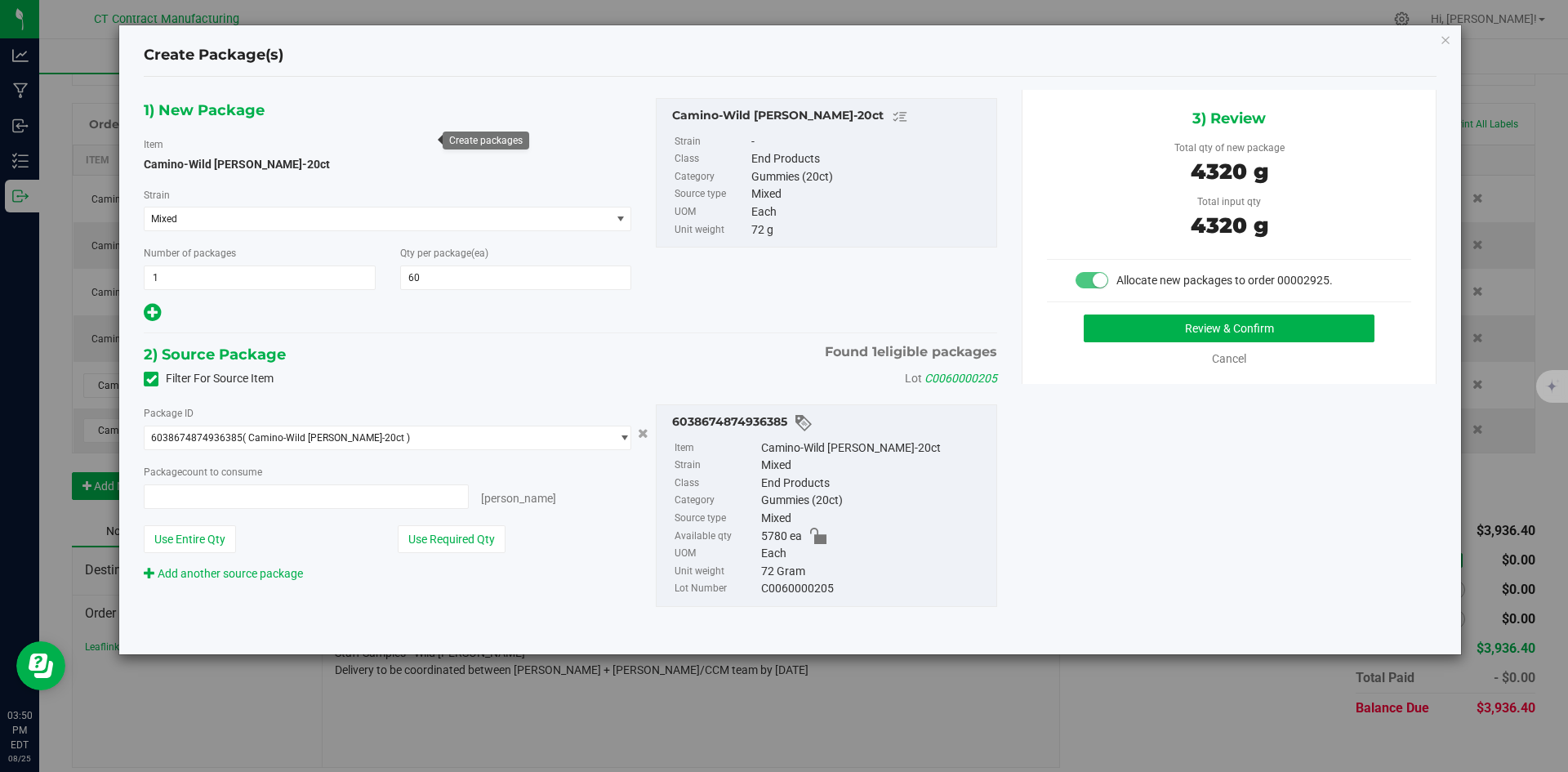
type input "60 ea"
click at [1094, 327] on button "Review & Confirm" at bounding box center [1229, 329] width 291 height 28
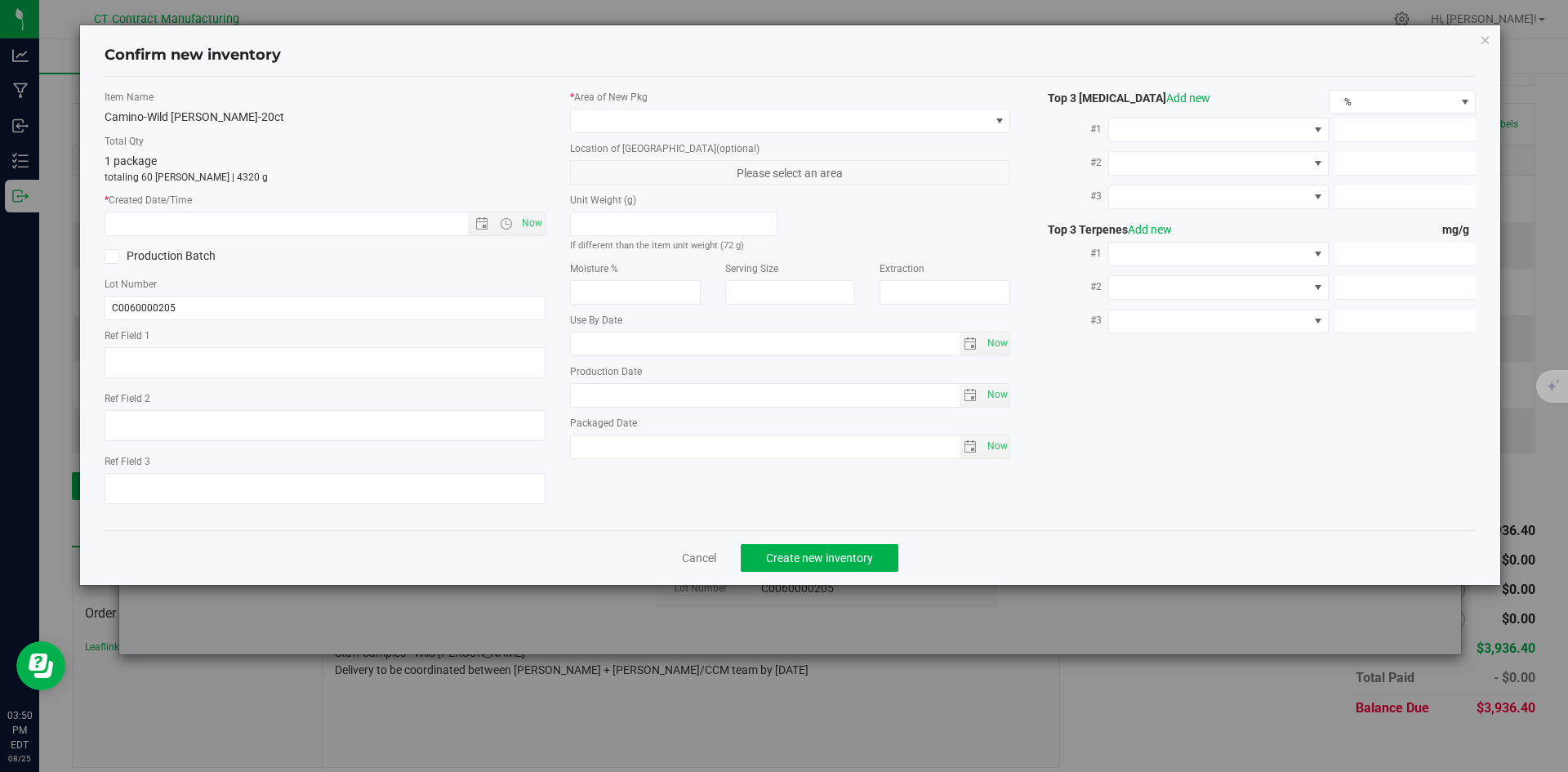
type textarea "250616-CAMWB001 805"
click at [527, 219] on span "Now" at bounding box center [532, 223] width 28 height 23
type input "[DATE] 3:50 PM"
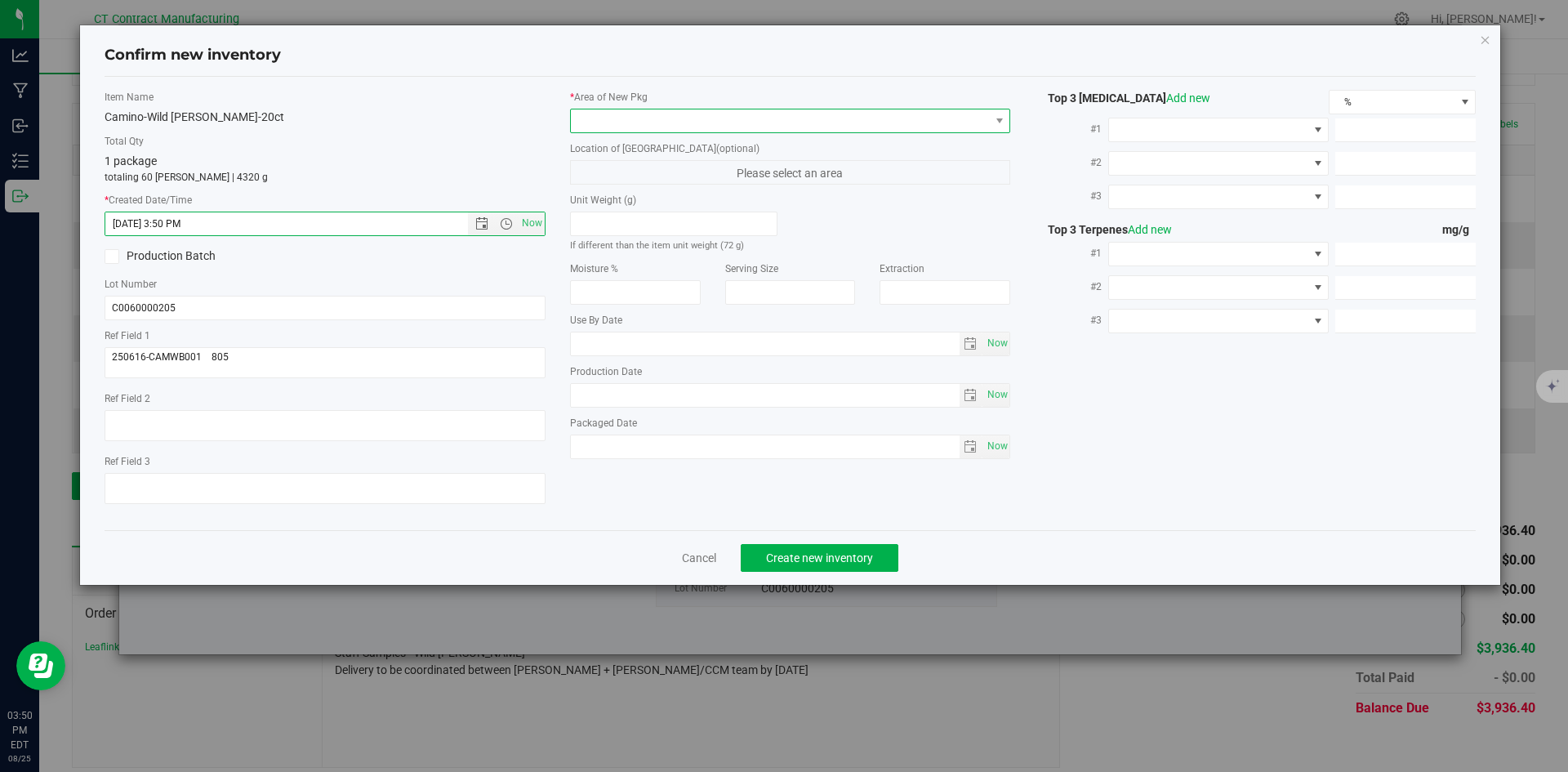
click at [588, 121] on span at bounding box center [780, 121] width 419 height 23
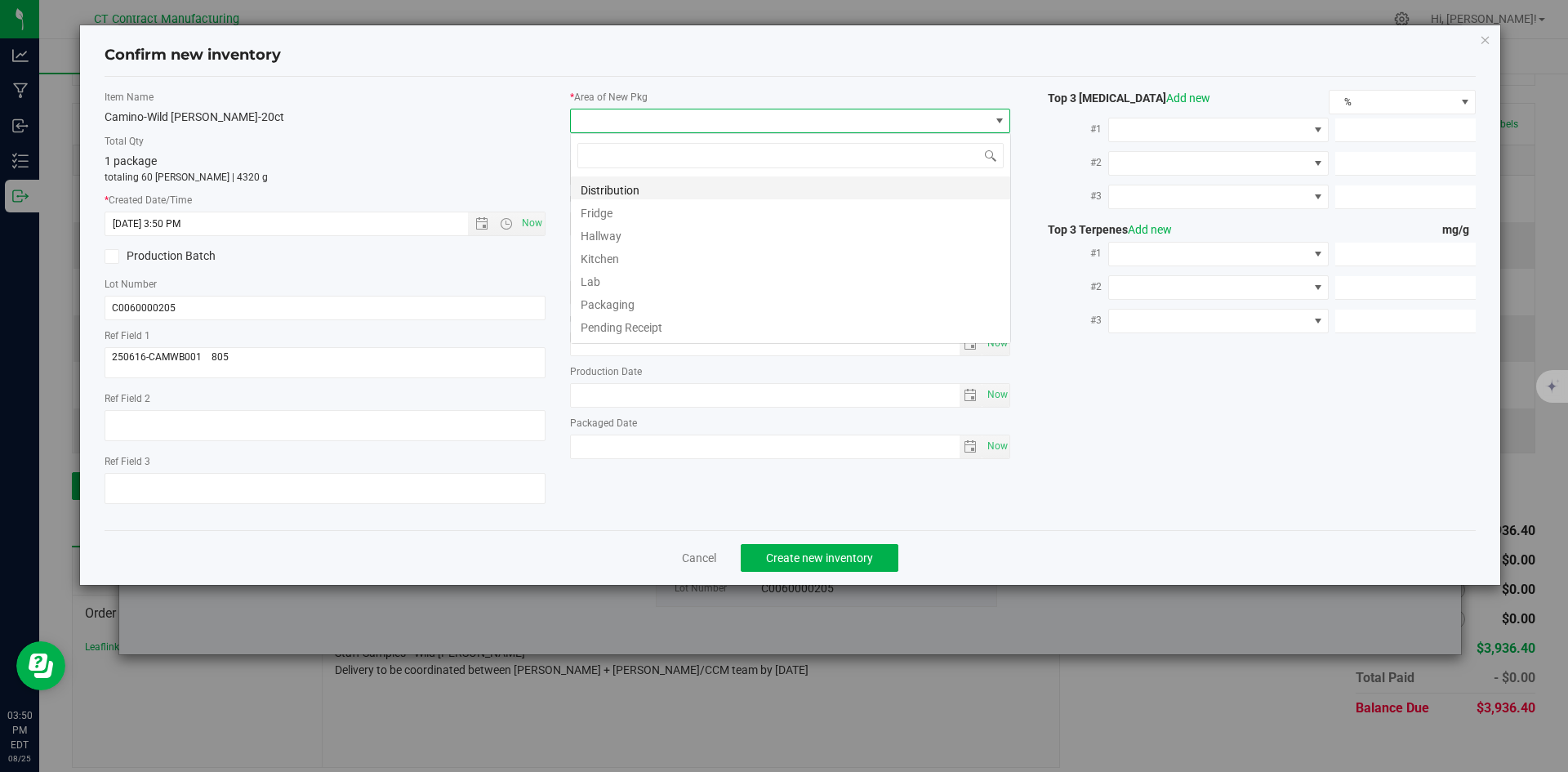
scroll to position [24, 441]
click at [608, 193] on li "Distribution" at bounding box center [790, 187] width 440 height 23
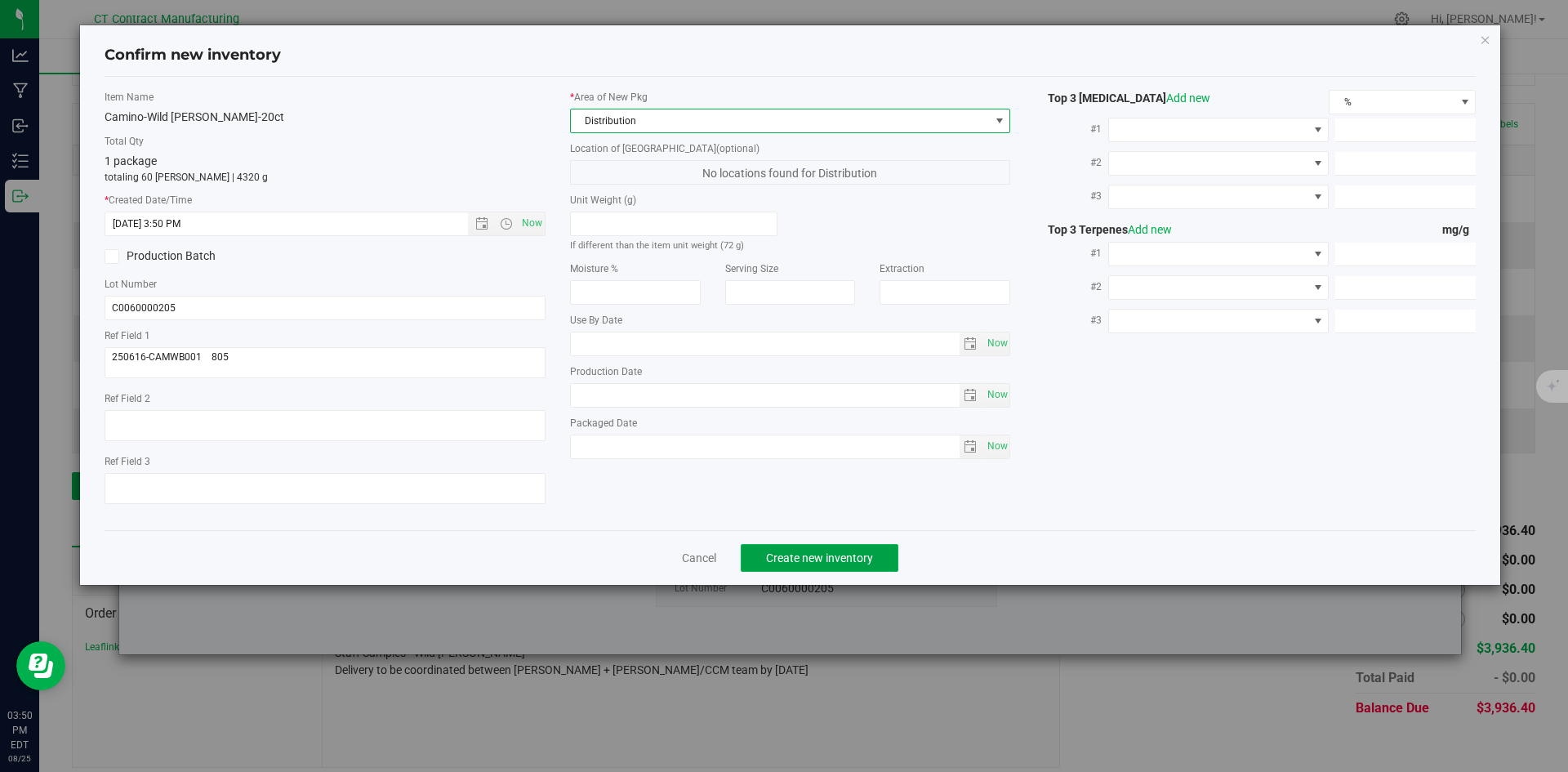
click at [825, 560] on span "Create new inventory" at bounding box center [820, 558] width 107 height 13
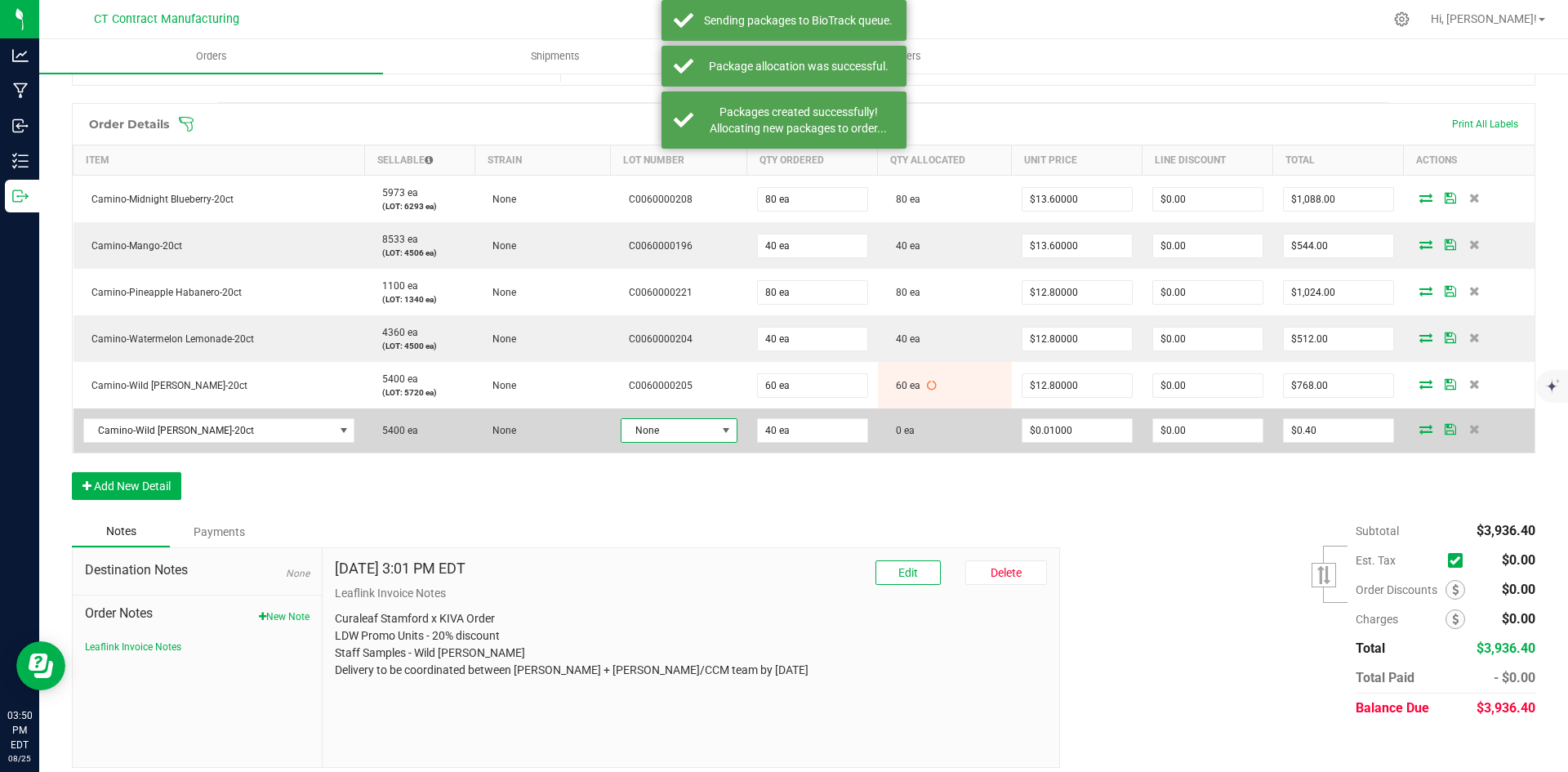
click at [684, 429] on span "None" at bounding box center [669, 430] width 95 height 23
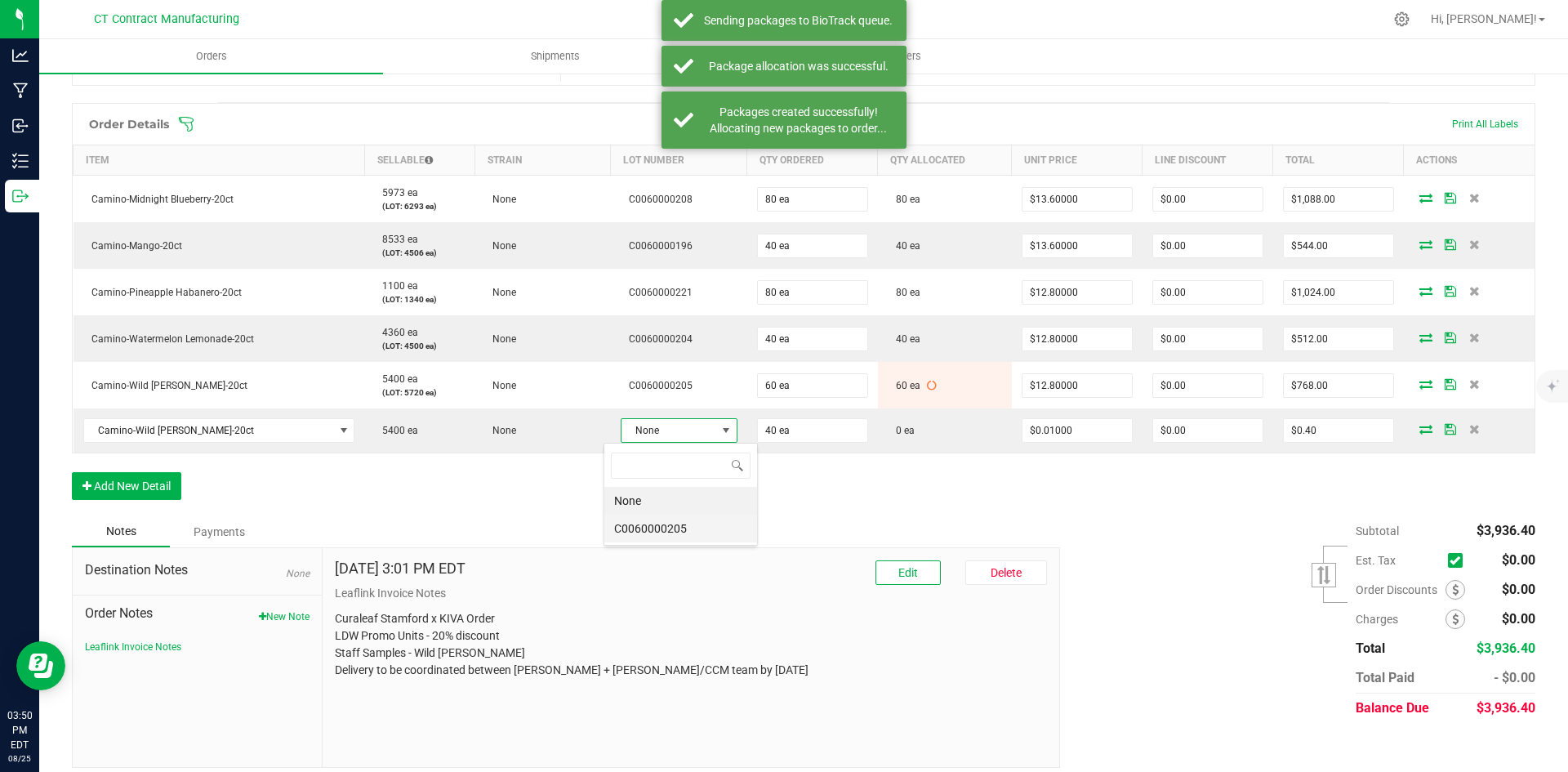
scroll to position [24, 117]
click at [694, 531] on li "C0060000205" at bounding box center [681, 528] width 153 height 28
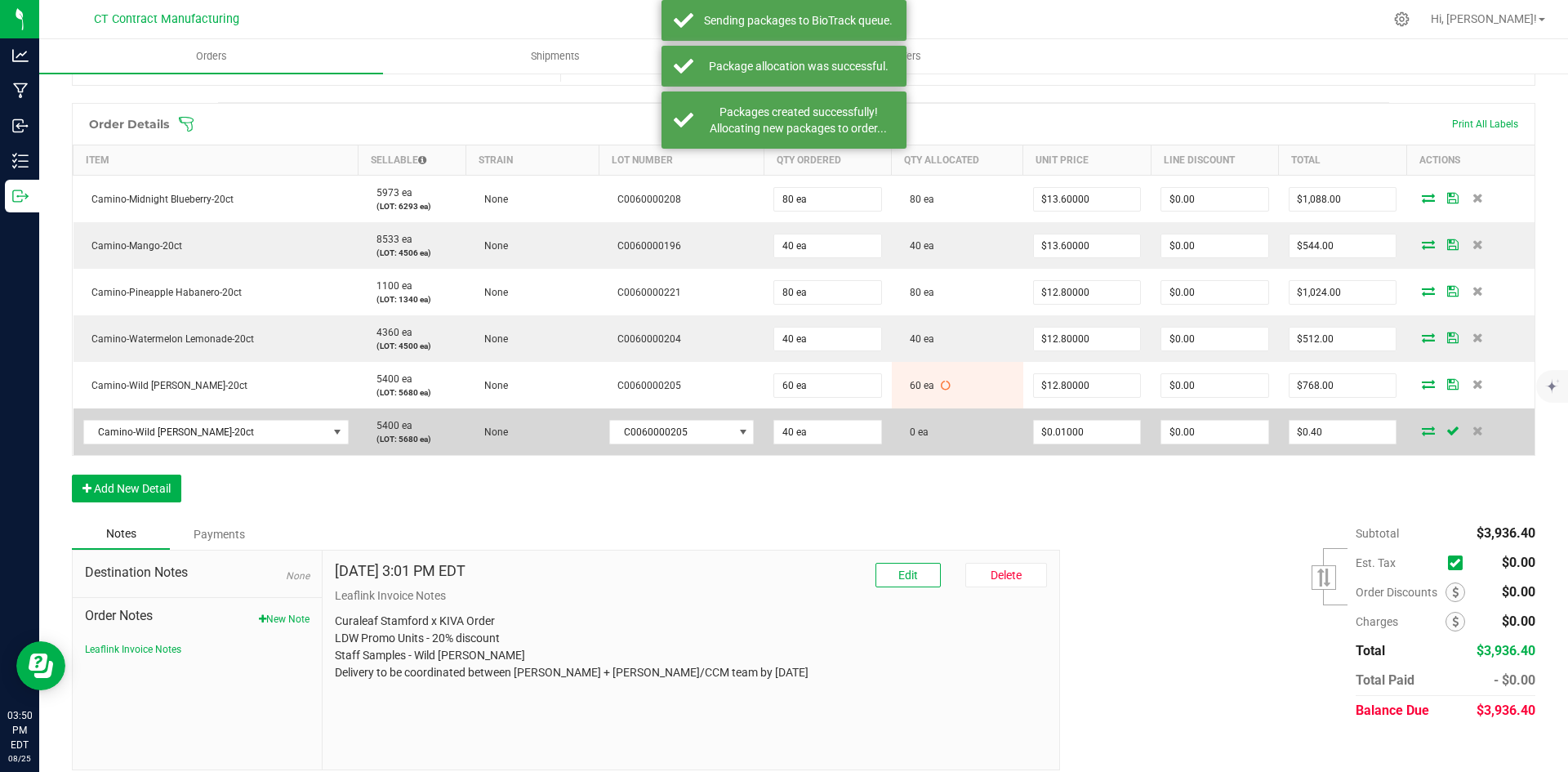
click at [1422, 431] on icon at bounding box center [1428, 430] width 13 height 10
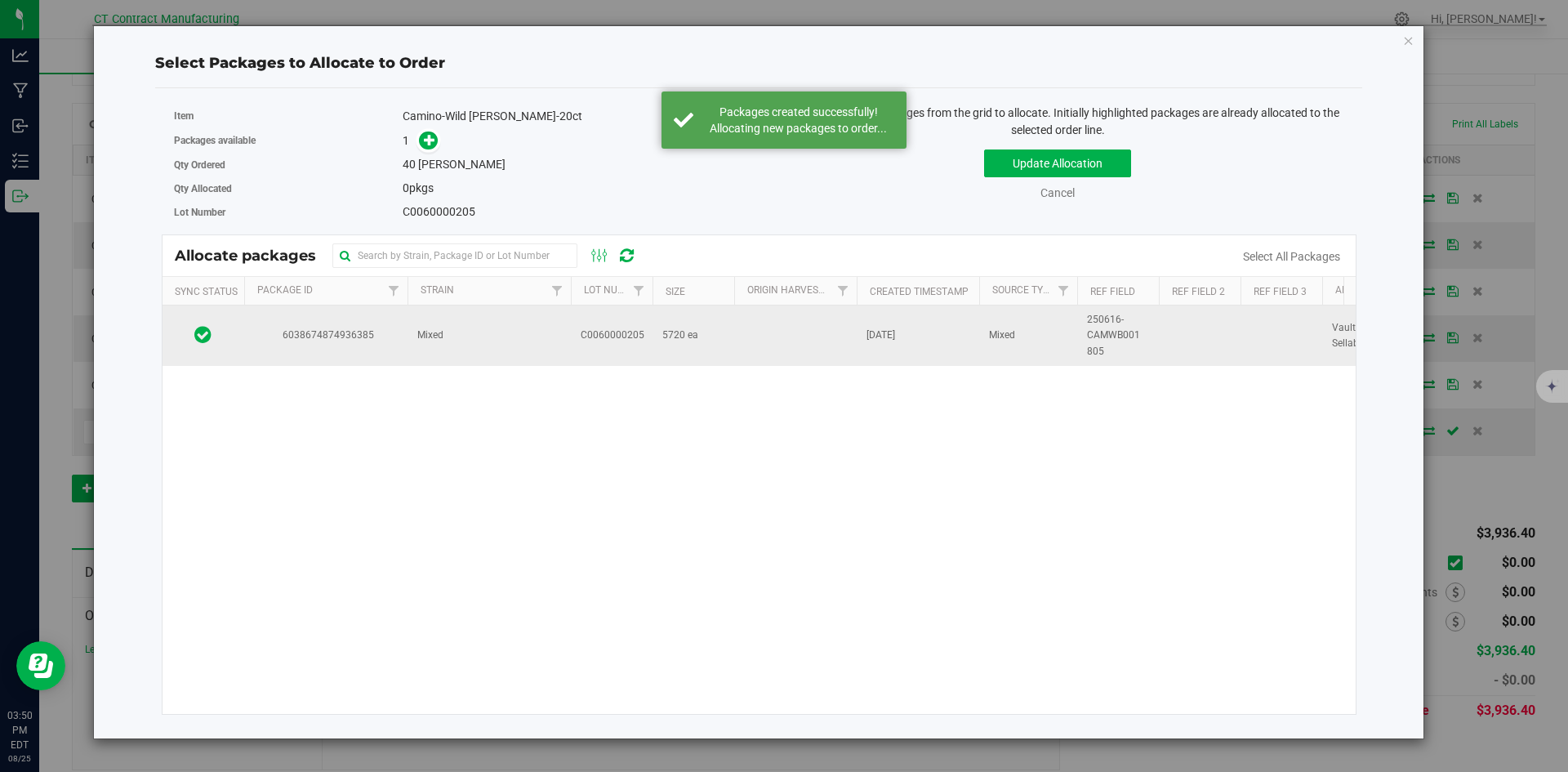
click at [326, 329] on span "6038674874936385" at bounding box center [326, 336] width 144 height 16
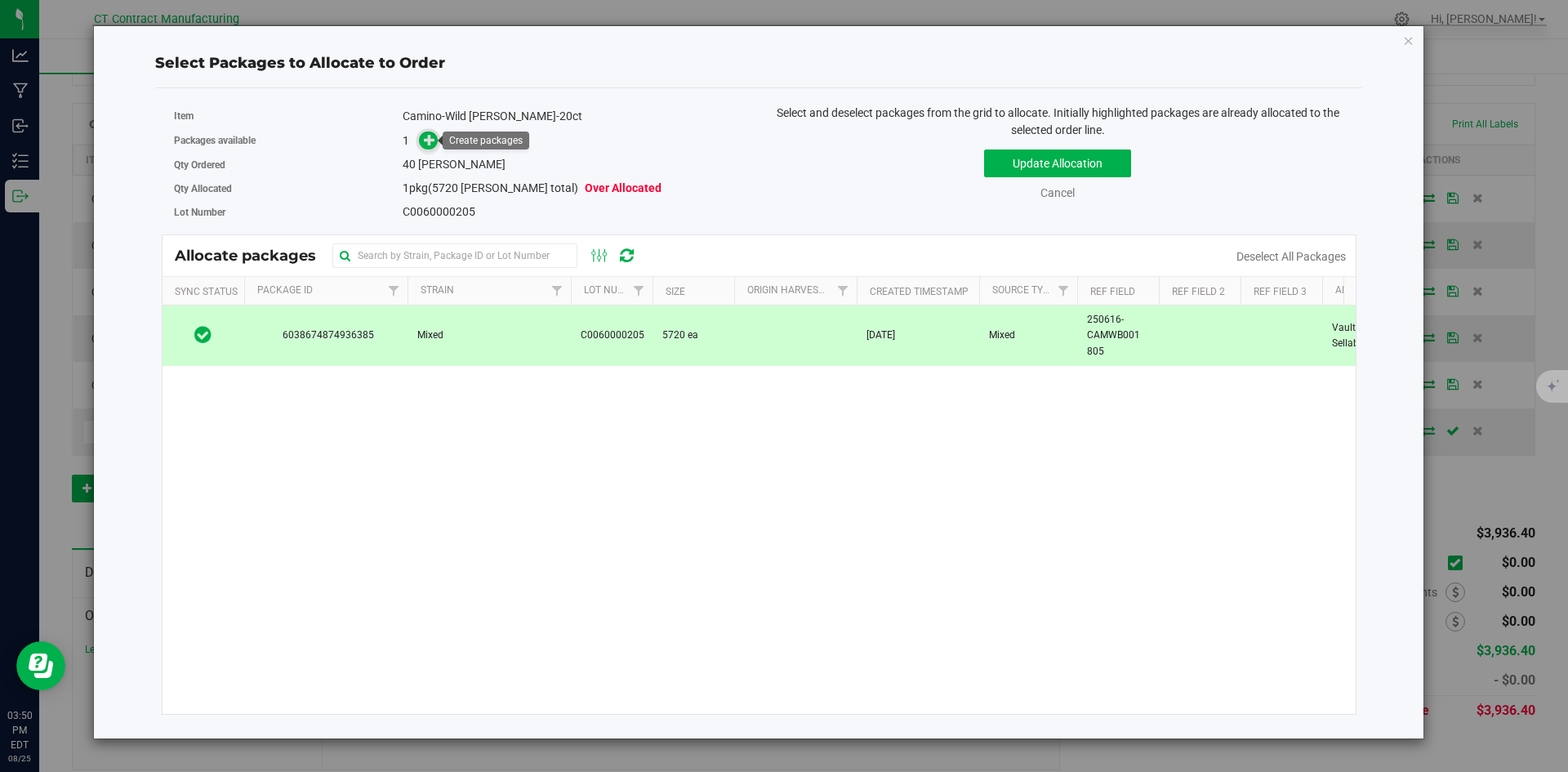
click at [428, 148] on span at bounding box center [428, 141] width 19 height 19
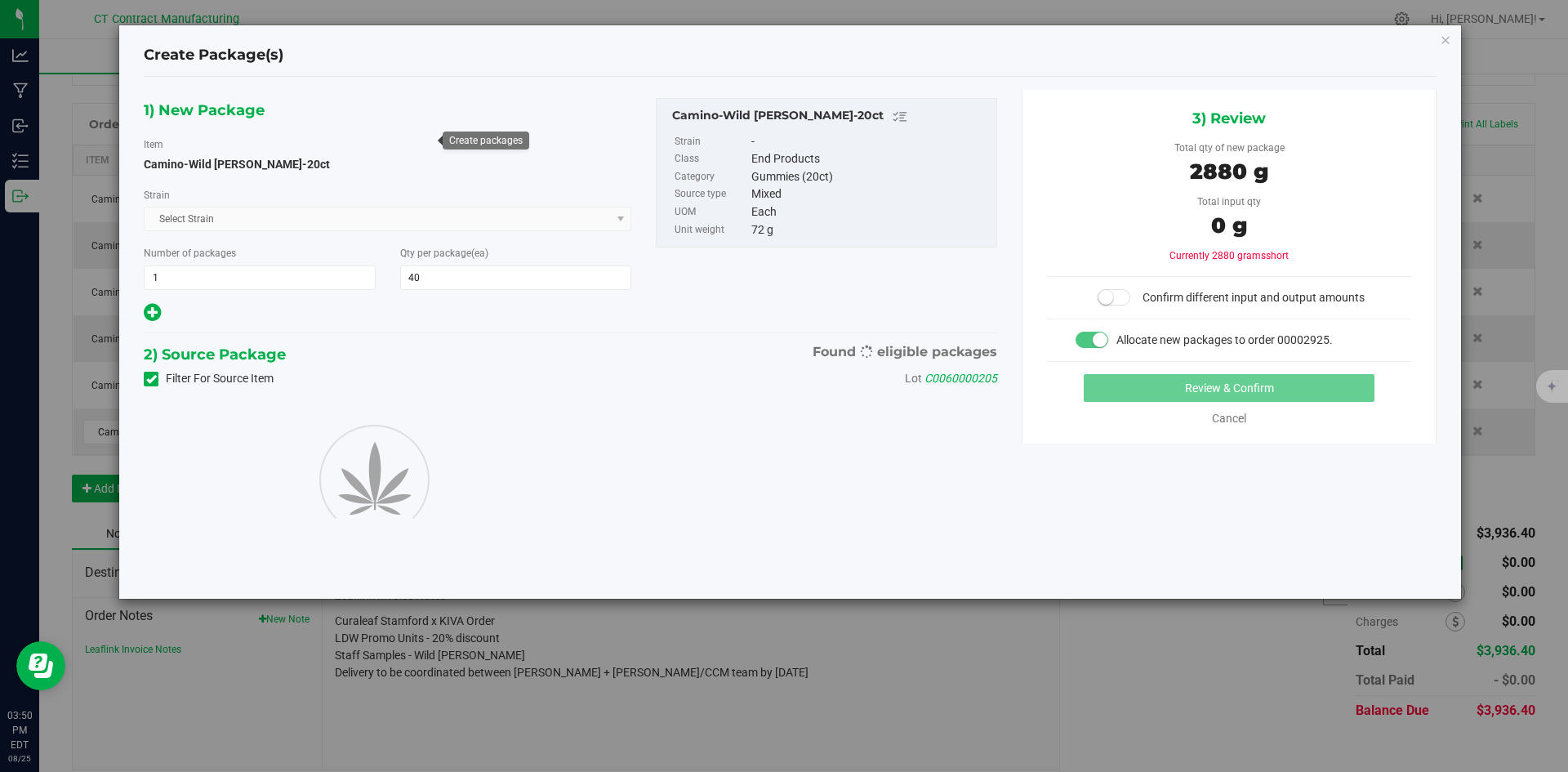
type input "40"
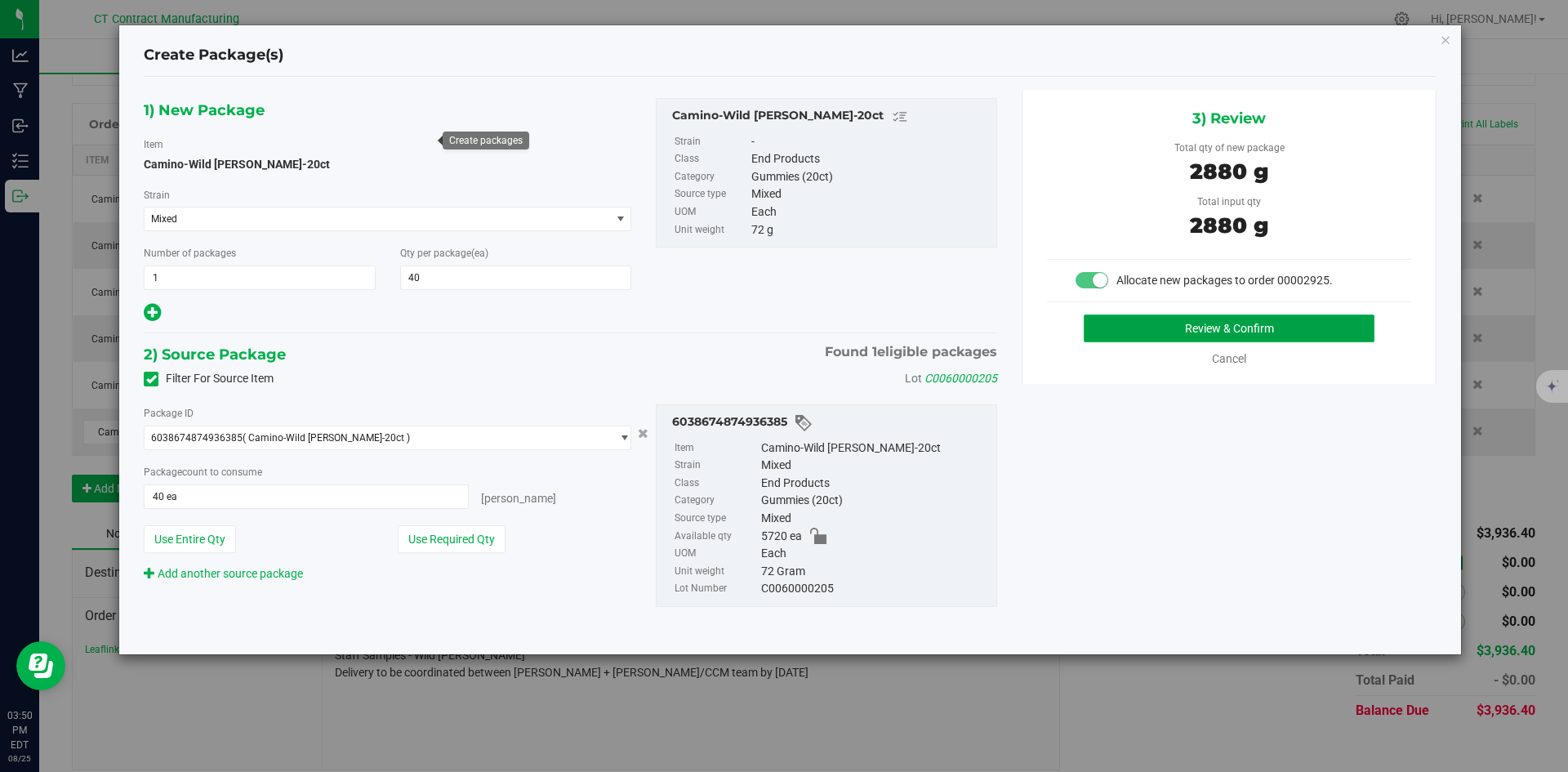
click at [1168, 331] on button "Review & Confirm" at bounding box center [1229, 329] width 291 height 28
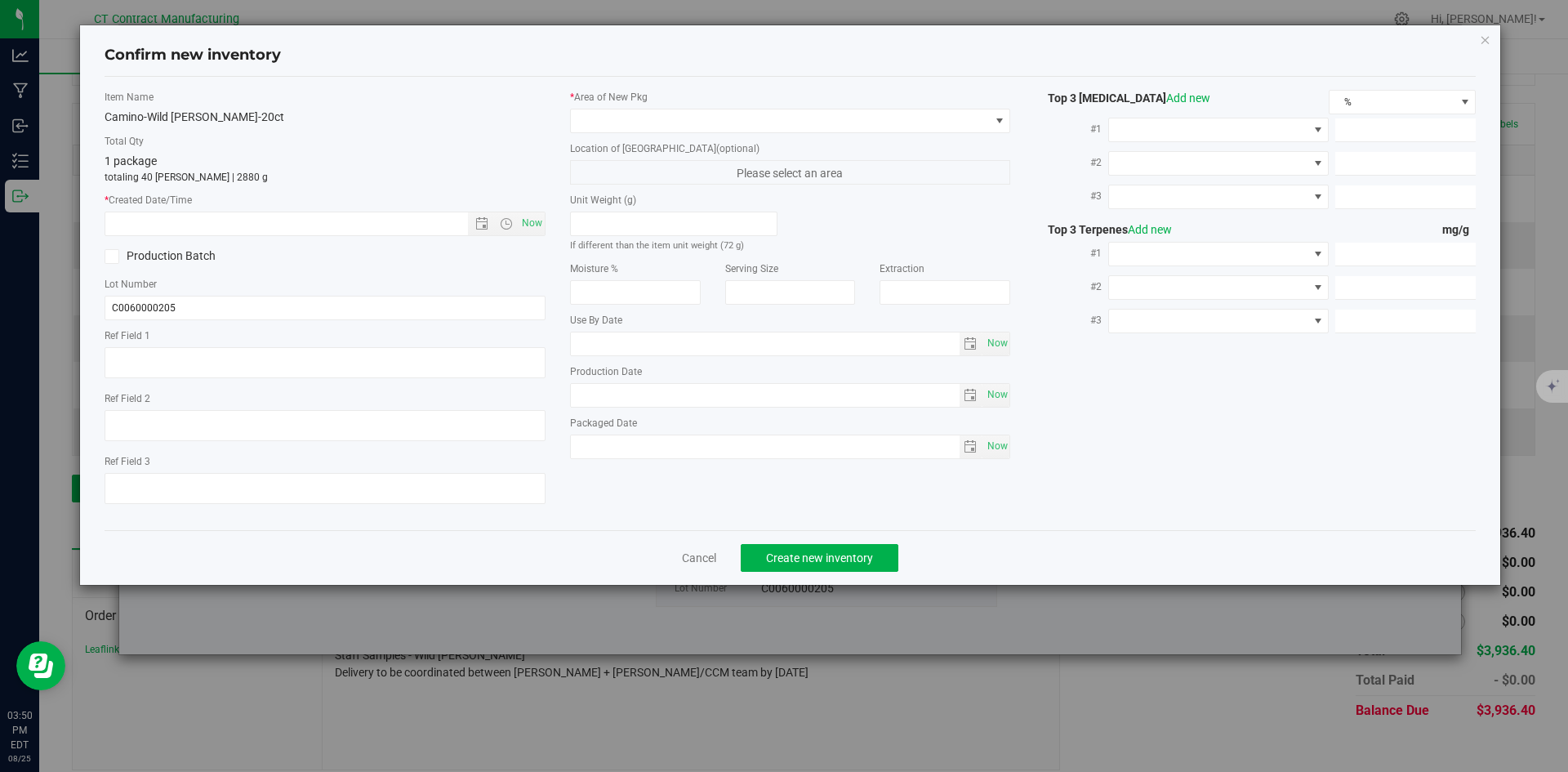
type textarea "250616-CAMWB001 805"
click at [540, 227] on span "Now" at bounding box center [532, 223] width 28 height 23
type input "[DATE] 3:50 PM"
click at [590, 121] on span at bounding box center [780, 121] width 419 height 23
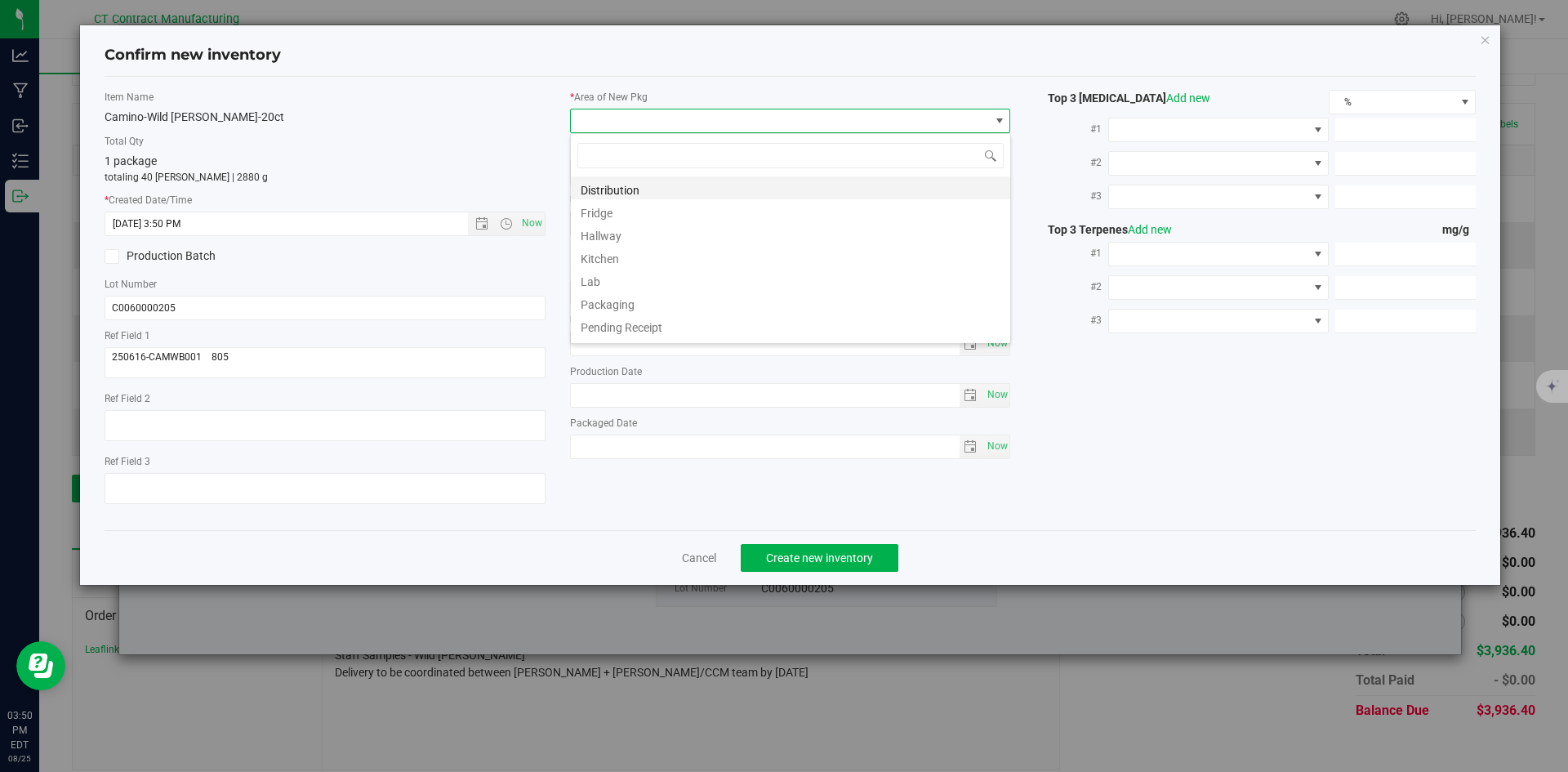
scroll to position [24, 441]
click at [598, 188] on li "Distribution" at bounding box center [790, 187] width 440 height 23
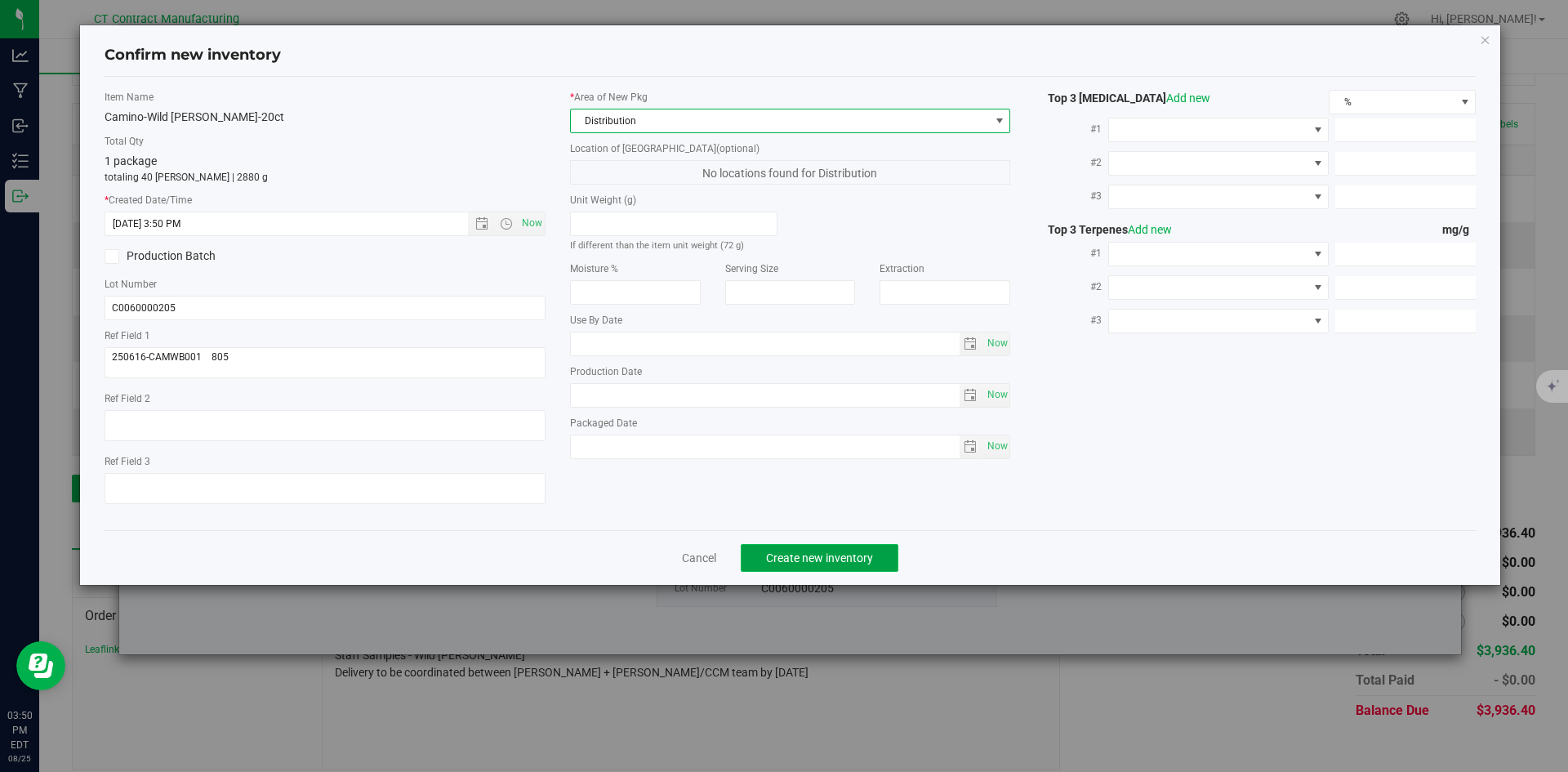
click at [781, 552] on span "Create new inventory" at bounding box center [820, 558] width 107 height 13
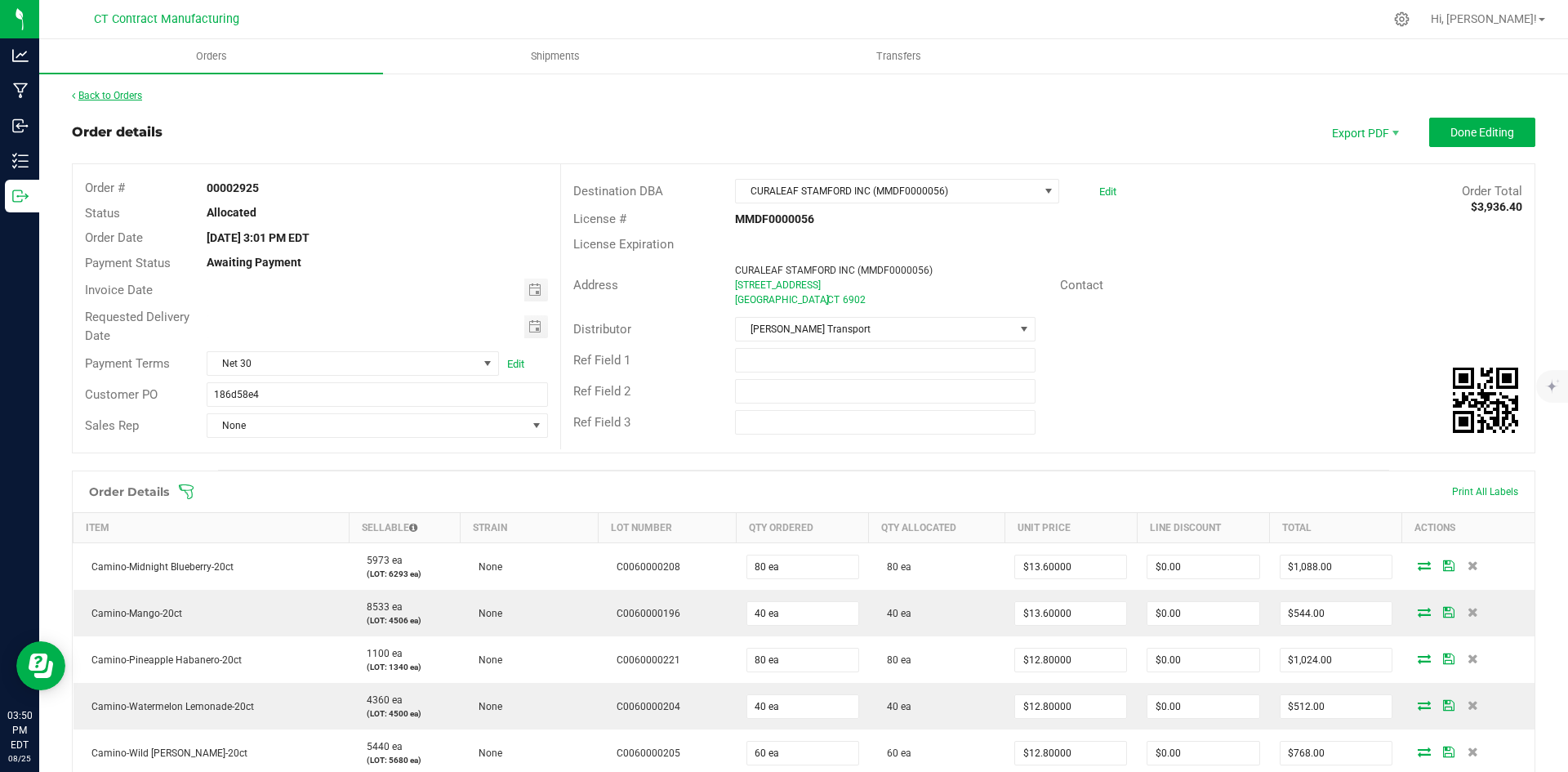
click at [122, 94] on link "Back to Orders" at bounding box center [107, 95] width 70 height 11
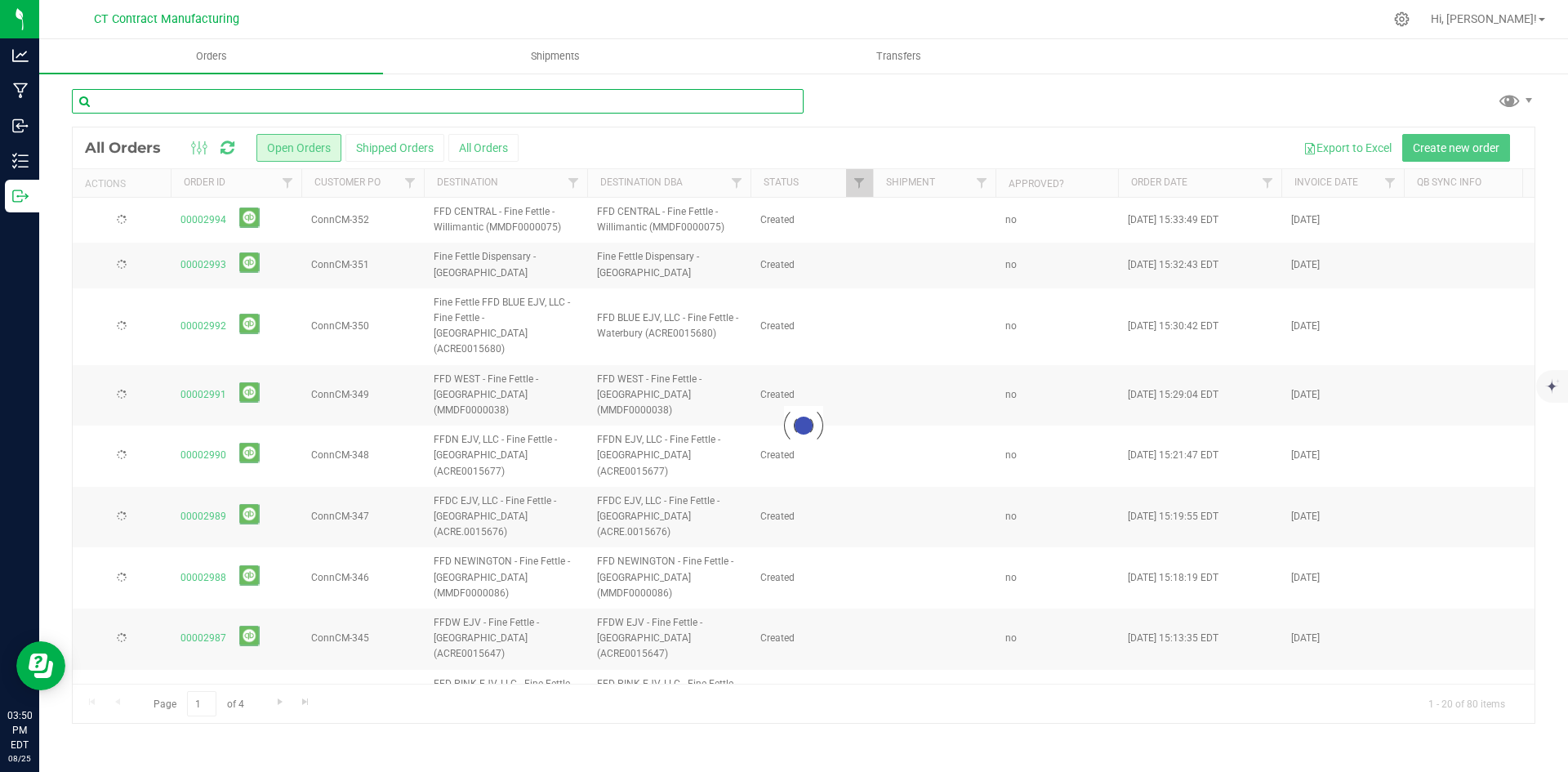
click at [152, 106] on input "text" at bounding box center [438, 101] width 732 height 24
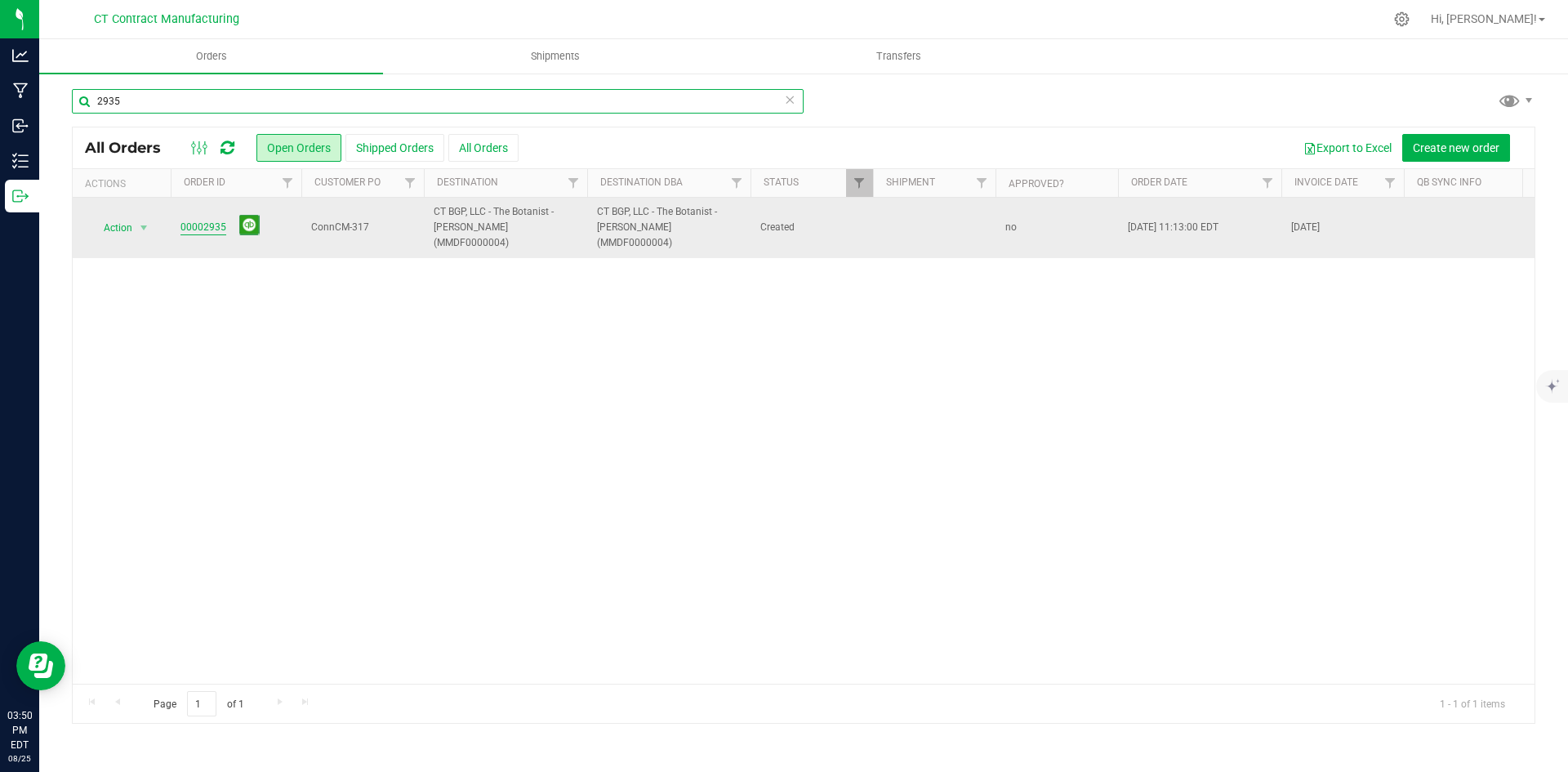
type input "2935"
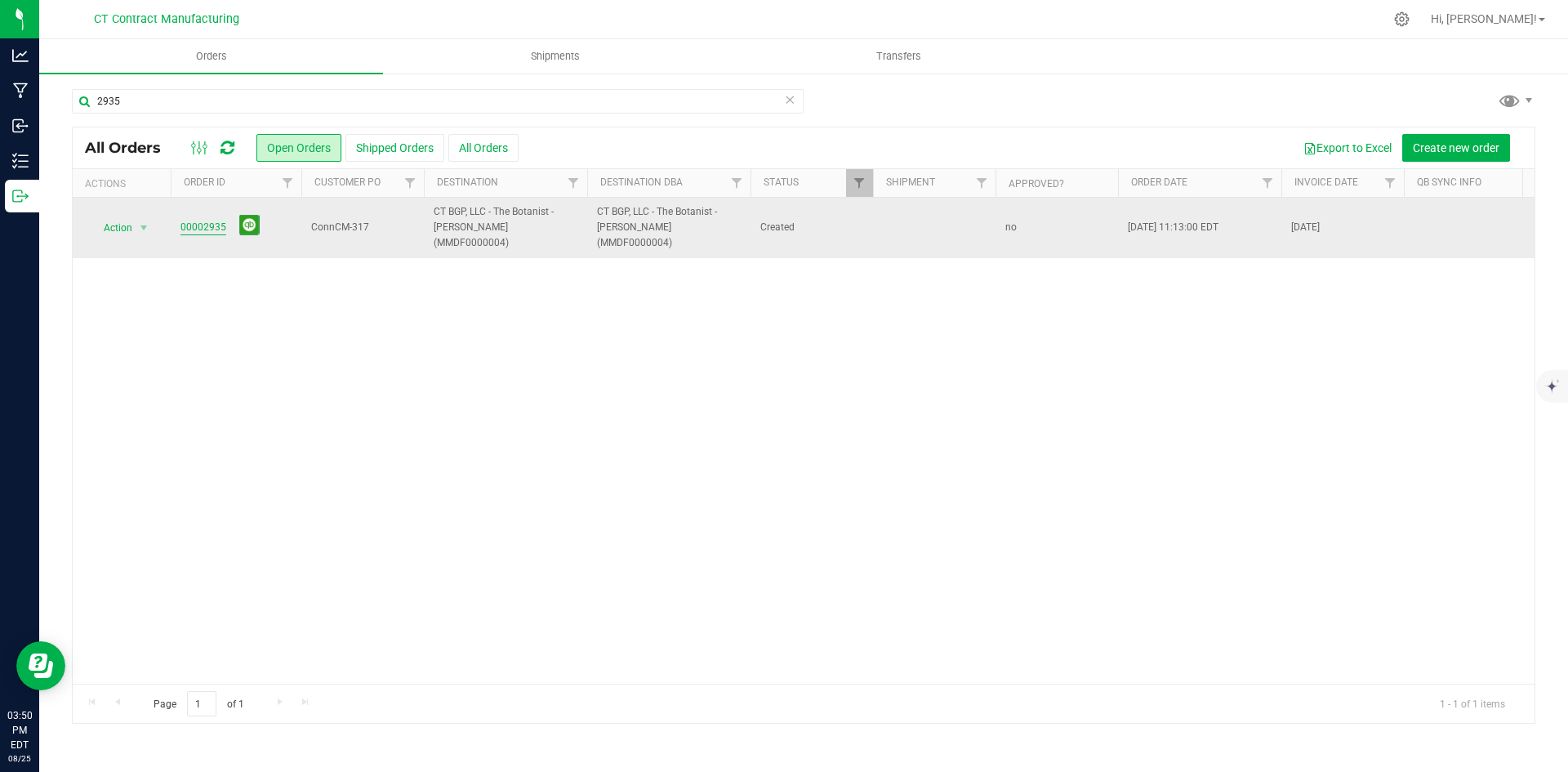
click at [202, 219] on link "00002935" at bounding box center [203, 227] width 46 height 16
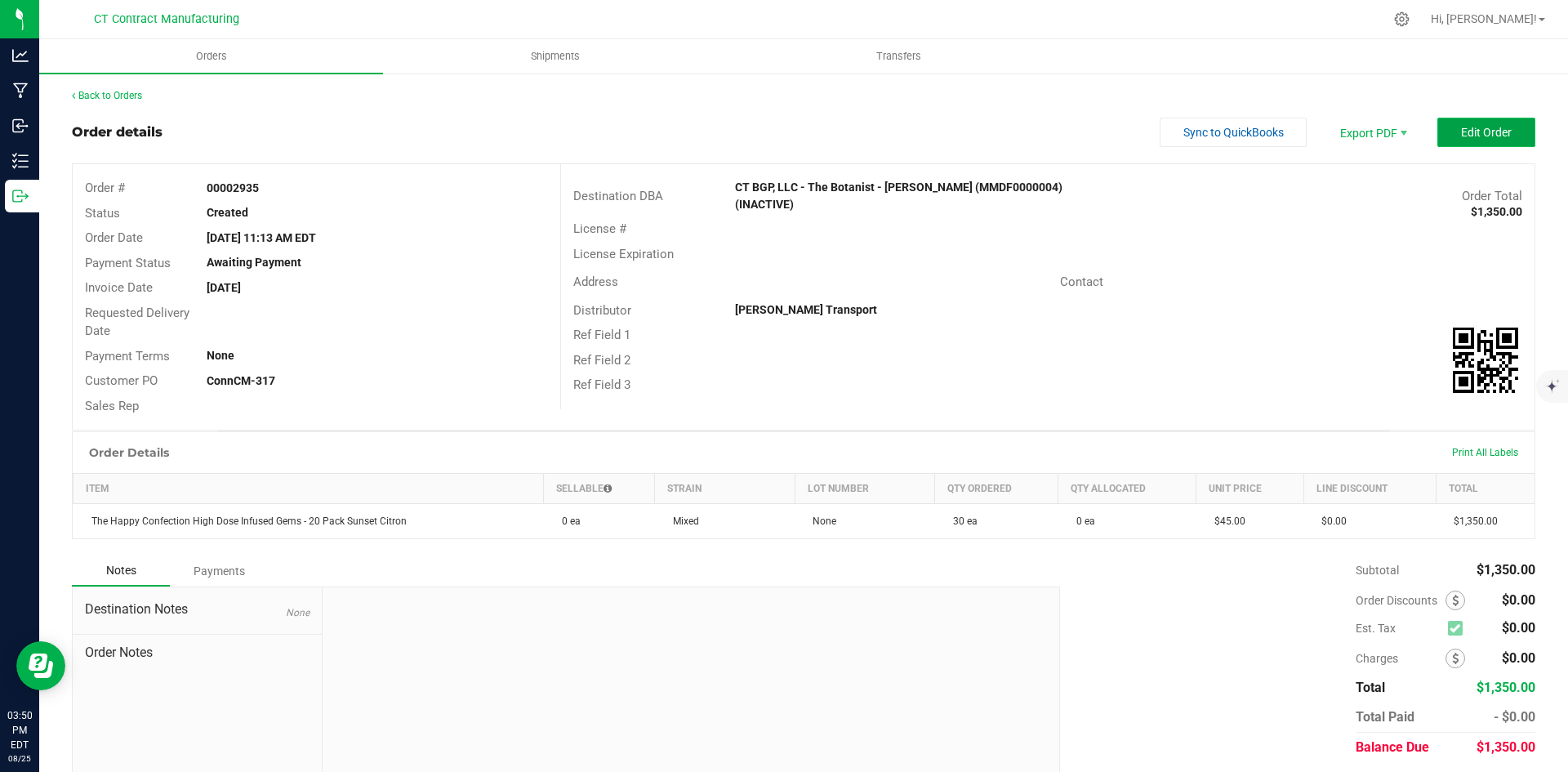
click at [1449, 144] on button "Edit Order" at bounding box center [1486, 133] width 98 height 29
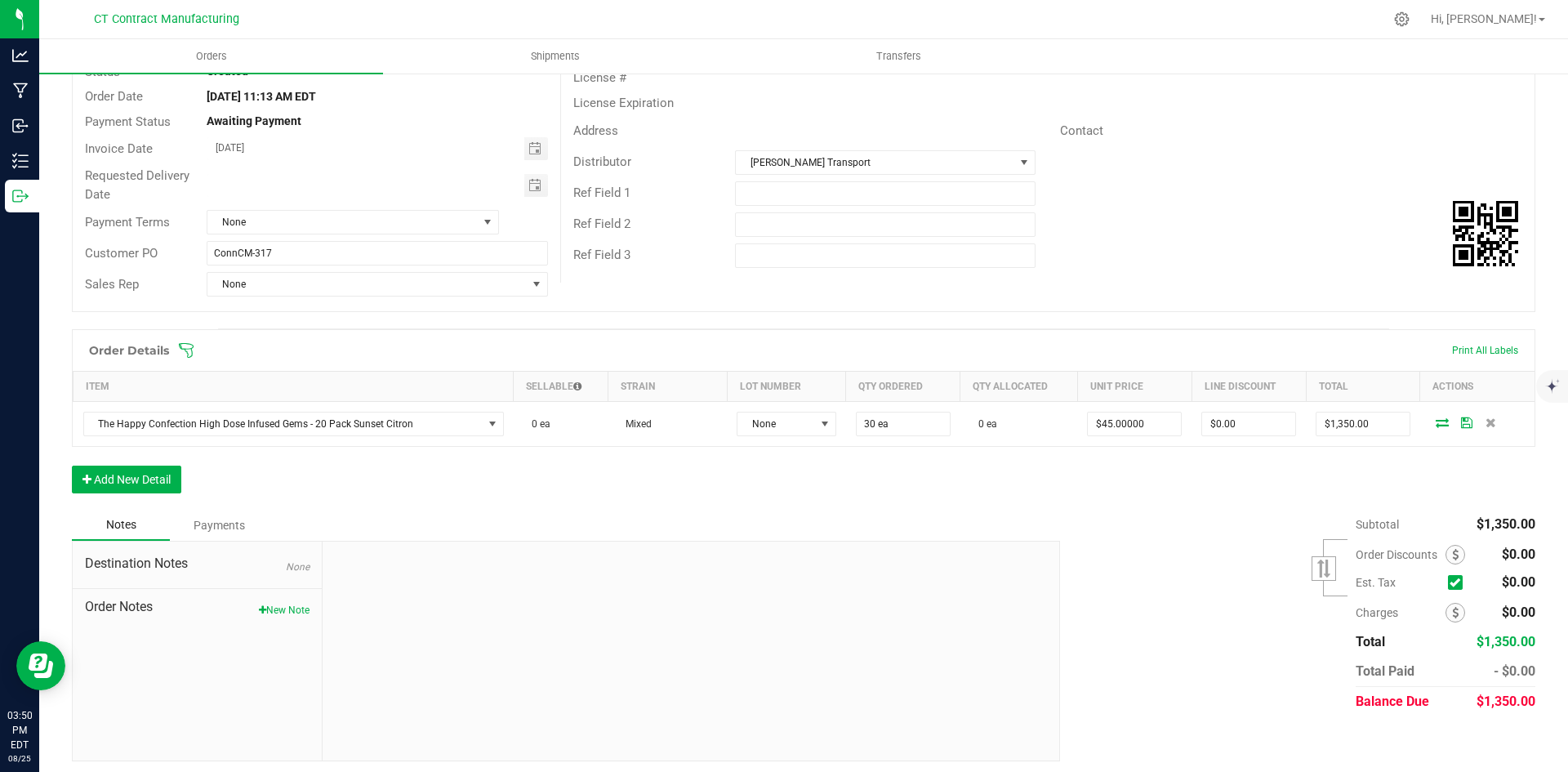
scroll to position [147, 0]
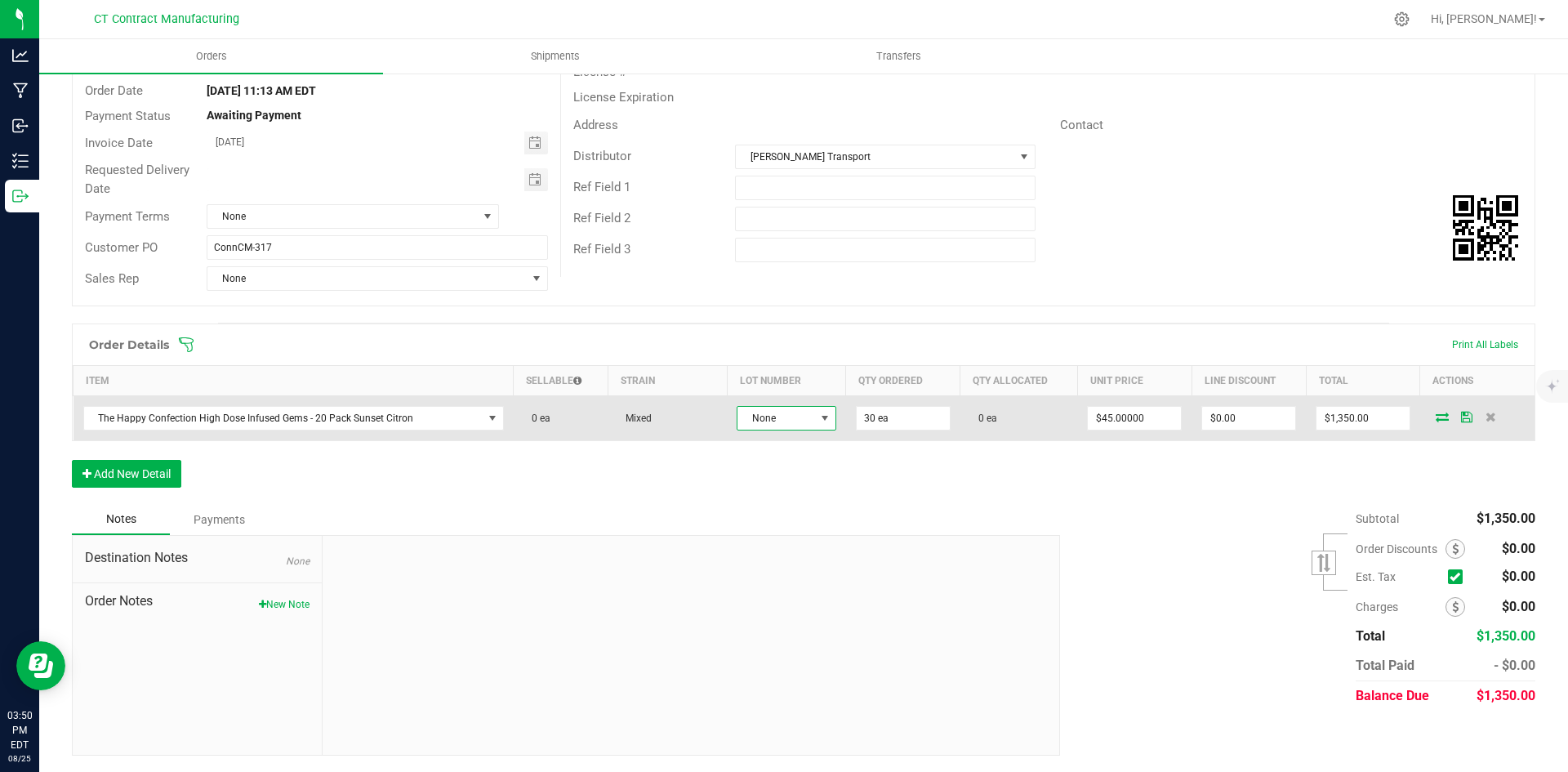
click at [768, 429] on span "None" at bounding box center [787, 418] width 100 height 24
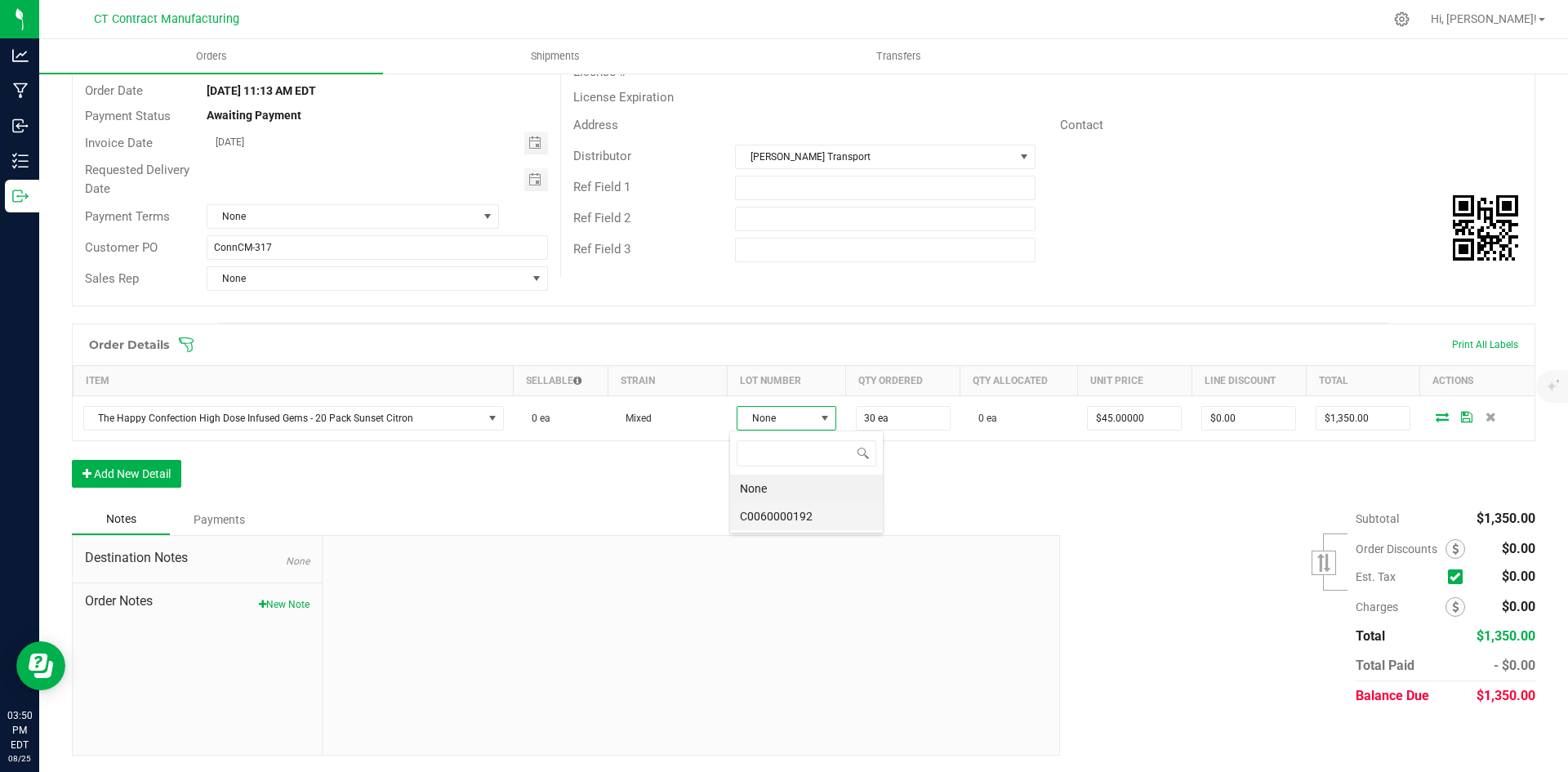
click at [781, 513] on li "C0060000192" at bounding box center [807, 516] width 153 height 28
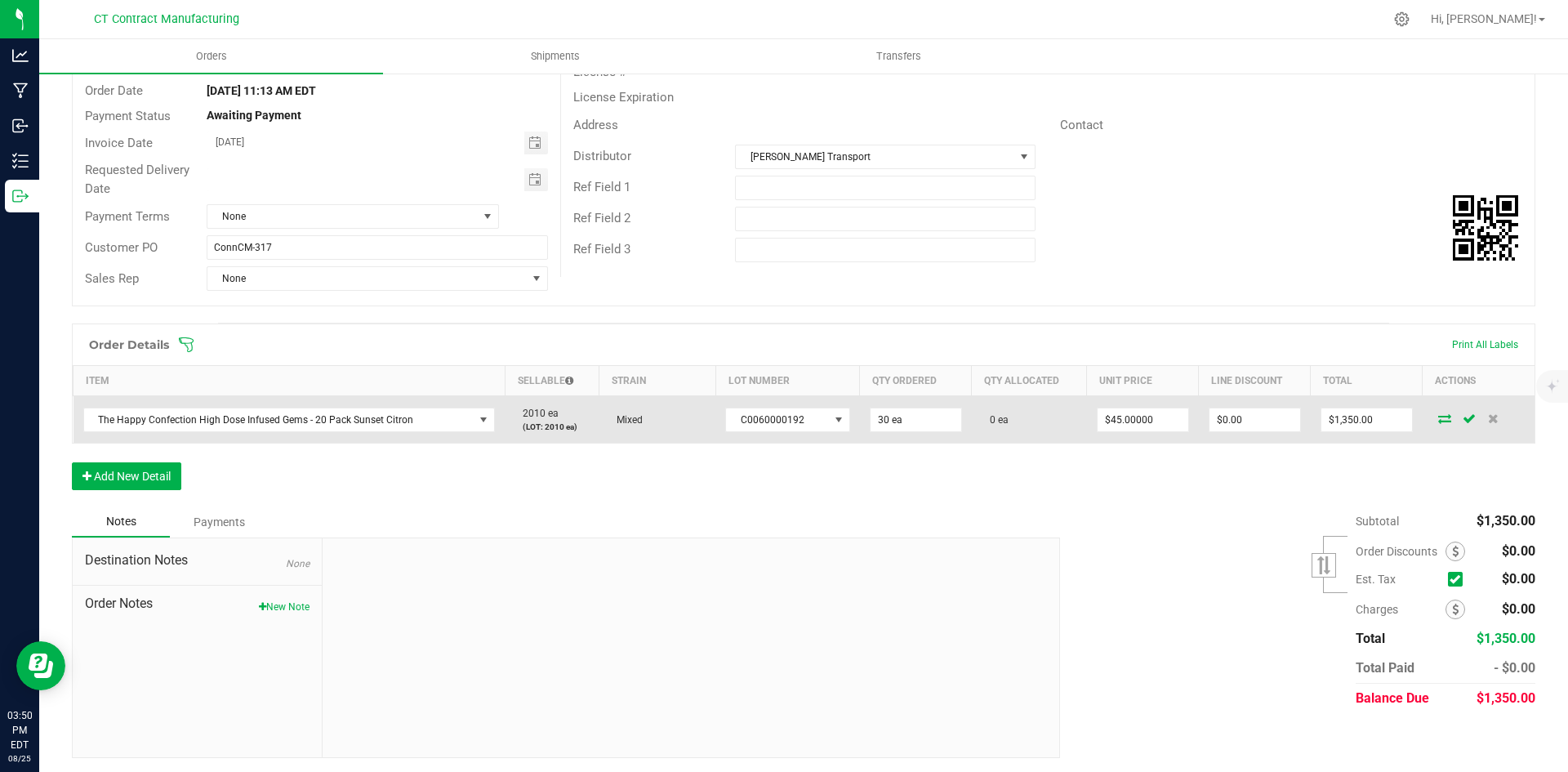
click at [1439, 416] on icon at bounding box center [1445, 418] width 13 height 10
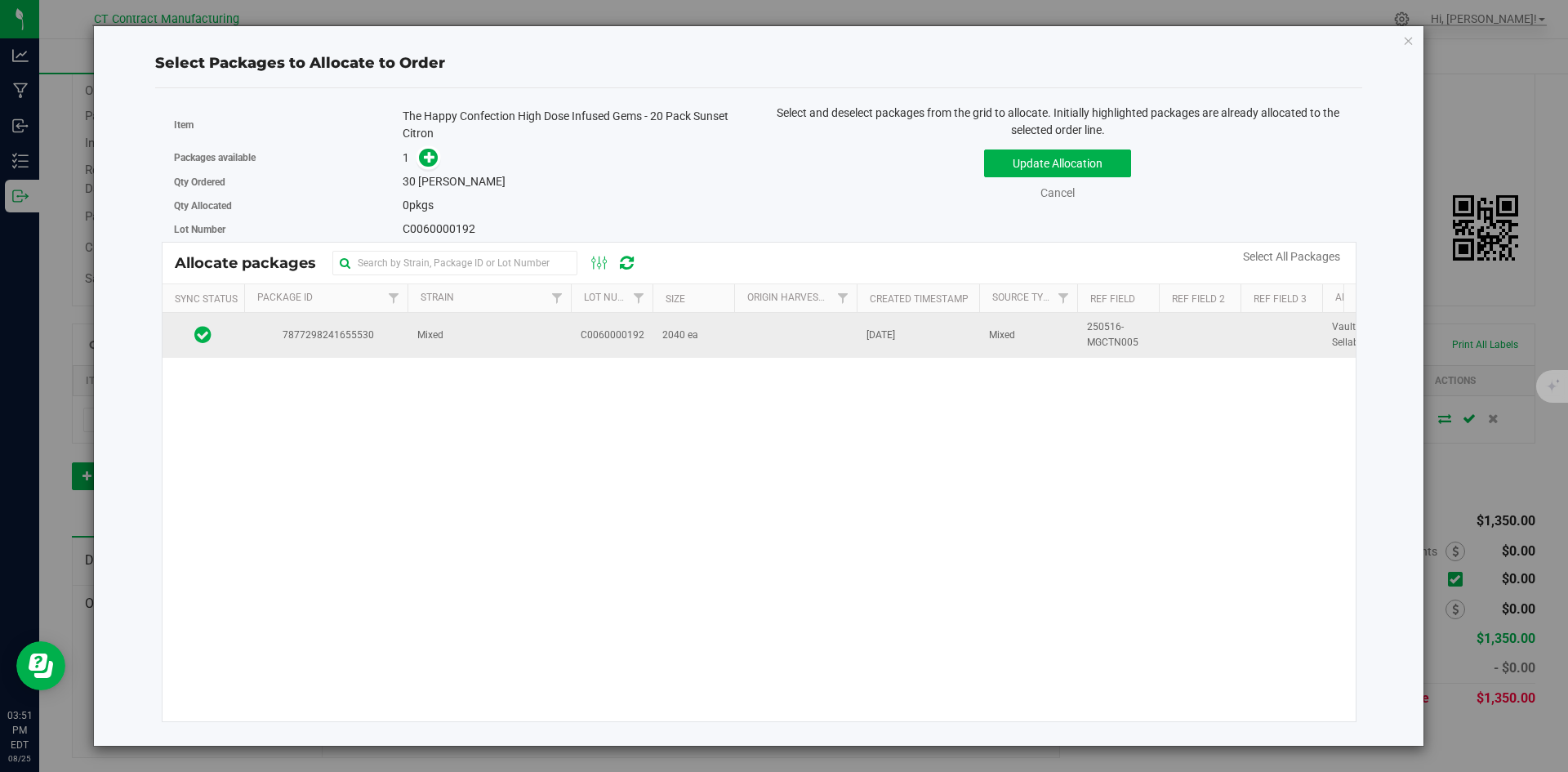
click at [482, 342] on td "Mixed" at bounding box center [489, 335] width 163 height 44
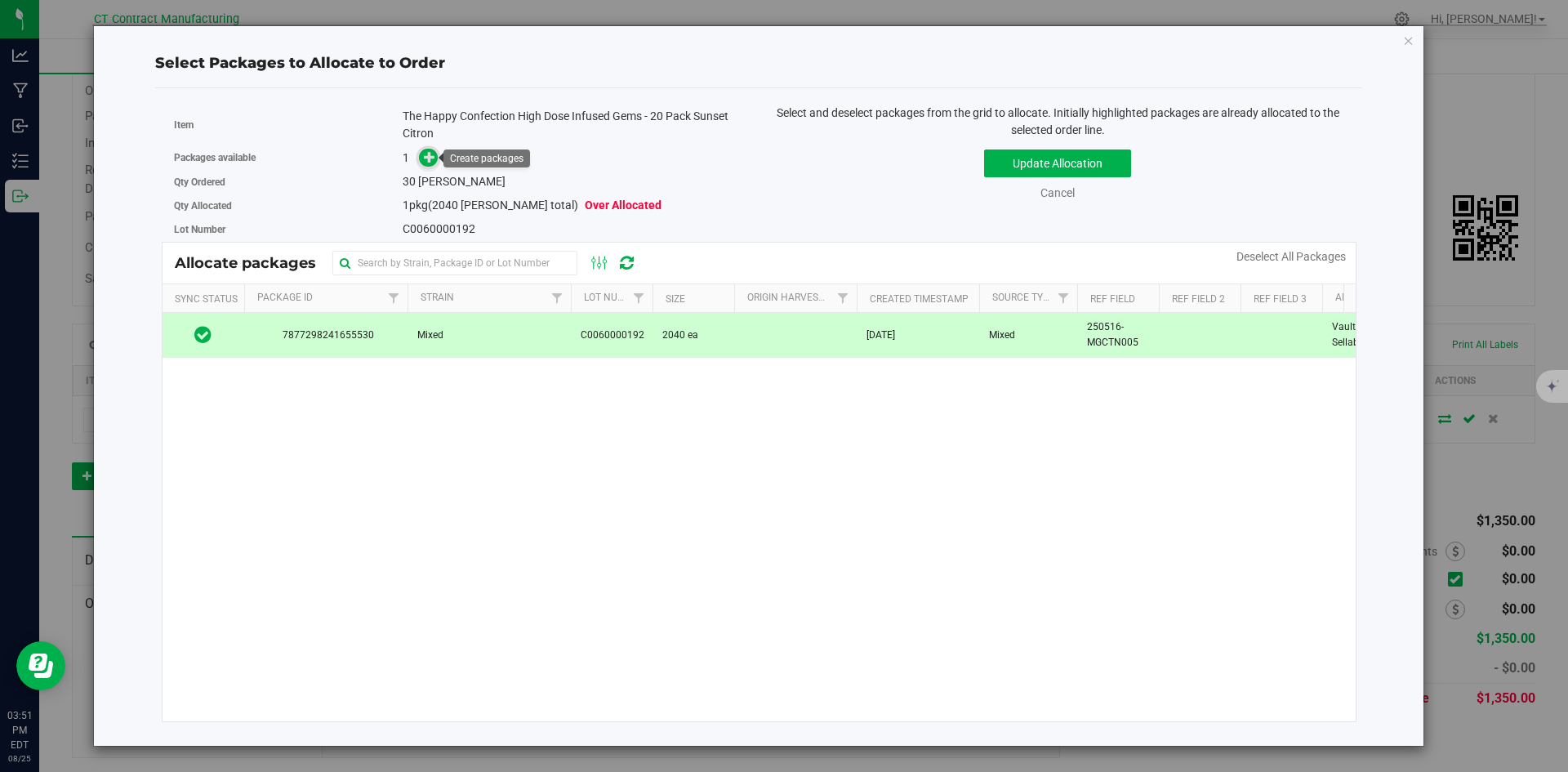
click at [428, 154] on icon at bounding box center [429, 156] width 11 height 11
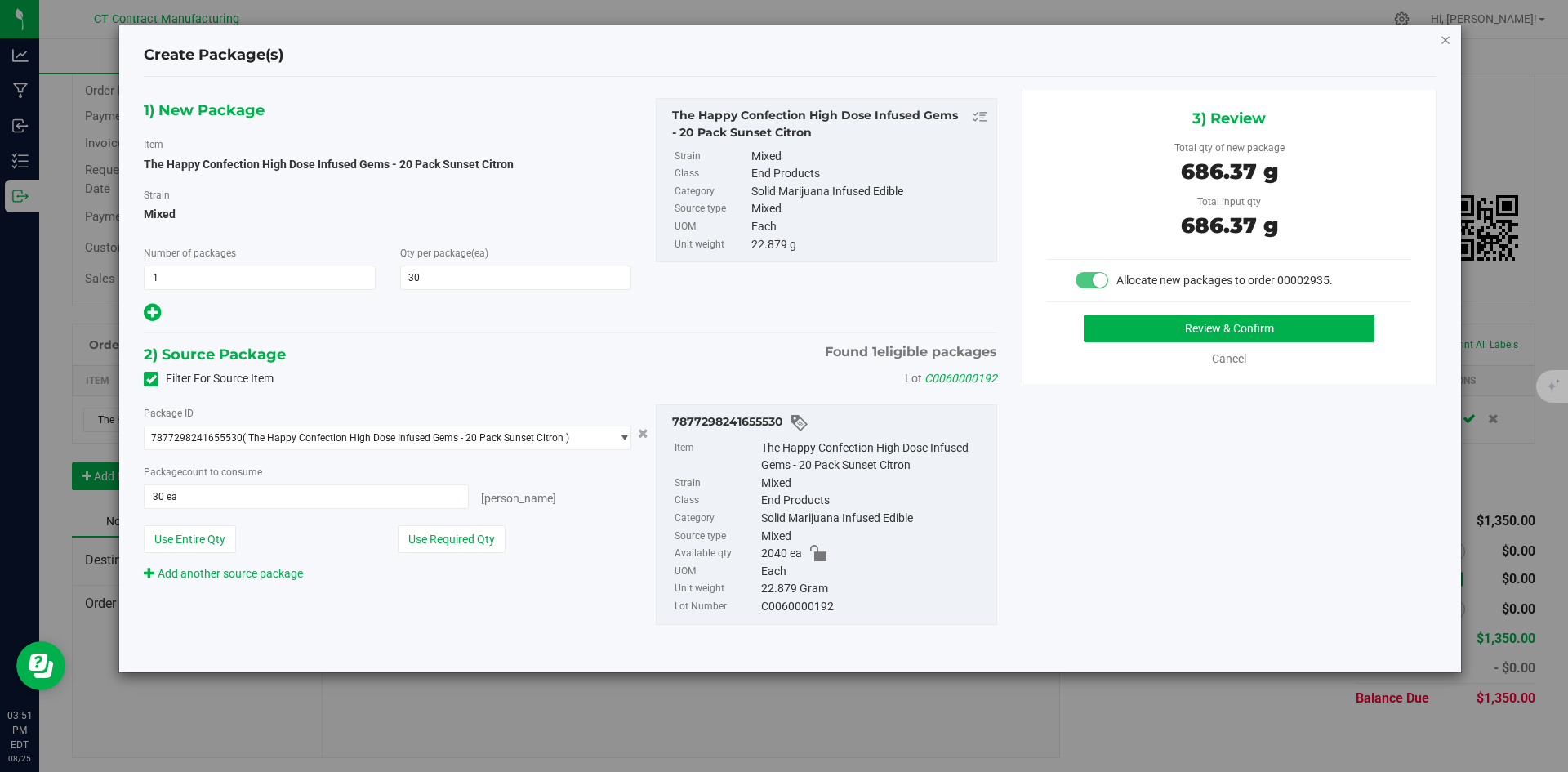
click at [1446, 34] on icon "button" at bounding box center [1446, 39] width 11 height 20
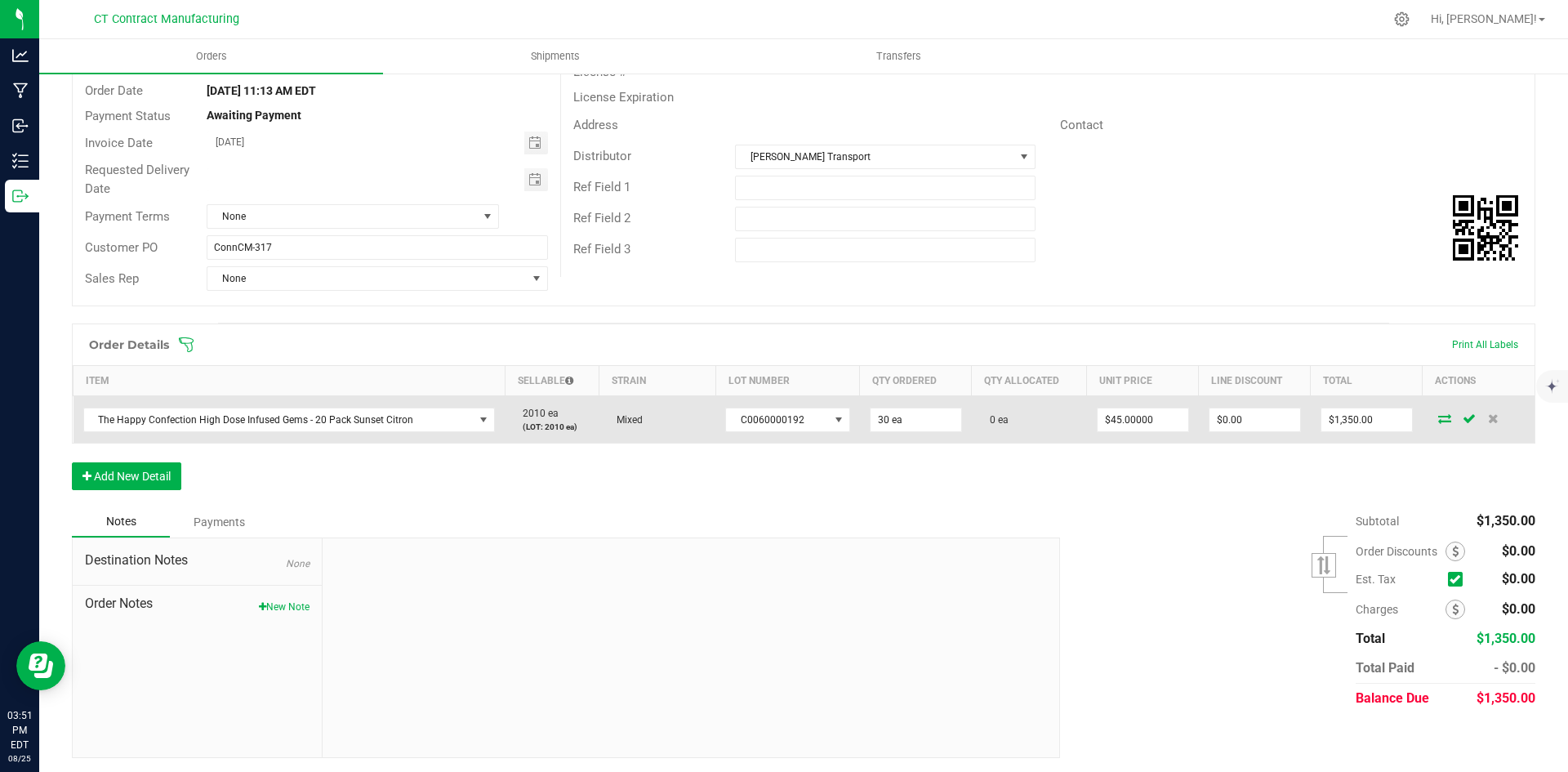
click at [1439, 420] on icon at bounding box center [1445, 418] width 13 height 10
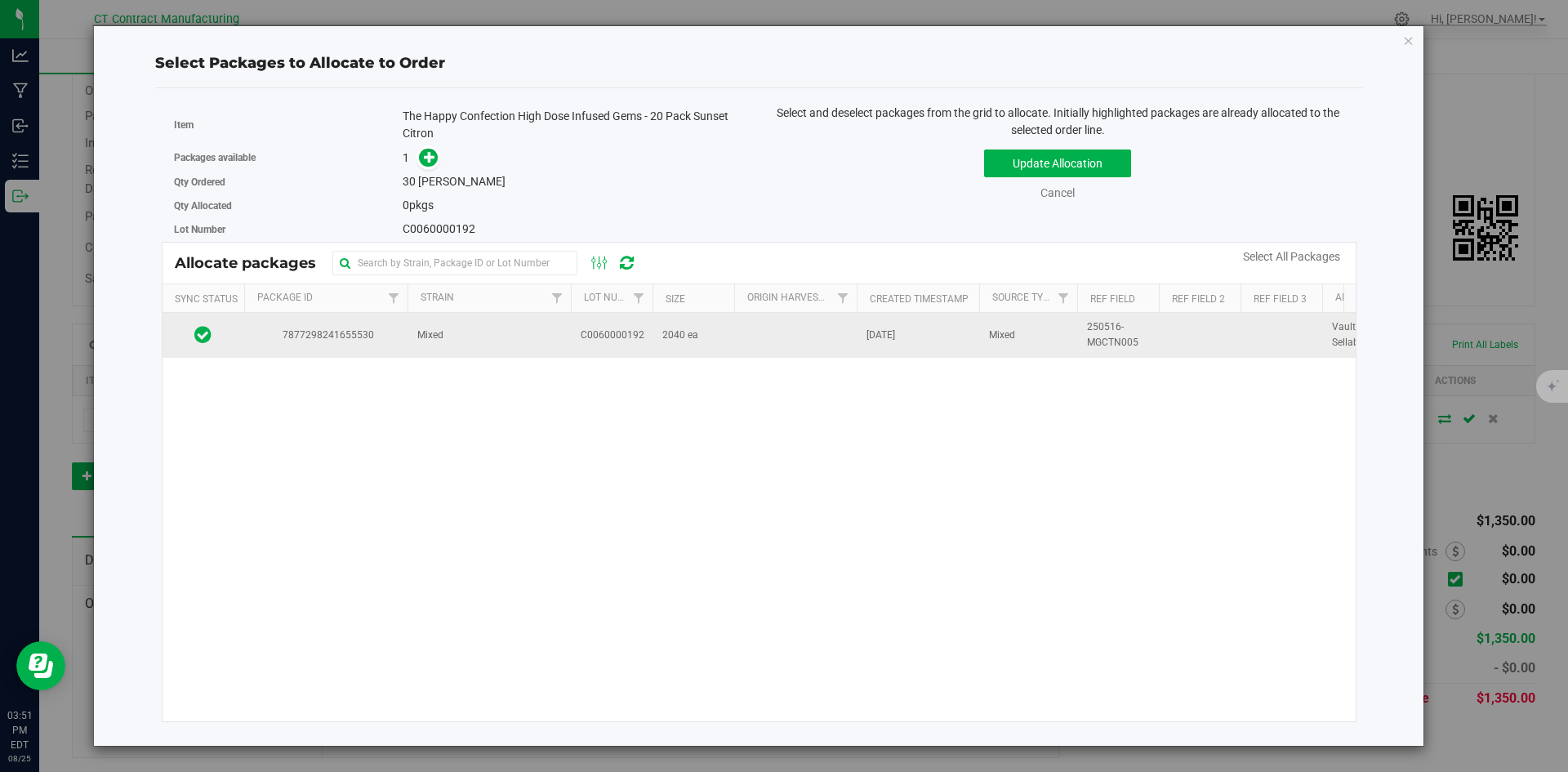
click at [472, 345] on td "Mixed" at bounding box center [489, 335] width 163 height 44
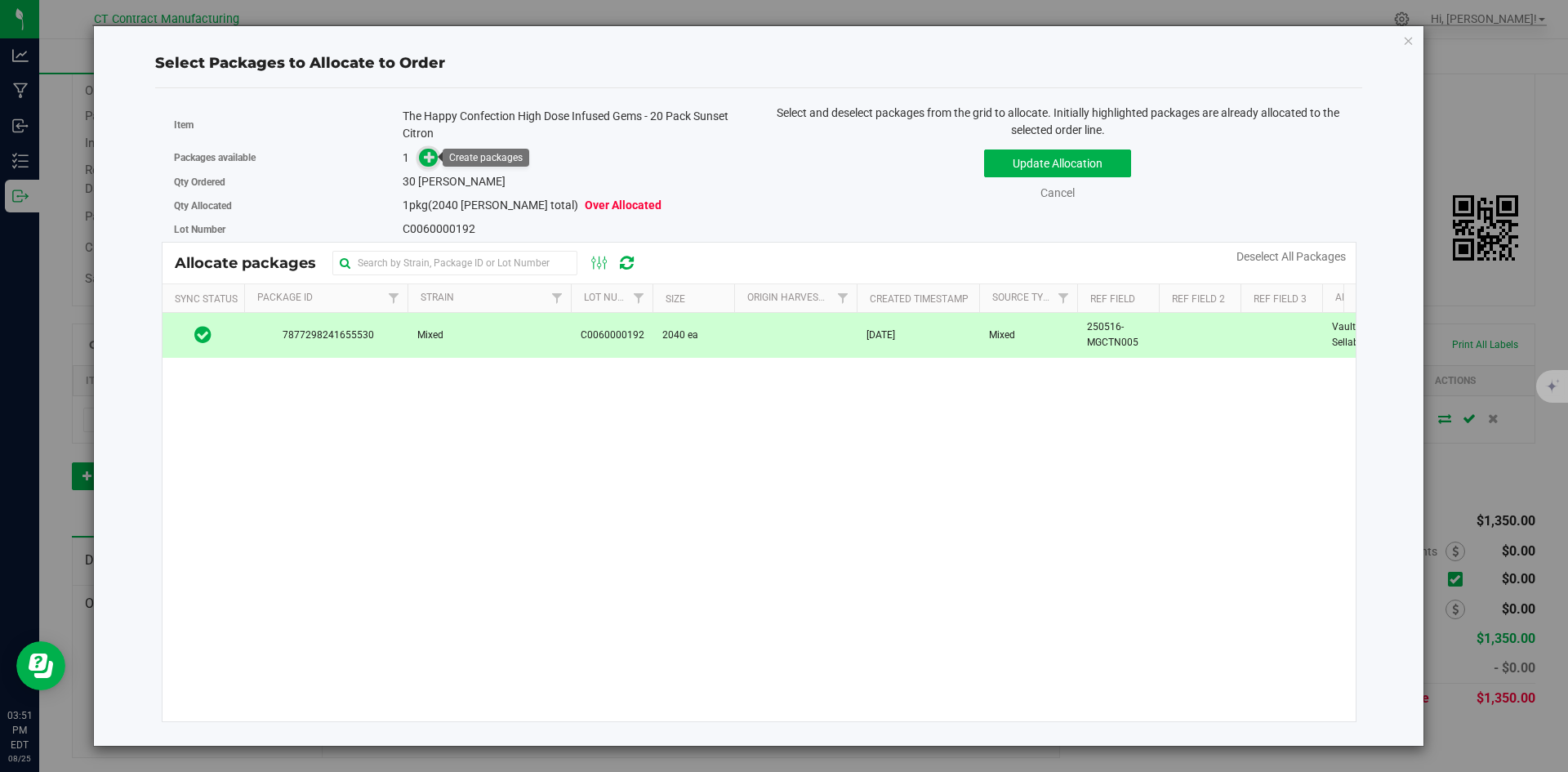
click at [437, 156] on span at bounding box center [428, 158] width 19 height 19
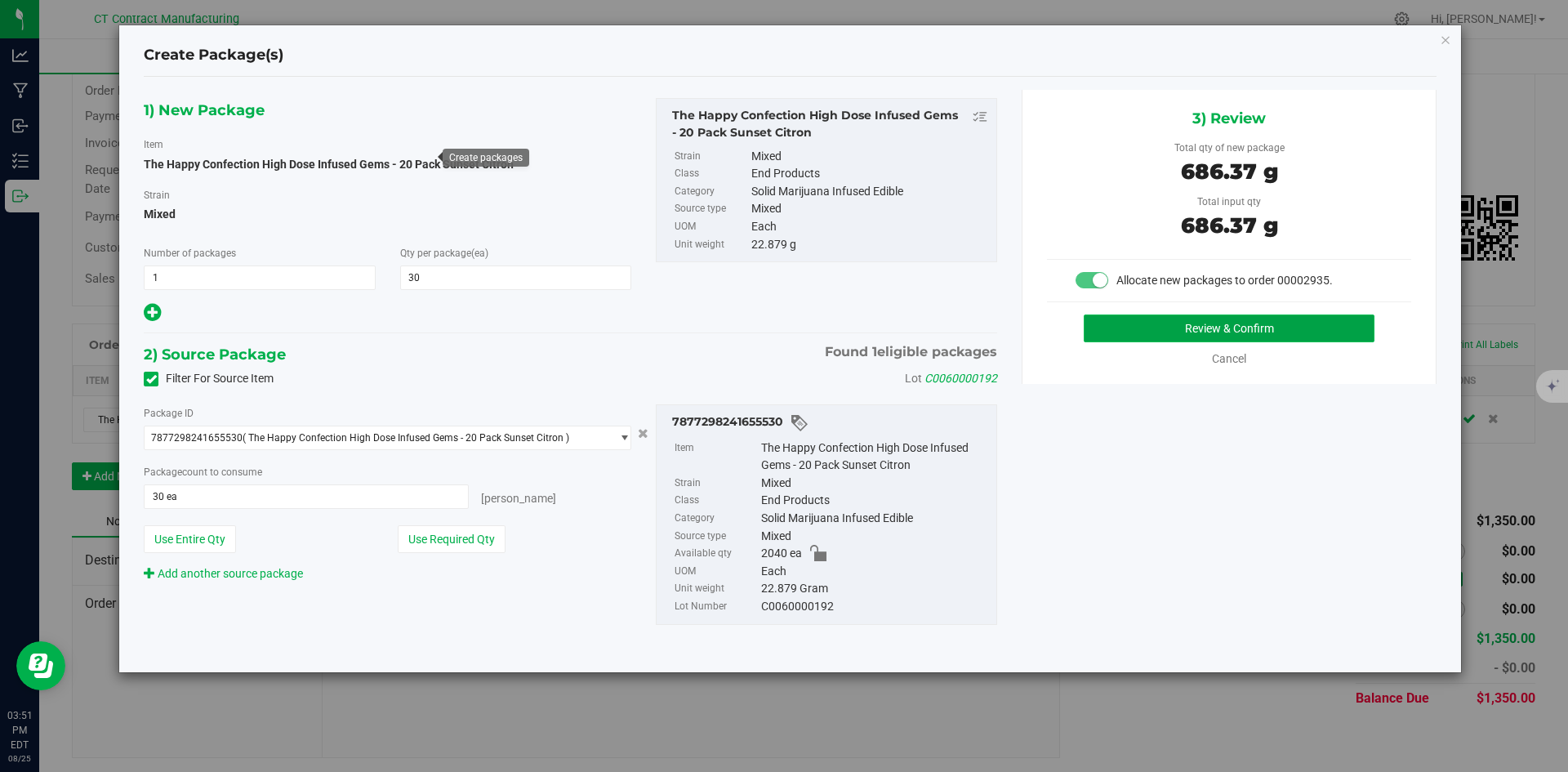
click at [1167, 334] on button "Review & Confirm" at bounding box center [1229, 329] width 291 height 28
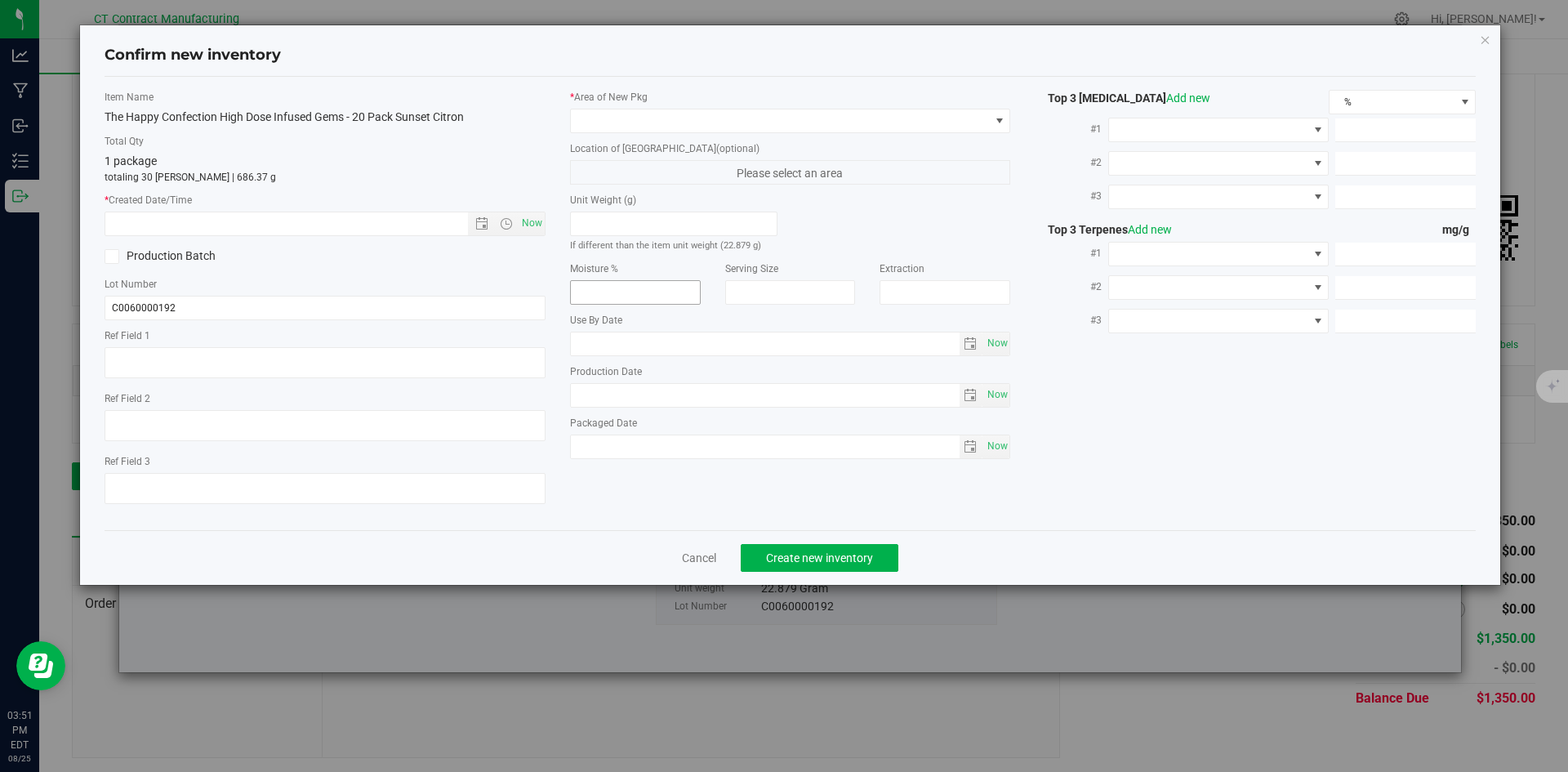
type textarea "250516-MGCTN005"
click at [538, 218] on span "Now" at bounding box center [532, 223] width 28 height 23
type input "[DATE] 3:51 PM"
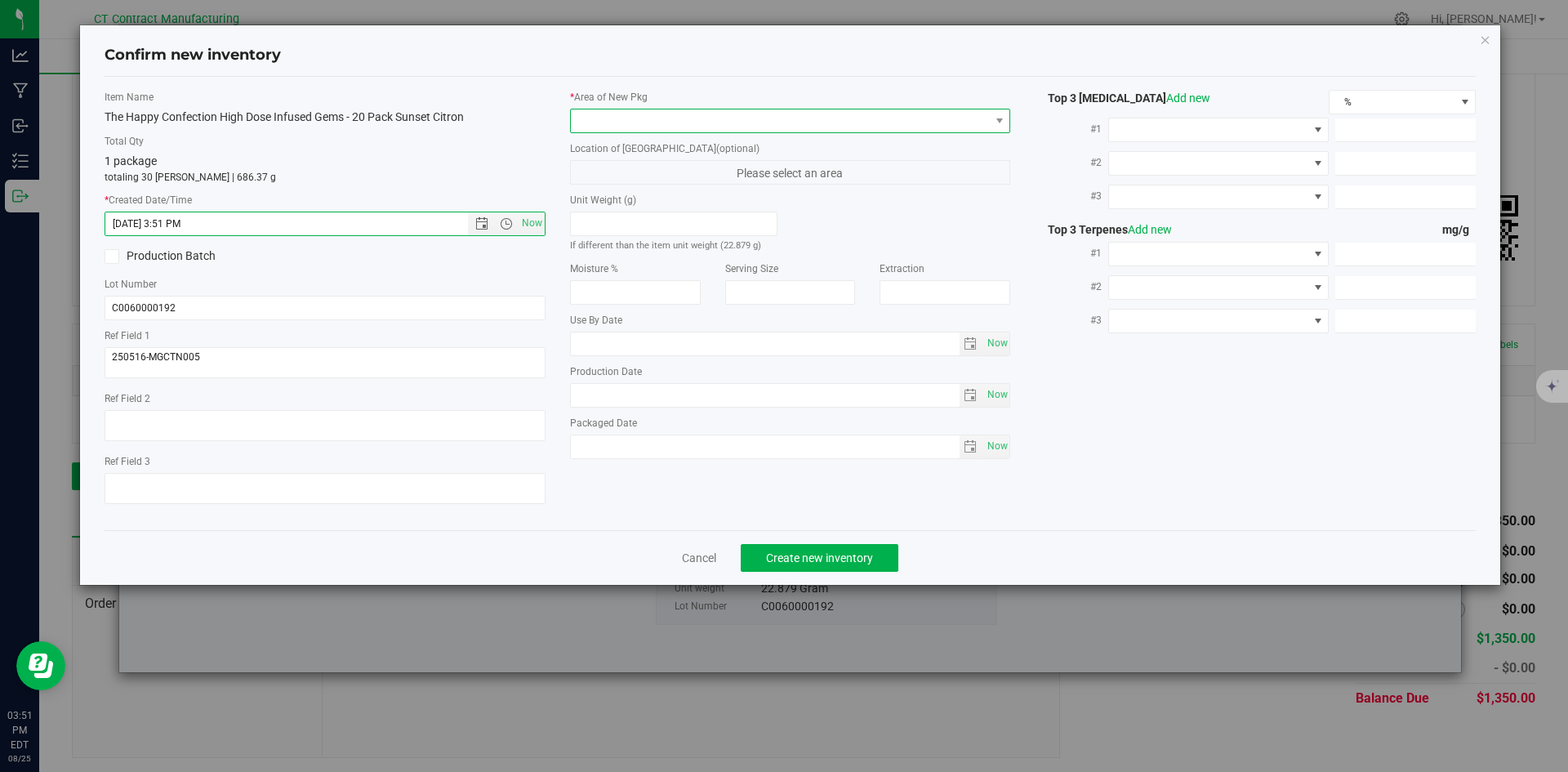
click at [611, 122] on span at bounding box center [780, 121] width 419 height 23
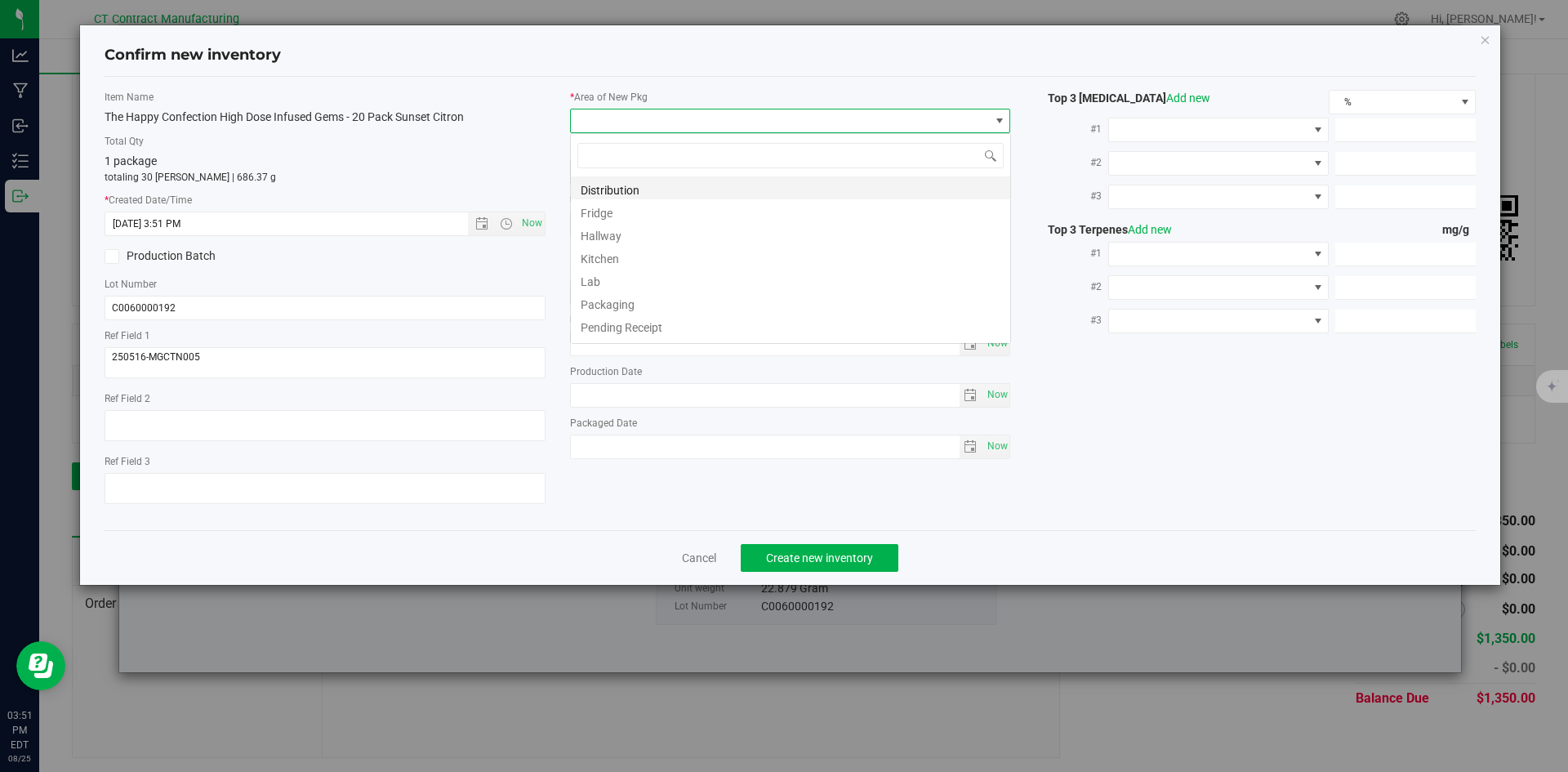
scroll to position [24, 441]
click at [618, 189] on li "Distribution" at bounding box center [790, 187] width 440 height 23
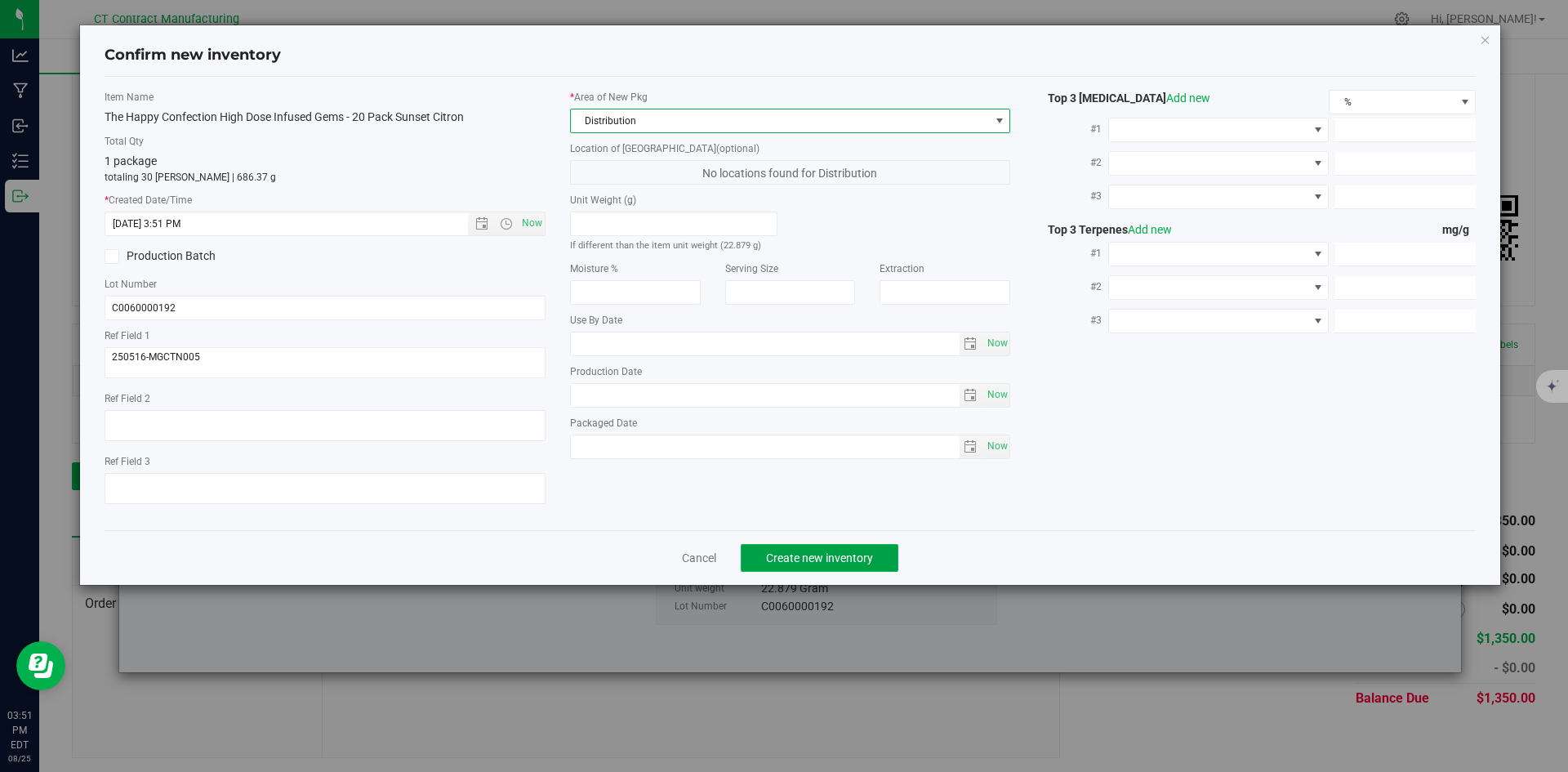
click at [809, 559] on span "Create new inventory" at bounding box center [820, 558] width 107 height 13
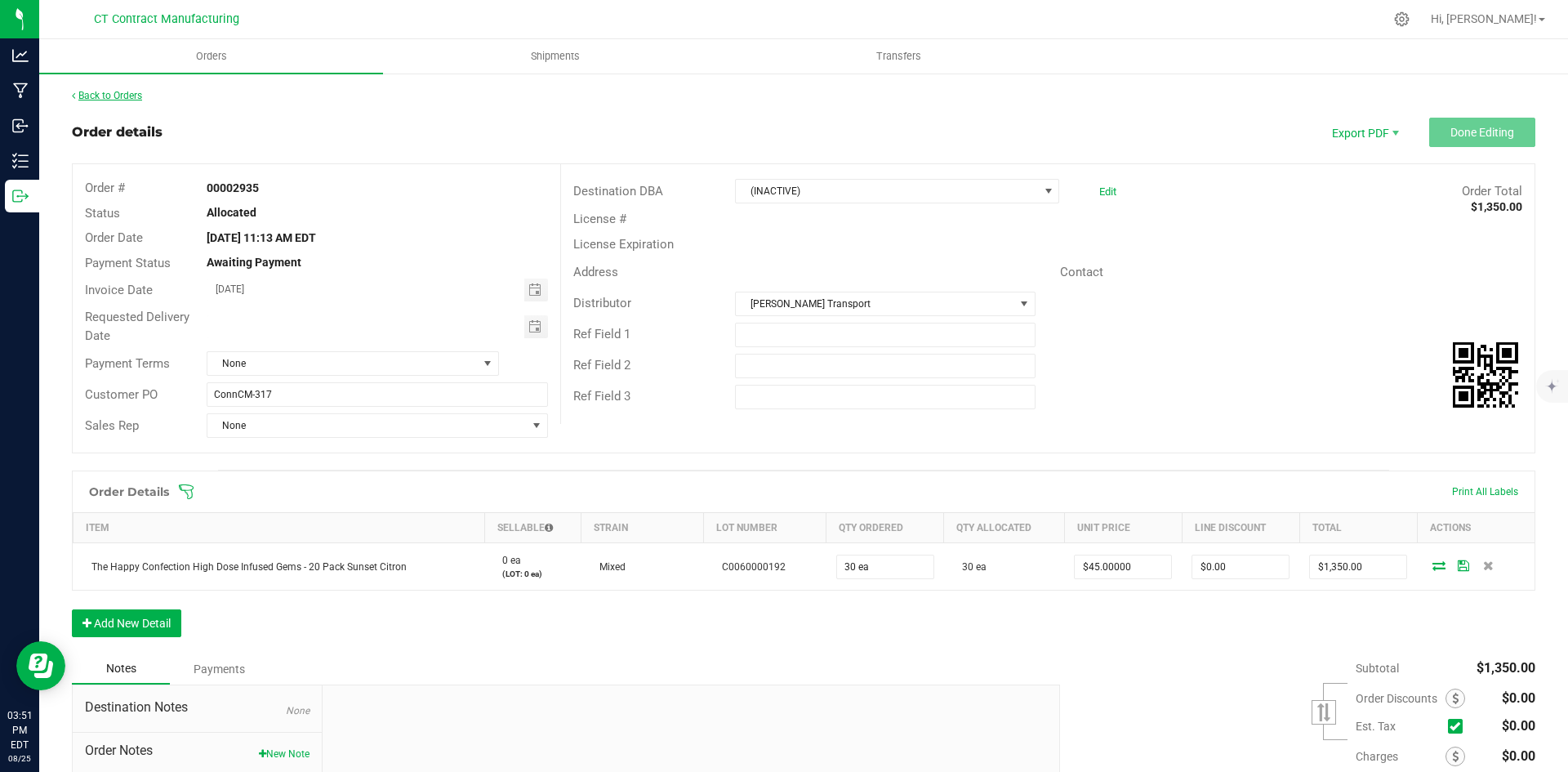
click at [134, 93] on link "Back to Orders" at bounding box center [107, 95] width 70 height 11
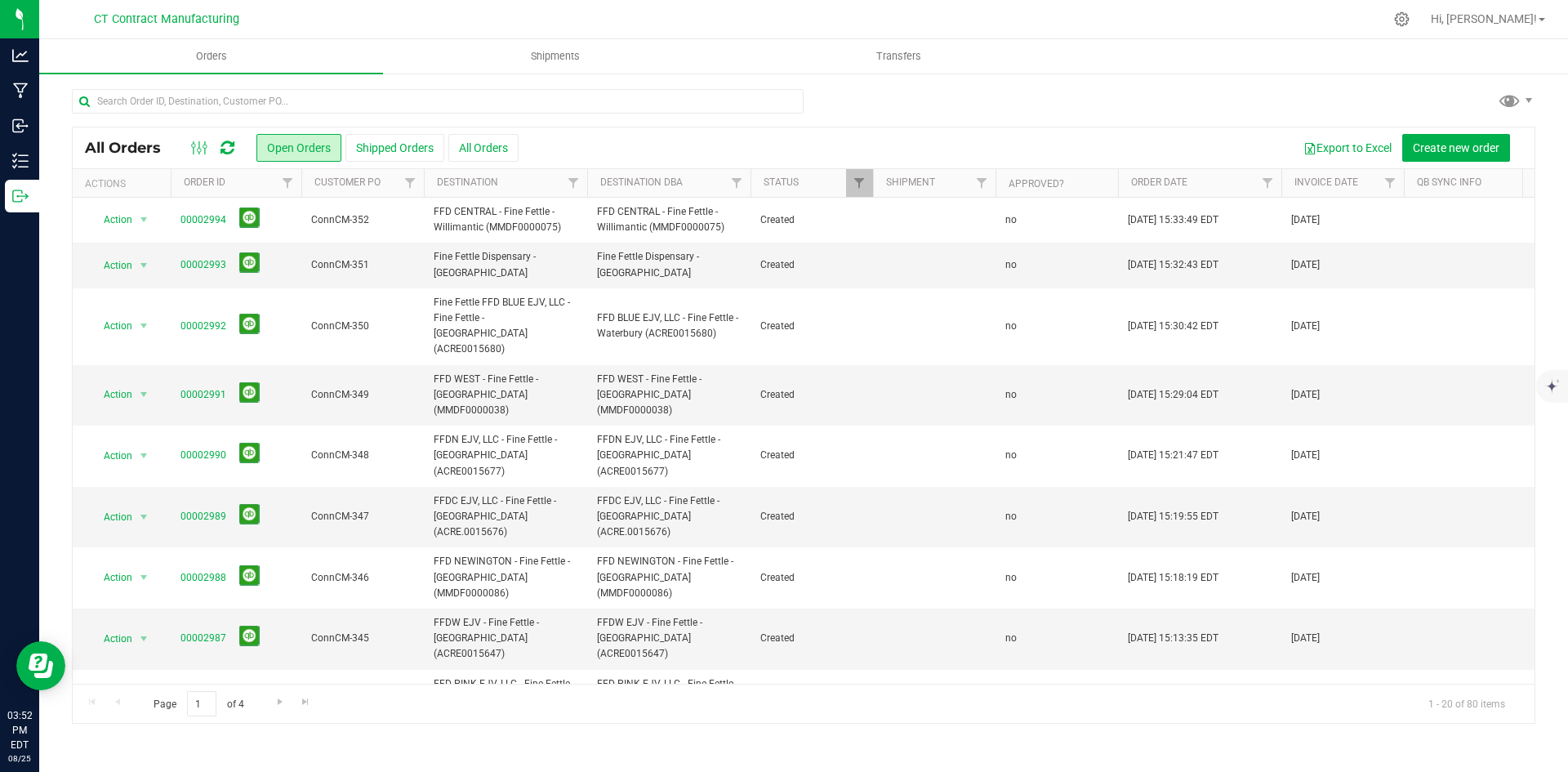
click at [342, 15] on div at bounding box center [838, 19] width 1091 height 32
click at [214, 96] on input "text" at bounding box center [438, 101] width 732 height 24
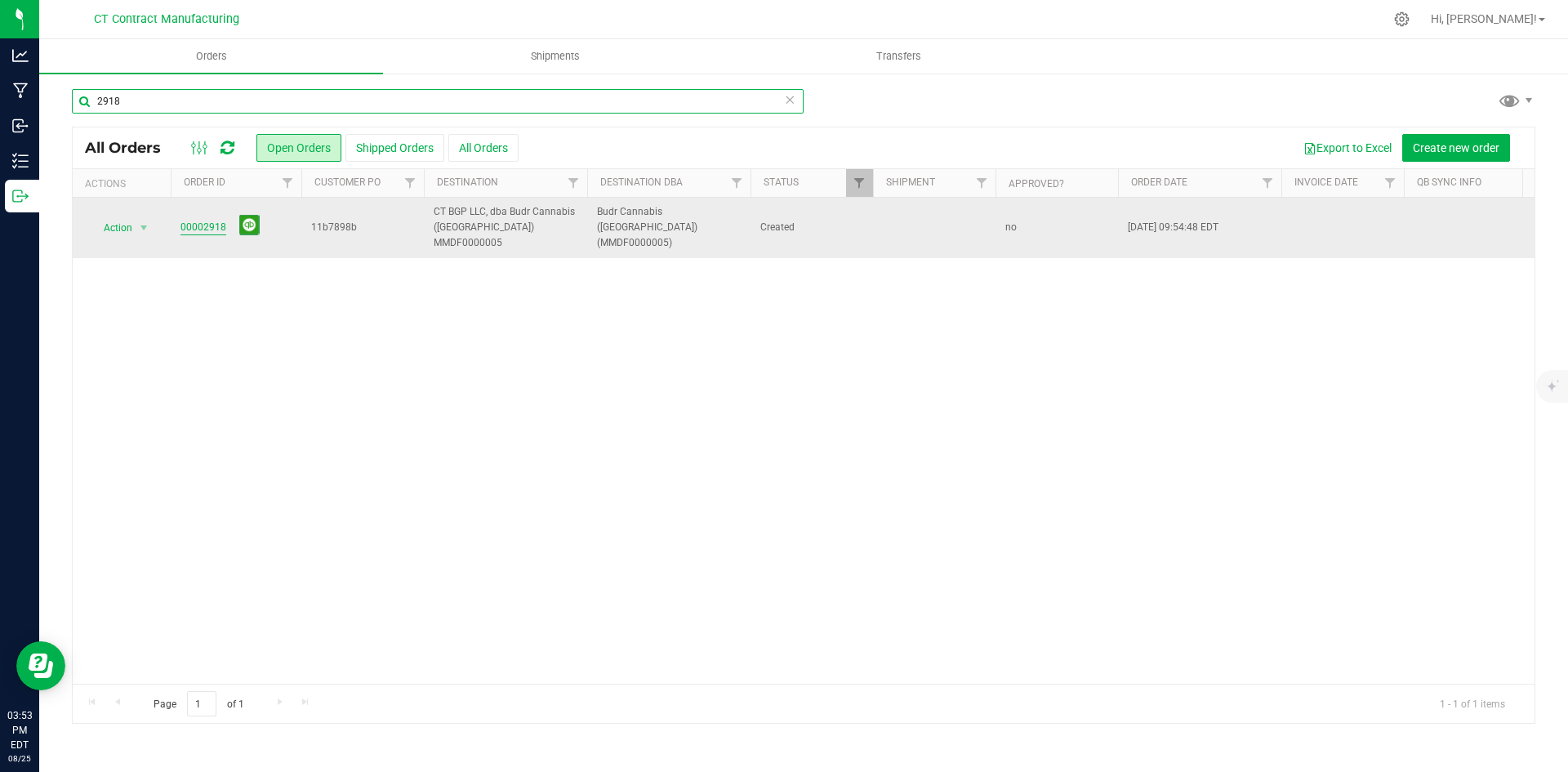
type input "2918"
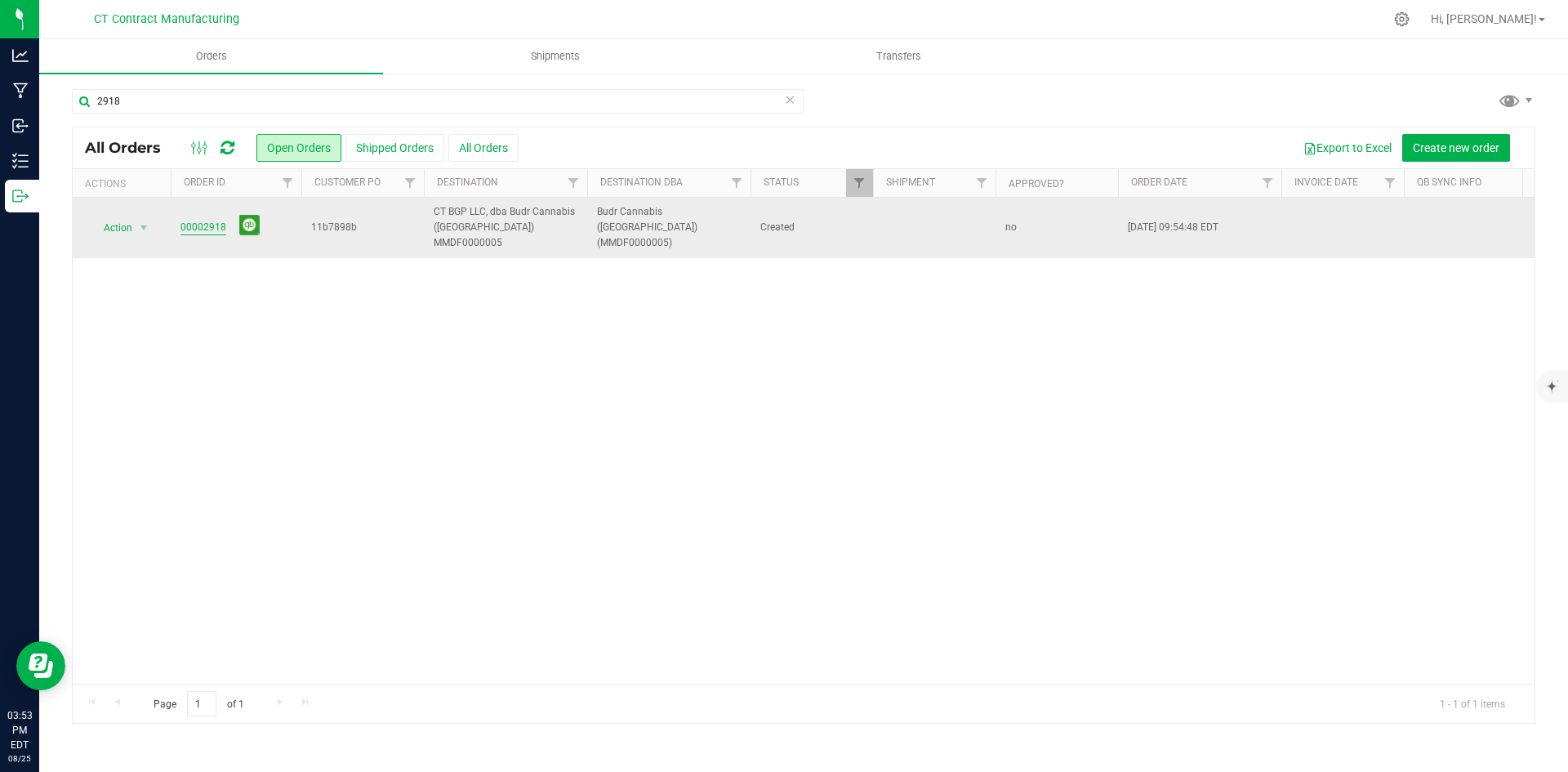
click at [191, 219] on link "00002918" at bounding box center [203, 227] width 46 height 16
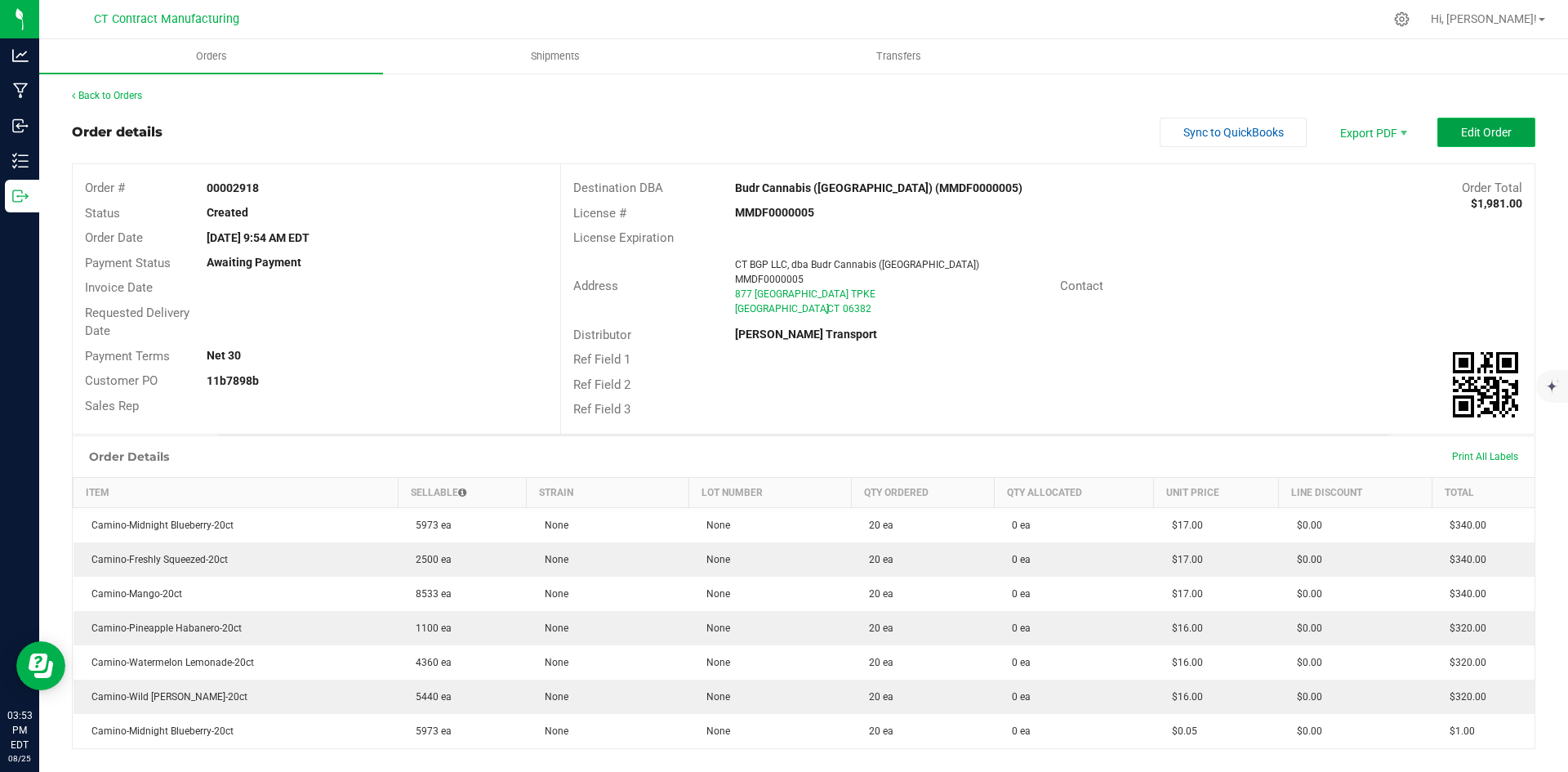
click at [1469, 129] on span "Edit Order" at bounding box center [1486, 132] width 50 height 13
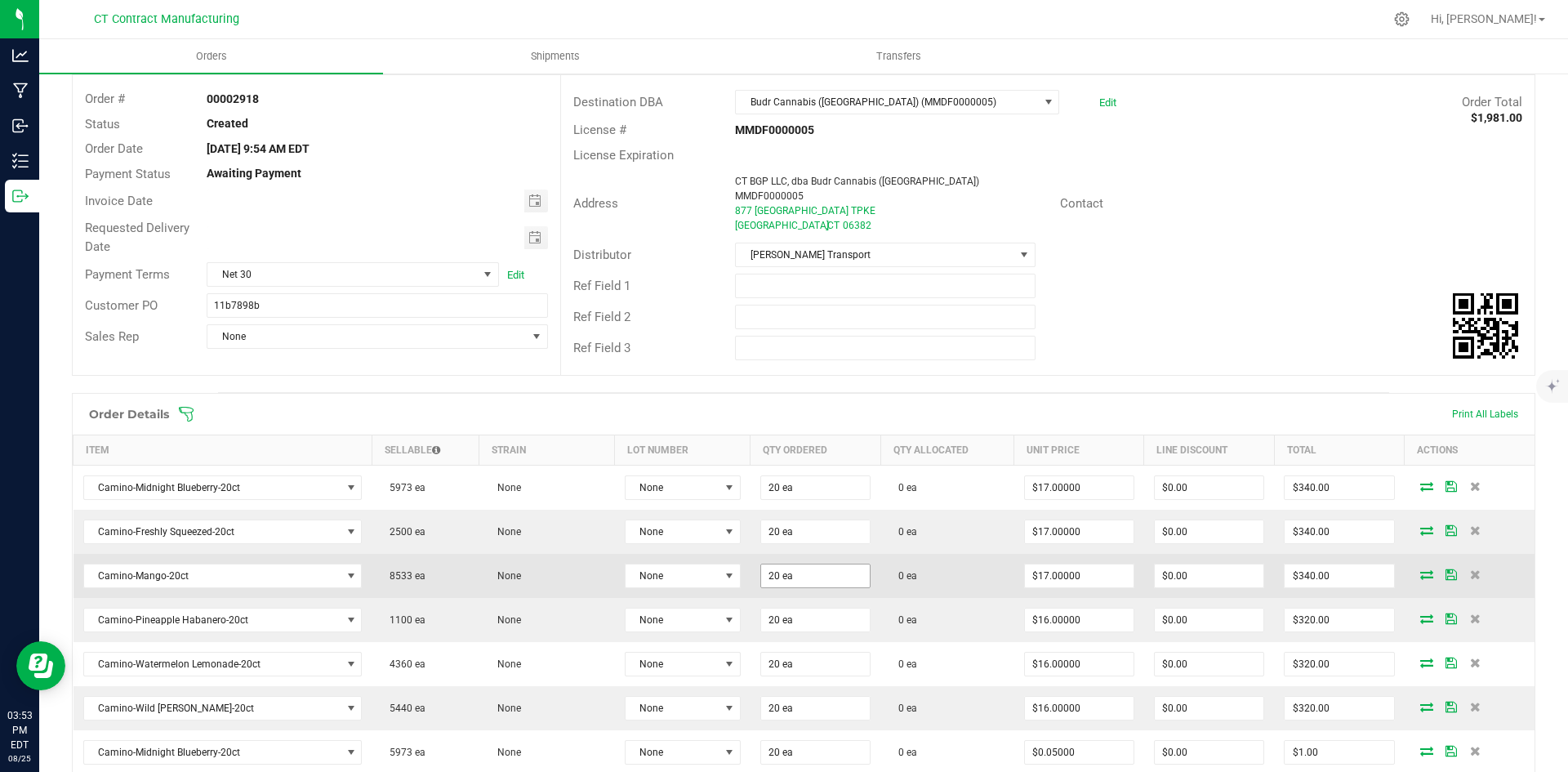
scroll to position [245, 0]
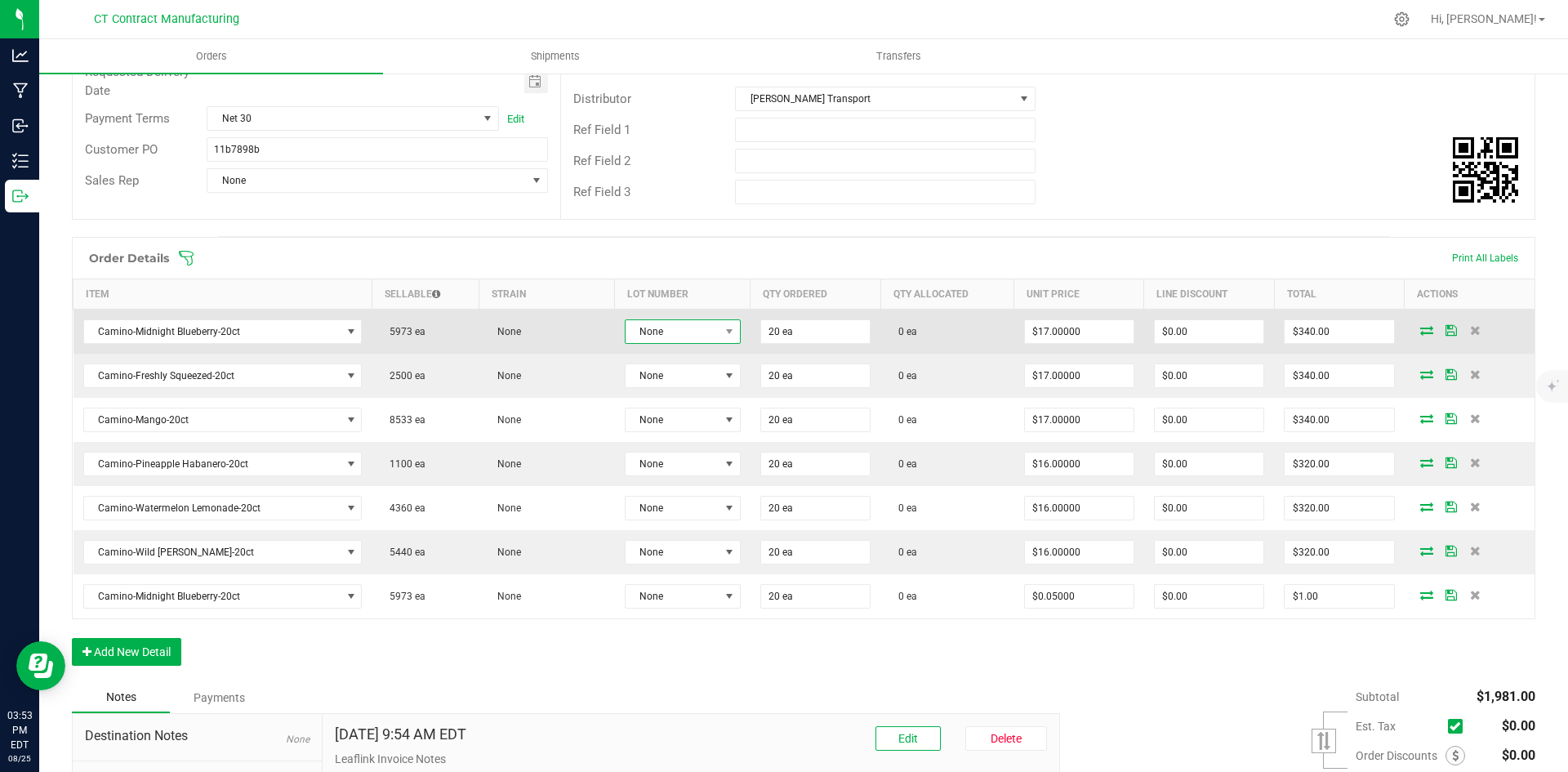
click at [720, 327] on span at bounding box center [730, 331] width 21 height 23
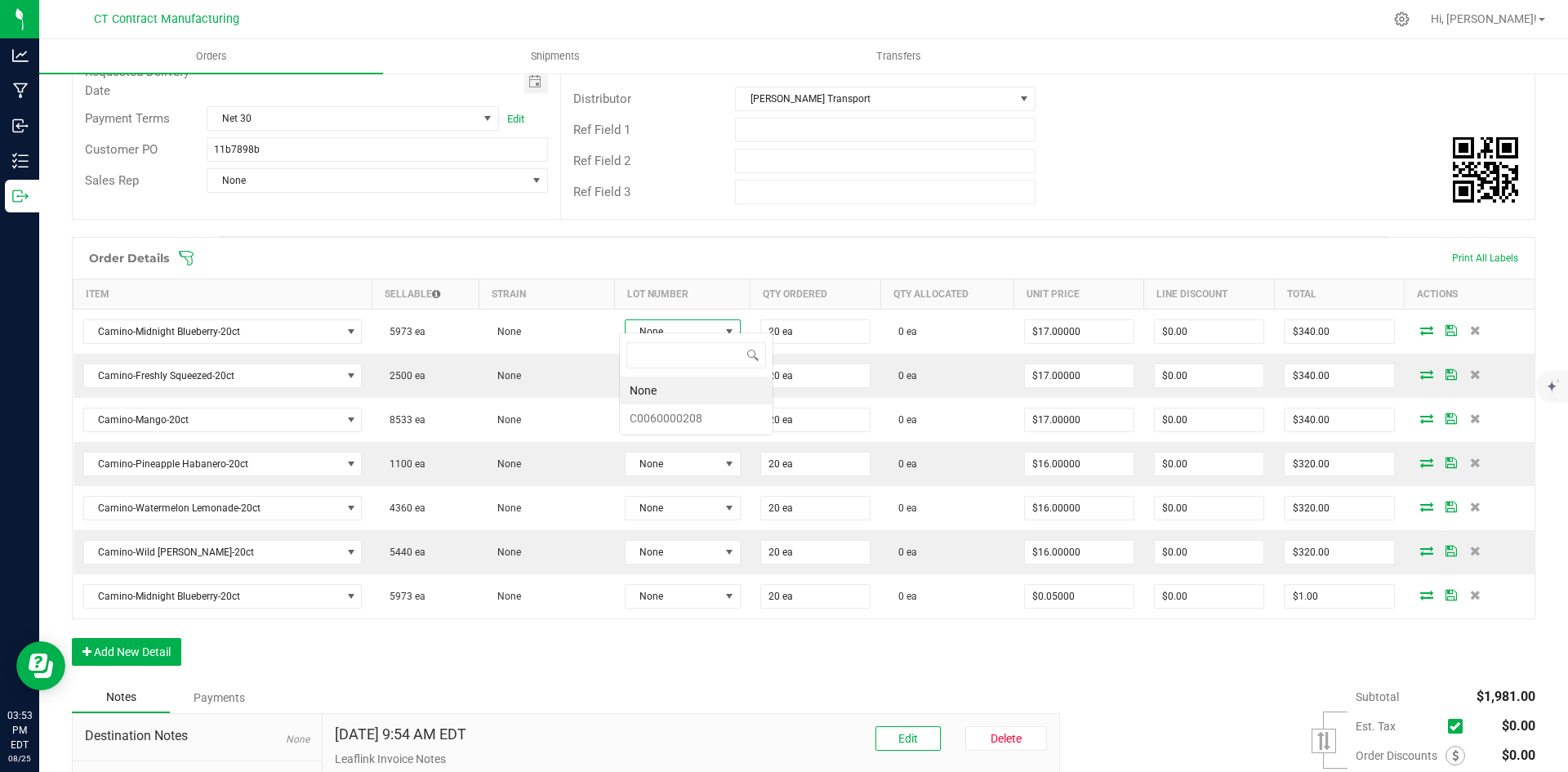
scroll to position [24, 115]
click at [712, 416] on li "C0060000208" at bounding box center [696, 418] width 153 height 28
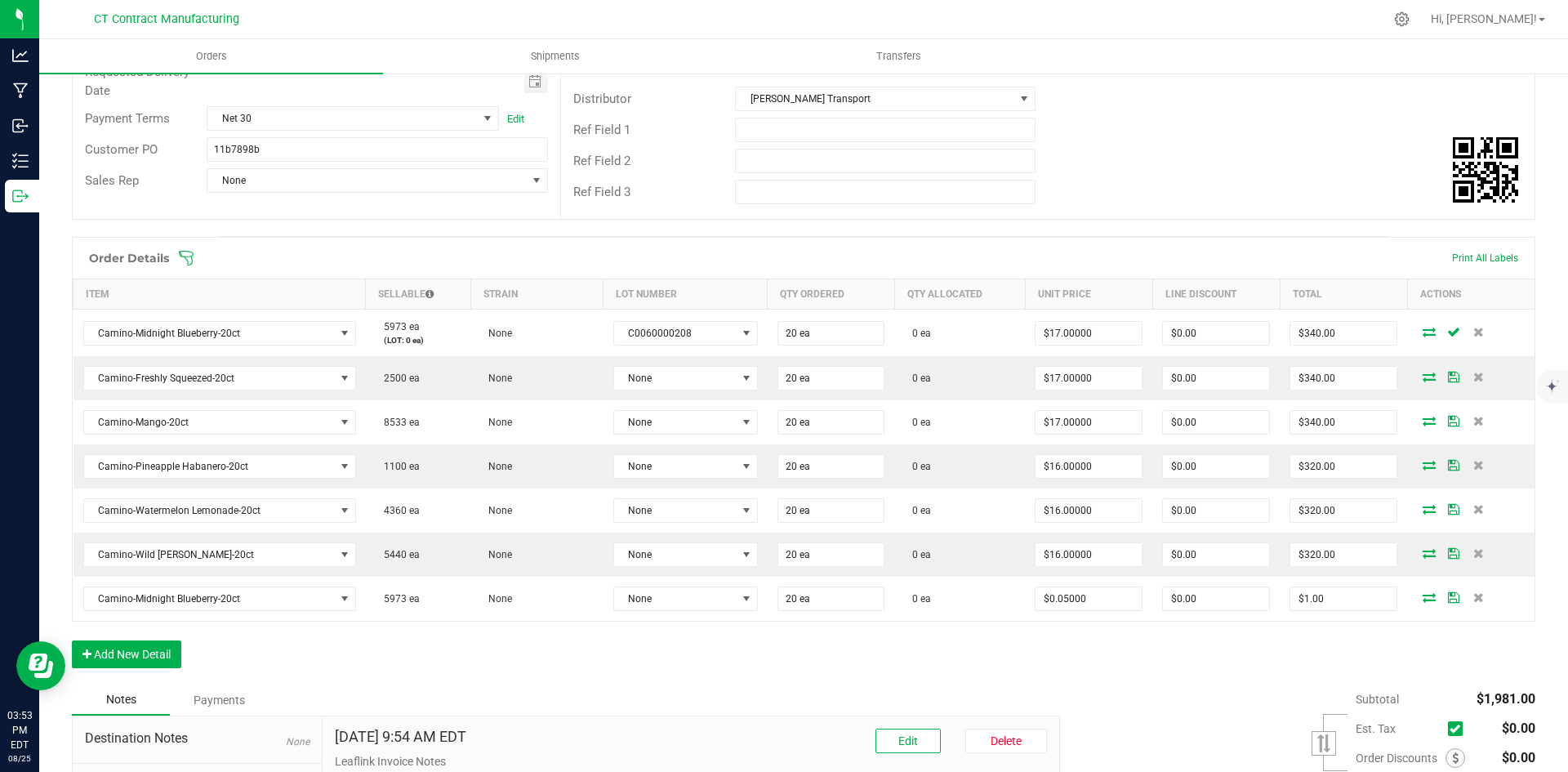
click at [1423, 327] on icon at bounding box center [1429, 331] width 13 height 10
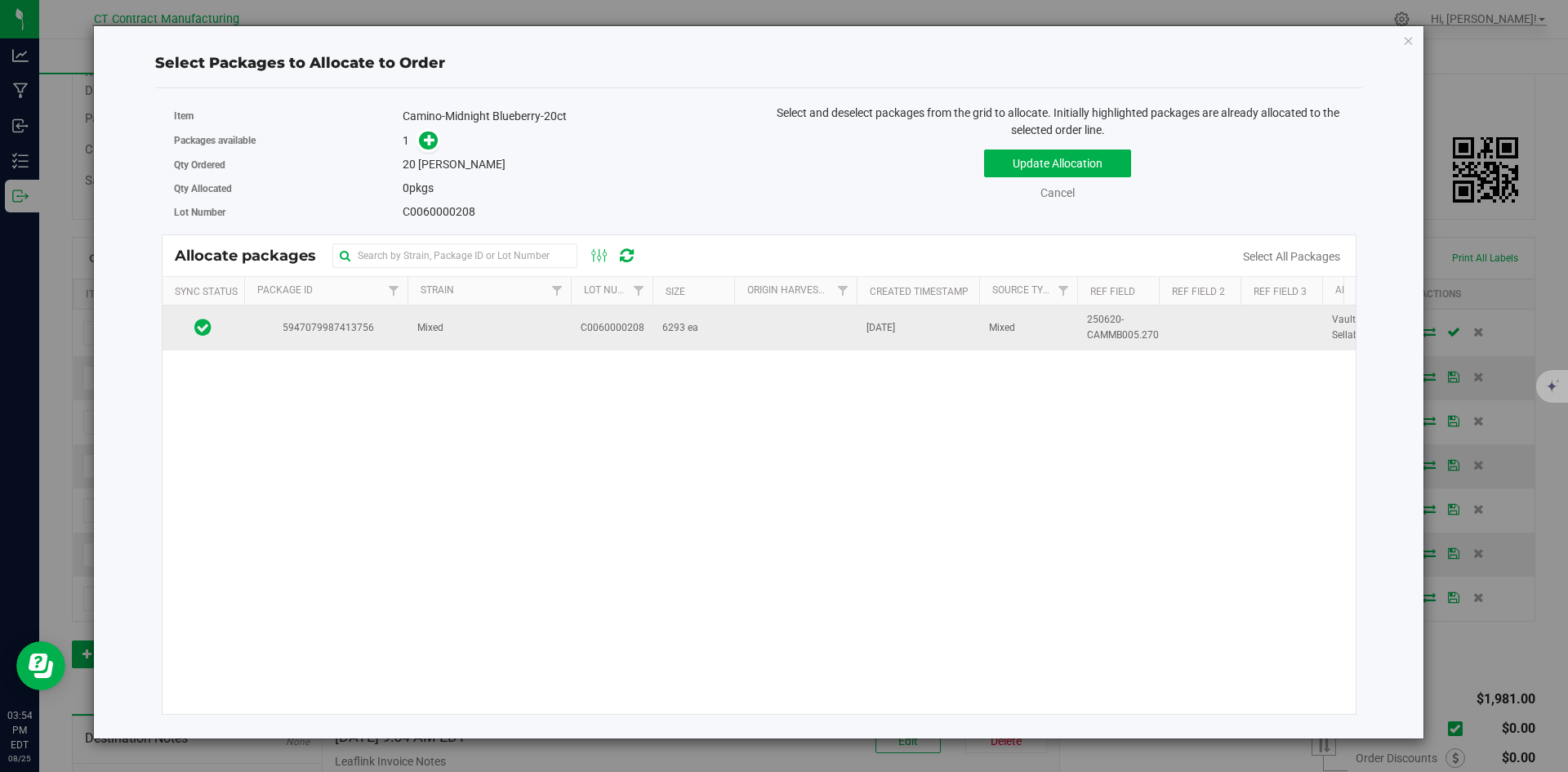
click at [311, 323] on span "5947079987413756" at bounding box center [326, 328] width 144 height 16
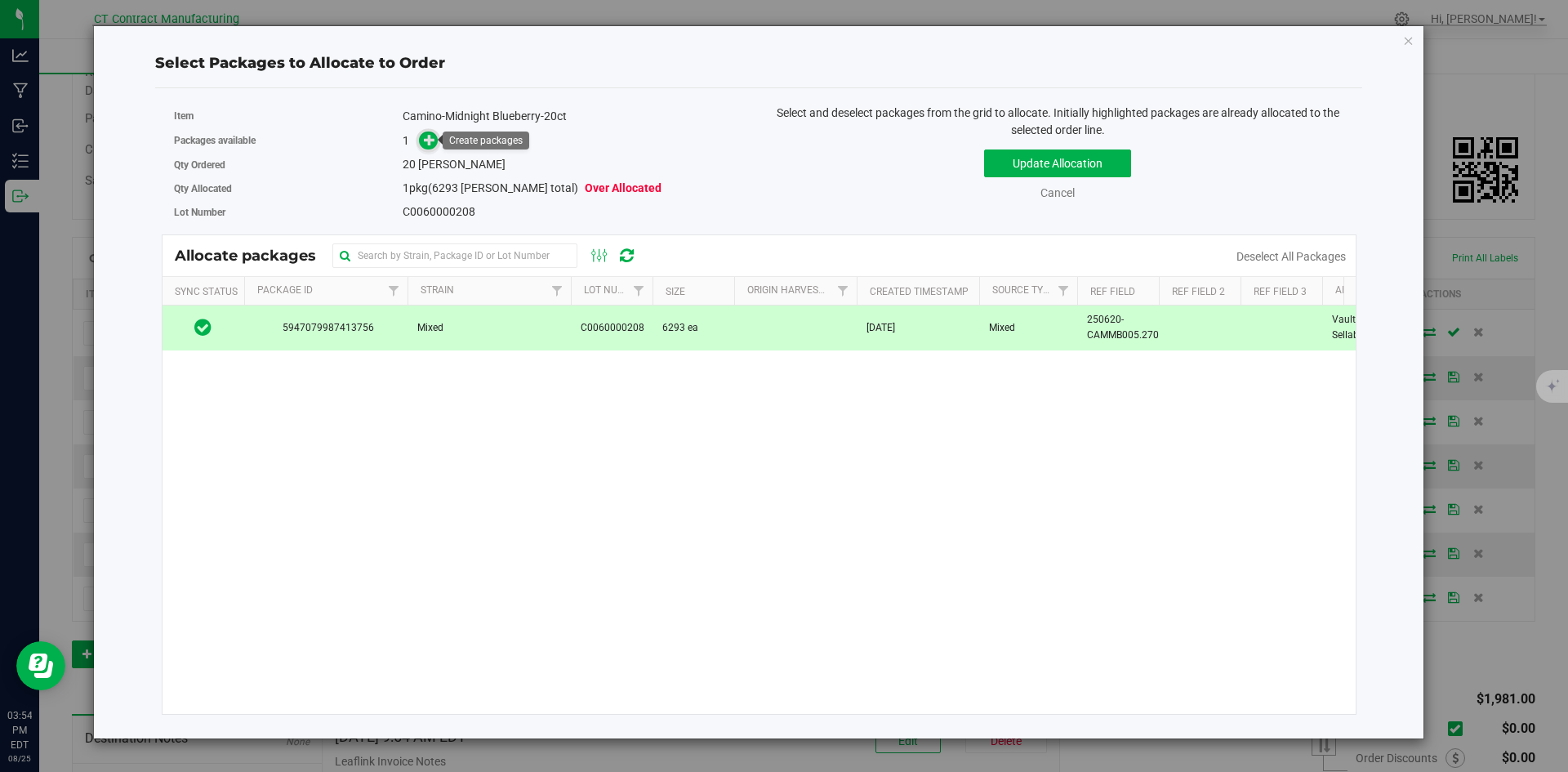
click at [434, 138] on icon at bounding box center [429, 139] width 11 height 11
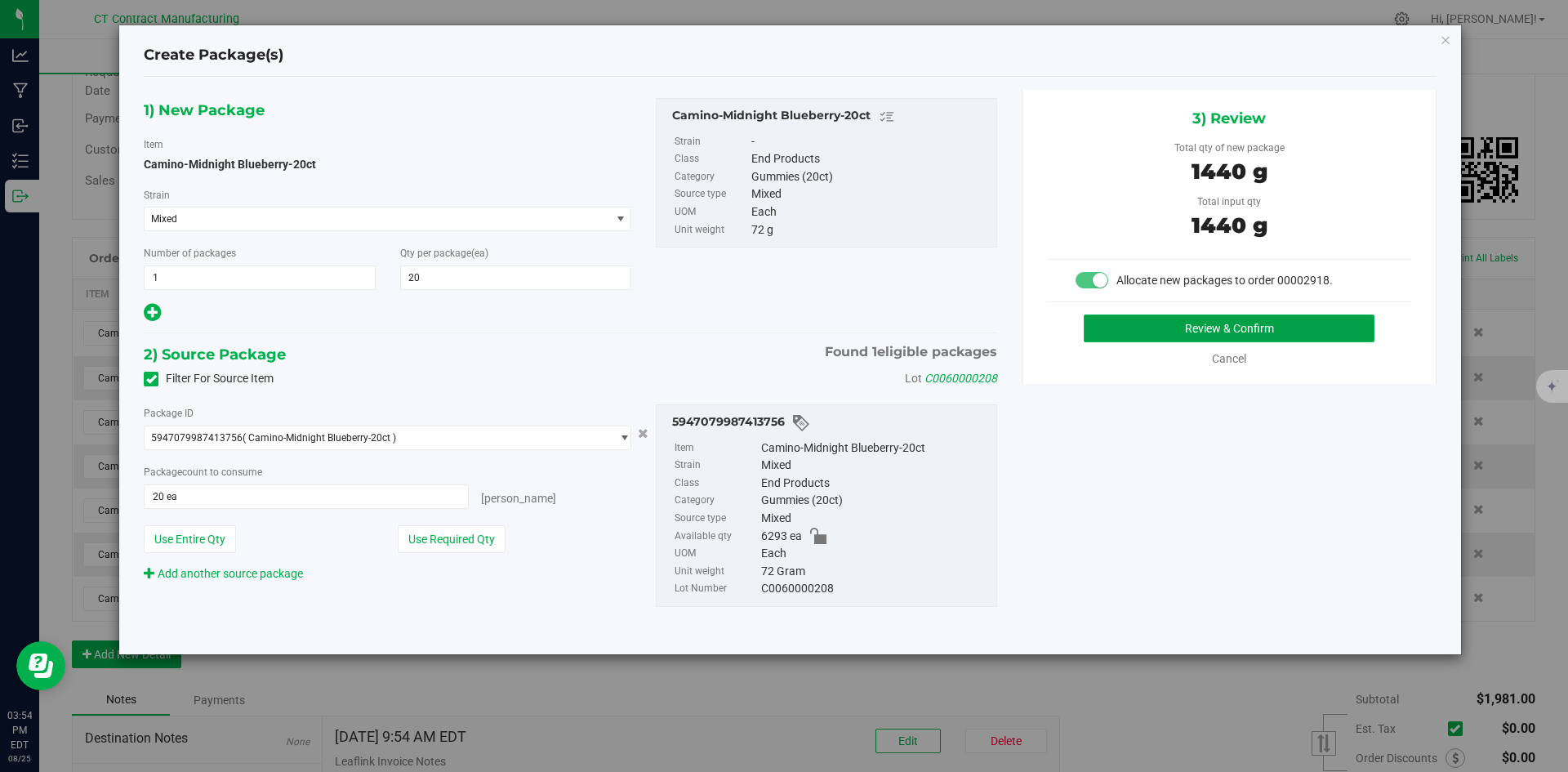
click at [1131, 328] on button "Review & Confirm" at bounding box center [1229, 329] width 291 height 28
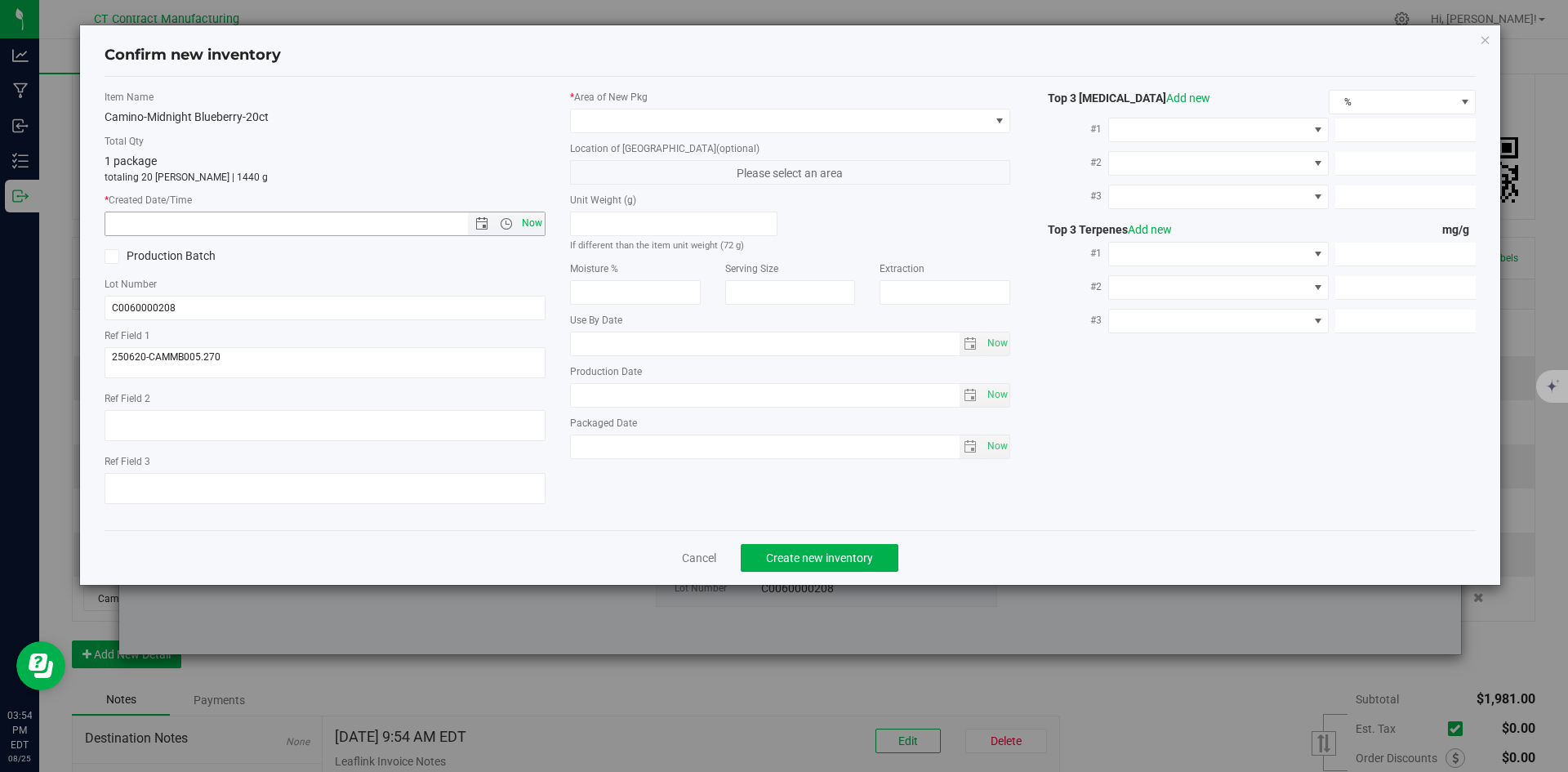
click at [534, 225] on span "Now" at bounding box center [532, 223] width 28 height 23
type input "[DATE] 3:54 PM"
click at [598, 120] on span at bounding box center [780, 121] width 419 height 23
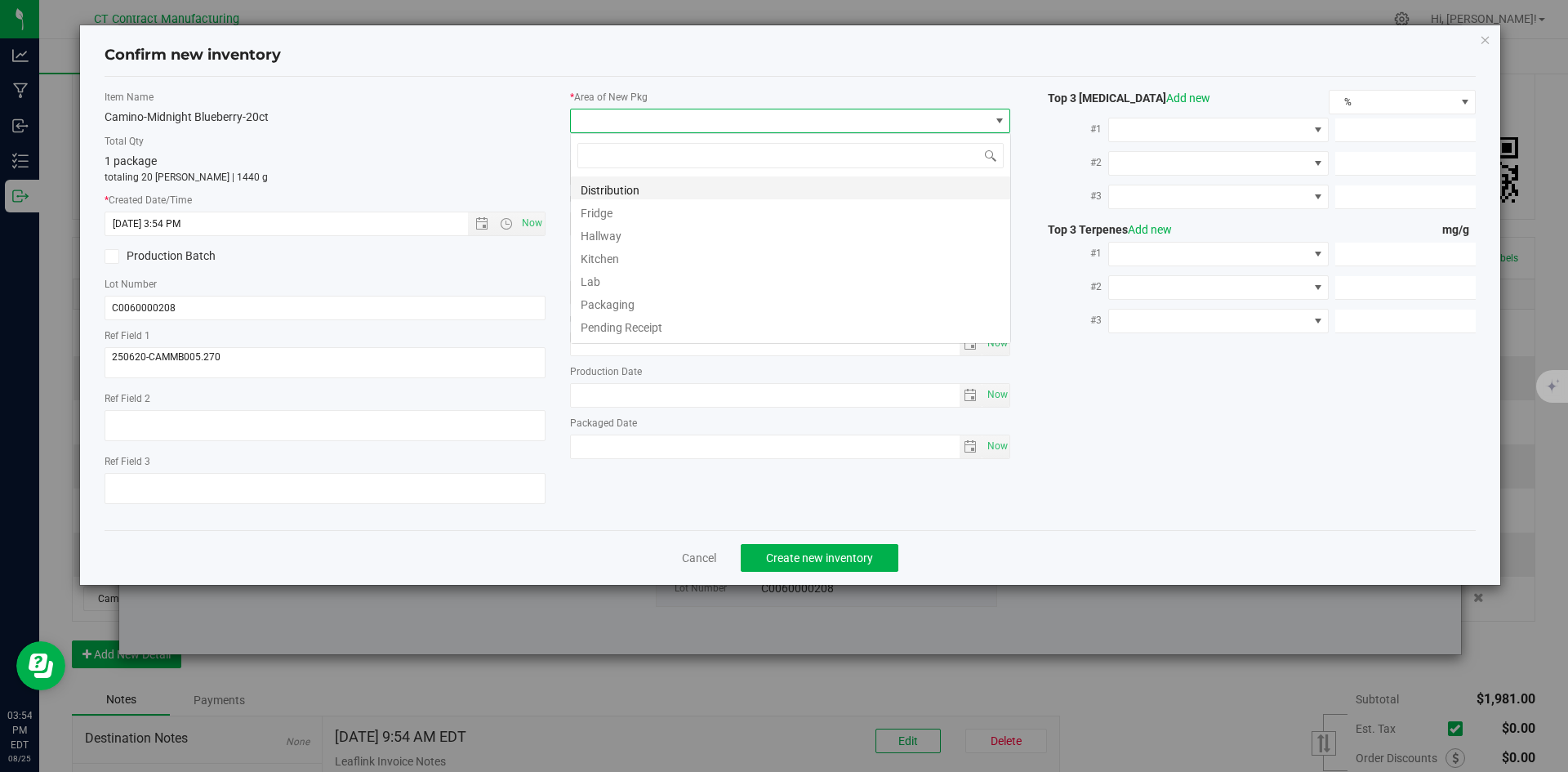
scroll to position [24, 441]
click at [607, 191] on li "Distribution" at bounding box center [790, 187] width 440 height 23
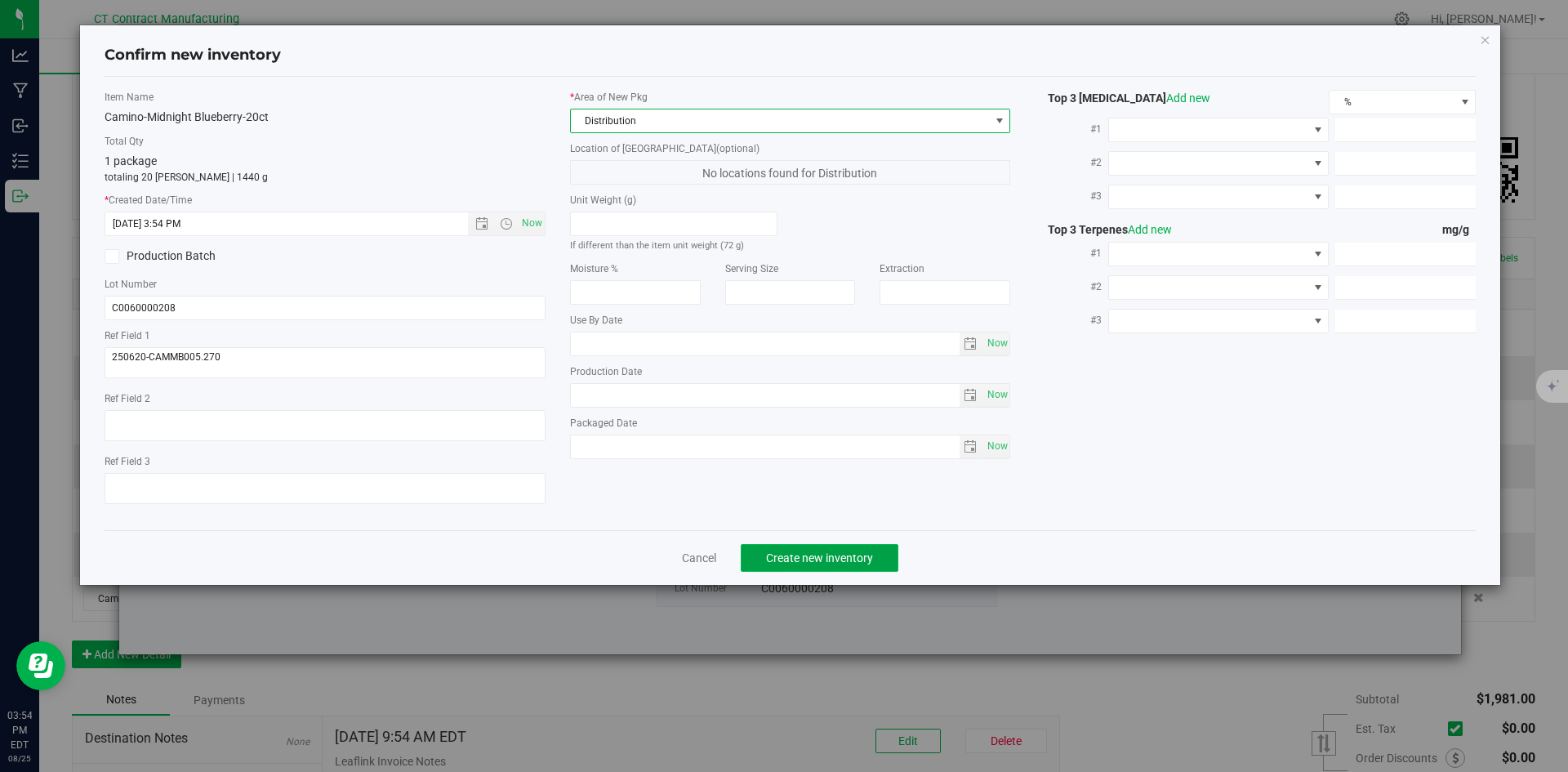
click at [762, 546] on button "Create new inventory" at bounding box center [820, 558] width 158 height 28
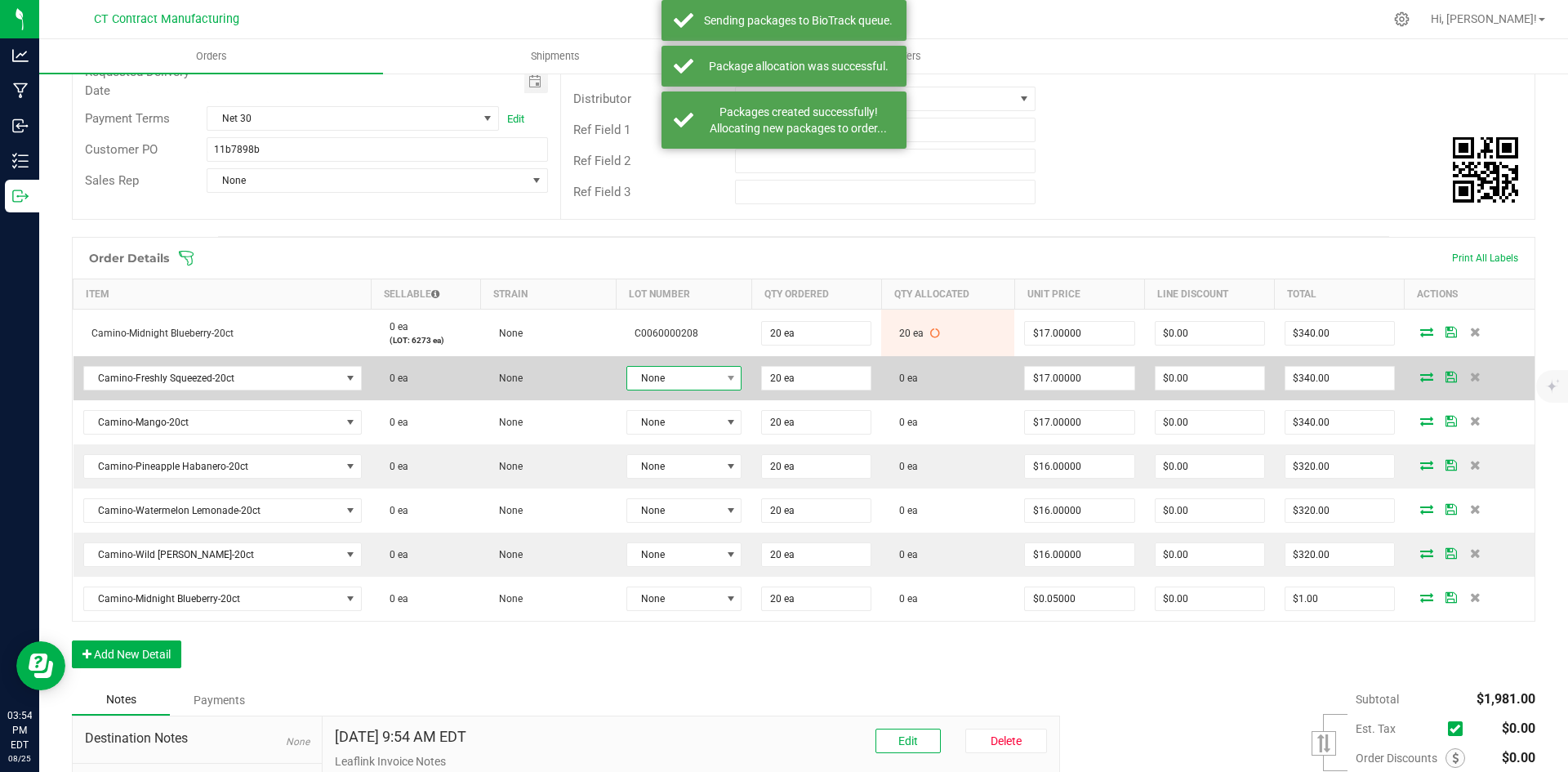
click at [684, 367] on span "None" at bounding box center [674, 378] width 94 height 23
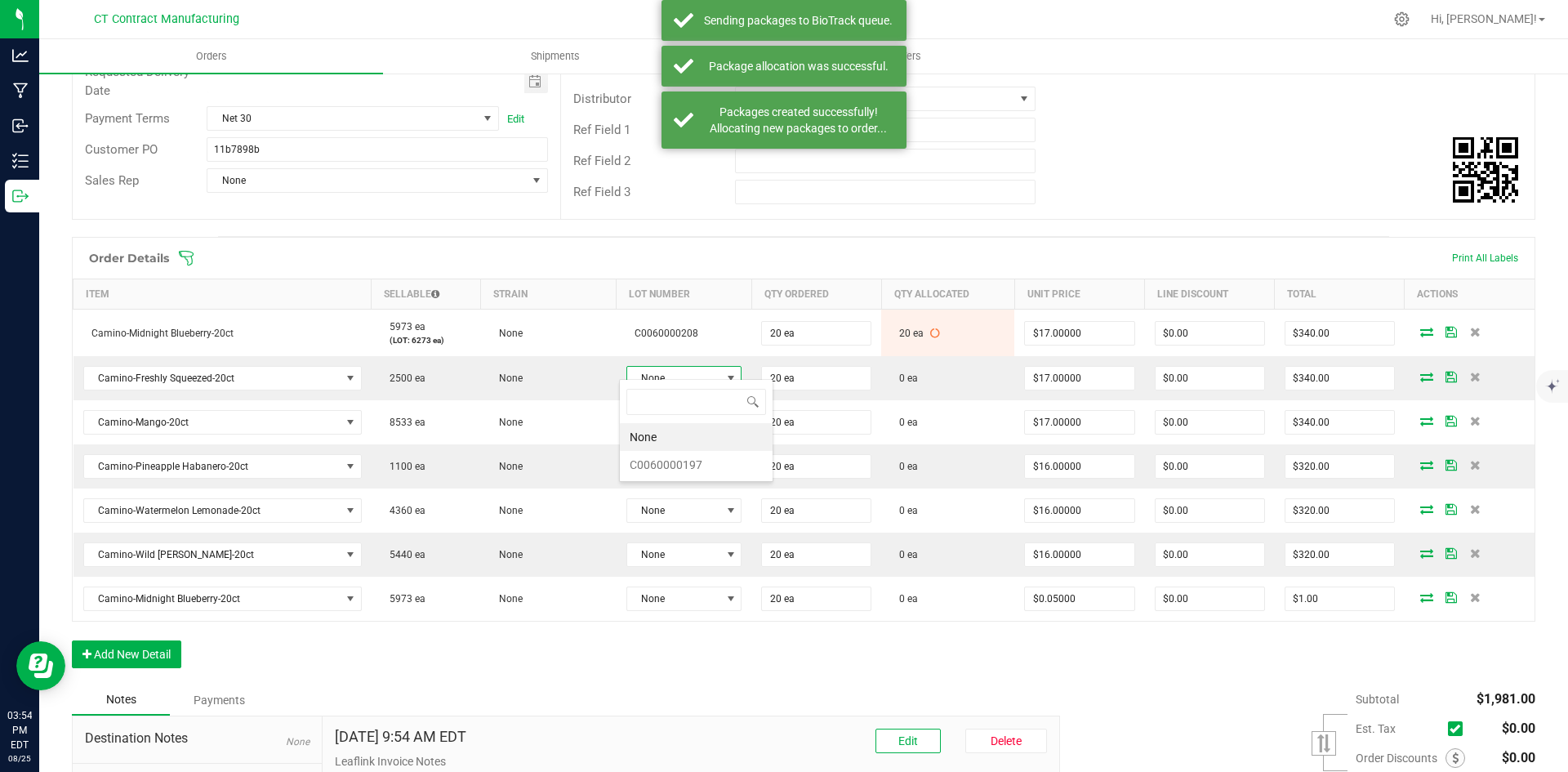
scroll to position [24, 115]
click at [695, 468] on li "C0060000197" at bounding box center [696, 465] width 153 height 28
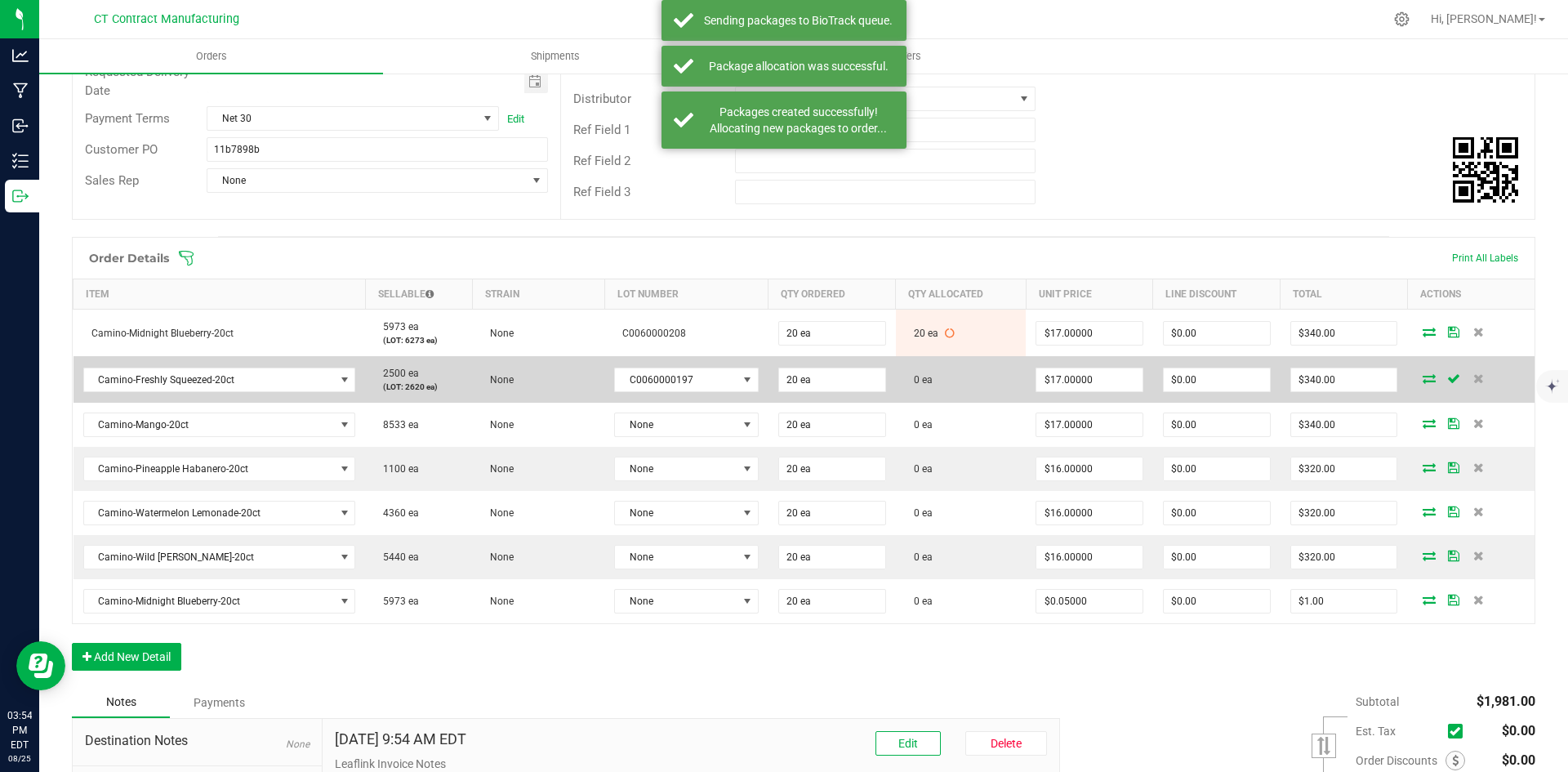
click at [1423, 373] on icon at bounding box center [1429, 377] width 13 height 10
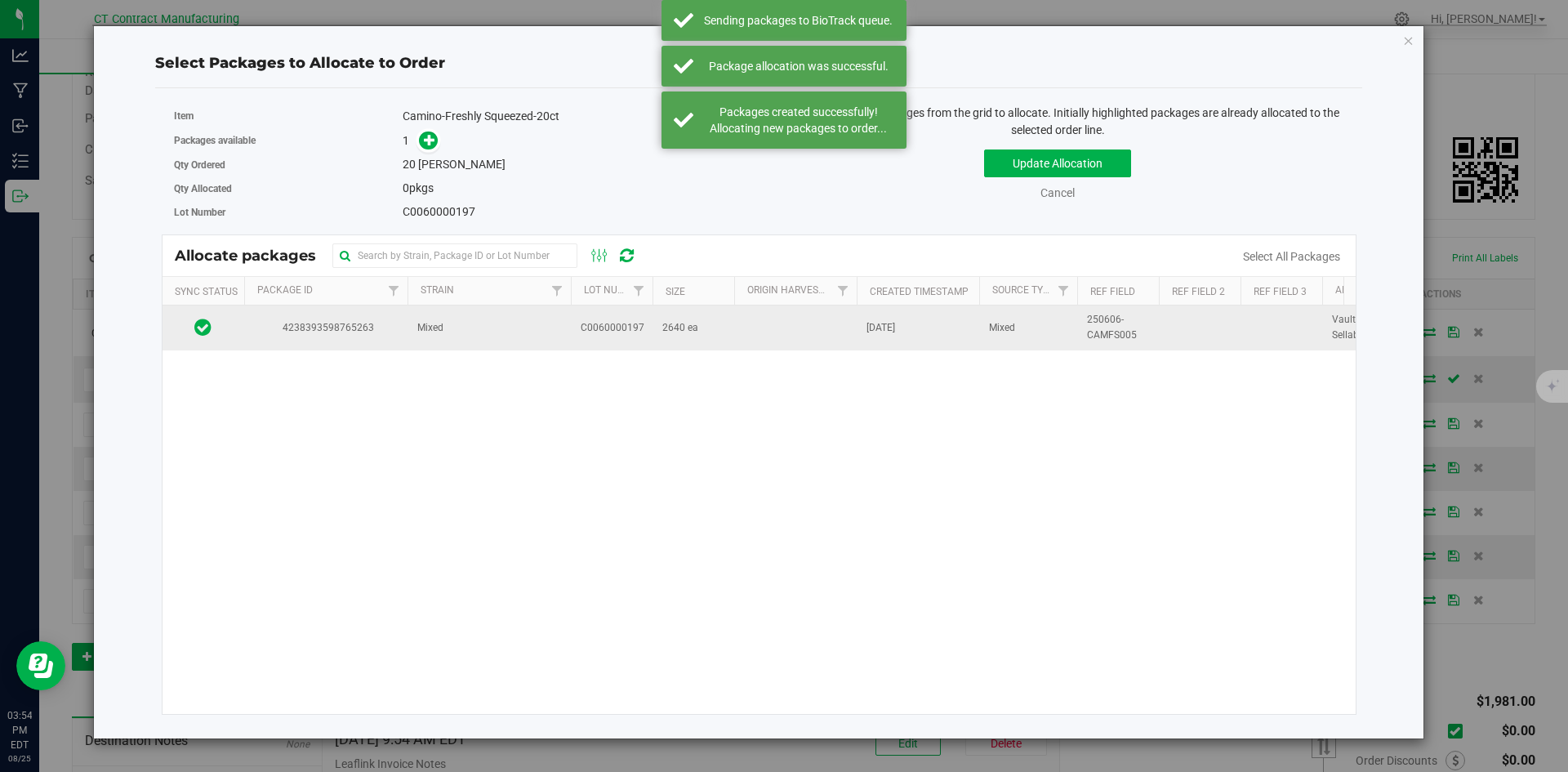
click at [490, 335] on td "Mixed" at bounding box center [489, 327] width 163 height 44
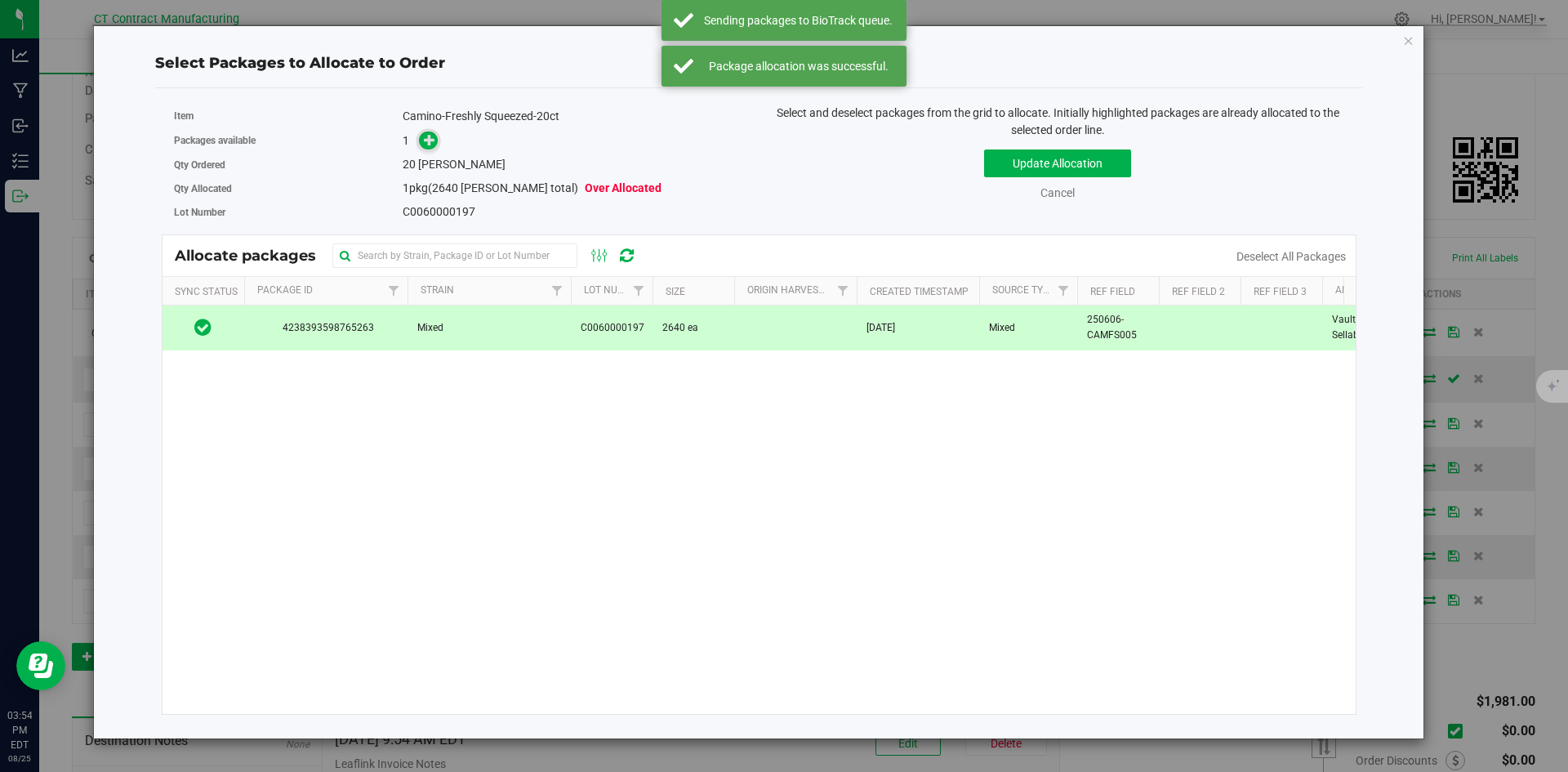
click at [425, 134] on icon at bounding box center [429, 139] width 11 height 11
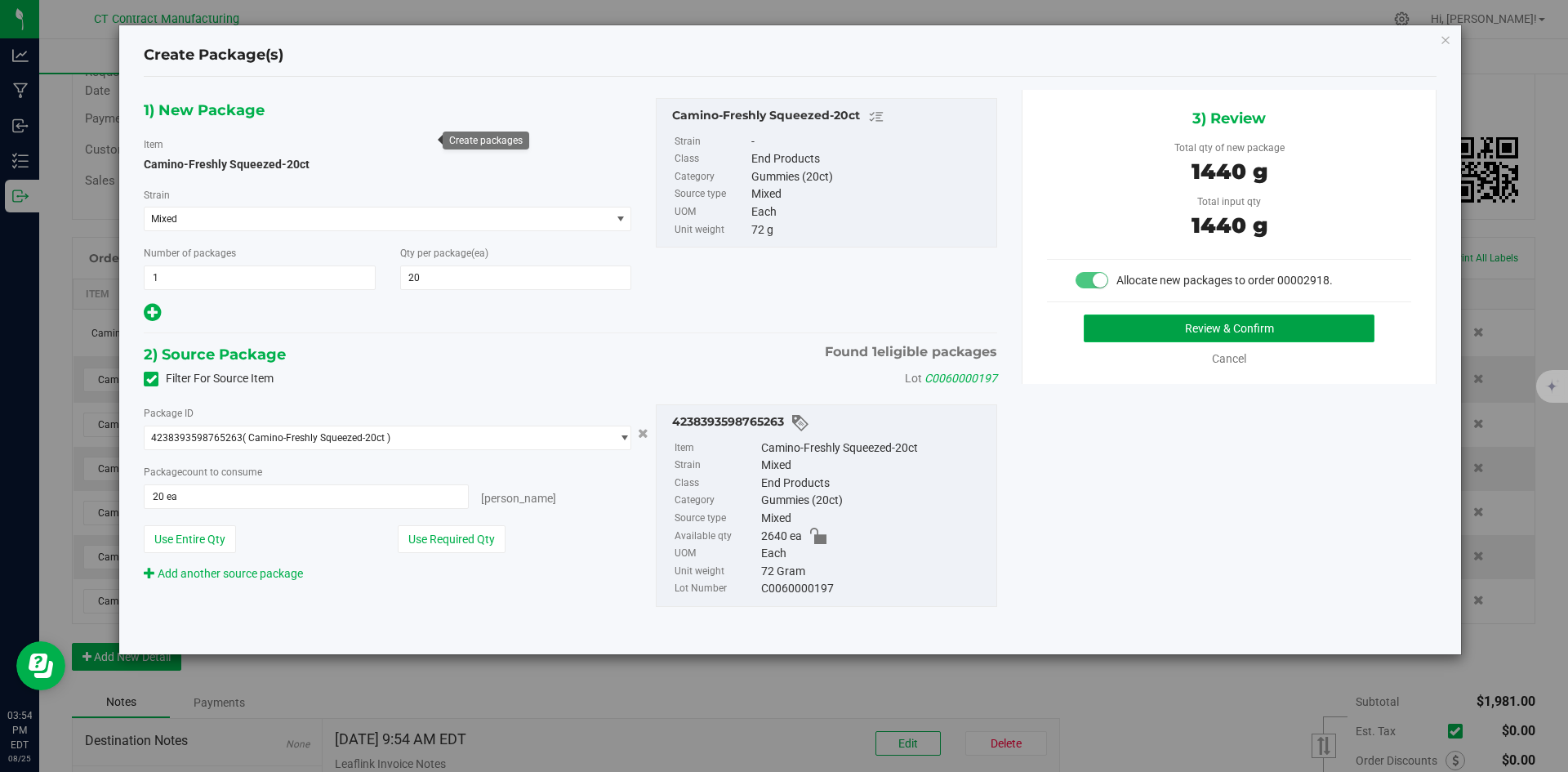
click at [1153, 330] on button "Review & Confirm" at bounding box center [1229, 329] width 291 height 28
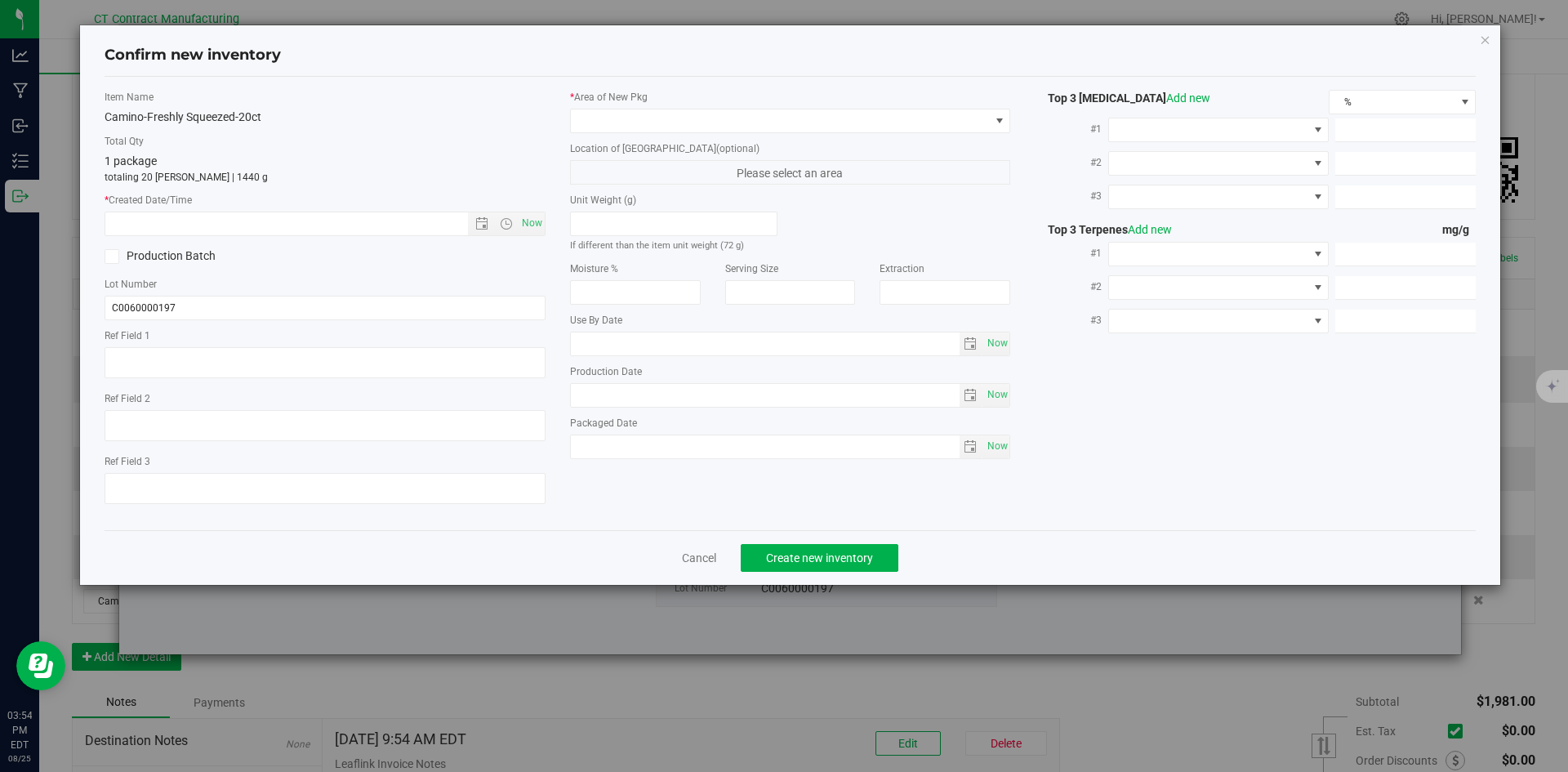
type textarea "250606-CAMFS005"
